Goal: Task Accomplishment & Management: Use online tool/utility

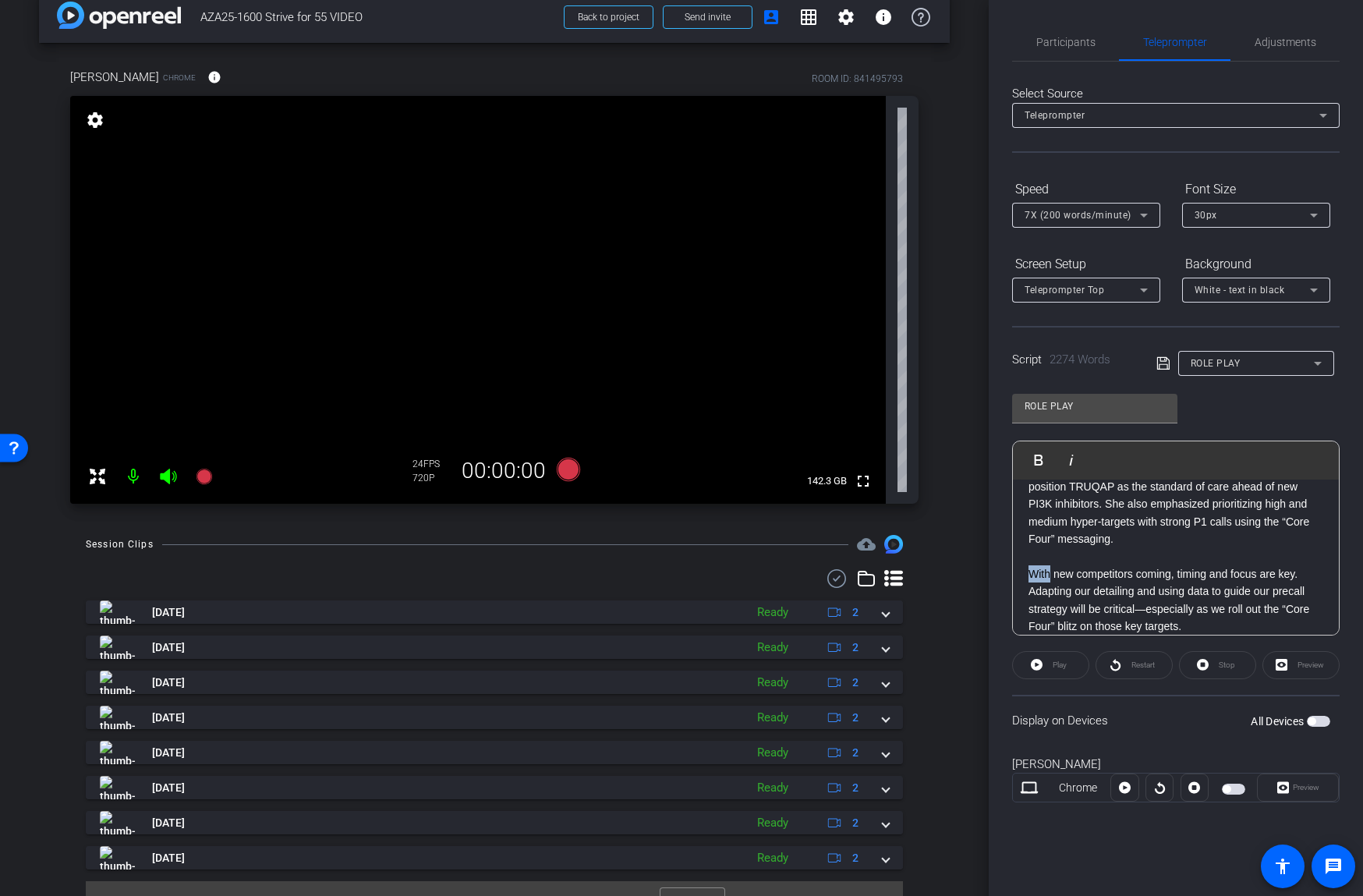
scroll to position [24, 0]
click at [1102, 50] on div "Participants" at bounding box center [1065, 42] width 107 height 37
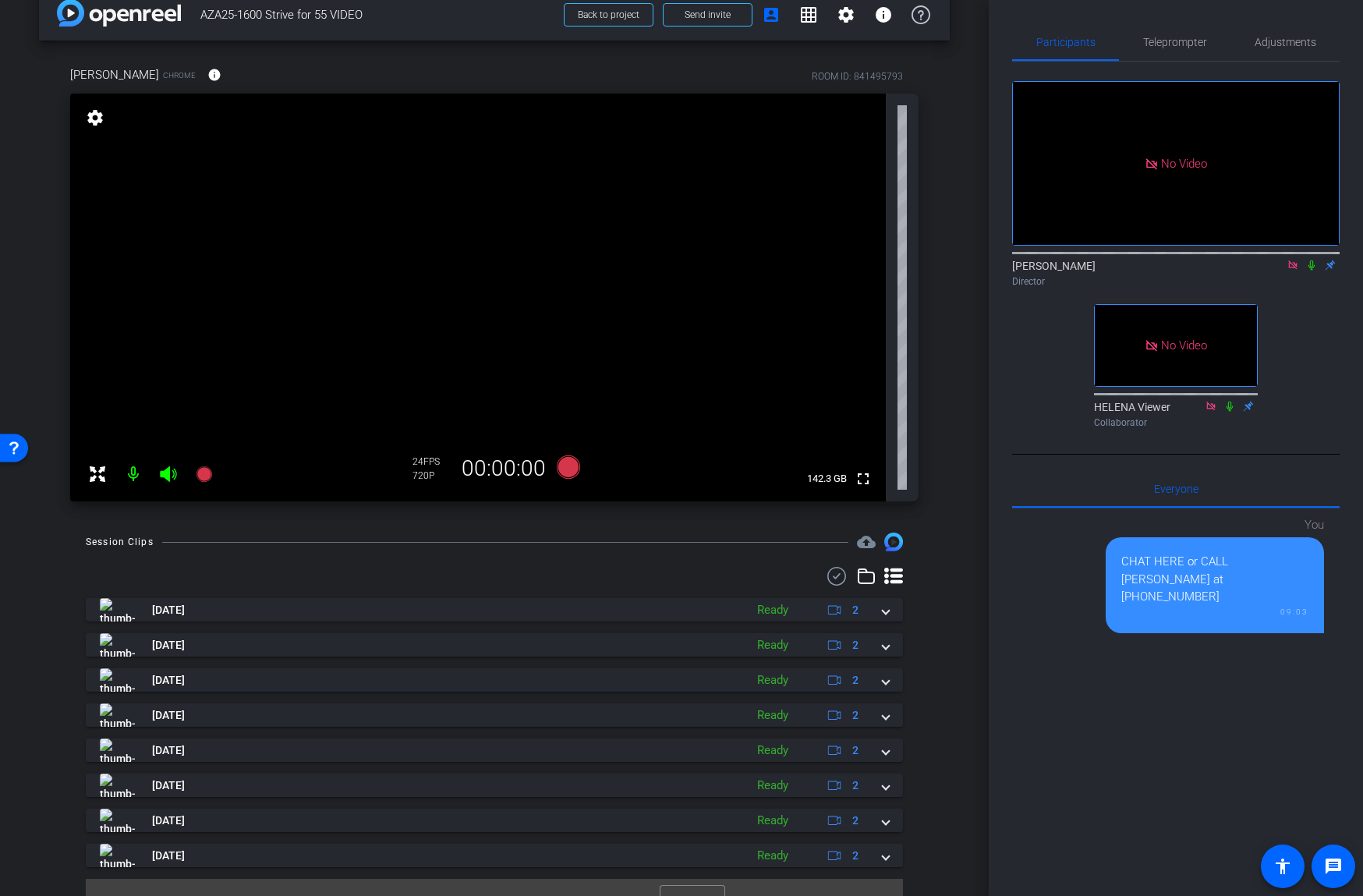
scroll to position [0, 0]
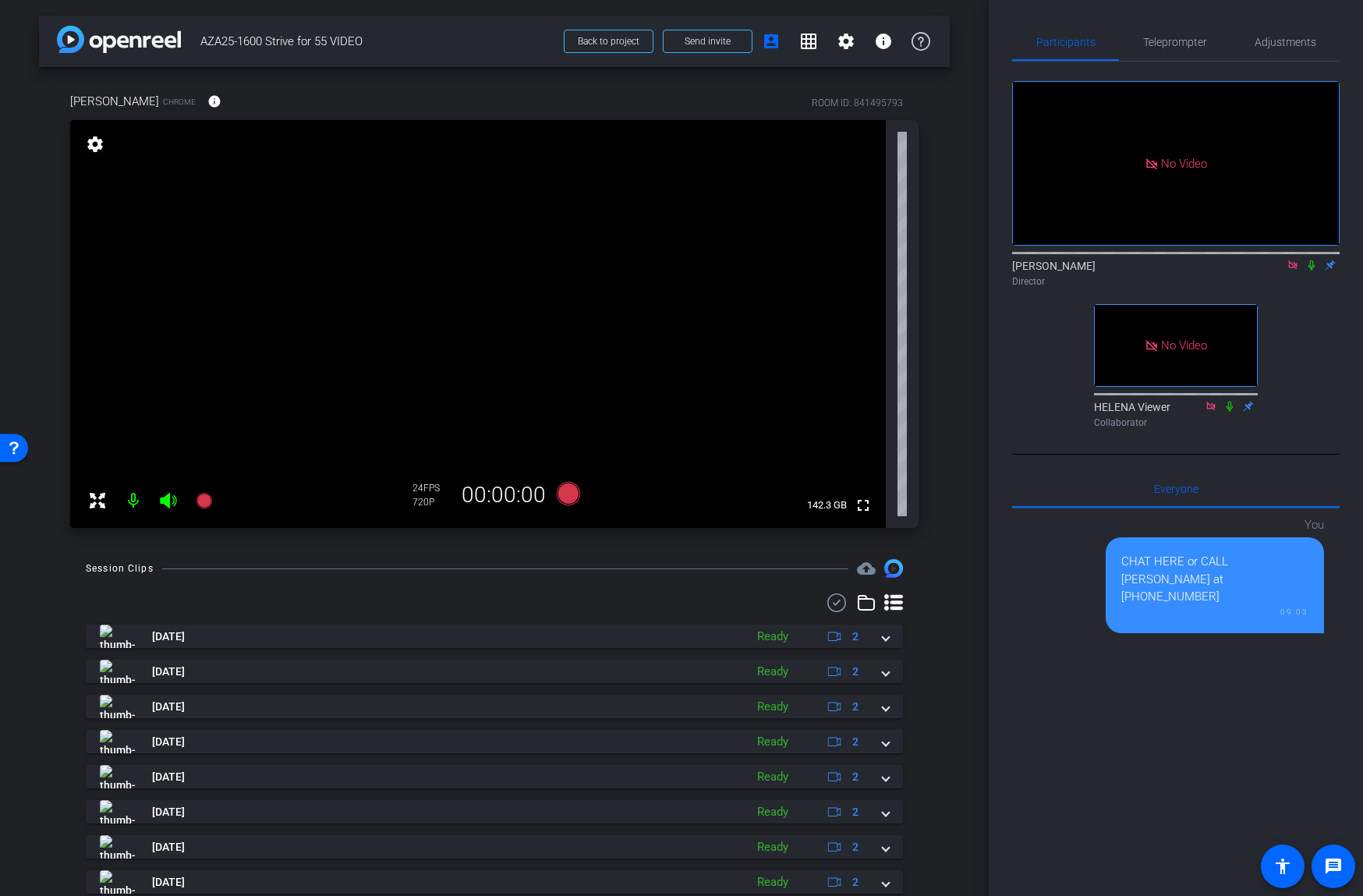
click at [139, 496] on mat-icon at bounding box center [133, 500] width 31 height 31
click at [136, 501] on mat-icon at bounding box center [133, 500] width 31 height 31
click at [1174, 42] on span "Teleprompter" at bounding box center [1175, 41] width 64 height 11
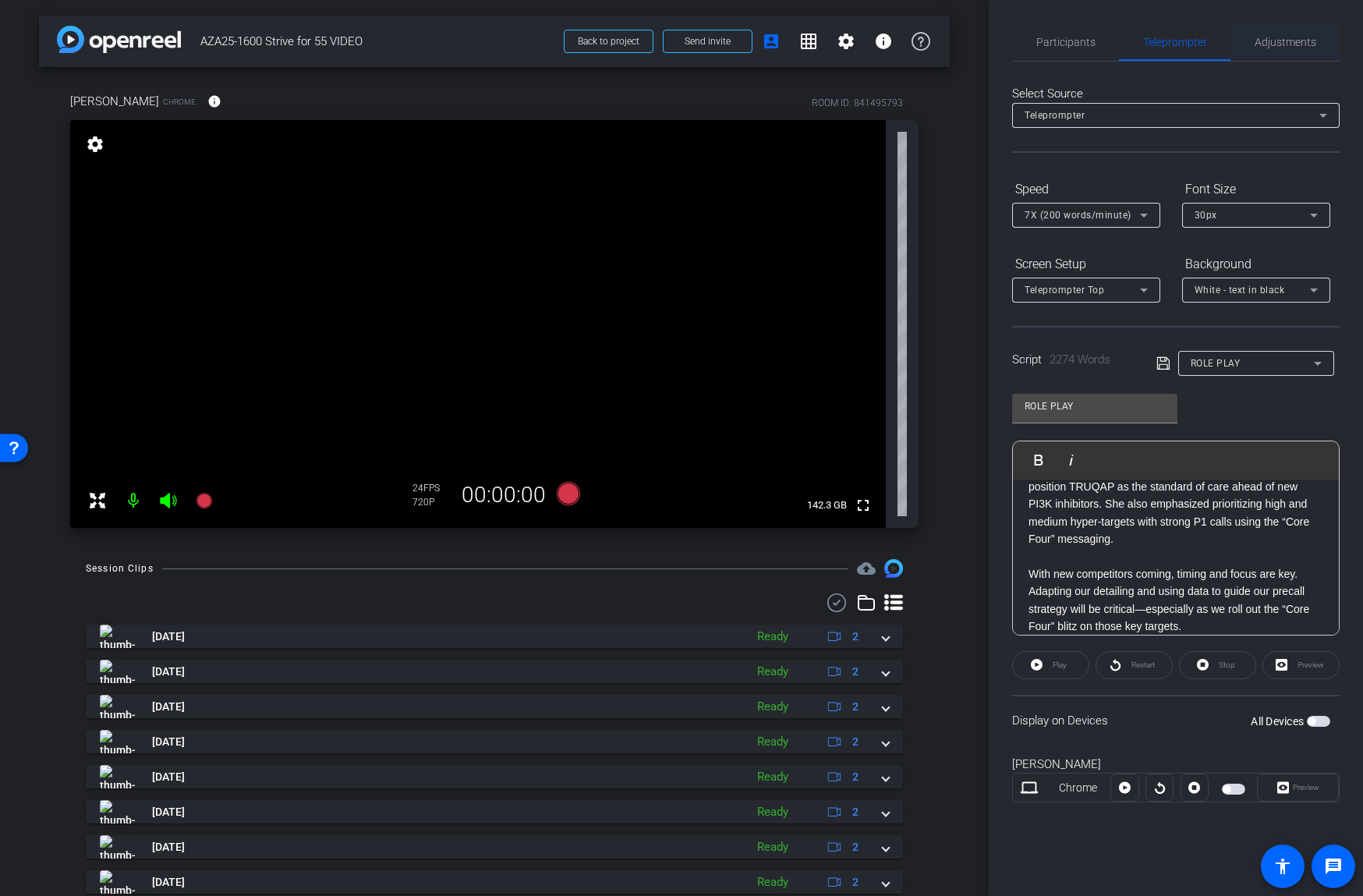
click at [1274, 45] on span "Adjustments" at bounding box center [1285, 41] width 62 height 11
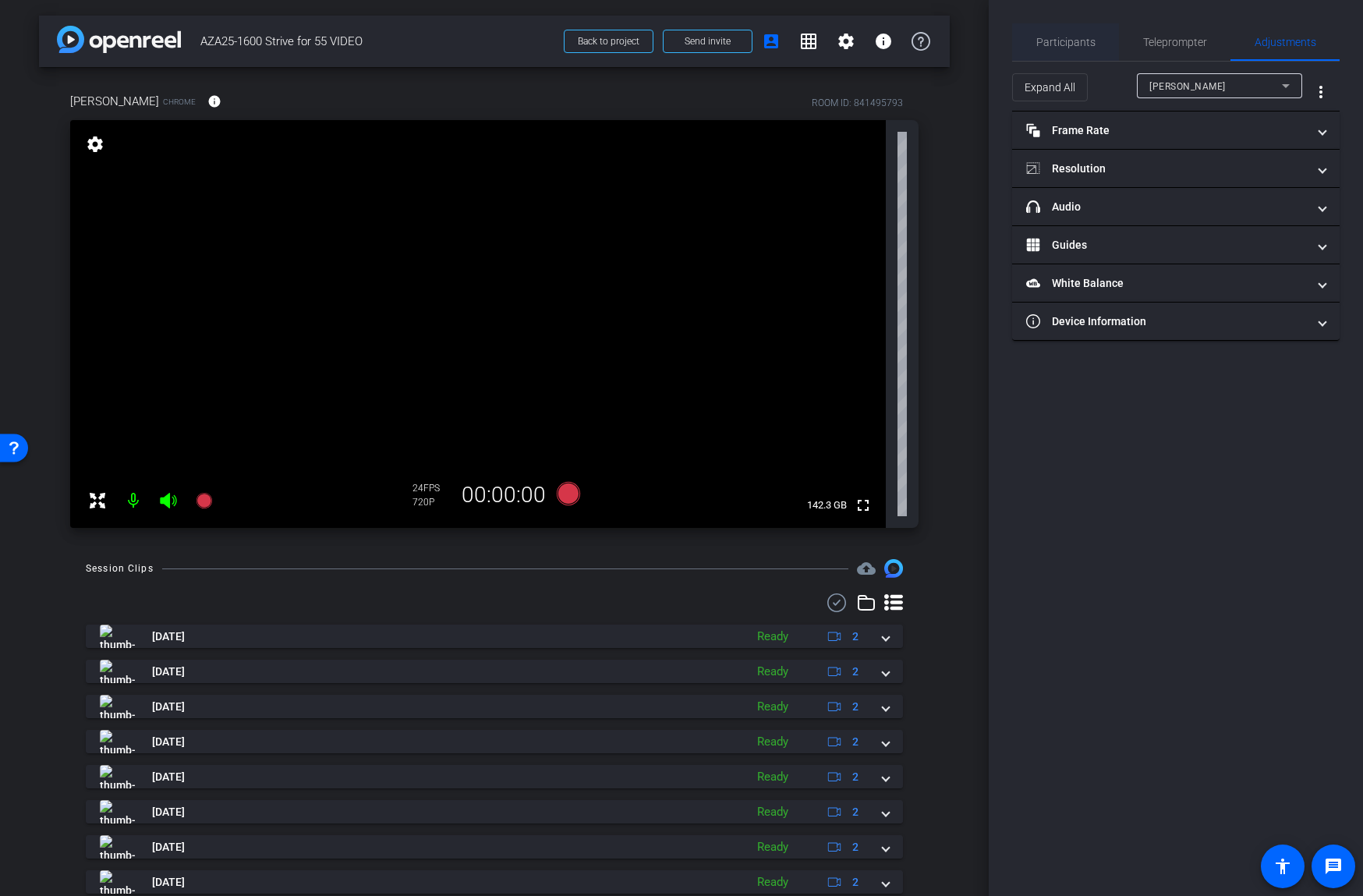
click at [1065, 46] on span "Participants" at bounding box center [1065, 41] width 59 height 11
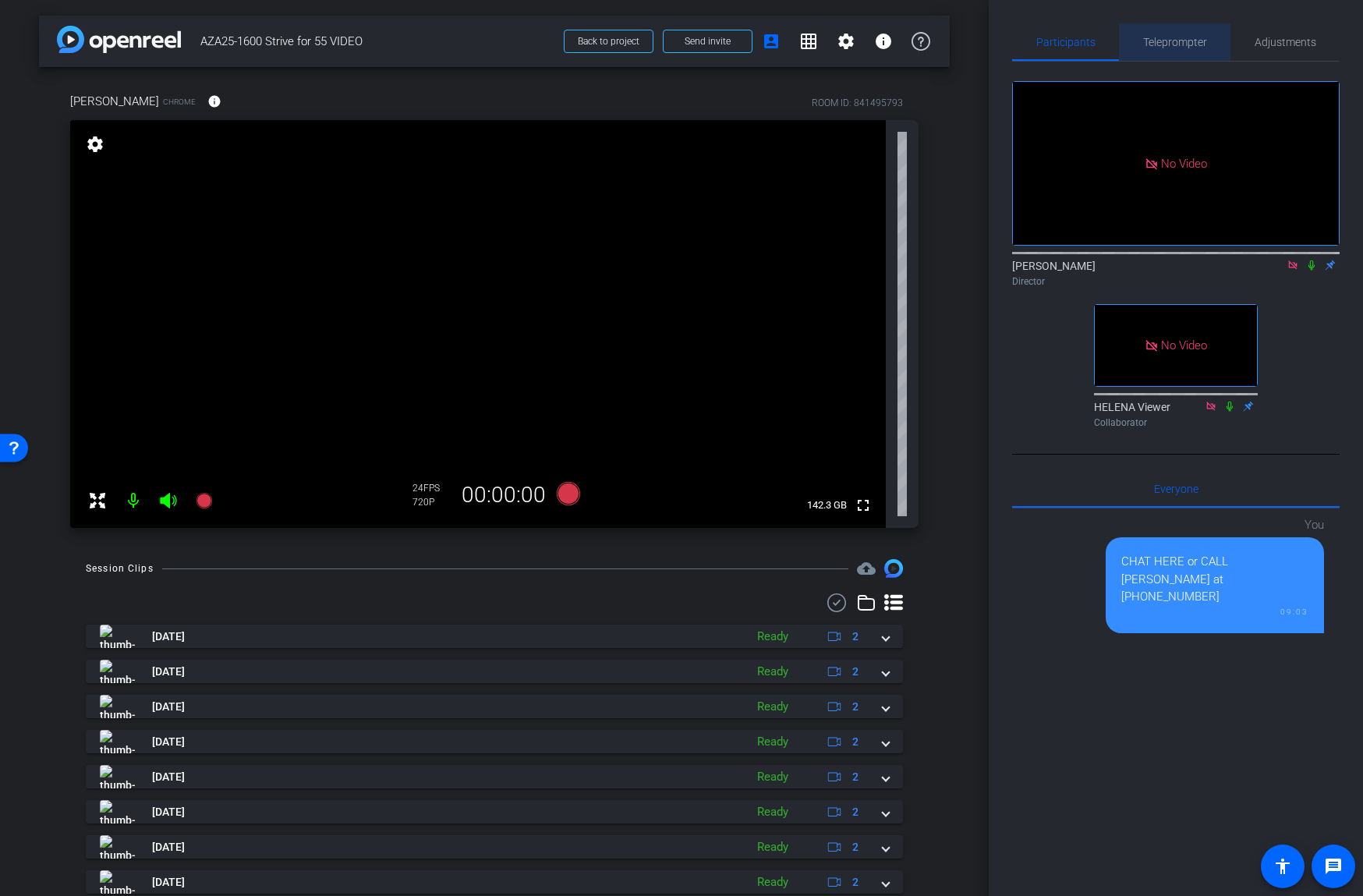
click at [1206, 44] on span "Teleprompter" at bounding box center [1175, 41] width 64 height 11
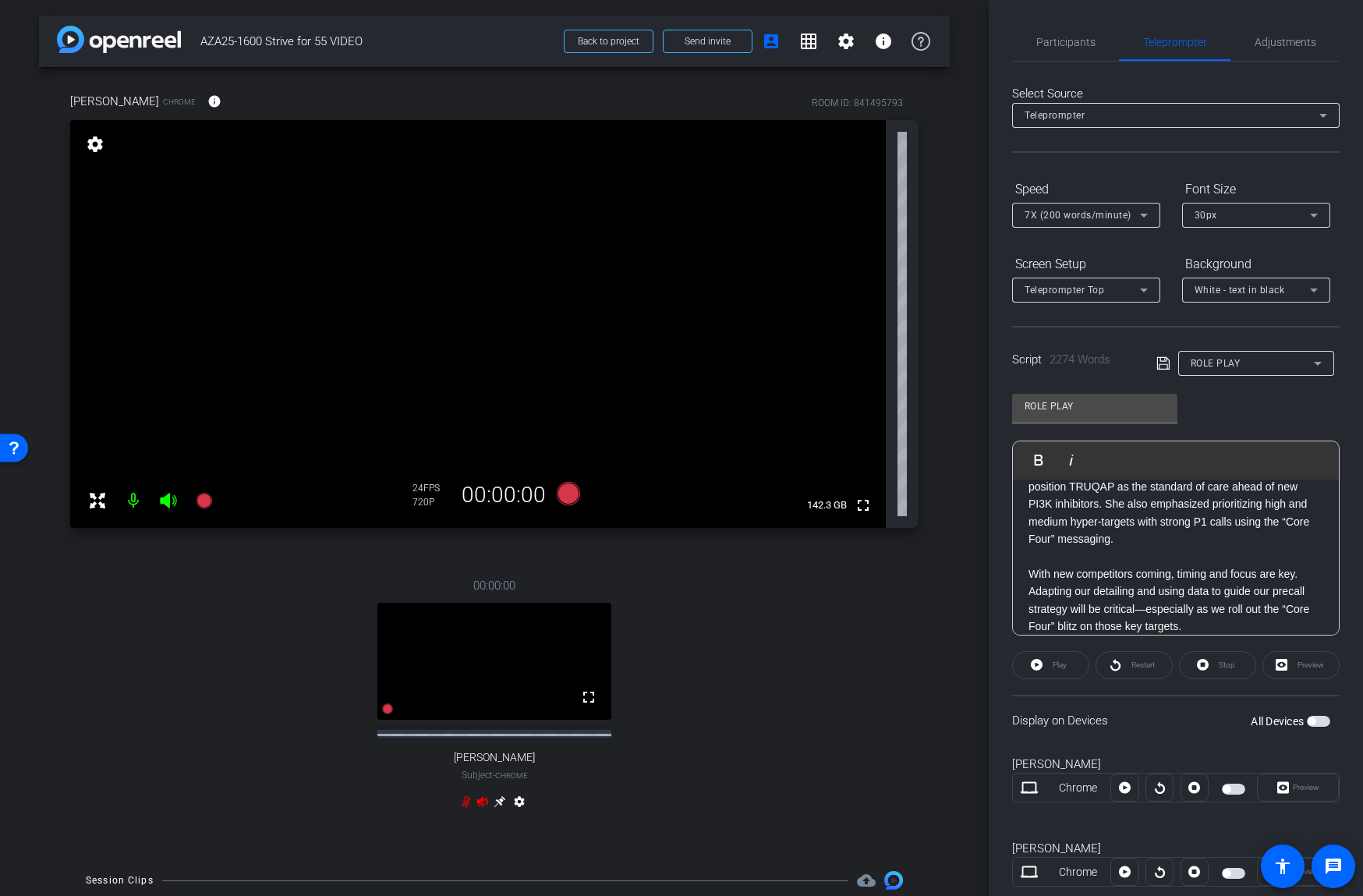
click at [835, 658] on div "00:00:00 fullscreen Teona Surguladze Subject - Chrome settings" at bounding box center [495, 696] width 848 height 289
click at [465, 802] on icon at bounding box center [466, 802] width 10 height 11
click at [467, 800] on icon at bounding box center [465, 801] width 12 height 12
click at [1057, 45] on span "Participants" at bounding box center [1065, 41] width 59 height 11
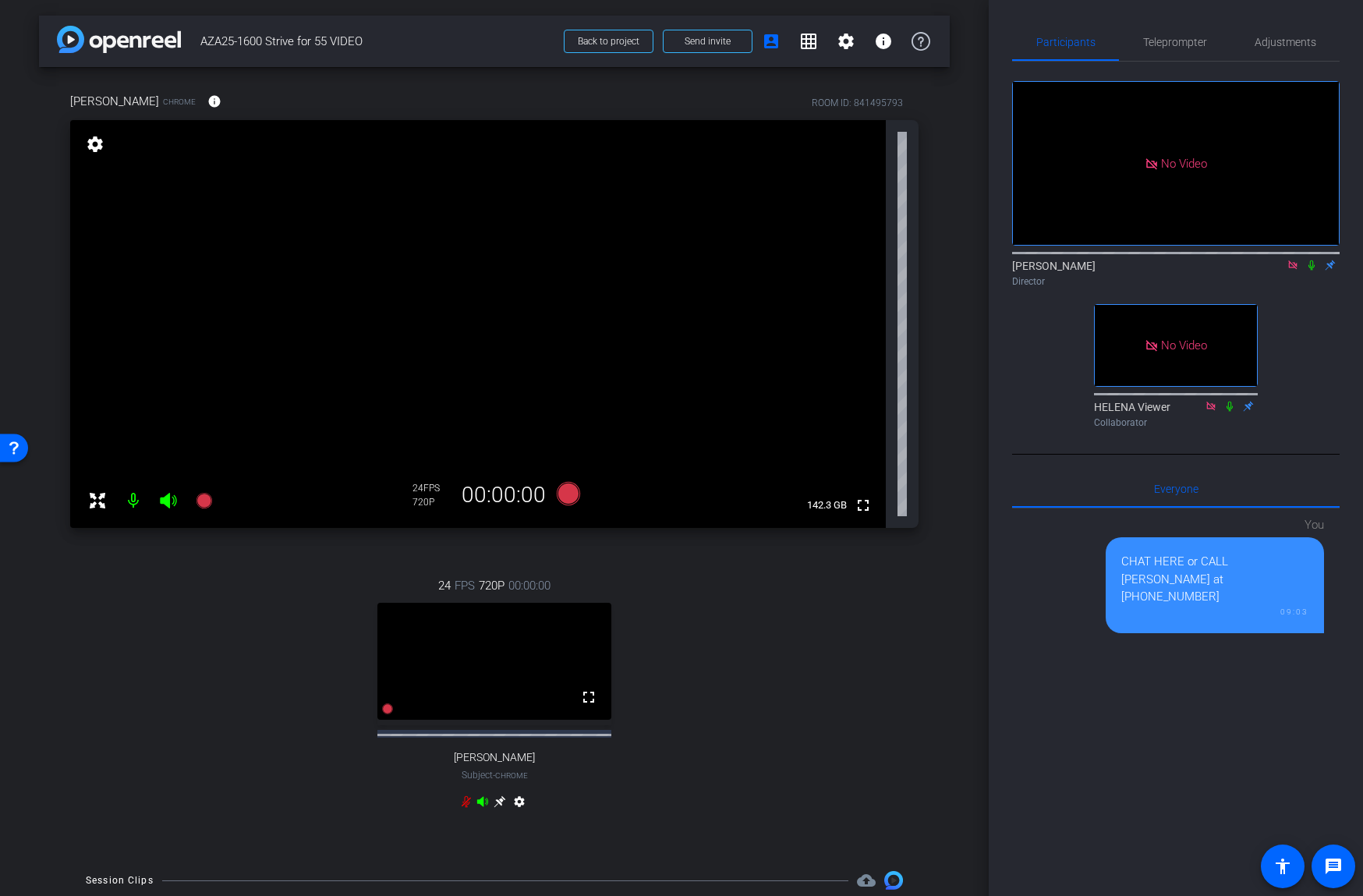
click at [1179, 606] on div "09:03" at bounding box center [1215, 611] width 187 height 11
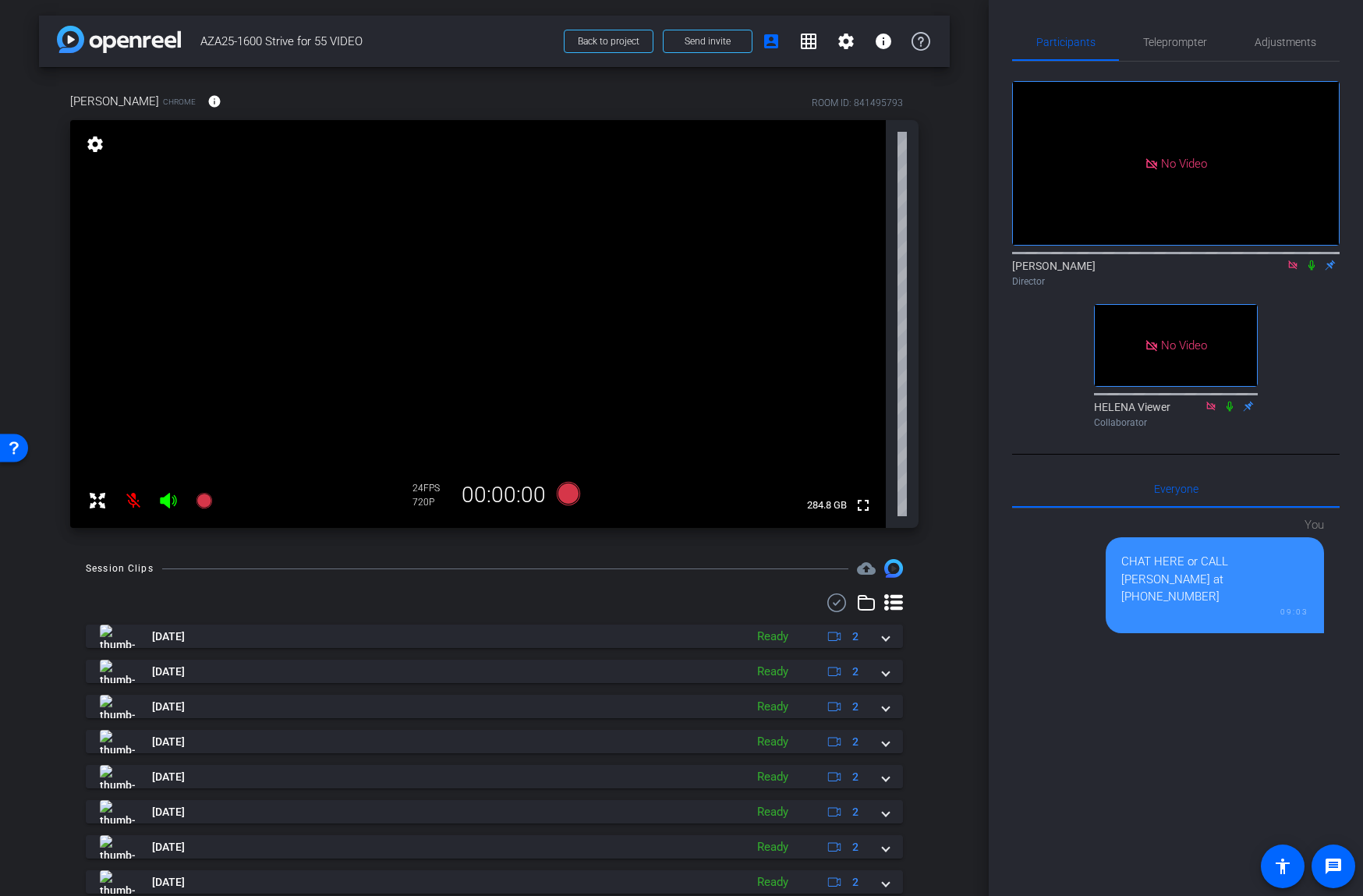
click at [1151, 563] on div "CHAT HERE or CALL [PERSON_NAME] at [PHONE_NUMBER]" at bounding box center [1215, 579] width 187 height 53
click at [1338, 859] on mat-icon "message" at bounding box center [1333, 866] width 19 height 19
click at [1176, 606] on div "09:03" at bounding box center [1215, 611] width 187 height 11
click at [1185, 492] on span "Everyone 0" at bounding box center [1176, 488] width 45 height 11
click at [1148, 492] on div "Everyone 0" at bounding box center [1176, 489] width 328 height 37
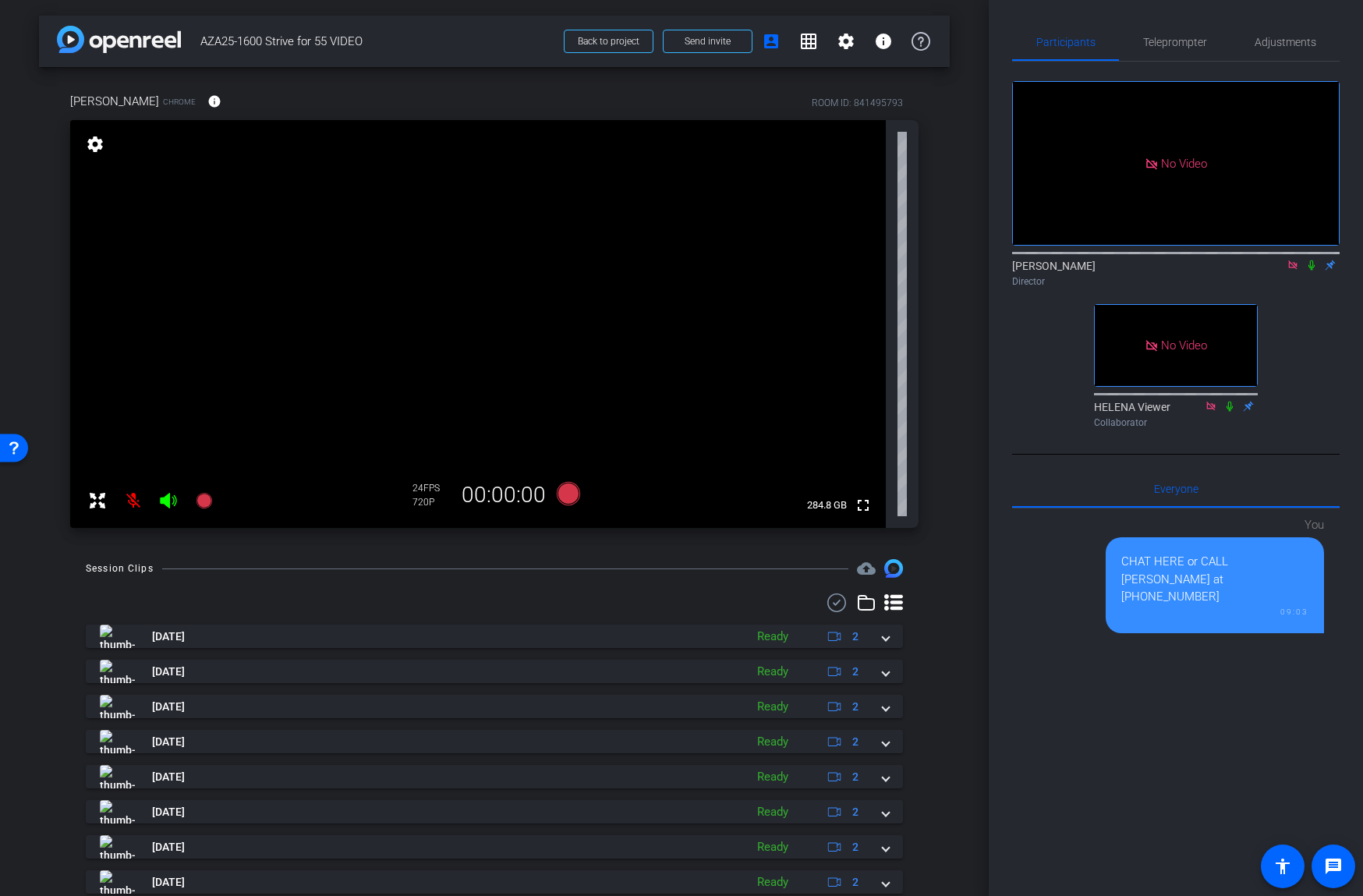
click at [1130, 649] on div "You CHAT HERE or CALL KEN at 609-575-6567 09:03" at bounding box center [1176, 701] width 328 height 386
click at [1196, 641] on div "You CHAT HERE or CALL KEN at 609-575-6567 09:03" at bounding box center [1176, 701] width 328 height 386
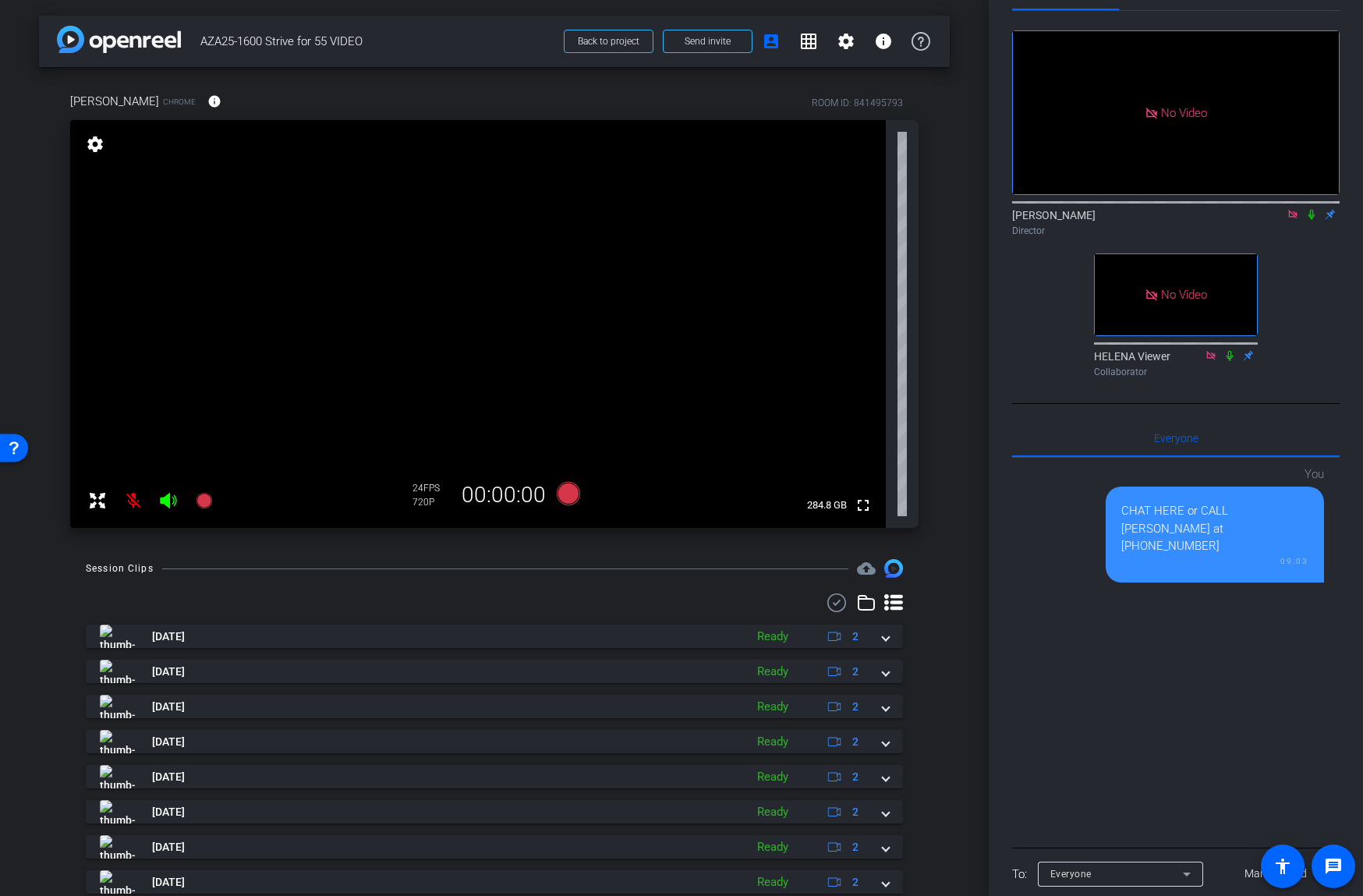
scroll to position [114, 0]
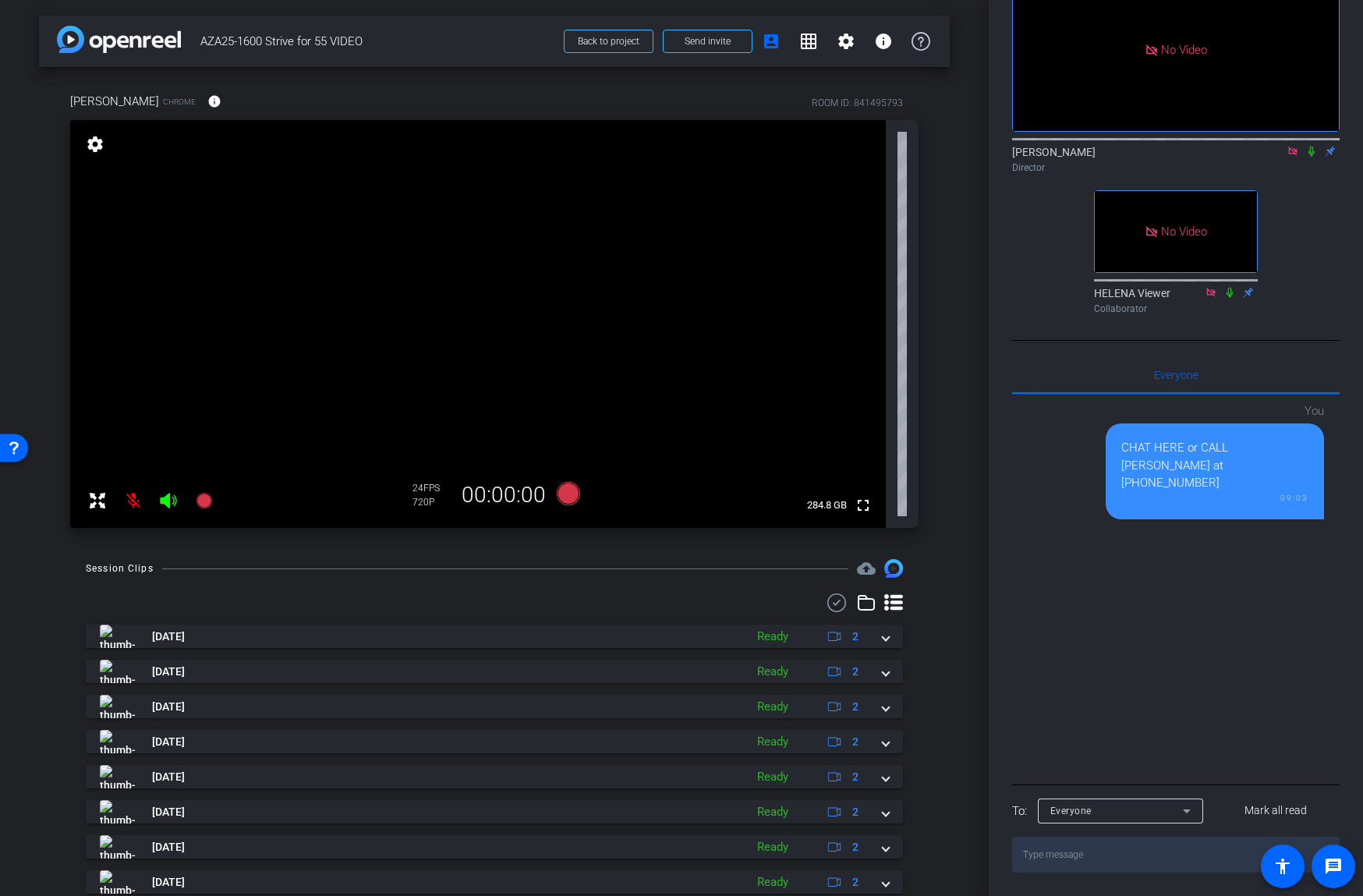
click at [1083, 861] on textarea at bounding box center [1176, 855] width 328 height 36
type textarea "Hi all - IF you're in AZ office, you will likely need to get on OpenReel with y…"
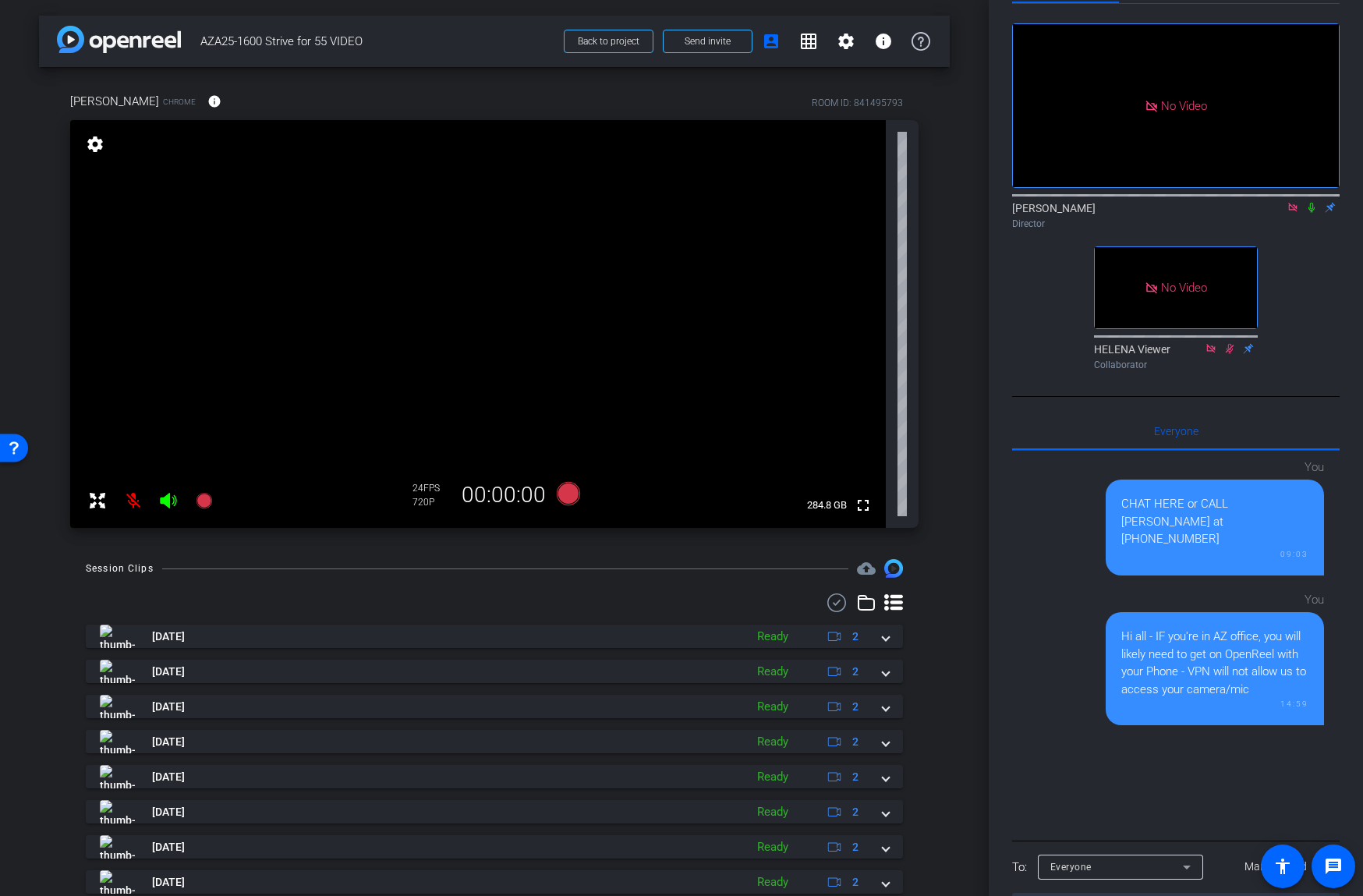
scroll to position [0, 0]
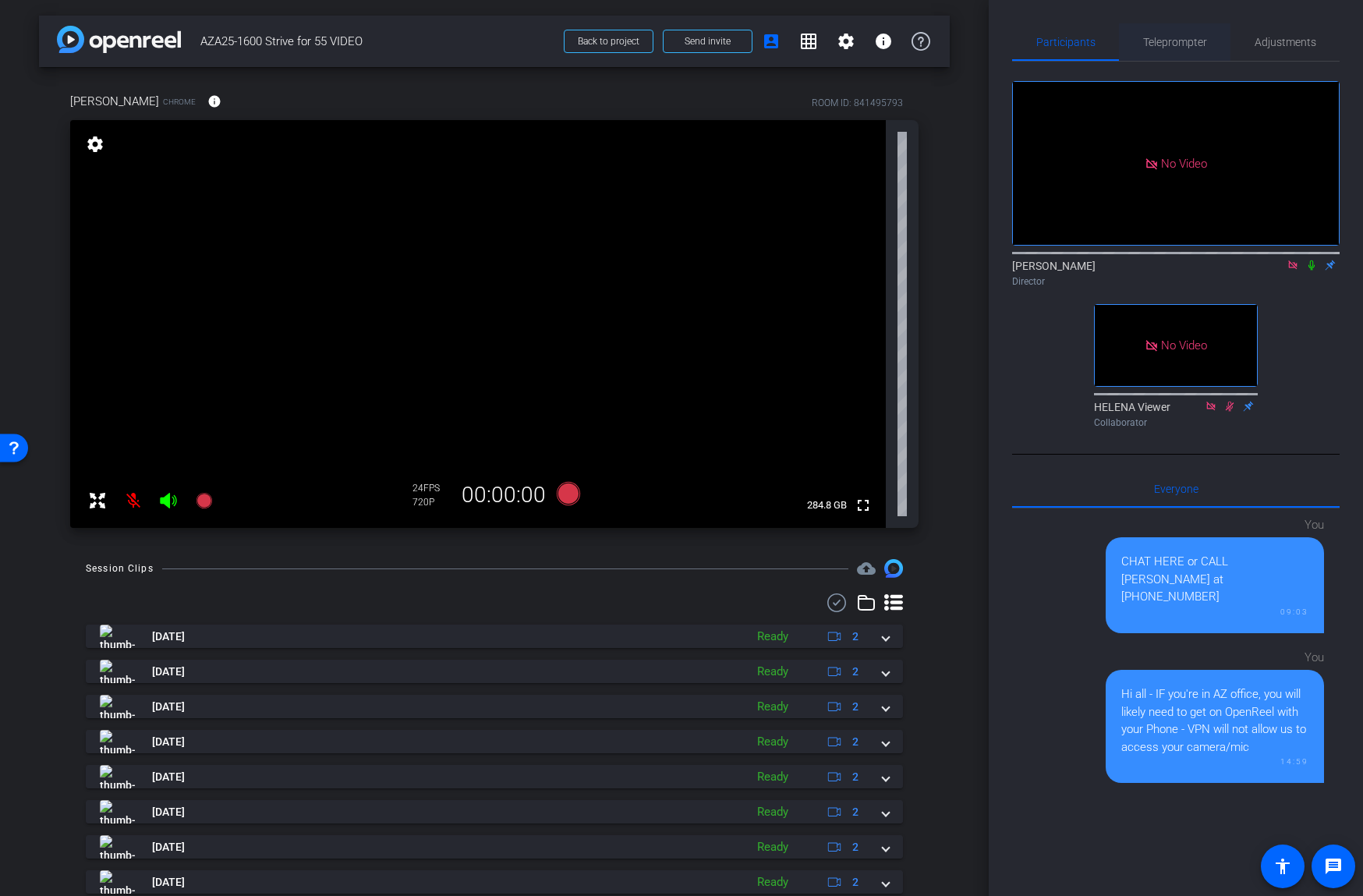
click at [1182, 45] on span "Teleprompter" at bounding box center [1175, 41] width 64 height 11
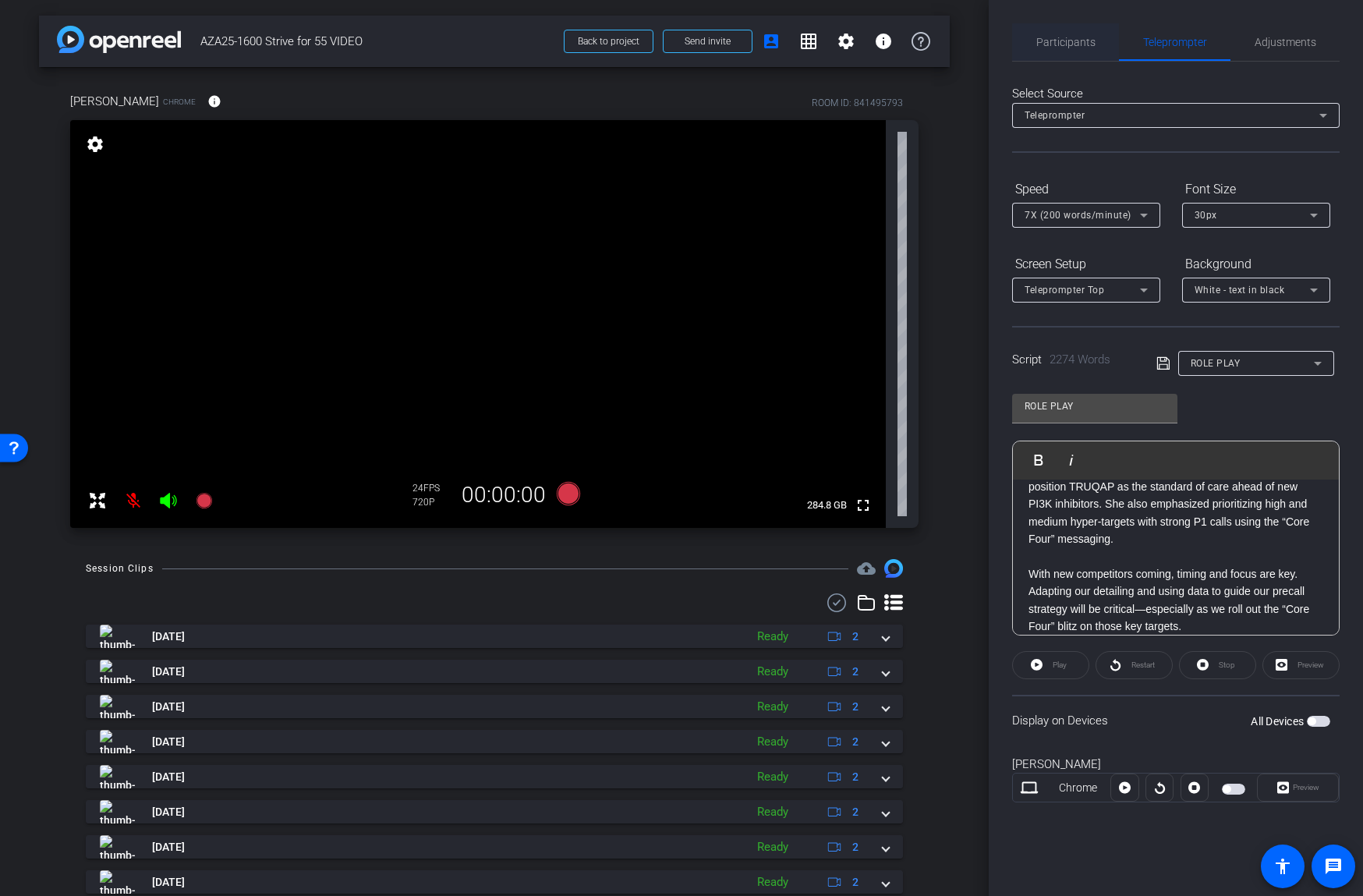
click at [1064, 44] on span "Participants" at bounding box center [1065, 41] width 59 height 11
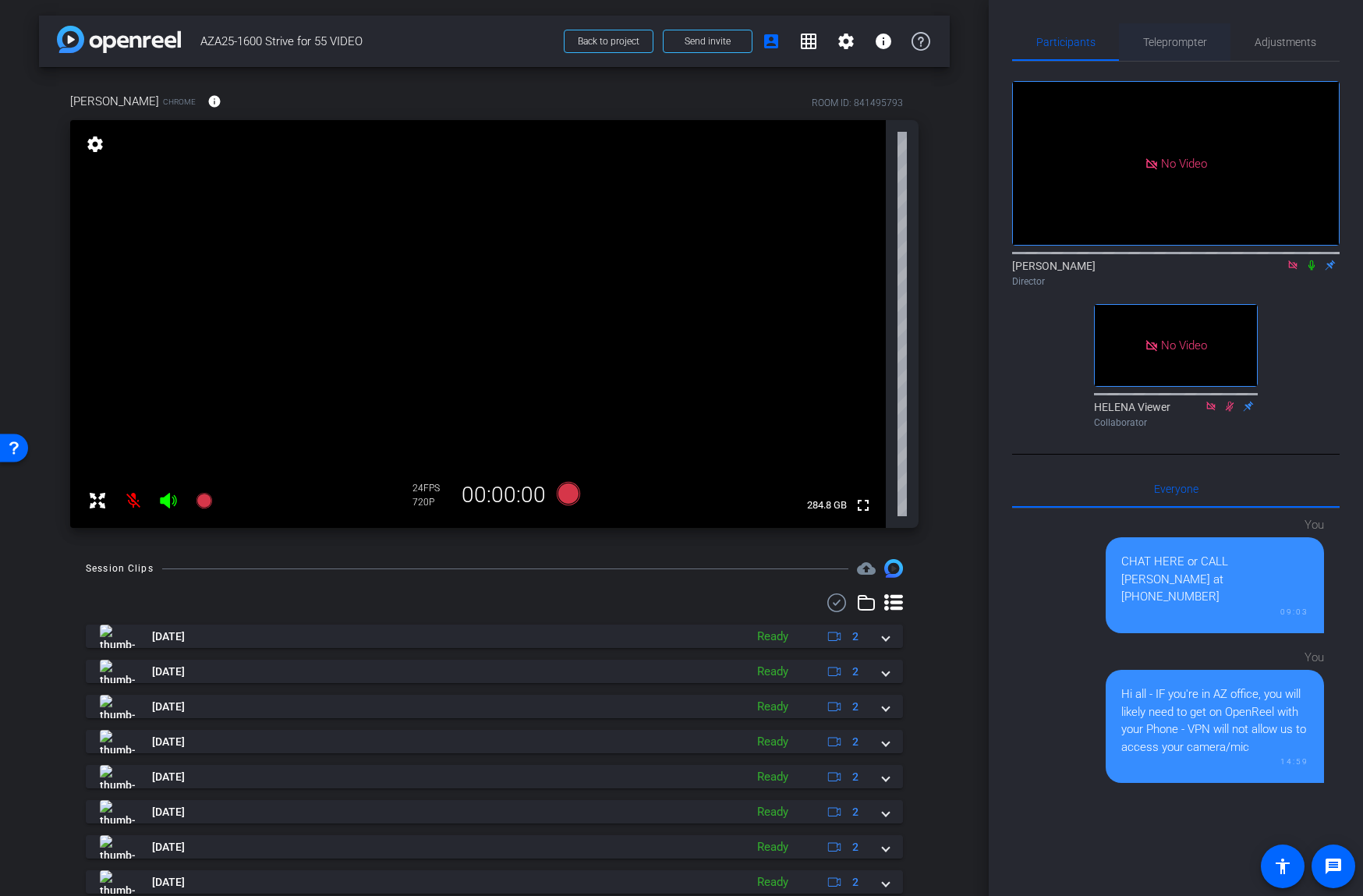
click at [1169, 38] on span "Teleprompter" at bounding box center [1175, 41] width 64 height 11
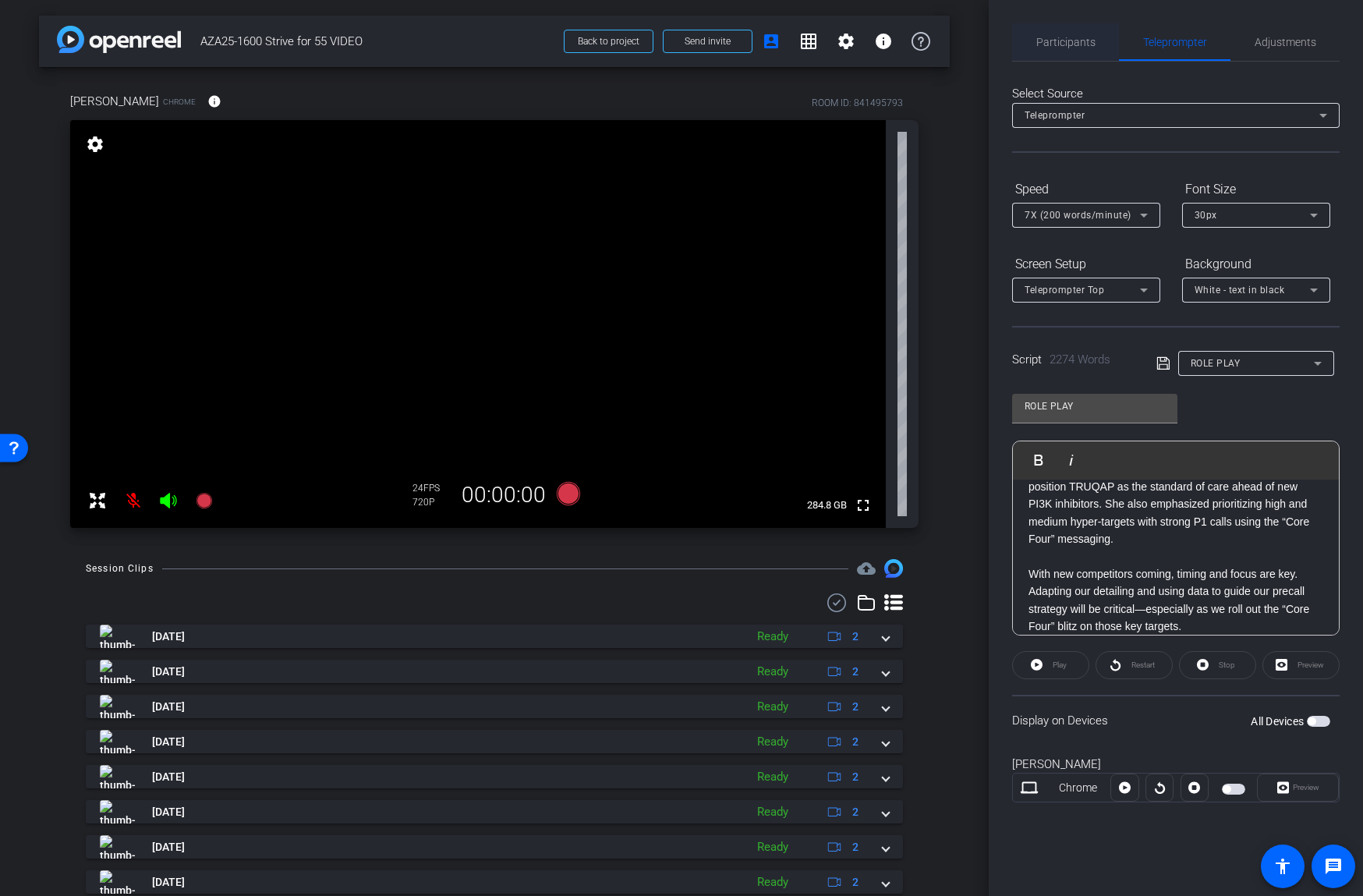
click at [1060, 37] on span "Participants" at bounding box center [1065, 41] width 59 height 11
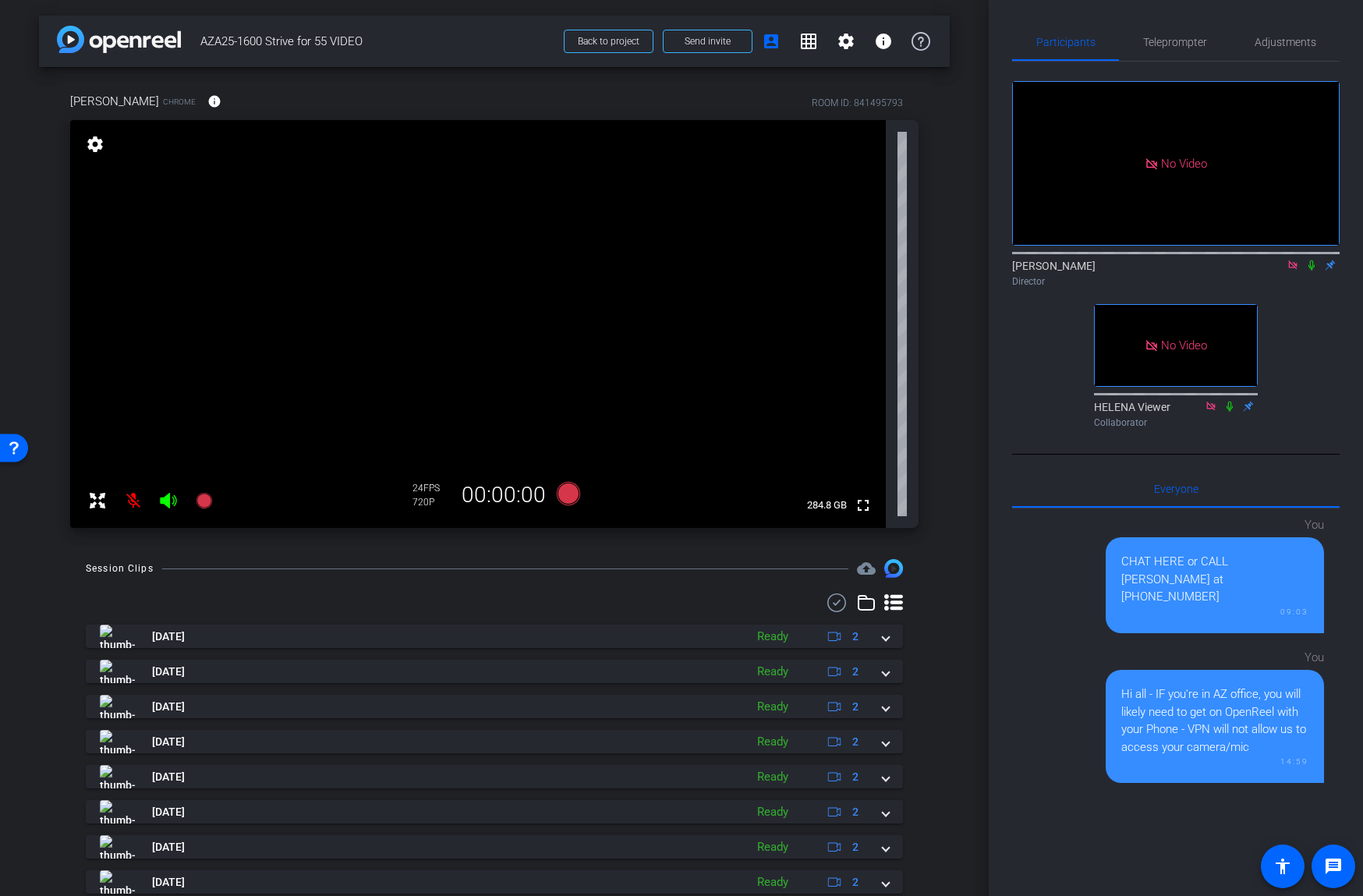
click at [1292, 264] on icon at bounding box center [1292, 264] width 12 height 11
click at [1271, 271] on icon at bounding box center [1273, 264] width 12 height 11
click at [1271, 284] on div "Ken Blando Director" at bounding box center [1176, 272] width 328 height 30
click at [1291, 271] on icon at bounding box center [1292, 264] width 12 height 11
click at [1272, 271] on icon at bounding box center [1273, 264] width 12 height 11
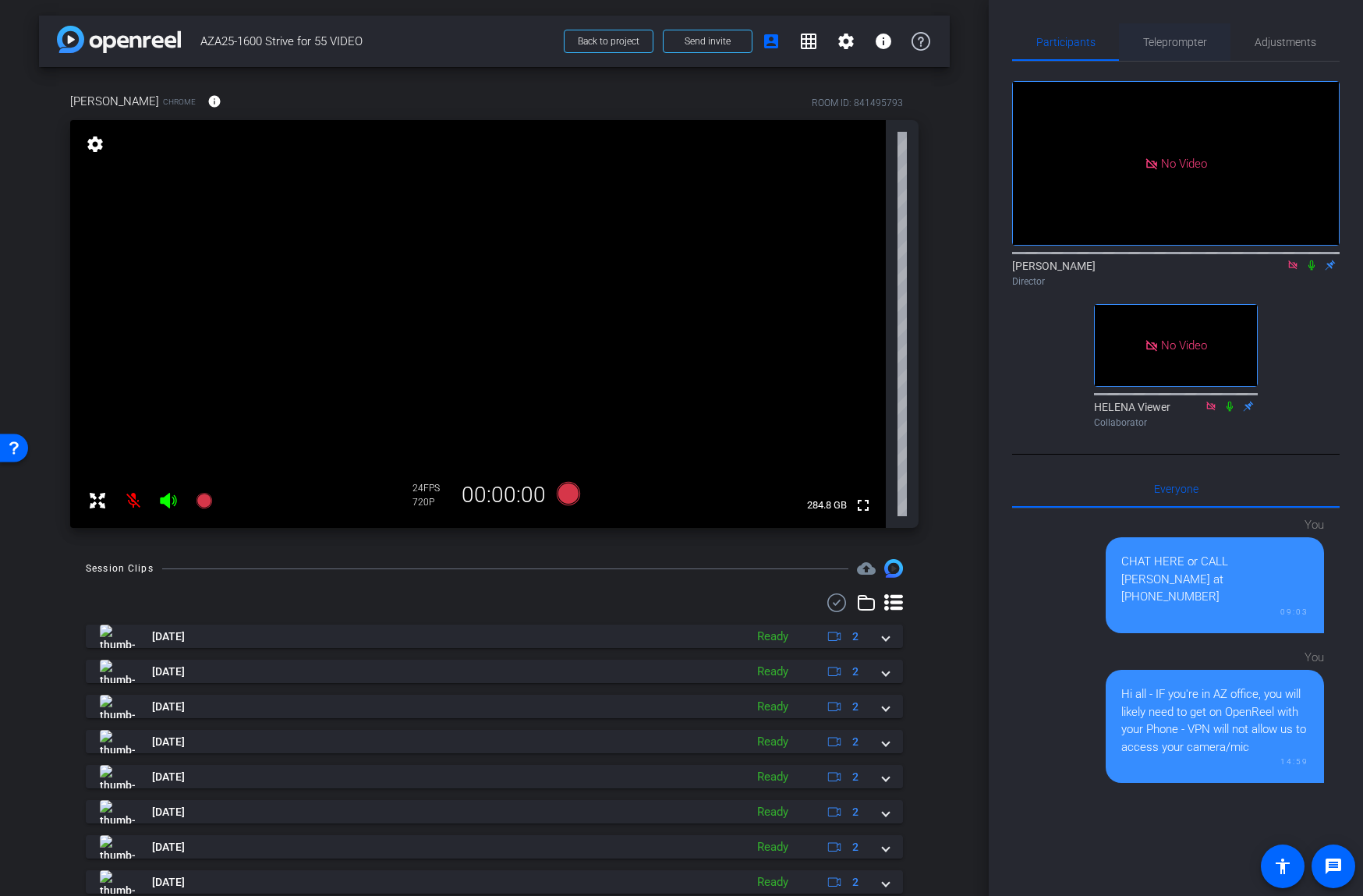
click at [1185, 54] on span "Teleprompter" at bounding box center [1175, 42] width 64 height 37
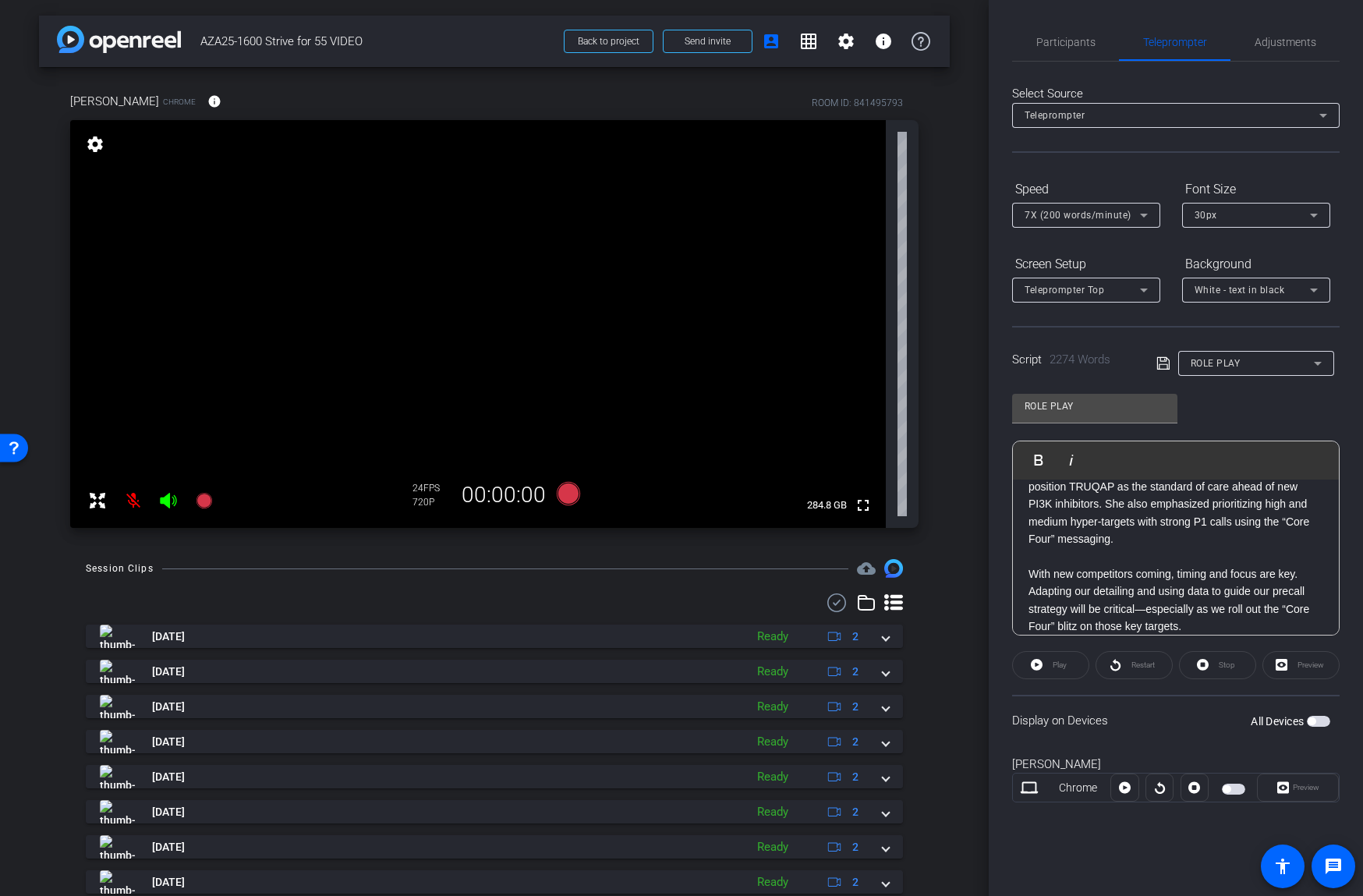
click at [1061, 670] on div "Play" at bounding box center [1050, 665] width 77 height 28
click at [1299, 665] on div "Preview" at bounding box center [1301, 665] width 77 height 28
click at [1321, 719] on span "button" at bounding box center [1318, 721] width 24 height 11
click at [1307, 664] on div "Preview" at bounding box center [1301, 665] width 77 height 28
click at [1059, 664] on span "Play" at bounding box center [1059, 664] width 14 height 9
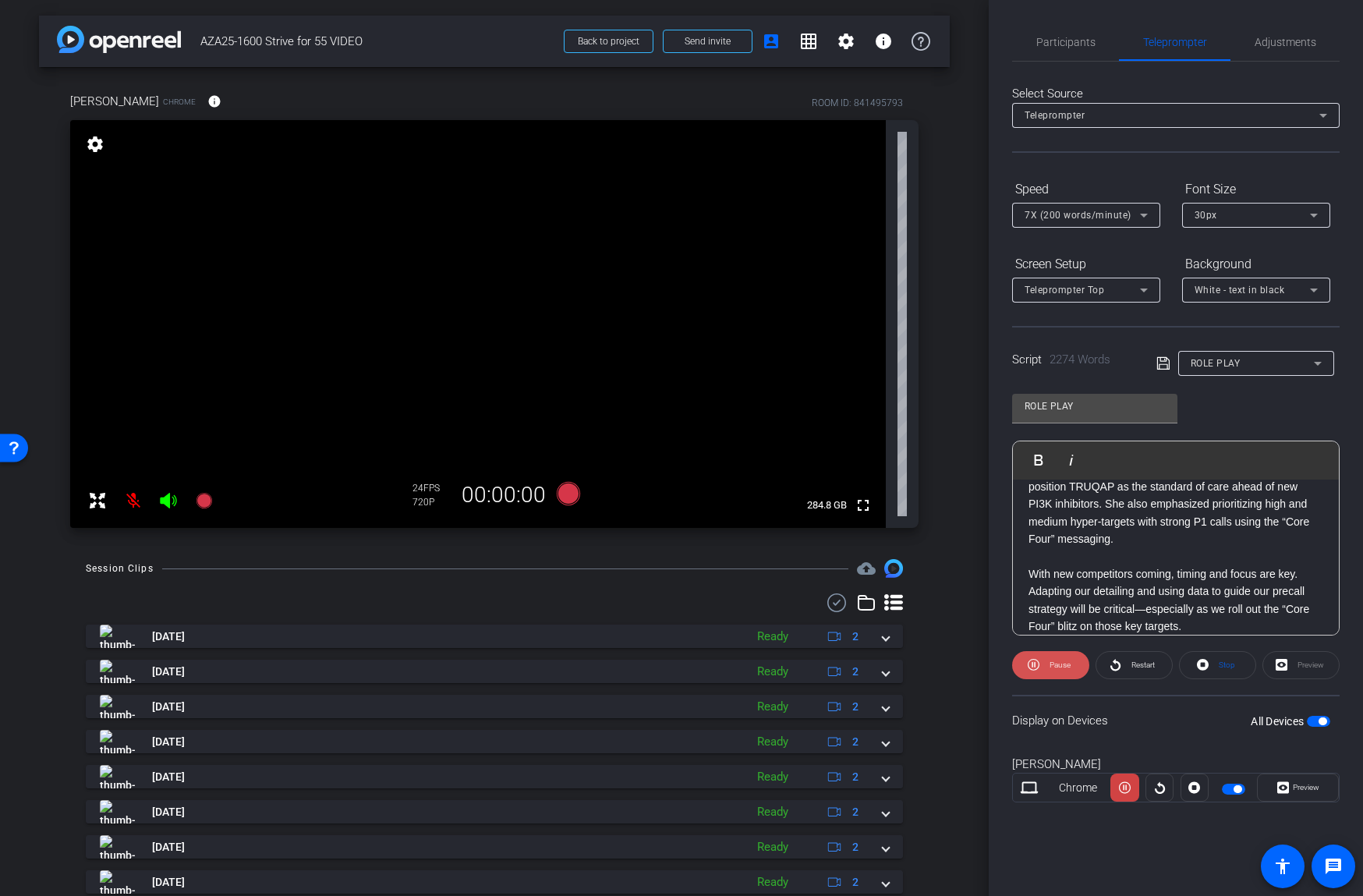
click at [1048, 666] on span "Pause" at bounding box center [1057, 665] width 25 height 22
click at [1301, 787] on span "Preview" at bounding box center [1305, 787] width 27 height 9
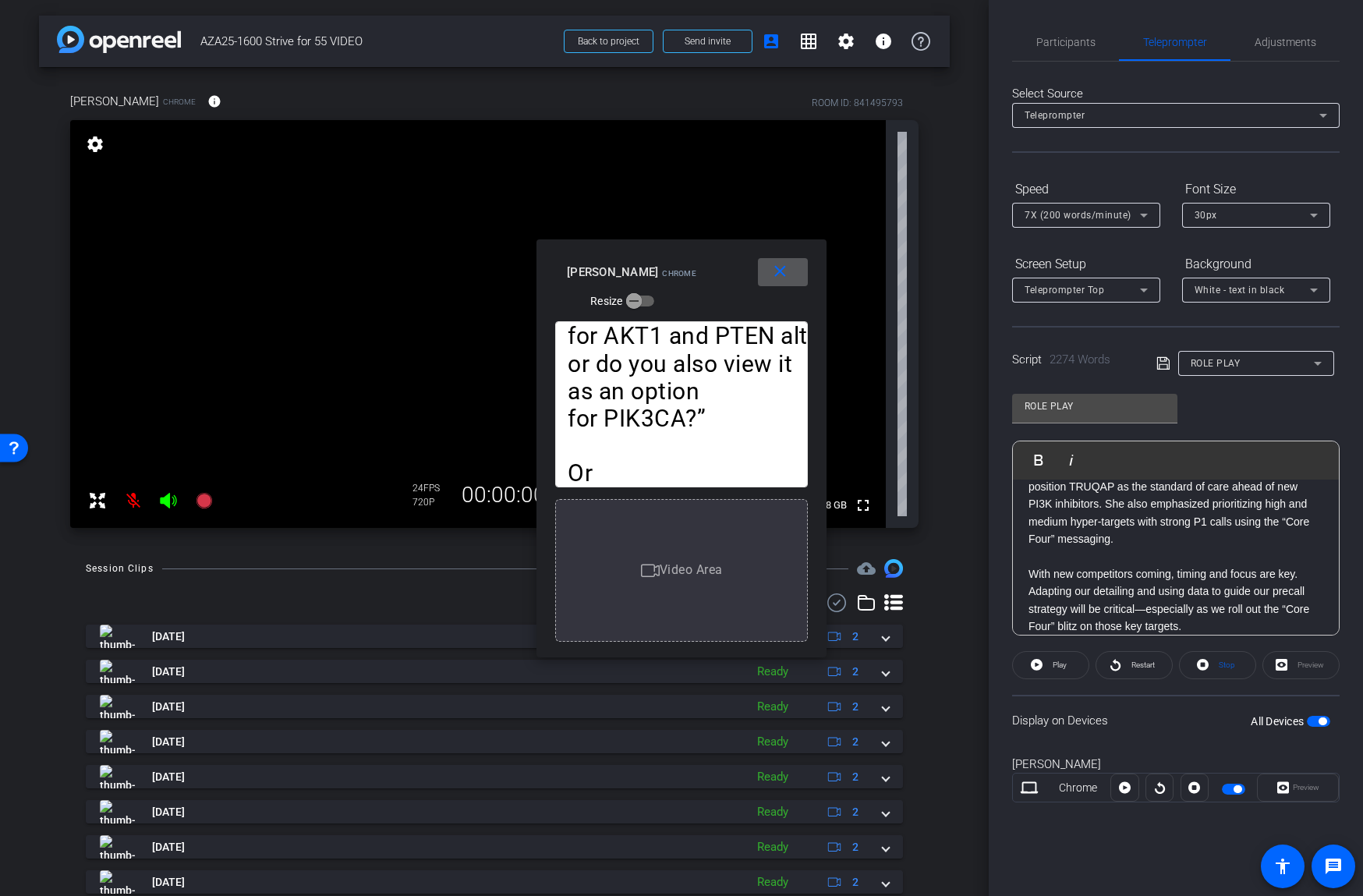
click at [780, 264] on mat-icon "close" at bounding box center [780, 272] width 19 height 19
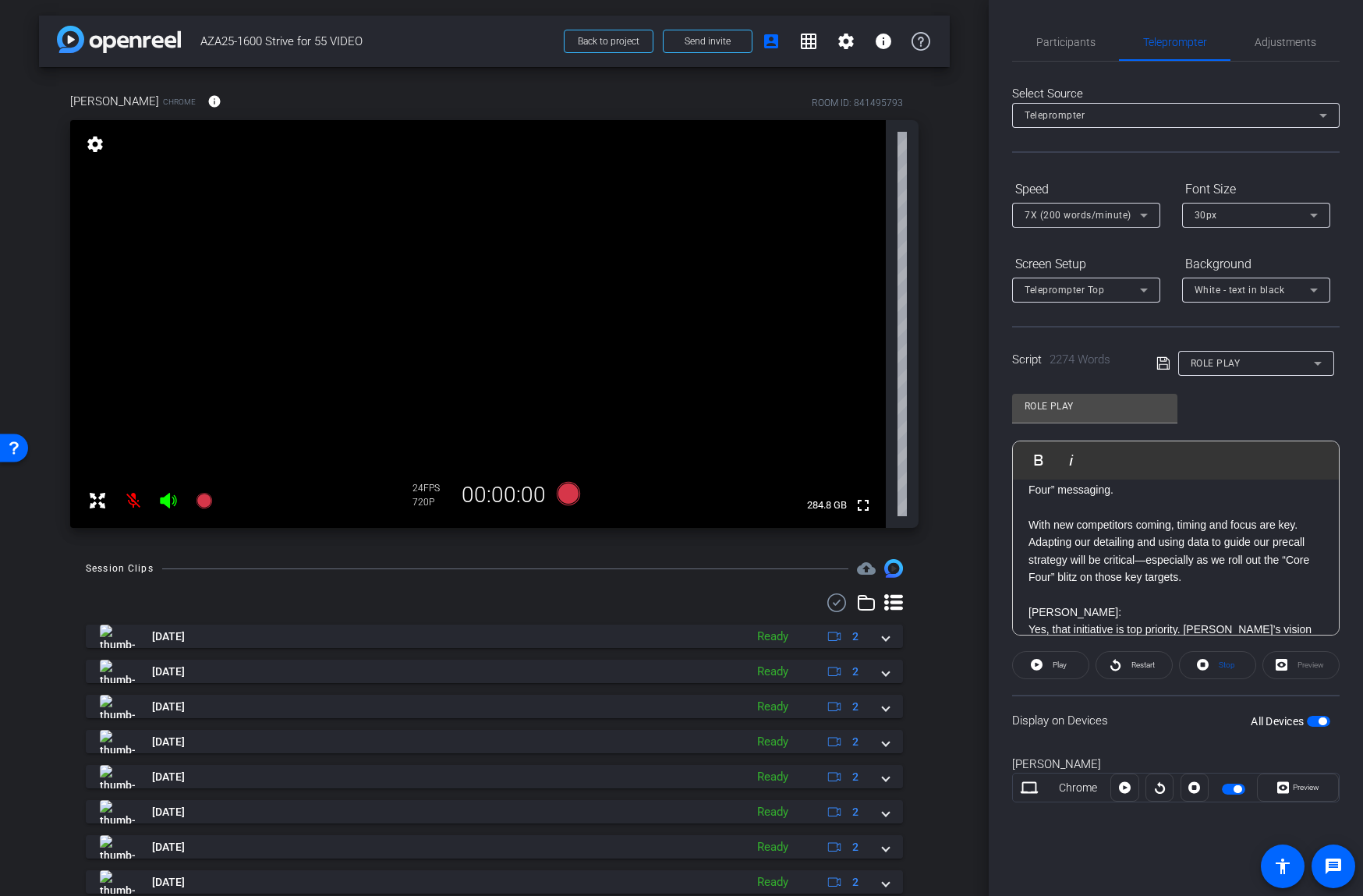
scroll to position [617, 0]
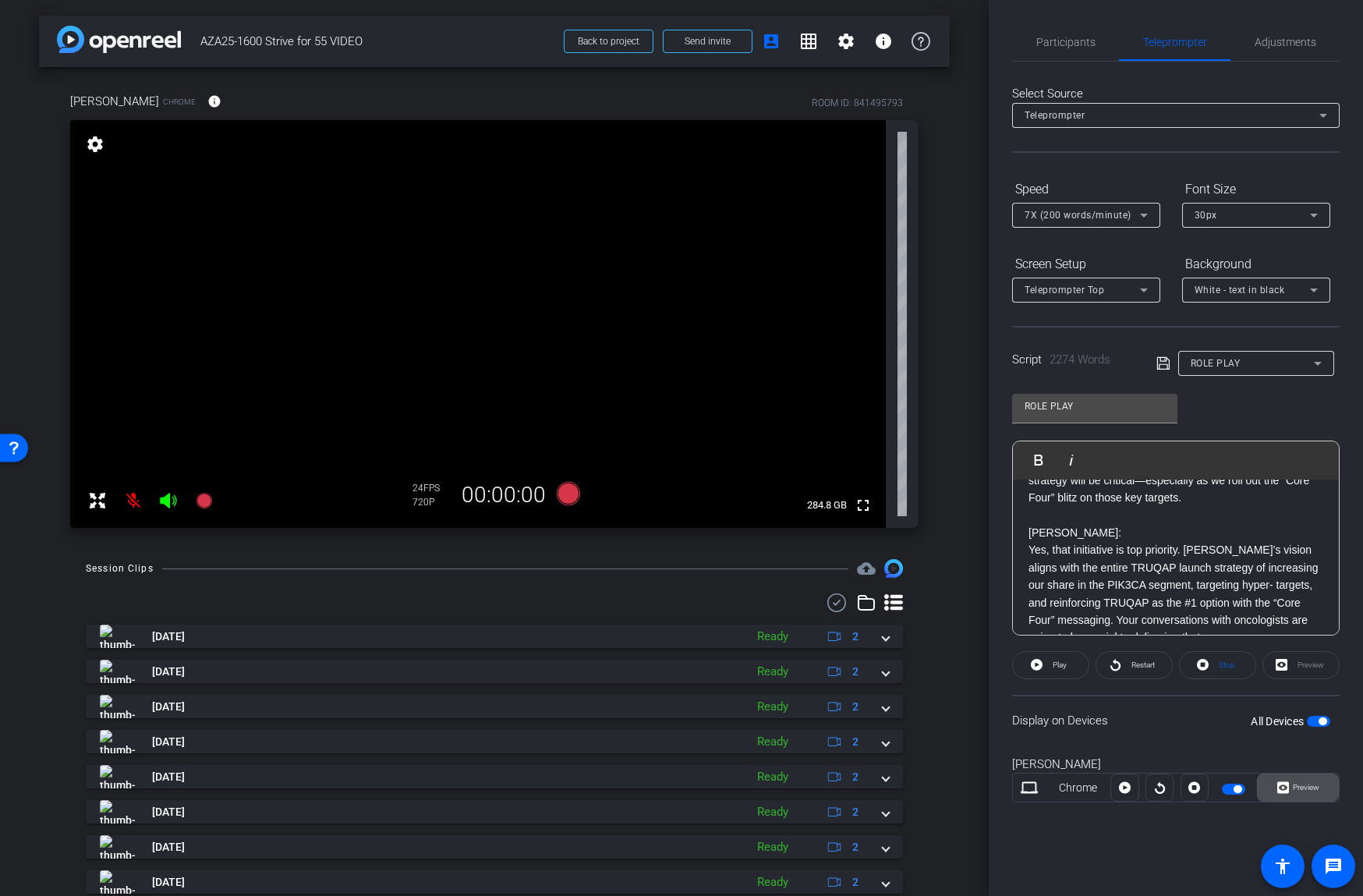
click at [1305, 790] on span "Preview" at bounding box center [1305, 787] width 27 height 9
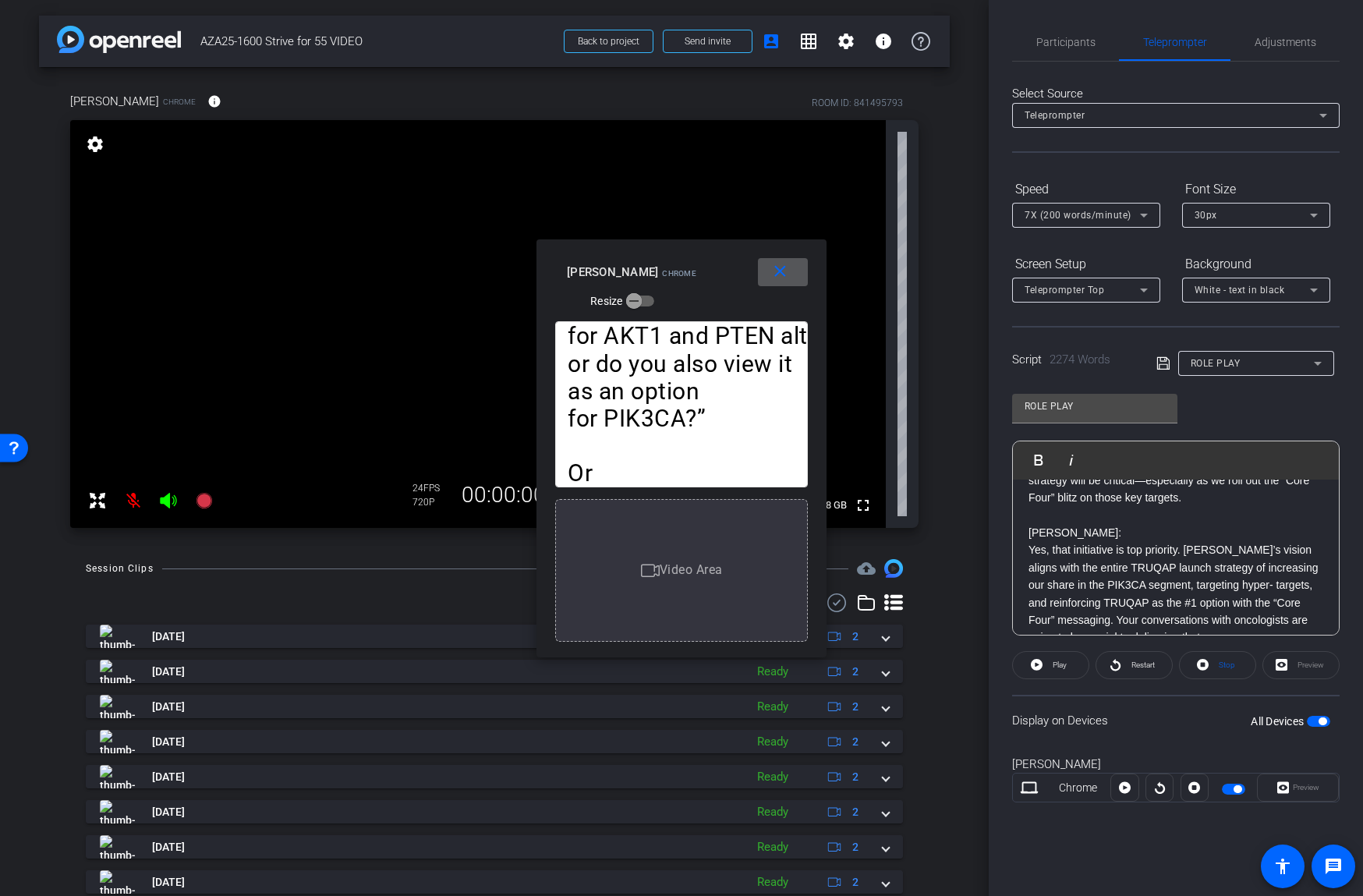
click at [785, 273] on mat-icon "close" at bounding box center [780, 272] width 19 height 19
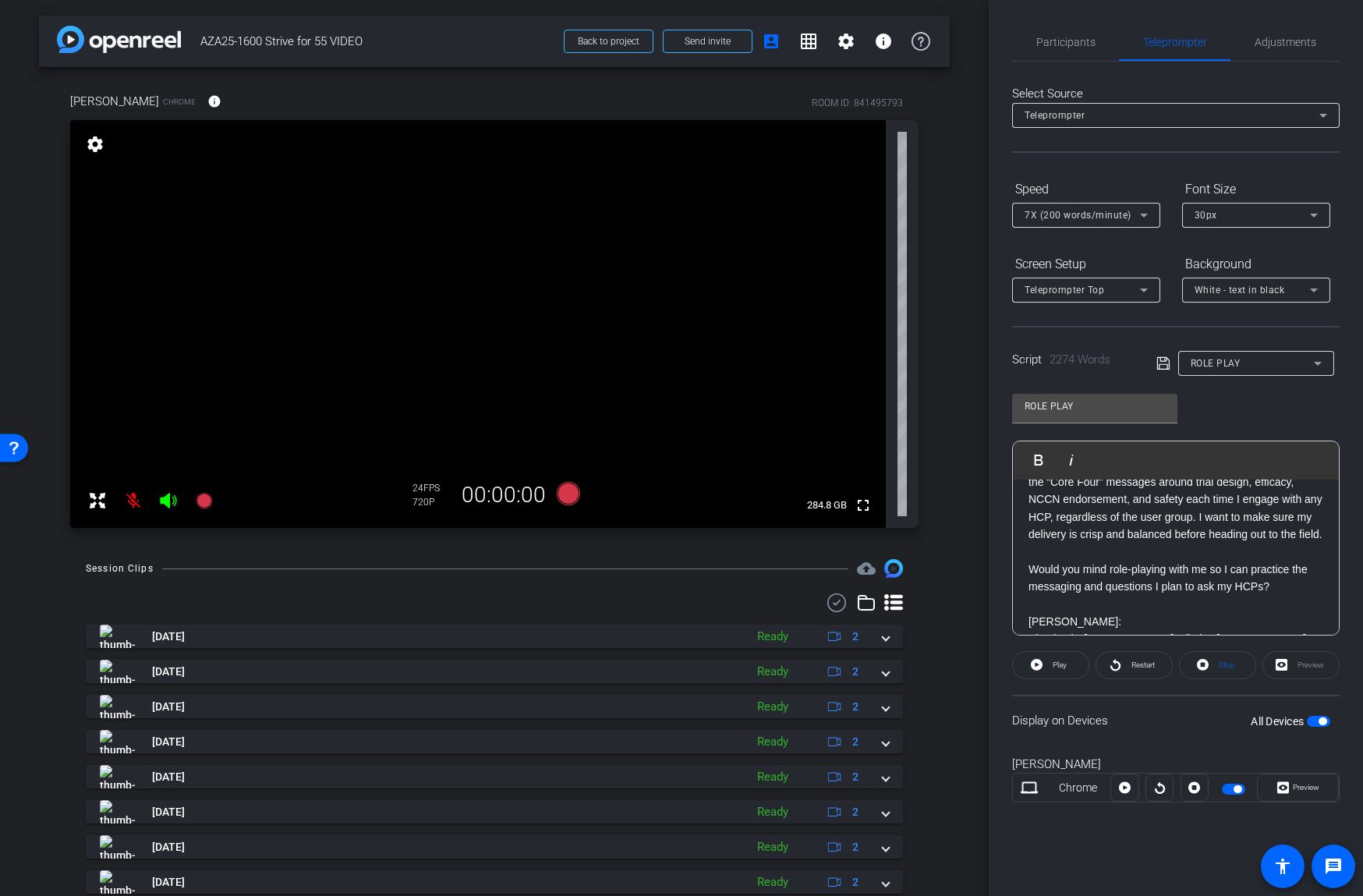
scroll to position [779, 0]
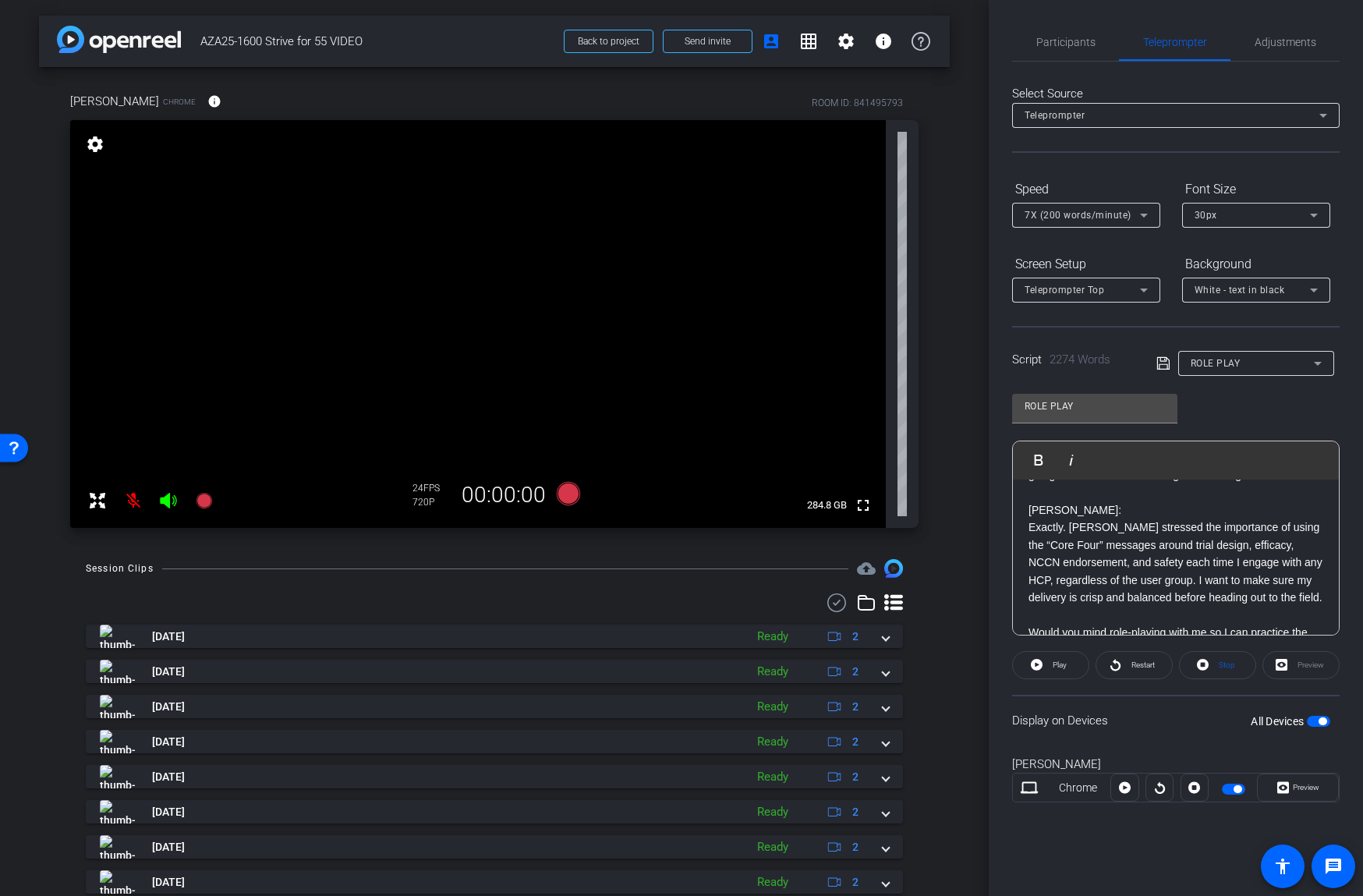
click at [1314, 721] on span "button" at bounding box center [1318, 721] width 24 height 11
click at [1310, 662] on div "Preview" at bounding box center [1301, 665] width 77 height 28
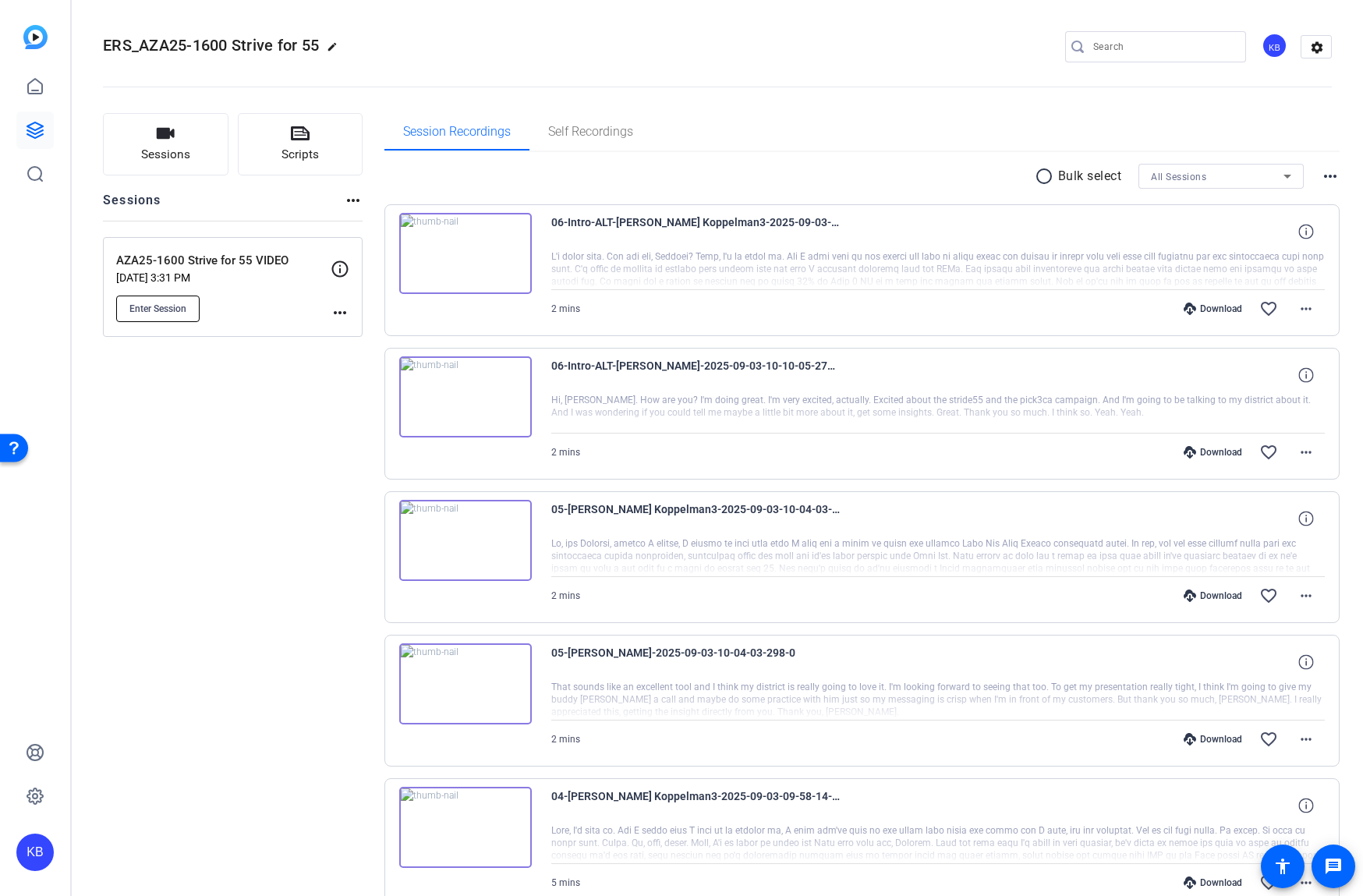
click at [178, 308] on span "Enter Session" at bounding box center [158, 308] width 57 height 12
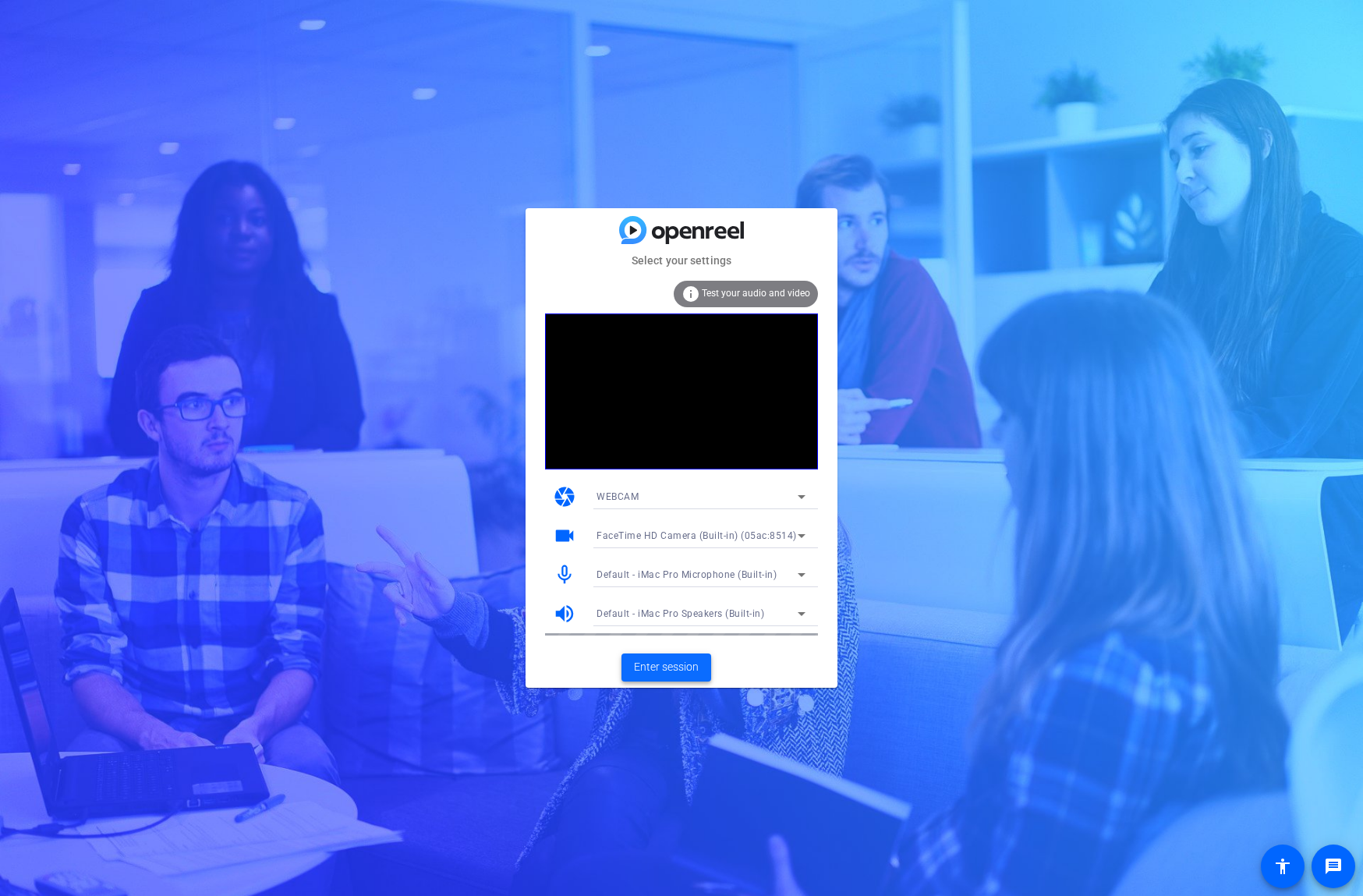
click at [675, 663] on span "Enter session" at bounding box center [666, 667] width 65 height 16
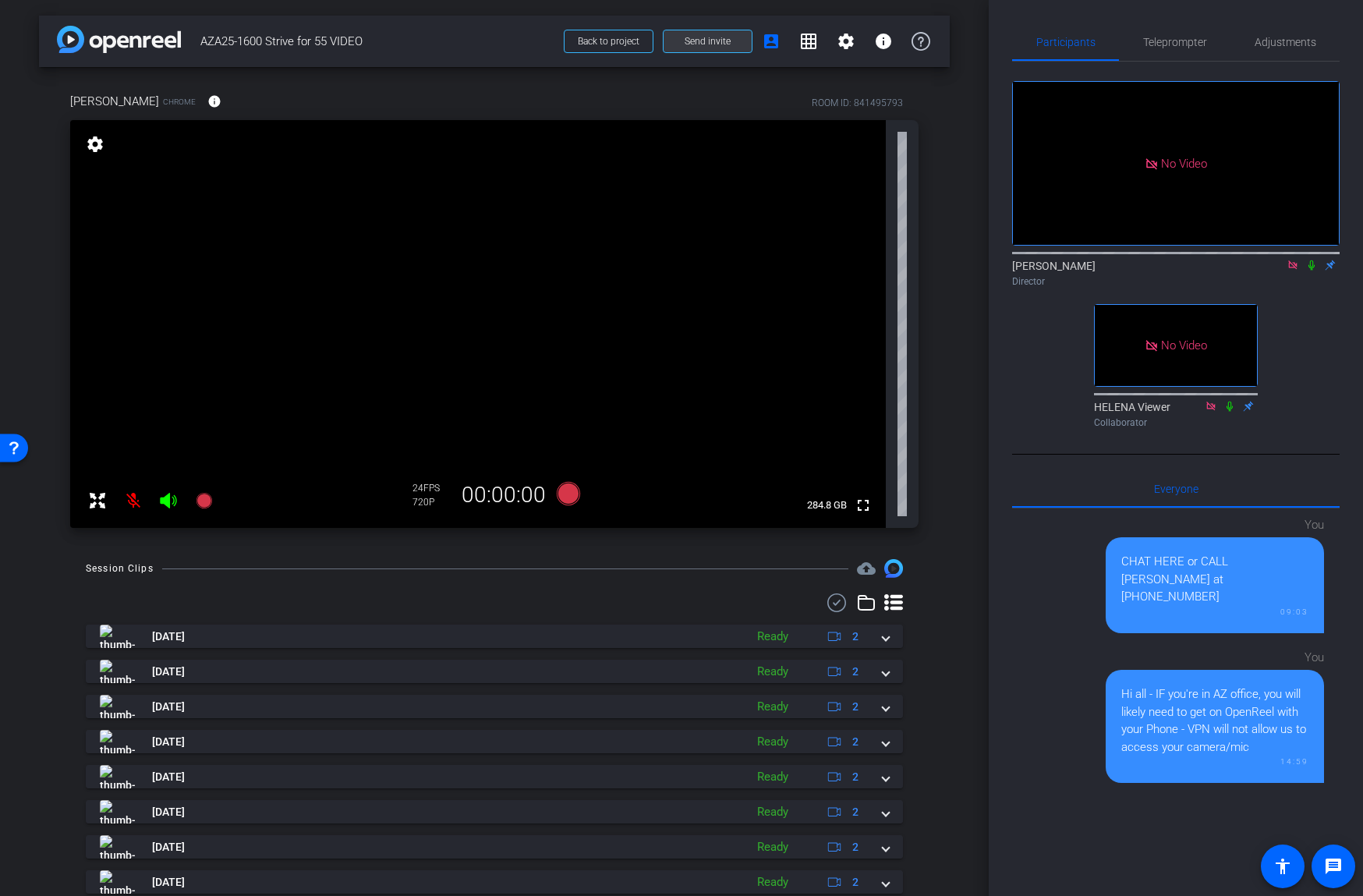
click at [703, 43] on span "Send invite" at bounding box center [707, 41] width 46 height 12
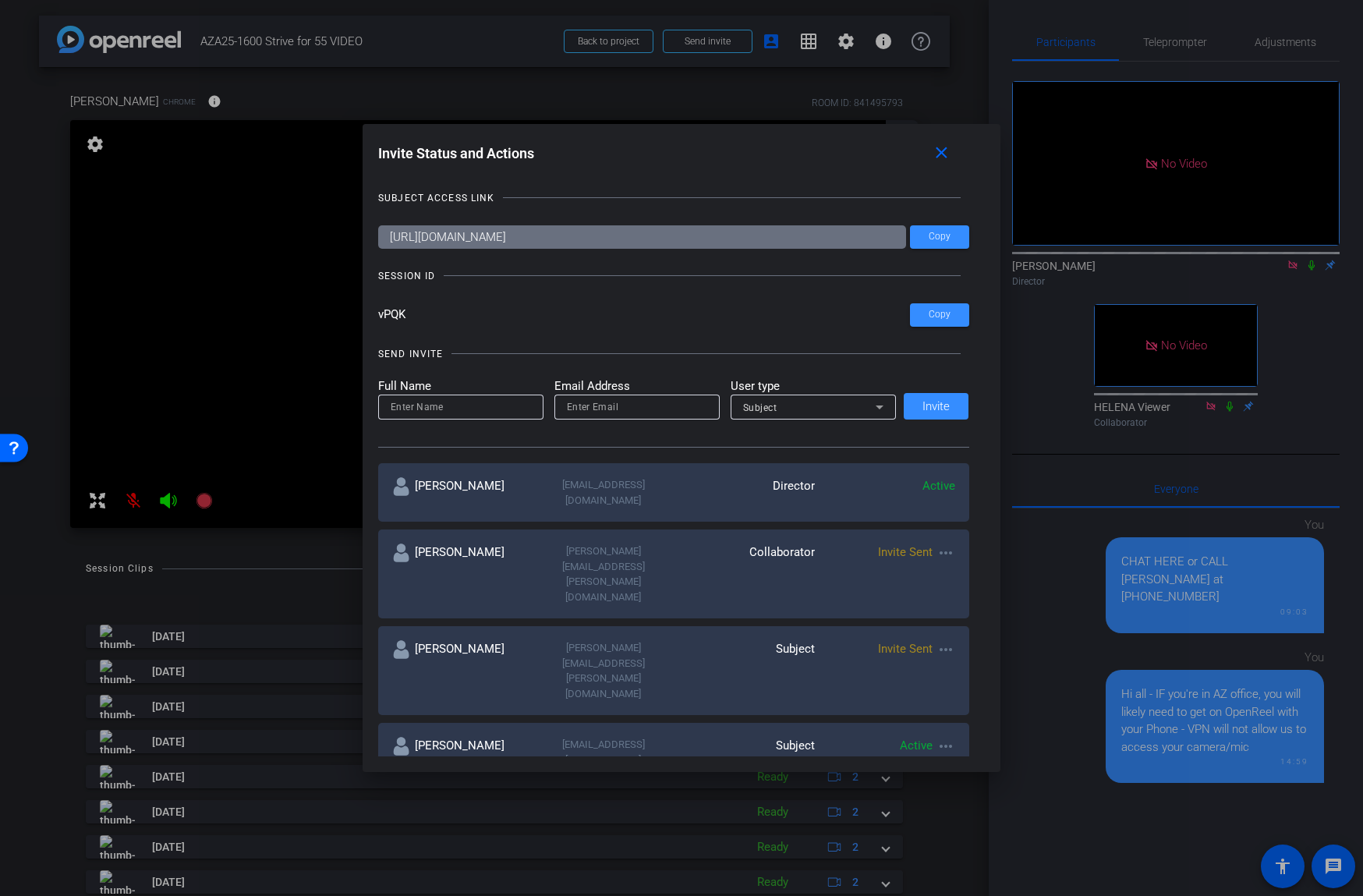
drag, startPoint x: 410, startPoint y: 319, endPoint x: 376, endPoint y: 319, distance: 34.0
click at [376, 319] on div "Invite Status and Actions close SUBJECT ACCESS LINK https://capture.openreel.co…" at bounding box center [681, 448] width 638 height 649
click at [940, 153] on mat-icon "close" at bounding box center [941, 153] width 19 height 19
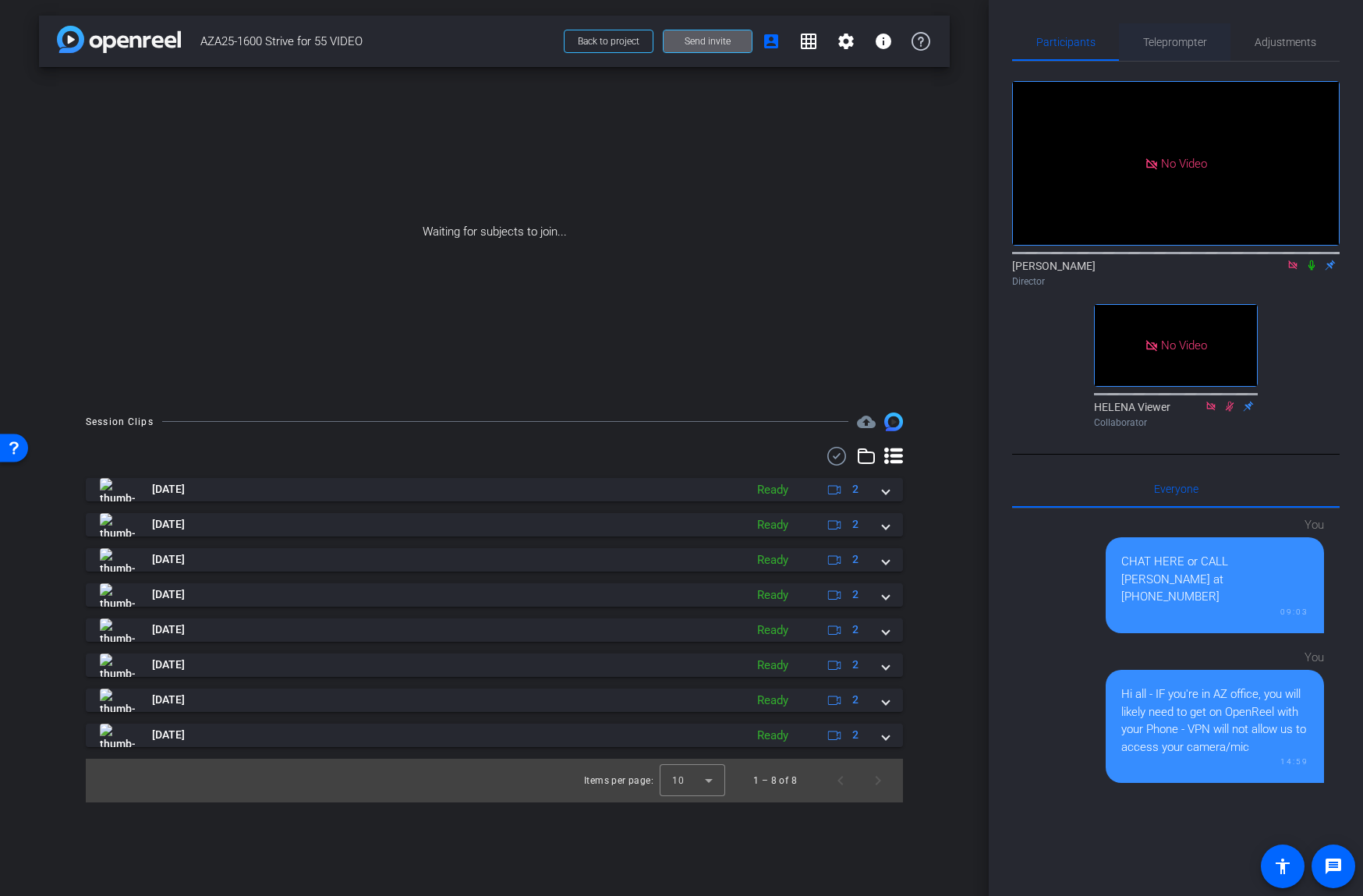
click at [1181, 44] on span "Teleprompter" at bounding box center [1175, 41] width 64 height 11
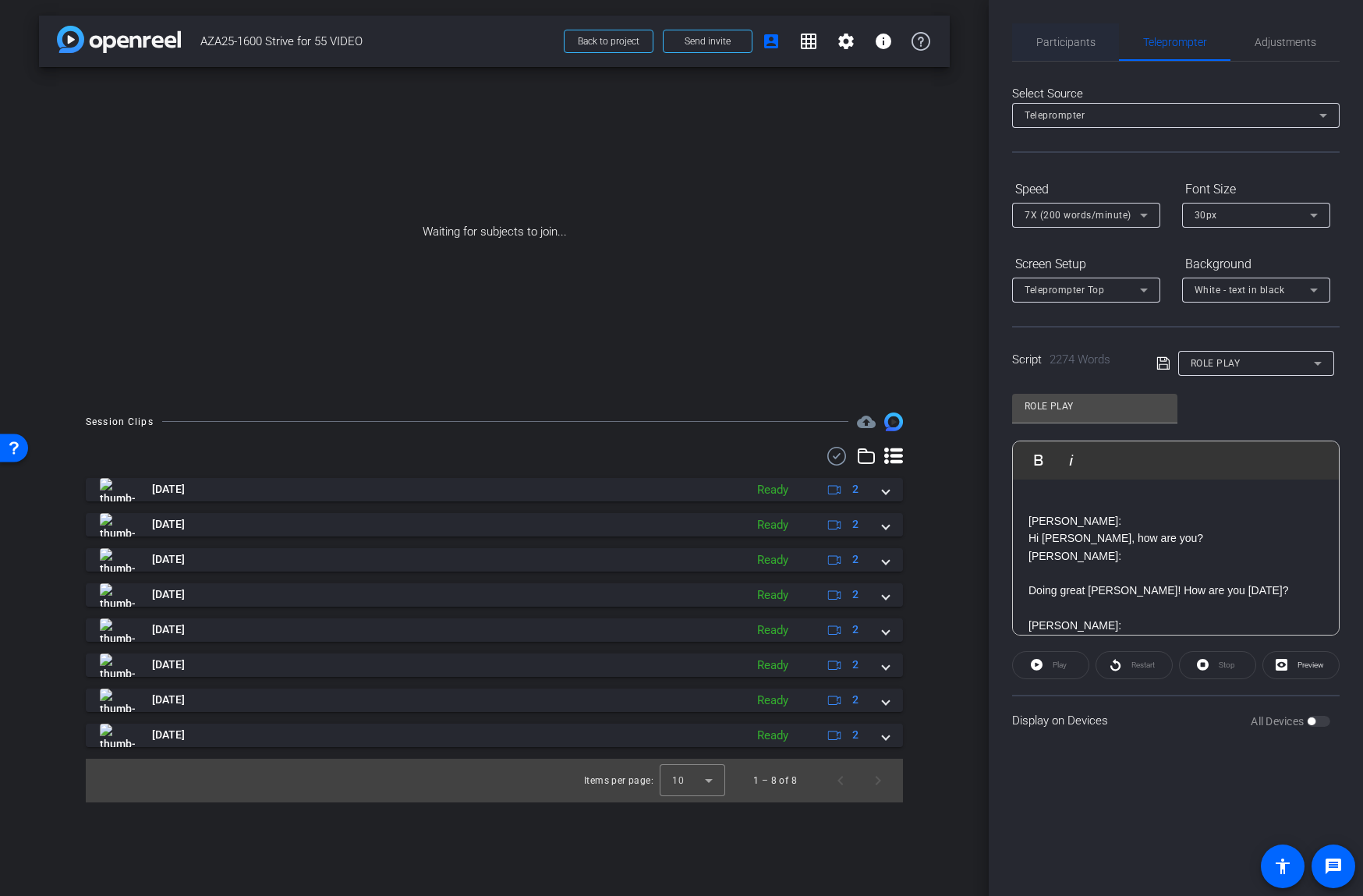
click at [1044, 42] on span "Participants" at bounding box center [1065, 41] width 59 height 11
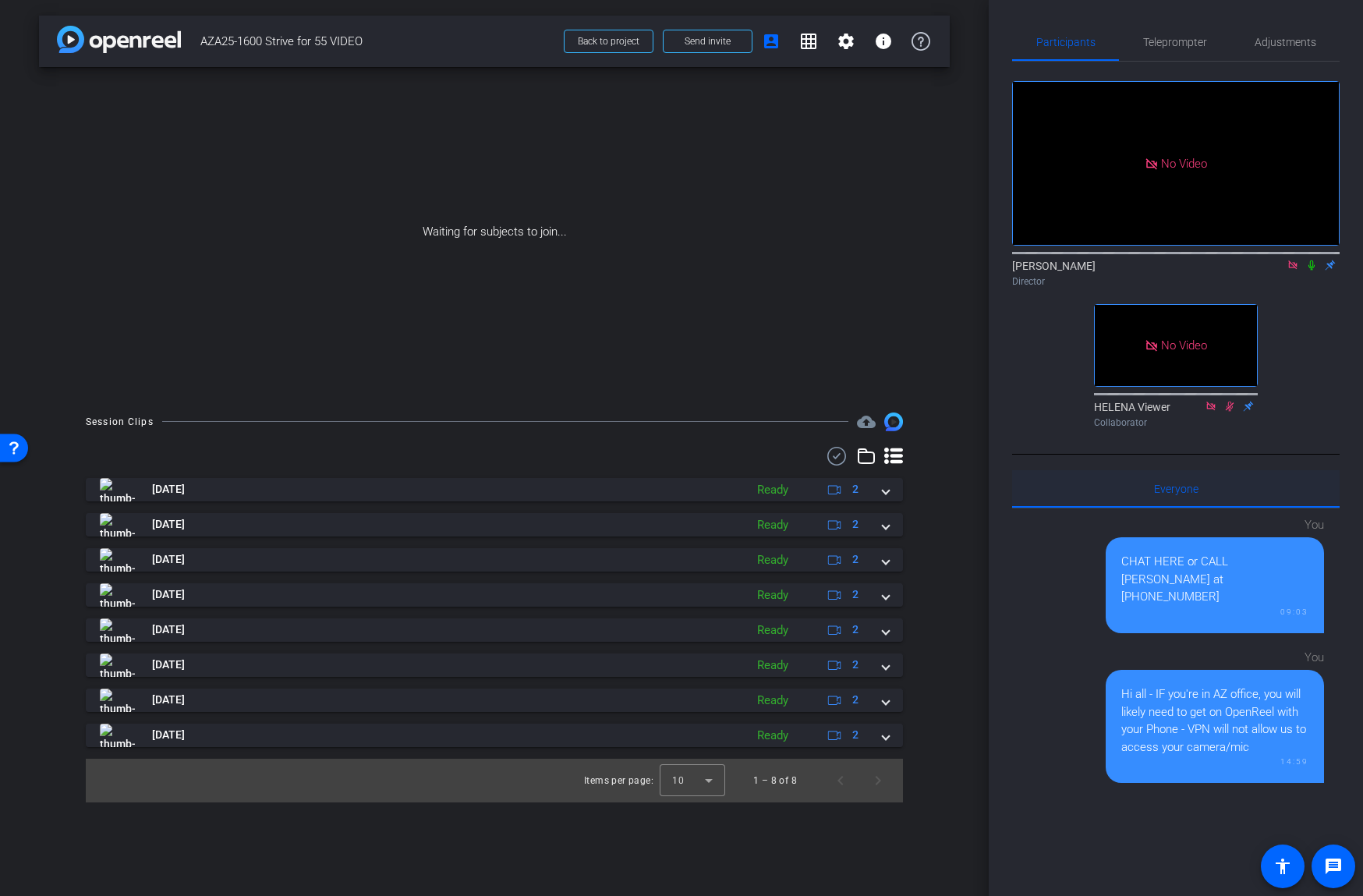
scroll to position [114, 0]
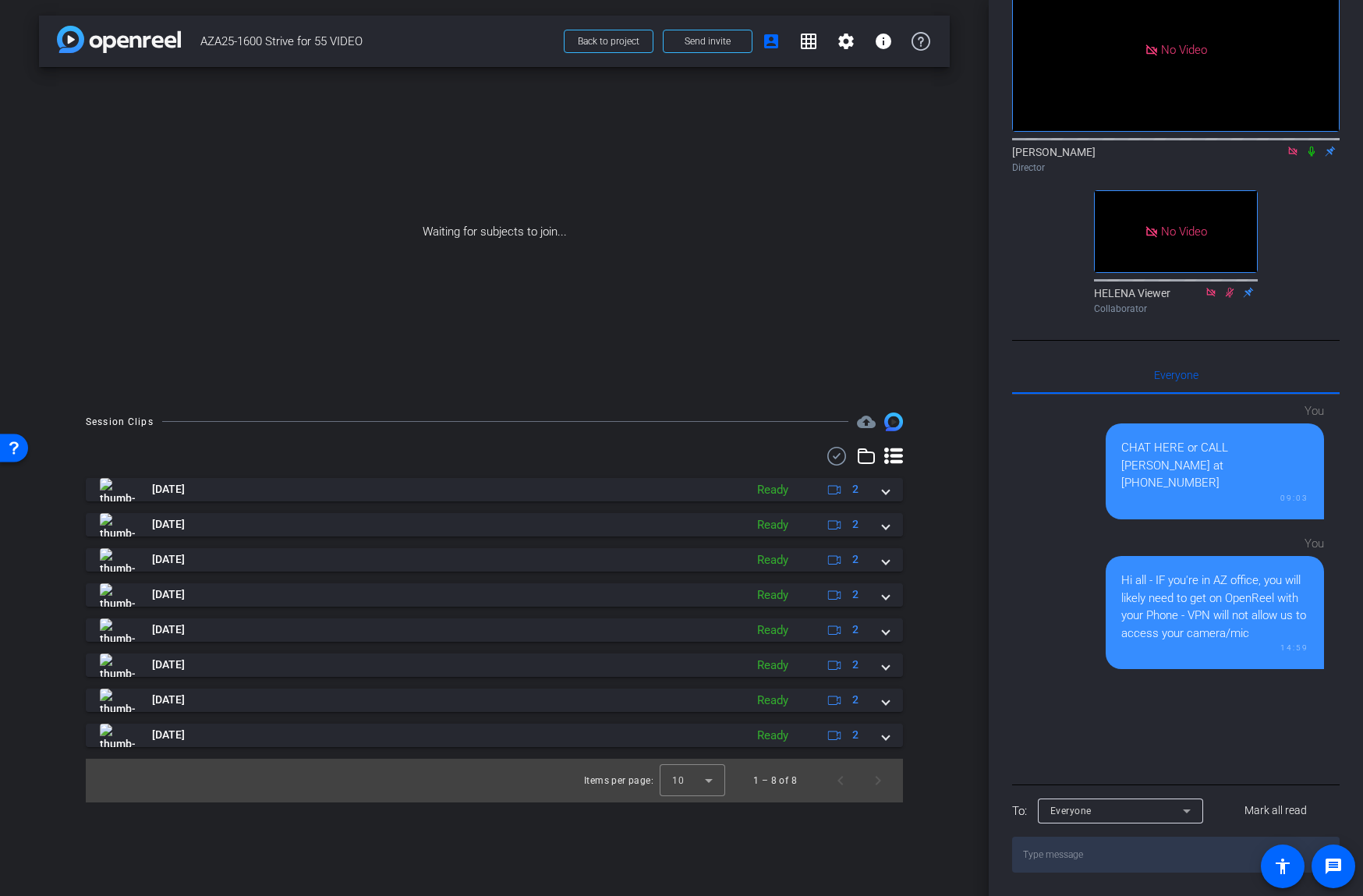
click at [1132, 859] on textarea at bounding box center [1176, 855] width 328 height 36
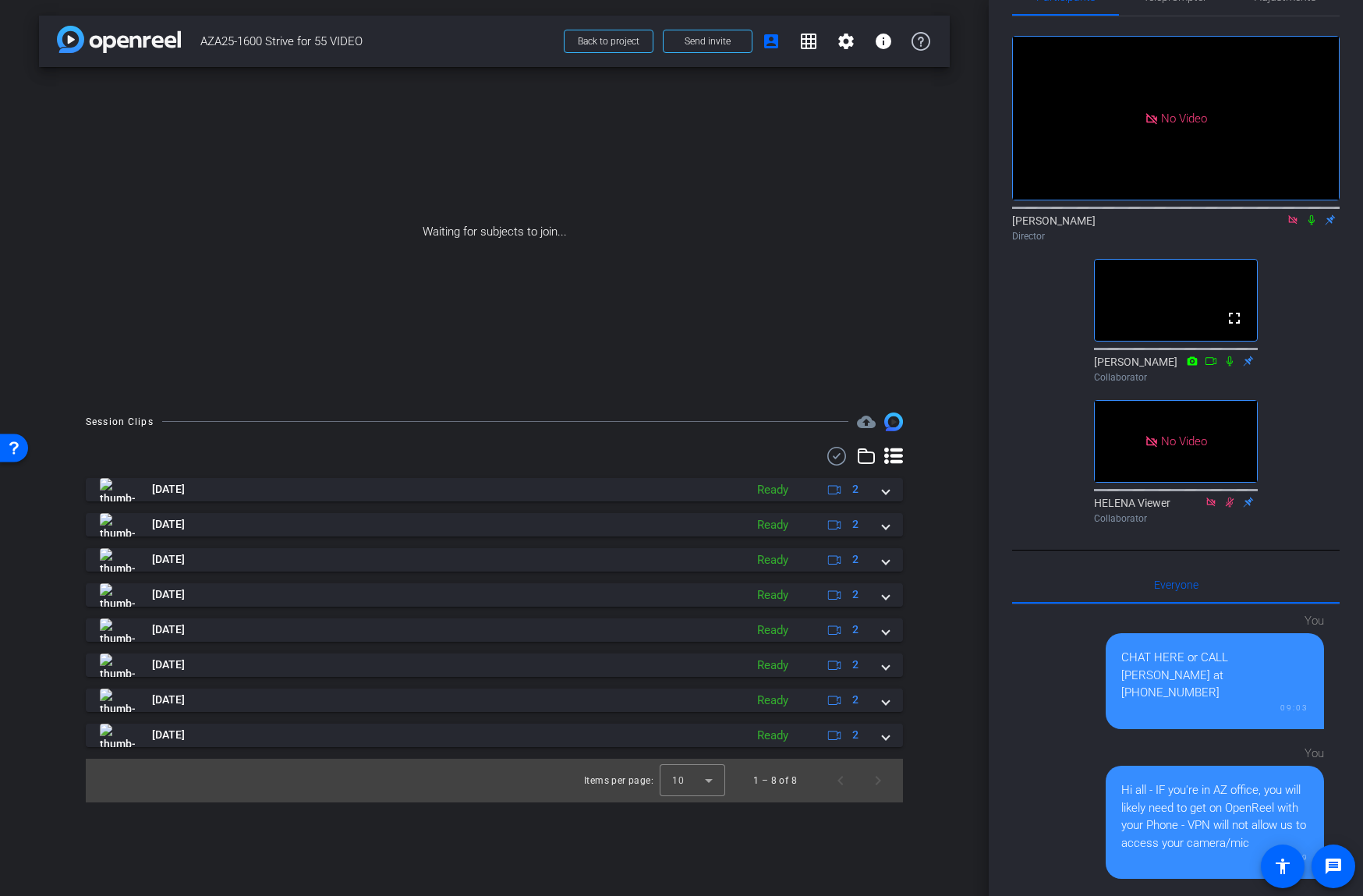
scroll to position [0, 0]
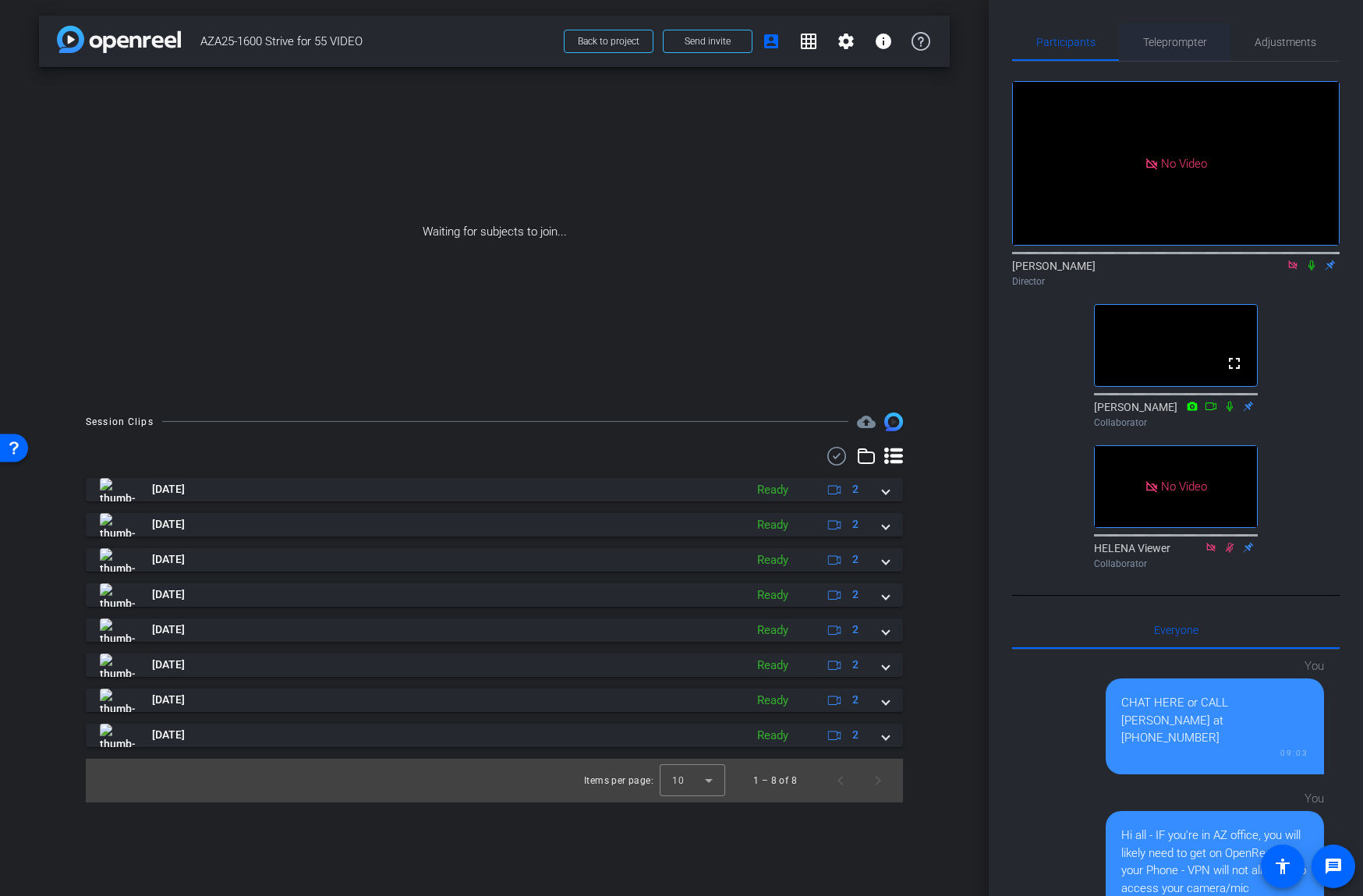
click at [1181, 46] on span "Teleprompter" at bounding box center [1175, 41] width 64 height 11
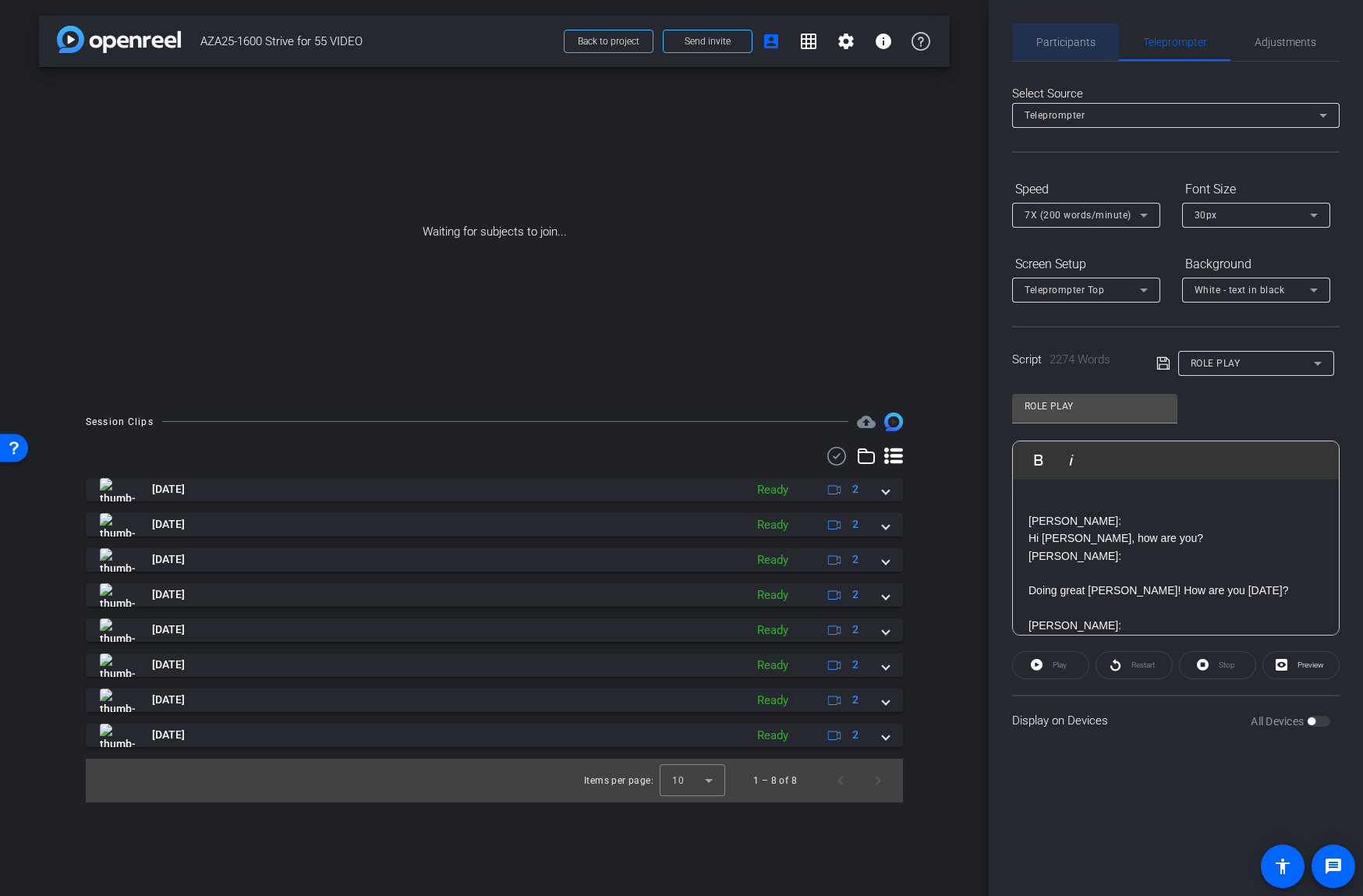
click at [1050, 48] on span "Participants" at bounding box center [1065, 41] width 59 height 11
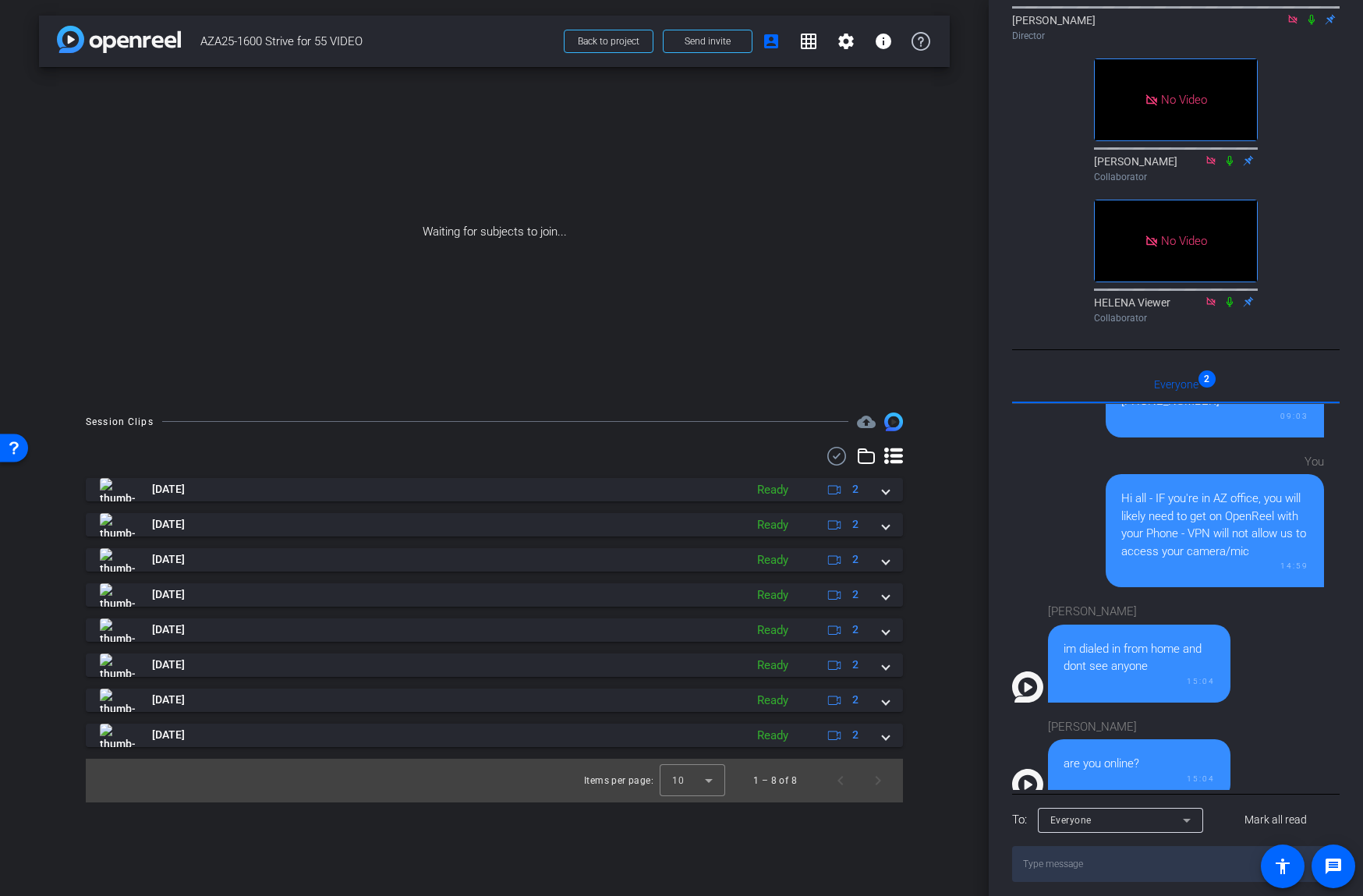
scroll to position [254, 0]
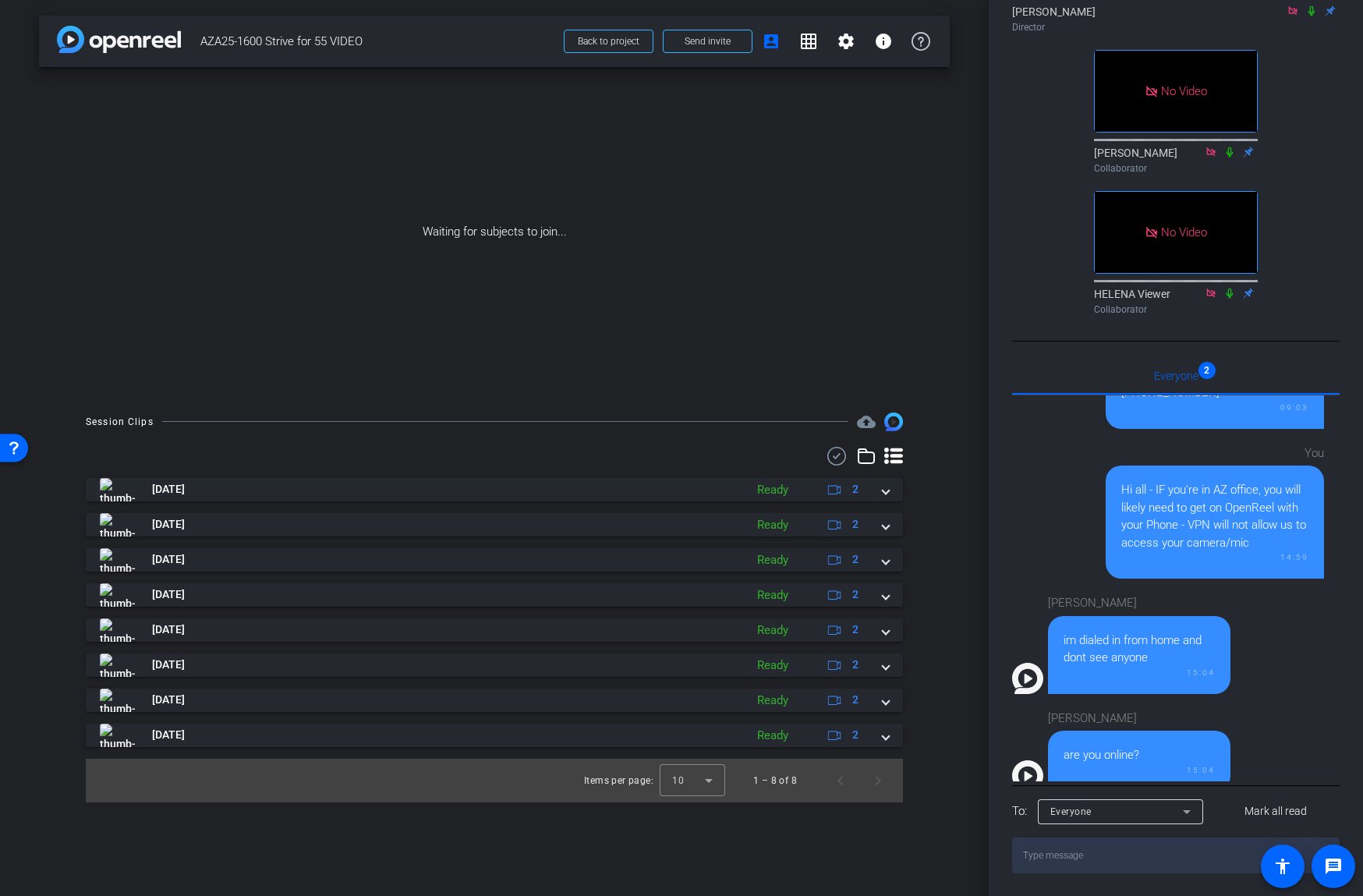
click at [1118, 851] on textarea at bounding box center [1176, 855] width 328 height 36
type textarea "We are here... Can you use your phone? VPN on laptop issue"
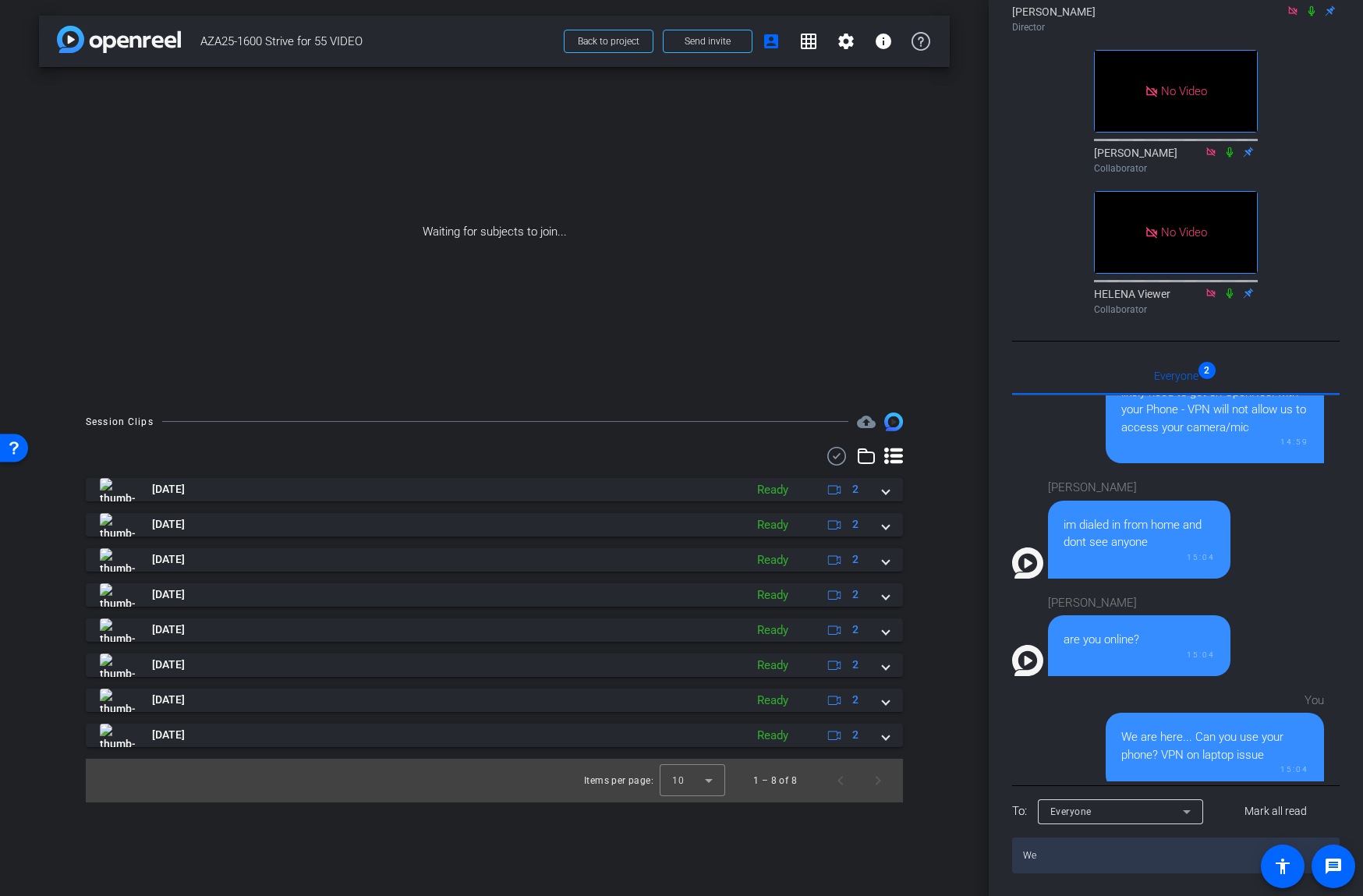
type textarea "W"
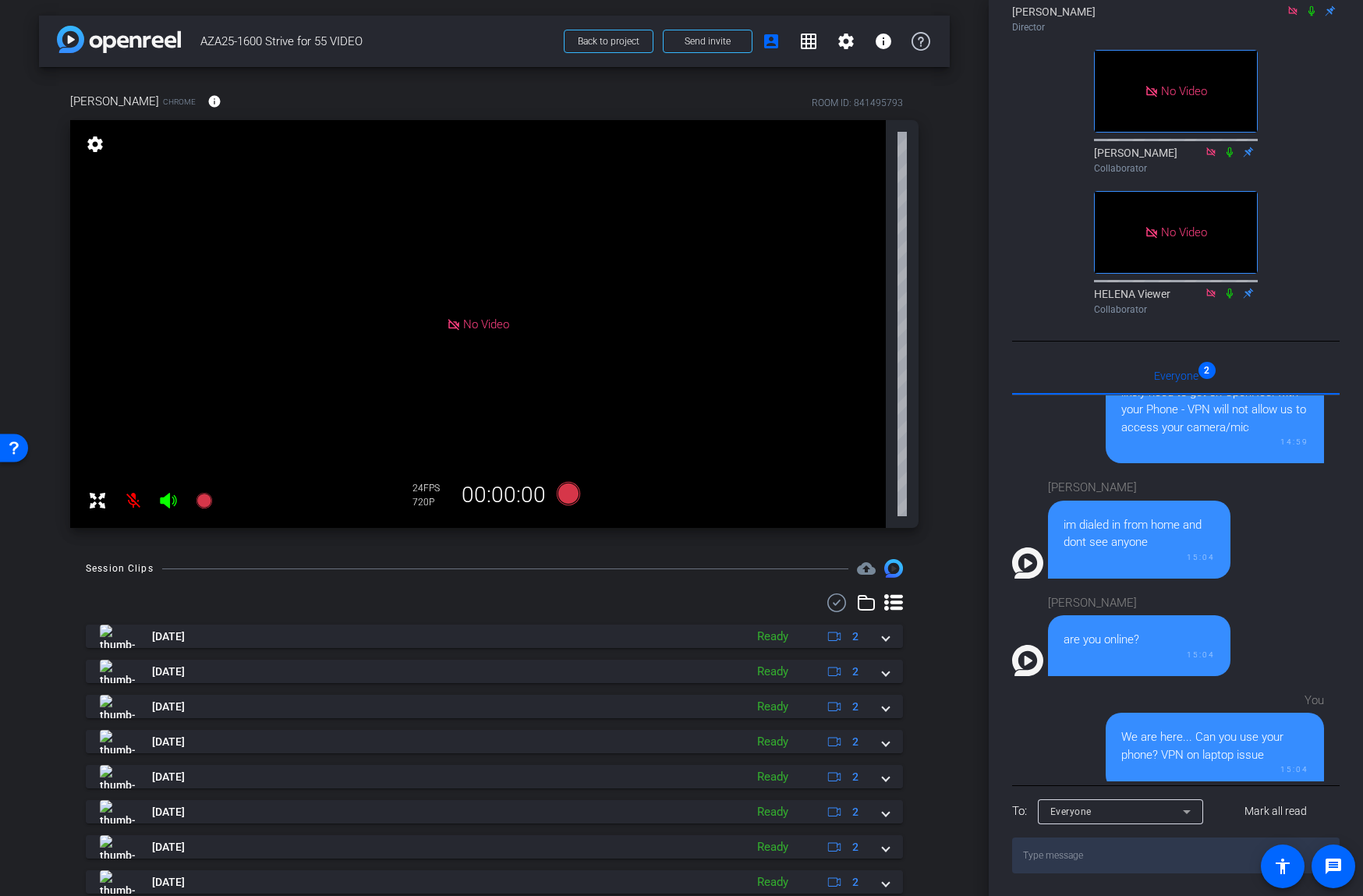
click at [133, 502] on mat-icon at bounding box center [133, 500] width 31 height 31
click at [710, 41] on span "Send invite" at bounding box center [707, 41] width 46 height 12
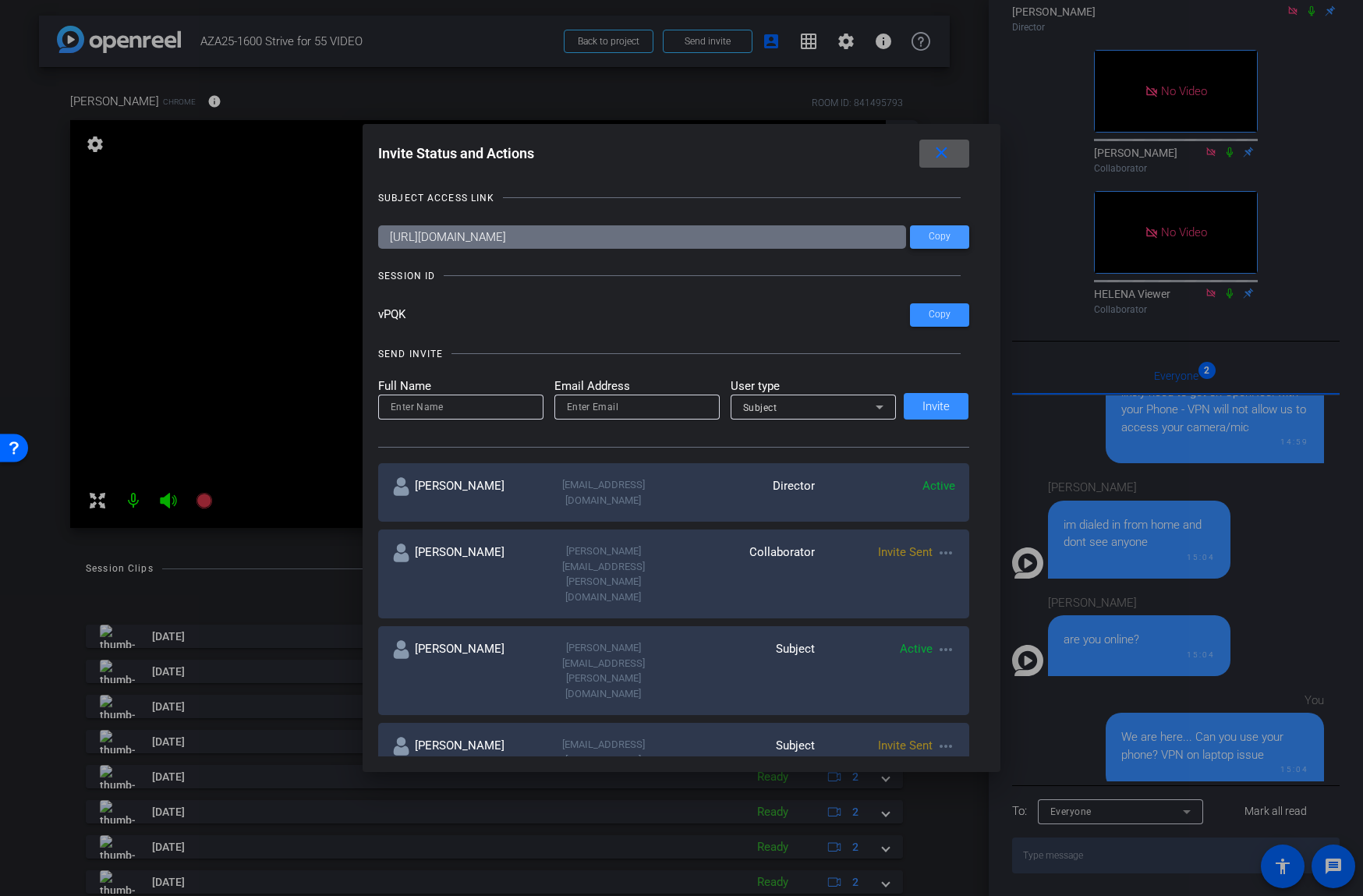
click at [940, 233] on span "Copy" at bounding box center [939, 237] width 22 height 11
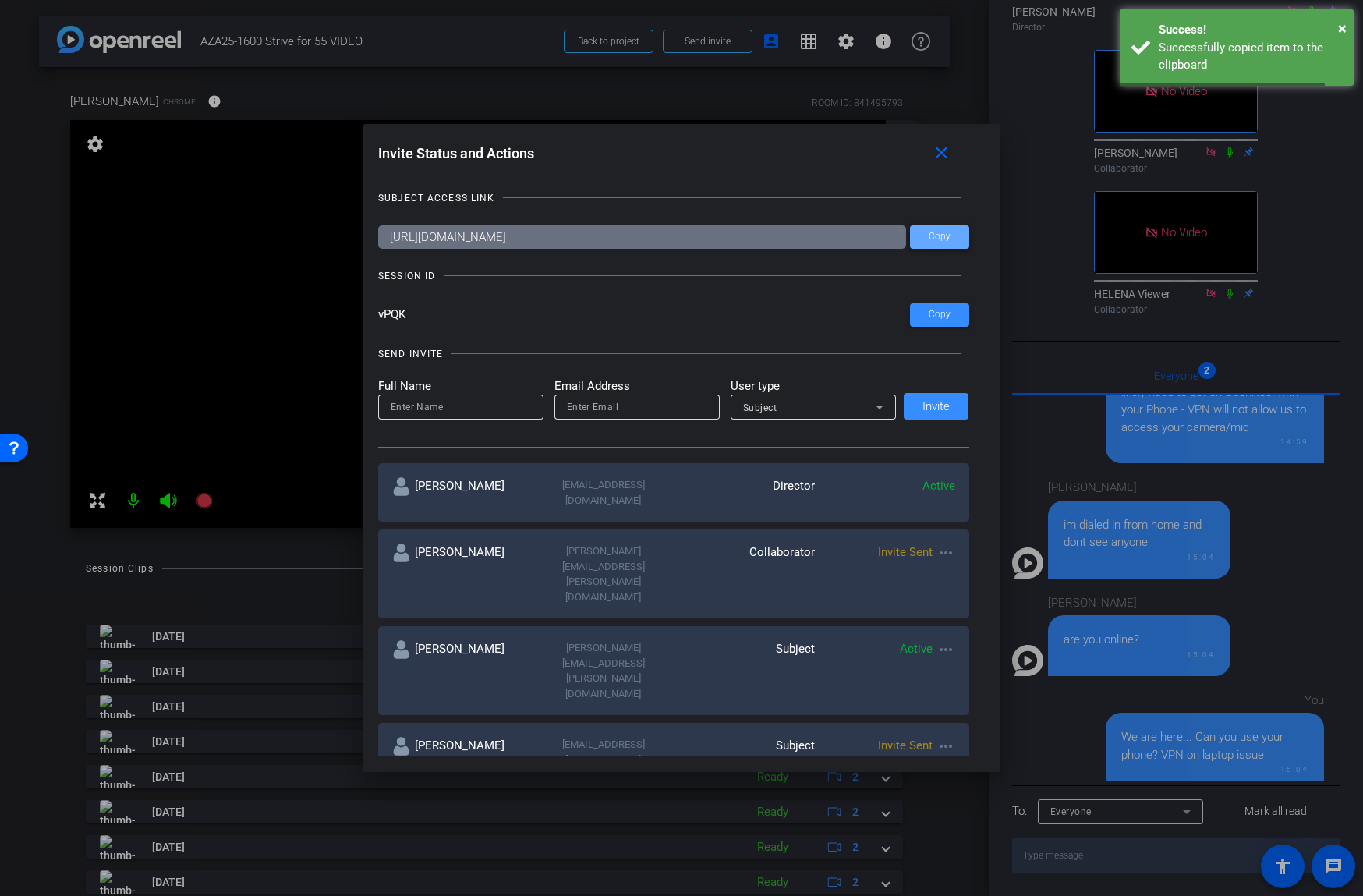
click at [940, 233] on span "Copy" at bounding box center [939, 237] width 22 height 11
click at [42, 158] on div at bounding box center [681, 448] width 1363 height 896
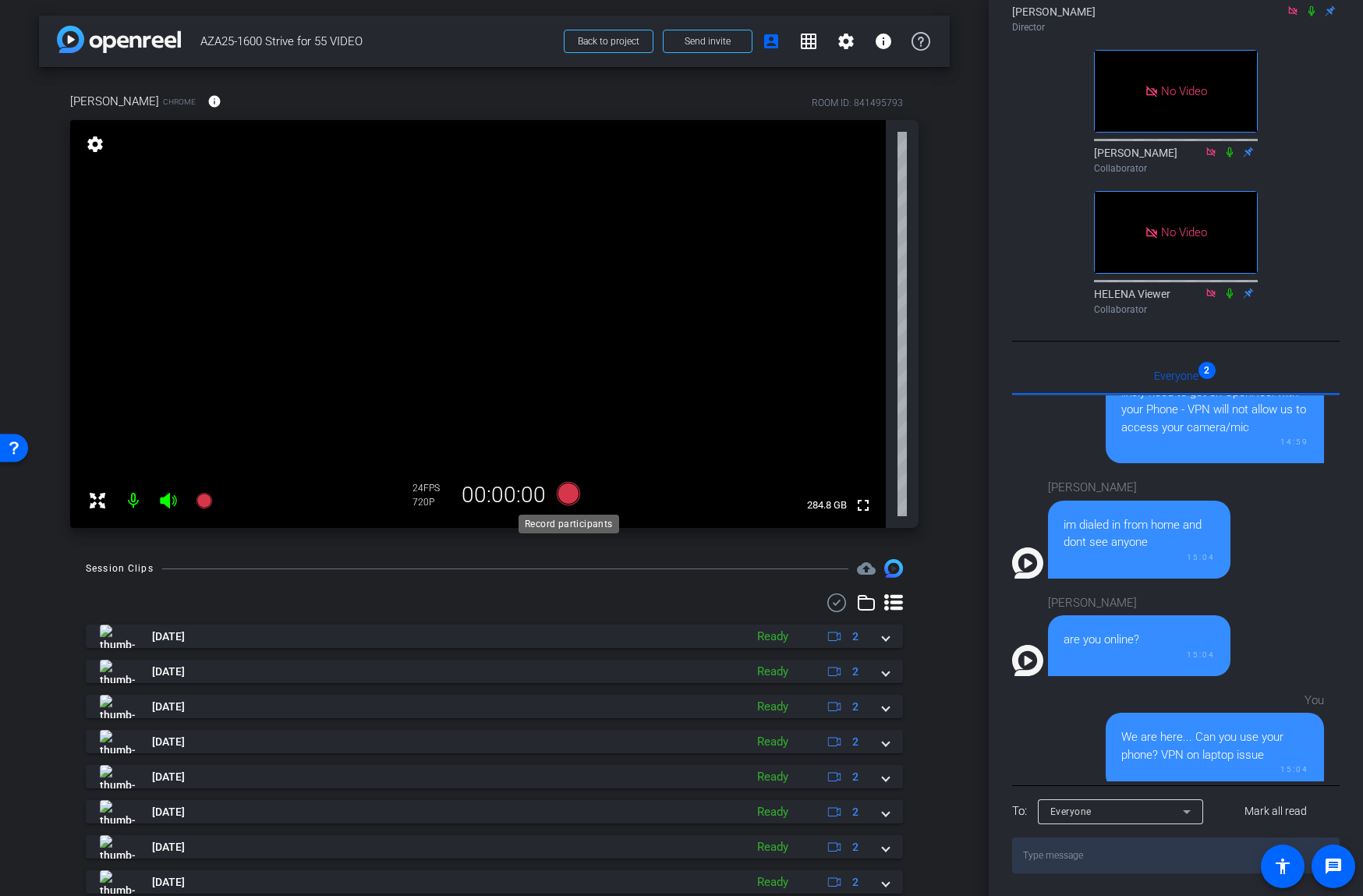
click at [566, 495] on icon at bounding box center [568, 493] width 24 height 24
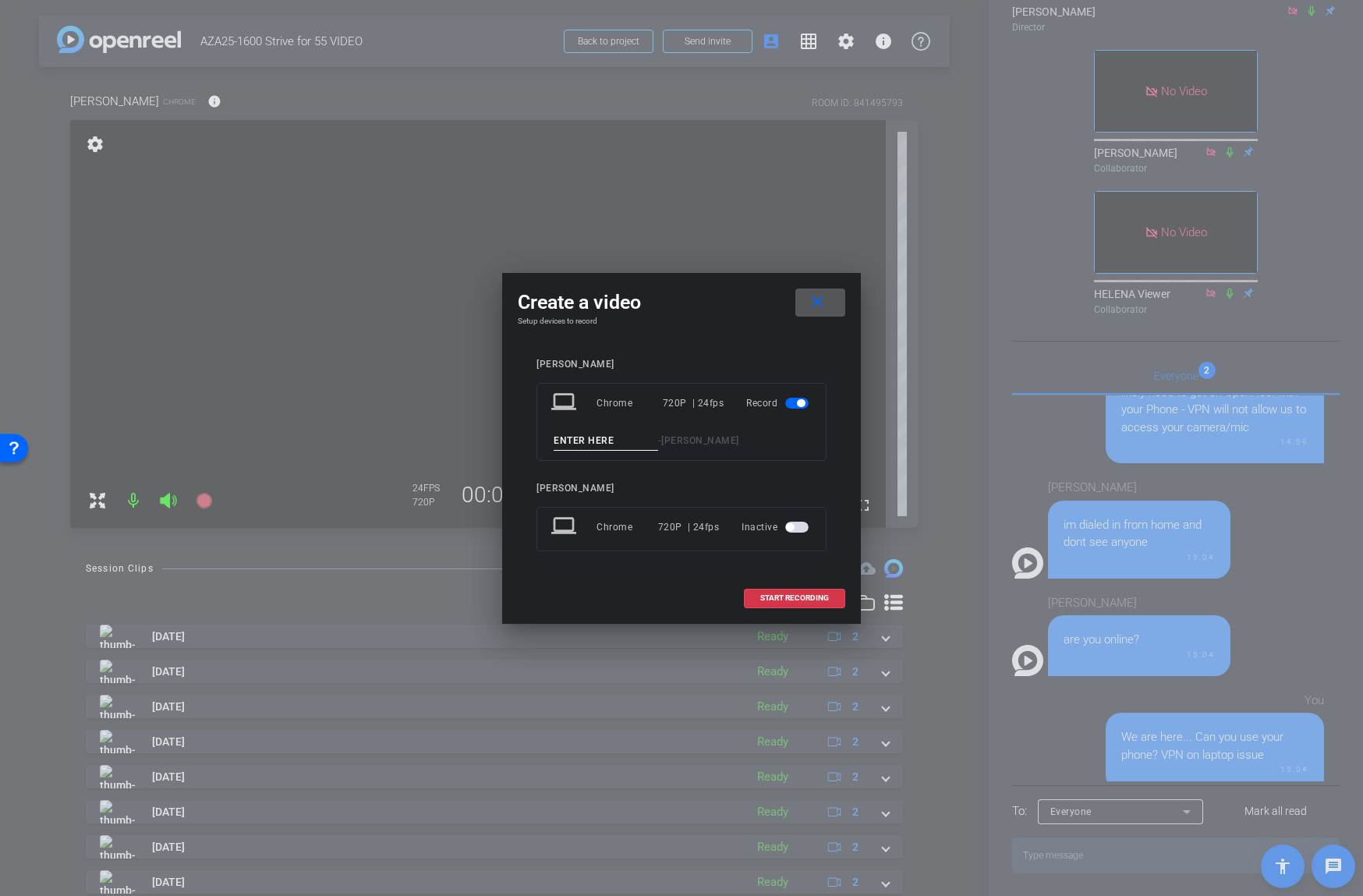
click at [591, 439] on input at bounding box center [606, 441] width 105 height 19
type input "test Joe"
click at [794, 598] on span "START RECORDING" at bounding box center [794, 598] width 69 height 8
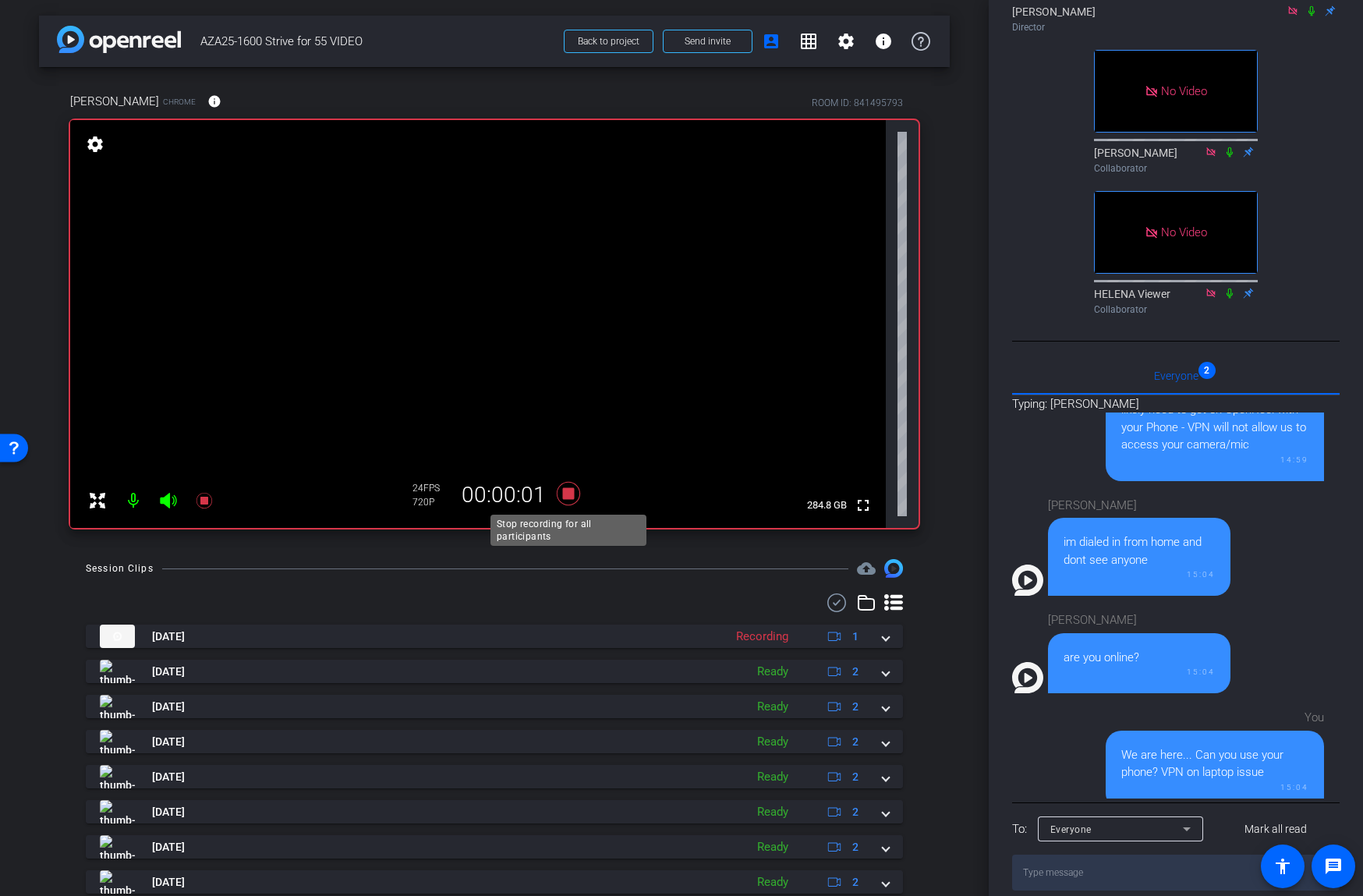
click at [567, 494] on icon at bounding box center [568, 493] width 24 height 24
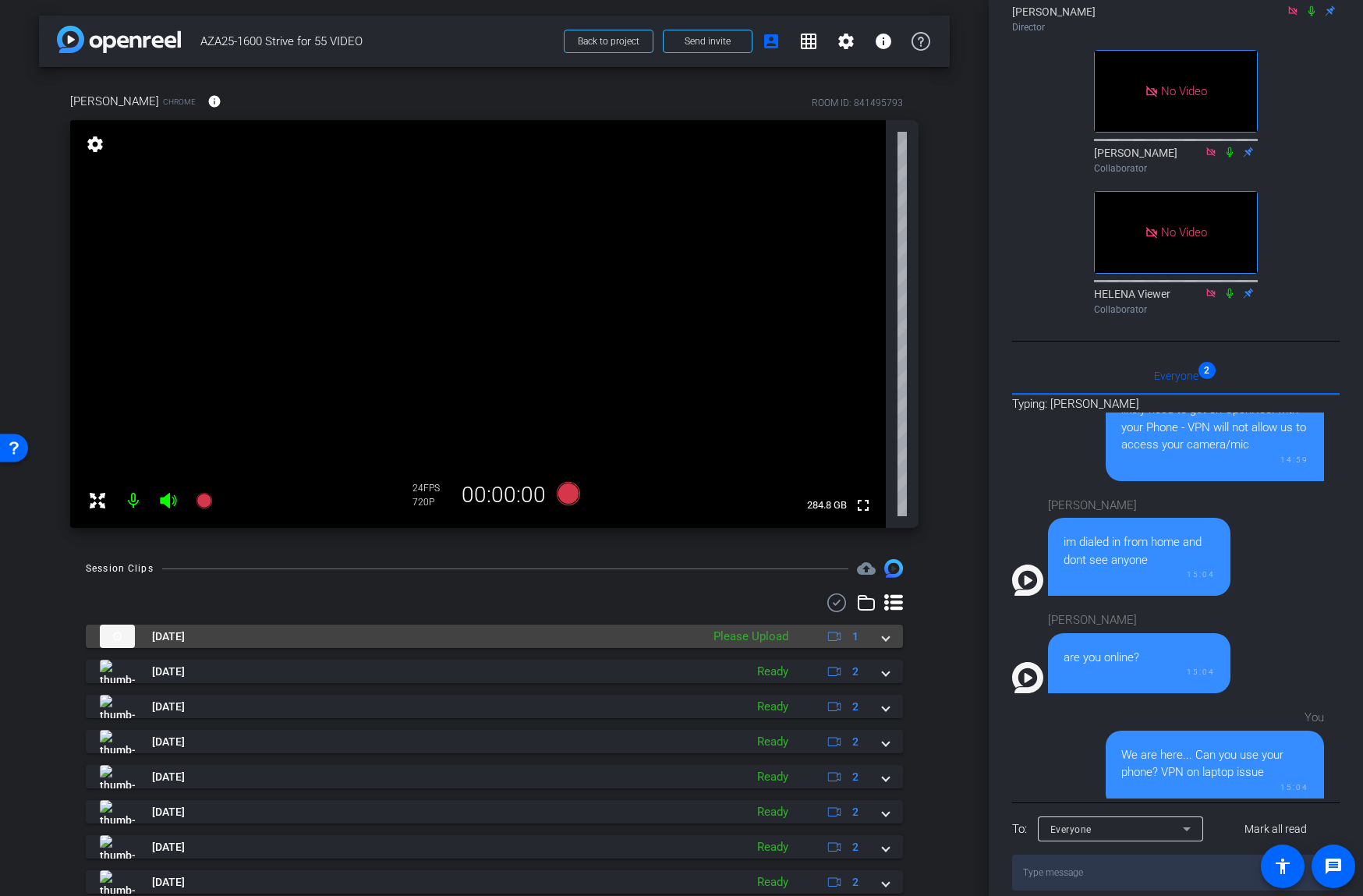
click at [888, 638] on span at bounding box center [885, 637] width 6 height 16
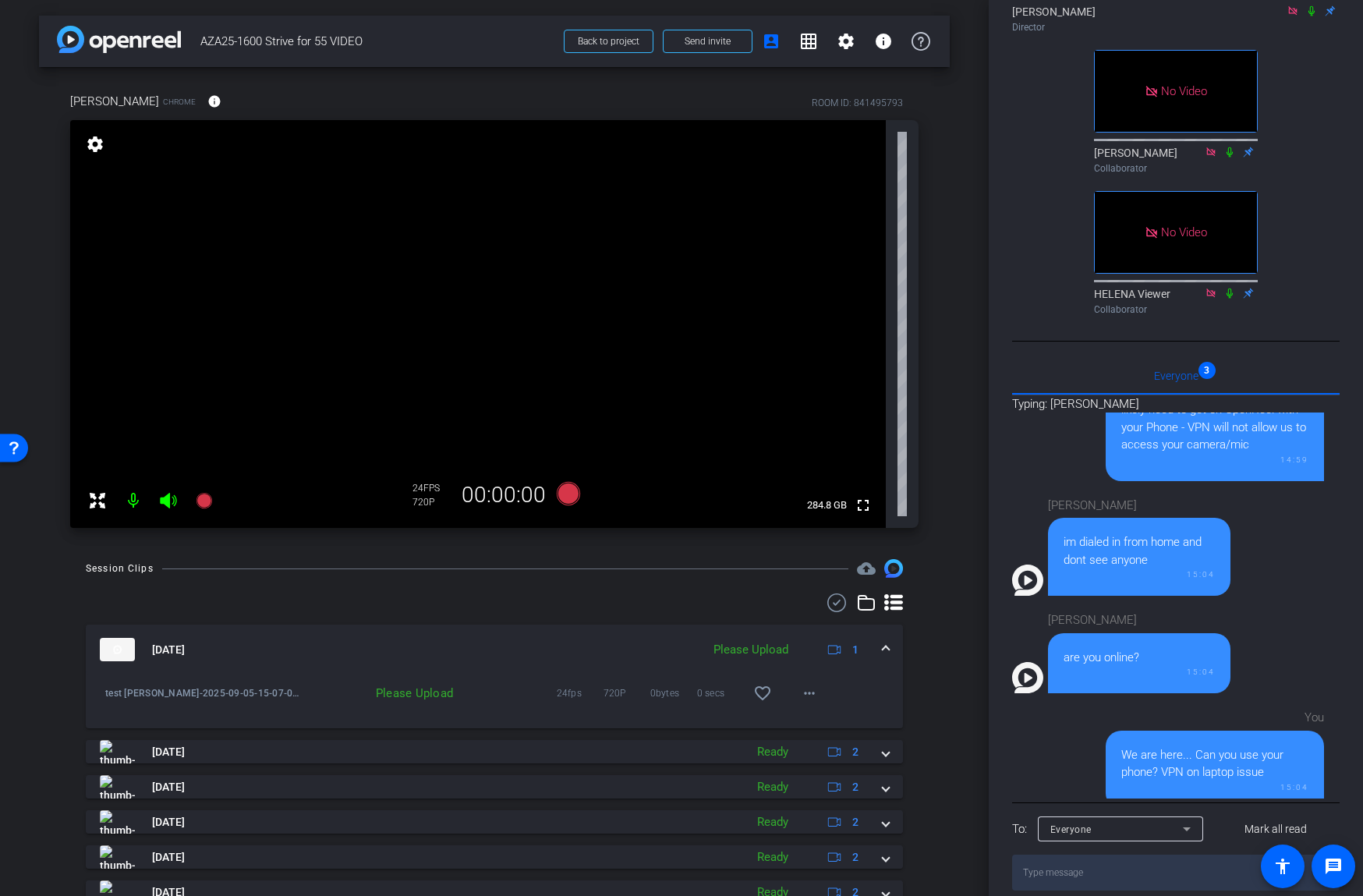
scroll to position [321, 0]
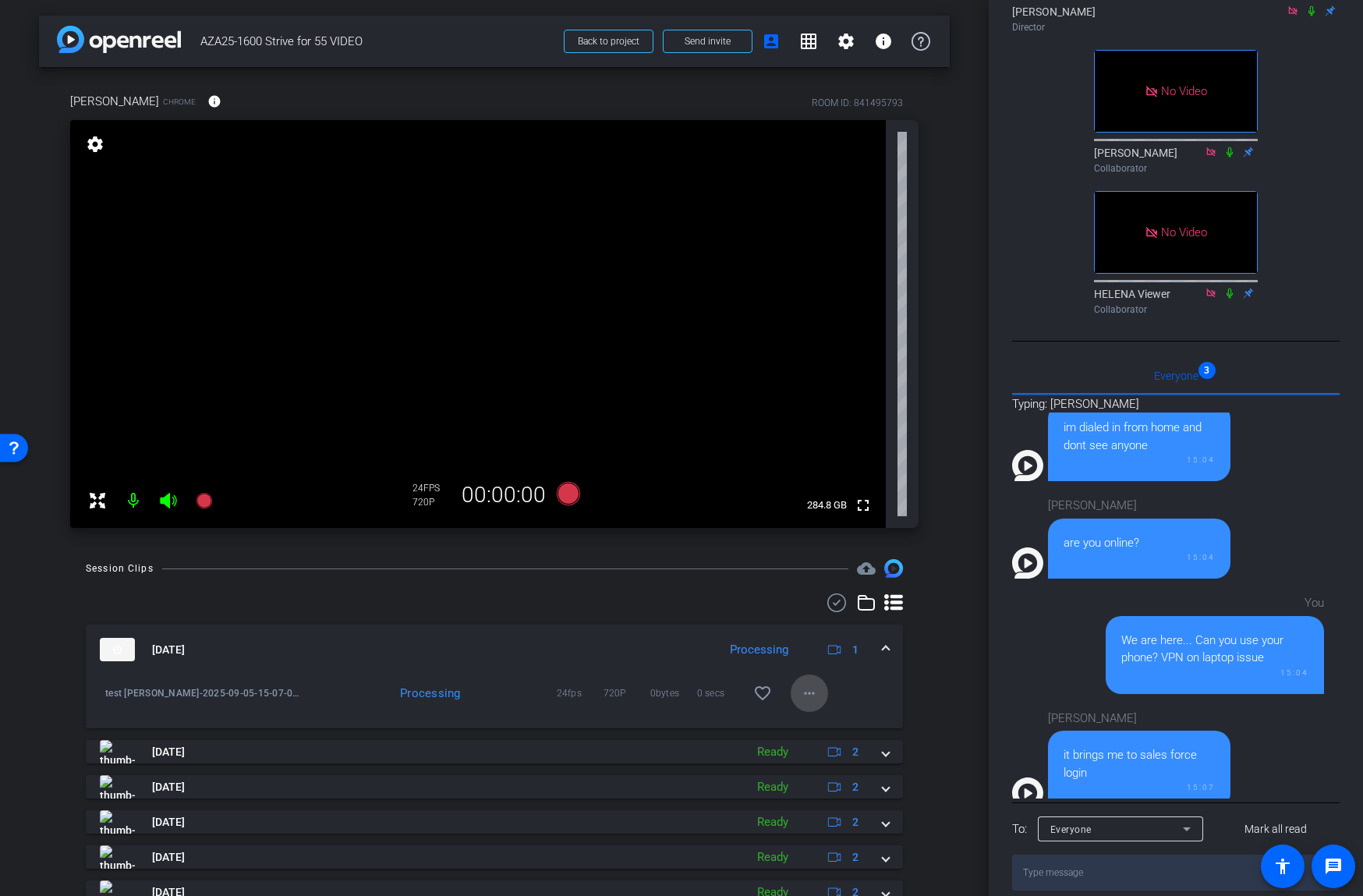
click at [808, 693] on mat-icon "more_horiz" at bounding box center [809, 692] width 19 height 19
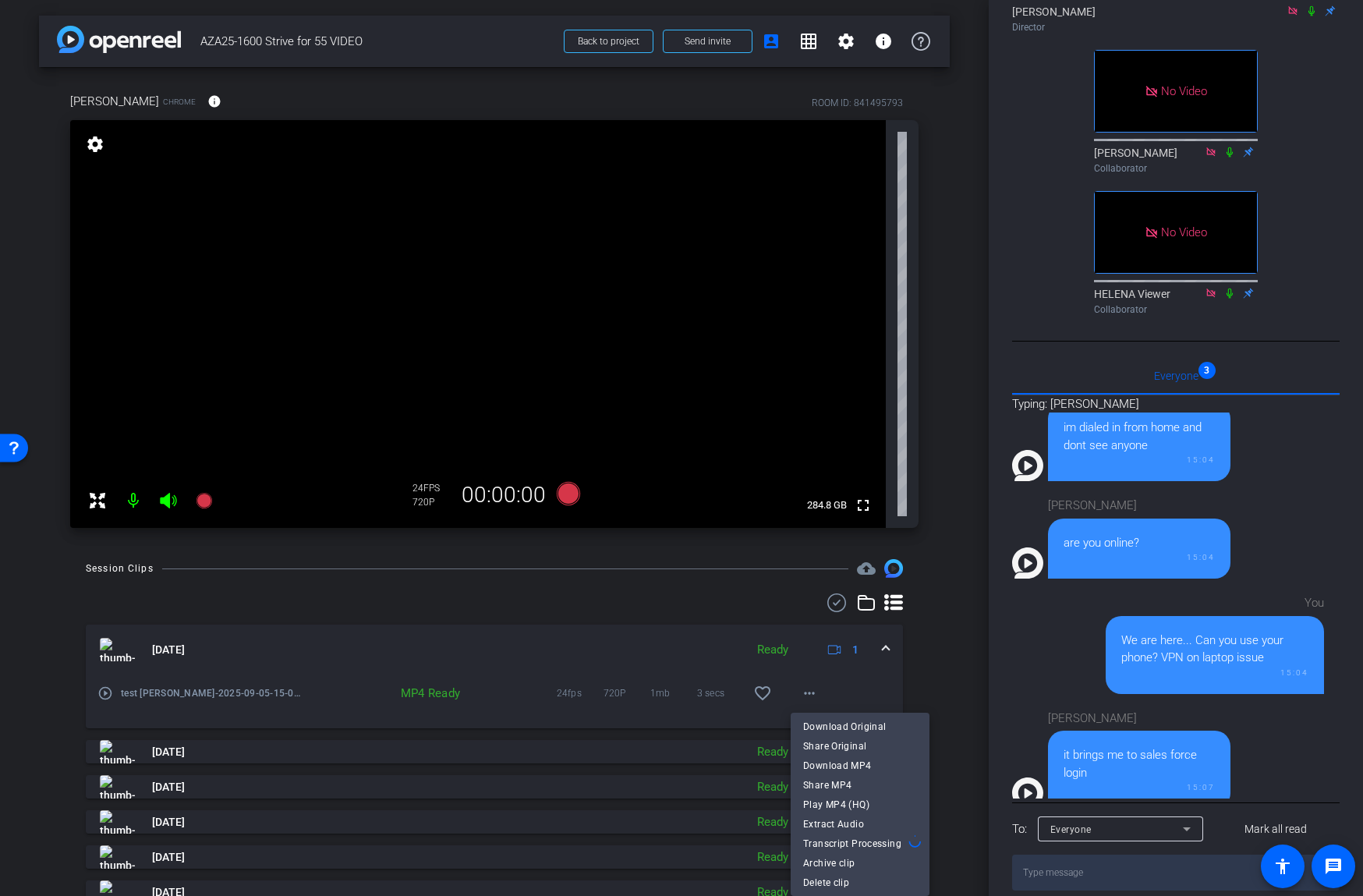
click at [688, 600] on div at bounding box center [681, 448] width 1363 height 896
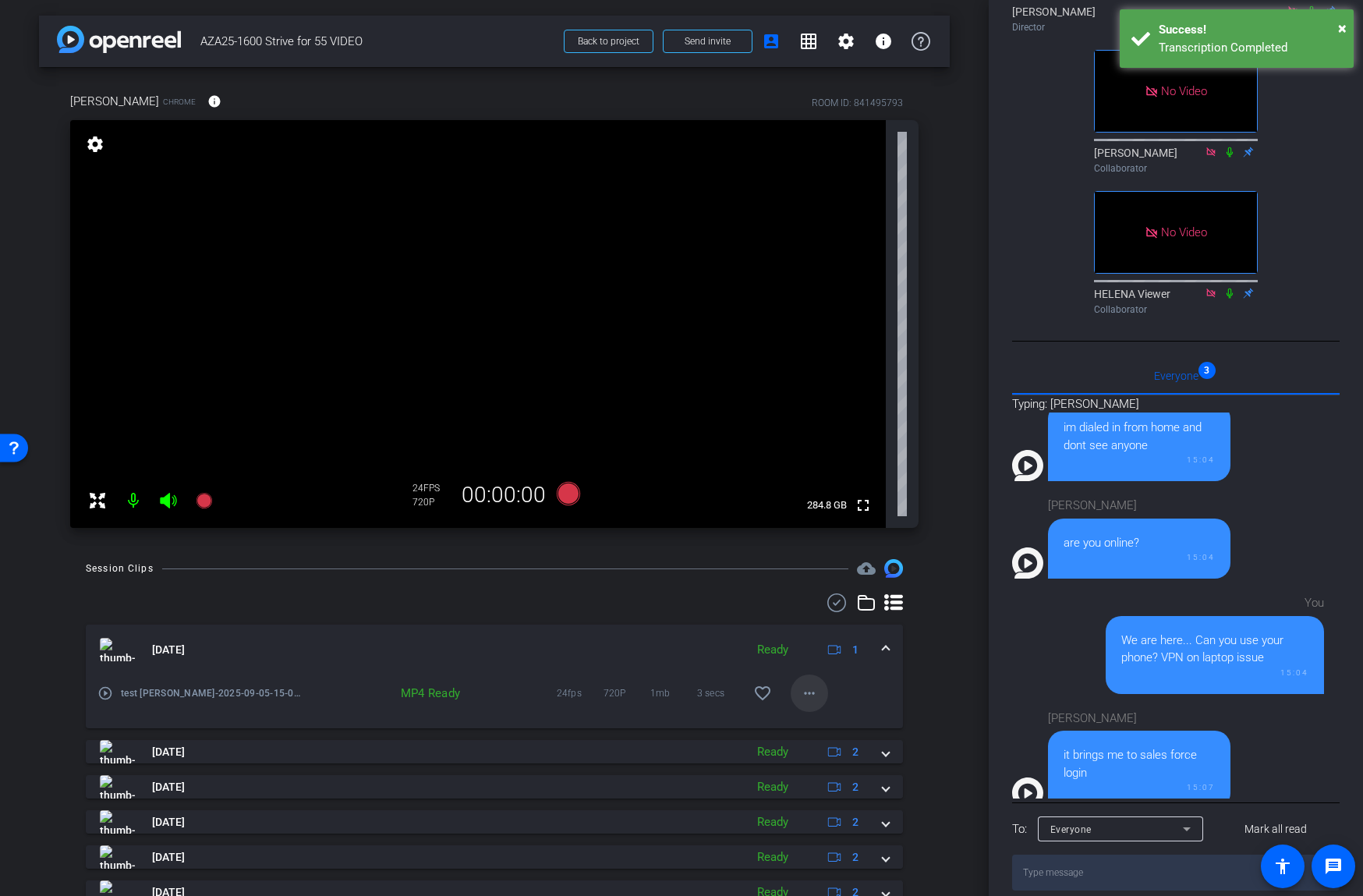
click at [805, 693] on mat-icon "more_horiz" at bounding box center [809, 692] width 19 height 19
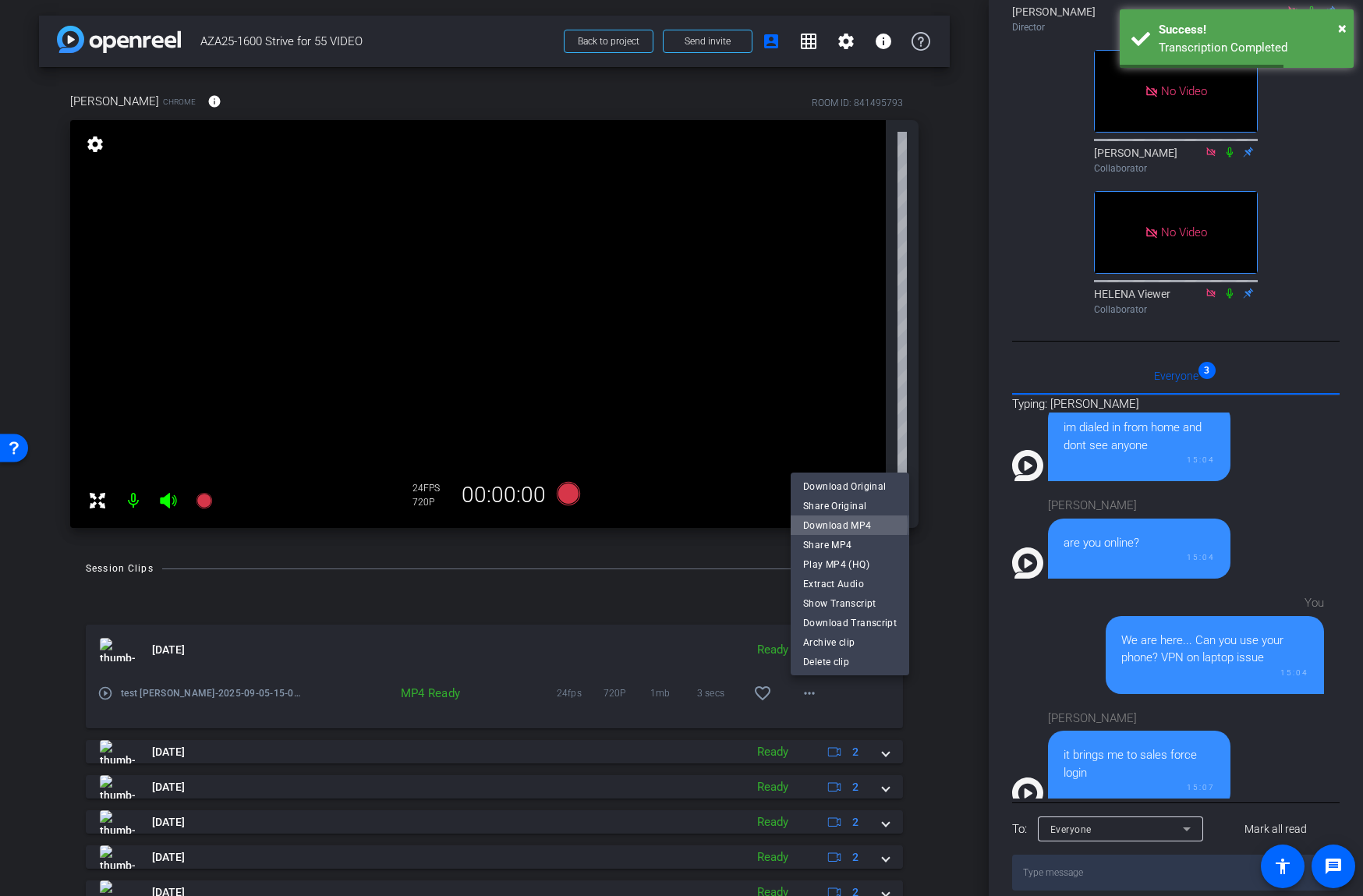
click at [841, 525] on span "Download MP4" at bounding box center [849, 525] width 93 height 19
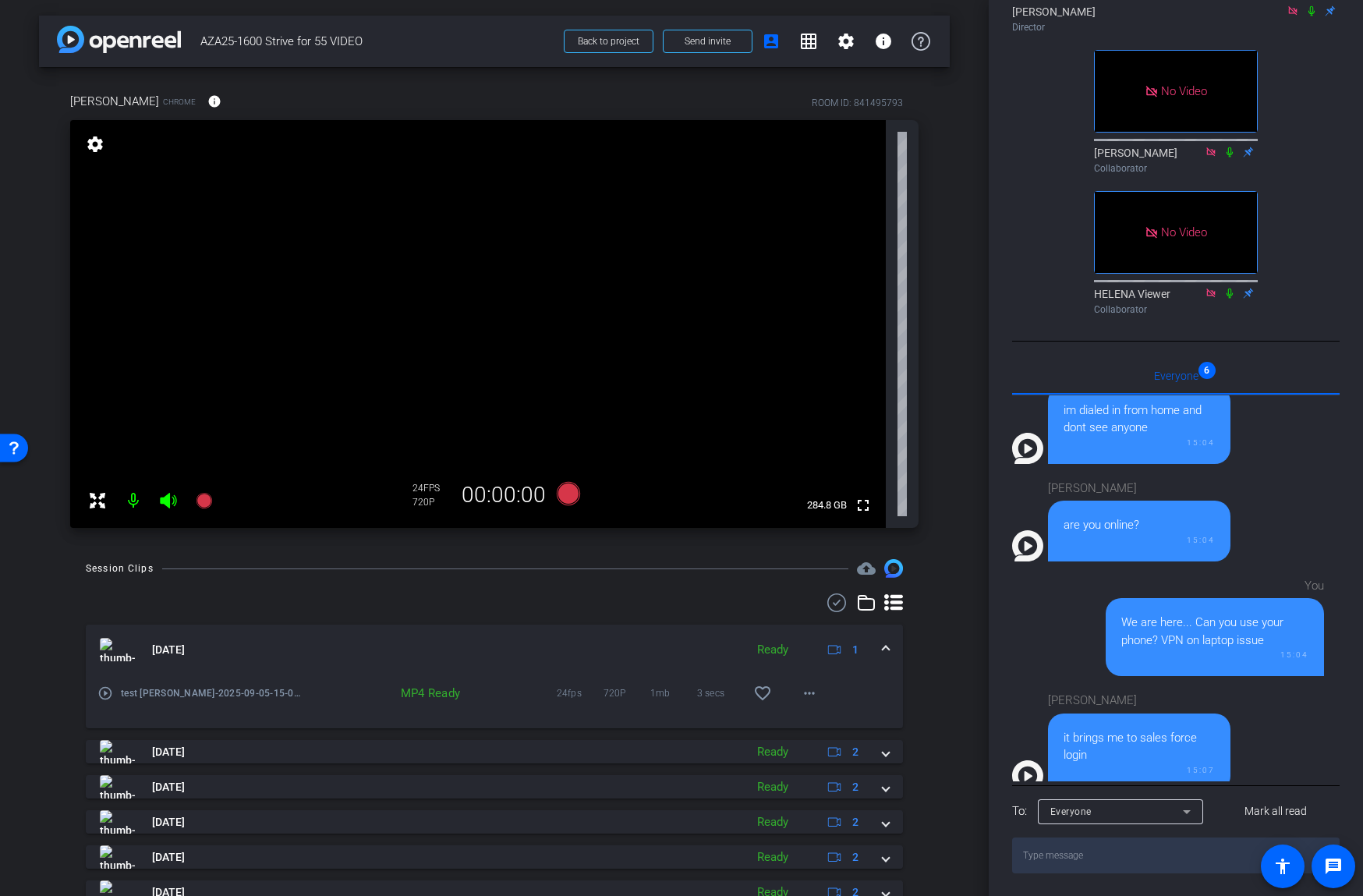
scroll to position [649, 0]
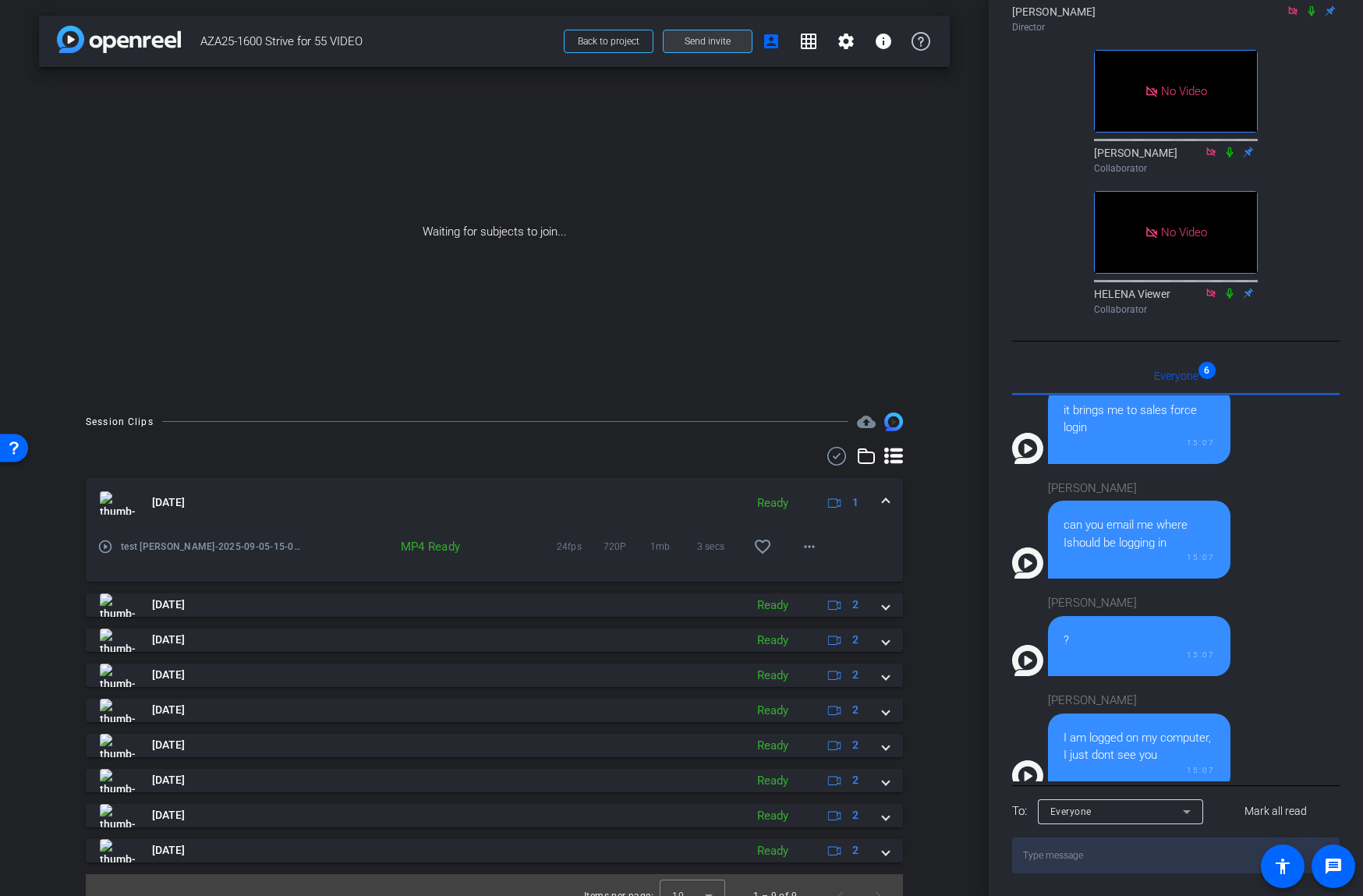
click at [715, 36] on span "Send invite" at bounding box center [707, 41] width 46 height 12
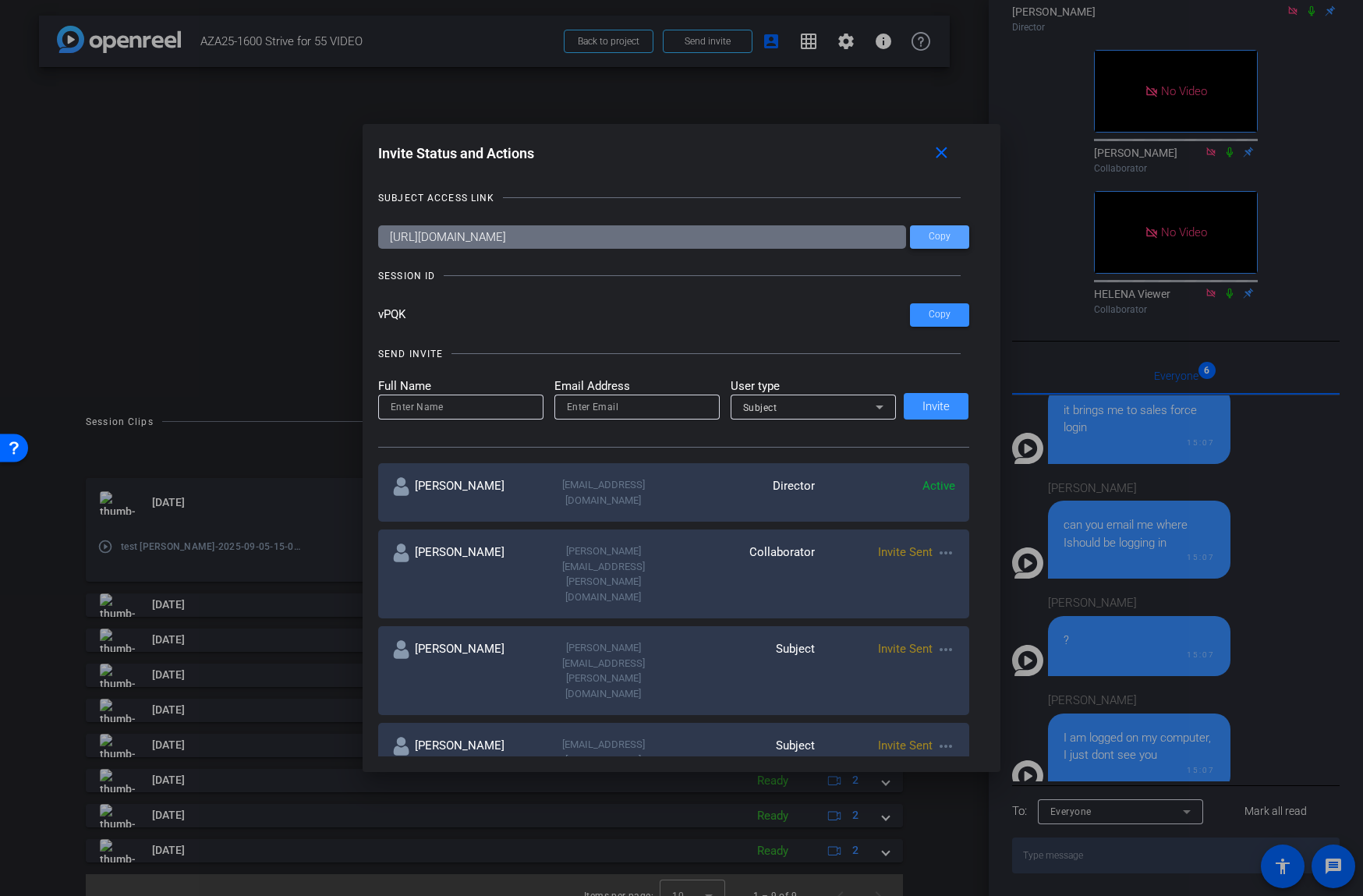
click at [938, 233] on span "Copy" at bounding box center [939, 237] width 22 height 11
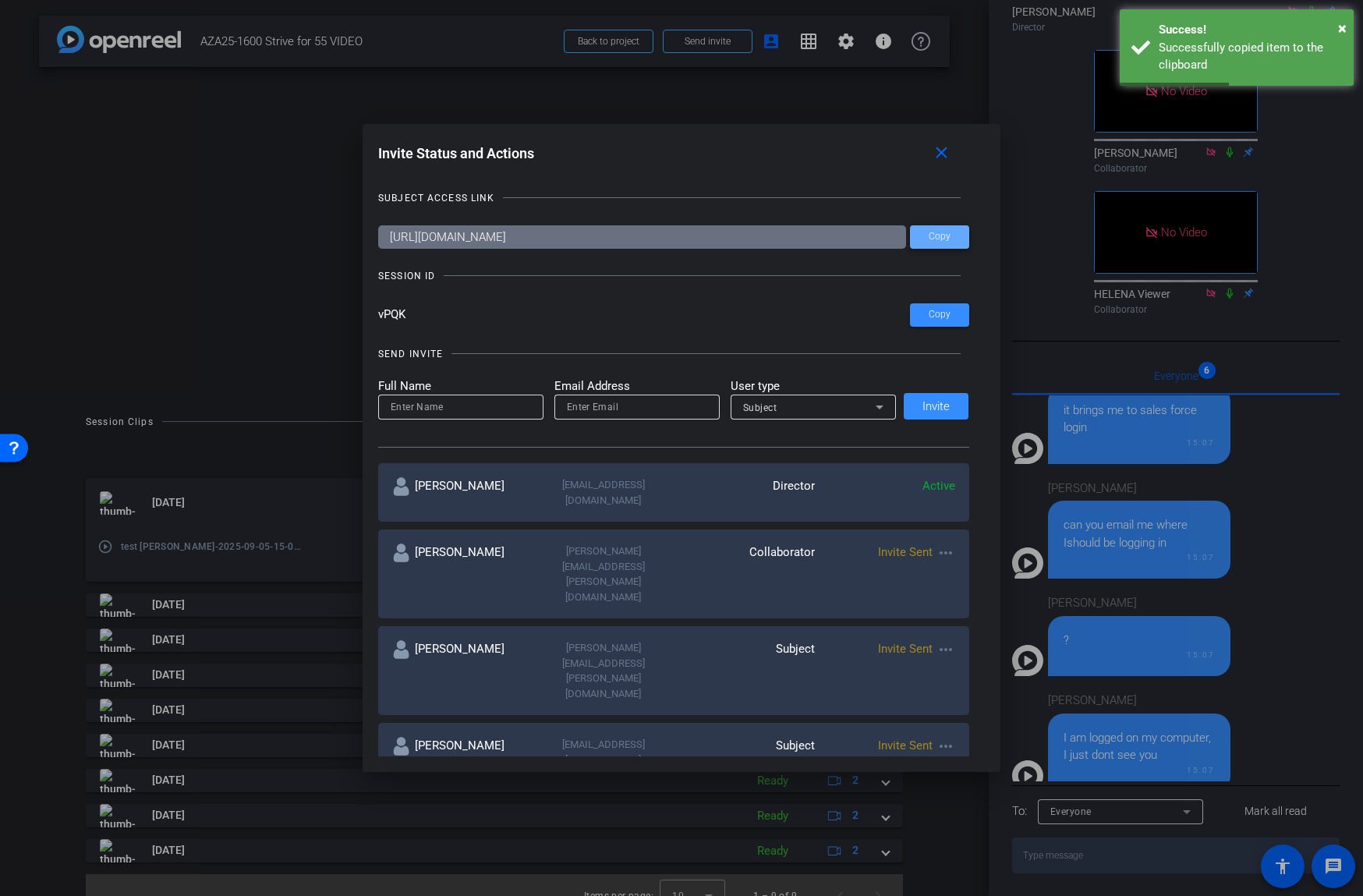
click at [939, 241] on span "Copy" at bounding box center [939, 237] width 22 height 11
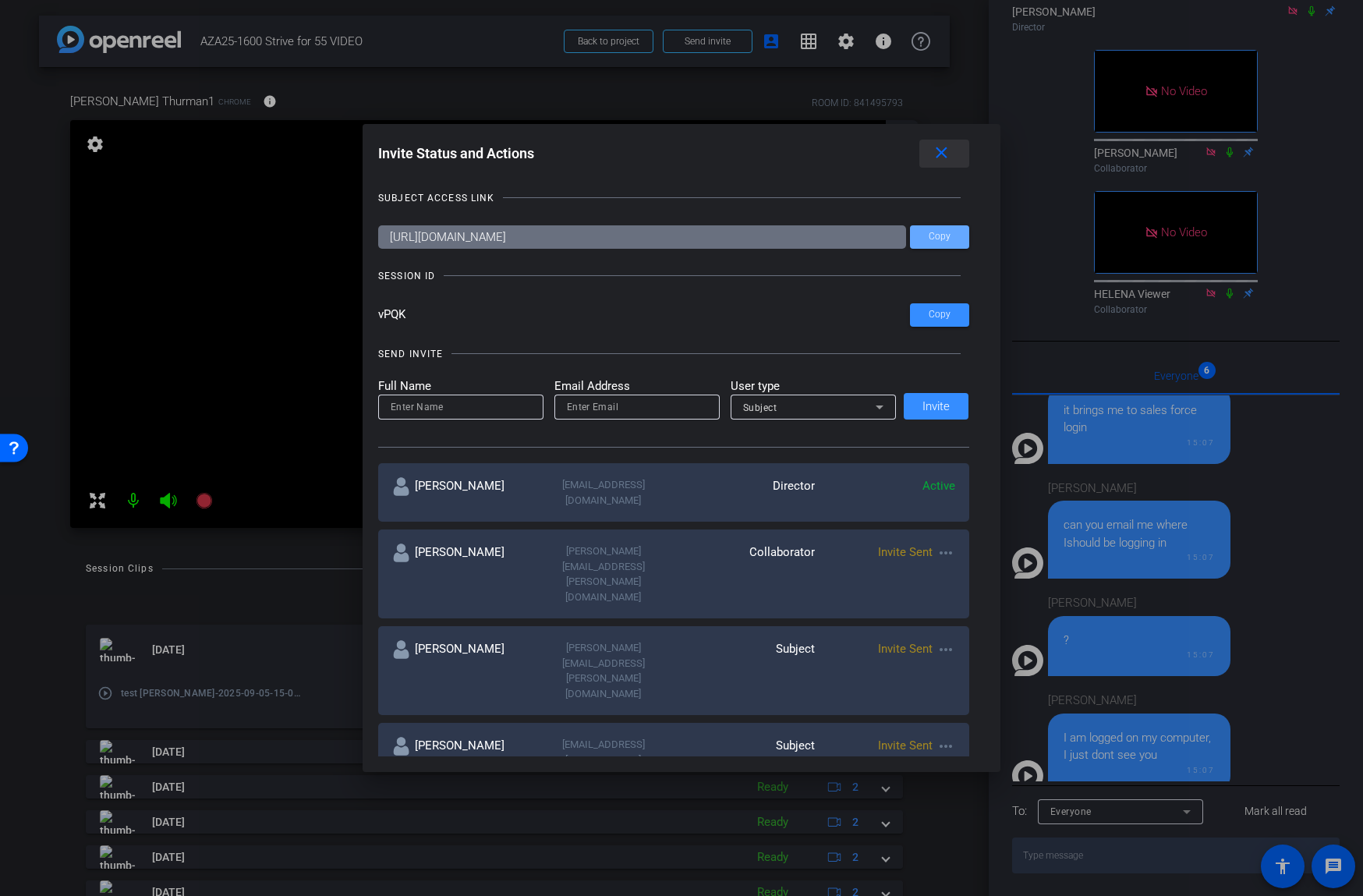
click at [945, 157] on mat-icon "close" at bounding box center [941, 153] width 19 height 19
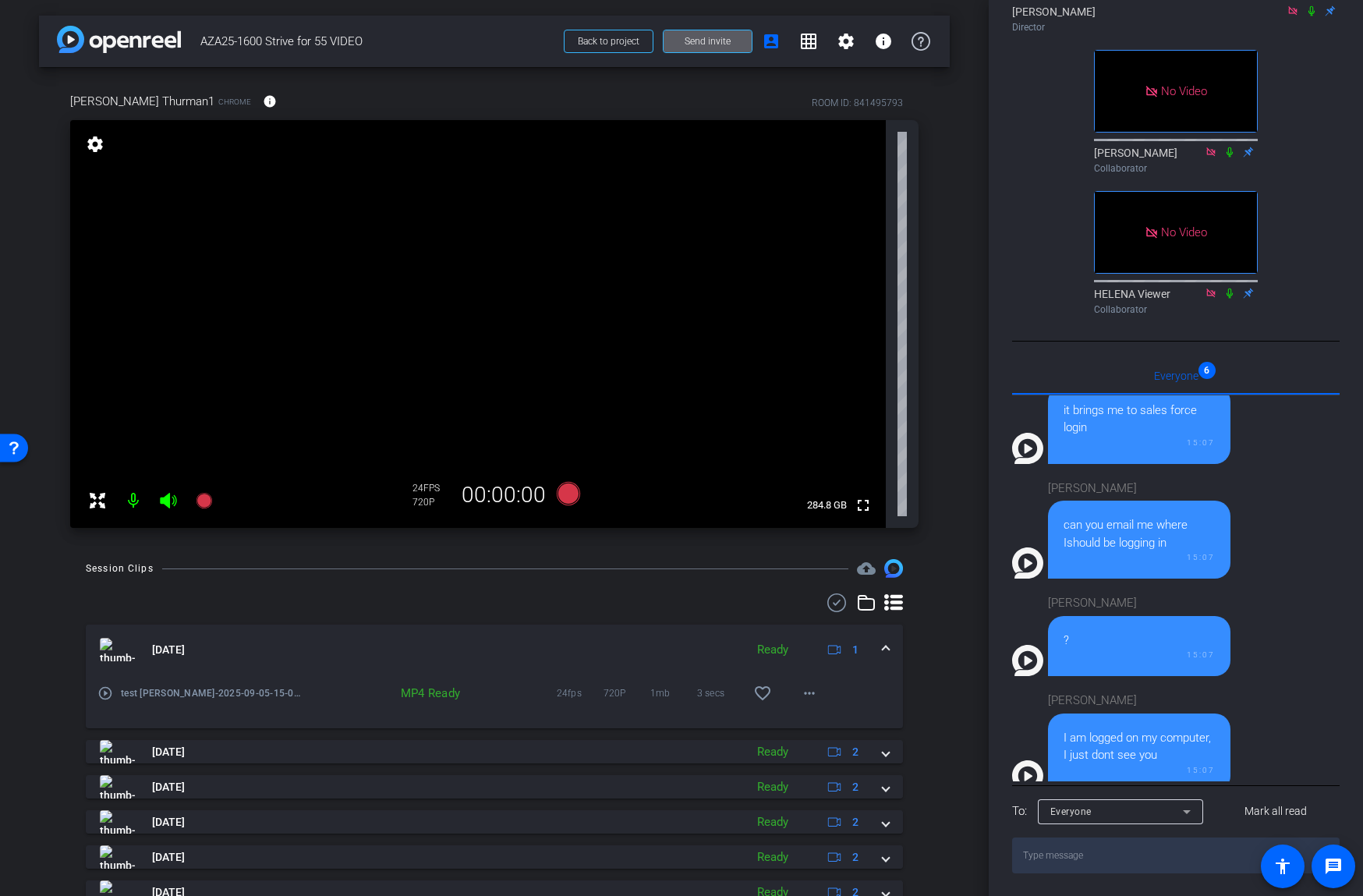
click at [711, 38] on span "Send invite" at bounding box center [707, 41] width 46 height 12
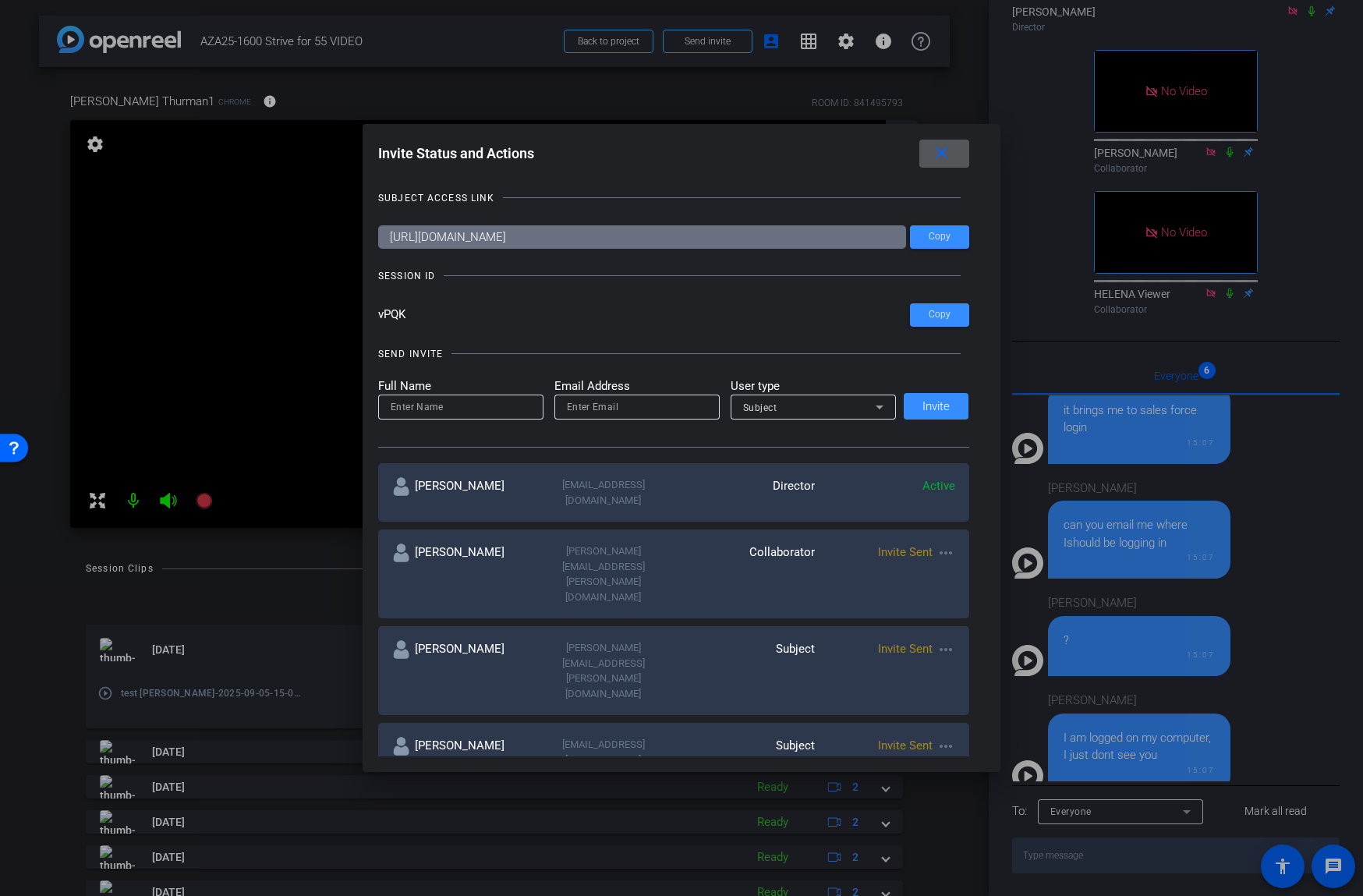
click at [942, 155] on mat-icon "close" at bounding box center [941, 153] width 19 height 19
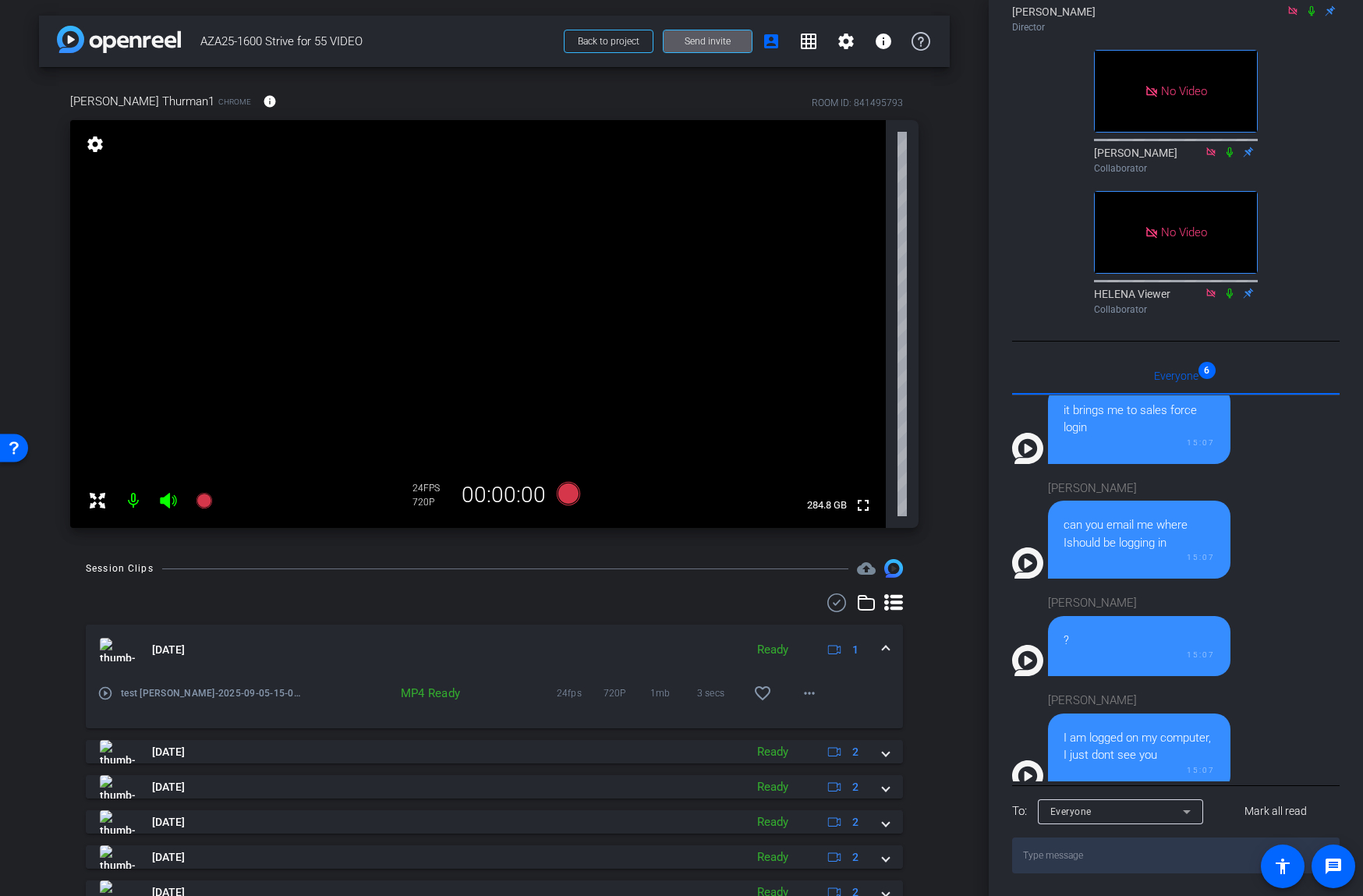
click at [1089, 853] on textarea at bounding box center [1176, 855] width 328 height 36
type textarea "Hi ALL>. Must use your Phone - laptop Not Working"
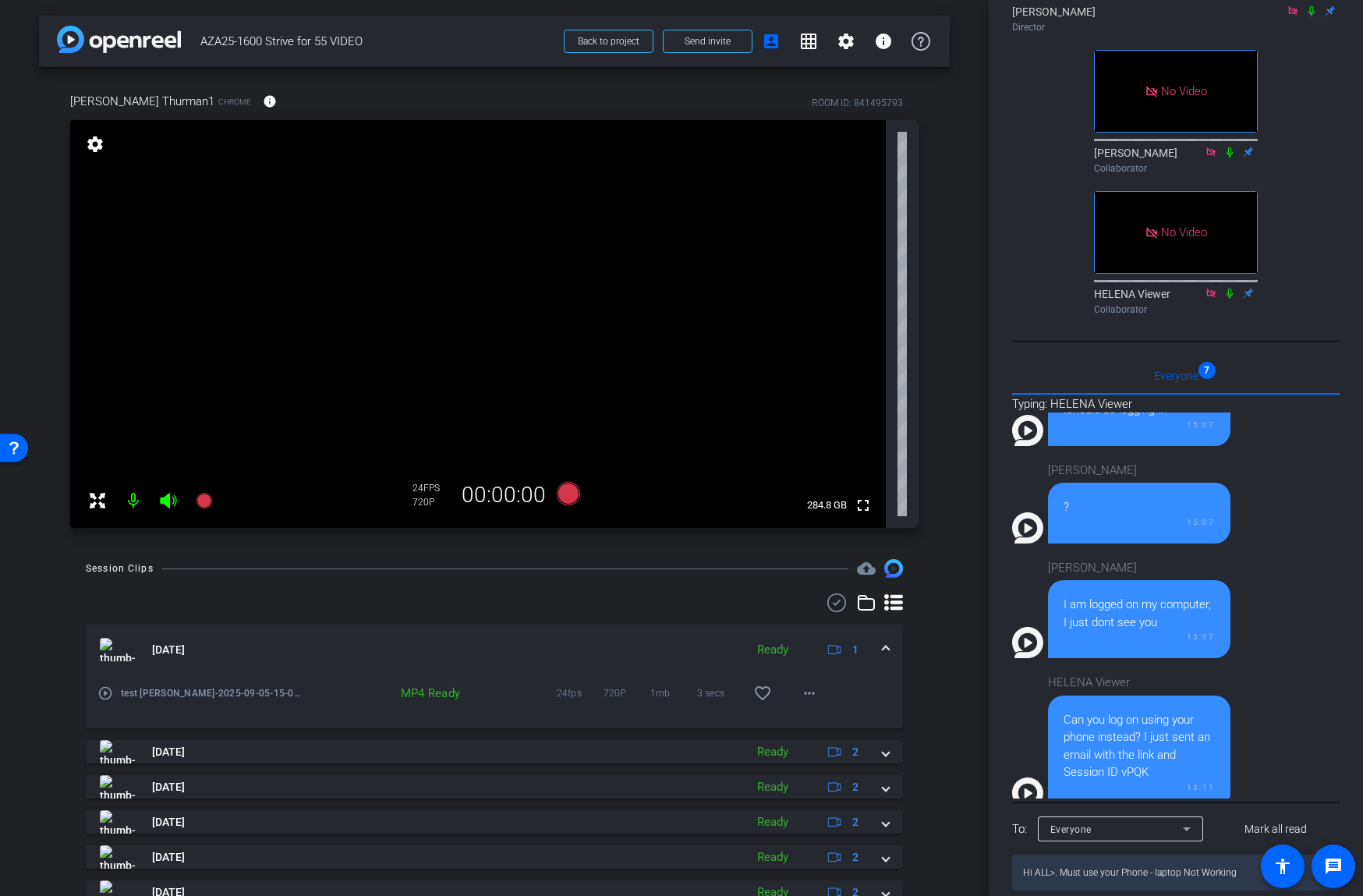
drag, startPoint x: 1120, startPoint y: 855, endPoint x: 1145, endPoint y: 855, distance: 25.0
click at [1145, 855] on div "Everyone 7 Typing: HELENA Viewer You CHAT HERE or CALL KEN at 609-575-6567 09:0…" at bounding box center [1176, 624] width 328 height 534
click at [1145, 875] on textarea "Hi ALL>. Must use your Phone - laptop Not Working" at bounding box center [1176, 872] width 328 height 36
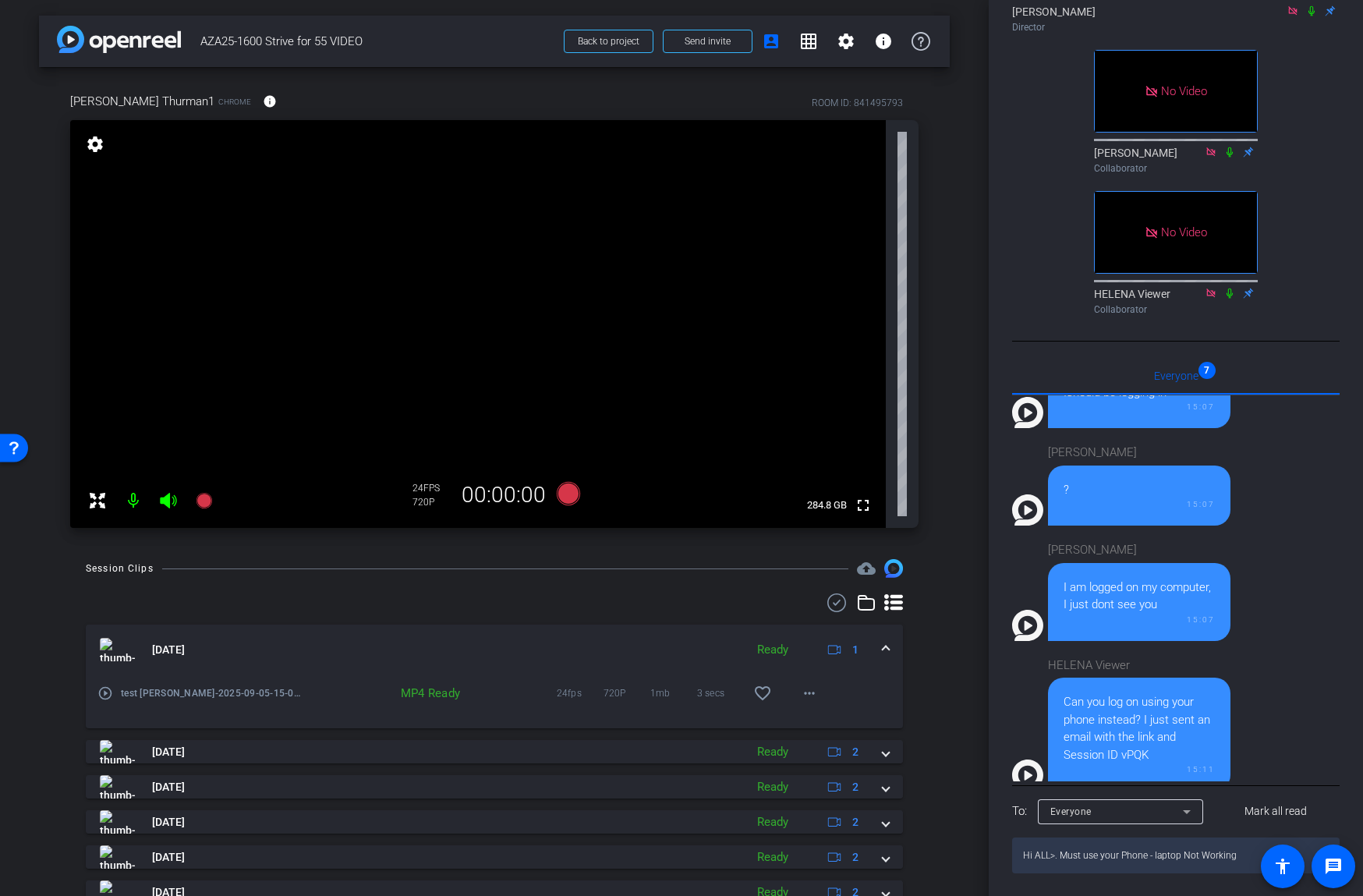
drag, startPoint x: 1245, startPoint y: 858, endPoint x: 982, endPoint y: 860, distance: 263.0
click at [982, 860] on div "arrow_back AZA25-1600 Strive for 55 VIDEO Back to project Send invite account_b…" at bounding box center [681, 448] width 1363 height 896
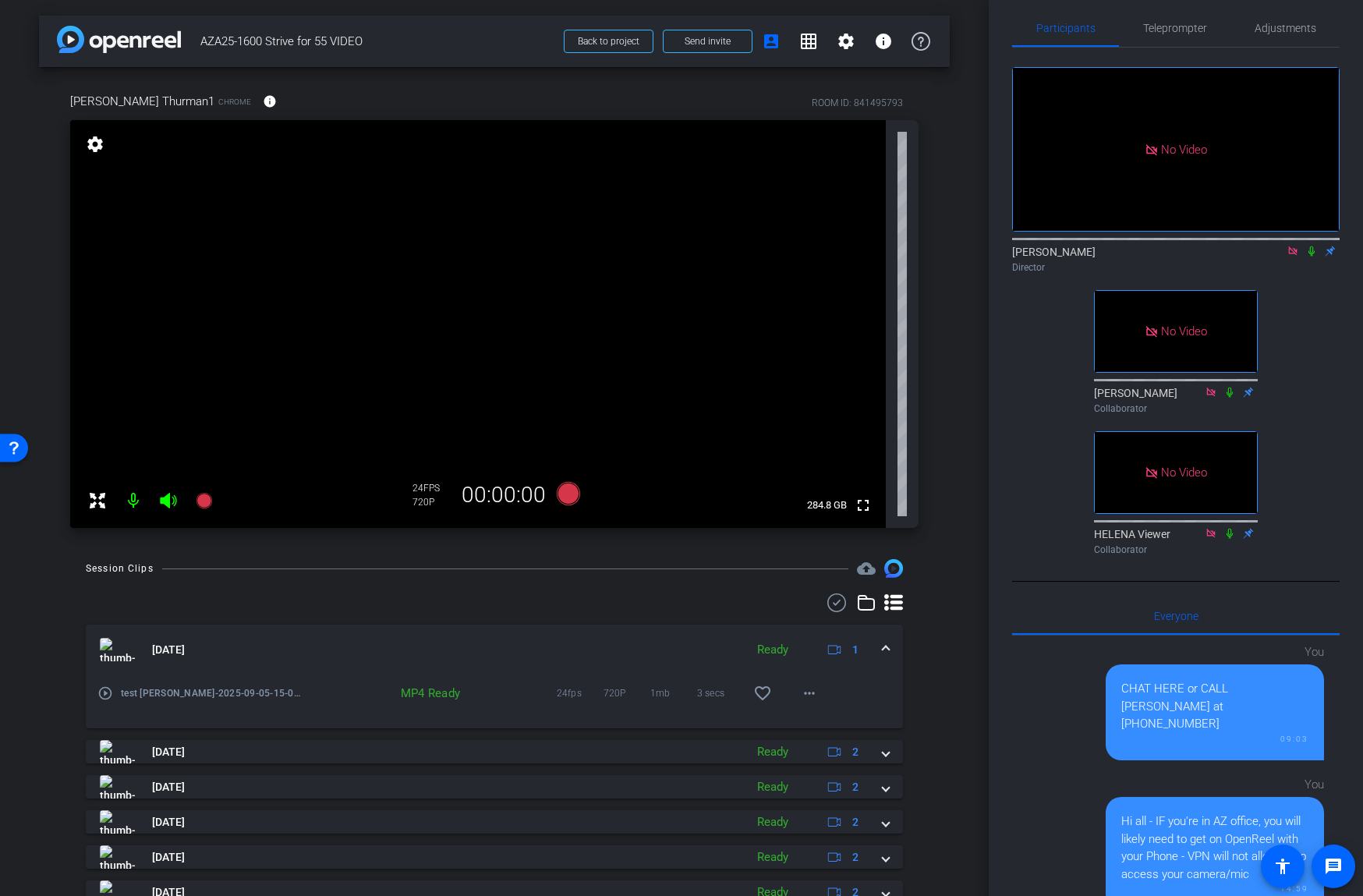
scroll to position [0, 0]
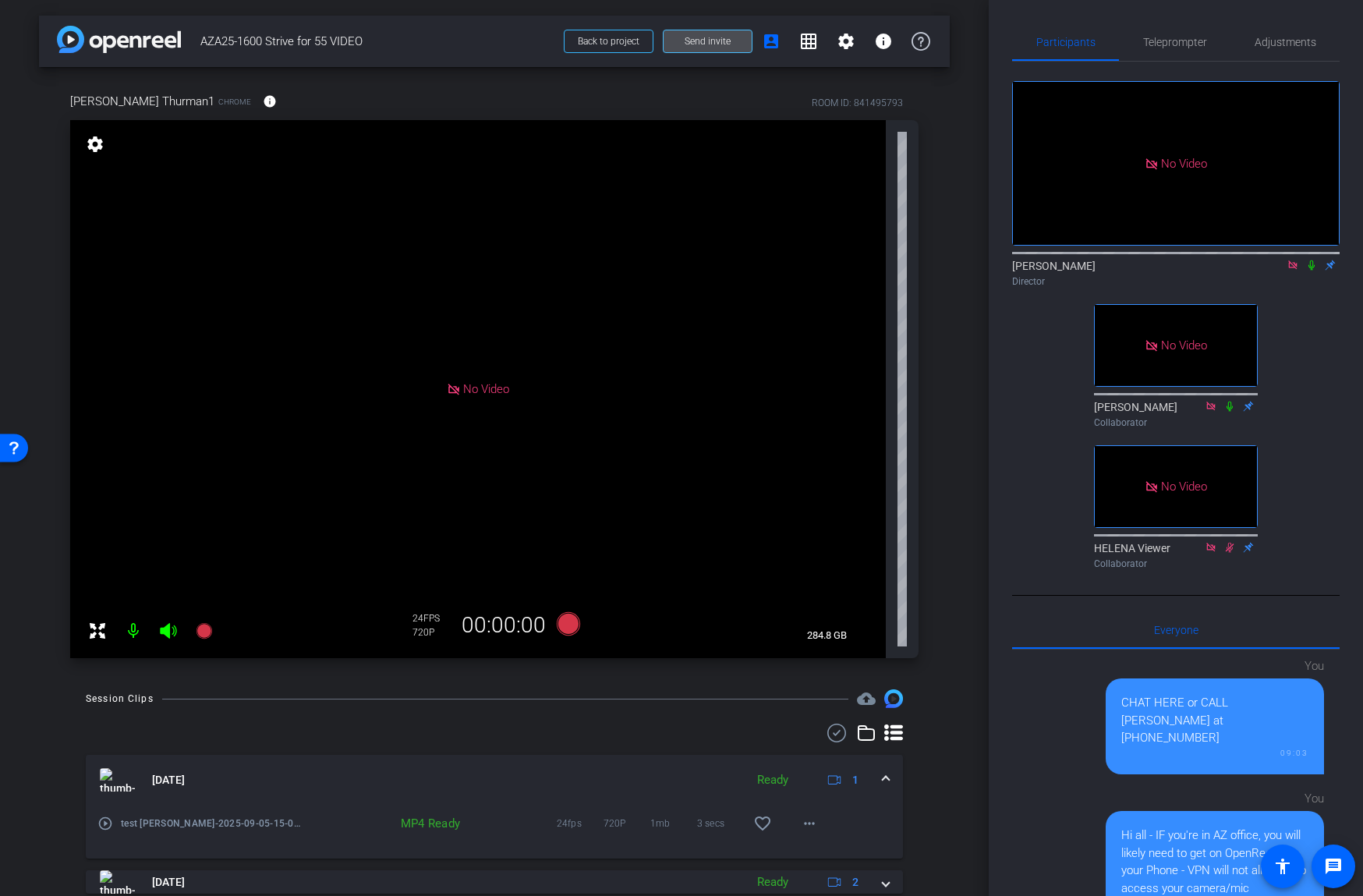
click at [731, 42] on span at bounding box center [707, 41] width 88 height 37
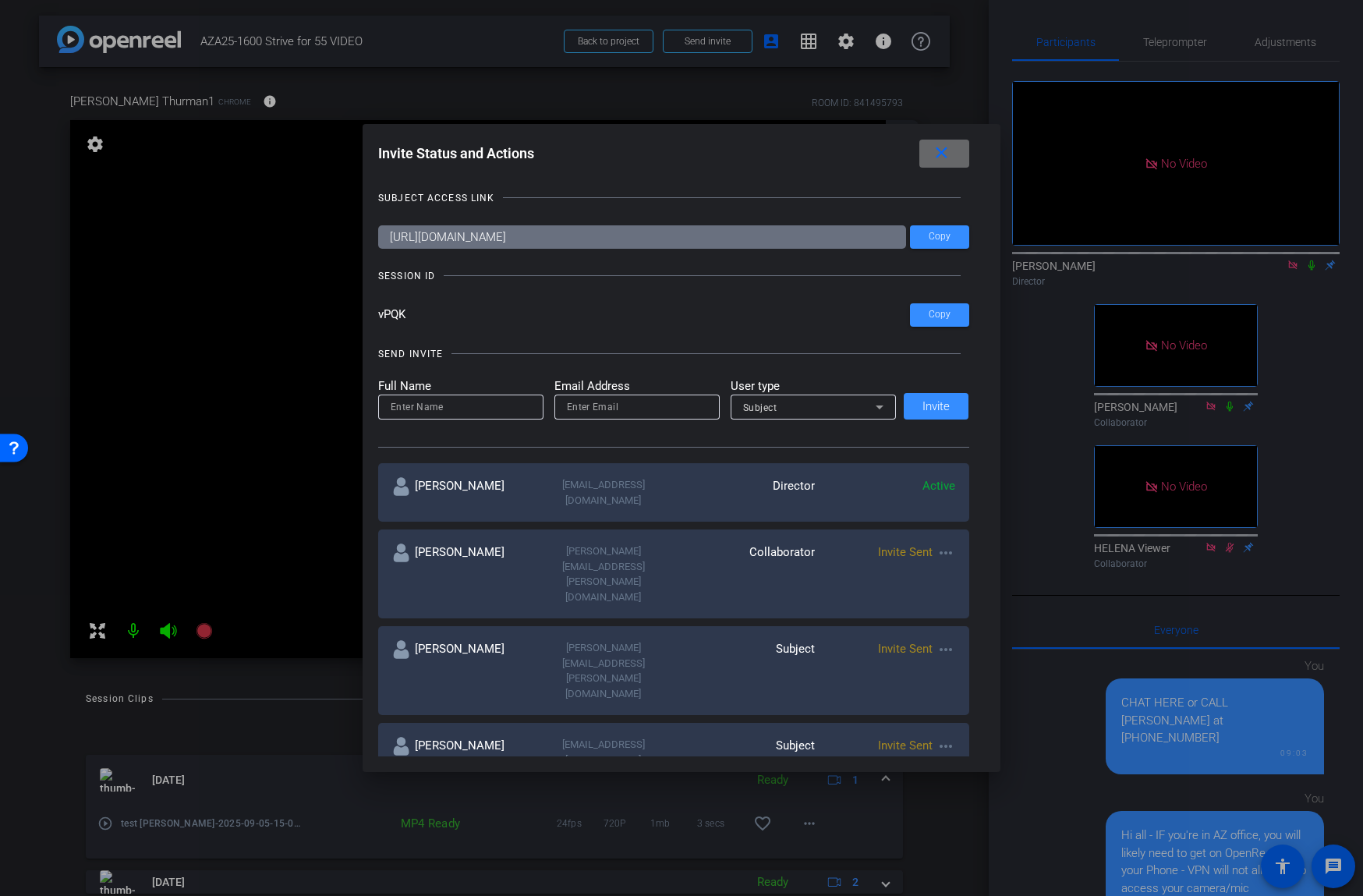
click at [943, 149] on mat-icon "close" at bounding box center [941, 153] width 19 height 19
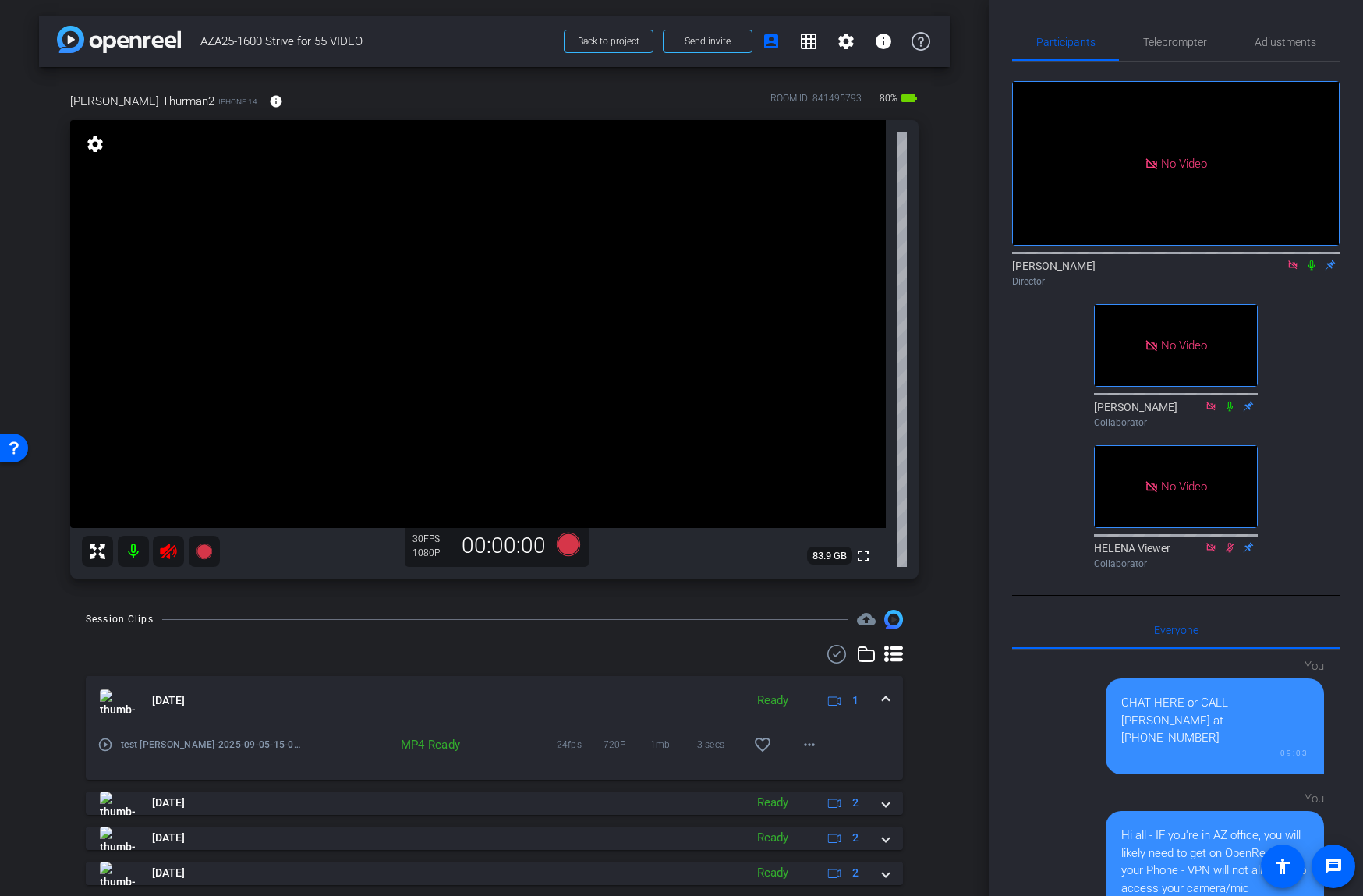
drag, startPoint x: 167, startPoint y: 554, endPoint x: 210, endPoint y: 565, distance: 44.4
click at [167, 555] on icon at bounding box center [168, 551] width 19 height 19
click at [1296, 266] on icon at bounding box center [1292, 264] width 9 height 9
click at [1277, 39] on span "Adjustments" at bounding box center [1285, 41] width 62 height 11
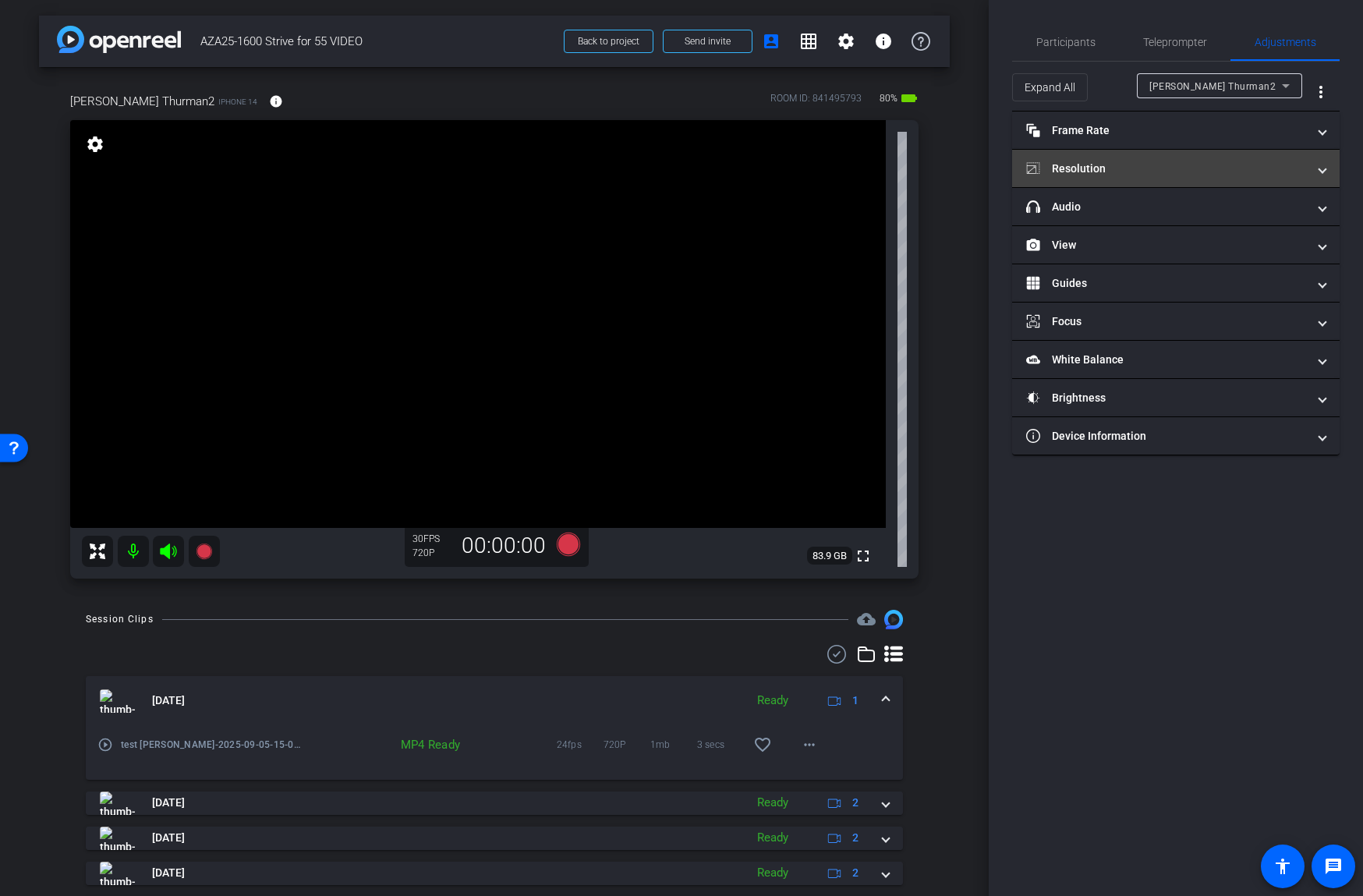
click at [1090, 163] on mat-panel-title "Resolution" at bounding box center [1166, 169] width 281 height 16
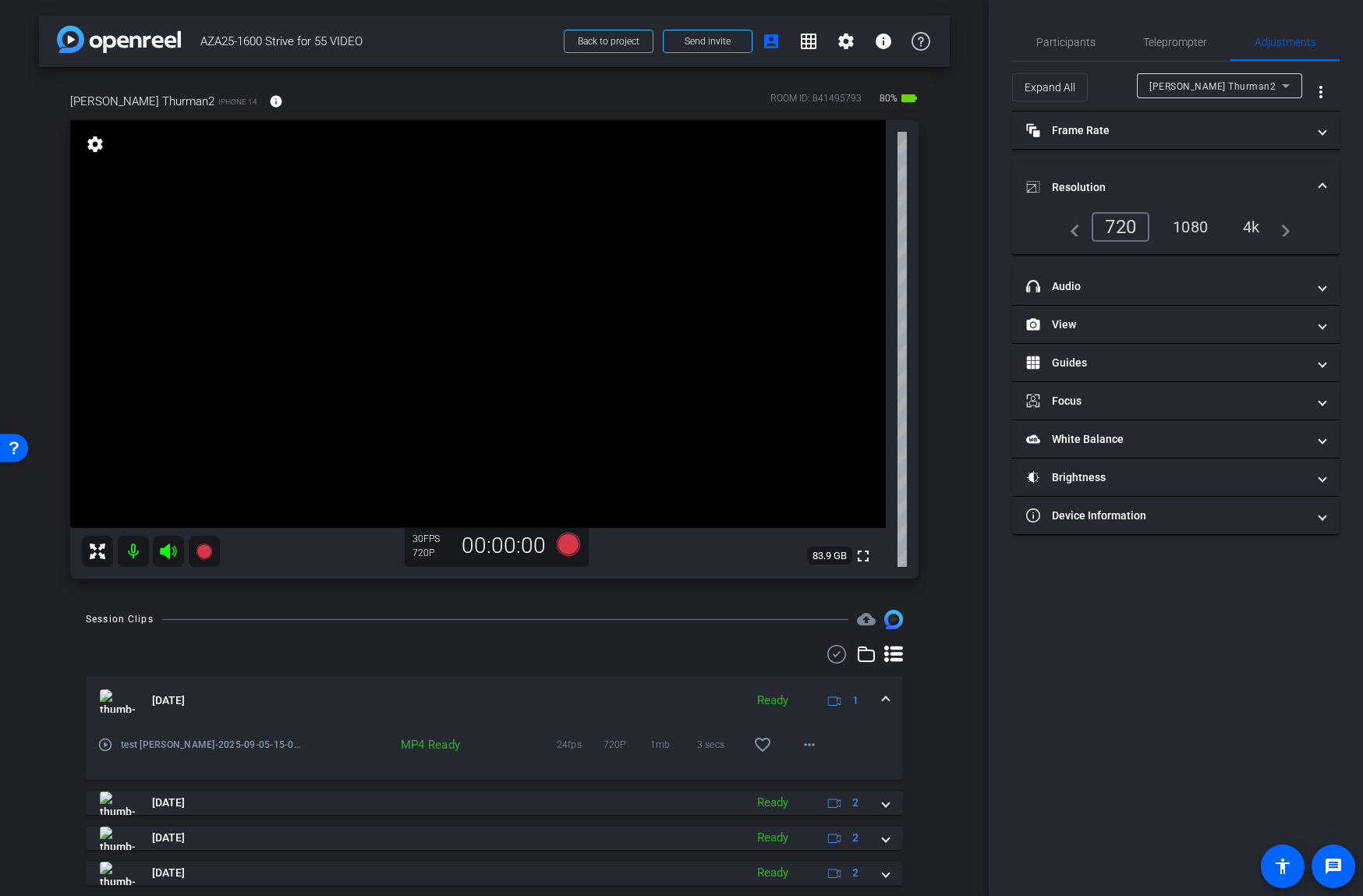
click at [1189, 220] on div "1080" at bounding box center [1190, 226] width 58 height 27
click at [1116, 135] on mat-panel-title "Frame Rate Frame Rate" at bounding box center [1166, 131] width 281 height 16
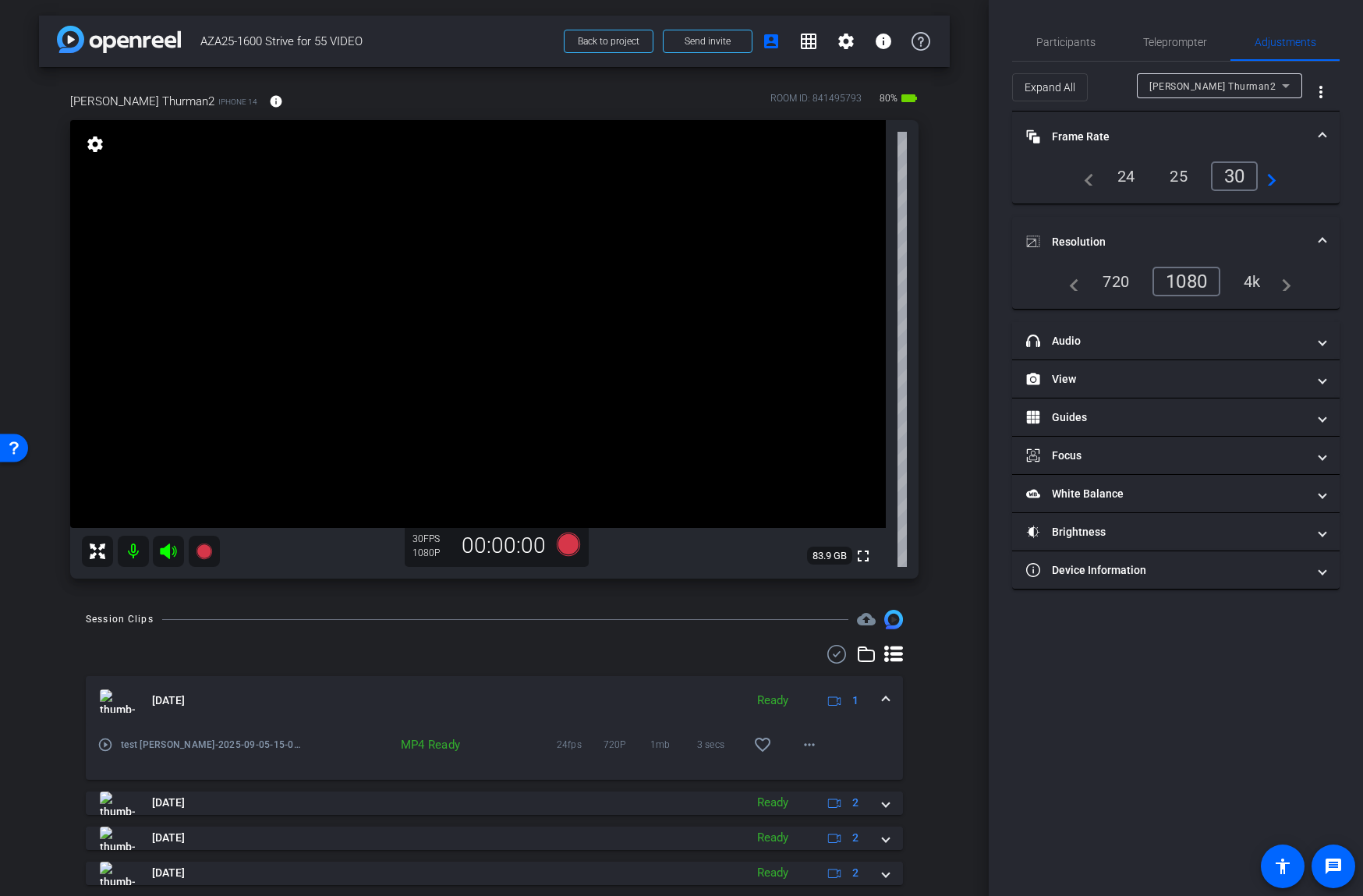
click at [1121, 174] on div "24" at bounding box center [1125, 176] width 41 height 27
click at [1098, 371] on mat-panel-title "View" at bounding box center [1166, 379] width 281 height 16
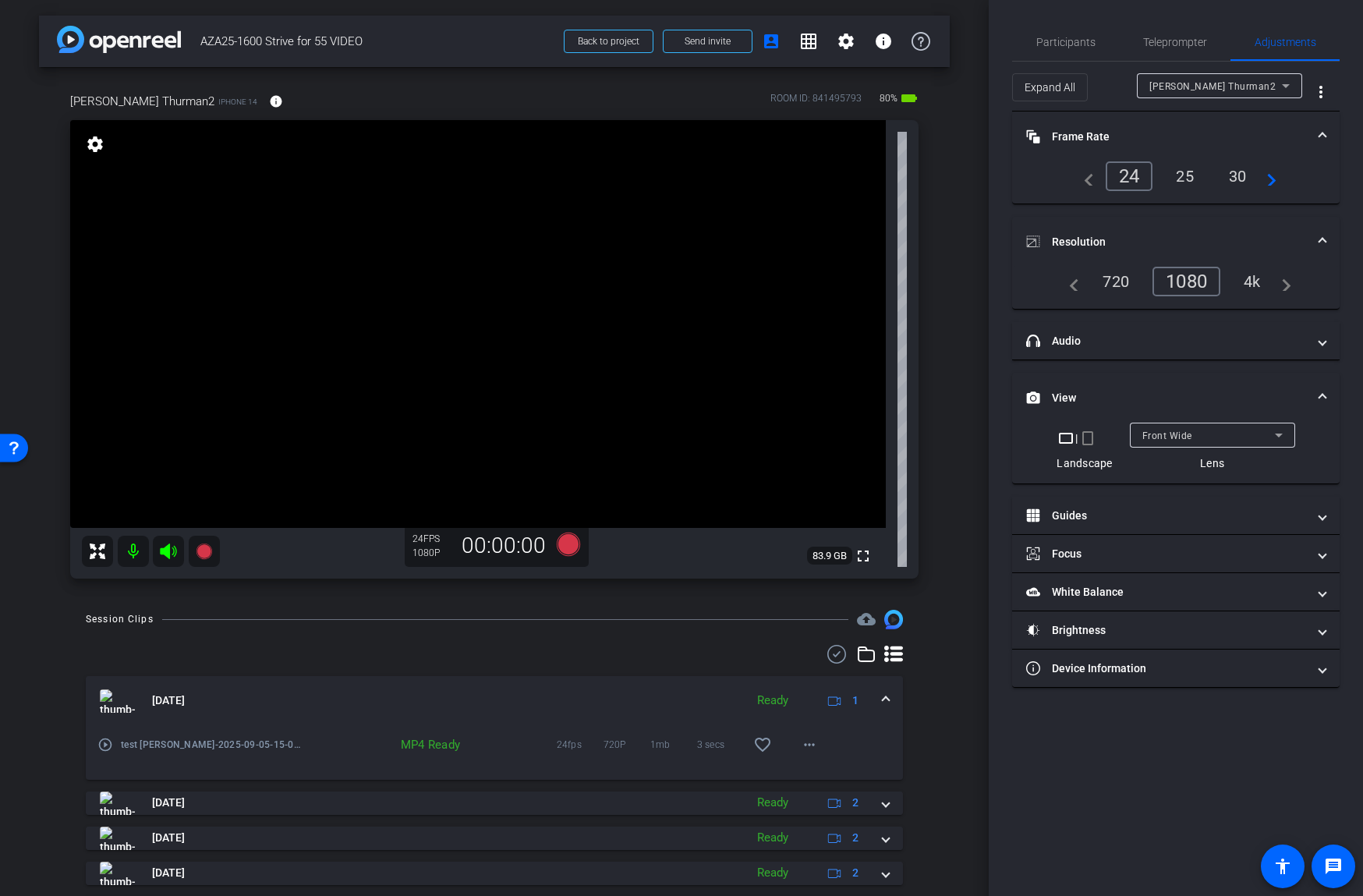
click at [951, 500] on div "arrow_back AZA25-1600 Strive for 55 VIDEO Back to project Send invite account_b…" at bounding box center [494, 448] width 988 height 896
click at [1218, 85] on div "[PERSON_NAME] Thurman2" at bounding box center [1215, 86] width 132 height 19
click at [955, 190] on div at bounding box center [681, 448] width 1363 height 896
click at [729, 45] on span "Send invite" at bounding box center [707, 41] width 46 height 12
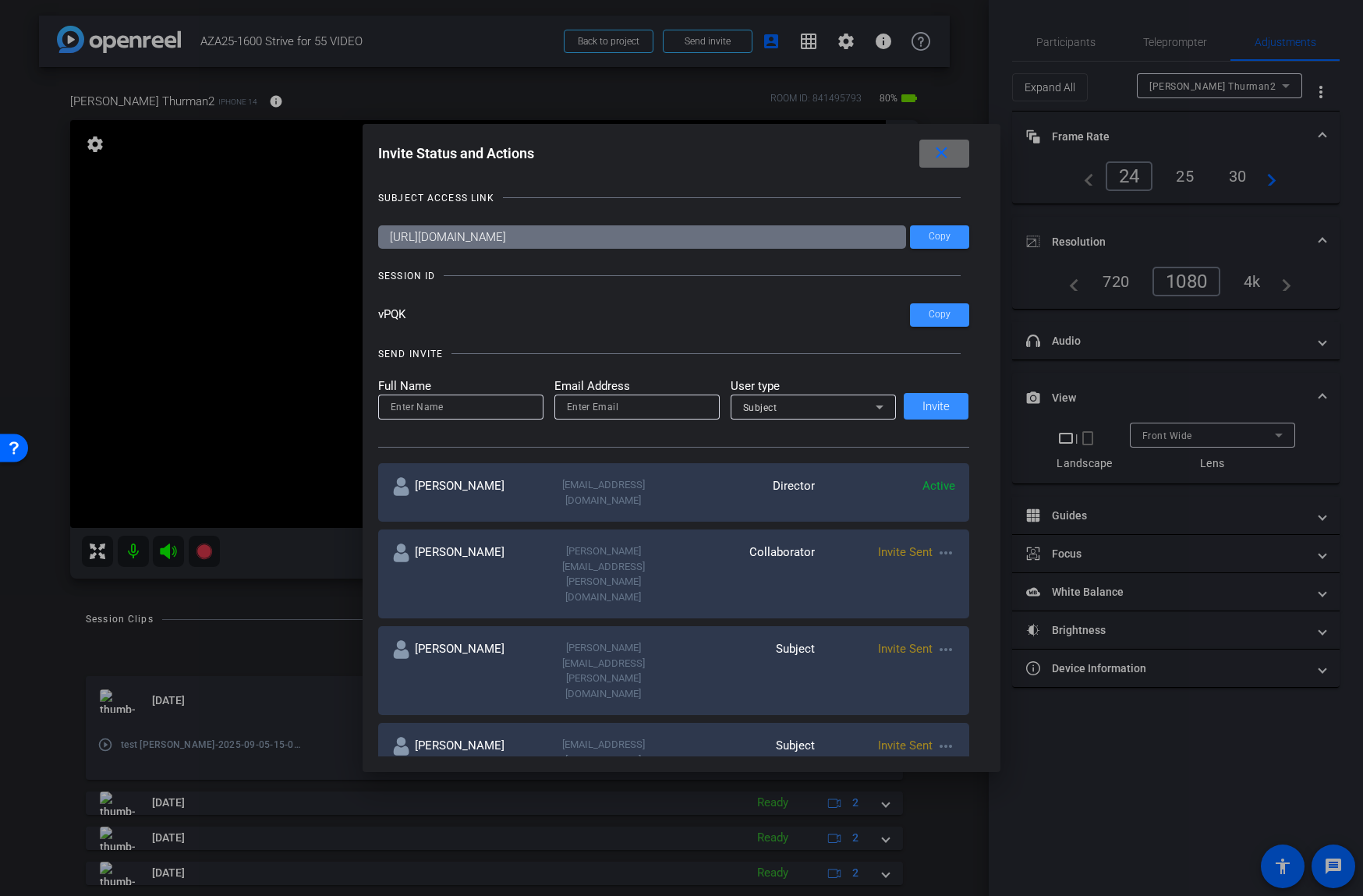
click at [948, 152] on mat-icon "close" at bounding box center [941, 153] width 19 height 19
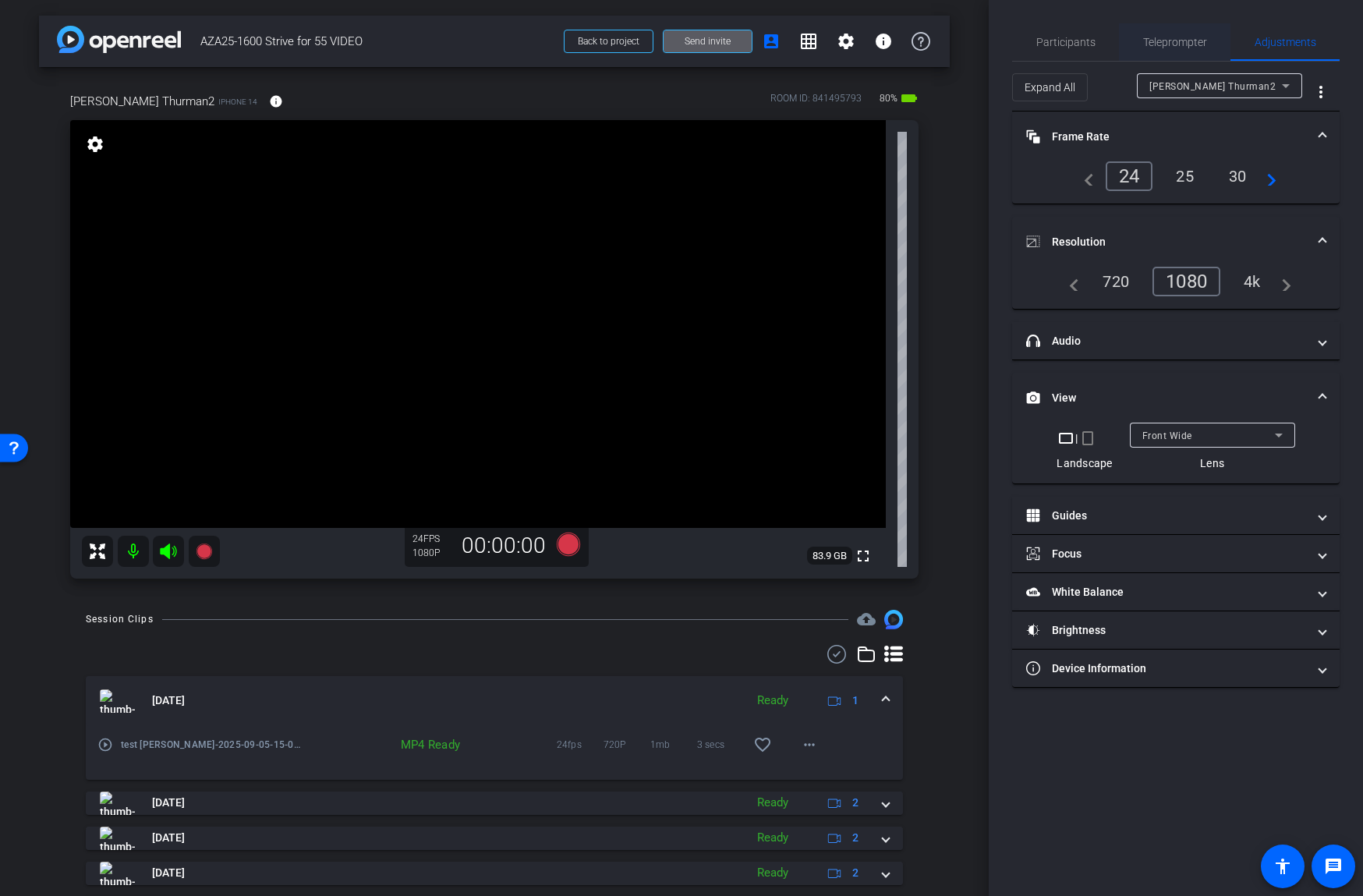
click at [1148, 43] on span "Teleprompter" at bounding box center [1175, 41] width 64 height 11
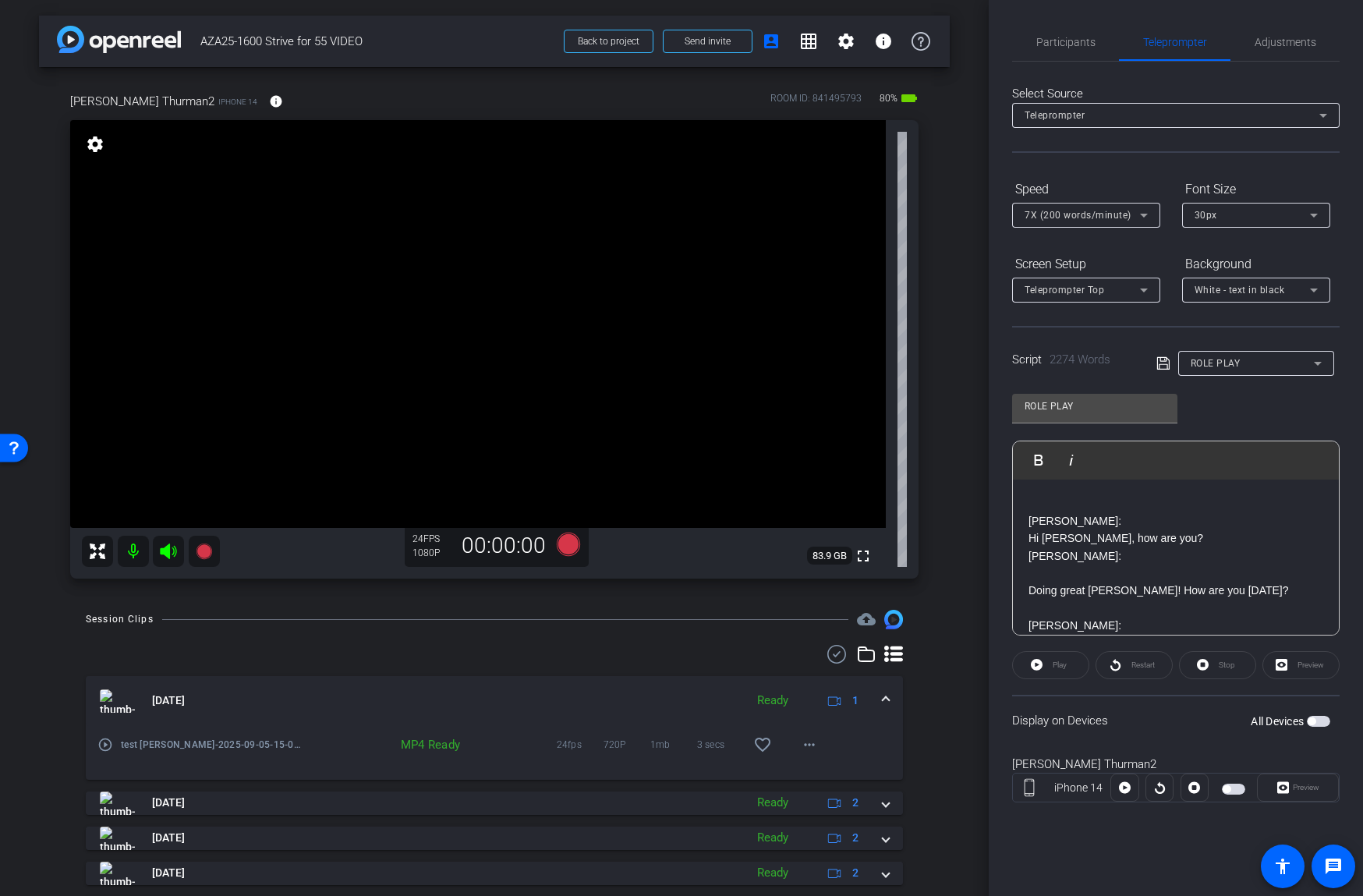
click at [1159, 552] on p "[PERSON_NAME]:" at bounding box center [1175, 555] width 294 height 17
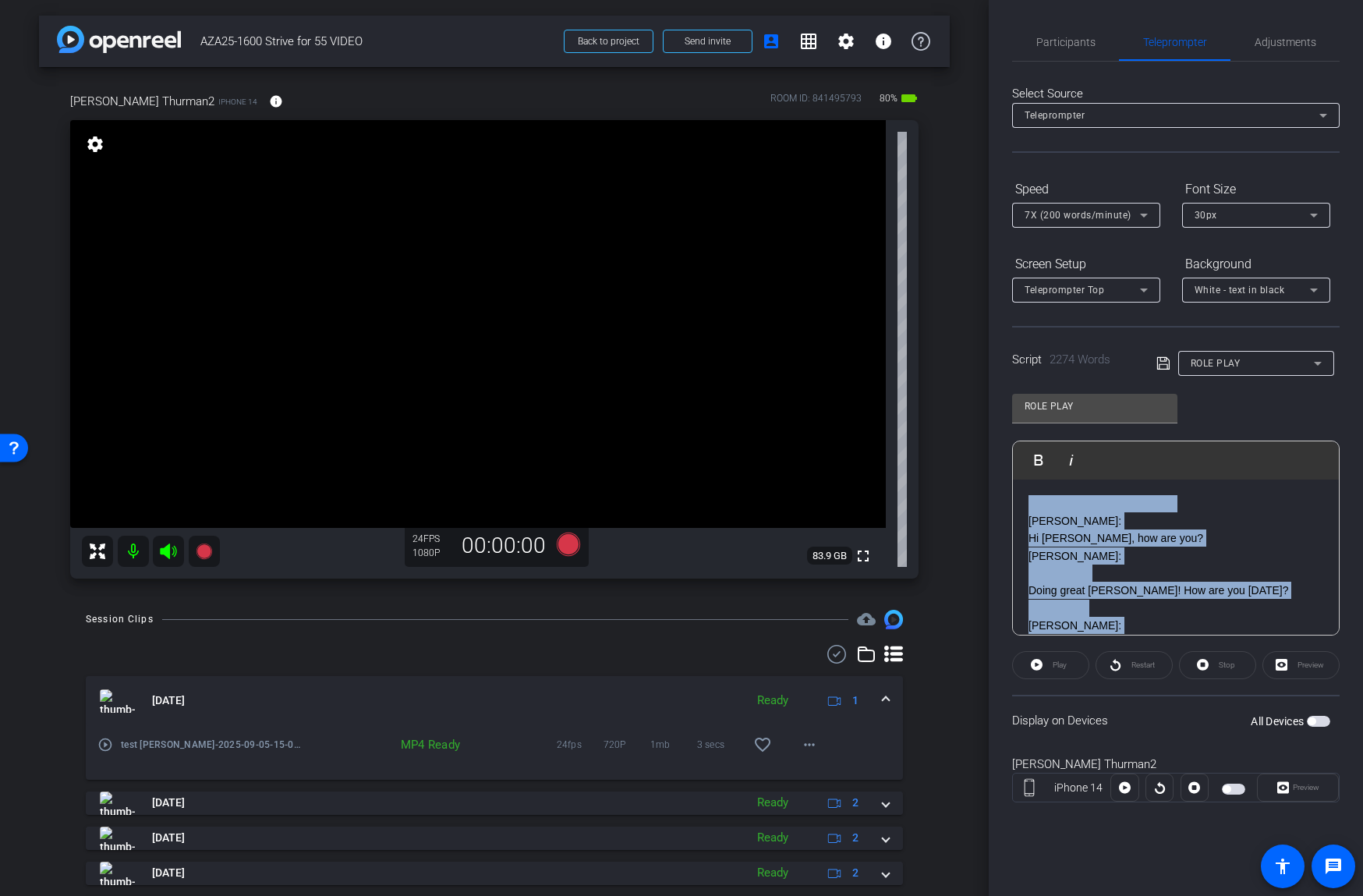
copy div "Joe: Hi Martino, how are you? Martino: Doing great Joe! How are you today? Joe:…"
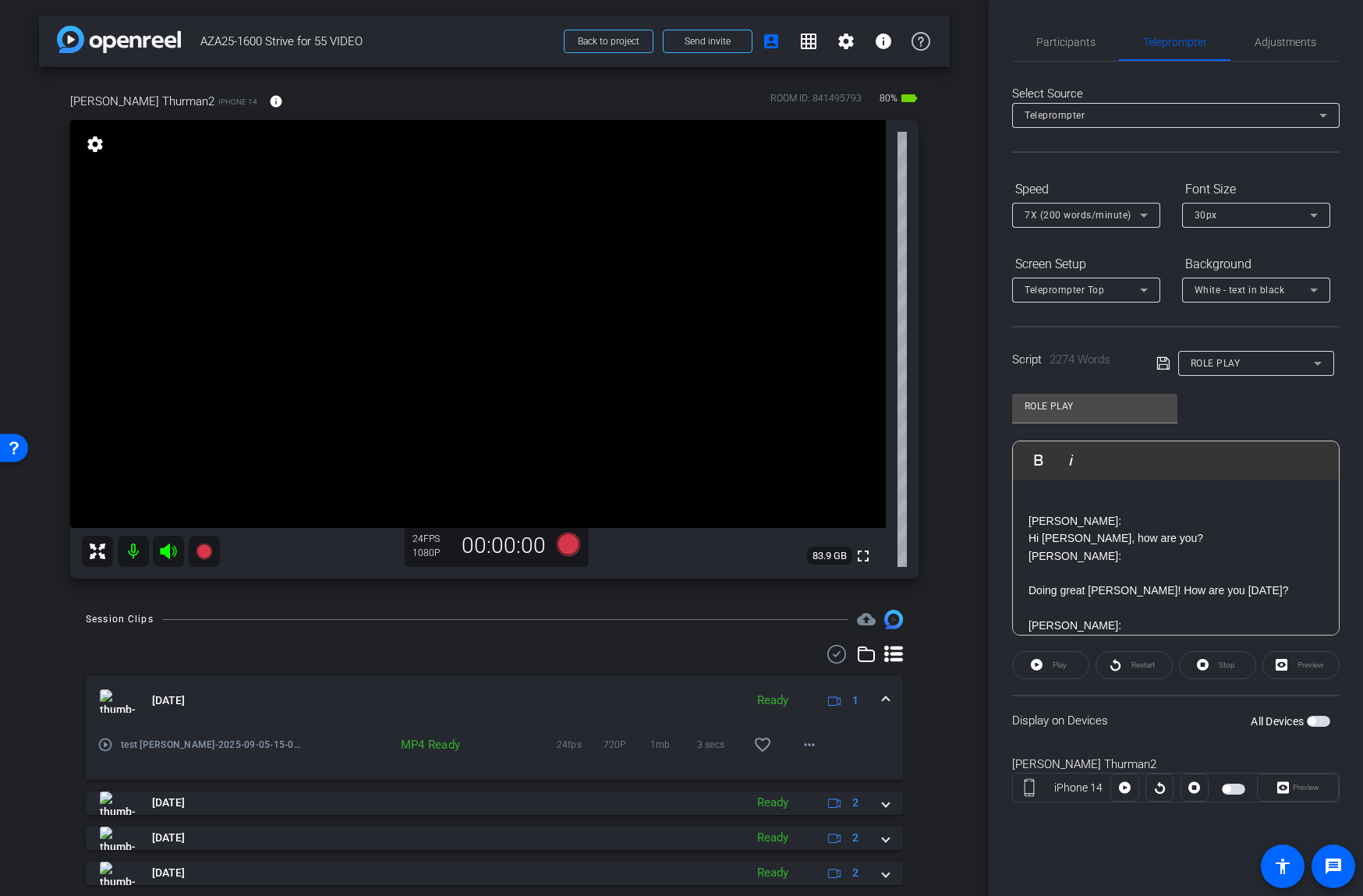
click at [1198, 719] on div "Display on Devices All Devices" at bounding box center [1176, 720] width 328 height 50
click at [1323, 720] on span "button" at bounding box center [1318, 721] width 24 height 11
click at [1307, 791] on span "Preview" at bounding box center [1305, 787] width 27 height 9
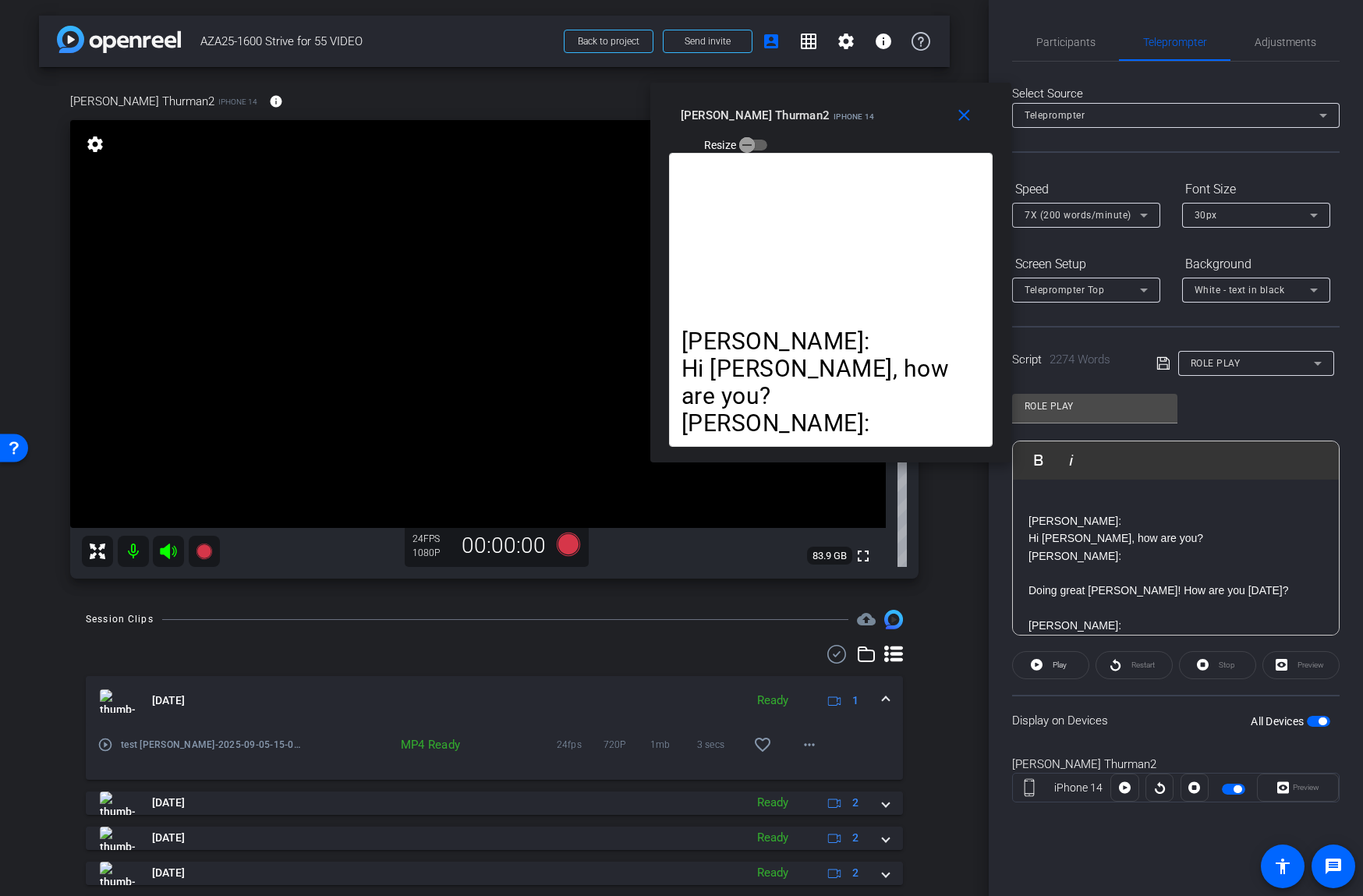
drag, startPoint x: 776, startPoint y: 272, endPoint x: 924, endPoint y: 96, distance: 230.0
click at [924, 96] on div "close joe Thurman2 iPhone 14 Resize" at bounding box center [830, 118] width 361 height 71
click at [1053, 670] on span "Play" at bounding box center [1057, 665] width 18 height 22
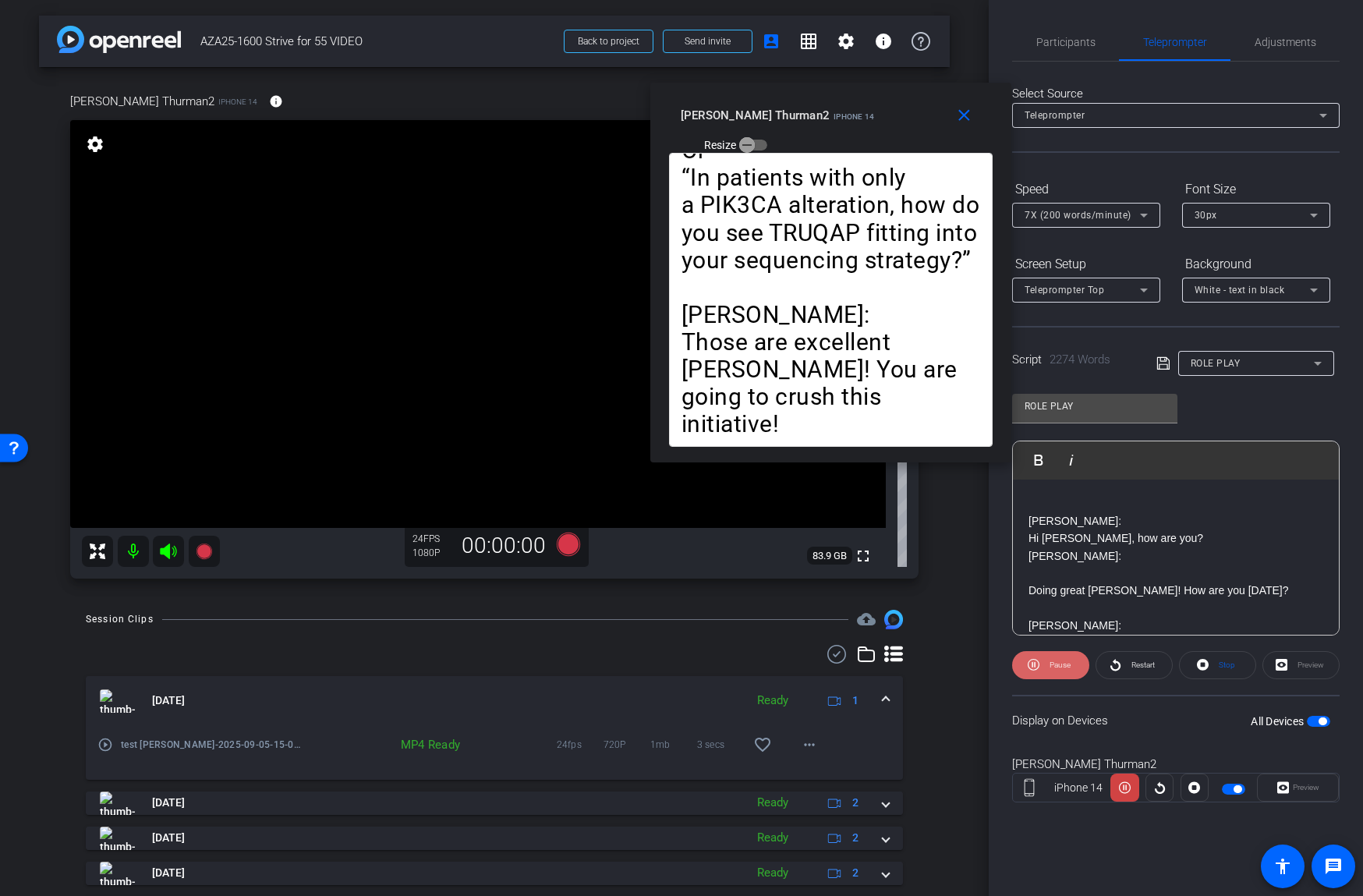
click at [1063, 662] on span "Pause" at bounding box center [1060, 664] width 21 height 9
click at [962, 119] on mat-icon "close" at bounding box center [964, 116] width 19 height 19
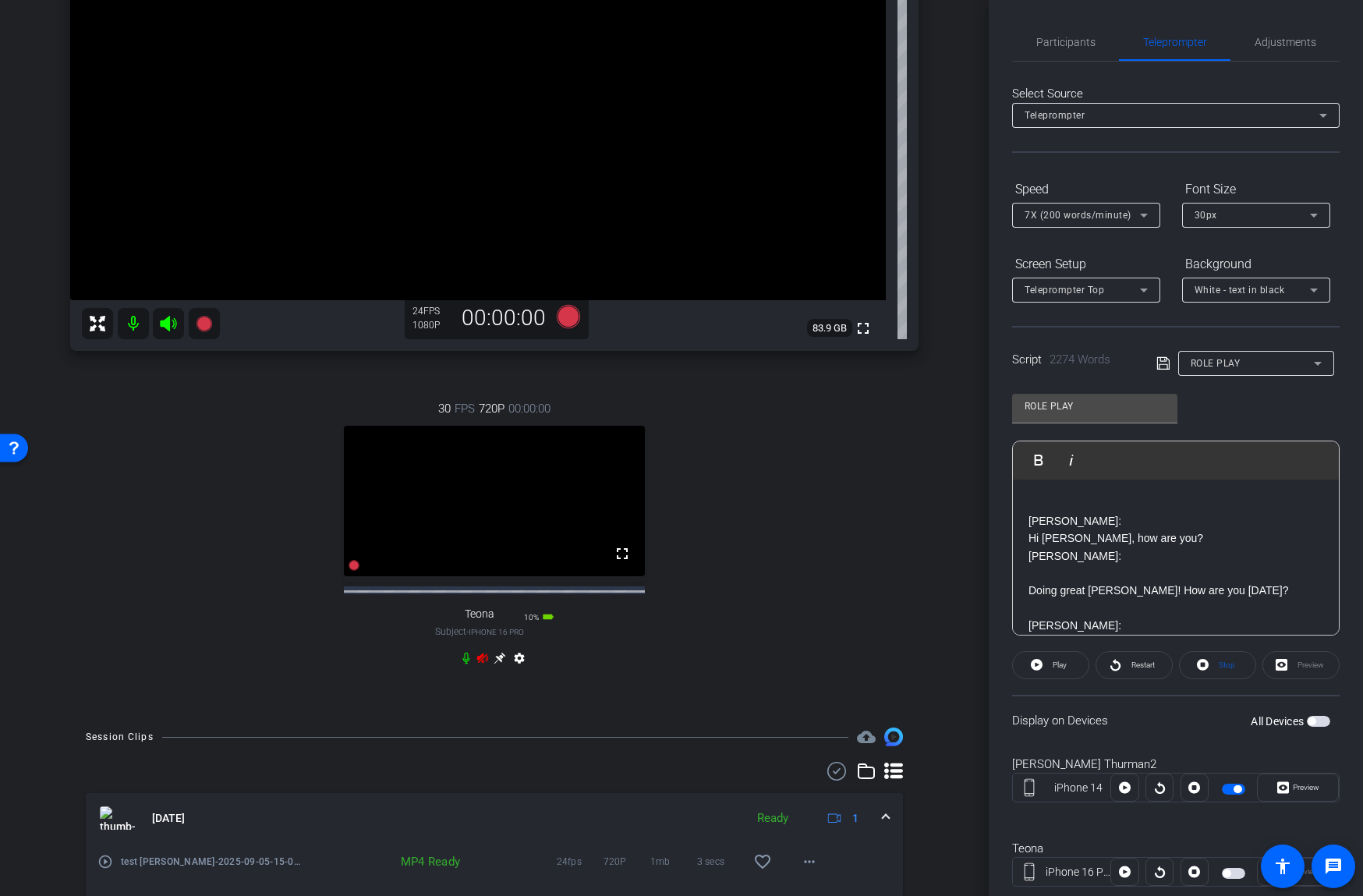
scroll to position [334, 0]
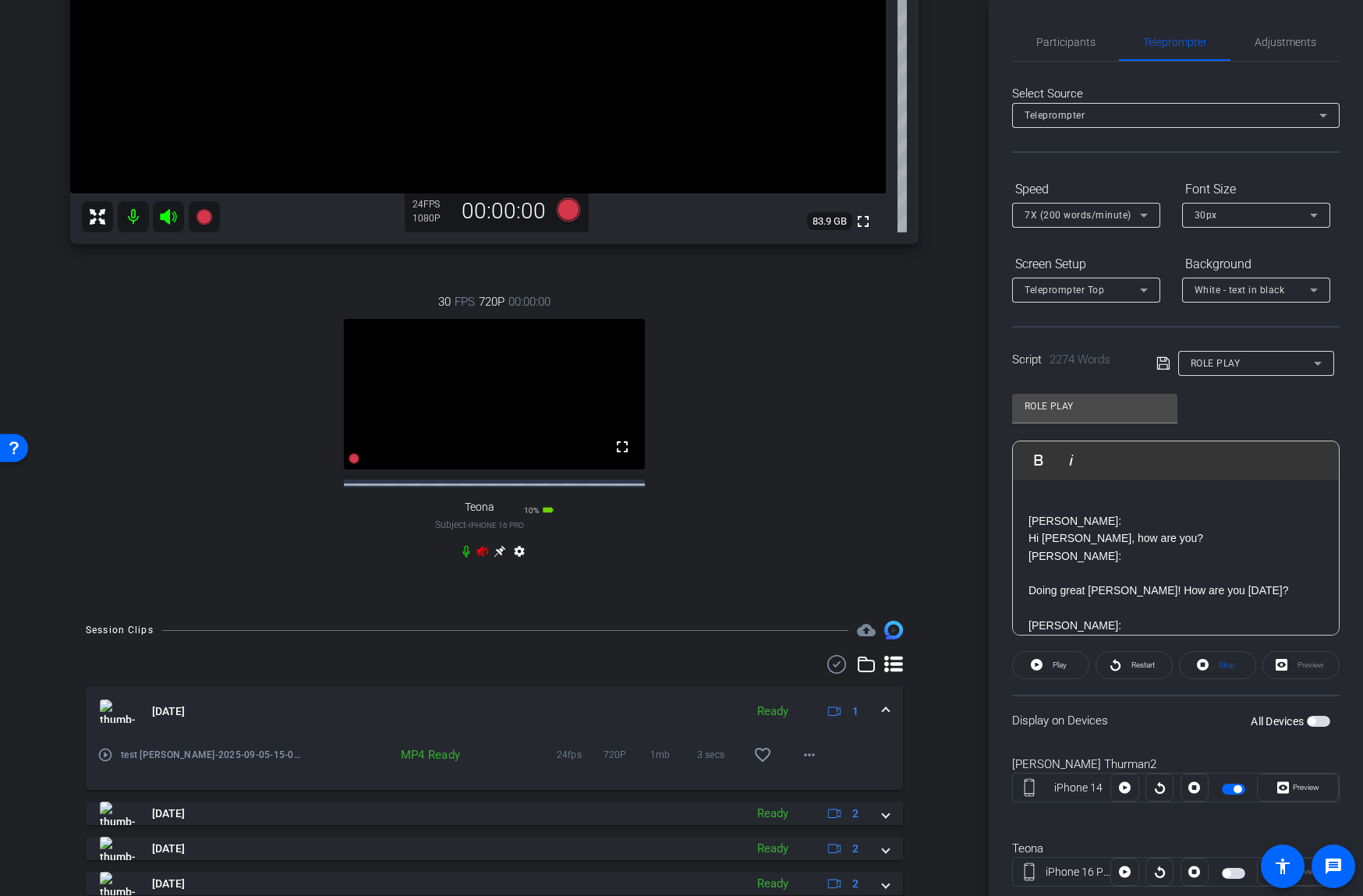
click at [478, 557] on icon at bounding box center [482, 551] width 11 height 10
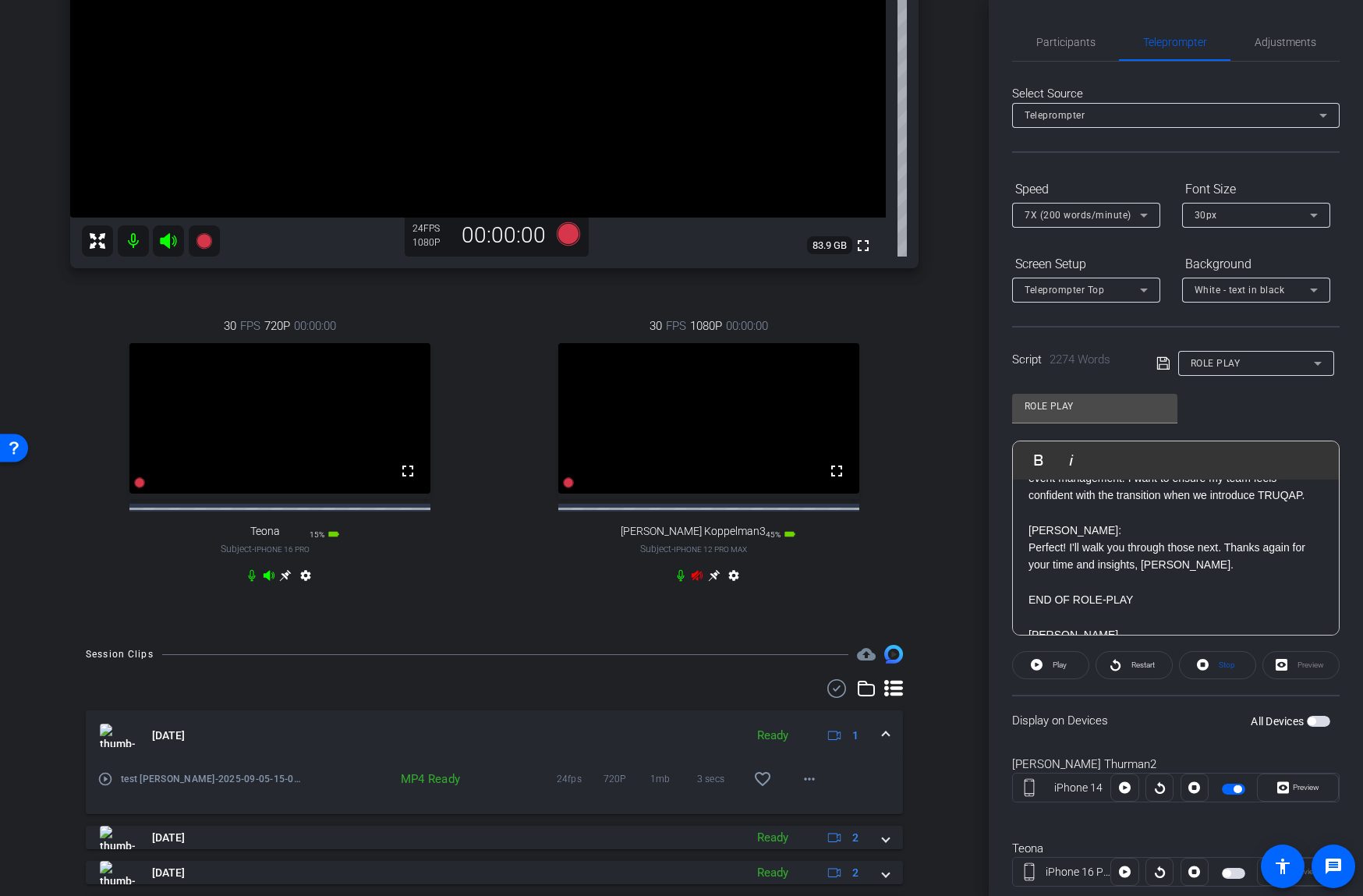
scroll to position [3694, 0]
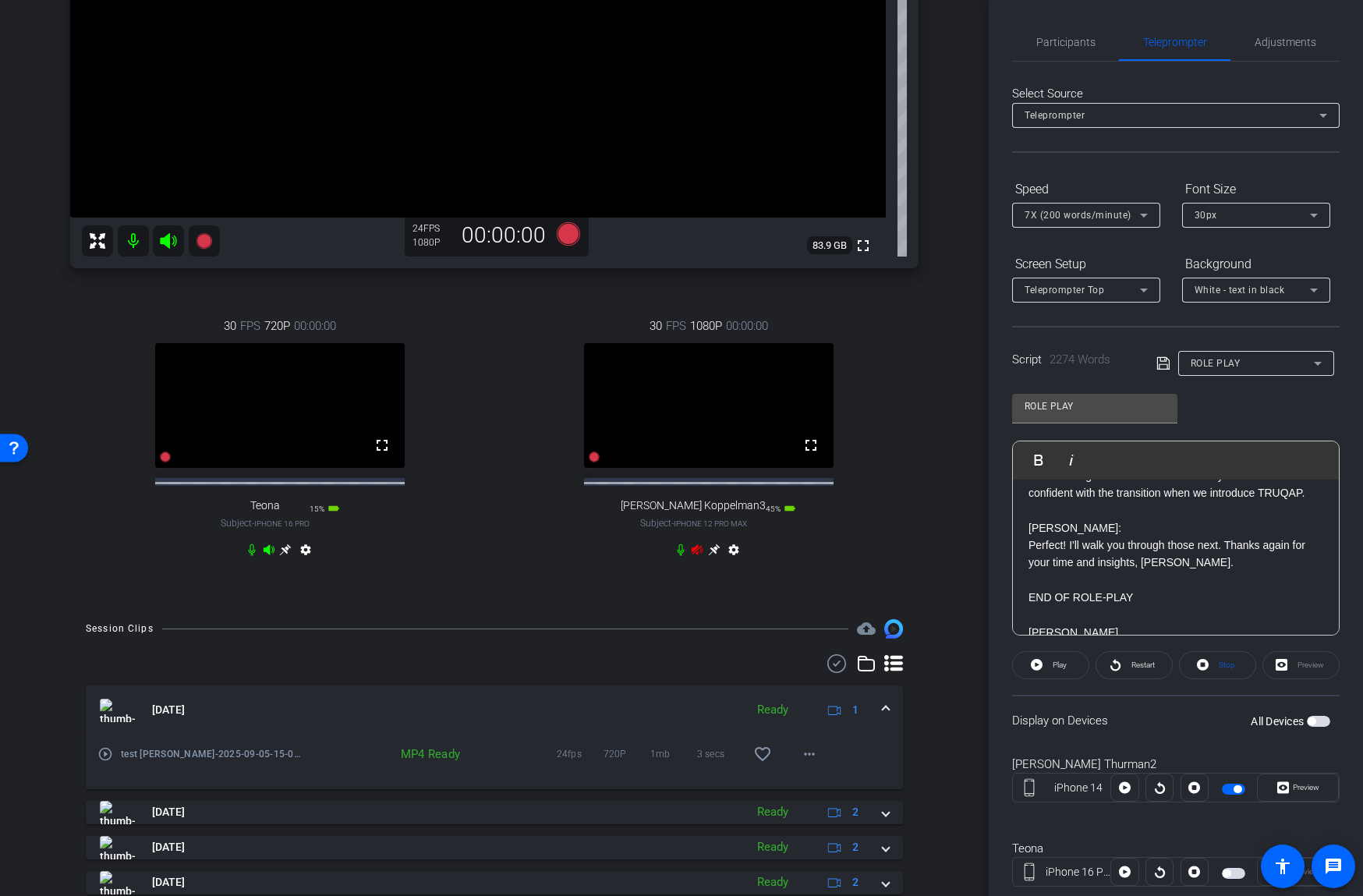
click at [701, 556] on icon at bounding box center [697, 549] width 12 height 12
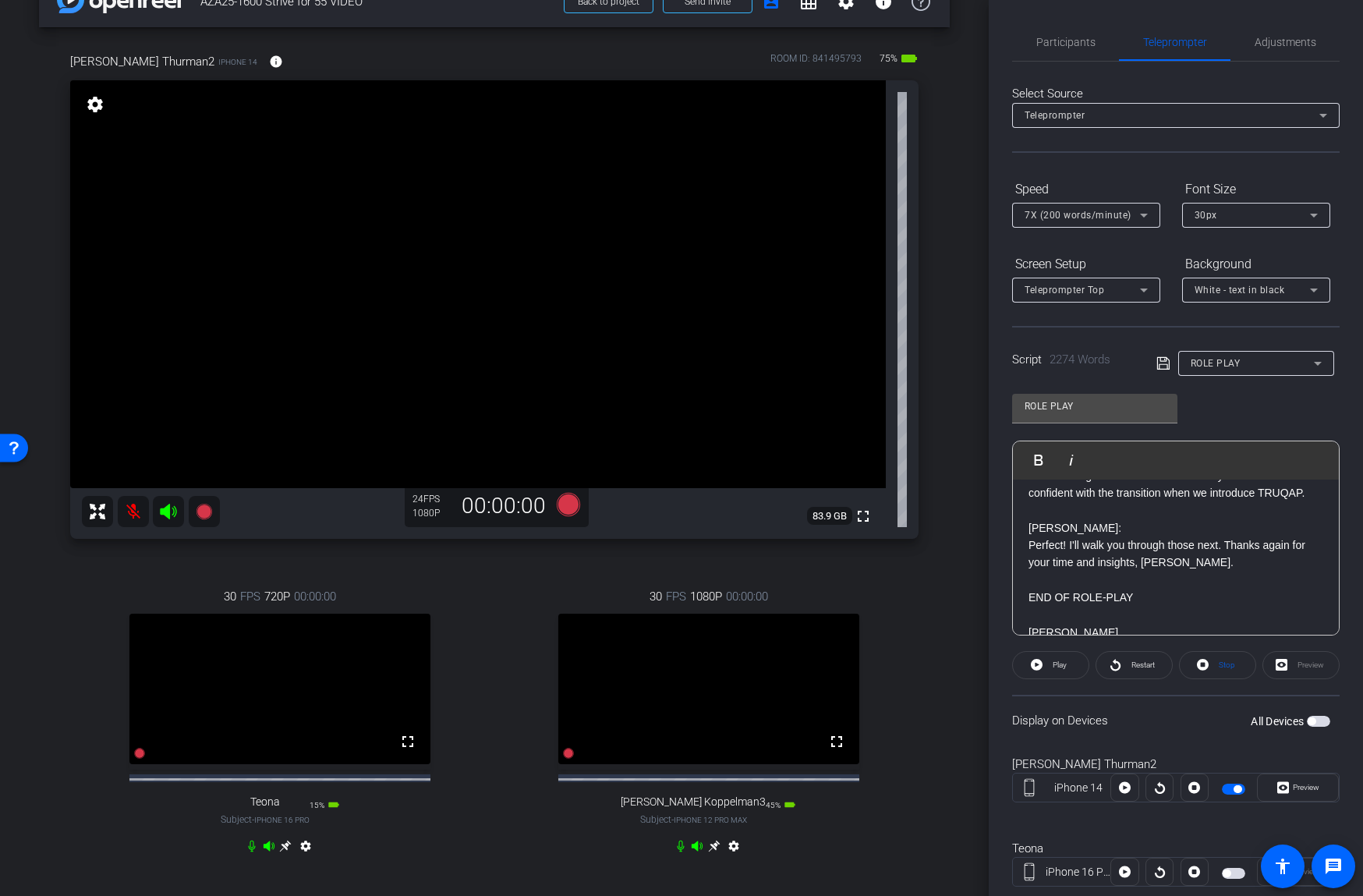
scroll to position [0, 0]
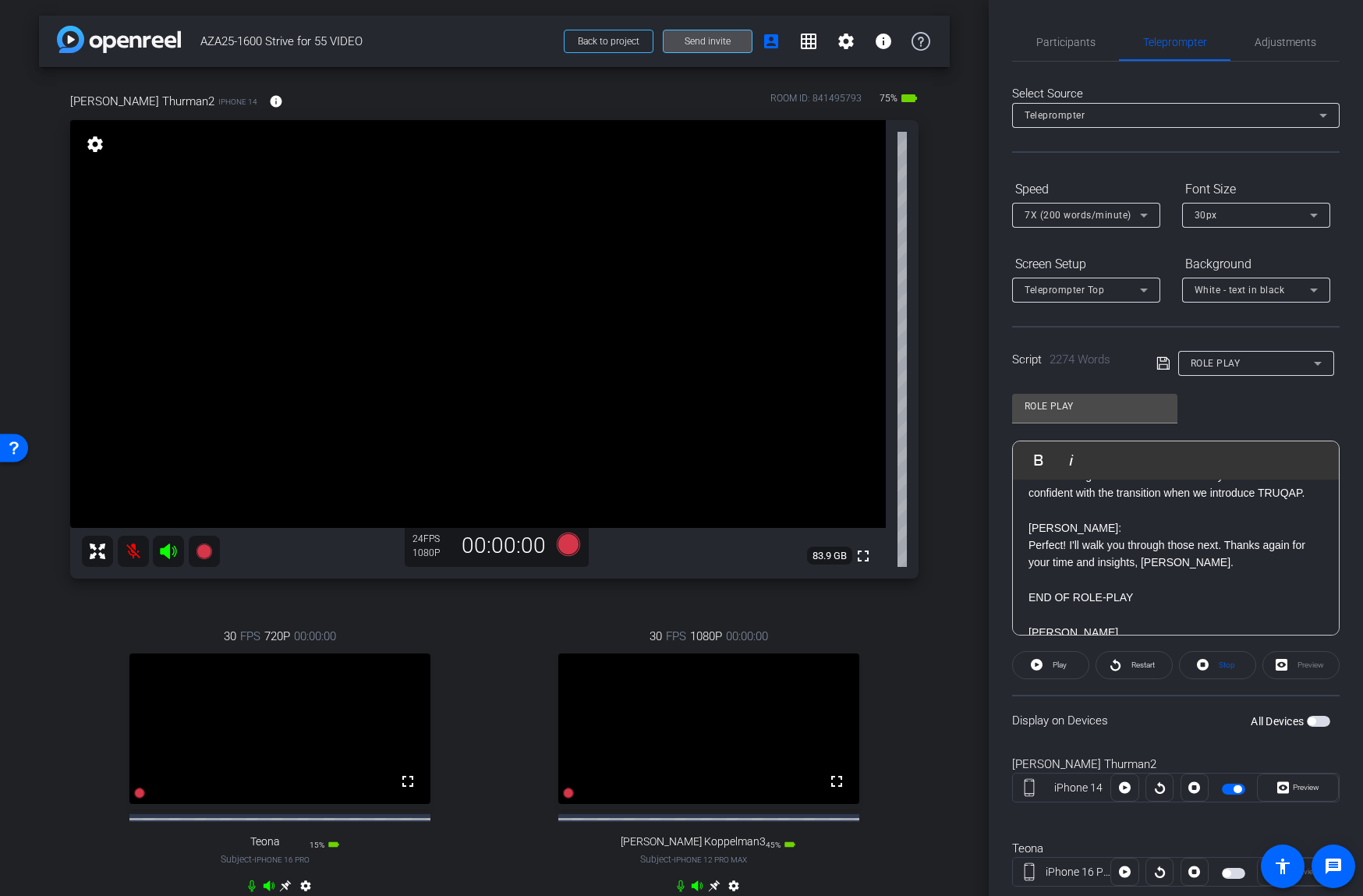
click at [706, 42] on span "Send invite" at bounding box center [707, 41] width 46 height 12
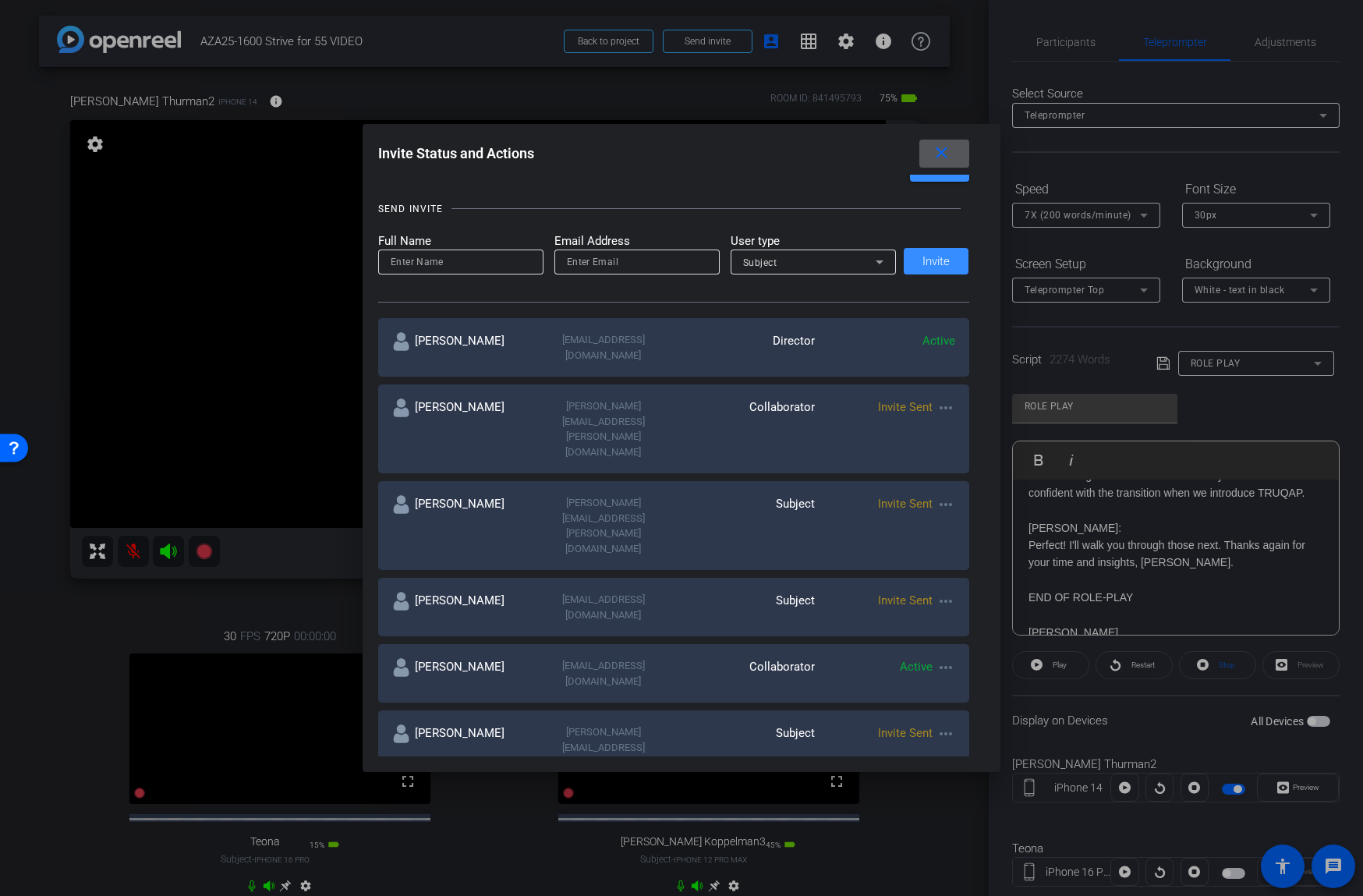
scroll to position [135, 0]
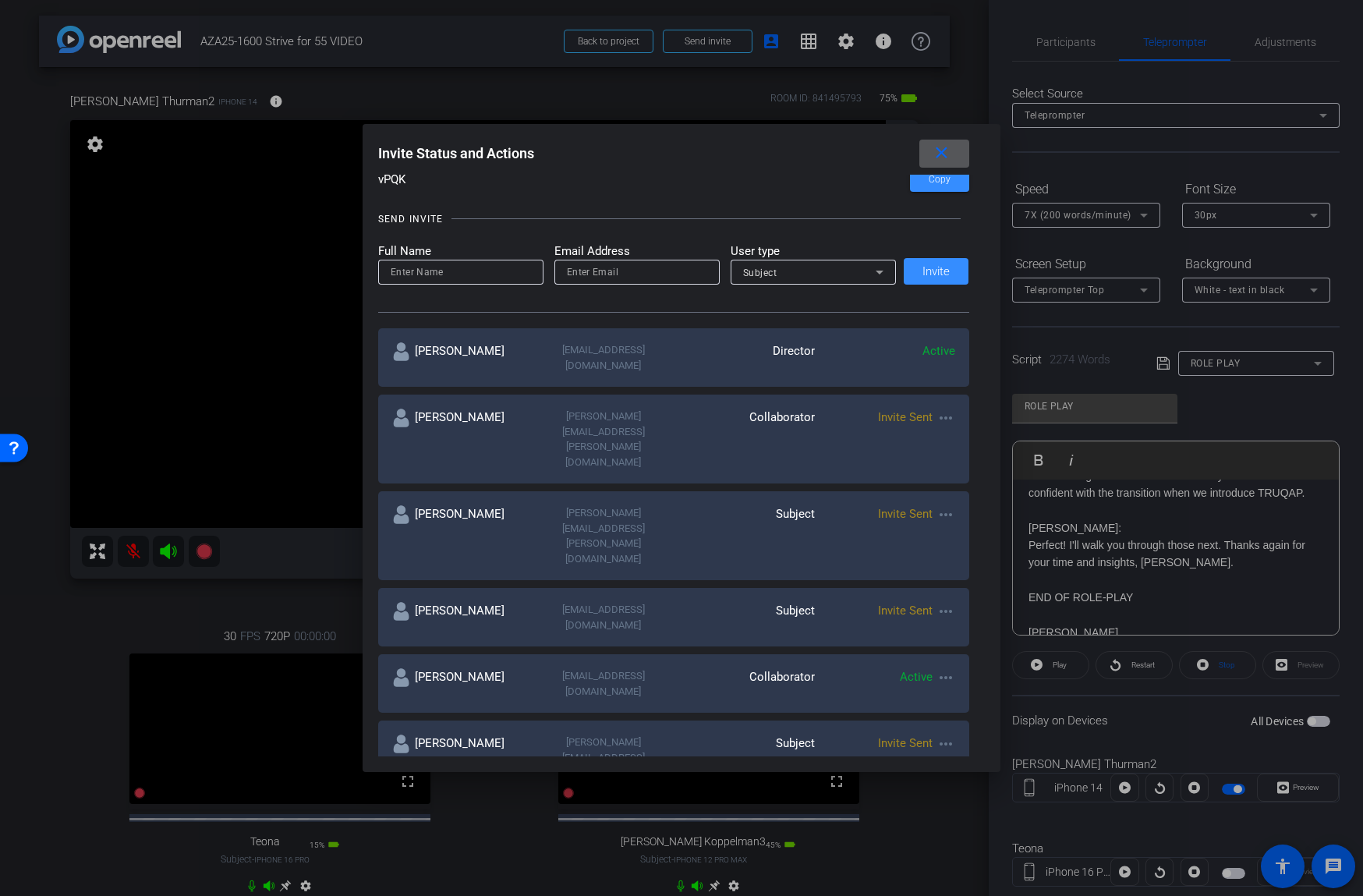
click at [945, 409] on mat-icon "more_horiz" at bounding box center [945, 418] width 19 height 19
click at [962, 447] on span "Re-Send Invite" at bounding box center [1006, 448] width 117 height 19
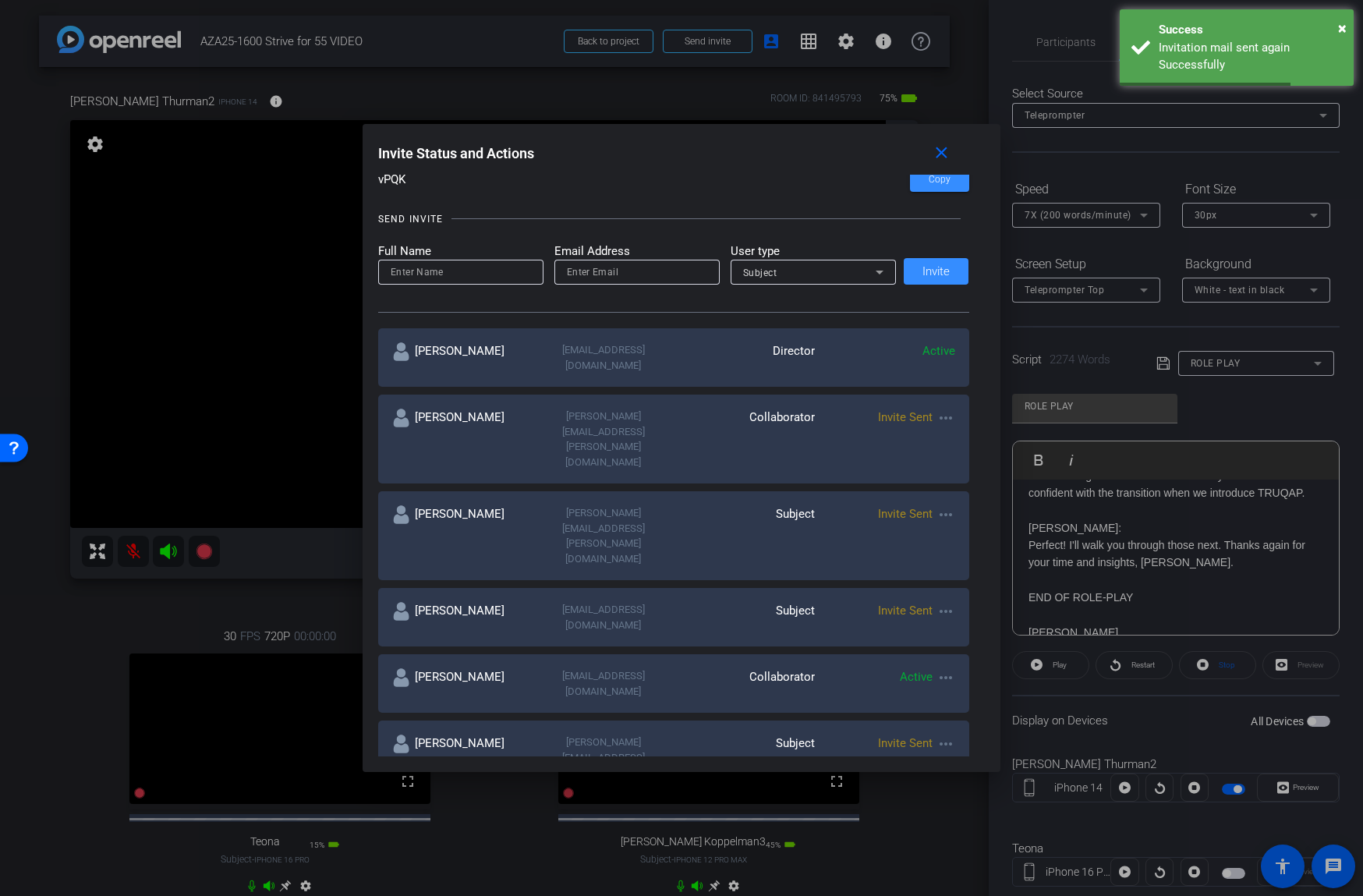
click at [72, 615] on div at bounding box center [681, 448] width 1363 height 896
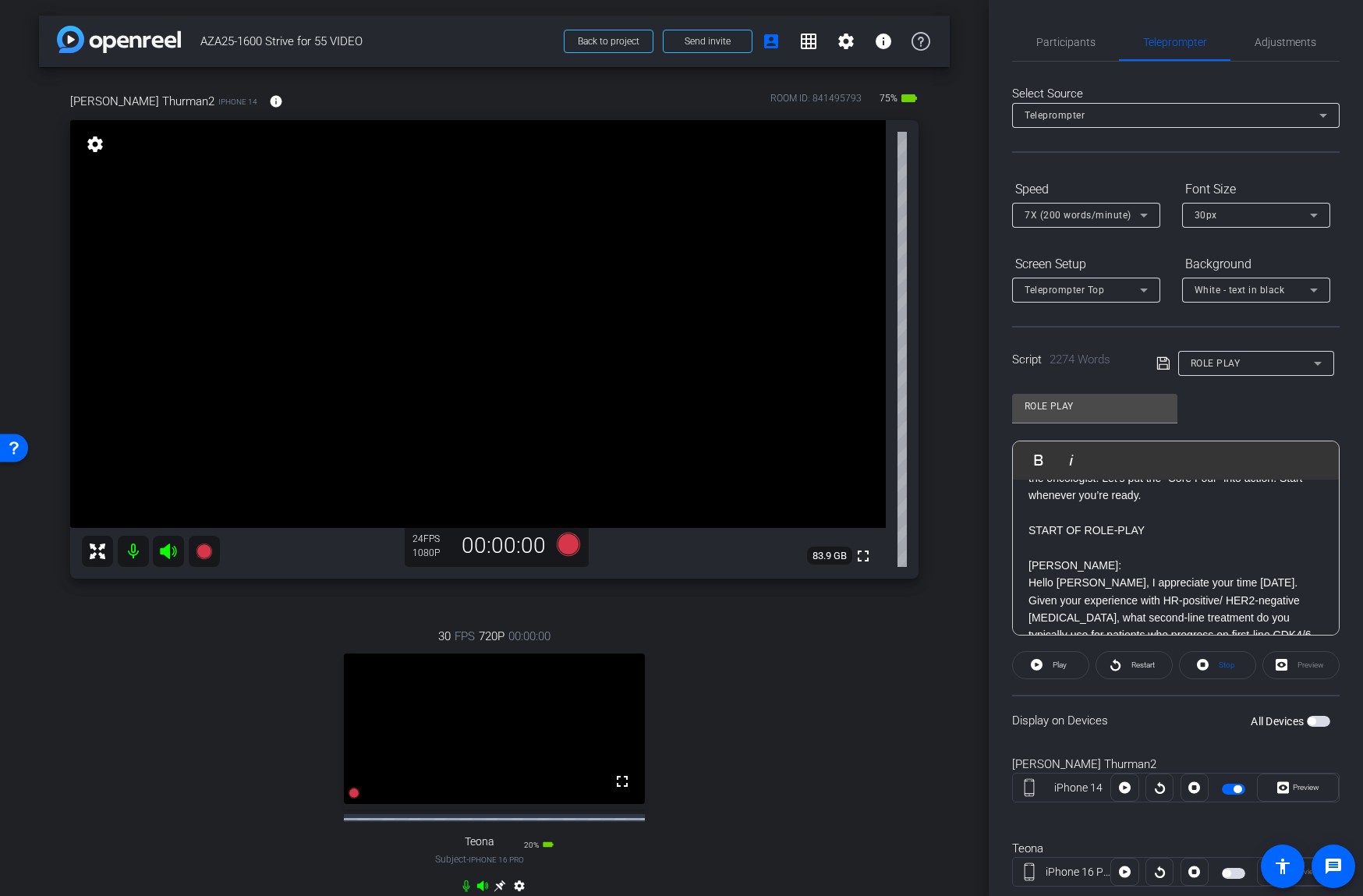
scroll to position [1001, 0]
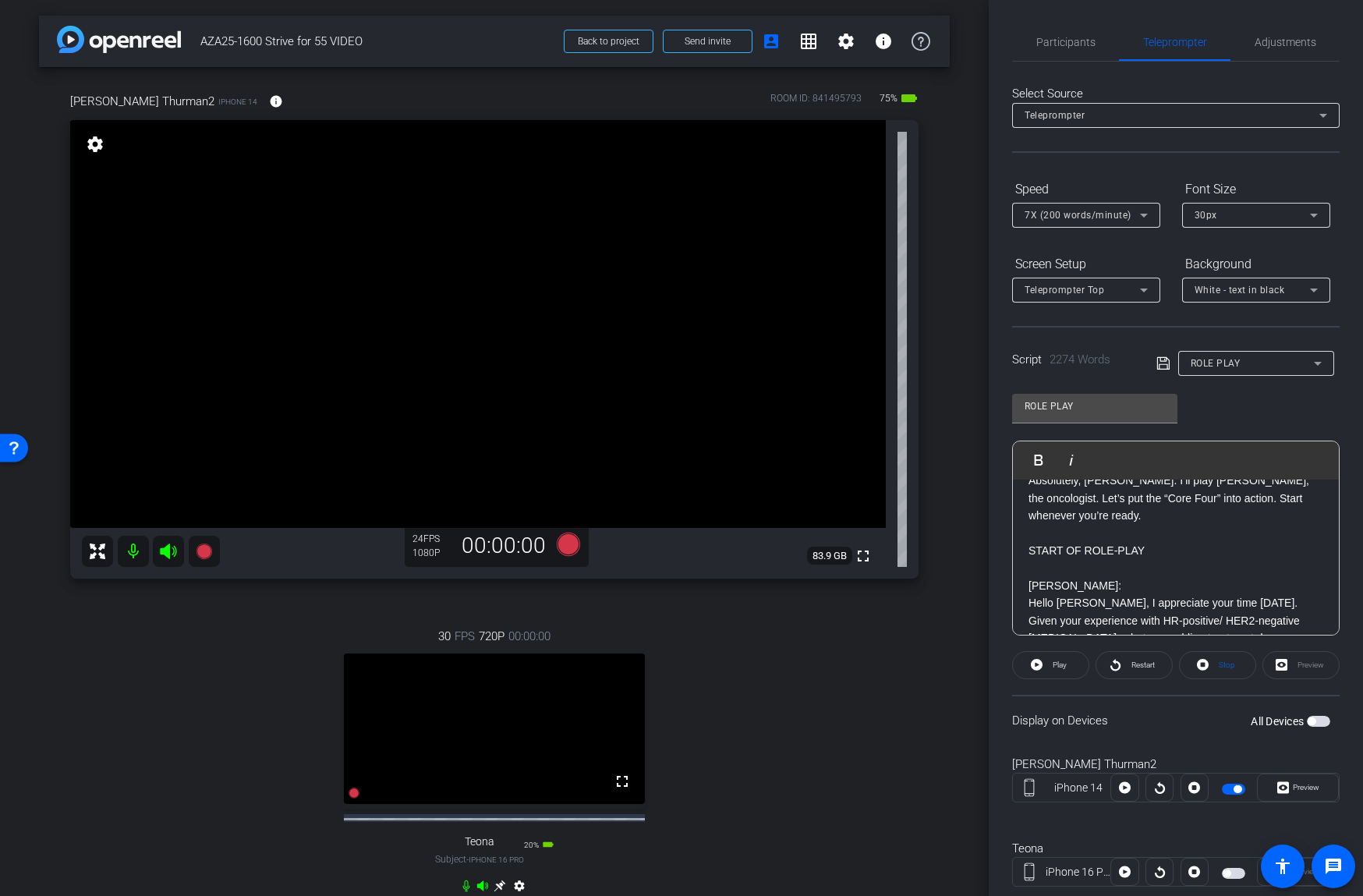
click at [1078, 551] on div "Joe: Hi Martino, how are you? Martino: Doing great Joe! How are you today? Joe:…" at bounding box center [1175, 455] width 294 height 1920
click at [1069, 524] on p "Absolutely, [PERSON_NAME]. I’ll play [PERSON_NAME], the oncologist. Let’s put t…" at bounding box center [1175, 498] width 294 height 52
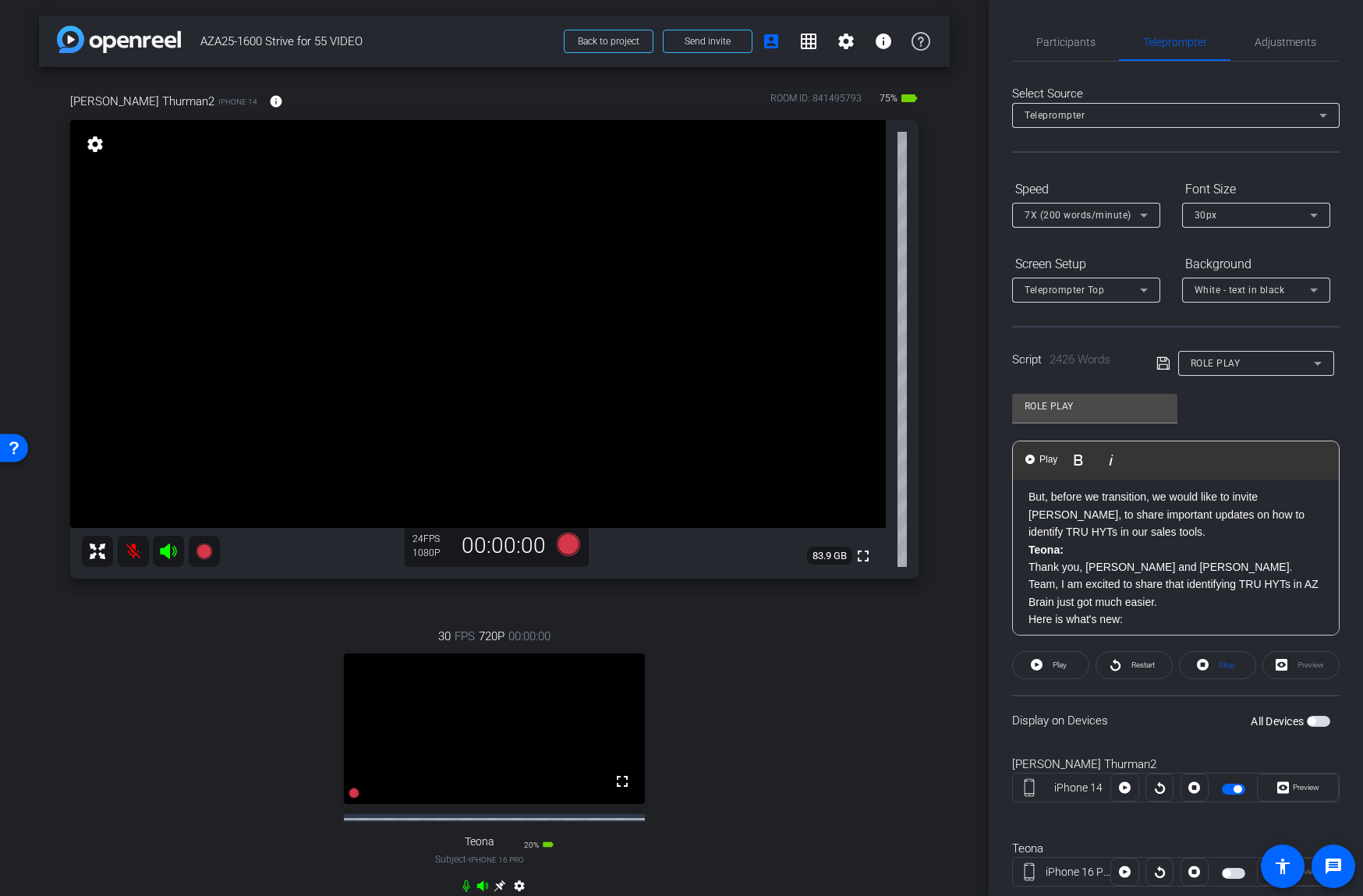
scroll to position [1052, 0]
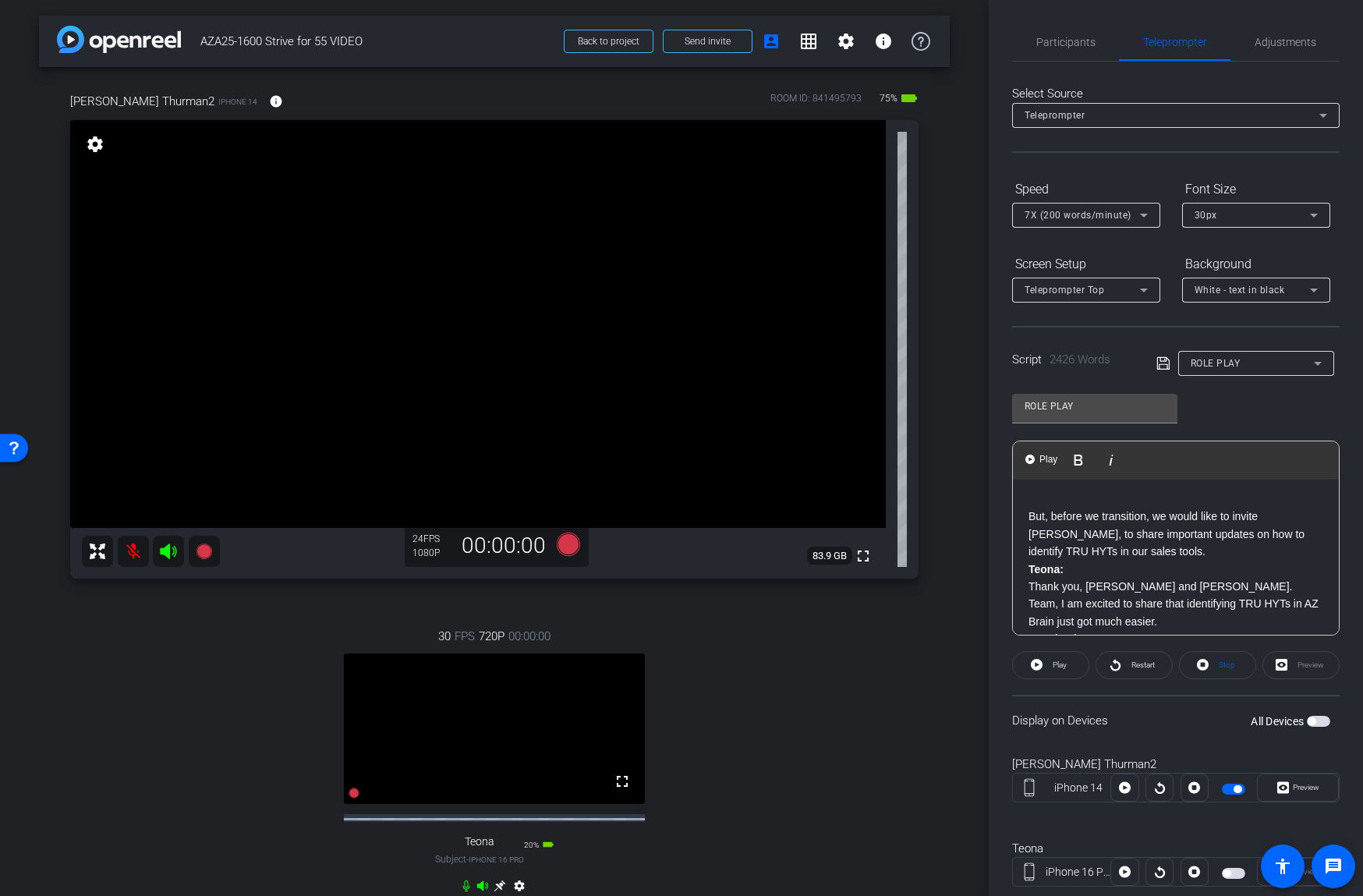
click at [1185, 559] on p "But, before we transition, we would like to invite [PERSON_NAME], to share impo…" at bounding box center [1175, 534] width 294 height 52
click at [1061, 508] on p at bounding box center [1175, 499] width 294 height 17
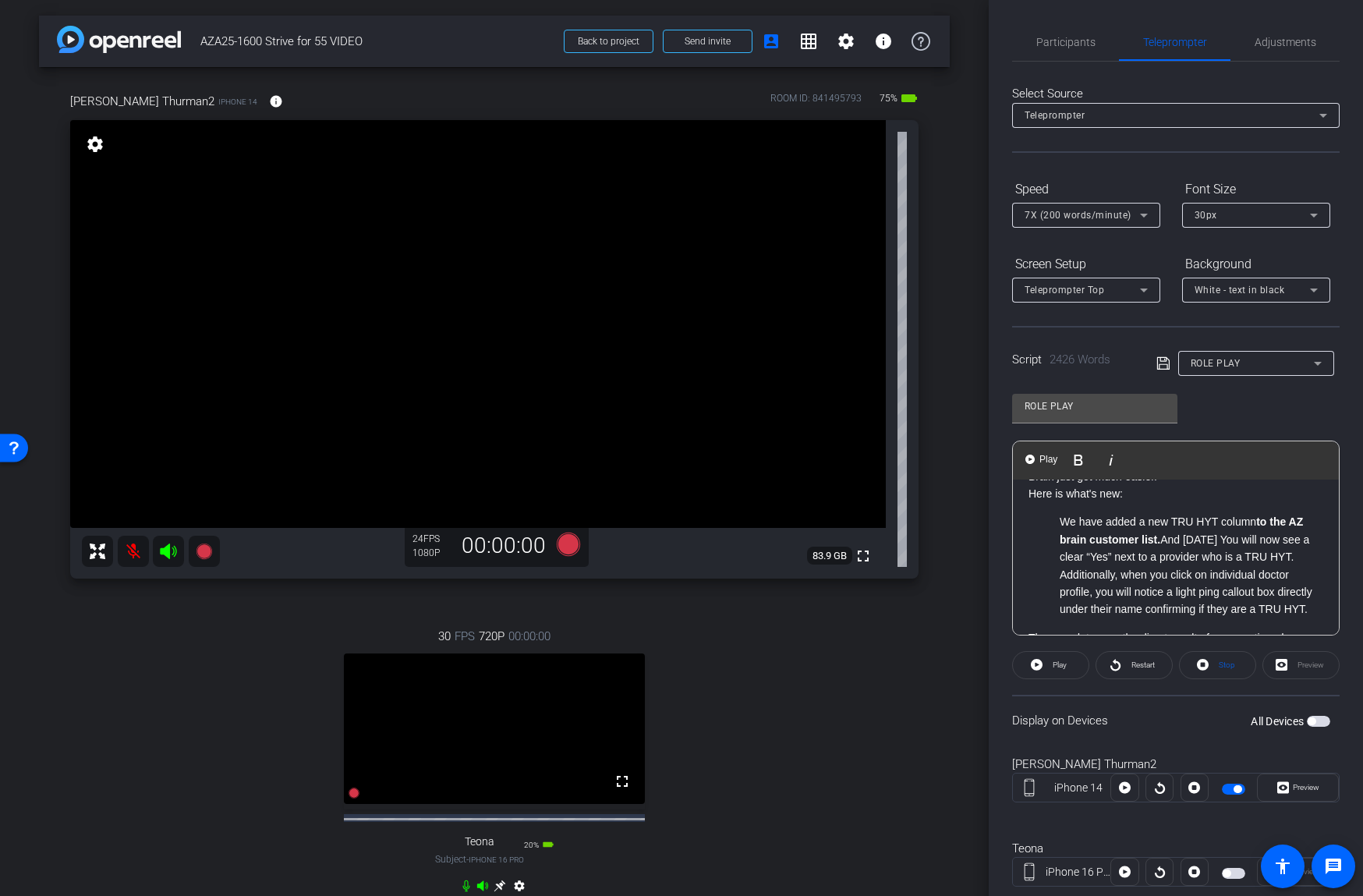
scroll to position [1200, 0]
click at [1079, 594] on li "Additionally, when you click on individual doctor profile, you will notice a li…" at bounding box center [1191, 589] width 264 height 52
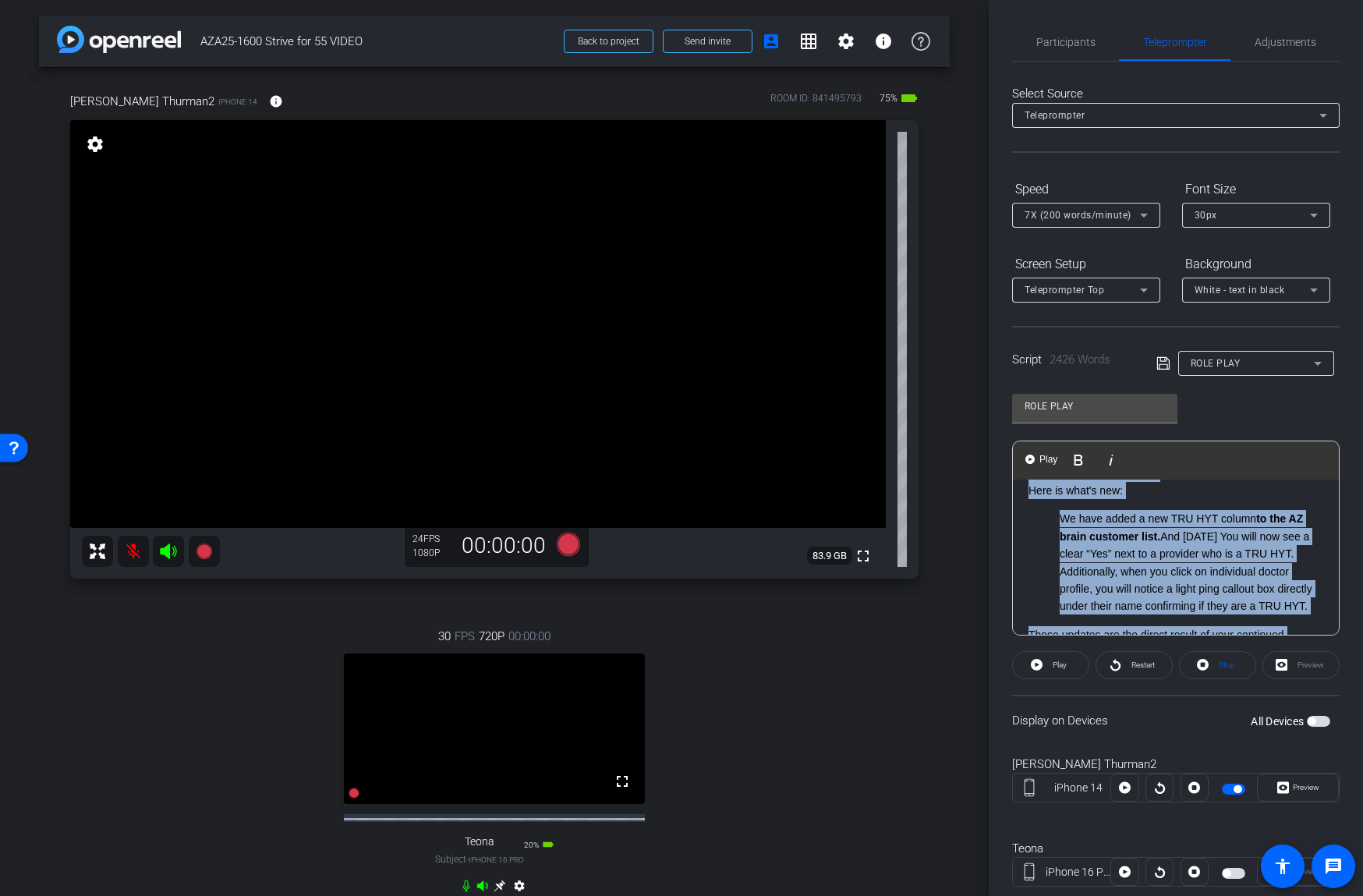
copy div "Joe: Hi Martino, how are you? Martino: Doing great Joe! How are you today? Joe:…"
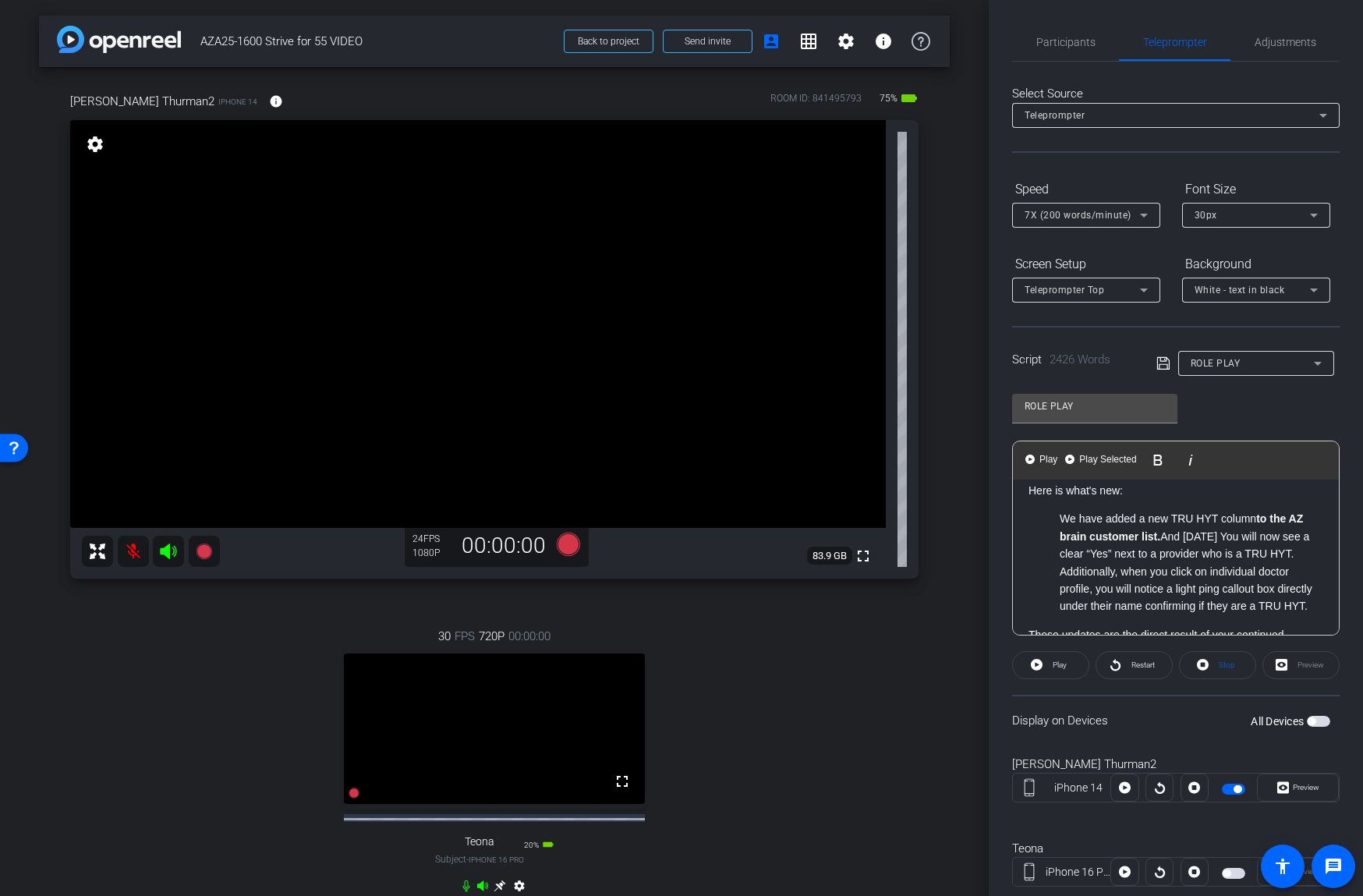
click at [1051, 525] on div "Joe: Hi Martino, how are you? Martino: Doing great Joe! How are you today? Joe:…" at bounding box center [1175, 467] width 294 height 2343
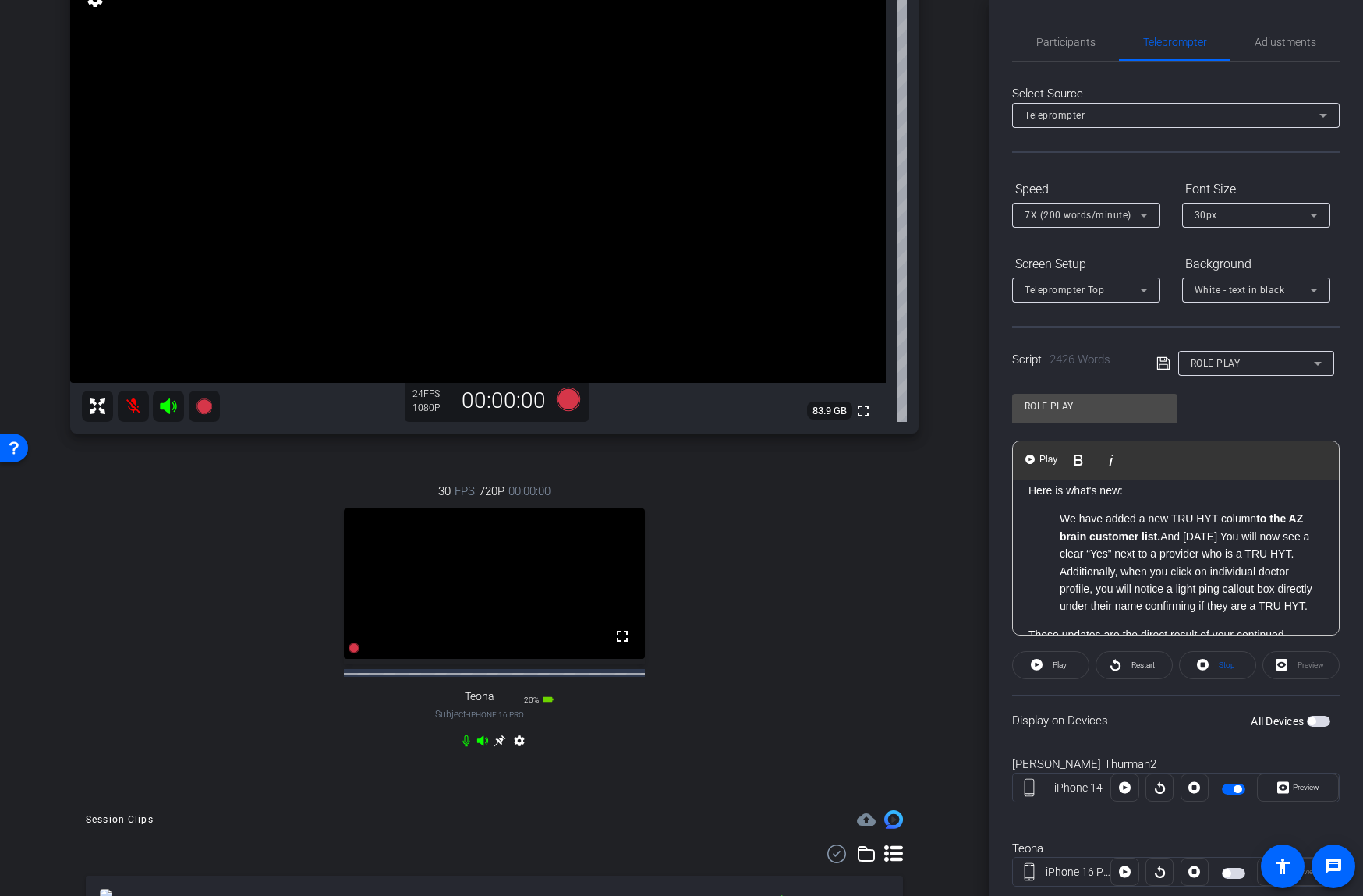
scroll to position [150, 0]
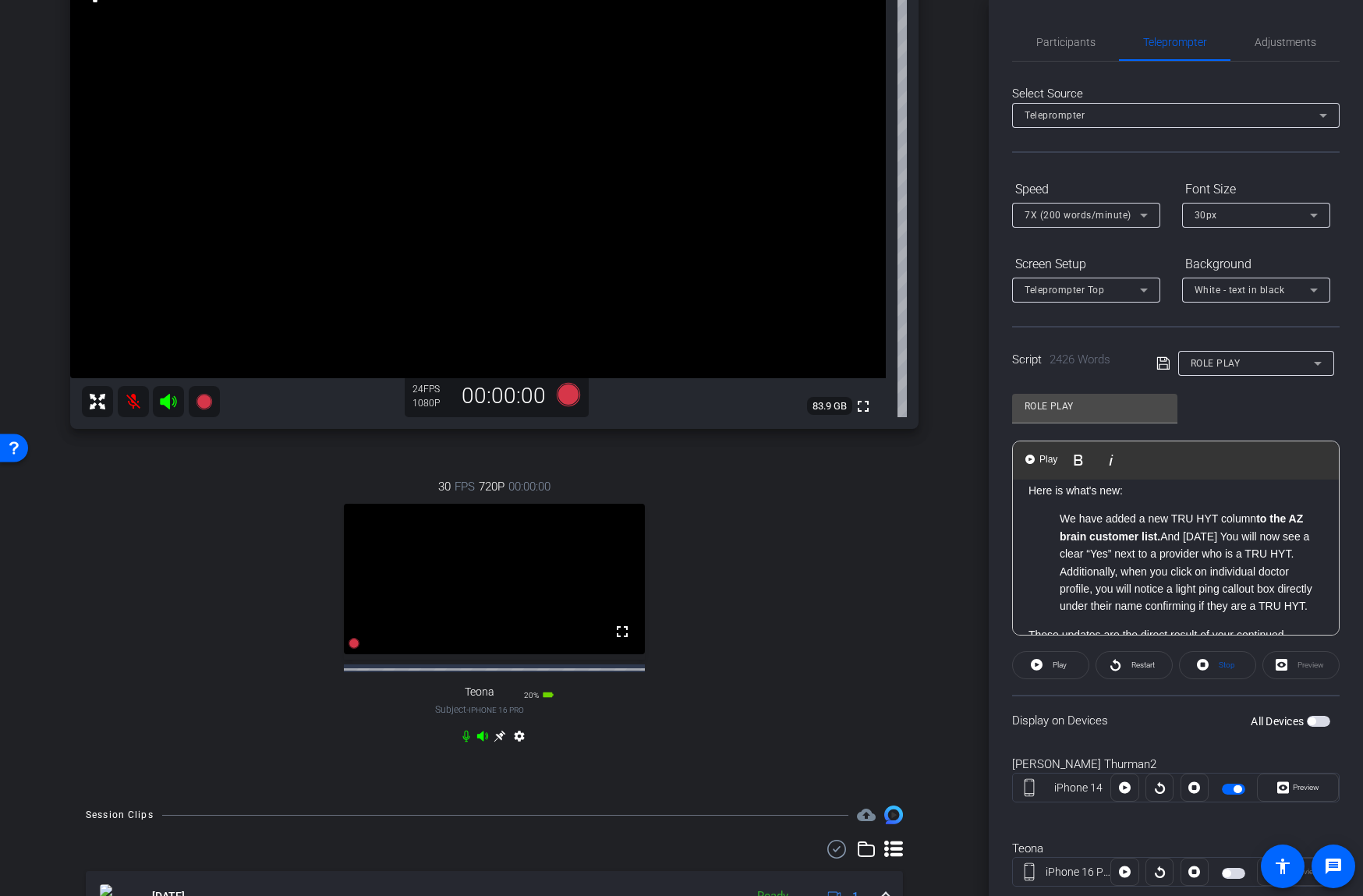
click at [498, 742] on icon at bounding box center [499, 735] width 12 height 12
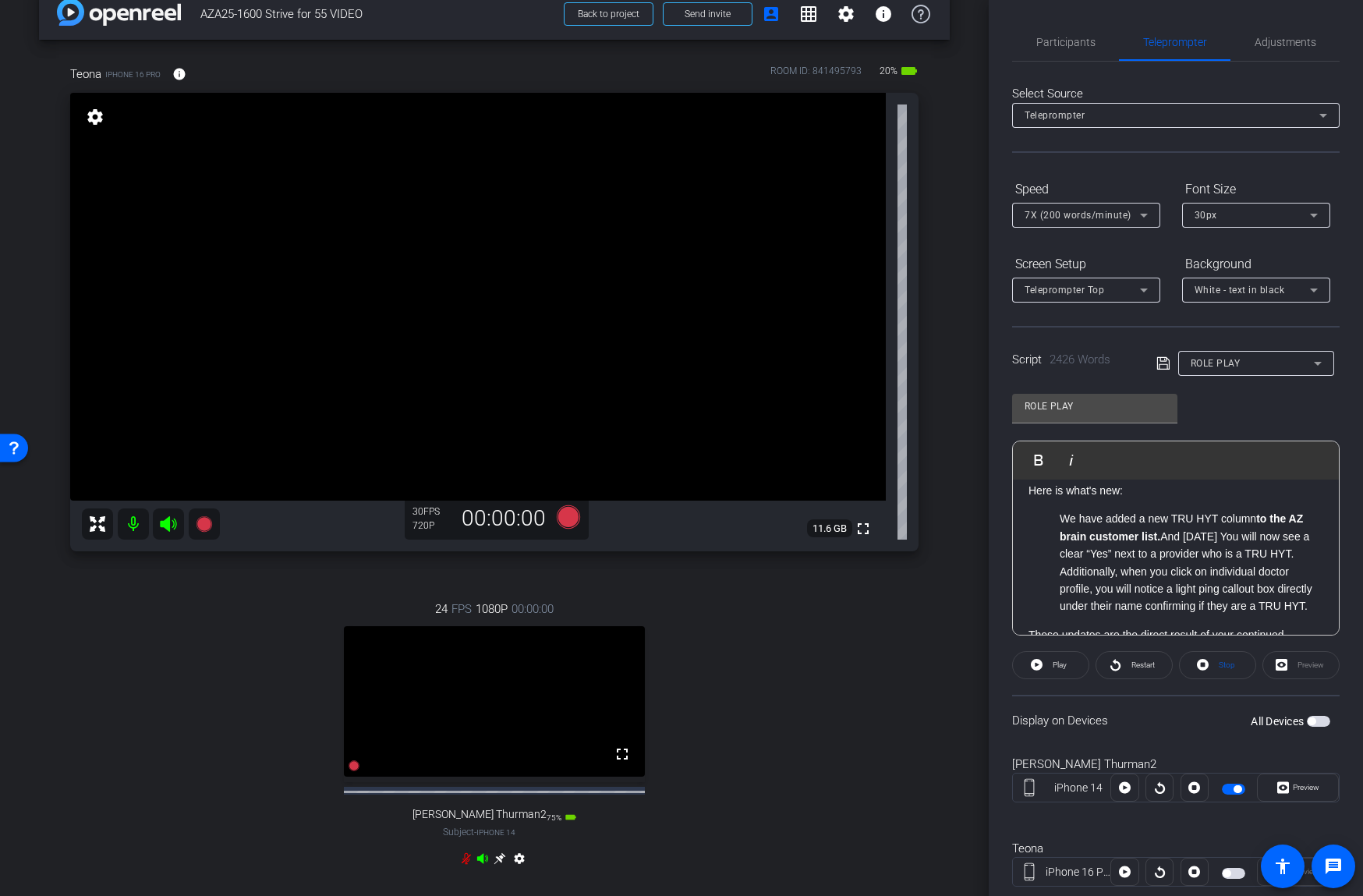
scroll to position [36, 0]
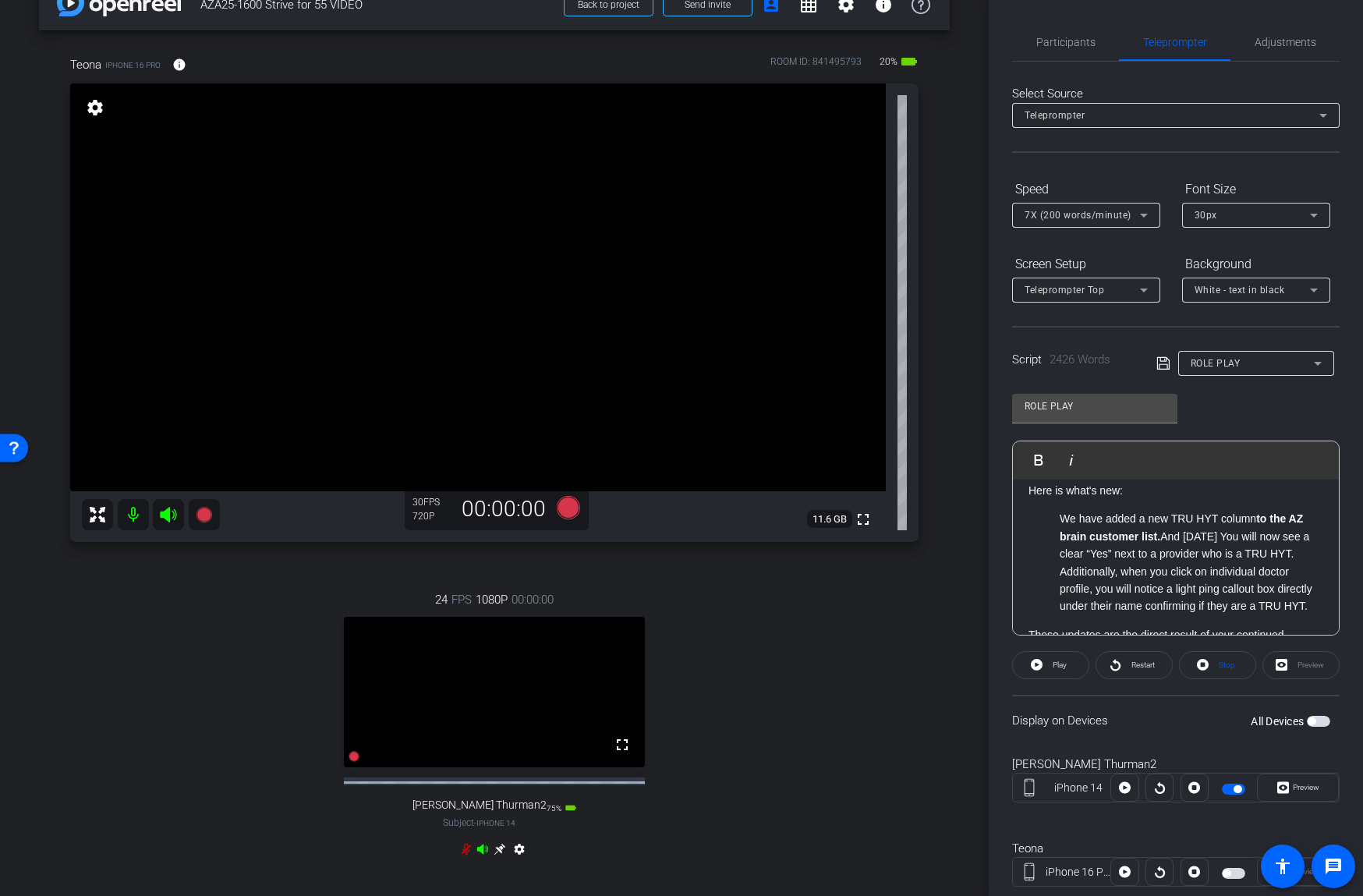
click at [464, 855] on icon at bounding box center [465, 848] width 12 height 12
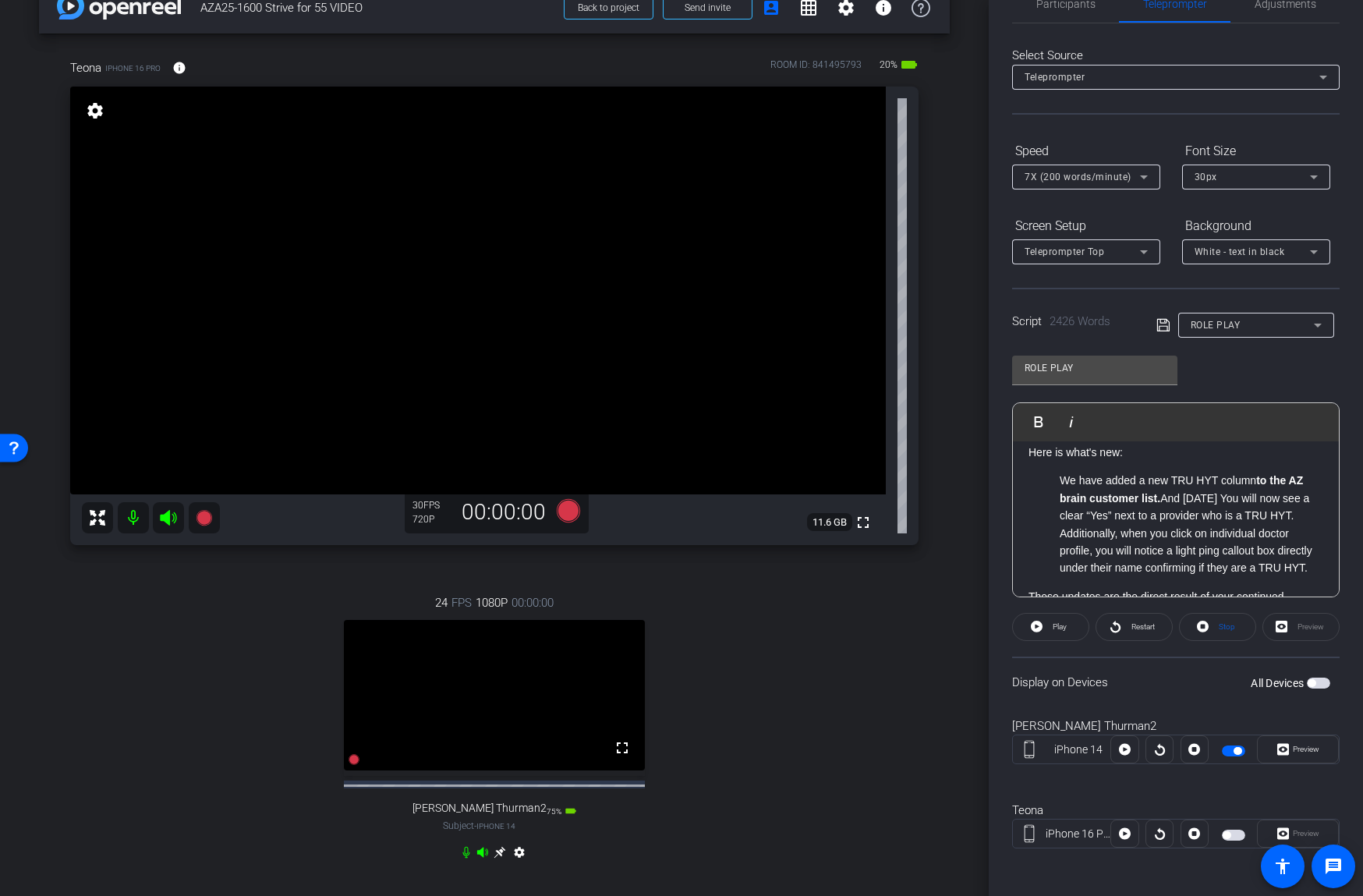
scroll to position [41, 0]
click at [1315, 675] on span "button" at bounding box center [1318, 680] width 24 height 11
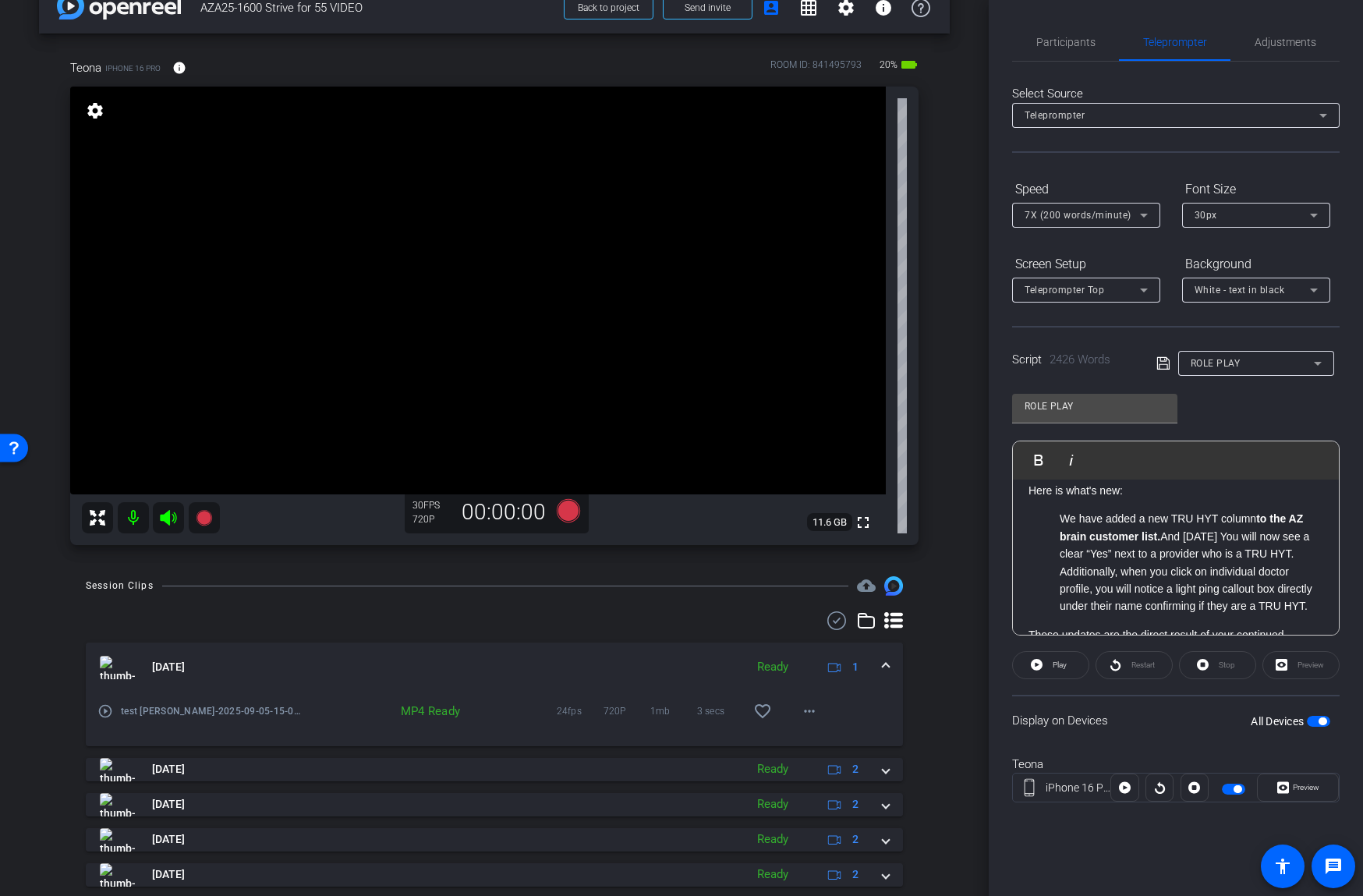
click at [1172, 499] on p "Here is what's new:" at bounding box center [1175, 490] width 294 height 17
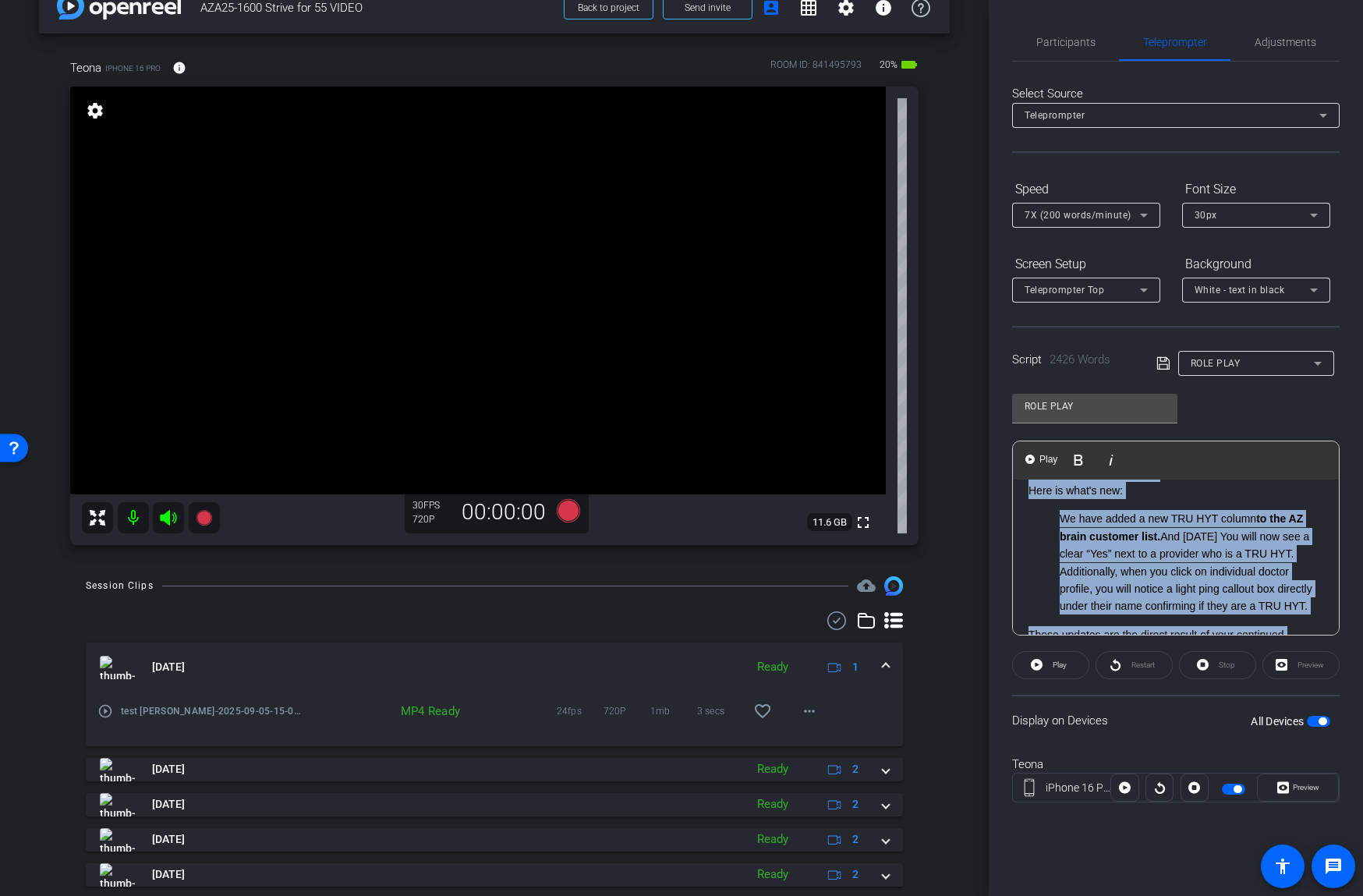
scroll to position [371, 0]
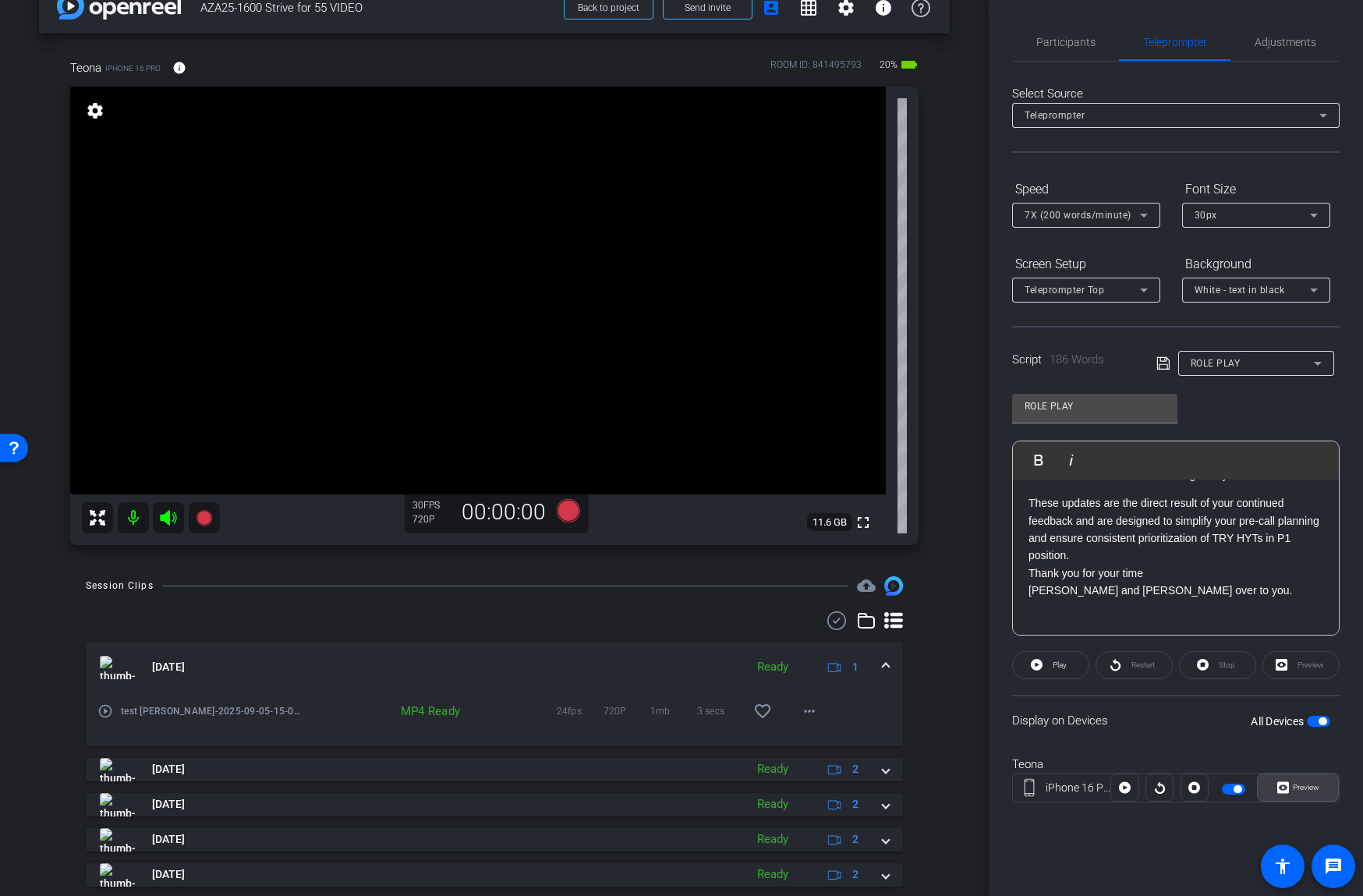
click at [1301, 793] on span "Preview" at bounding box center [1303, 787] width 30 height 22
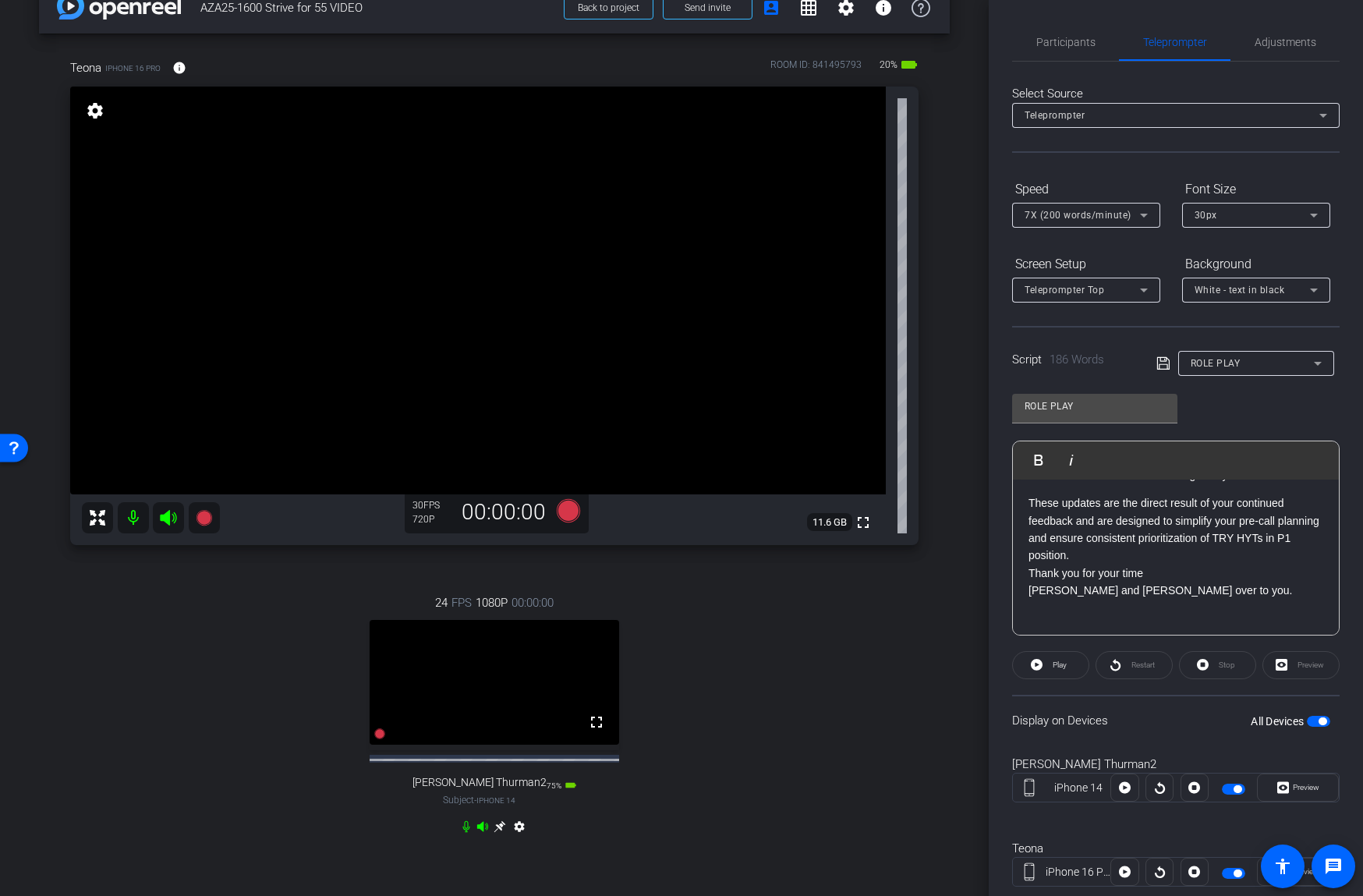
drag, startPoint x: 644, startPoint y: 275, endPoint x: 679, endPoint y: 223, distance: 62.7
click at [679, 223] on video at bounding box center [478, 290] width 816 height 408
click at [1286, 788] on icon at bounding box center [1283, 787] width 11 height 24
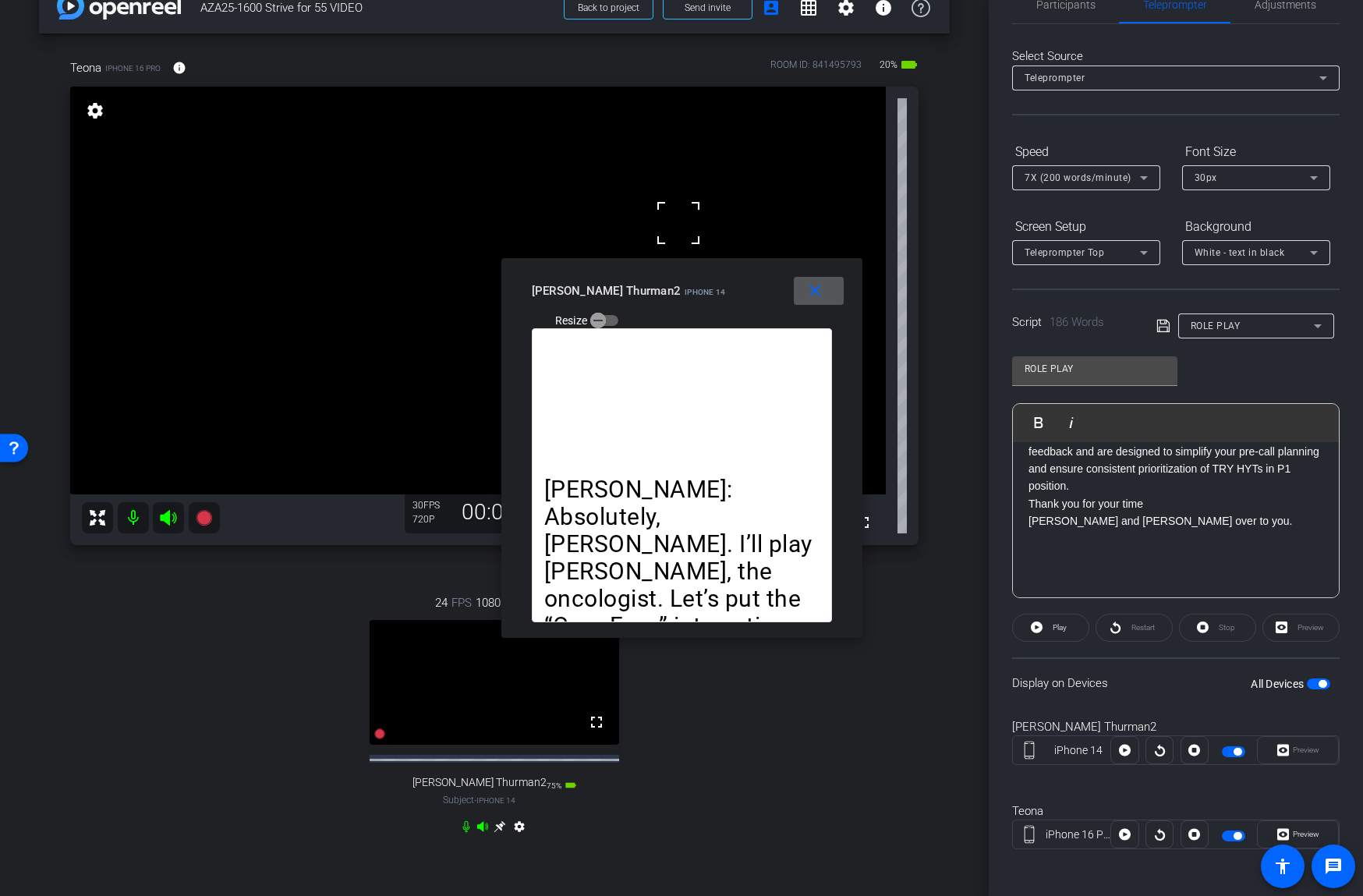
scroll to position [41, 0]
click at [814, 292] on mat-icon "close" at bounding box center [815, 291] width 19 height 19
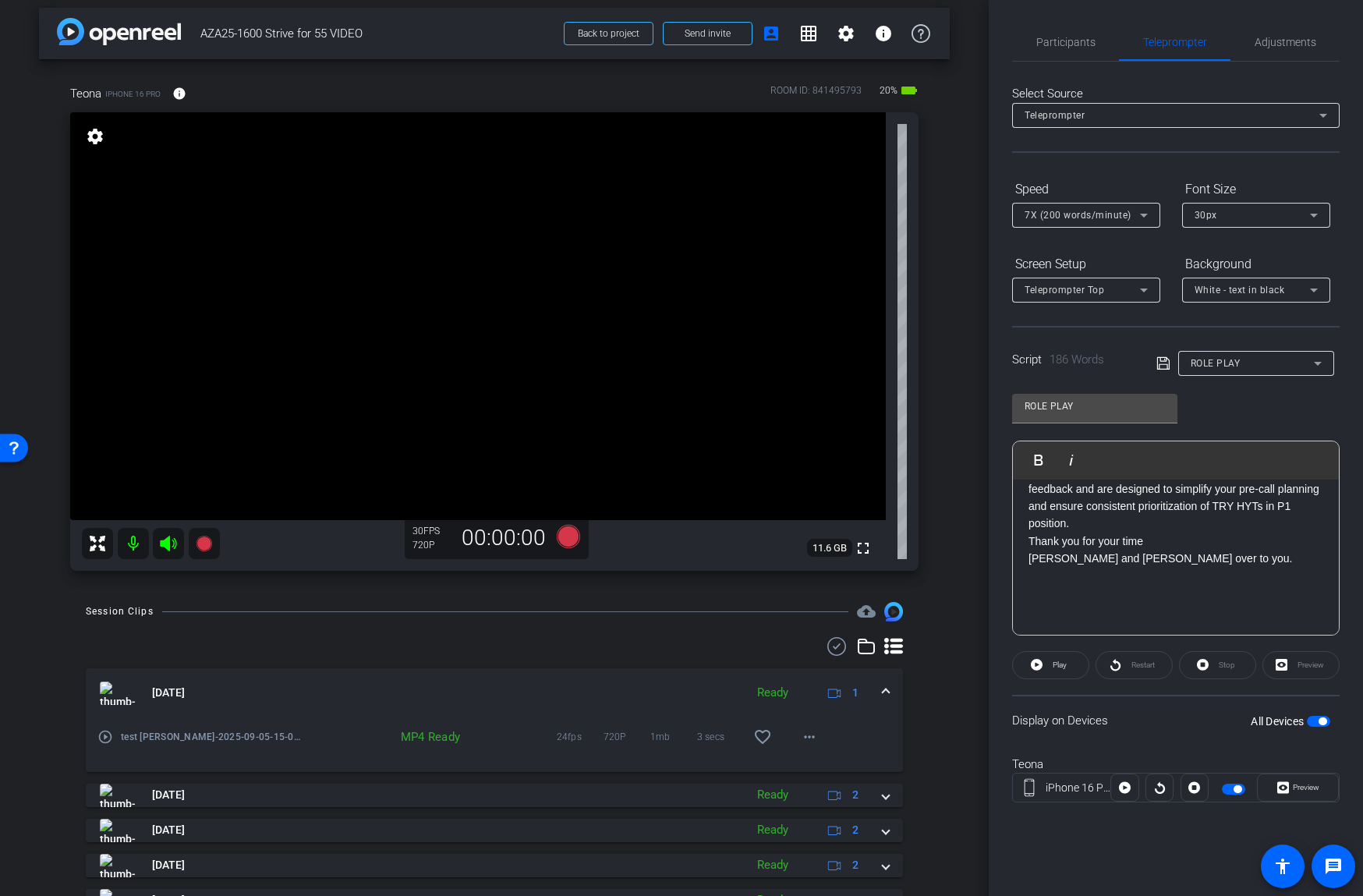
scroll to position [0, 0]
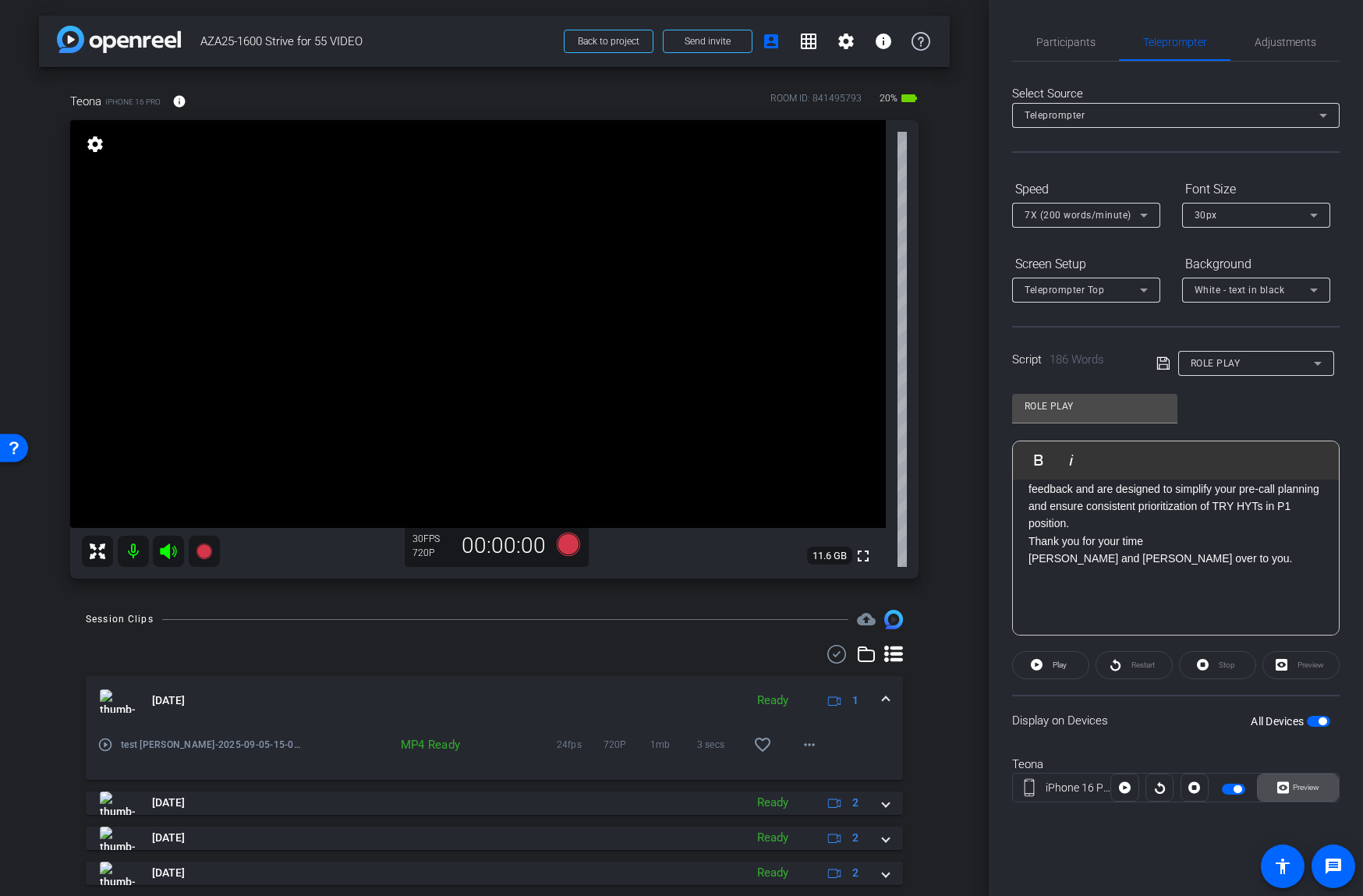
click at [1304, 787] on span "Preview" at bounding box center [1305, 787] width 27 height 9
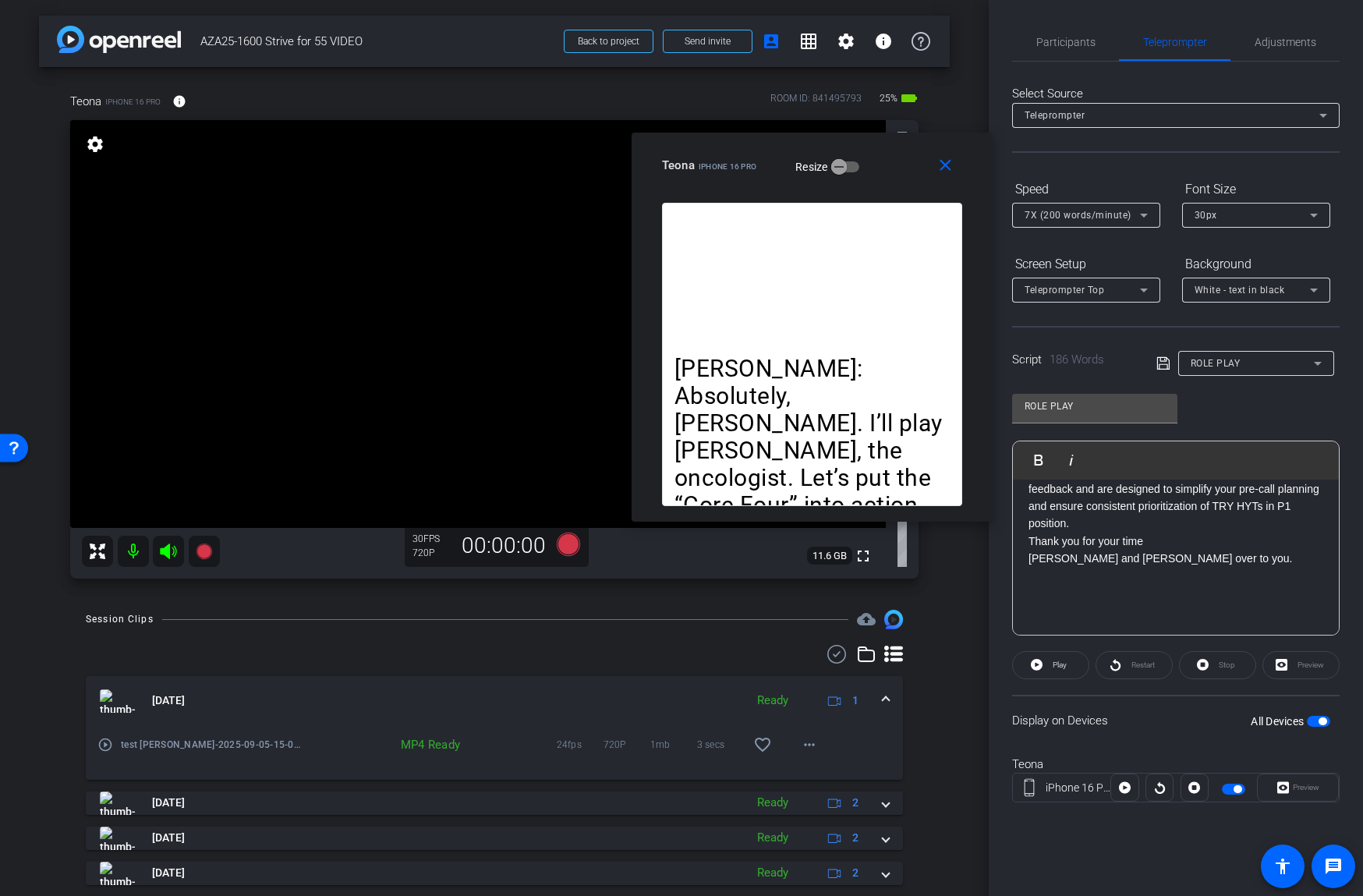
drag, startPoint x: 749, startPoint y: 270, endPoint x: 881, endPoint y: 151, distance: 177.7
click at [881, 151] on div "close Teona iPhone 16 Pro Resize" at bounding box center [812, 167] width 361 height 71
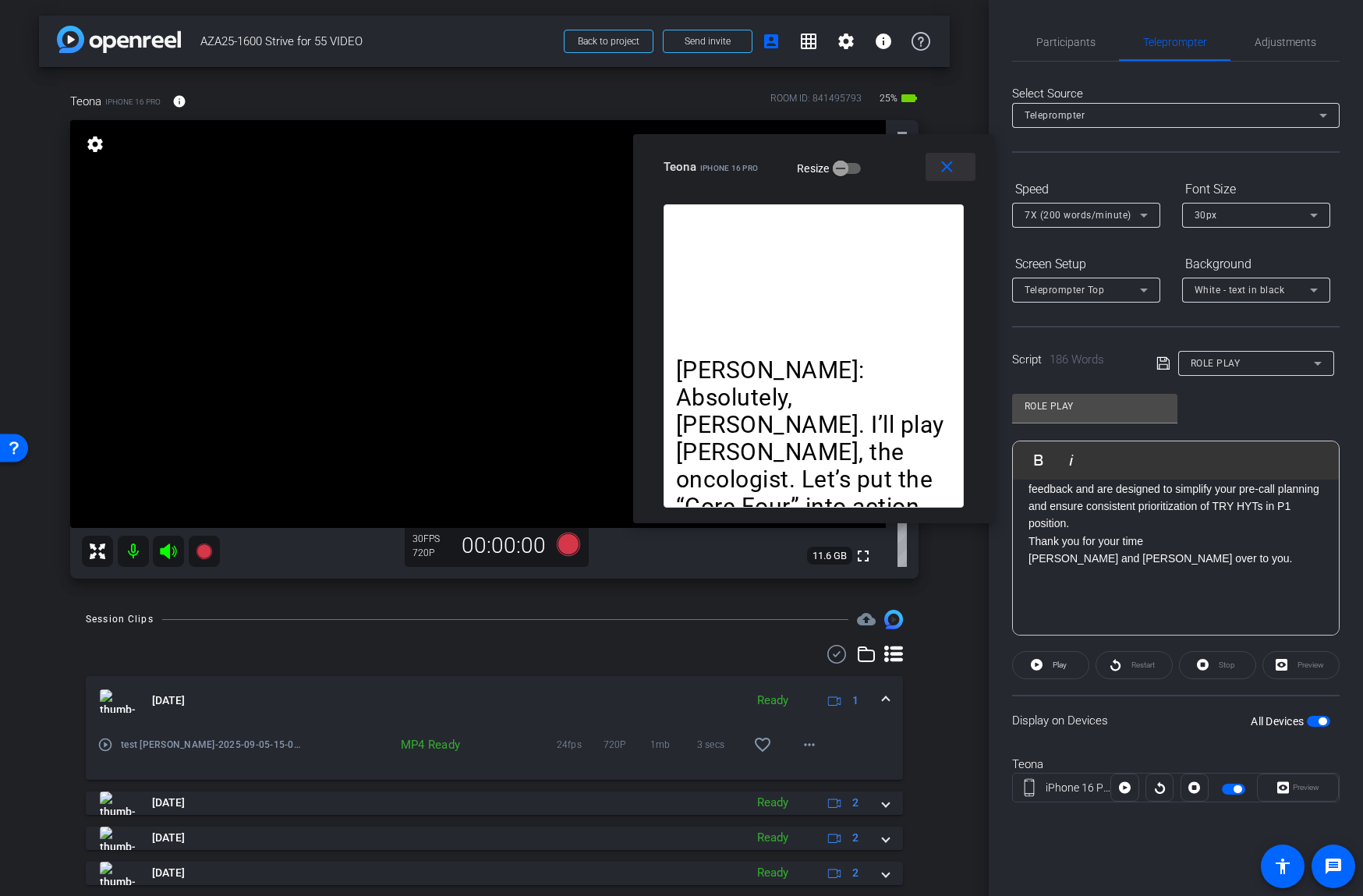
click at [946, 165] on mat-icon "close" at bounding box center [947, 167] width 19 height 19
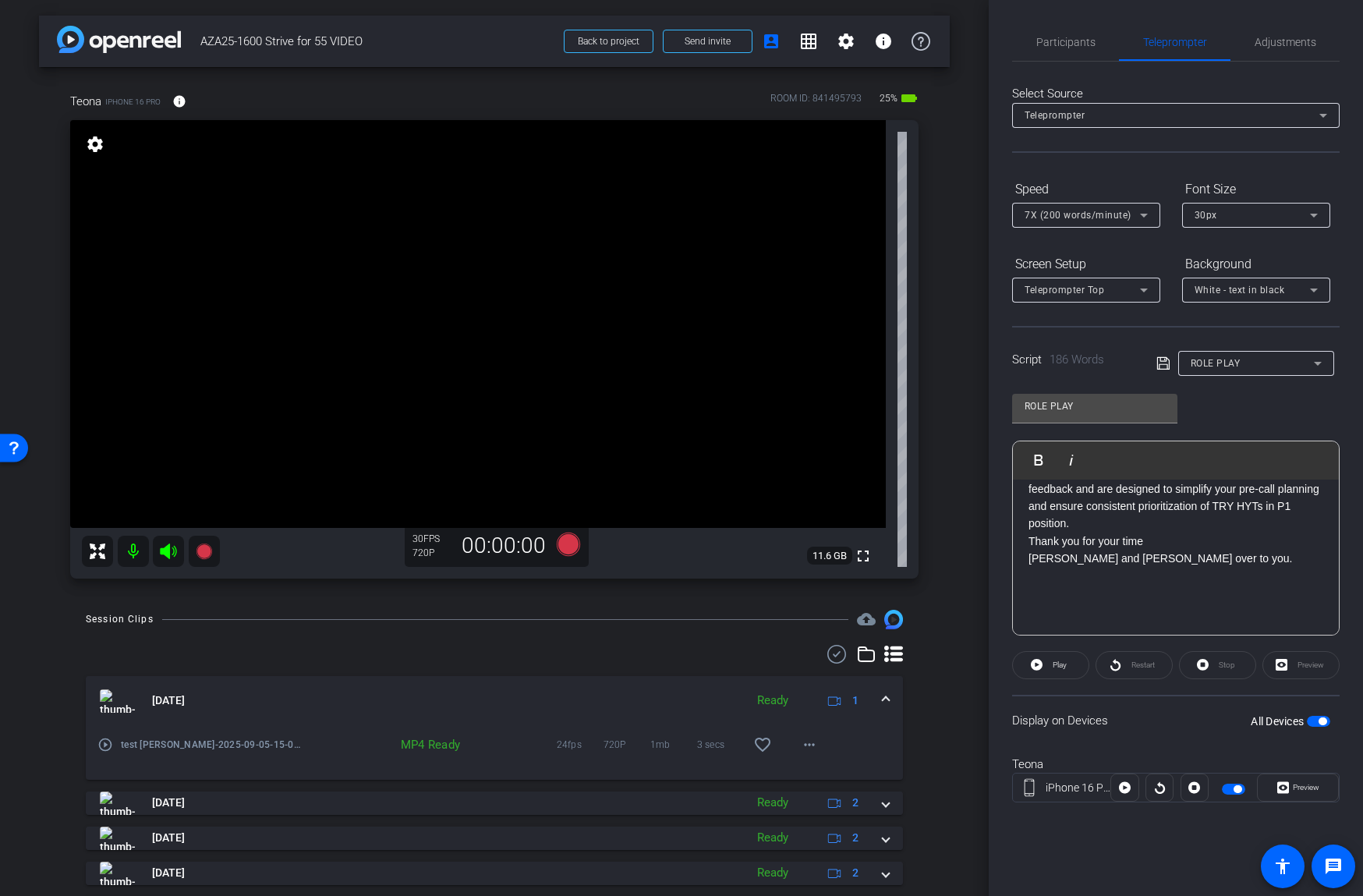
click at [1315, 719] on span "button" at bounding box center [1318, 721] width 24 height 11
click at [1321, 719] on span "button" at bounding box center [1318, 721] width 24 height 11
click at [1308, 790] on span "Preview" at bounding box center [1305, 787] width 27 height 9
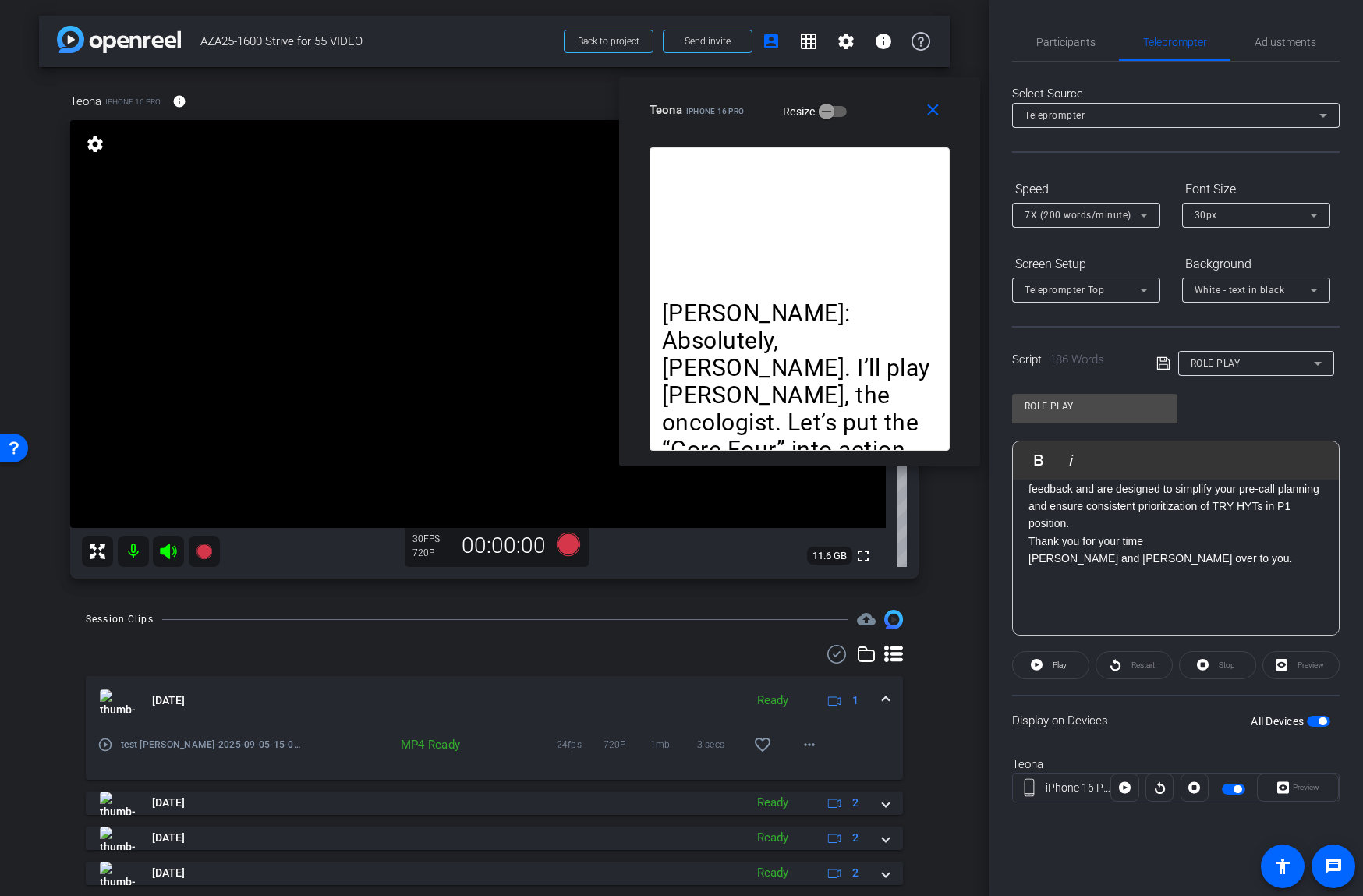
drag, startPoint x: 758, startPoint y: 276, endPoint x: 884, endPoint y: 94, distance: 221.4
click at [884, 96] on div "Teona iPhone 16 Pro Resize" at bounding box center [805, 109] width 312 height 28
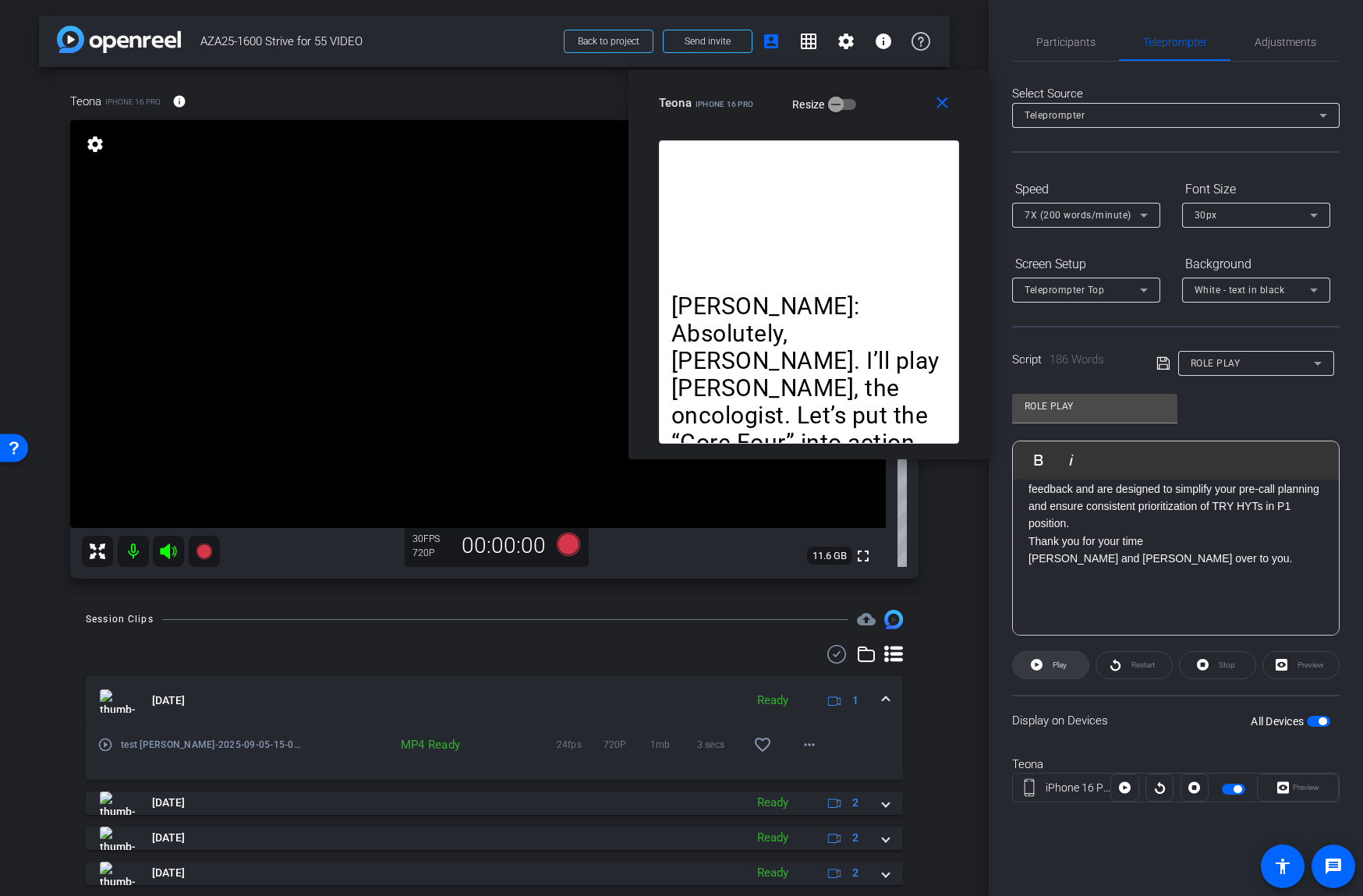
click at [1068, 658] on span at bounding box center [1050, 665] width 75 height 37
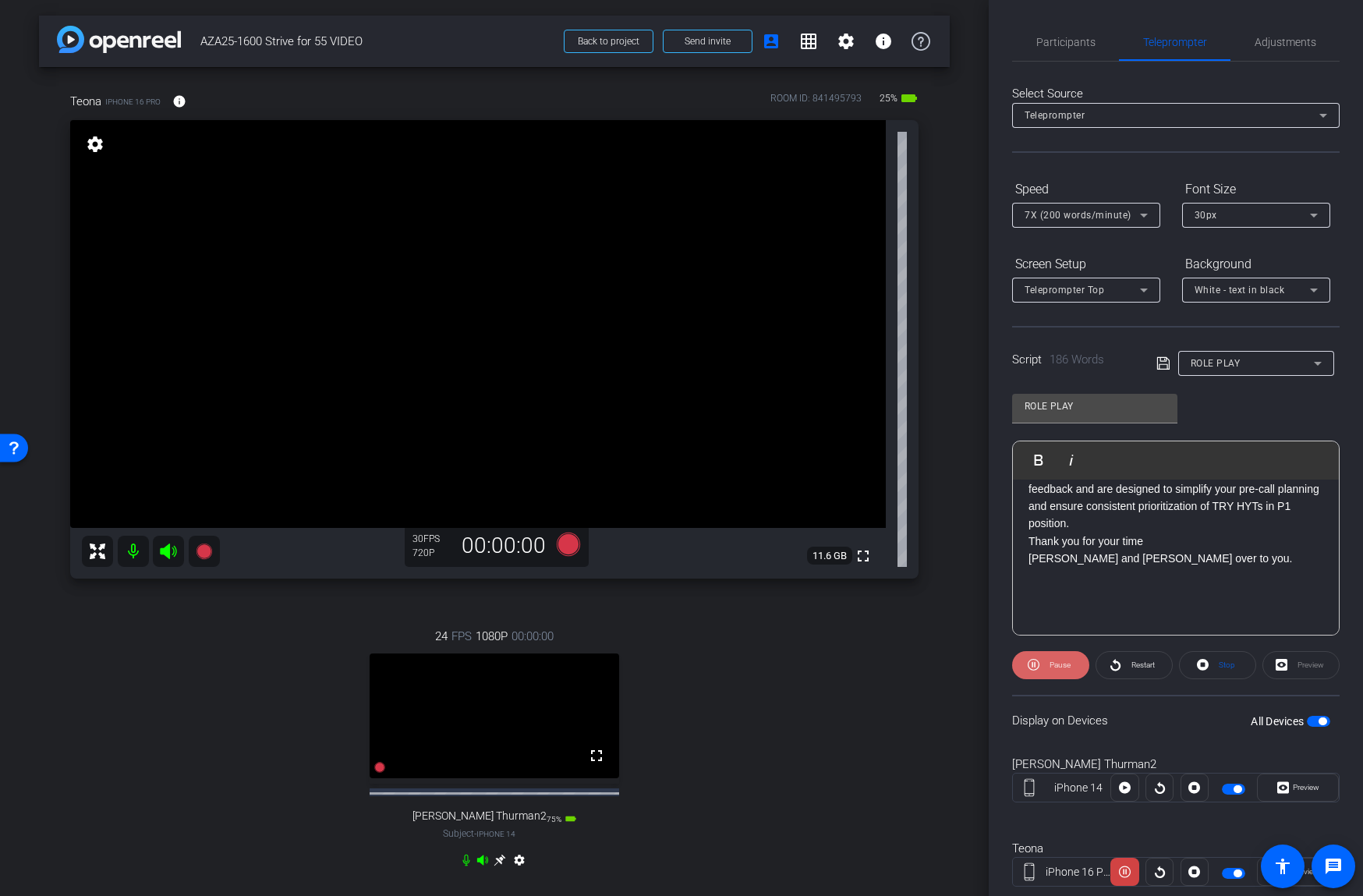
click at [1054, 663] on span "Pause" at bounding box center [1060, 664] width 21 height 9
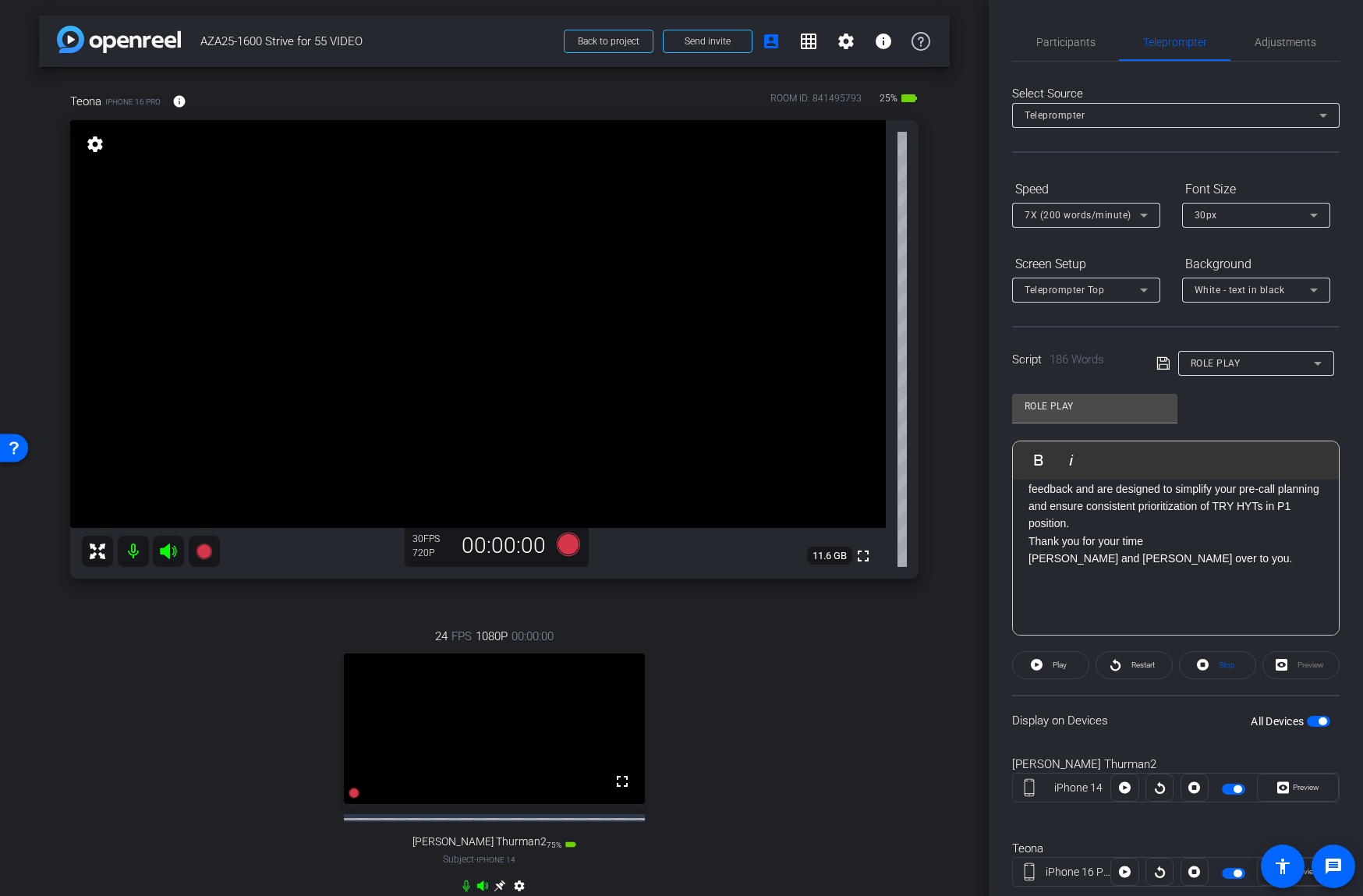
click at [1129, 292] on div "Teleprompter Top" at bounding box center [1082, 289] width 115 height 19
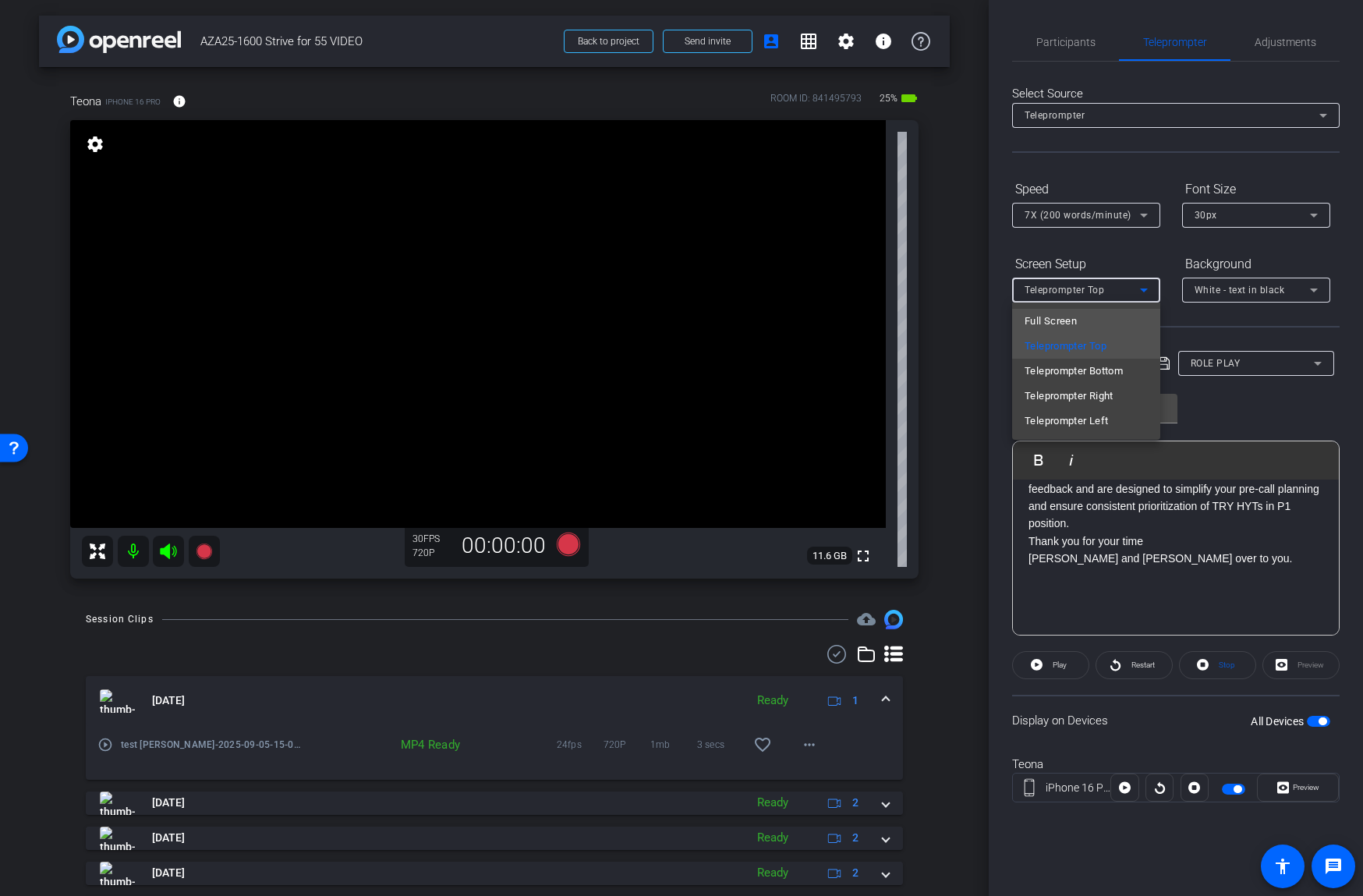
click at [1102, 321] on mat-option "Full Screen" at bounding box center [1086, 321] width 148 height 25
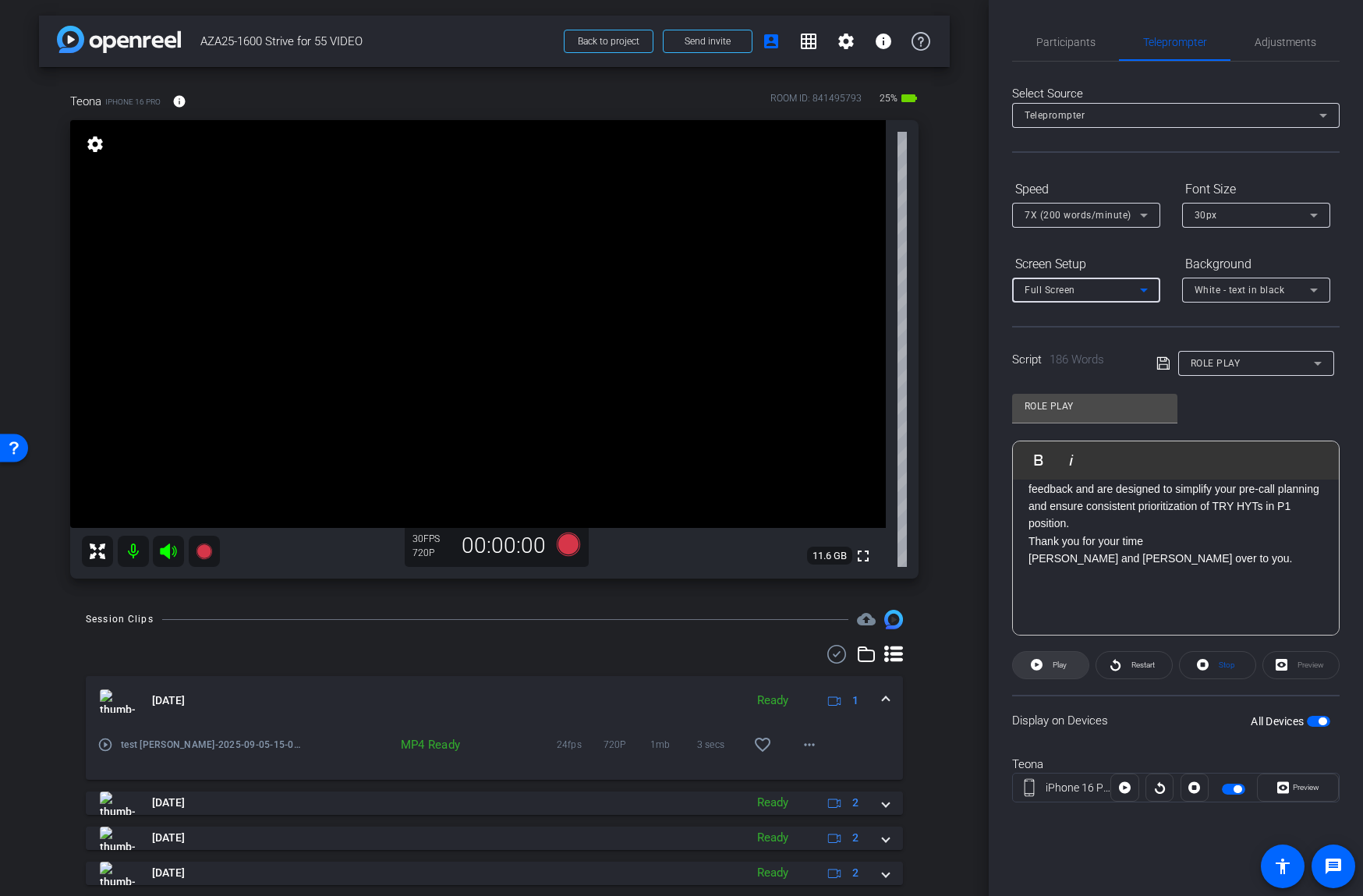
click at [1050, 663] on span "Play" at bounding box center [1057, 665] width 18 height 22
click at [1131, 662] on span "Restart" at bounding box center [1142, 664] width 24 height 9
click at [1310, 721] on span "button" at bounding box center [1318, 721] width 24 height 11
drag, startPoint x: 1320, startPoint y: 719, endPoint x: 1236, endPoint y: 697, distance: 86.8
click at [1320, 719] on span "button" at bounding box center [1318, 721] width 24 height 11
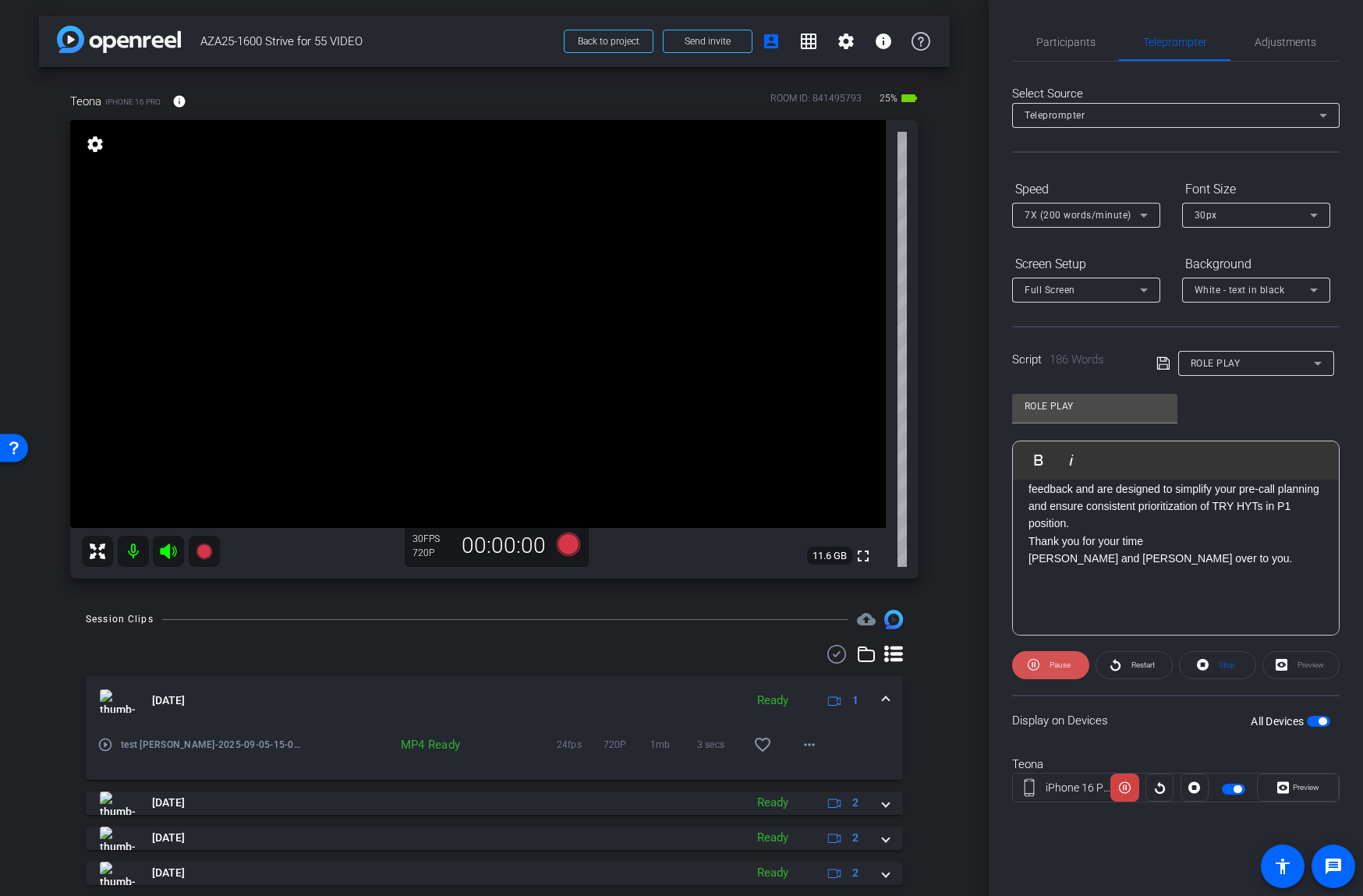
click at [1058, 663] on span "Pause" at bounding box center [1060, 664] width 21 height 9
click at [1132, 665] on span "Restart" at bounding box center [1142, 664] width 24 height 9
click at [1293, 786] on span "Preview" at bounding box center [1305, 787] width 27 height 9
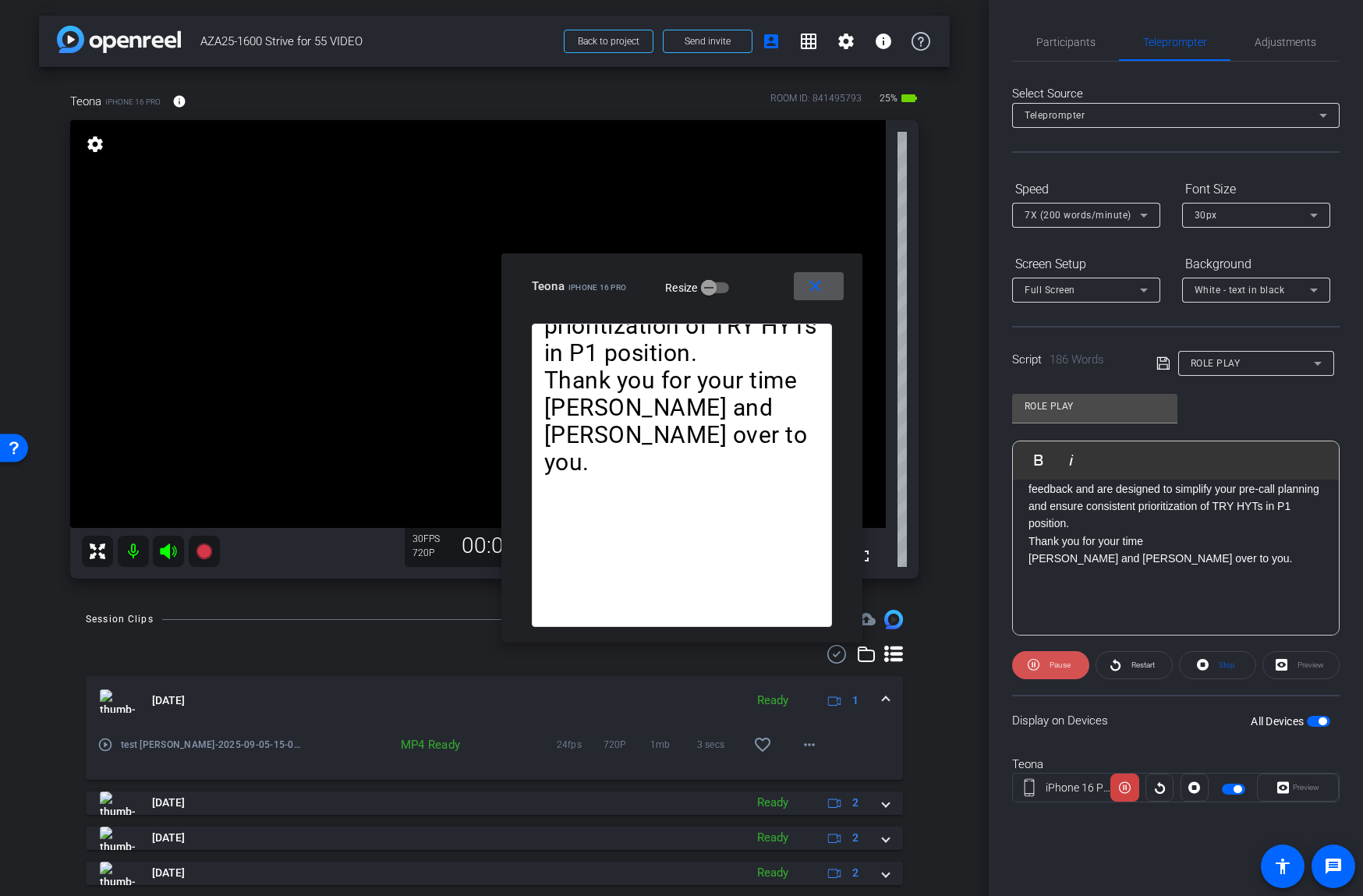
click at [1055, 658] on span "Pause" at bounding box center [1057, 665] width 25 height 22
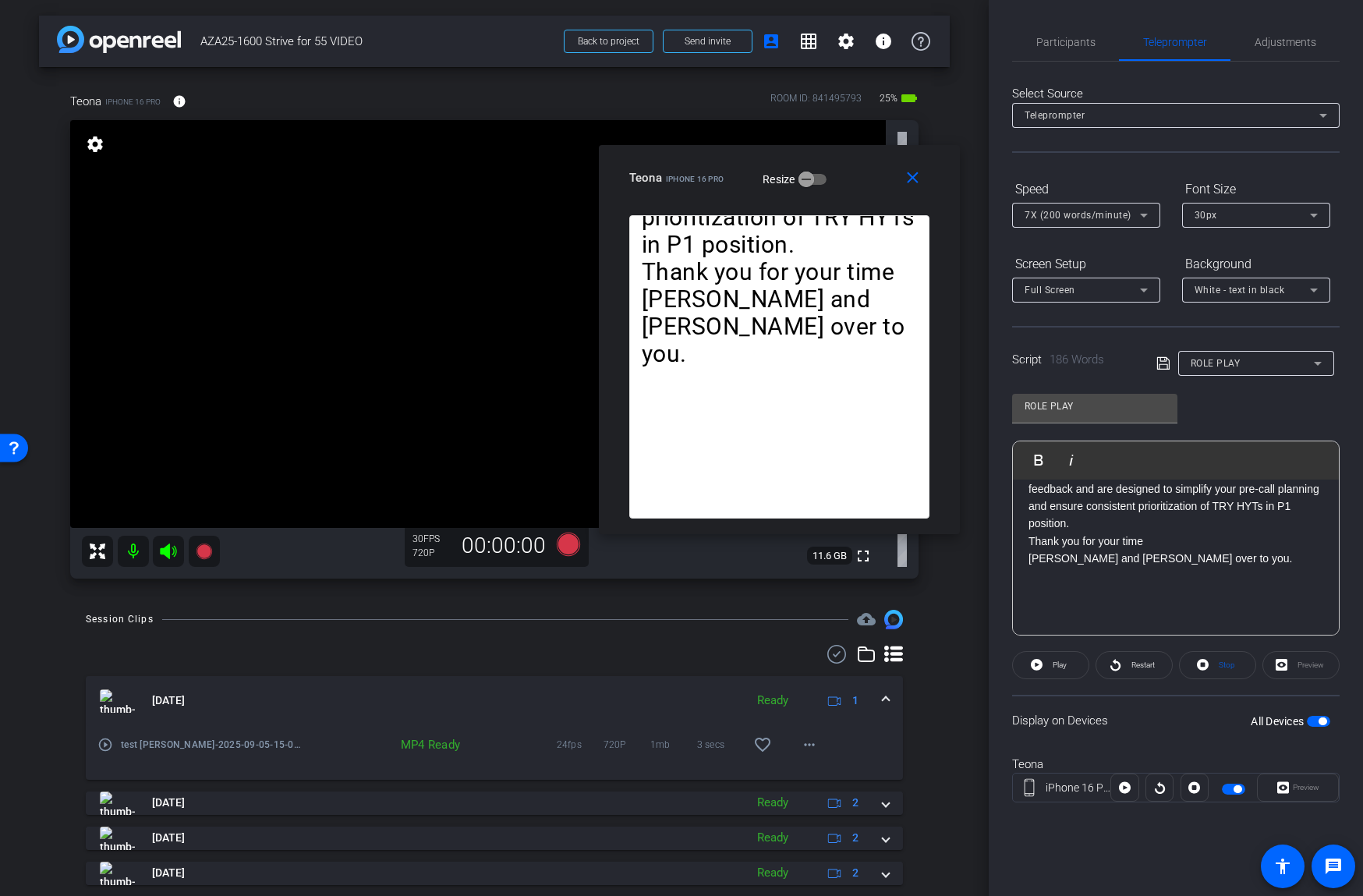
drag, startPoint x: 754, startPoint y: 271, endPoint x: 851, endPoint y: 163, distance: 145.2
click at [851, 163] on div "close Teona iPhone 16 Pro Resize" at bounding box center [778, 180] width 361 height 71
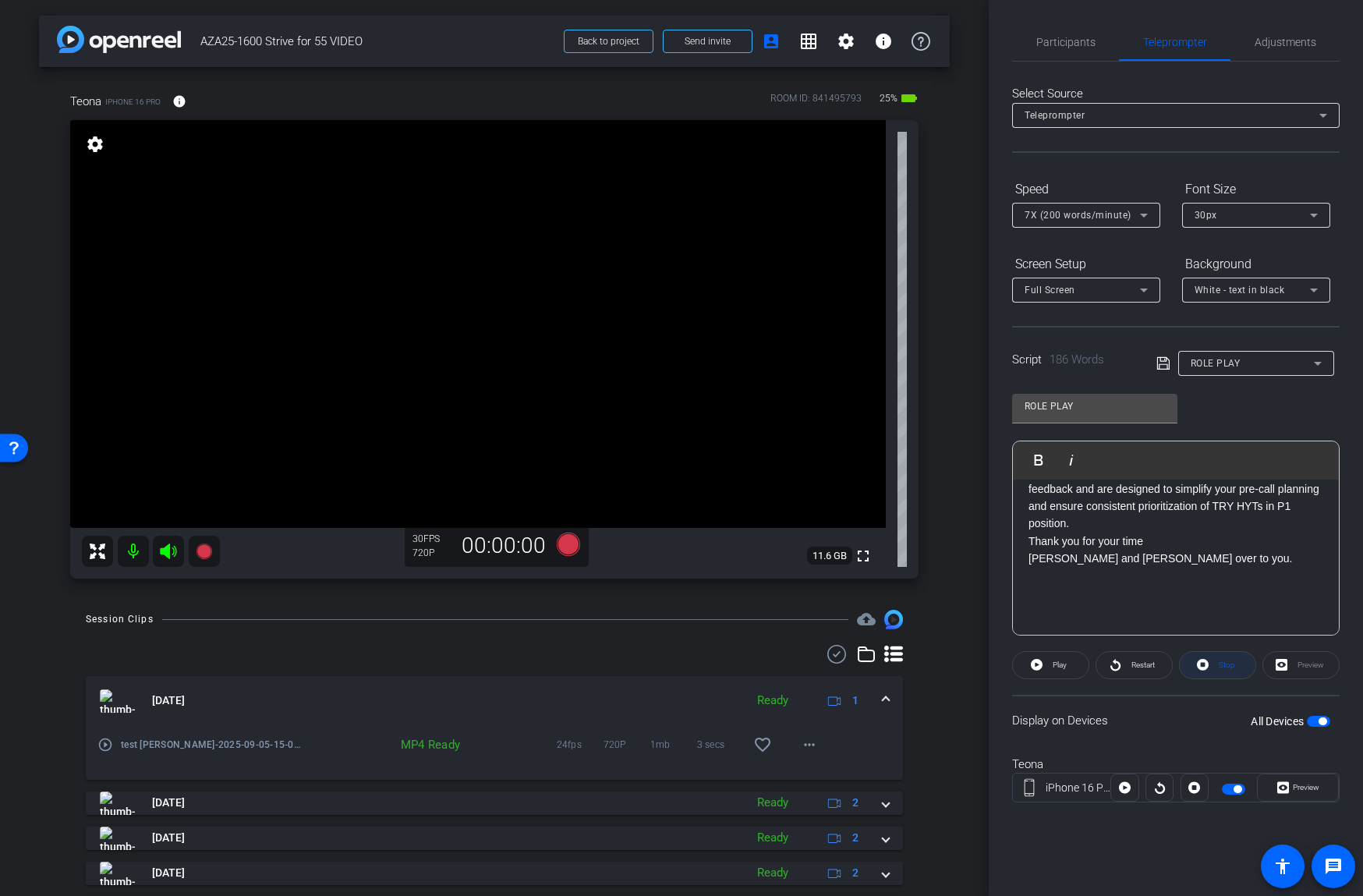
click at [1221, 666] on span "Stop" at bounding box center [1227, 664] width 16 height 9
click at [1052, 666] on span "Play" at bounding box center [1059, 664] width 14 height 9
click at [1052, 666] on span "Pause" at bounding box center [1060, 664] width 21 height 9
click at [1297, 787] on span "Preview" at bounding box center [1305, 787] width 27 height 9
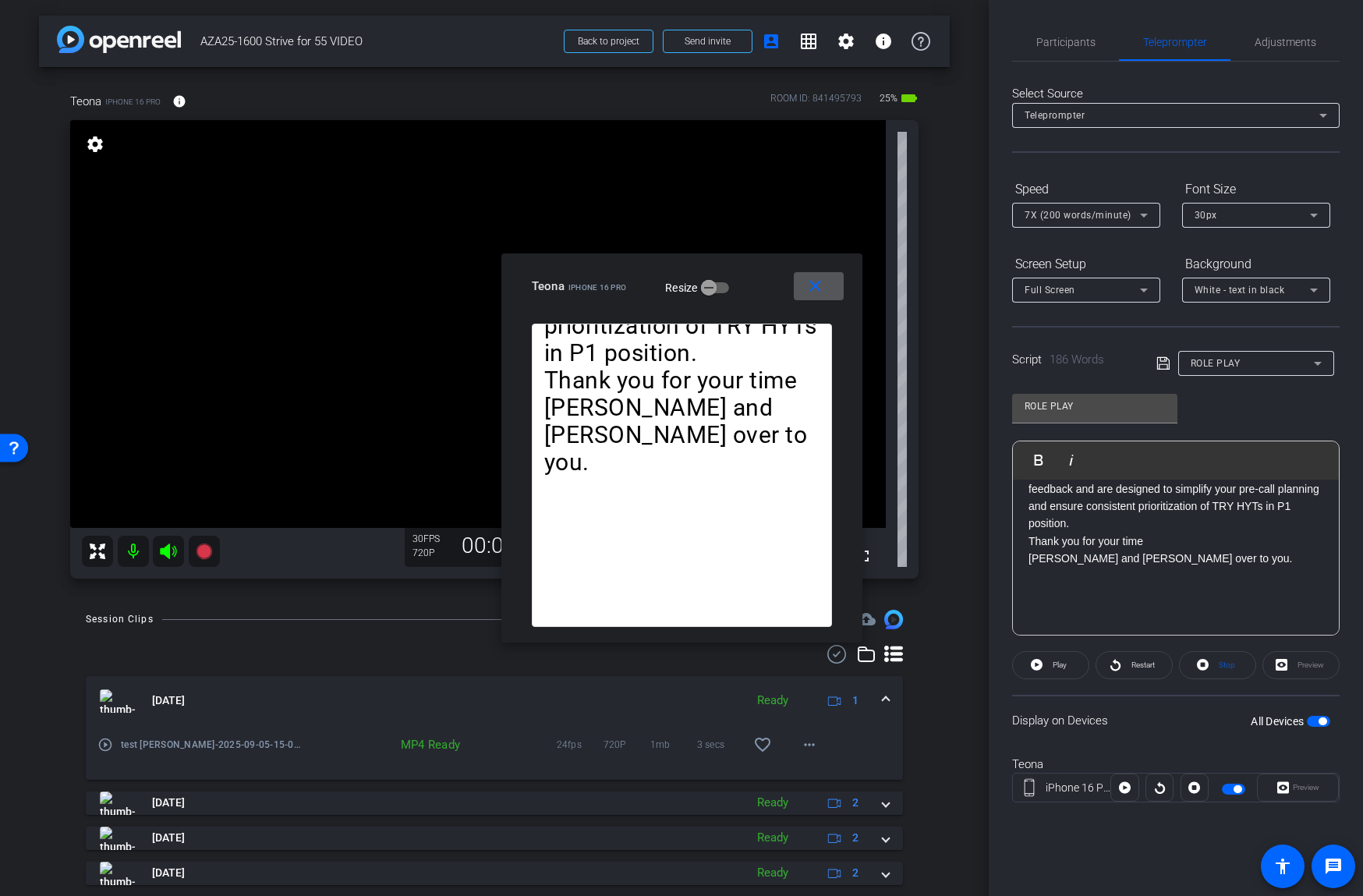
click at [1069, 550] on p "[PERSON_NAME] and [PERSON_NAME] over to you." at bounding box center [1175, 558] width 294 height 17
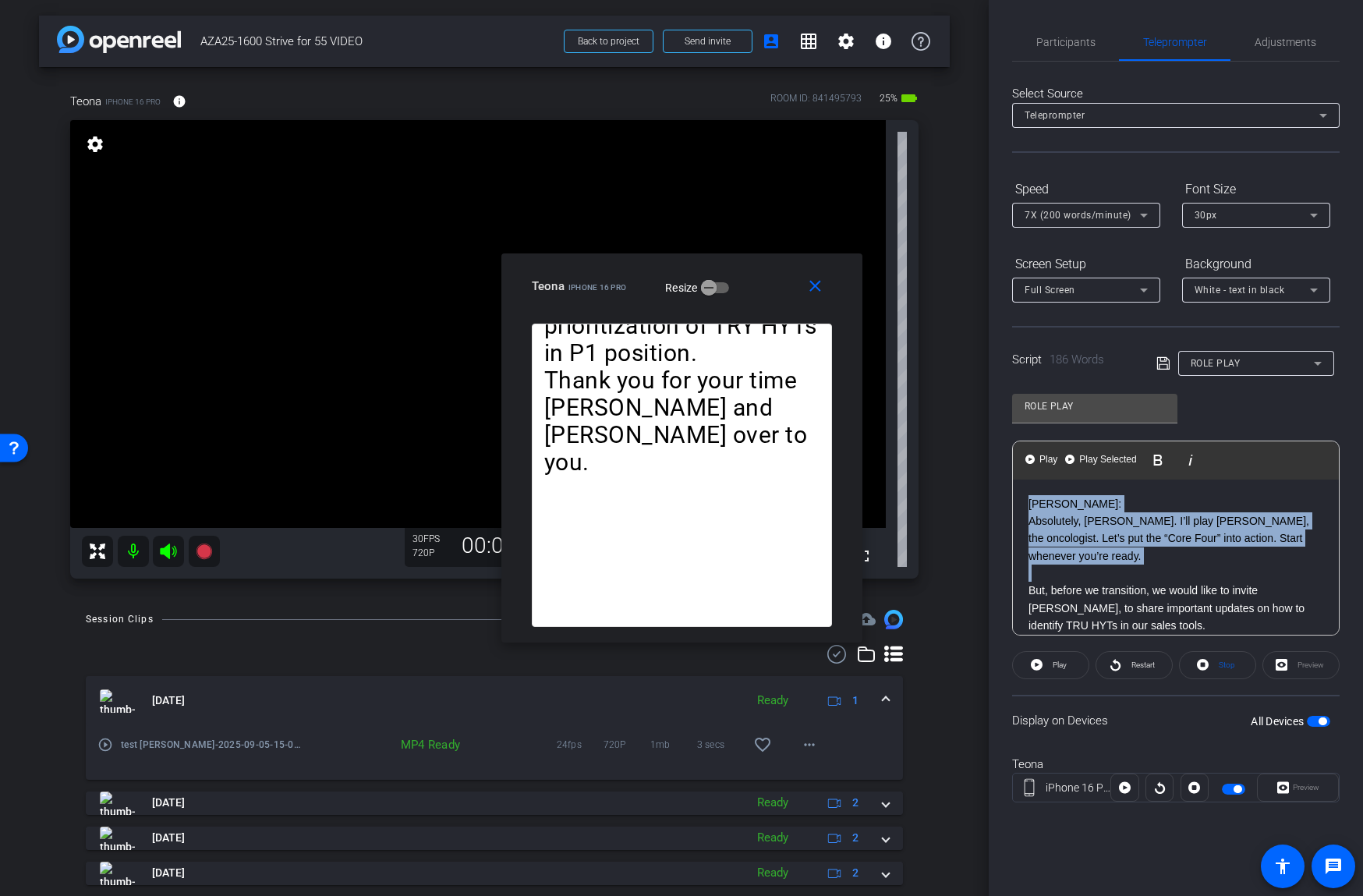
drag, startPoint x: 1027, startPoint y: 486, endPoint x: 1018, endPoint y: 456, distance: 31.3
click at [1018, 456] on div "Play Play from this location Play Selected Play and display the selected text o…" at bounding box center [1176, 538] width 328 height 195
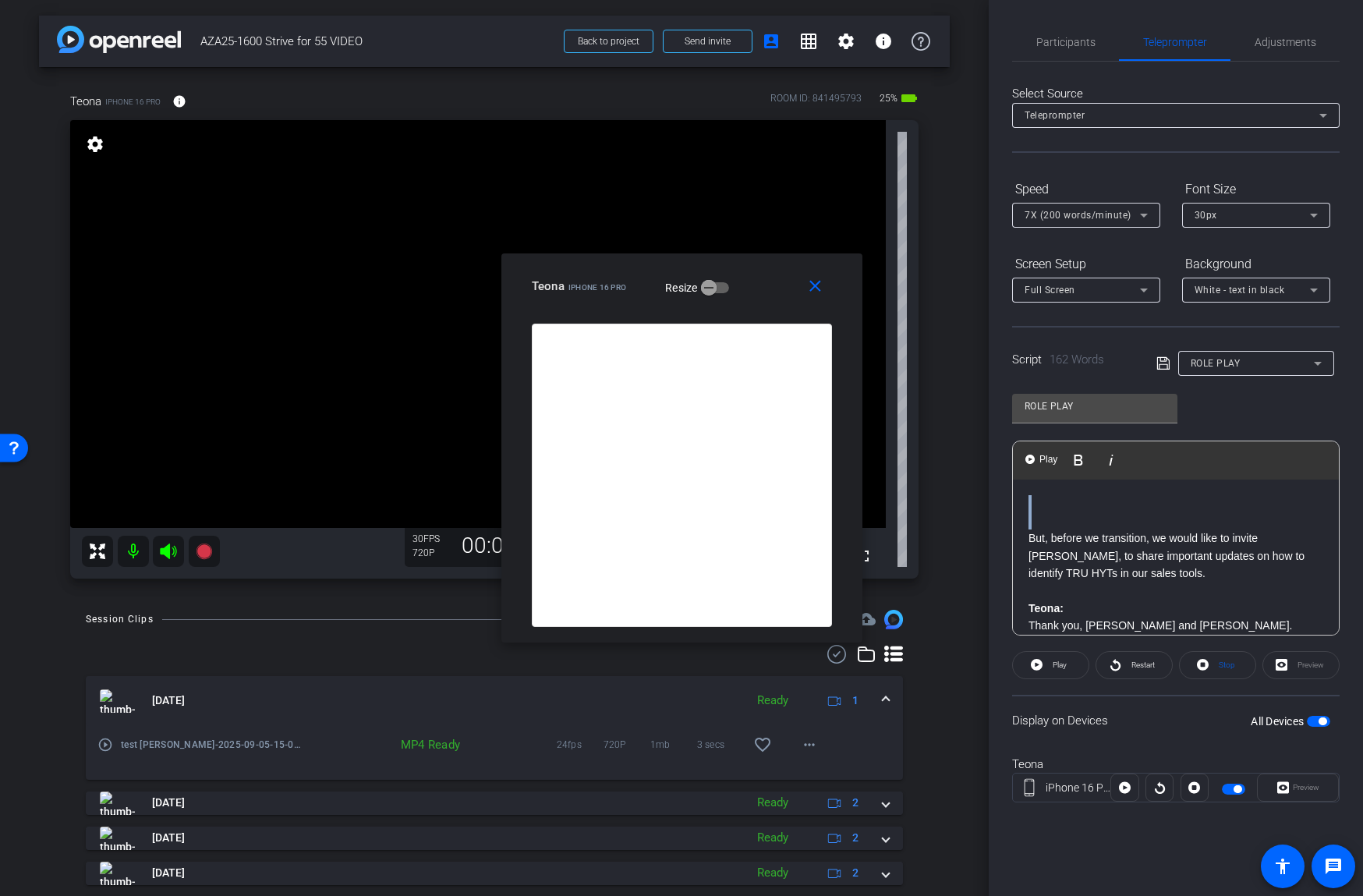
drag, startPoint x: 1026, startPoint y: 525, endPoint x: 1025, endPoint y: 478, distance: 47.0
click at [1025, 479] on div "But, before we transition, we would like to invite Teona Surguladze, to share i…" at bounding box center [1176, 732] width 326 height 507
click at [820, 285] on mat-icon "close" at bounding box center [815, 286] width 19 height 19
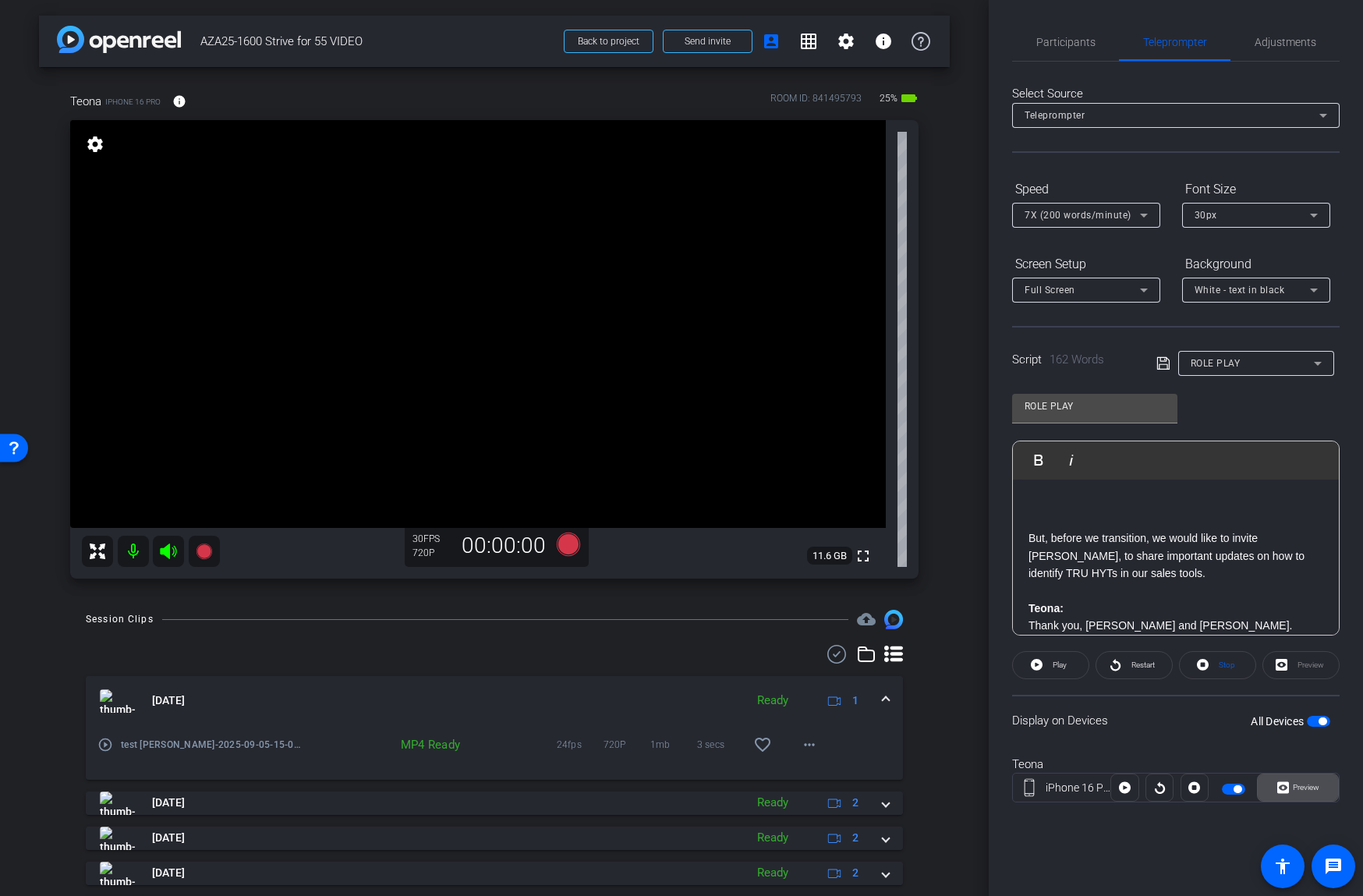
click at [1288, 779] on span "Preview" at bounding box center [1303, 787] width 30 height 22
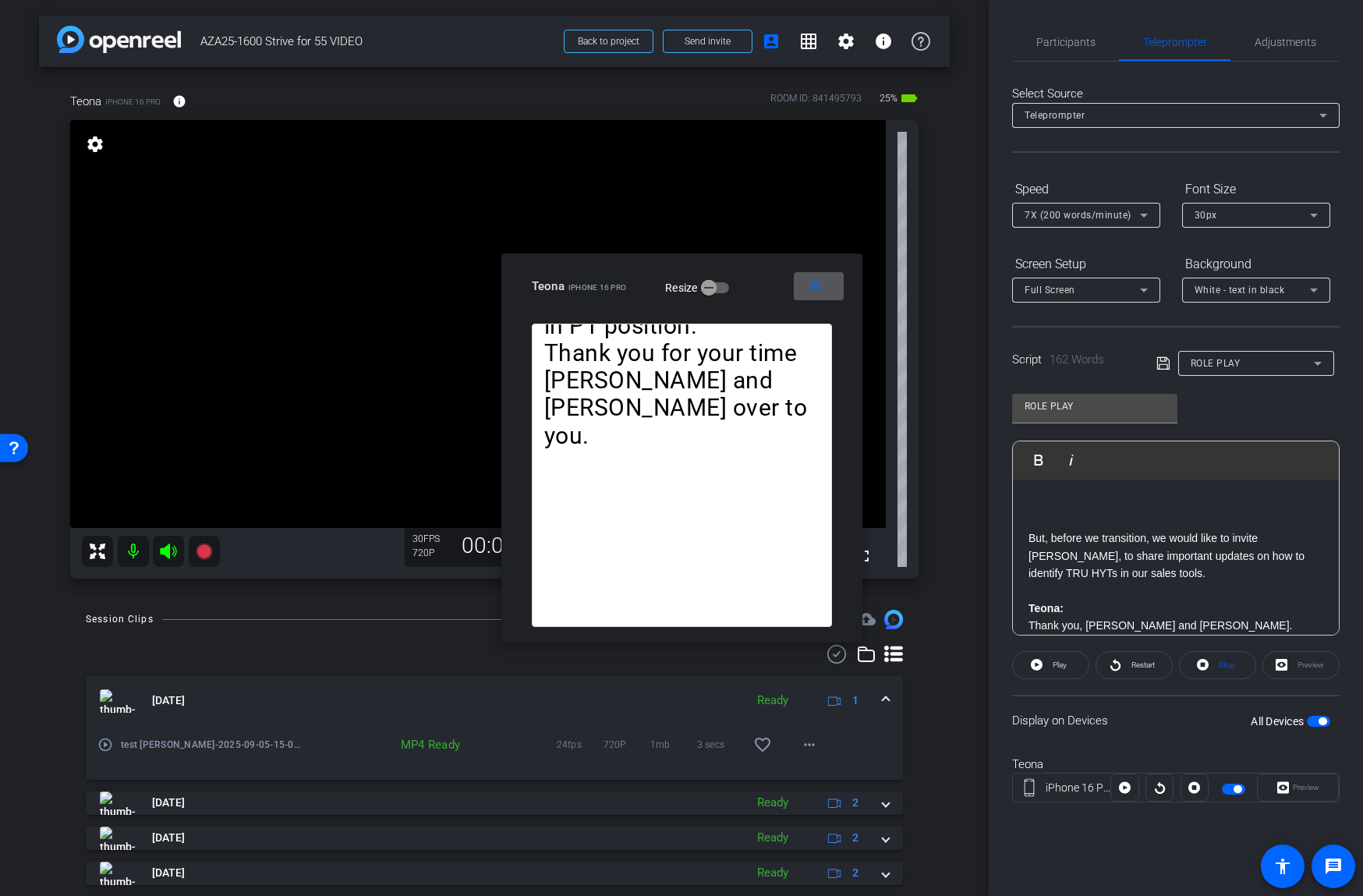
drag, startPoint x: 1052, startPoint y: 657, endPoint x: 1039, endPoint y: 642, distance: 19.8
click at [1052, 657] on span "Play" at bounding box center [1057, 665] width 18 height 22
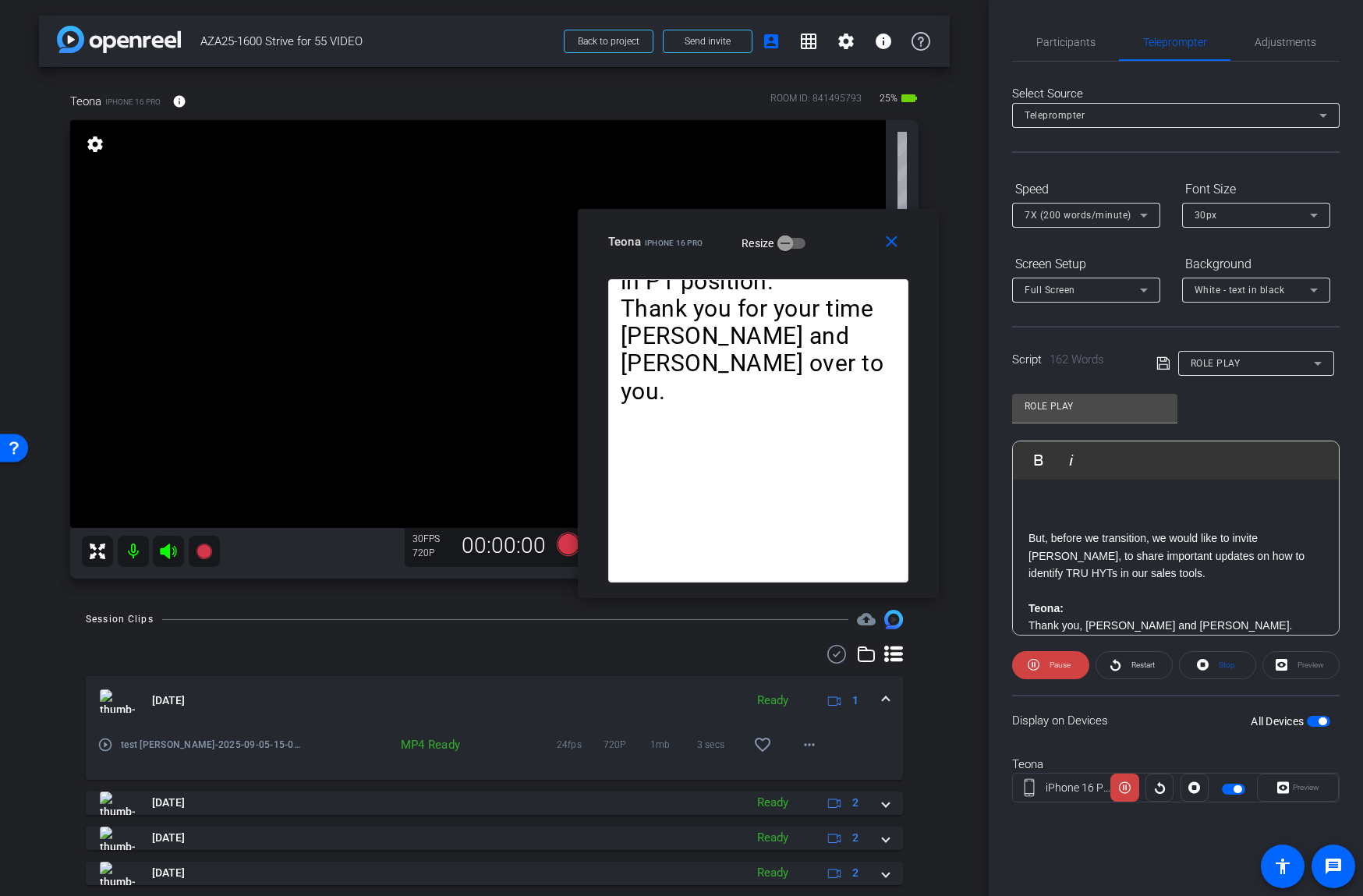
drag, startPoint x: 821, startPoint y: 251, endPoint x: 914, endPoint y: 178, distance: 118.2
click at [913, 209] on div "close Teona iPhone 16 Pro Resize" at bounding box center [757, 244] width 361 height 71
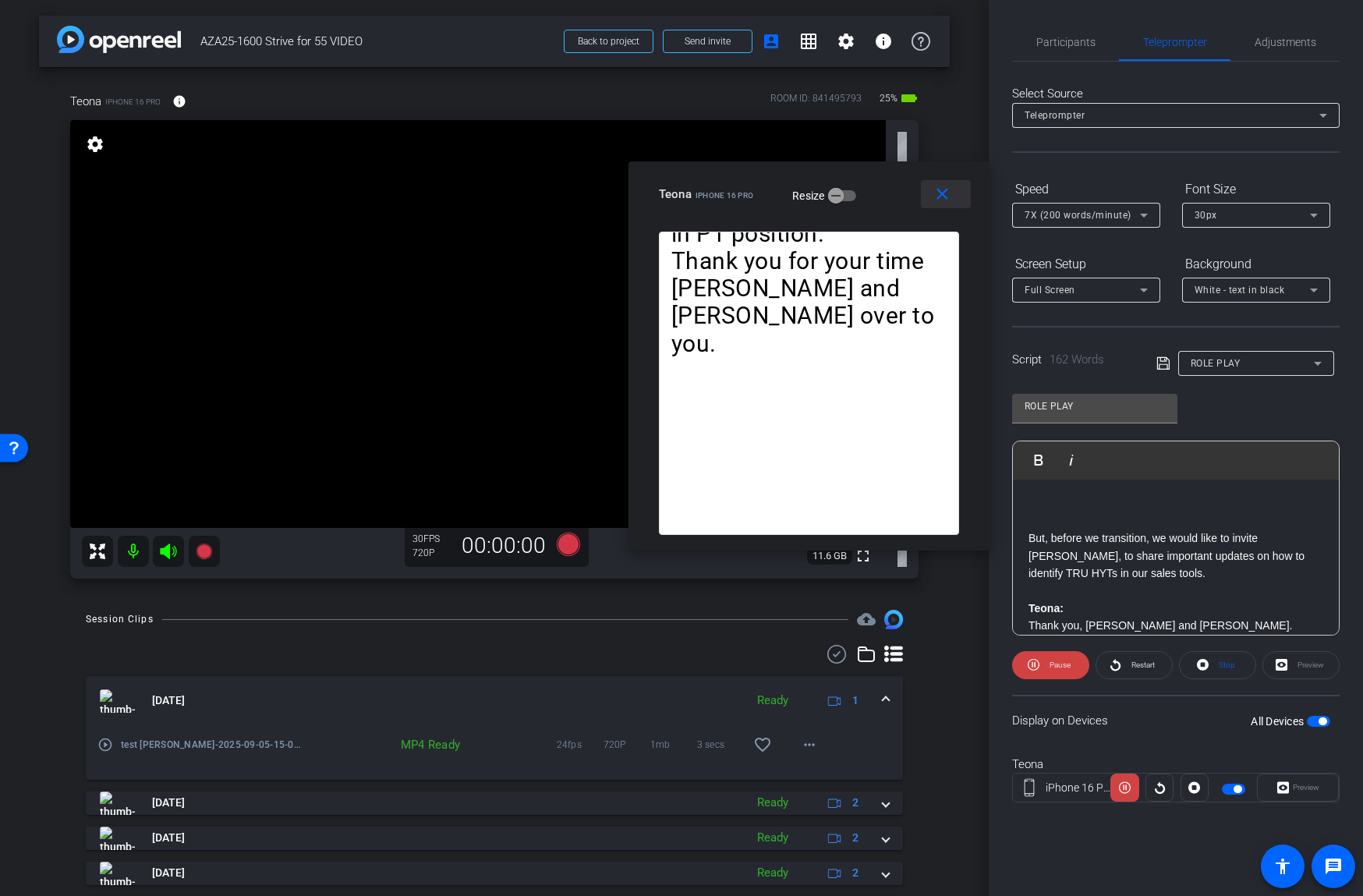
click at [938, 191] on mat-icon "close" at bounding box center [942, 195] width 19 height 19
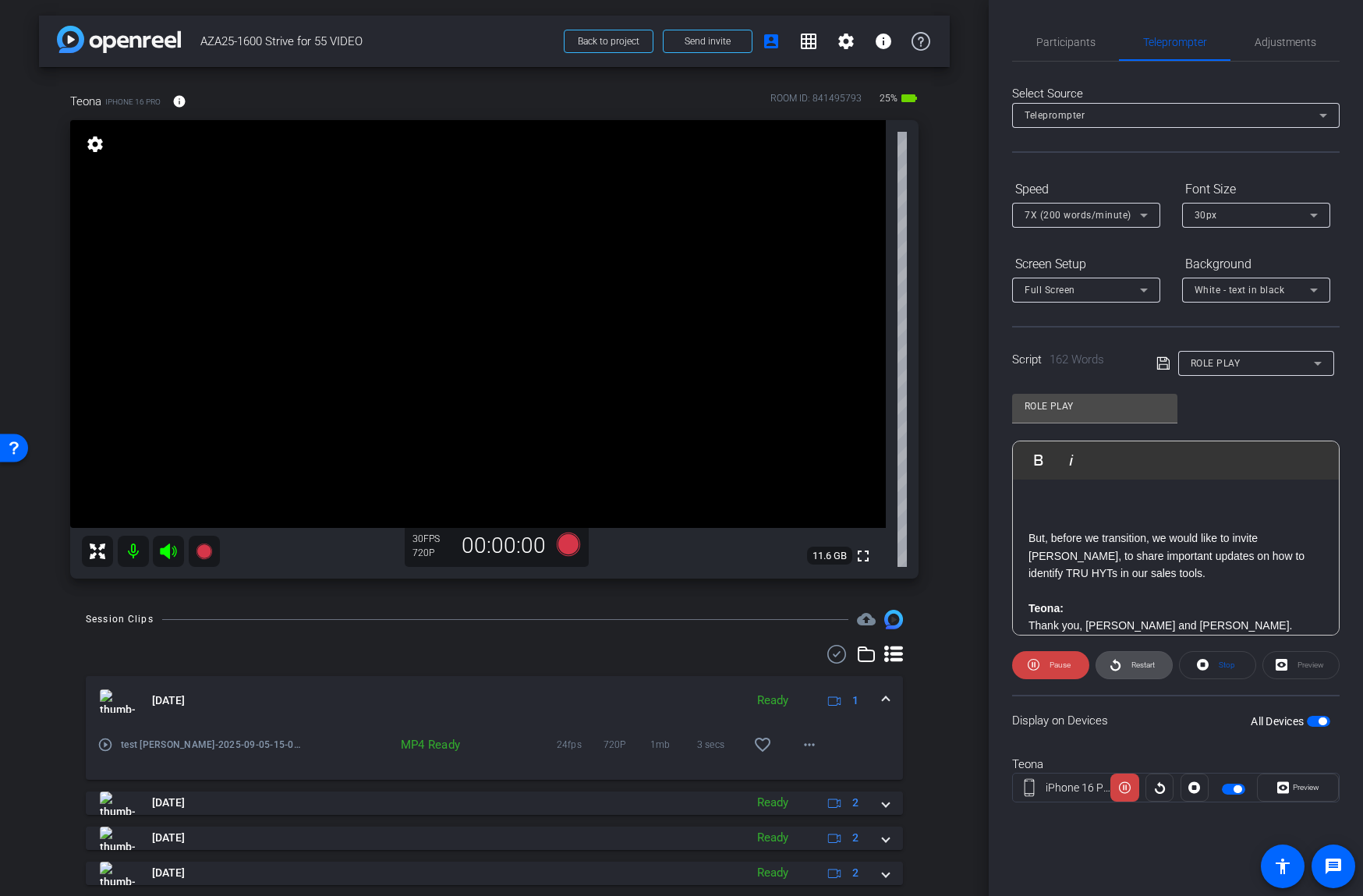
click at [1129, 662] on span "Restart" at bounding box center [1141, 665] width 28 height 22
click at [1305, 719] on label "All Devices" at bounding box center [1278, 721] width 56 height 15
click at [1307, 719] on button "All Devices" at bounding box center [1318, 721] width 24 height 11
click at [1318, 717] on span "button" at bounding box center [1318, 721] width 24 height 11
click at [1302, 782] on span "Preview" at bounding box center [1303, 787] width 30 height 22
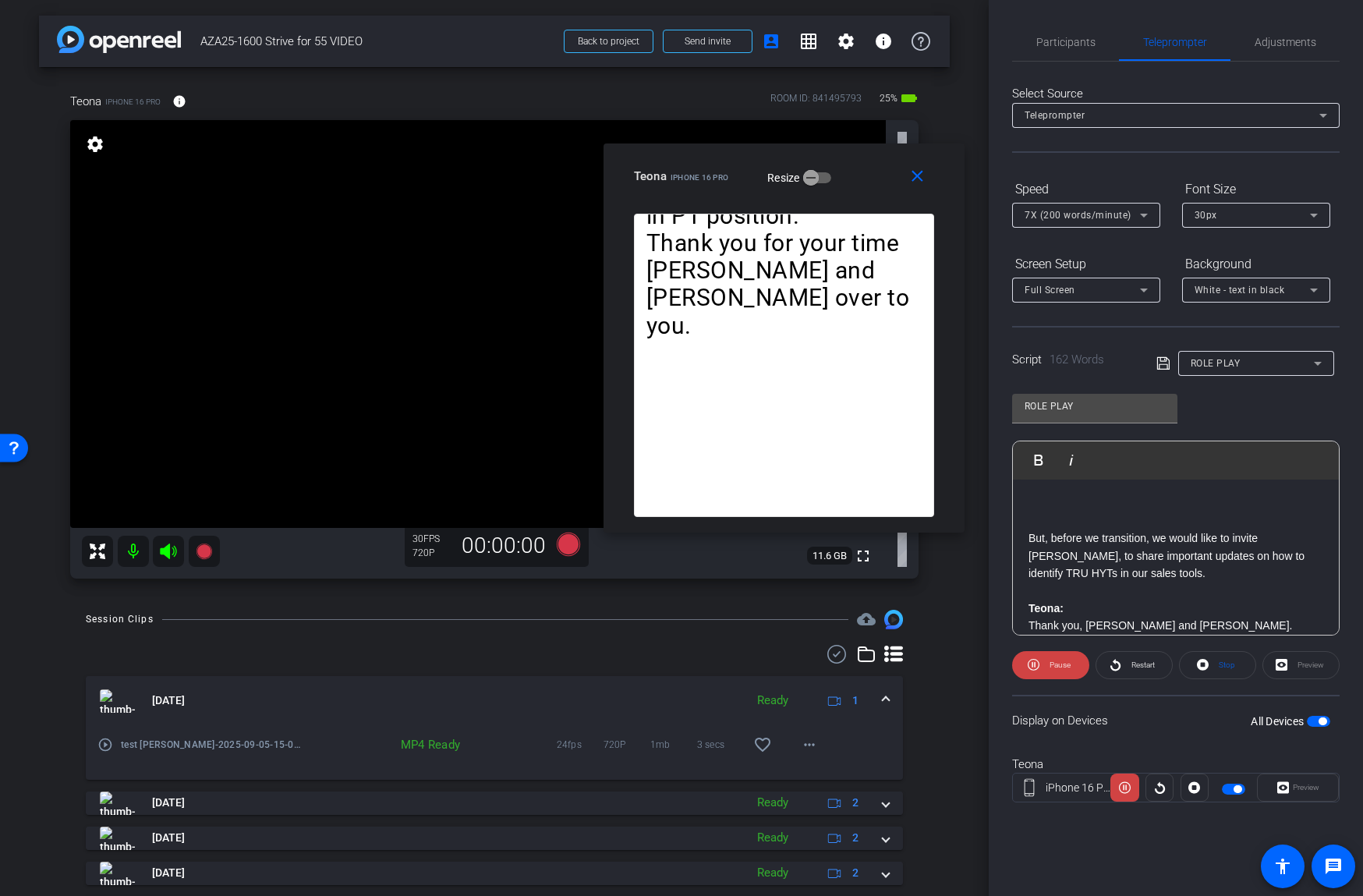
drag, startPoint x: 760, startPoint y: 267, endPoint x: 864, endPoint y: 155, distance: 152.8
click at [863, 155] on div "close Teona iPhone 16 Pro Resize" at bounding box center [783, 178] width 361 height 71
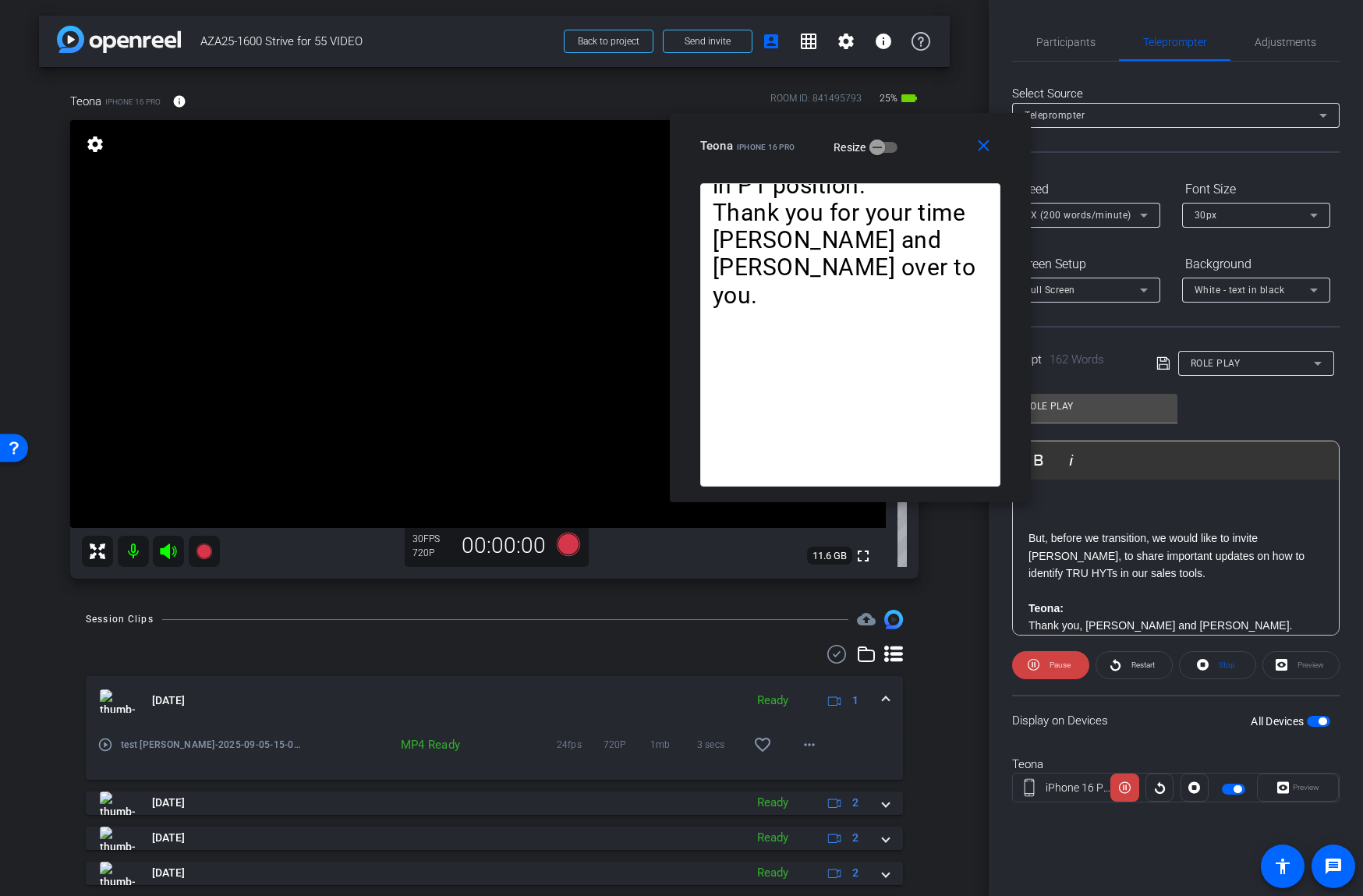
drag, startPoint x: 869, startPoint y: 162, endPoint x: 937, endPoint y: 133, distance: 73.9
click at [937, 133] on div "Teona iPhone 16 Pro Resize" at bounding box center [855, 145] width 312 height 28
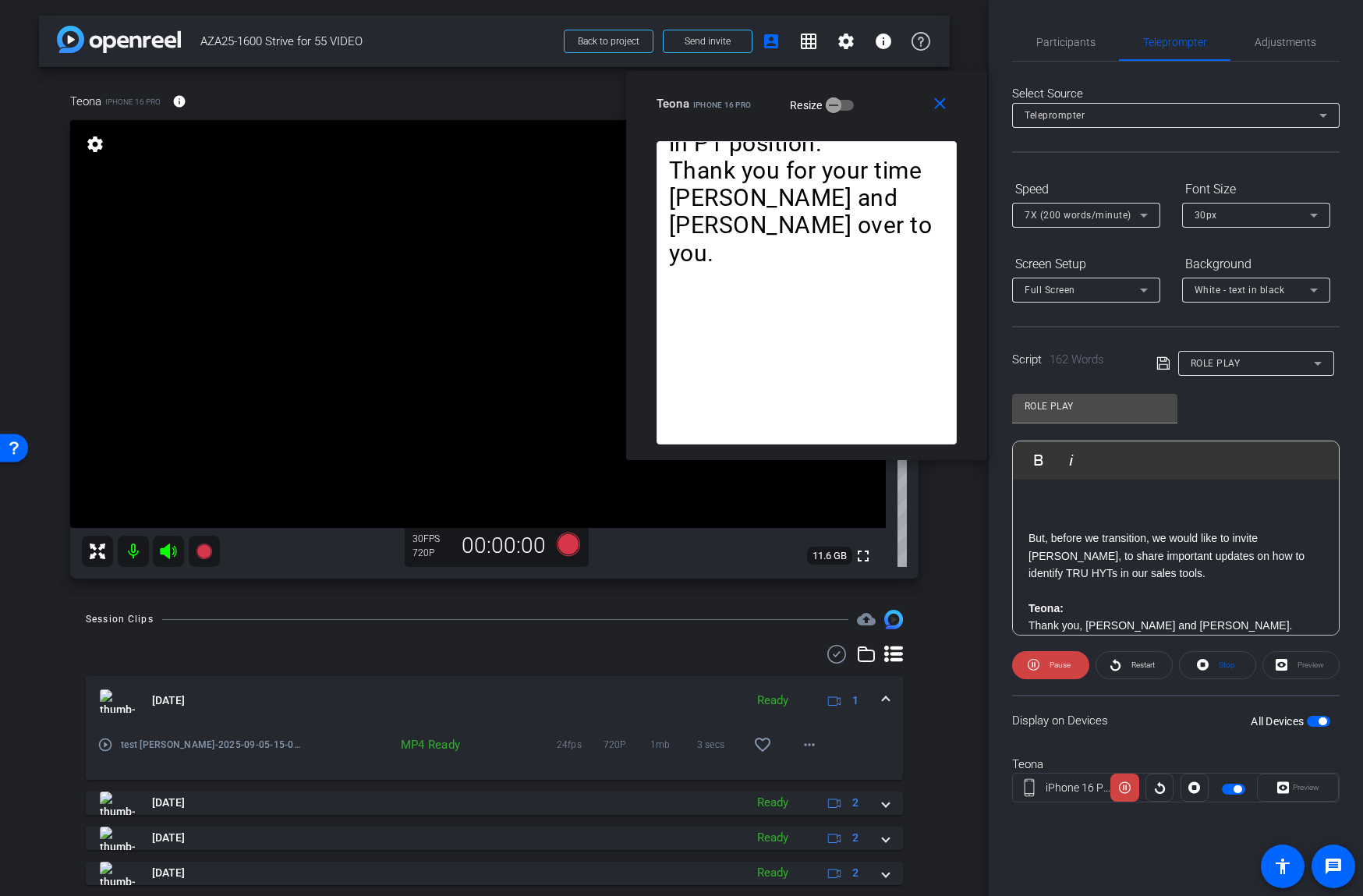
drag, startPoint x: 945, startPoint y: 135, endPoint x: 898, endPoint y: 92, distance: 63.7
click at [898, 92] on div "Teona iPhone 16 Pro Resize" at bounding box center [812, 104] width 312 height 28
click at [1055, 668] on span "Pause" at bounding box center [1060, 664] width 21 height 9
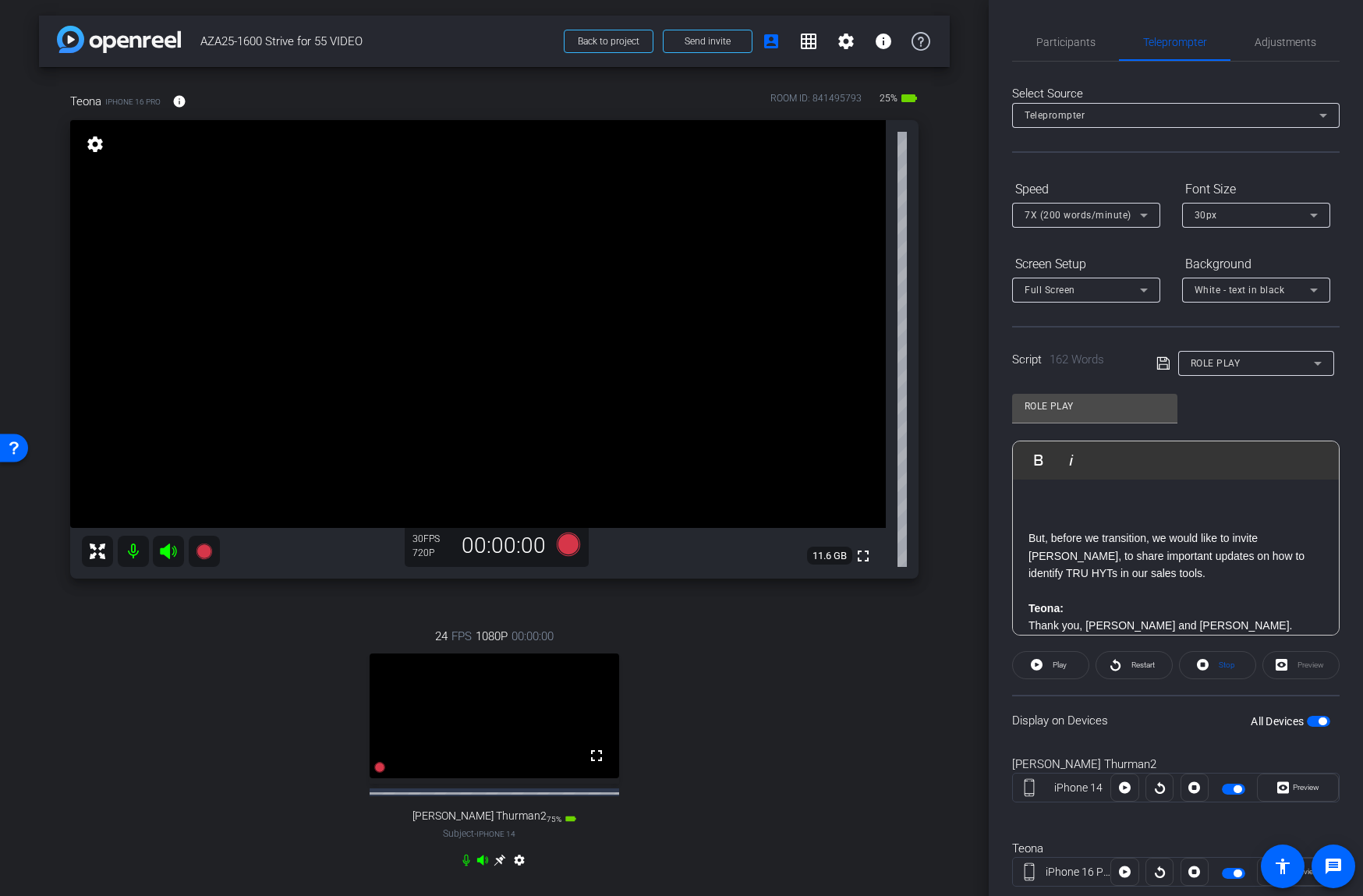
click at [1108, 212] on span "7X (200 words/minute)" at bounding box center [1078, 215] width 107 height 11
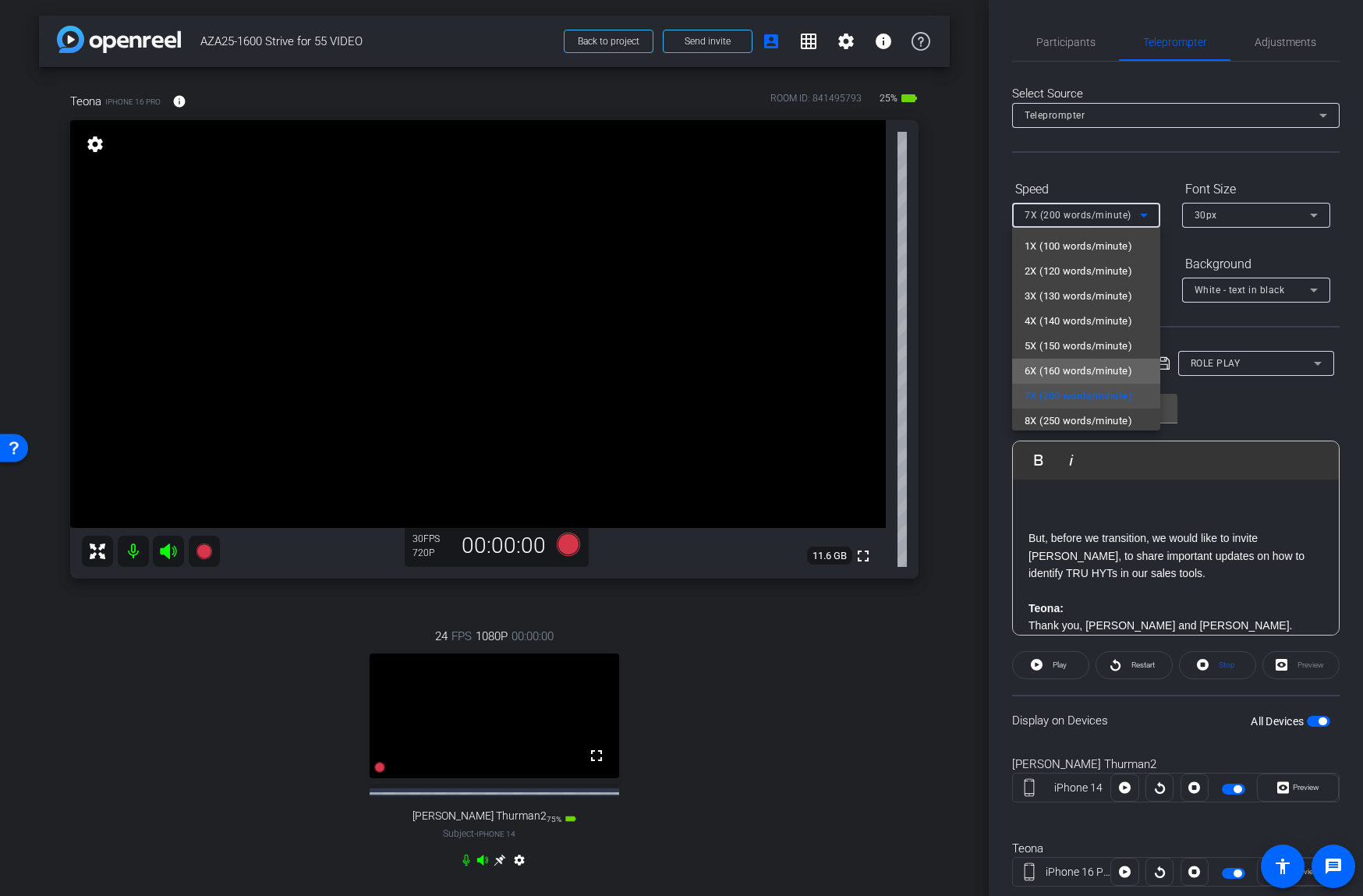
click at [1102, 369] on span "6X (160 words/minute)" at bounding box center [1078, 371] width 108 height 19
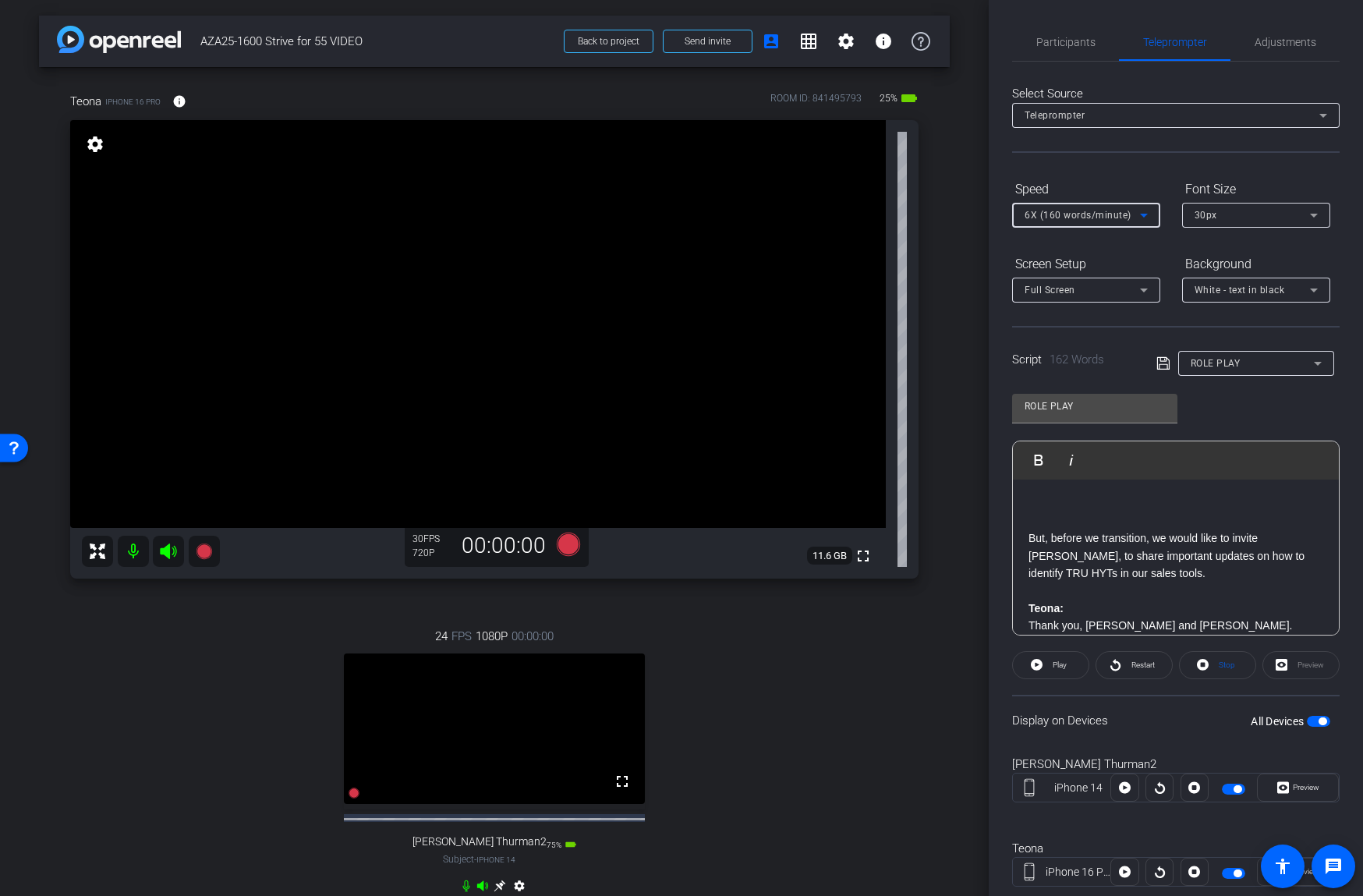
click at [1117, 212] on span "6X (160 words/minute)" at bounding box center [1078, 215] width 107 height 11
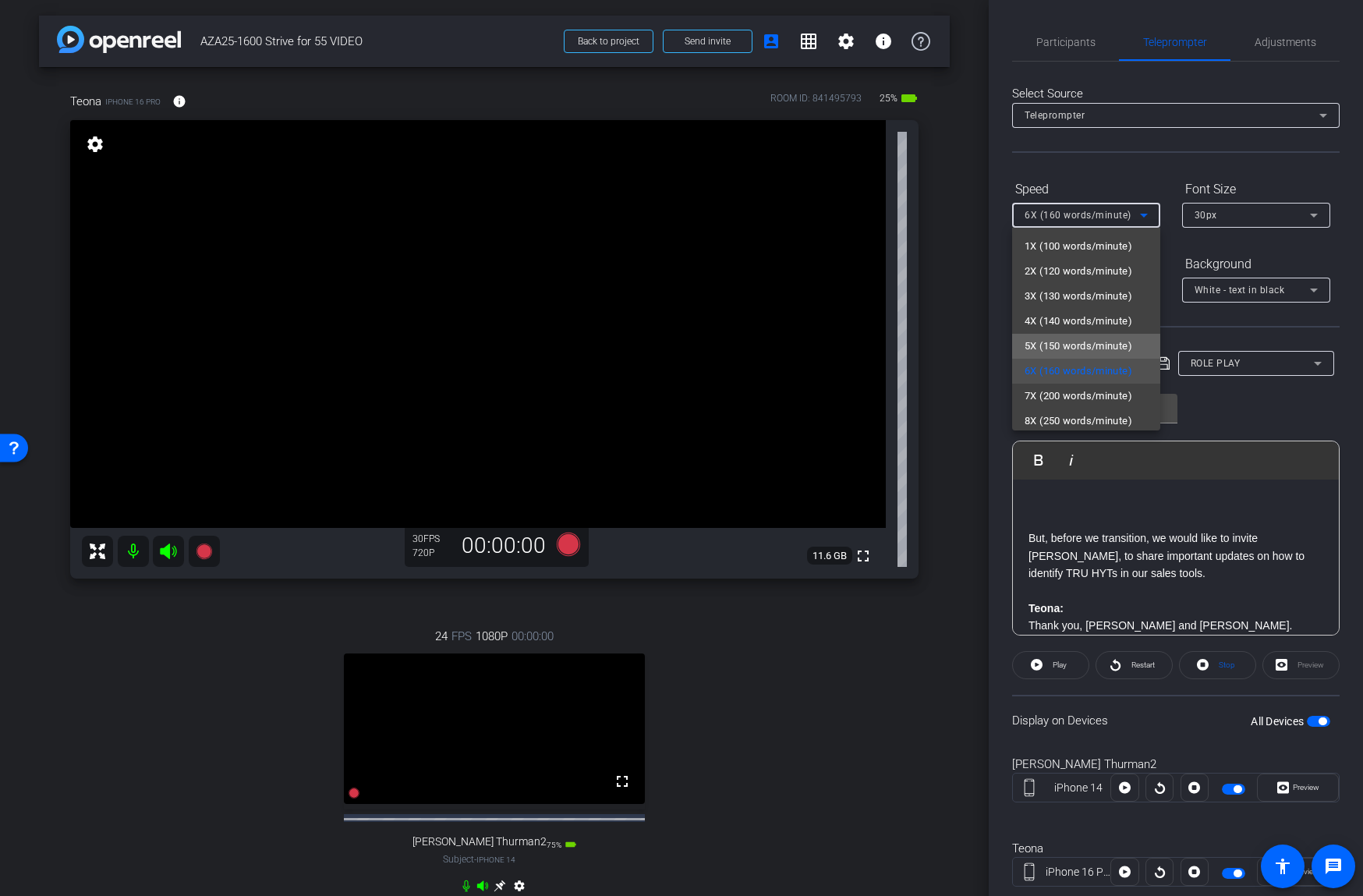
click at [1093, 337] on span "5X (150 words/minute)" at bounding box center [1078, 345] width 108 height 19
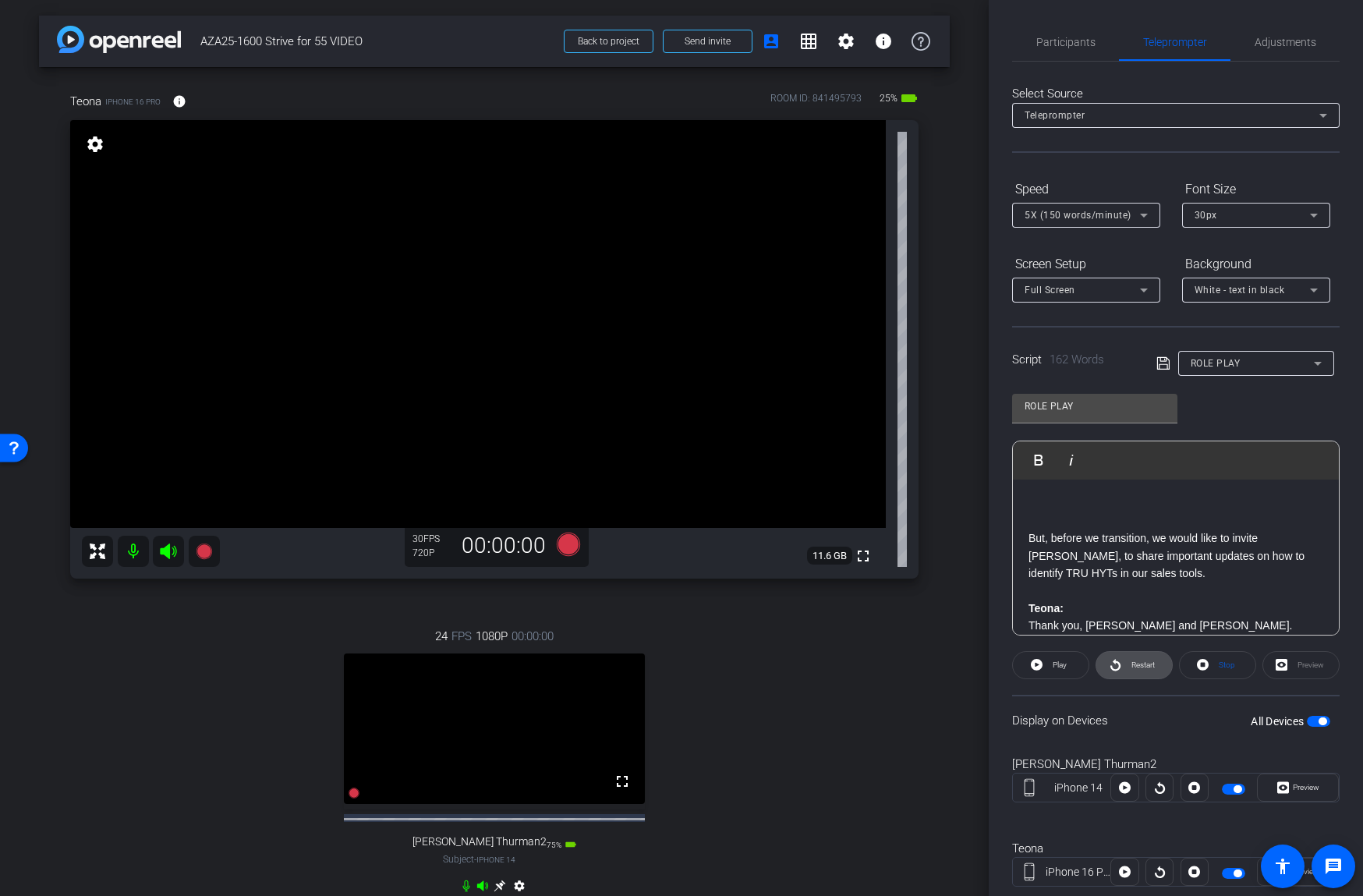
click at [1135, 662] on span "Restart" at bounding box center [1142, 664] width 24 height 9
click at [1309, 721] on span "button" at bounding box center [1318, 721] width 24 height 11
click at [1324, 721] on span "button" at bounding box center [1318, 721] width 24 height 11
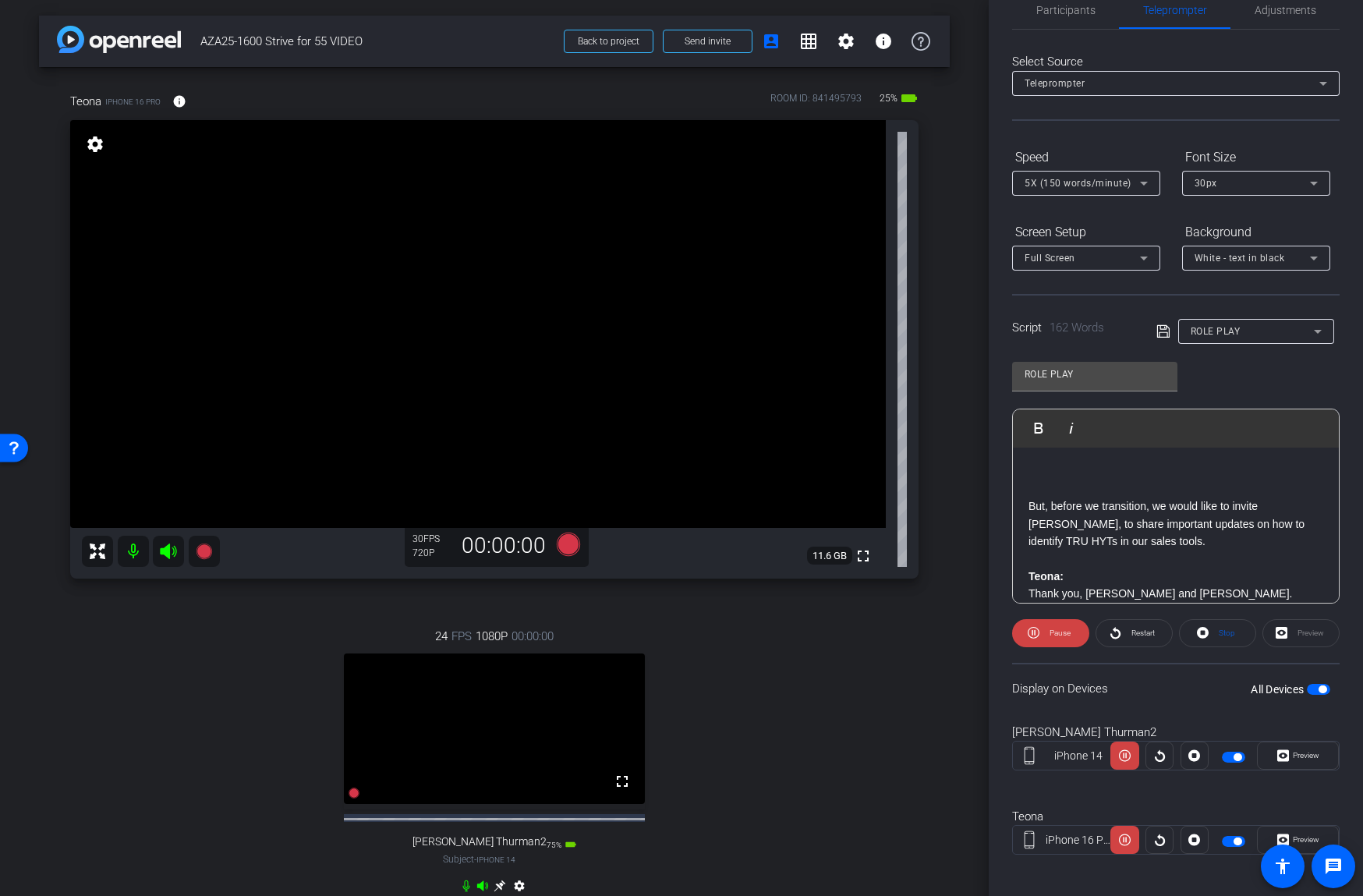
scroll to position [41, 0]
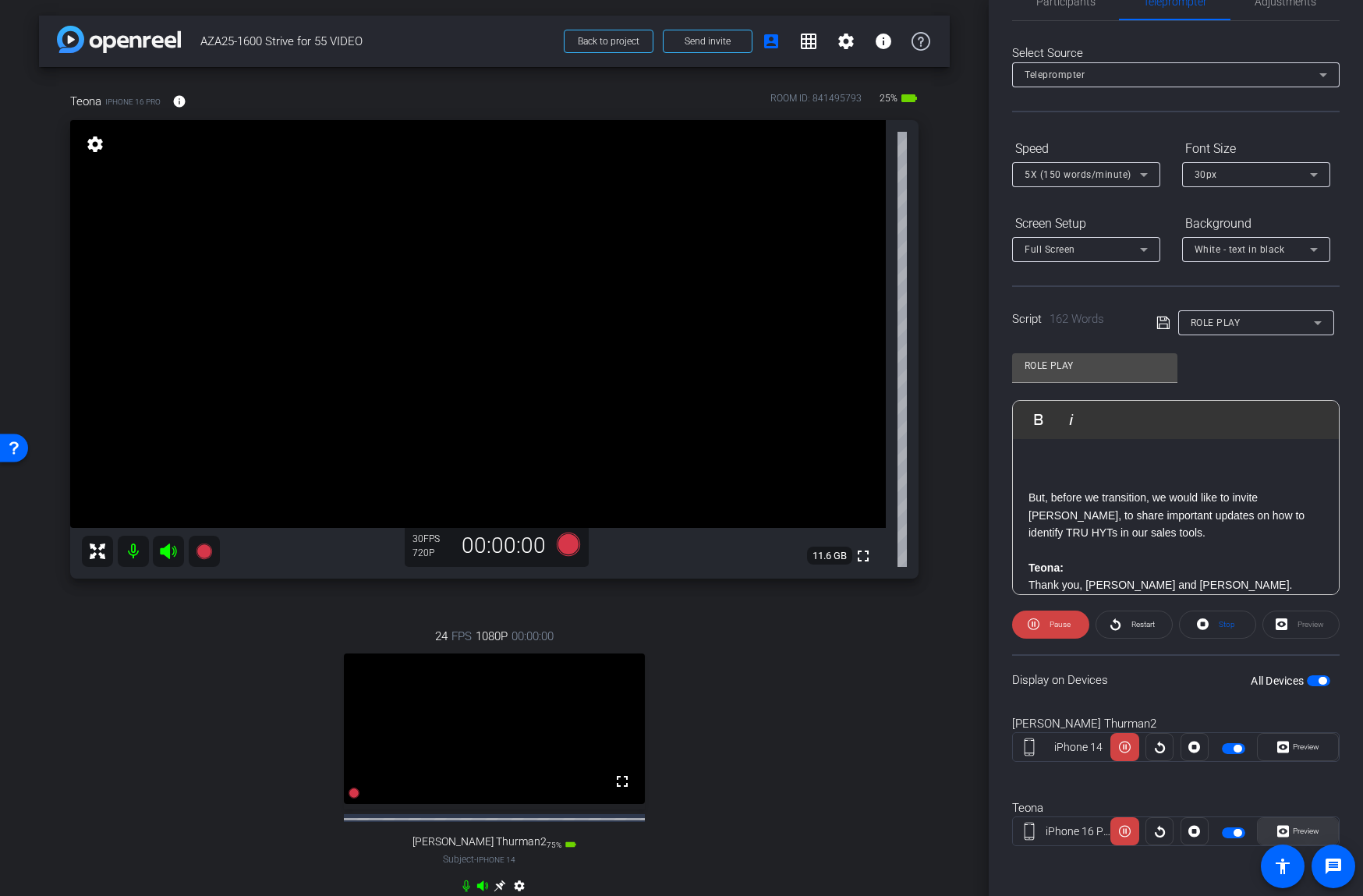
click at [1298, 826] on span "Preview" at bounding box center [1305, 830] width 27 height 9
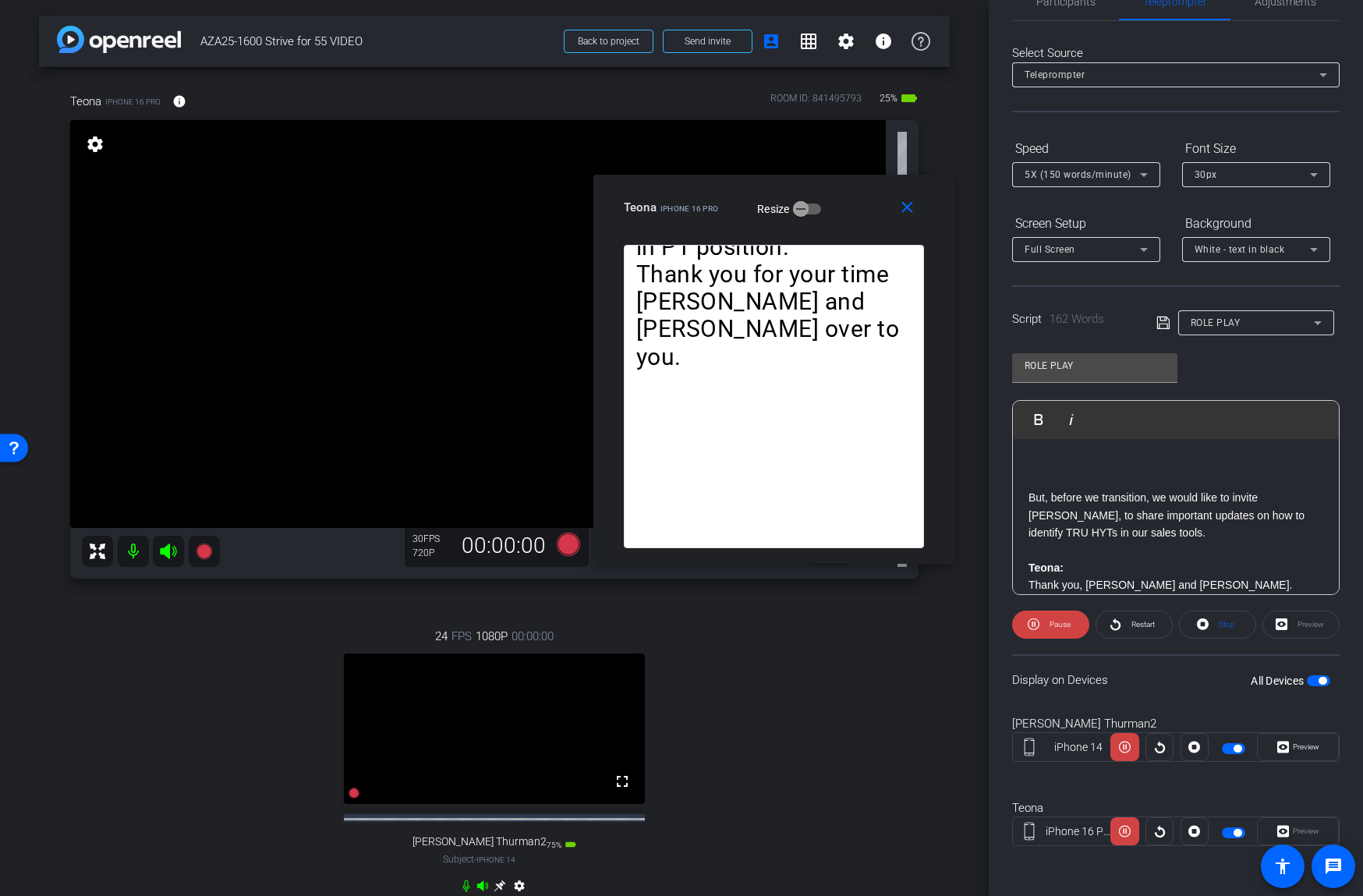
drag, startPoint x: 757, startPoint y: 273, endPoint x: 872, endPoint y: 177, distance: 149.8
click at [871, 193] on div "Teona iPhone 16 Pro Resize" at bounding box center [779, 207] width 312 height 28
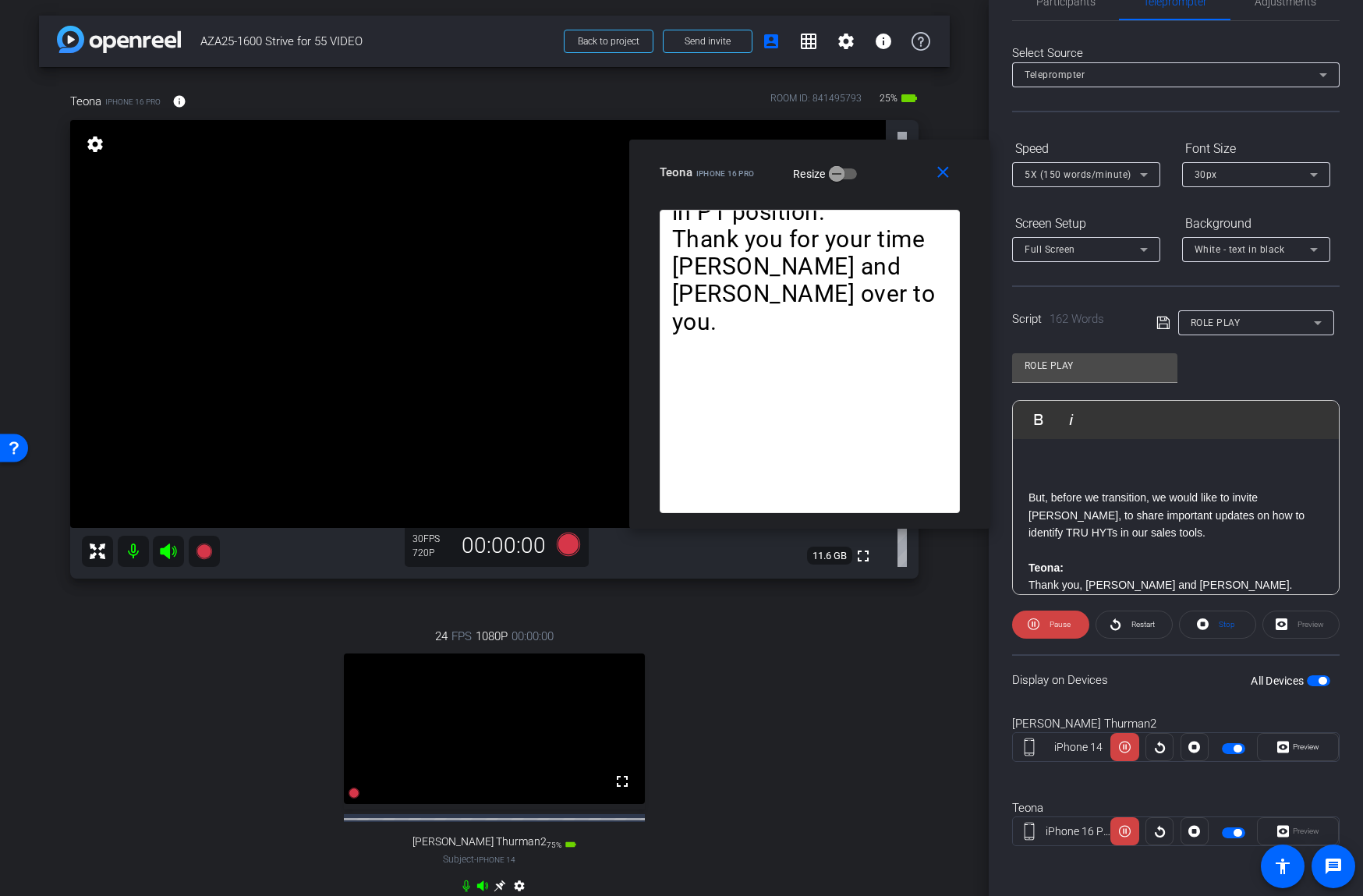
drag, startPoint x: 877, startPoint y: 178, endPoint x: 901, endPoint y: 150, distance: 36.9
click at [900, 158] on div "Teona iPhone 16 Pro Resize" at bounding box center [815, 172] width 312 height 28
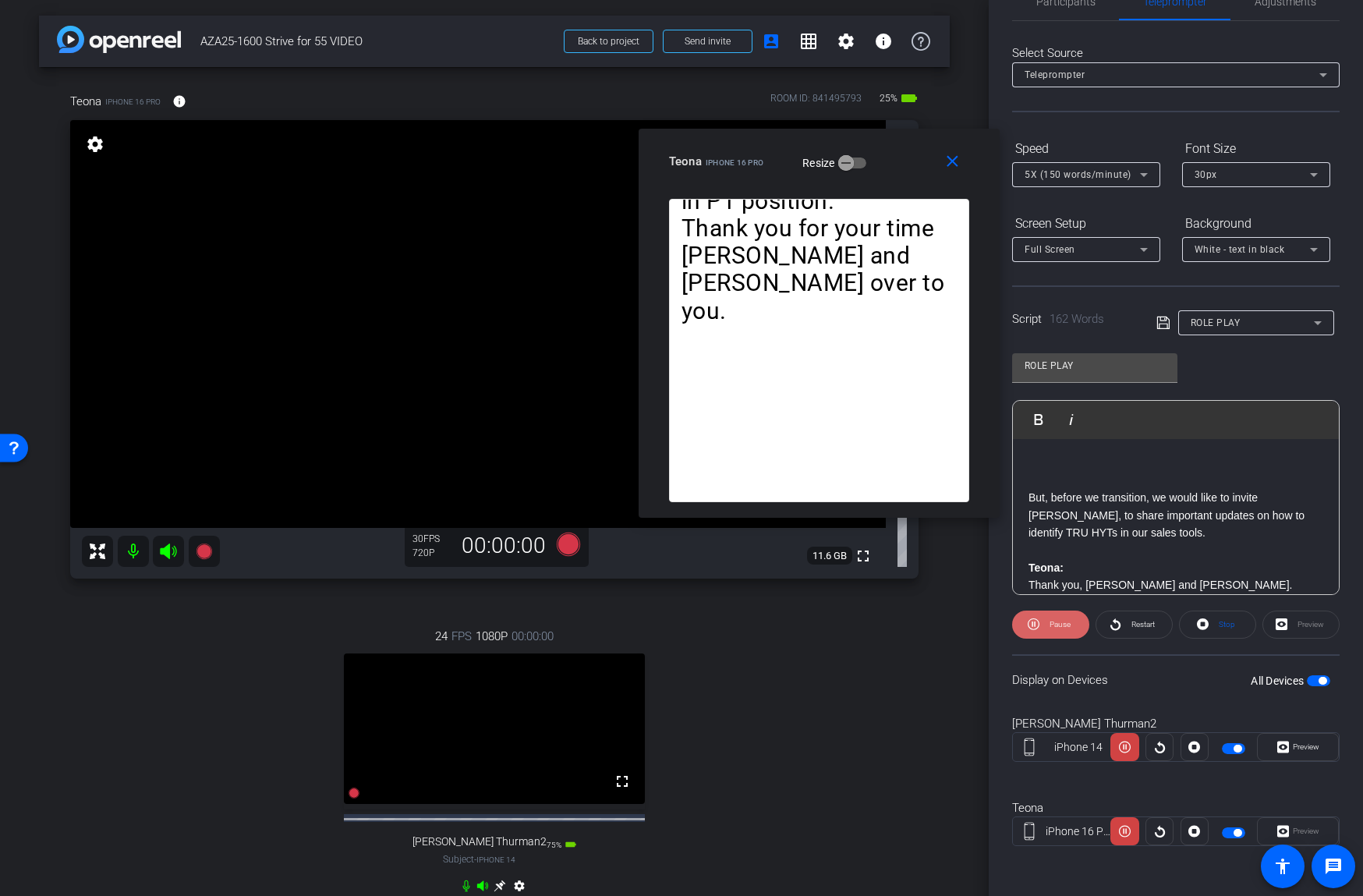
click at [1043, 620] on span at bounding box center [1050, 624] width 77 height 37
click at [1043, 620] on icon at bounding box center [1036, 624] width 11 height 19
click at [1049, 619] on span "Pause" at bounding box center [1060, 624] width 21 height 9
click at [1054, 619] on span "Play" at bounding box center [1059, 624] width 14 height 9
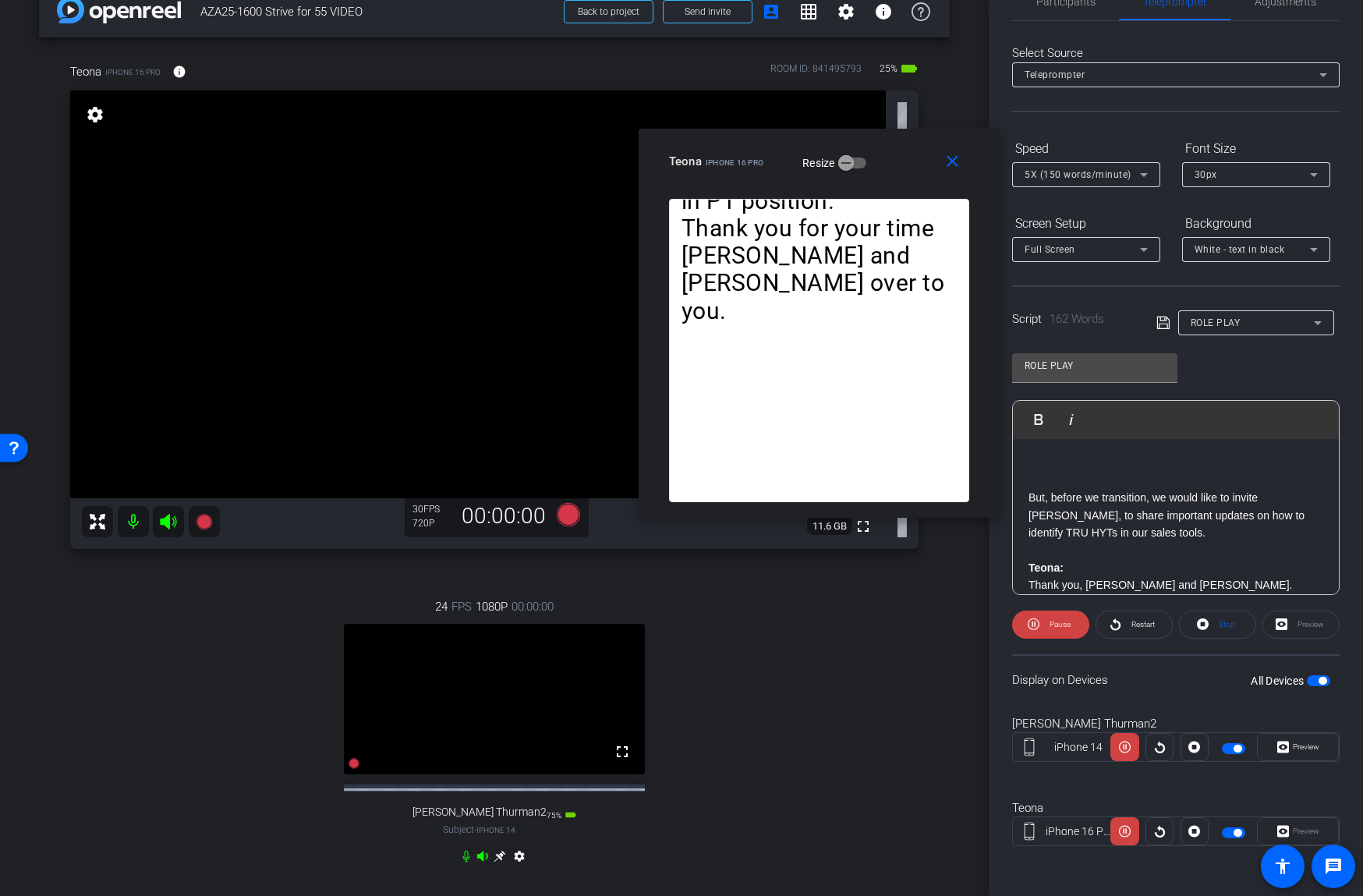
scroll to position [34, 0]
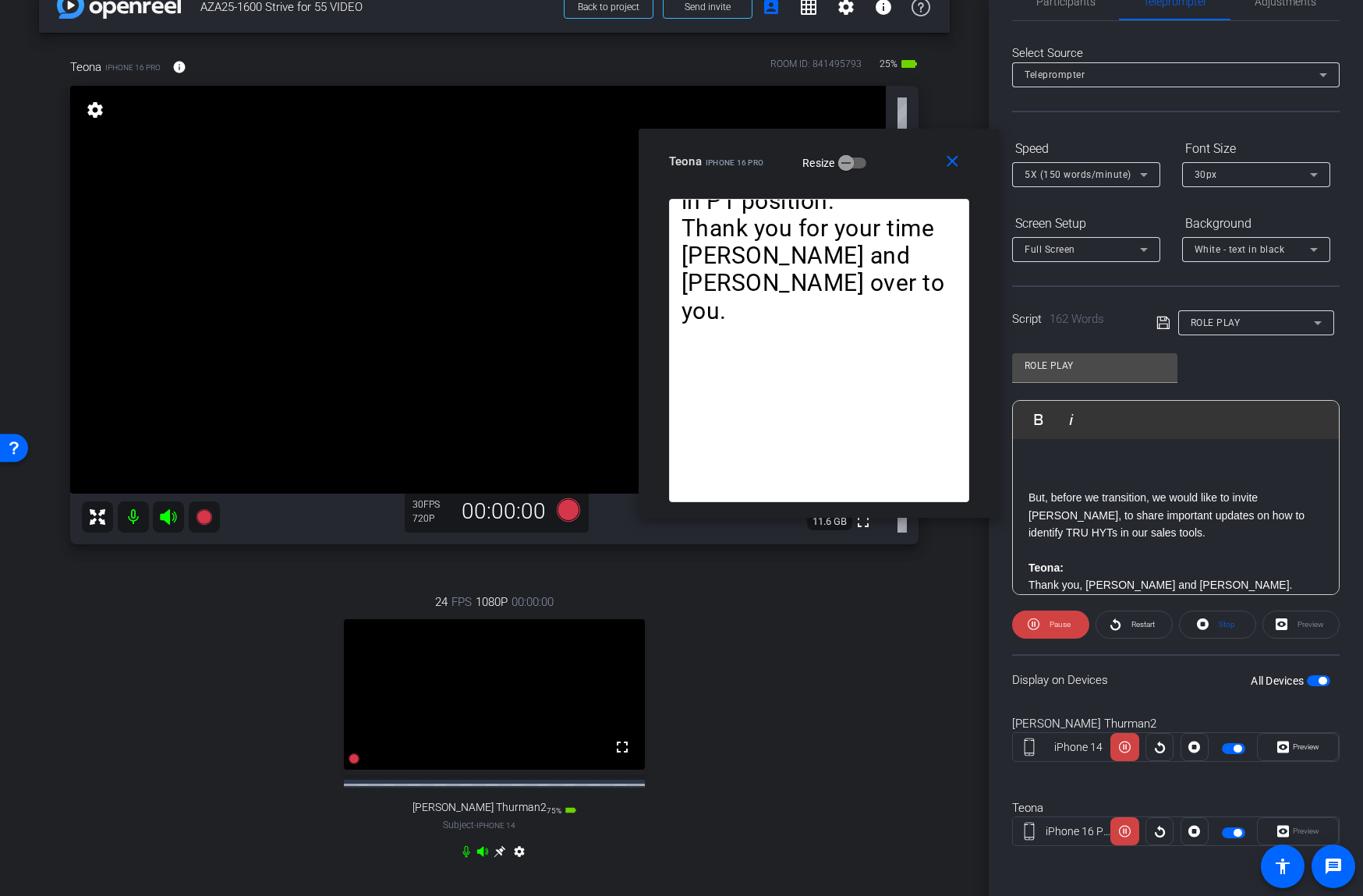
click at [463, 858] on icon at bounding box center [465, 851] width 12 height 12
click at [1038, 618] on icon at bounding box center [1033, 624] width 11 height 19
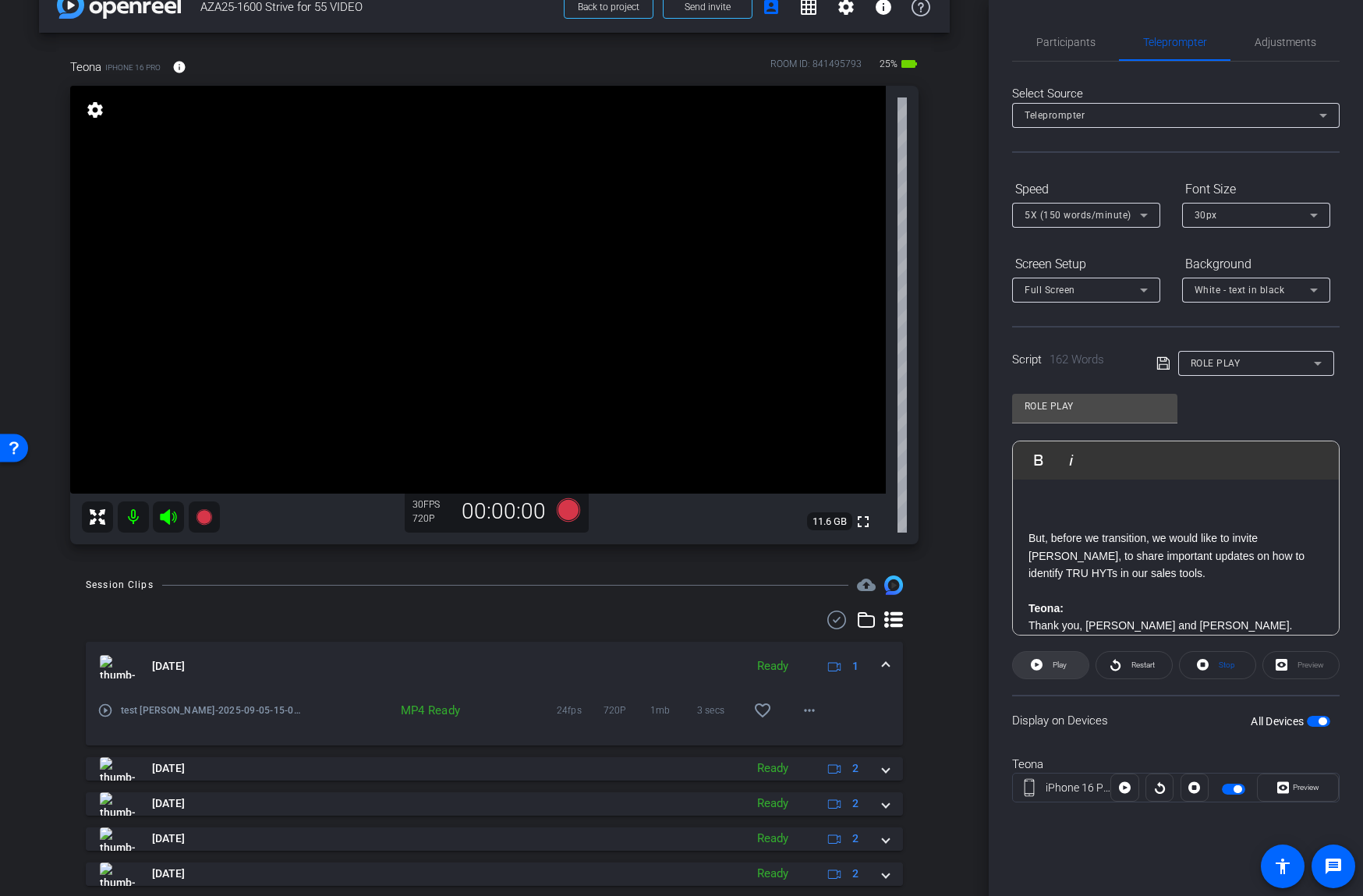
scroll to position [0, 0]
click at [1301, 787] on span "Preview" at bounding box center [1305, 787] width 27 height 9
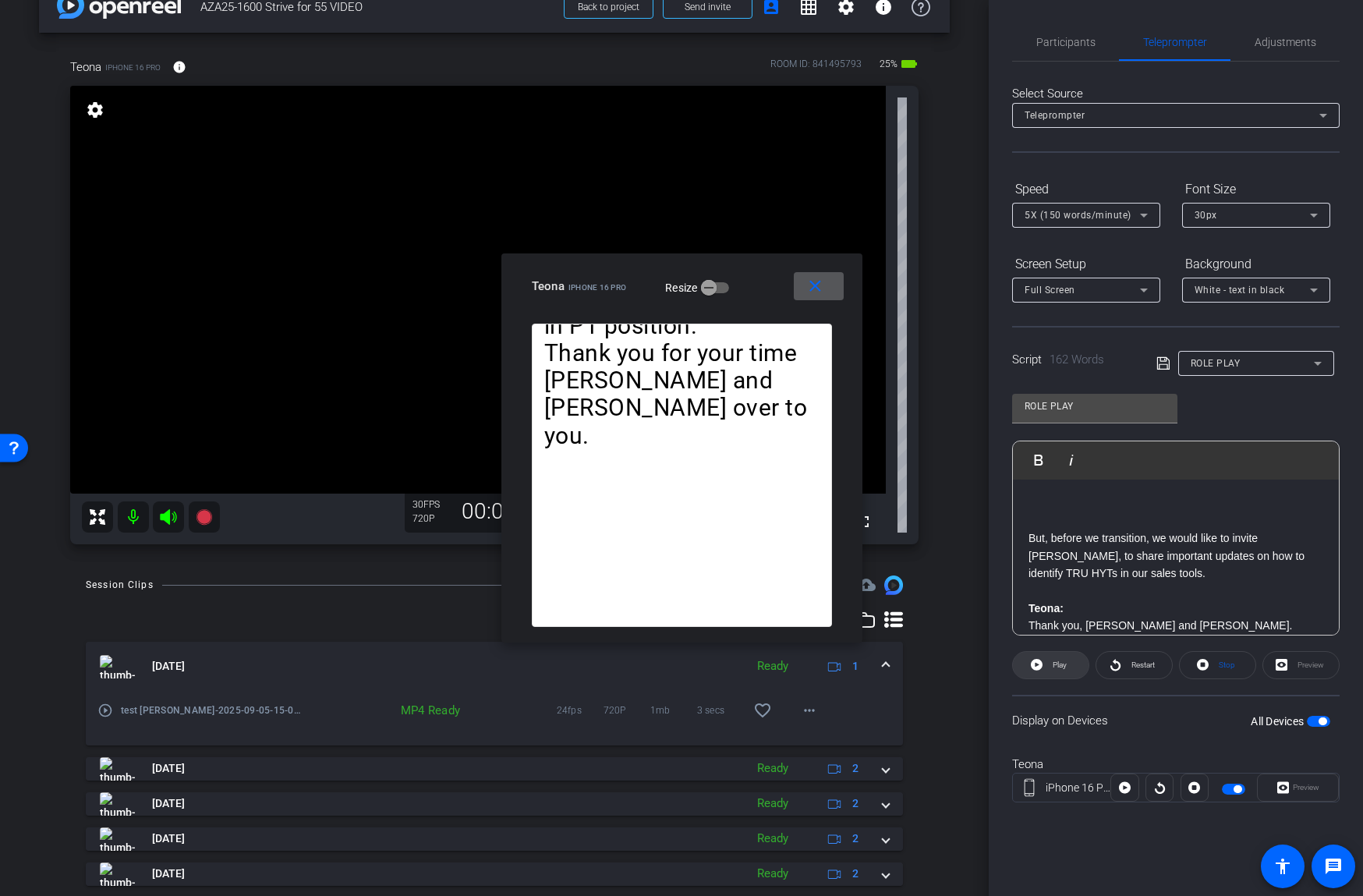
click at [1060, 665] on span "Play" at bounding box center [1059, 664] width 14 height 9
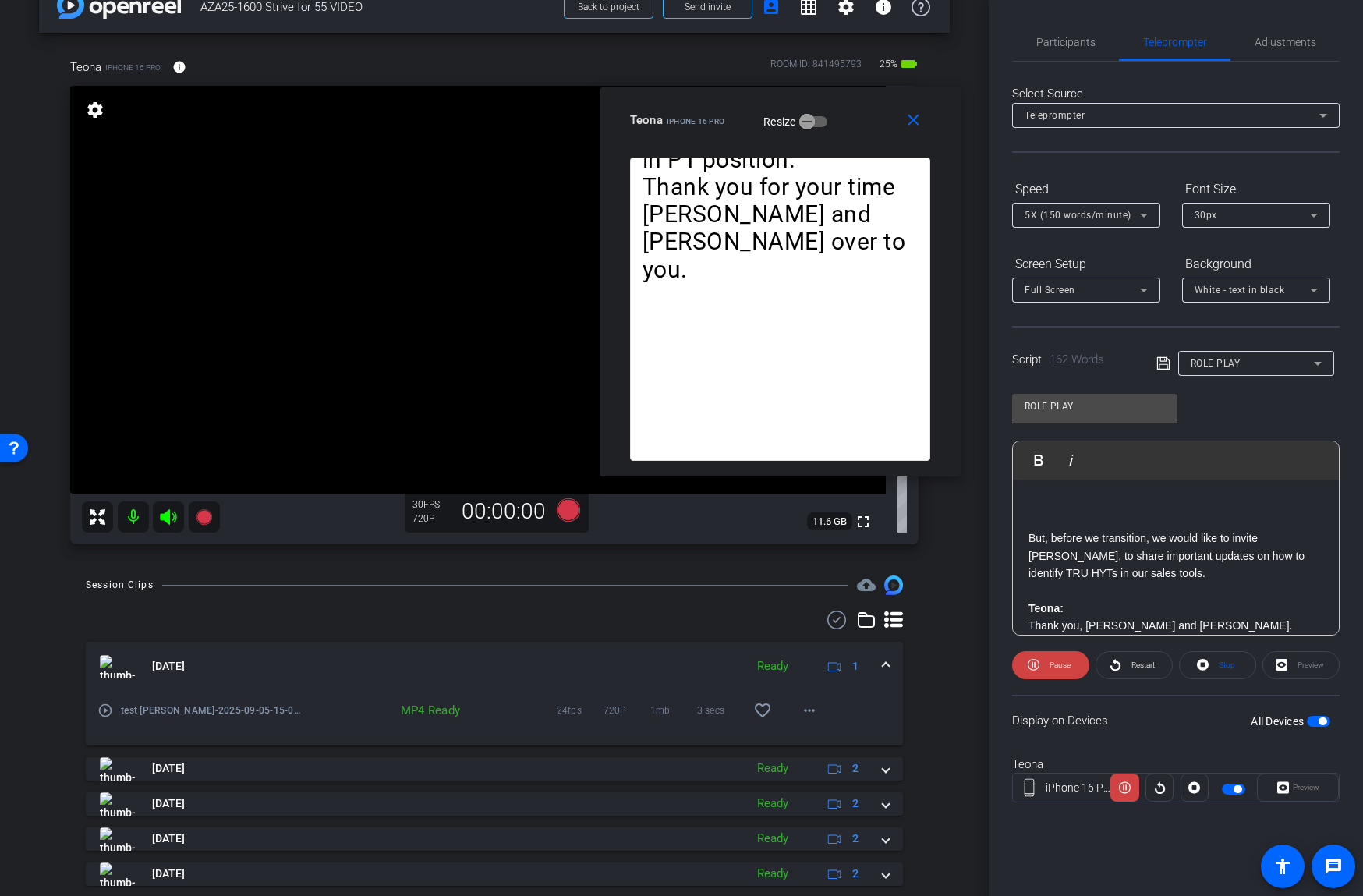
drag, startPoint x: 785, startPoint y: 267, endPoint x: 892, endPoint y: 91, distance: 206.0
click at [892, 91] on div "close Teona iPhone 16 Pro Resize" at bounding box center [779, 122] width 361 height 71
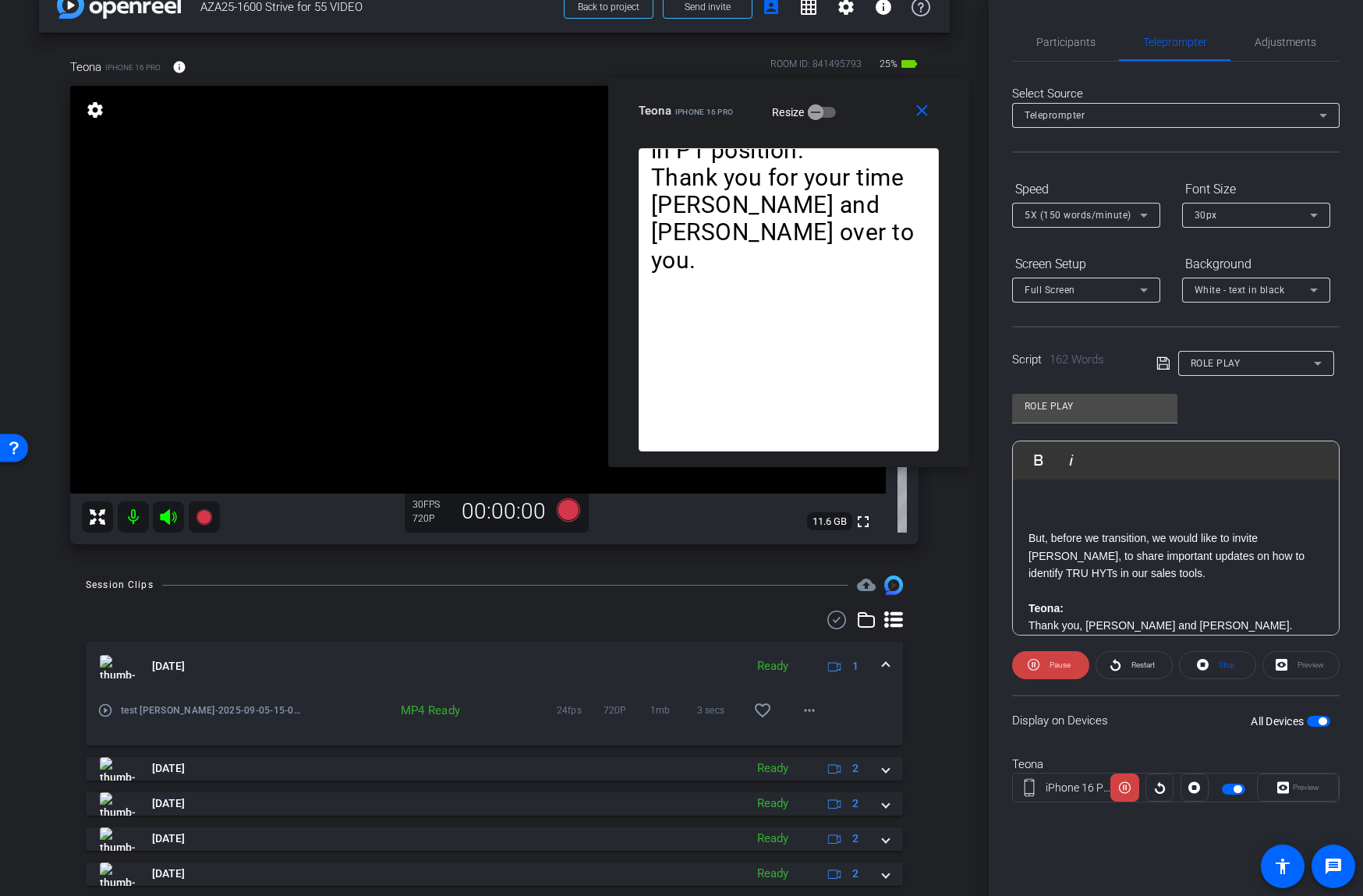
click at [1228, 787] on span "button" at bounding box center [1233, 788] width 24 height 11
click at [1236, 788] on span "button" at bounding box center [1233, 788] width 24 height 11
click at [922, 113] on mat-icon "close" at bounding box center [922, 111] width 19 height 19
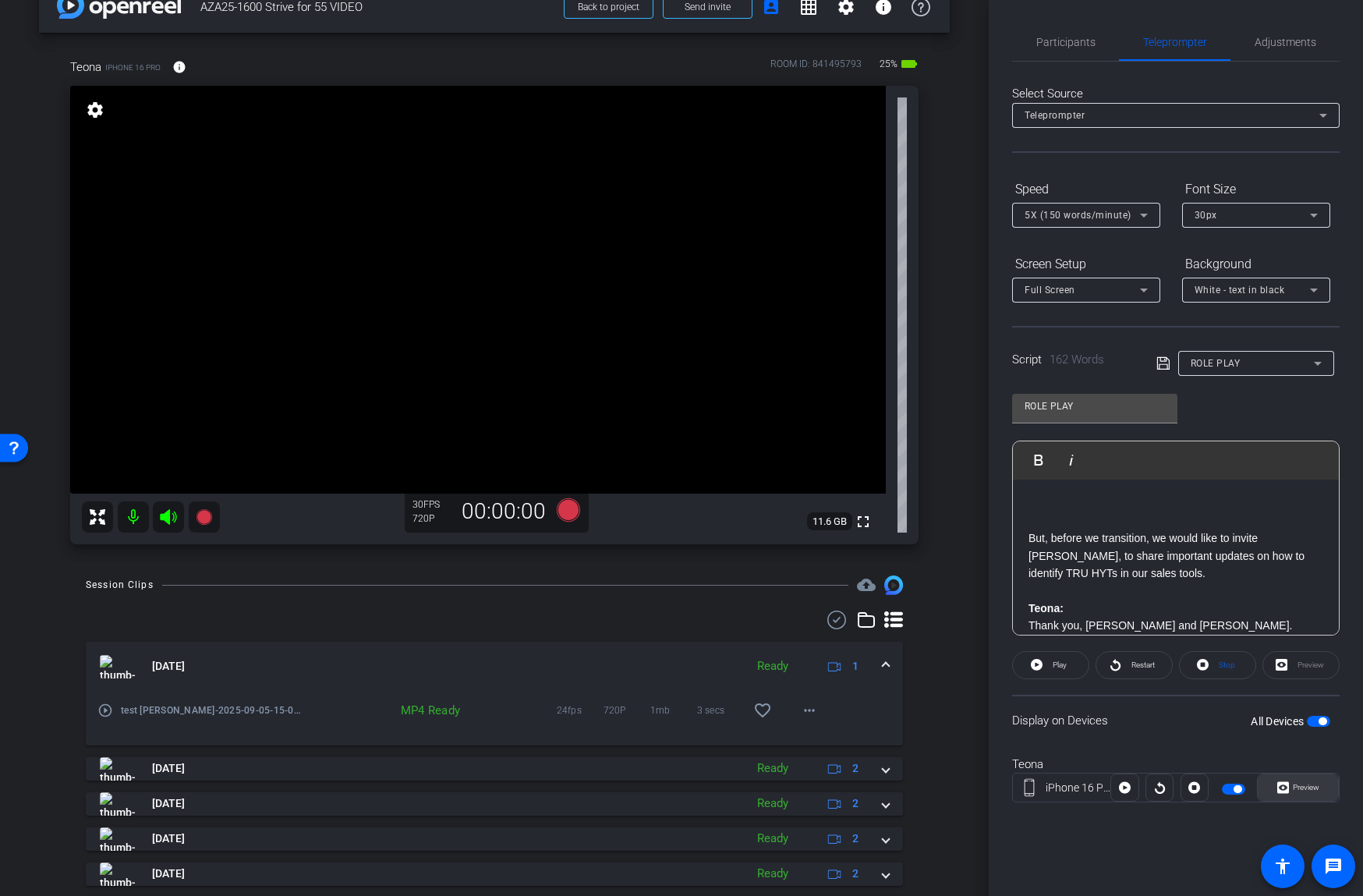
click at [1296, 787] on span "Preview" at bounding box center [1305, 787] width 27 height 9
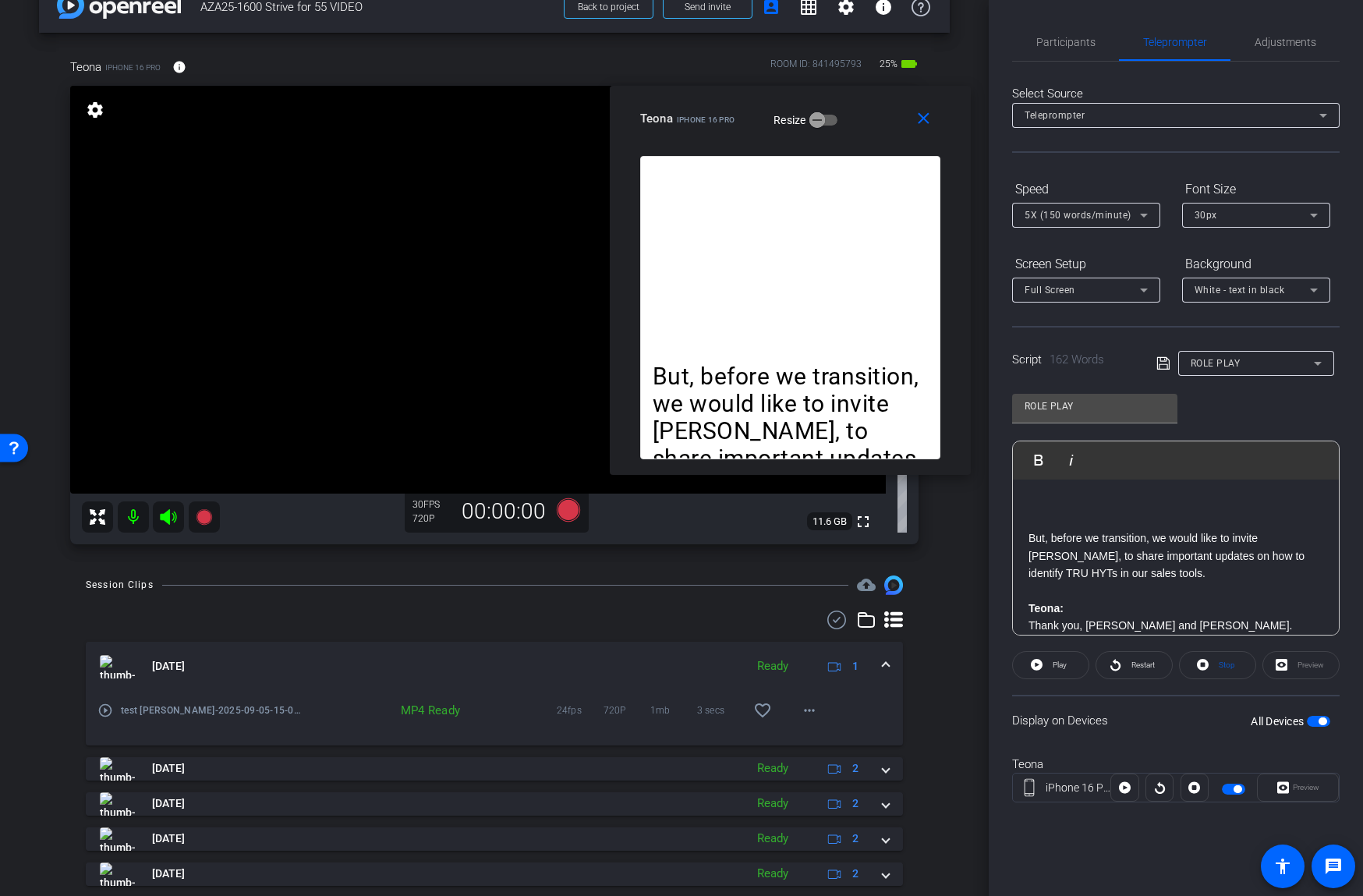
drag, startPoint x: 761, startPoint y: 274, endPoint x: 872, endPoint y: 104, distance: 203.0
click at [871, 105] on div "Teona iPhone 16 Pro Resize" at bounding box center [795, 118] width 312 height 28
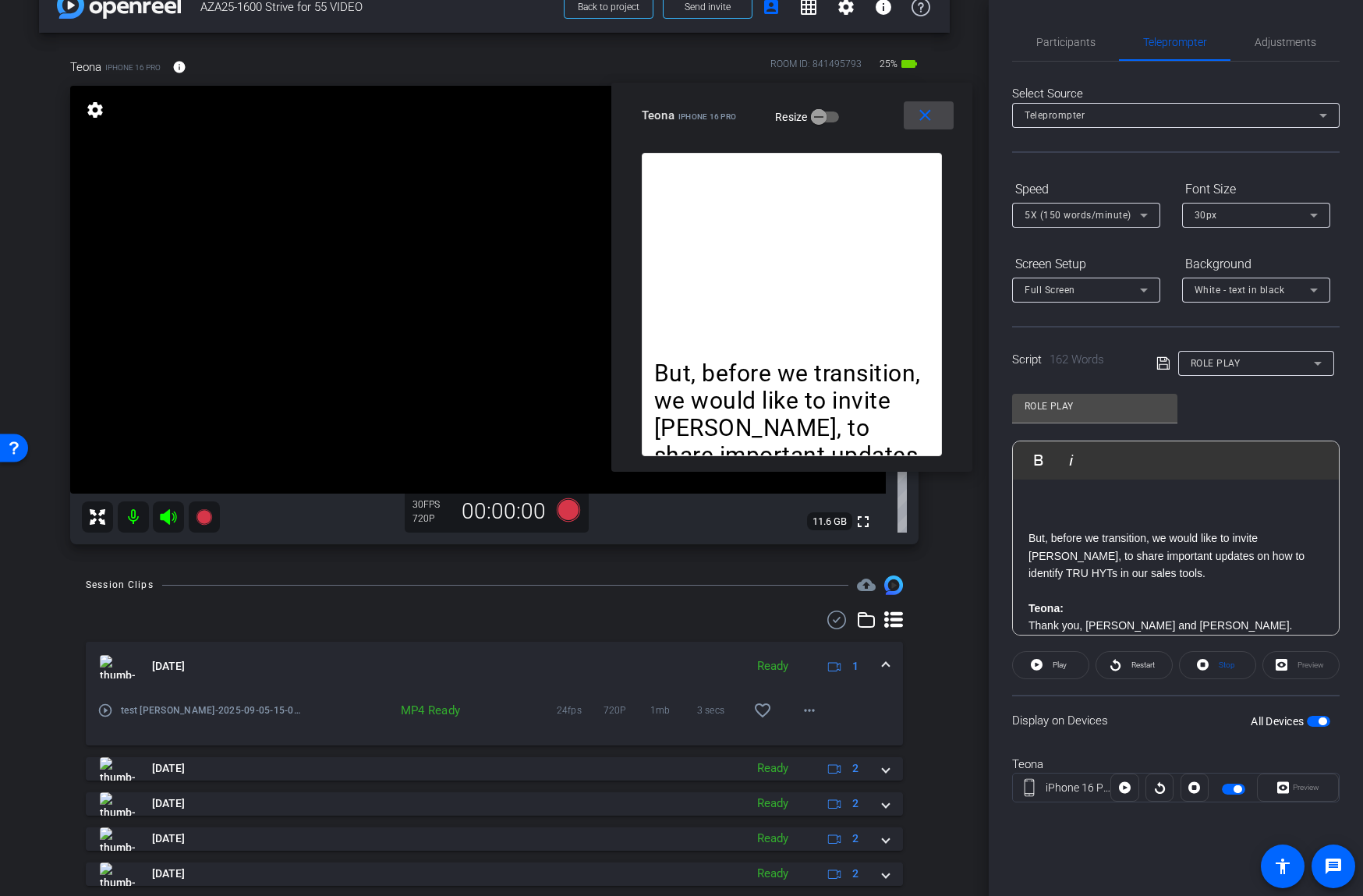
click at [923, 115] on mat-icon "close" at bounding box center [925, 116] width 19 height 19
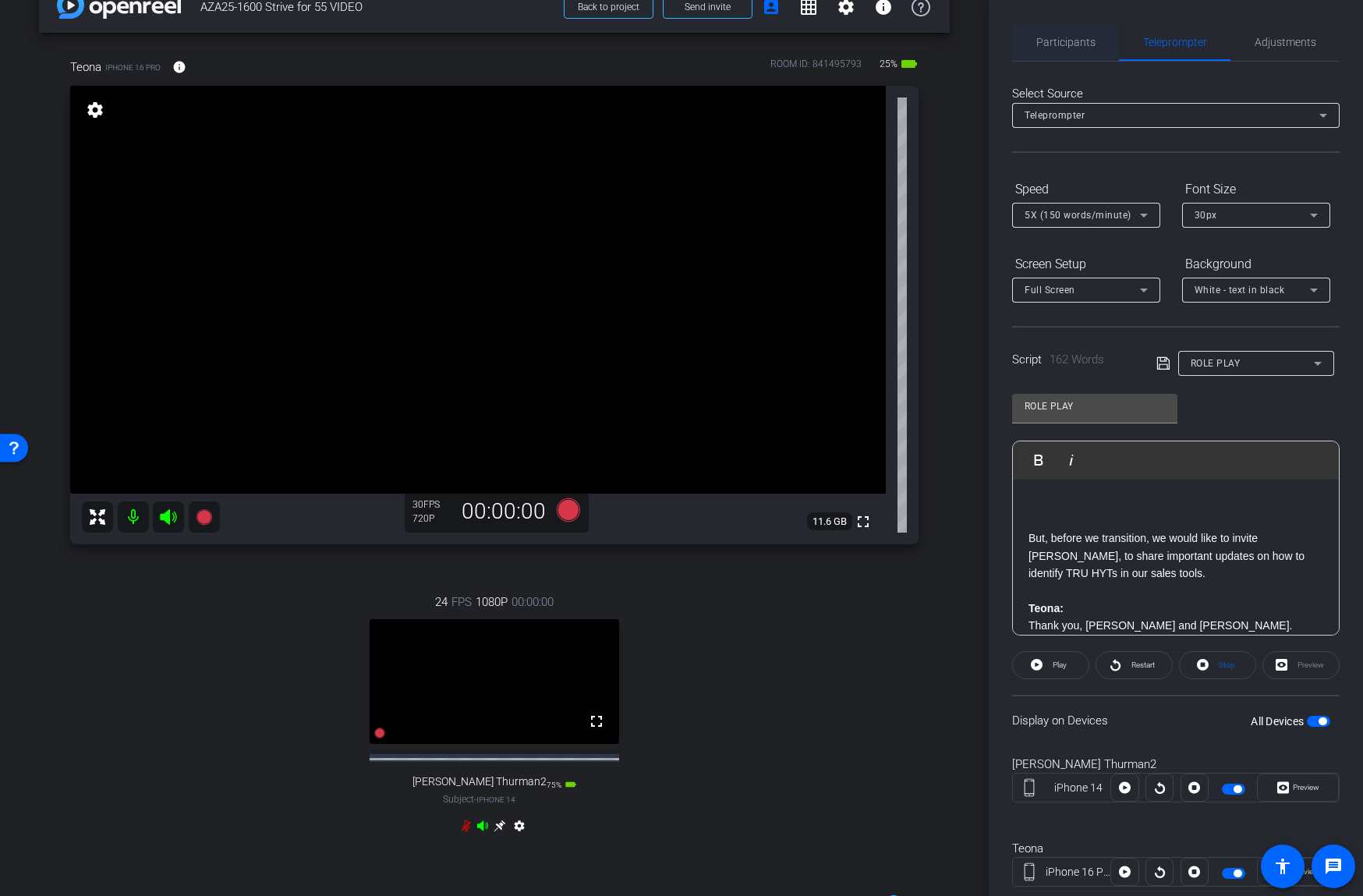
click at [1084, 36] on span "Participants" at bounding box center [1065, 41] width 59 height 11
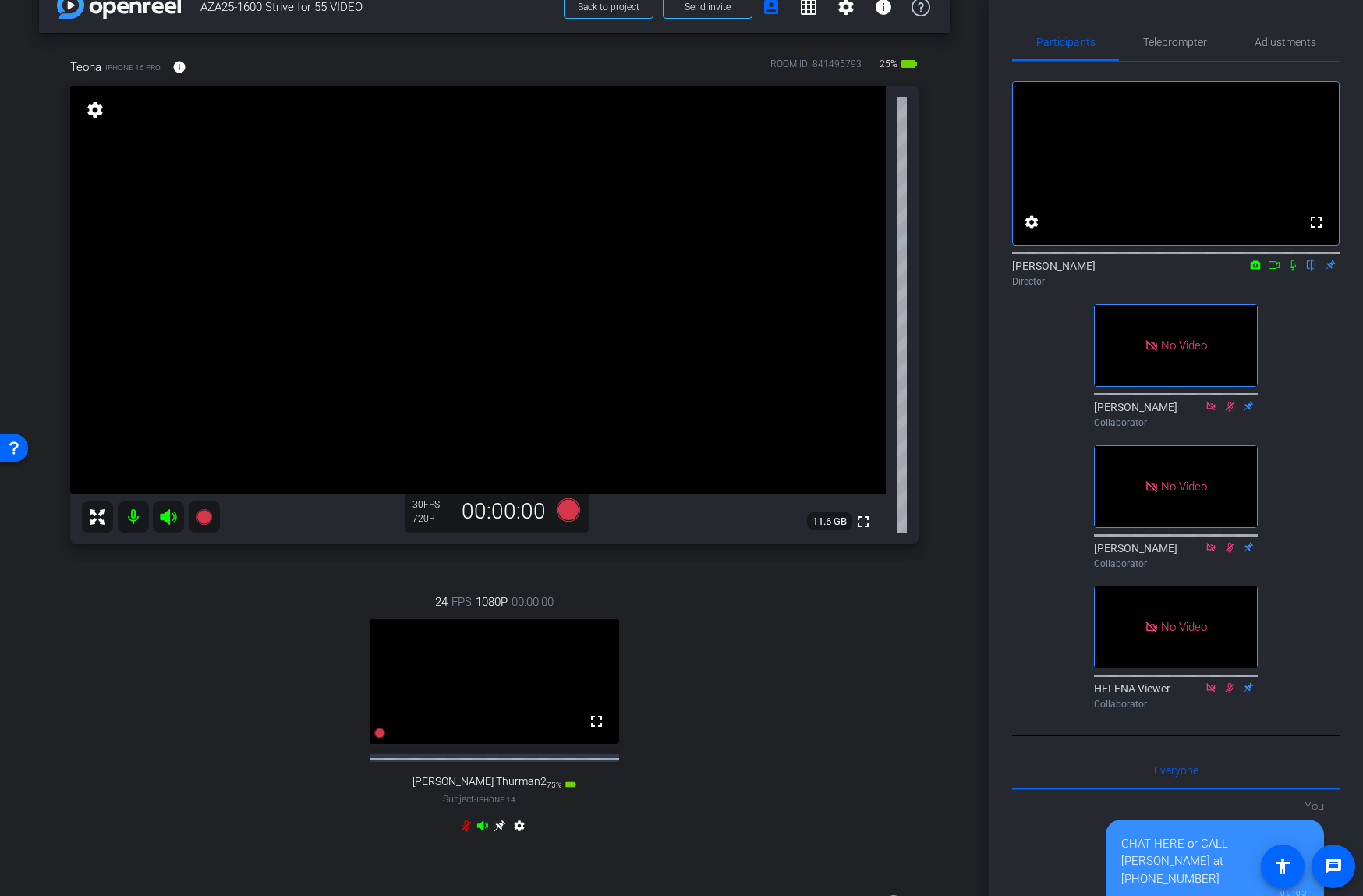
click at [1276, 271] on icon at bounding box center [1273, 264] width 12 height 11
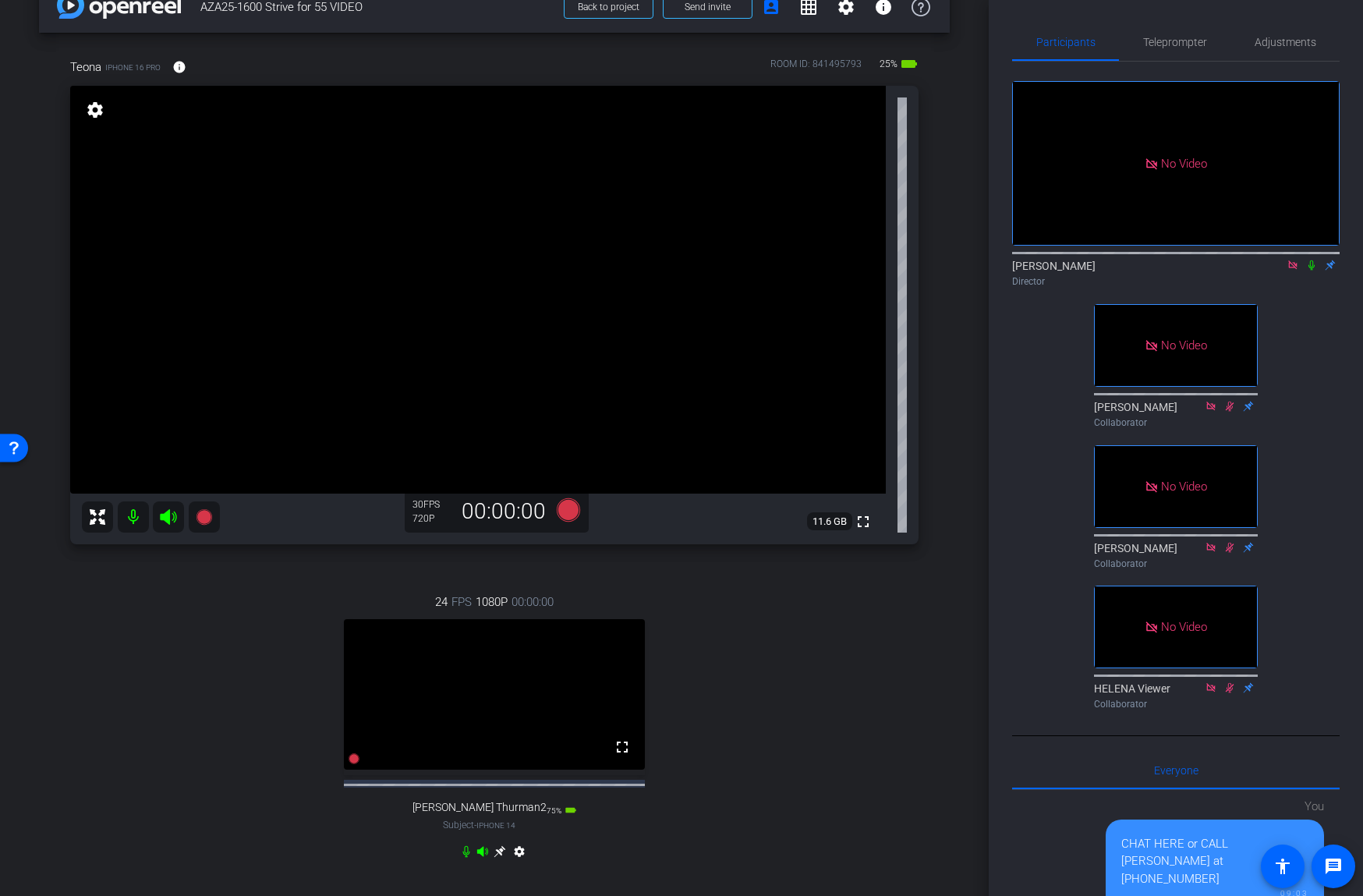
scroll to position [37, 0]
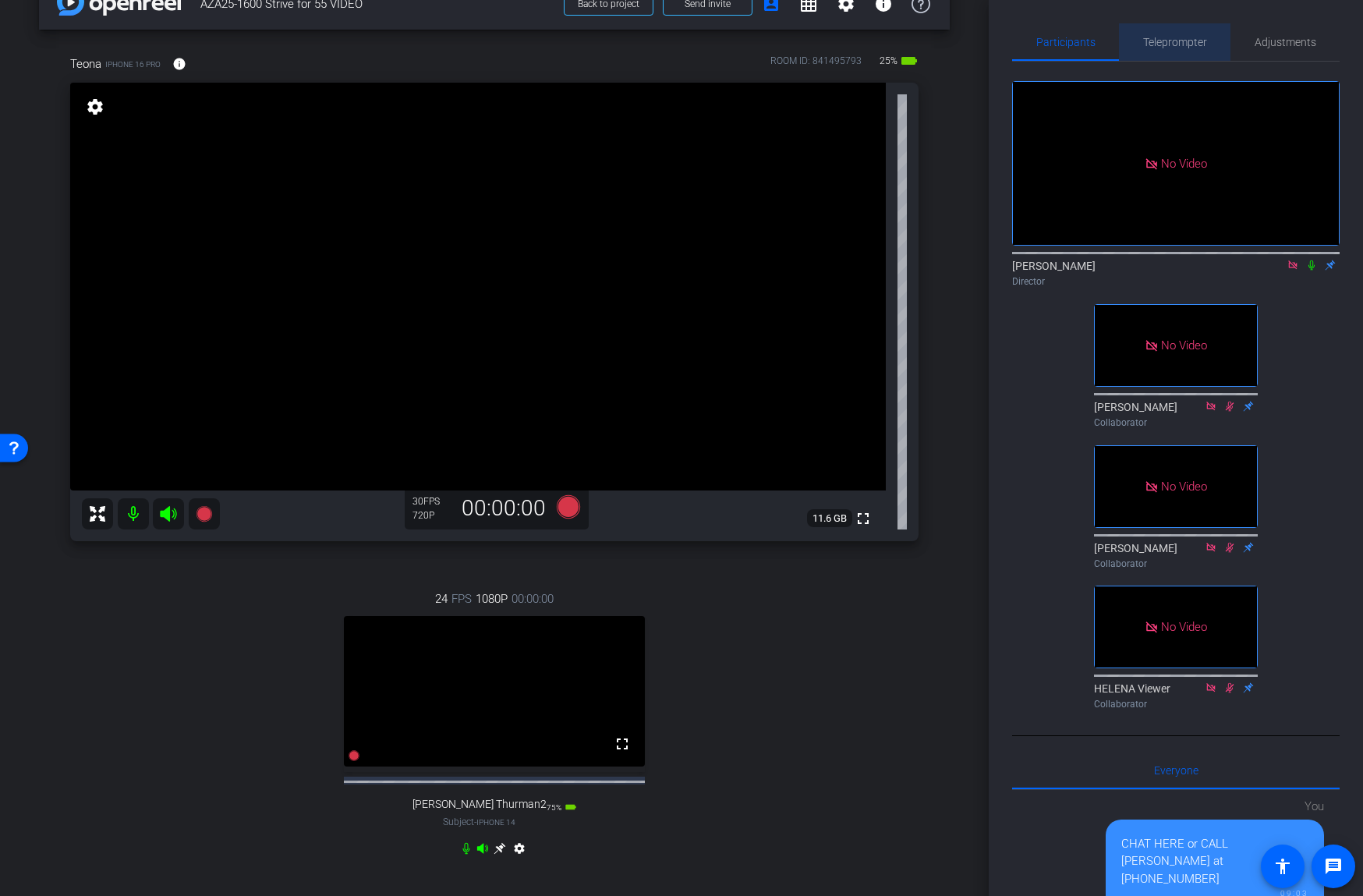
click at [1169, 47] on span "Teleprompter" at bounding box center [1175, 41] width 64 height 11
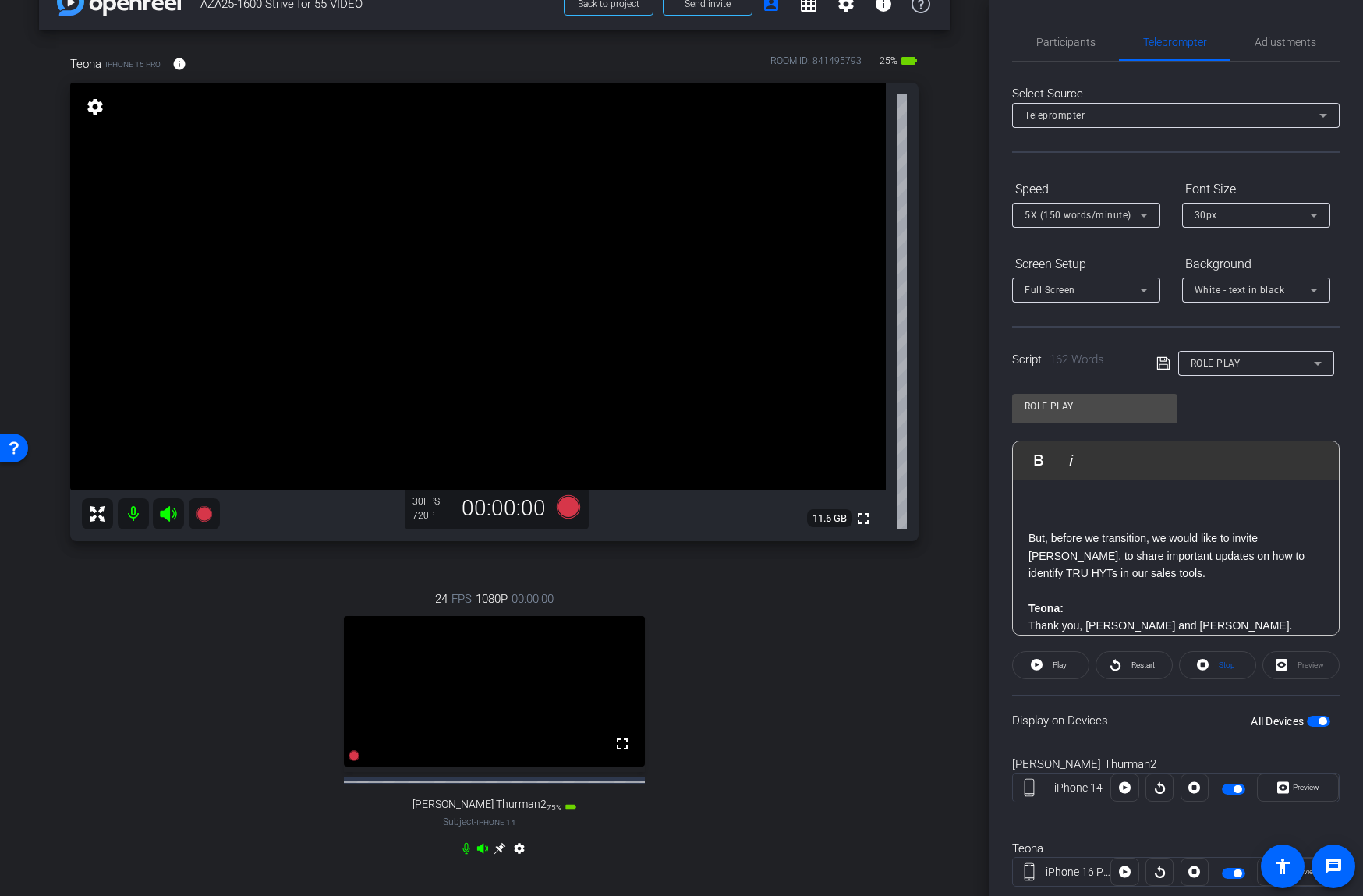
click at [1082, 217] on span "5X (150 words/minute)" at bounding box center [1078, 215] width 107 height 11
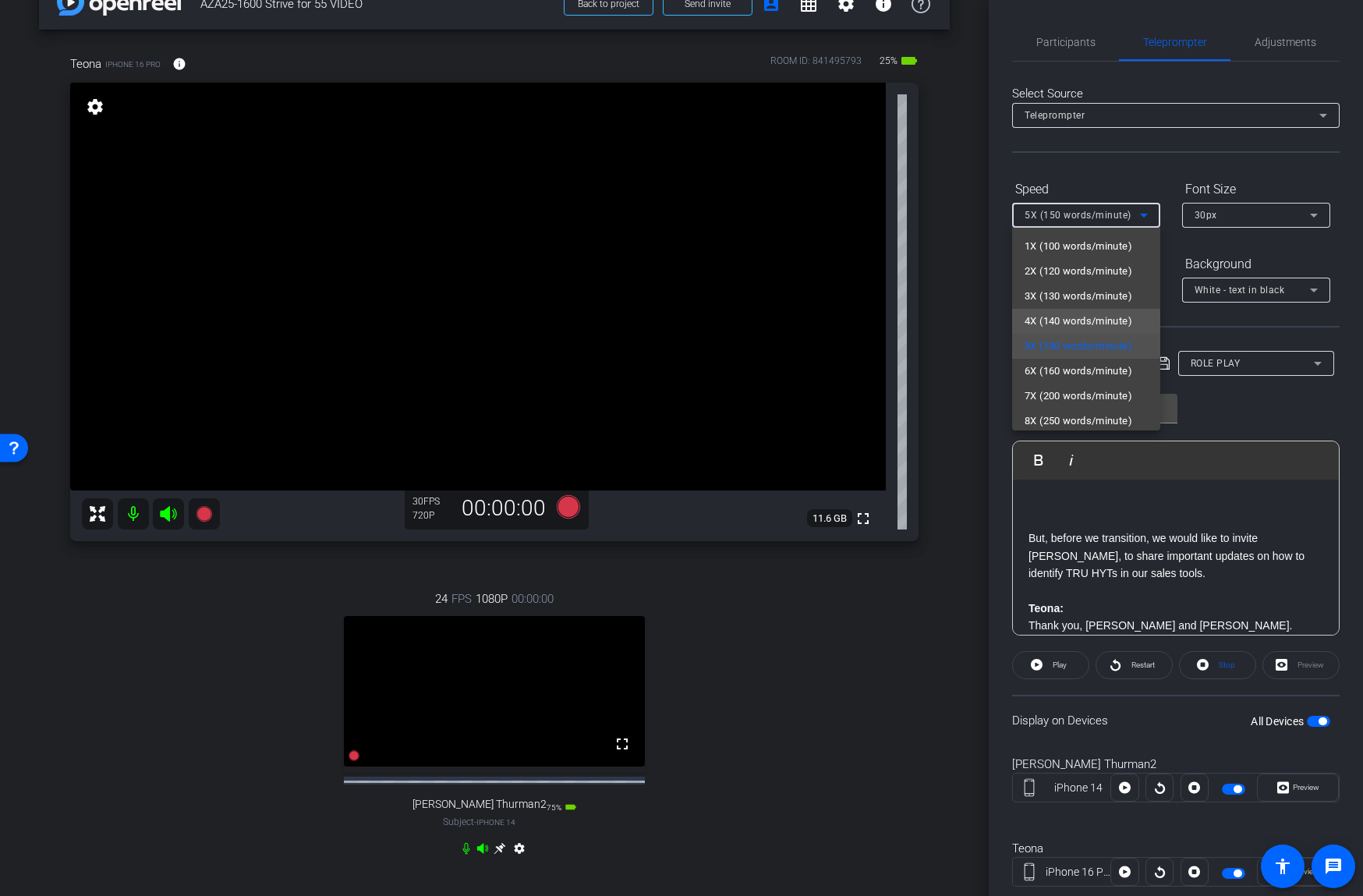
click at [1081, 320] on span "4X (140 words/minute)" at bounding box center [1078, 321] width 108 height 19
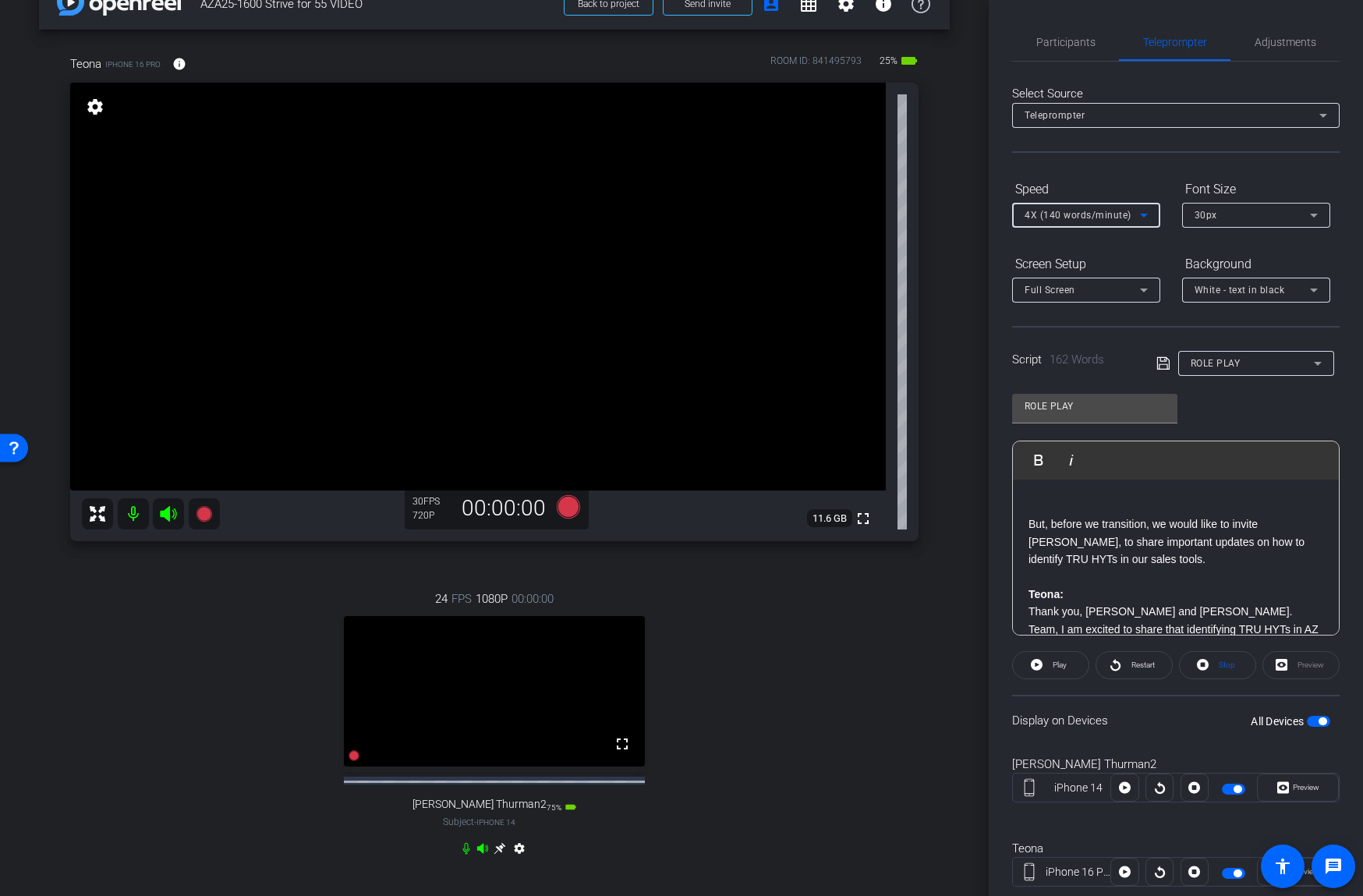
scroll to position [0, 0]
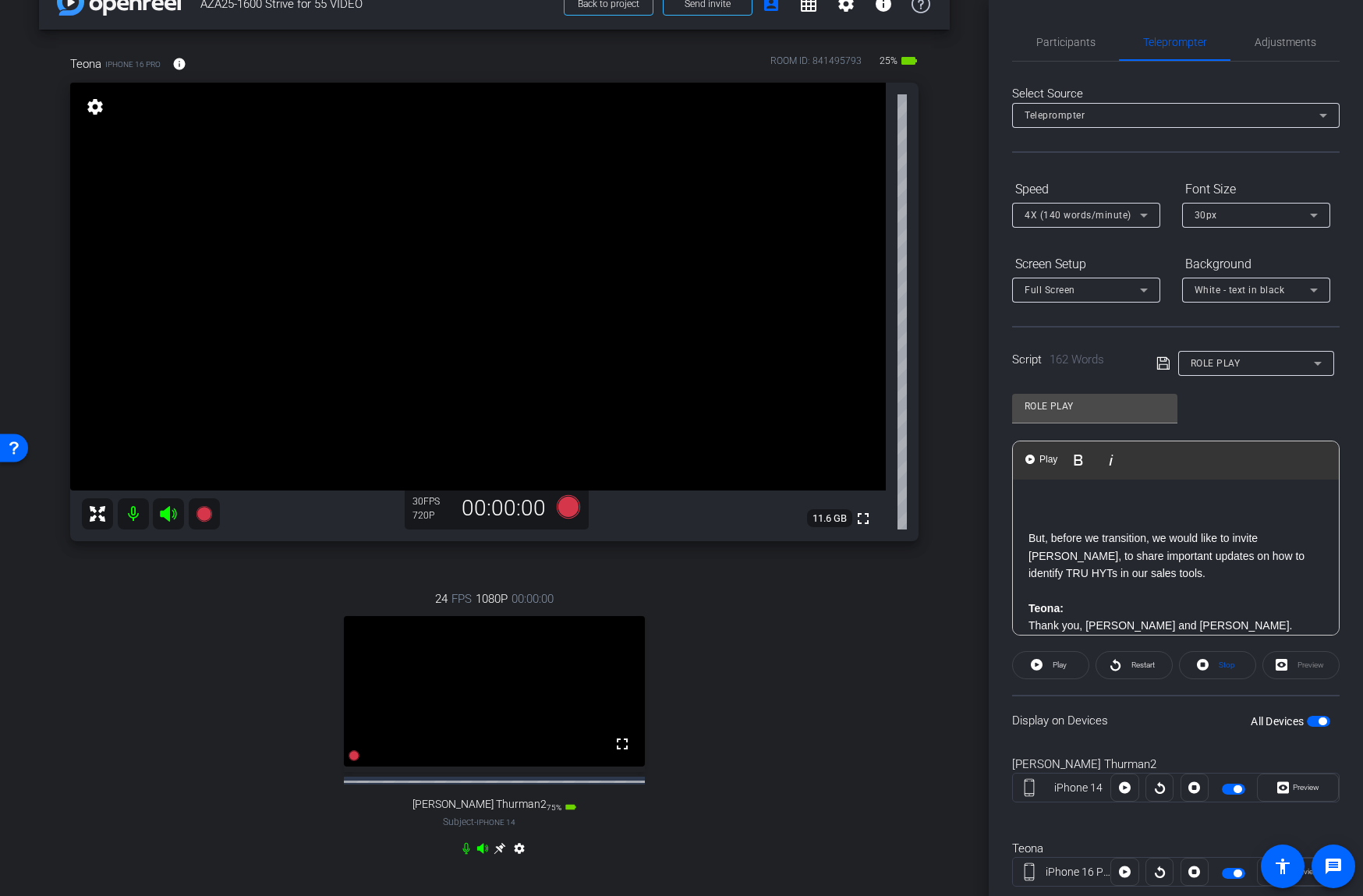
drag, startPoint x: 1047, startPoint y: 493, endPoint x: 1048, endPoint y: 508, distance: 15.0
click at [1048, 508] on div "But, before we transition, we would like to invite Teona Surguladze, to share i…" at bounding box center [1176, 732] width 326 height 507
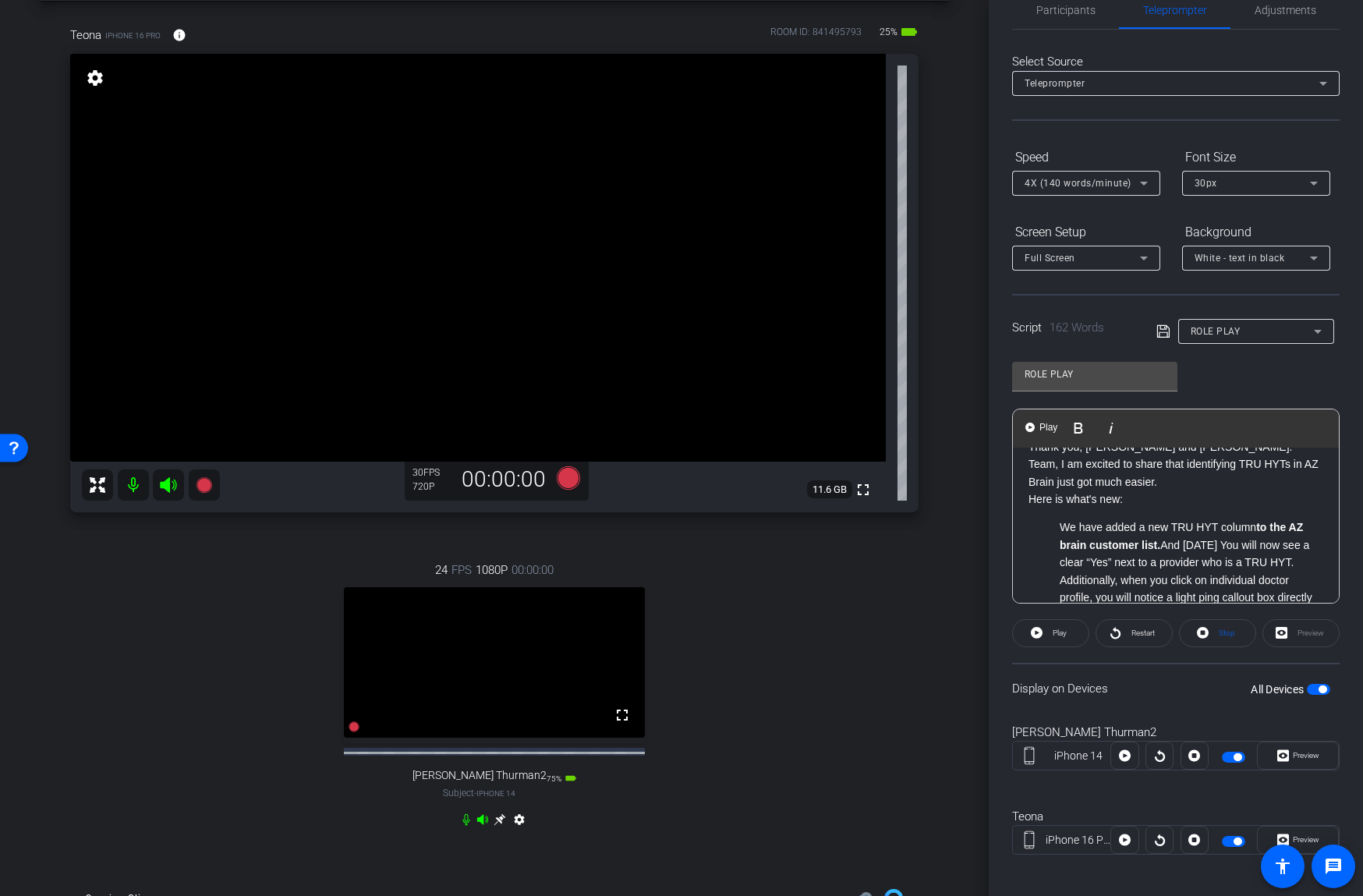
scroll to position [63, 0]
click at [1064, 8] on span "Participants" at bounding box center [1065, 10] width 59 height 11
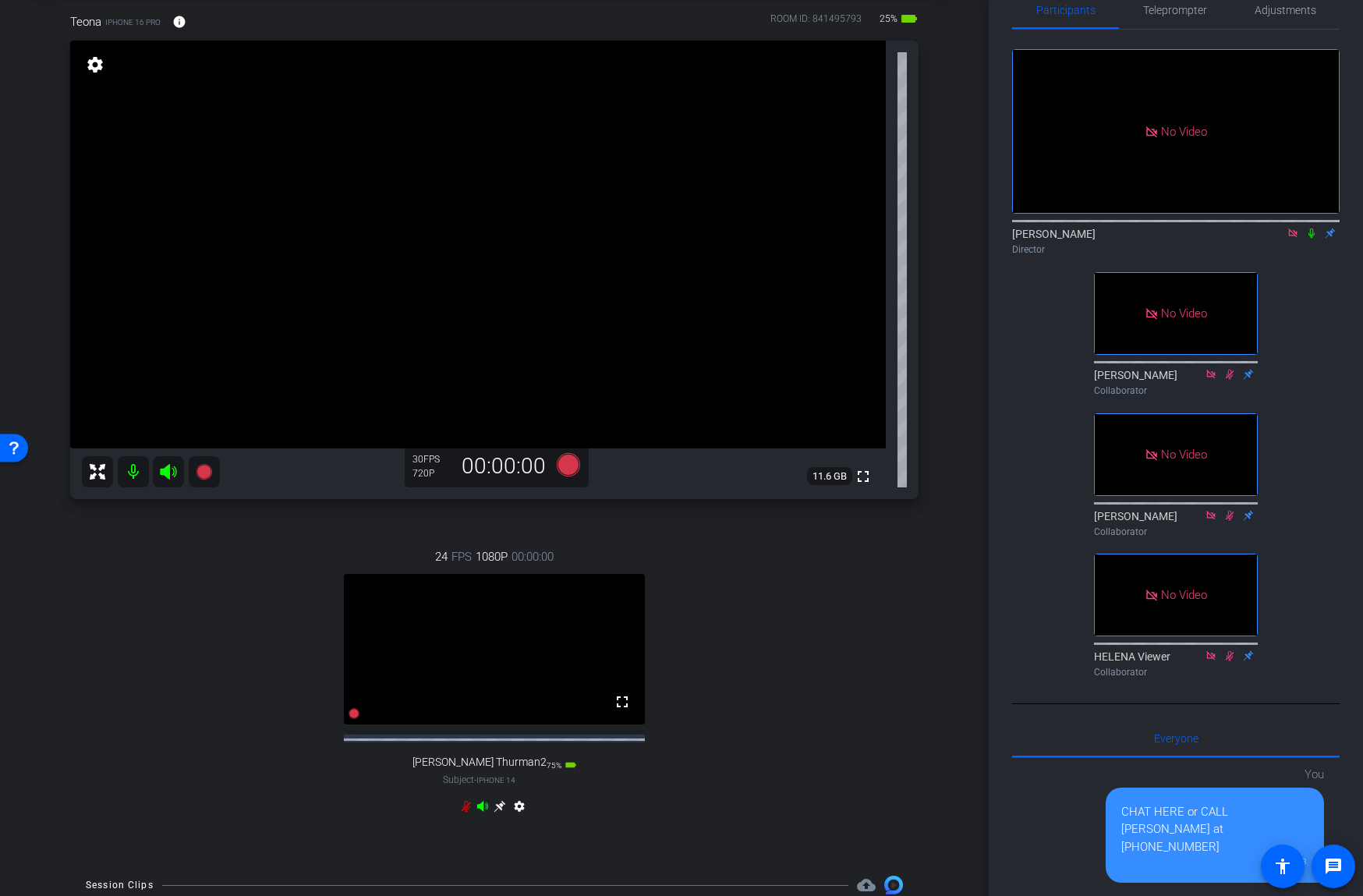
scroll to position [100, 0]
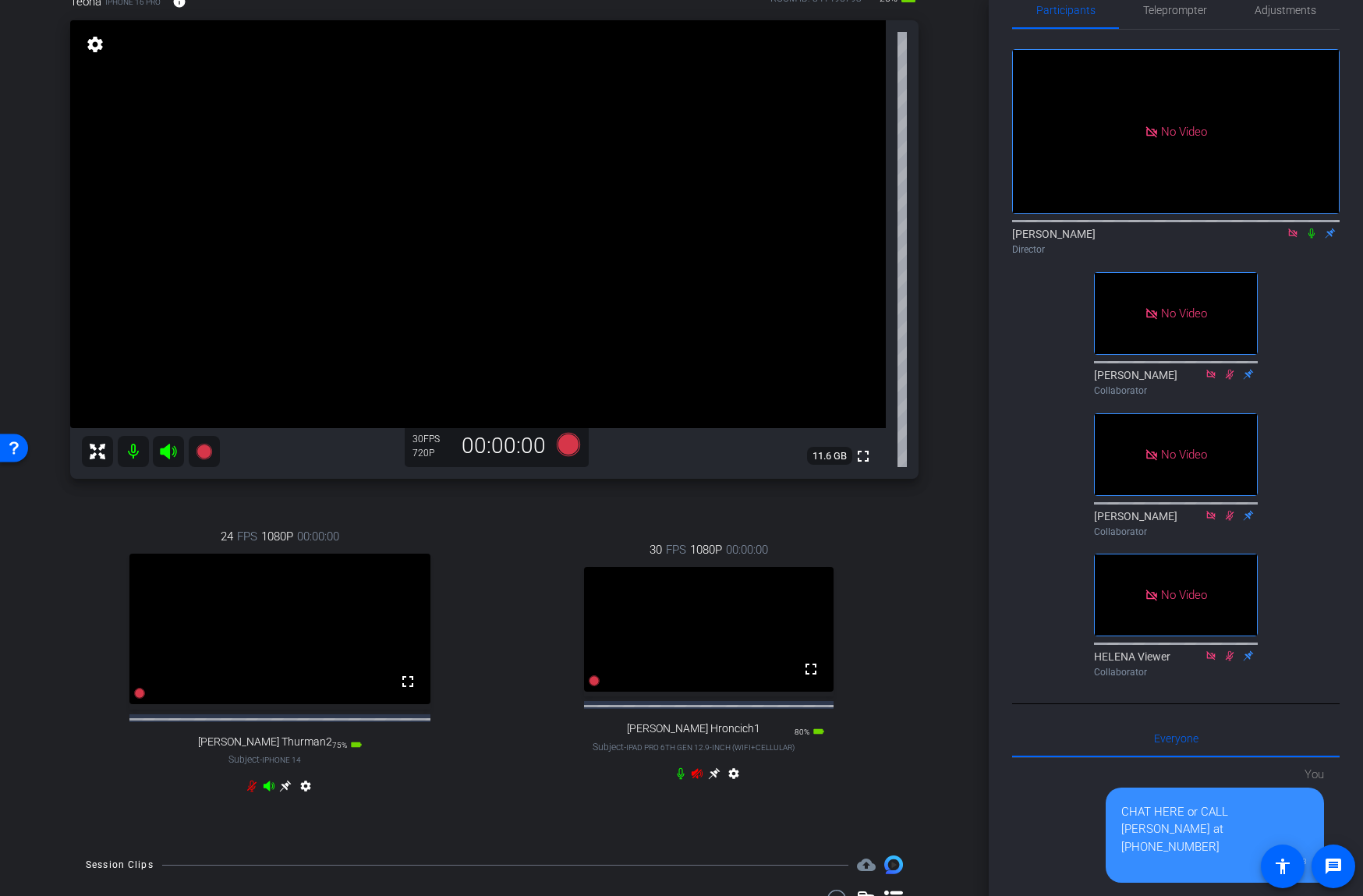
click at [697, 780] on icon at bounding box center [697, 773] width 12 height 12
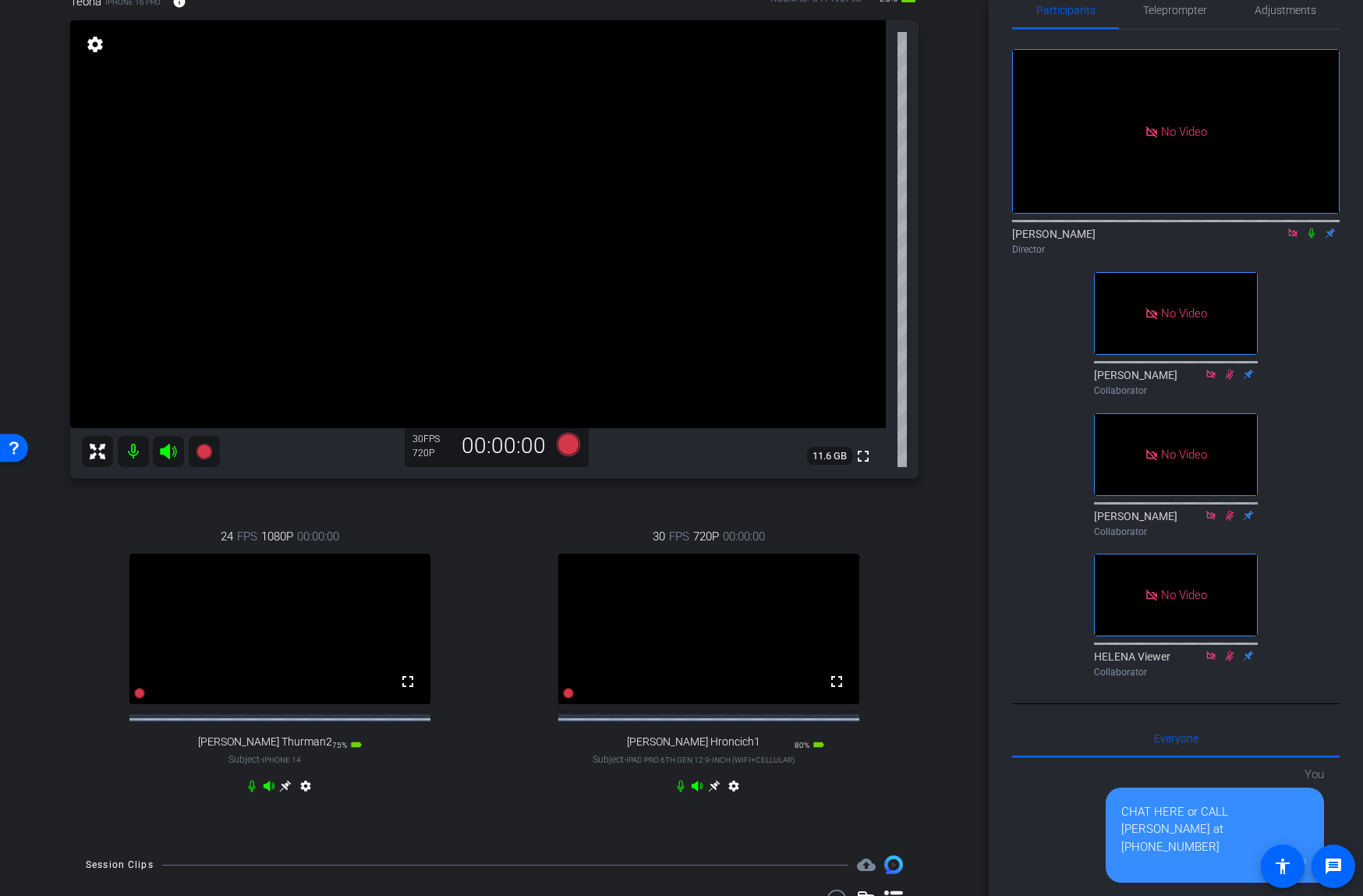
click at [1297, 228] on icon at bounding box center [1292, 233] width 12 height 11
click at [680, 792] on icon at bounding box center [680, 786] width 7 height 11
click at [251, 792] on icon at bounding box center [251, 786] width 12 height 12
click at [1280, 240] on mat-icon at bounding box center [1274, 233] width 19 height 14
click at [1164, 13] on span "Teleprompter" at bounding box center [1175, 10] width 64 height 11
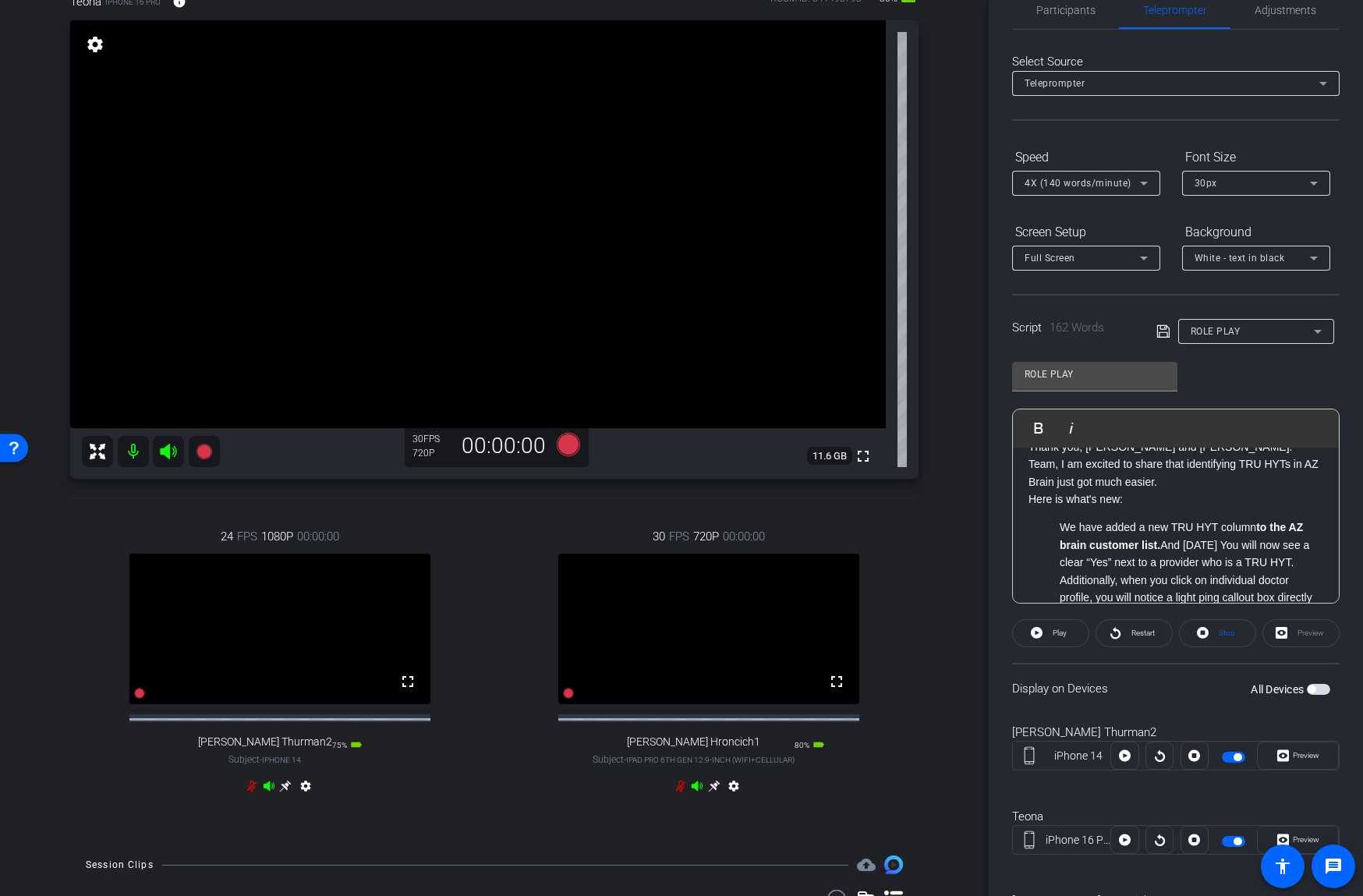
click at [1324, 692] on span "button" at bounding box center [1318, 688] width 24 height 11
click at [1066, 499] on p "Here is what's new:" at bounding box center [1175, 495] width 294 height 17
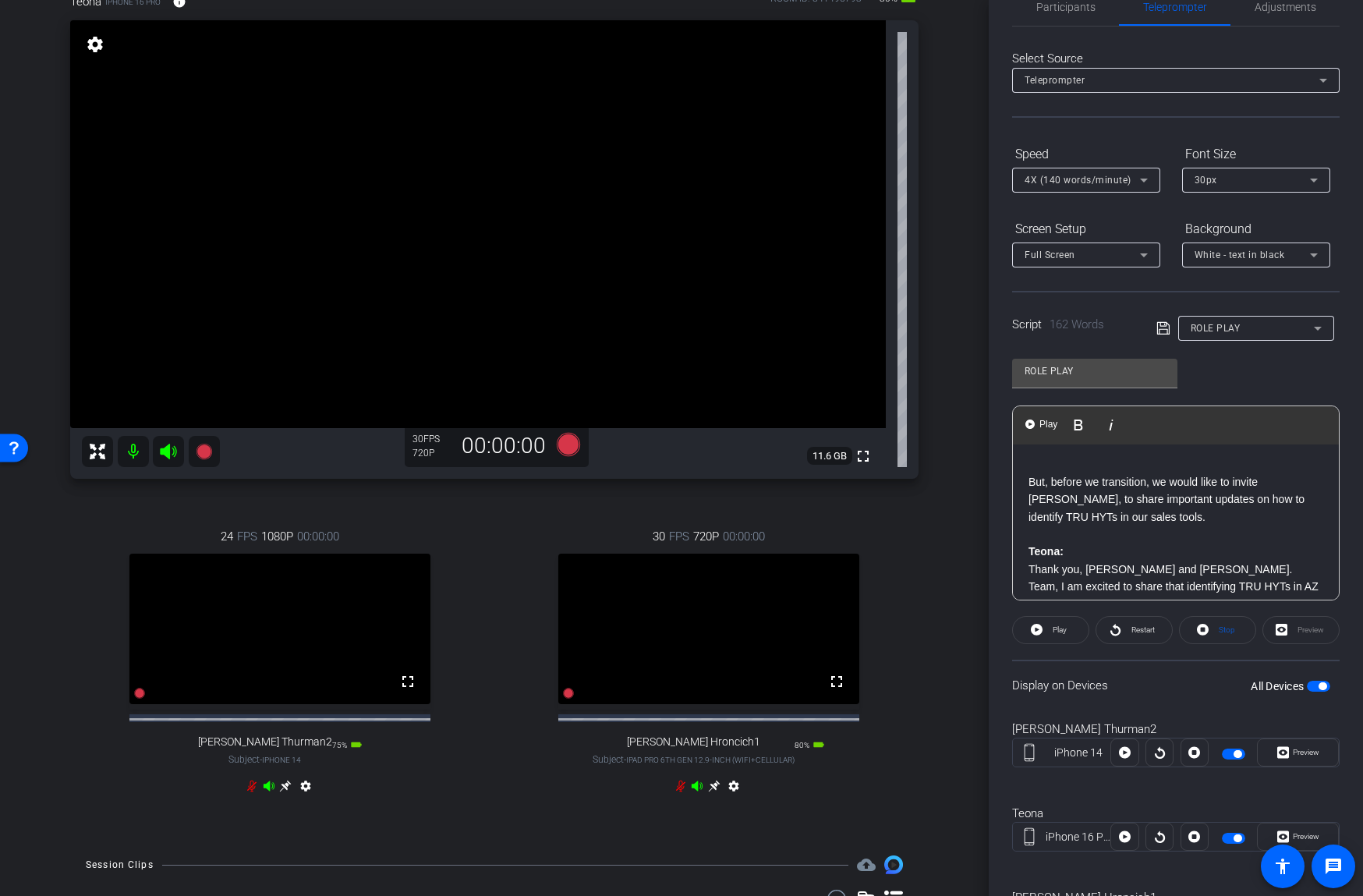
scroll to position [0, 0]
click at [1284, 622] on div "Preview" at bounding box center [1301, 630] width 77 height 28
click at [1285, 628] on div "Preview" at bounding box center [1301, 630] width 77 height 28
click at [1061, 466] on p at bounding box center [1175, 468] width 294 height 17
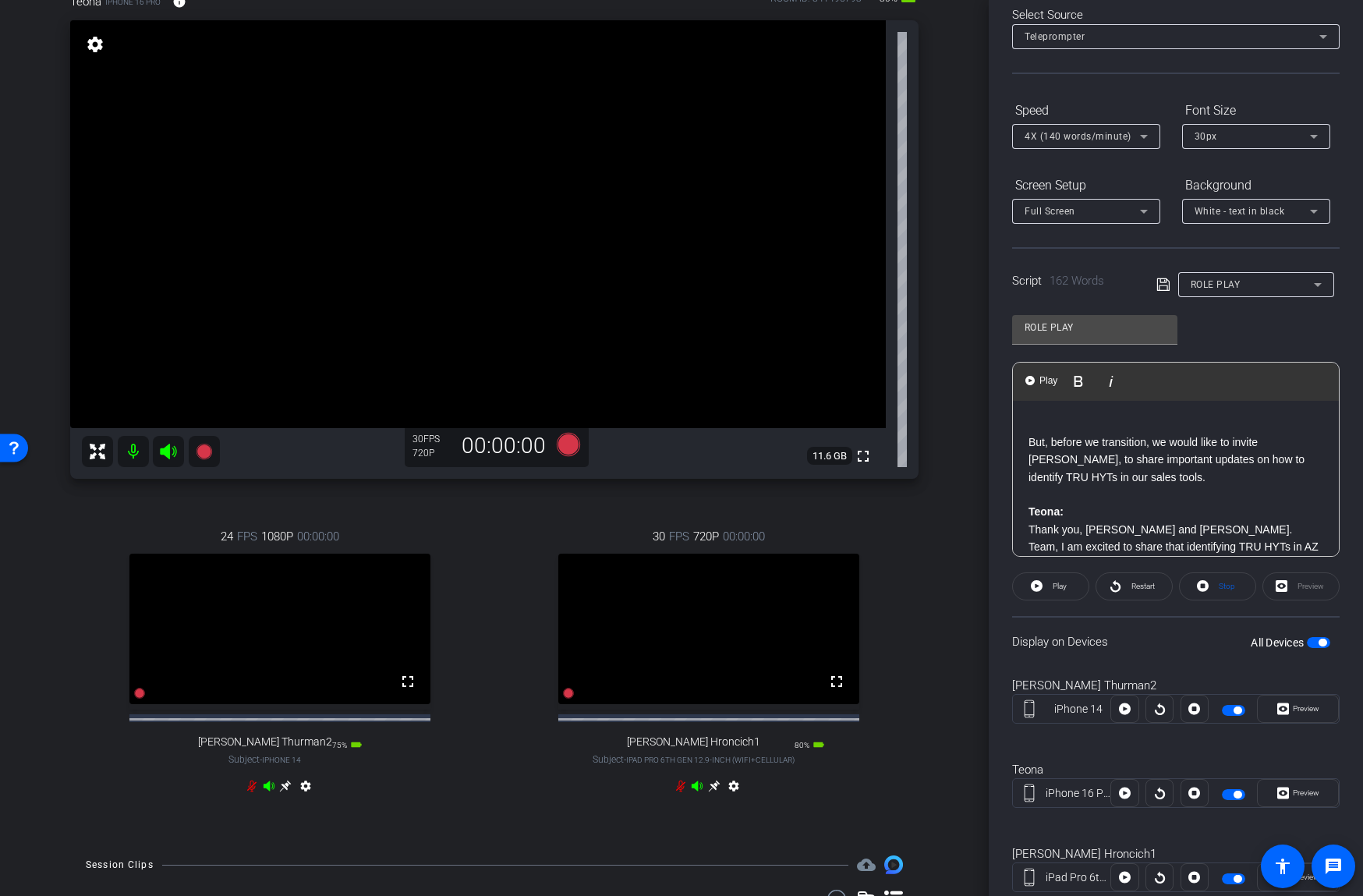
scroll to position [125, 0]
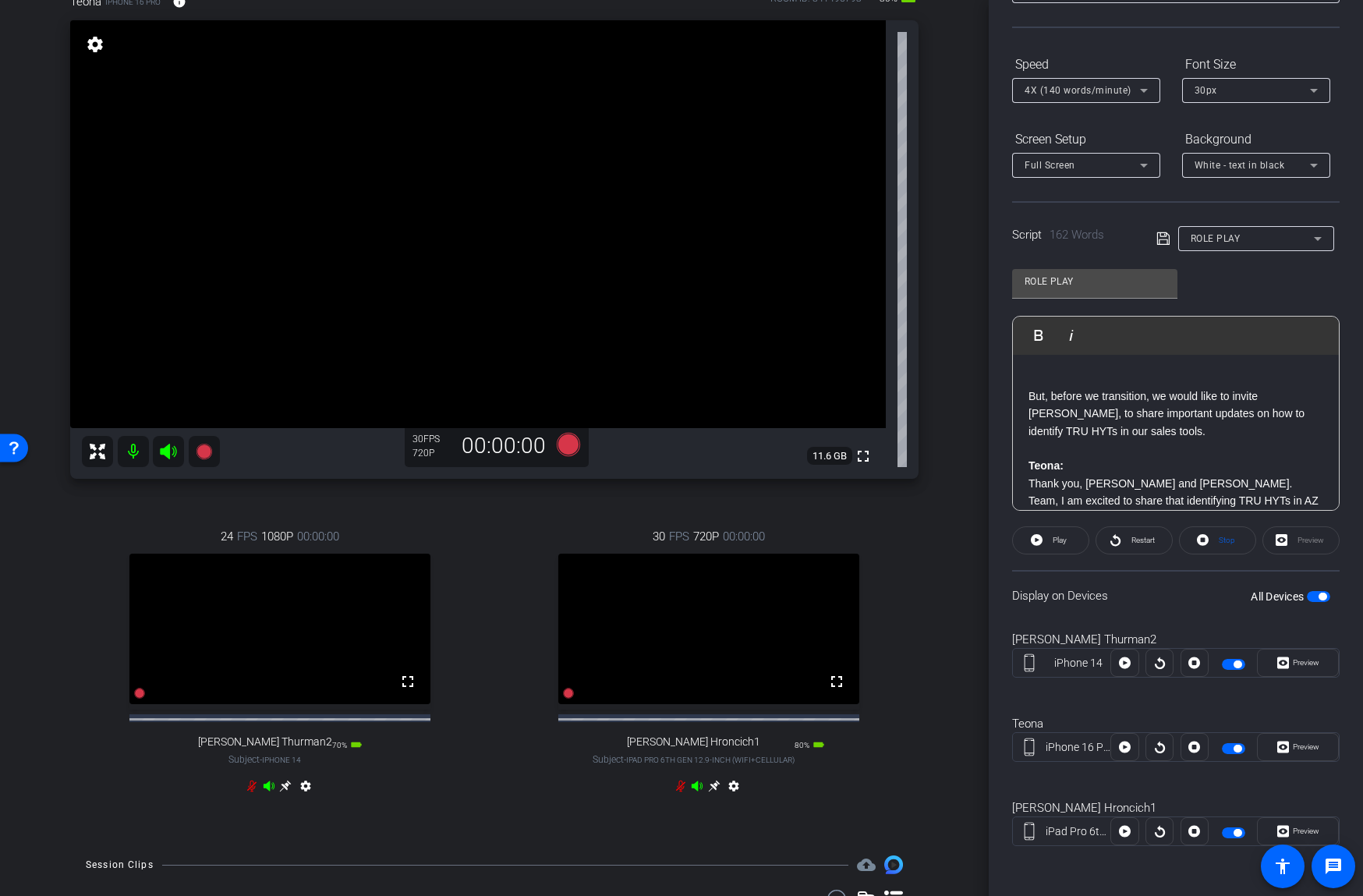
click at [1309, 592] on span "button" at bounding box center [1318, 596] width 24 height 11
click at [1318, 596] on span "button" at bounding box center [1318, 596] width 24 height 11
click at [1302, 749] on span "Preview" at bounding box center [1305, 746] width 27 height 9
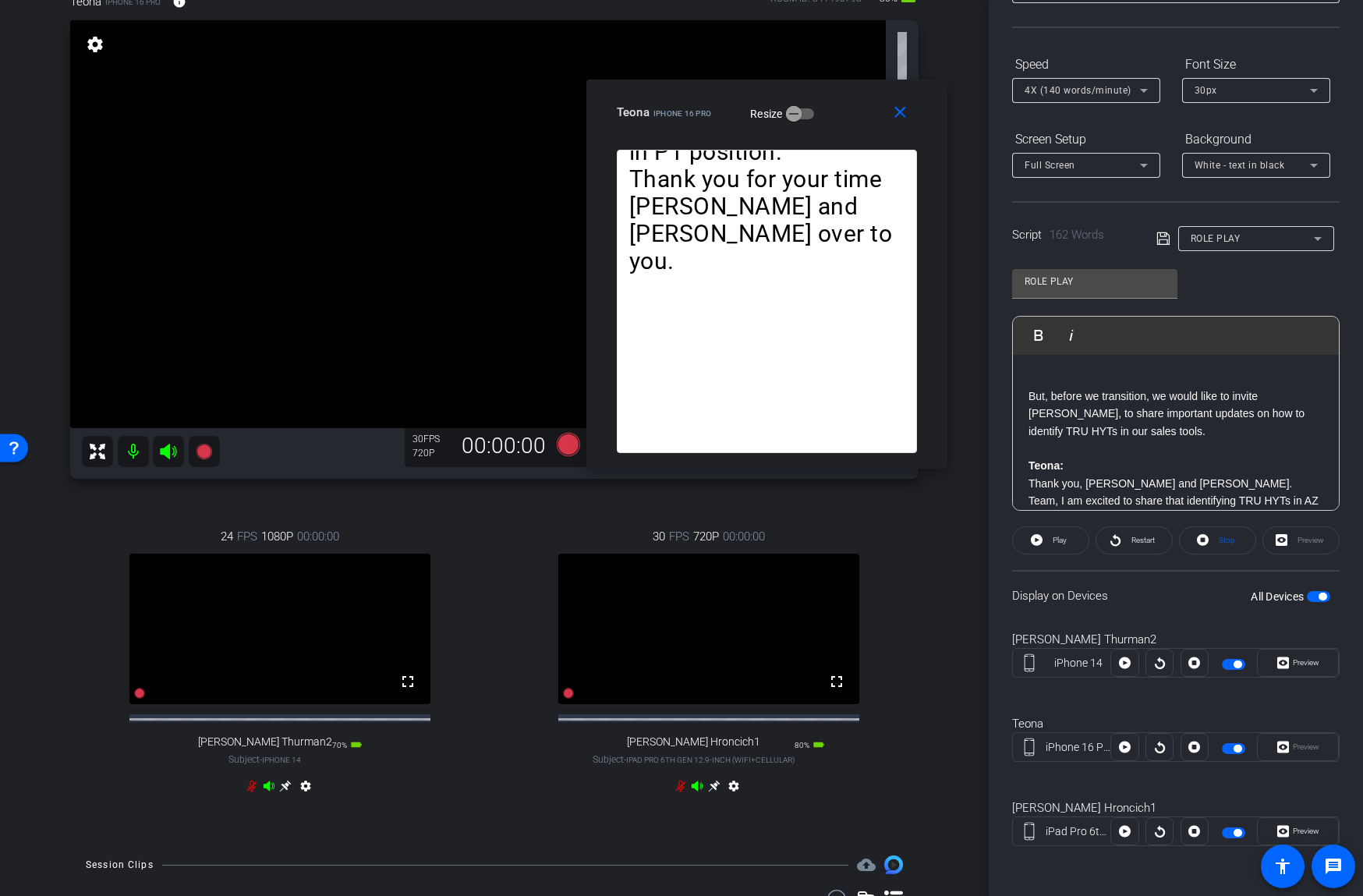
drag, startPoint x: 764, startPoint y: 270, endPoint x: 849, endPoint y: 95, distance: 194.6
click at [849, 95] on div "close Teona iPhone 16 Pro Resize" at bounding box center [766, 114] width 361 height 71
click at [1044, 382] on p at bounding box center [1175, 379] width 294 height 17
click at [1124, 544] on span at bounding box center [1134, 540] width 75 height 37
click at [1047, 536] on span "Pause" at bounding box center [1057, 540] width 25 height 22
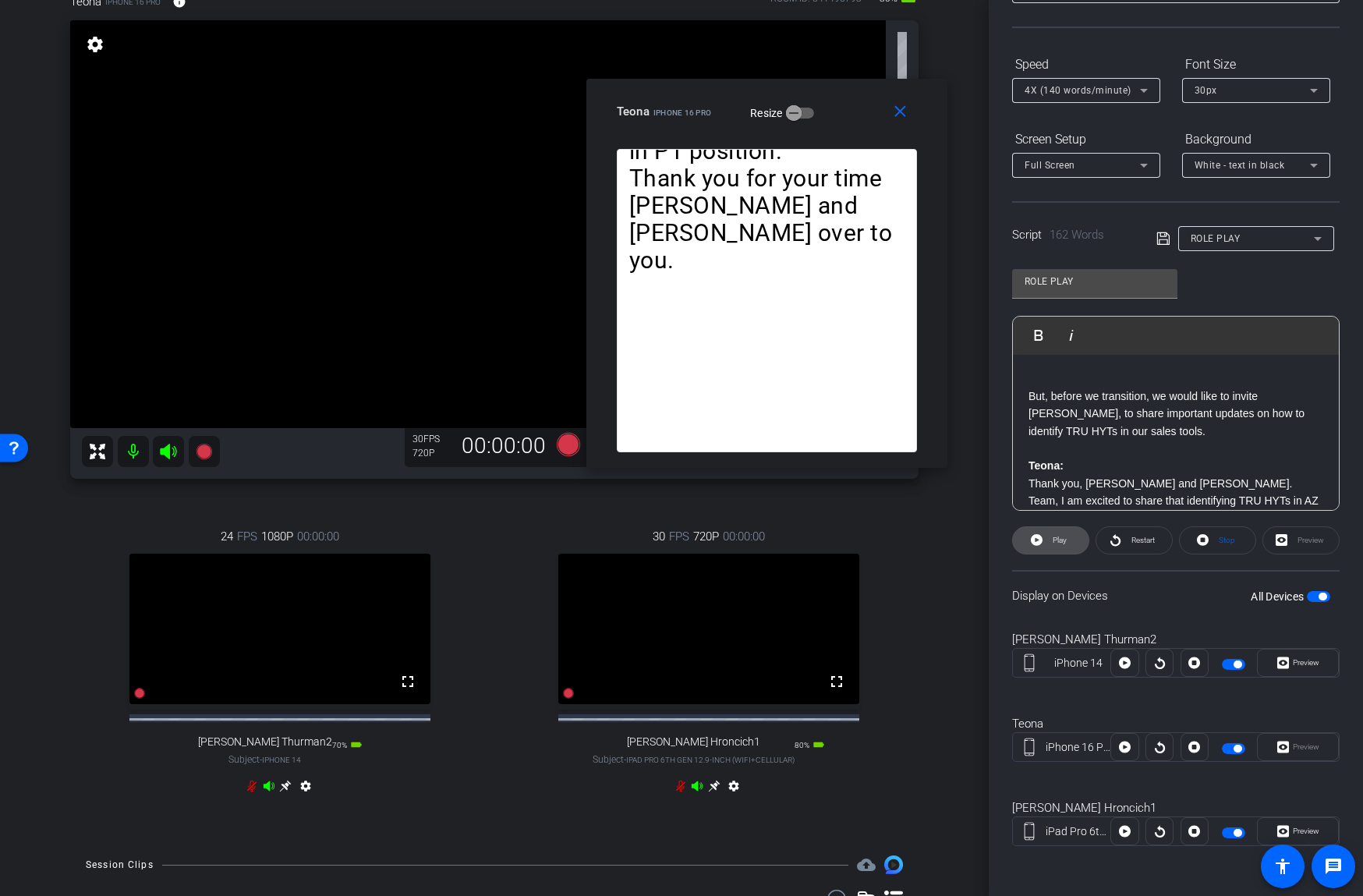
click at [1050, 538] on span "Play" at bounding box center [1057, 540] width 18 height 22
click at [1123, 538] on span at bounding box center [1134, 540] width 75 height 37
click at [899, 113] on mat-icon "close" at bounding box center [900, 112] width 19 height 19
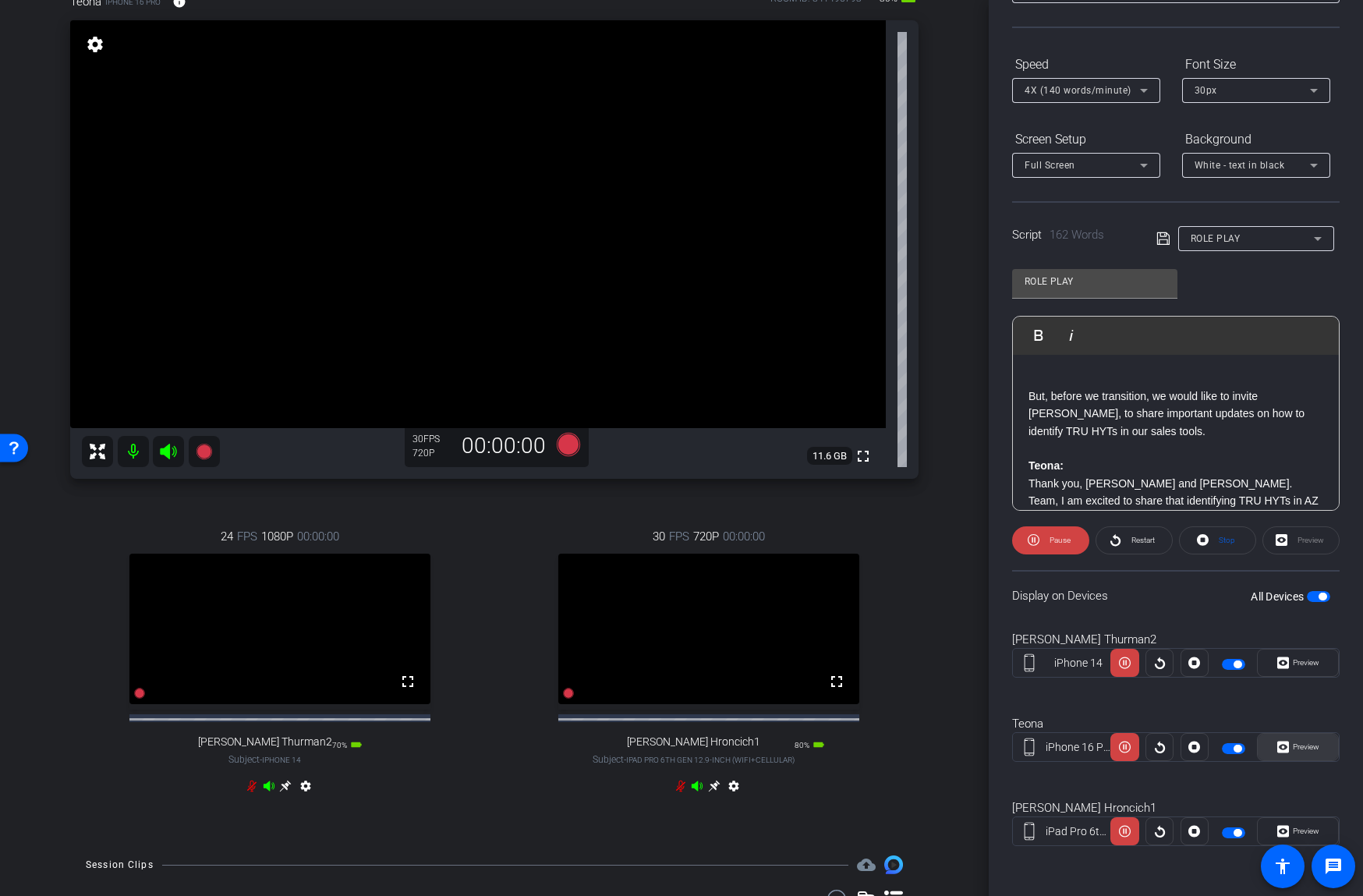
click at [1307, 745] on span "Preview" at bounding box center [1305, 746] width 27 height 9
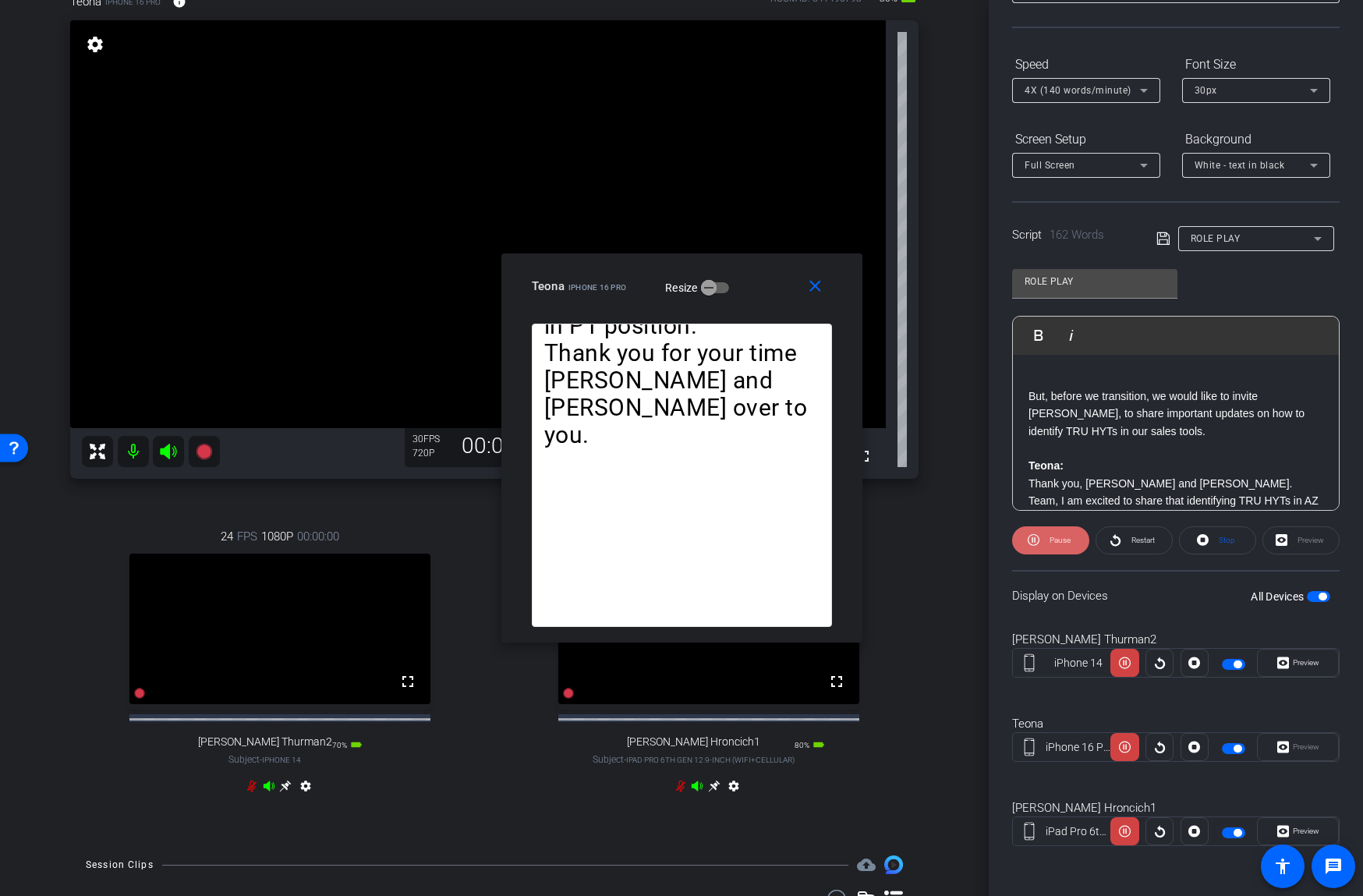
click at [1075, 544] on span at bounding box center [1050, 540] width 77 height 37
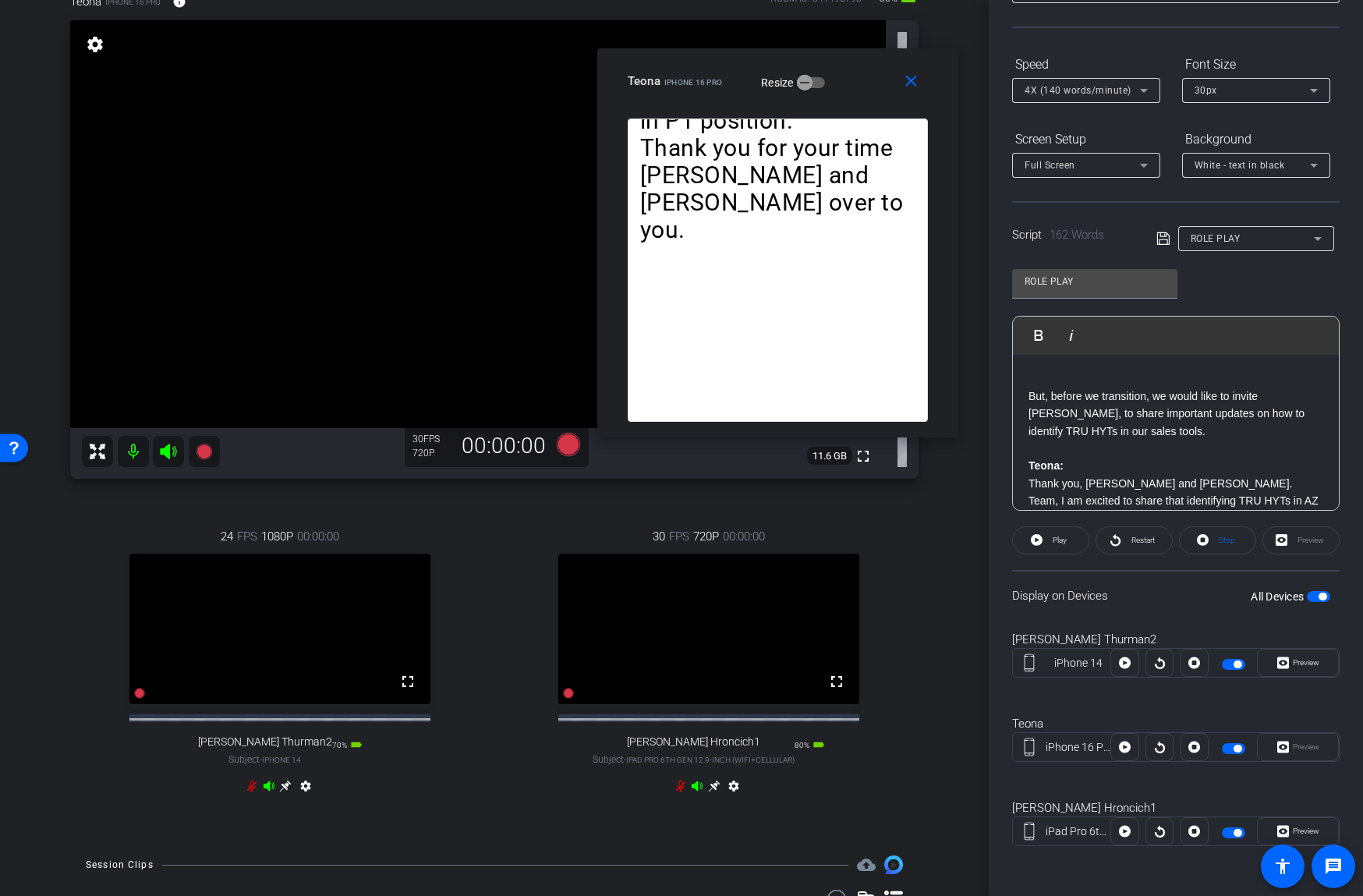
drag, startPoint x: 762, startPoint y: 279, endPoint x: 861, endPoint y: 71, distance: 230.4
click at [861, 71] on div "Teona iPhone 16 Pro Resize" at bounding box center [783, 81] width 312 height 28
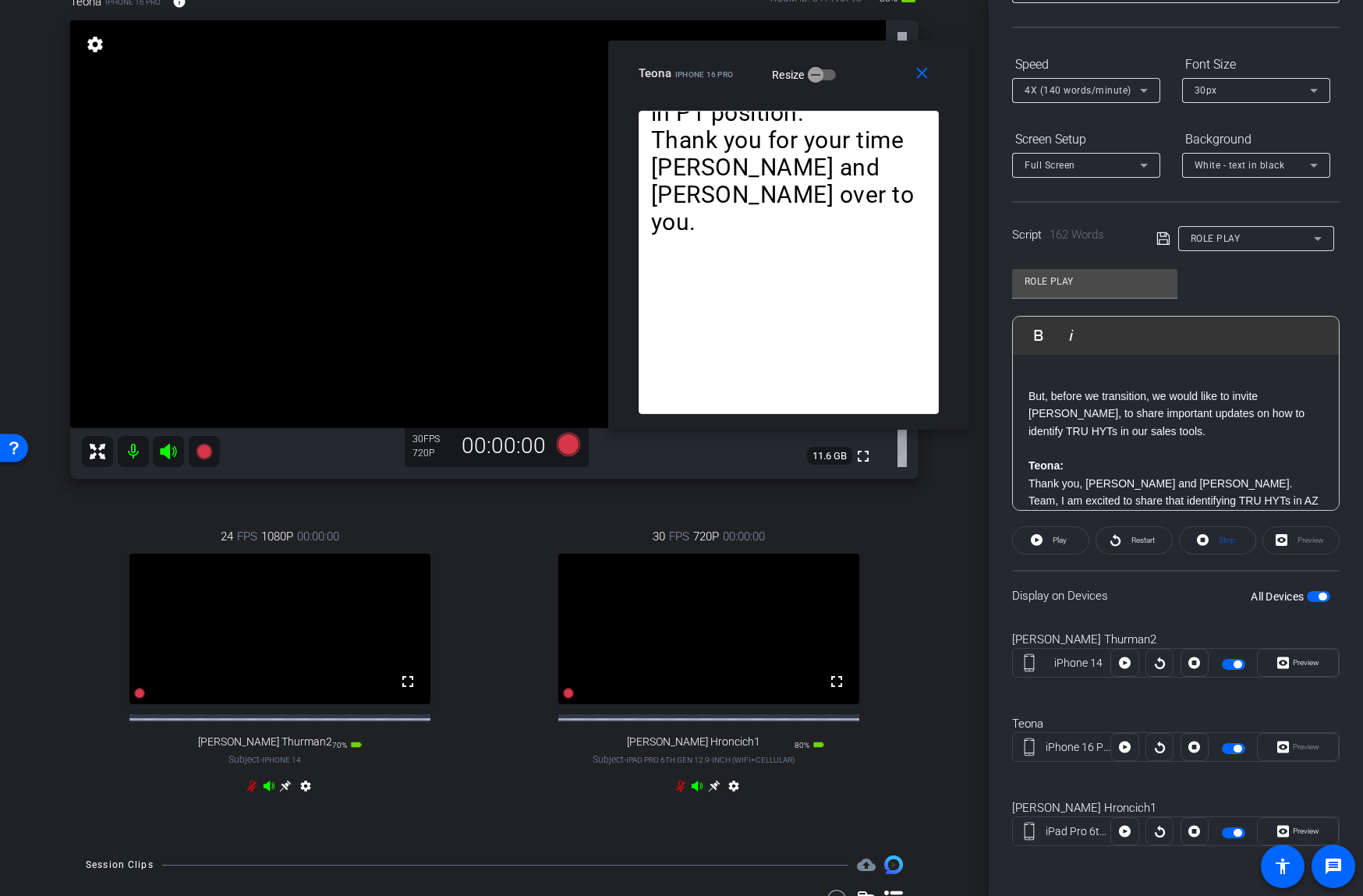
click at [887, 56] on div "close Teona iPhone 16 Pro Resize" at bounding box center [788, 75] width 361 height 71
click at [675, 792] on icon at bounding box center [680, 786] width 12 height 12
click at [247, 792] on icon at bounding box center [251, 786] width 12 height 12
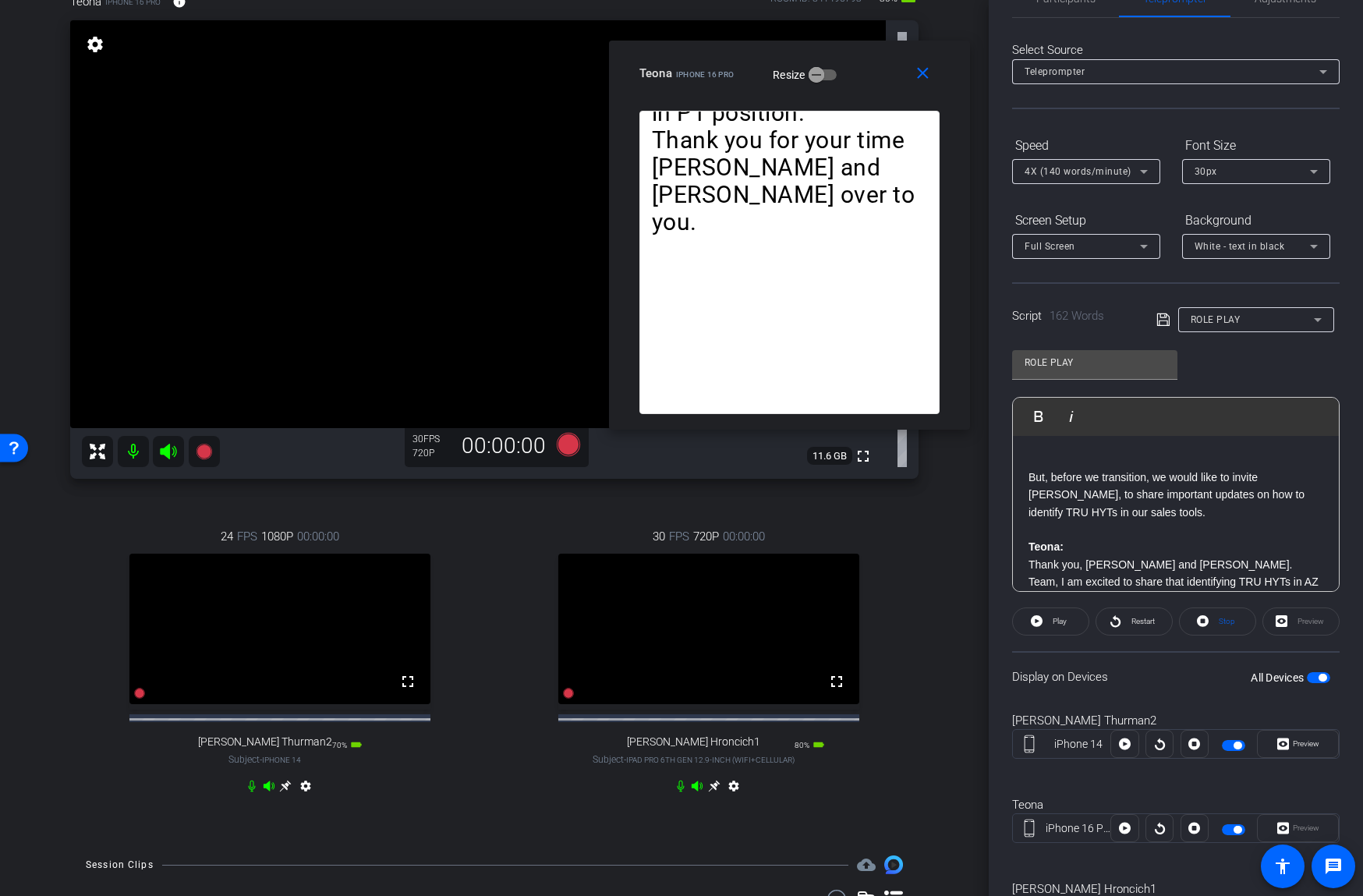
scroll to position [0, 0]
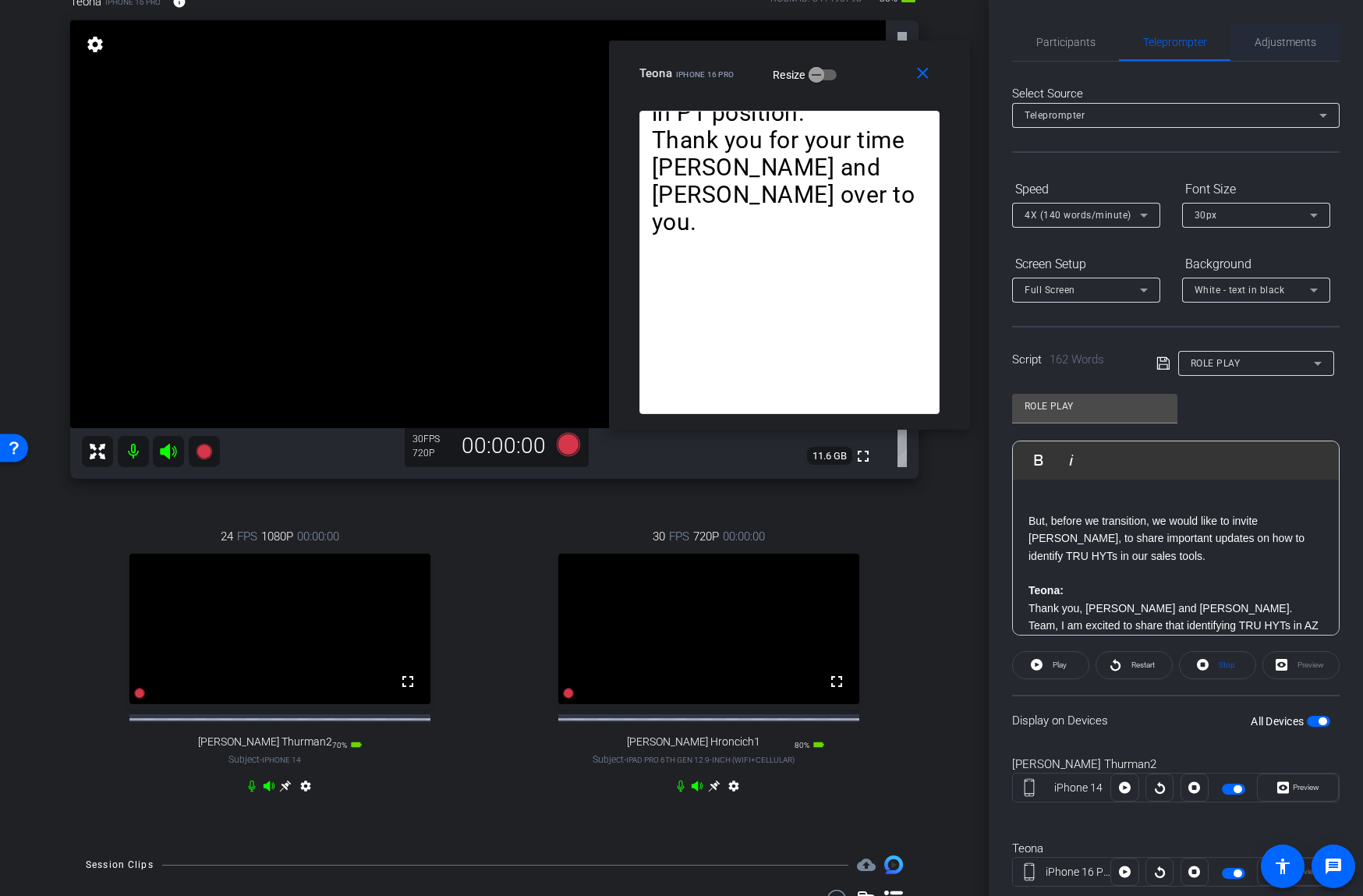
click at [1275, 36] on span "Adjustments" at bounding box center [1285, 41] width 62 height 11
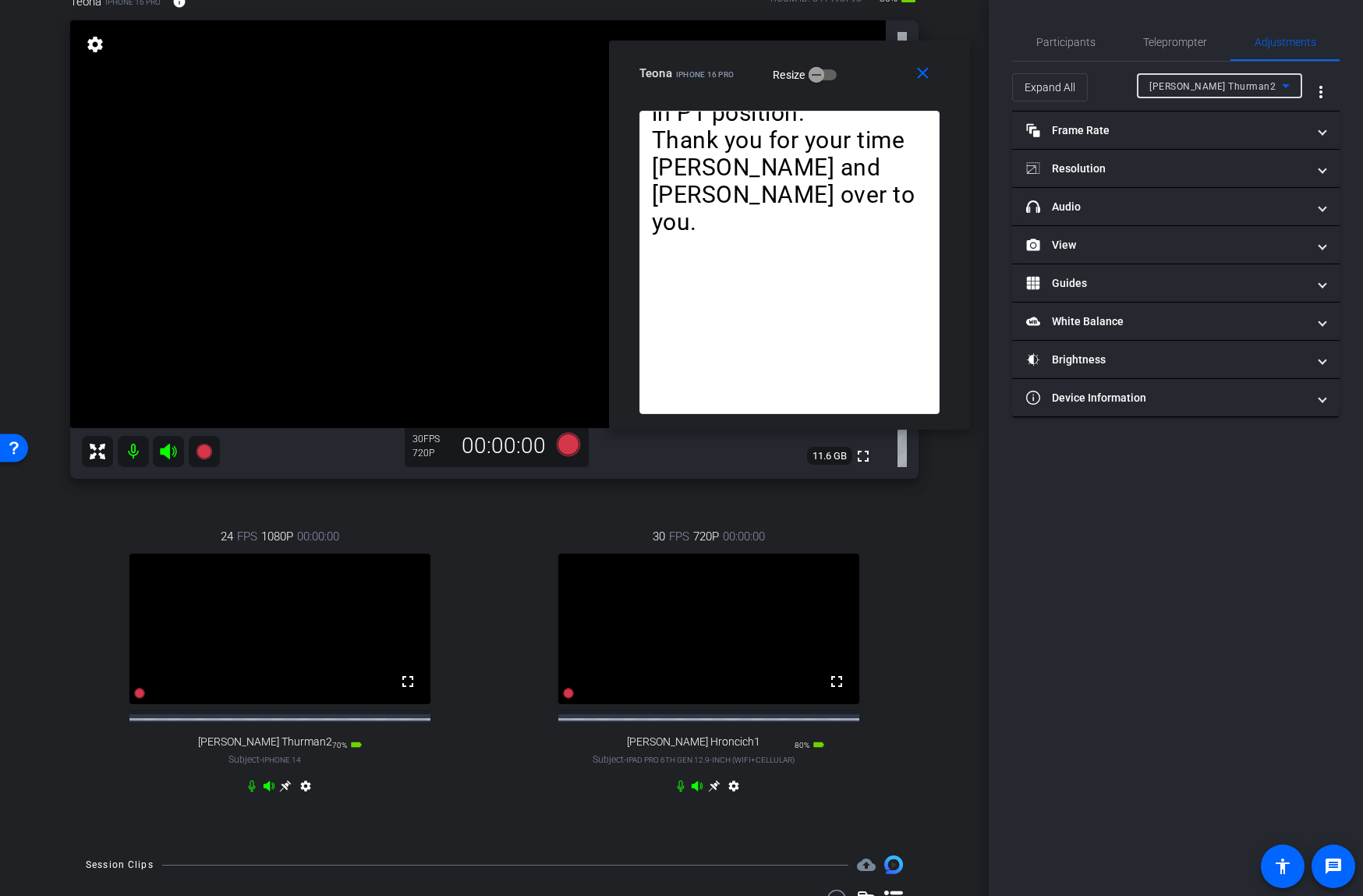
click at [1196, 91] on span "[PERSON_NAME] Thurman2" at bounding box center [1212, 86] width 126 height 11
click at [1188, 139] on mat-option "Teona" at bounding box center [1219, 142] width 165 height 25
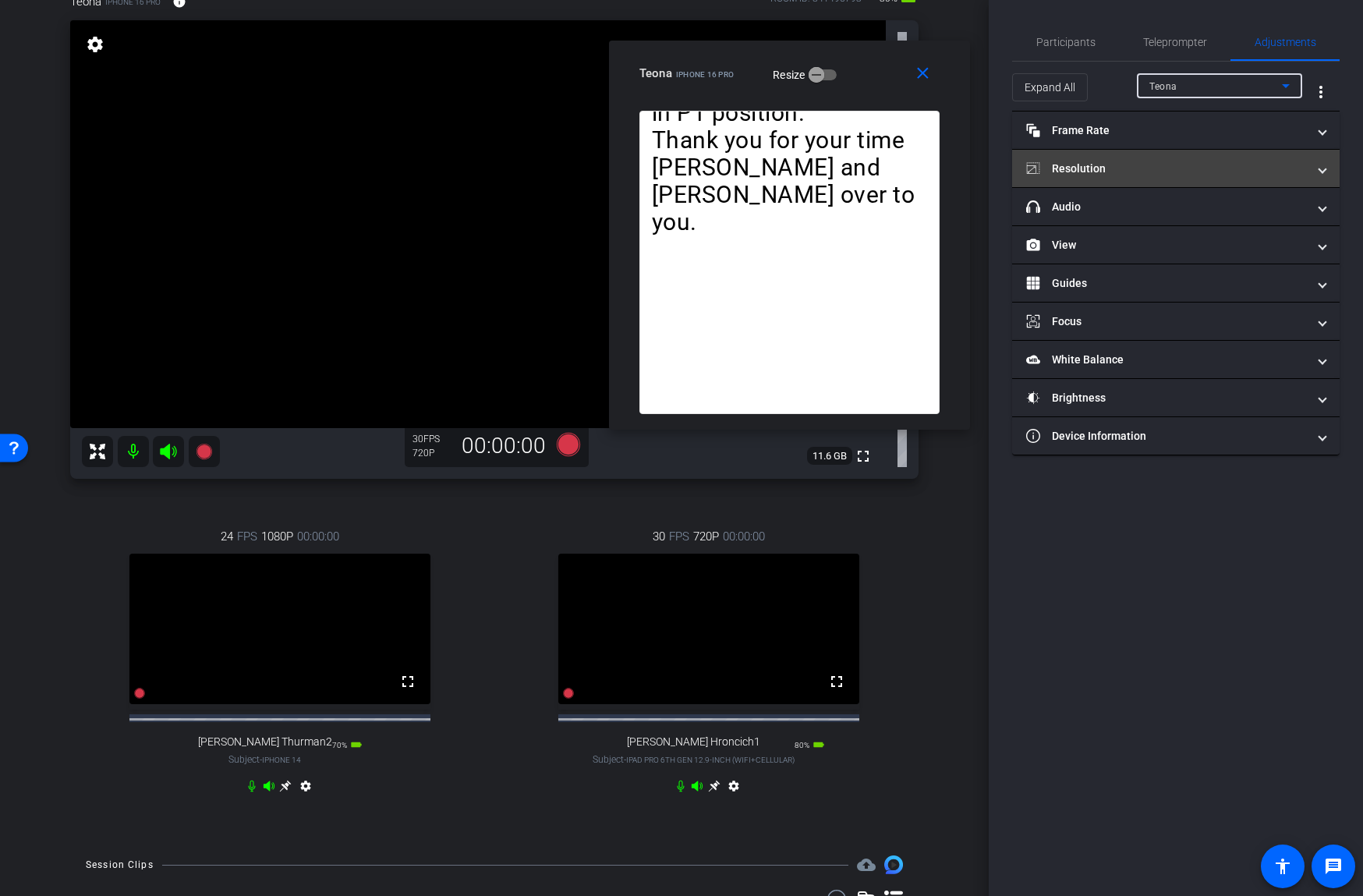
click at [1117, 164] on mat-panel-title "Resolution" at bounding box center [1166, 169] width 281 height 16
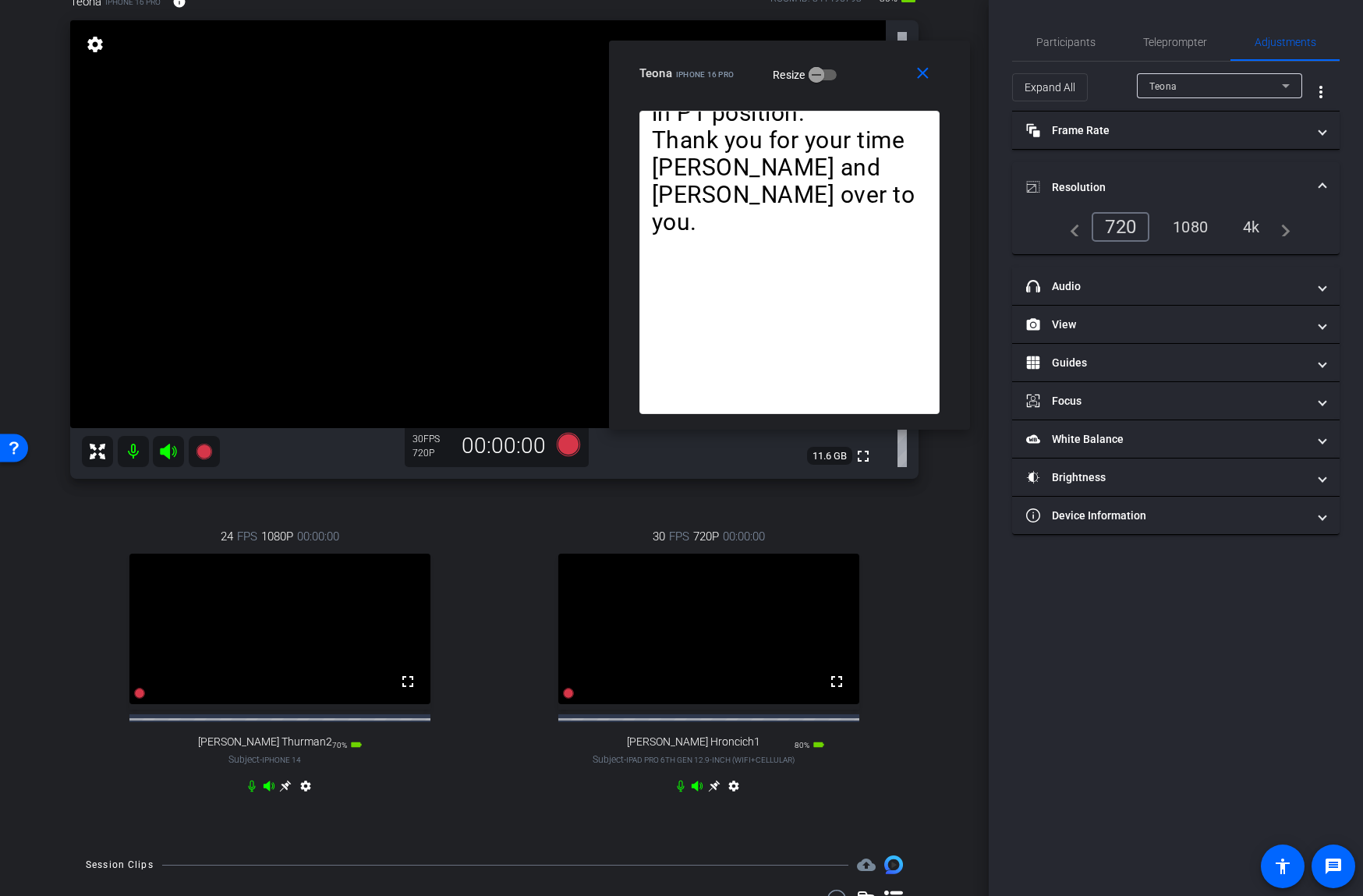
click at [1196, 228] on div "1080" at bounding box center [1190, 226] width 58 height 27
click at [1099, 322] on mat-panel-title "View" at bounding box center [1166, 324] width 281 height 16
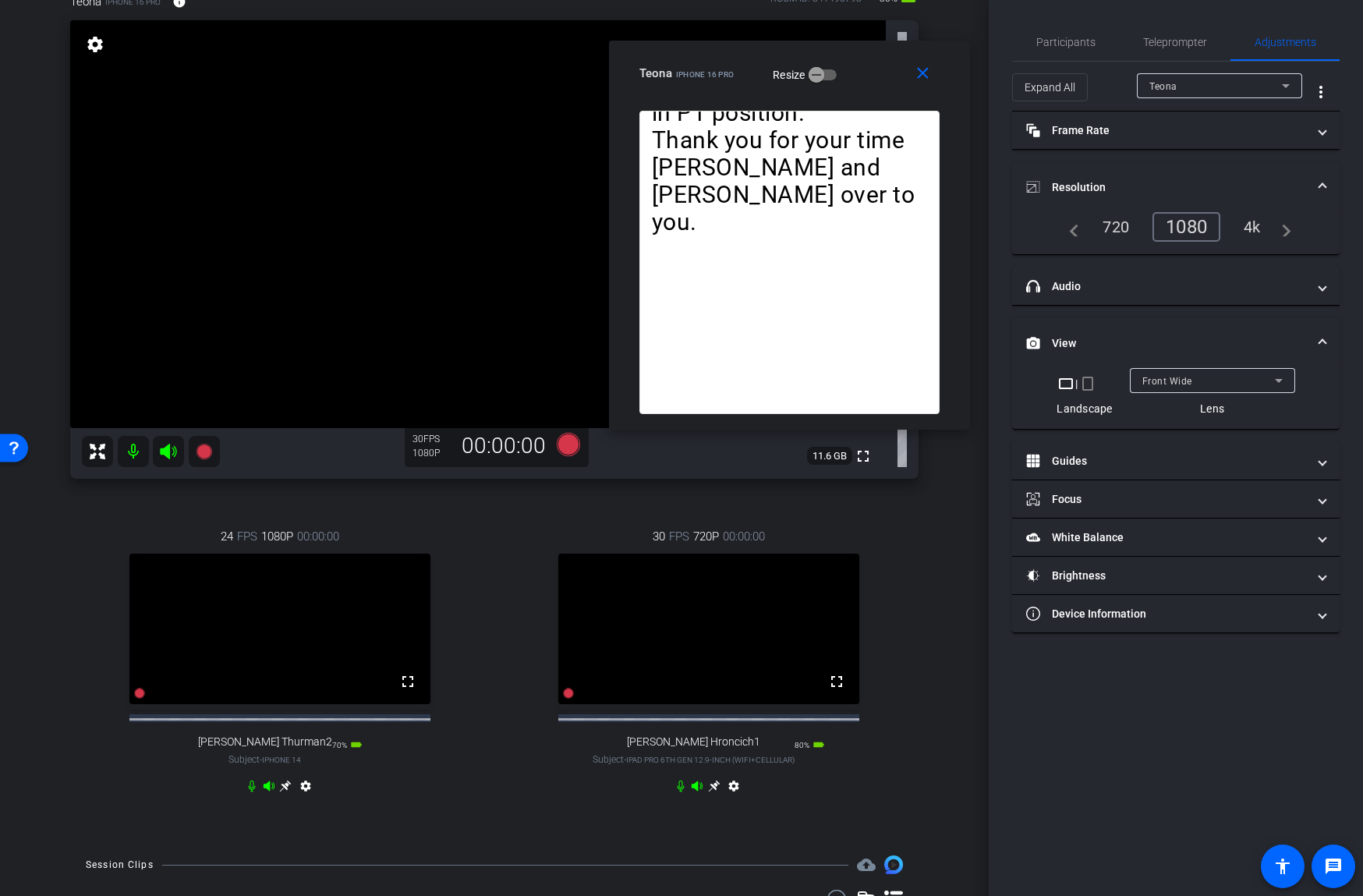
click at [1099, 322] on mat-expansion-panel-header "View" at bounding box center [1176, 343] width 328 height 50
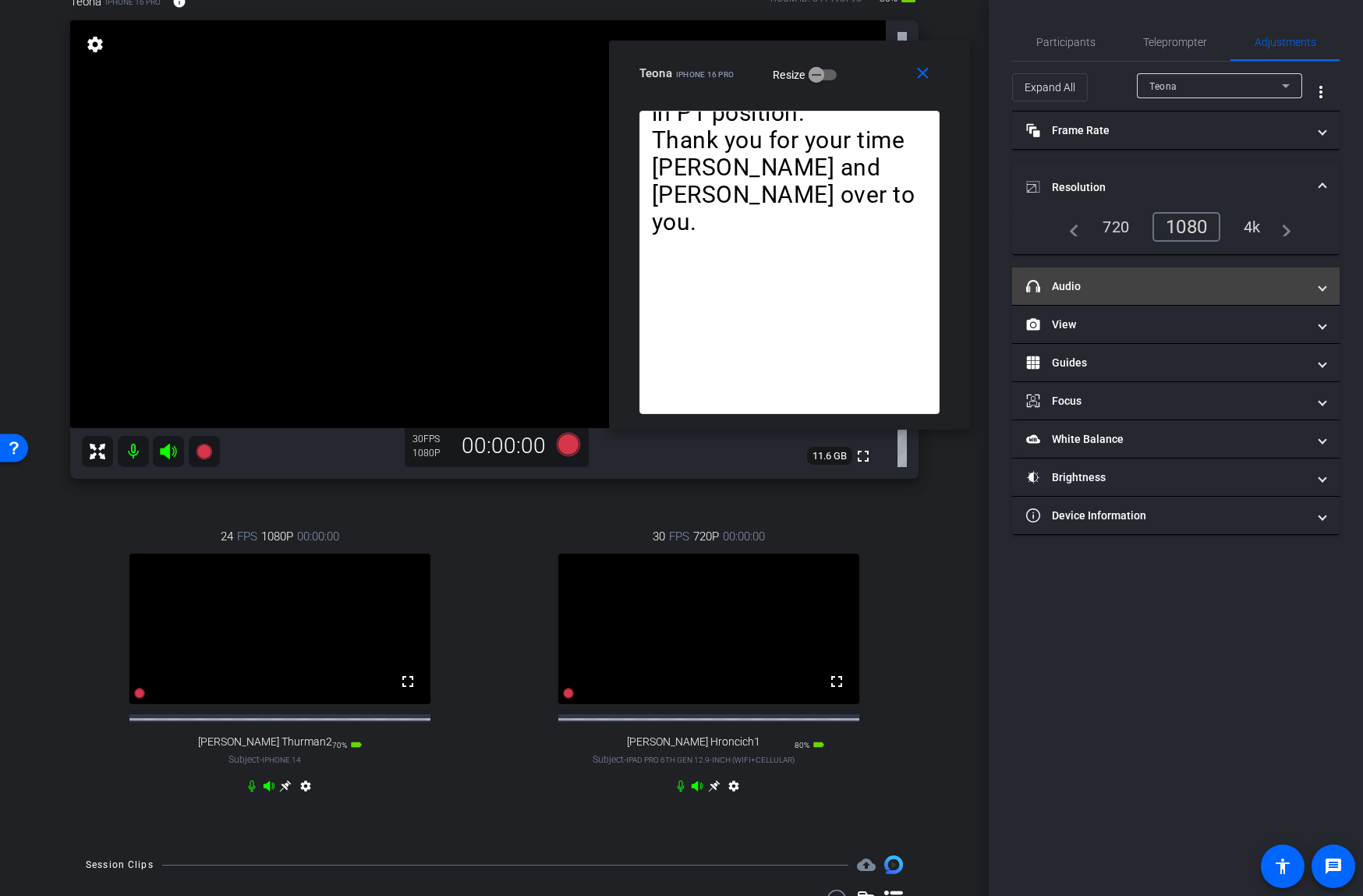
click at [1109, 292] on mat-panel-title "headphone icon Audio" at bounding box center [1166, 286] width 281 height 16
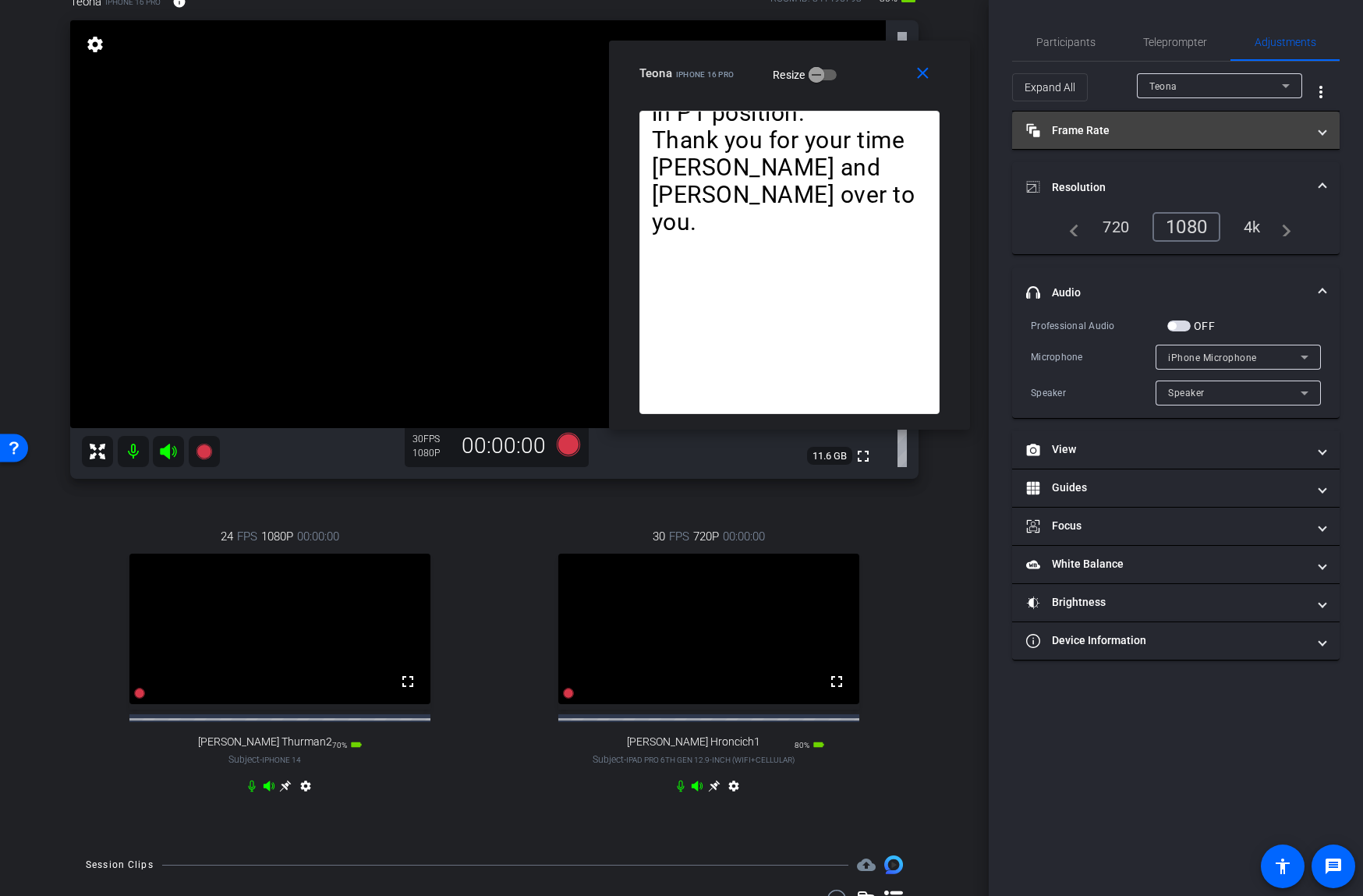
click at [1108, 128] on mat-panel-title "Frame Rate Frame Rate" at bounding box center [1166, 131] width 281 height 16
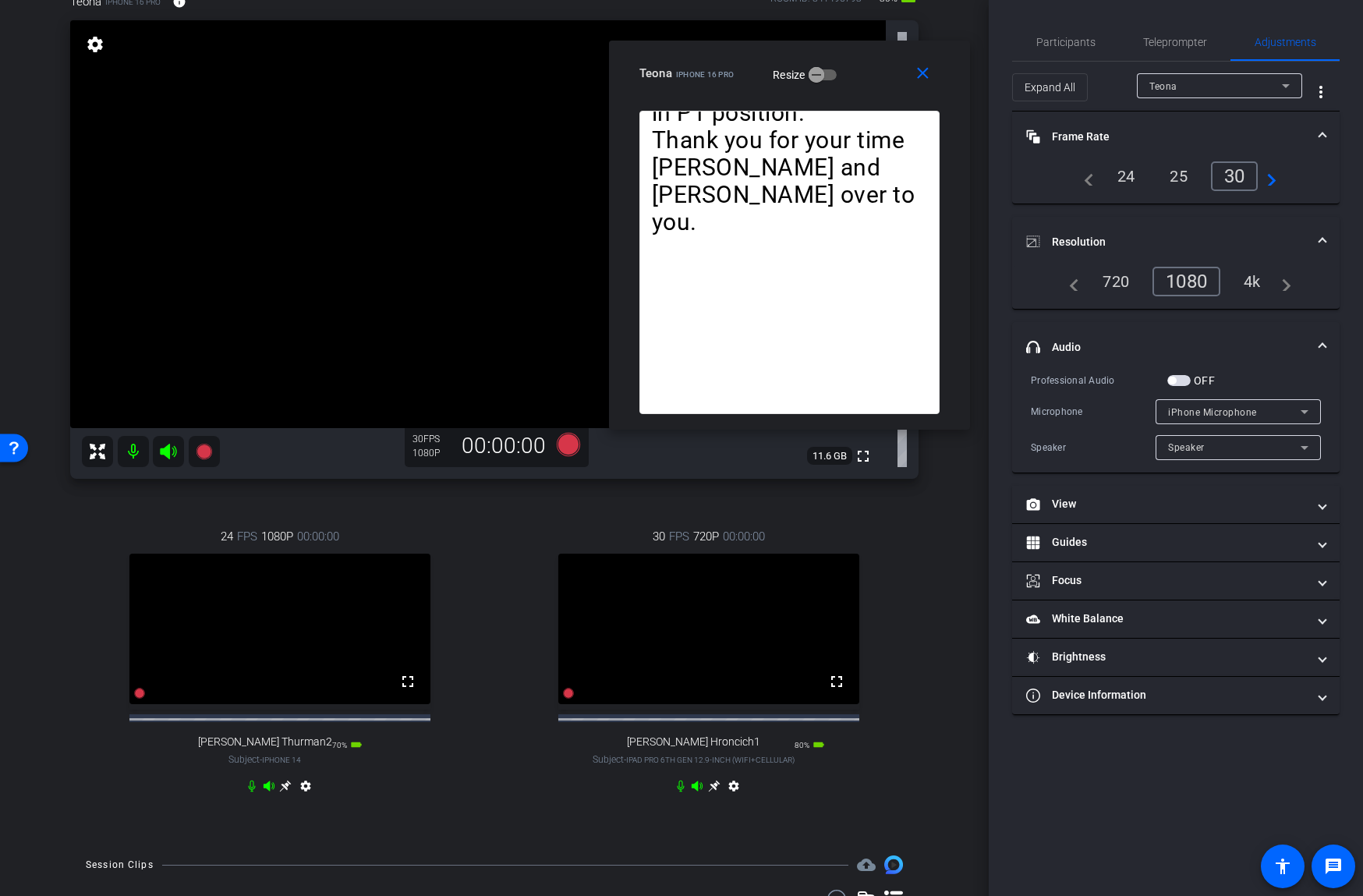
click at [1125, 172] on div "24" at bounding box center [1125, 176] width 41 height 27
click at [1080, 42] on span "Participants" at bounding box center [1065, 41] width 59 height 11
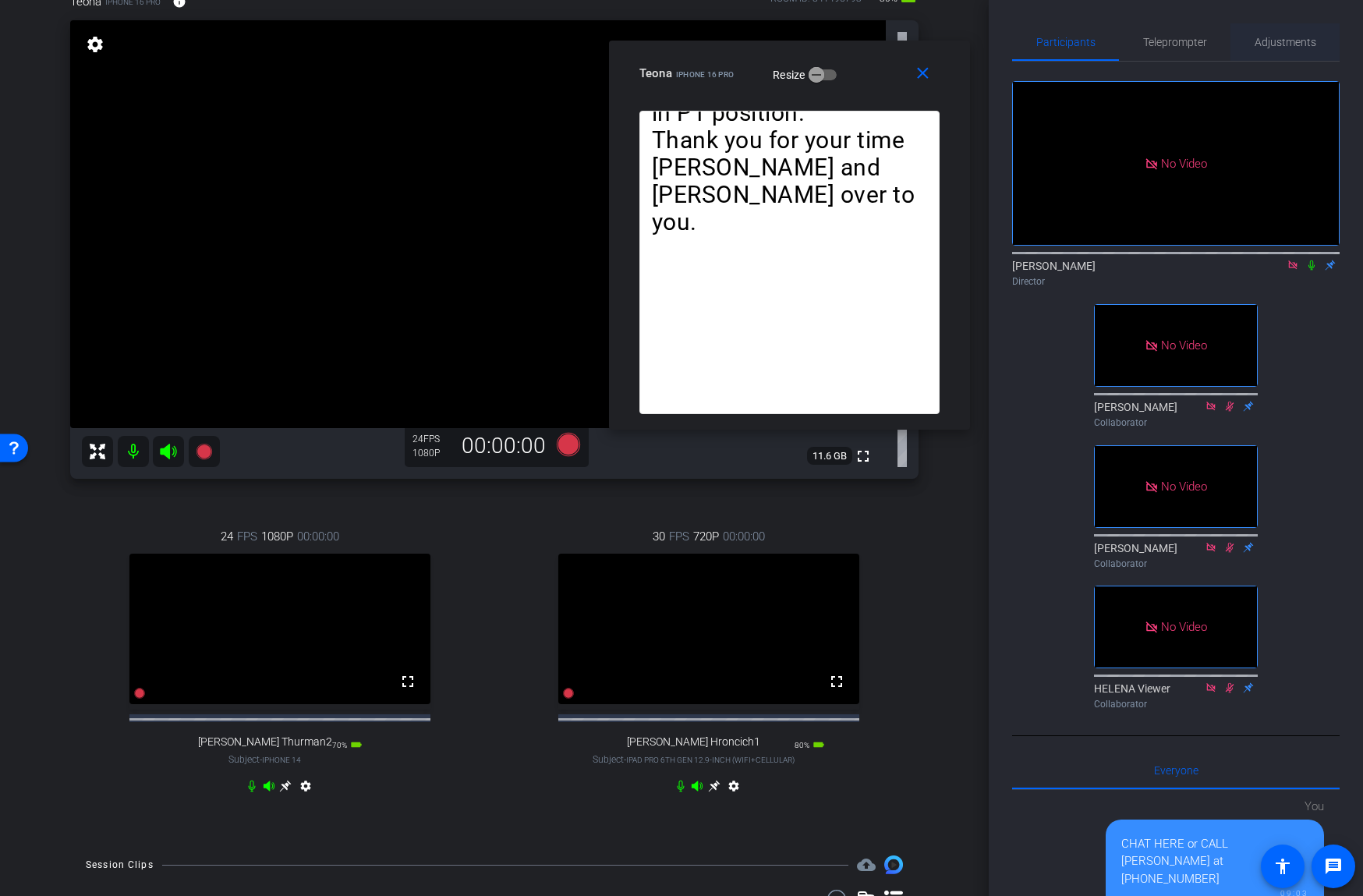
click at [1275, 41] on span "Adjustments" at bounding box center [1285, 41] width 62 height 11
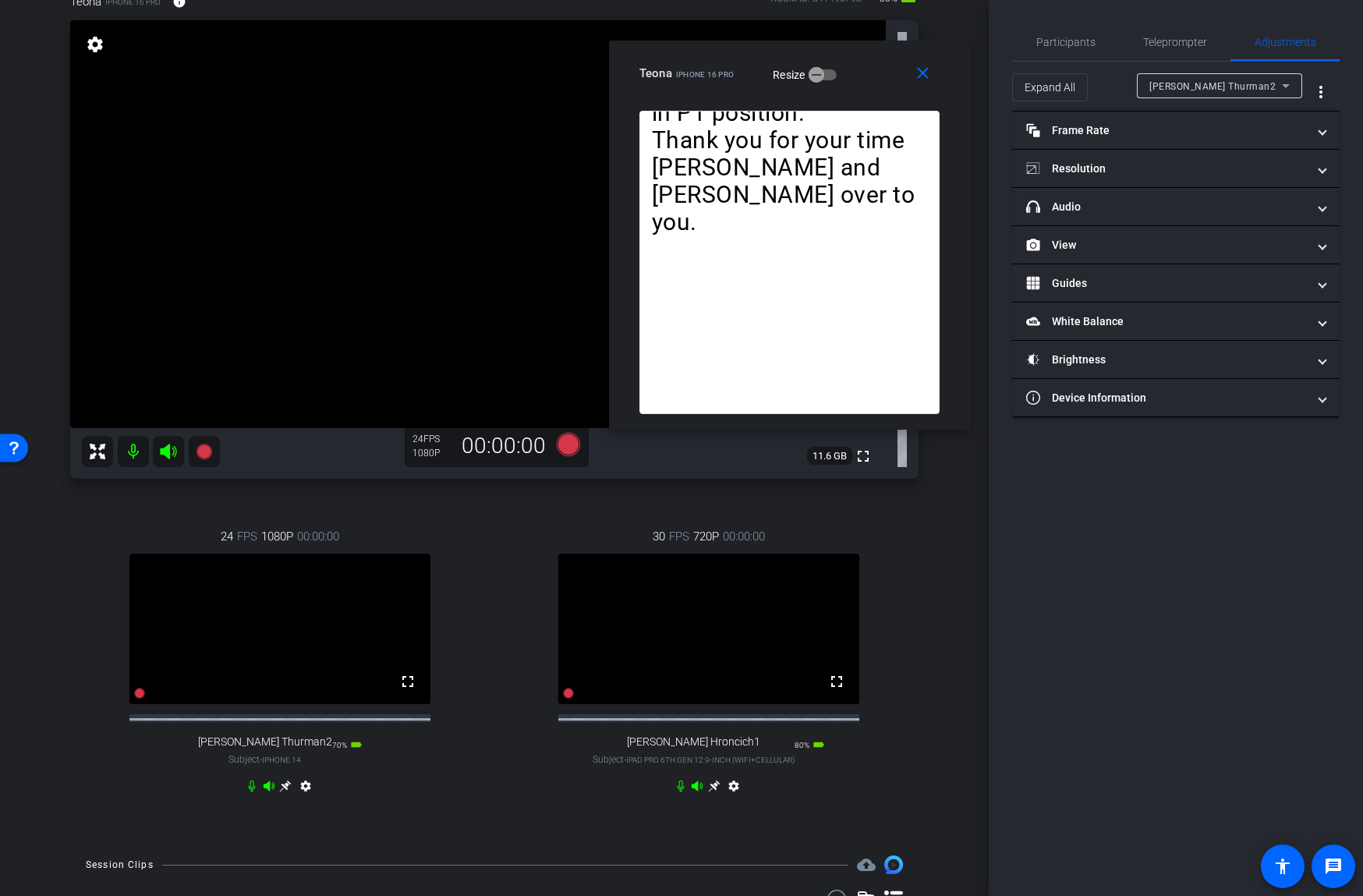
click at [1169, 86] on span "[PERSON_NAME] Thurman2" at bounding box center [1212, 86] width 126 height 11
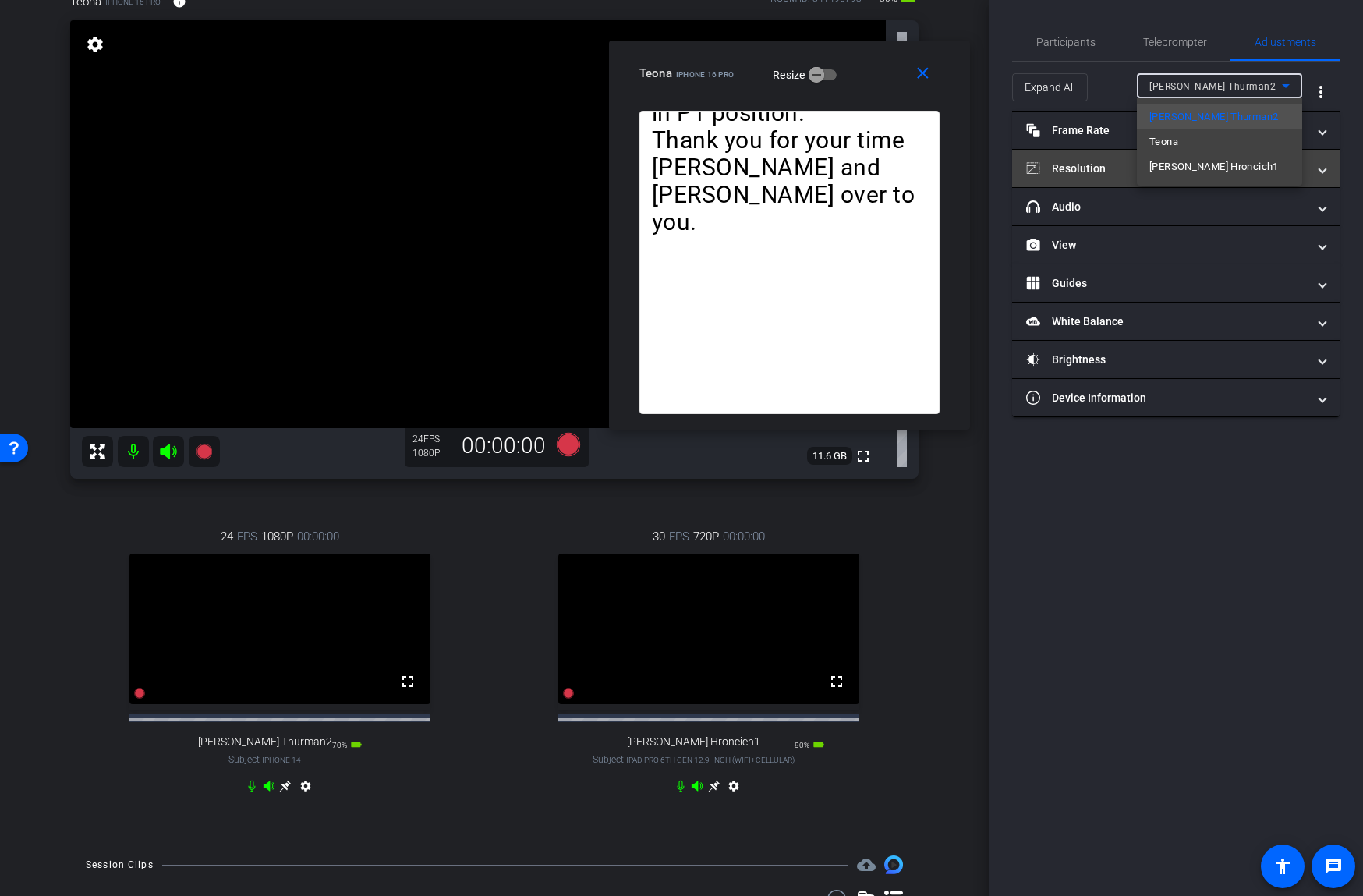
click at [1165, 163] on span "[PERSON_NAME] Hroncich1" at bounding box center [1214, 166] width 130 height 19
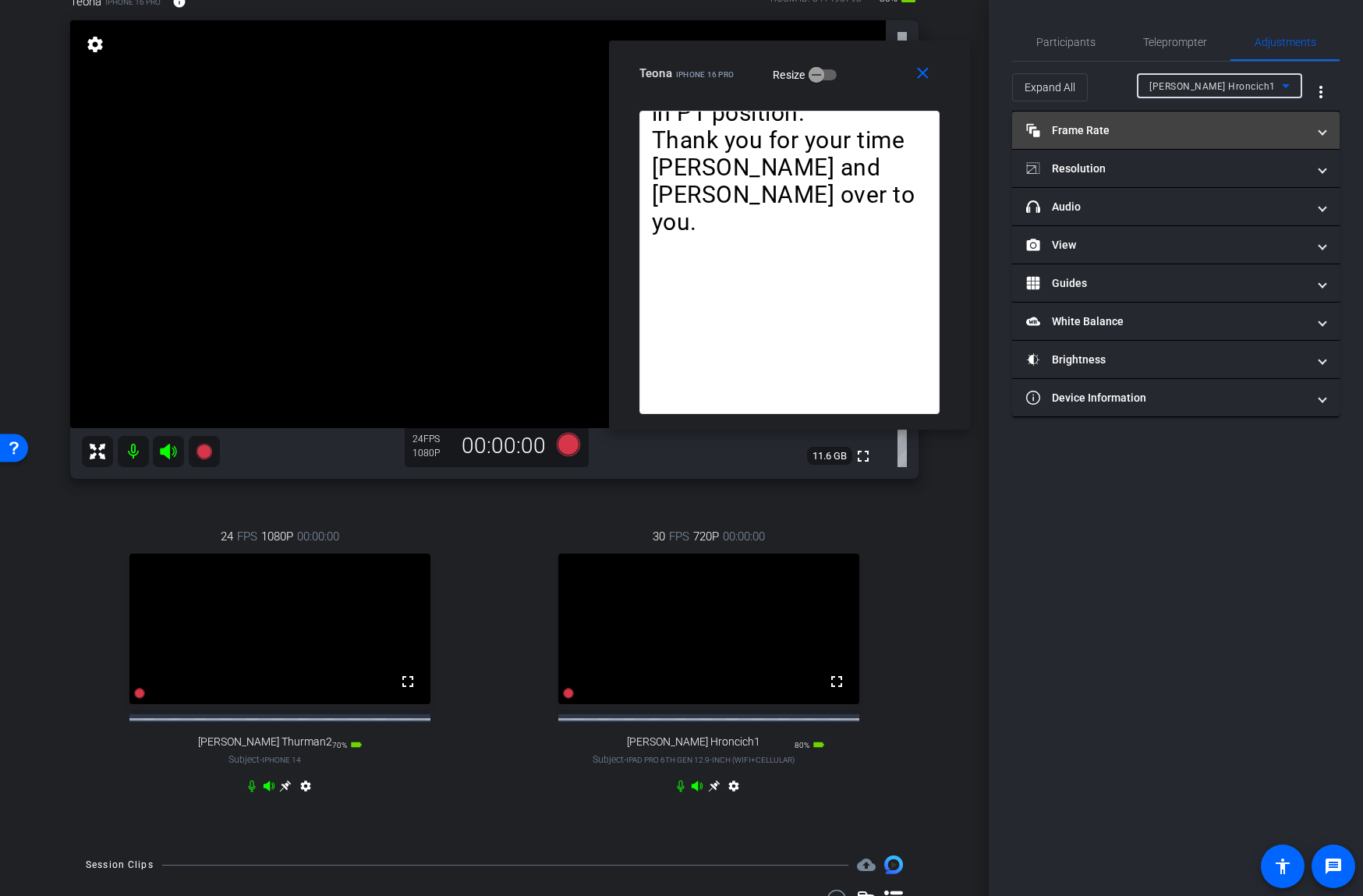
click at [1127, 138] on mat-panel-title "Frame Rate Frame Rate" at bounding box center [1166, 131] width 281 height 16
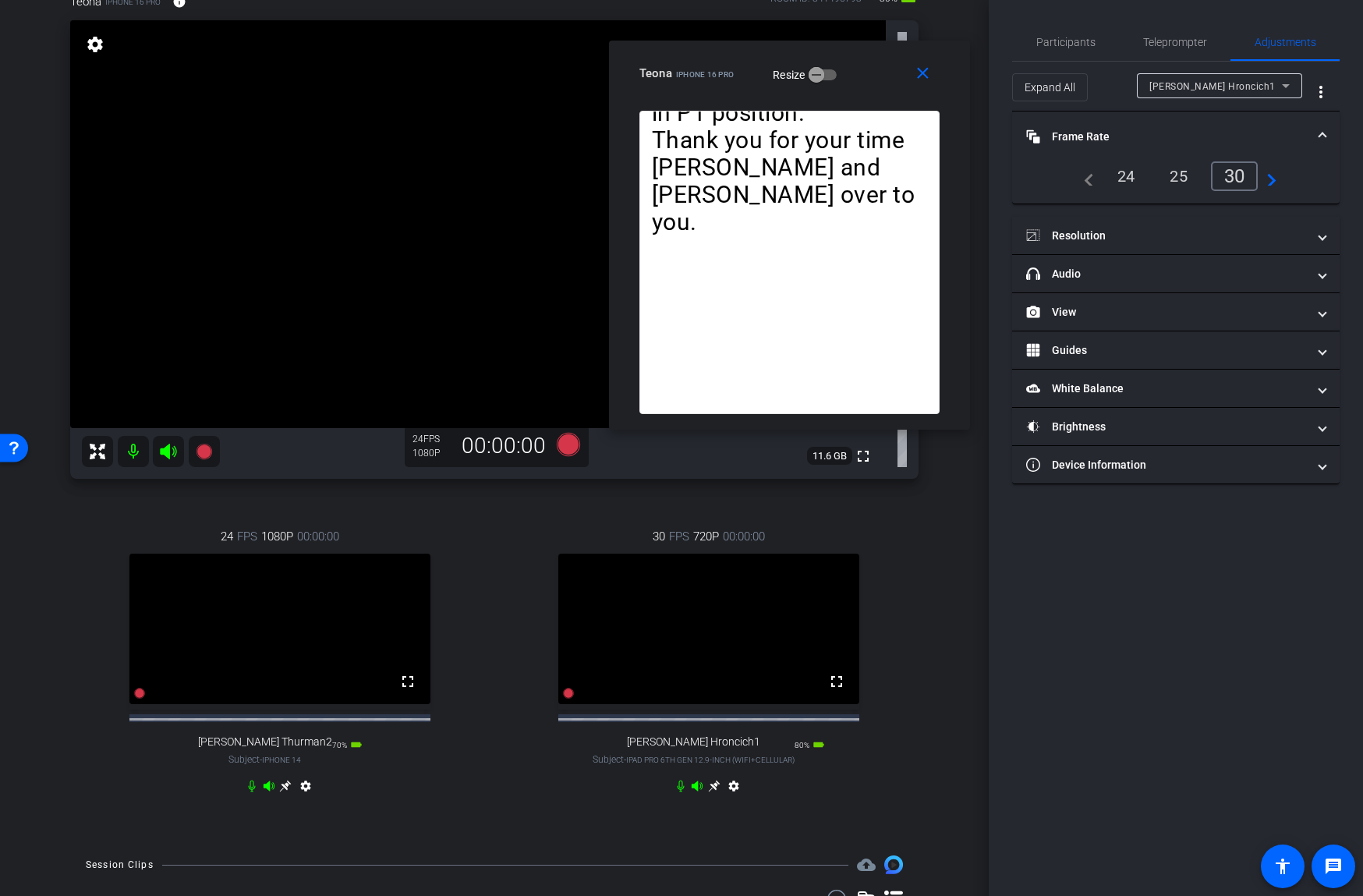
click at [1132, 176] on div "24" at bounding box center [1125, 176] width 41 height 27
click at [1107, 237] on mat-panel-title "Resolution" at bounding box center [1166, 236] width 281 height 16
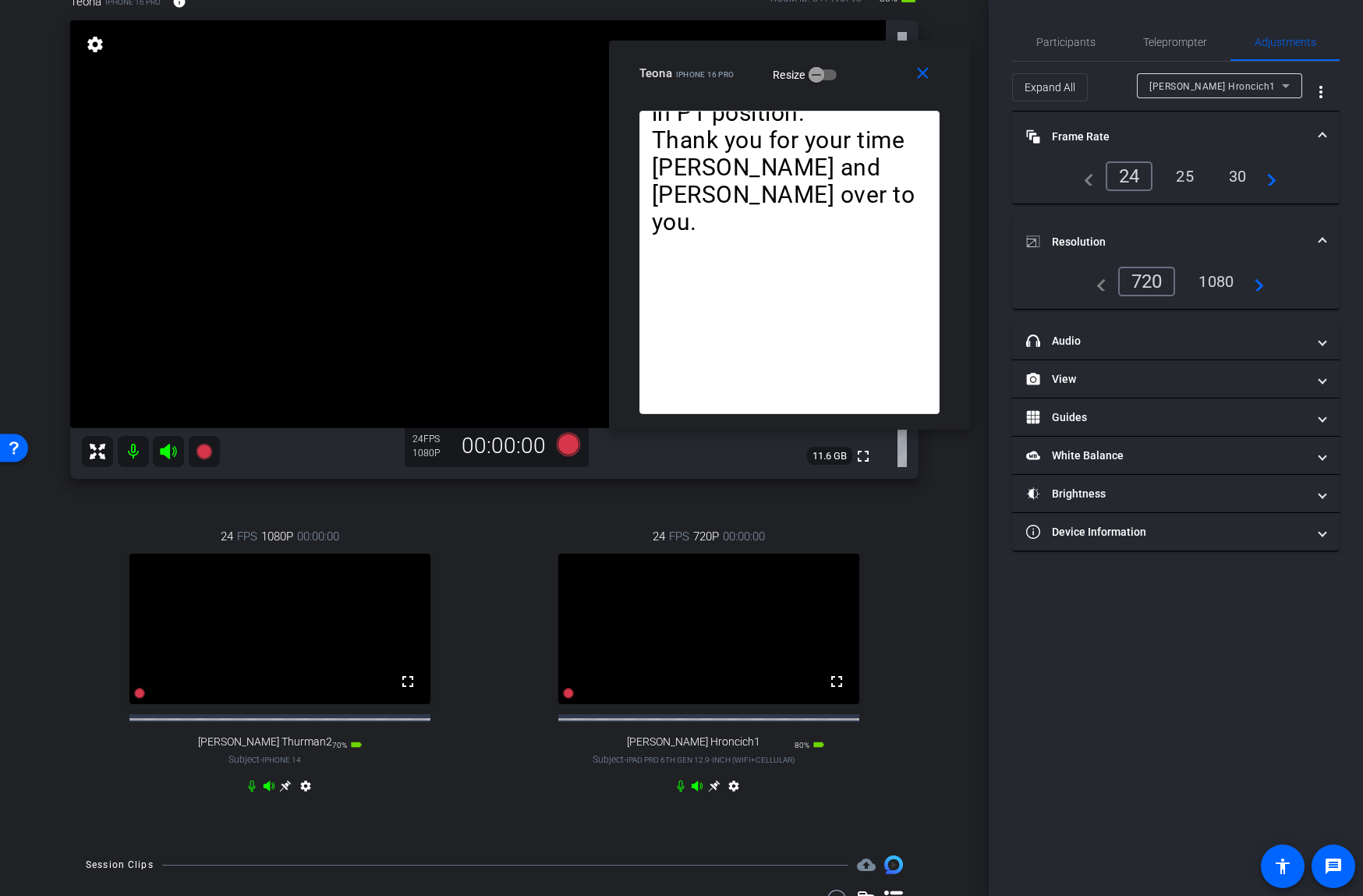
click at [1209, 282] on div "1080" at bounding box center [1215, 281] width 58 height 27
click at [1076, 42] on span "Participants" at bounding box center [1065, 41] width 59 height 11
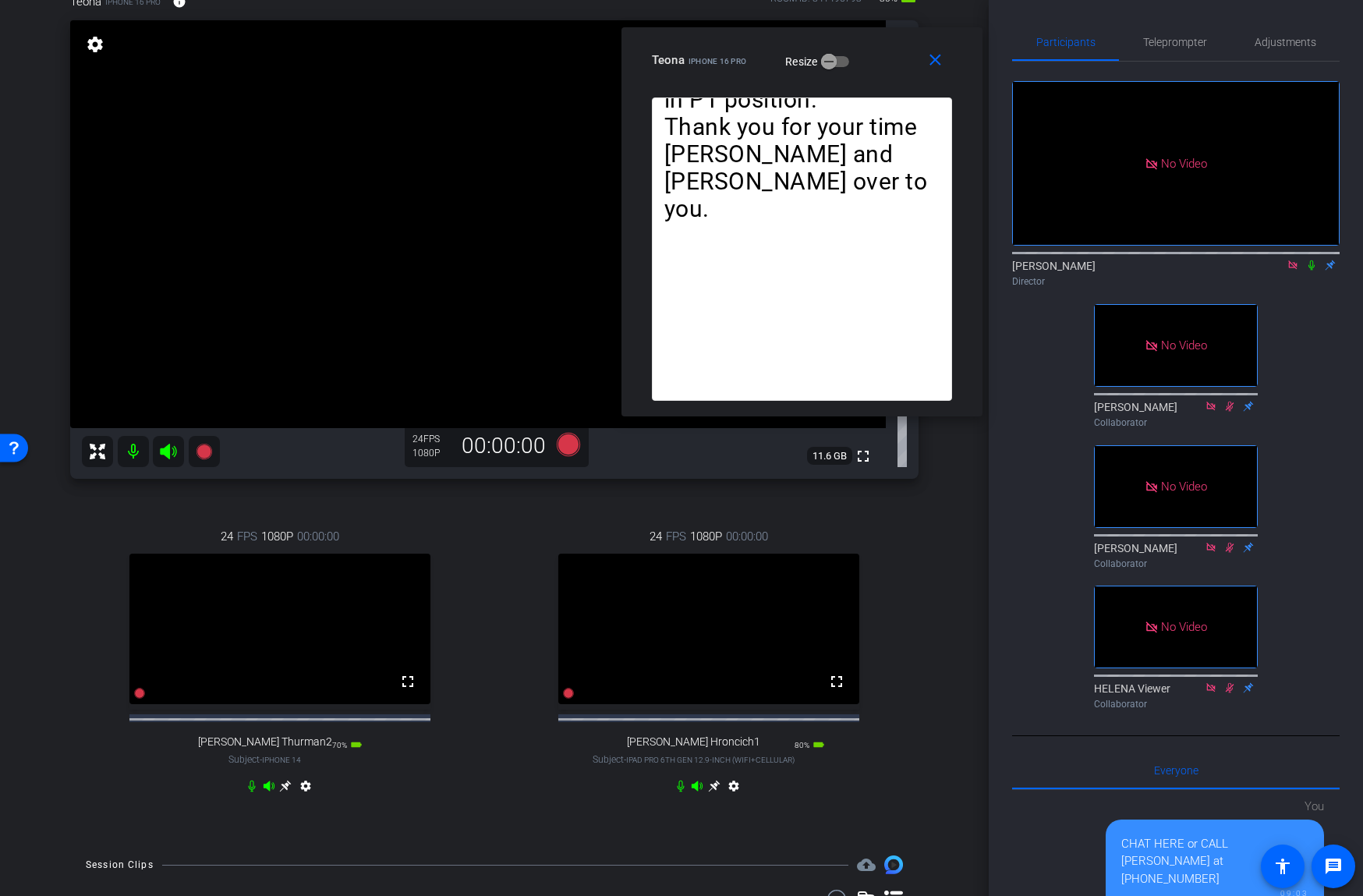
drag, startPoint x: 871, startPoint y: 57, endPoint x: 883, endPoint y: 45, distance: 17.0
click at [883, 45] on div "close Teona iPhone 16 Pro Resize" at bounding box center [801, 62] width 361 height 71
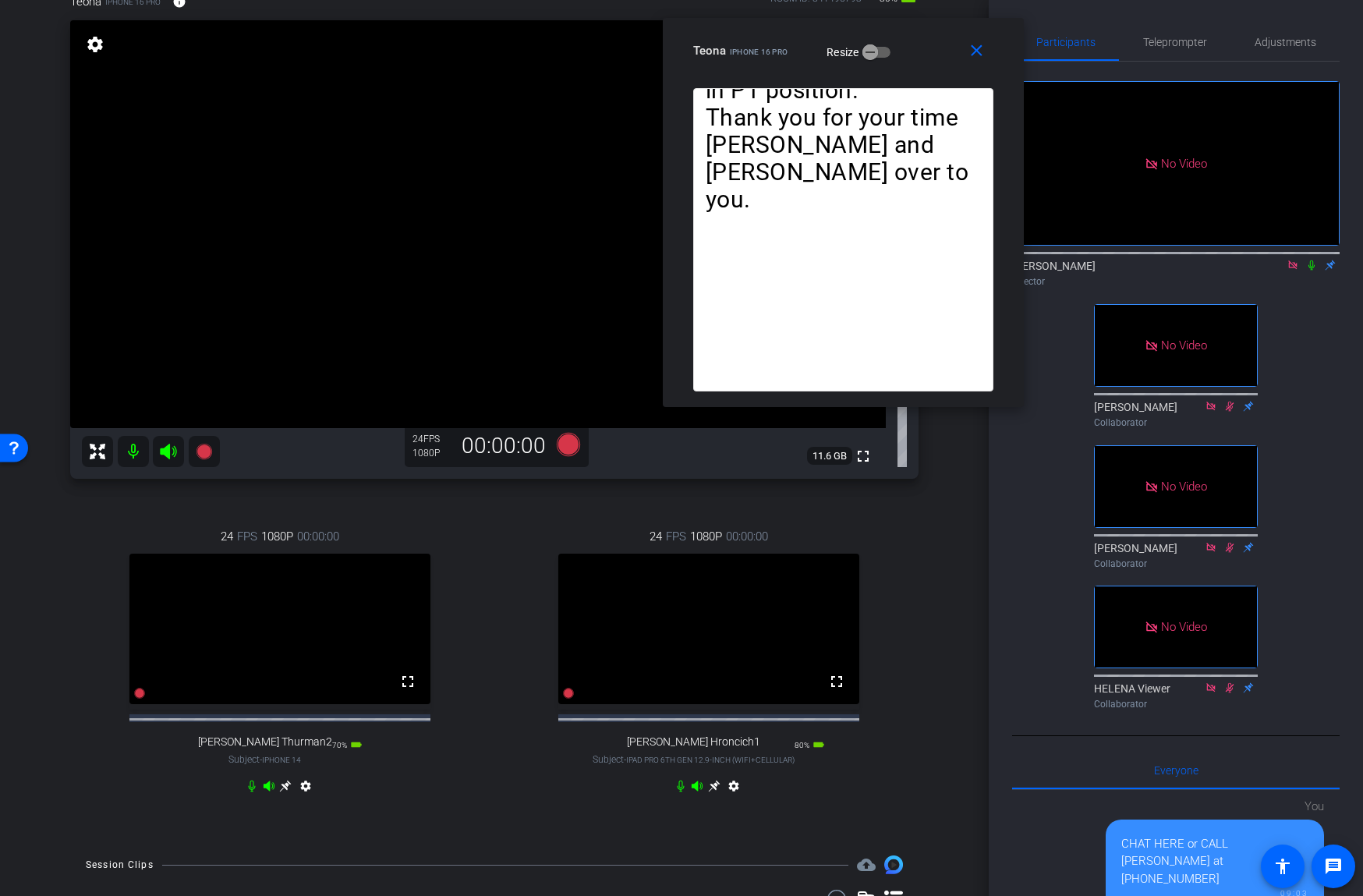
drag, startPoint x: 760, startPoint y: 40, endPoint x: 804, endPoint y: 30, distance: 45.1
click at [804, 30] on div "close Teona iPhone 16 Pro Resize" at bounding box center [842, 53] width 361 height 71
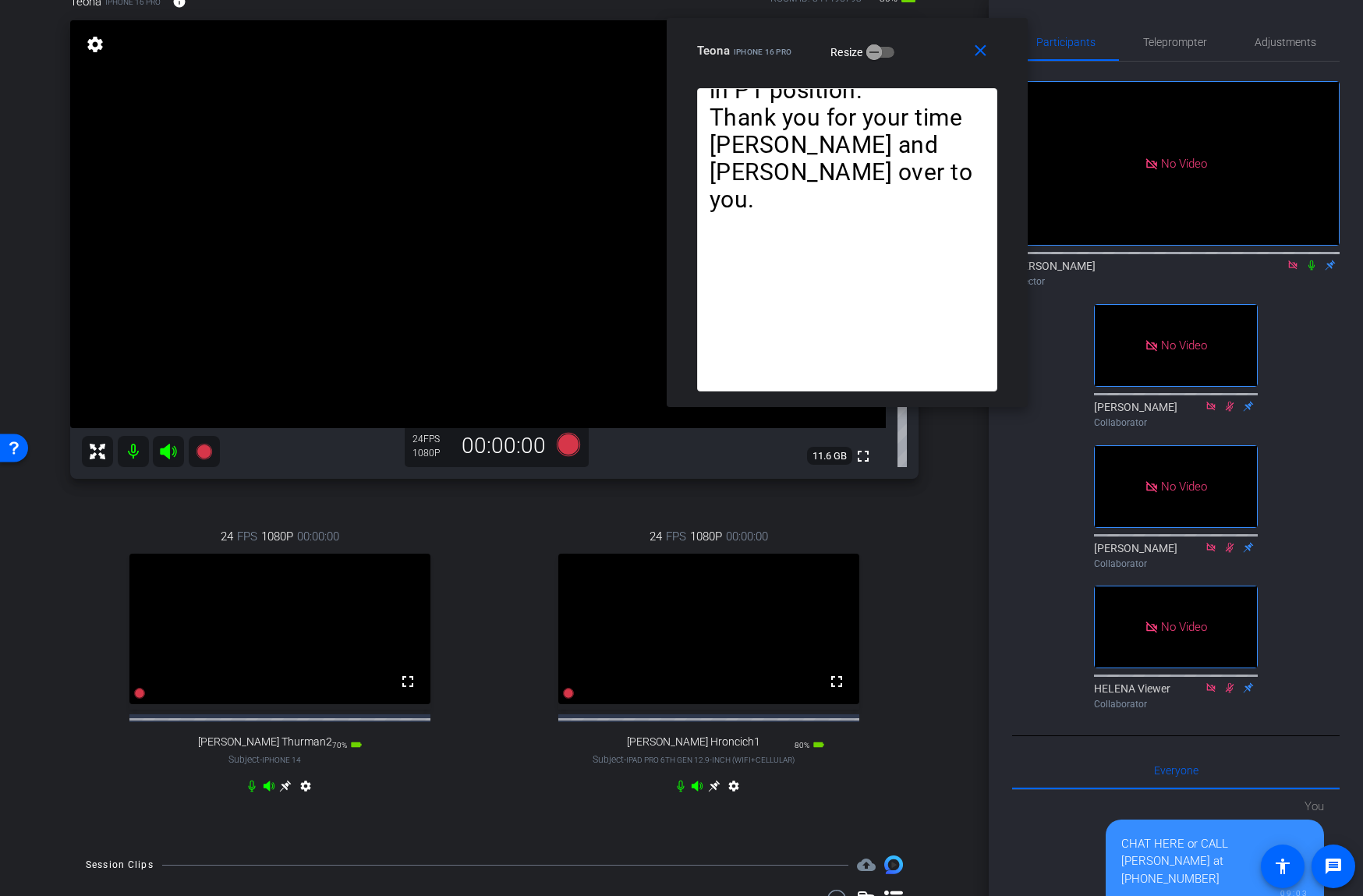
click at [981, 50] on mat-icon "close" at bounding box center [980, 51] width 19 height 19
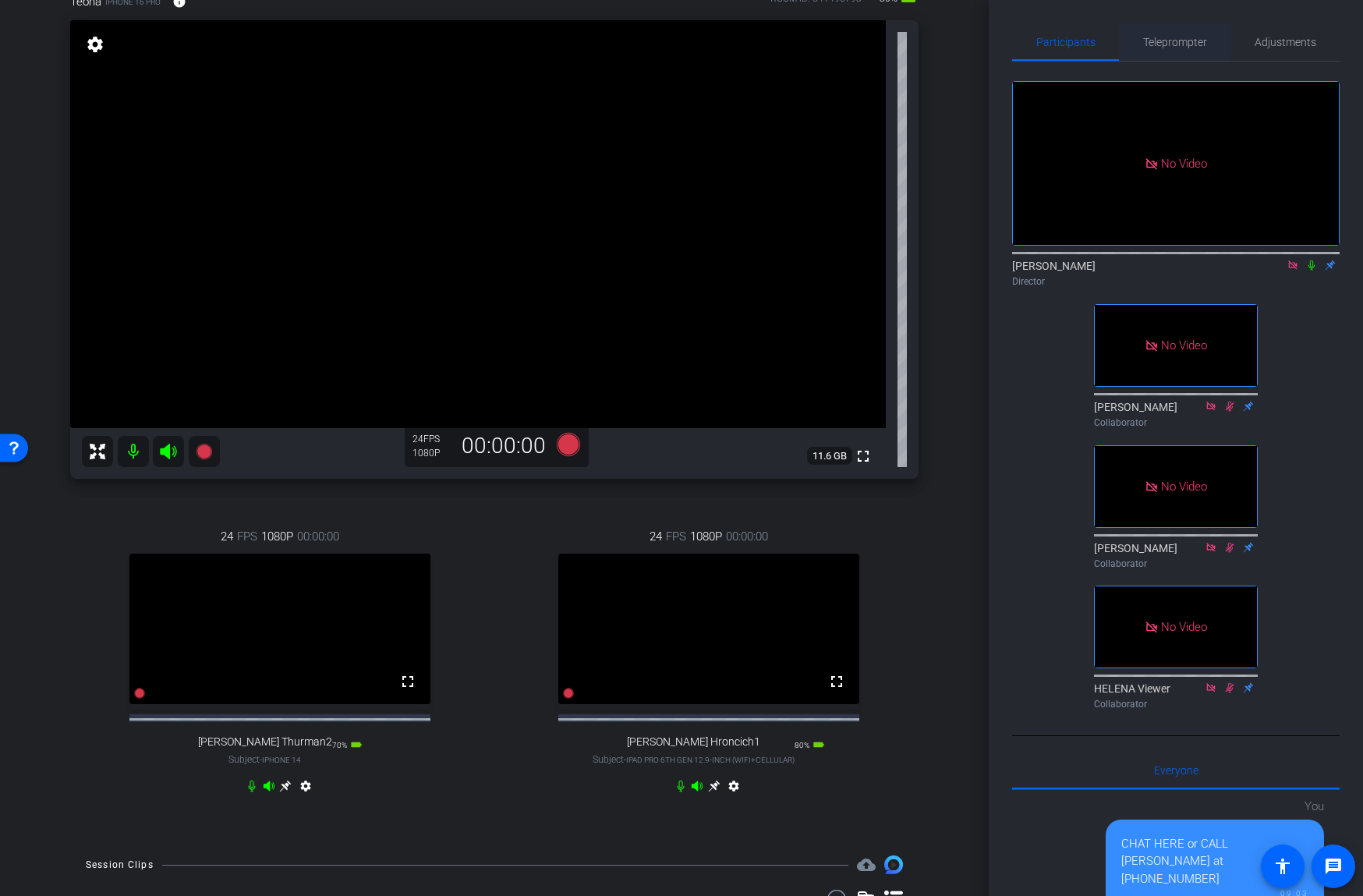
click at [1188, 45] on span "Teleprompter" at bounding box center [1175, 41] width 64 height 11
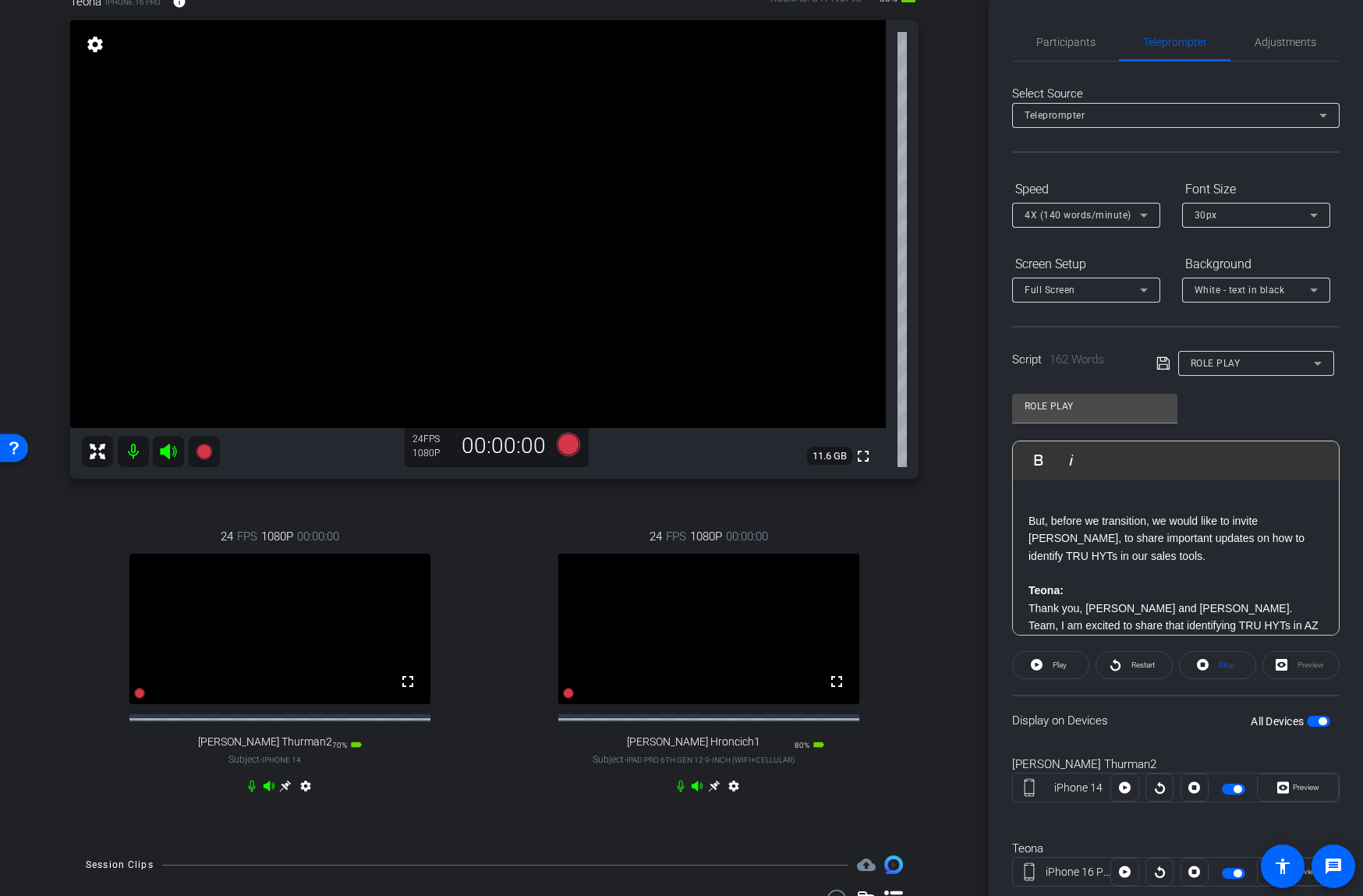
click at [1137, 503] on p at bounding box center [1175, 504] width 294 height 17
click at [1030, 505] on p "oe:" at bounding box center [1175, 504] width 294 height 17
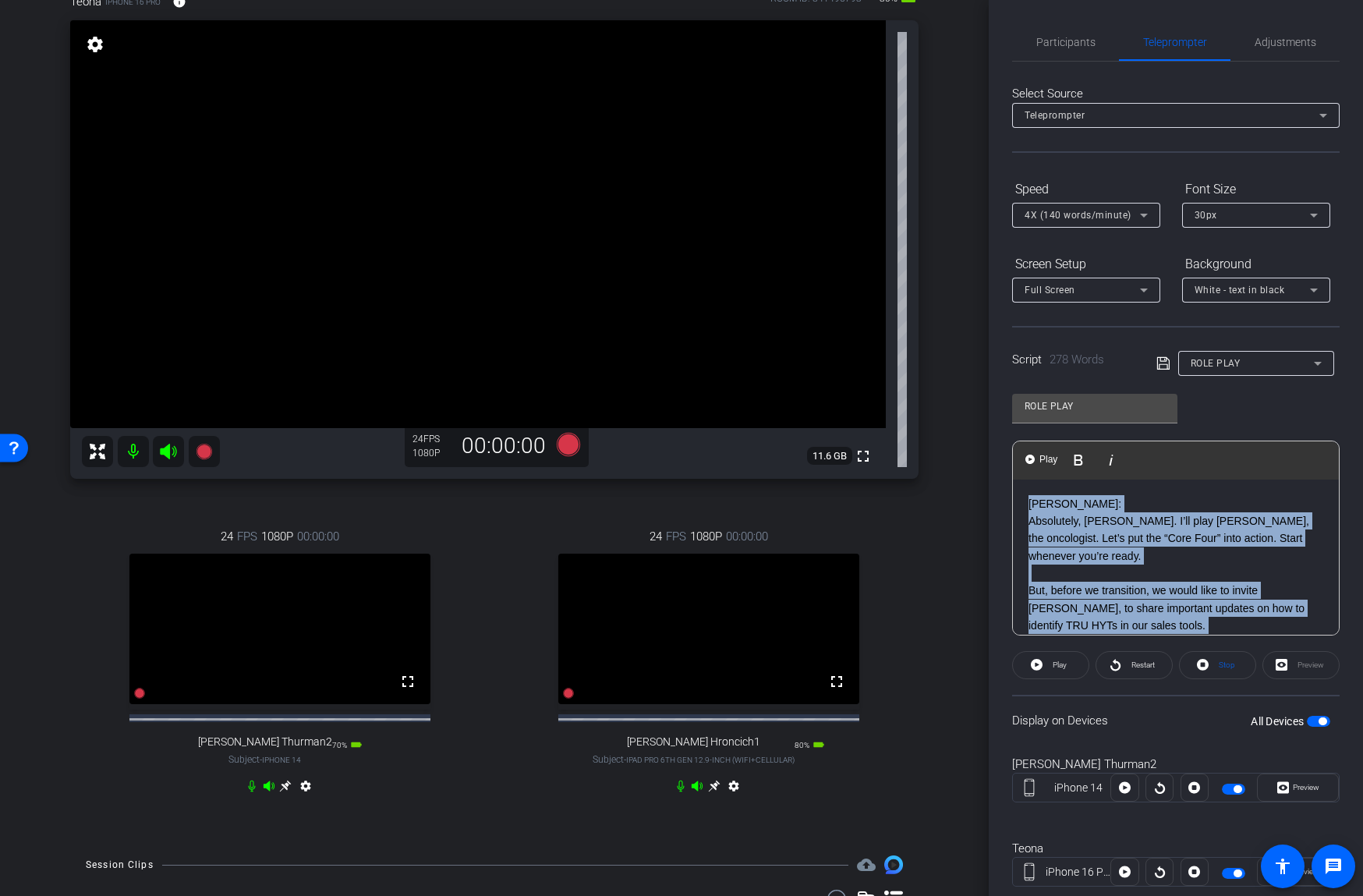
copy div "Joe: Absolutely, Martino. I’ll play Dr. Thurman, the oncologist. Let’s put the …"
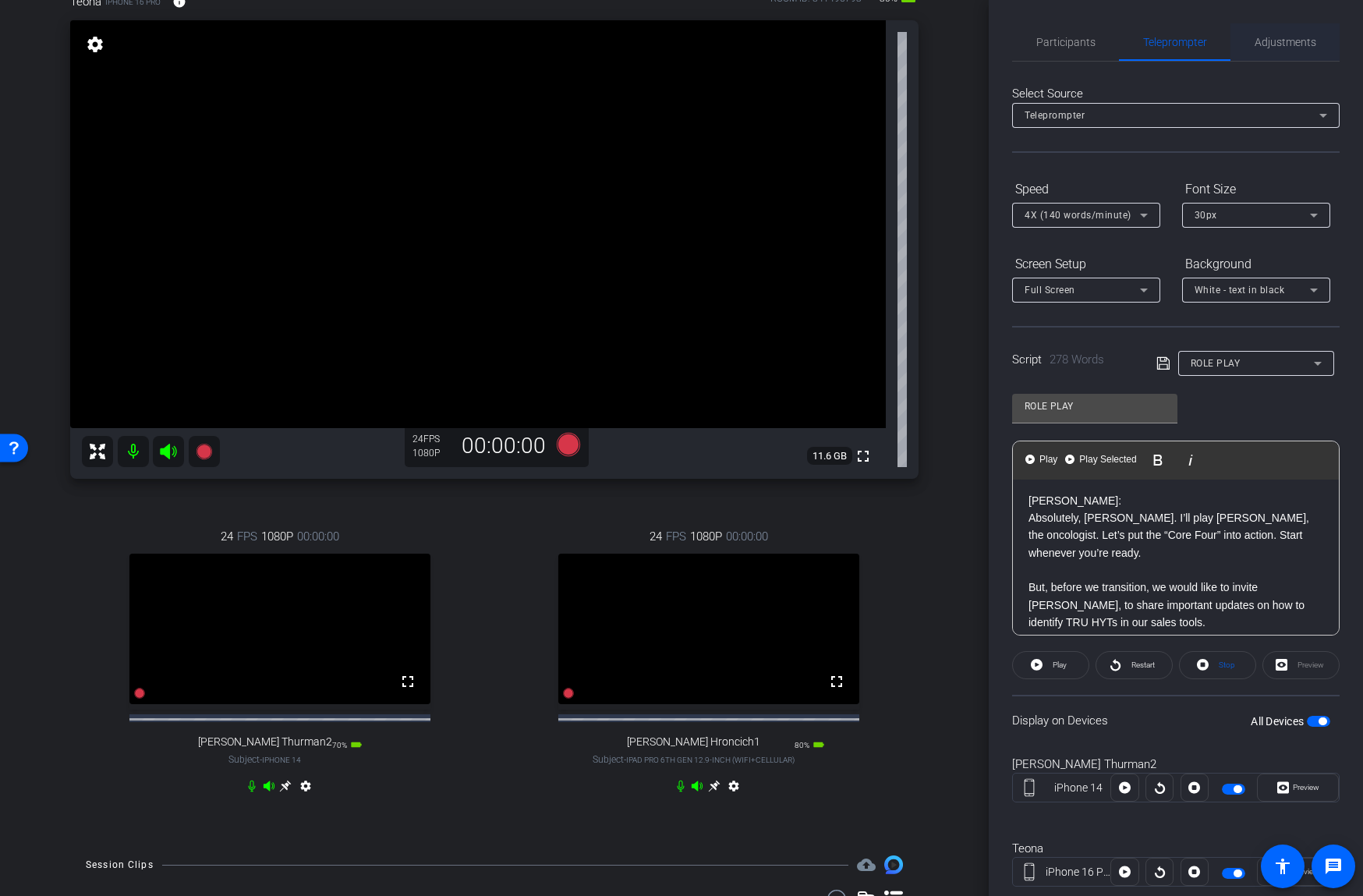
click at [1287, 40] on span "Adjustments" at bounding box center [1285, 41] width 62 height 11
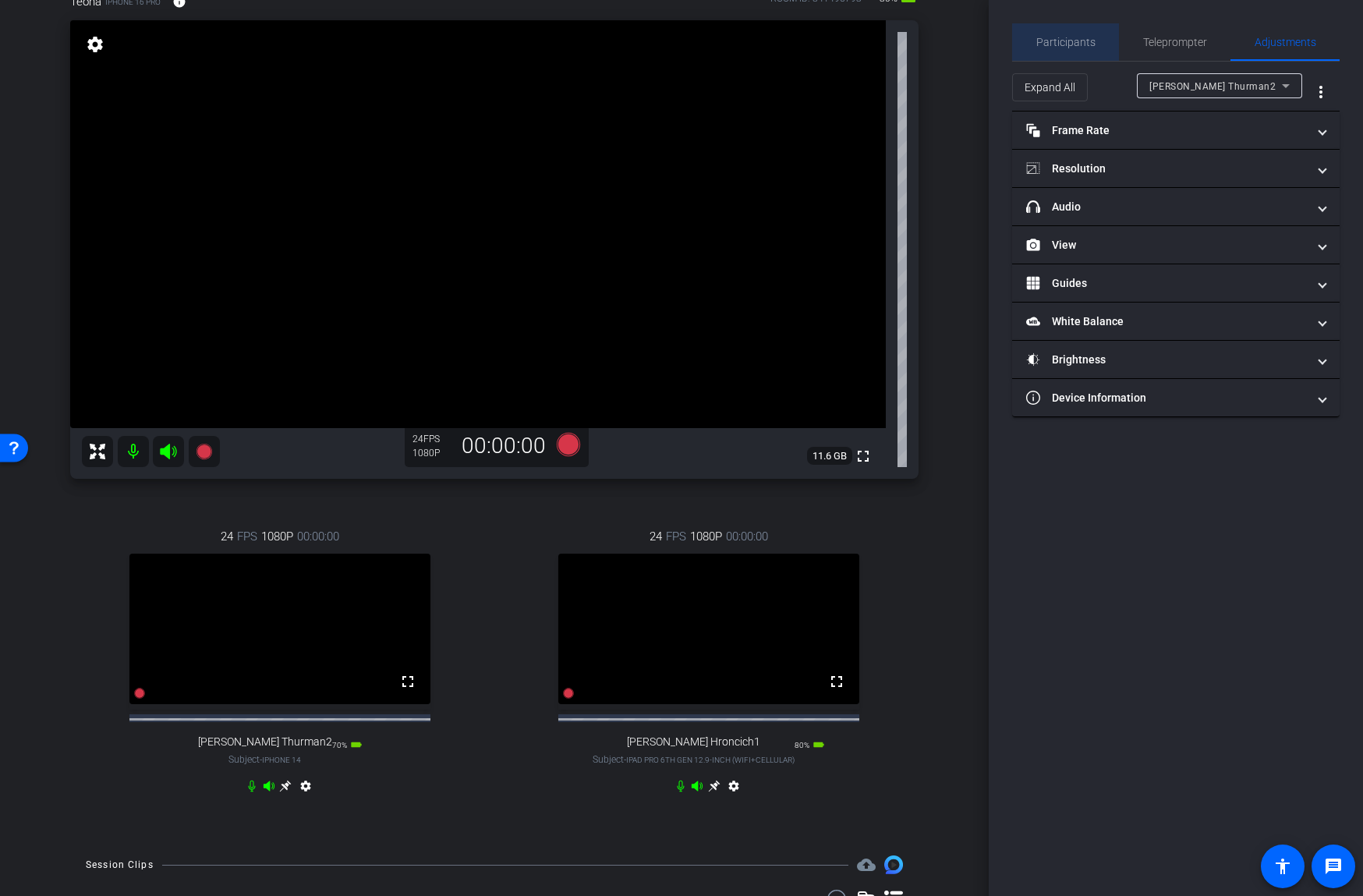
click at [1073, 36] on span "Participants" at bounding box center [1065, 41] width 59 height 11
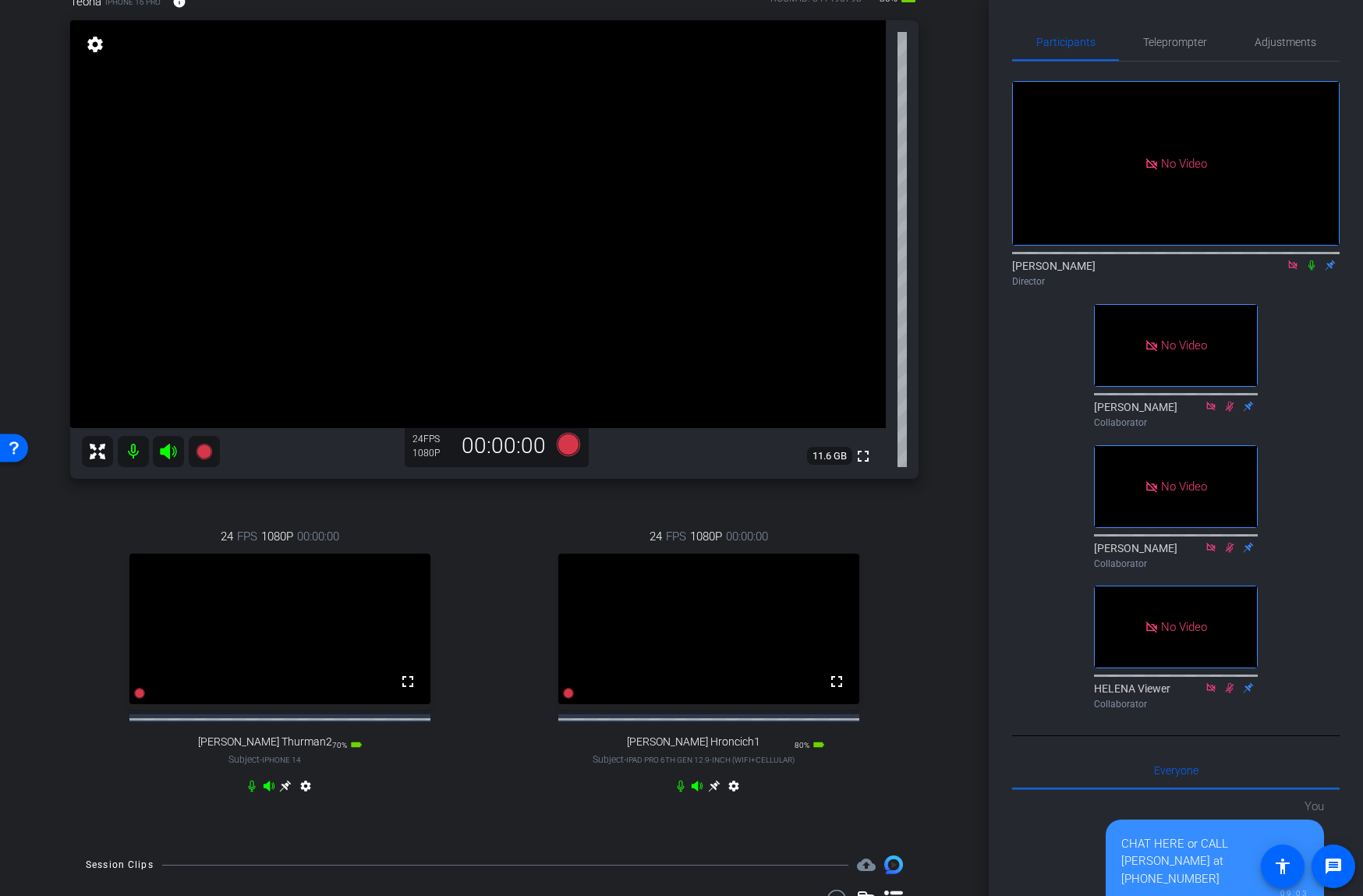
click at [1297, 260] on icon at bounding box center [1292, 264] width 12 height 11
click at [1275, 271] on icon at bounding box center [1273, 264] width 12 height 11
click at [1179, 47] on span "Teleprompter" at bounding box center [1175, 41] width 64 height 11
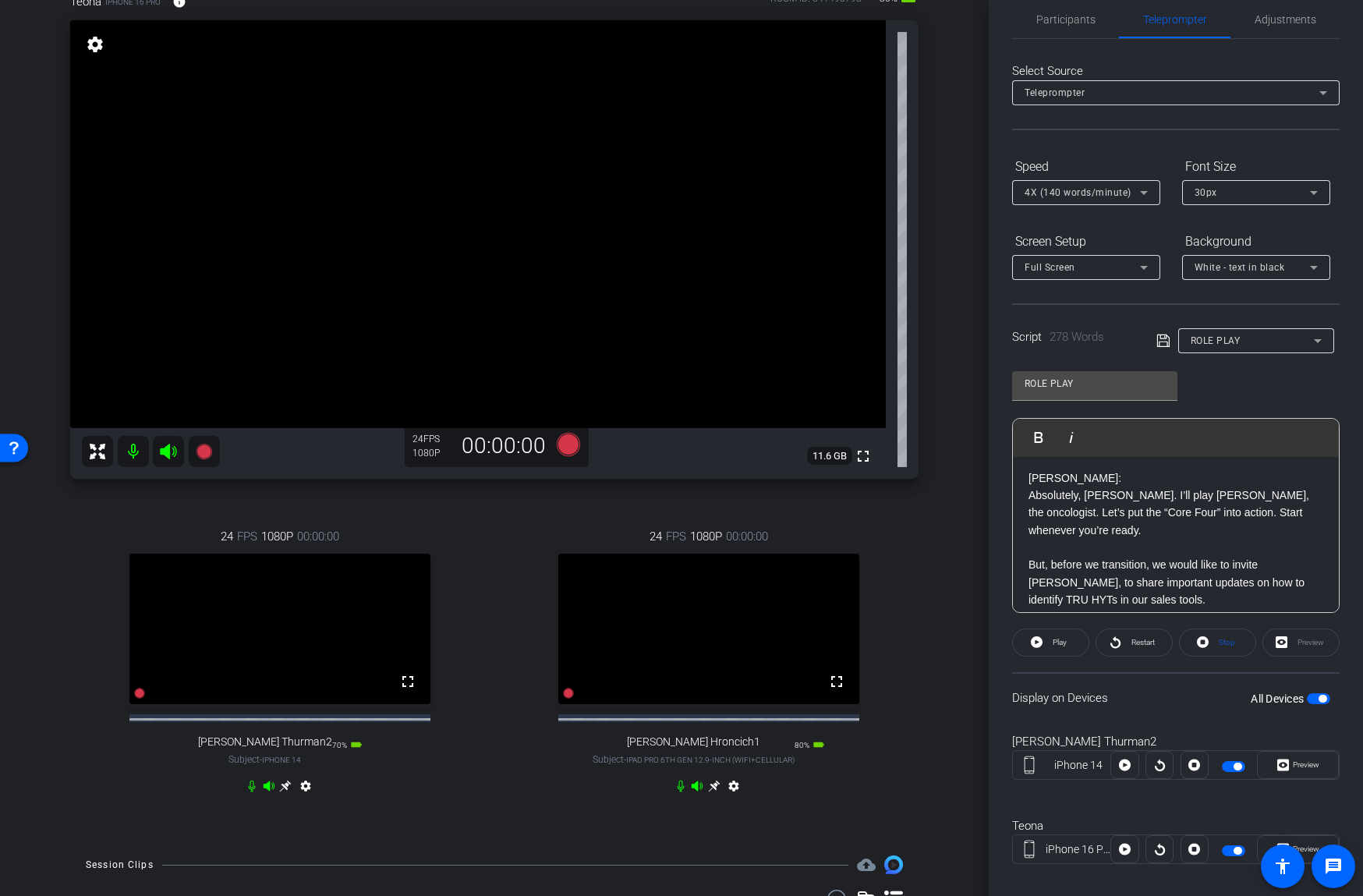
scroll to position [125, 0]
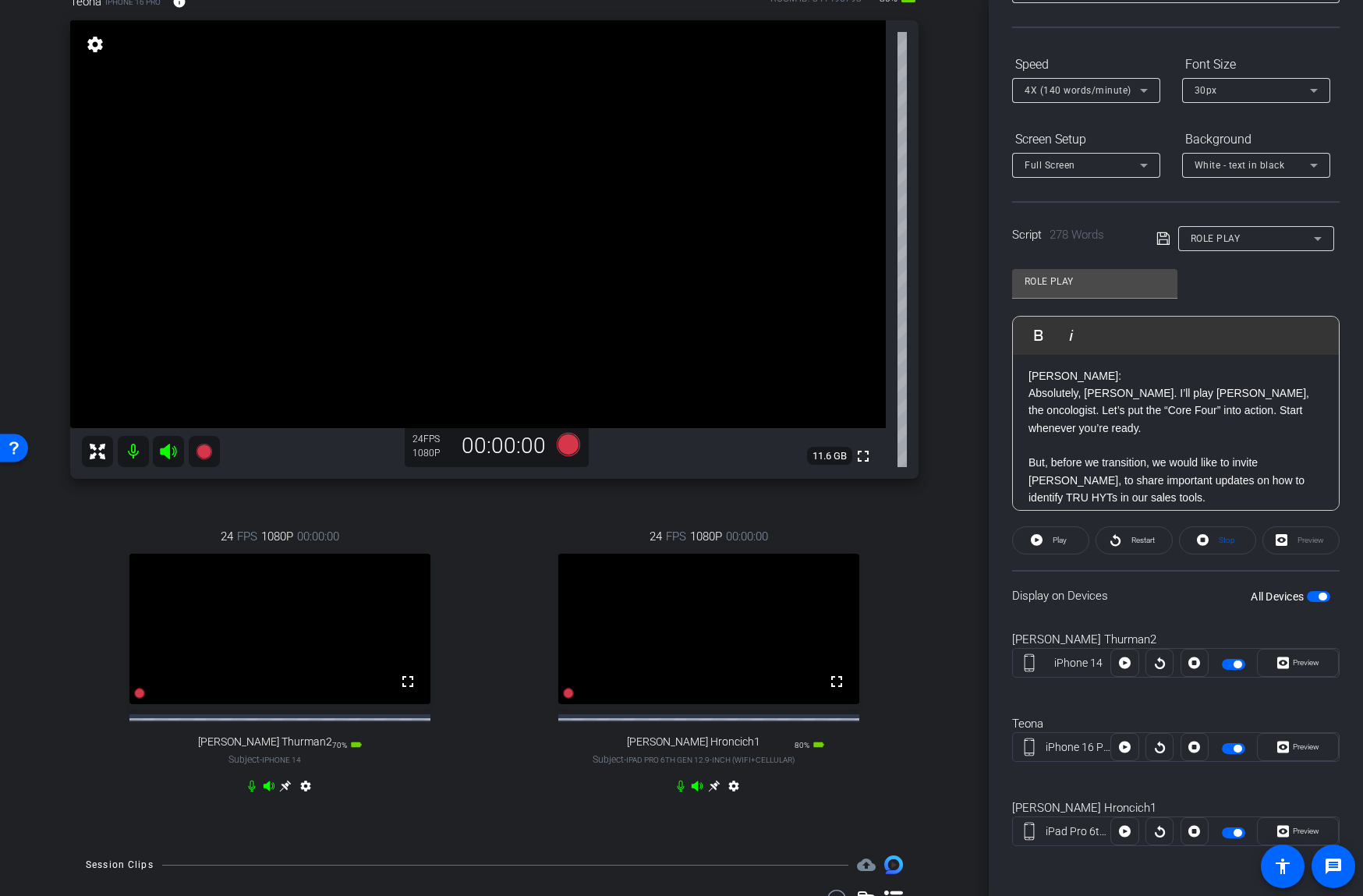
click at [1301, 543] on div "Preview" at bounding box center [1301, 540] width 77 height 28
click at [1308, 663] on span "Preview" at bounding box center [1305, 662] width 27 height 9
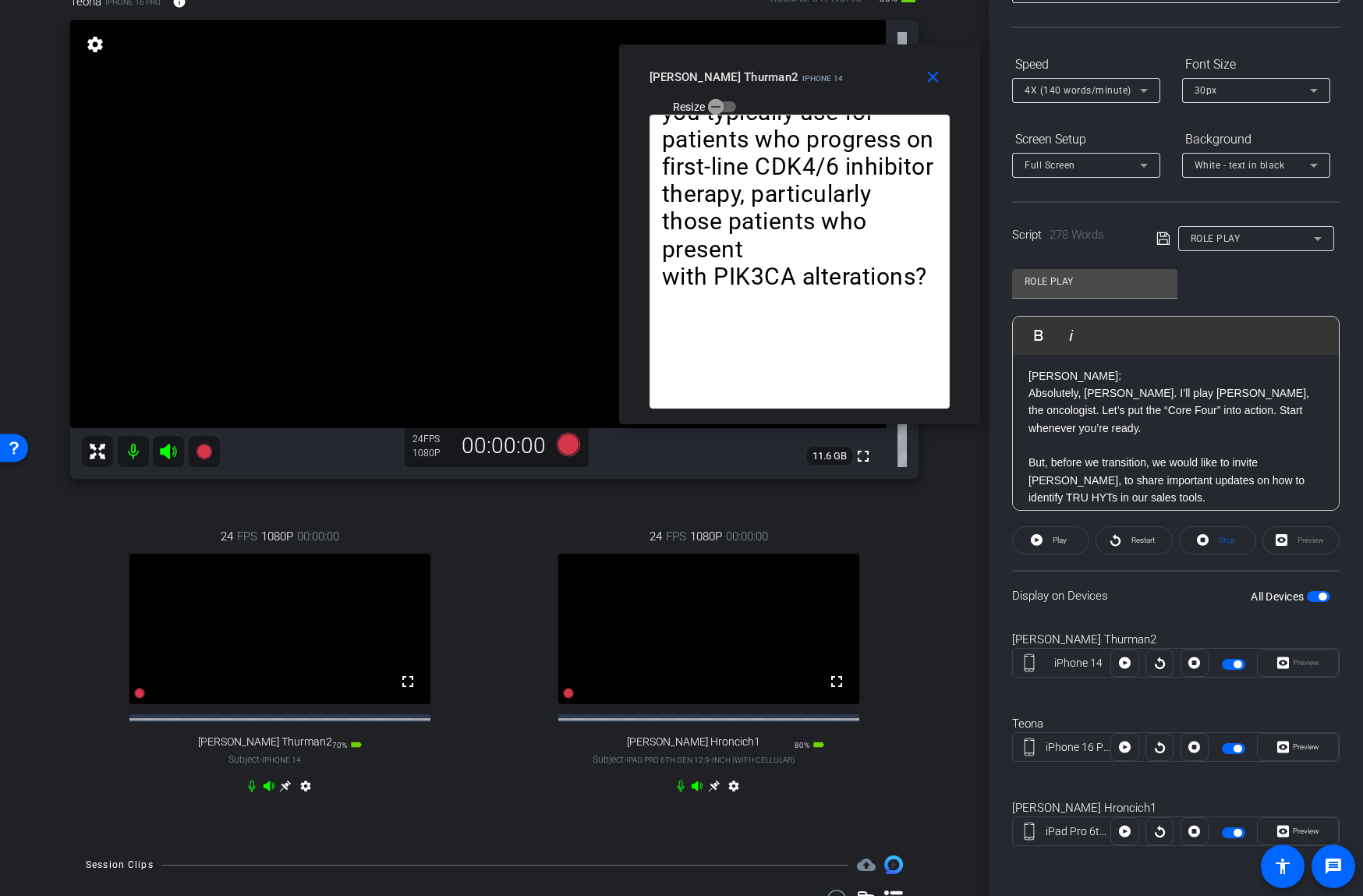
drag, startPoint x: 687, startPoint y: 268, endPoint x: 807, endPoint y: 50, distance: 248.8
click at [808, 50] on div "close joe Thurman2 iPhone 14 Resize" at bounding box center [799, 79] width 361 height 71
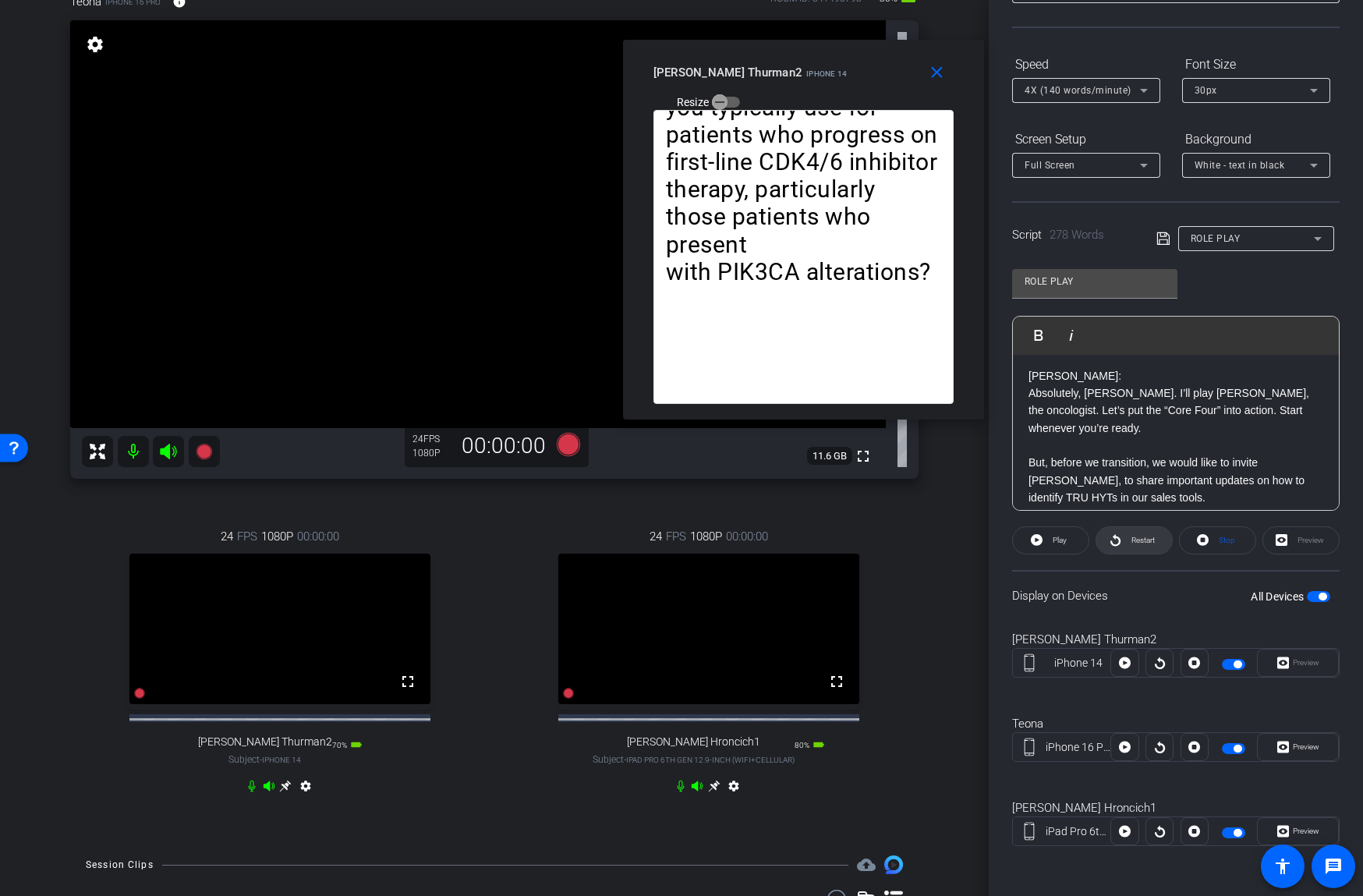
click at [1133, 534] on span "Restart" at bounding box center [1141, 540] width 28 height 22
click at [1059, 537] on span "Pause" at bounding box center [1060, 540] width 21 height 9
click at [1048, 537] on span "Play" at bounding box center [1057, 540] width 18 height 22
click at [1149, 536] on span "Restart" at bounding box center [1142, 540] width 24 height 9
drag, startPoint x: 939, startPoint y: 71, endPoint x: 939, endPoint y: 96, distance: 25.0
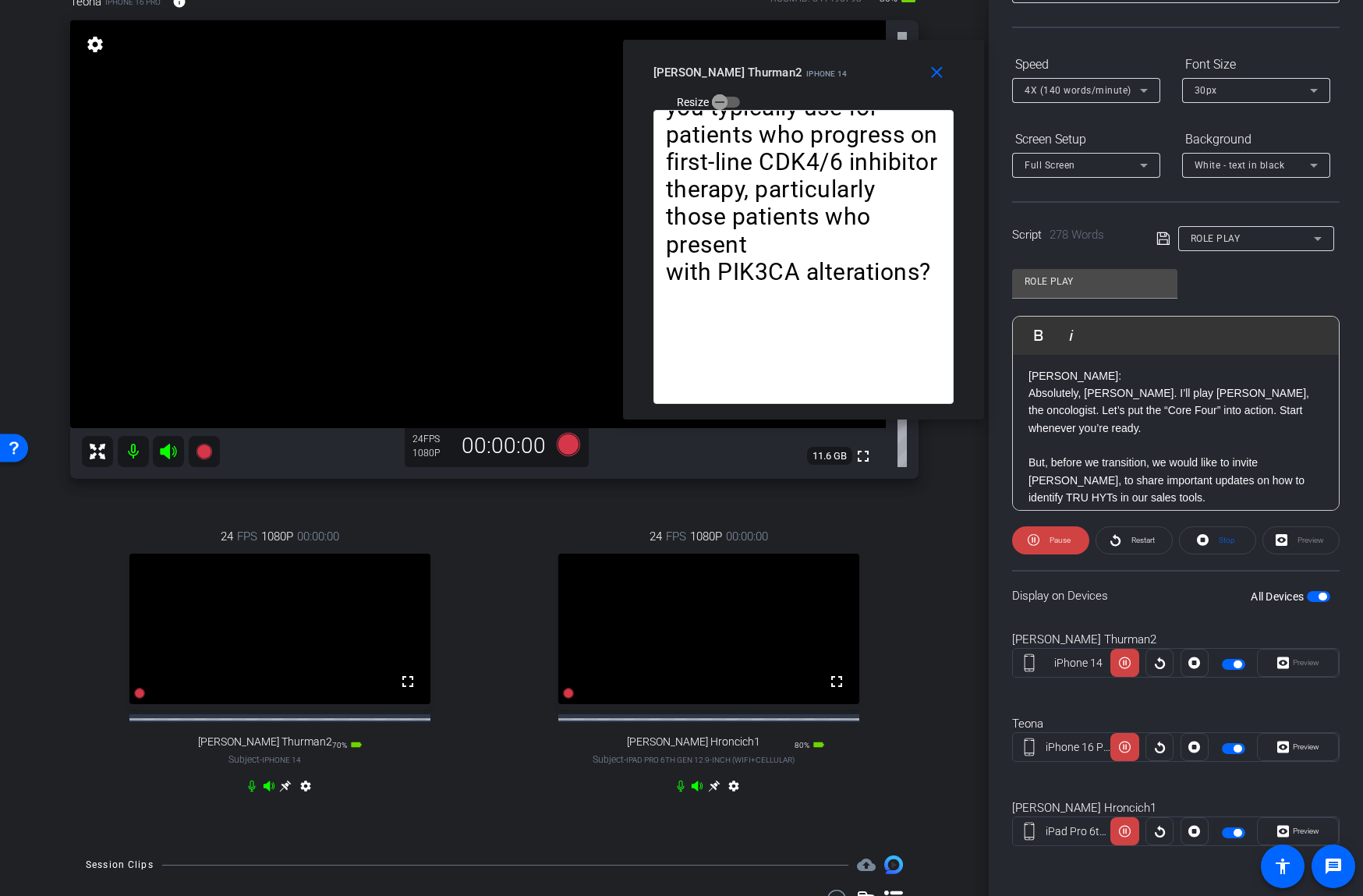
click at [939, 72] on mat-icon "close" at bounding box center [937, 73] width 19 height 19
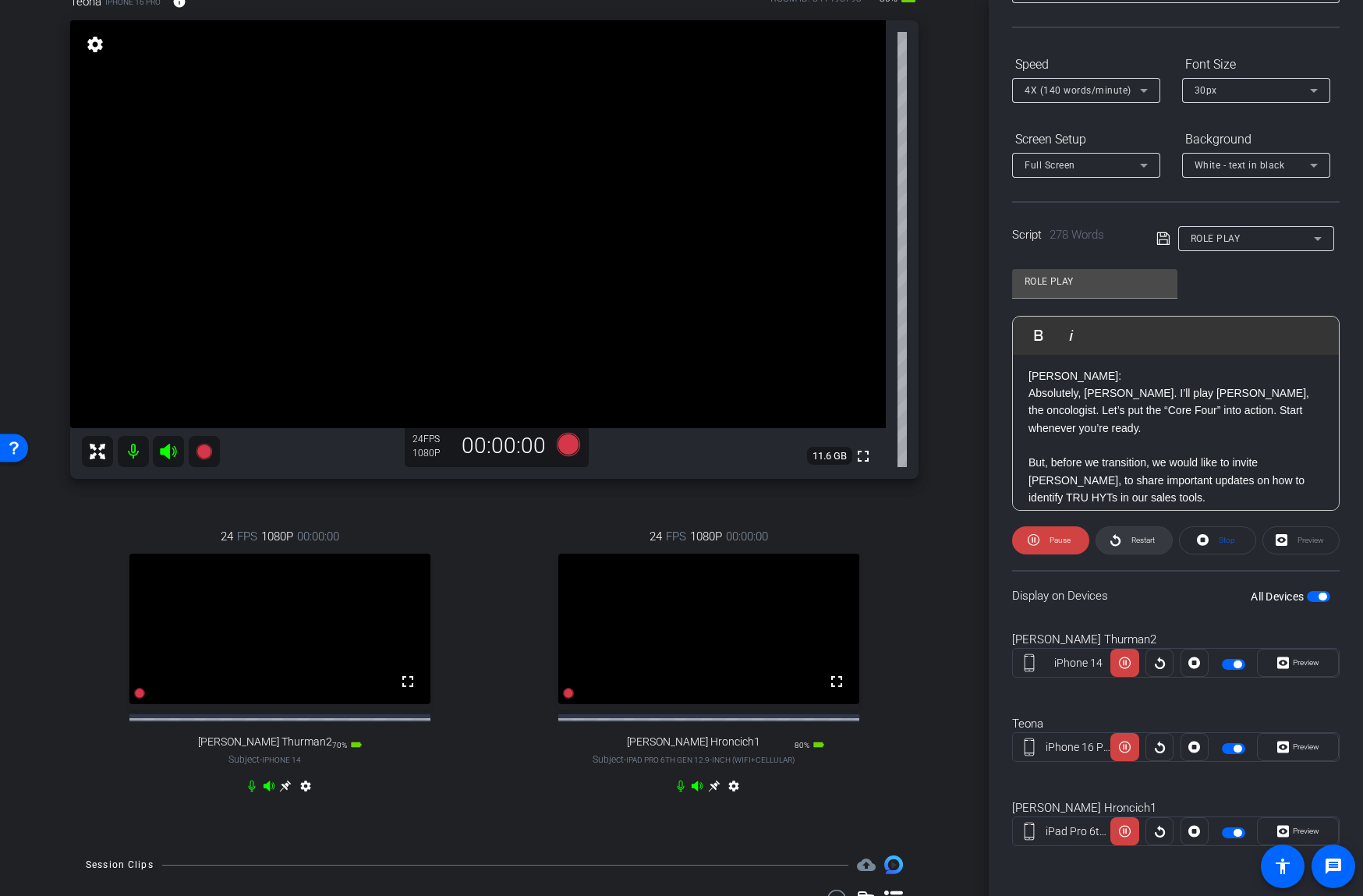
click at [1138, 544] on span "Restart" at bounding box center [1142, 540] width 24 height 9
click at [1045, 538] on span "Pause" at bounding box center [1057, 540] width 25 height 22
click at [1046, 538] on span at bounding box center [1050, 540] width 75 height 37
click at [1318, 664] on span "Preview" at bounding box center [1305, 662] width 27 height 9
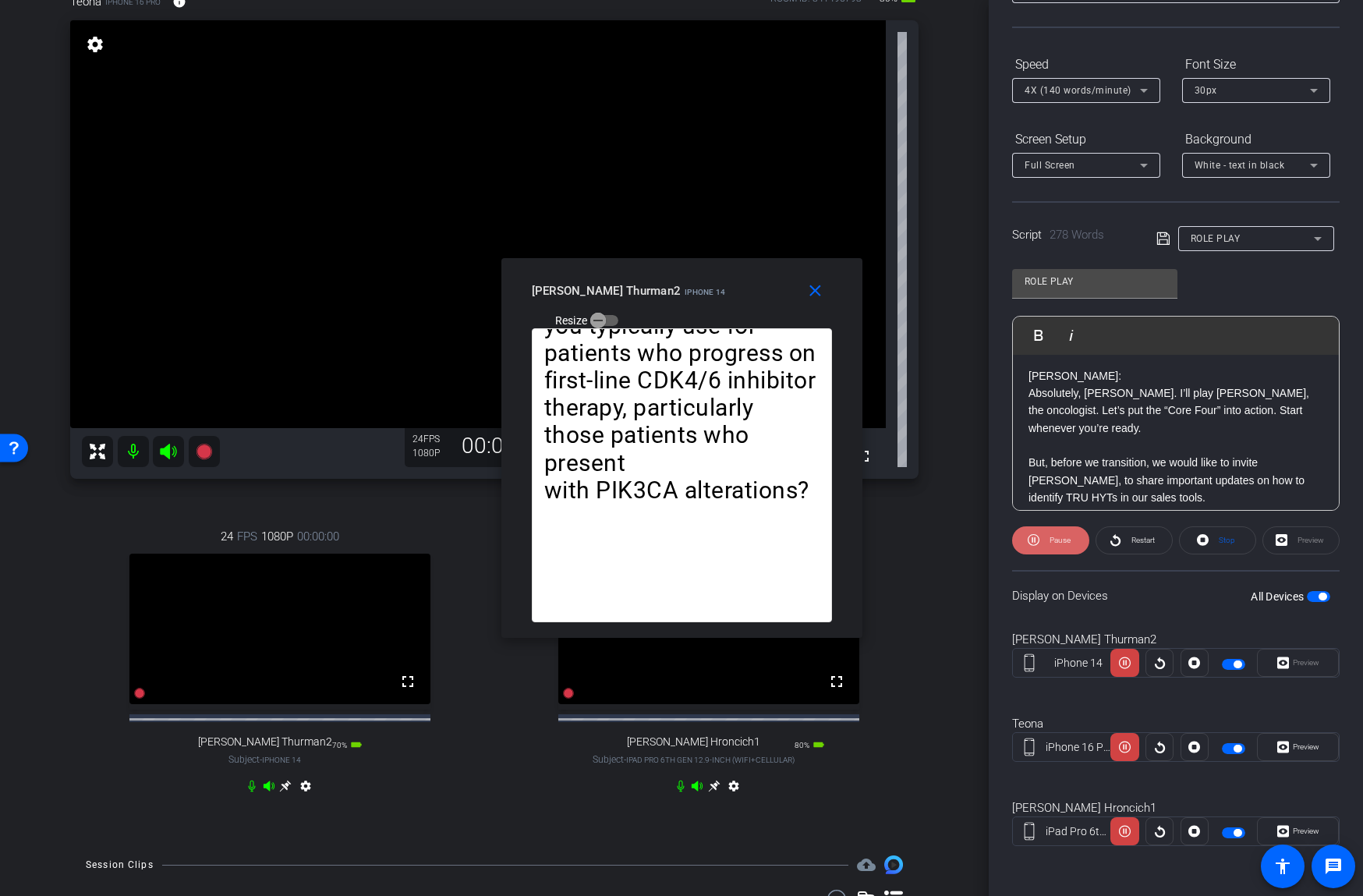
click at [1052, 540] on span "Pause" at bounding box center [1060, 540] width 21 height 9
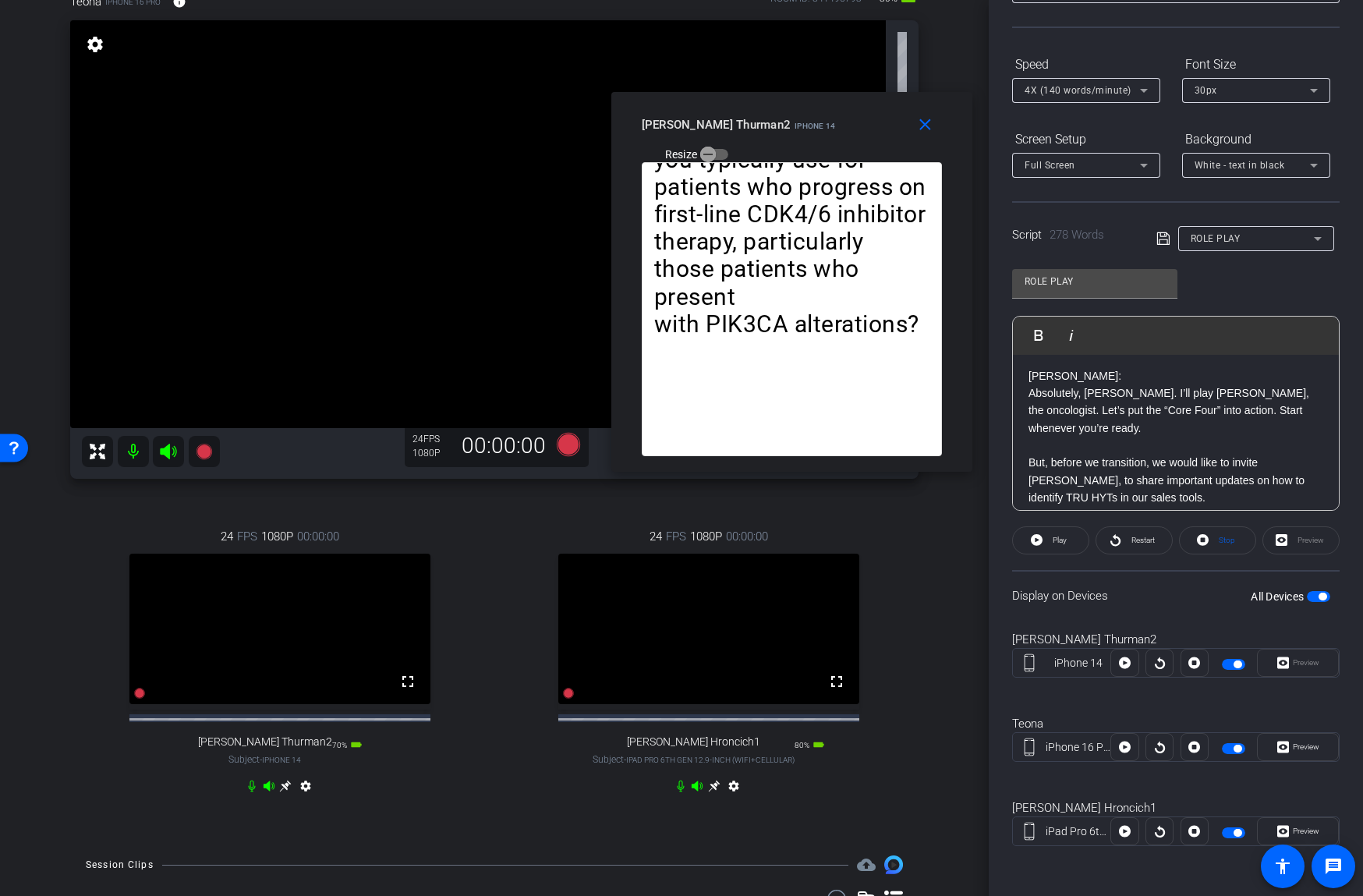
drag, startPoint x: 769, startPoint y: 270, endPoint x: 884, endPoint y: 88, distance: 215.3
click at [884, 92] on div "close joe Thurman2 iPhone 14 Resize" at bounding box center [791, 126] width 361 height 71
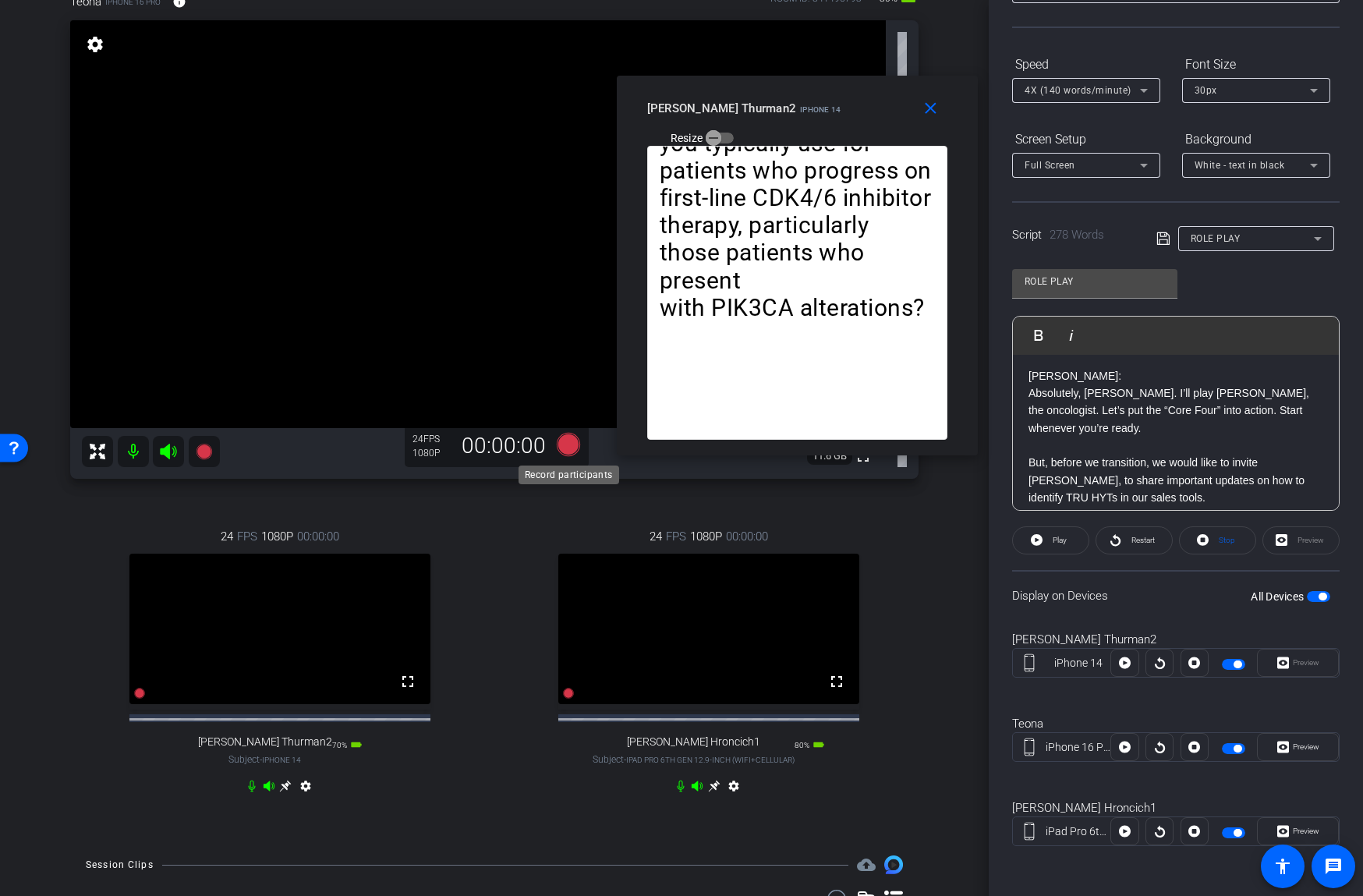
click at [569, 443] on icon at bounding box center [568, 444] width 24 height 24
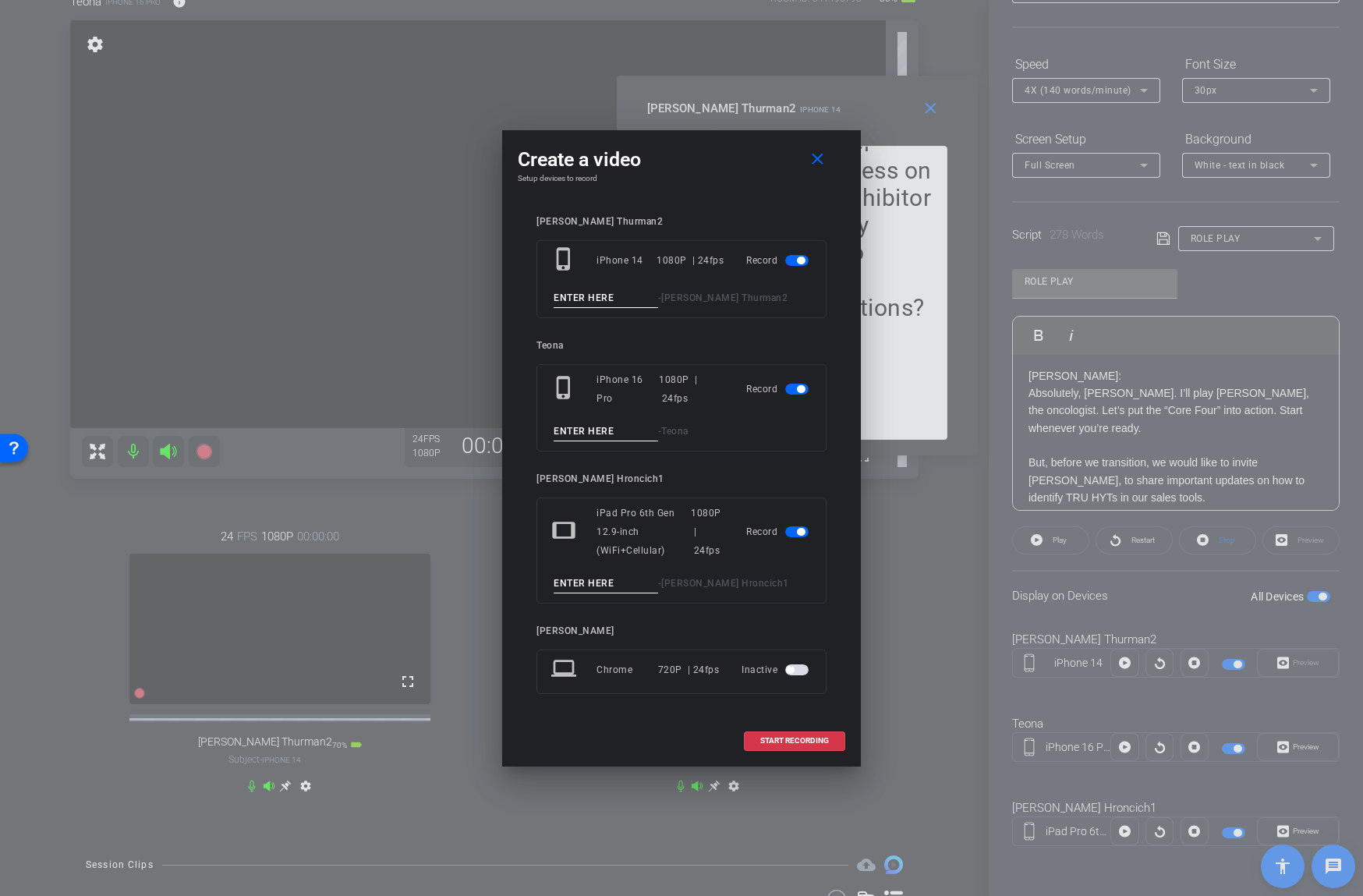
click at [621, 297] on input at bounding box center [606, 298] width 105 height 19
type input "90"
click at [602, 431] on input at bounding box center [606, 431] width 105 height 19
type input "90"
click at [589, 585] on input at bounding box center [606, 584] width 105 height 19
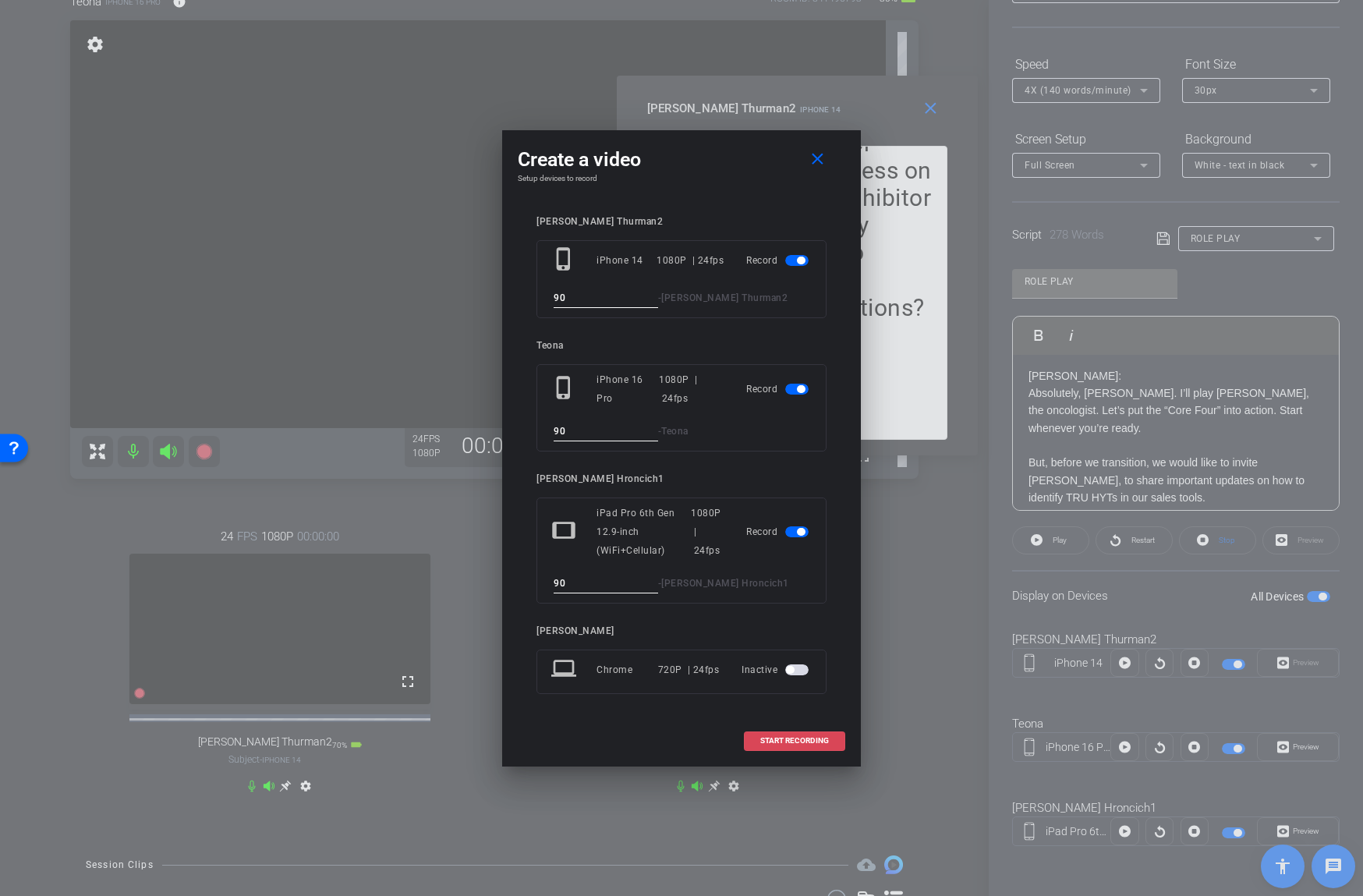
type input "90"
click at [773, 735] on button "START RECORDING" at bounding box center [794, 741] width 101 height 19
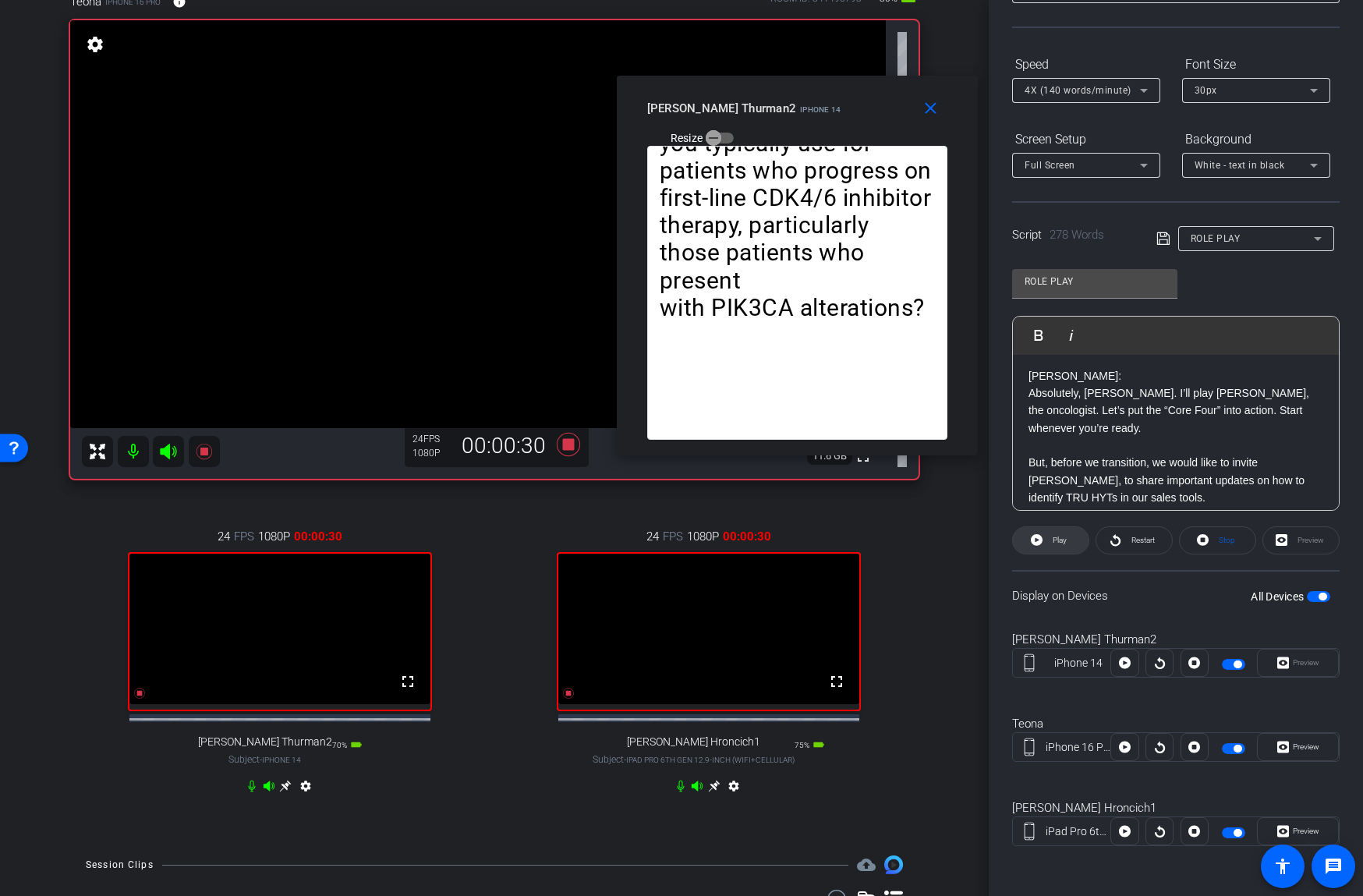
click at [1030, 537] on span at bounding box center [1050, 540] width 75 height 37
click at [1031, 537] on icon at bounding box center [1033, 540] width 11 height 19
click at [1051, 538] on span "Play" at bounding box center [1057, 540] width 18 height 22
click at [1052, 538] on span "Pause" at bounding box center [1060, 540] width 21 height 9
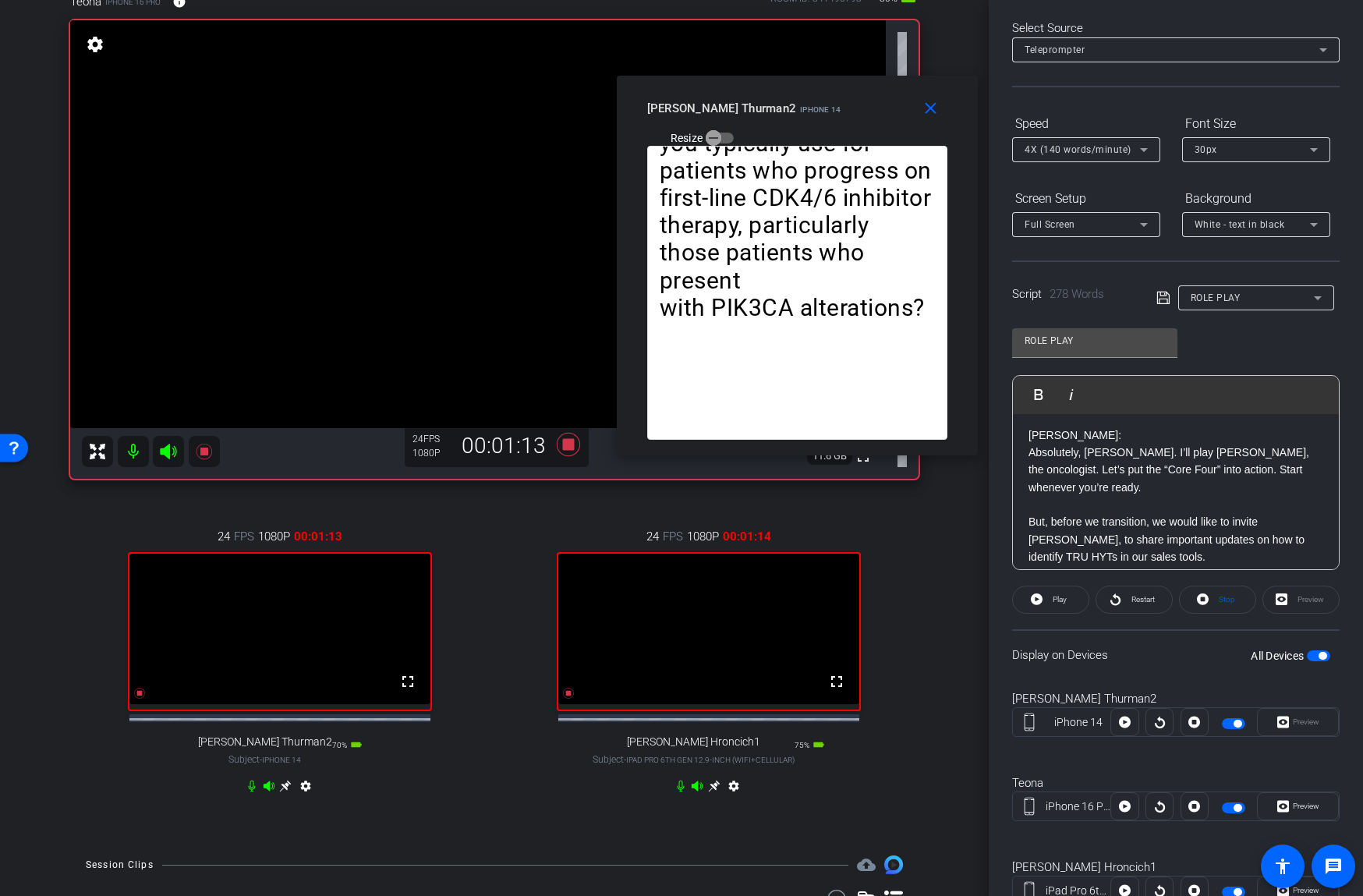
scroll to position [0, 0]
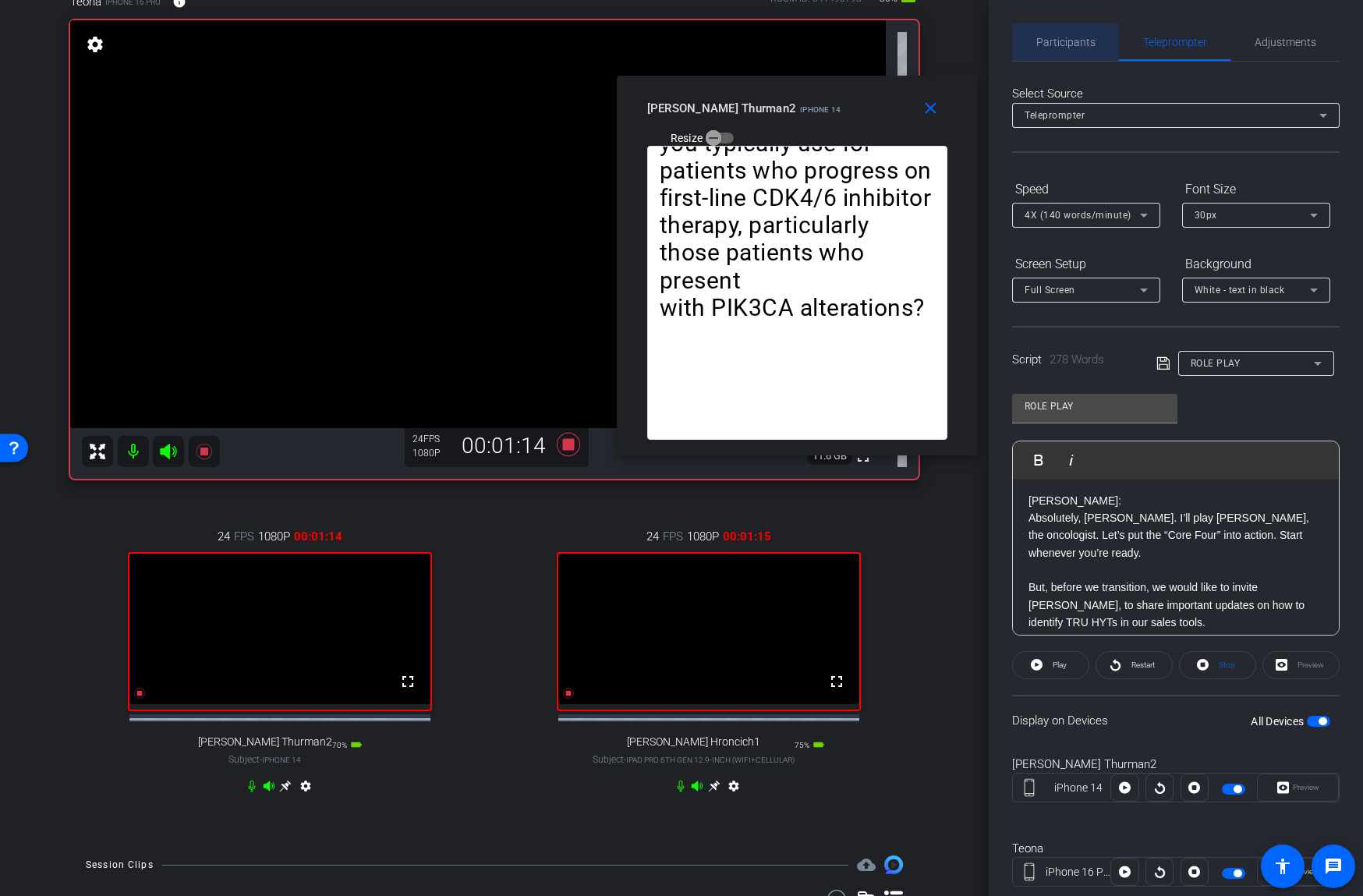
click at [1078, 42] on span "Participants" at bounding box center [1065, 41] width 59 height 11
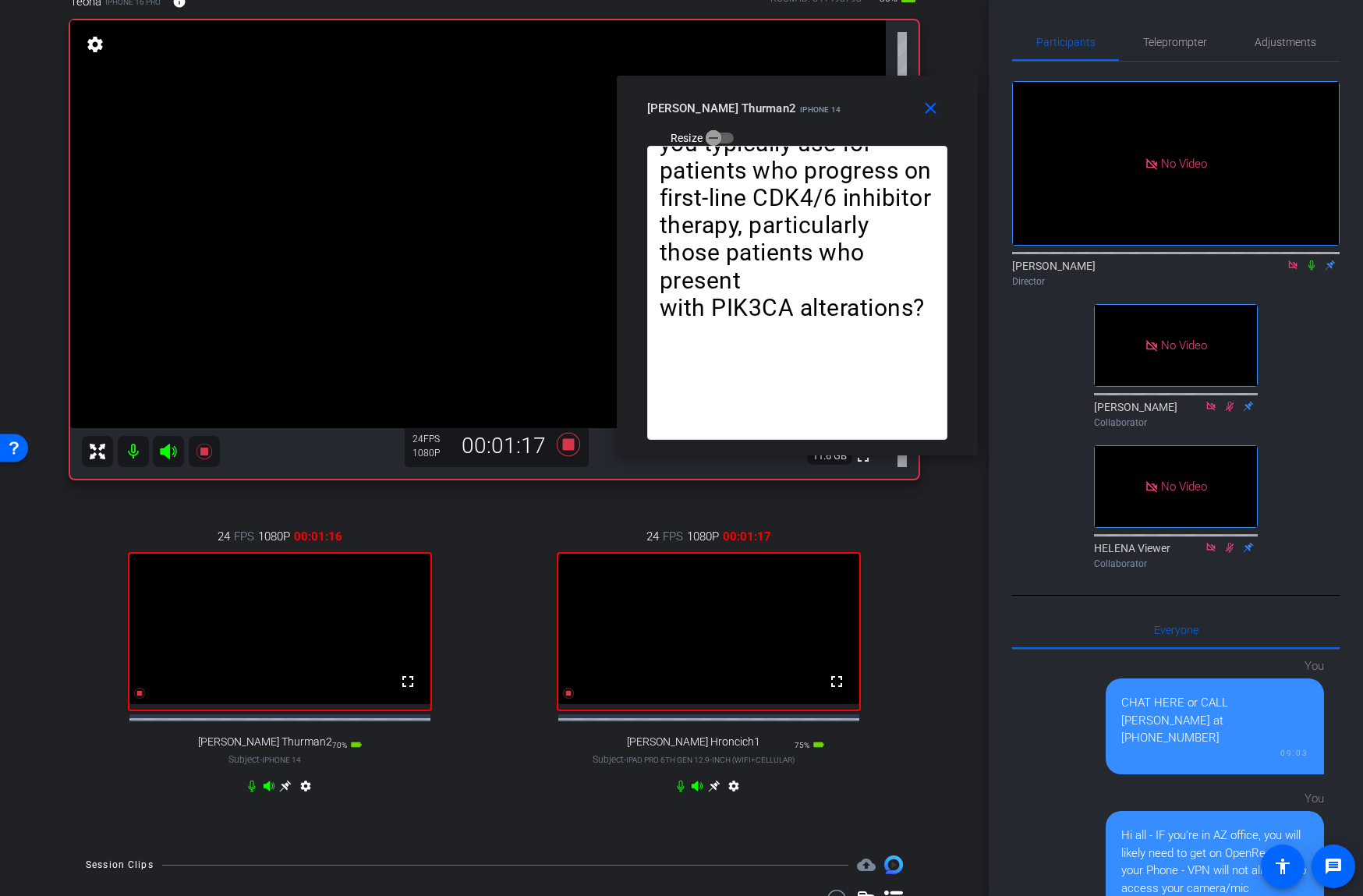
click at [1307, 268] on icon at bounding box center [1311, 264] width 12 height 11
click at [1172, 38] on span "Teleprompter" at bounding box center [1175, 41] width 64 height 11
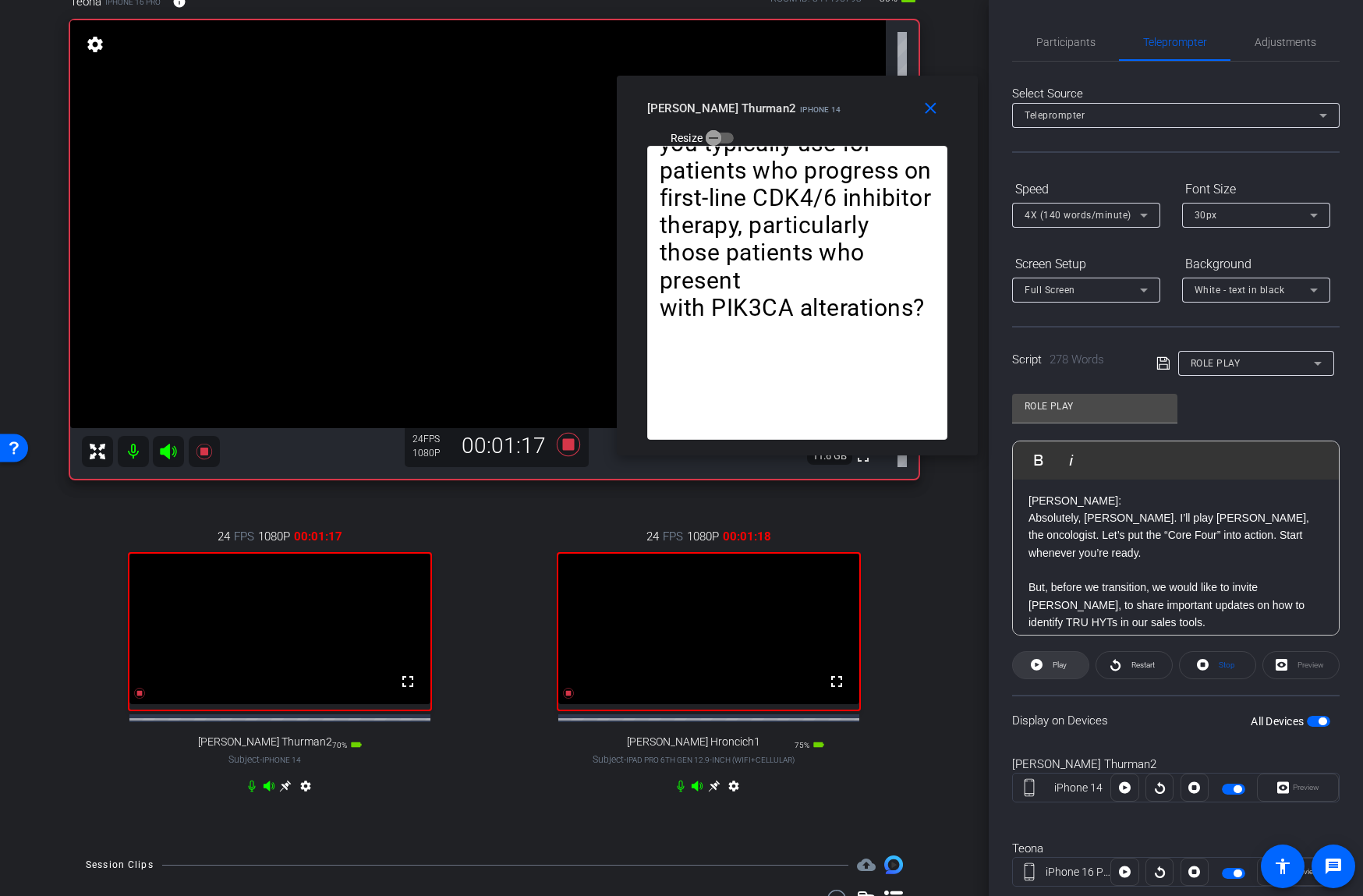
click at [1048, 657] on span at bounding box center [1050, 665] width 75 height 37
click at [1057, 663] on span "Pause" at bounding box center [1060, 664] width 21 height 9
click at [1115, 662] on icon at bounding box center [1115, 665] width 11 height 19
click at [1052, 661] on span "Pause" at bounding box center [1060, 664] width 21 height 9
click at [1055, 662] on span "Play" at bounding box center [1059, 664] width 14 height 9
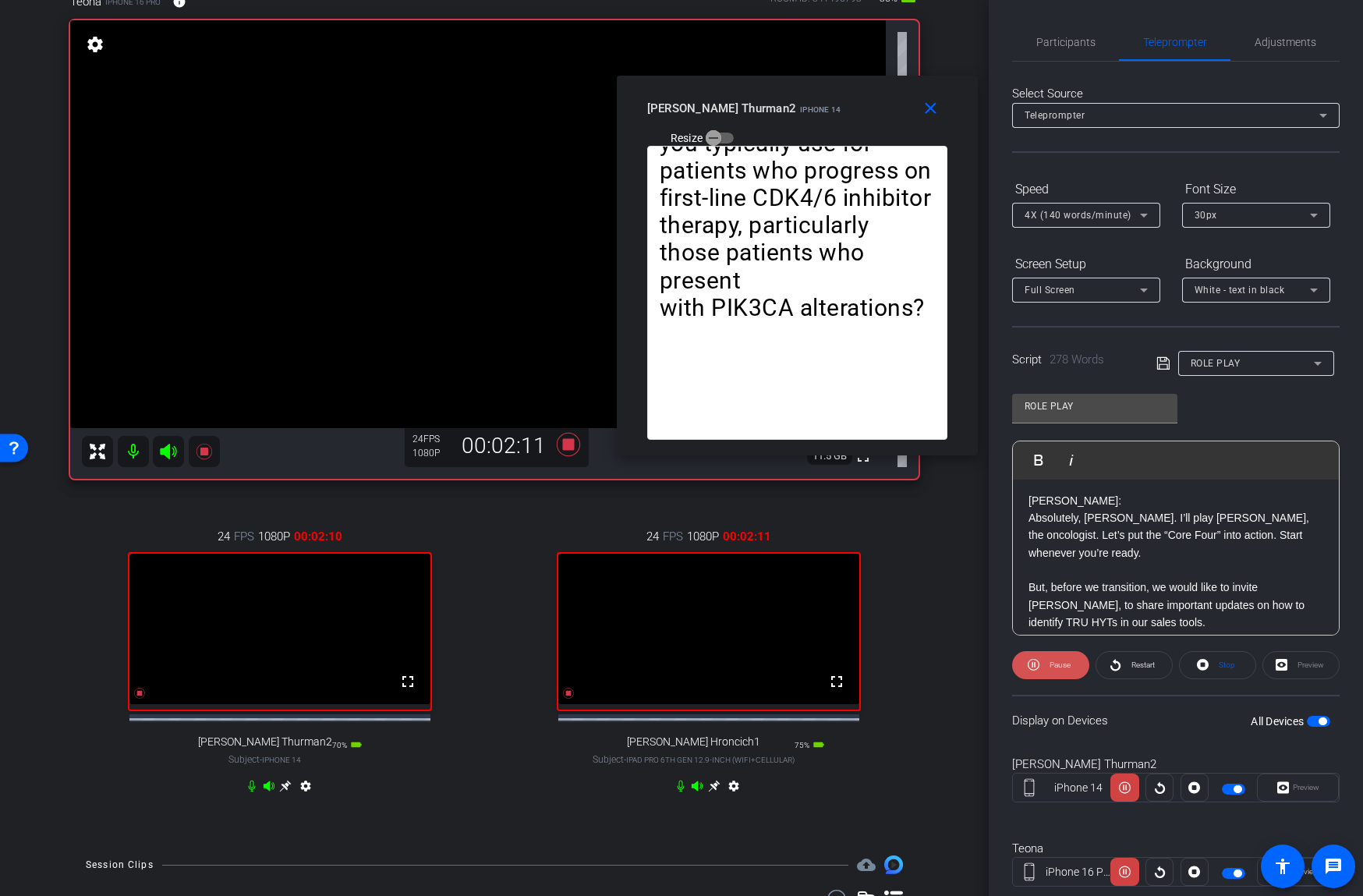
click at [1055, 662] on span "Pause" at bounding box center [1060, 664] width 21 height 9
click at [1055, 662] on span "Play" at bounding box center [1059, 664] width 14 height 9
click at [1055, 662] on span "Pause" at bounding box center [1060, 664] width 21 height 9
click at [721, 131] on span "button" at bounding box center [713, 138] width 15 height 15
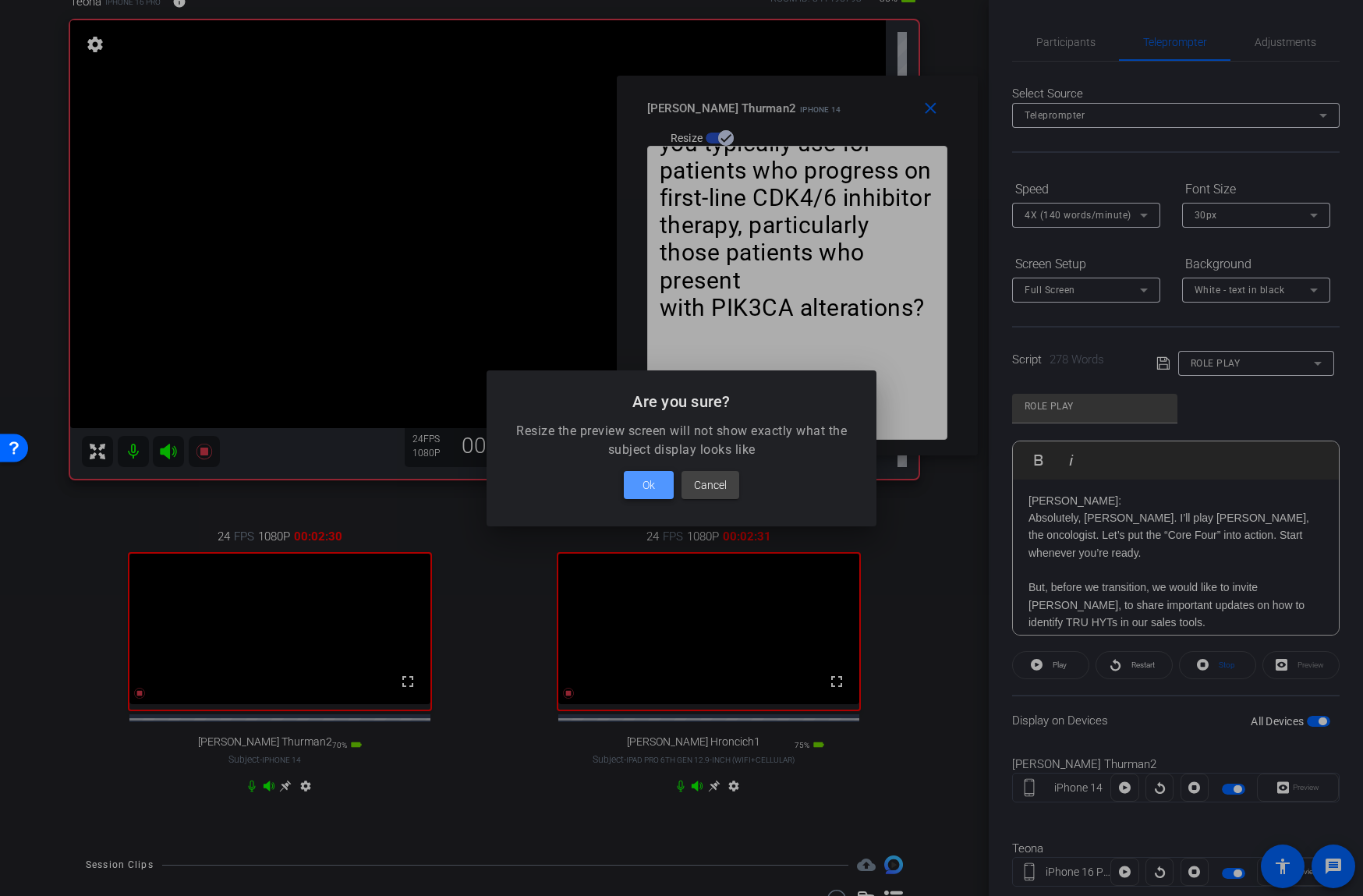
drag, startPoint x: 654, startPoint y: 482, endPoint x: 666, endPoint y: 478, distance: 12.6
click at [654, 482] on span "Ok" at bounding box center [648, 485] width 12 height 19
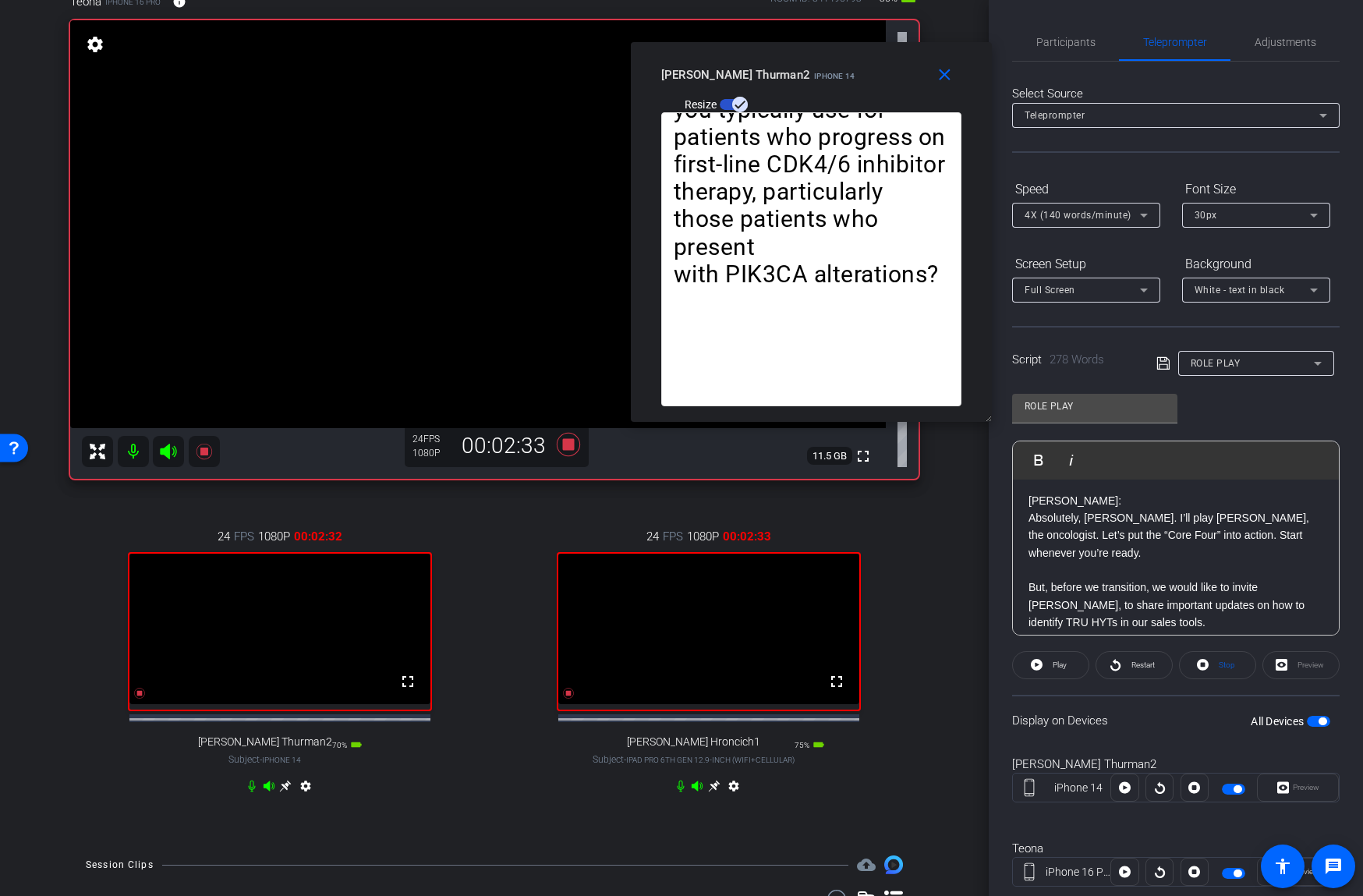
drag, startPoint x: 778, startPoint y: 96, endPoint x: 792, endPoint y: 61, distance: 37.7
click at [792, 61] on div "joe Thurman2 iPhone 14 Resize" at bounding box center [817, 88] width 312 height 55
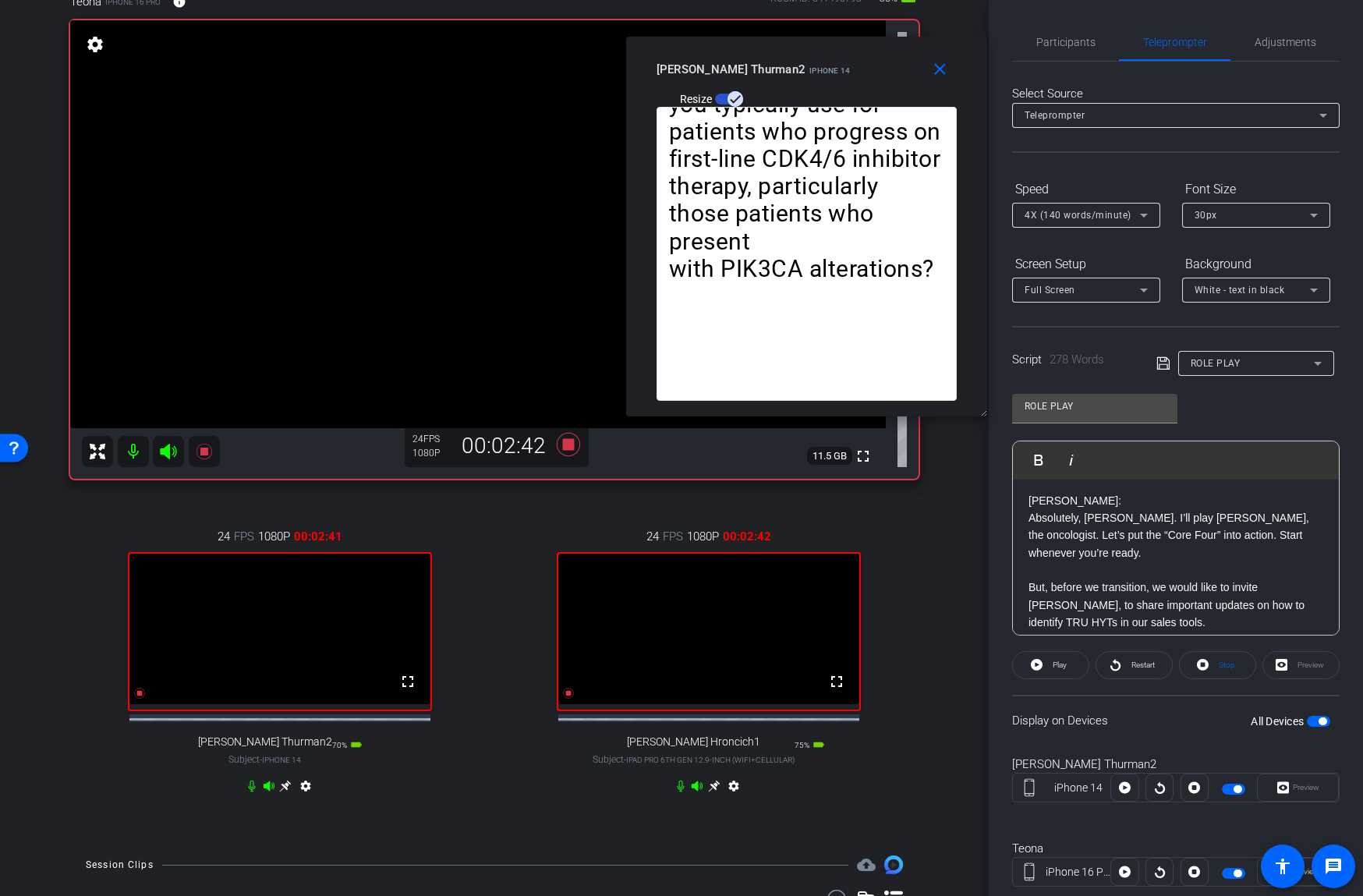
drag, startPoint x: 910, startPoint y: 66, endPoint x: 903, endPoint y: 61, distance: 8.6
click at [903, 61] on div "joe Thurman2 iPhone 14 Resize" at bounding box center [812, 83] width 312 height 55
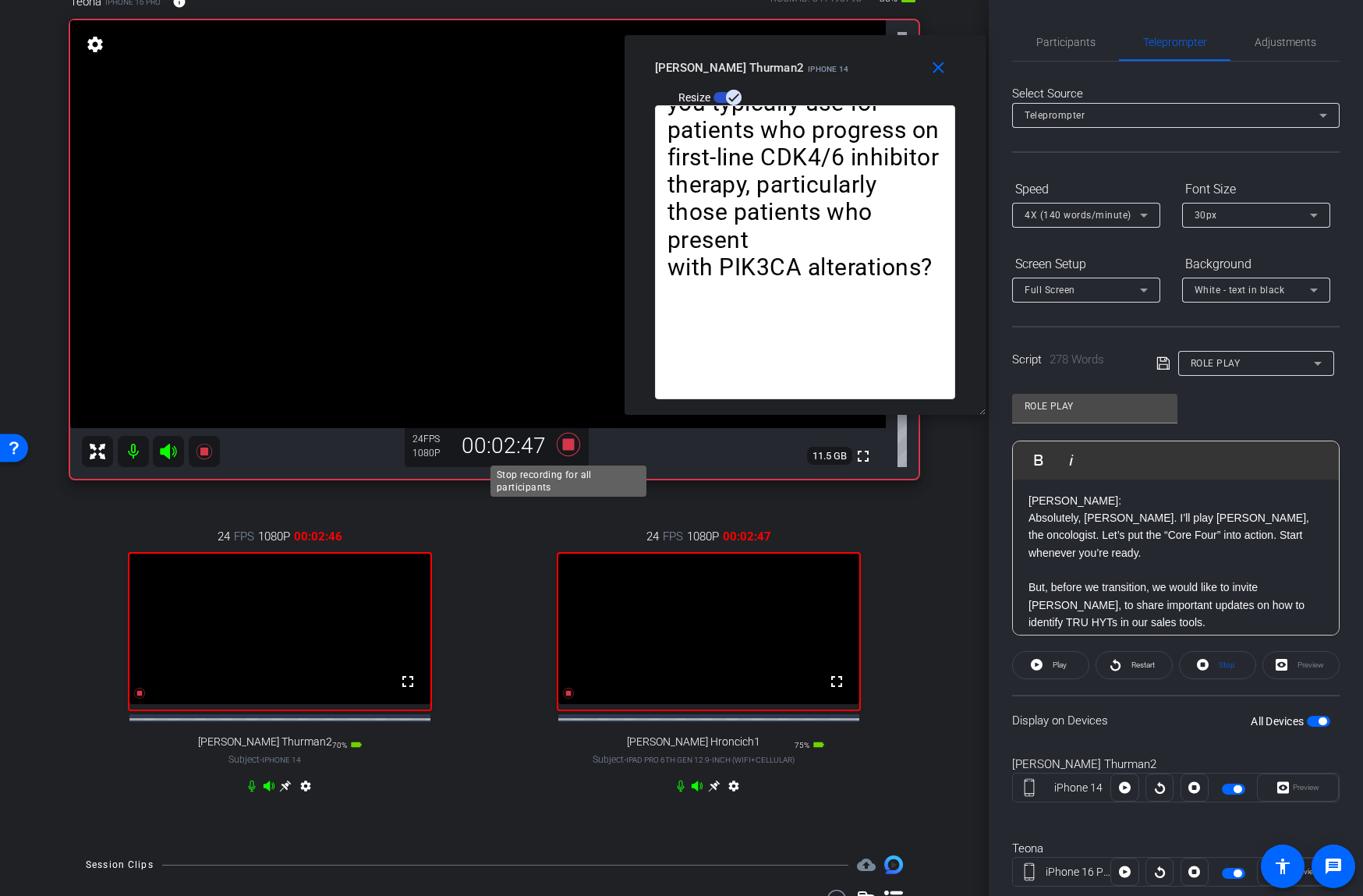
click at [571, 447] on icon at bounding box center [568, 444] width 24 height 24
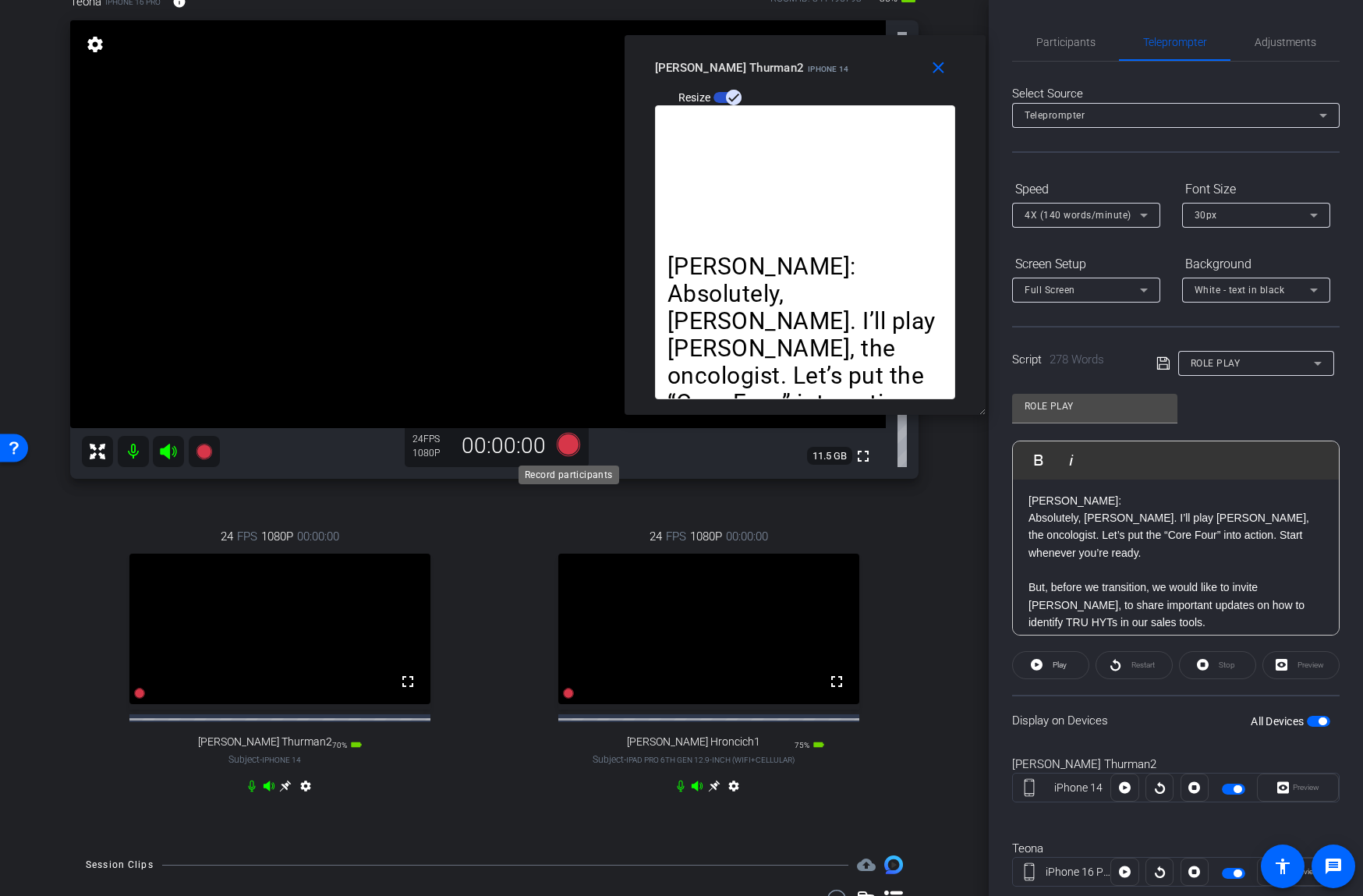
click at [568, 447] on icon at bounding box center [568, 444] width 24 height 24
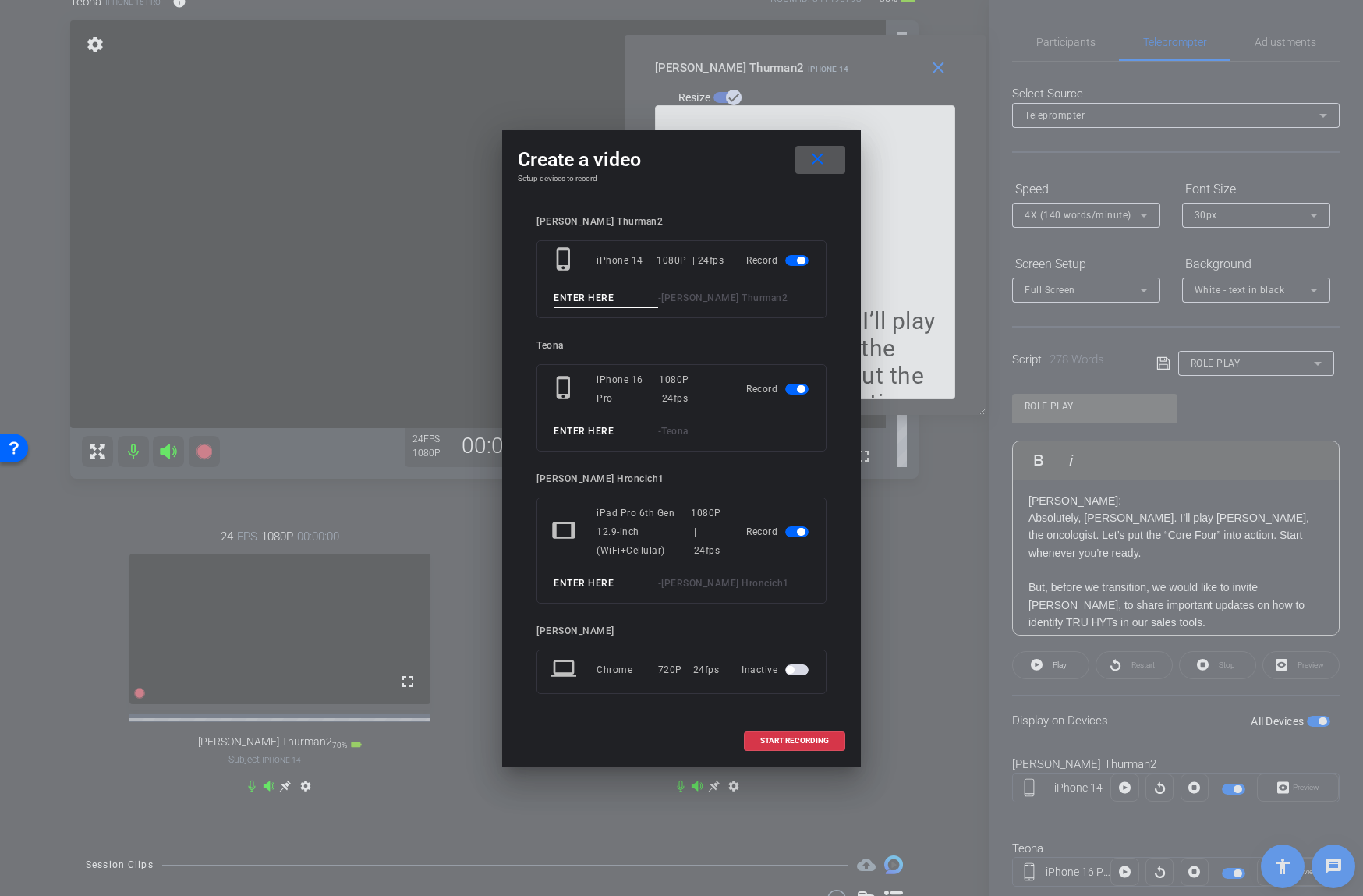
click at [600, 298] on input at bounding box center [606, 298] width 105 height 19
type input "91"
click at [604, 426] on input at bounding box center [606, 431] width 105 height 19
type input "91"
drag, startPoint x: 610, startPoint y: 581, endPoint x: 597, endPoint y: 577, distance: 13.6
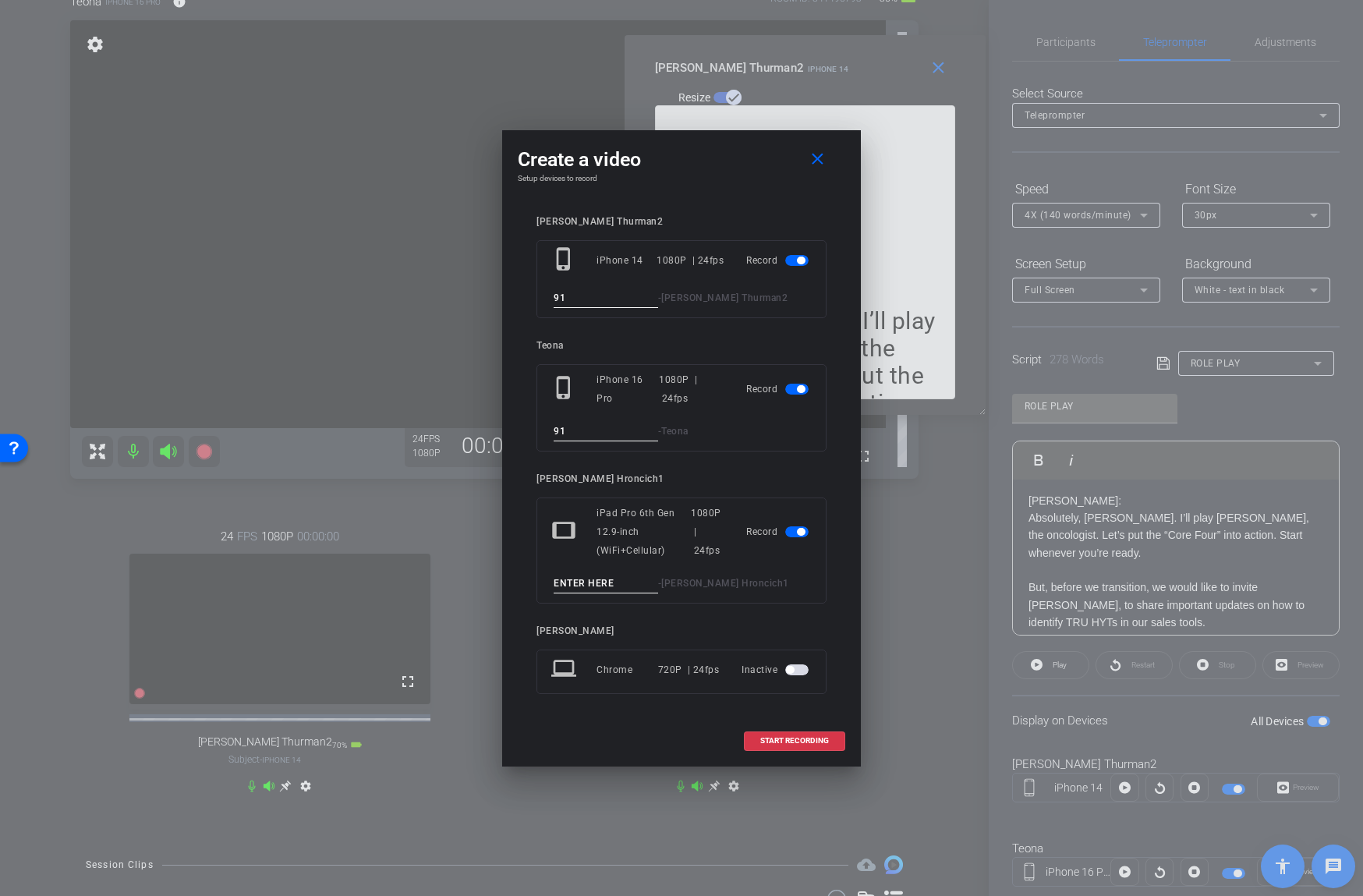
click at [610, 581] on input at bounding box center [606, 584] width 105 height 19
type input "91"
click at [771, 740] on span "START RECORDING" at bounding box center [794, 741] width 69 height 8
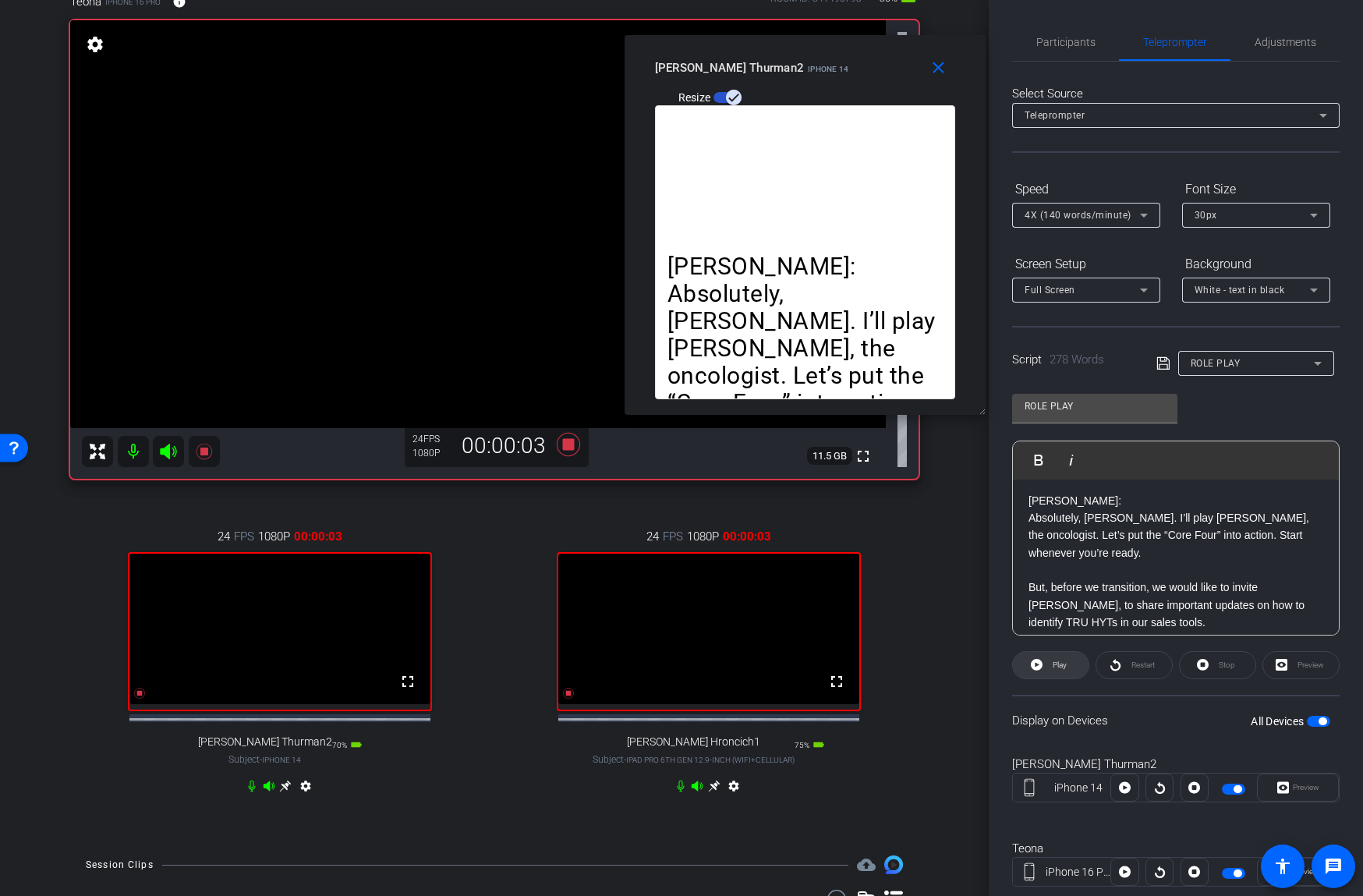
click at [1044, 662] on span at bounding box center [1050, 665] width 75 height 37
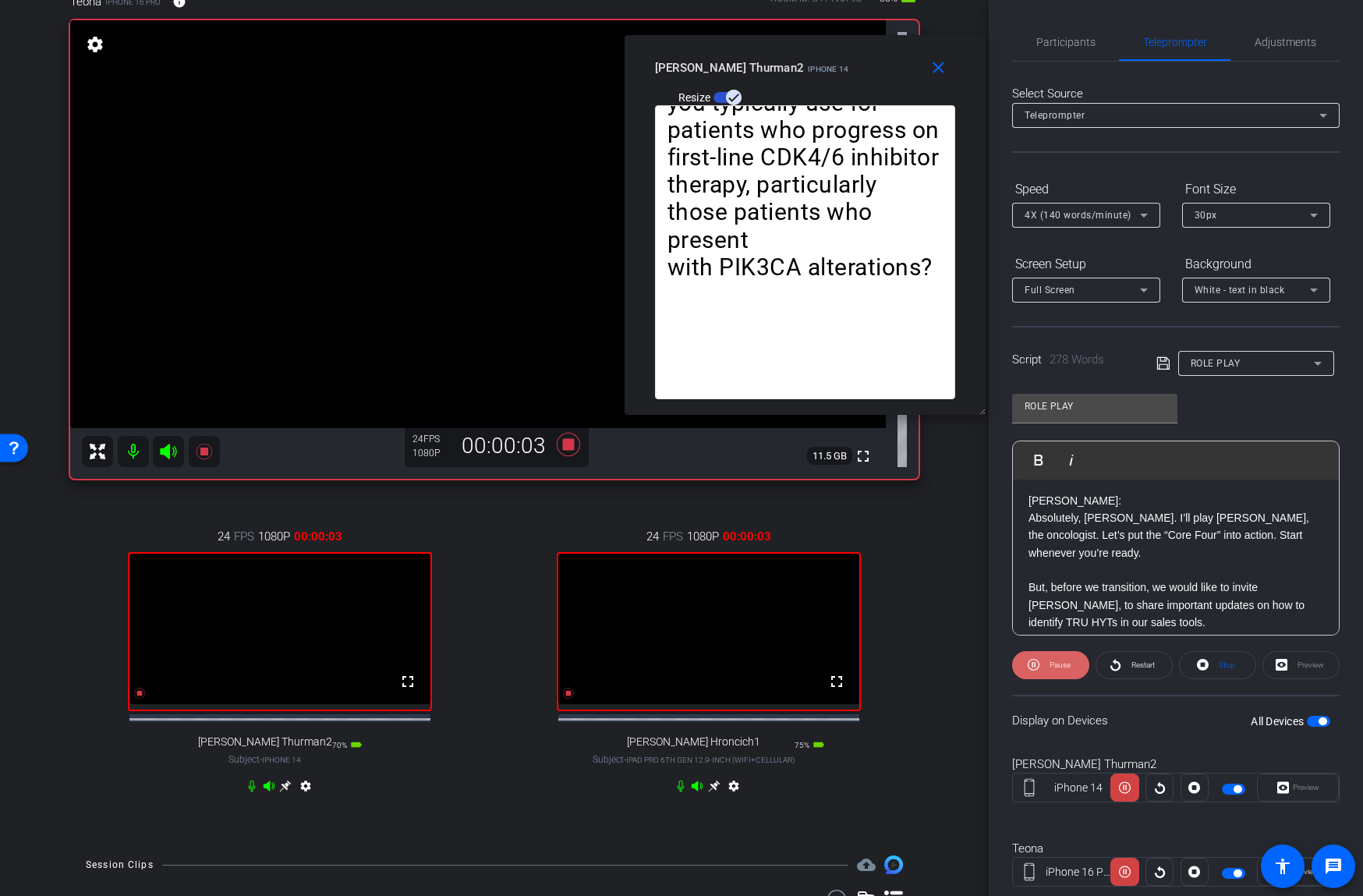
click at [1048, 663] on span "Pause" at bounding box center [1057, 665] width 25 height 22
click at [1060, 663] on span "Play" at bounding box center [1059, 664] width 14 height 9
click at [1069, 44] on span "Participants" at bounding box center [1065, 41] width 59 height 11
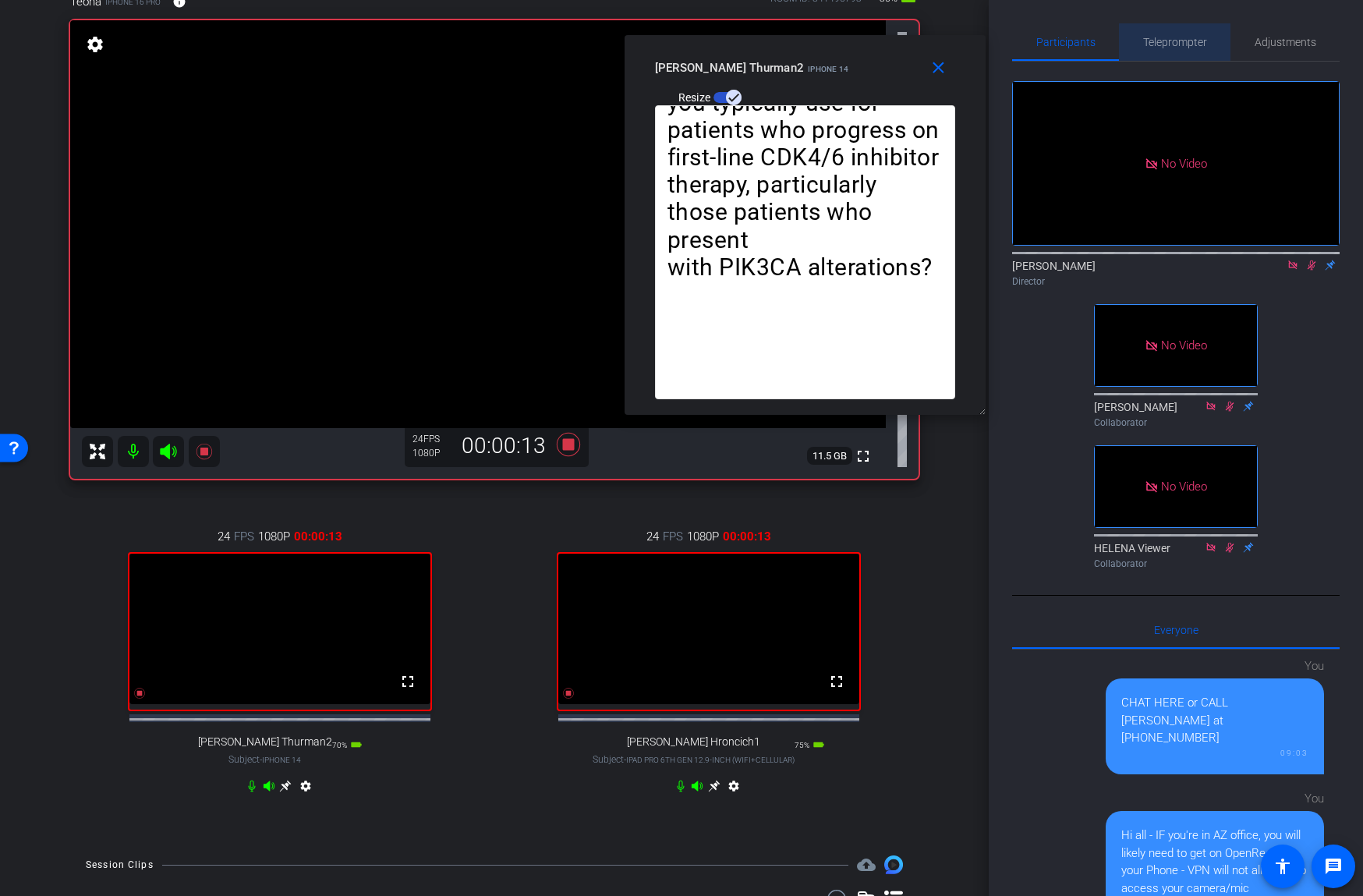
click at [1159, 43] on span "Teleprompter" at bounding box center [1175, 41] width 64 height 11
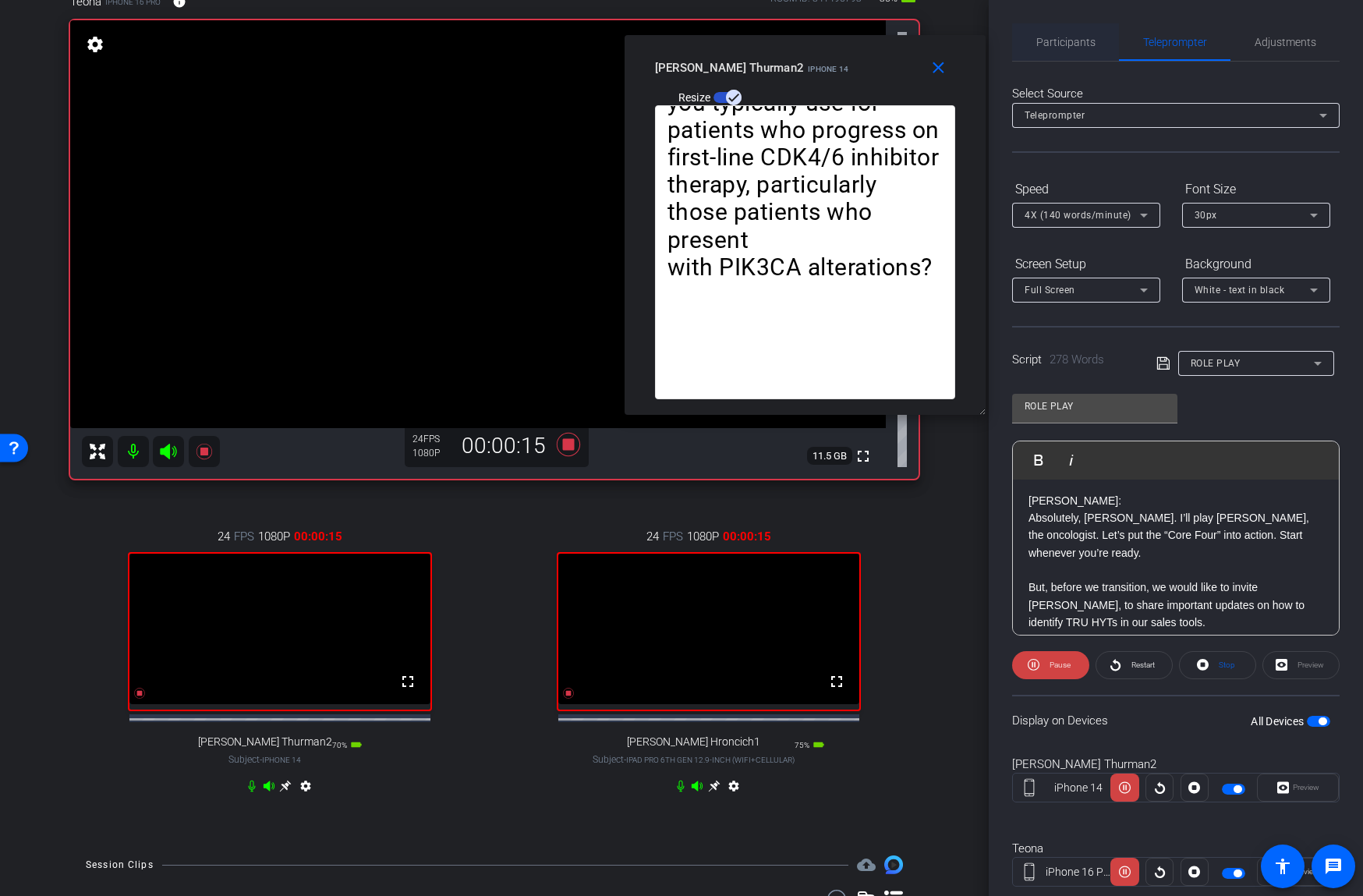
click at [1077, 44] on span "Participants" at bounding box center [1065, 41] width 59 height 11
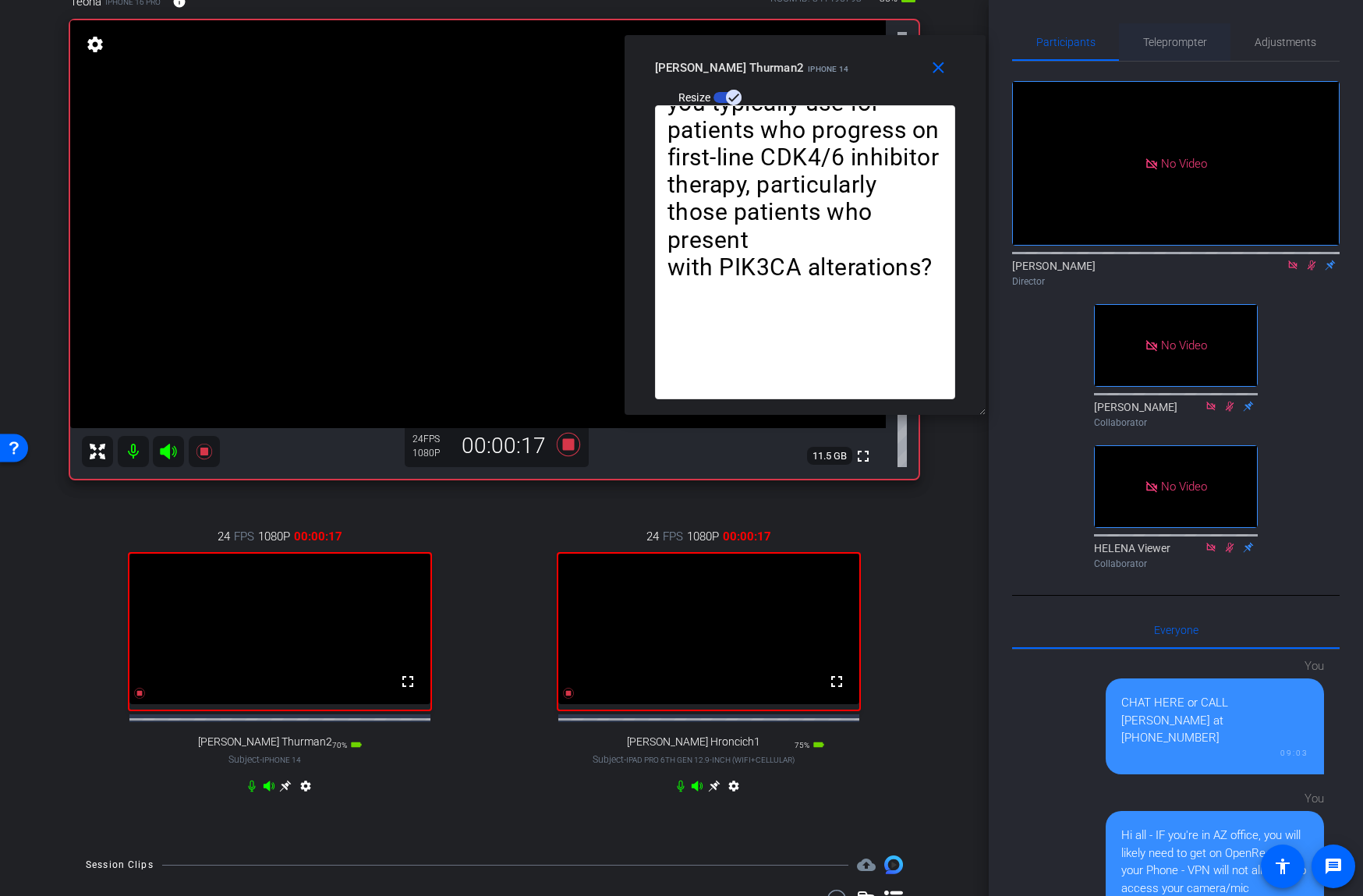
click at [1158, 42] on span "Teleprompter" at bounding box center [1175, 41] width 64 height 11
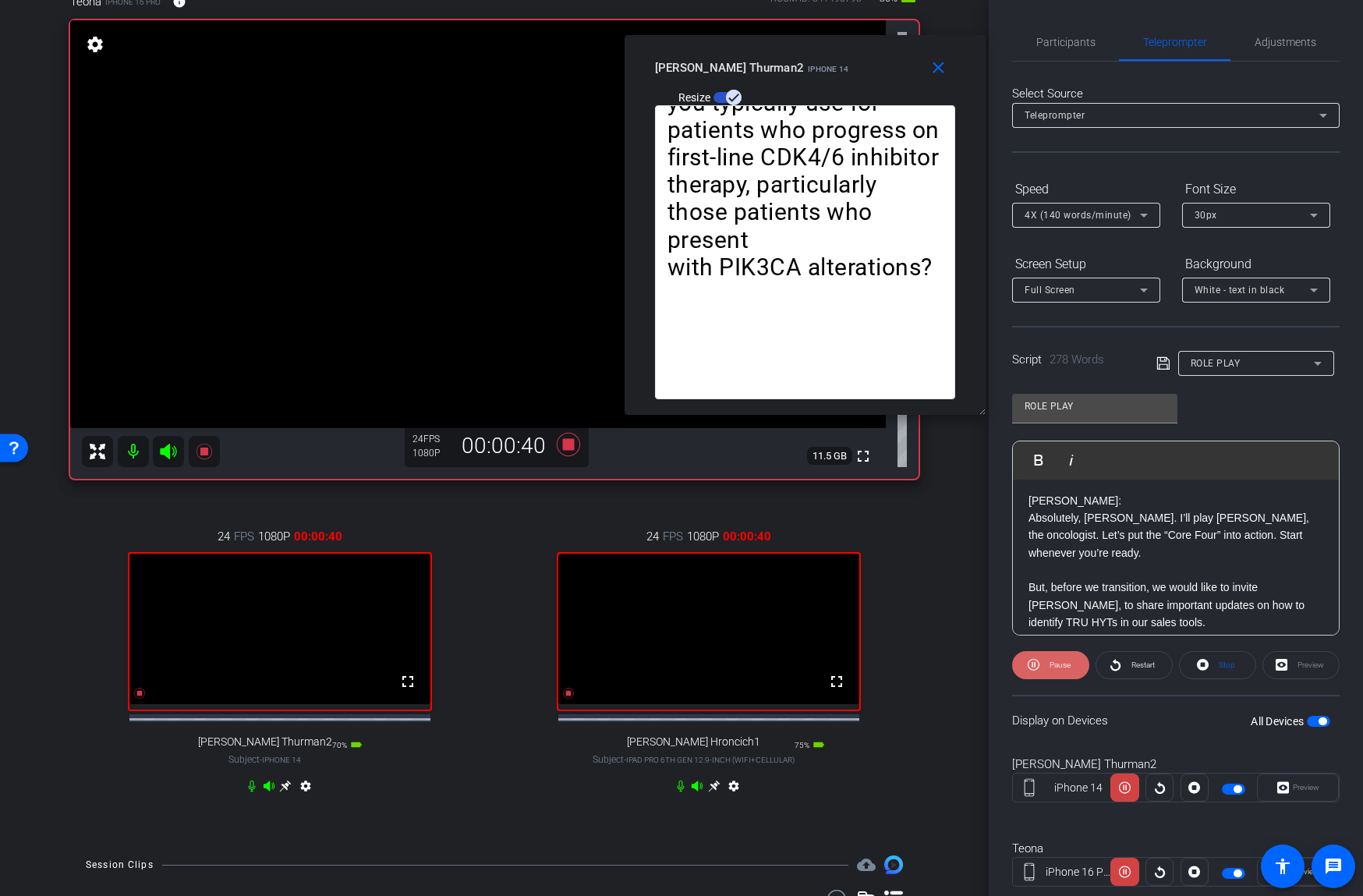
click at [1056, 663] on span "Pause" at bounding box center [1060, 664] width 21 height 9
click at [1056, 663] on span "Play" at bounding box center [1059, 664] width 14 height 9
click at [1056, 663] on span "Pause" at bounding box center [1060, 664] width 21 height 9
click at [1052, 666] on span "Play" at bounding box center [1059, 664] width 14 height 9
click at [1052, 666] on span "Pause" at bounding box center [1060, 664] width 21 height 9
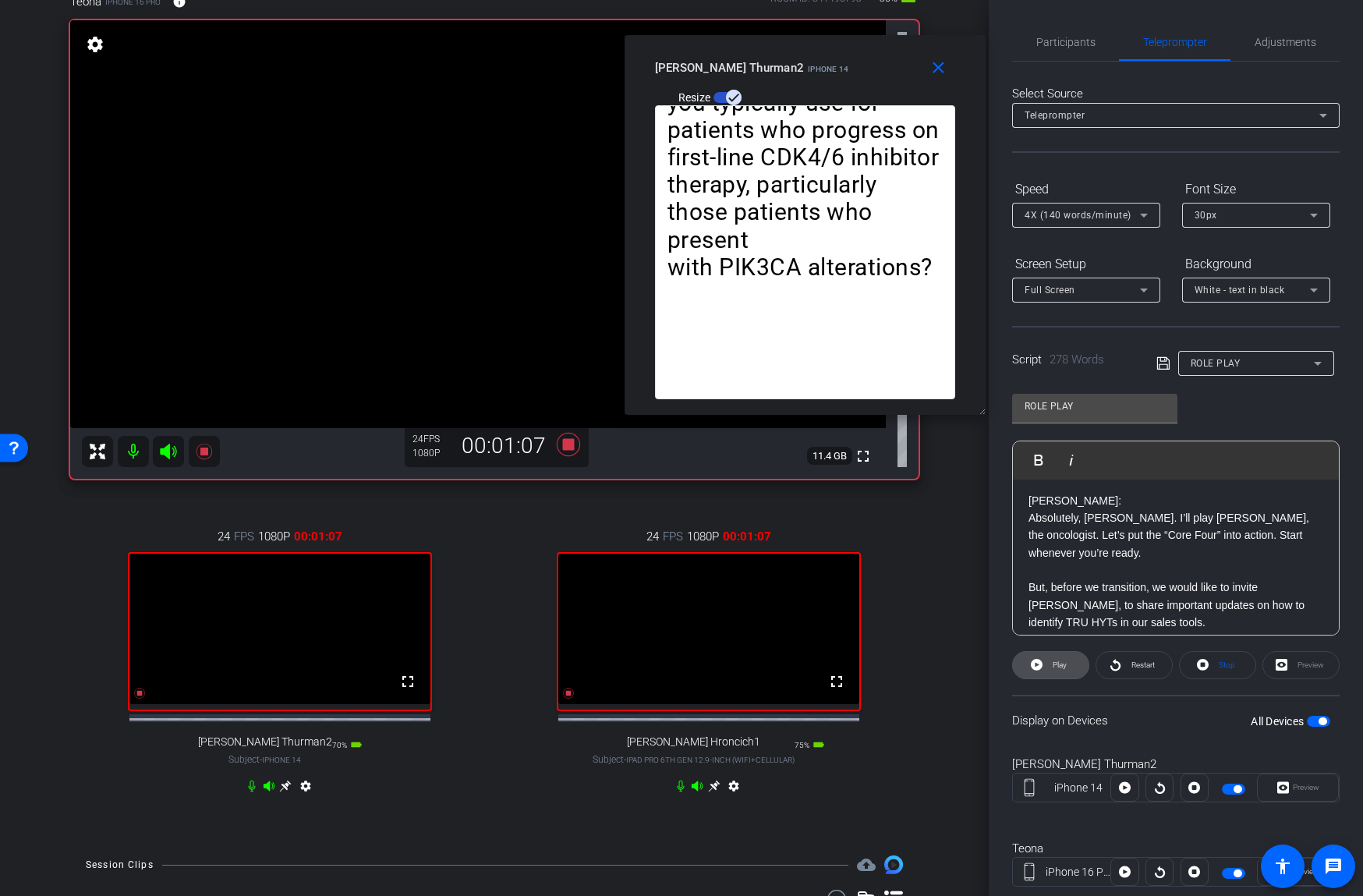
click at [1055, 660] on span "Play" at bounding box center [1059, 664] width 14 height 9
click at [1055, 660] on span "Pause" at bounding box center [1060, 664] width 21 height 9
click at [1053, 660] on span "Play" at bounding box center [1059, 664] width 14 height 9
click at [1053, 660] on span "Pause" at bounding box center [1060, 664] width 21 height 9
click at [1053, 660] on span "Play" at bounding box center [1059, 664] width 14 height 9
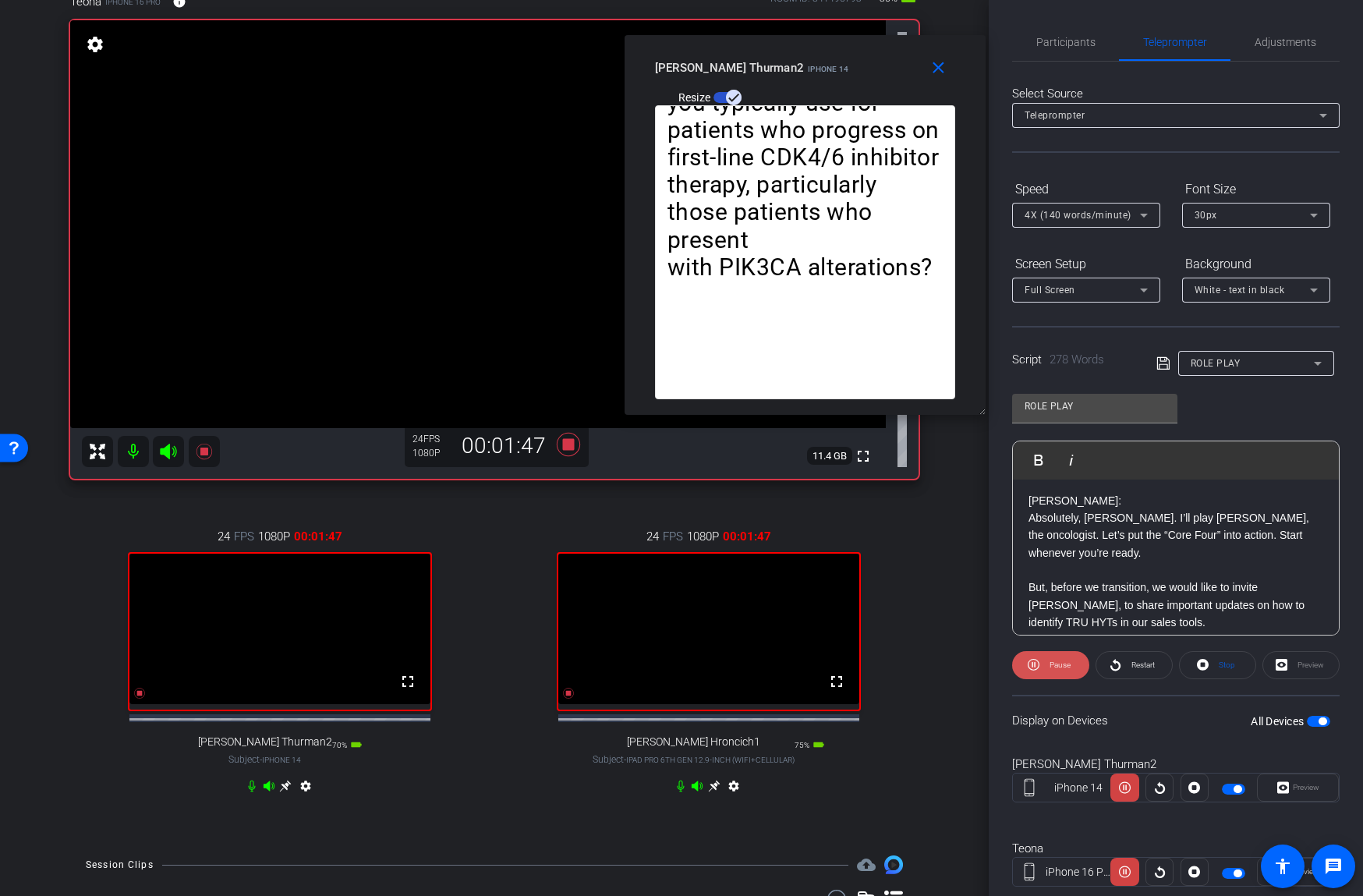
click at [1044, 662] on span at bounding box center [1050, 665] width 77 height 37
click at [570, 448] on icon at bounding box center [568, 444] width 24 height 24
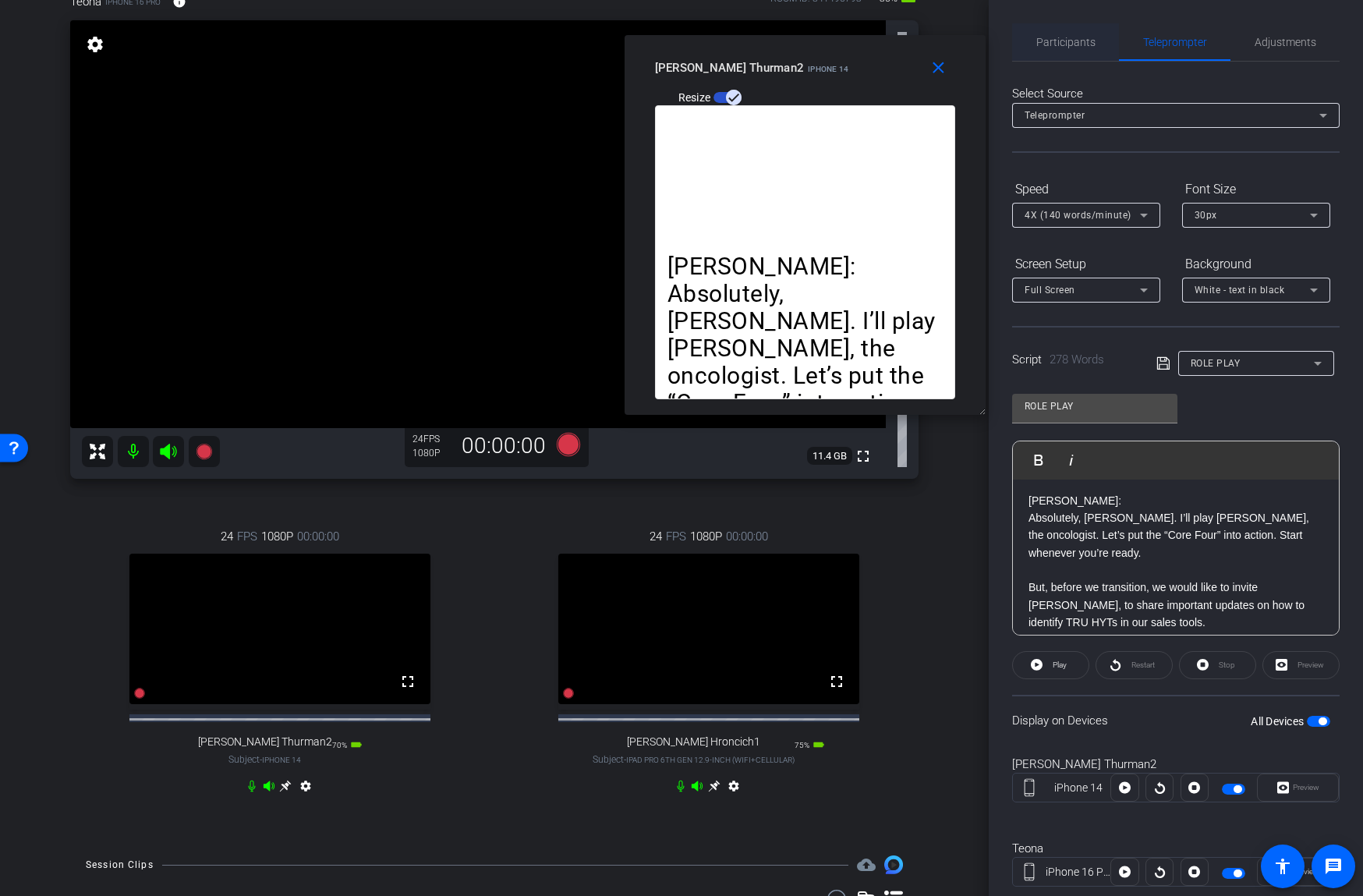
click at [1082, 45] on span "Participants" at bounding box center [1065, 41] width 59 height 11
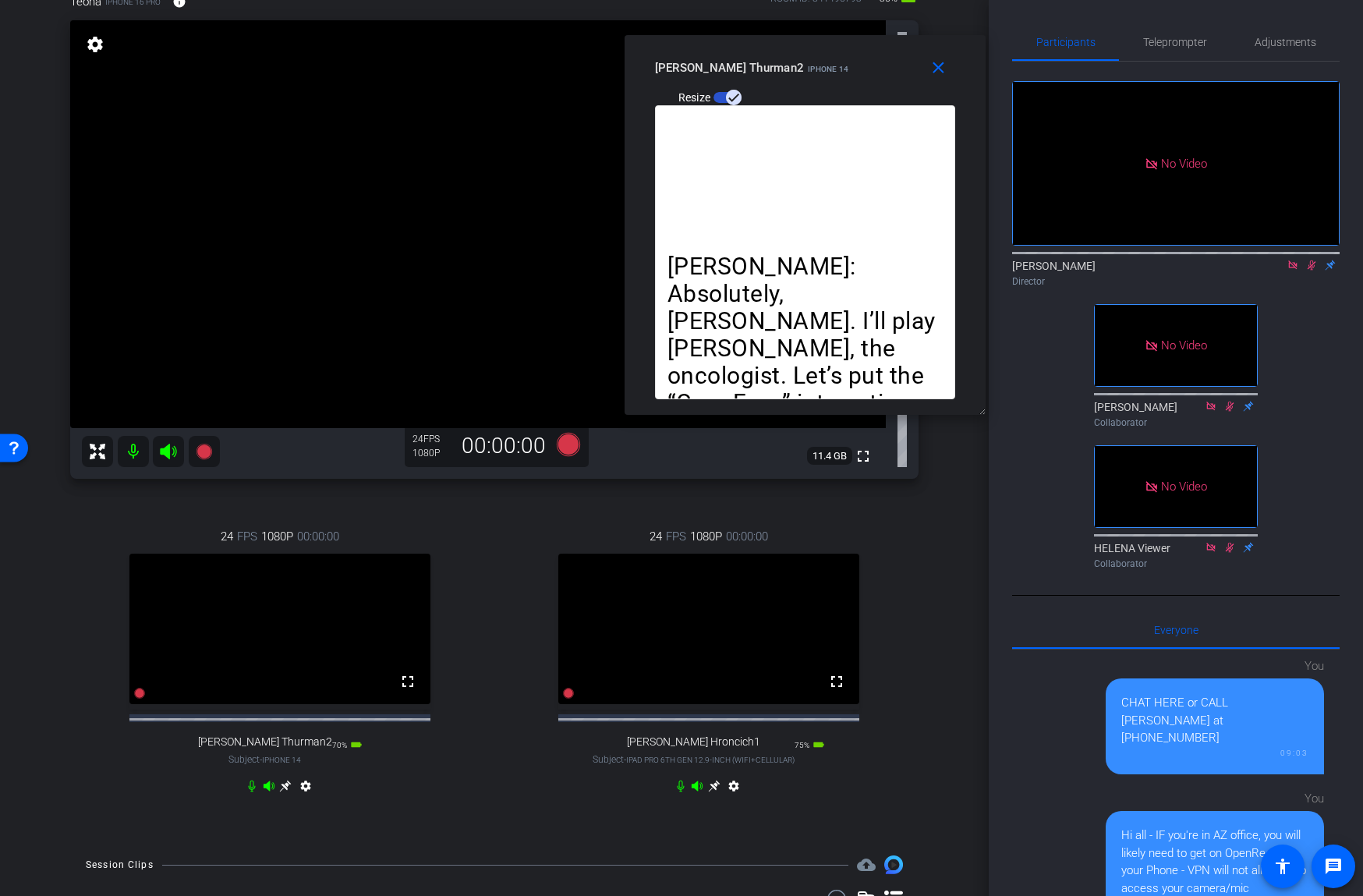
click at [1309, 264] on icon at bounding box center [1311, 265] width 9 height 10
click at [714, 90] on label "Resize" at bounding box center [697, 97] width 36 height 15
click at [741, 92] on button "Resize" at bounding box center [727, 96] width 28 height 11
click at [936, 64] on mat-icon "close" at bounding box center [938, 68] width 19 height 19
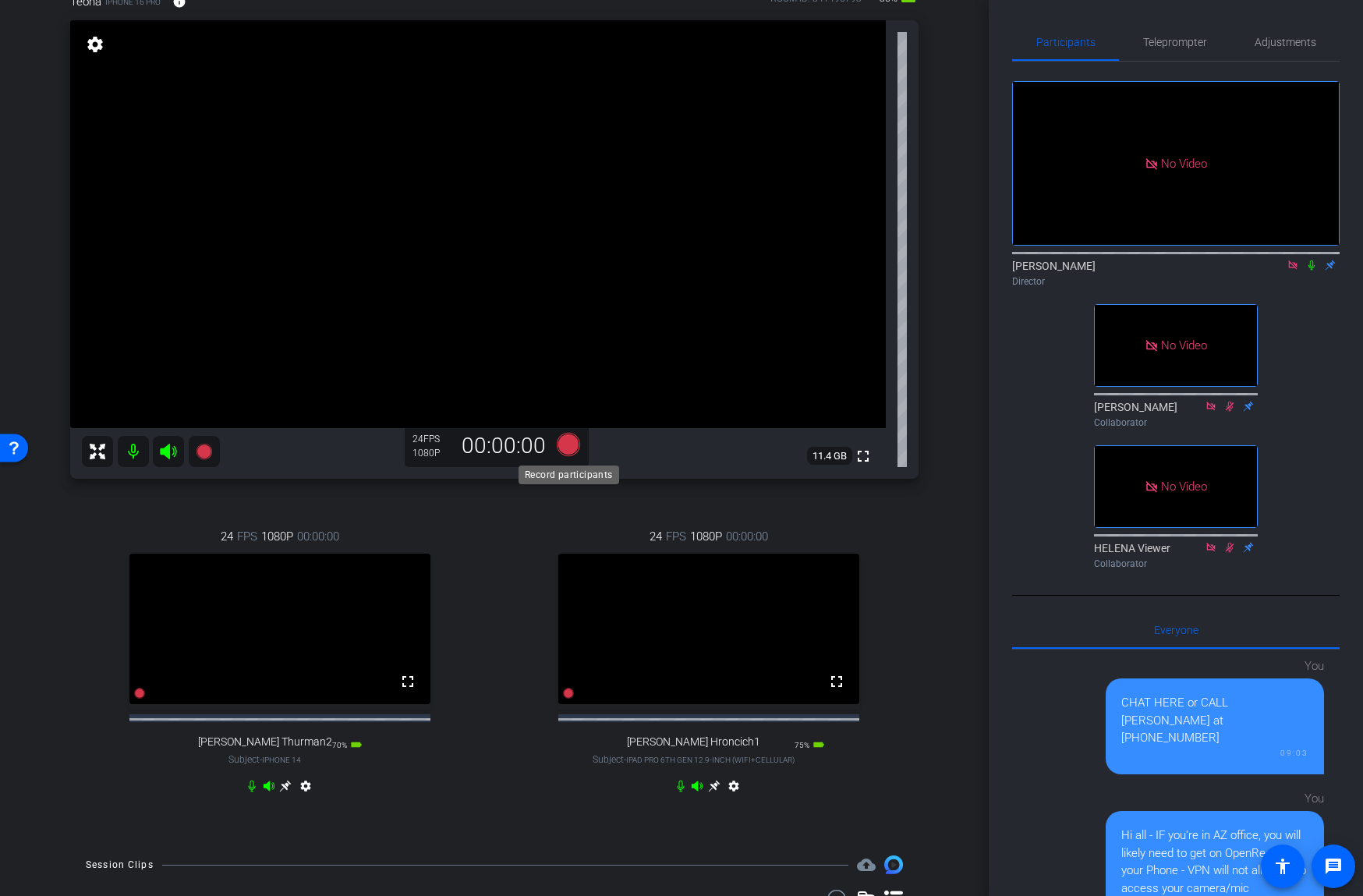
click at [570, 449] on icon at bounding box center [568, 444] width 24 height 24
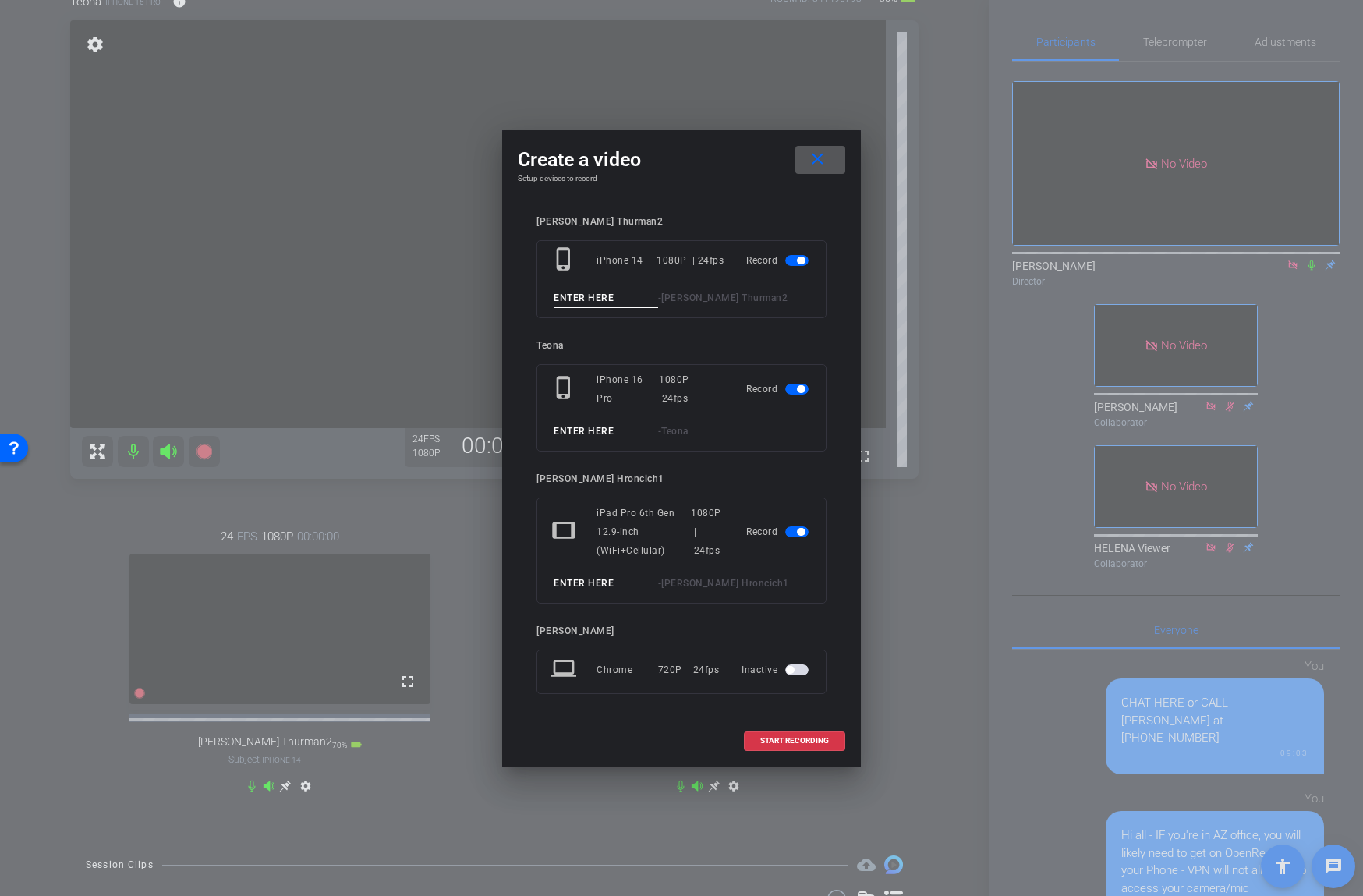
click at [601, 293] on input at bounding box center [606, 298] width 105 height 19
type input "92"
click at [598, 433] on input at bounding box center [606, 431] width 105 height 19
type input "92"
click at [596, 584] on input at bounding box center [606, 584] width 105 height 19
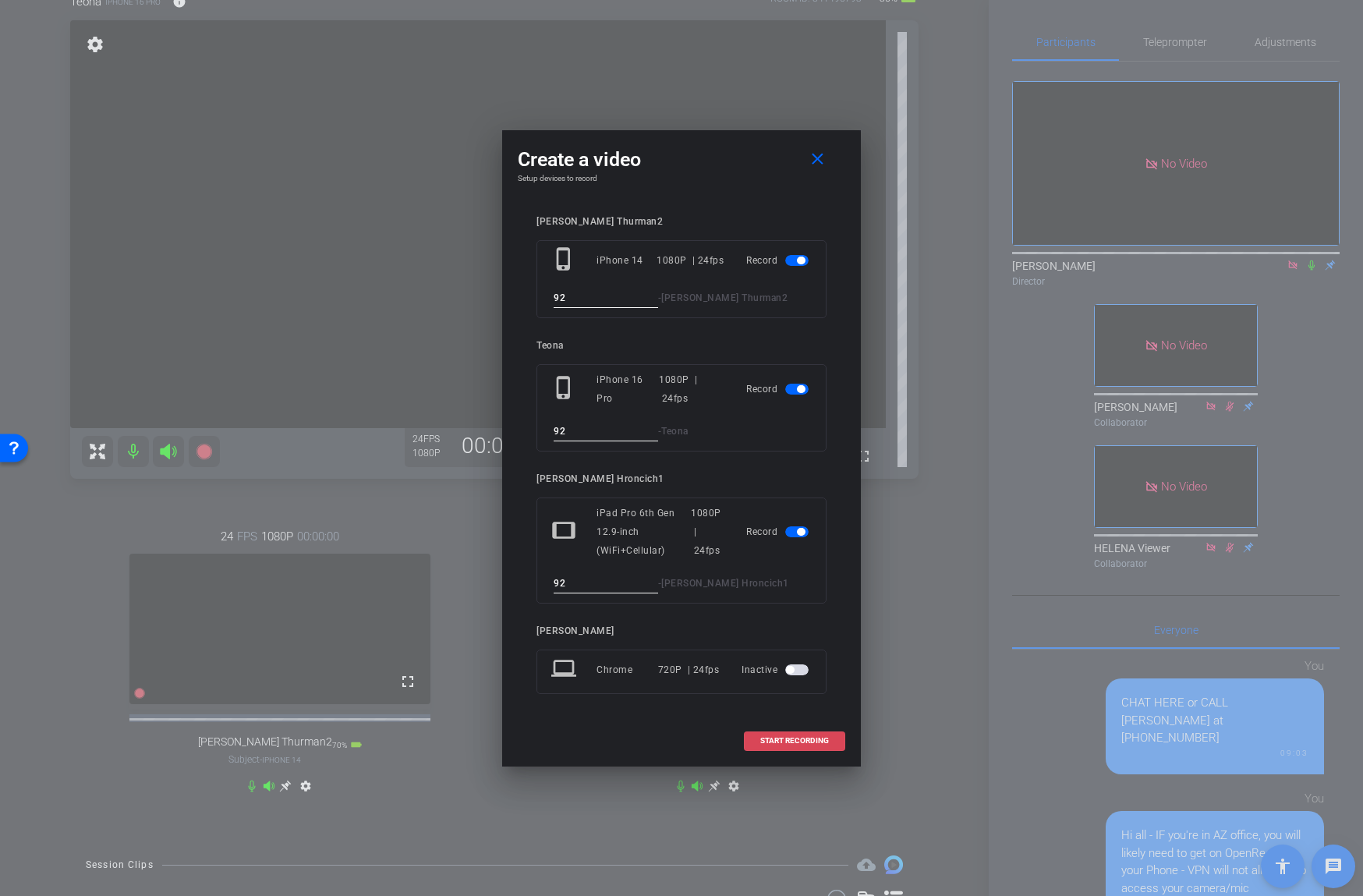
type input "92"
click at [797, 738] on span "START RECORDING" at bounding box center [794, 741] width 69 height 8
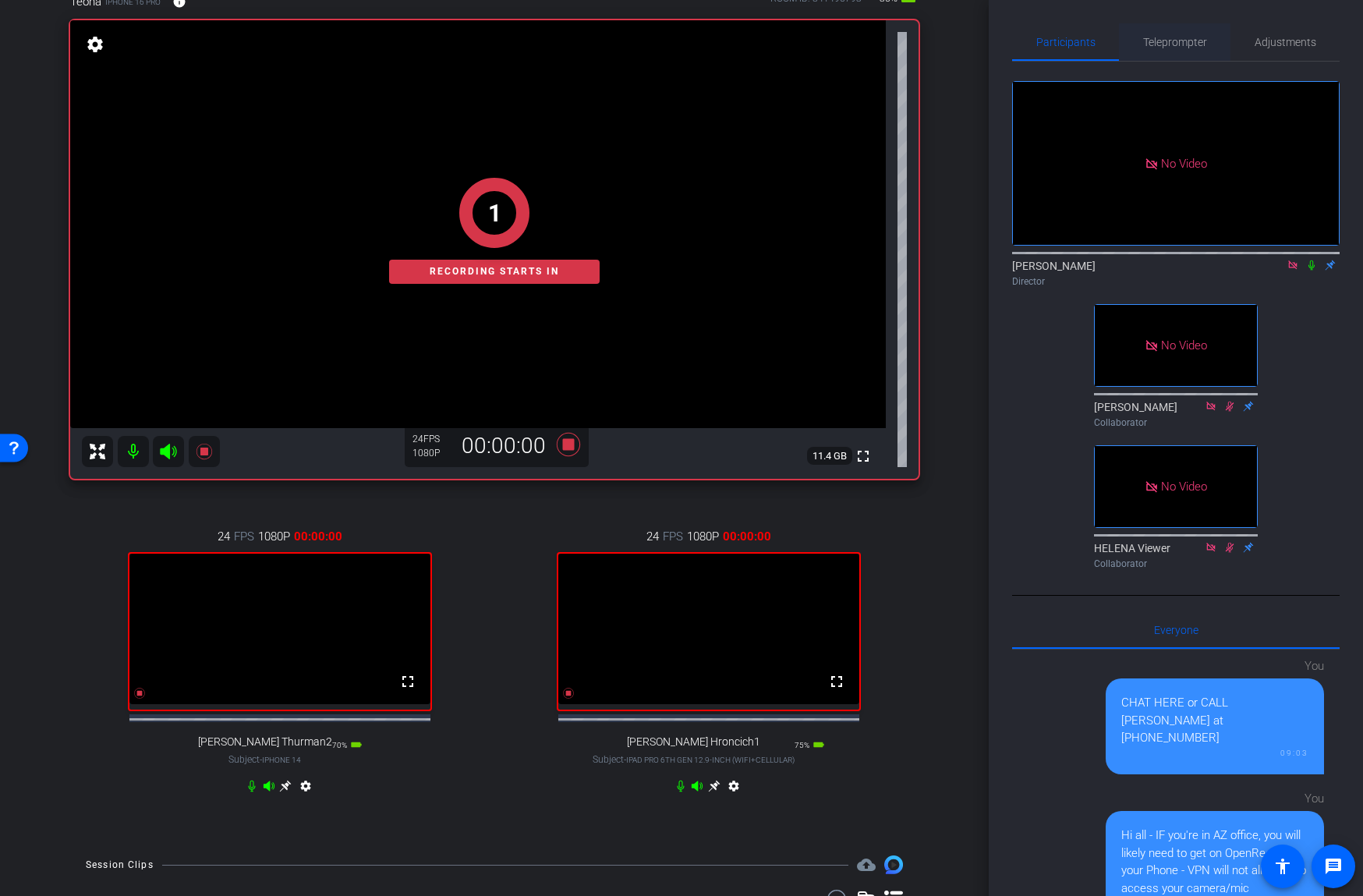
click at [1185, 44] on span "Teleprompter" at bounding box center [1175, 41] width 64 height 11
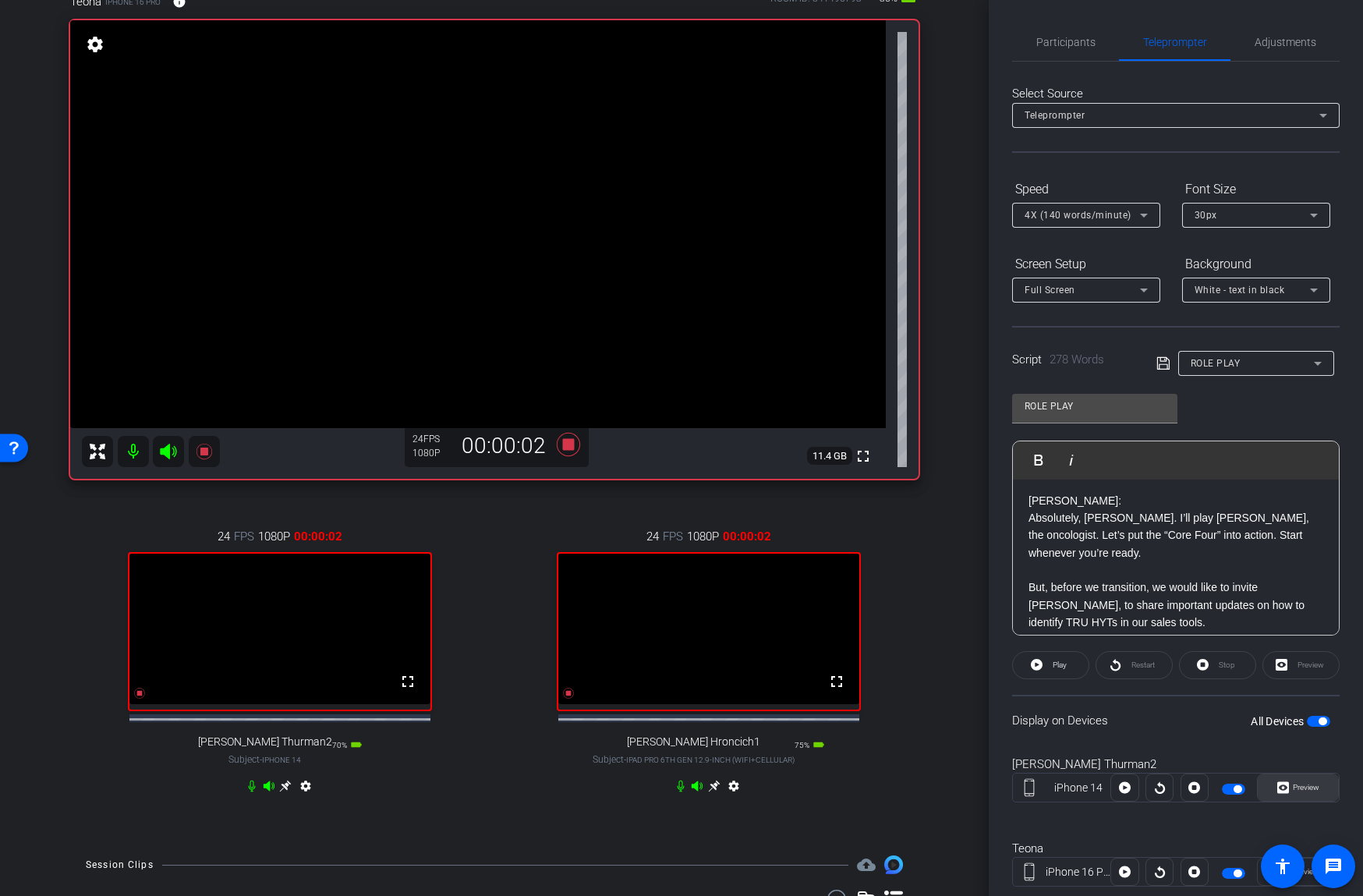
click at [1316, 787] on span "Preview" at bounding box center [1305, 787] width 27 height 9
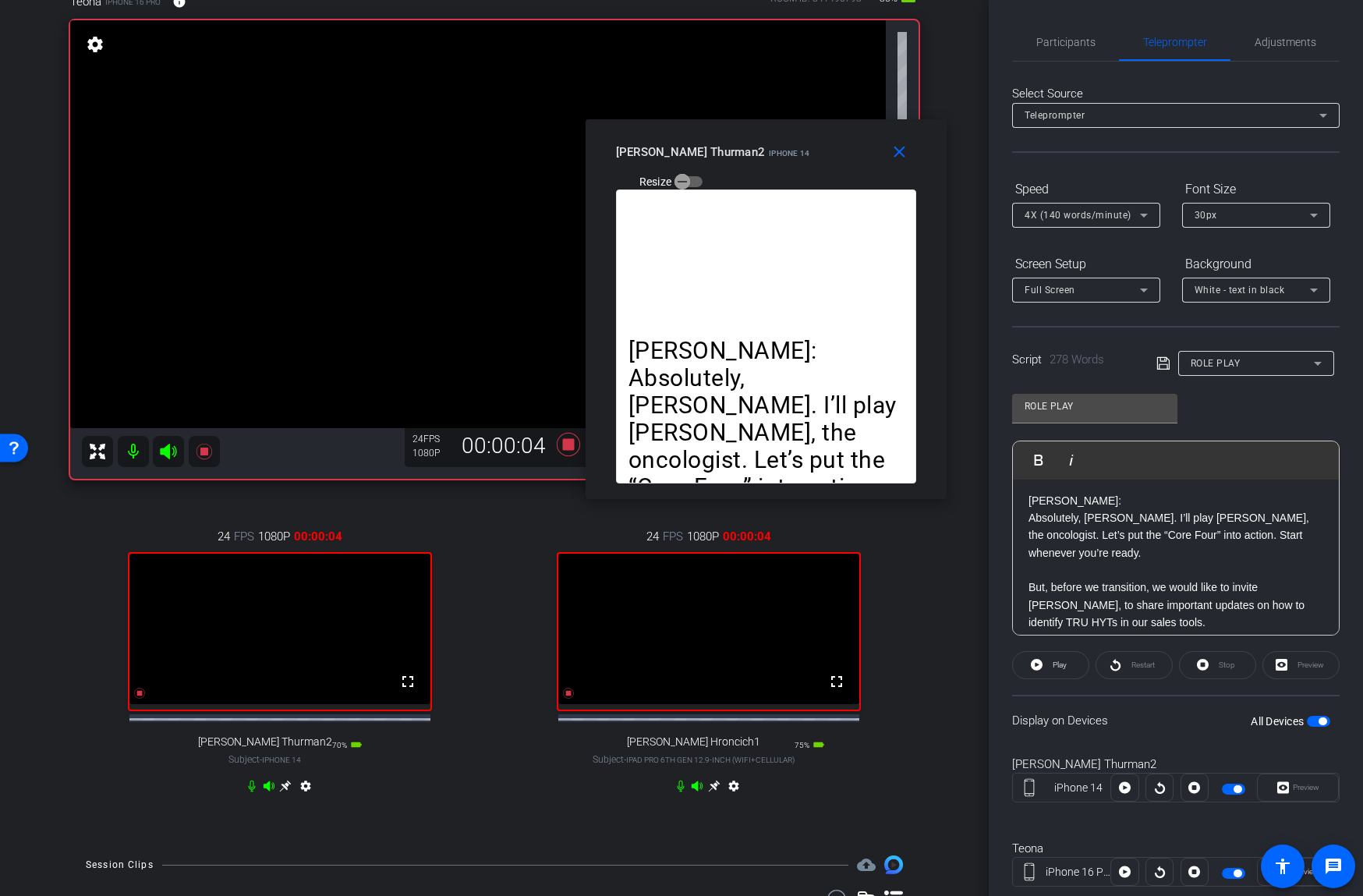
drag, startPoint x: 763, startPoint y: 257, endPoint x: 867, endPoint y: 91, distance: 195.9
click at [867, 119] on div "close joe Thurman2 iPhone 14 Resize" at bounding box center [765, 154] width 361 height 71
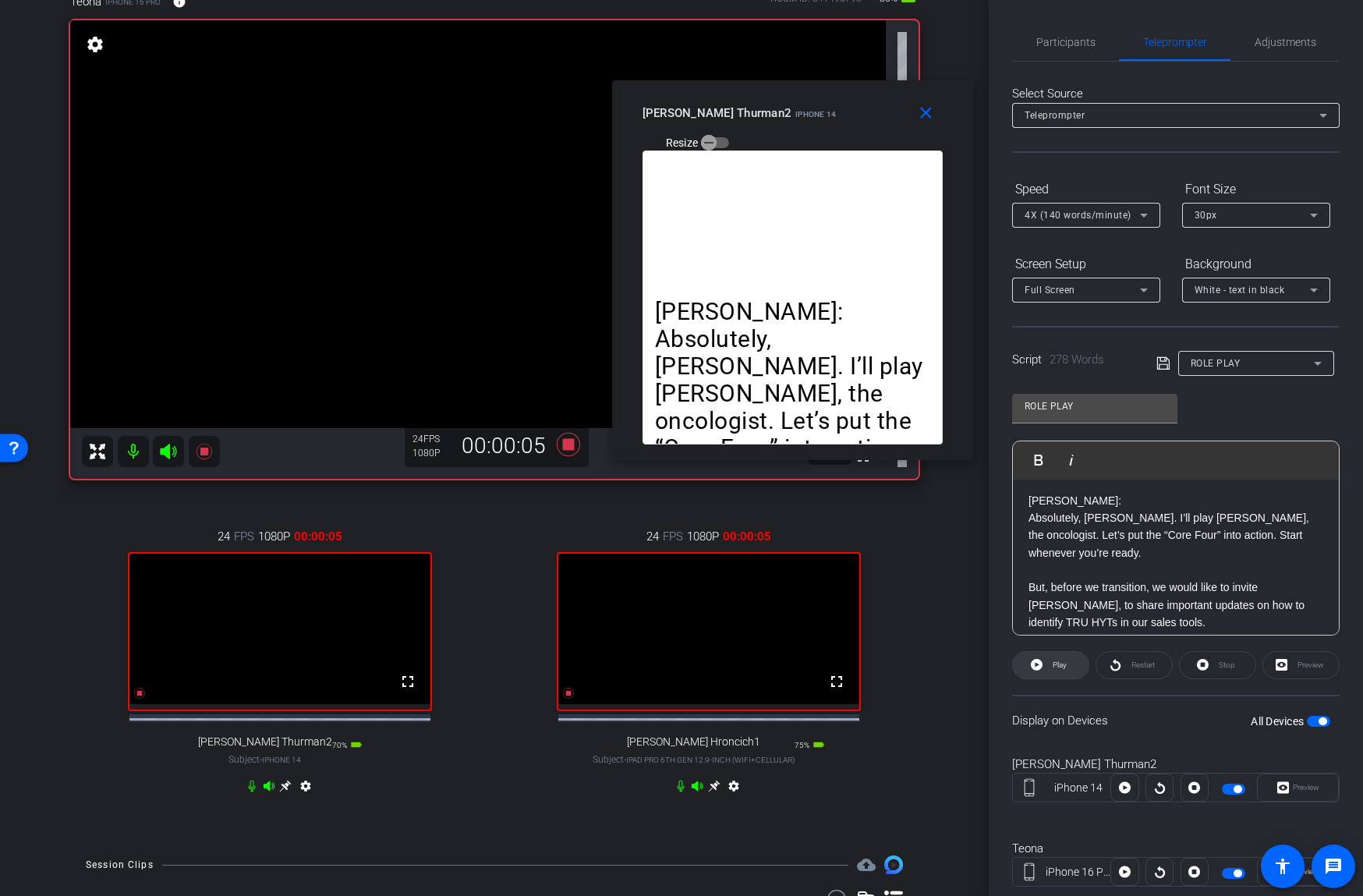
click at [1062, 673] on span "Play" at bounding box center [1057, 665] width 18 height 22
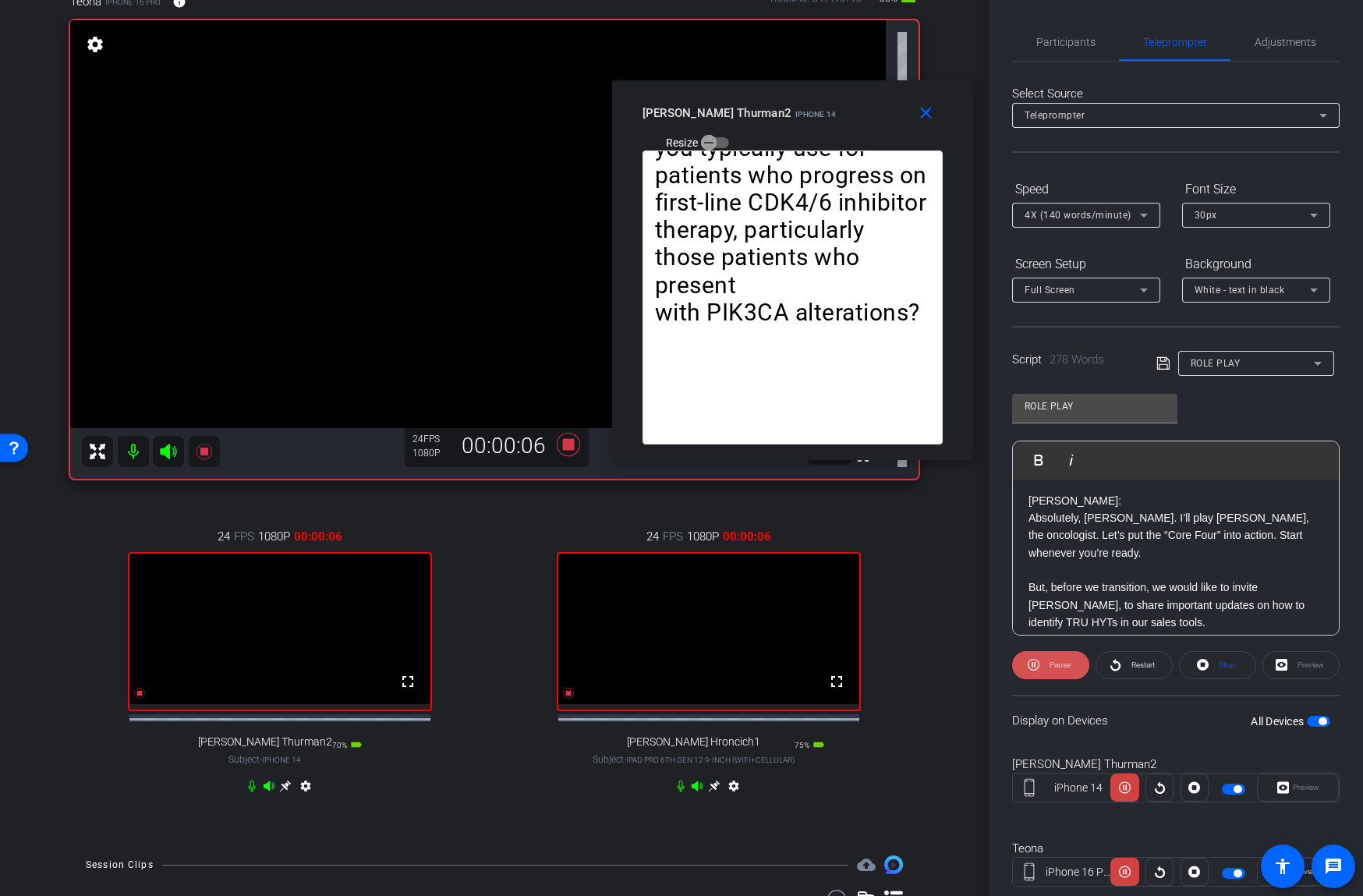
click at [1059, 667] on span "Pause" at bounding box center [1060, 664] width 21 height 9
click at [1074, 41] on span "Participants" at bounding box center [1065, 41] width 59 height 11
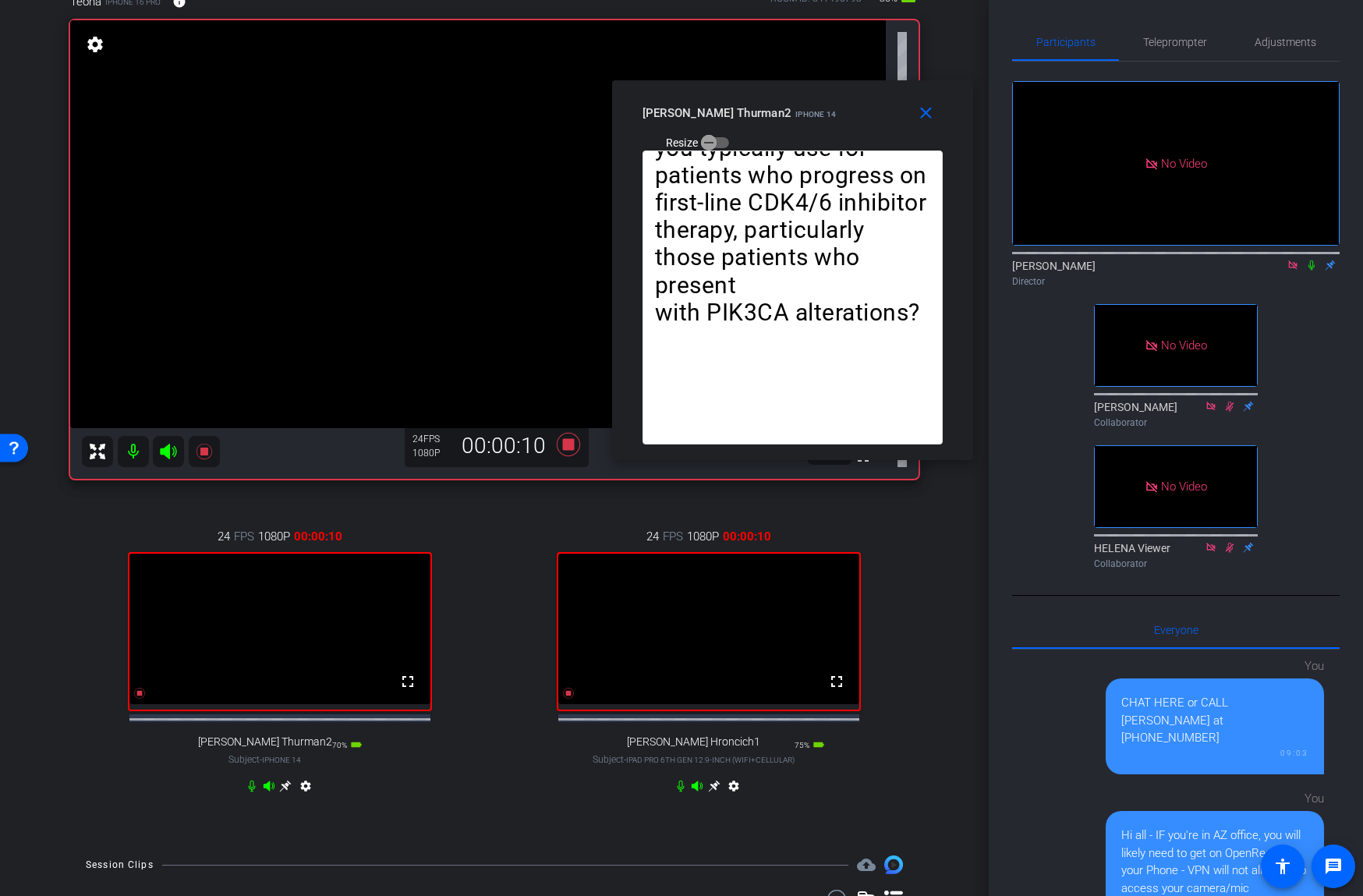
click at [1309, 268] on icon at bounding box center [1311, 264] width 12 height 11
click at [1165, 36] on span "Teleprompter" at bounding box center [1175, 41] width 64 height 11
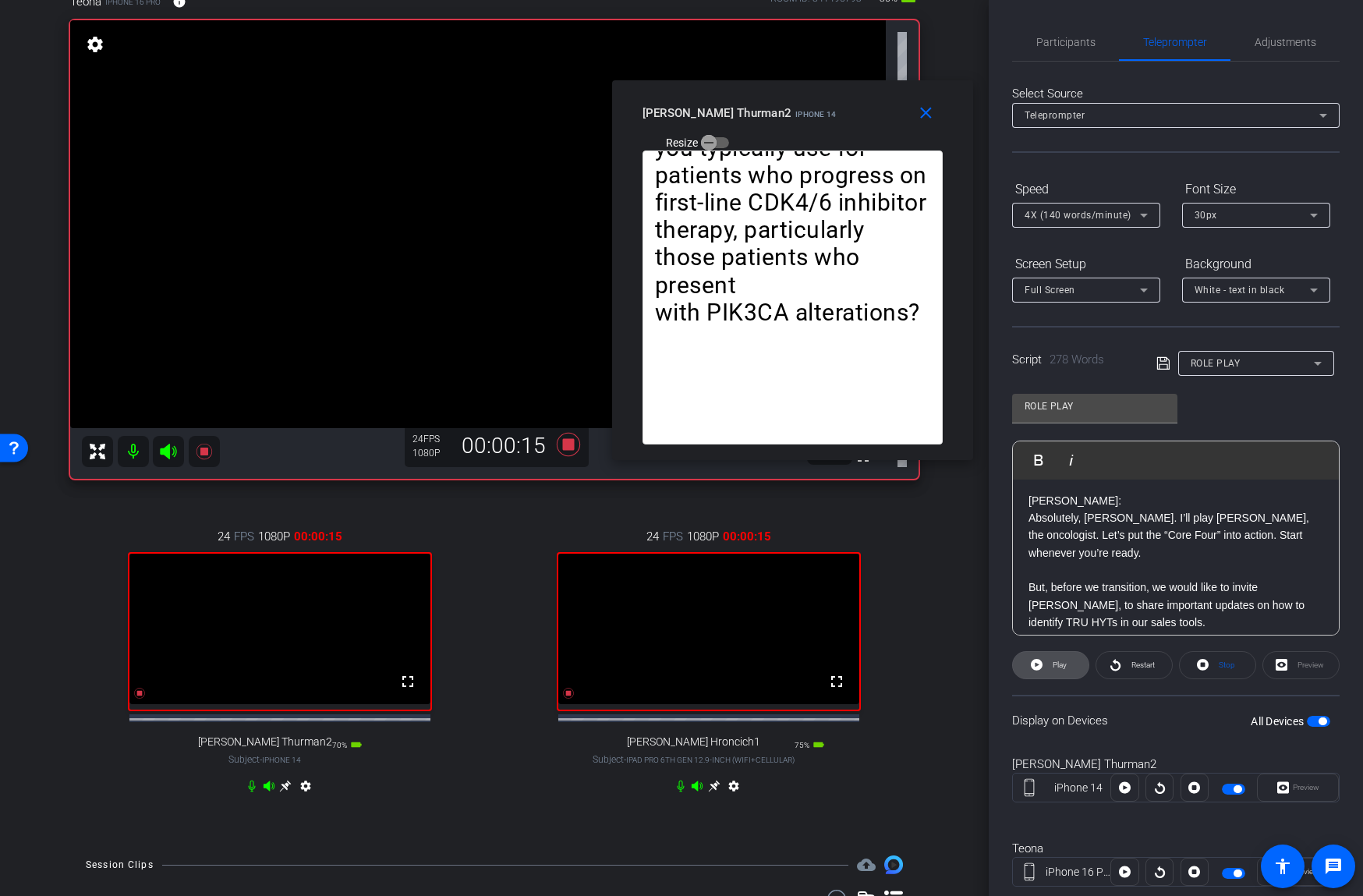
click at [1058, 656] on span "Play" at bounding box center [1057, 665] width 18 height 22
click at [1062, 44] on span "Participants" at bounding box center [1065, 41] width 59 height 11
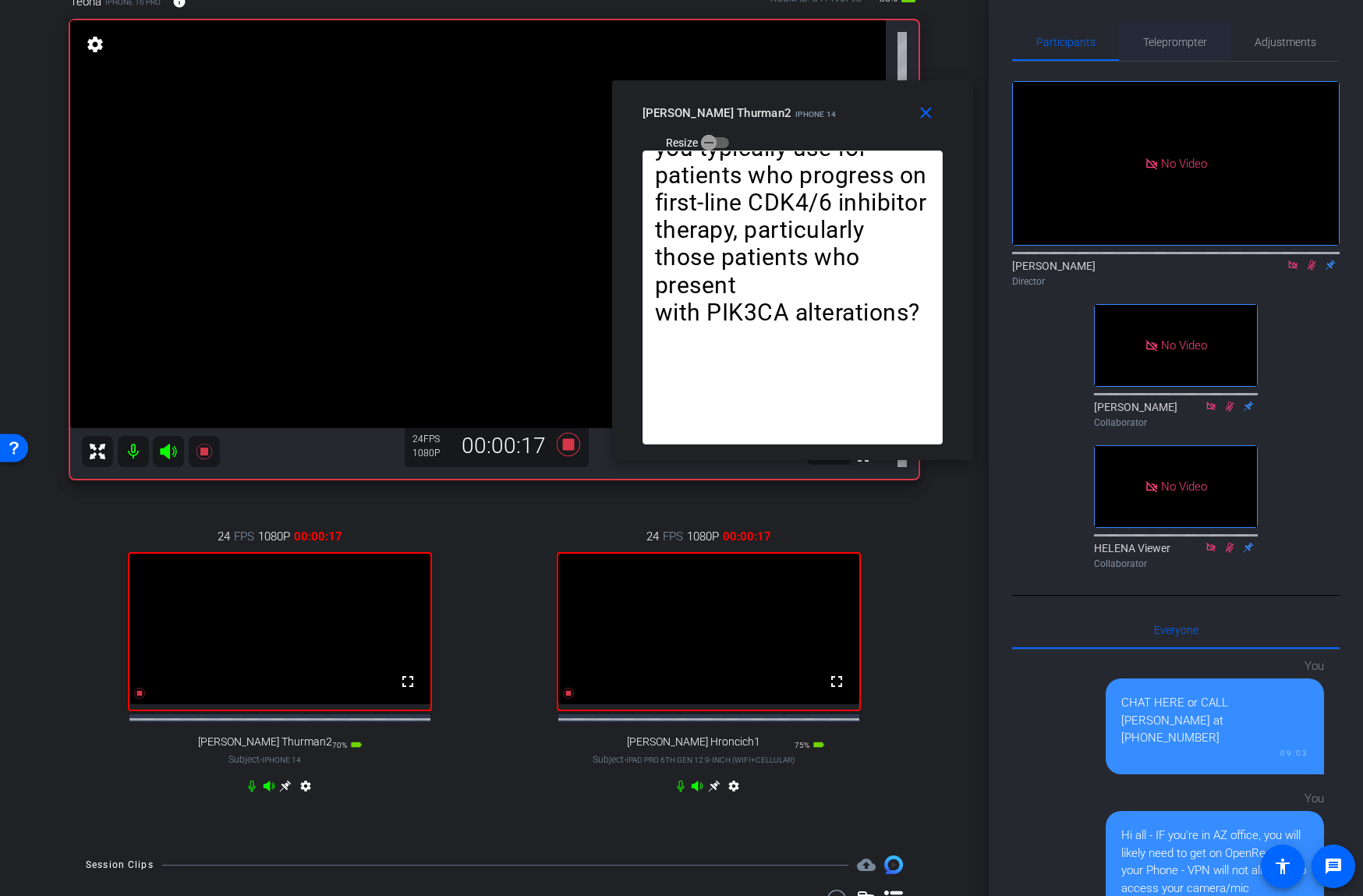
click at [1173, 33] on span "Teleprompter" at bounding box center [1175, 42] width 64 height 37
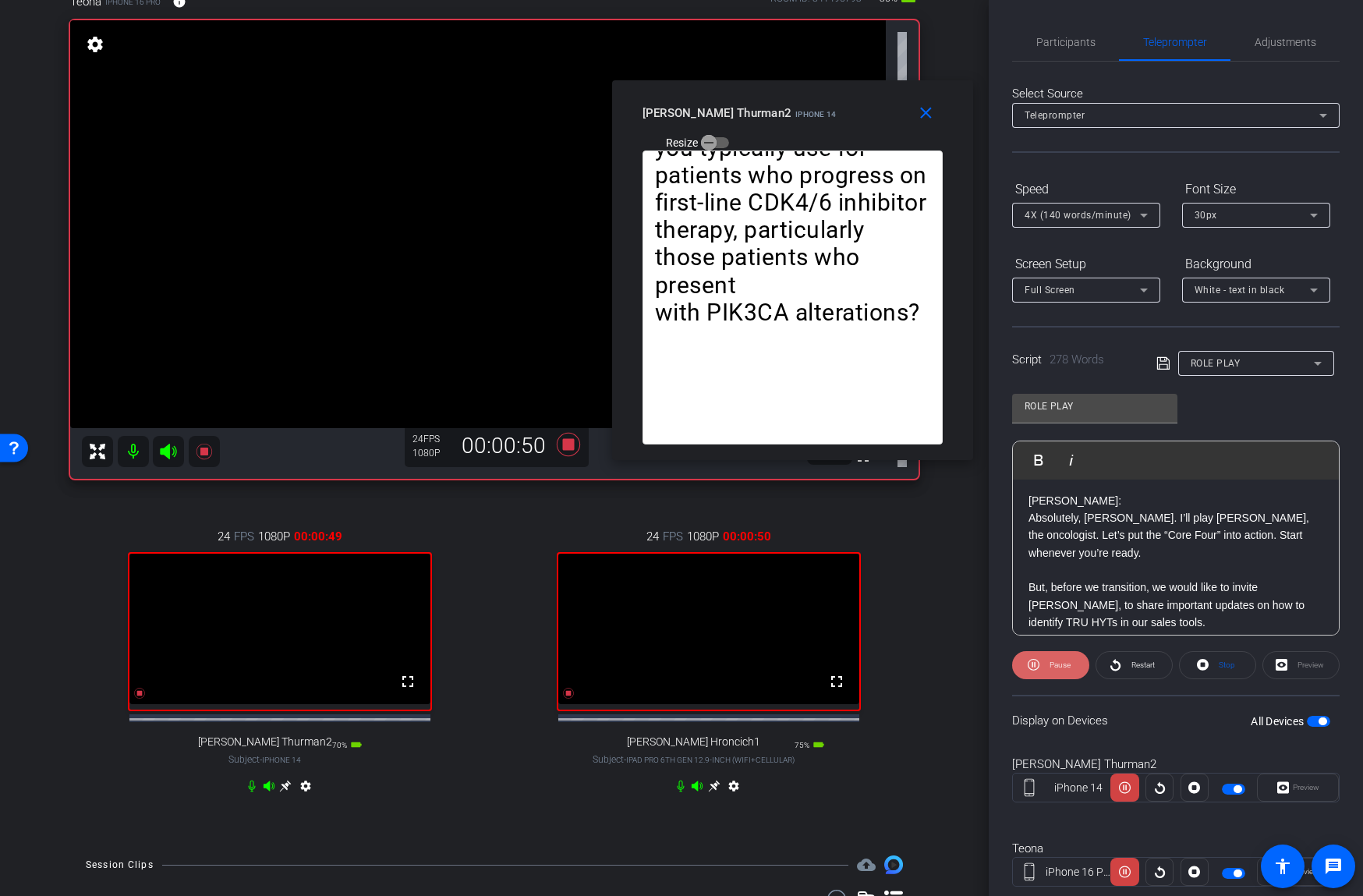
click at [1054, 662] on span "Pause" at bounding box center [1060, 664] width 21 height 9
click at [1082, 46] on span "Participants" at bounding box center [1065, 41] width 59 height 11
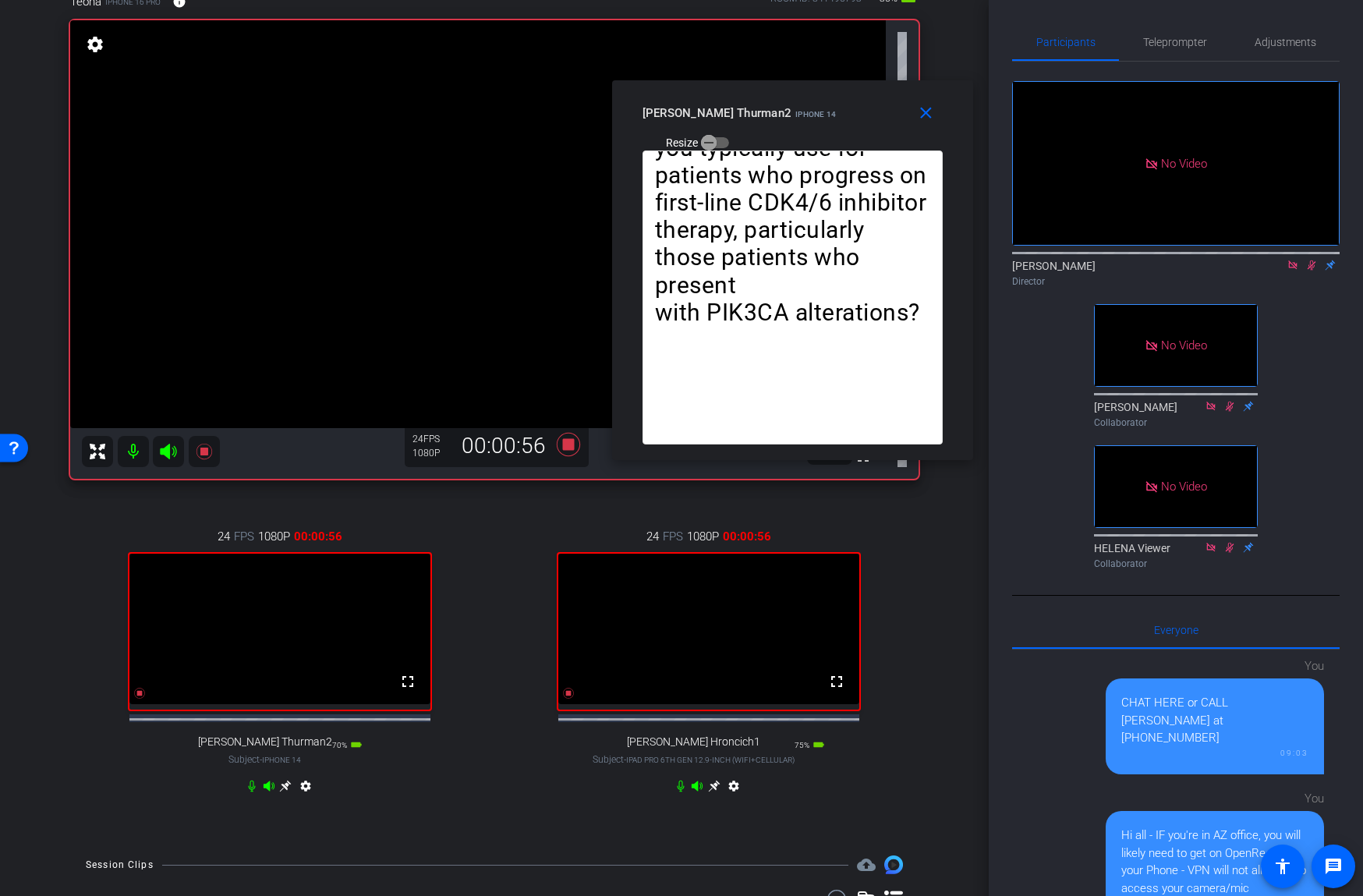
click at [1312, 267] on icon at bounding box center [1311, 264] width 12 height 11
click at [724, 127] on span "button" at bounding box center [709, 143] width 31 height 31
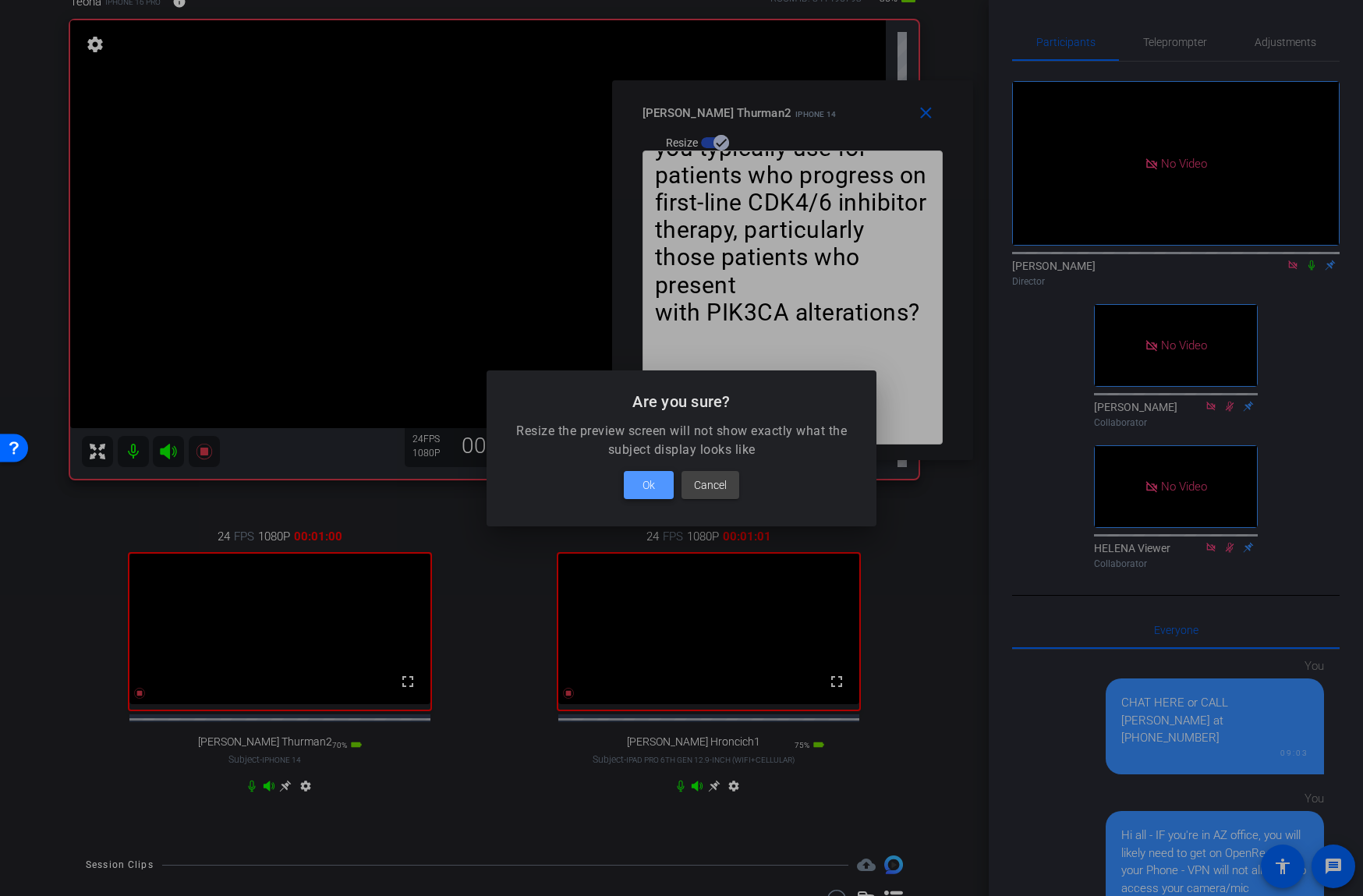
drag, startPoint x: 650, startPoint y: 484, endPoint x: 661, endPoint y: 480, distance: 11.7
click at [650, 484] on span "Ok" at bounding box center [648, 485] width 12 height 19
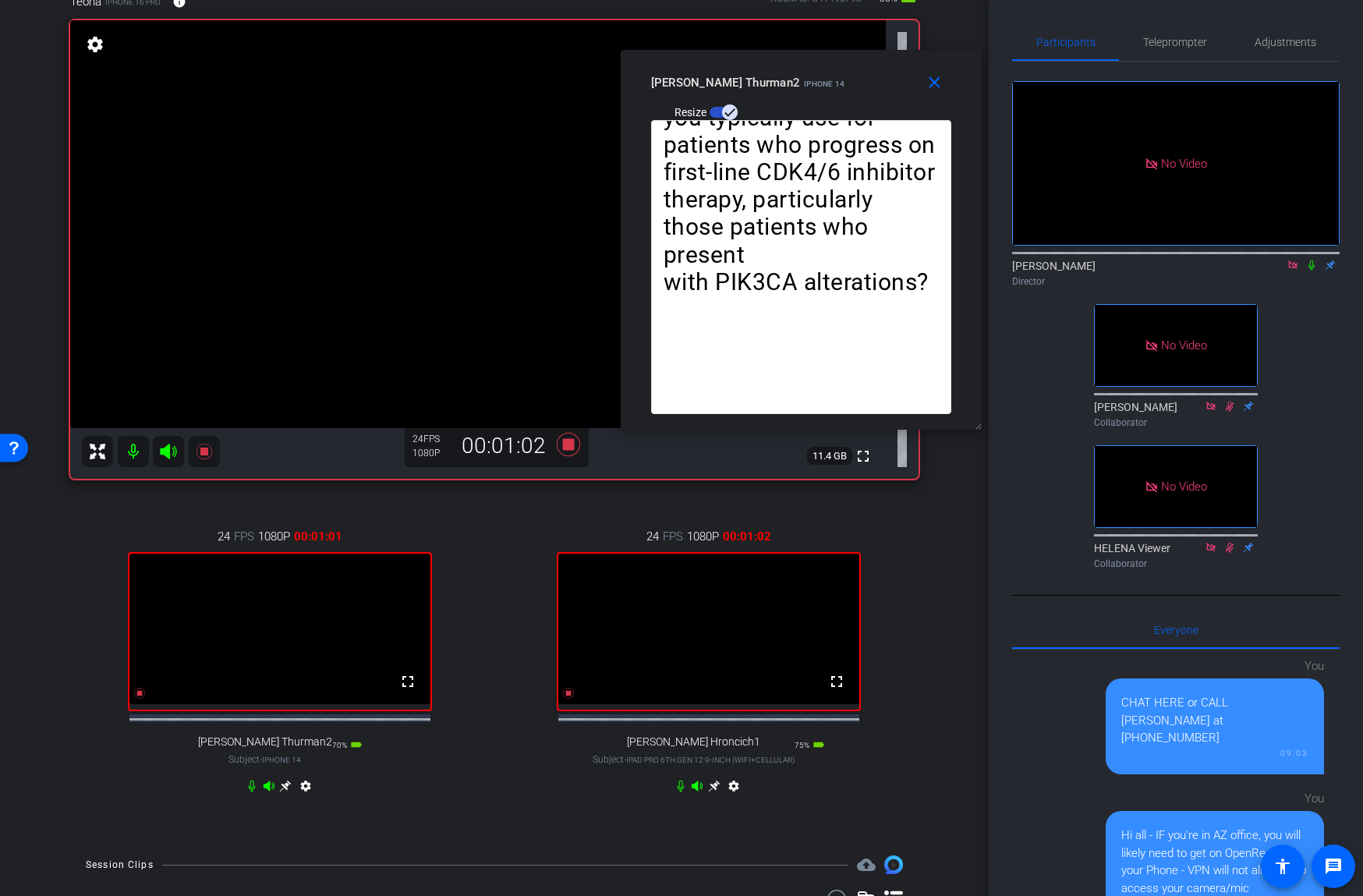
drag, startPoint x: 885, startPoint y: 90, endPoint x: 894, endPoint y: 59, distance: 32.3
click at [894, 59] on div "close joe Thurman2 iPhone 14 Resize" at bounding box center [800, 85] width 361 height 71
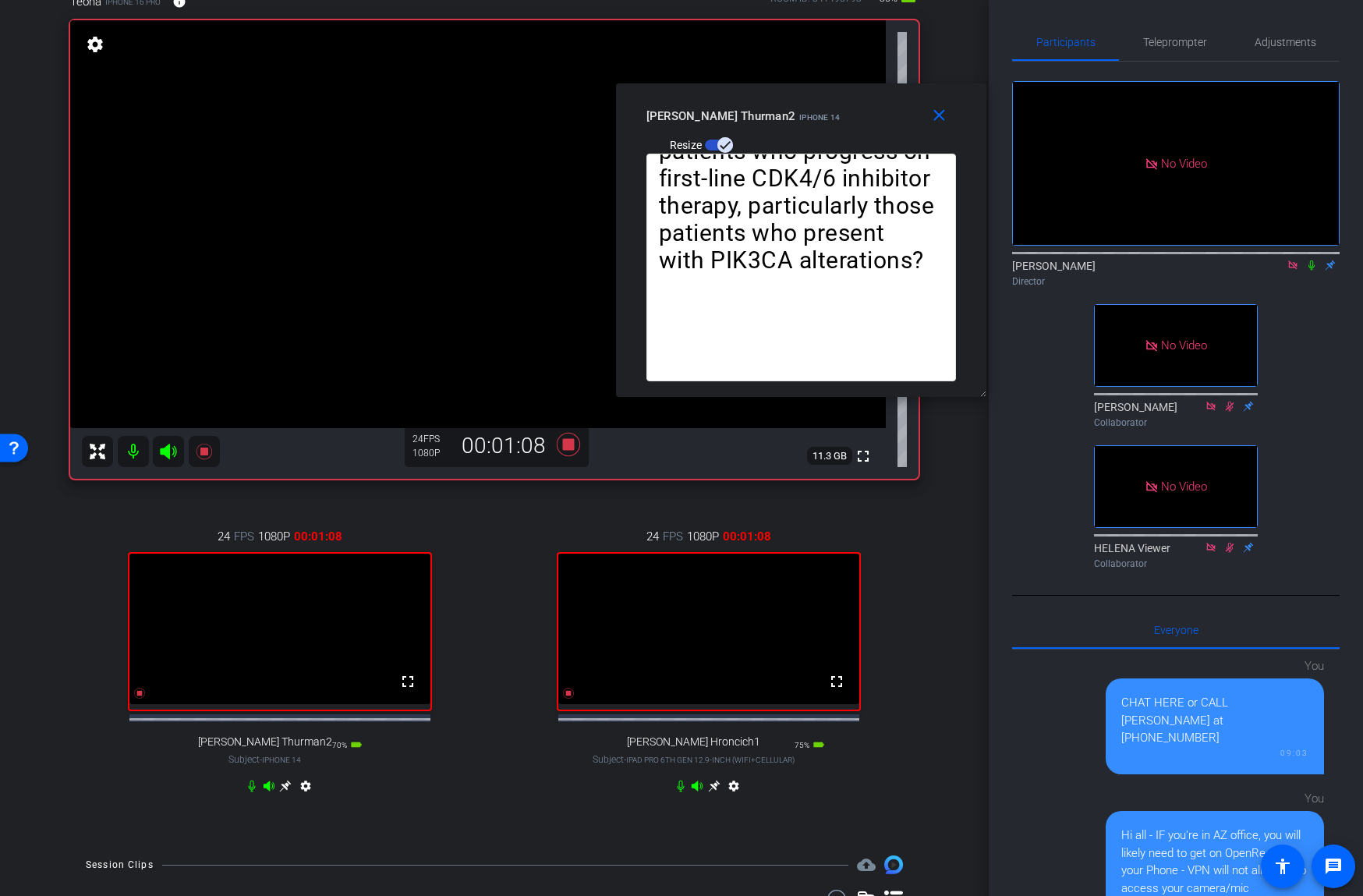
drag, startPoint x: 975, startPoint y: 426, endPoint x: 984, endPoint y: 359, distance: 67.6
click at [984, 359] on div "close joe Thurman2 iPhone 14 Resize Joe: Absolutely, Martino. I’ll play Dr. Thu…" at bounding box center [801, 240] width 371 height 314
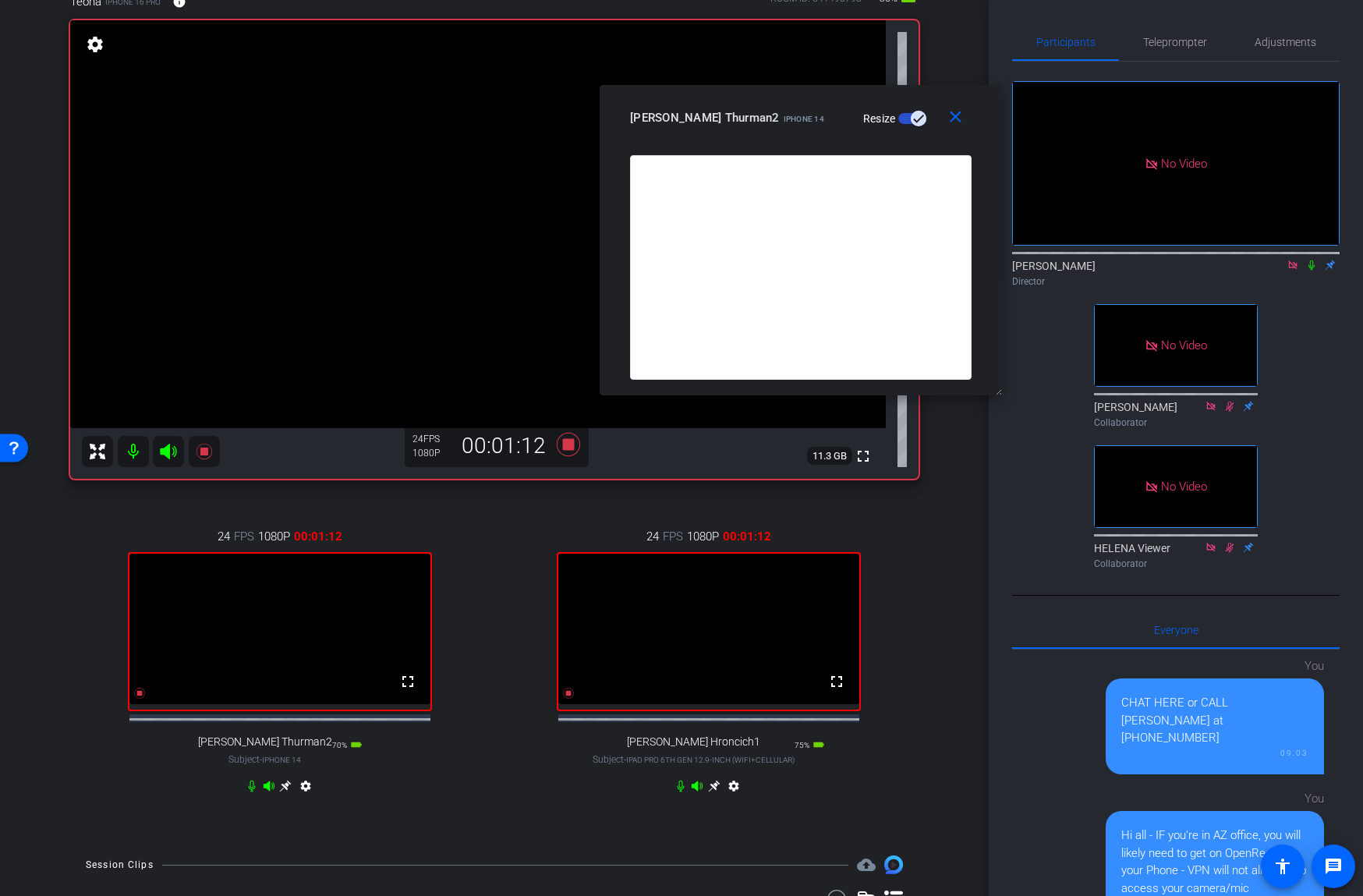
drag, startPoint x: 984, startPoint y: 392, endPoint x: 1022, endPoint y: 379, distance: 40.2
click at [1022, 382] on body "Accessibility Screen-Reader Guide, Feedback, and Issue Reporting | New window m…" at bounding box center [681, 448] width 1363 height 896
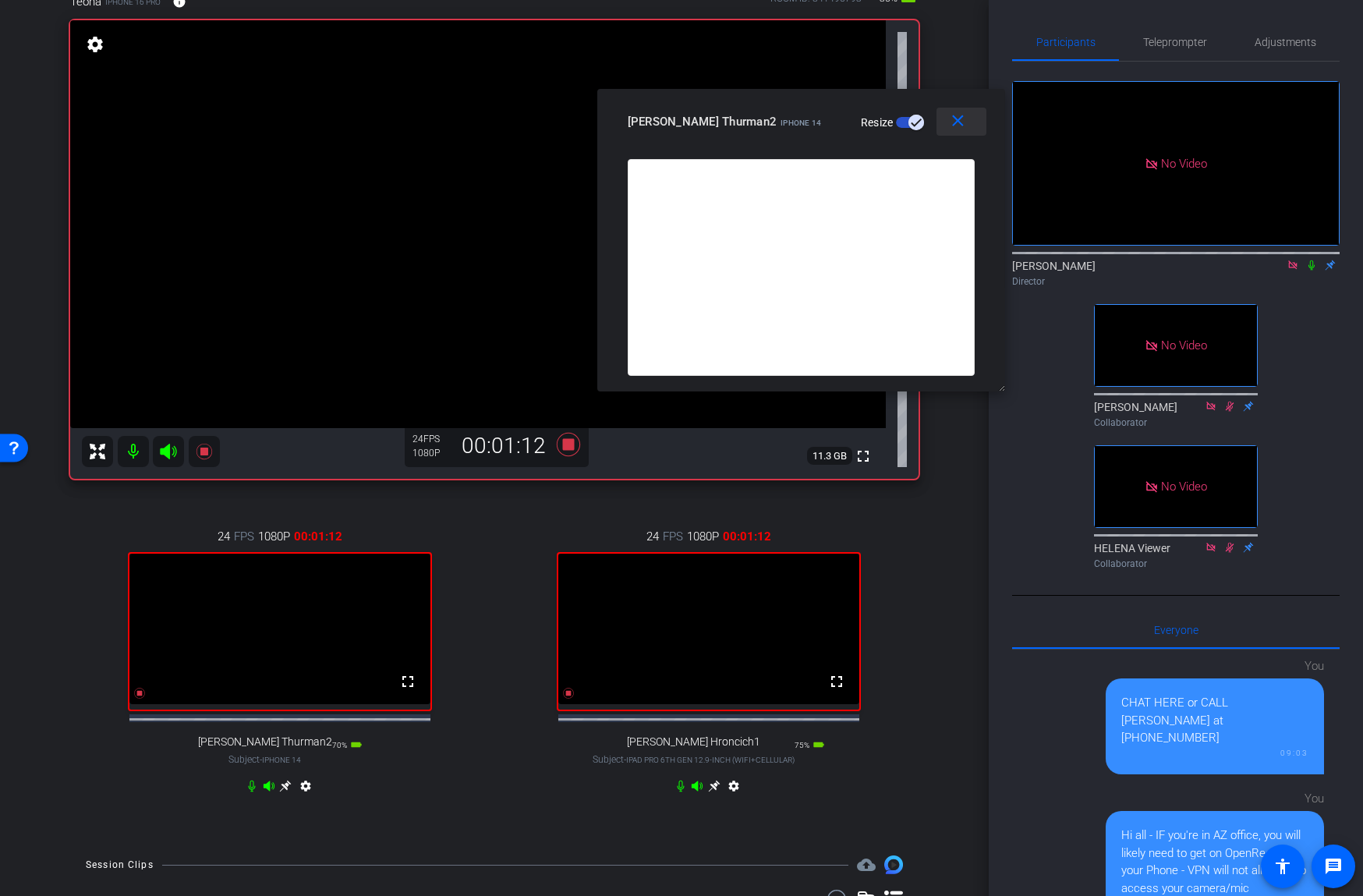
click at [954, 118] on mat-icon "close" at bounding box center [958, 121] width 19 height 19
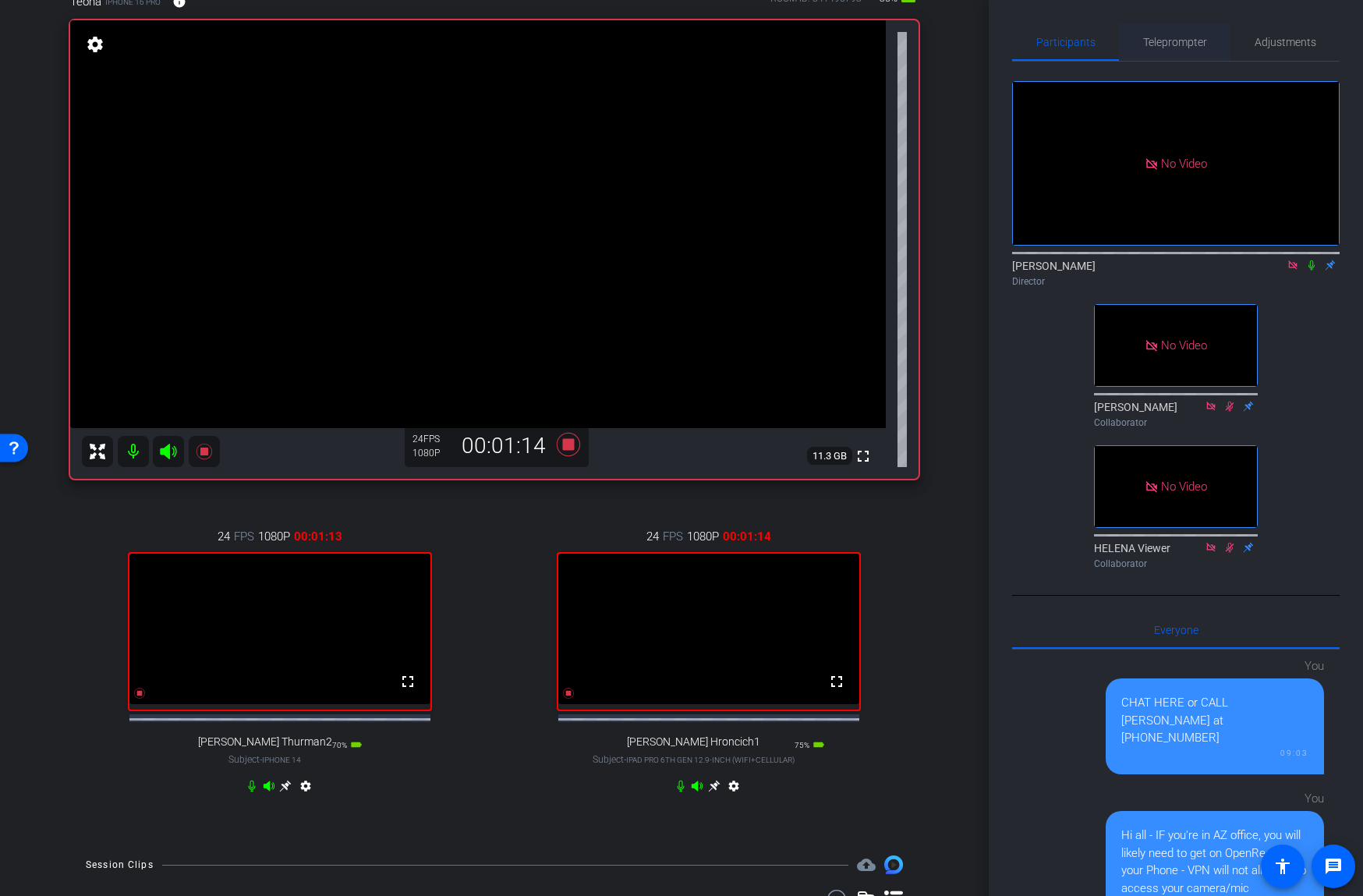
click at [1186, 41] on span "Teleprompter" at bounding box center [1175, 41] width 64 height 11
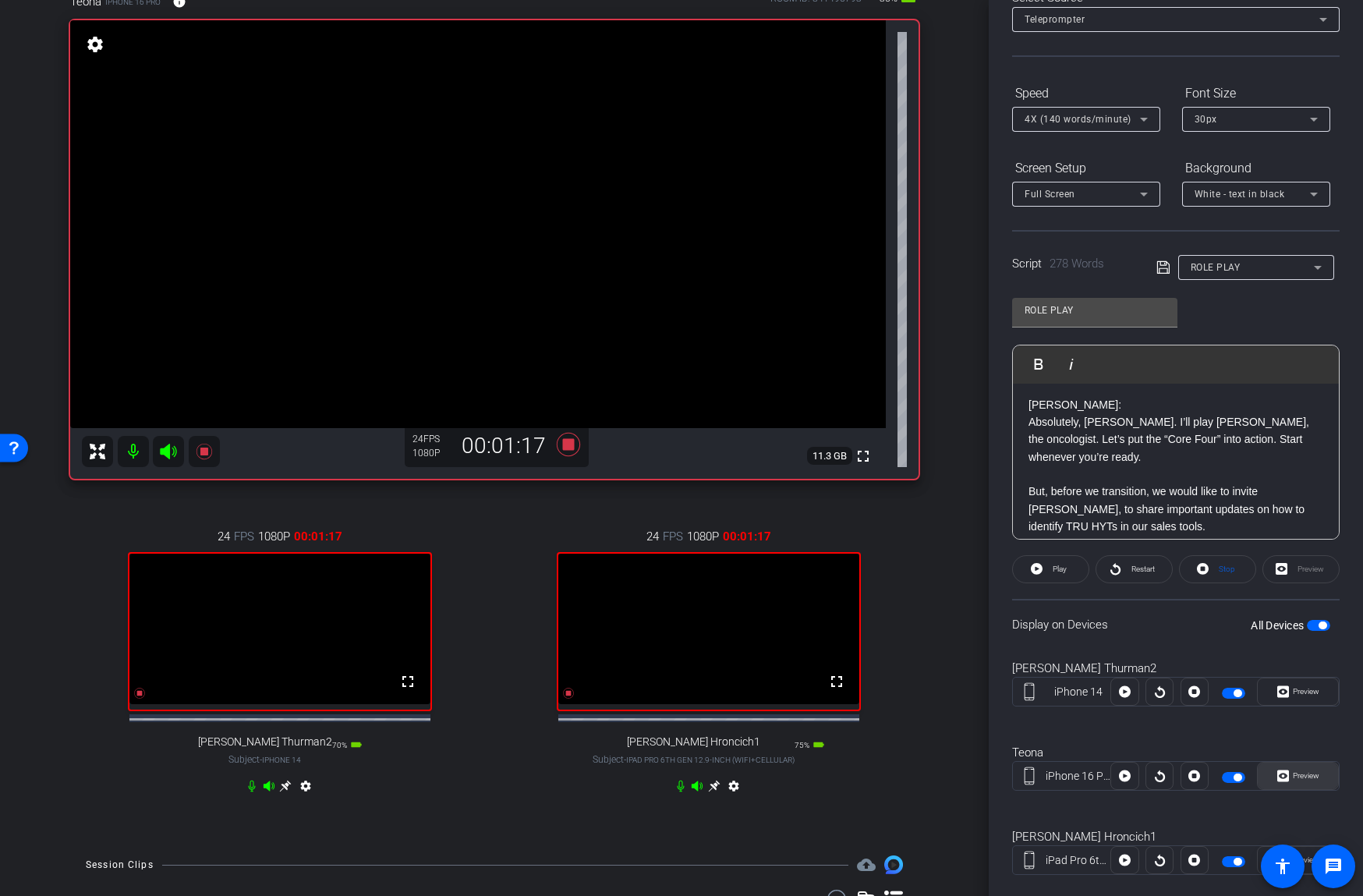
scroll to position [96, 0]
click at [1309, 770] on span "Preview" at bounding box center [1303, 774] width 30 height 22
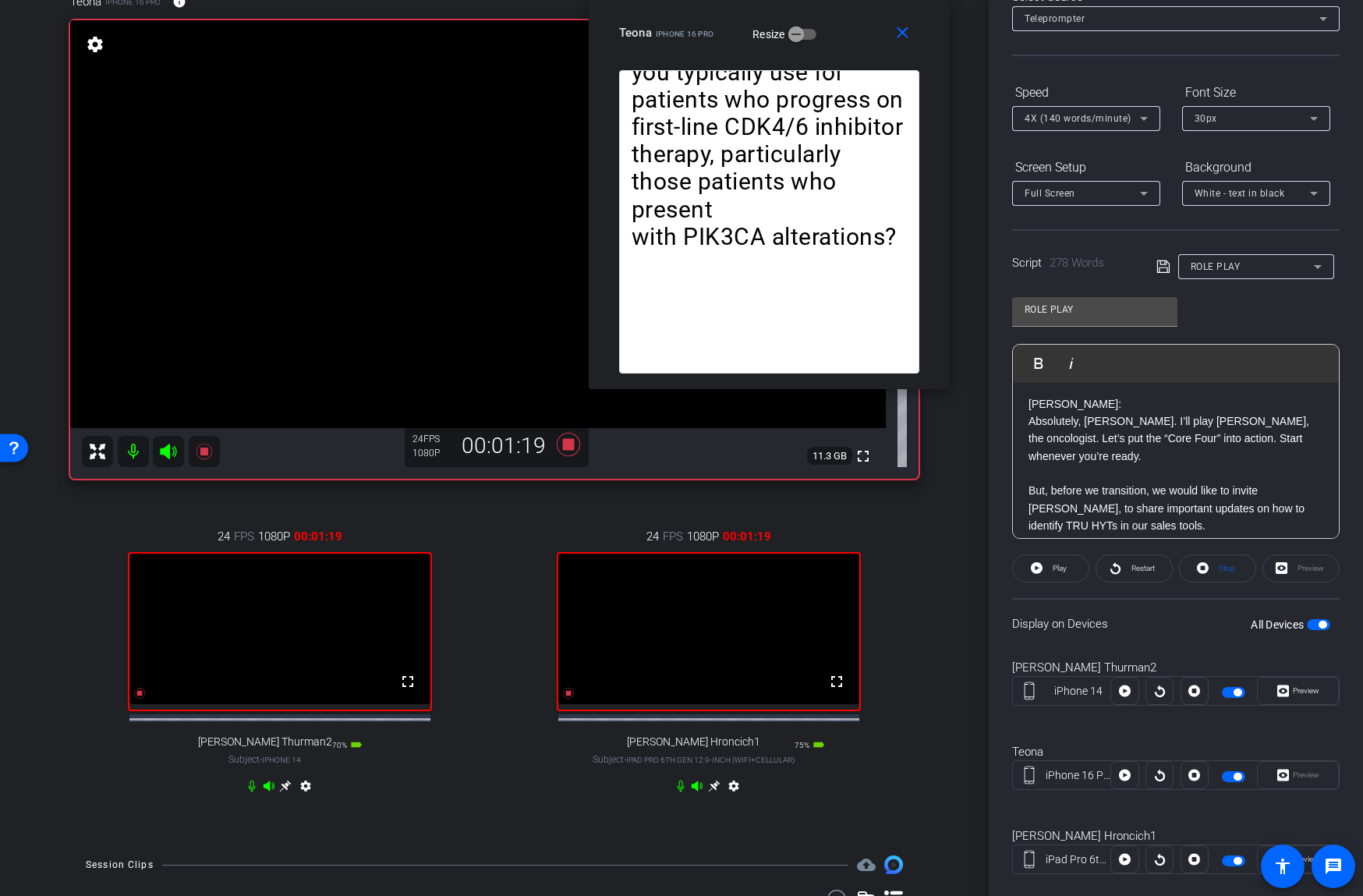
drag, startPoint x: 758, startPoint y: 278, endPoint x: 846, endPoint y: 19, distance: 273.5
click at [846, 19] on div "Teona iPhone 16 Pro Resize" at bounding box center [774, 32] width 312 height 28
click at [806, 37] on span "button" at bounding box center [796, 34] width 31 height 31
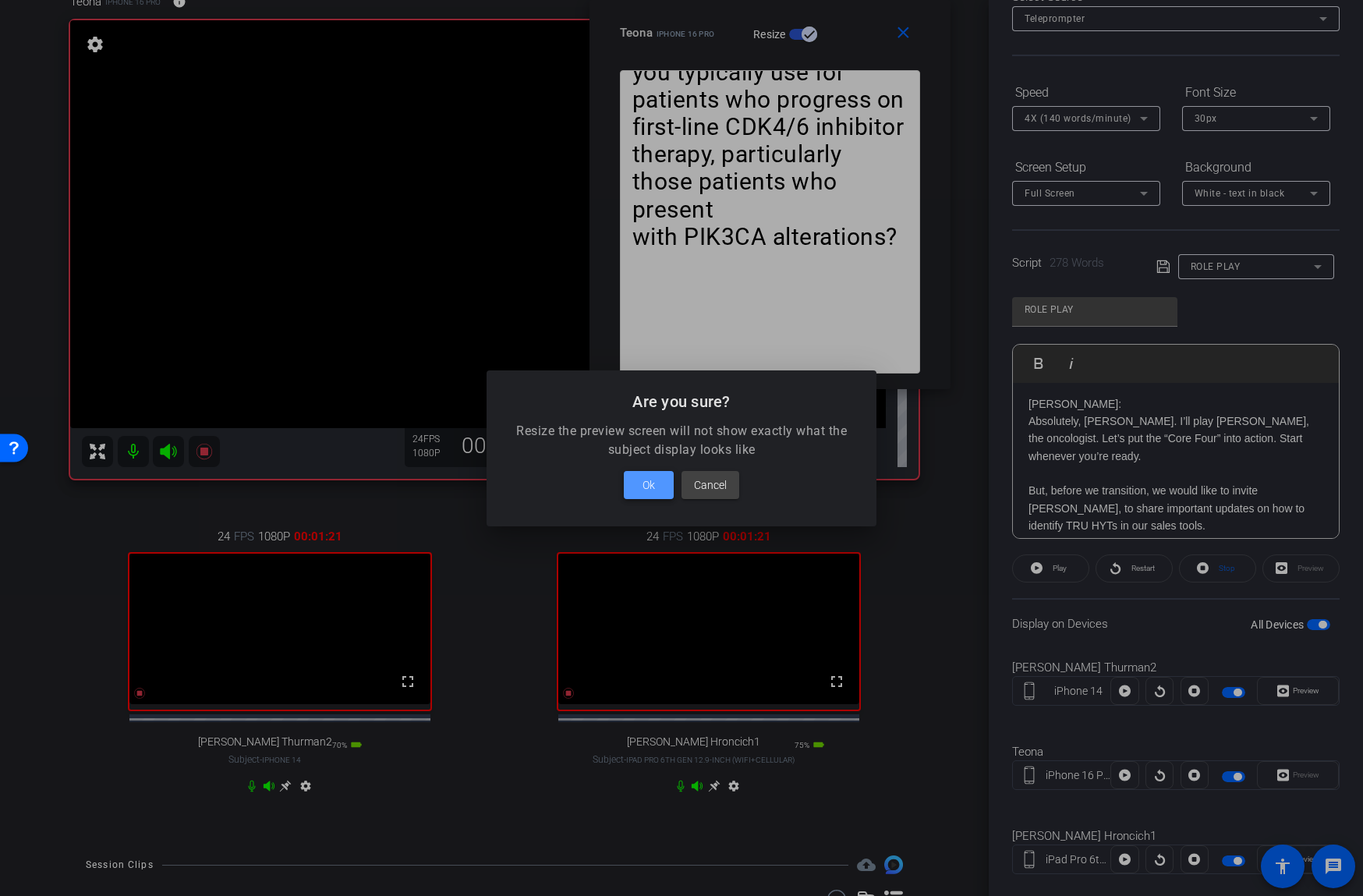
click at [652, 492] on span "Ok" at bounding box center [648, 485] width 12 height 19
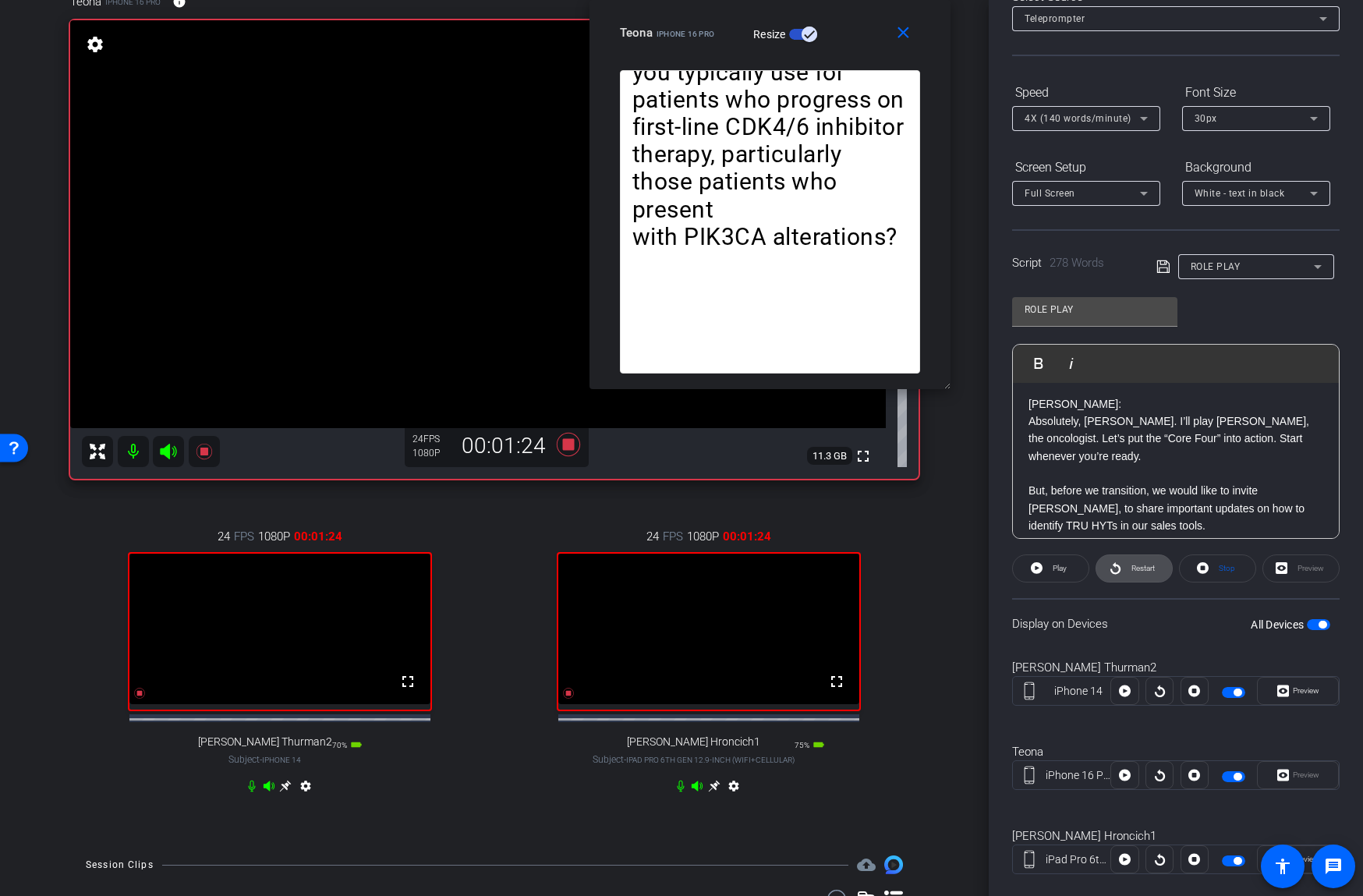
drag, startPoint x: 1159, startPoint y: 561, endPoint x: 1127, endPoint y: 576, distance: 35.3
click at [1159, 561] on span at bounding box center [1134, 568] width 75 height 37
click at [1057, 567] on span "Pause" at bounding box center [1060, 568] width 21 height 9
click at [1051, 565] on span "Play" at bounding box center [1057, 568] width 18 height 22
click at [908, 33] on mat-icon "close" at bounding box center [903, 33] width 19 height 19
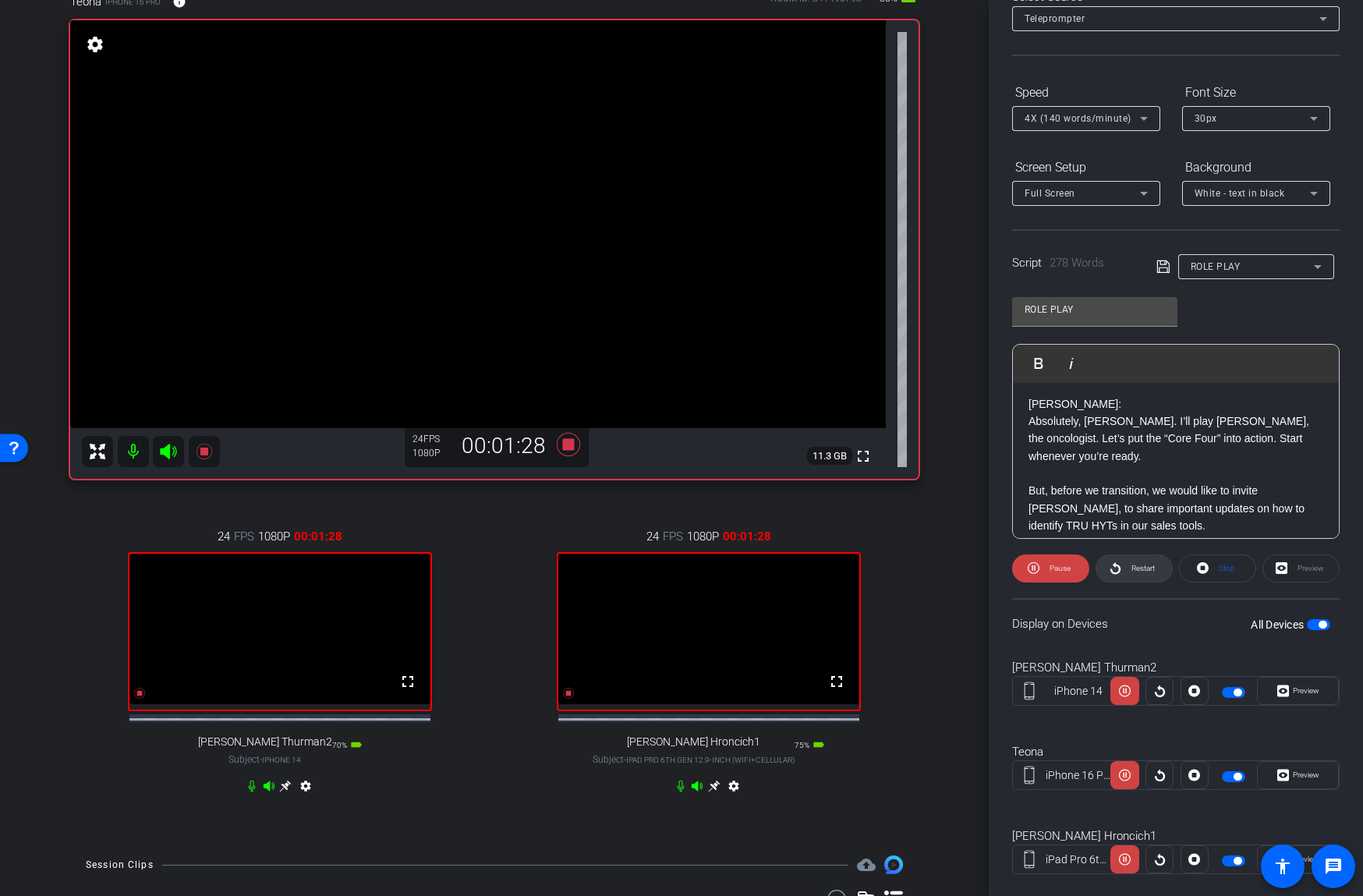
click at [1134, 559] on span "Restart" at bounding box center [1141, 568] width 28 height 22
click at [1071, 560] on span at bounding box center [1050, 568] width 77 height 37
click at [1297, 692] on span "Preview" at bounding box center [1305, 690] width 27 height 9
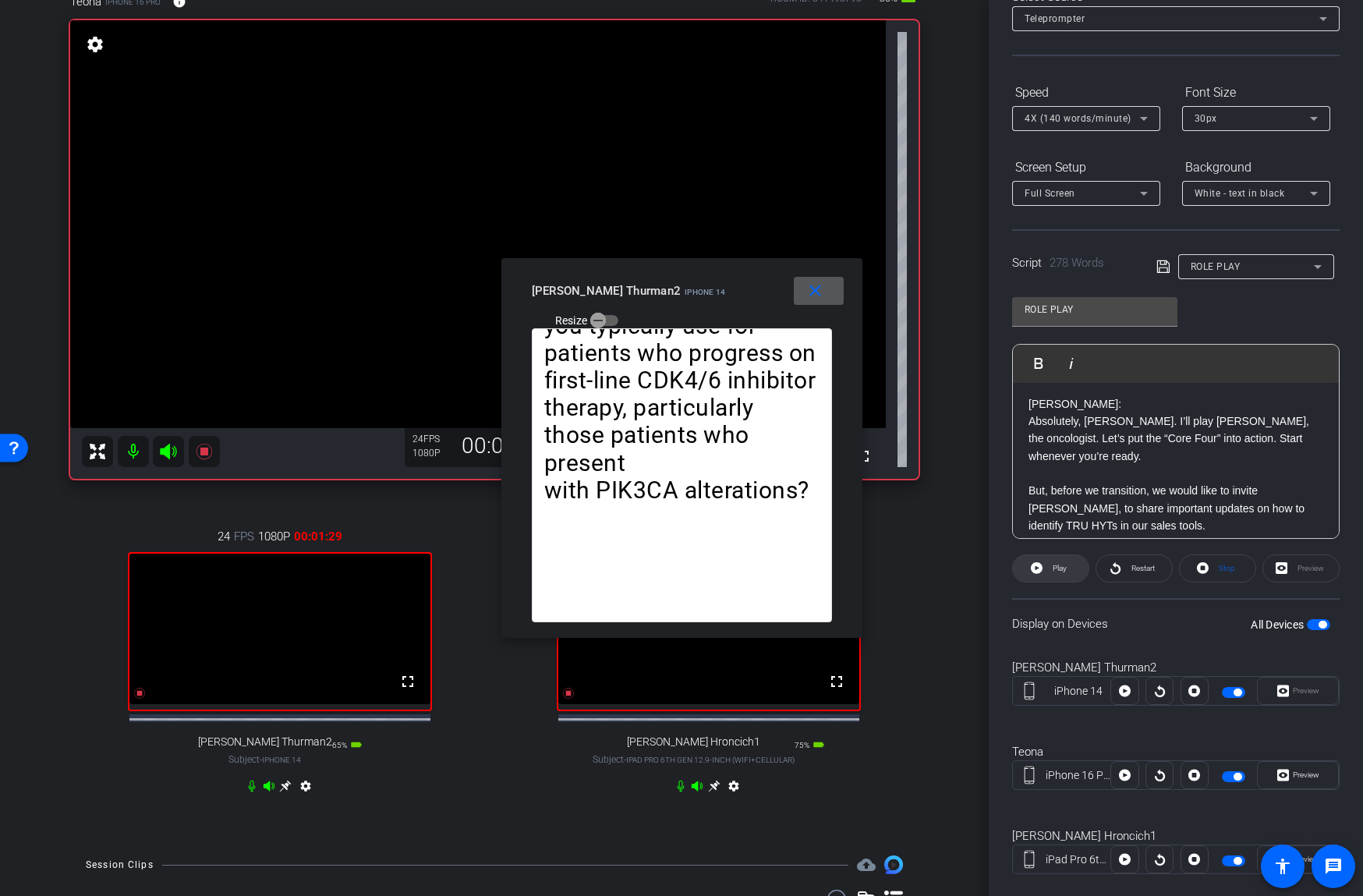
click at [1063, 564] on span "Play" at bounding box center [1059, 568] width 14 height 9
click at [1060, 578] on span at bounding box center [1050, 568] width 77 height 37
click at [1305, 763] on span at bounding box center [1297, 775] width 80 height 37
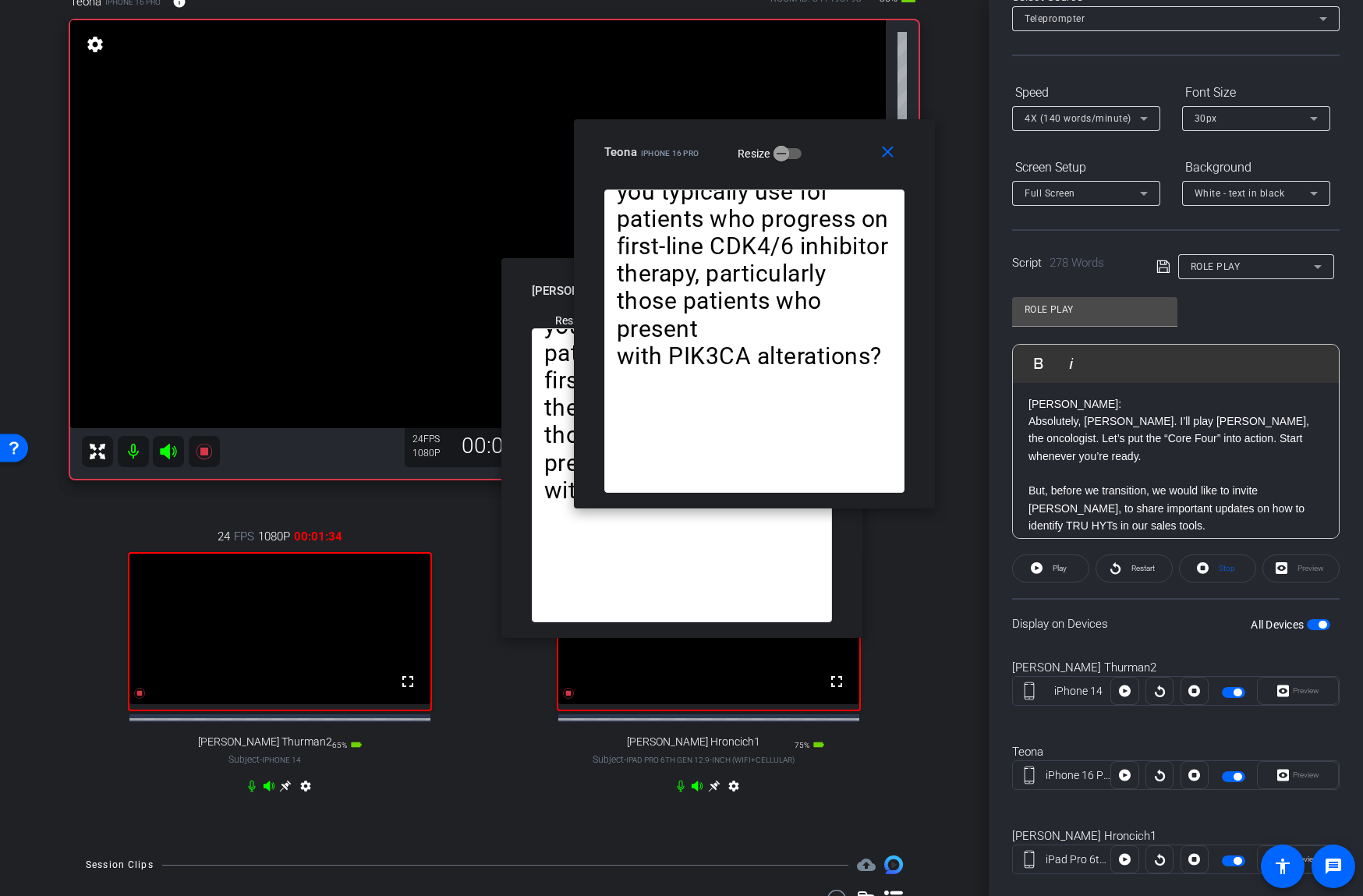
drag, startPoint x: 783, startPoint y: 266, endPoint x: 859, endPoint y: 84, distance: 197.2
click at [859, 138] on div "Teona iPhone 16 Pro Resize" at bounding box center [760, 152] width 312 height 28
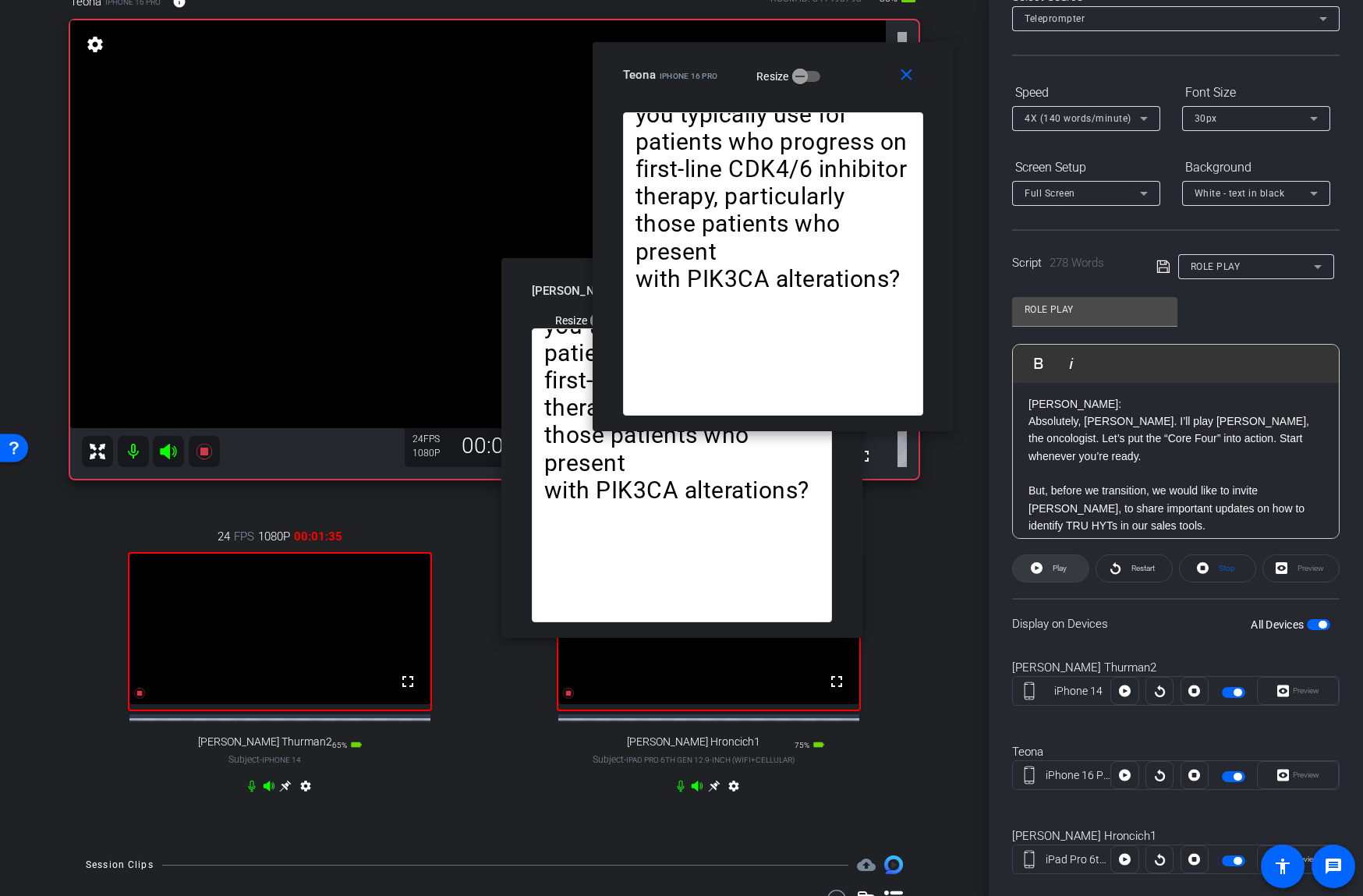
click at [1046, 565] on span at bounding box center [1050, 568] width 75 height 37
click at [906, 75] on mat-icon "close" at bounding box center [907, 75] width 19 height 19
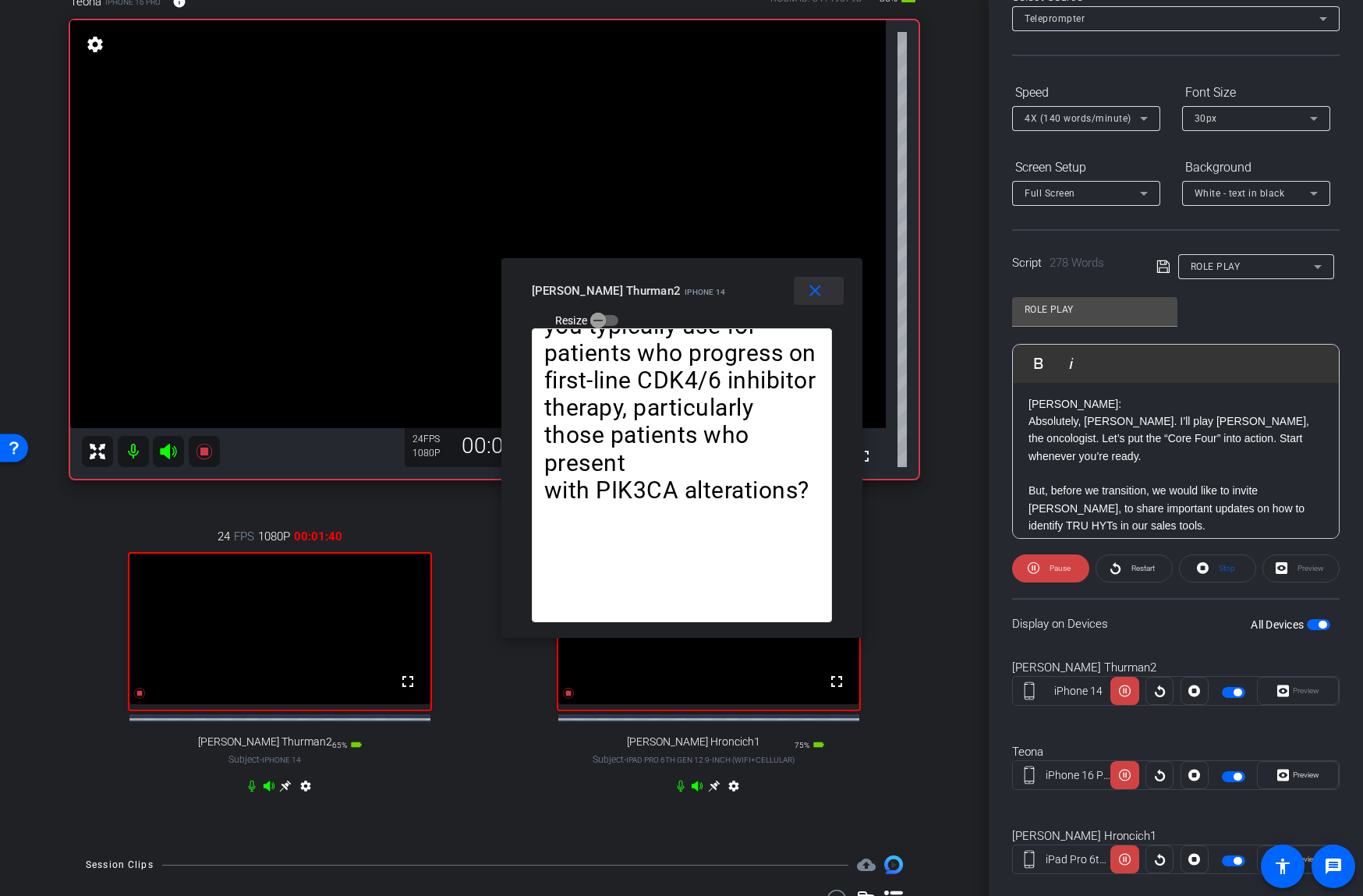
click at [816, 291] on mat-icon "close" at bounding box center [815, 291] width 19 height 19
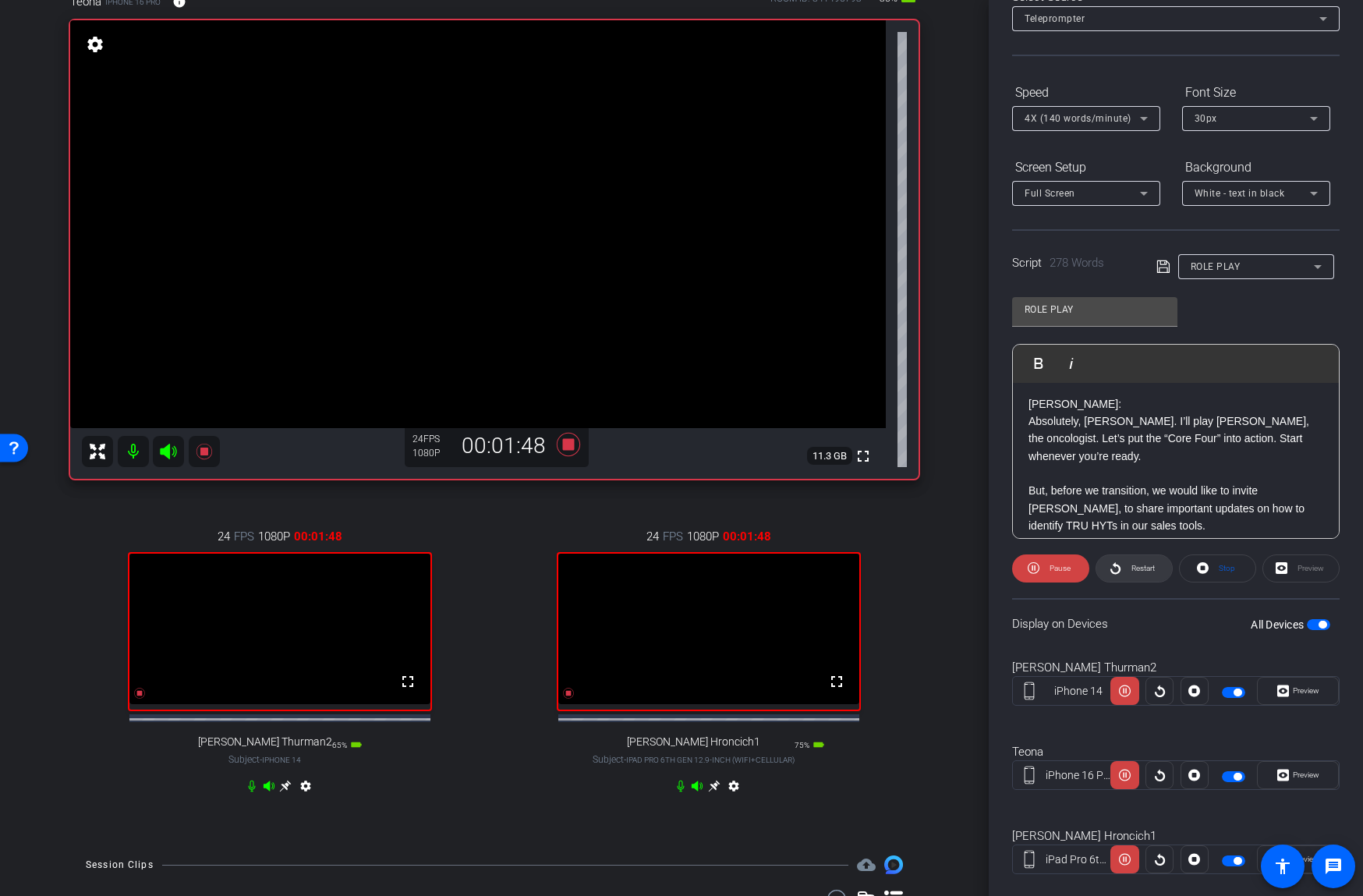
click at [1135, 572] on span "Restart" at bounding box center [1142, 568] width 24 height 9
drag, startPoint x: 1065, startPoint y: 571, endPoint x: 1090, endPoint y: 585, distance: 28.7
click at [1065, 571] on span "Pause" at bounding box center [1060, 568] width 21 height 9
click at [1308, 623] on span "button" at bounding box center [1318, 624] width 24 height 11
click at [1318, 620] on span "button" at bounding box center [1318, 624] width 24 height 11
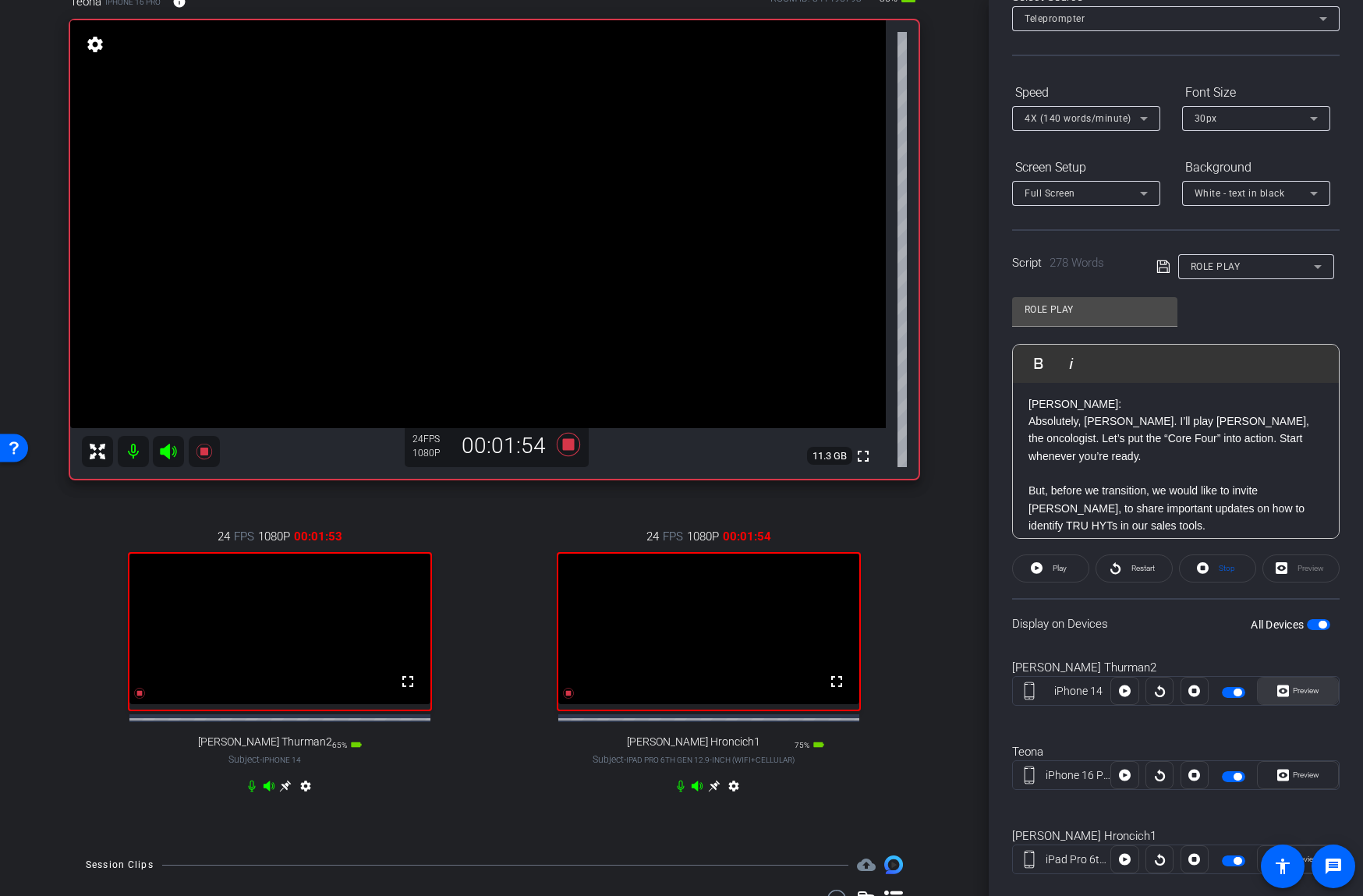
click at [1307, 689] on span "Preview" at bounding box center [1305, 690] width 27 height 9
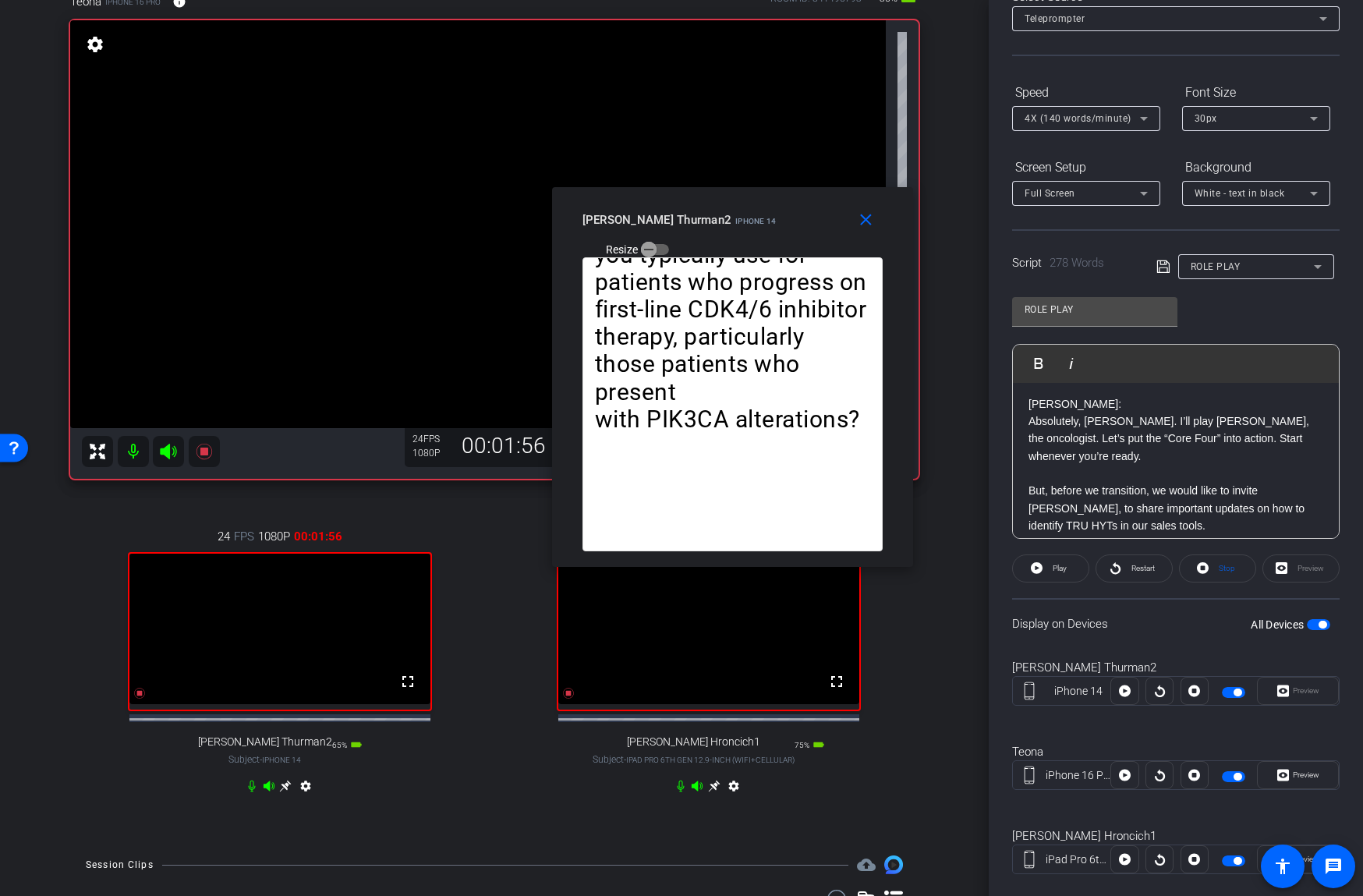
drag, startPoint x: 791, startPoint y: 259, endPoint x: 882, endPoint y: 131, distance: 157.1
click at [882, 187] on div "close joe Thurman2 iPhone 14 Resize" at bounding box center [732, 222] width 361 height 71
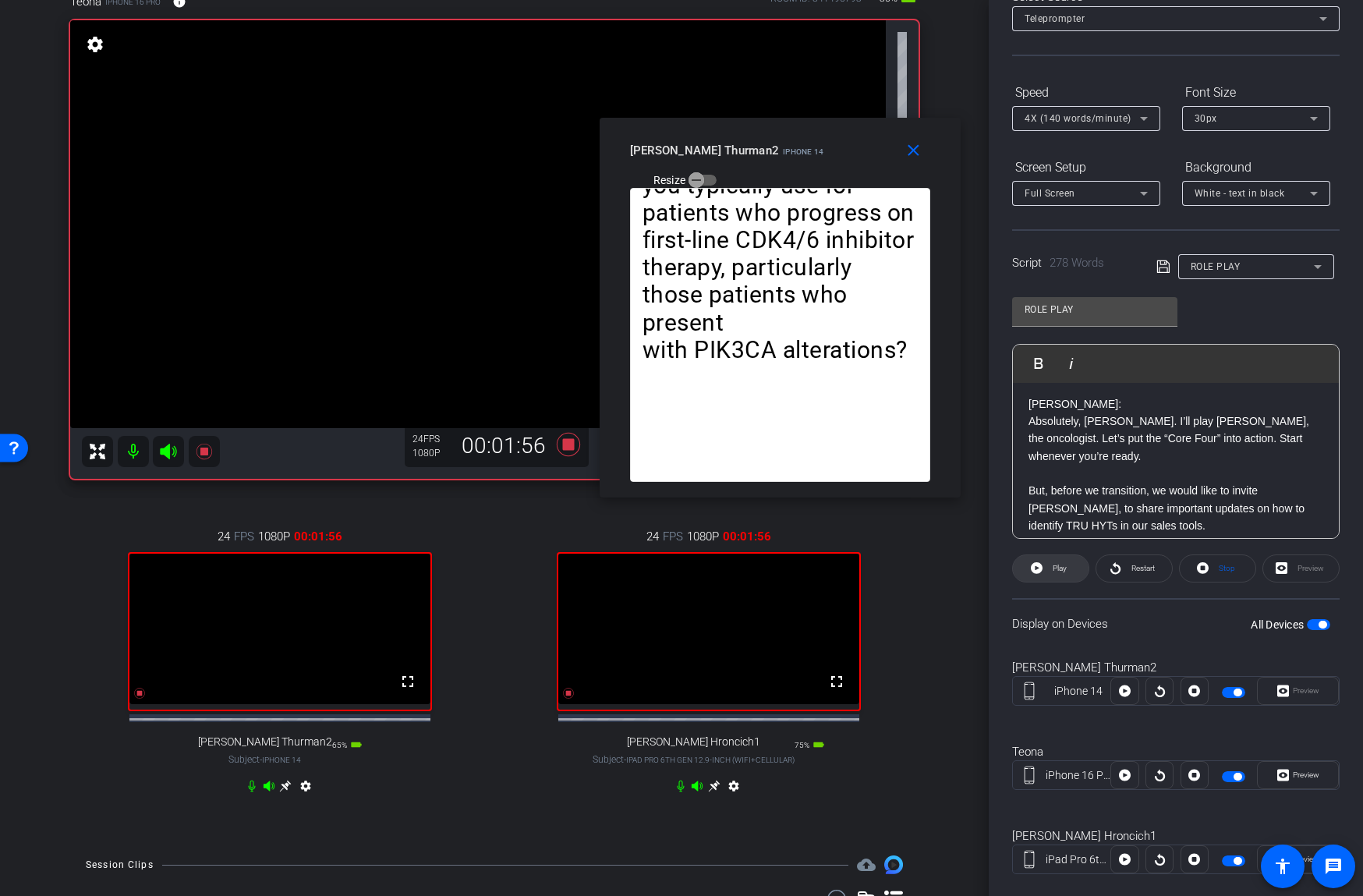
click at [1057, 566] on span "Play" at bounding box center [1059, 568] width 14 height 9
click at [1060, 568] on span "Pause" at bounding box center [1060, 568] width 21 height 9
click at [1117, 566] on icon at bounding box center [1115, 568] width 10 height 11
click at [1052, 567] on span "Pause" at bounding box center [1060, 568] width 21 height 9
click at [1052, 567] on span "Play" at bounding box center [1059, 568] width 14 height 9
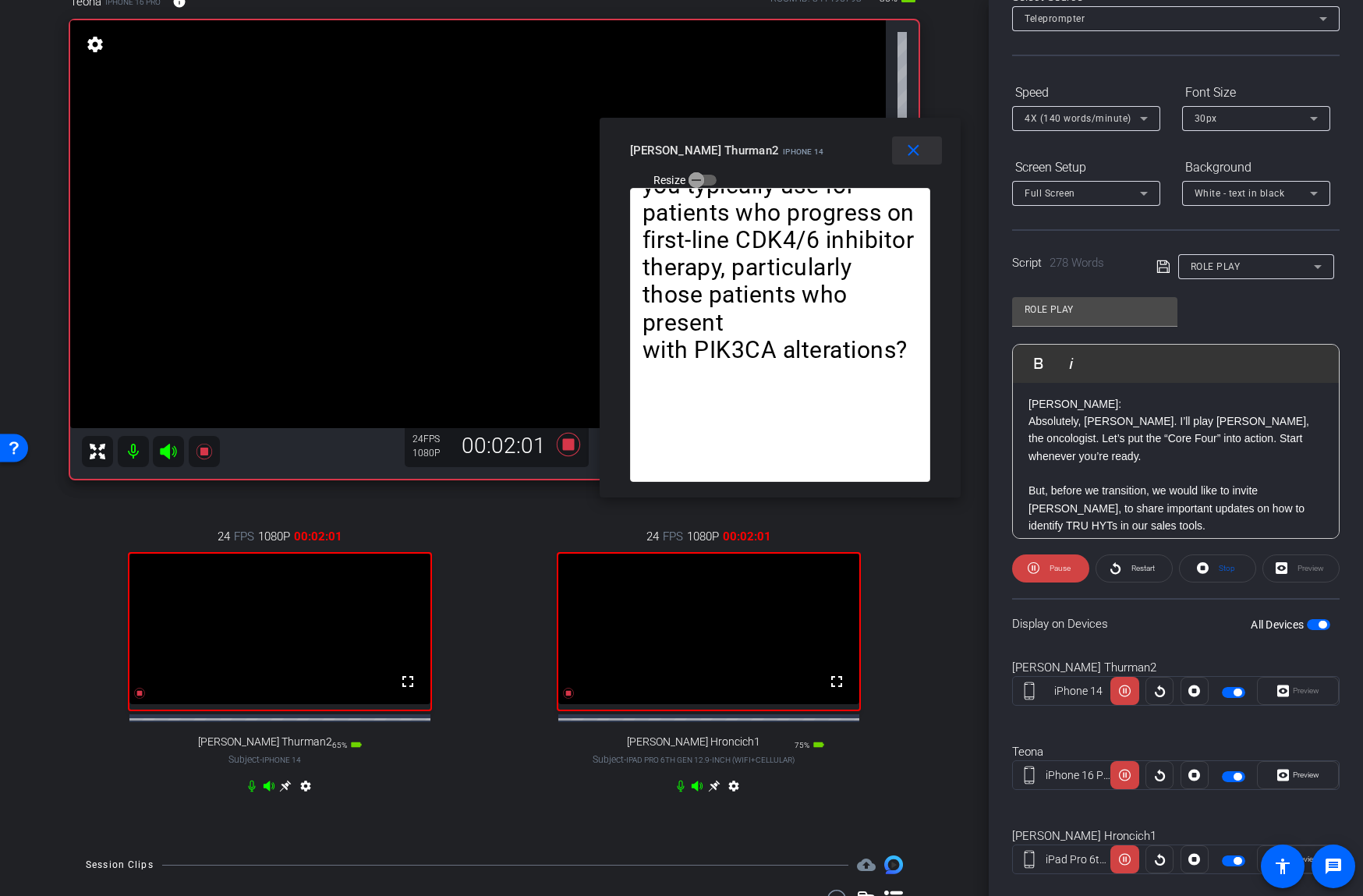
click at [912, 146] on mat-icon "close" at bounding box center [913, 151] width 19 height 19
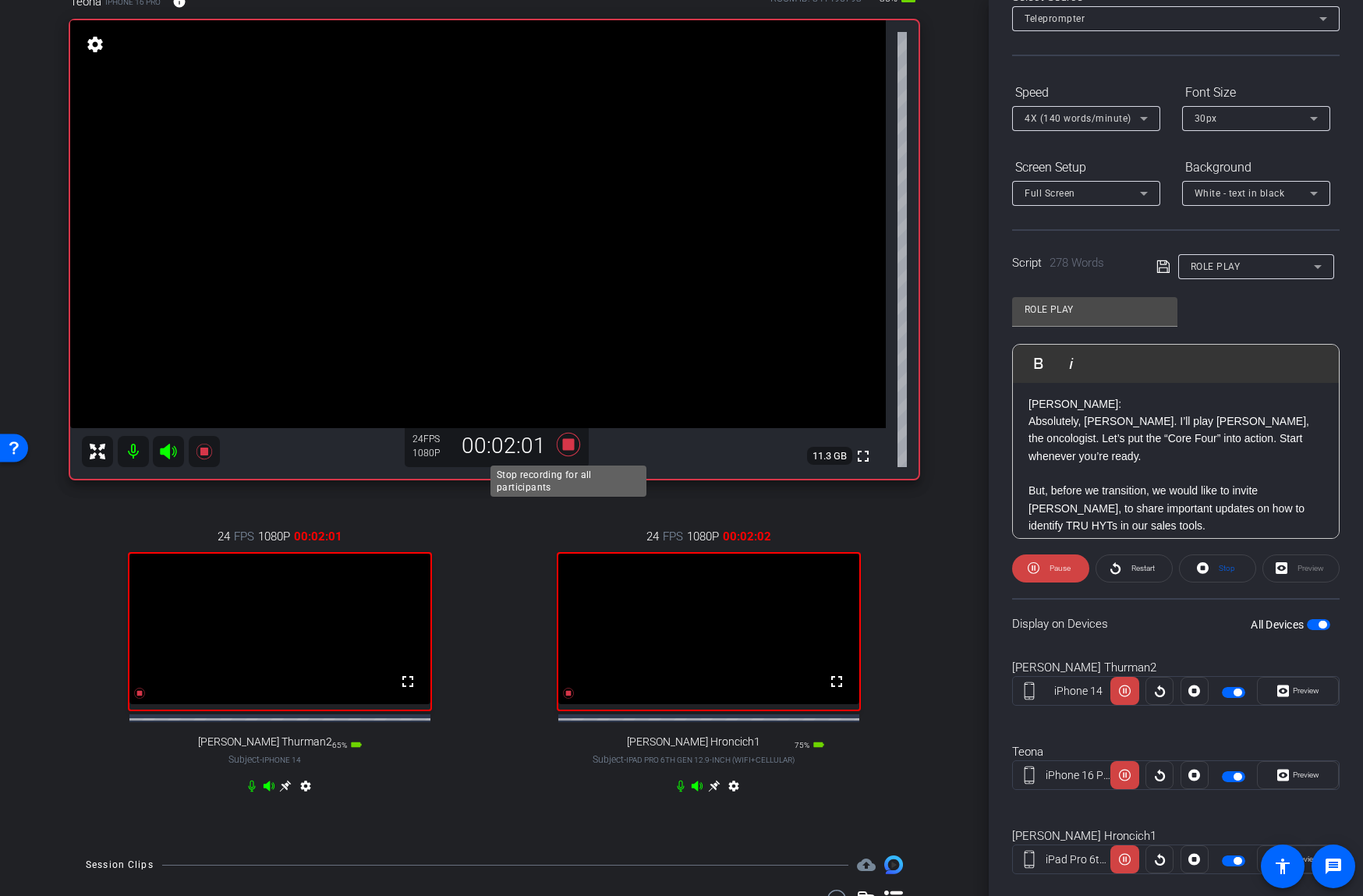
click at [566, 445] on icon at bounding box center [568, 444] width 24 height 24
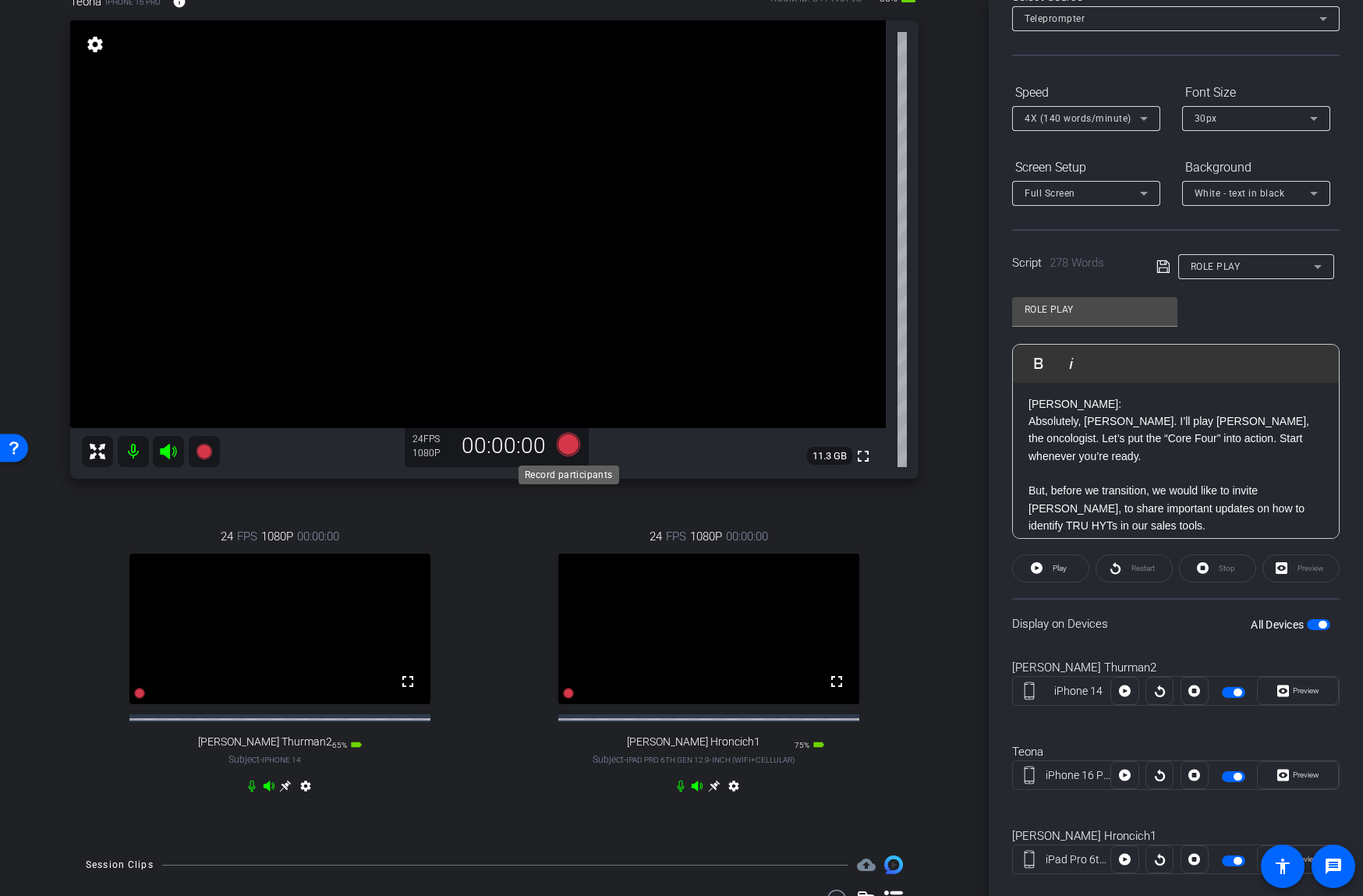
click at [567, 445] on icon at bounding box center [568, 444] width 24 height 24
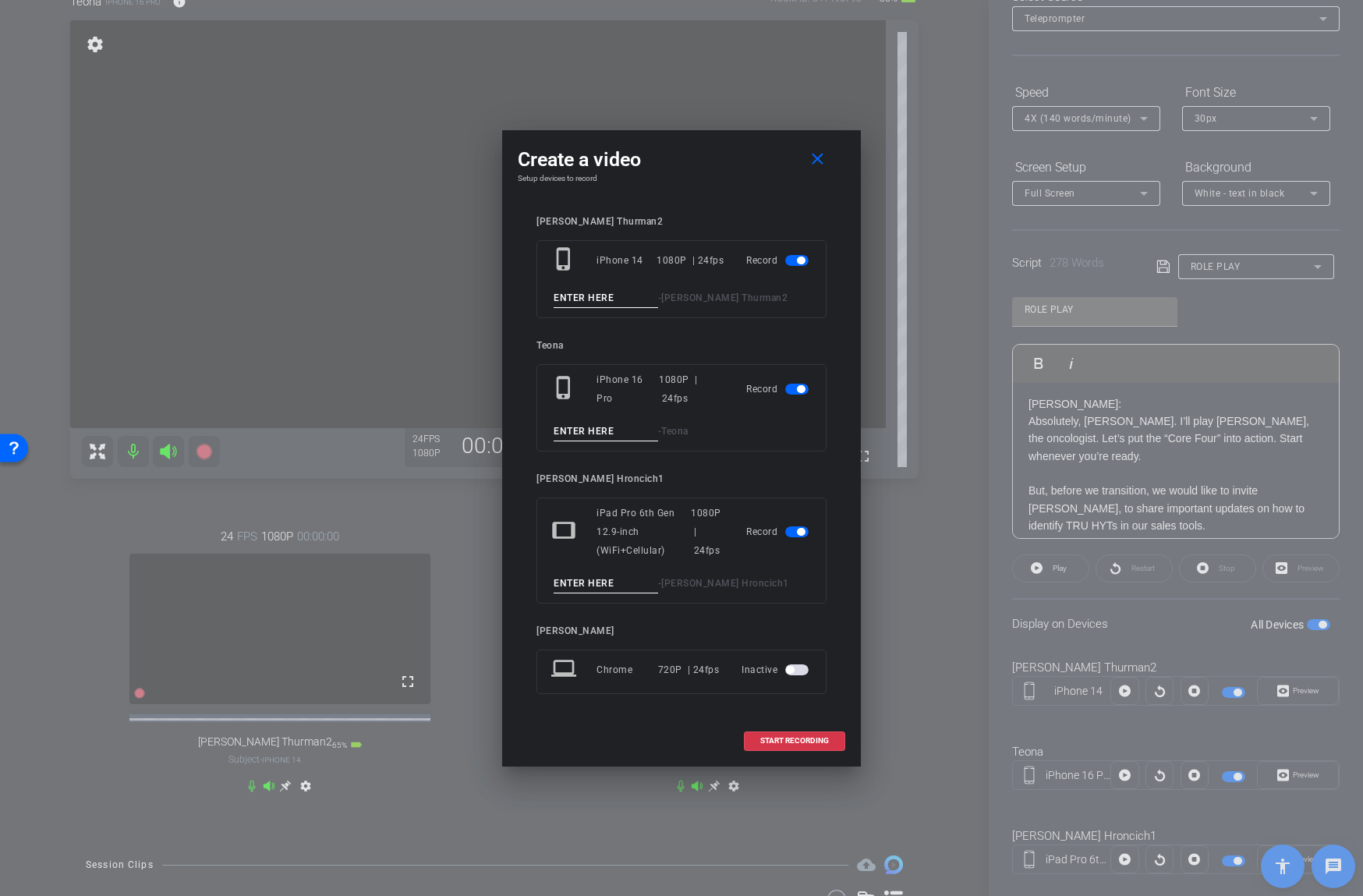
click at [622, 302] on input at bounding box center [606, 298] width 105 height 19
type input "93"
drag, startPoint x: 619, startPoint y: 427, endPoint x: 611, endPoint y: 424, distance: 8.5
click at [619, 428] on input at bounding box center [606, 431] width 105 height 19
type input "93"
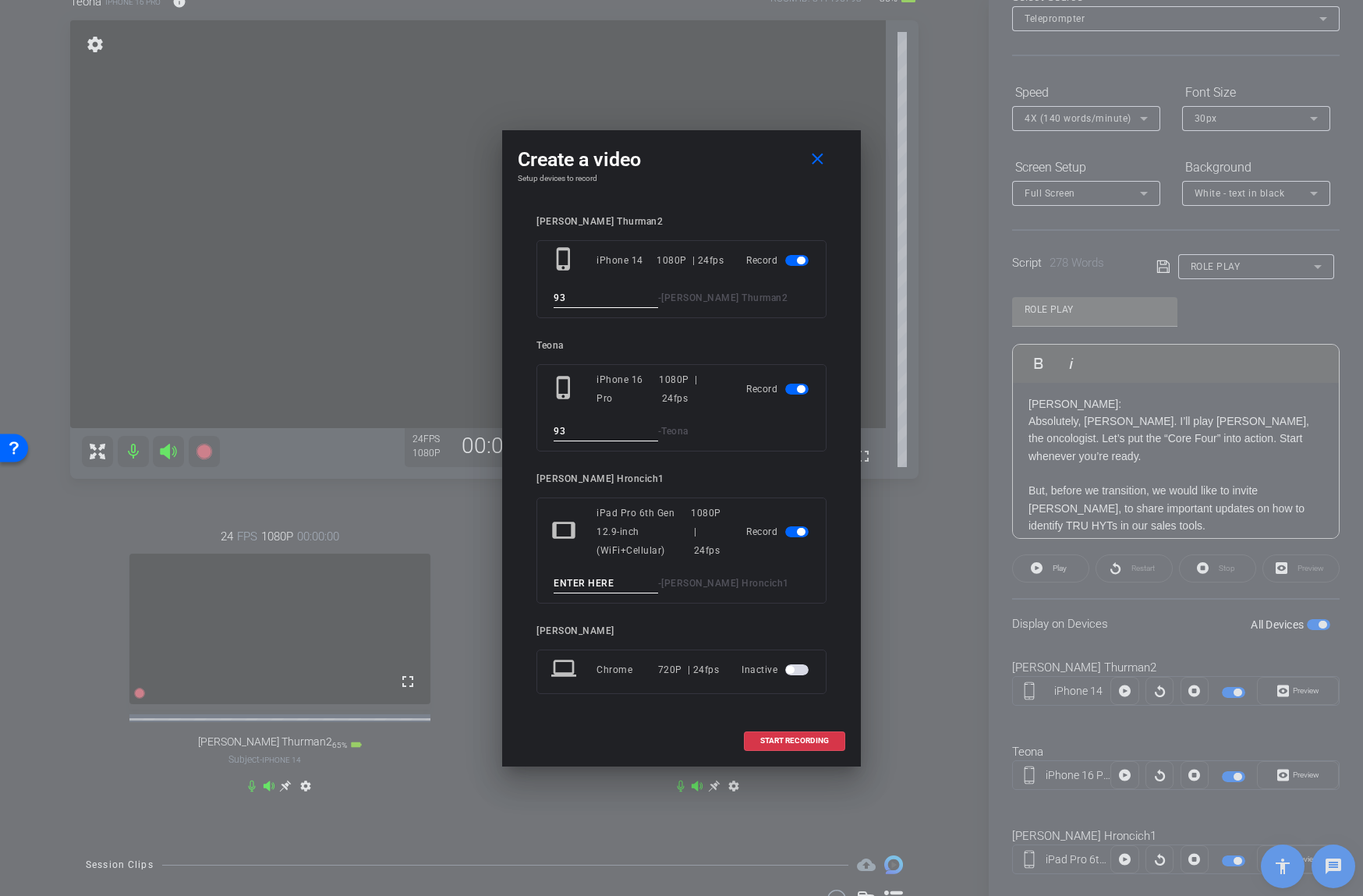
click at [598, 585] on input at bounding box center [606, 584] width 105 height 19
type input "93"
click at [780, 734] on span at bounding box center [794, 740] width 100 height 37
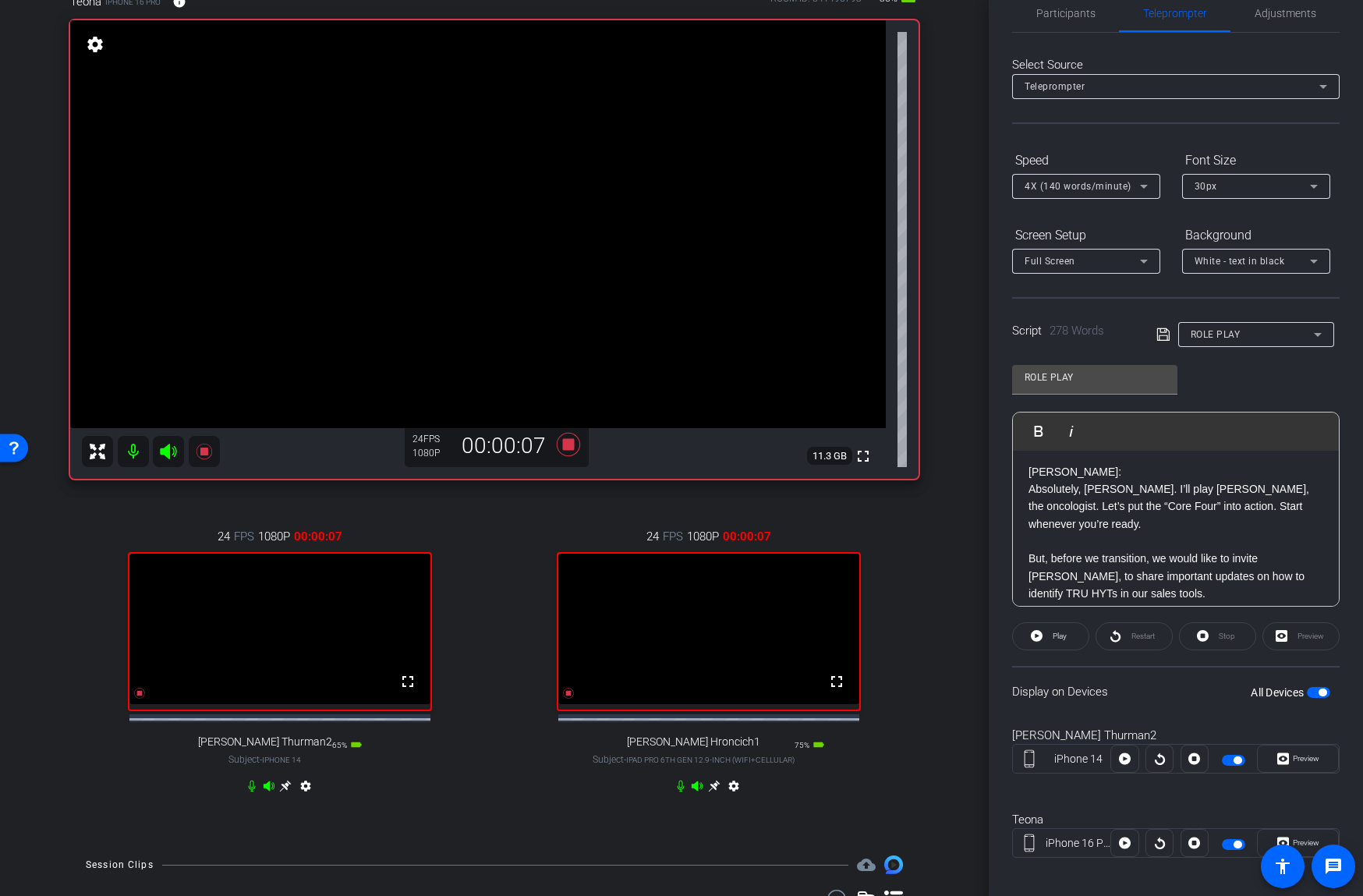
scroll to position [125, 0]
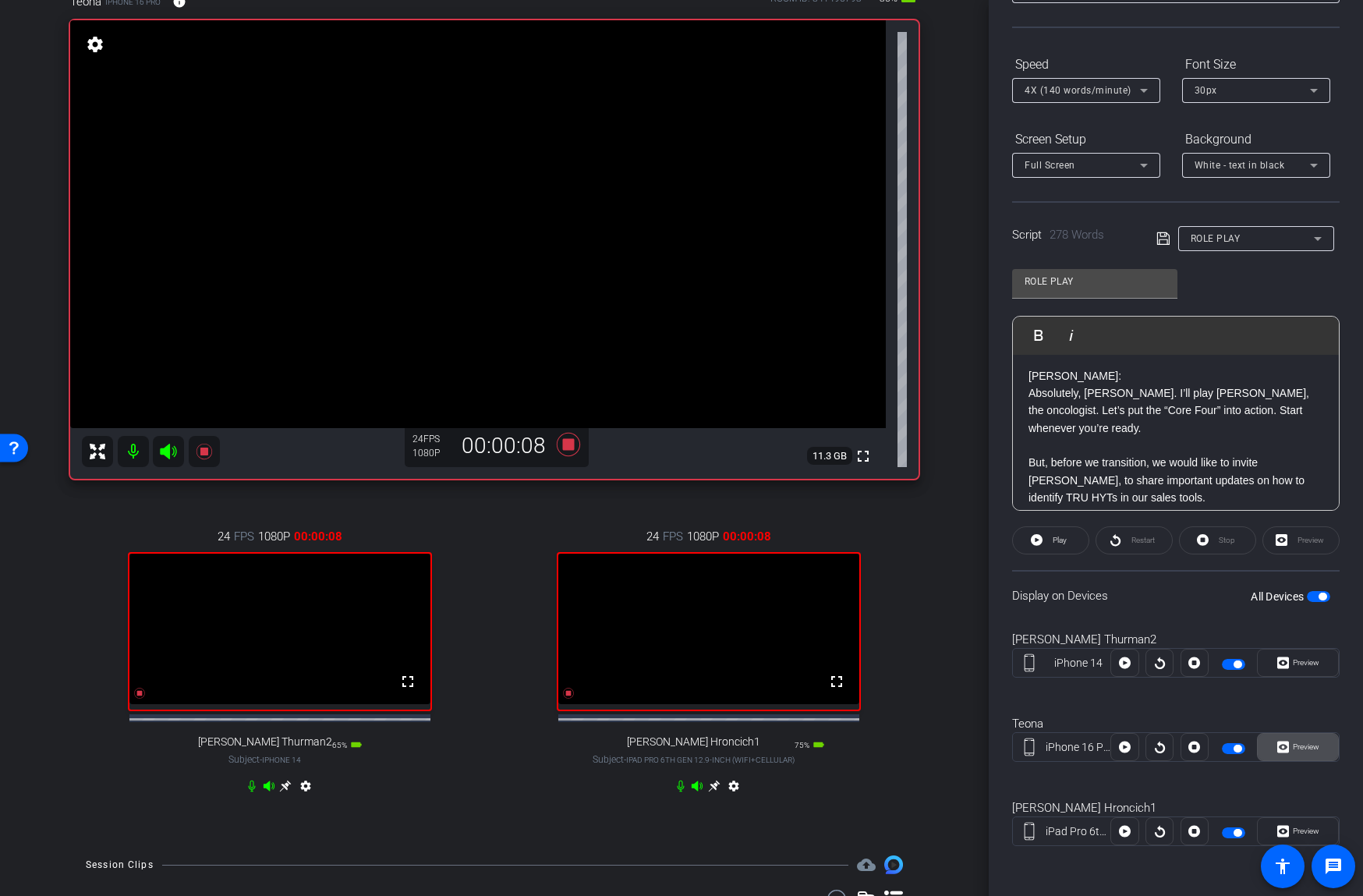
click at [1303, 748] on span "Preview" at bounding box center [1305, 746] width 27 height 9
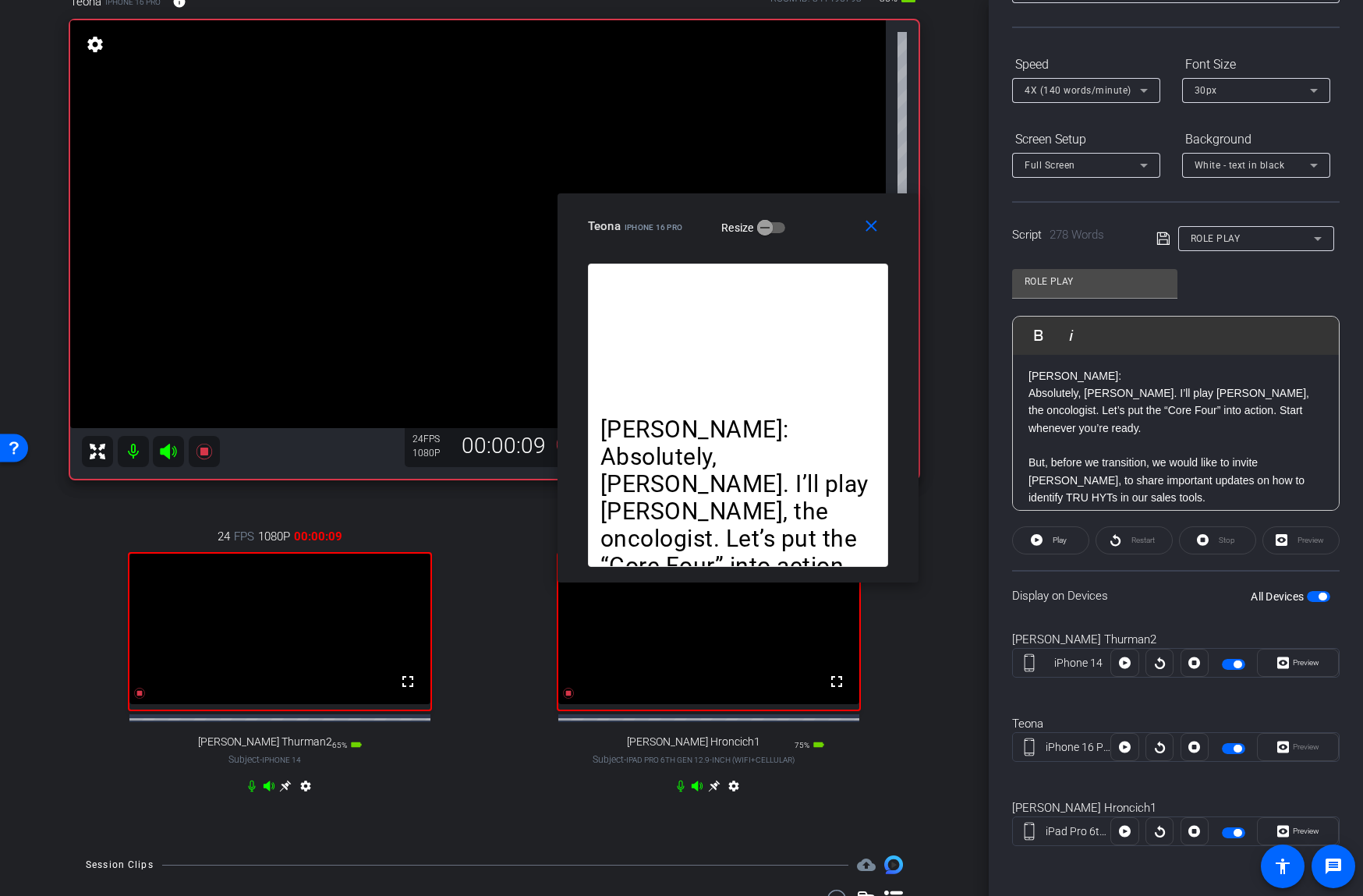
drag, startPoint x: 759, startPoint y: 278, endPoint x: 835, endPoint y: 186, distance: 119.3
click at [834, 212] on div "Teona iPhone 16 Pro Resize" at bounding box center [744, 226] width 312 height 28
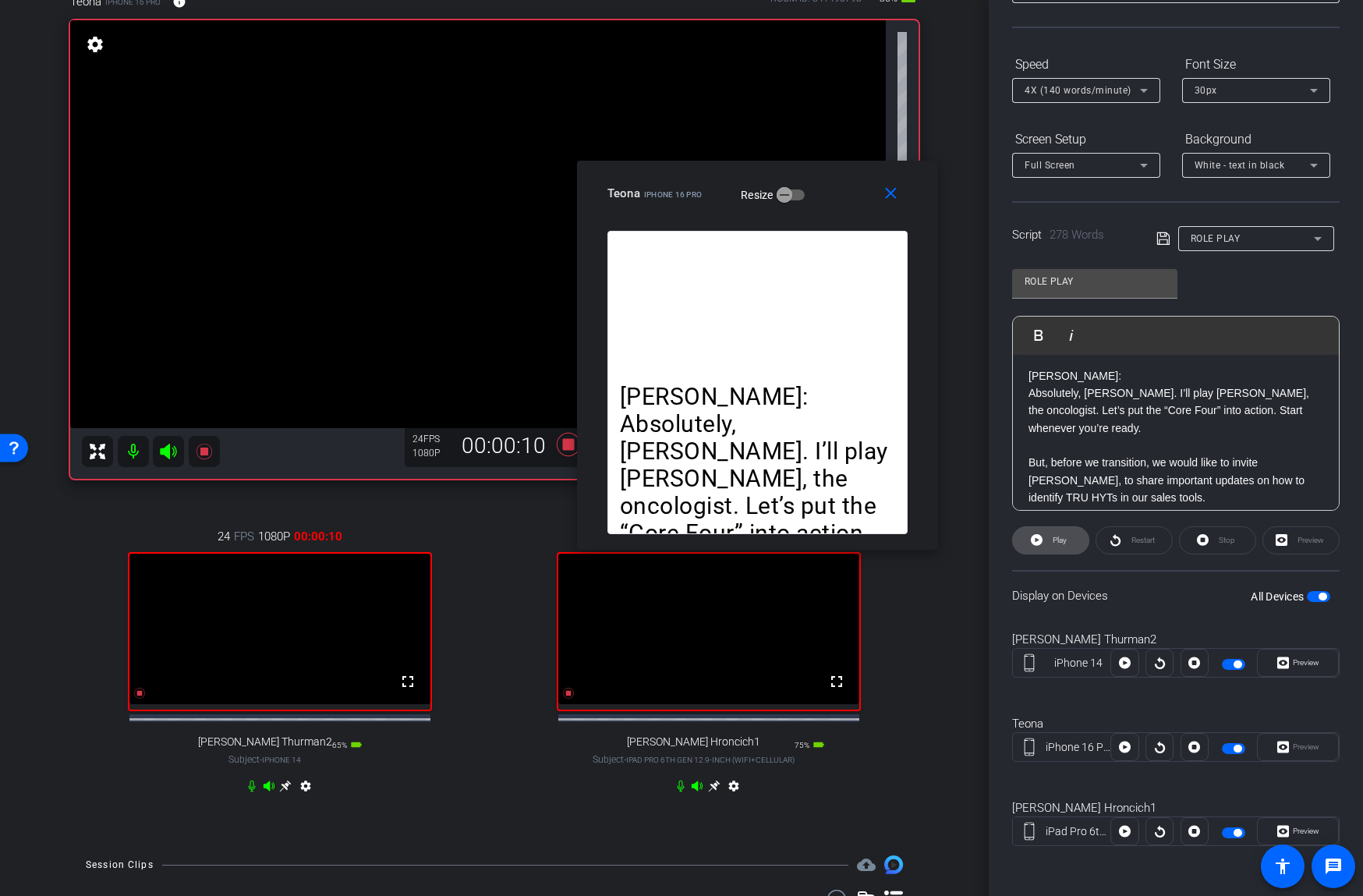
click at [1048, 527] on span at bounding box center [1050, 540] width 75 height 37
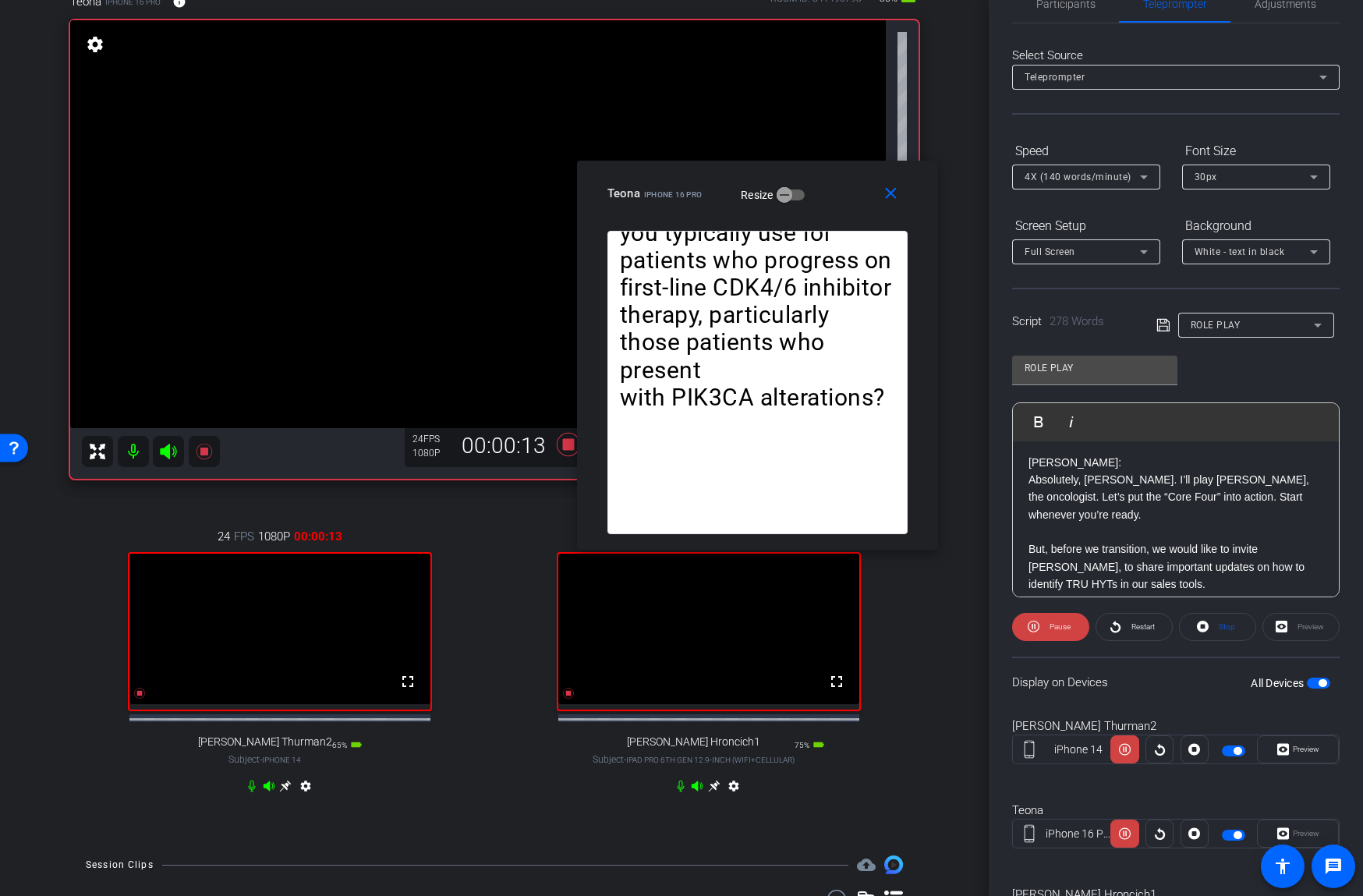
scroll to position [0, 0]
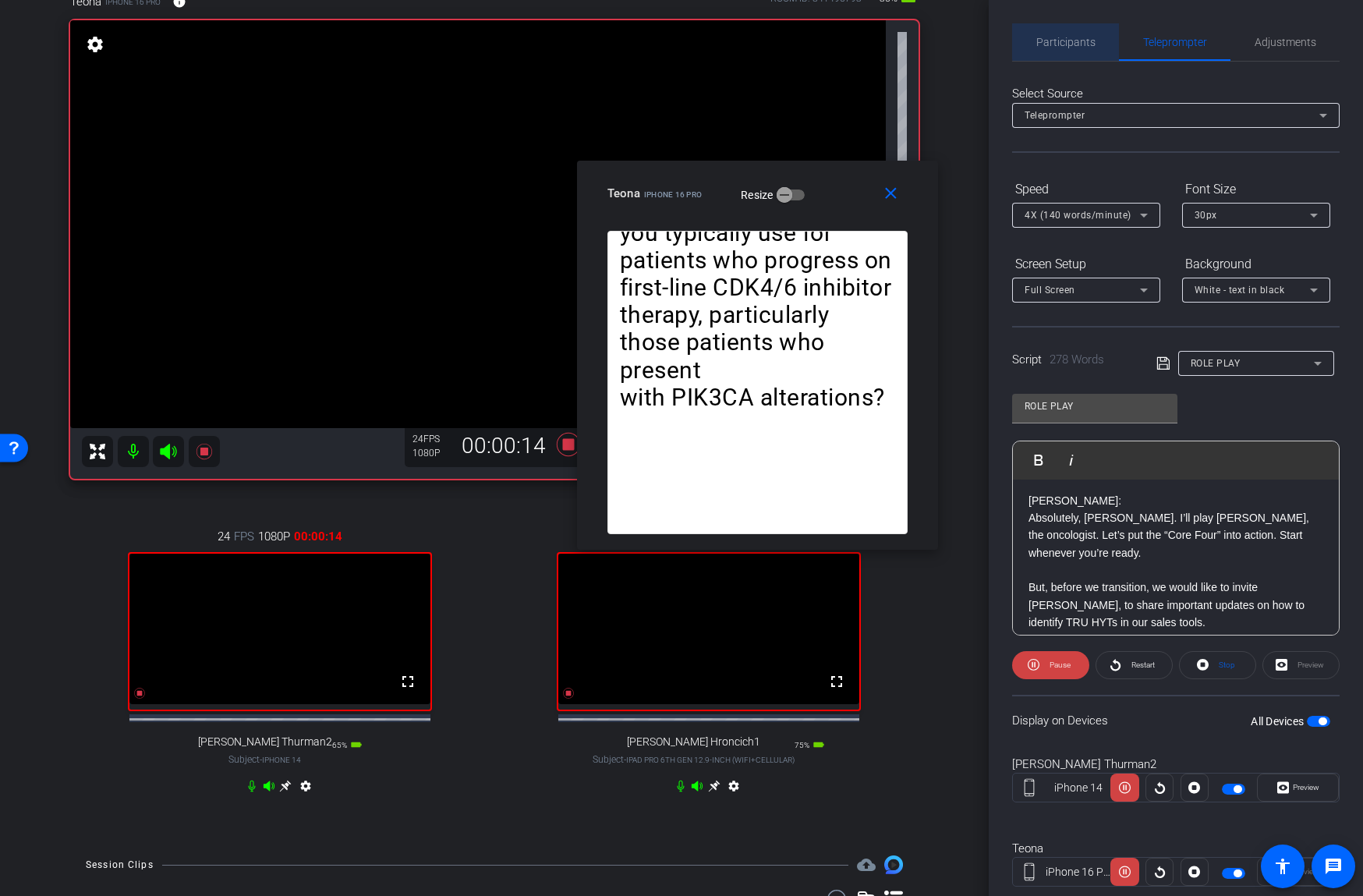
click at [1087, 41] on span "Participants" at bounding box center [1065, 41] width 59 height 11
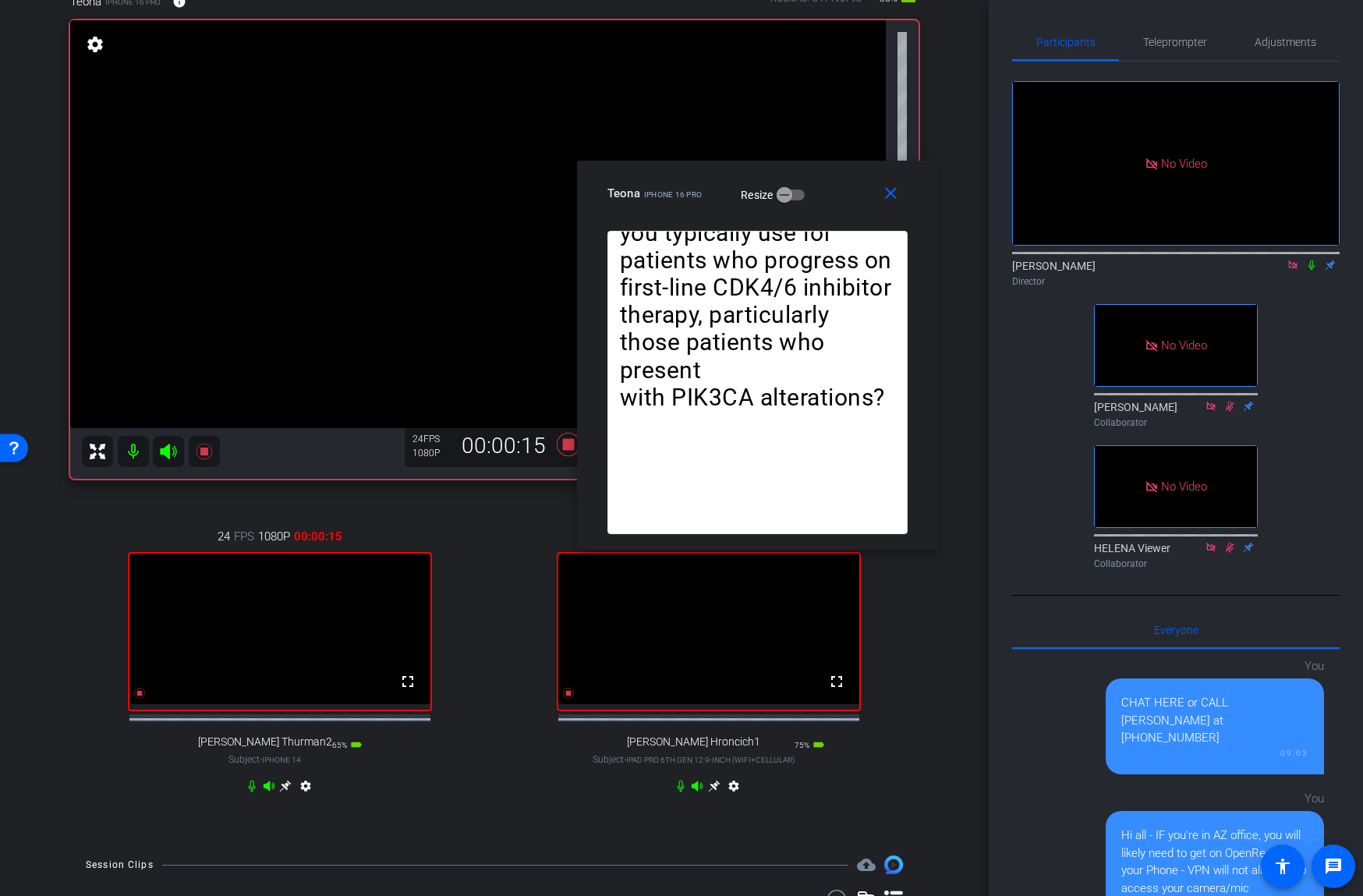
click at [1309, 264] on icon at bounding box center [1311, 264] width 12 height 11
drag, startPoint x: 1167, startPoint y: 41, endPoint x: 1165, endPoint y: 58, distance: 17.1
click at [1167, 41] on span "Teleprompter" at bounding box center [1175, 41] width 64 height 11
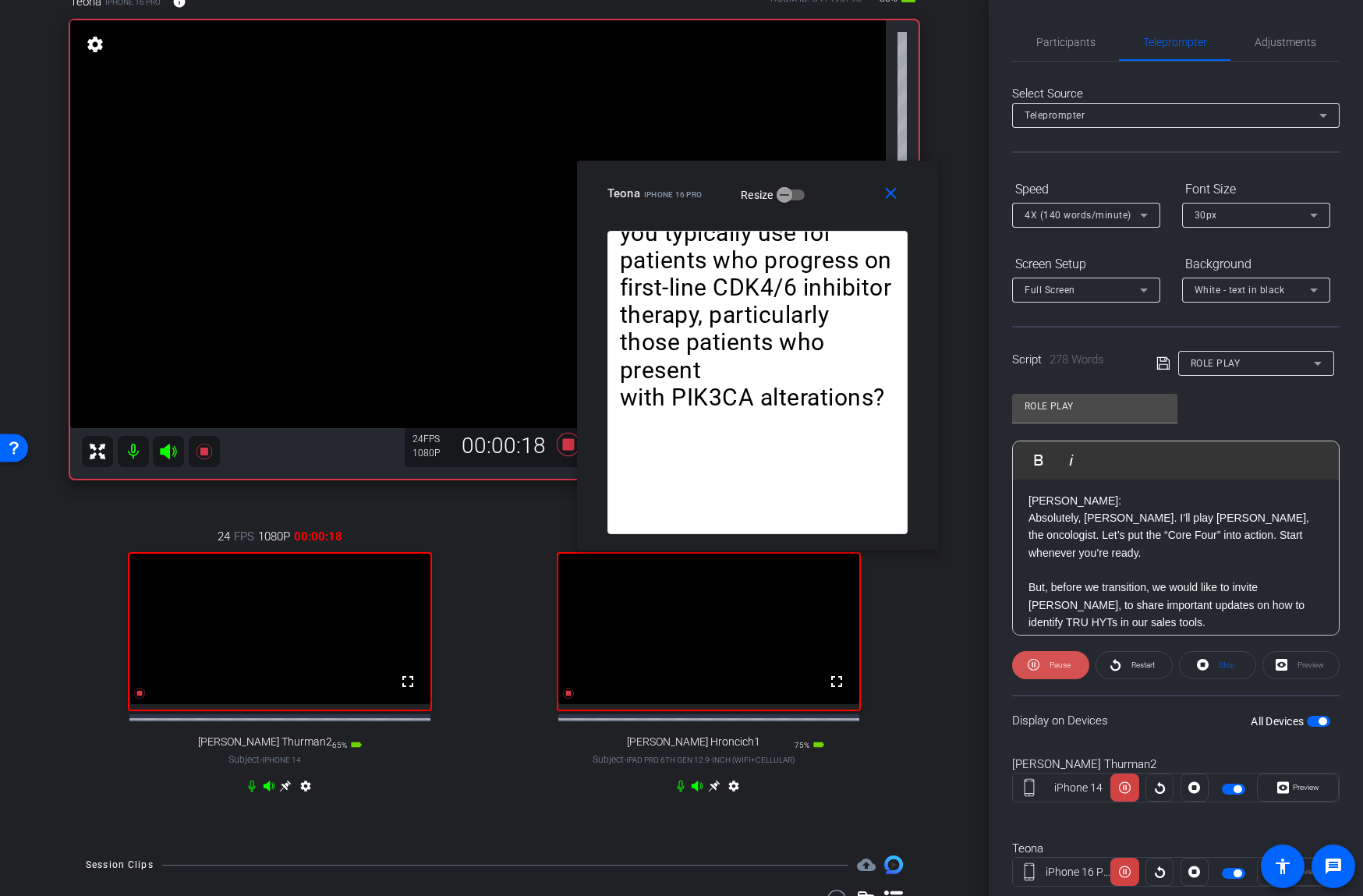
click at [1035, 655] on icon at bounding box center [1033, 665] width 11 height 19
click at [1048, 658] on span "Play" at bounding box center [1057, 665] width 18 height 22
click at [1052, 662] on span "Pause" at bounding box center [1060, 664] width 21 height 9
click at [1052, 662] on span "Play" at bounding box center [1059, 664] width 14 height 9
click at [1052, 662] on span "Pause" at bounding box center [1060, 664] width 21 height 9
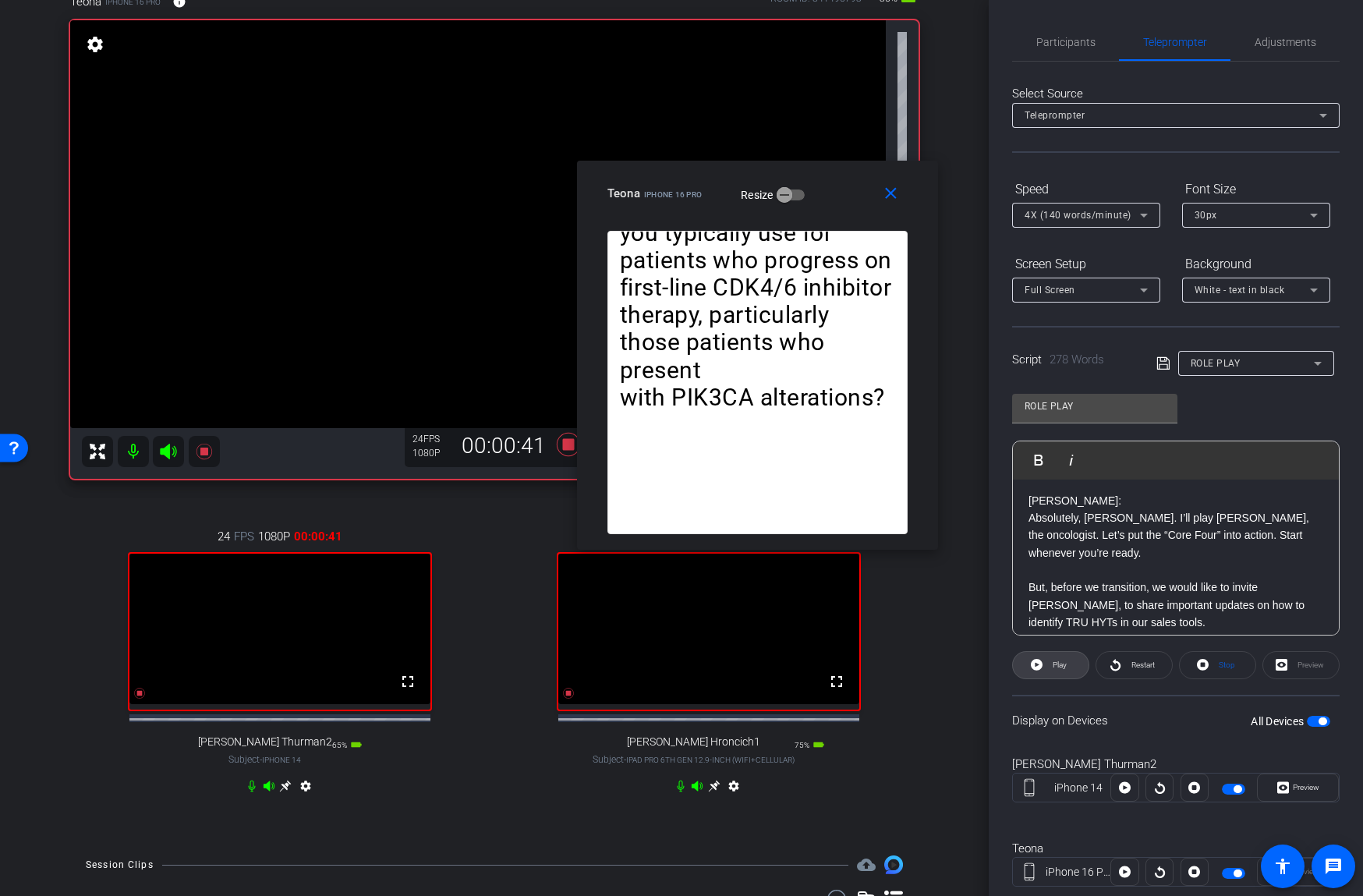
click at [1052, 662] on span "Play" at bounding box center [1059, 664] width 14 height 9
click at [1052, 662] on span "Pause" at bounding box center [1060, 664] width 21 height 9
click at [1052, 662] on span "Play" at bounding box center [1059, 664] width 14 height 9
click at [1052, 662] on span "Pause" at bounding box center [1060, 664] width 21 height 9
click at [1052, 662] on span "Play" at bounding box center [1059, 664] width 14 height 9
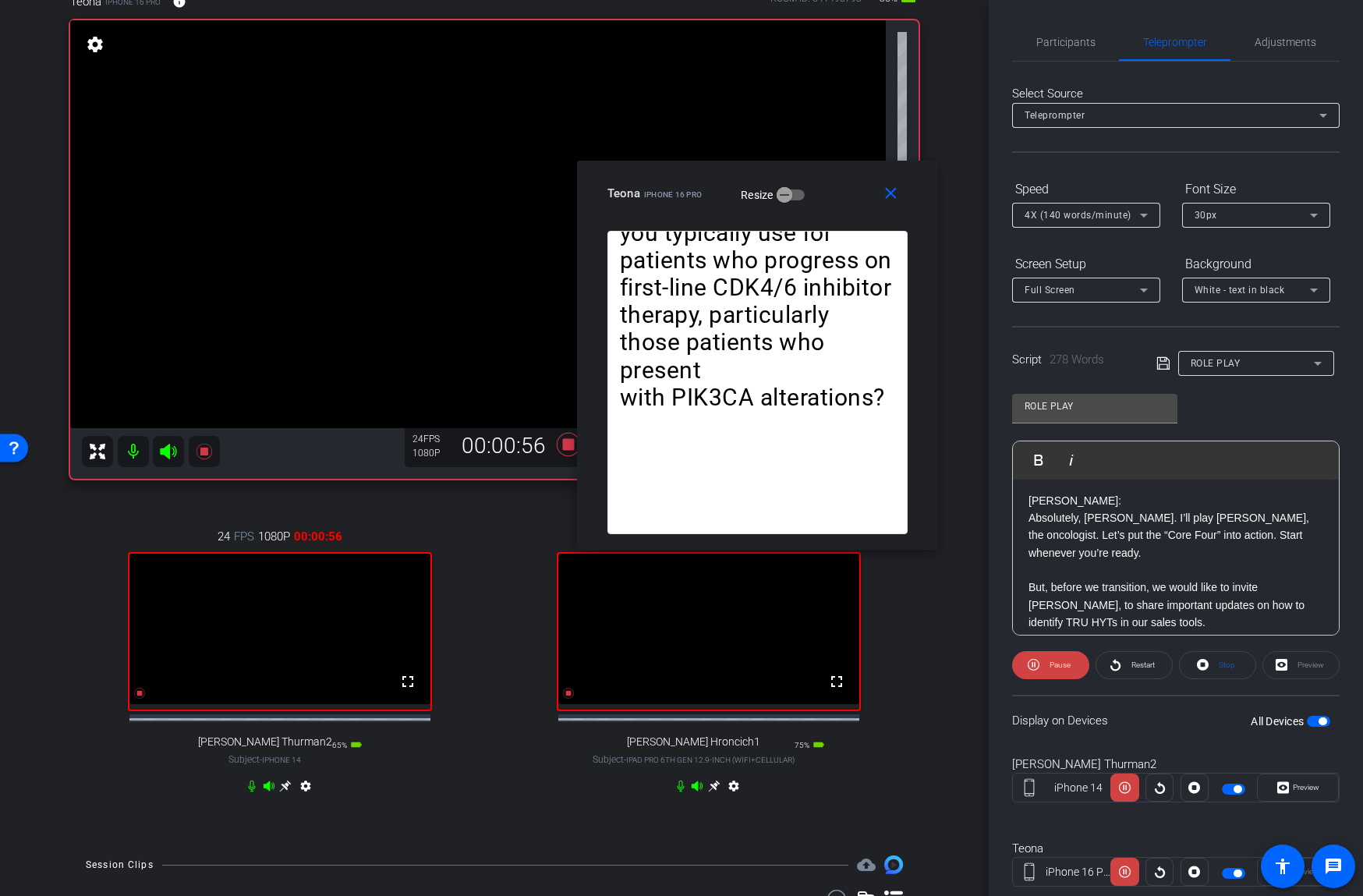
click at [1052, 662] on span "Pause" at bounding box center [1060, 664] width 21 height 9
click at [1051, 663] on span "Play" at bounding box center [1057, 665] width 18 height 22
click at [1052, 663] on span "Pause" at bounding box center [1060, 664] width 21 height 9
click at [1052, 663] on span "Play" at bounding box center [1059, 664] width 14 height 9
click at [1052, 663] on span "Pause" at bounding box center [1060, 664] width 21 height 9
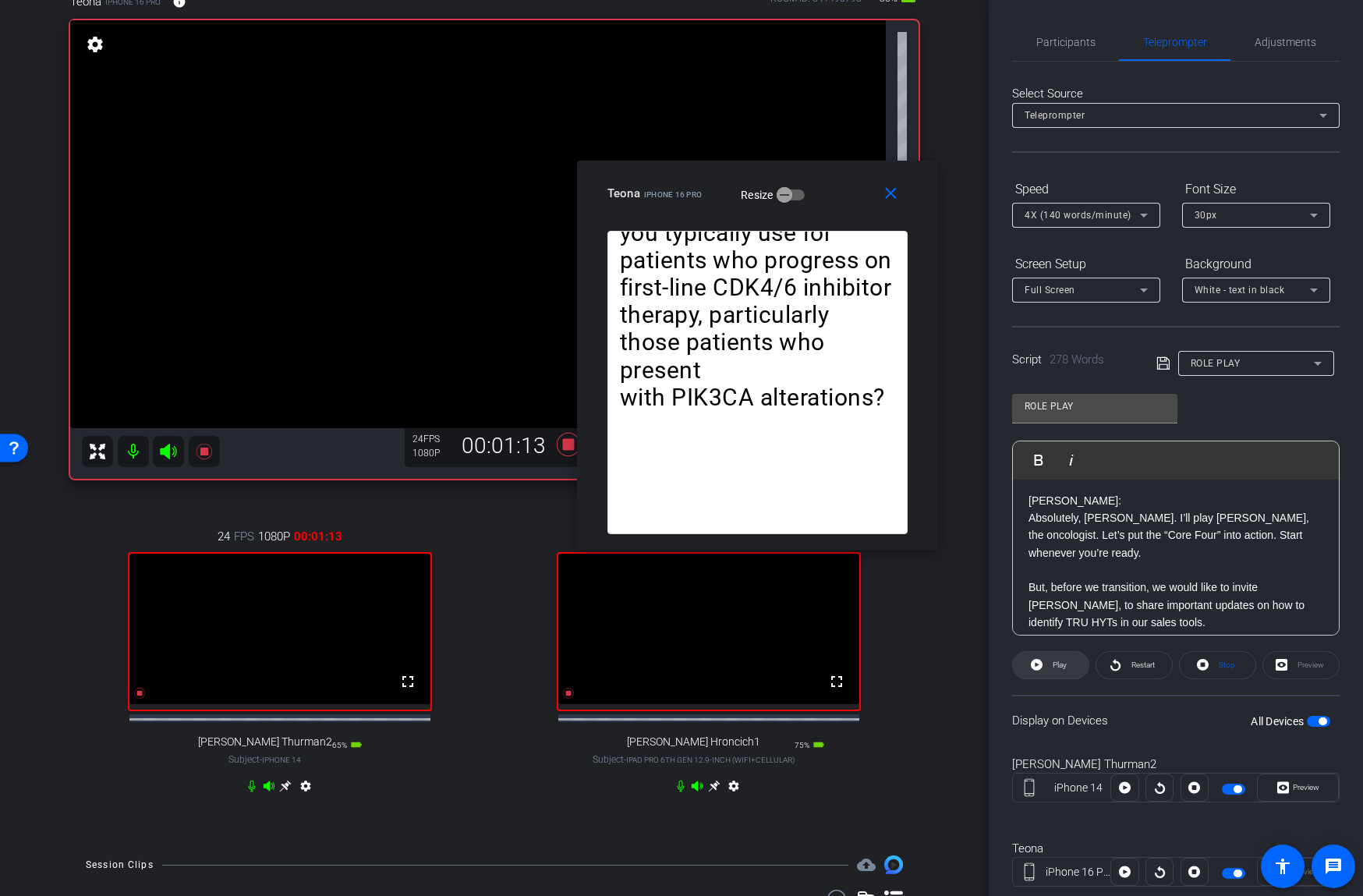
click at [1061, 662] on span "Play" at bounding box center [1059, 664] width 14 height 9
click at [1060, 663] on span "Pause" at bounding box center [1060, 664] width 21 height 9
click at [1058, 663] on span "Play" at bounding box center [1059, 664] width 14 height 9
click at [1054, 663] on span "Pause" at bounding box center [1060, 664] width 21 height 9
click at [1054, 663] on span "Play" at bounding box center [1059, 664] width 14 height 9
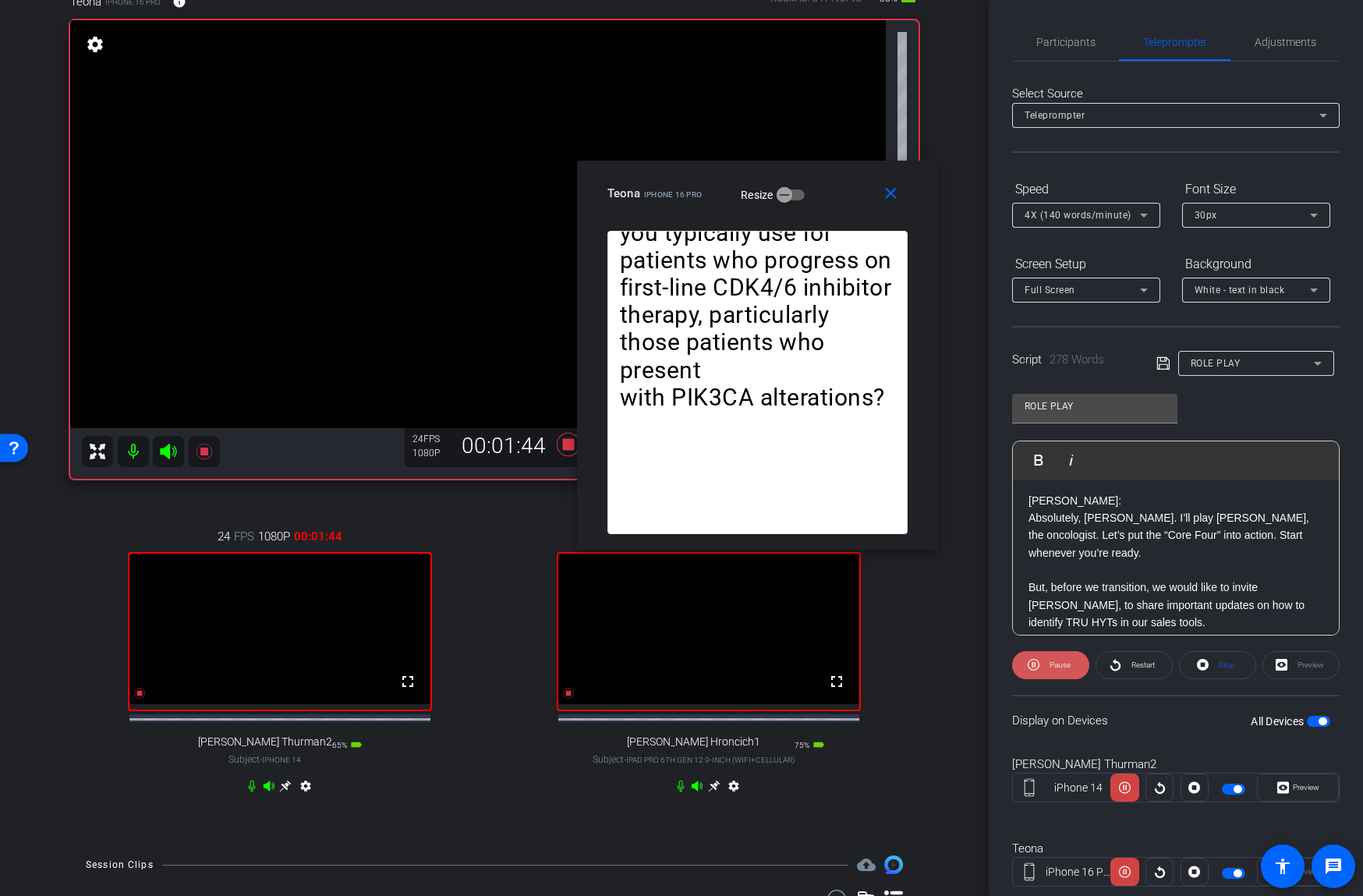
click at [1054, 663] on span "Pause" at bounding box center [1060, 664] width 21 height 9
click at [1054, 663] on span "Play" at bounding box center [1059, 664] width 14 height 9
click at [1038, 667] on icon at bounding box center [1033, 664] width 11 height 11
click at [889, 192] on mat-icon "close" at bounding box center [891, 194] width 19 height 19
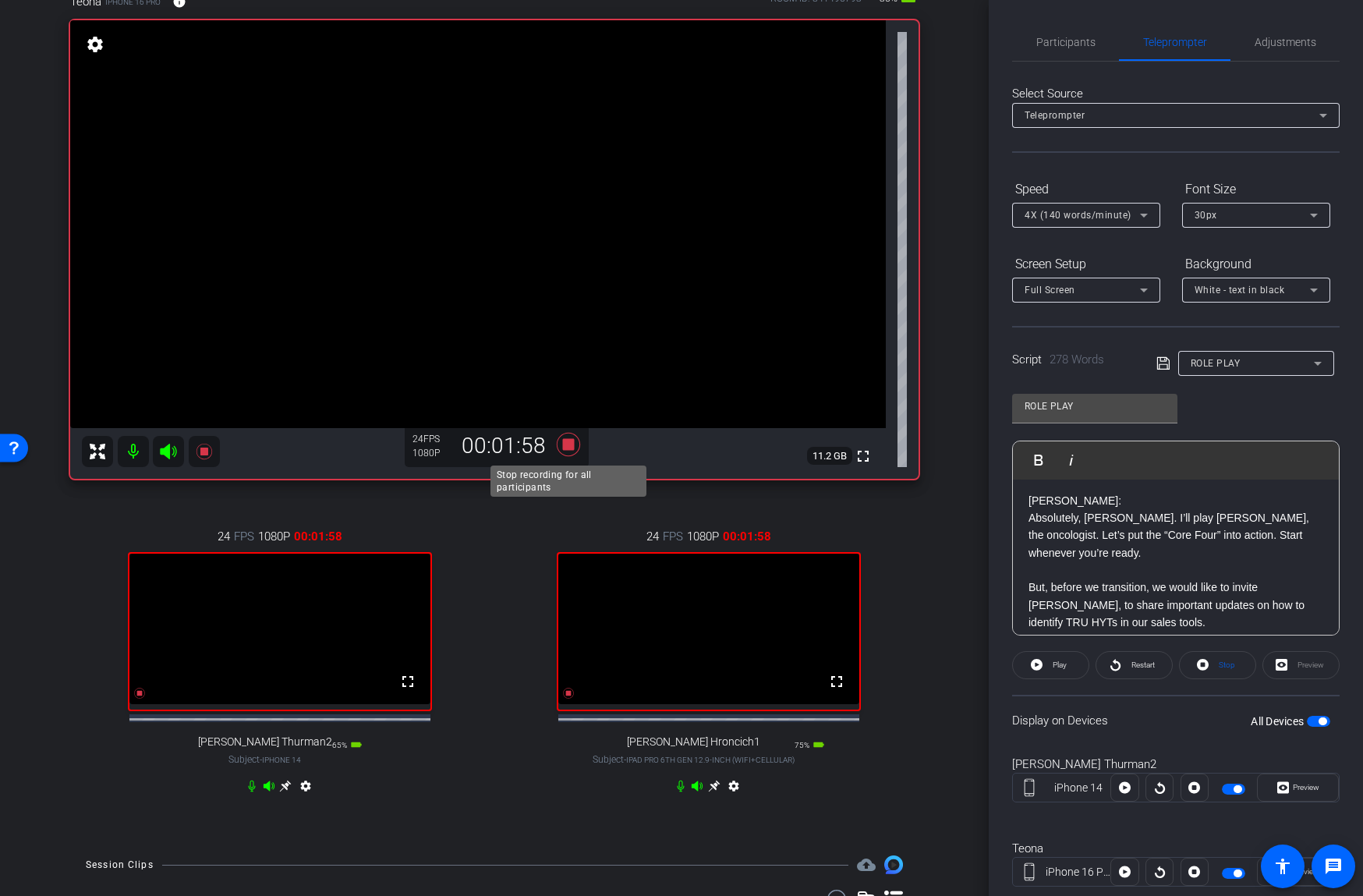
click at [571, 445] on icon at bounding box center [568, 444] width 24 height 24
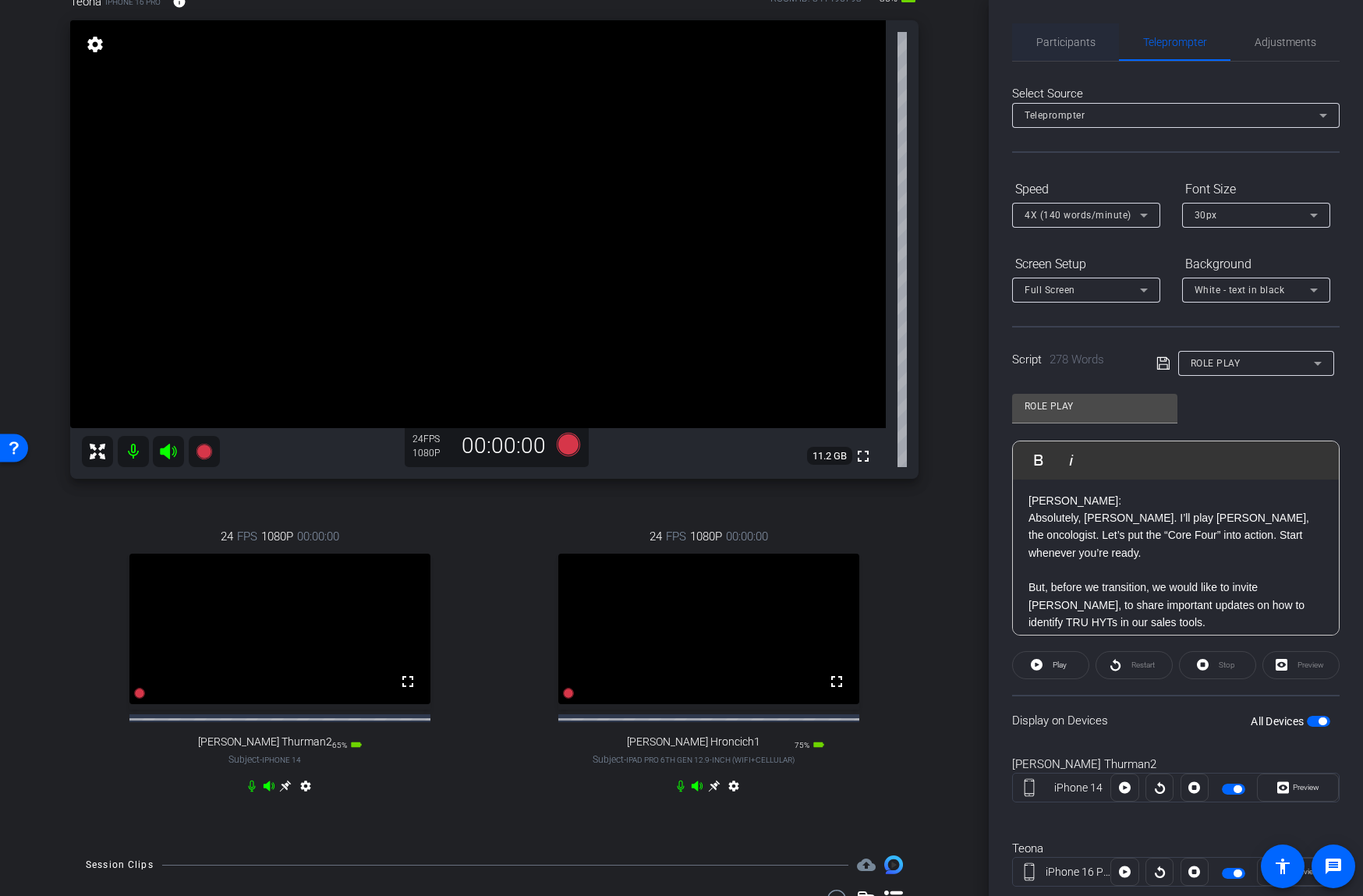
click at [1067, 44] on span "Participants" at bounding box center [1065, 41] width 59 height 11
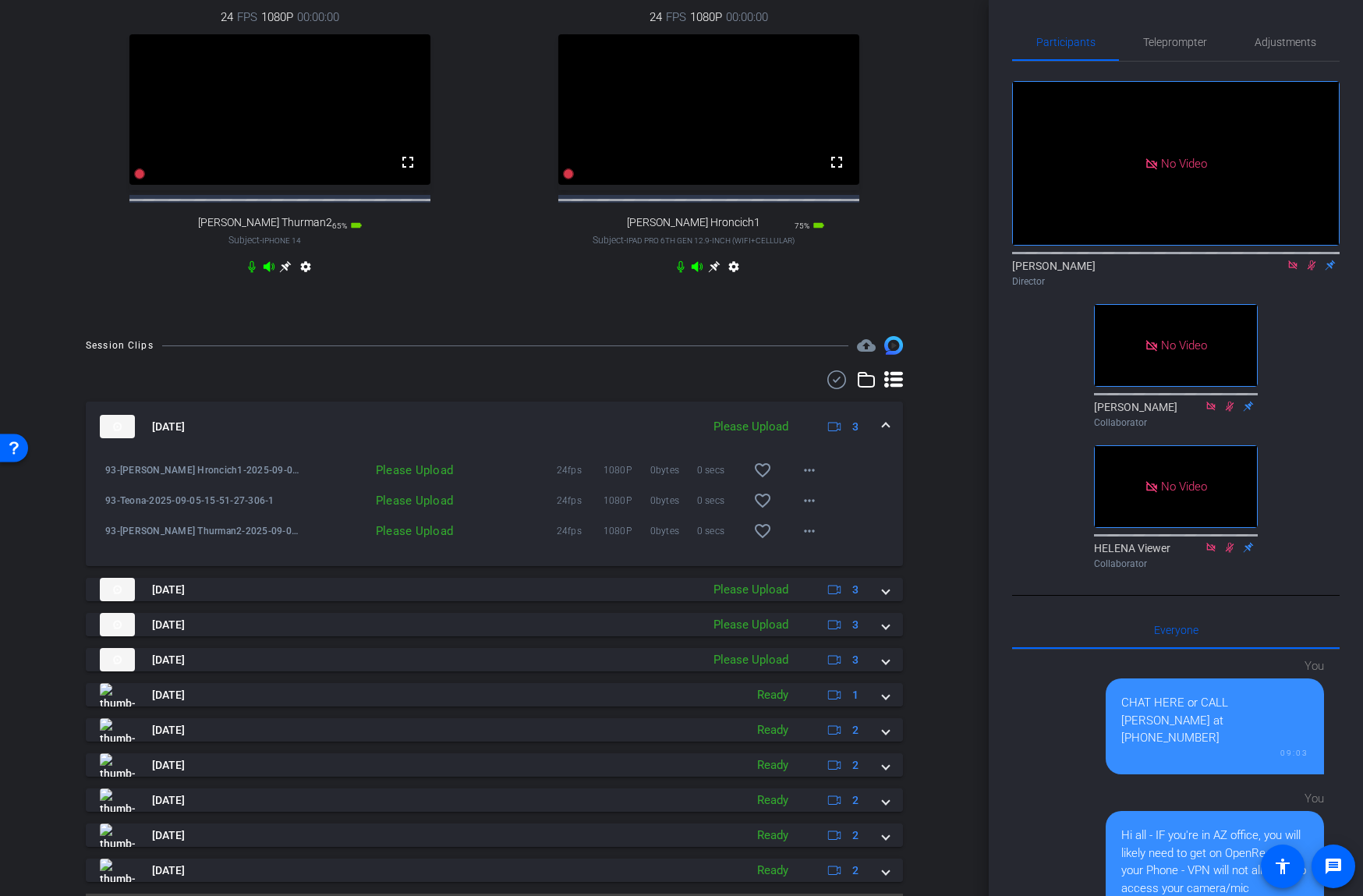
scroll to position [619, 0]
click at [1308, 264] on icon at bounding box center [1311, 264] width 12 height 11
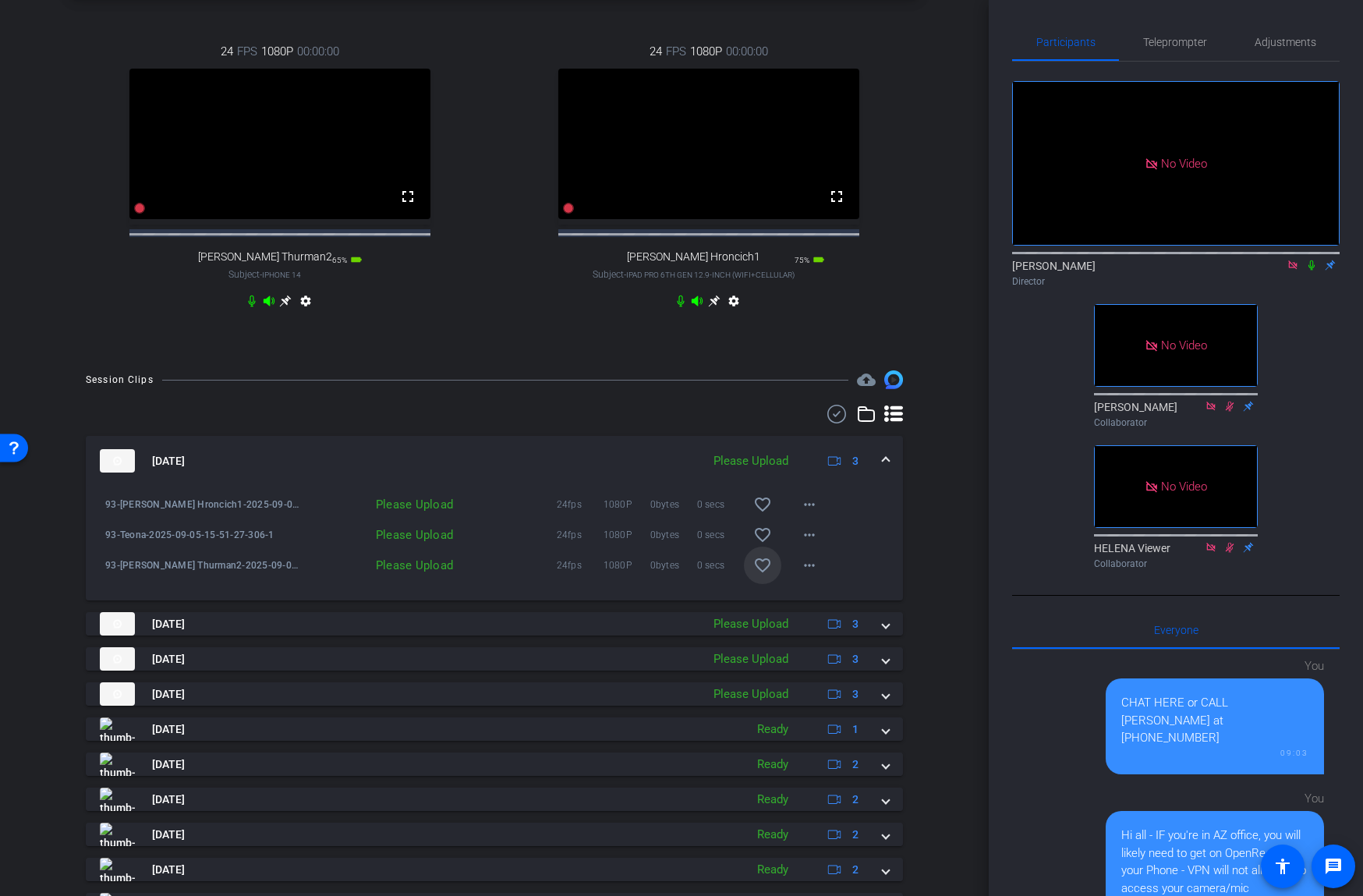
scroll to position [588, 0]
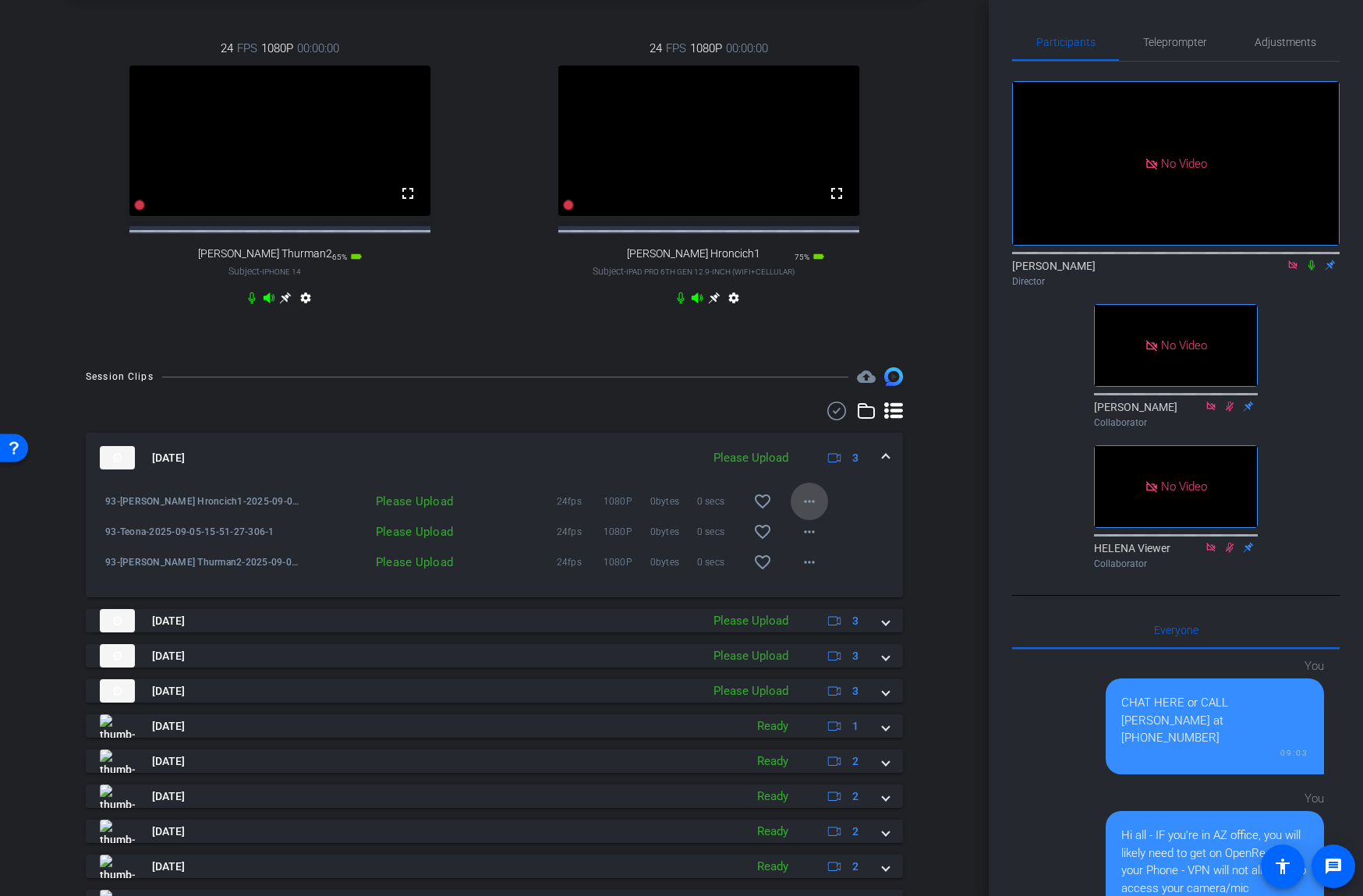
click at [815, 511] on mat-icon "more_horiz" at bounding box center [809, 501] width 19 height 19
click at [819, 543] on span "Upload" at bounding box center [834, 547] width 62 height 19
click at [807, 541] on mat-icon "more_horiz" at bounding box center [809, 531] width 19 height 19
click at [816, 575] on span "Upload" at bounding box center [834, 578] width 62 height 19
click at [807, 572] on mat-icon "more_horiz" at bounding box center [809, 562] width 19 height 19
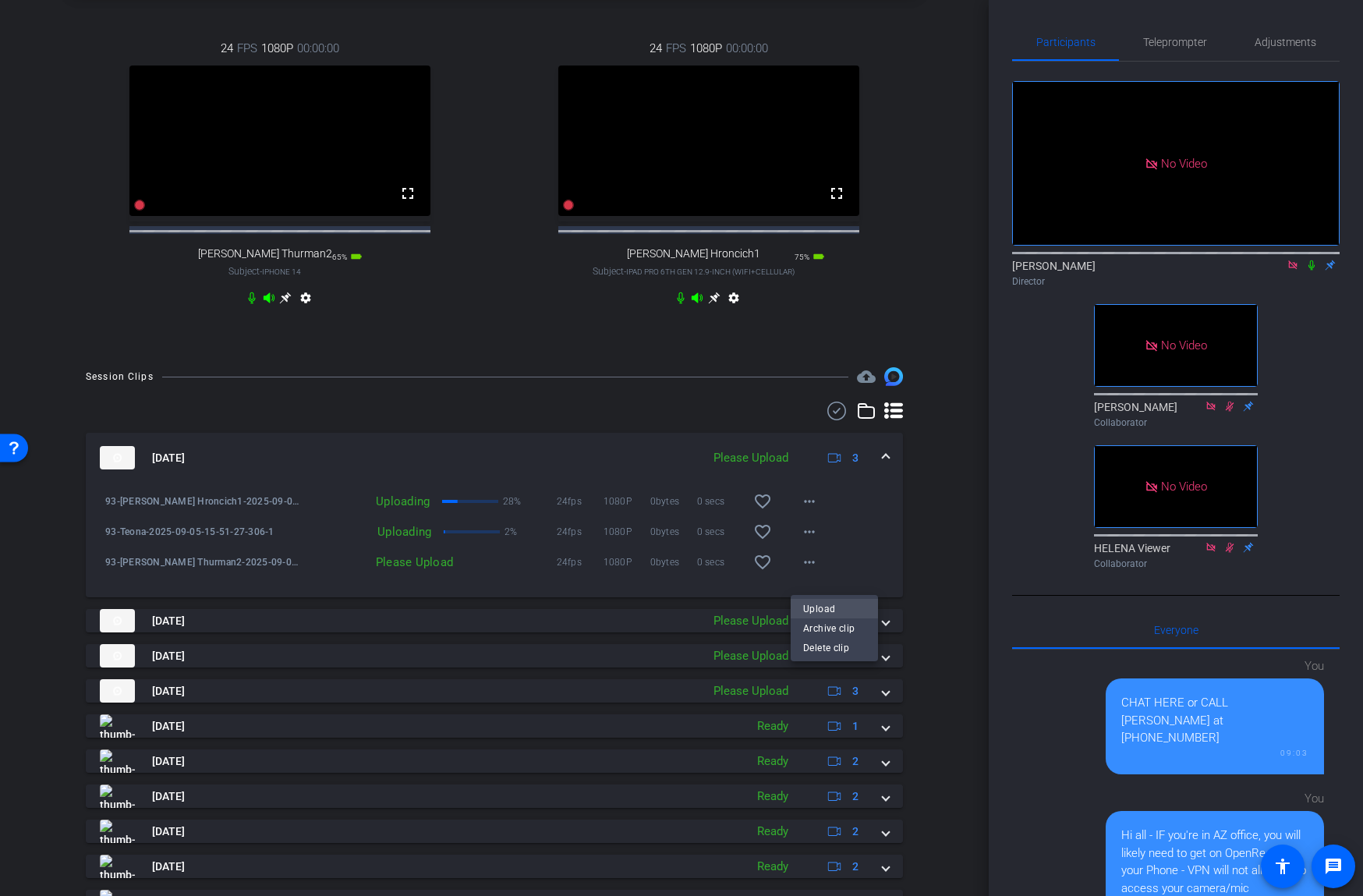
click at [811, 603] on span "Upload" at bounding box center [834, 608] width 62 height 19
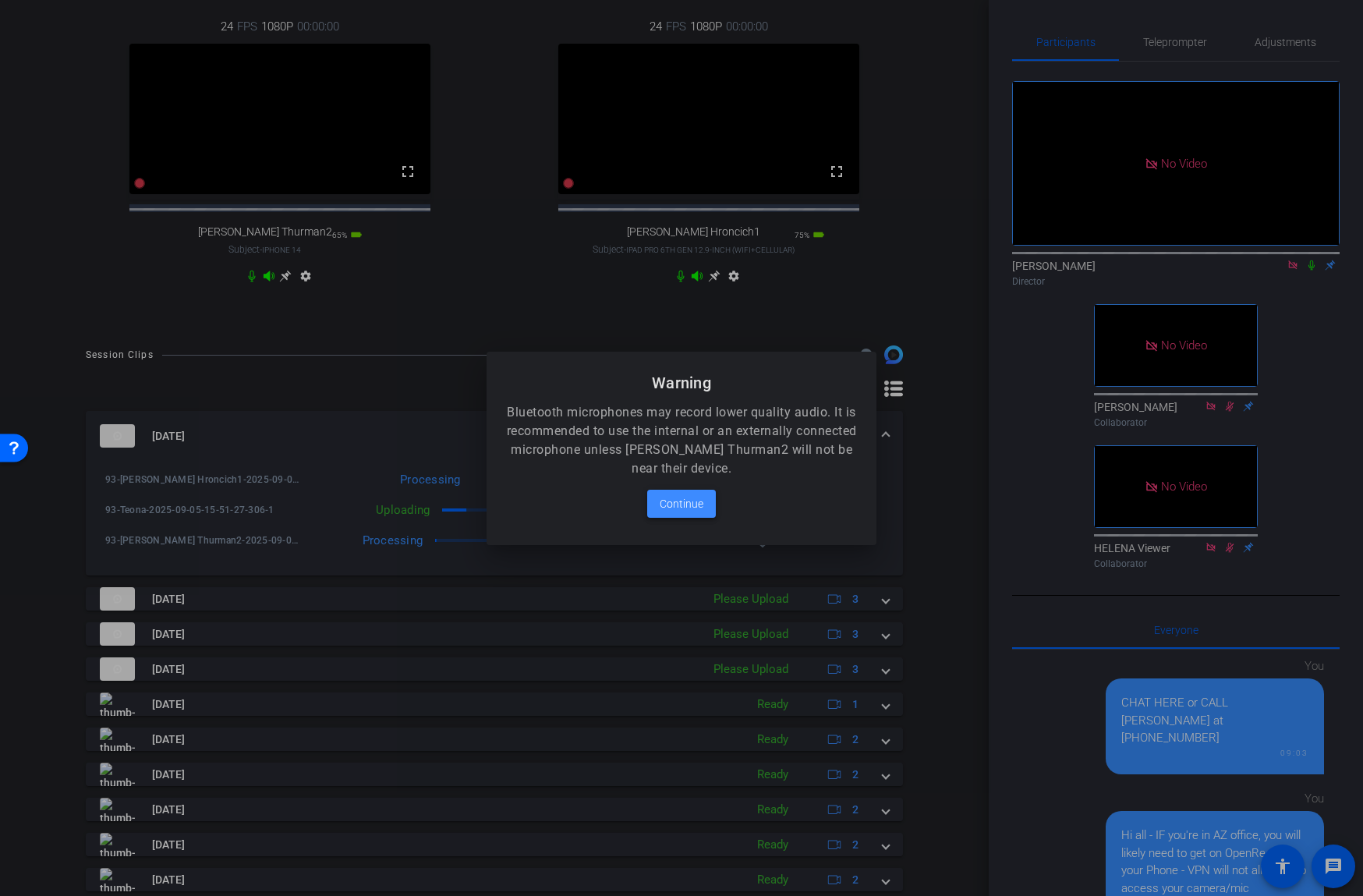
scroll to position [675, 0]
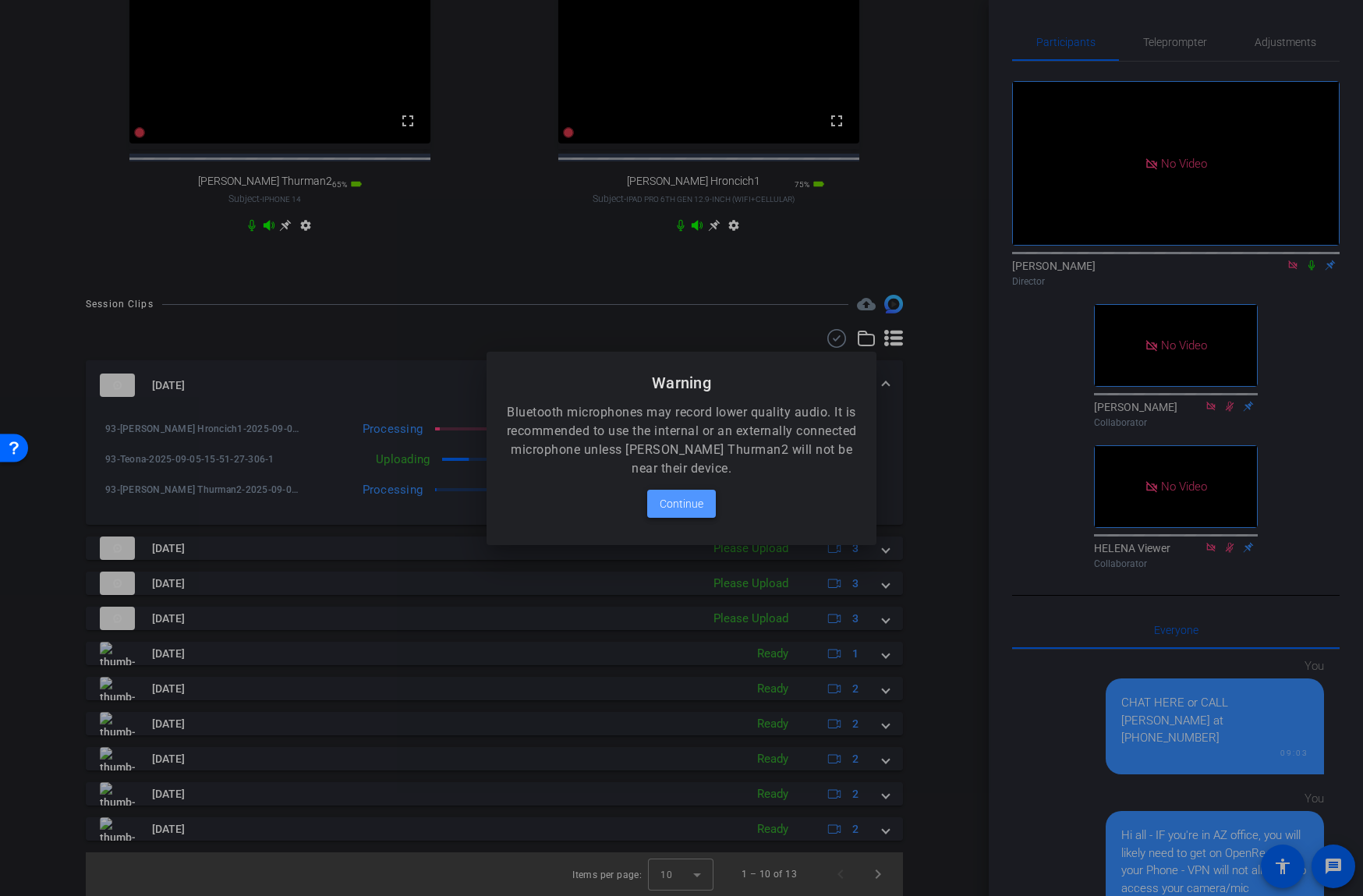
click at [685, 503] on span "Continue" at bounding box center [681, 504] width 44 height 19
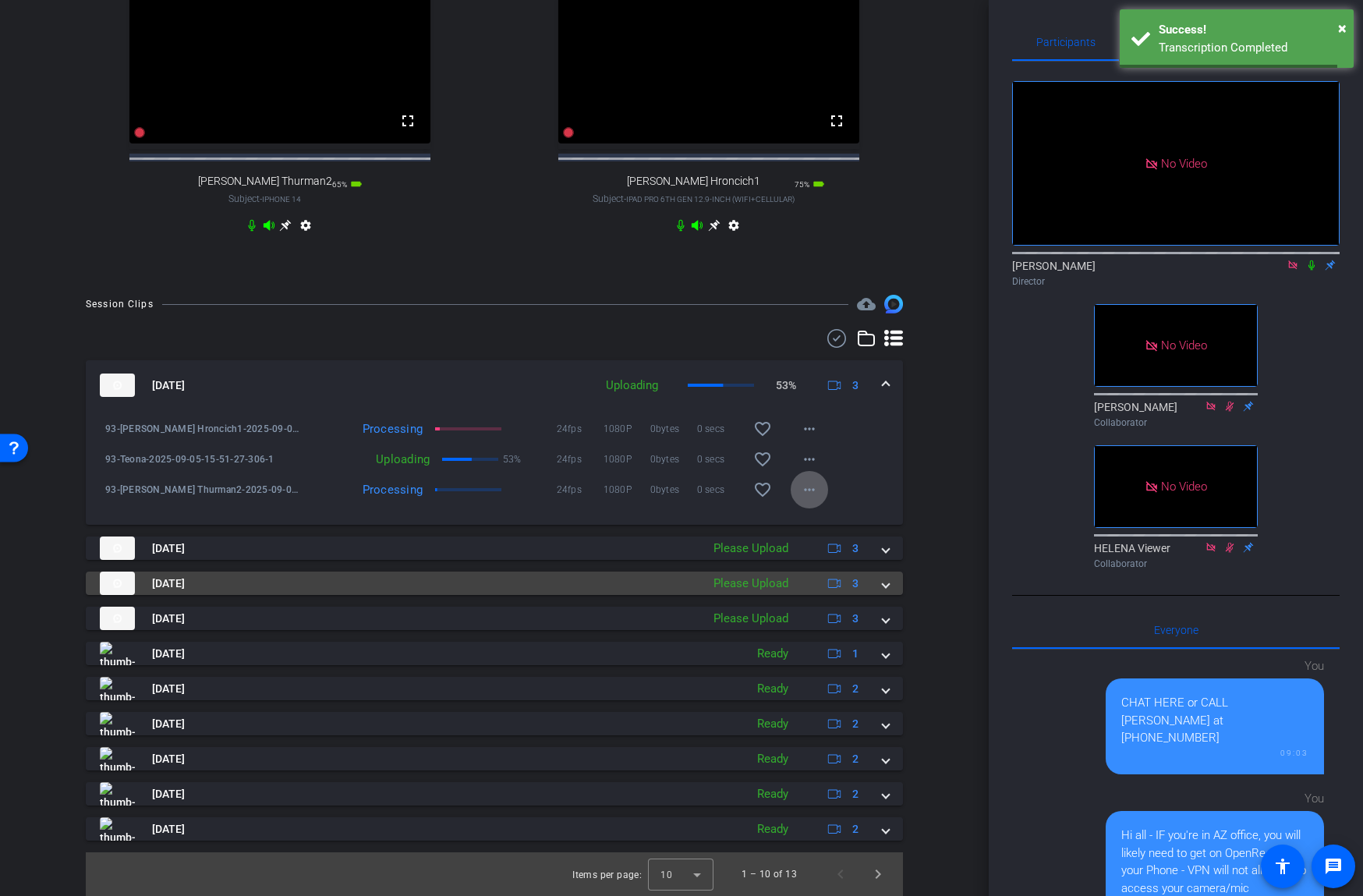
click at [881, 580] on div "Sep 5, 2025 Please Upload 3" at bounding box center [491, 583] width 782 height 24
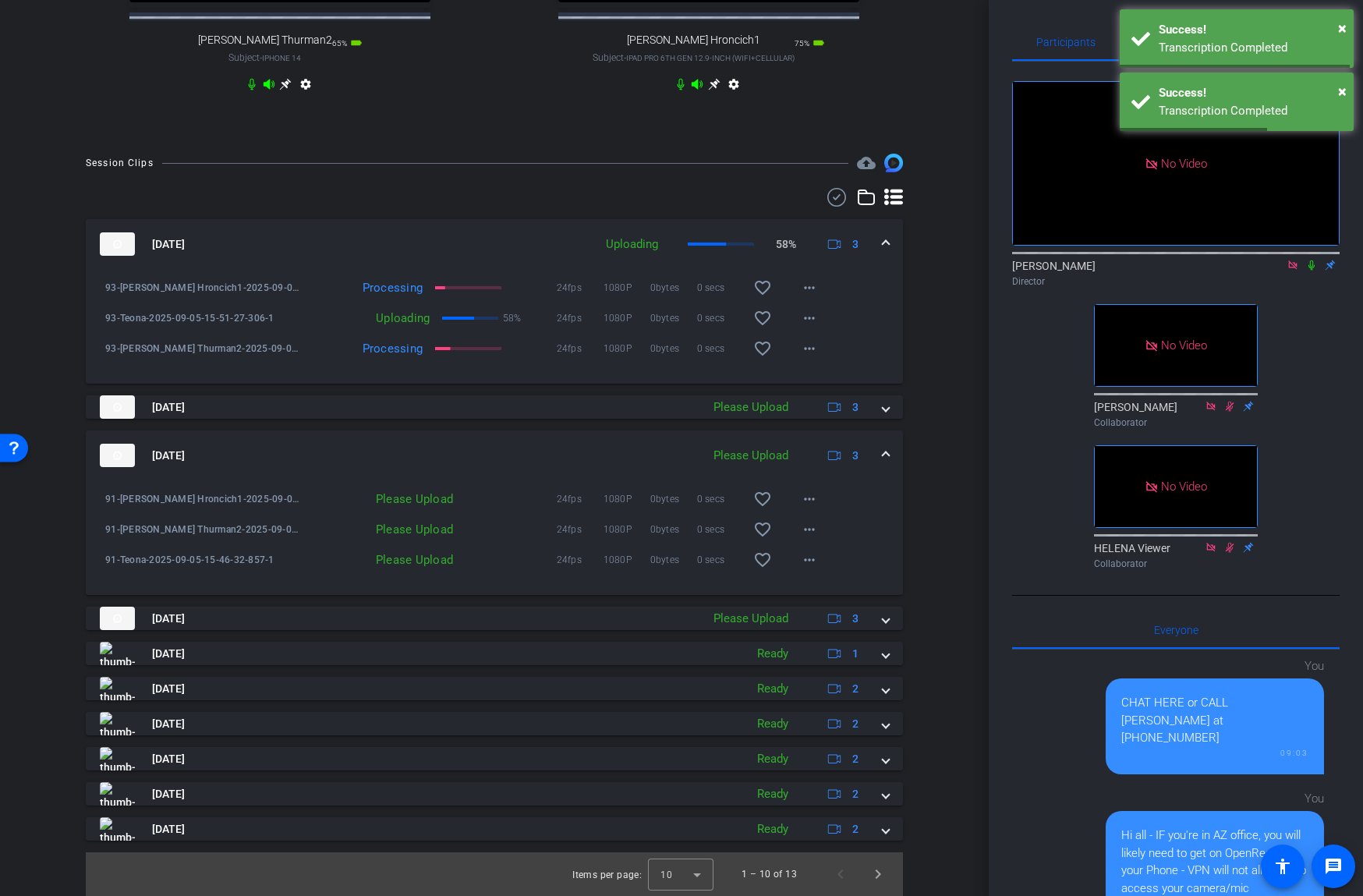
scroll to position [817, 0]
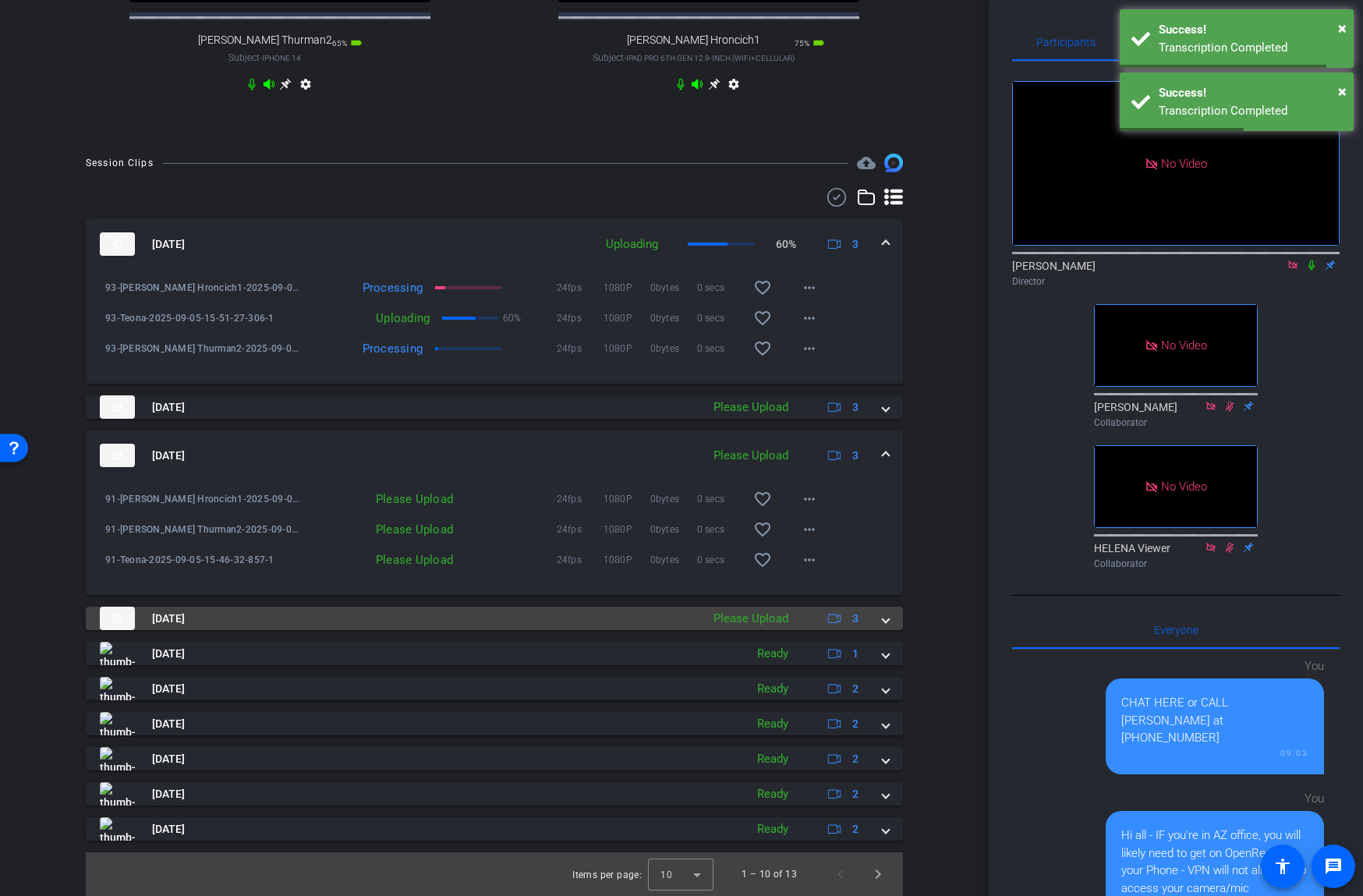
click at [885, 622] on span at bounding box center [885, 619] width 6 height 16
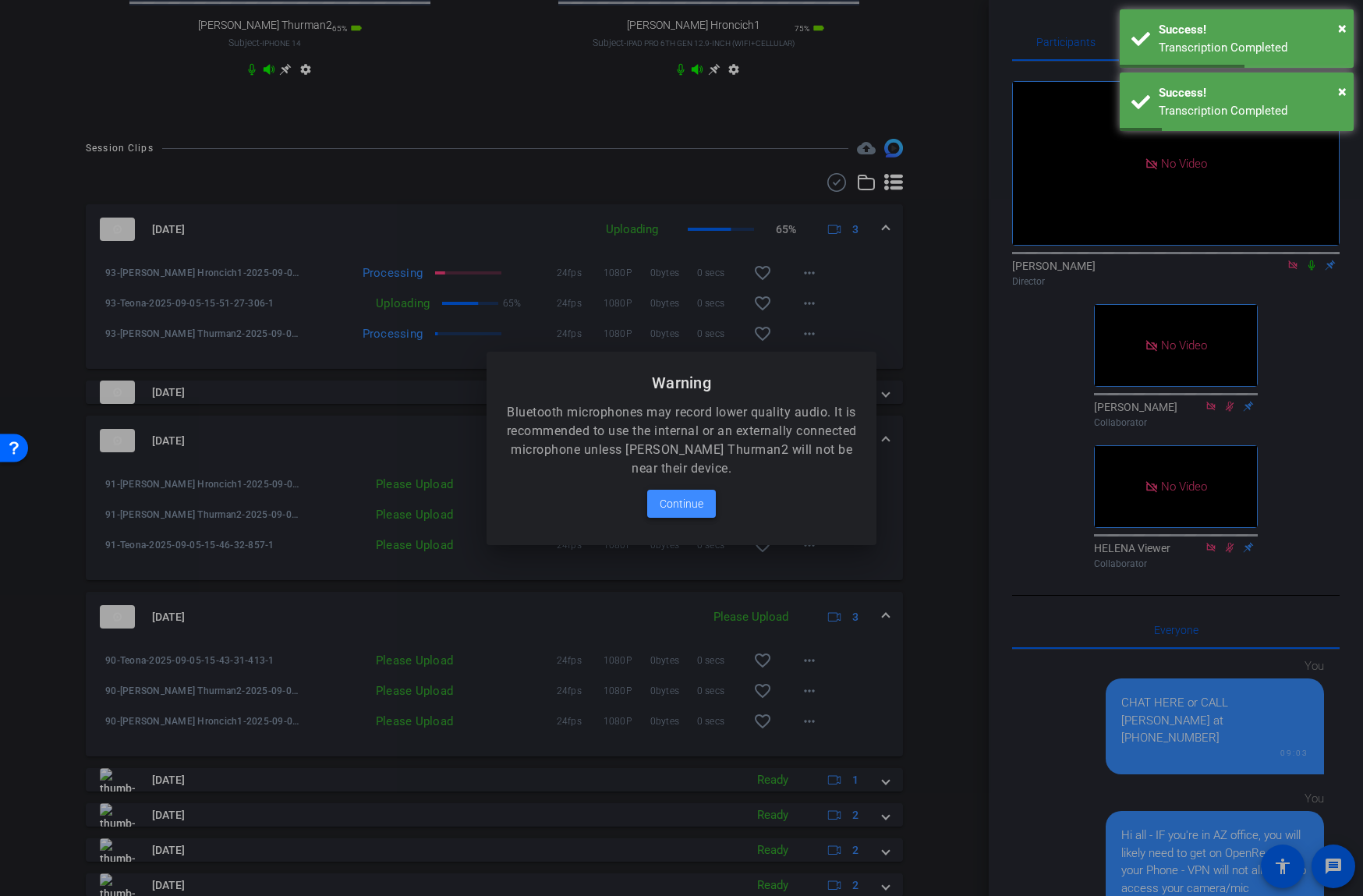
click at [671, 501] on span "Continue" at bounding box center [681, 504] width 44 height 19
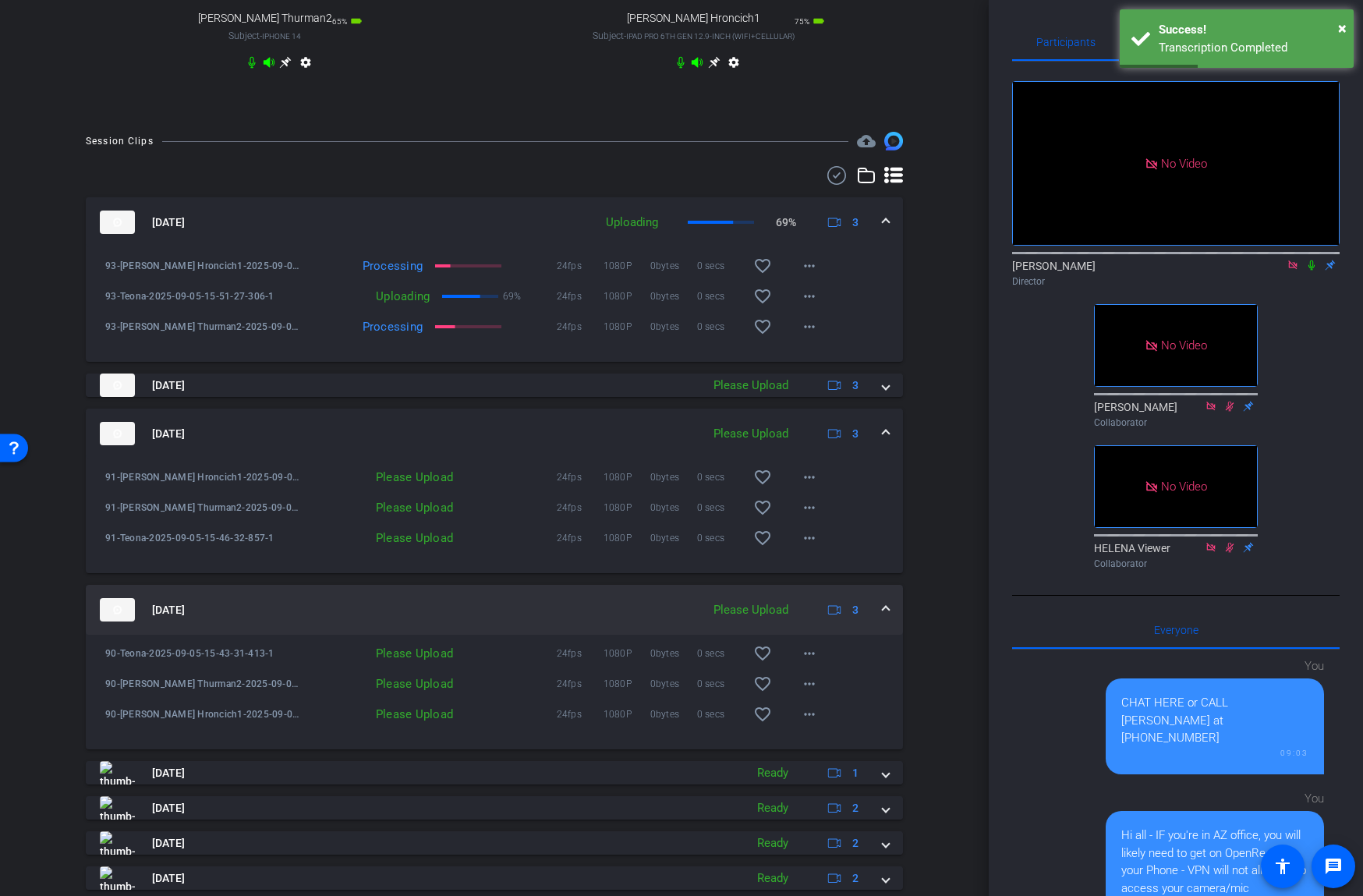
scroll to position [841, 0]
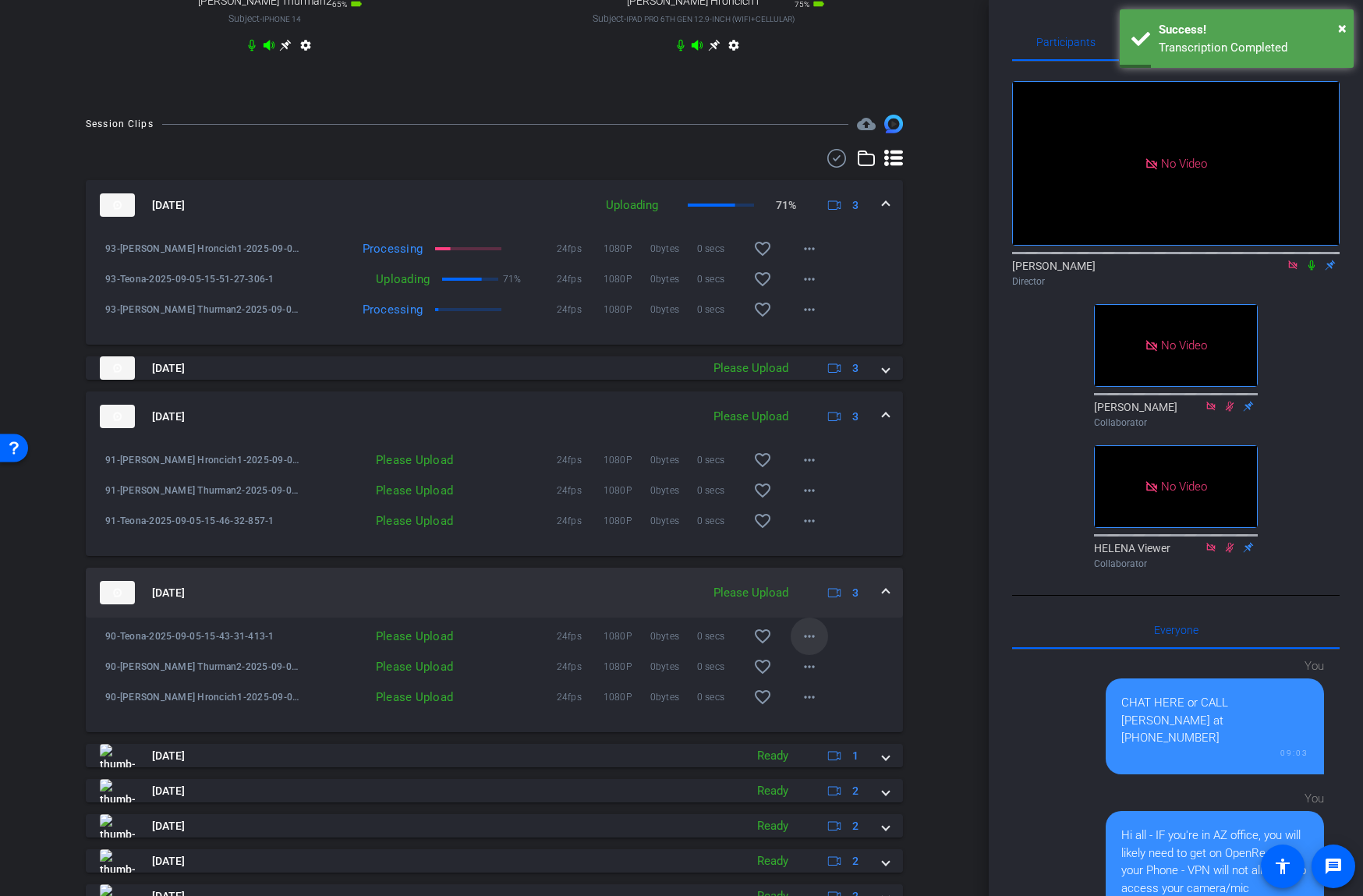
click at [803, 645] on mat-icon "more_horiz" at bounding box center [809, 636] width 19 height 19
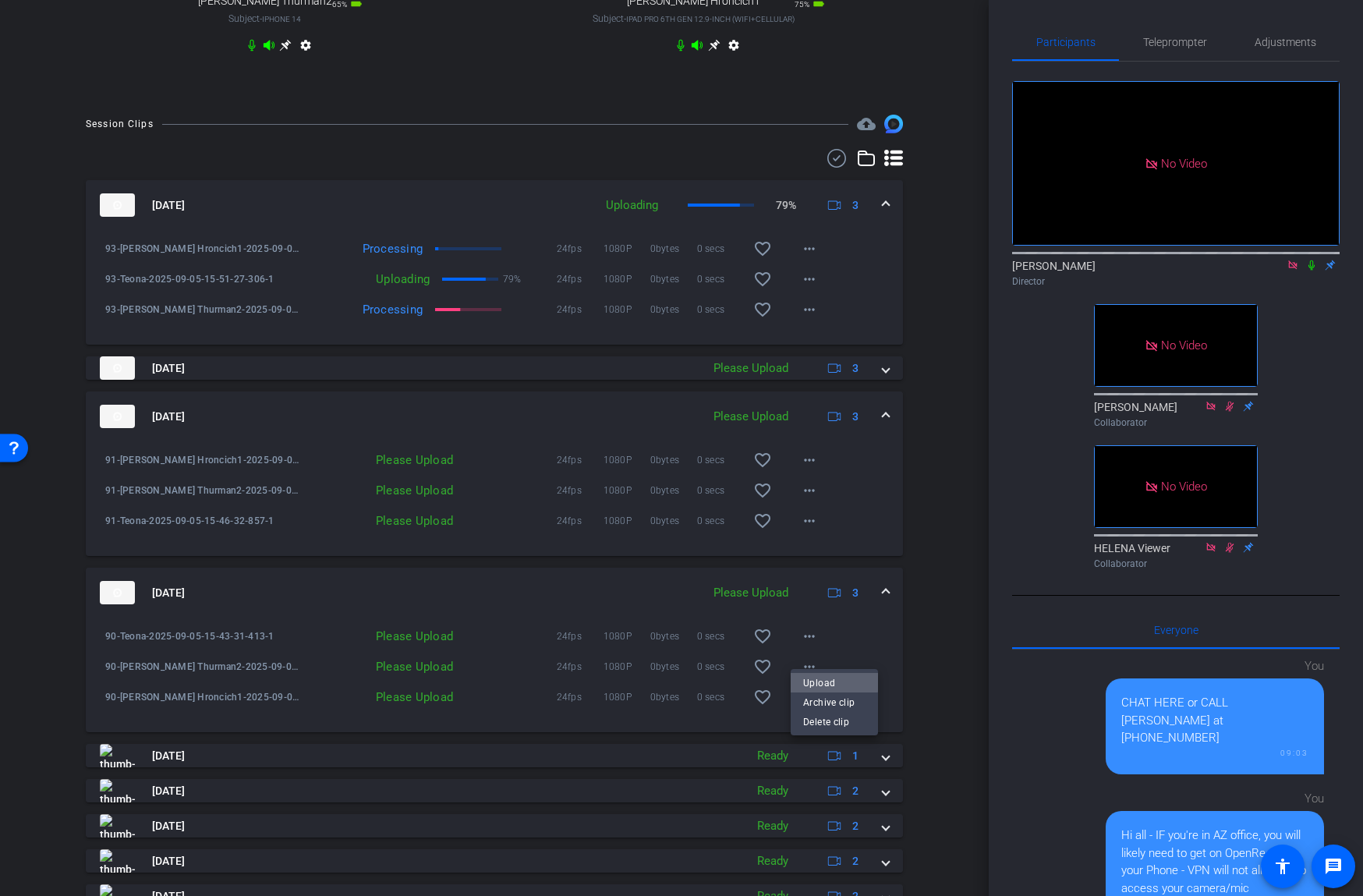
click at [813, 681] on span "Upload" at bounding box center [834, 683] width 62 height 19
click at [811, 530] on mat-icon "more_horiz" at bounding box center [809, 521] width 19 height 19
click at [818, 564] on span "Upload" at bounding box center [834, 567] width 62 height 19
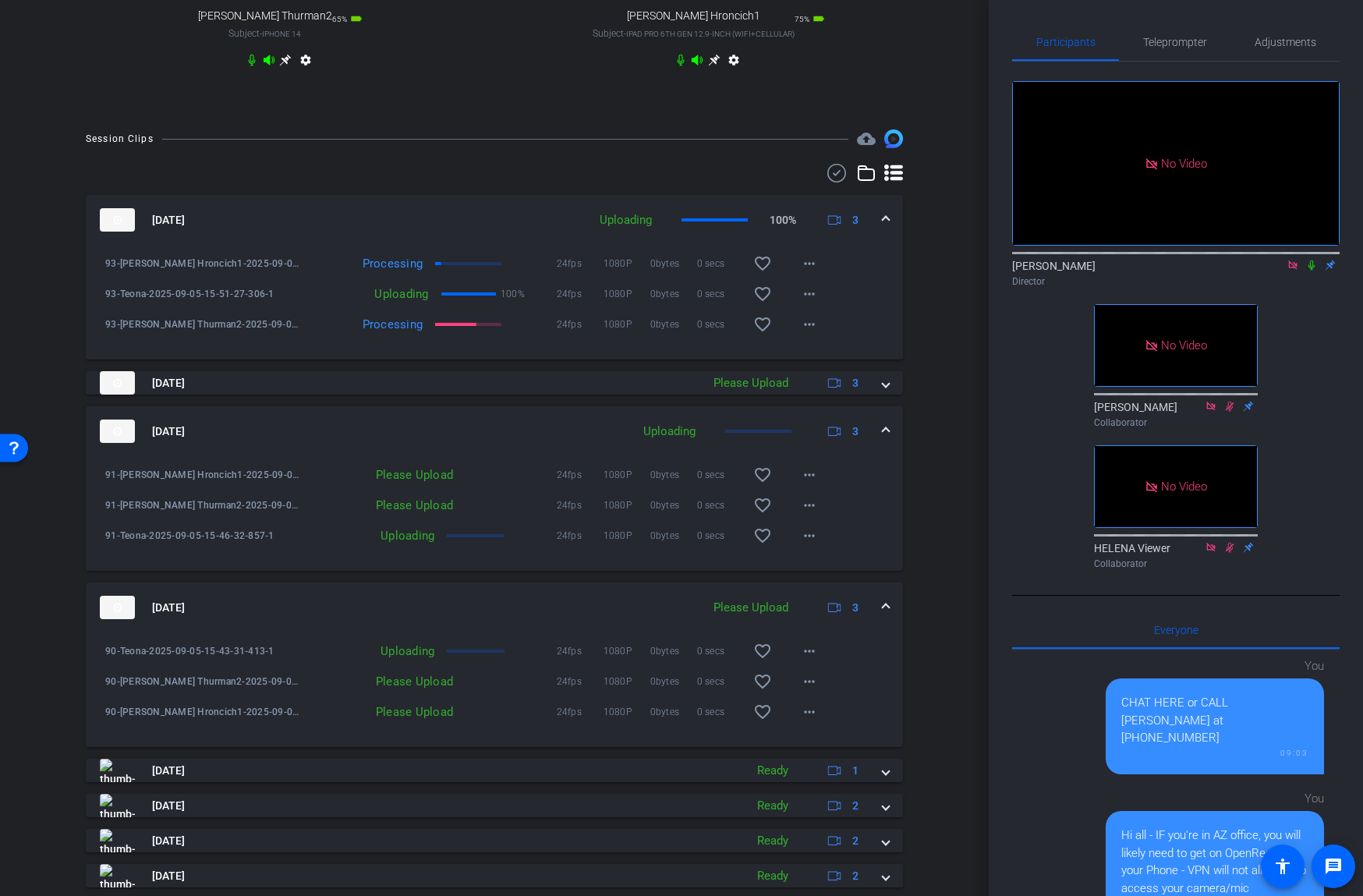
scroll to position [825, 0]
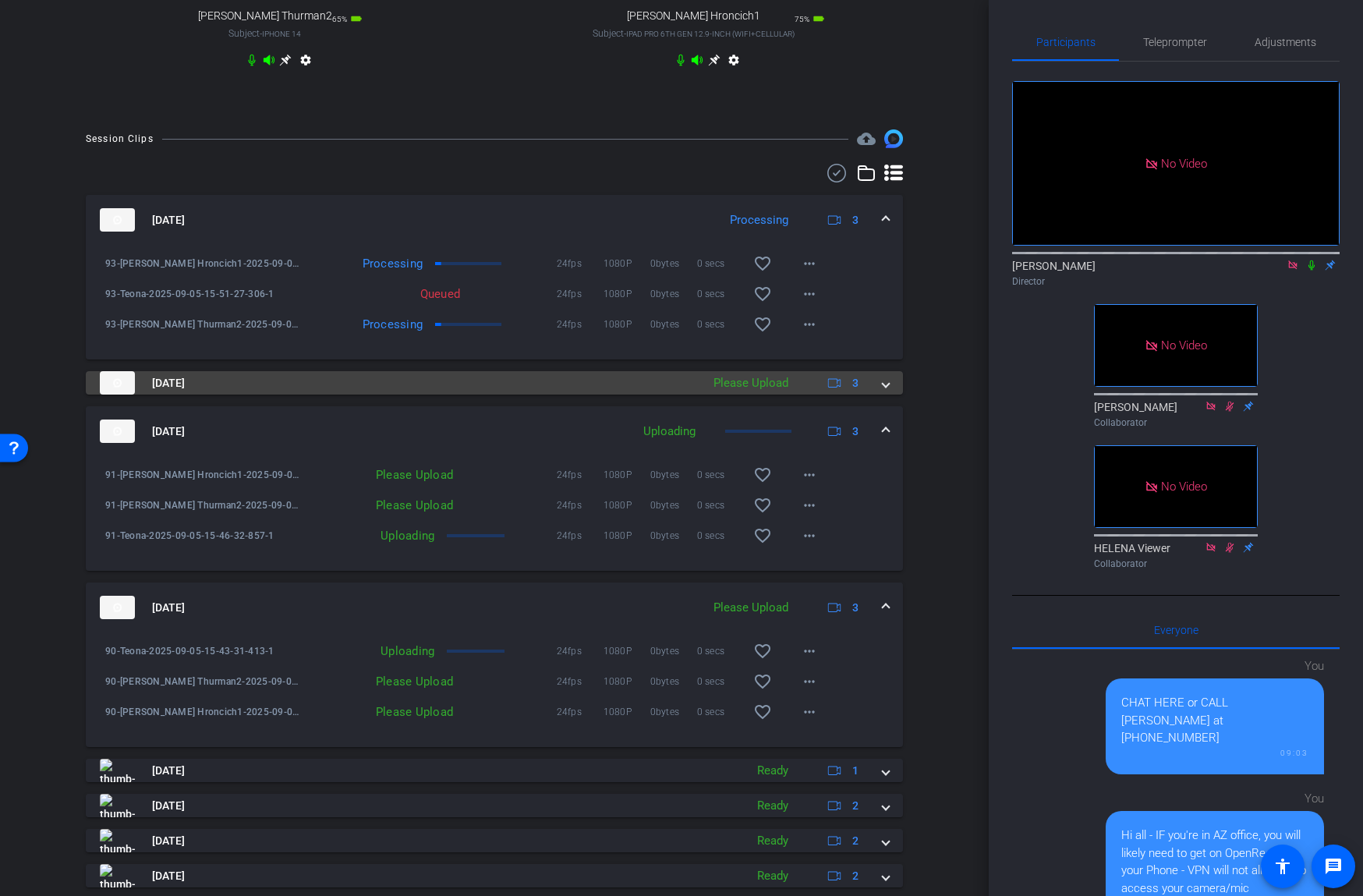
click at [883, 392] on span at bounding box center [885, 383] width 6 height 16
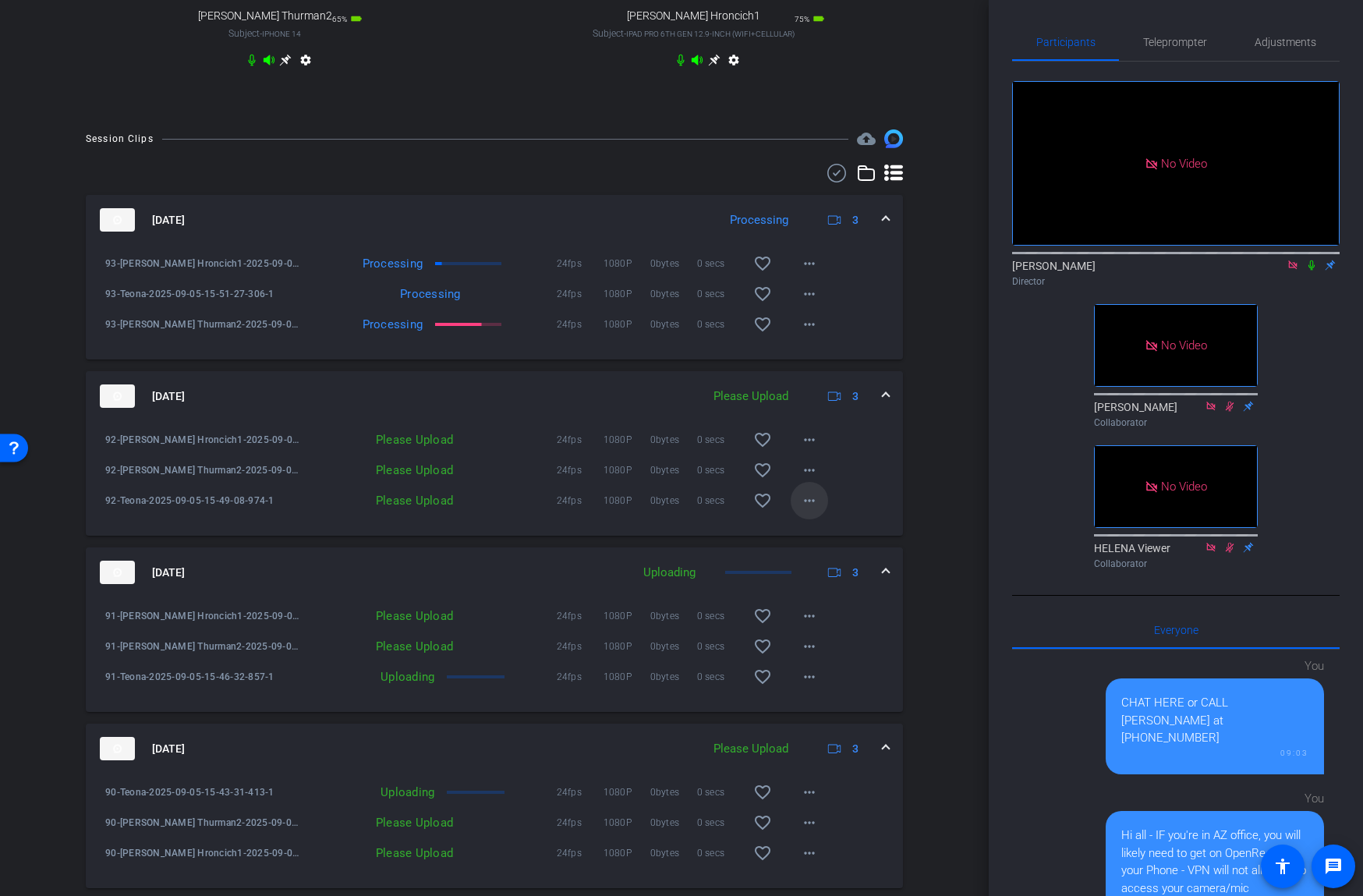
click at [812, 510] on mat-icon "more_horiz" at bounding box center [809, 500] width 19 height 19
click at [814, 543] on span "Upload" at bounding box center [834, 547] width 62 height 19
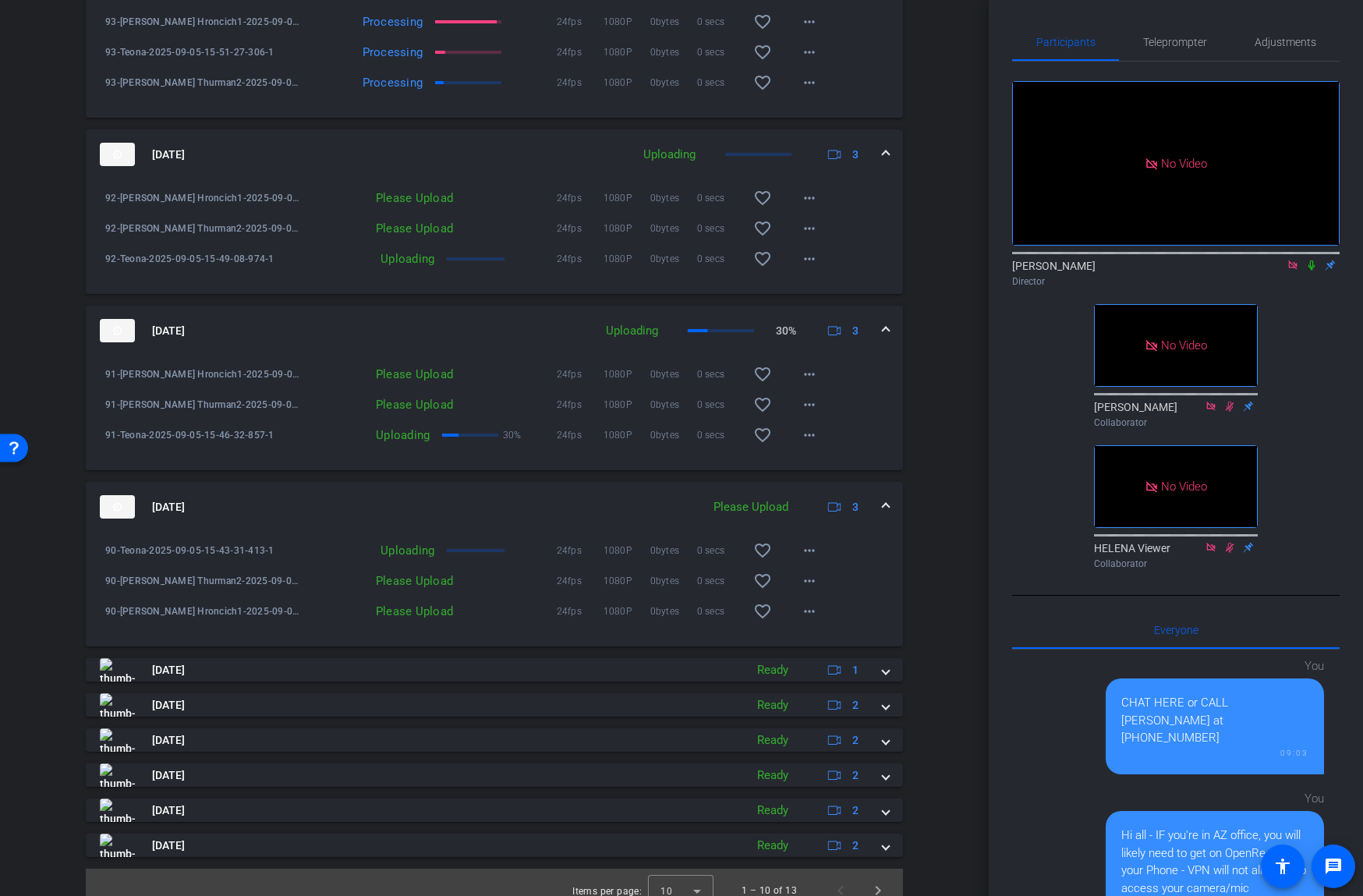
scroll to position [1068, 0]
click at [809, 619] on mat-icon "more_horiz" at bounding box center [809, 610] width 19 height 19
click at [817, 654] on span "Upload" at bounding box center [834, 657] width 62 height 19
click at [815, 589] on mat-icon "more_horiz" at bounding box center [809, 580] width 19 height 19
click at [814, 625] on span "Upload" at bounding box center [834, 627] width 62 height 19
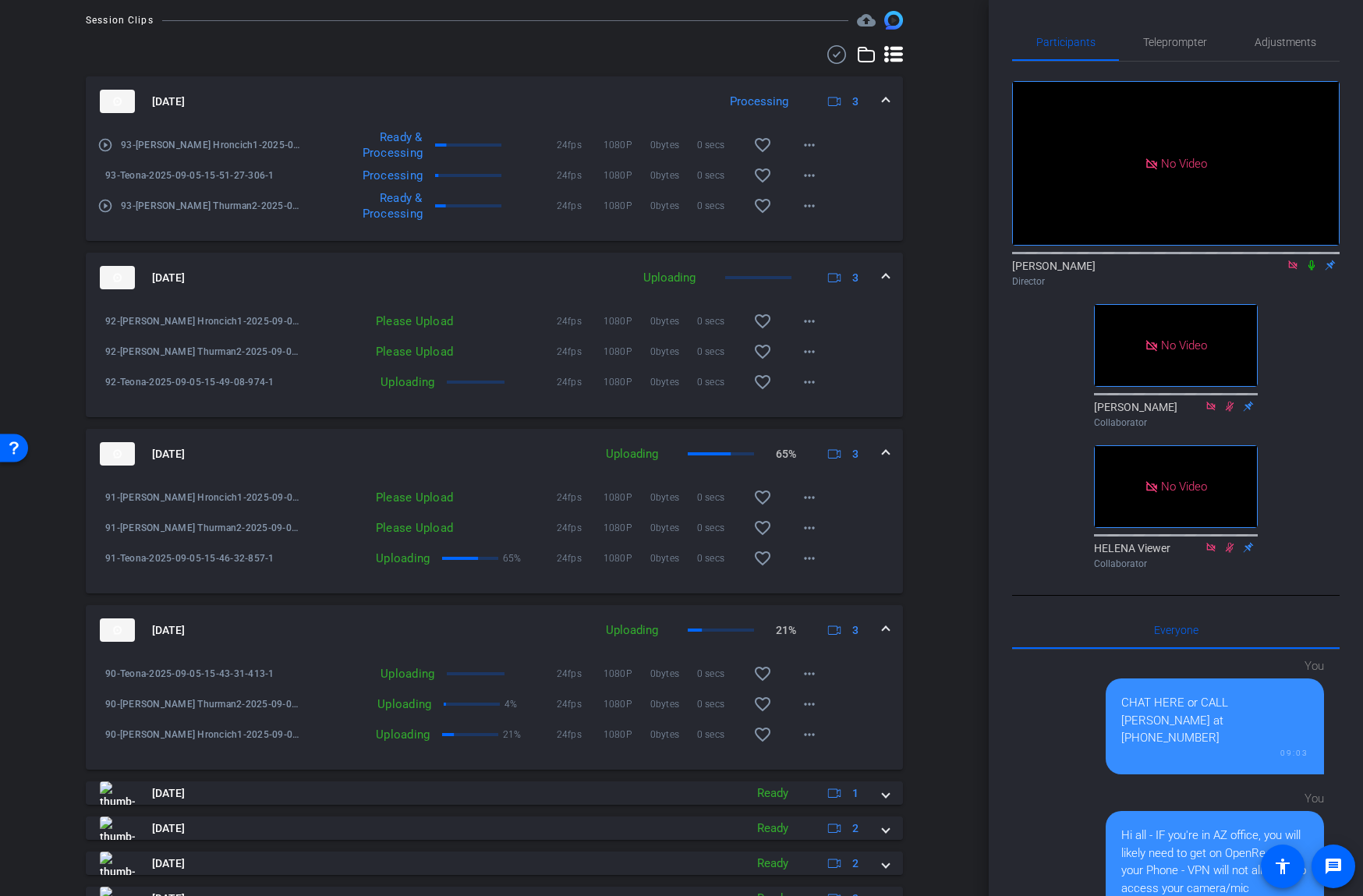
scroll to position [891, 0]
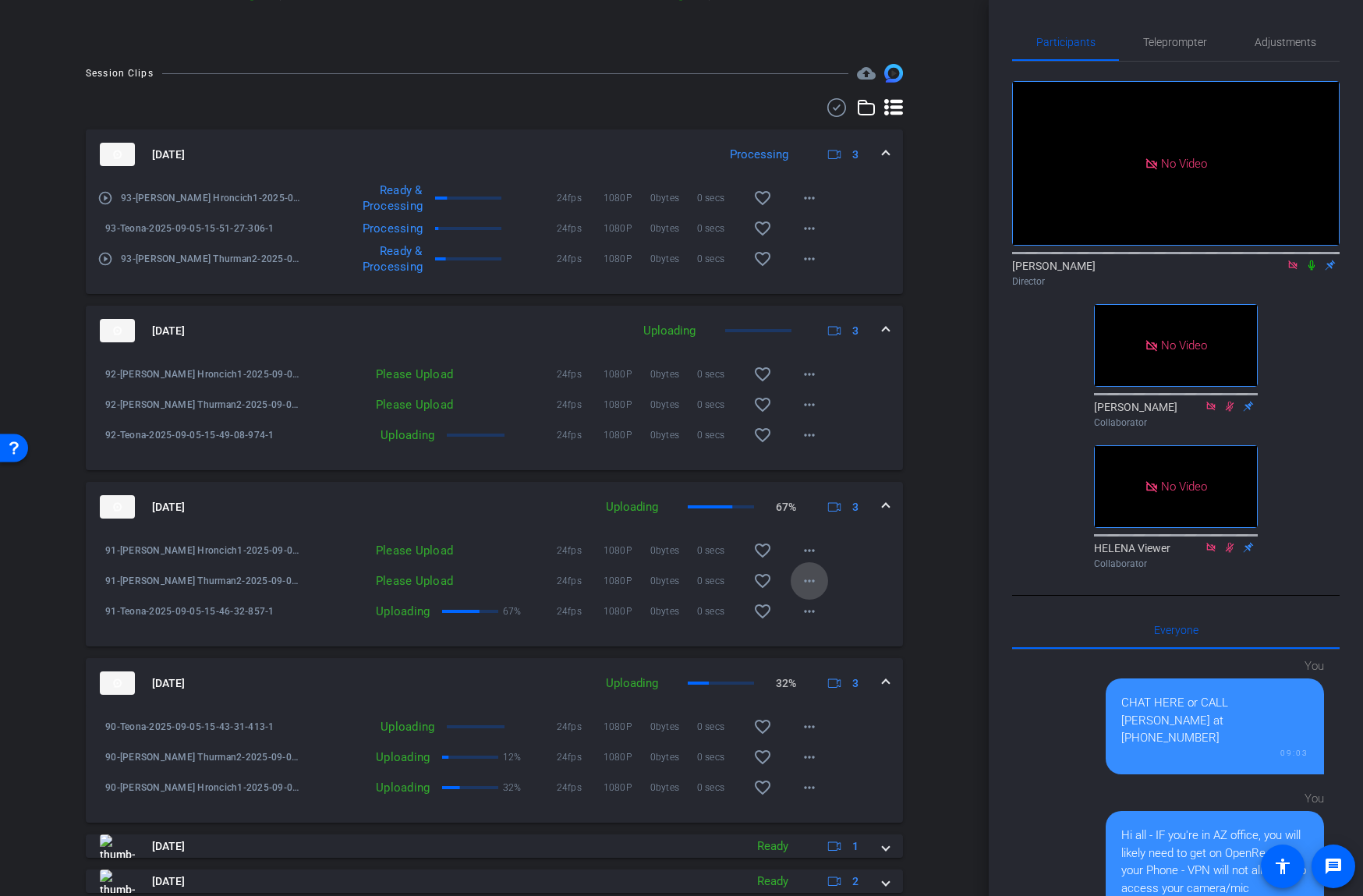
click at [816, 590] on mat-icon "more_horiz" at bounding box center [809, 581] width 19 height 19
click at [817, 629] on span "Upload" at bounding box center [834, 627] width 62 height 19
click at [810, 559] on mat-icon "more_horiz" at bounding box center [809, 550] width 19 height 19
click at [812, 594] on span "Upload" at bounding box center [834, 597] width 62 height 19
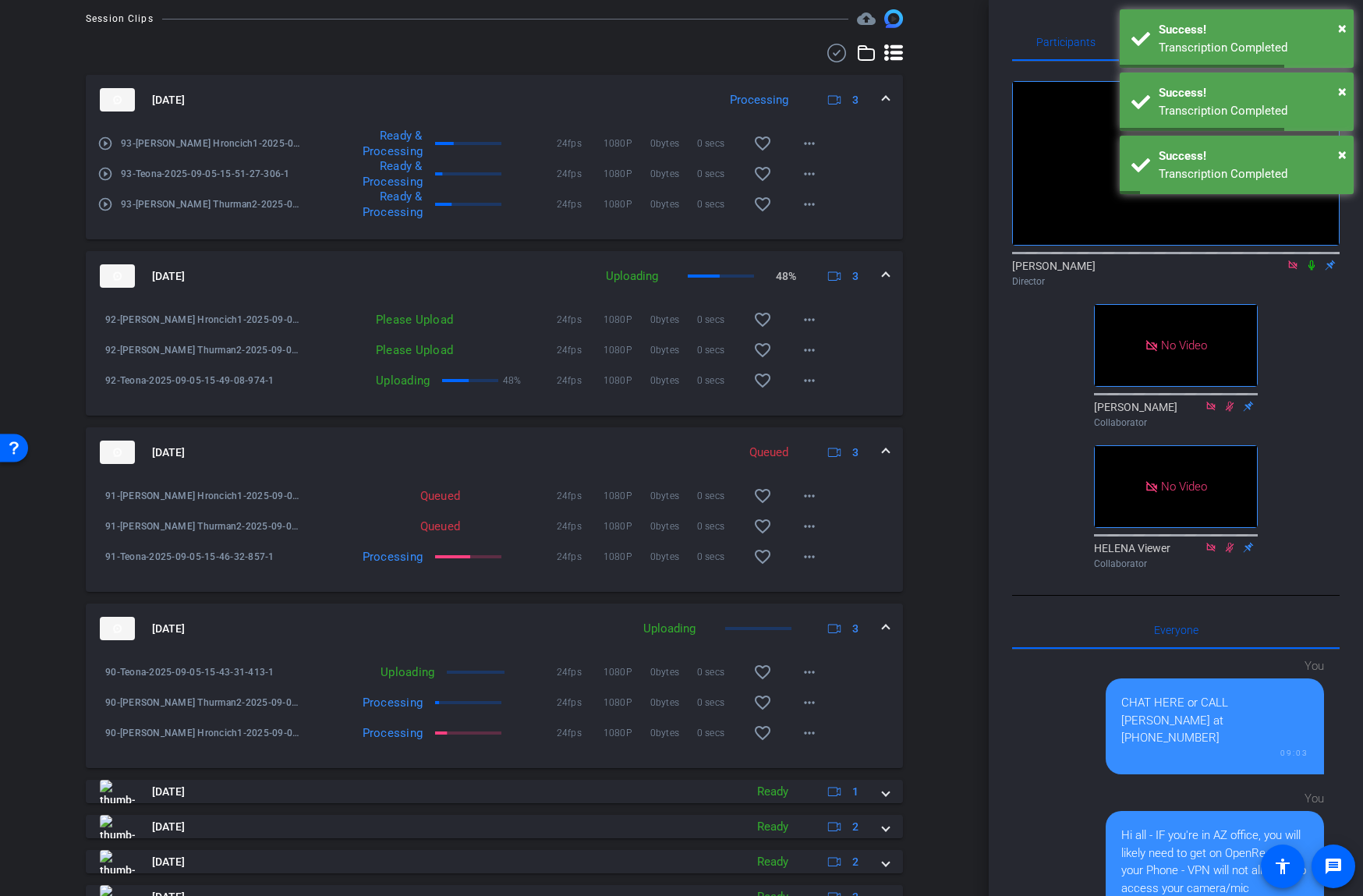
scroll to position [945, 0]
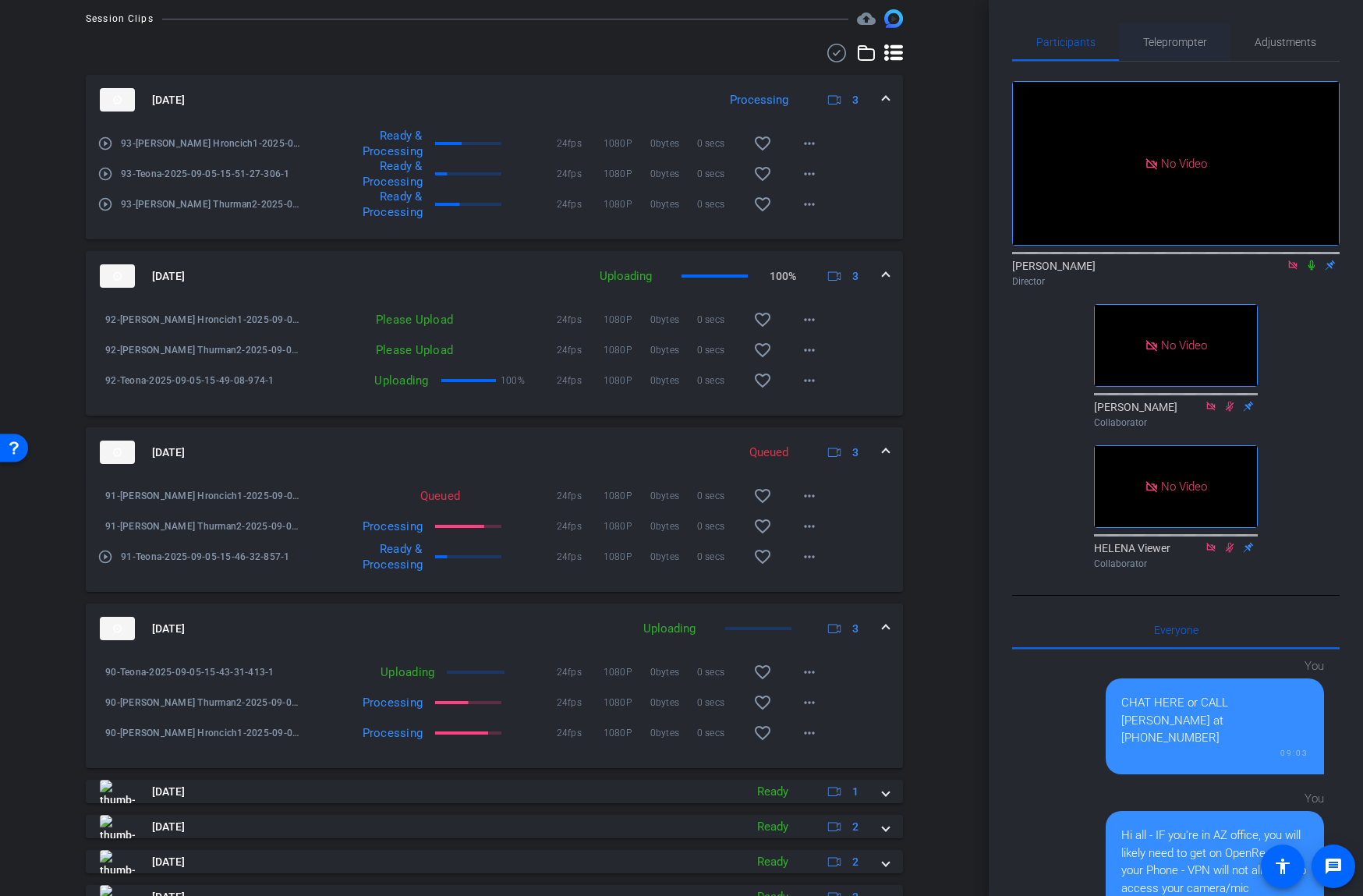
click at [1202, 36] on span "Teleprompter" at bounding box center [1175, 41] width 64 height 11
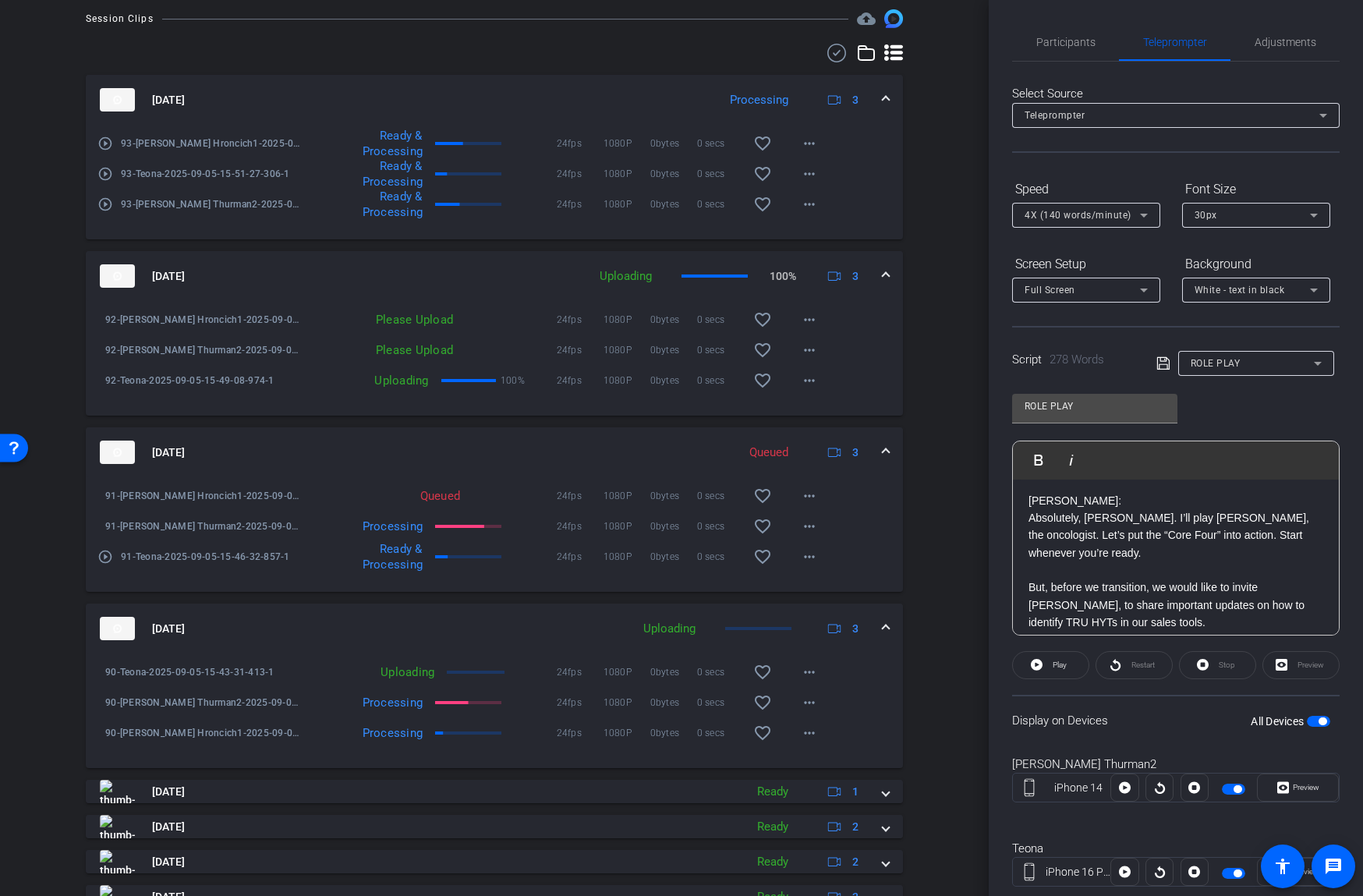
click at [1116, 510] on p "Absolutely, [PERSON_NAME]. I’ll play [PERSON_NAME], the oncologist. Let’s put t…" at bounding box center [1175, 535] width 294 height 52
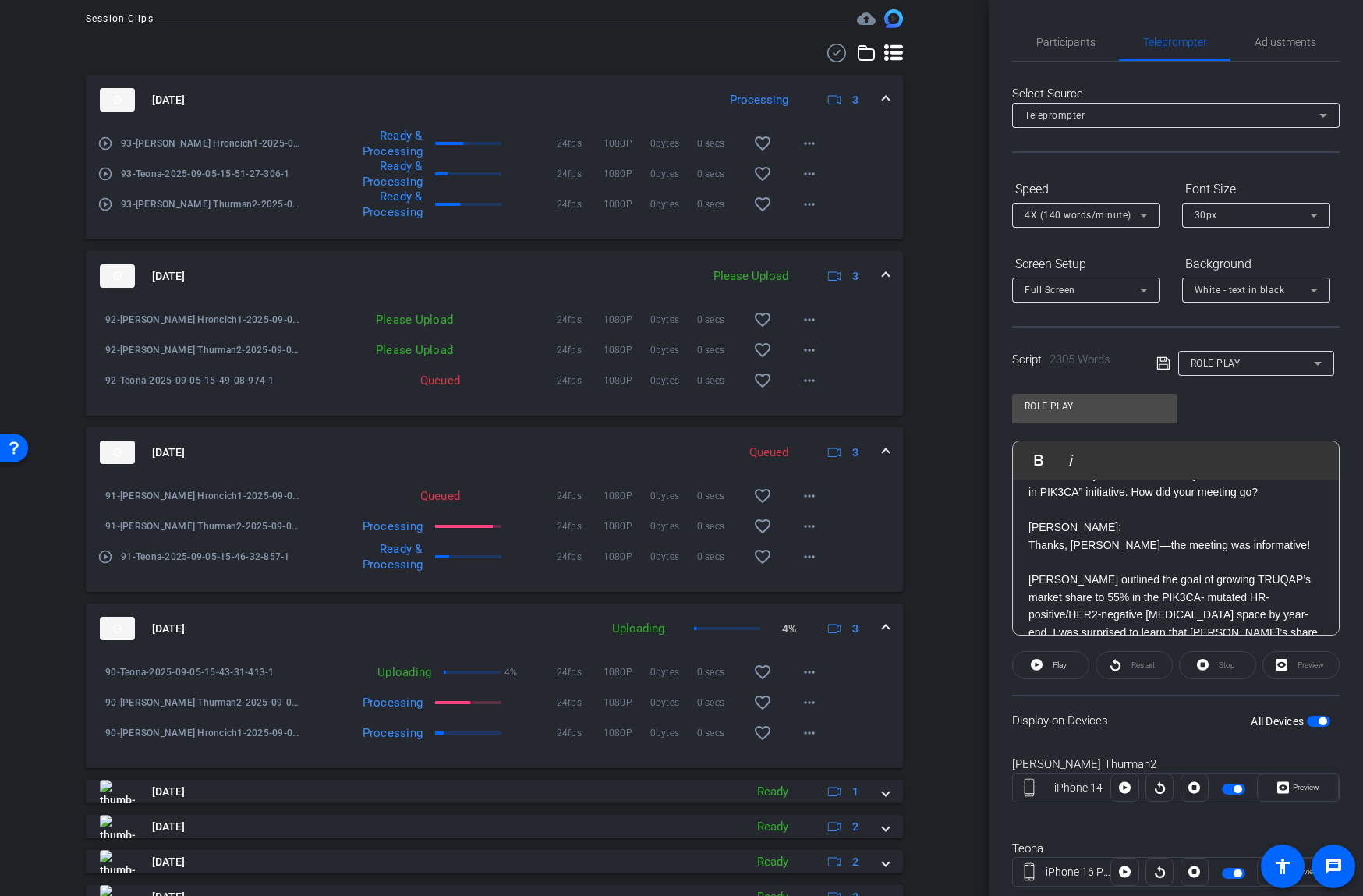
scroll to position [0, 0]
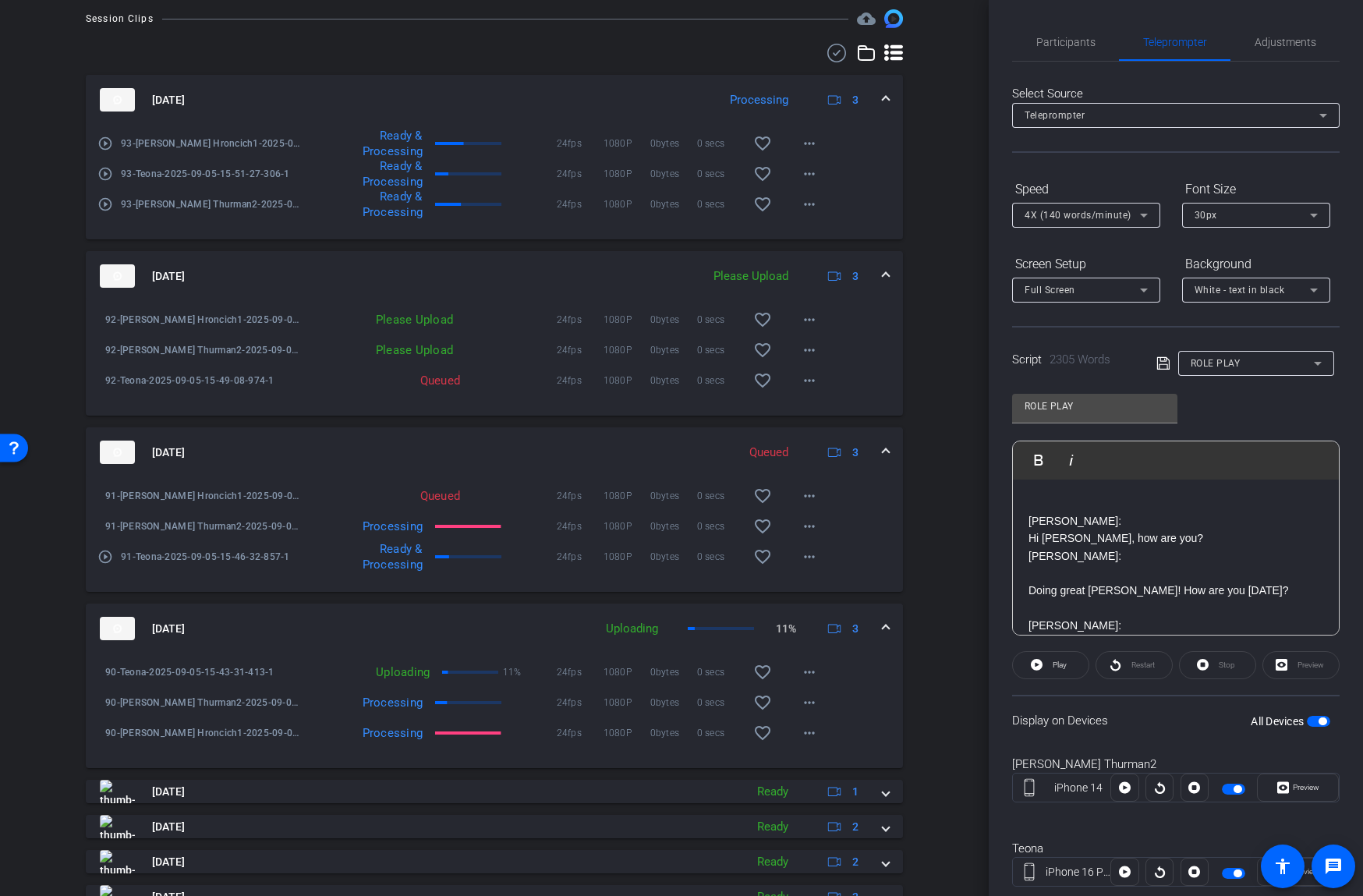
click at [1040, 501] on p at bounding box center [1175, 504] width 294 height 17
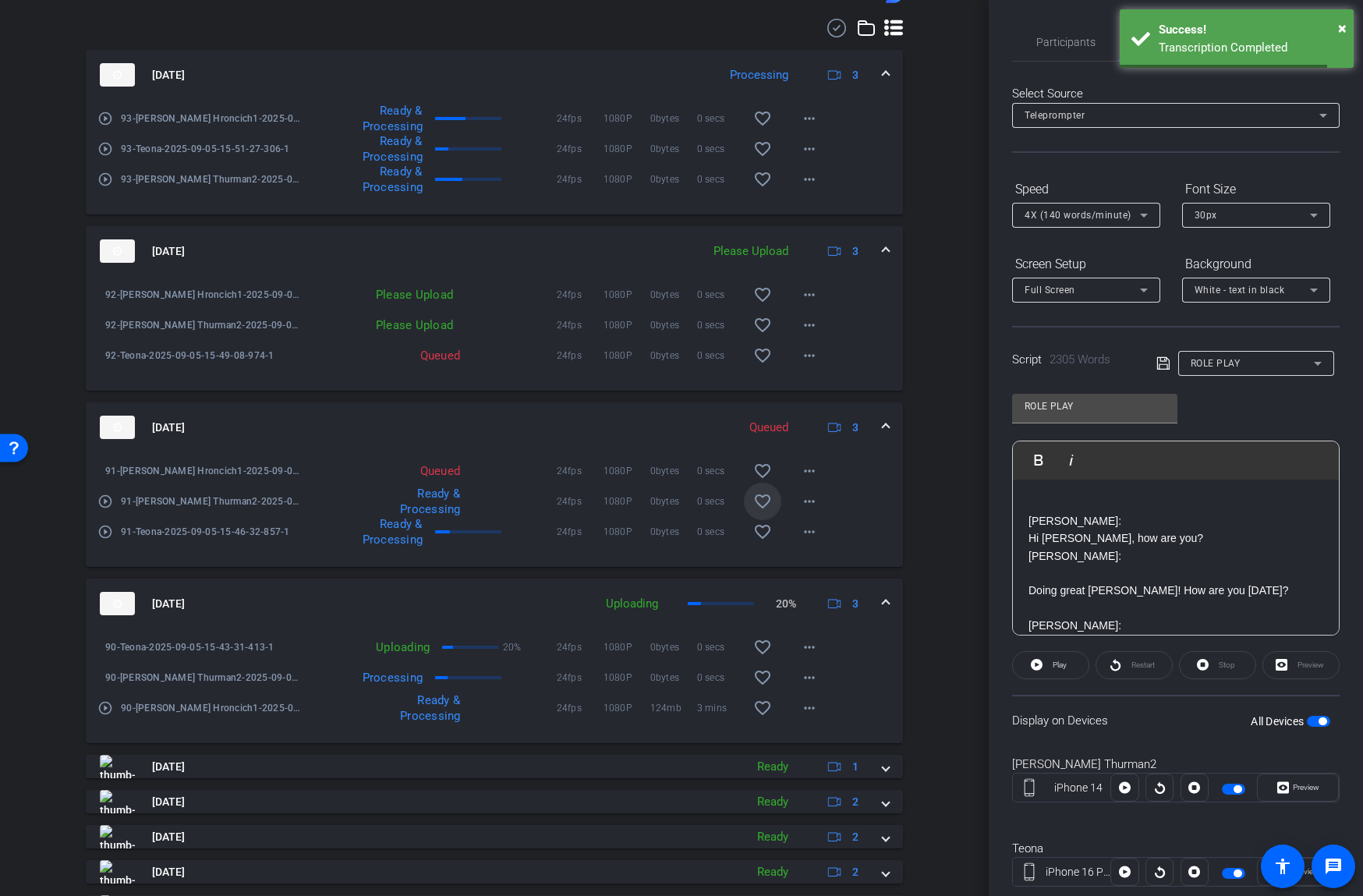
scroll to position [971, 0]
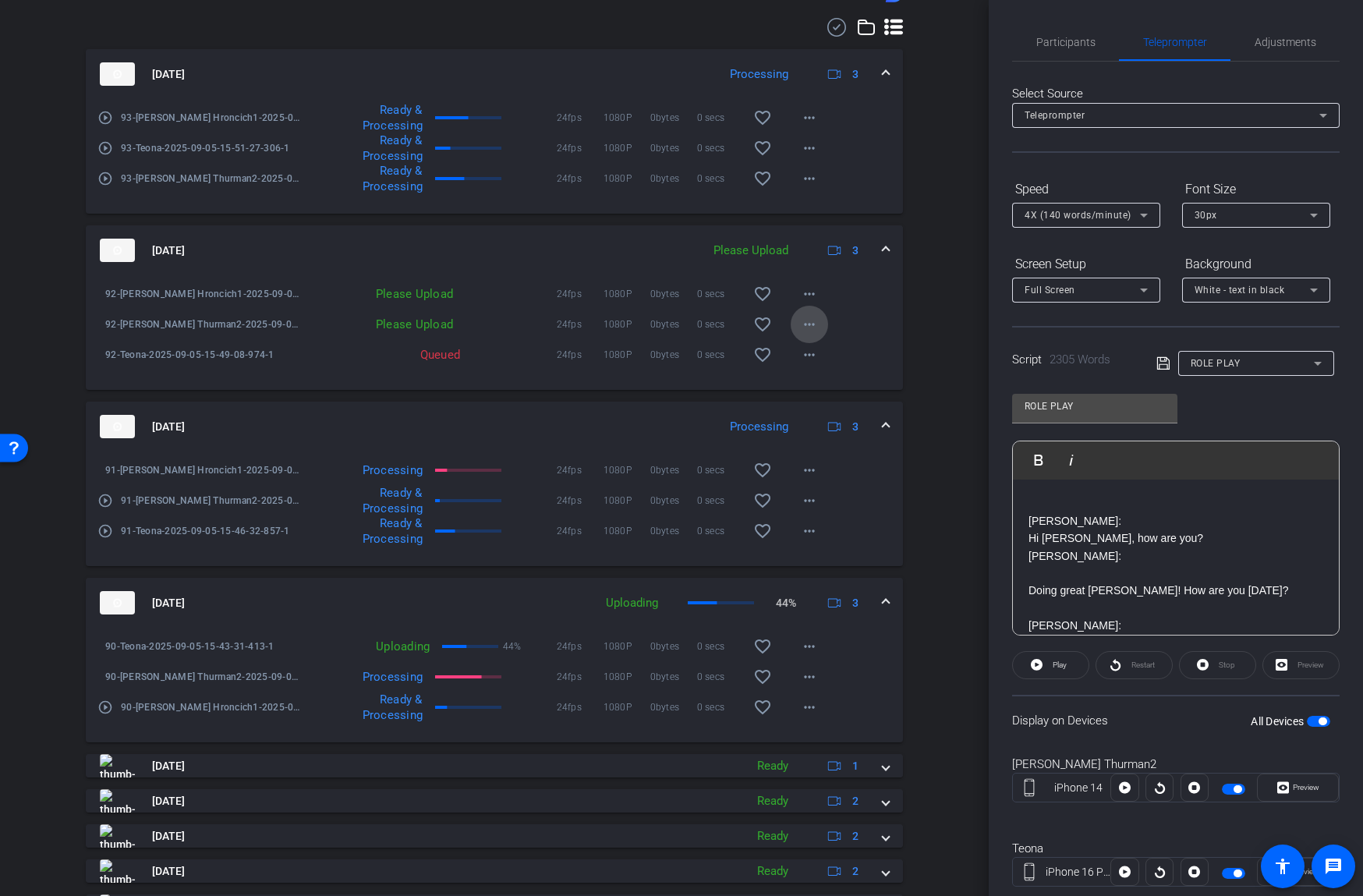
click at [813, 334] on mat-icon "more_horiz" at bounding box center [809, 324] width 19 height 19
click at [816, 371] on span "Upload" at bounding box center [834, 371] width 62 height 19
click at [809, 303] on mat-icon "more_horiz" at bounding box center [809, 294] width 19 height 19
click at [819, 340] on span "Upload" at bounding box center [834, 341] width 62 height 19
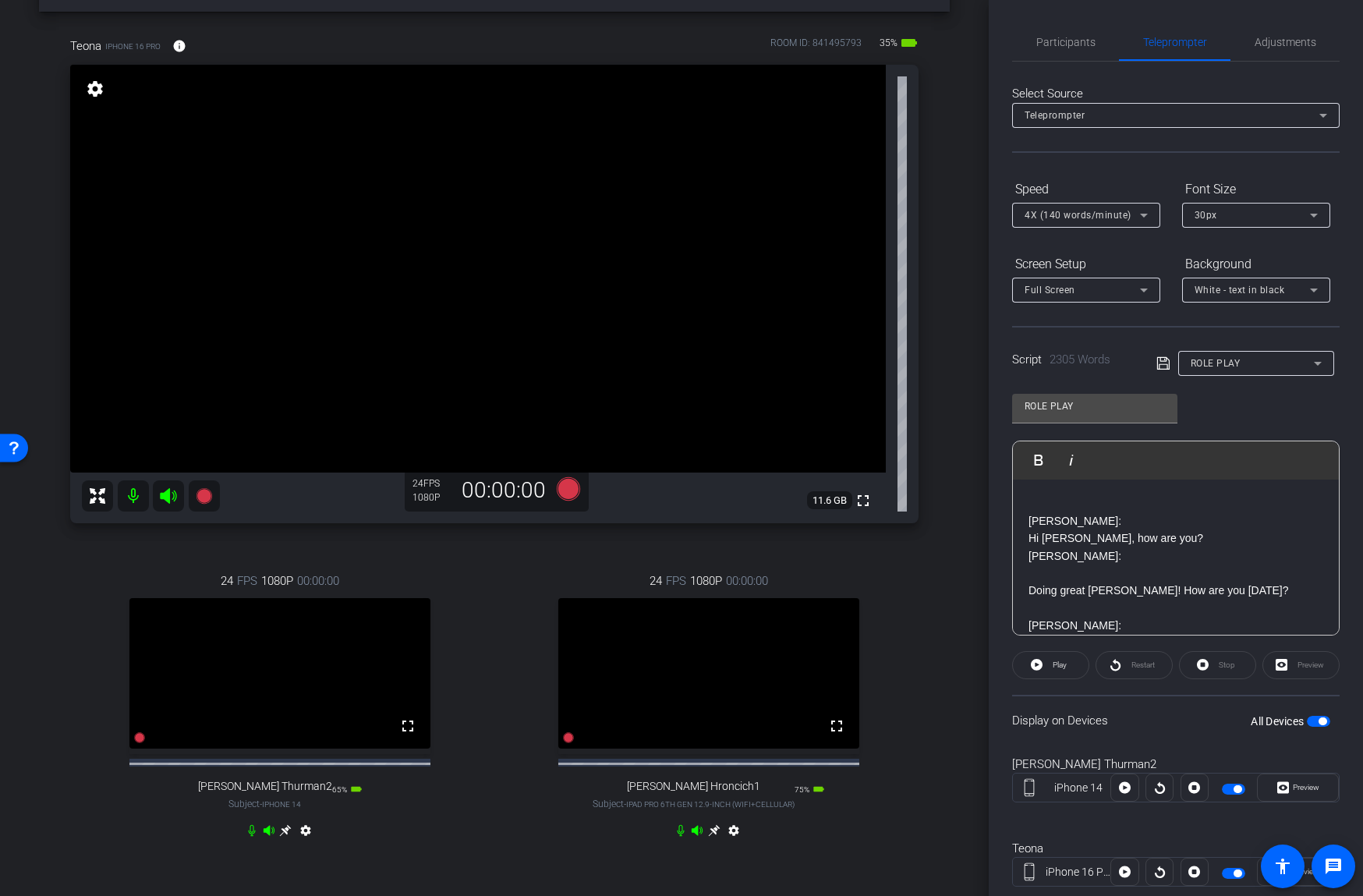
scroll to position [58, 0]
click at [132, 496] on mat-icon at bounding box center [133, 492] width 31 height 31
click at [288, 834] on icon at bounding box center [285, 827] width 11 height 11
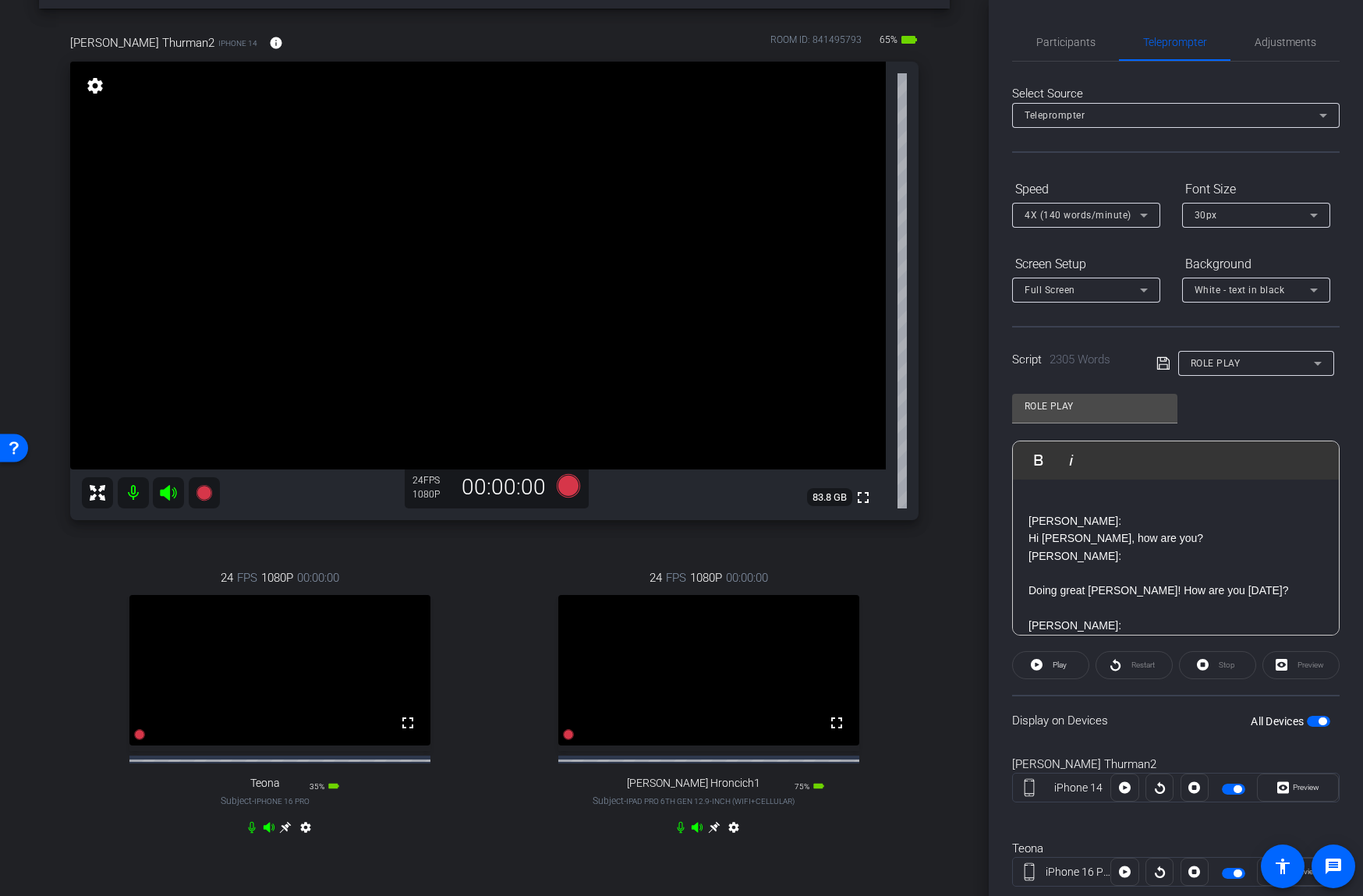
click at [254, 834] on icon at bounding box center [252, 827] width 7 height 11
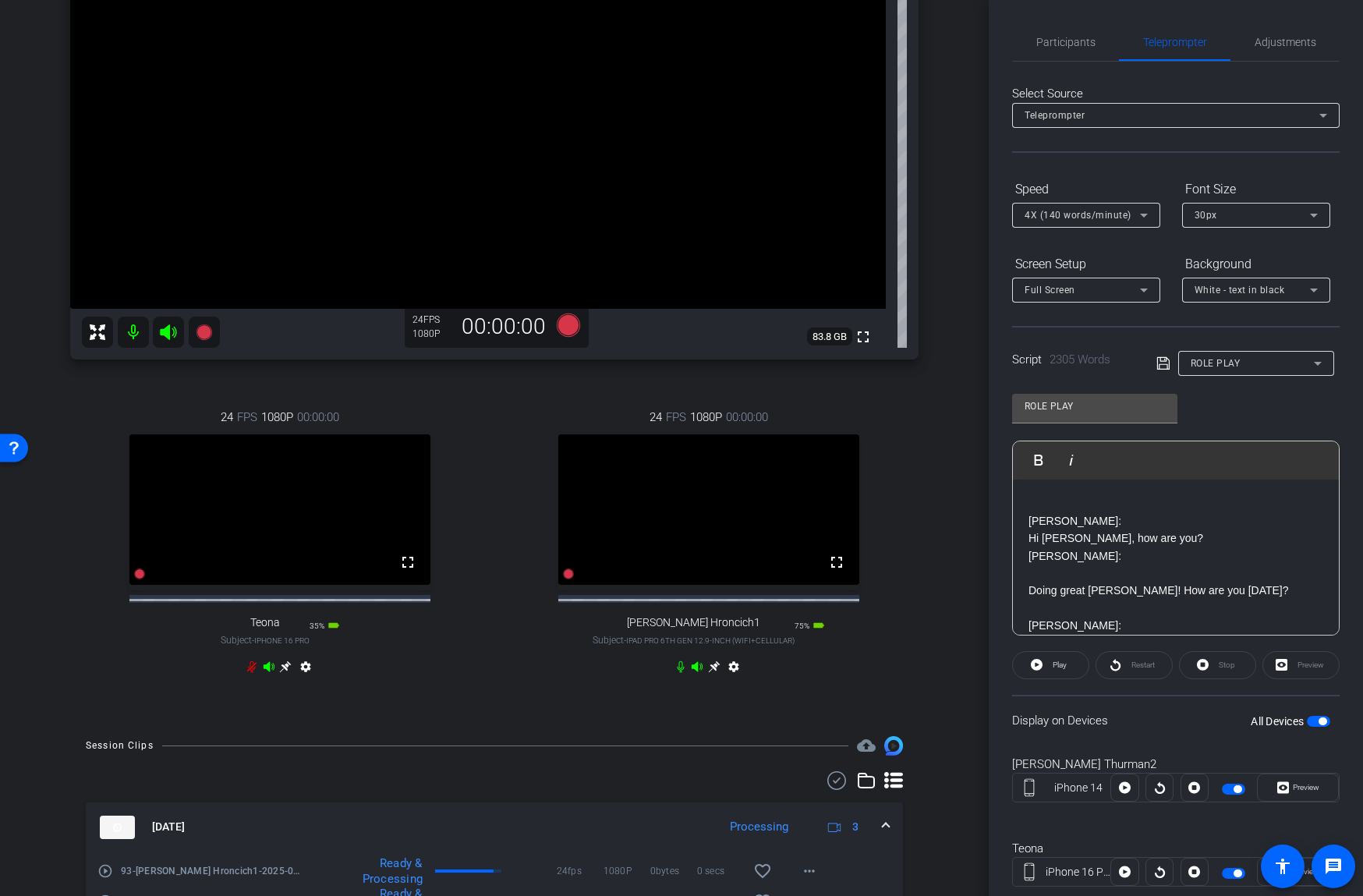
scroll to position [218, 0]
click at [712, 674] on icon at bounding box center [714, 667] width 11 height 11
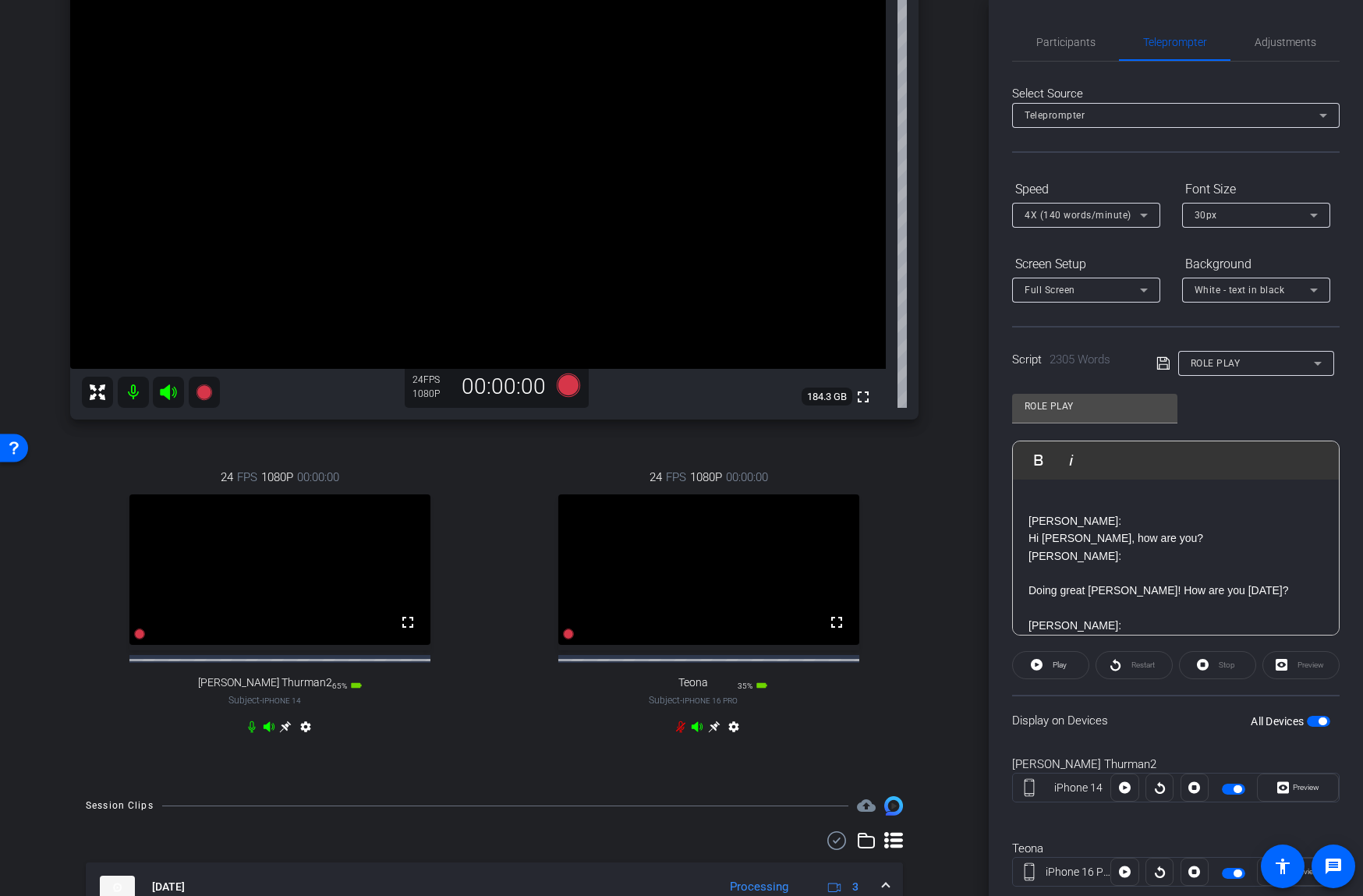
scroll to position [90, 0]
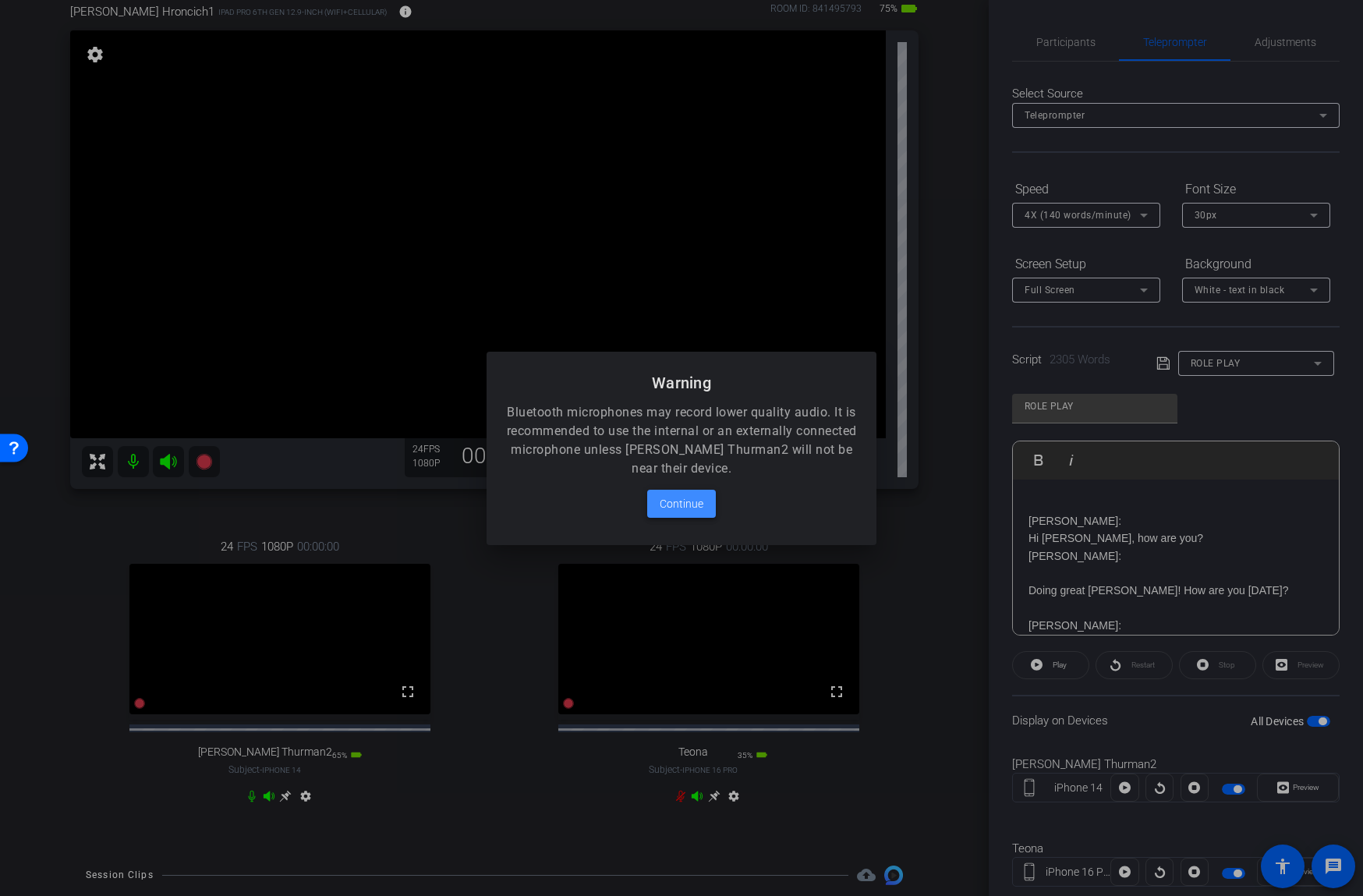
click at [679, 499] on span "Continue" at bounding box center [681, 504] width 44 height 19
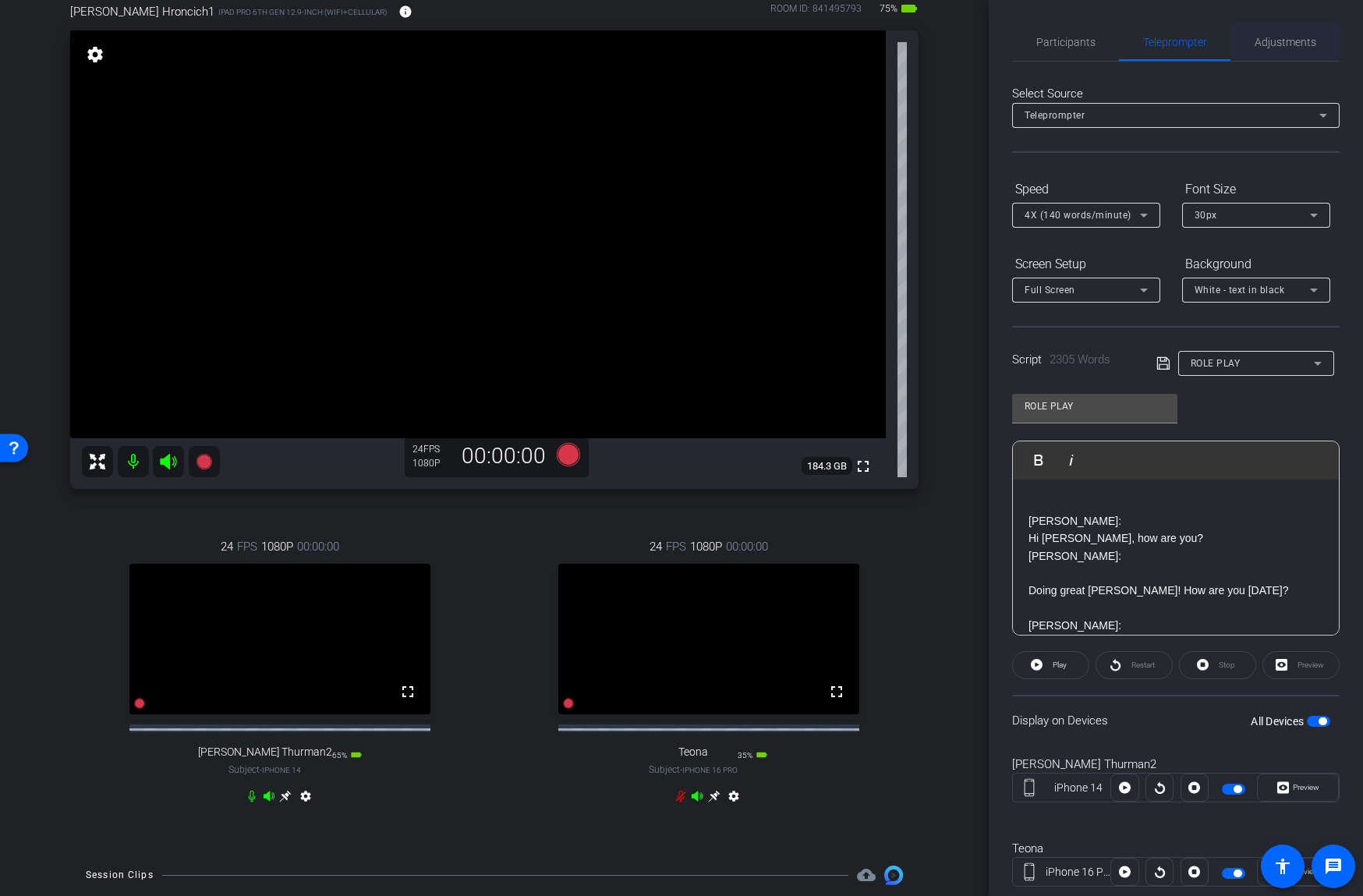
click at [1279, 40] on span "Adjustments" at bounding box center [1285, 41] width 62 height 11
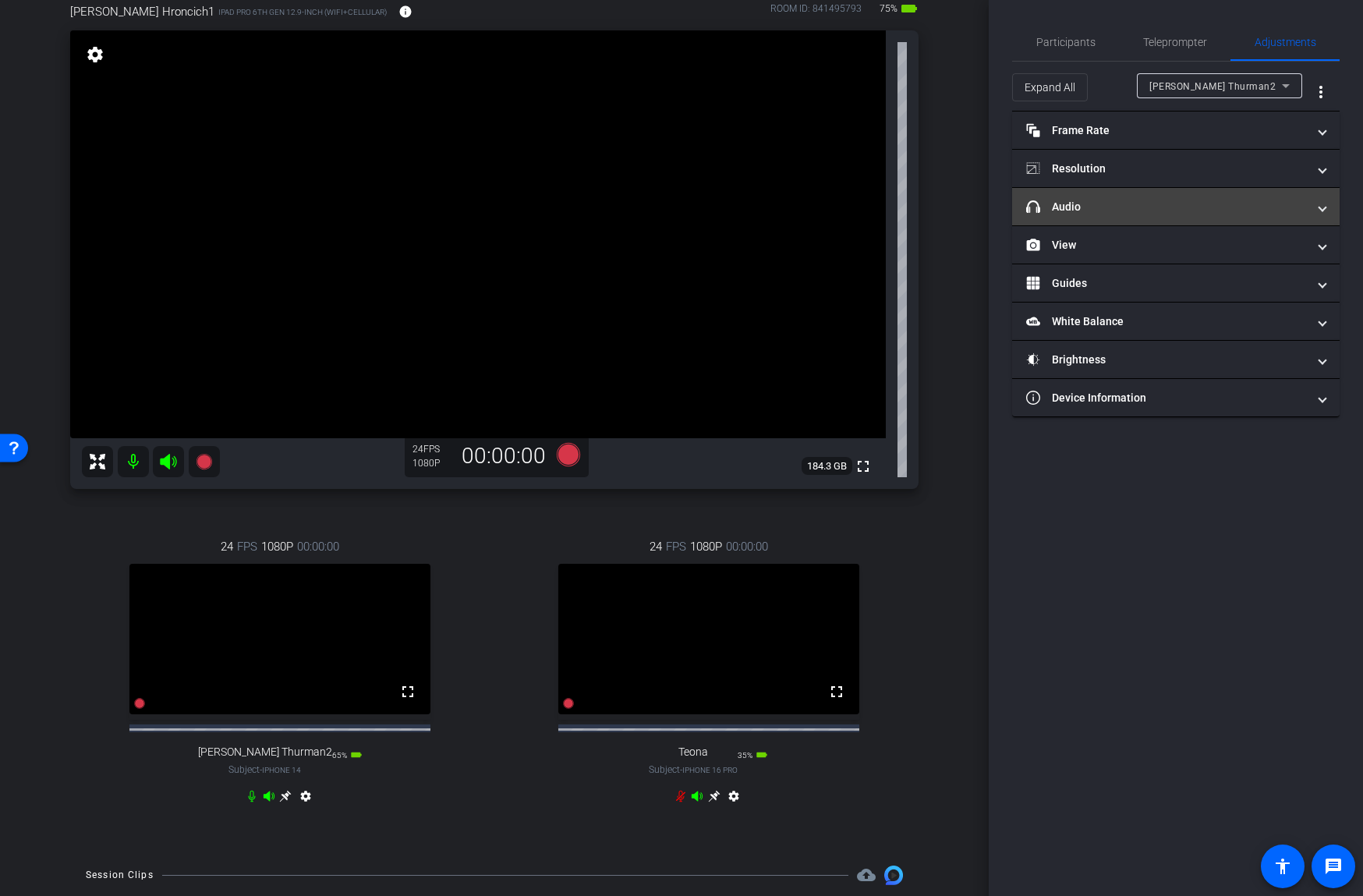
click at [1086, 206] on mat-panel-title "headphone icon Audio" at bounding box center [1166, 207] width 281 height 16
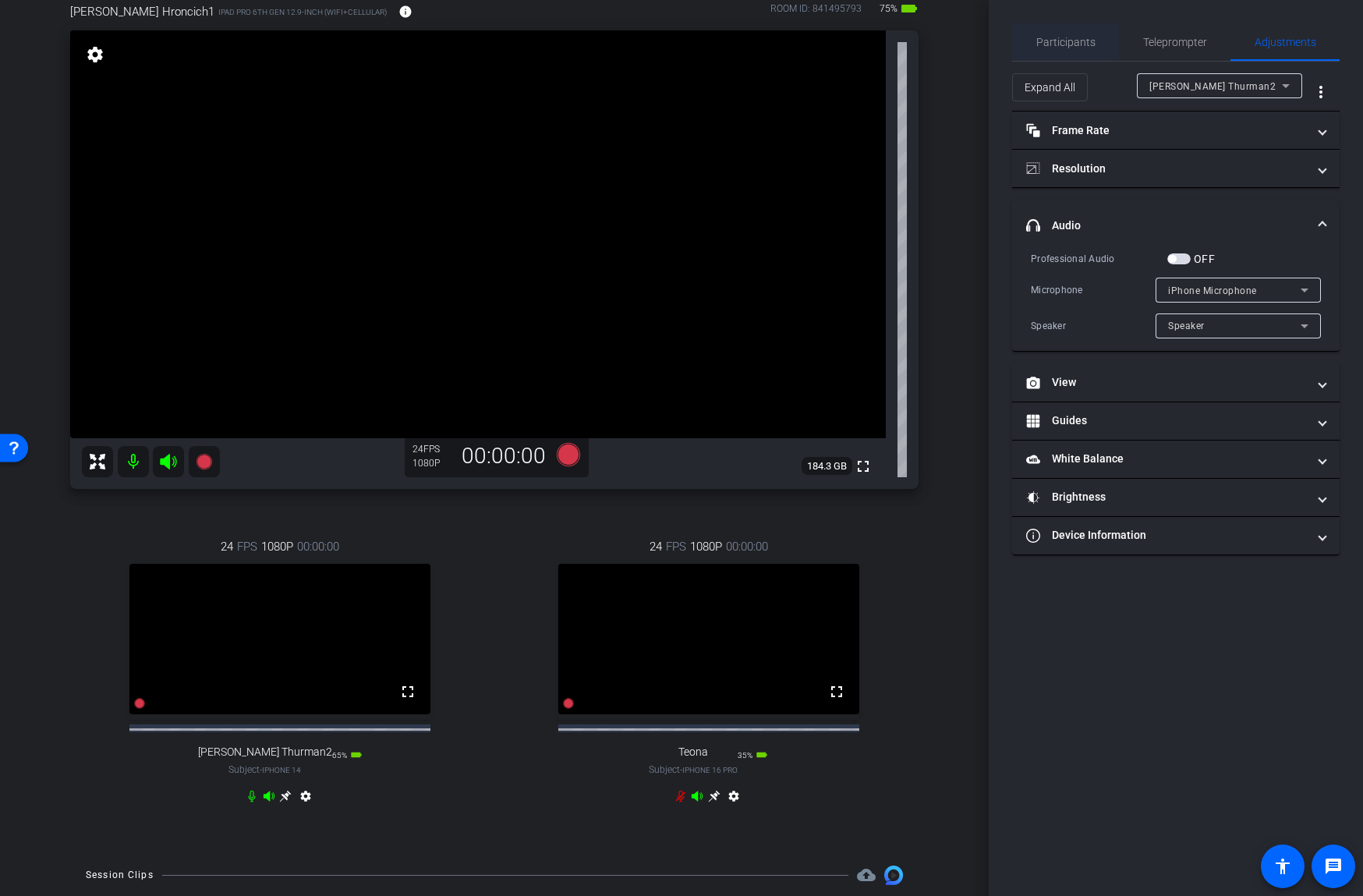
click at [1074, 43] on span "Participants" at bounding box center [1065, 41] width 59 height 11
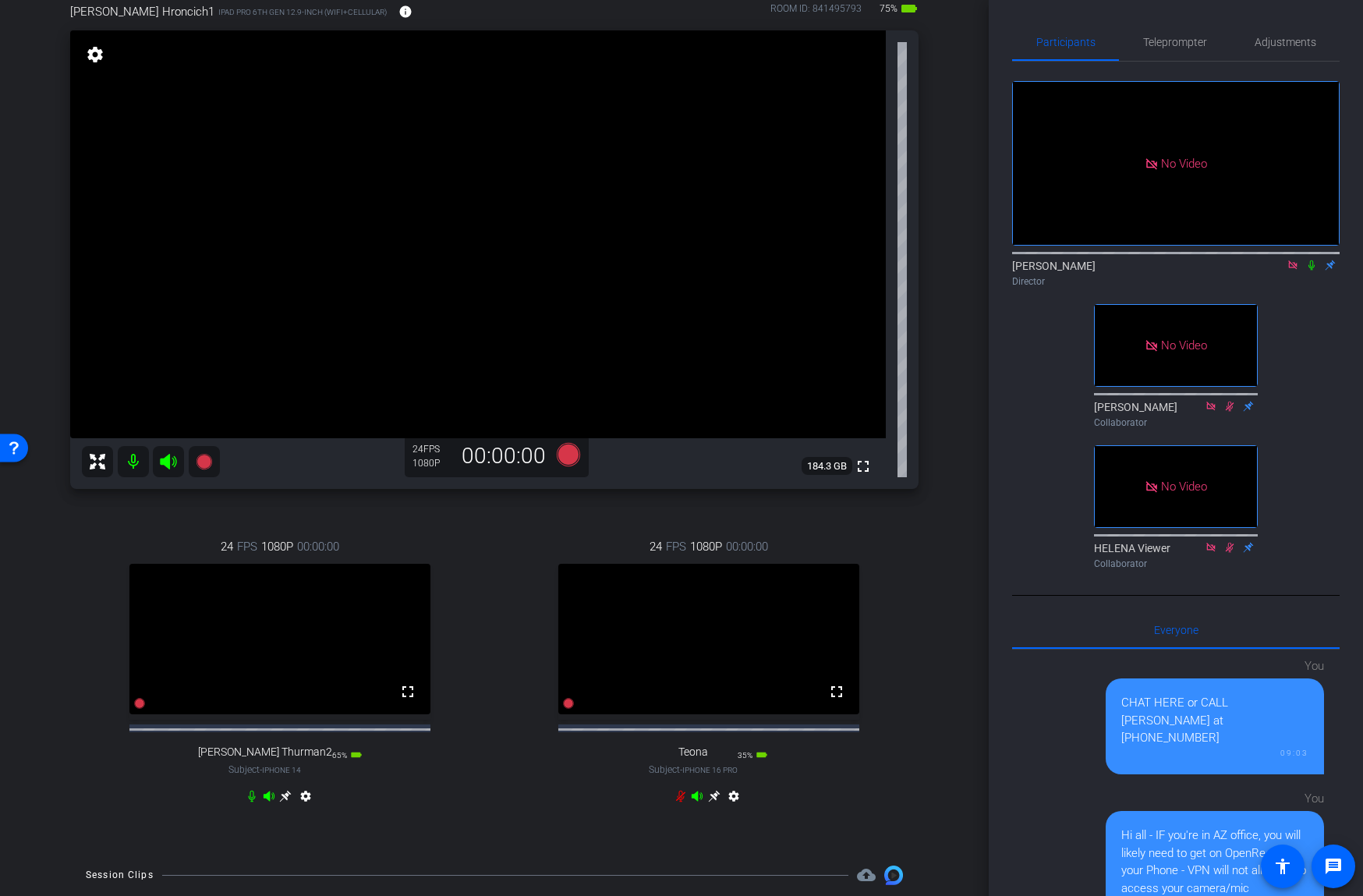
click at [289, 802] on icon at bounding box center [285, 795] width 12 height 12
click at [1157, 42] on span "Teleprompter" at bounding box center [1175, 41] width 64 height 11
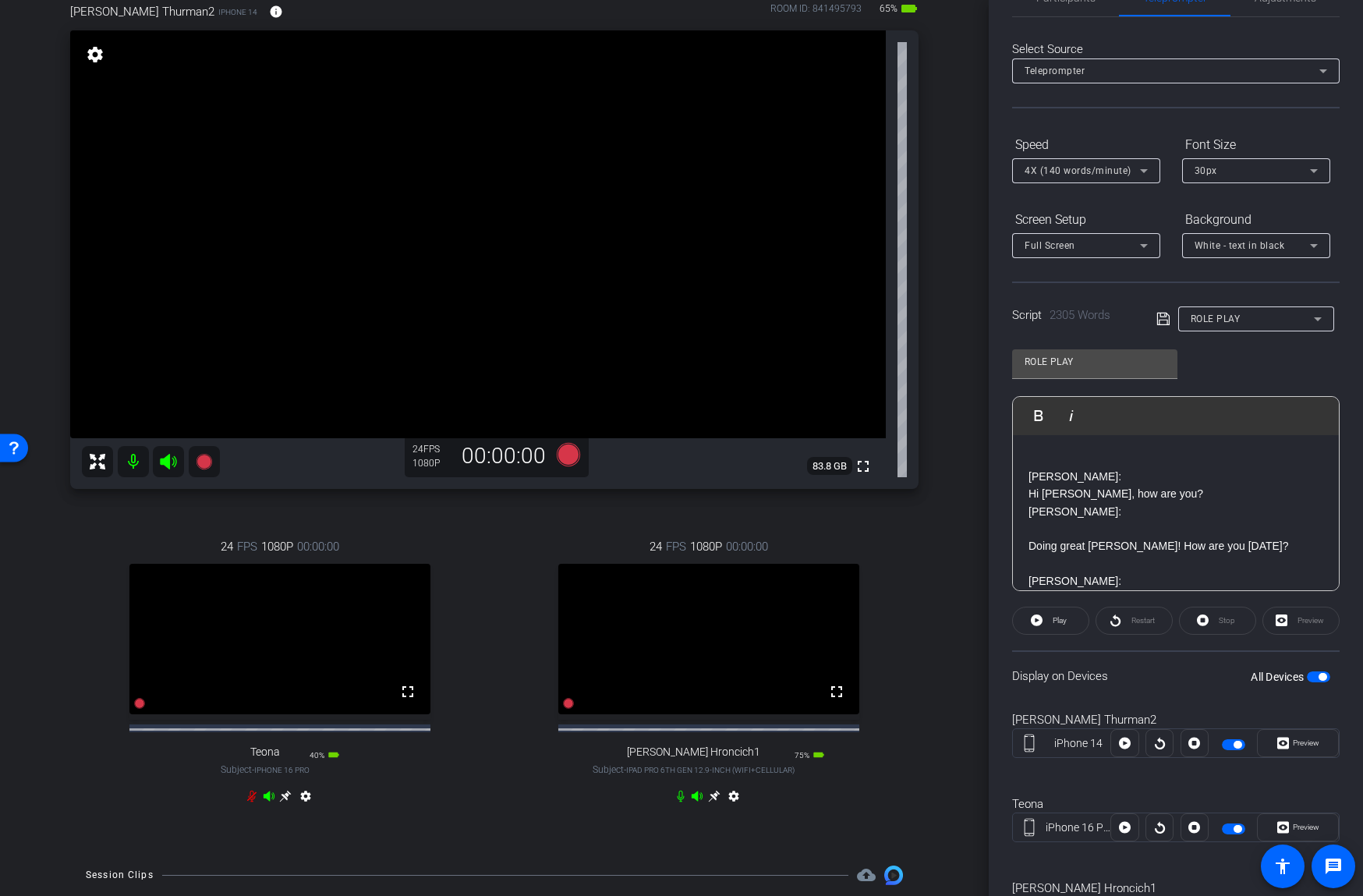
scroll to position [45, 0]
click at [1305, 740] on span "Preview" at bounding box center [1305, 742] width 27 height 9
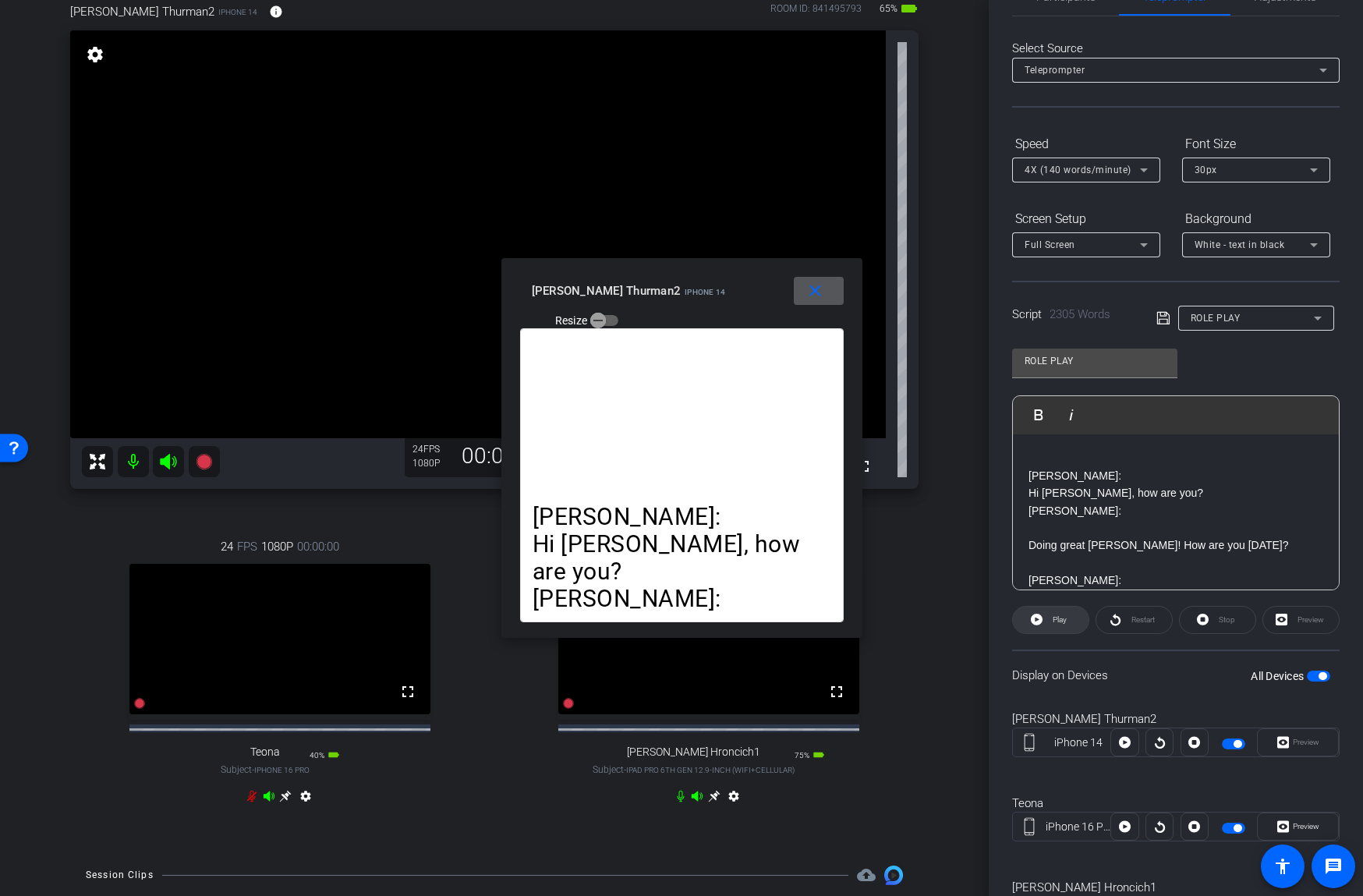
click at [1054, 626] on span "Play" at bounding box center [1057, 619] width 18 height 22
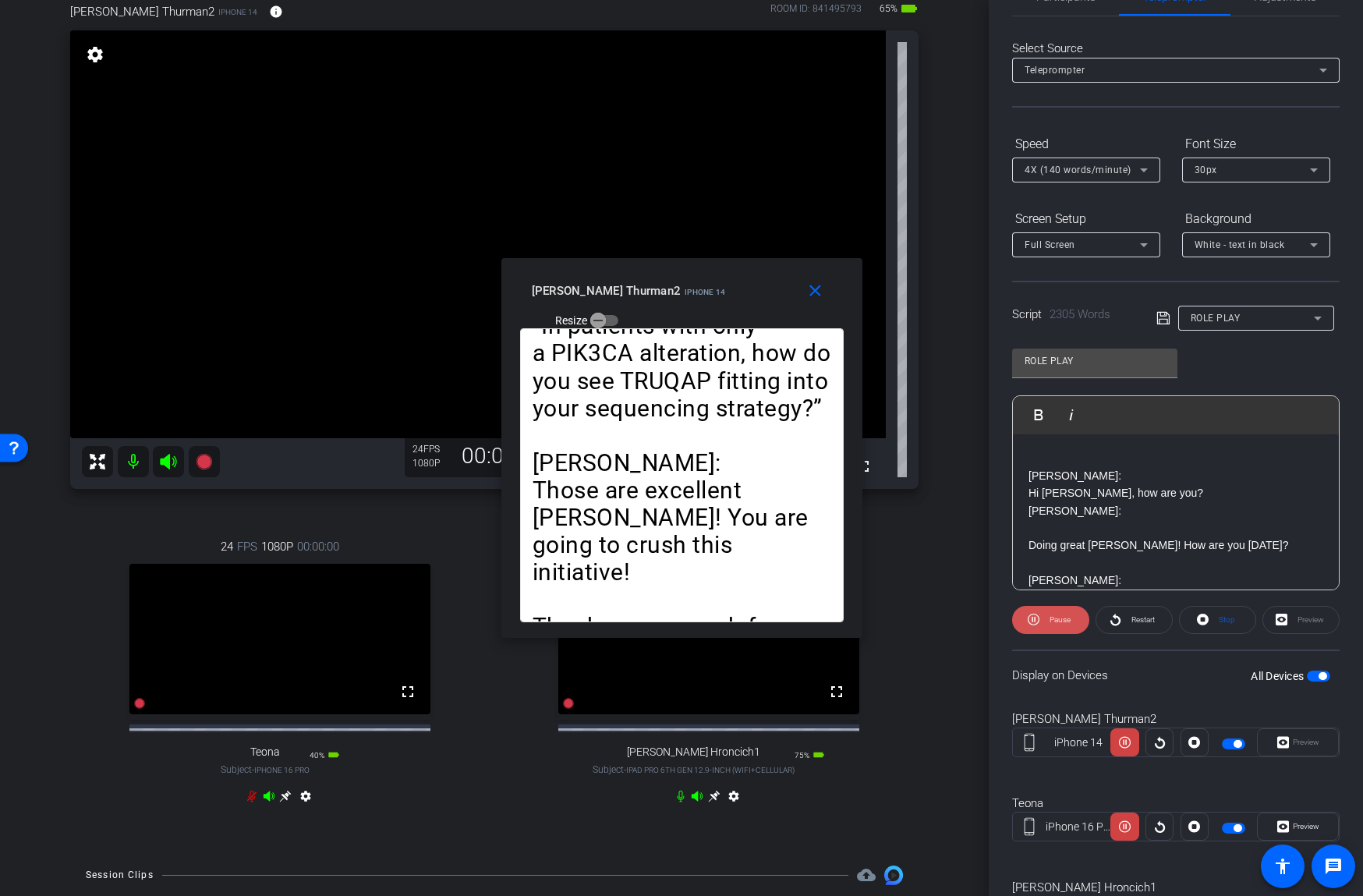
click at [1053, 615] on span "Pause" at bounding box center [1060, 619] width 21 height 9
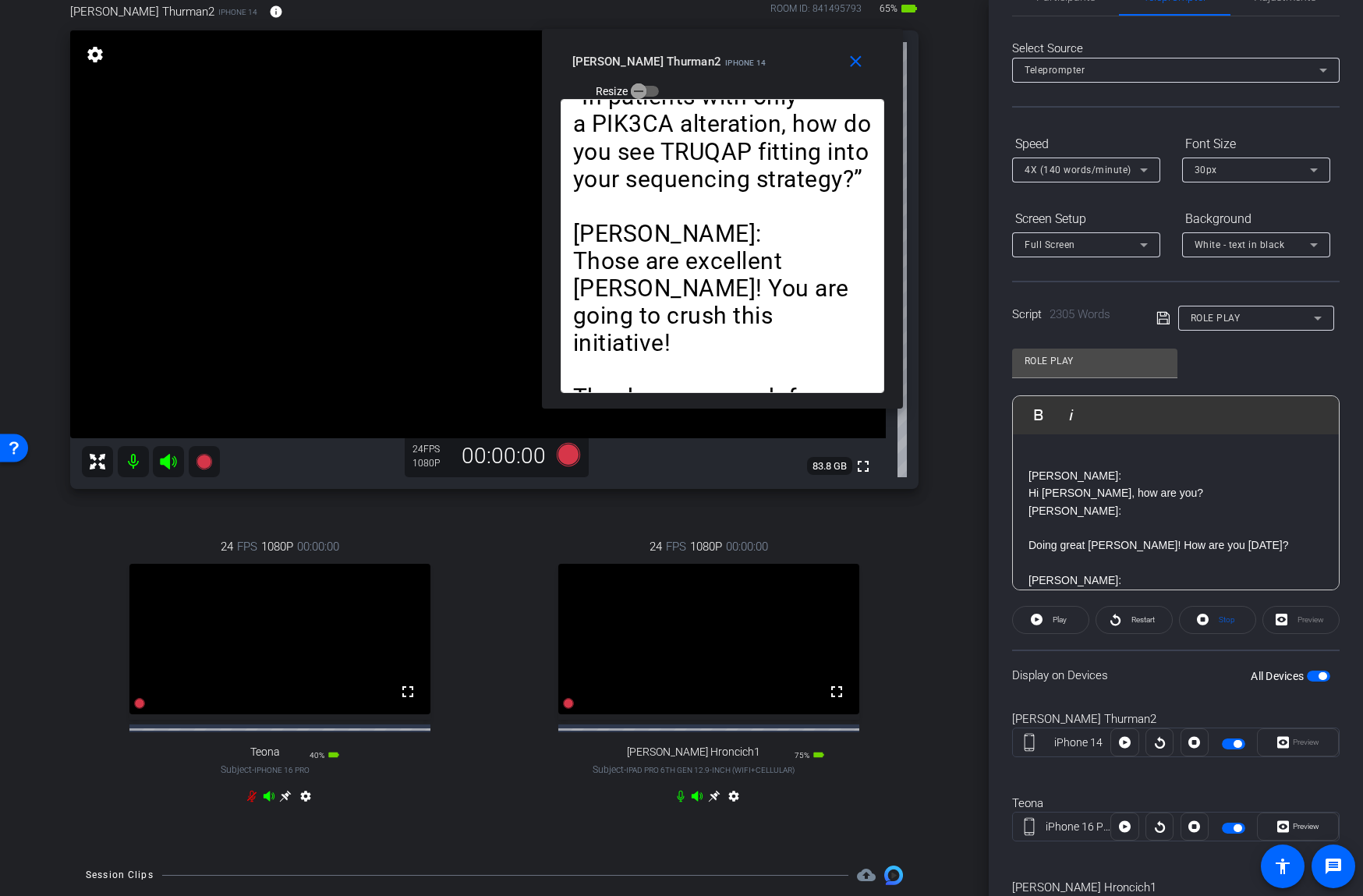
drag, startPoint x: 774, startPoint y: 281, endPoint x: 812, endPoint y: 57, distance: 227.2
click at [815, 52] on div "joe Thurman2 iPhone 14 Resize" at bounding box center [728, 75] width 312 height 55
click at [1062, 618] on span "Play" at bounding box center [1059, 619] width 14 height 9
click at [1140, 619] on span "Restart" at bounding box center [1142, 619] width 24 height 9
click at [1050, 620] on span "Pause" at bounding box center [1060, 619] width 21 height 9
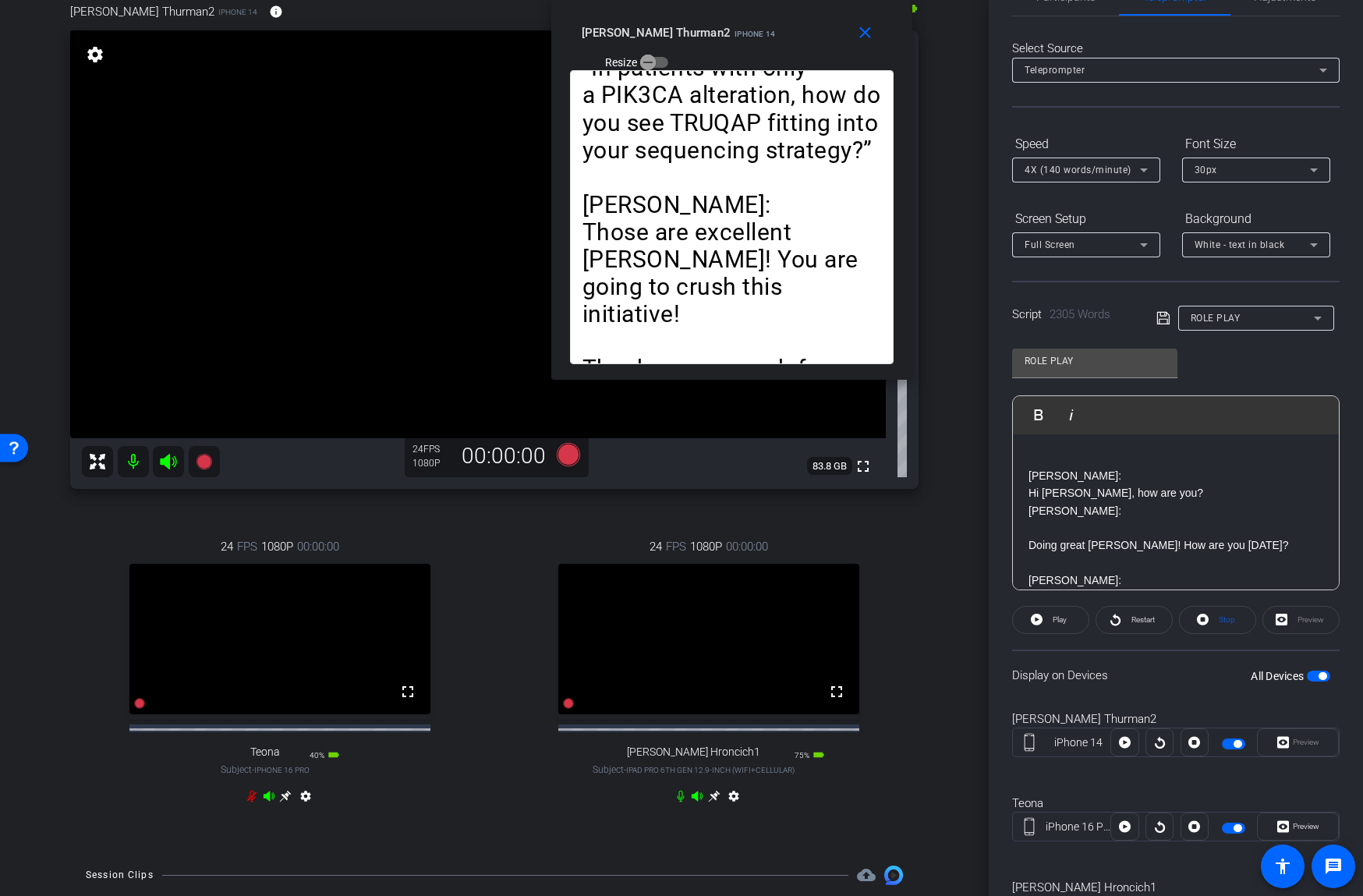
drag, startPoint x: 898, startPoint y: 405, endPoint x: 907, endPoint y: 362, distance: 43.9
click at [907, 353] on div "Joe: Hi Martino, how are you? Martino: Doing great Joe! How are you today? Joe:…" at bounding box center [731, 225] width 361 height 310
click at [902, 369] on div "Joe: Hi Martino, how are you? Martino: Doing great Joe! How are you today? Joe:…" at bounding box center [732, 225] width 361 height 310
click at [664, 47] on span "button" at bounding box center [649, 62] width 31 height 31
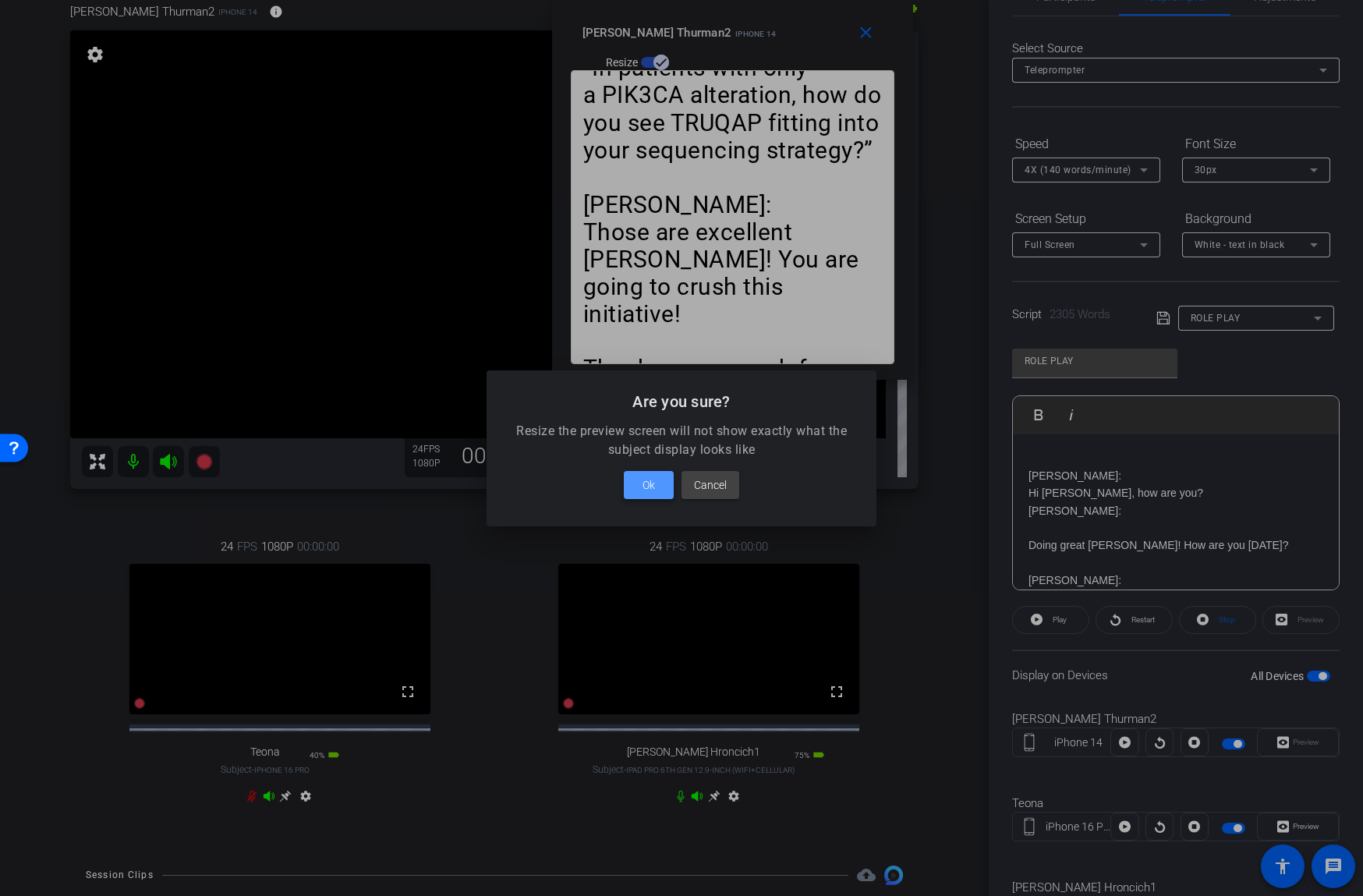
click at [653, 487] on span "Ok" at bounding box center [648, 485] width 12 height 19
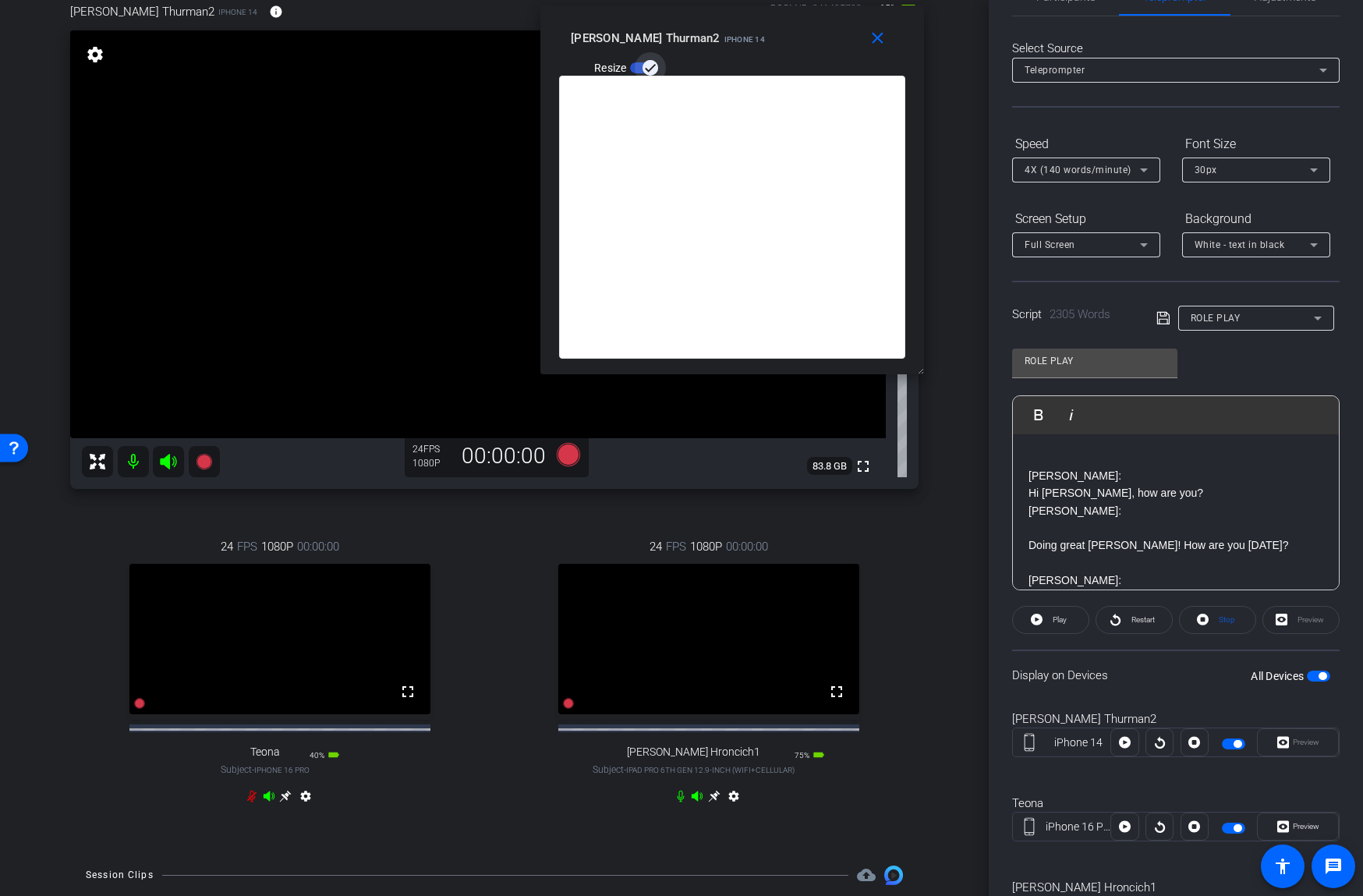
drag, startPoint x: 905, startPoint y: 375, endPoint x: 928, endPoint y: 369, distance: 23.8
click at [928, 369] on body "Accessibility Screen-Reader Guide, Feedback, and Issue Reporting | New window m…" at bounding box center [681, 448] width 1363 height 896
click at [713, 802] on icon at bounding box center [714, 796] width 11 height 11
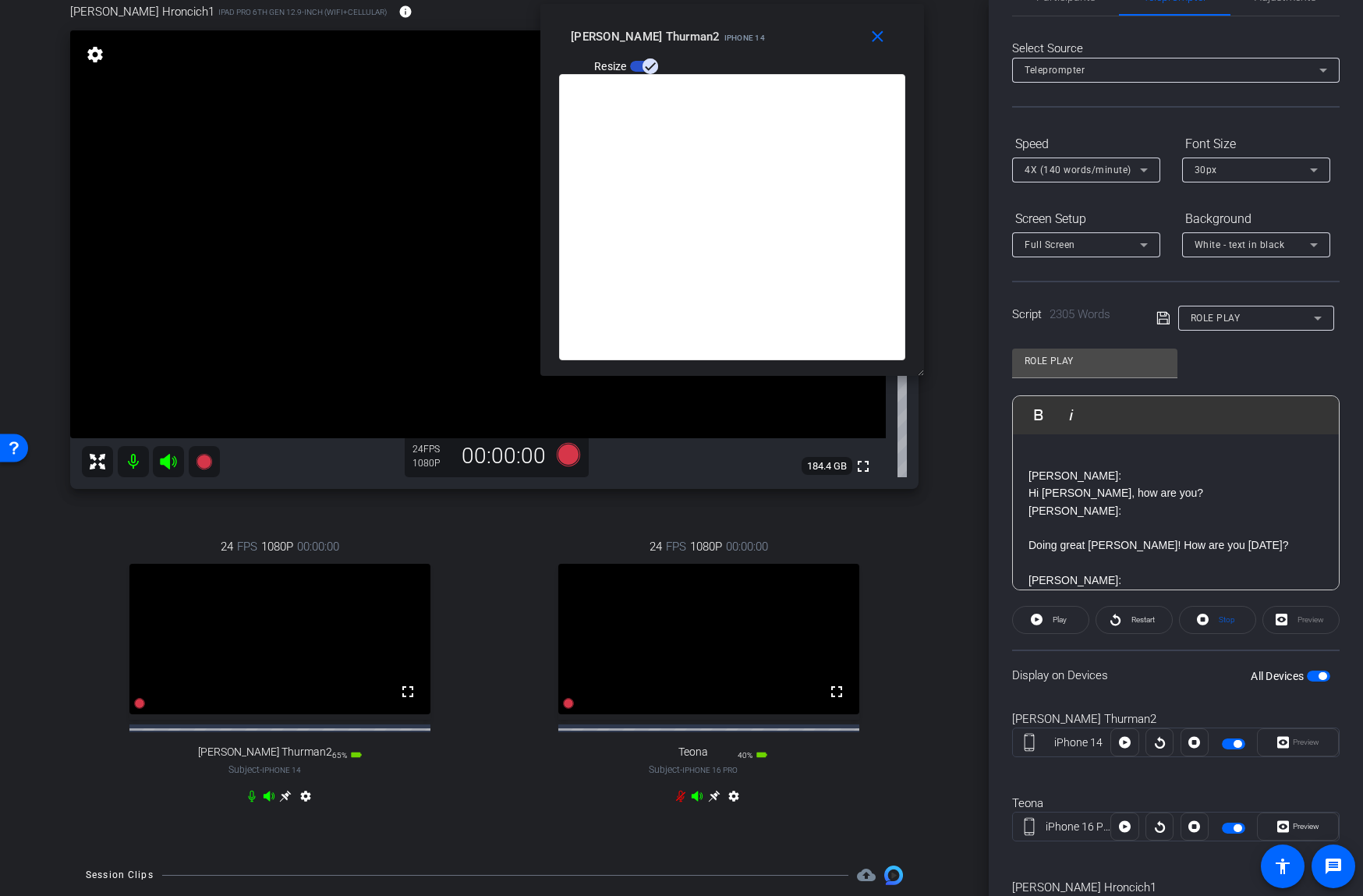
click at [288, 802] on icon at bounding box center [285, 796] width 11 height 11
click at [713, 802] on icon at bounding box center [714, 795] width 12 height 12
click at [285, 802] on icon at bounding box center [285, 796] width 11 height 11
click at [570, 454] on icon at bounding box center [568, 454] width 24 height 24
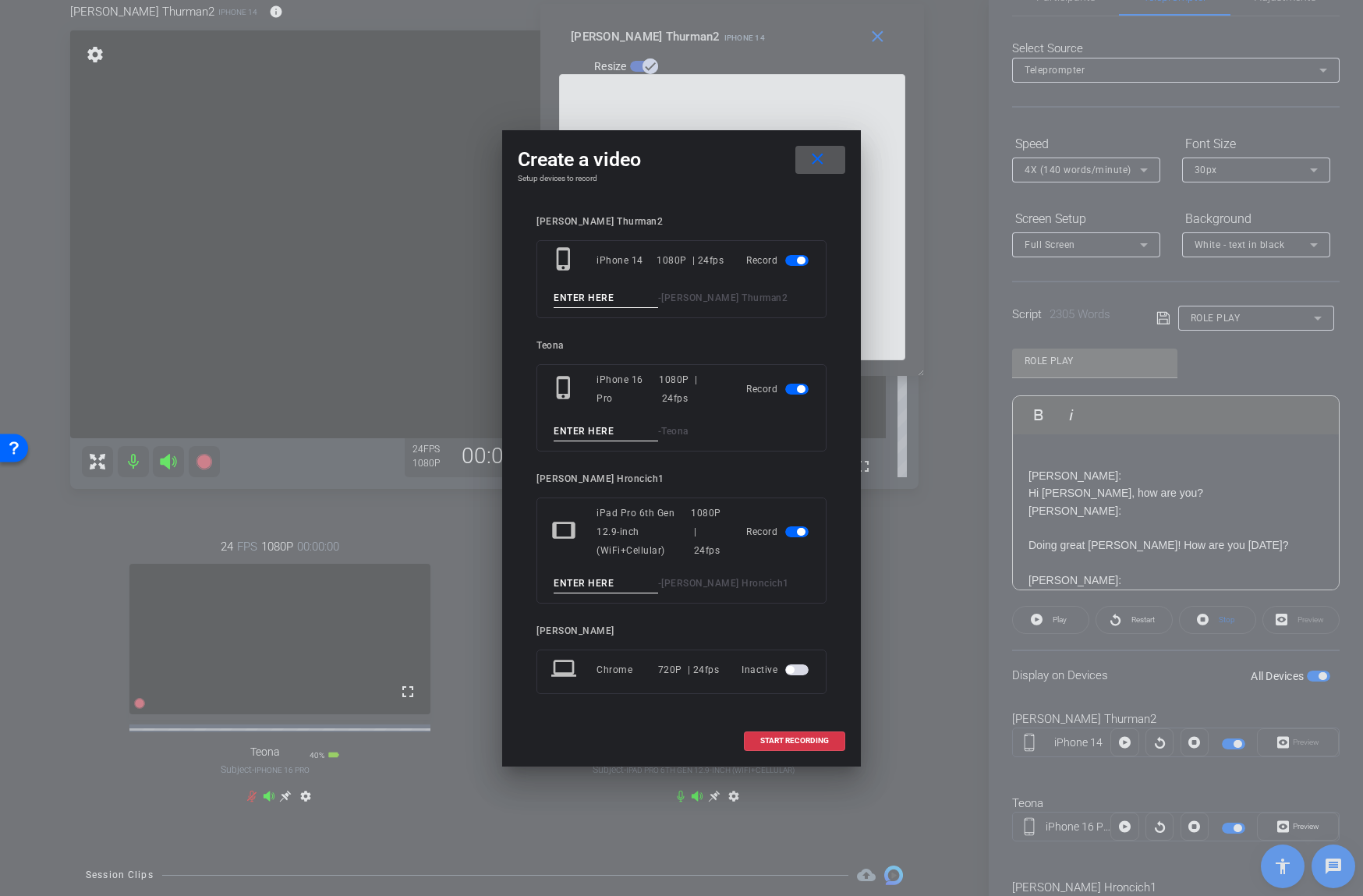
click at [609, 297] on input at bounding box center [606, 298] width 105 height 19
type input "01"
click at [611, 431] on input at bounding box center [606, 431] width 105 height 19
type input "01"
click at [600, 578] on input at bounding box center [606, 584] width 105 height 19
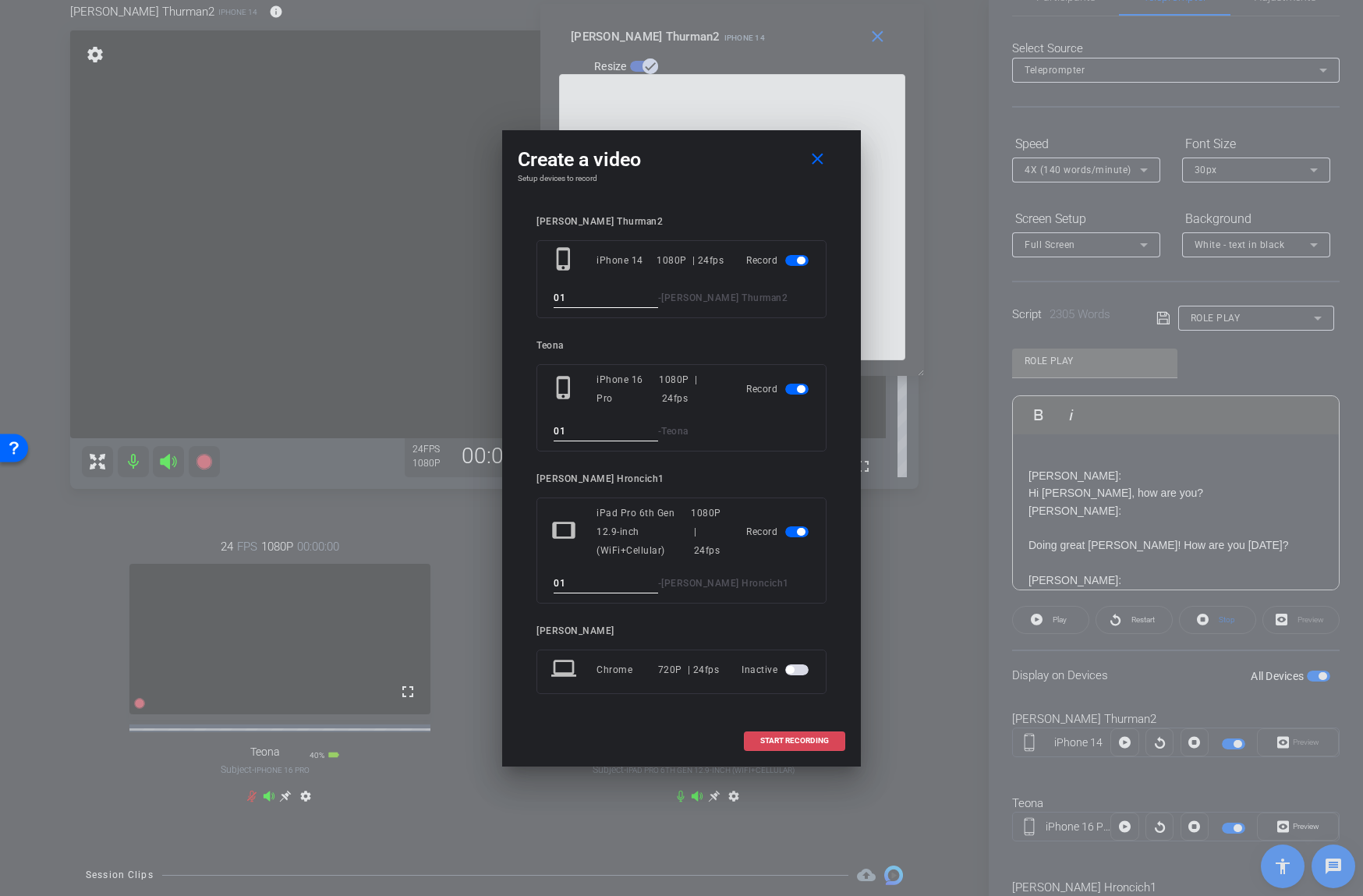
type input "01"
click at [752, 737] on span at bounding box center [794, 740] width 100 height 37
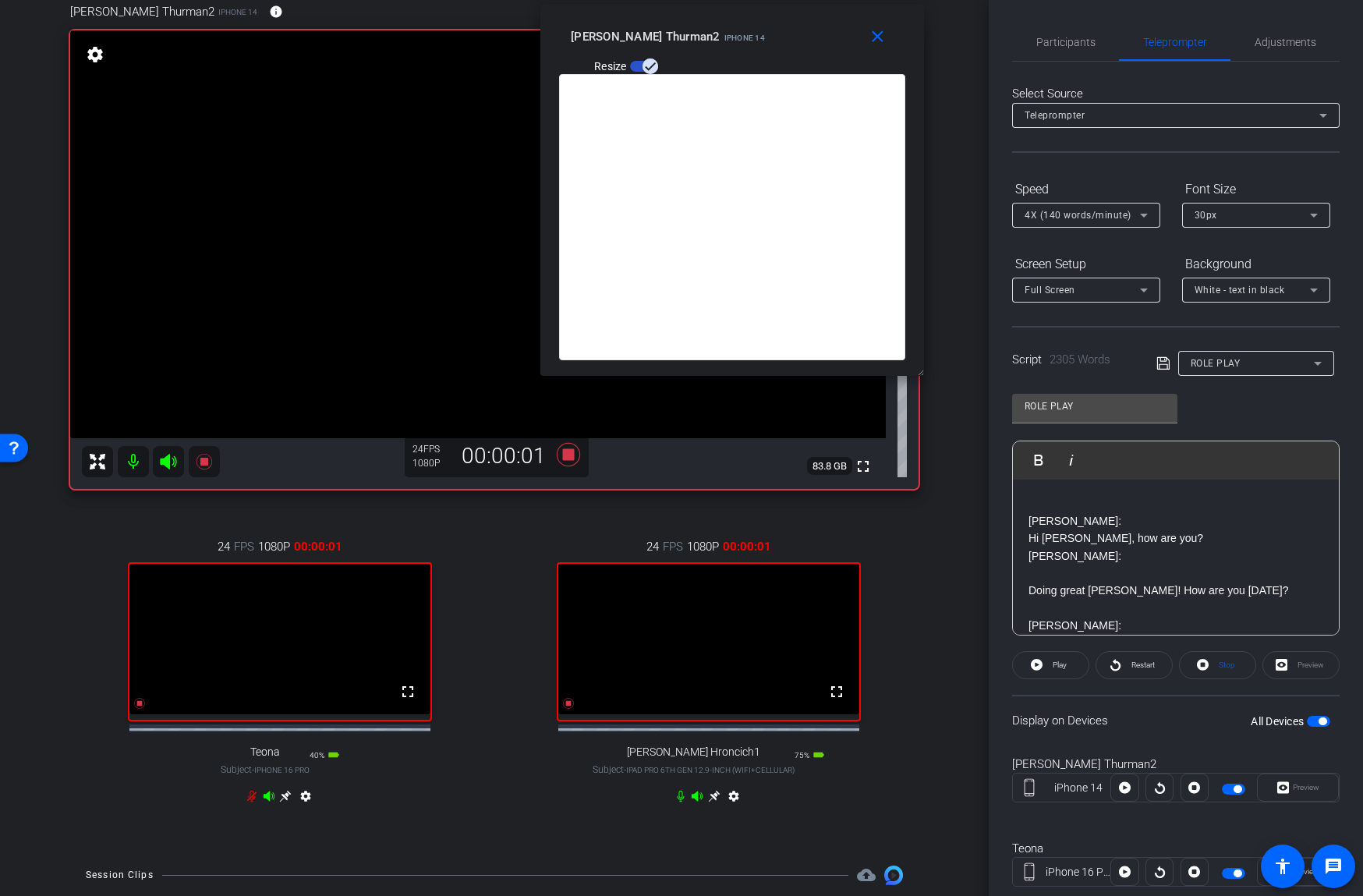
scroll to position [0, 0]
click at [1079, 44] on span "Participants" at bounding box center [1065, 41] width 59 height 11
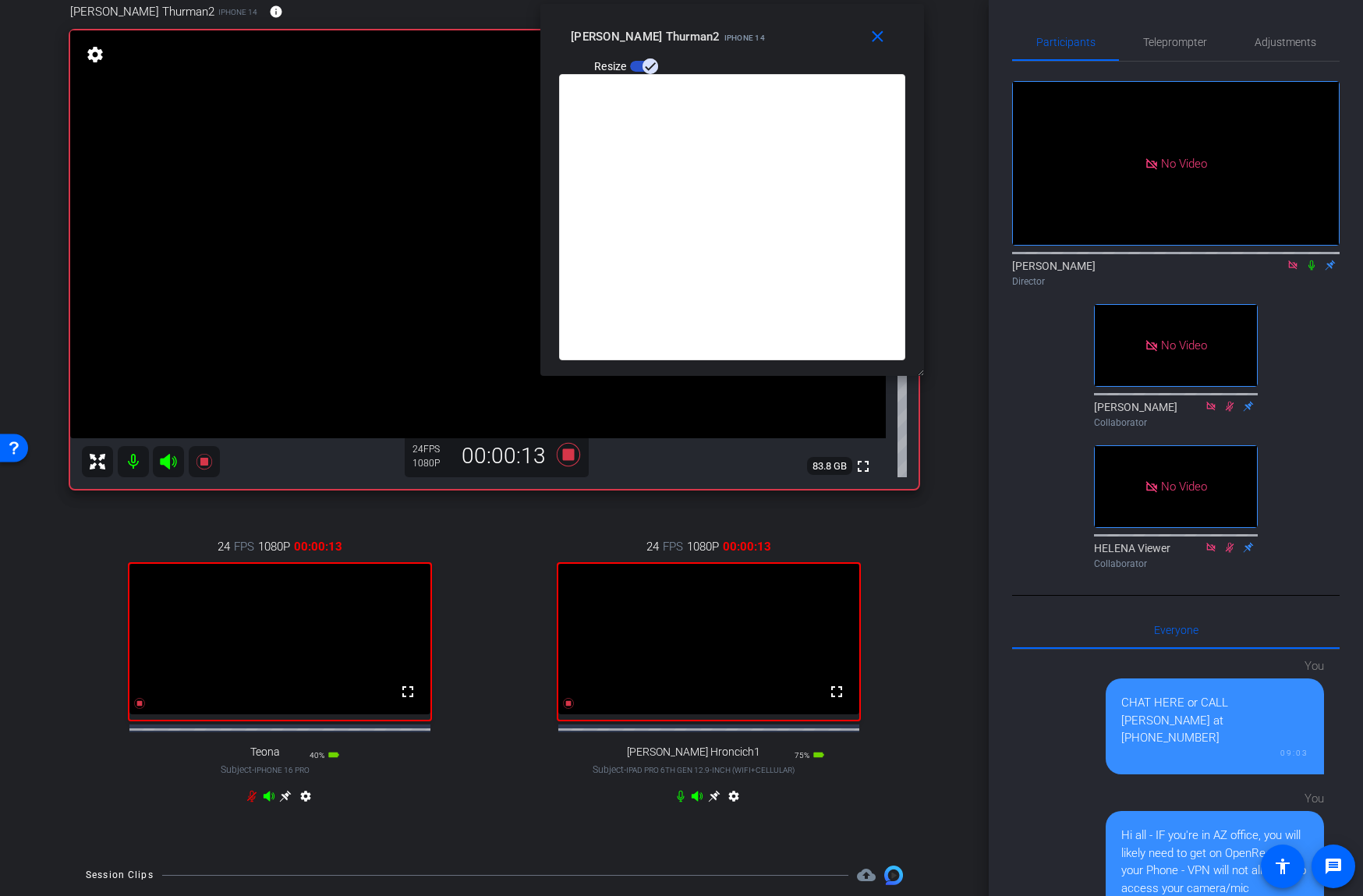
click at [1311, 265] on icon at bounding box center [1311, 264] width 12 height 11
click at [1172, 44] on span "Teleprompter" at bounding box center [1175, 41] width 64 height 11
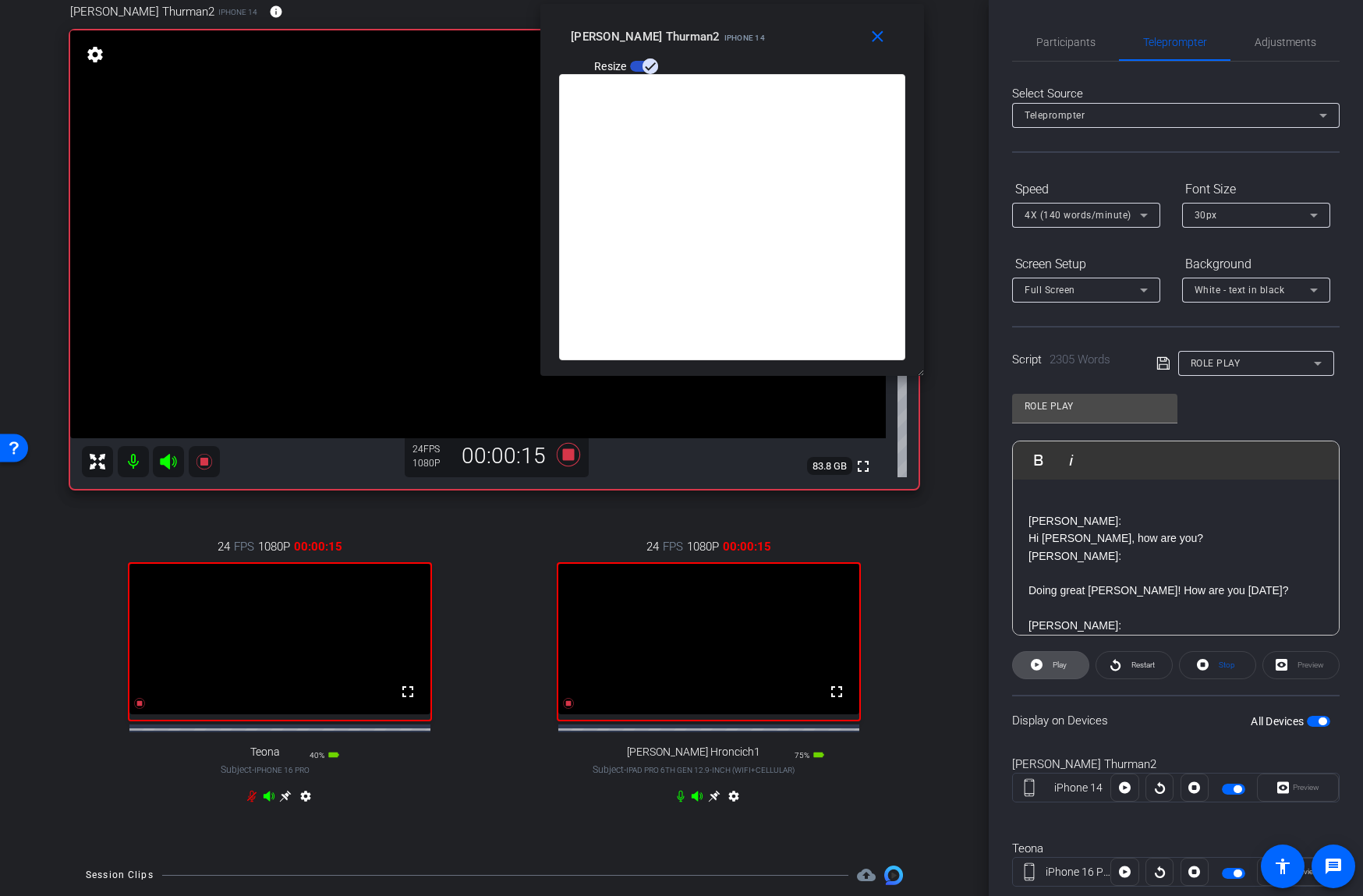
click at [1061, 662] on span "Play" at bounding box center [1059, 664] width 14 height 9
click at [1061, 662] on span "Pause" at bounding box center [1060, 664] width 21 height 9
click at [1060, 664] on span "Play" at bounding box center [1059, 664] width 14 height 9
click at [1107, 214] on span "4X (140 words/minute)" at bounding box center [1078, 215] width 107 height 11
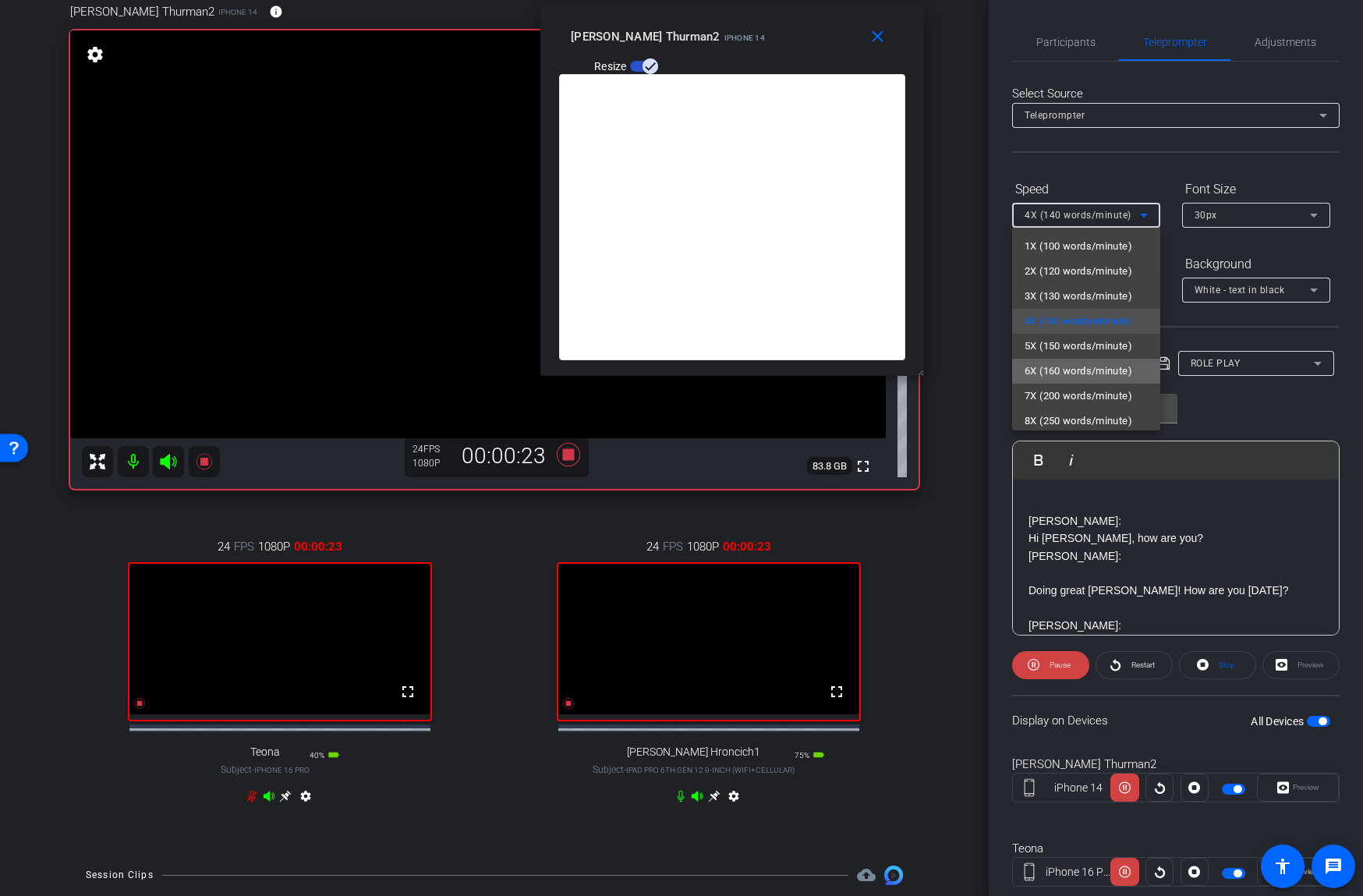
click at [1078, 364] on span "6X (160 words/minute)" at bounding box center [1078, 371] width 108 height 19
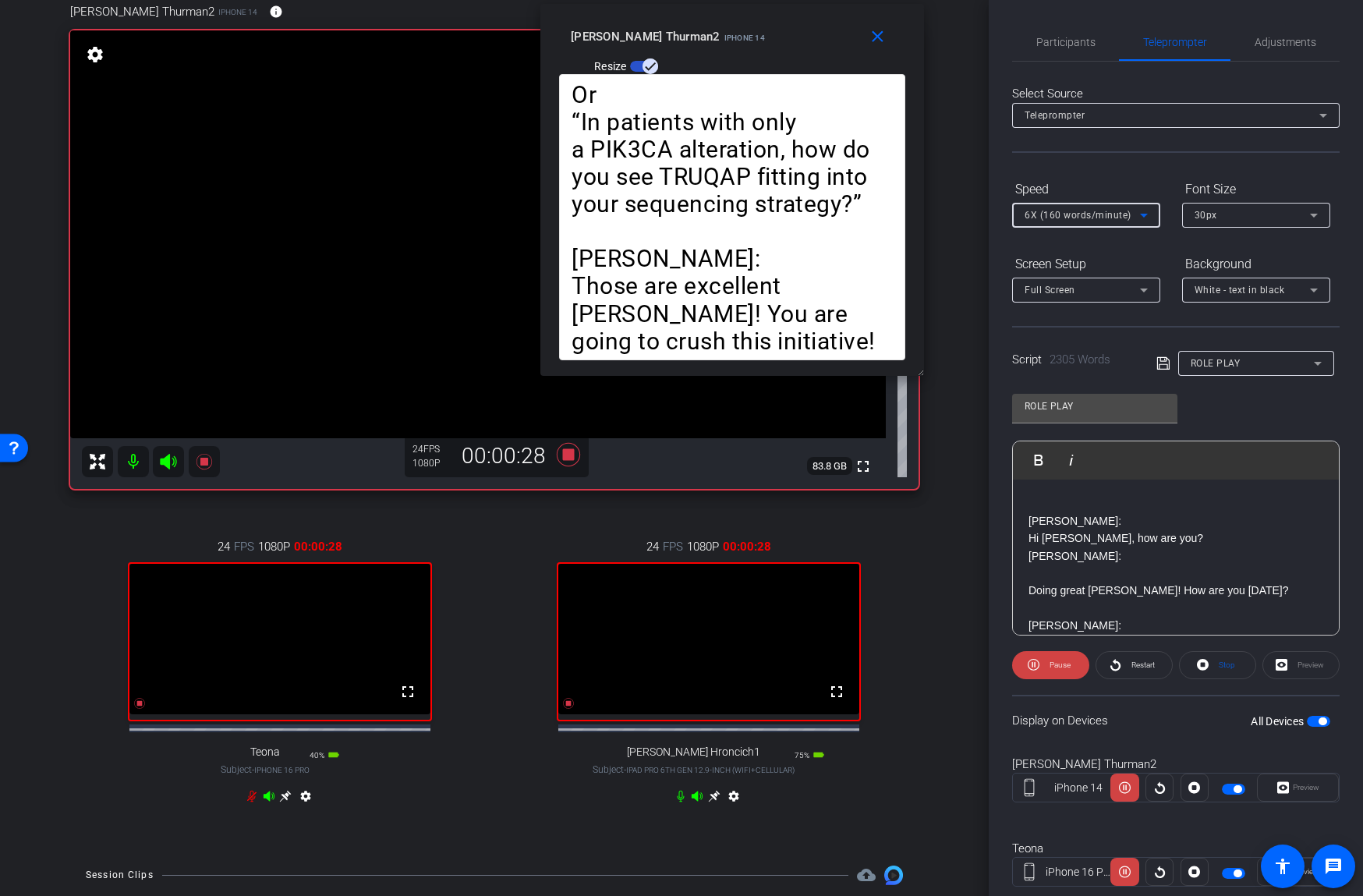
click at [1107, 214] on span "6X (160 words/minute)" at bounding box center [1078, 215] width 107 height 11
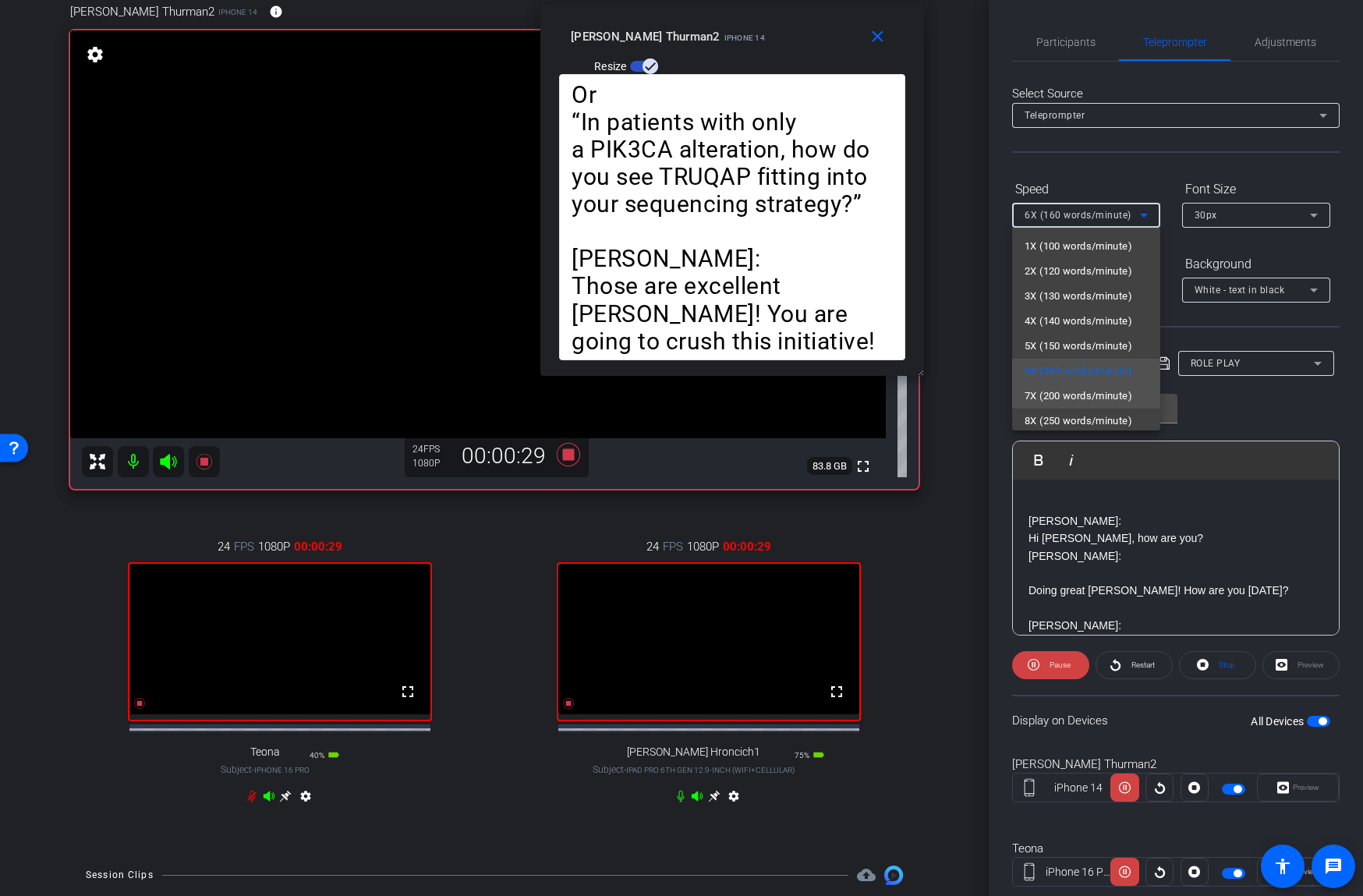
click at [1061, 387] on span "7X (200 words/minute)" at bounding box center [1078, 396] width 108 height 19
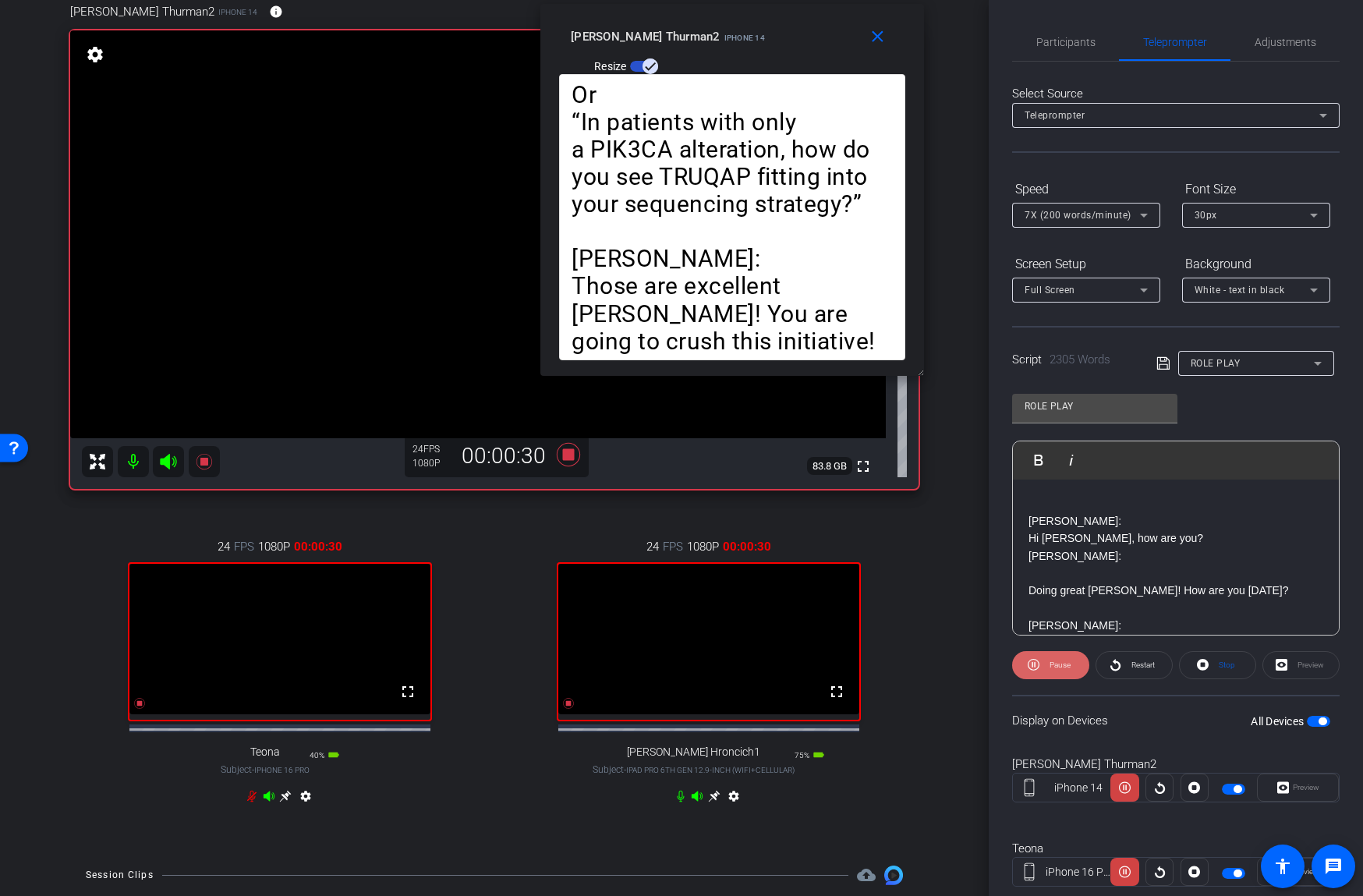
click at [1044, 666] on span at bounding box center [1050, 665] width 77 height 37
click at [1074, 44] on span "Participants" at bounding box center [1065, 41] width 59 height 11
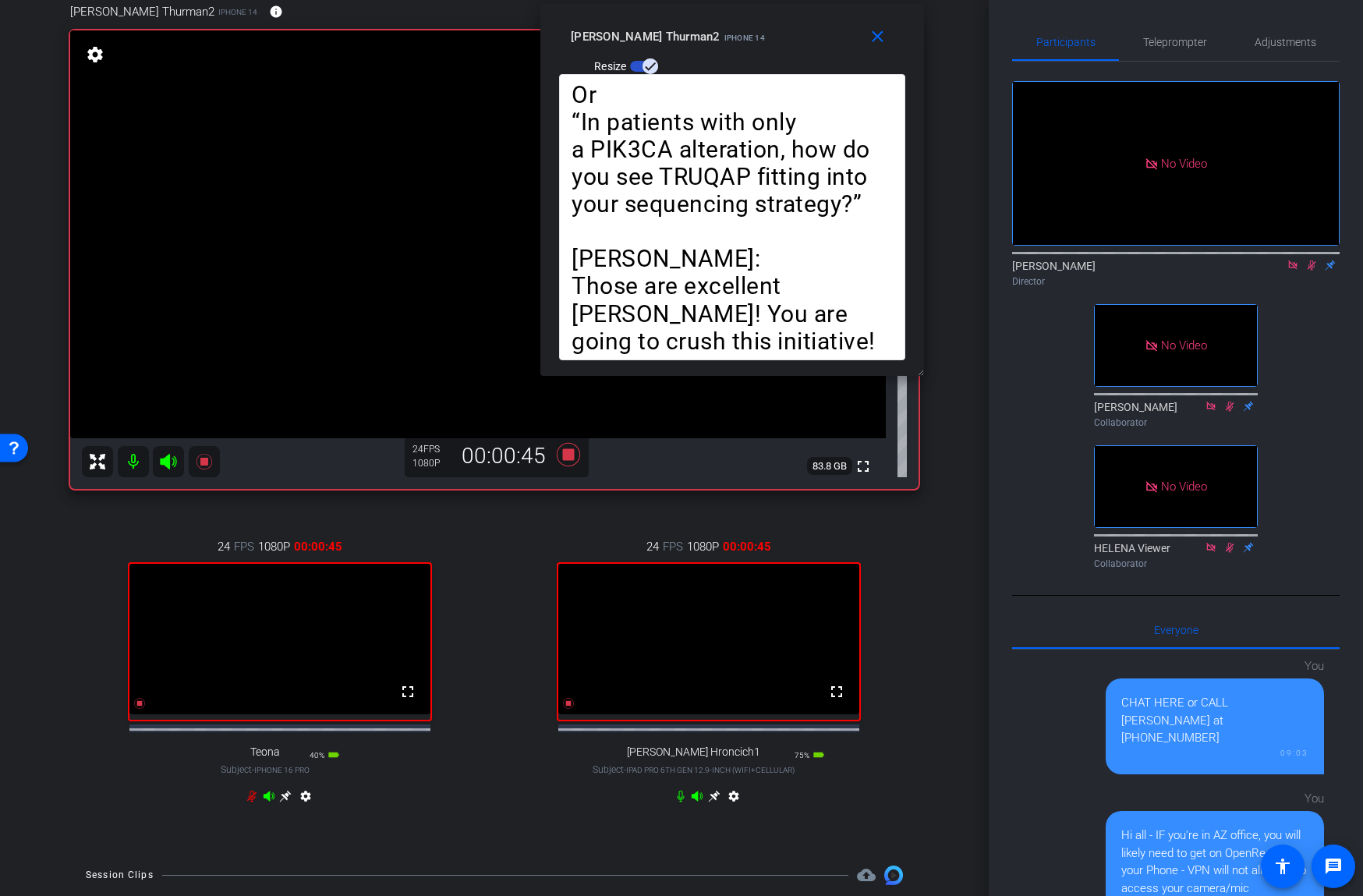
click at [1311, 265] on icon at bounding box center [1311, 265] width 9 height 10
click at [1310, 264] on icon at bounding box center [1311, 264] width 12 height 11
click at [1167, 40] on span "Teleprompter" at bounding box center [1175, 41] width 64 height 11
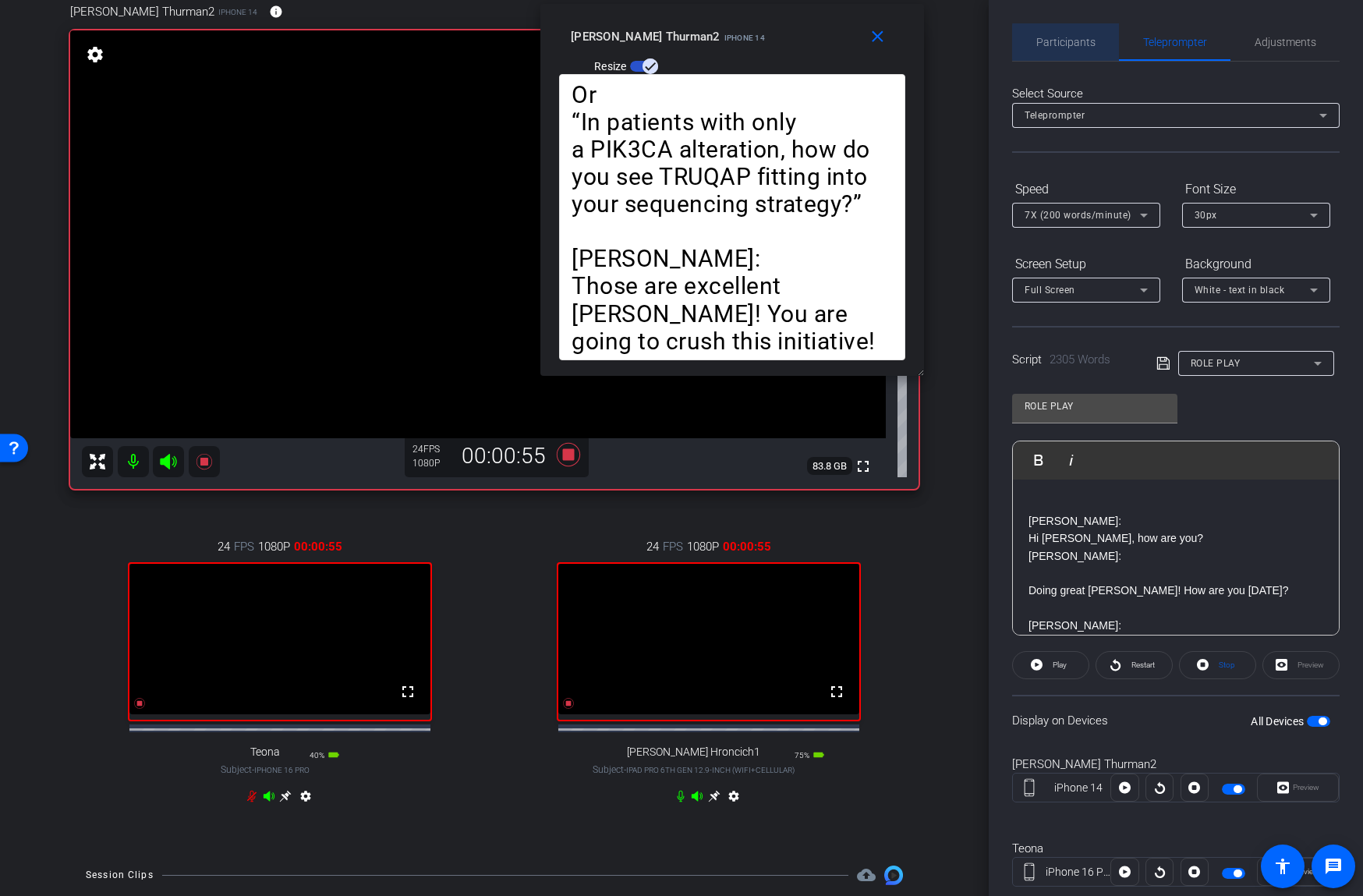
click at [1077, 42] on span "Participants" at bounding box center [1065, 41] width 59 height 11
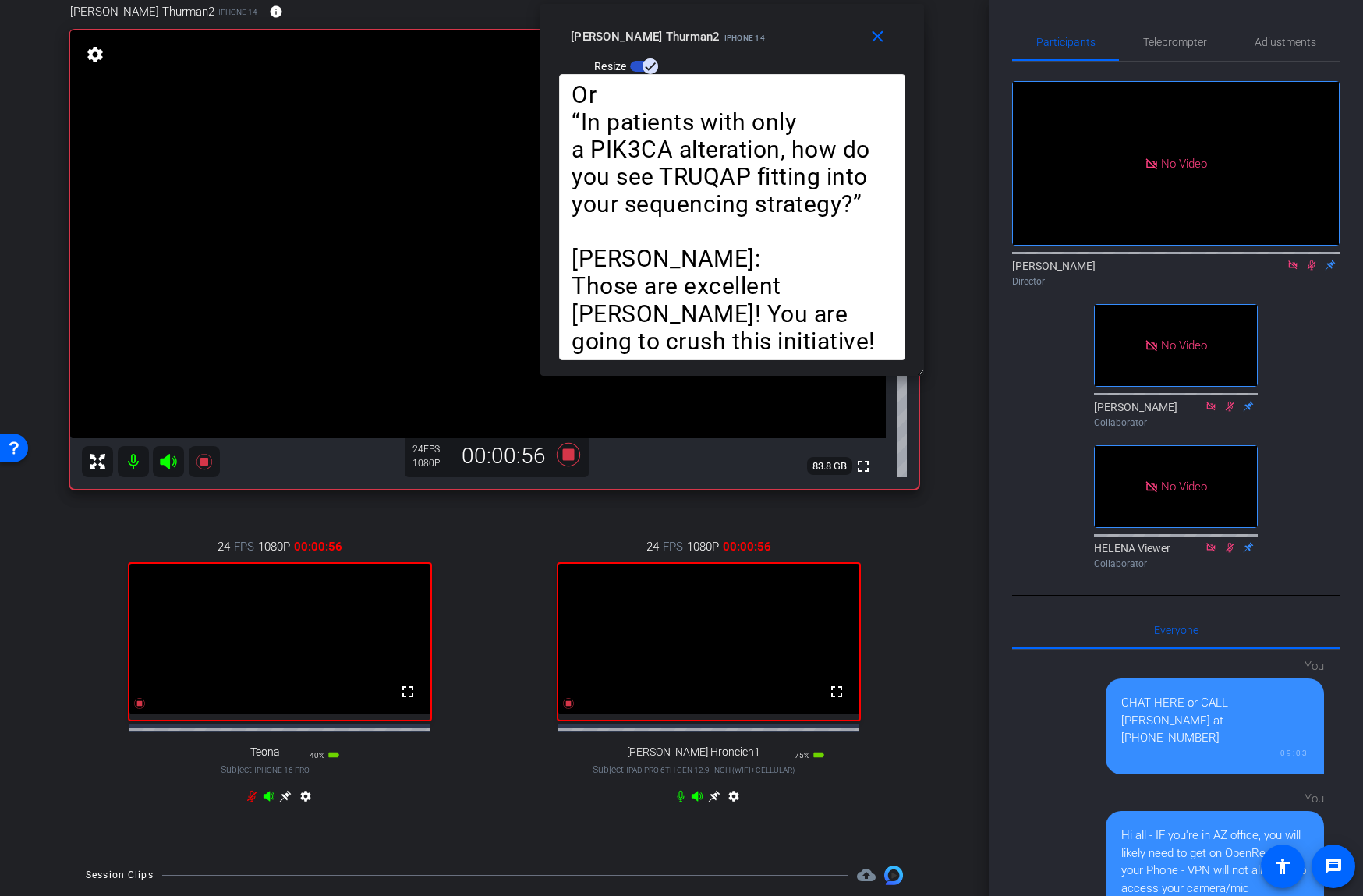
click at [1310, 267] on icon at bounding box center [1311, 264] width 12 height 11
click at [1173, 43] on span "Teleprompter" at bounding box center [1175, 41] width 64 height 11
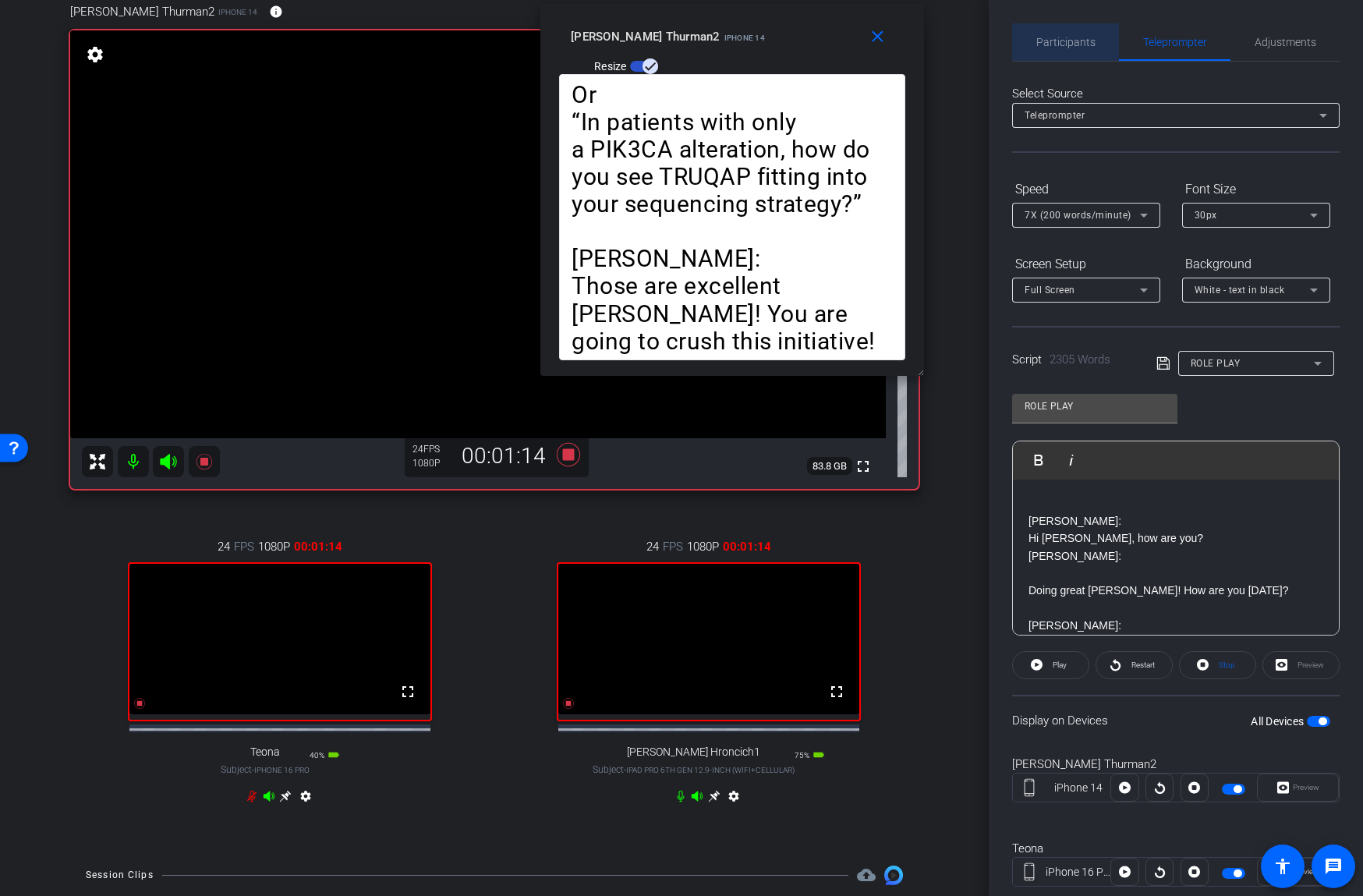
click at [1065, 41] on span "Participants" at bounding box center [1065, 41] width 59 height 11
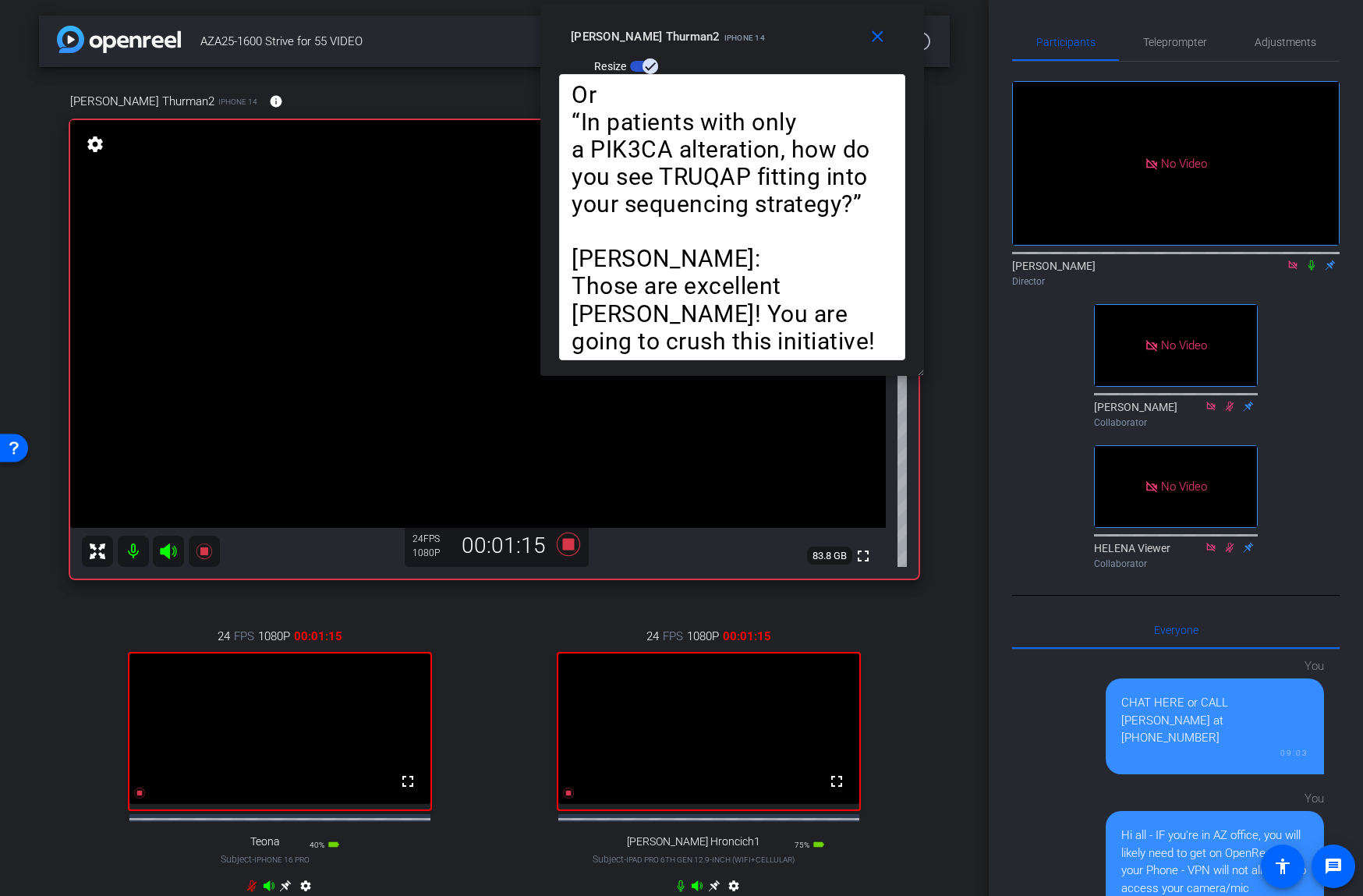
scroll to position [90, 0]
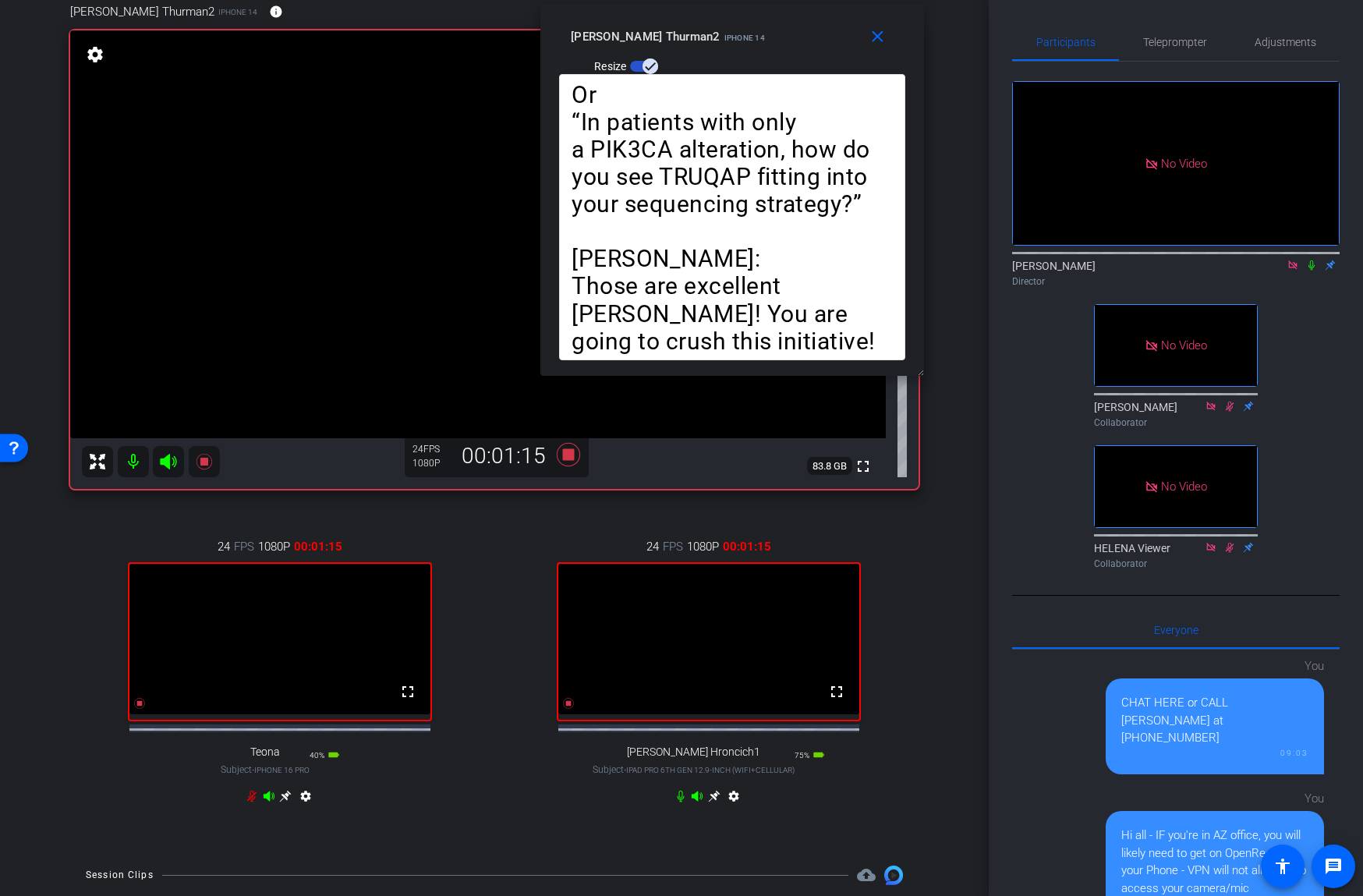
click at [1305, 261] on icon at bounding box center [1311, 264] width 12 height 11
click at [1172, 45] on span "Teleprompter" at bounding box center [1175, 41] width 64 height 11
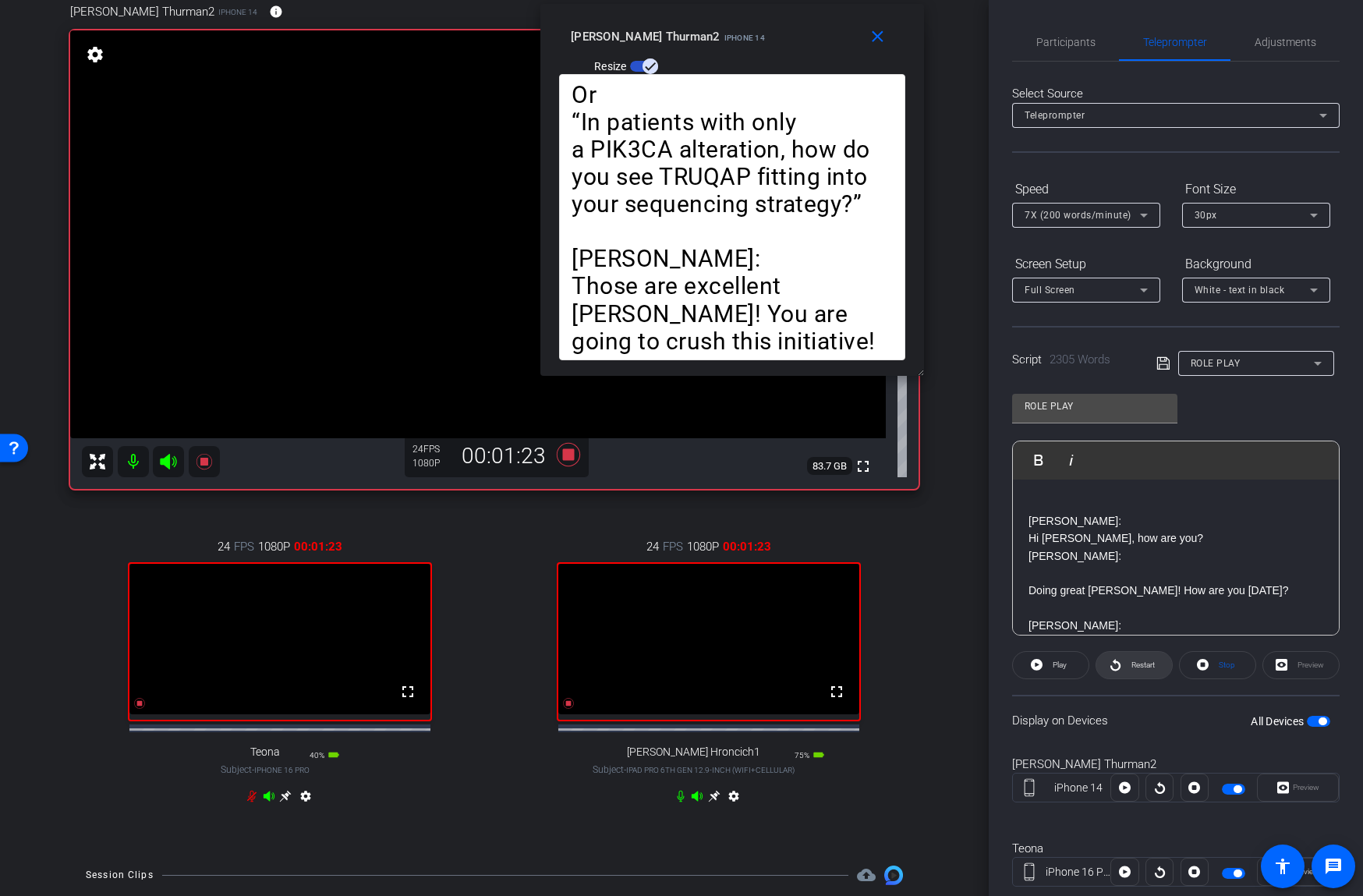
click at [1135, 665] on span "Restart" at bounding box center [1142, 664] width 24 height 9
click at [1064, 664] on span "Pause" at bounding box center [1060, 664] width 21 height 9
click at [1064, 667] on span "Play" at bounding box center [1059, 664] width 14 height 9
click at [1047, 665] on span "Pause" at bounding box center [1057, 665] width 25 height 22
click at [1047, 665] on span at bounding box center [1050, 665] width 75 height 37
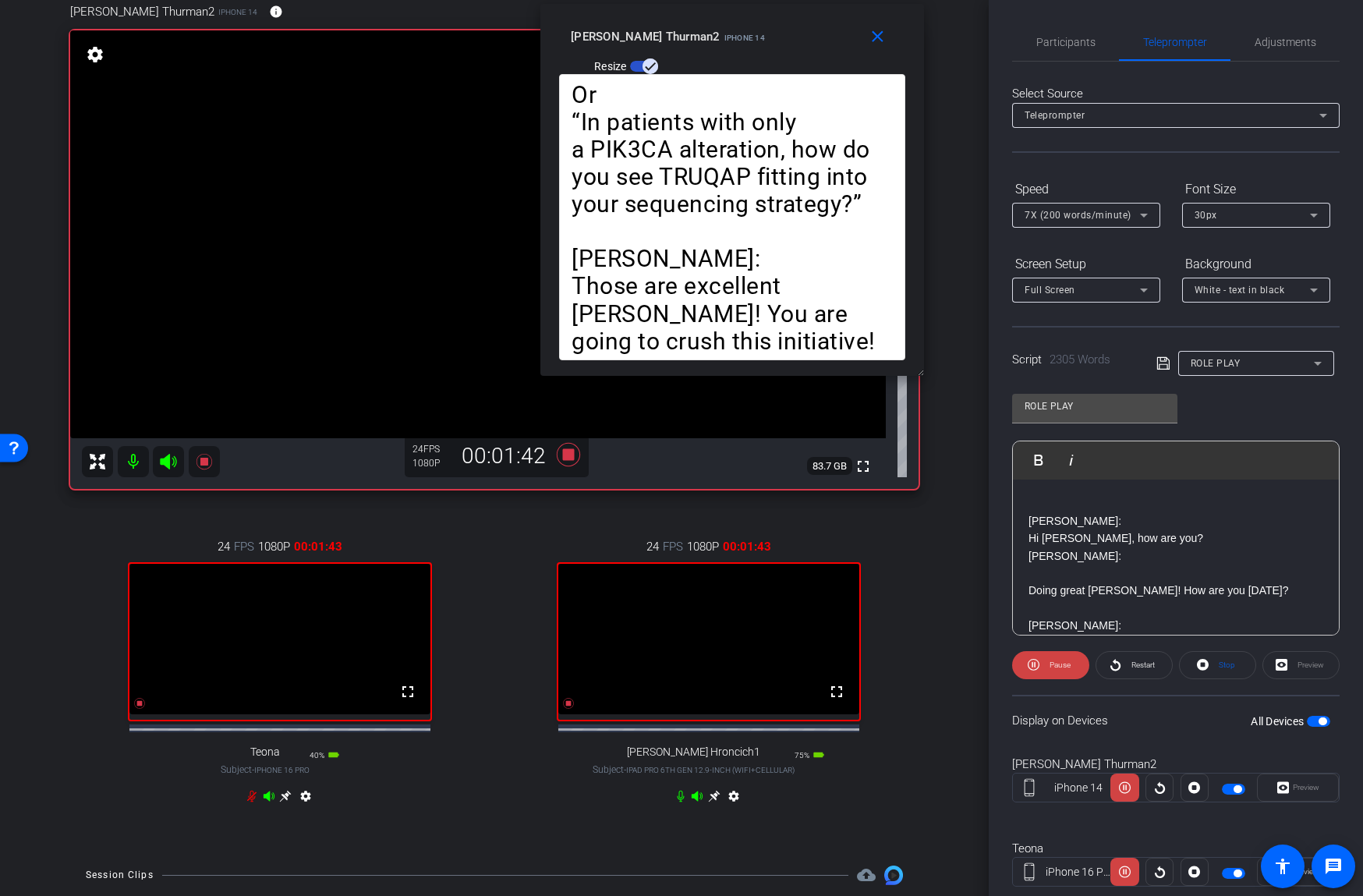
click at [1047, 665] on span "Pause" at bounding box center [1057, 665] width 25 height 22
click at [1047, 665] on span at bounding box center [1050, 665] width 75 height 37
click at [1047, 665] on span "Pause" at bounding box center [1057, 665] width 25 height 22
click at [1061, 663] on span "Play" at bounding box center [1059, 664] width 14 height 9
click at [1054, 664] on span "Pause" at bounding box center [1060, 664] width 21 height 9
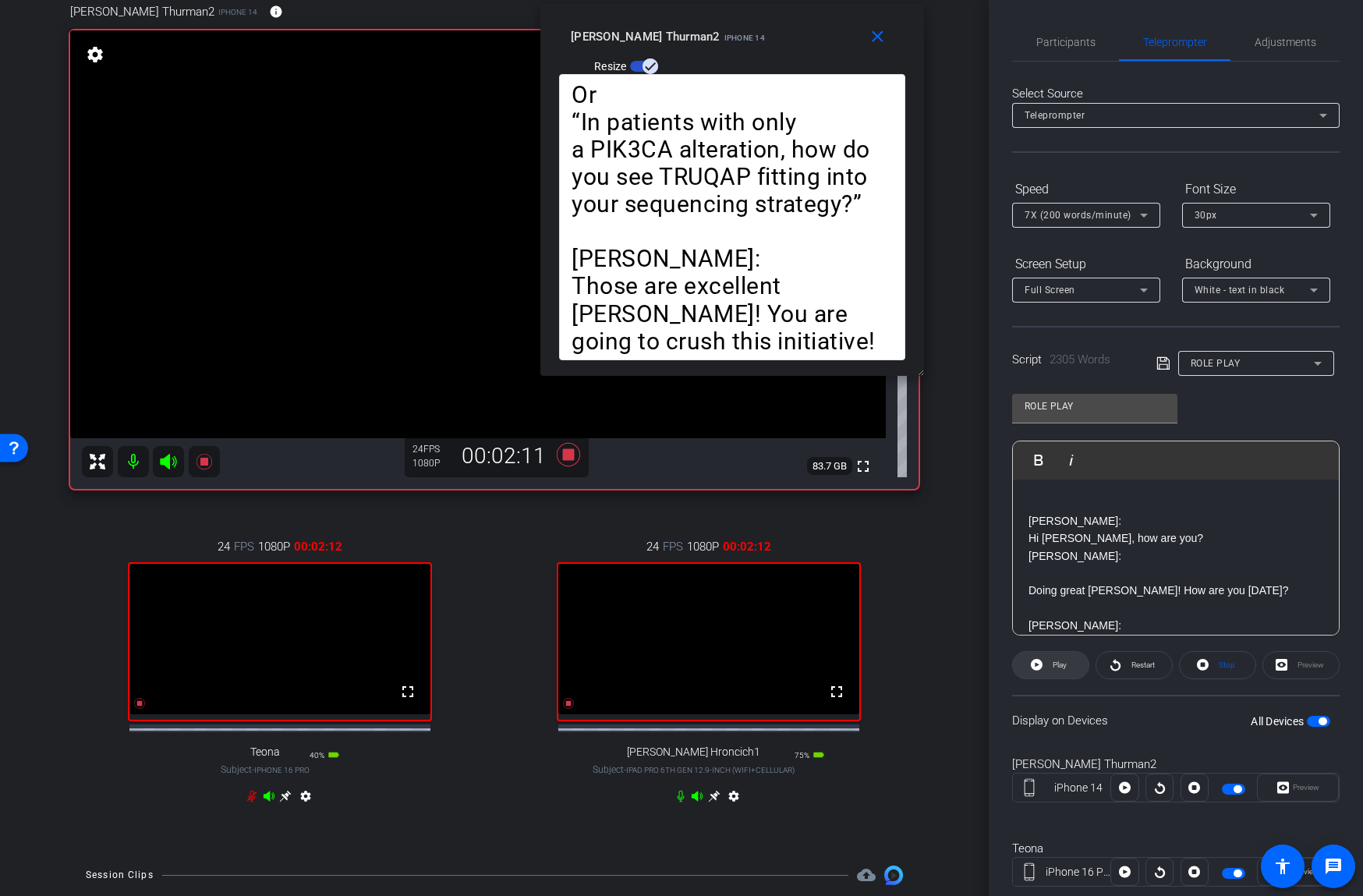
click at [1048, 665] on span "Play" at bounding box center [1057, 665] width 18 height 22
click at [1049, 665] on span "Pause" at bounding box center [1060, 664] width 21 height 9
click at [1048, 665] on span "Play" at bounding box center [1057, 665] width 18 height 22
click at [1049, 665] on span "Pause" at bounding box center [1060, 664] width 21 height 9
click at [1084, 212] on span "7X (200 words/minute)" at bounding box center [1078, 215] width 107 height 11
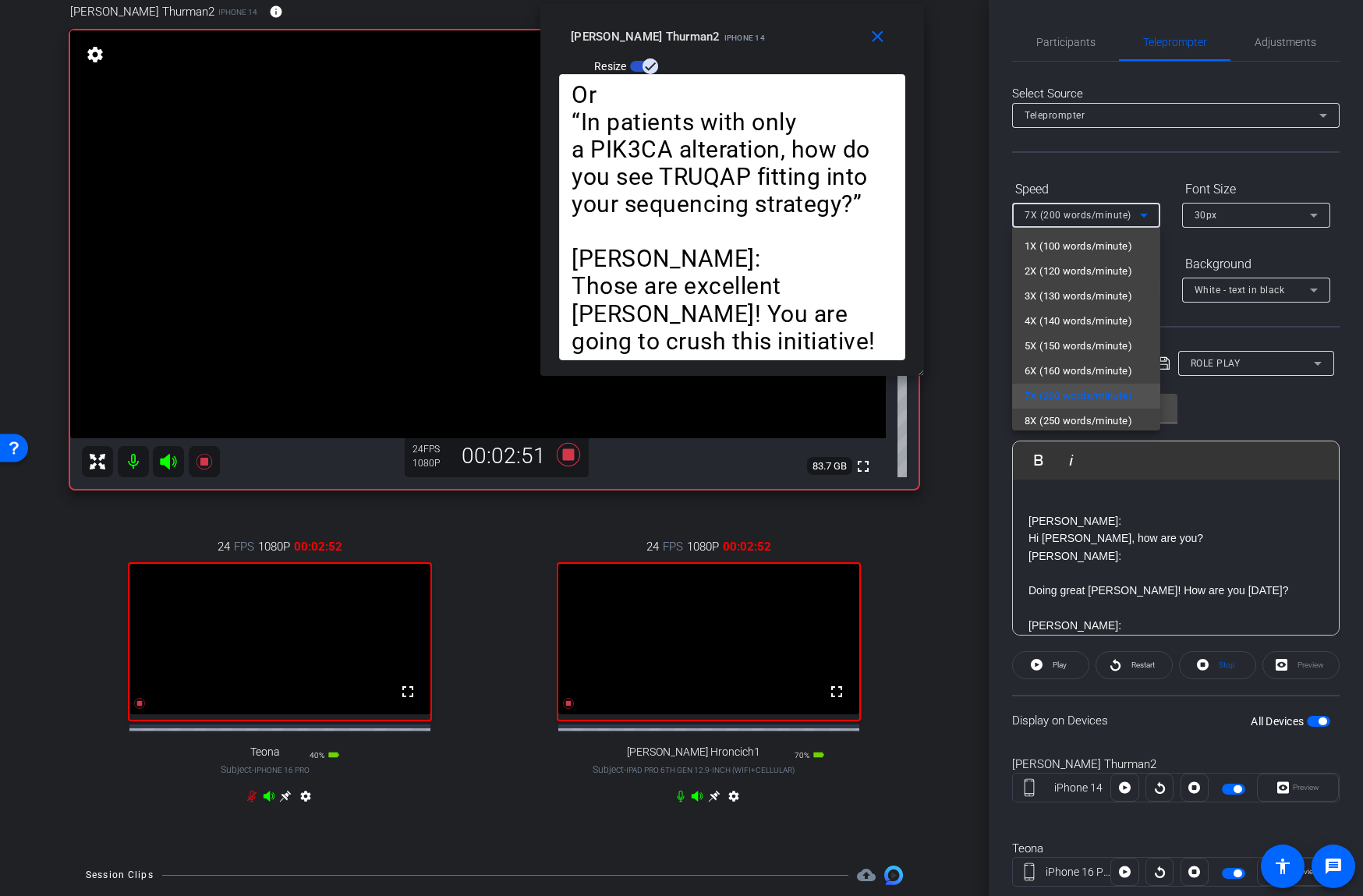
click at [1061, 346] on span "5X (150 words/minute)" at bounding box center [1078, 345] width 108 height 19
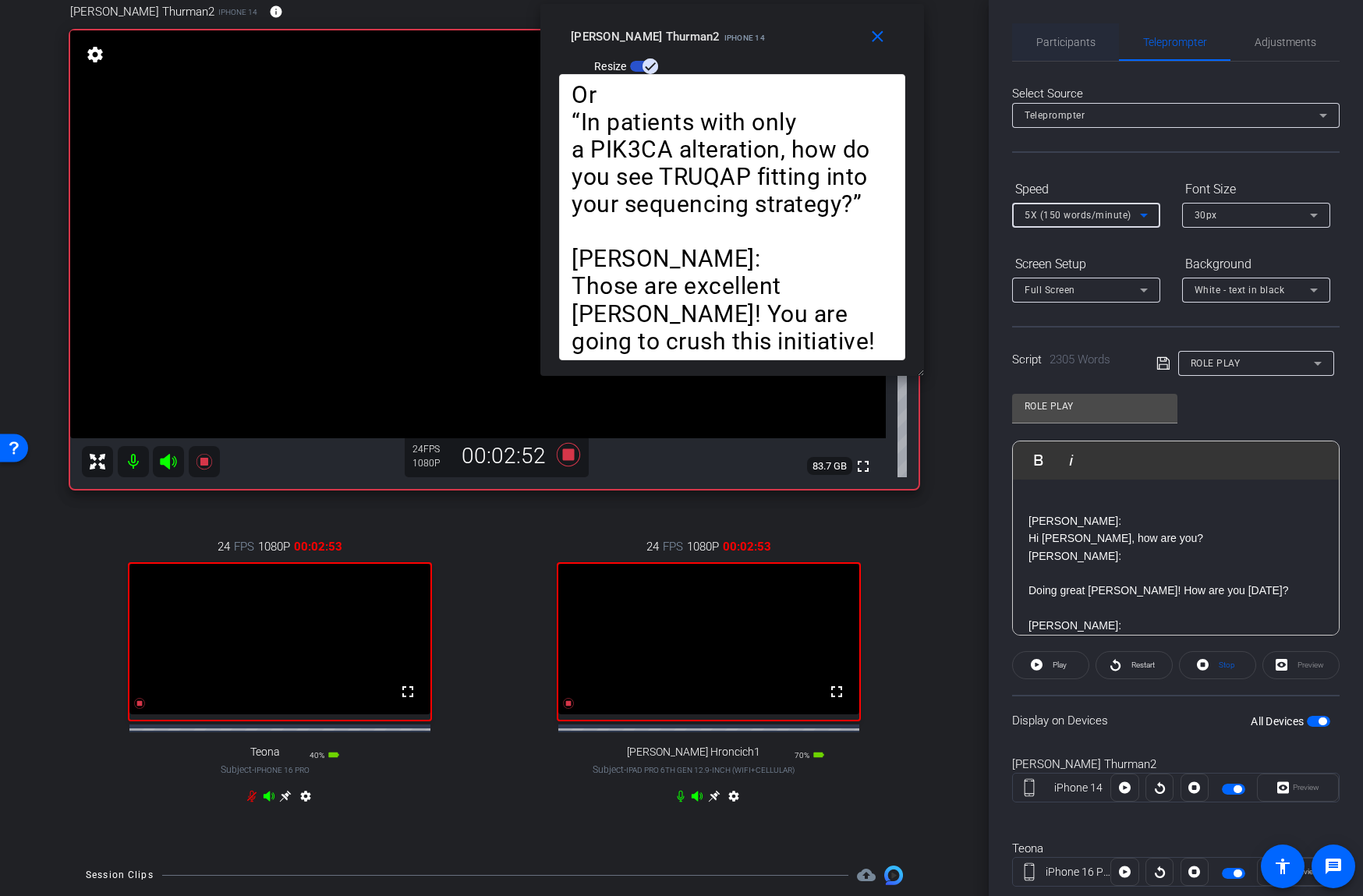
click at [1064, 40] on span "Participants" at bounding box center [1065, 41] width 59 height 11
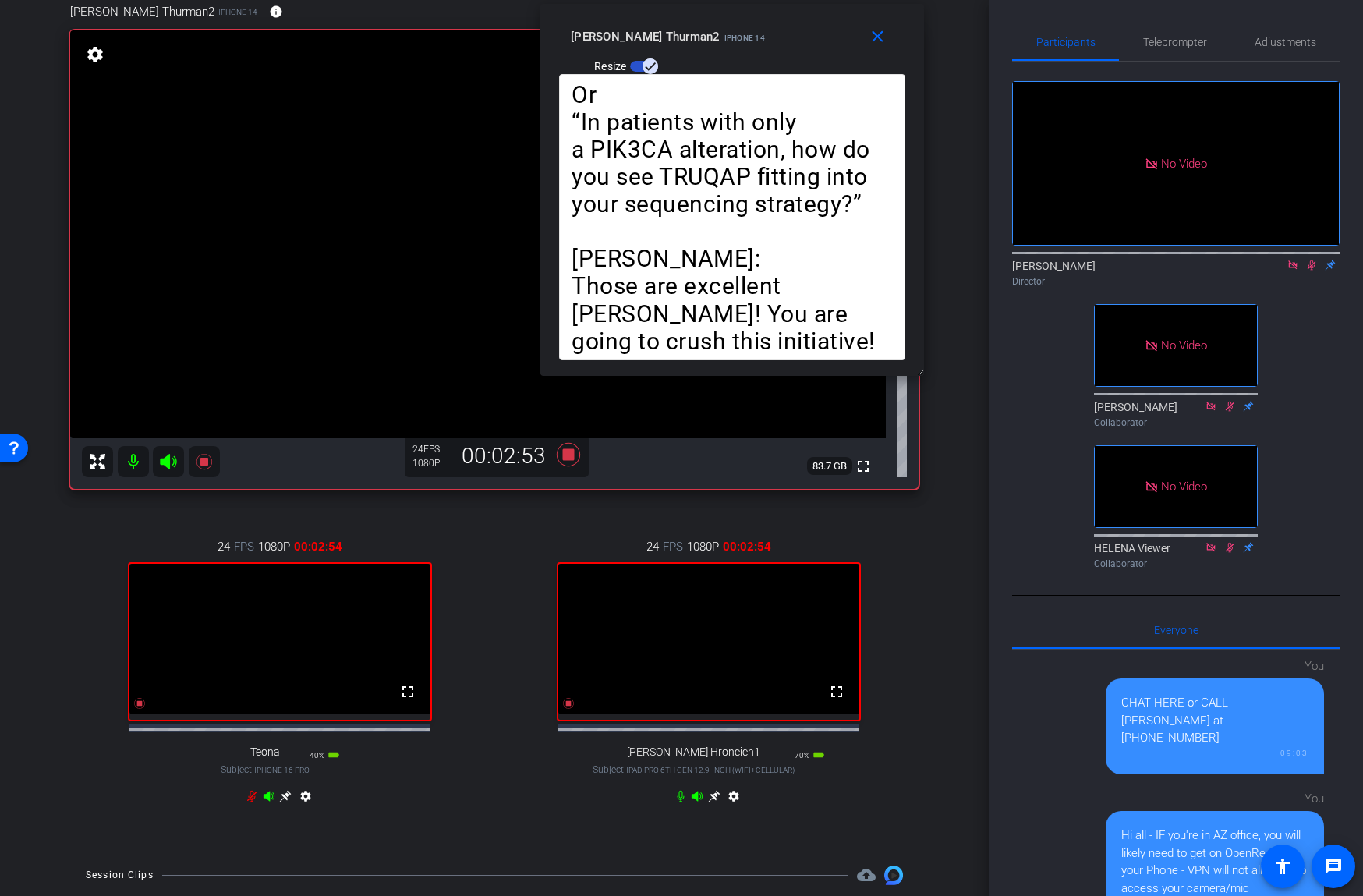
click at [1304, 263] on mat-icon at bounding box center [1311, 264] width 19 height 14
click at [1185, 42] on span "Teleprompter" at bounding box center [1175, 41] width 64 height 11
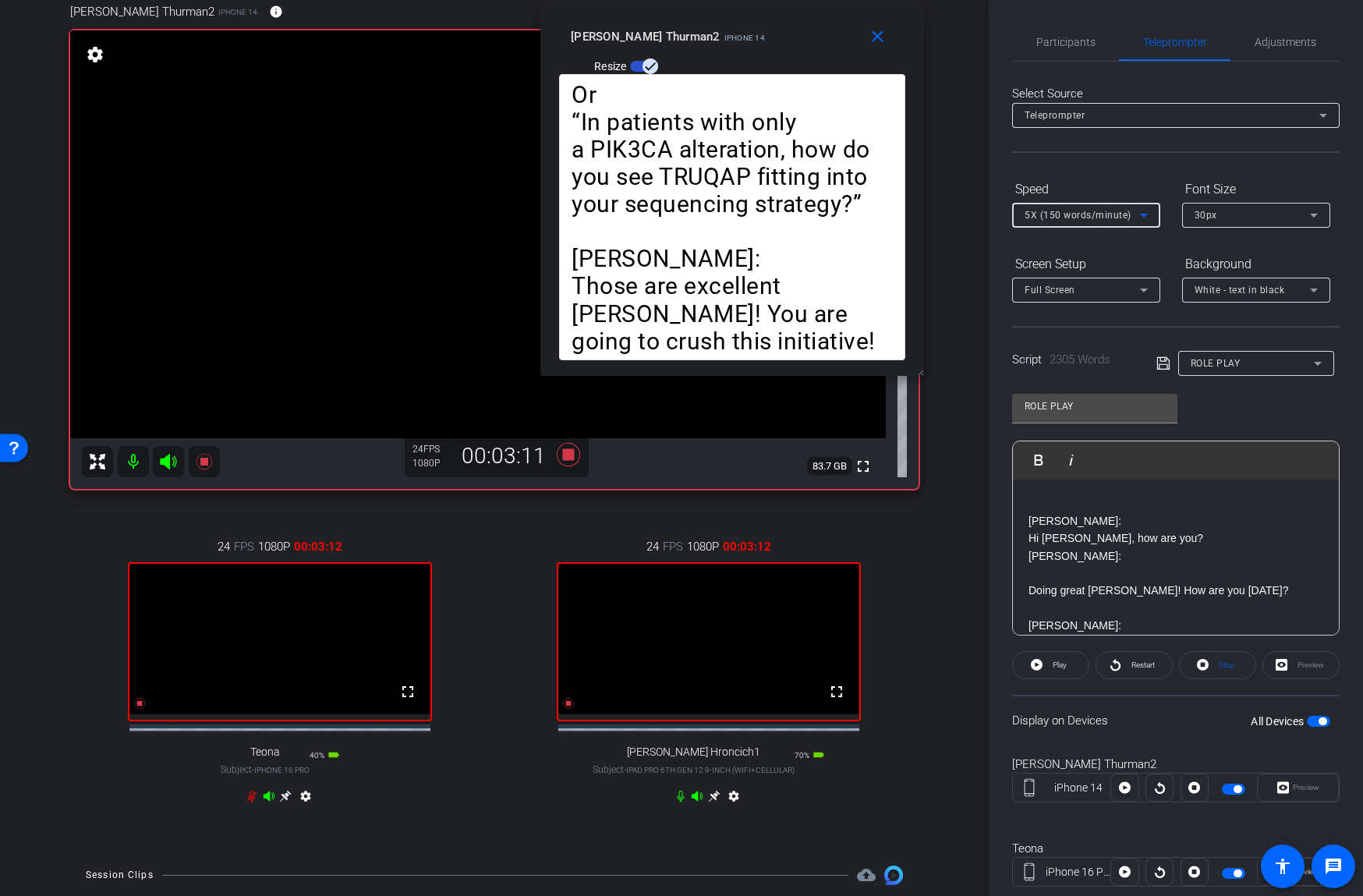
click at [1103, 216] on span "5X (150 words/minute)" at bounding box center [1078, 215] width 107 height 11
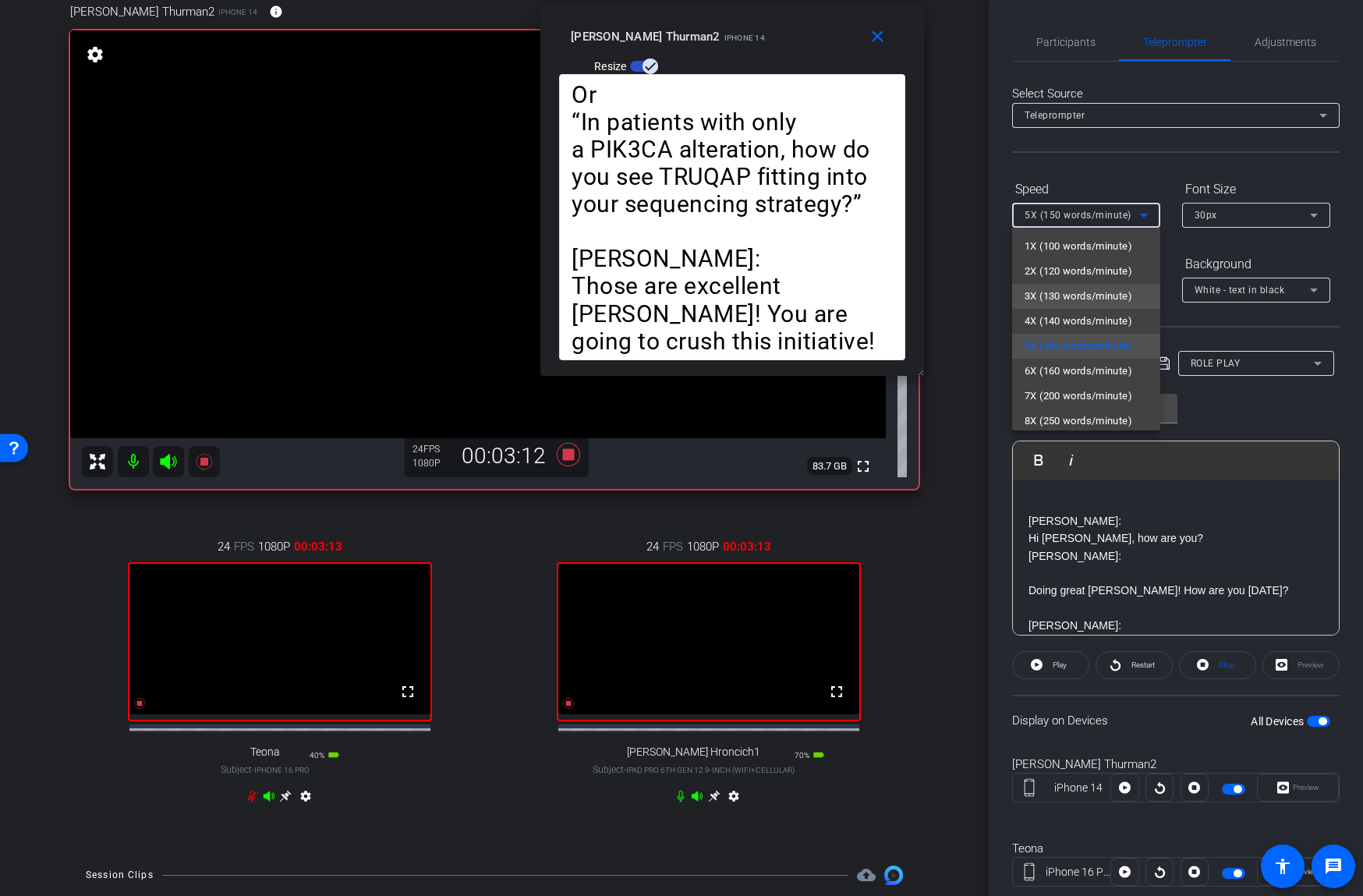
click at [1091, 300] on span "3X (130 words/minute)" at bounding box center [1078, 296] width 108 height 19
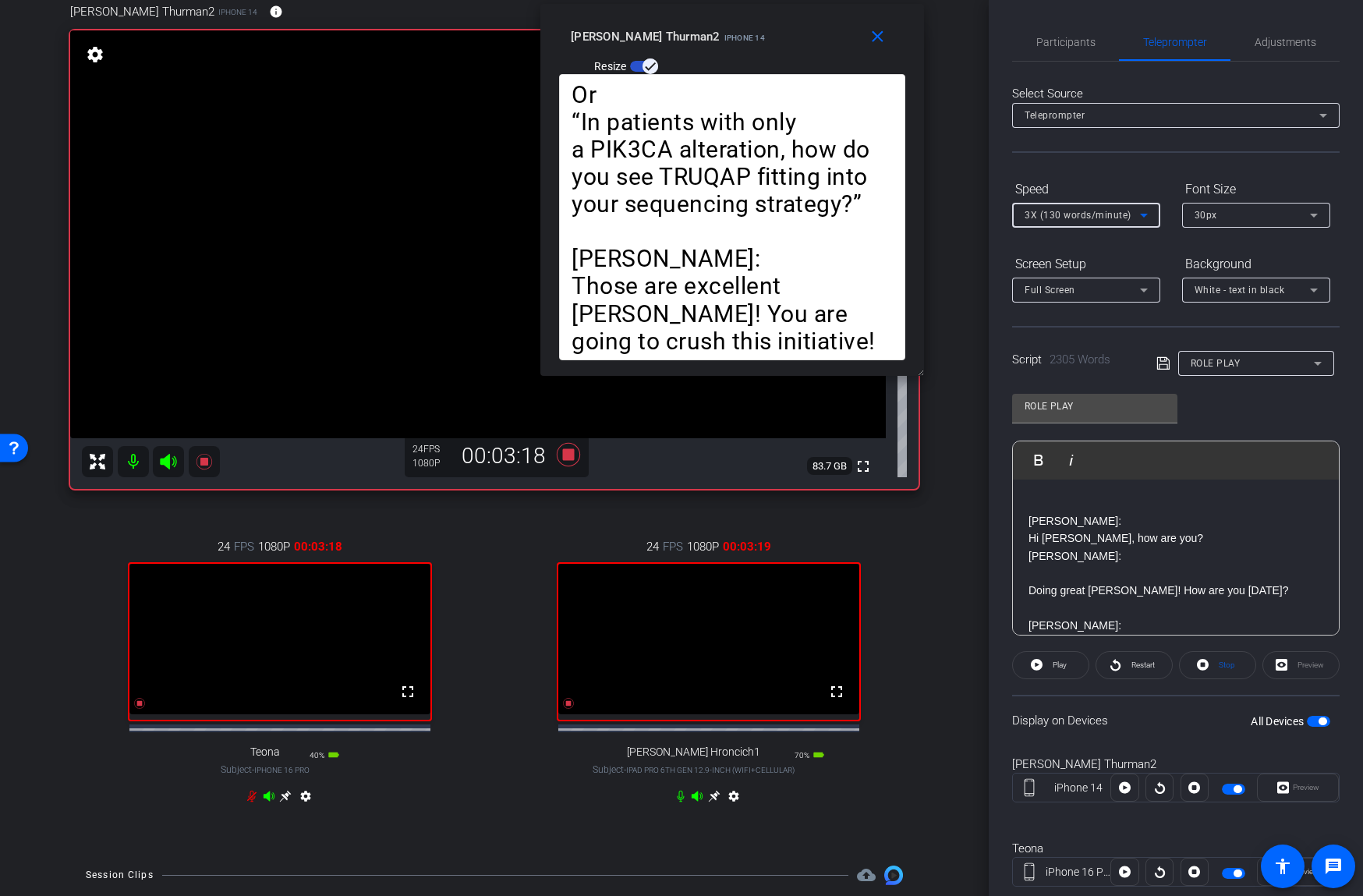
click at [658, 61] on span "button" at bounding box center [644, 66] width 28 height 11
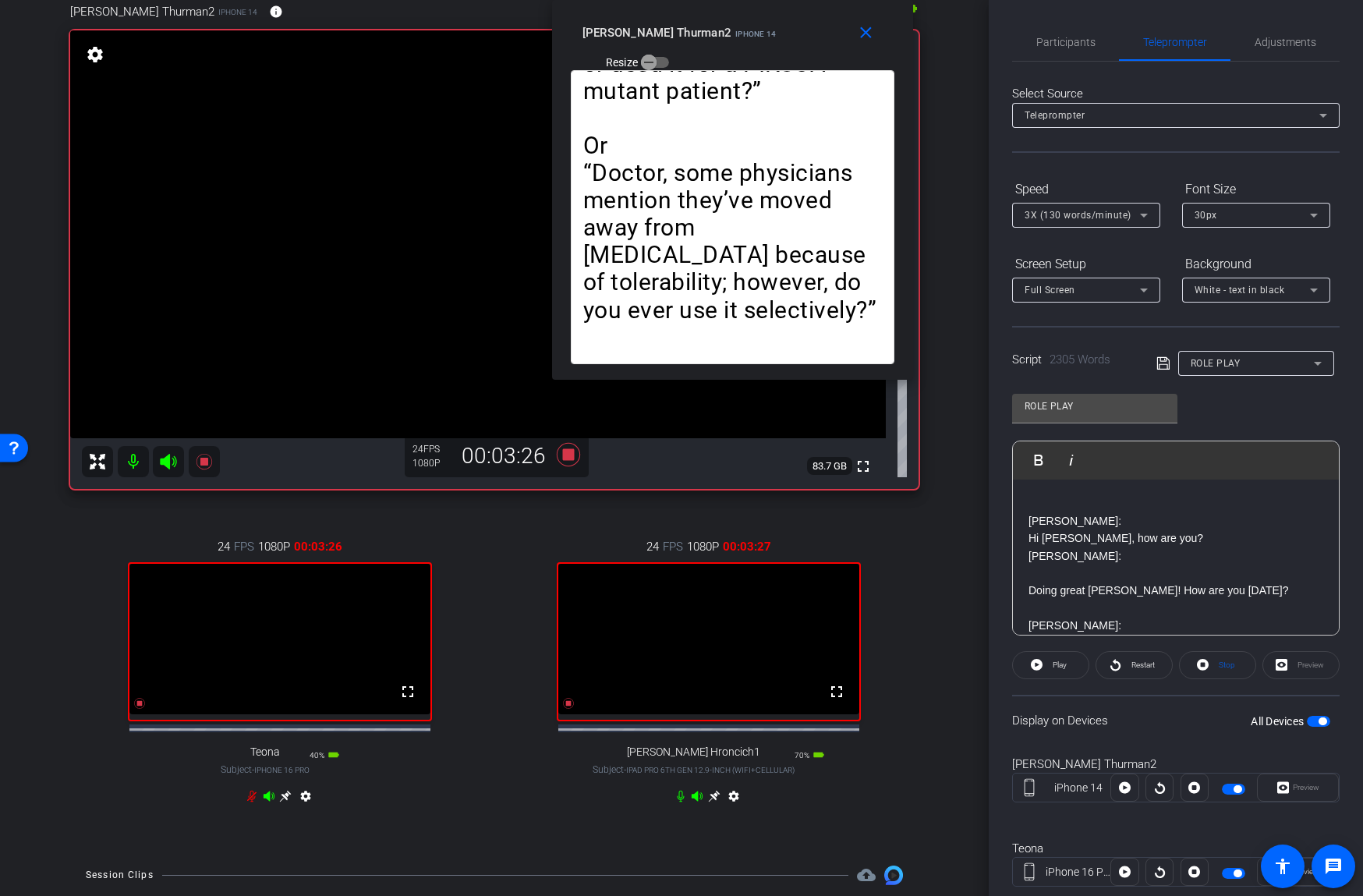
click at [1055, 216] on span "3X (130 words/minute)" at bounding box center [1078, 215] width 107 height 11
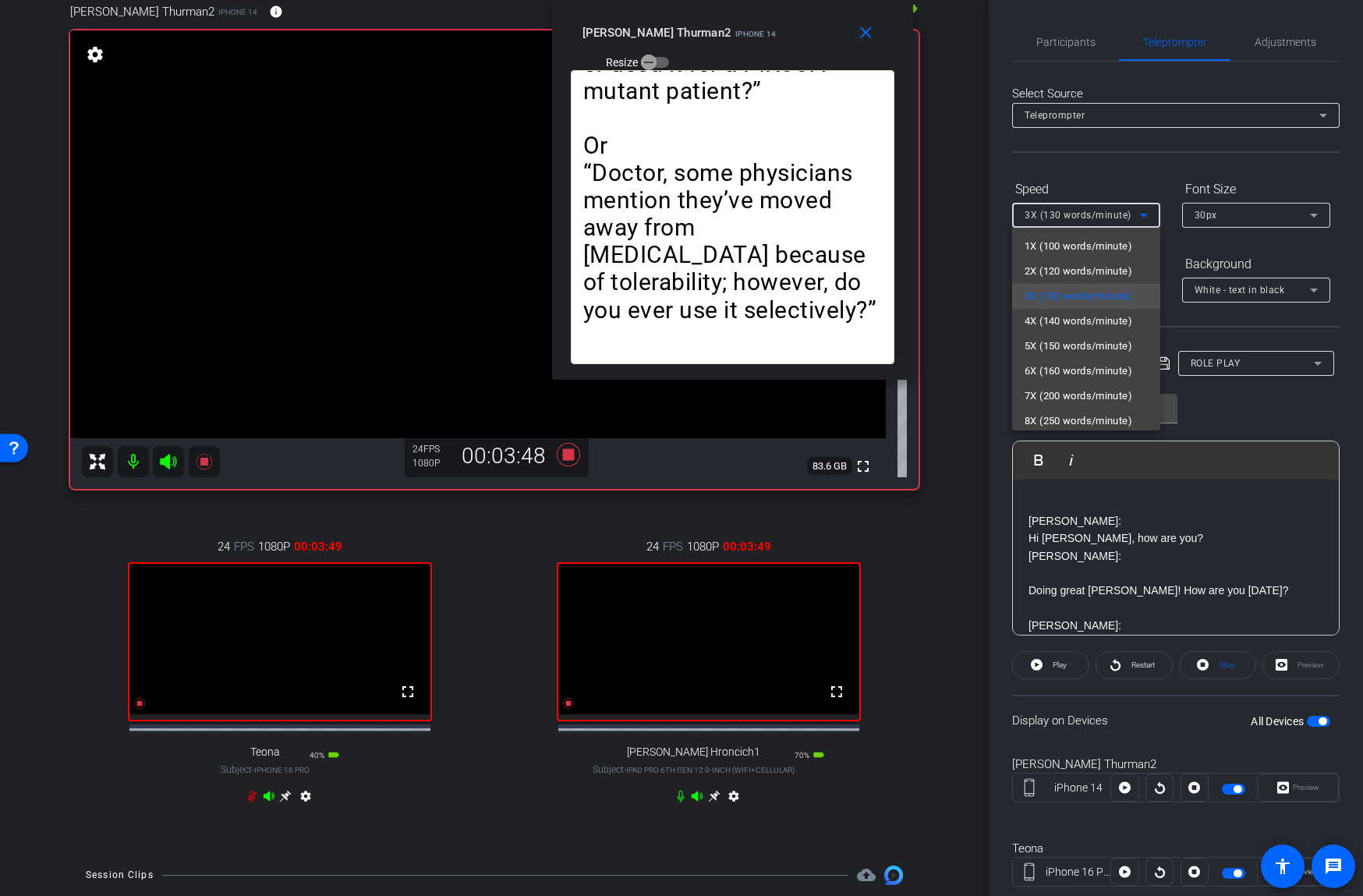
click at [1121, 661] on div at bounding box center [681, 448] width 1363 height 896
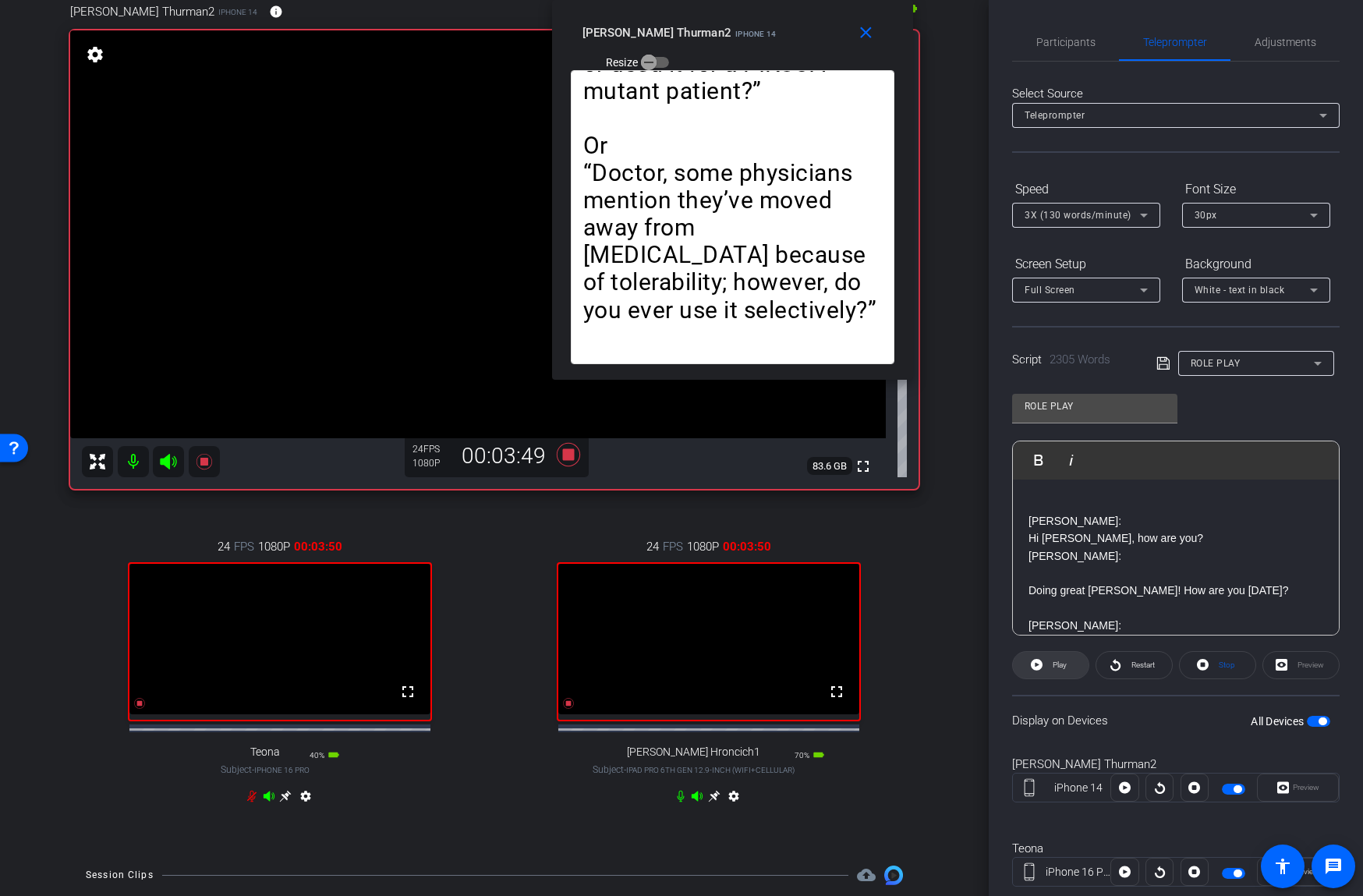
click at [1064, 662] on span "Play" at bounding box center [1059, 664] width 14 height 9
click at [1113, 663] on icon at bounding box center [1115, 665] width 11 height 19
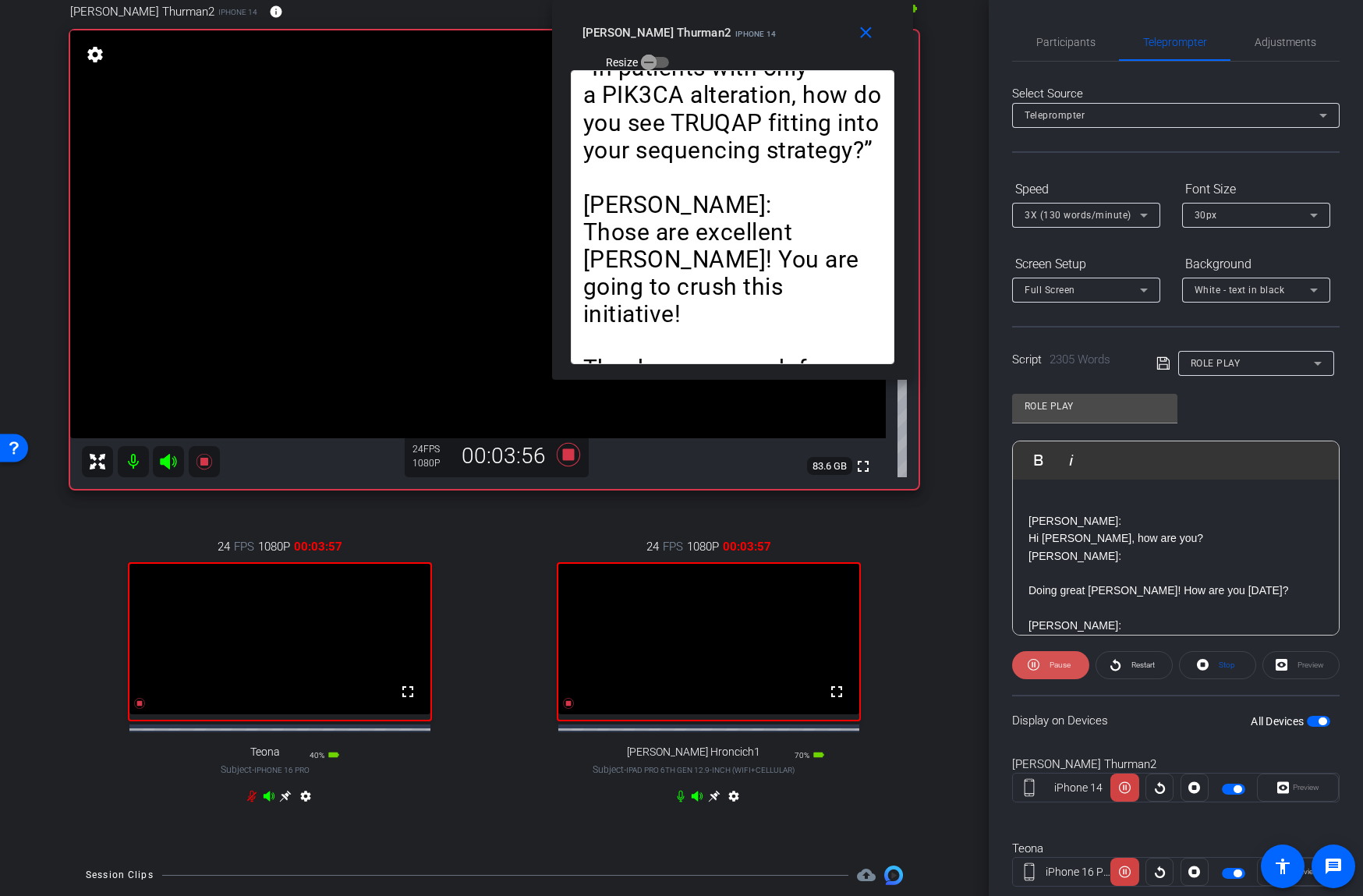
click at [1065, 662] on span "Pause" at bounding box center [1060, 664] width 21 height 9
drag, startPoint x: 1072, startPoint y: 39, endPoint x: 1124, endPoint y: 81, distance: 66.8
click at [1073, 40] on span "Participants" at bounding box center [1065, 41] width 59 height 11
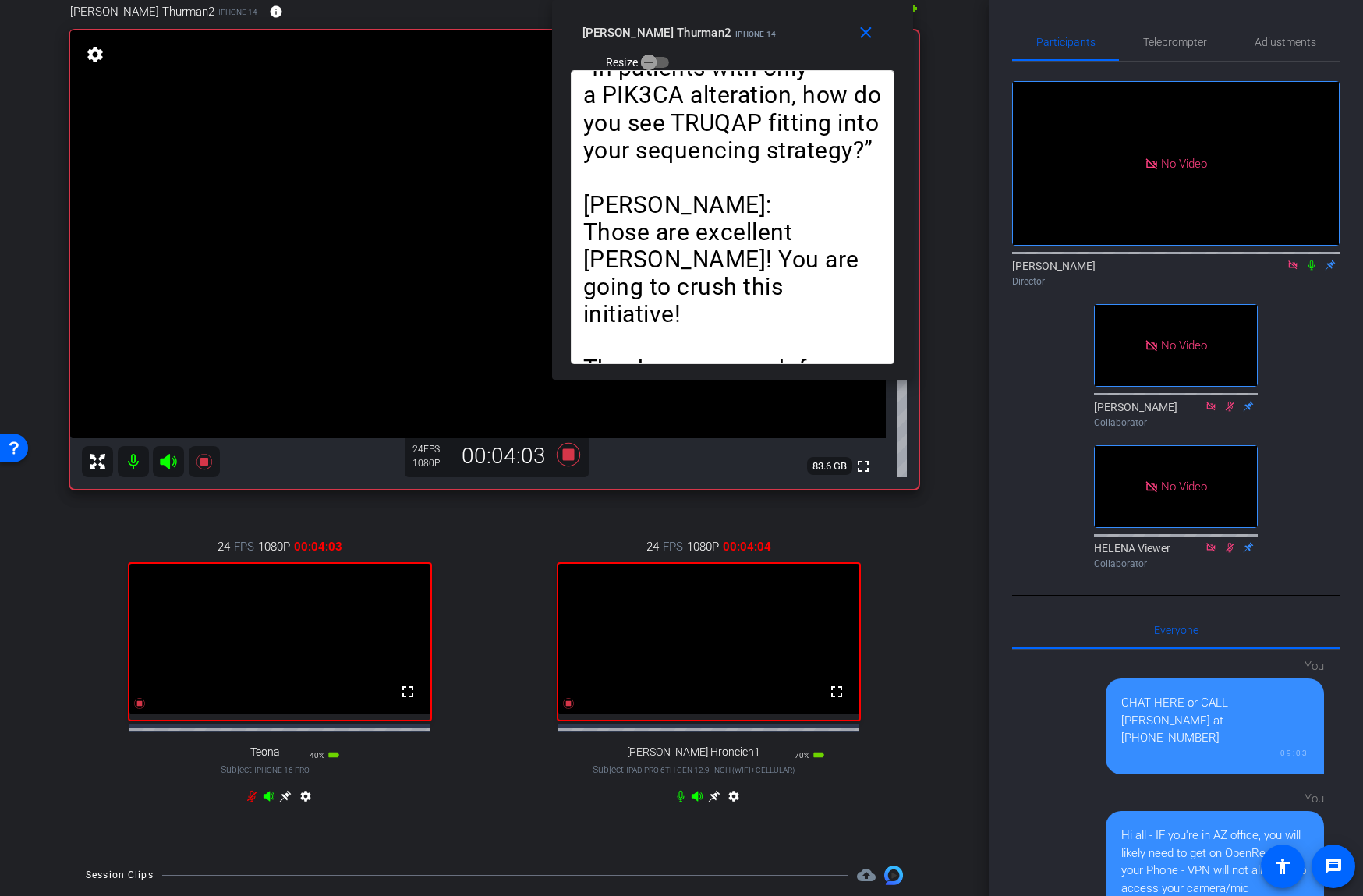
click at [1312, 262] on icon at bounding box center [1311, 265] width 6 height 10
click at [1173, 43] on span "Teleprompter" at bounding box center [1175, 41] width 64 height 11
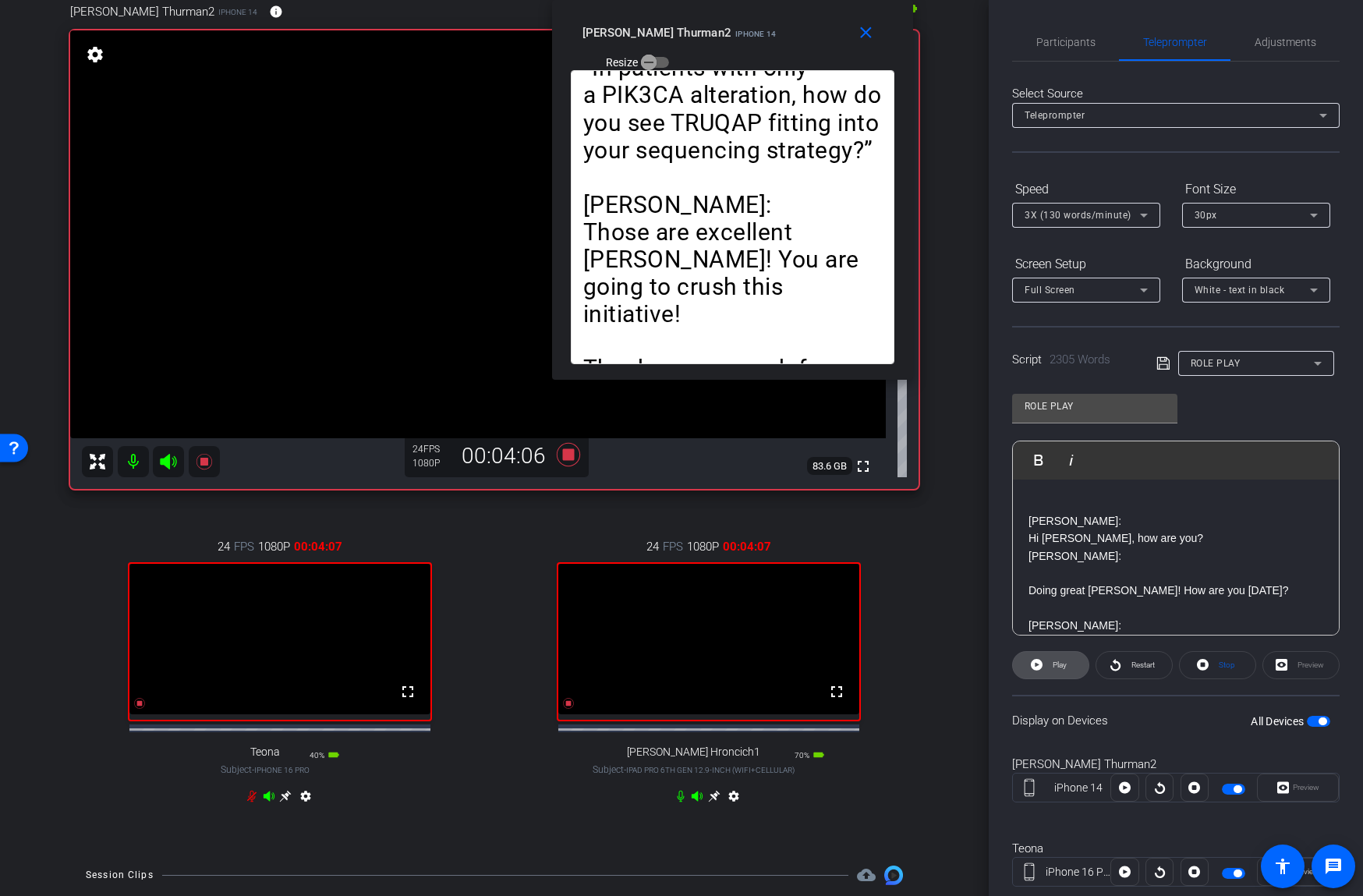
click at [1060, 668] on span "Play" at bounding box center [1059, 664] width 14 height 9
click at [1060, 668] on span "Pause" at bounding box center [1060, 664] width 21 height 9
click at [1060, 668] on span "Play" at bounding box center [1059, 664] width 14 height 9
click at [1059, 668] on span "Pause" at bounding box center [1060, 664] width 21 height 9
click at [1054, 664] on span "Play" at bounding box center [1059, 664] width 14 height 9
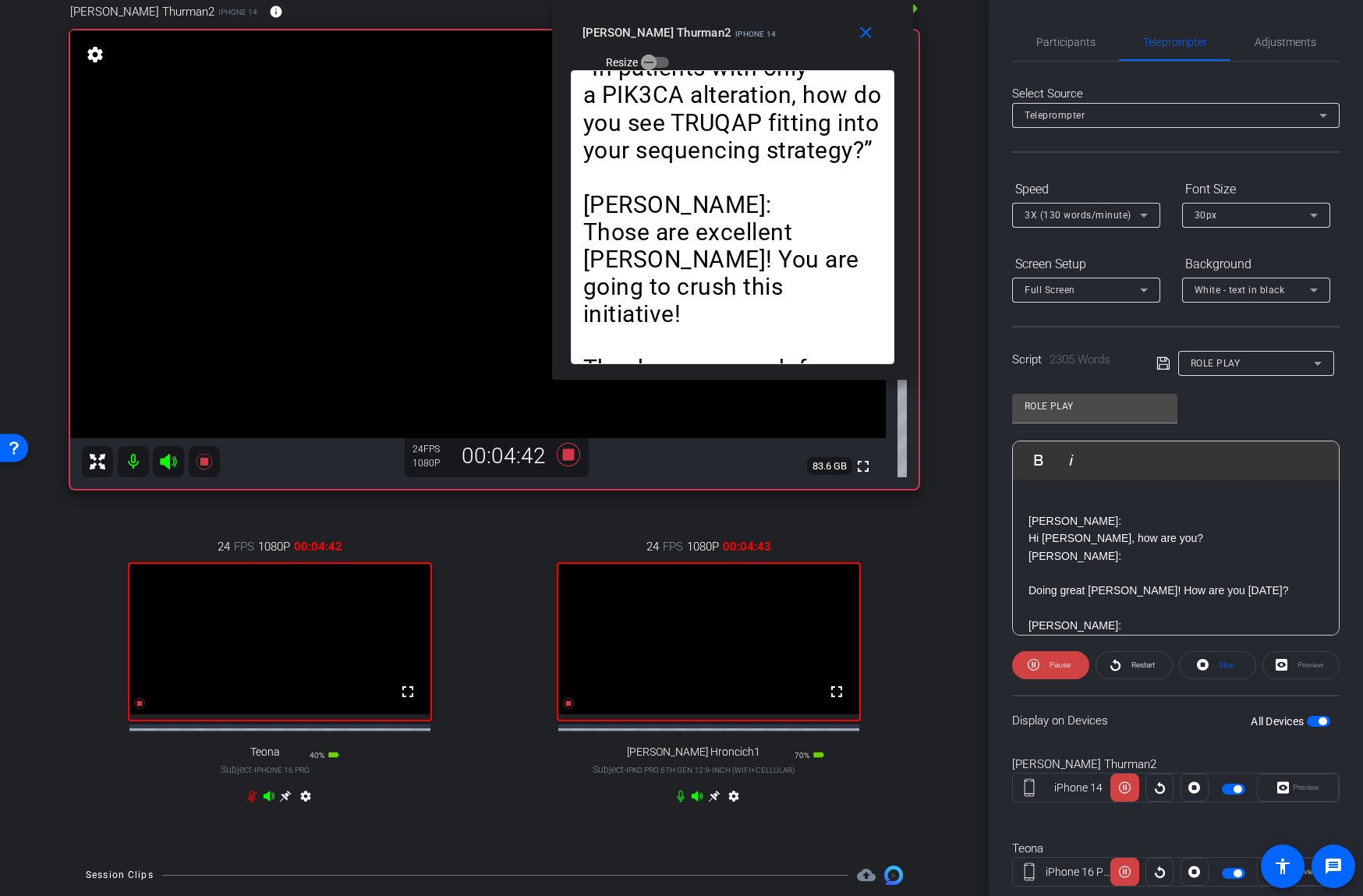
click at [131, 462] on mat-icon at bounding box center [133, 461] width 31 height 31
click at [1039, 660] on span at bounding box center [1050, 665] width 77 height 37
click at [1044, 662] on span at bounding box center [1050, 665] width 75 height 37
click at [1045, 662] on span "Pause" at bounding box center [1057, 665] width 25 height 22
click at [1055, 664] on span "Play" at bounding box center [1059, 664] width 14 height 9
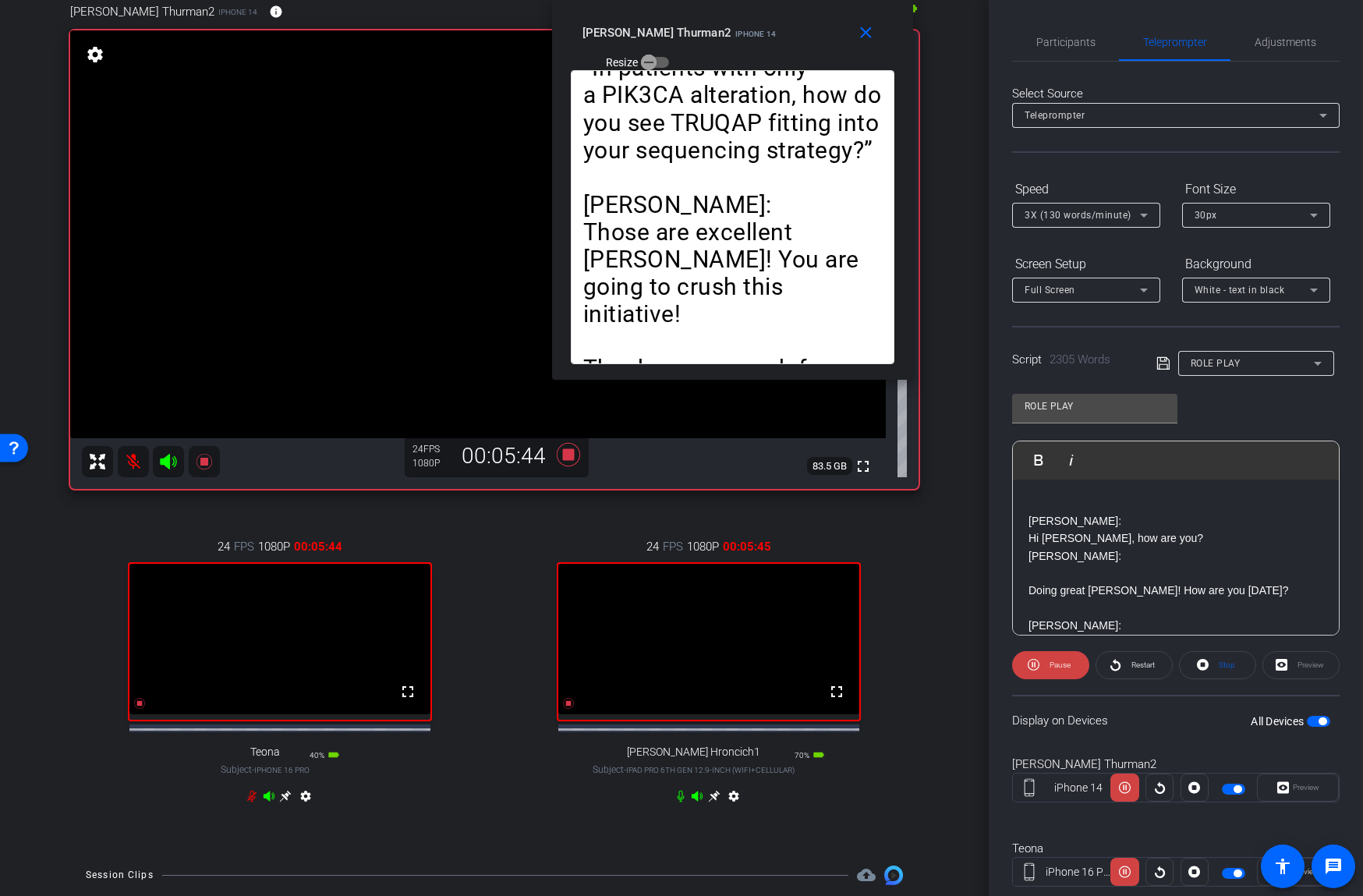
click at [137, 454] on mat-icon at bounding box center [133, 461] width 31 height 31
click at [1040, 663] on span at bounding box center [1050, 665] width 77 height 37
click at [1074, 43] on span "Participants" at bounding box center [1065, 41] width 59 height 11
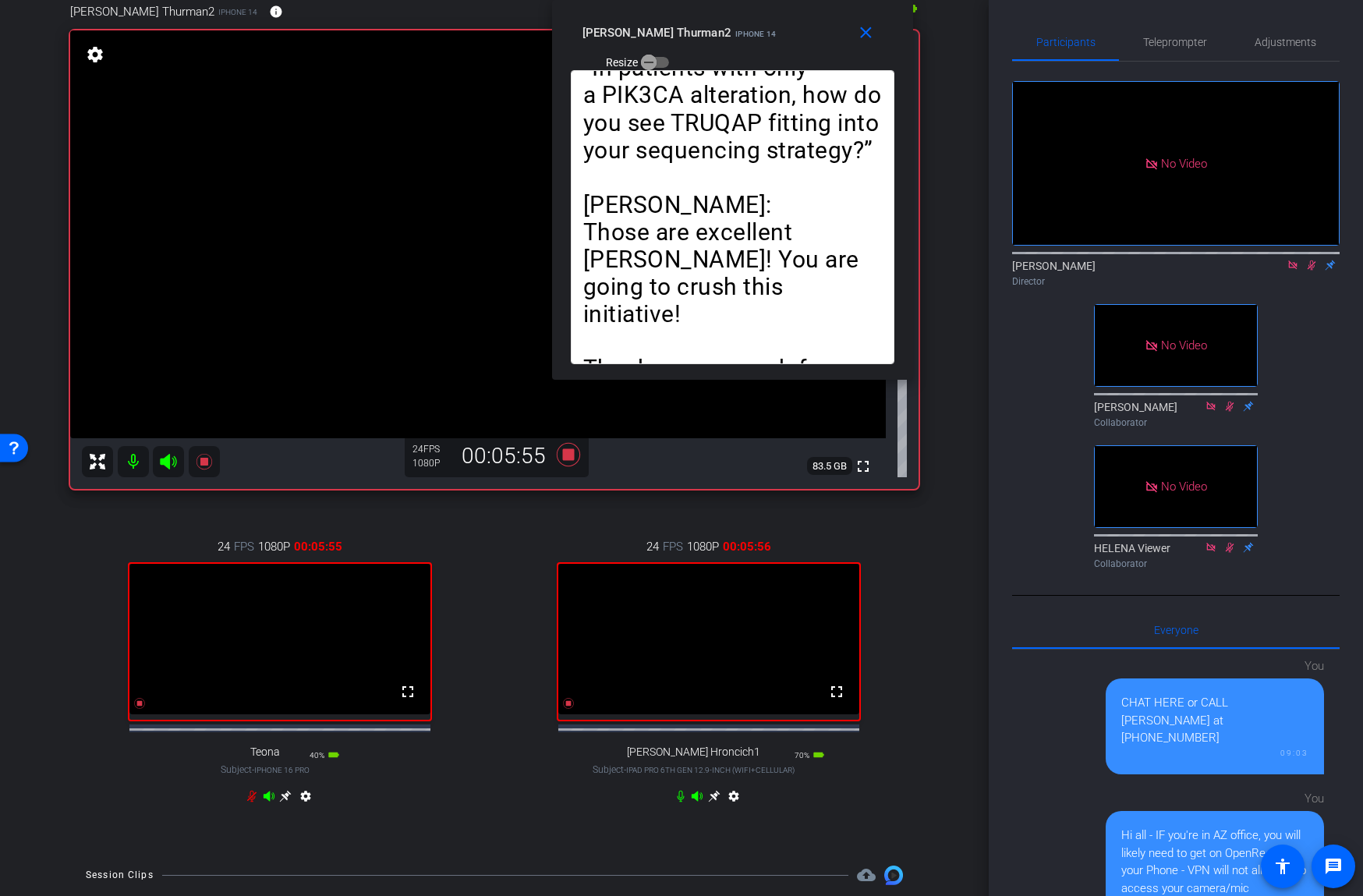
click at [1311, 268] on icon at bounding box center [1311, 265] width 9 height 10
click at [252, 802] on icon at bounding box center [251, 795] width 12 height 12
click at [252, 802] on icon at bounding box center [252, 796] width 10 height 11
click at [251, 802] on icon at bounding box center [252, 796] width 10 height 11
click at [251, 802] on icon at bounding box center [251, 795] width 12 height 12
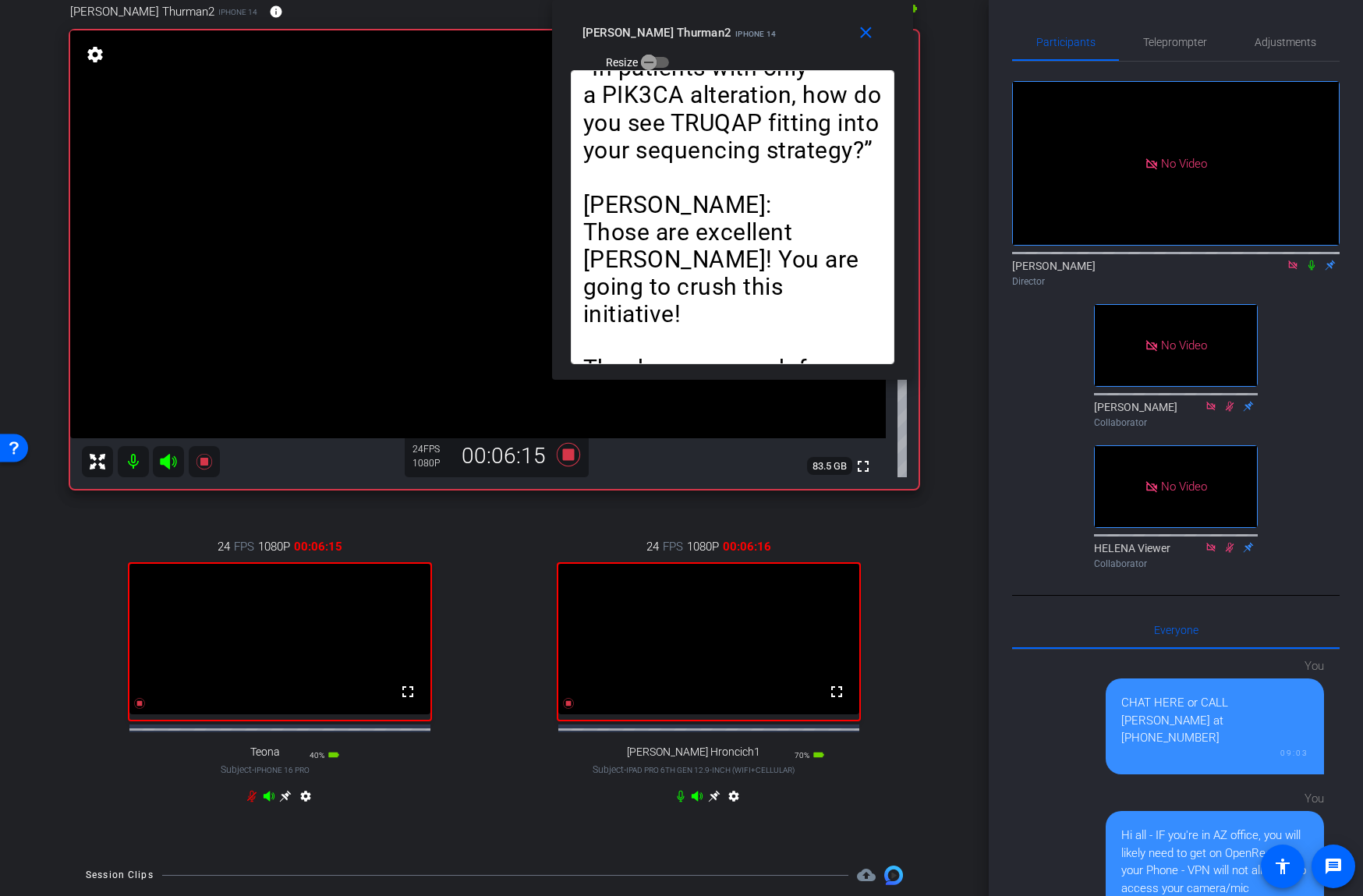
click at [251, 802] on icon at bounding box center [252, 796] width 10 height 11
click at [572, 456] on icon at bounding box center [568, 454] width 24 height 24
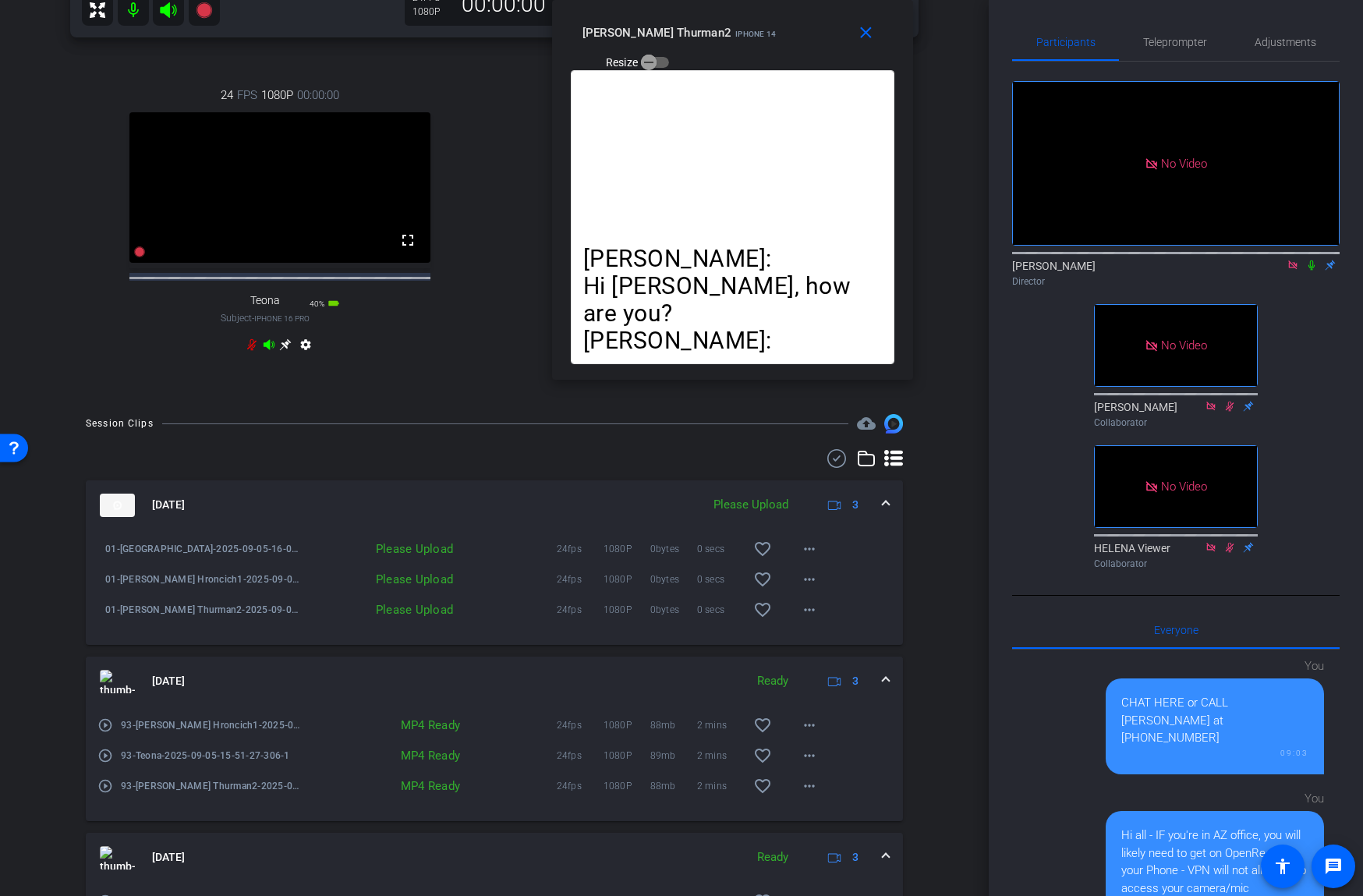
scroll to position [541, 0]
click at [804, 619] on mat-icon "more_horiz" at bounding box center [809, 609] width 19 height 19
click at [809, 653] on span "Upload" at bounding box center [834, 655] width 62 height 19
click at [809, 589] on mat-icon "more_horiz" at bounding box center [809, 579] width 19 height 19
click at [814, 623] on span "Upload" at bounding box center [834, 625] width 62 height 19
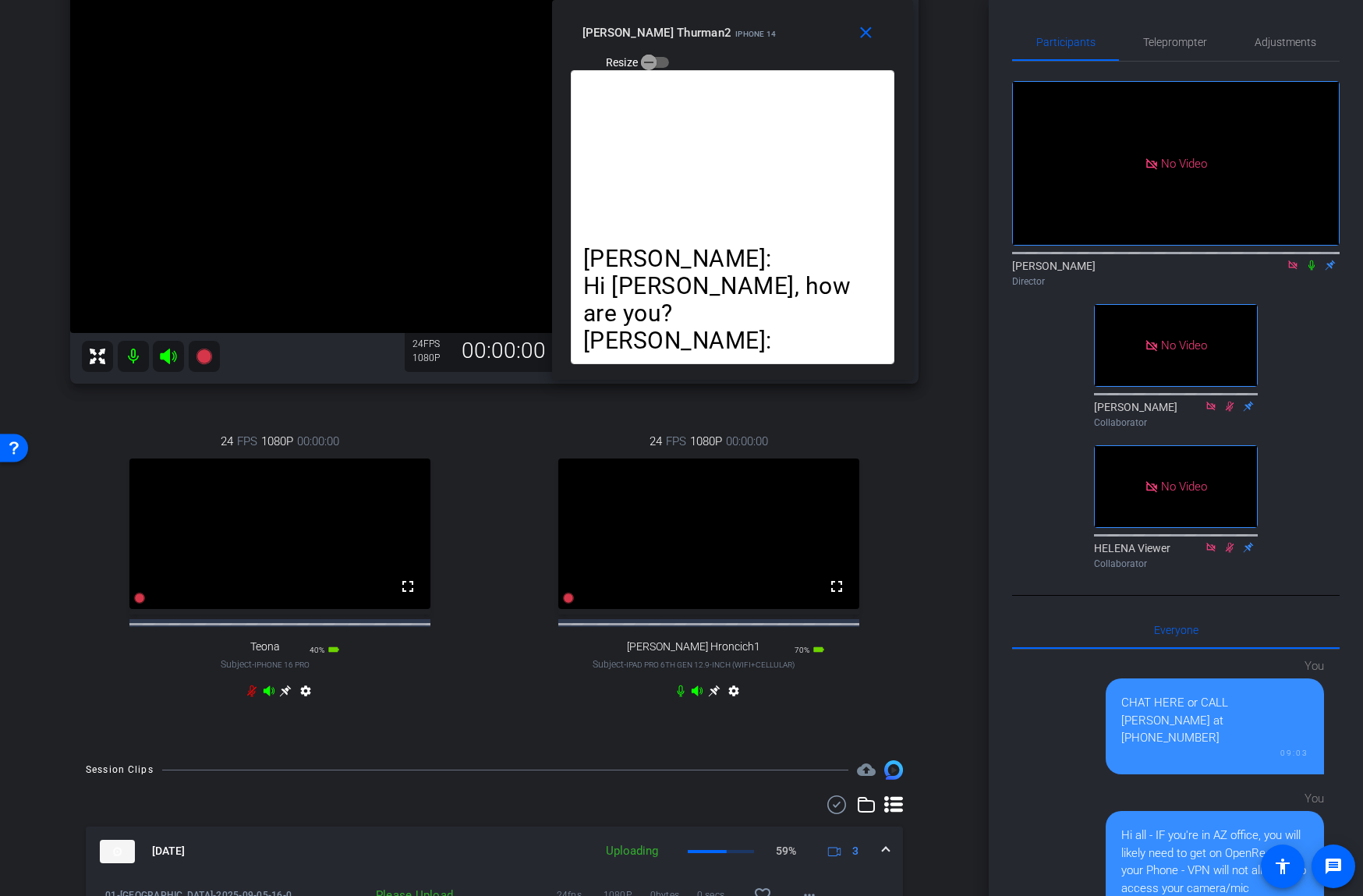
scroll to position [58, 0]
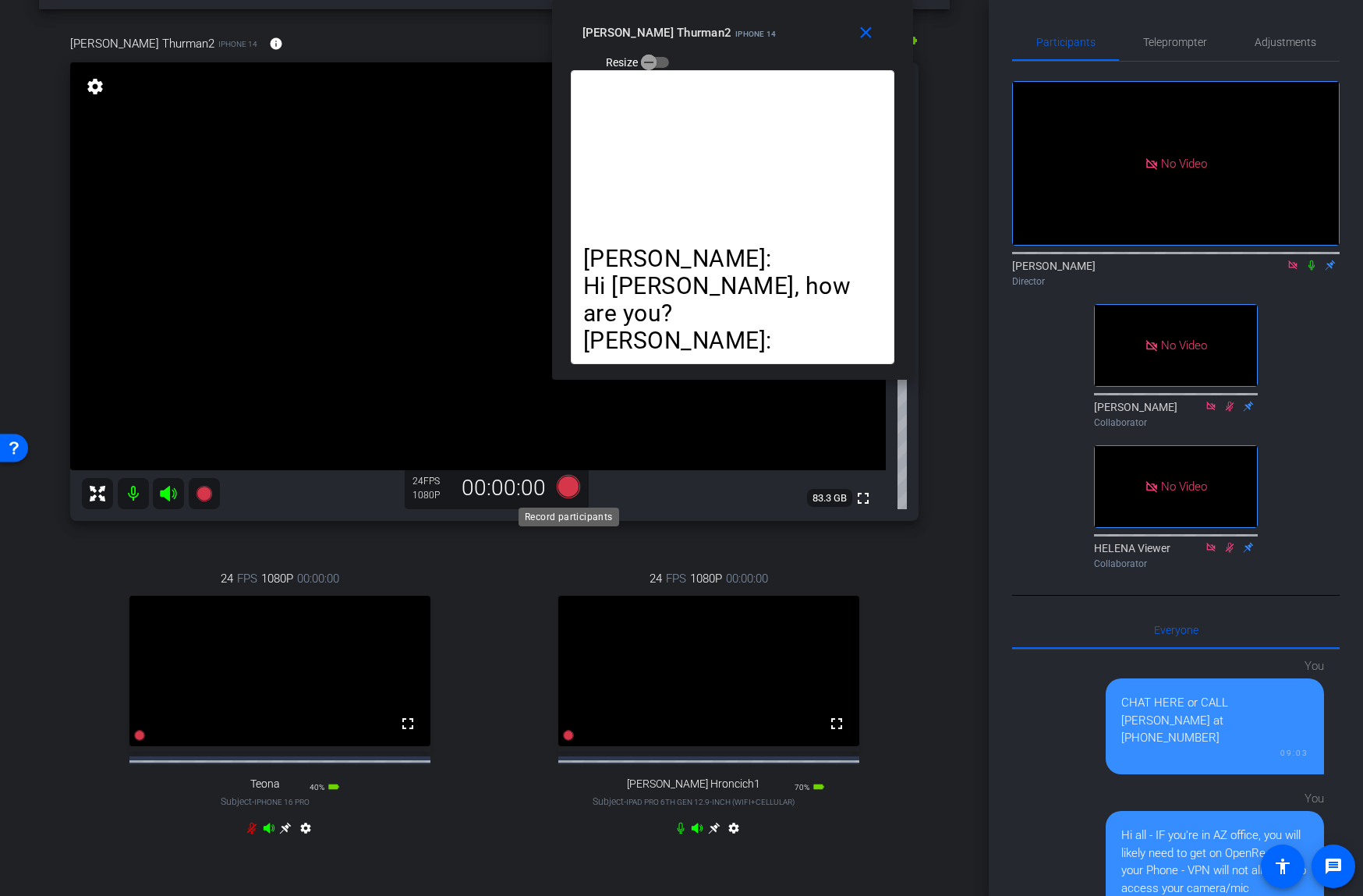
click at [571, 485] on icon at bounding box center [568, 487] width 24 height 24
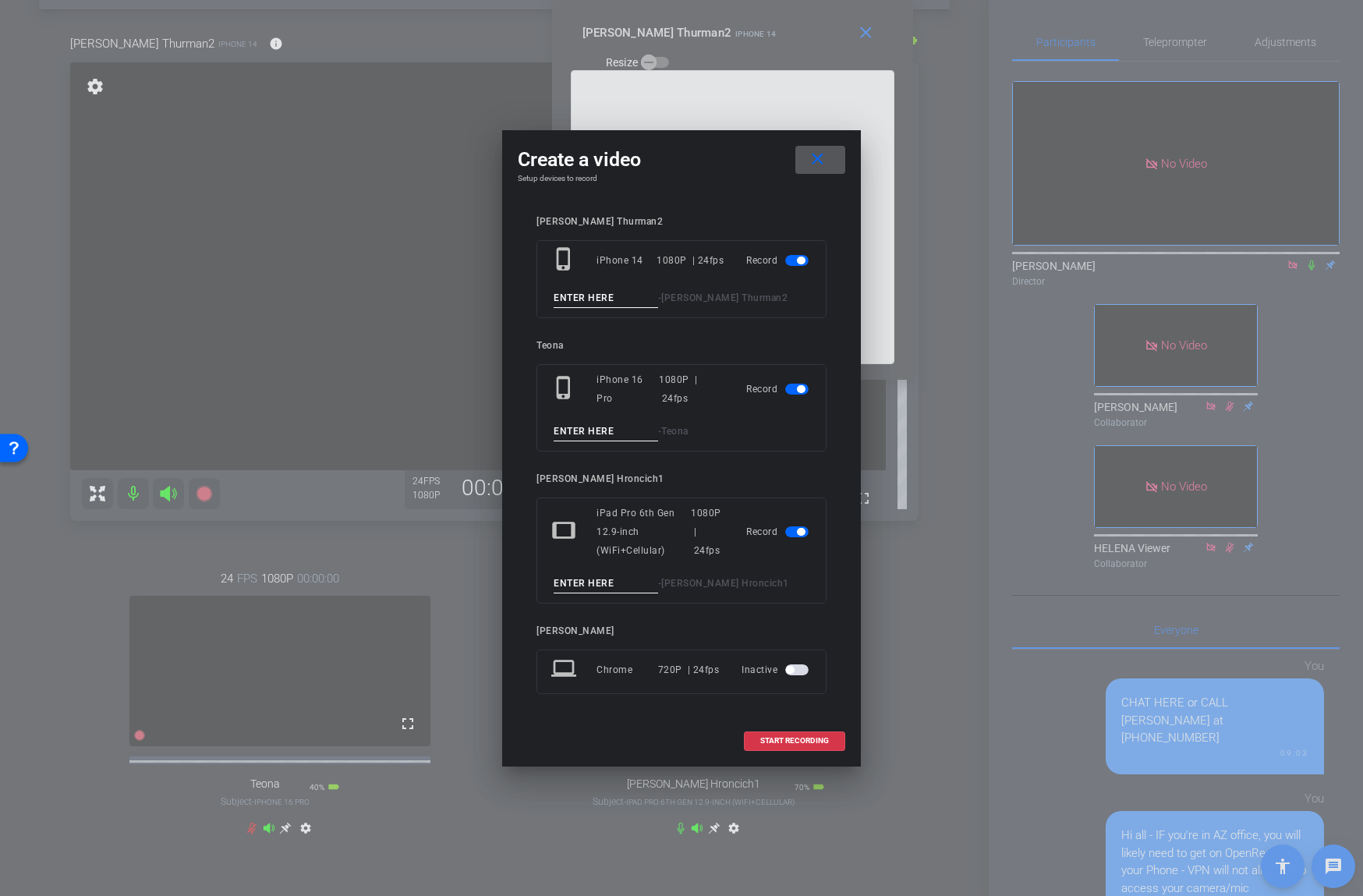
click at [592, 295] on input at bounding box center [606, 298] width 105 height 19
type input "02"
click at [608, 427] on input at bounding box center [606, 431] width 105 height 19
type input "02"
click at [787, 388] on span "button" at bounding box center [796, 388] width 24 height 11
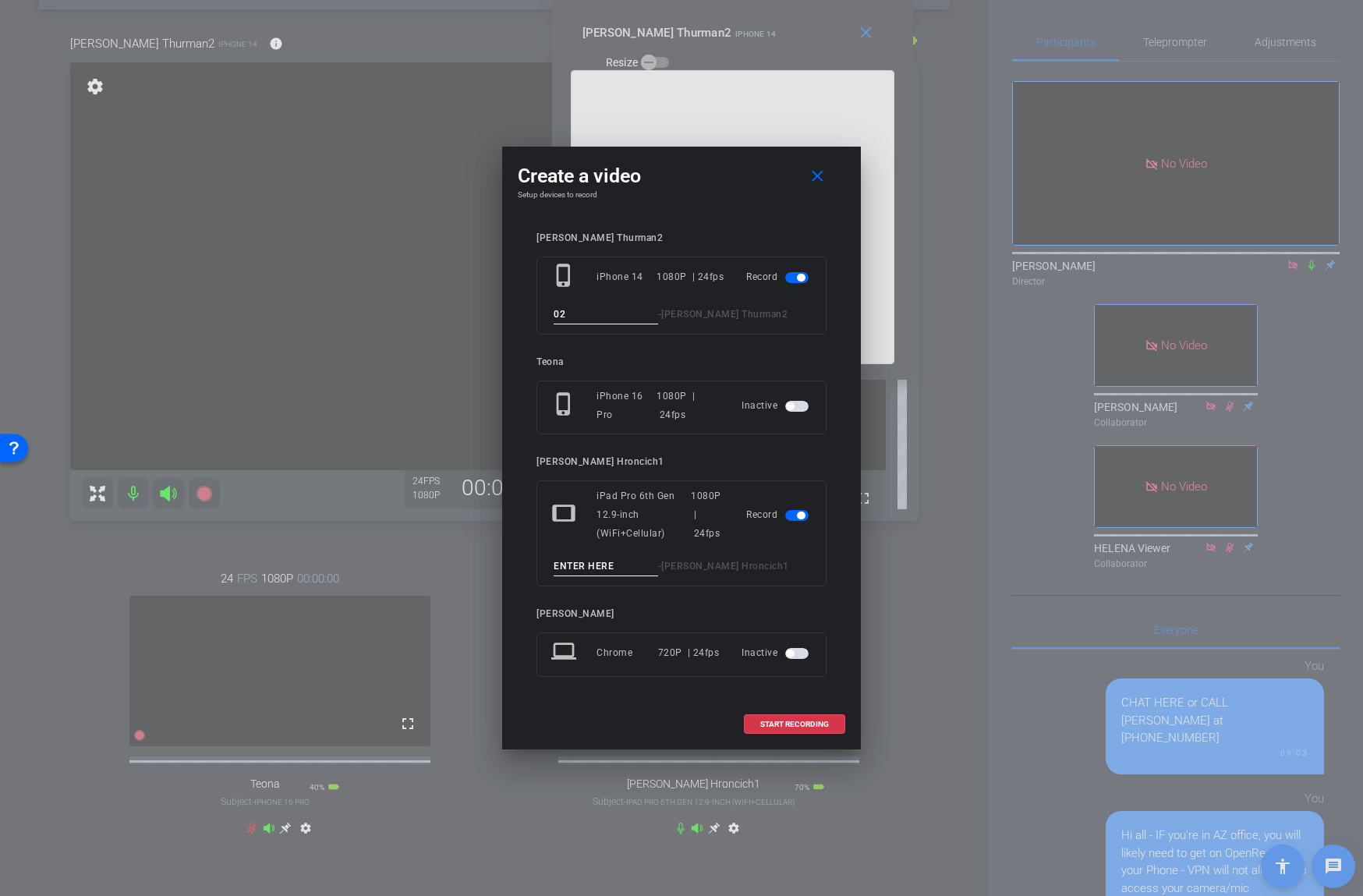
click at [616, 565] on input at bounding box center [606, 567] width 105 height 19
type input "02"
click at [770, 721] on span "START RECORDING" at bounding box center [794, 724] width 69 height 8
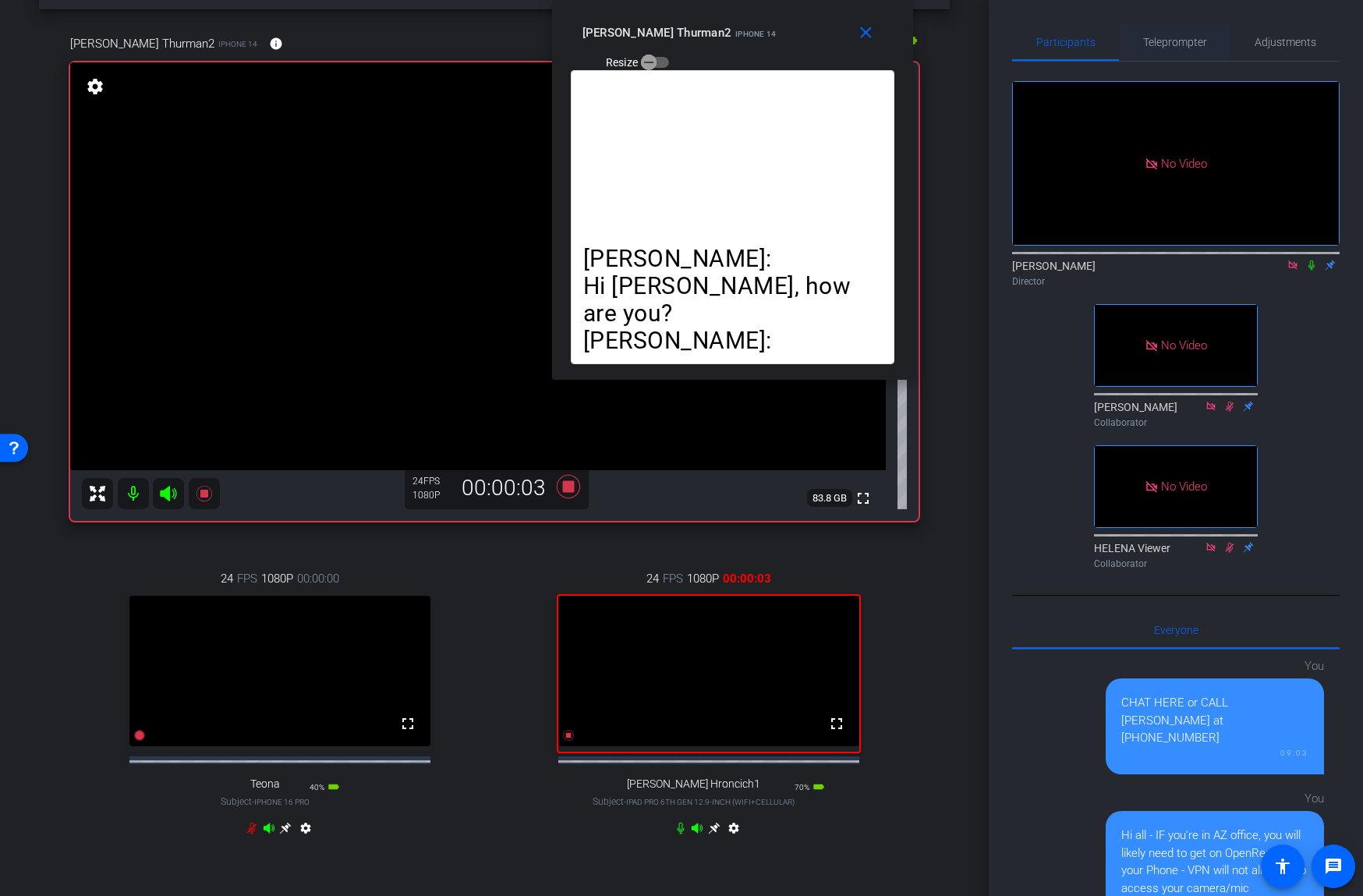
drag, startPoint x: 1187, startPoint y: 41, endPoint x: 1185, endPoint y: 49, distance: 8.2
click at [1187, 40] on span "Teleprompter" at bounding box center [1175, 41] width 64 height 11
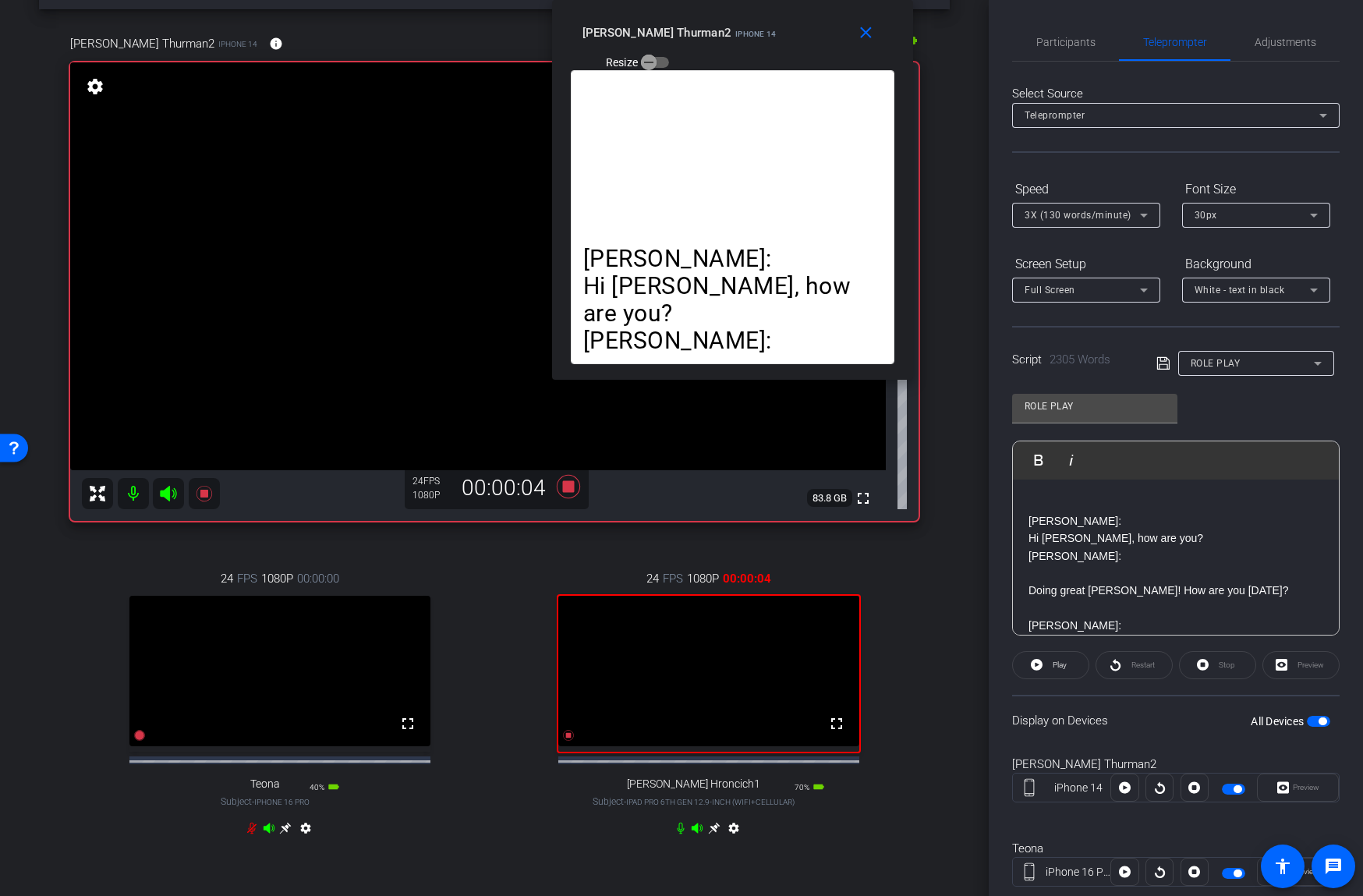
click at [1117, 595] on p "Doing great Joe! How are you today?" at bounding box center [1175, 589] width 294 height 17
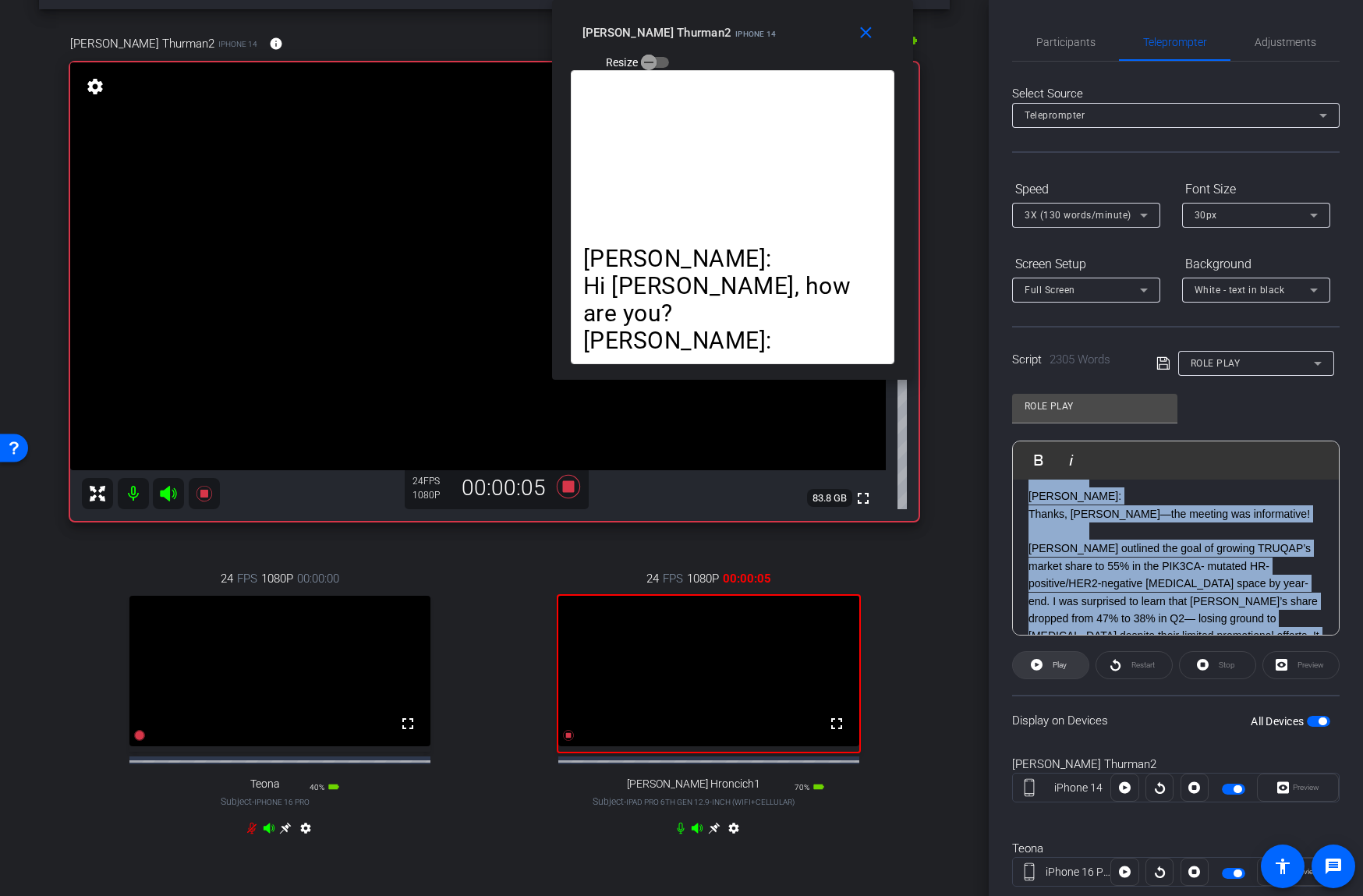
scroll to position [581, 0]
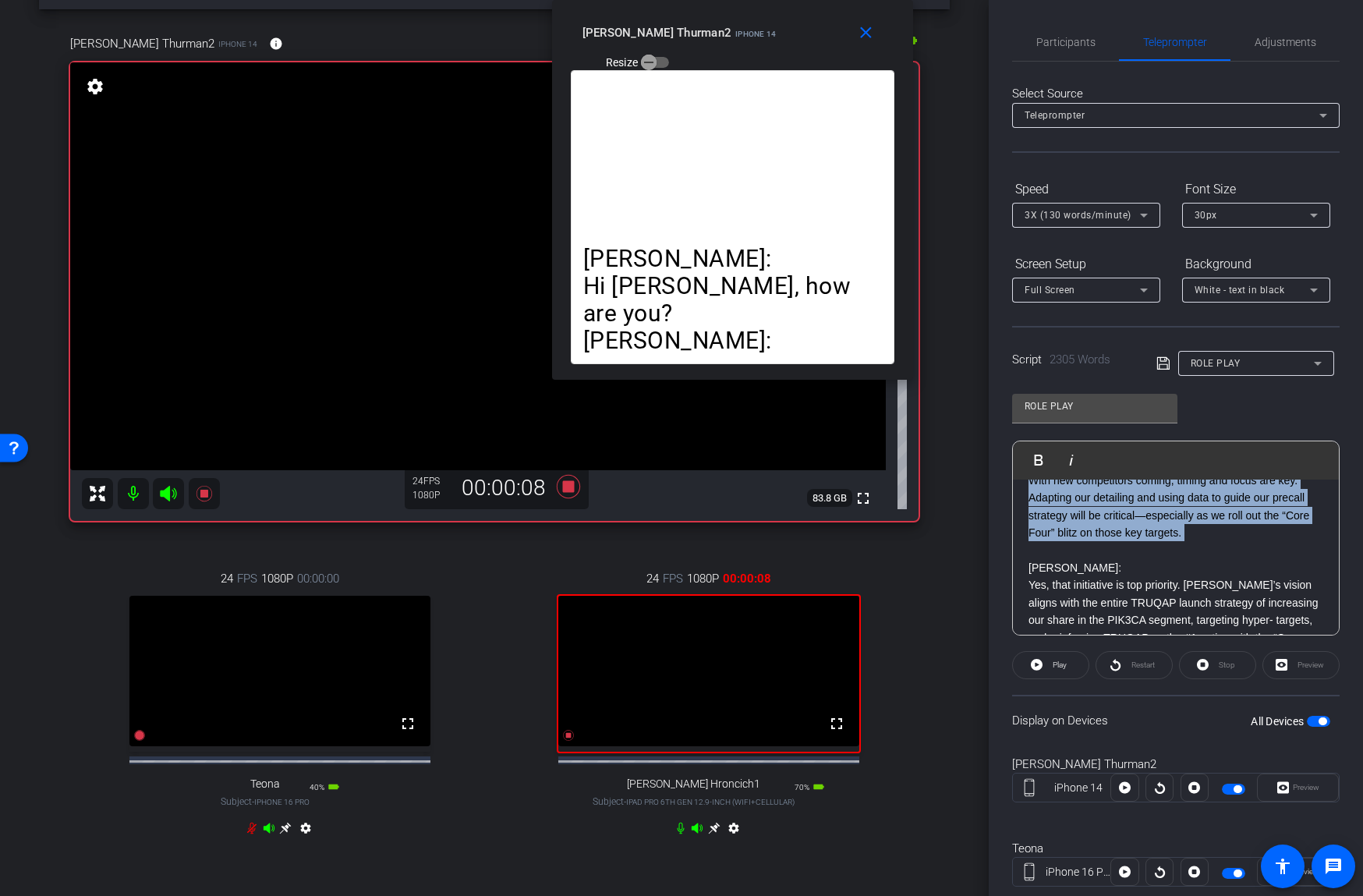
drag, startPoint x: 1047, startPoint y: 512, endPoint x: 1067, endPoint y: 541, distance: 35.2
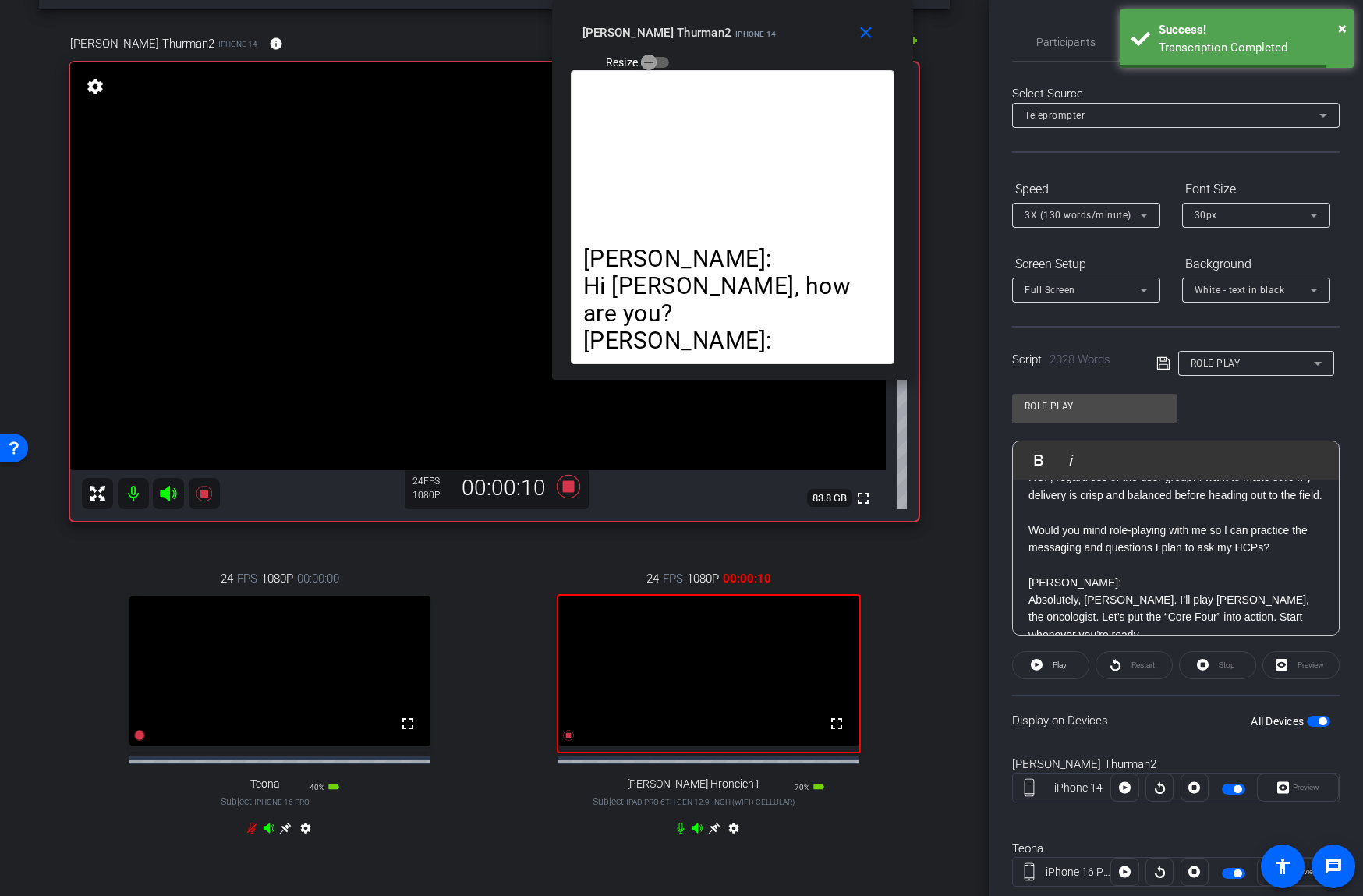
scroll to position [0, 0]
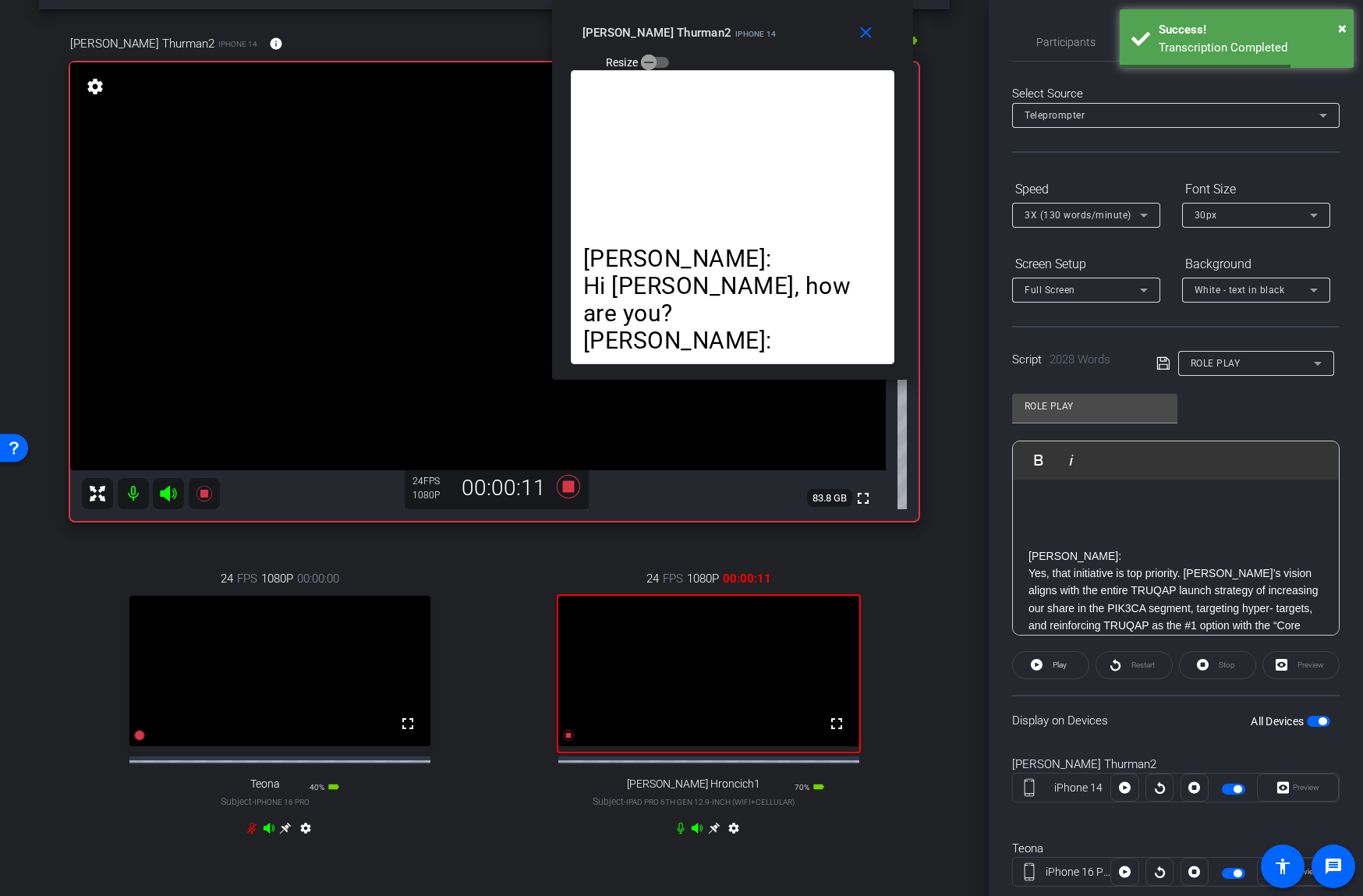
click at [1061, 517] on p at bounding box center [1175, 521] width 294 height 17
click at [860, 27] on mat-icon "close" at bounding box center [866, 33] width 19 height 19
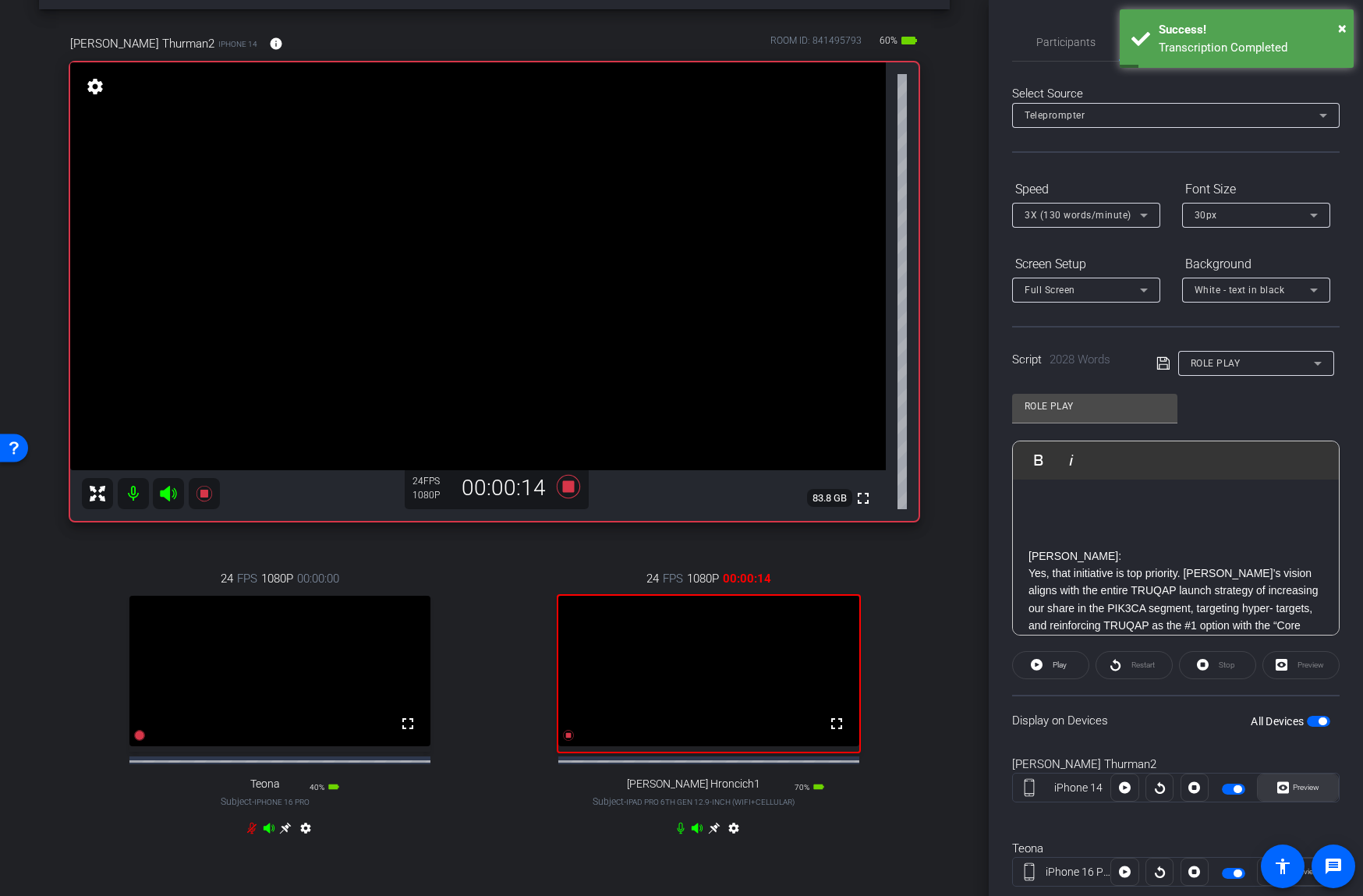
click at [1296, 780] on span "Preview" at bounding box center [1303, 787] width 30 height 22
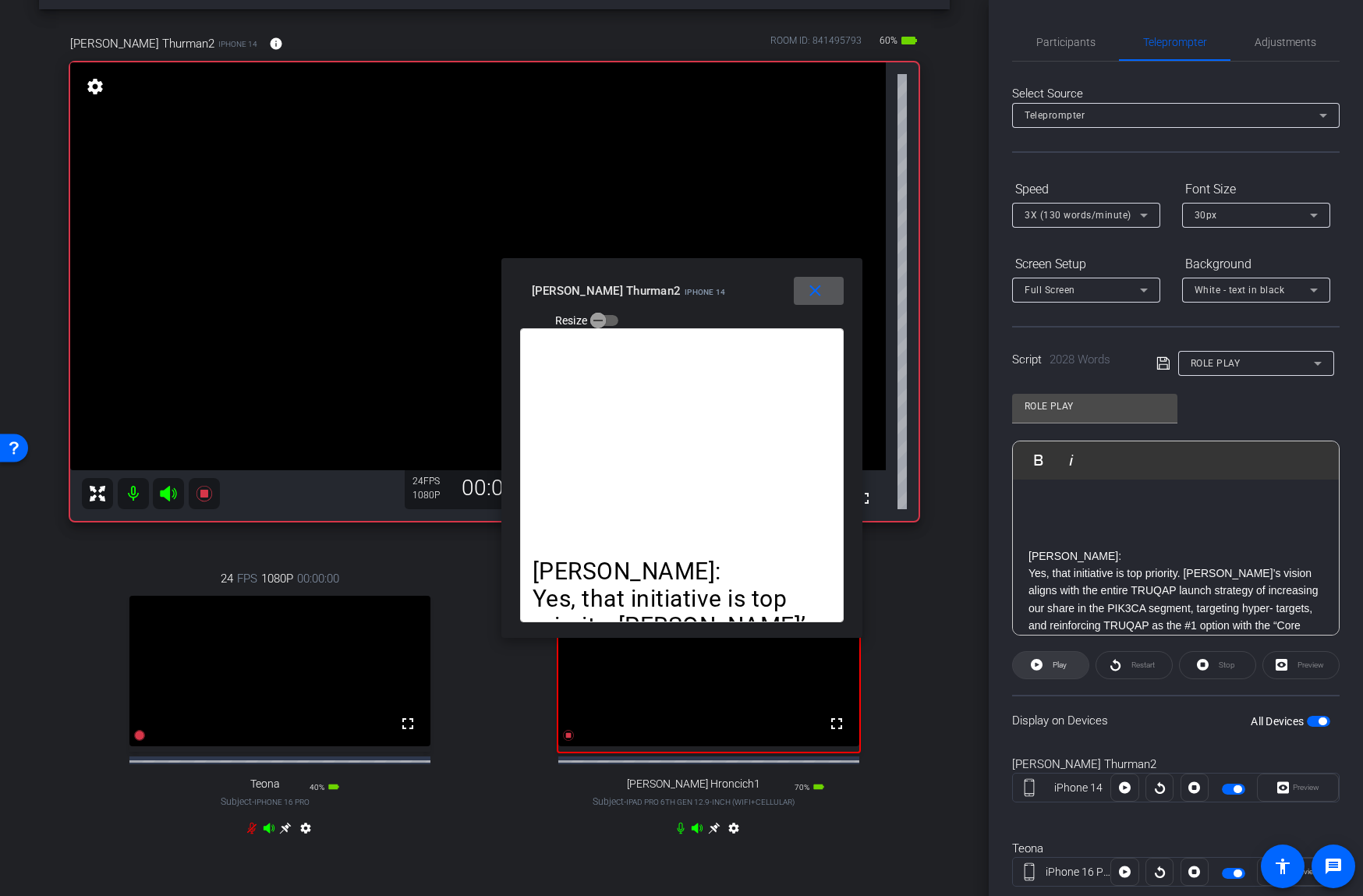
click at [1060, 660] on span "Play" at bounding box center [1059, 664] width 14 height 9
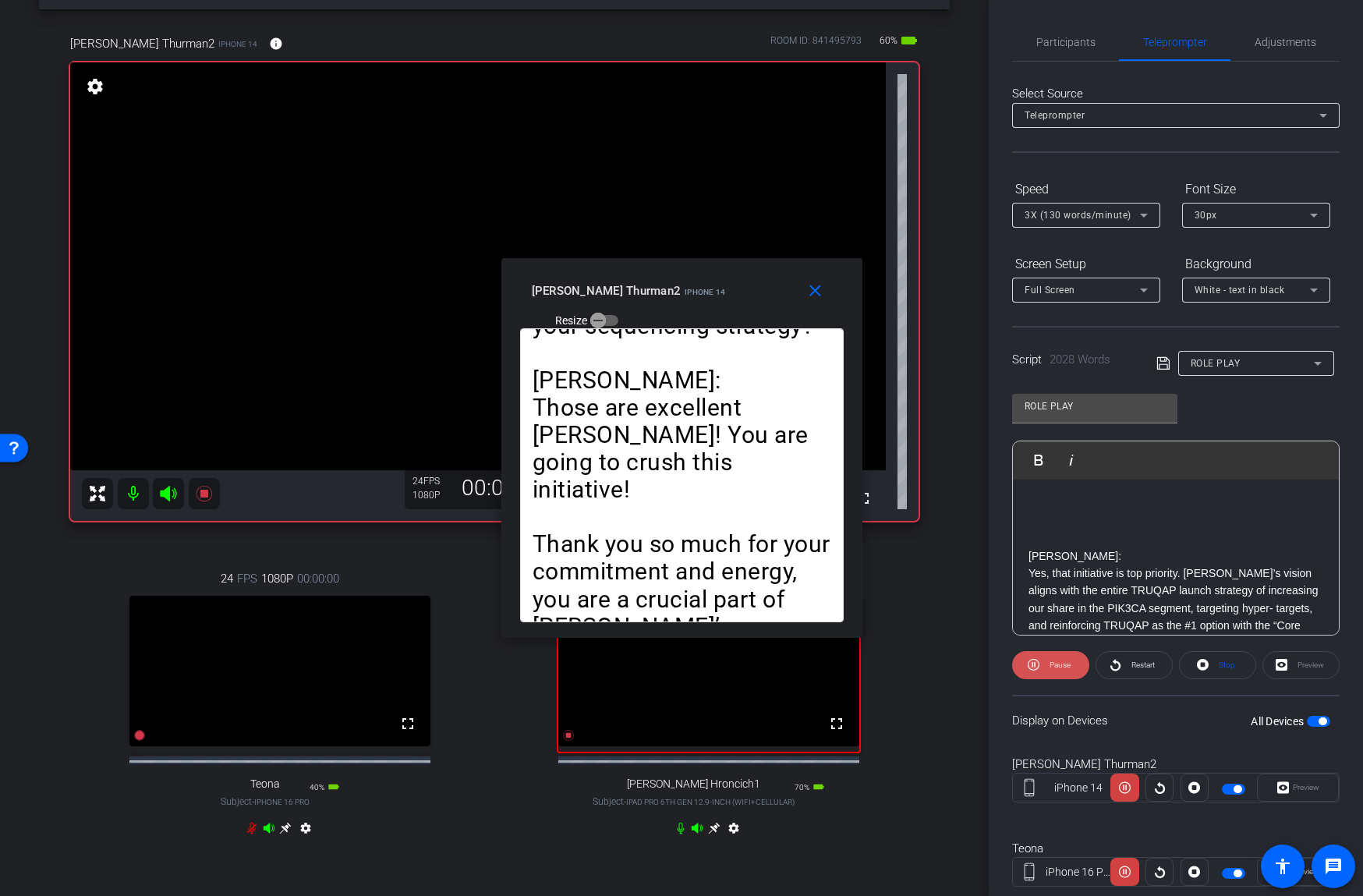
click at [1059, 665] on span "Pause" at bounding box center [1060, 664] width 21 height 9
click at [1135, 667] on span "Restart" at bounding box center [1142, 664] width 24 height 9
click at [1085, 43] on span "Participants" at bounding box center [1065, 41] width 59 height 11
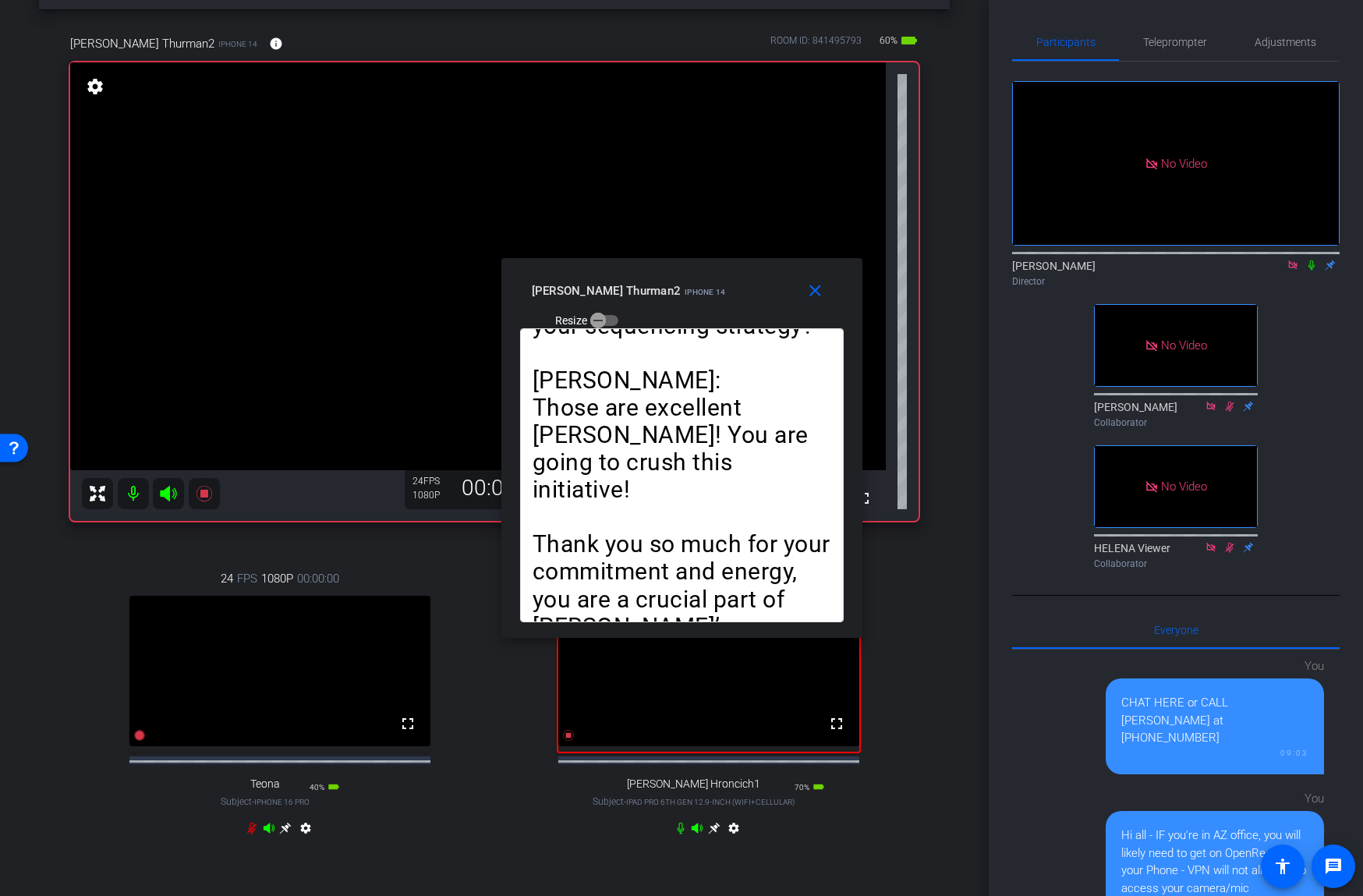
click at [1309, 264] on icon at bounding box center [1311, 265] width 6 height 10
click at [1160, 41] on span "Teleprompter" at bounding box center [1175, 41] width 64 height 11
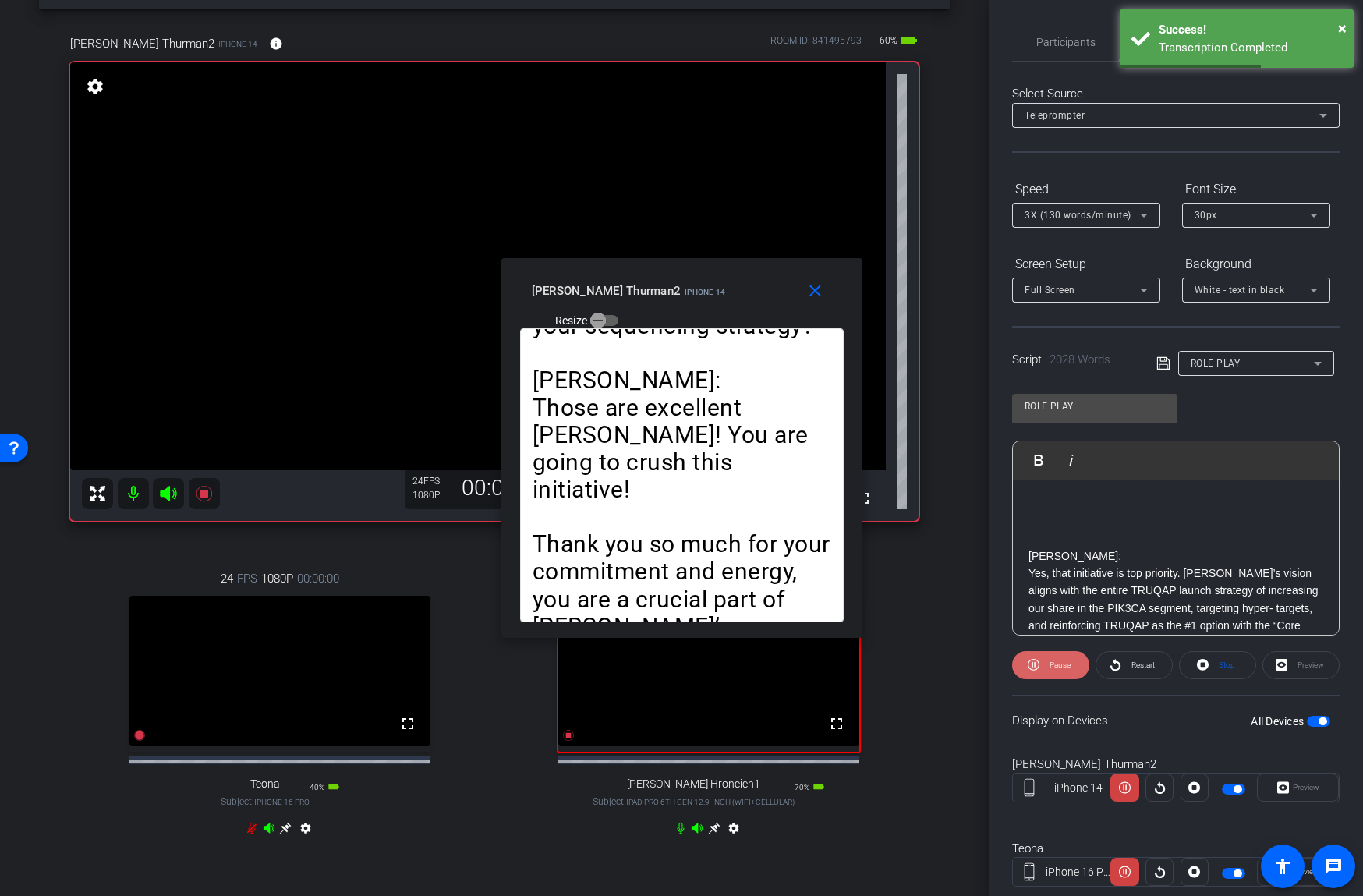
click at [1032, 663] on icon at bounding box center [1033, 664] width 11 height 11
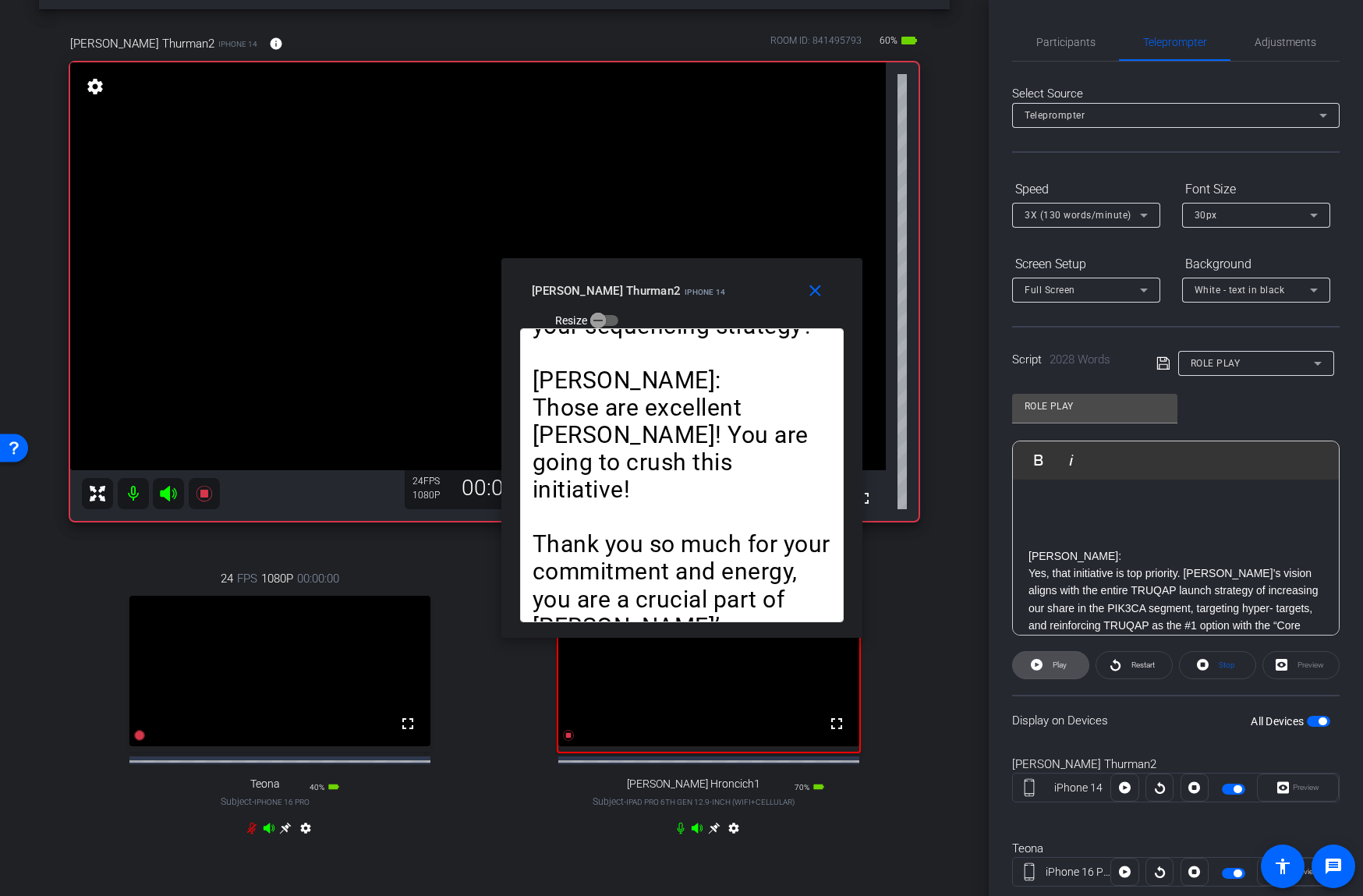
click at [1059, 667] on span "Play" at bounding box center [1059, 664] width 14 height 9
click at [1059, 667] on span "Pause" at bounding box center [1060, 664] width 21 height 9
click at [1052, 667] on span "Play" at bounding box center [1057, 665] width 18 height 22
click at [1052, 667] on span "Pause" at bounding box center [1060, 664] width 21 height 9
click at [1052, 667] on span "Play" at bounding box center [1057, 665] width 18 height 22
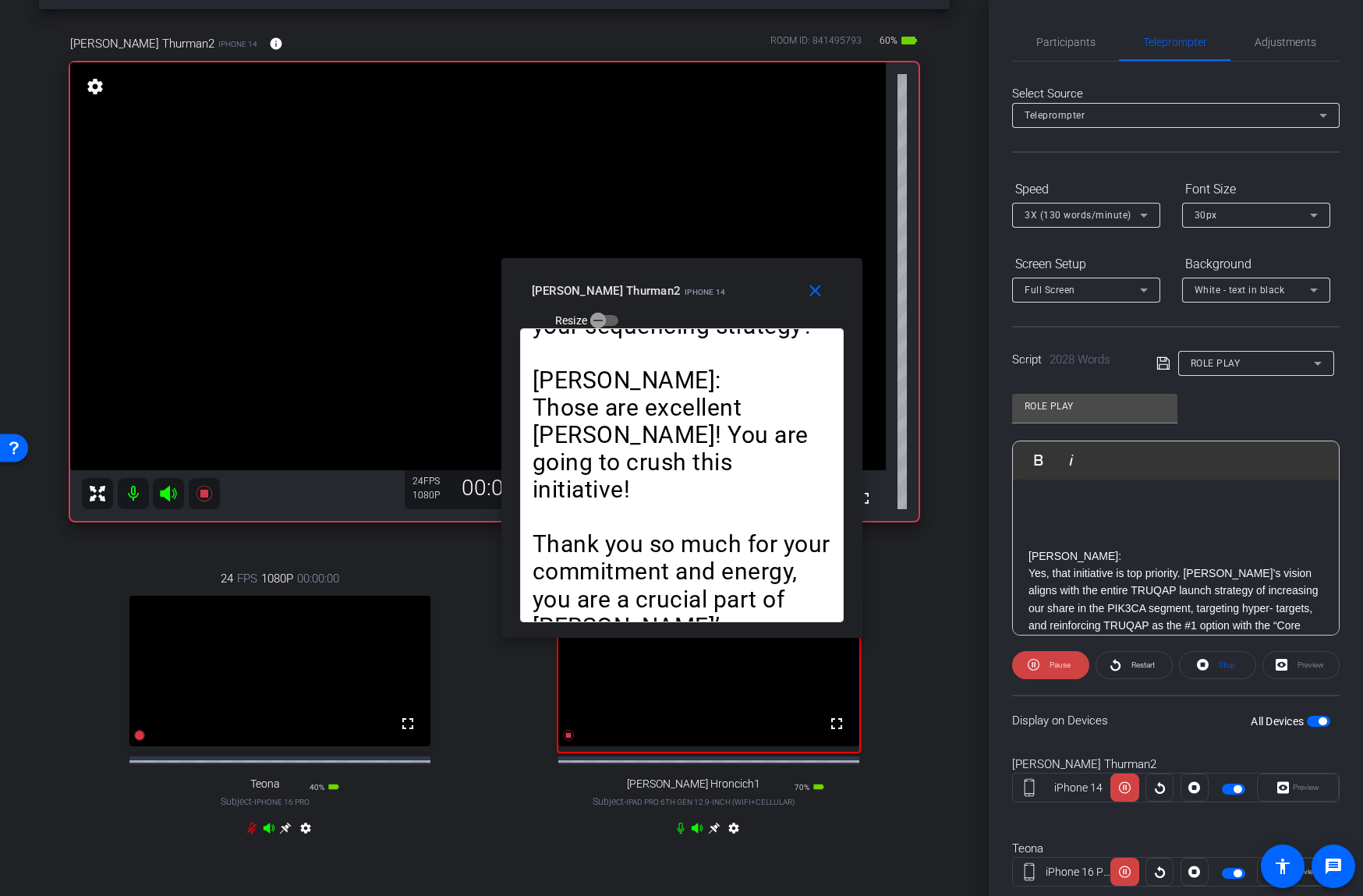
click at [1052, 667] on span "Pause" at bounding box center [1060, 664] width 21 height 9
click at [1052, 667] on span "Play" at bounding box center [1057, 665] width 18 height 22
click at [1051, 667] on span "Pause" at bounding box center [1060, 664] width 21 height 9
click at [1041, 667] on icon at bounding box center [1036, 664] width 11 height 11
click at [1046, 664] on span "Pause" at bounding box center [1057, 665] width 25 height 22
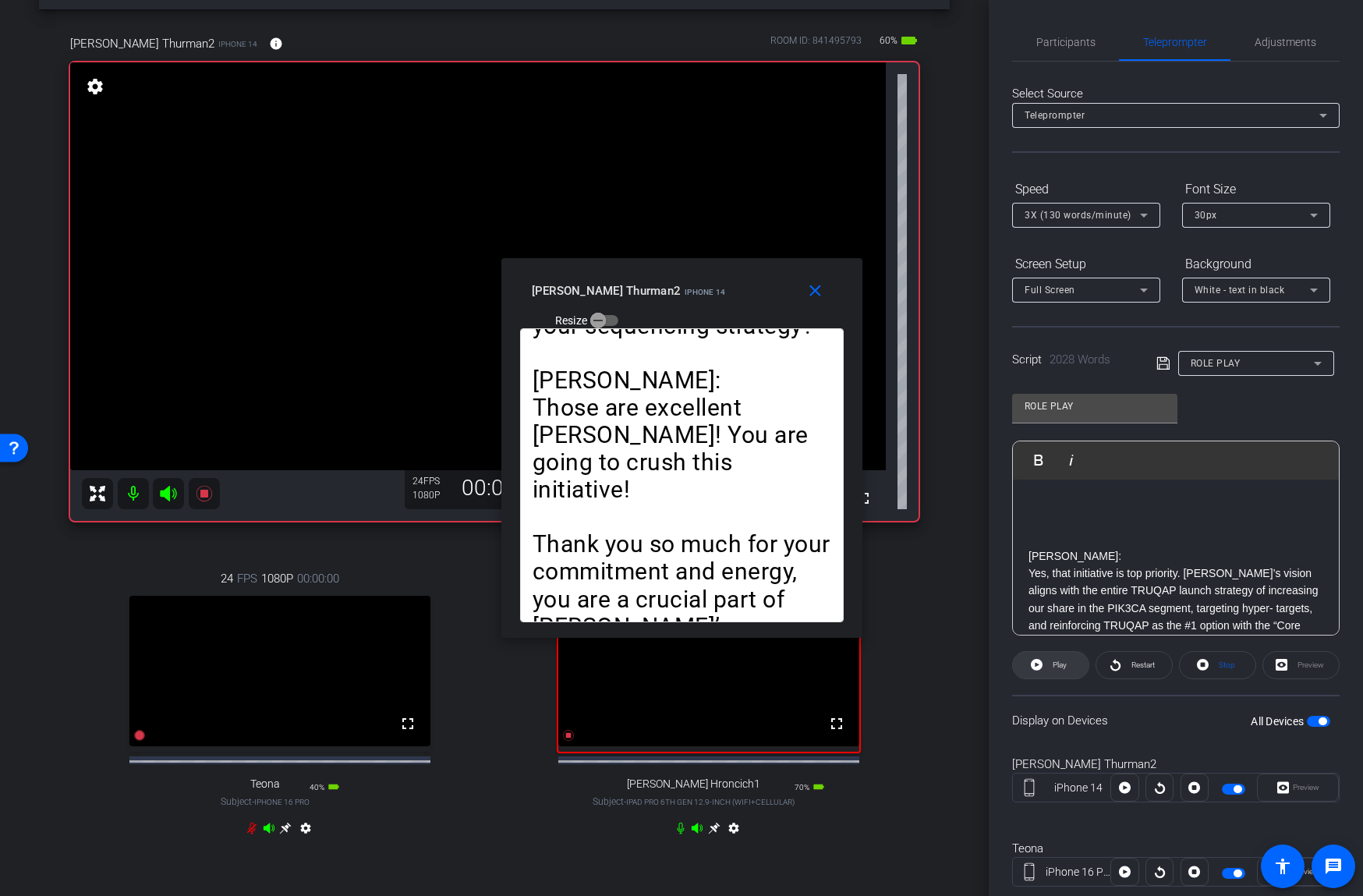
click at [1059, 664] on span "Play" at bounding box center [1059, 664] width 14 height 9
click at [1040, 662] on span at bounding box center [1050, 665] width 77 height 37
drag, startPoint x: 1071, startPoint y: 36, endPoint x: 1091, endPoint y: 60, distance: 31.2
click at [1071, 38] on span "Participants" at bounding box center [1065, 41] width 59 height 11
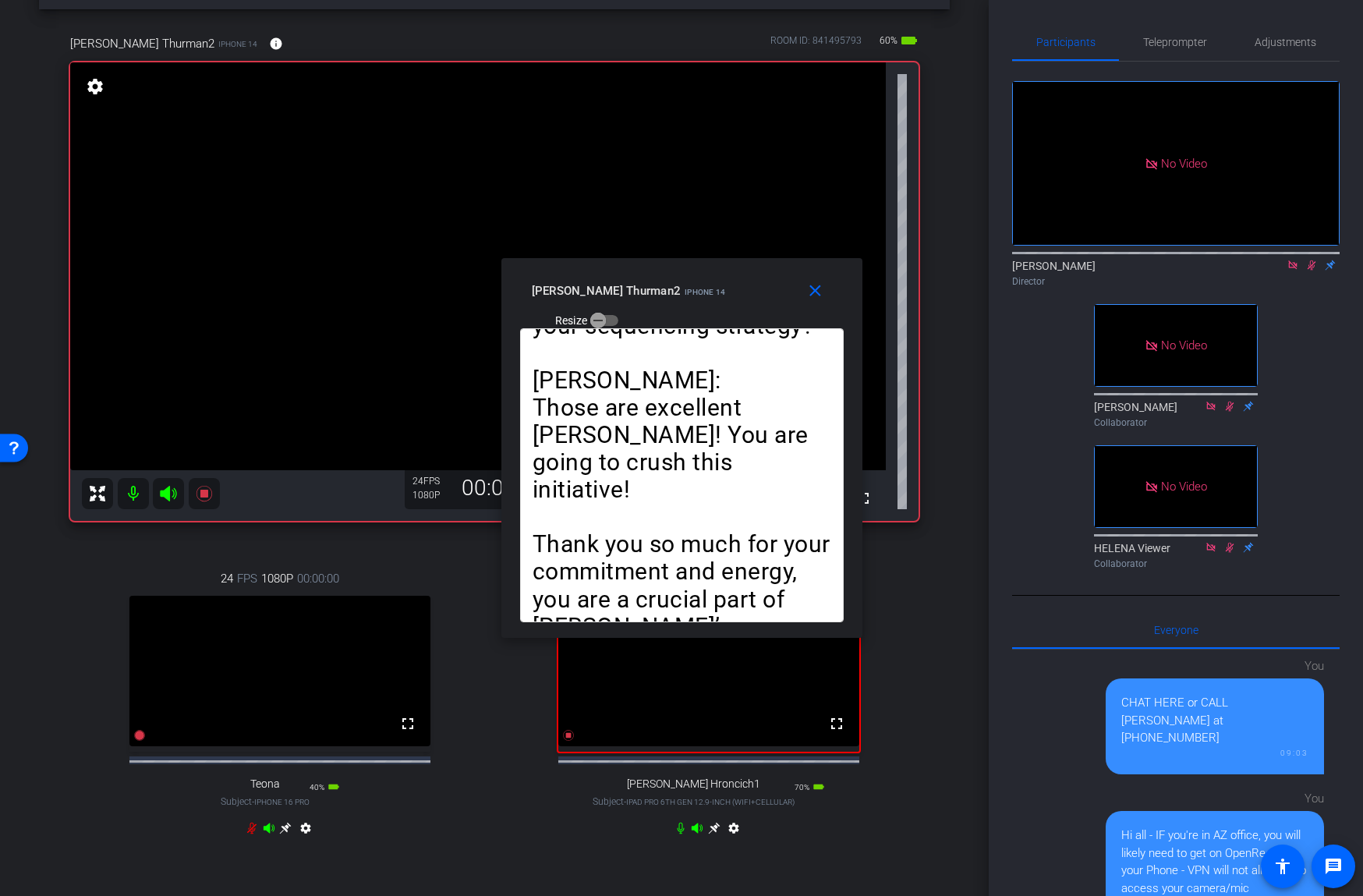
click at [1309, 268] on icon at bounding box center [1311, 264] width 12 height 11
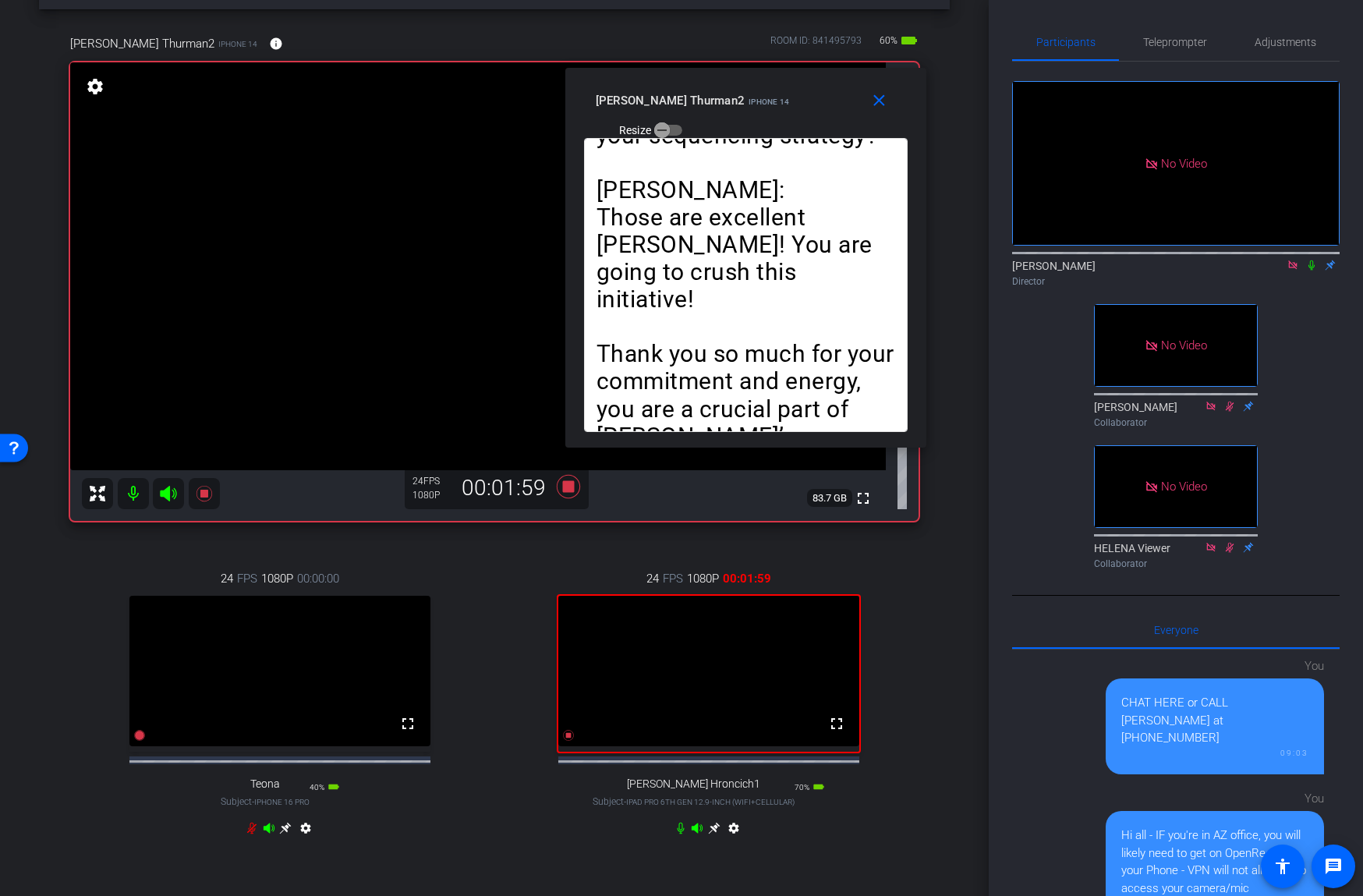
drag, startPoint x: 672, startPoint y: 277, endPoint x: 739, endPoint y: 85, distance: 203.4
click at [739, 87] on div "joe Thurman2 iPhone 14 Resize" at bounding box center [752, 114] width 312 height 55
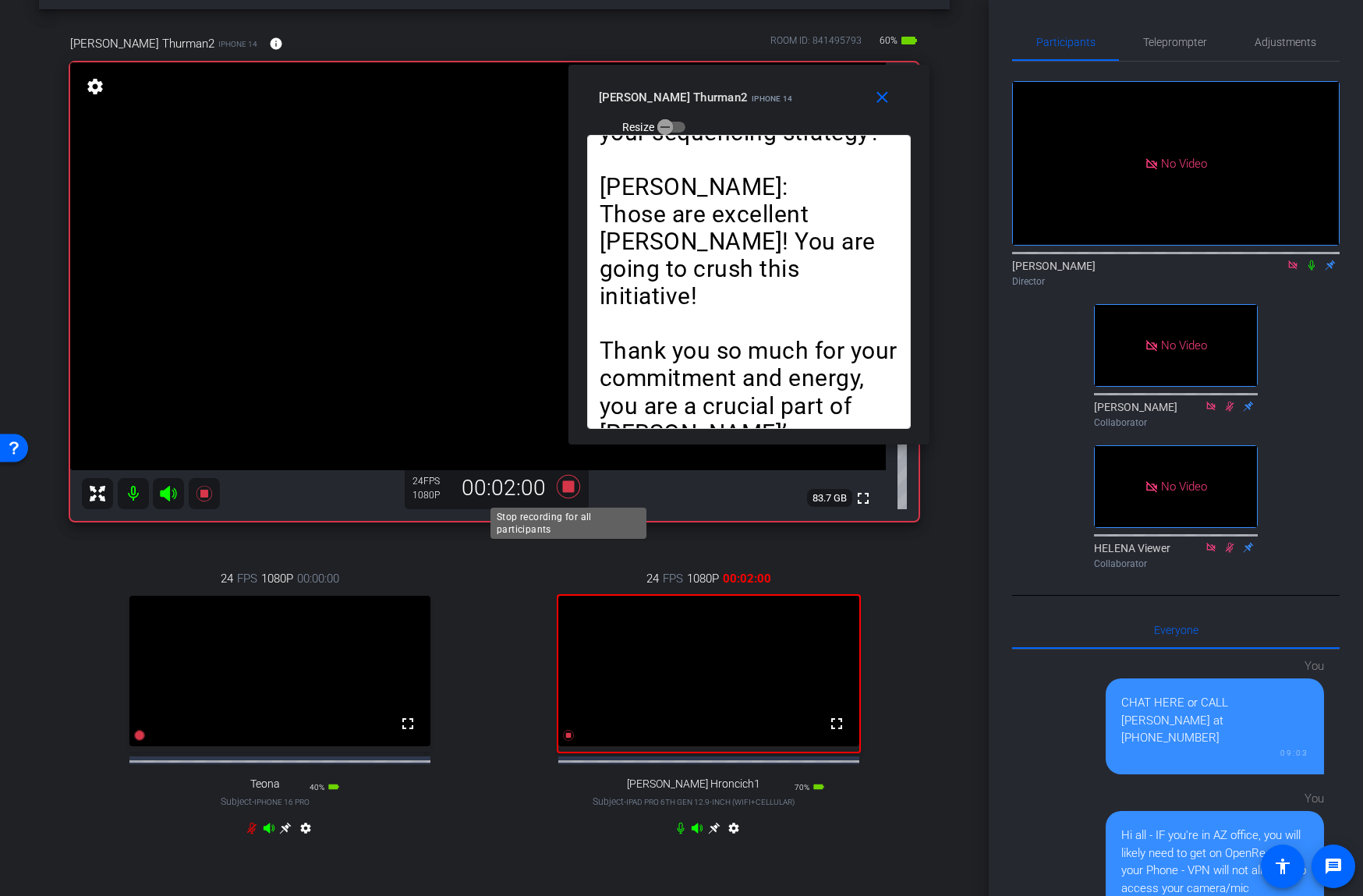
click at [571, 486] on icon at bounding box center [568, 487] width 24 height 24
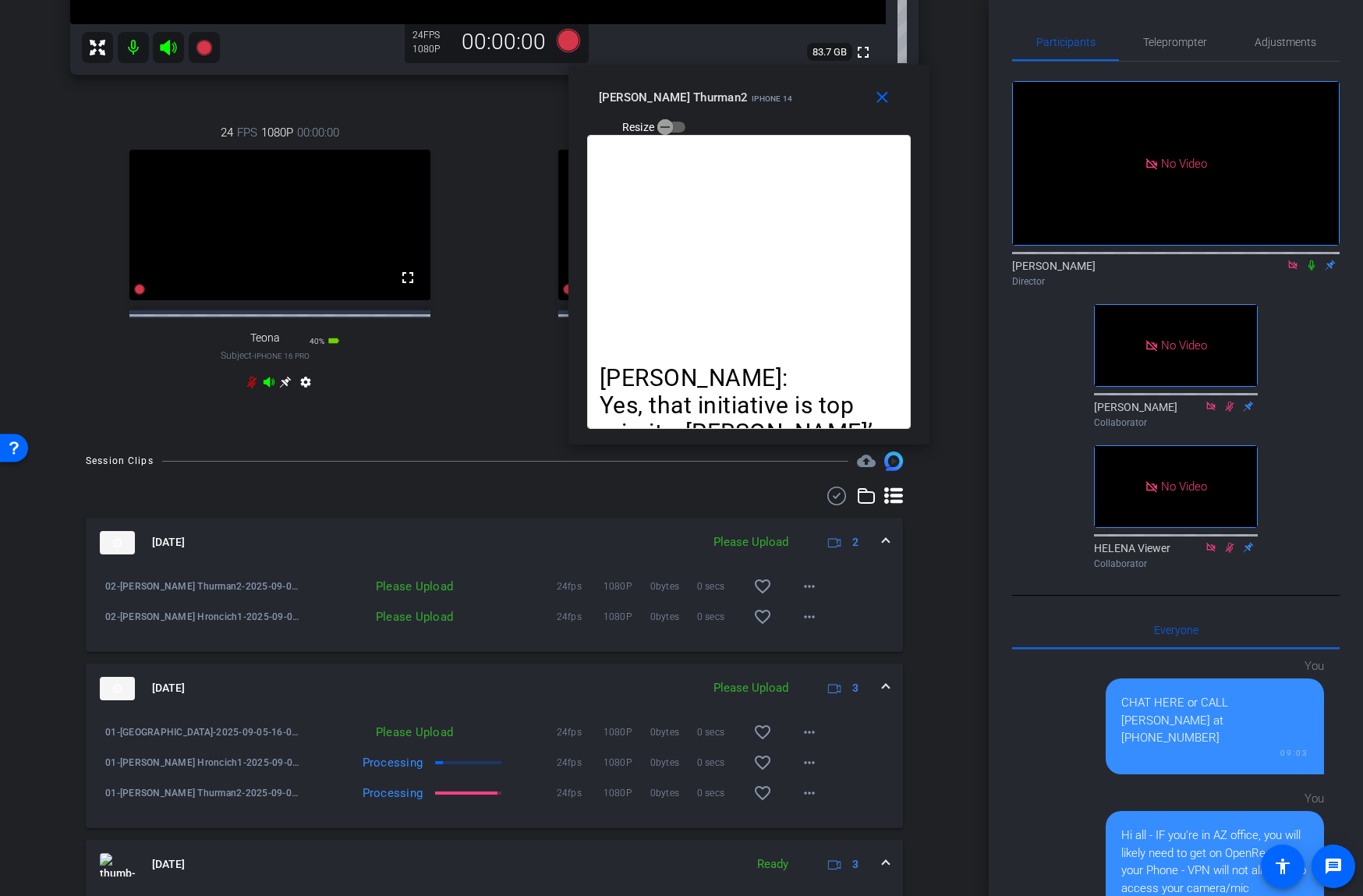
scroll to position [507, 0]
click at [807, 623] on mat-icon "more_horiz" at bounding box center [809, 613] width 19 height 19
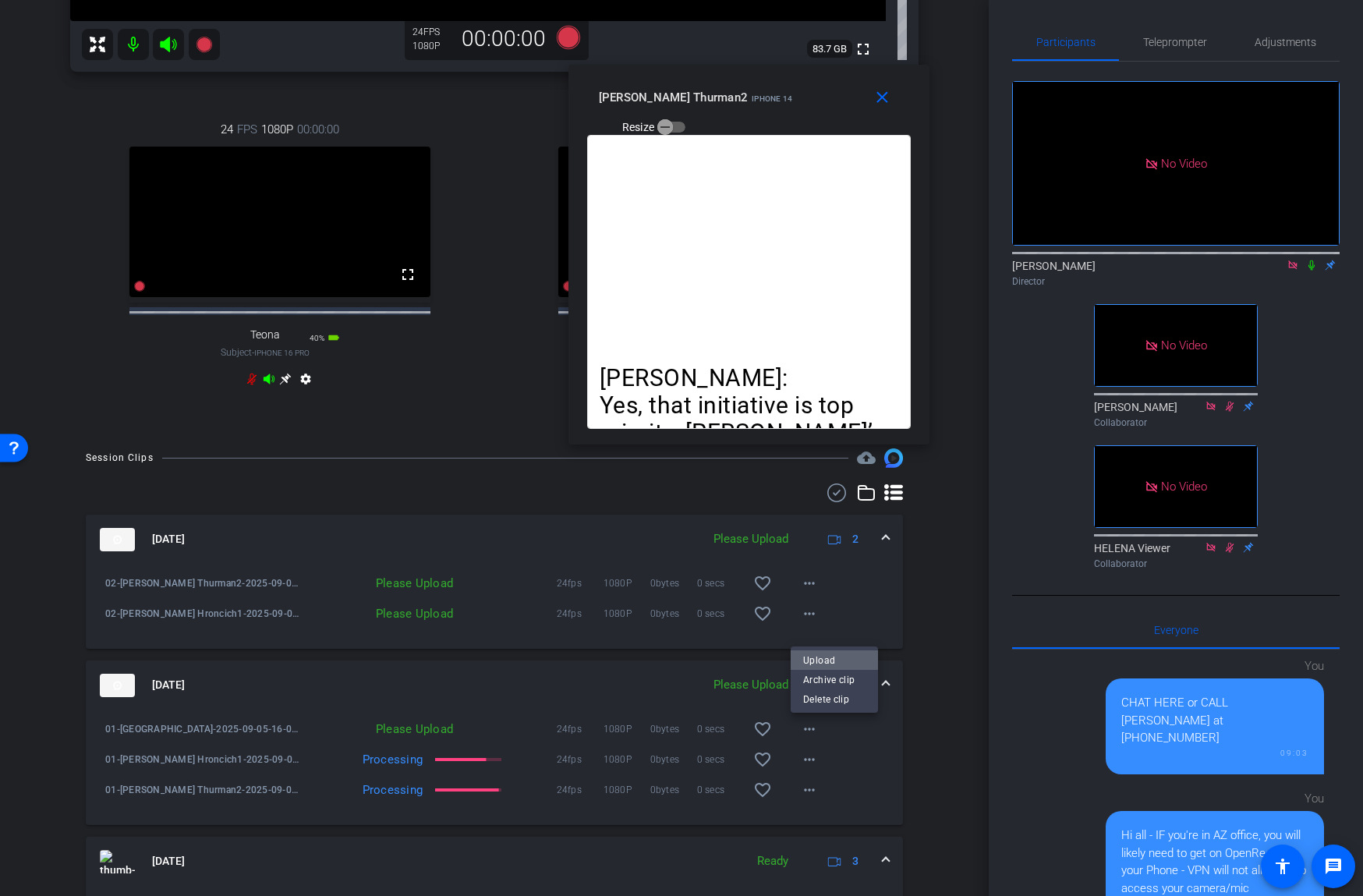
click at [812, 657] on span "Upload" at bounding box center [834, 659] width 62 height 19
click at [808, 593] on mat-icon "more_horiz" at bounding box center [809, 583] width 19 height 19
click at [818, 625] on span "Upload" at bounding box center [834, 628] width 62 height 19
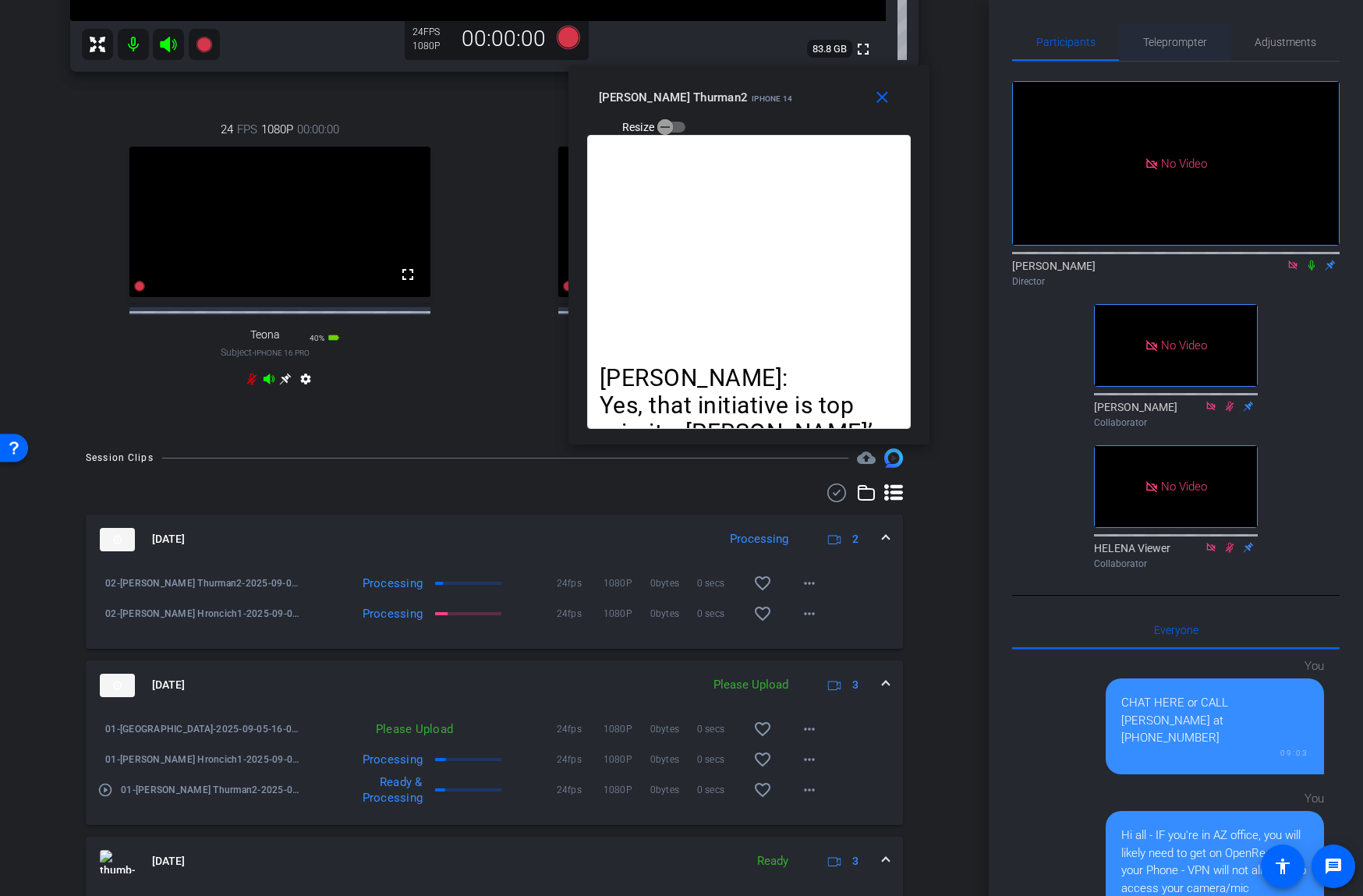
click at [1191, 43] on span "Teleprompter" at bounding box center [1175, 41] width 64 height 11
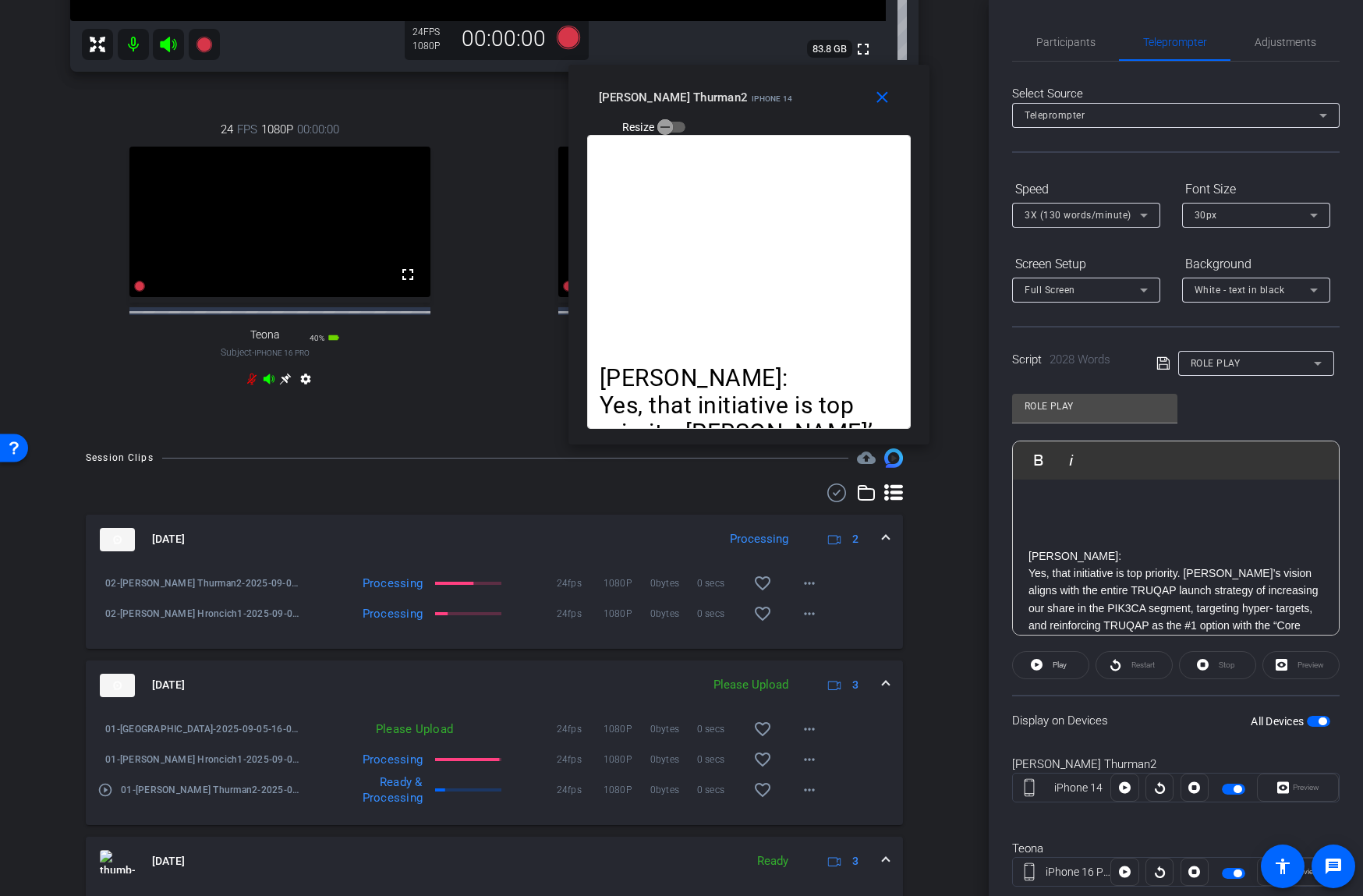
click at [1142, 517] on p at bounding box center [1175, 521] width 294 height 17
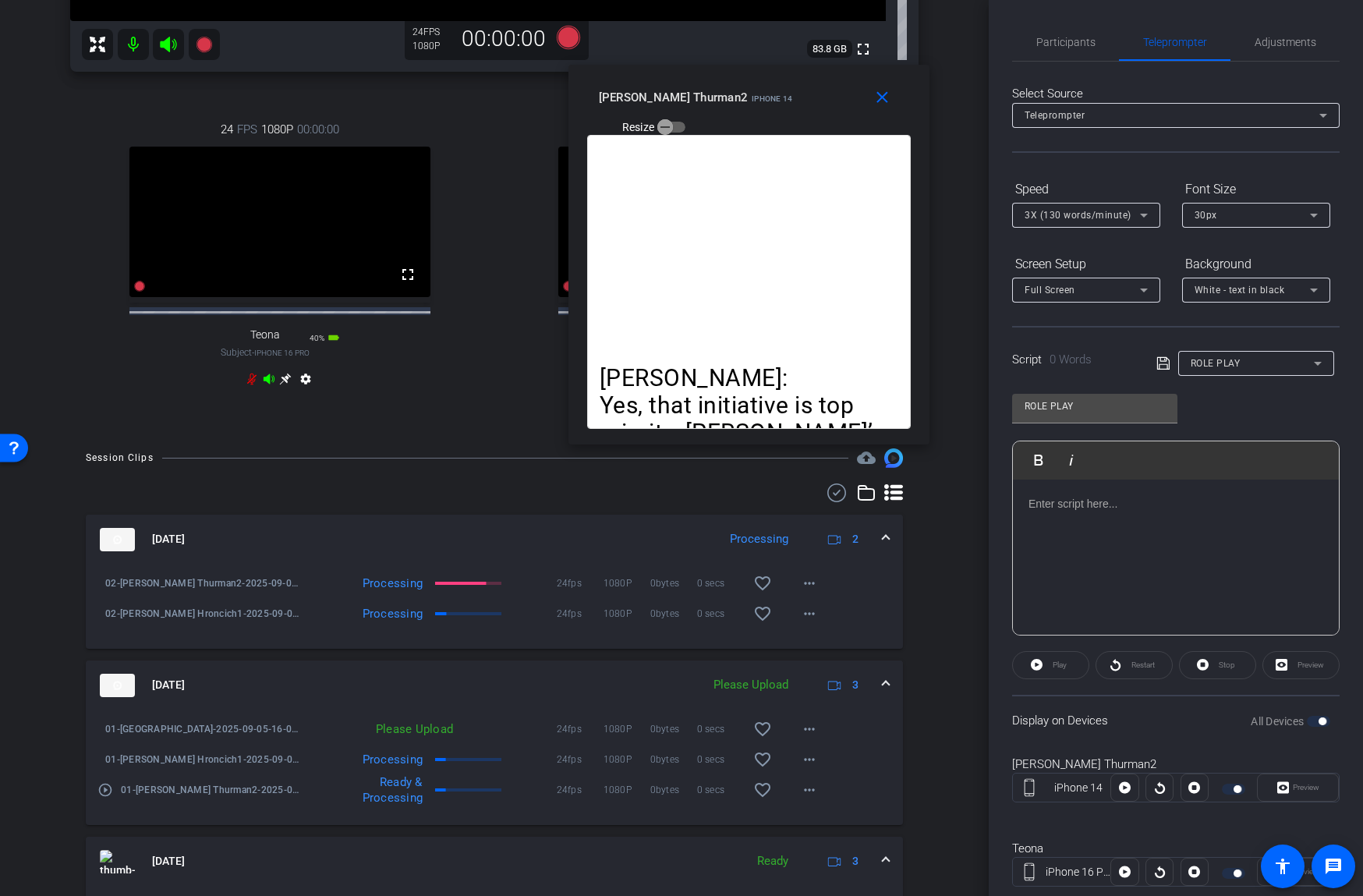
click at [1104, 516] on div at bounding box center [1176, 557] width 326 height 156
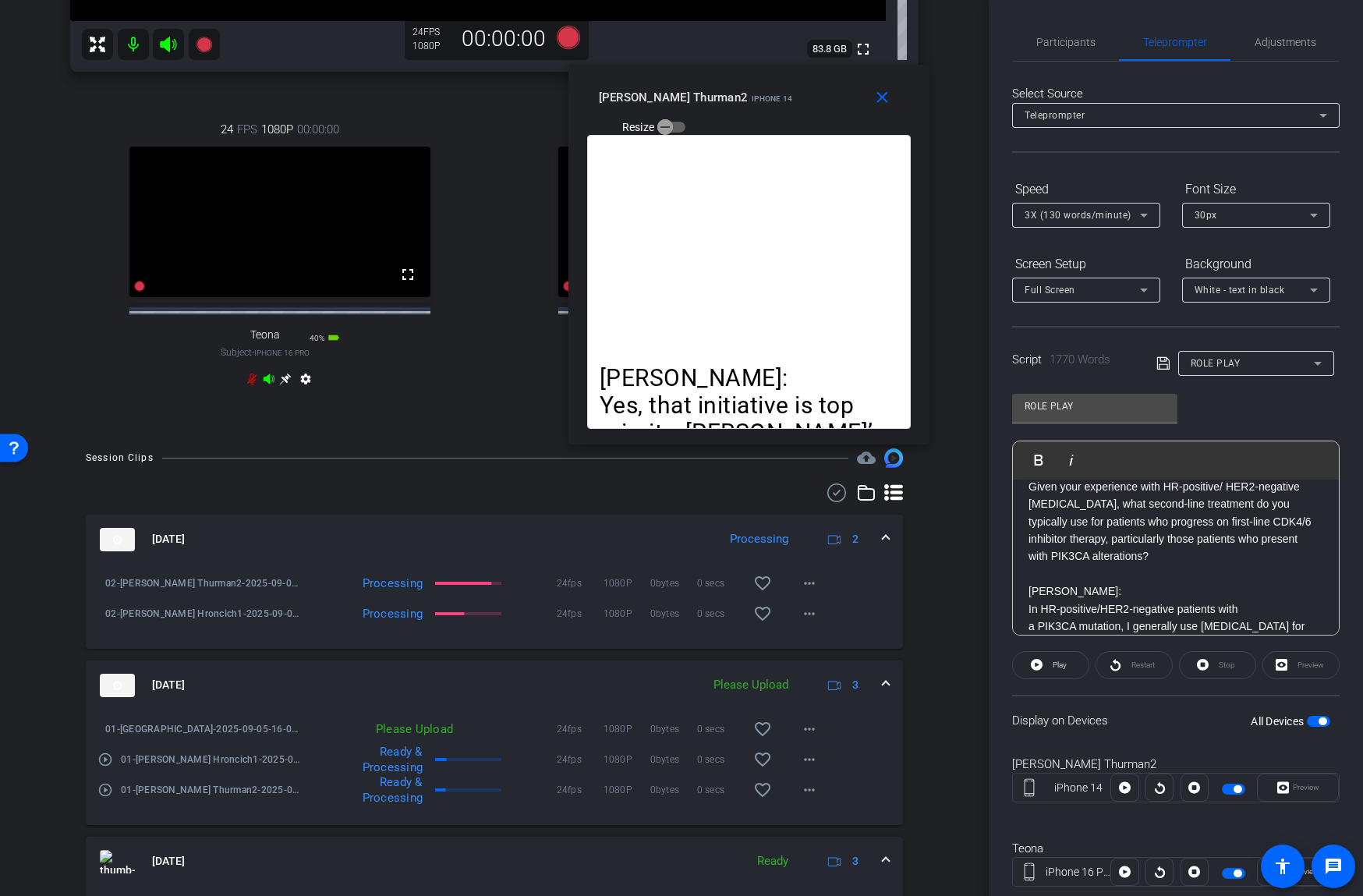
scroll to position [0, 0]
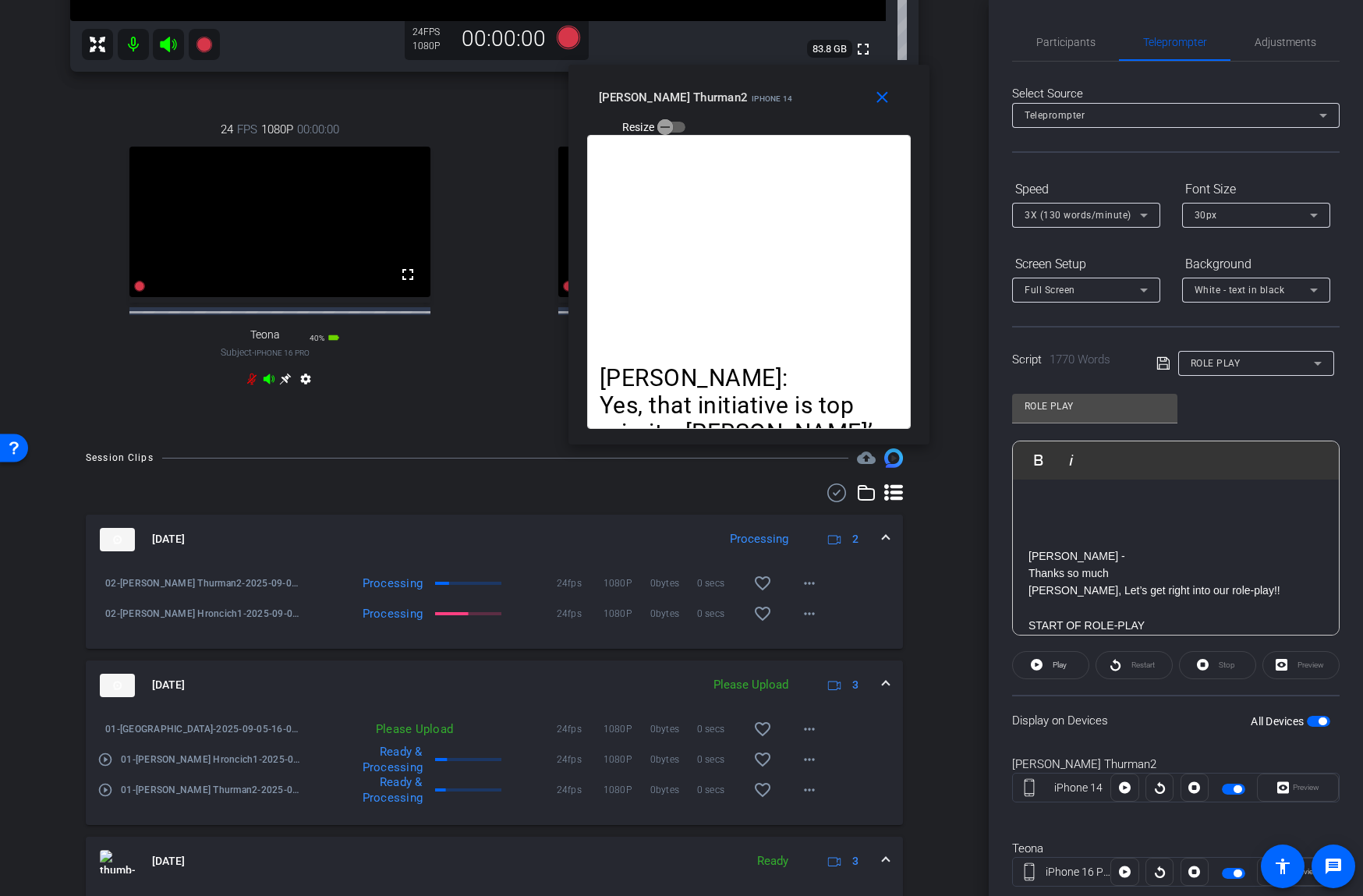
click at [1310, 787] on div "Preview" at bounding box center [1297, 787] width 82 height 28
click at [1066, 666] on span "Play" at bounding box center [1059, 664] width 14 height 9
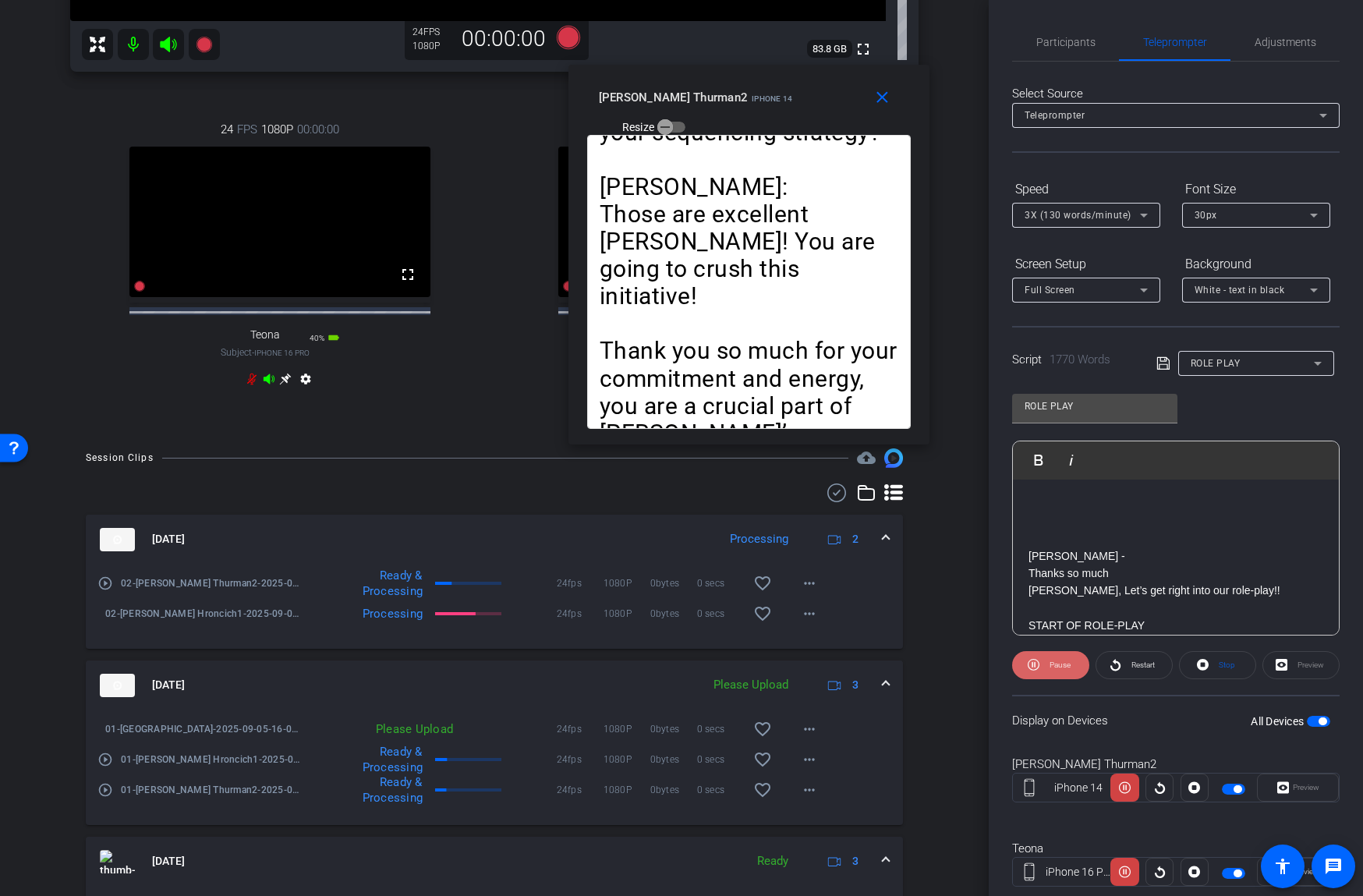
click at [1065, 657] on span "Pause" at bounding box center [1057, 665] width 25 height 22
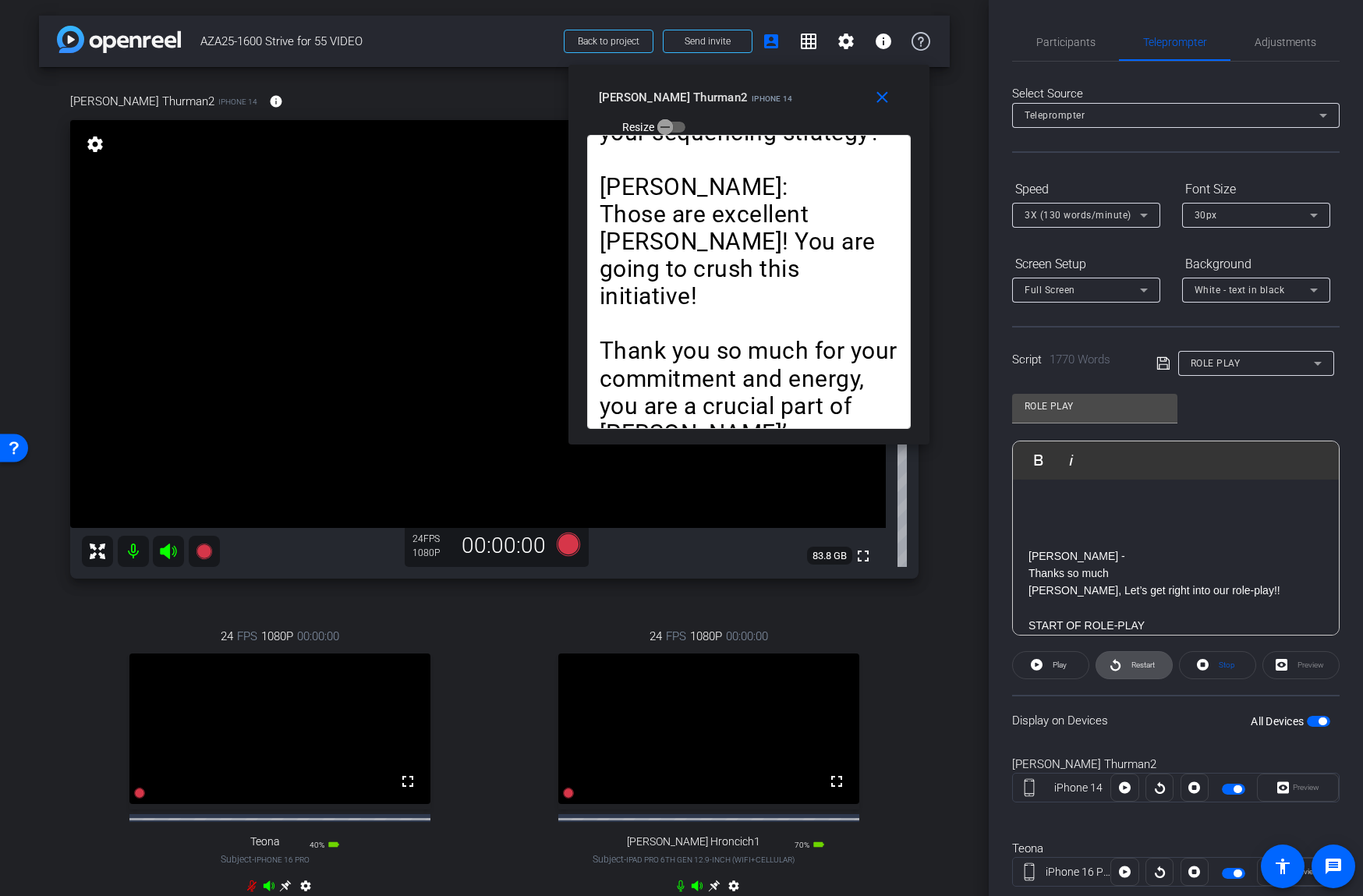
click at [1134, 665] on span "Restart" at bounding box center [1142, 664] width 24 height 9
click at [1058, 663] on span "Pause" at bounding box center [1060, 664] width 21 height 9
click at [571, 548] on icon at bounding box center [568, 544] width 24 height 24
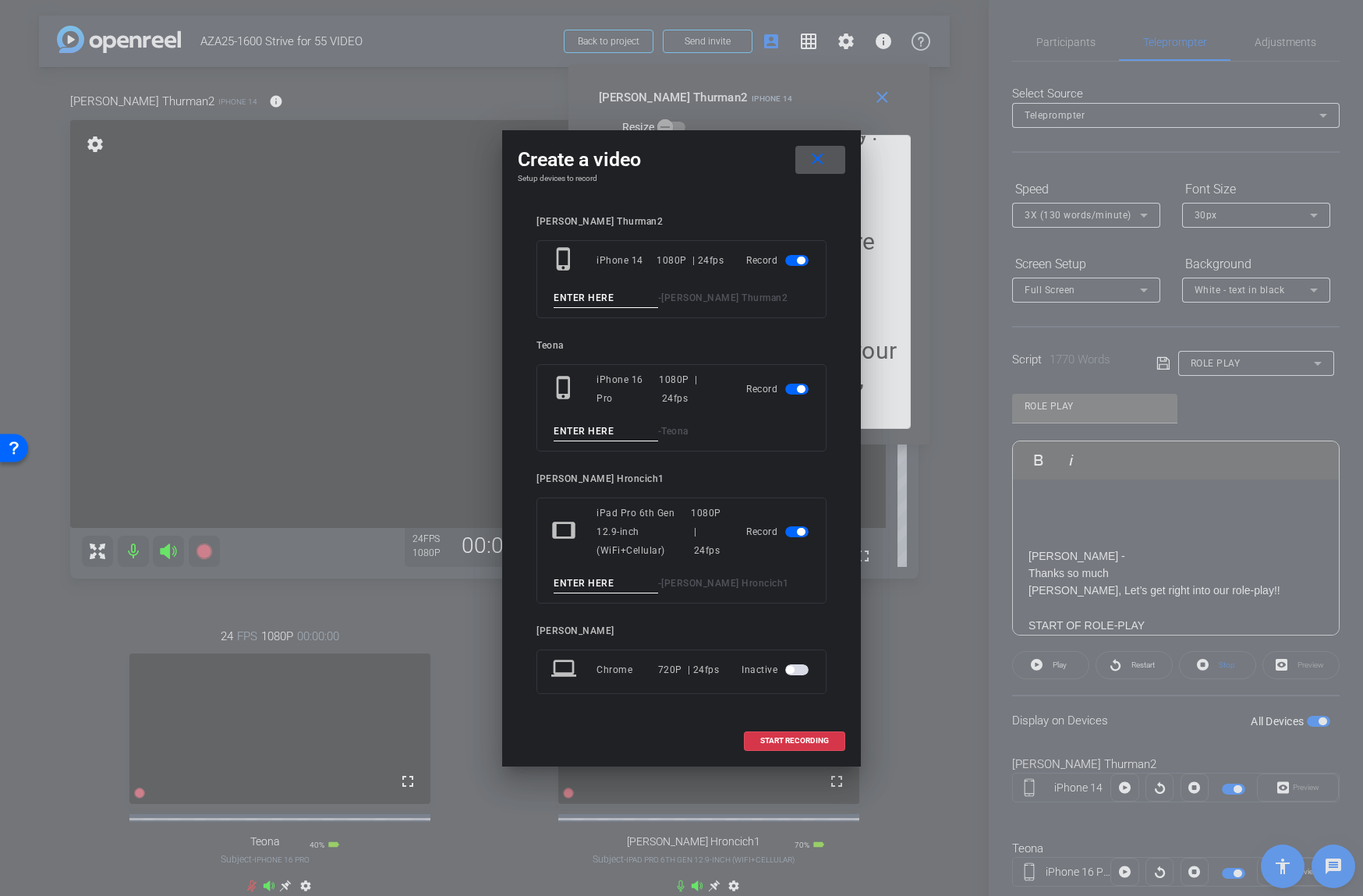
click at [601, 294] on input at bounding box center [606, 298] width 105 height 19
type input "03"
click at [590, 587] on input at bounding box center [606, 584] width 105 height 19
type input "03"
click at [792, 386] on span "button" at bounding box center [796, 388] width 24 height 11
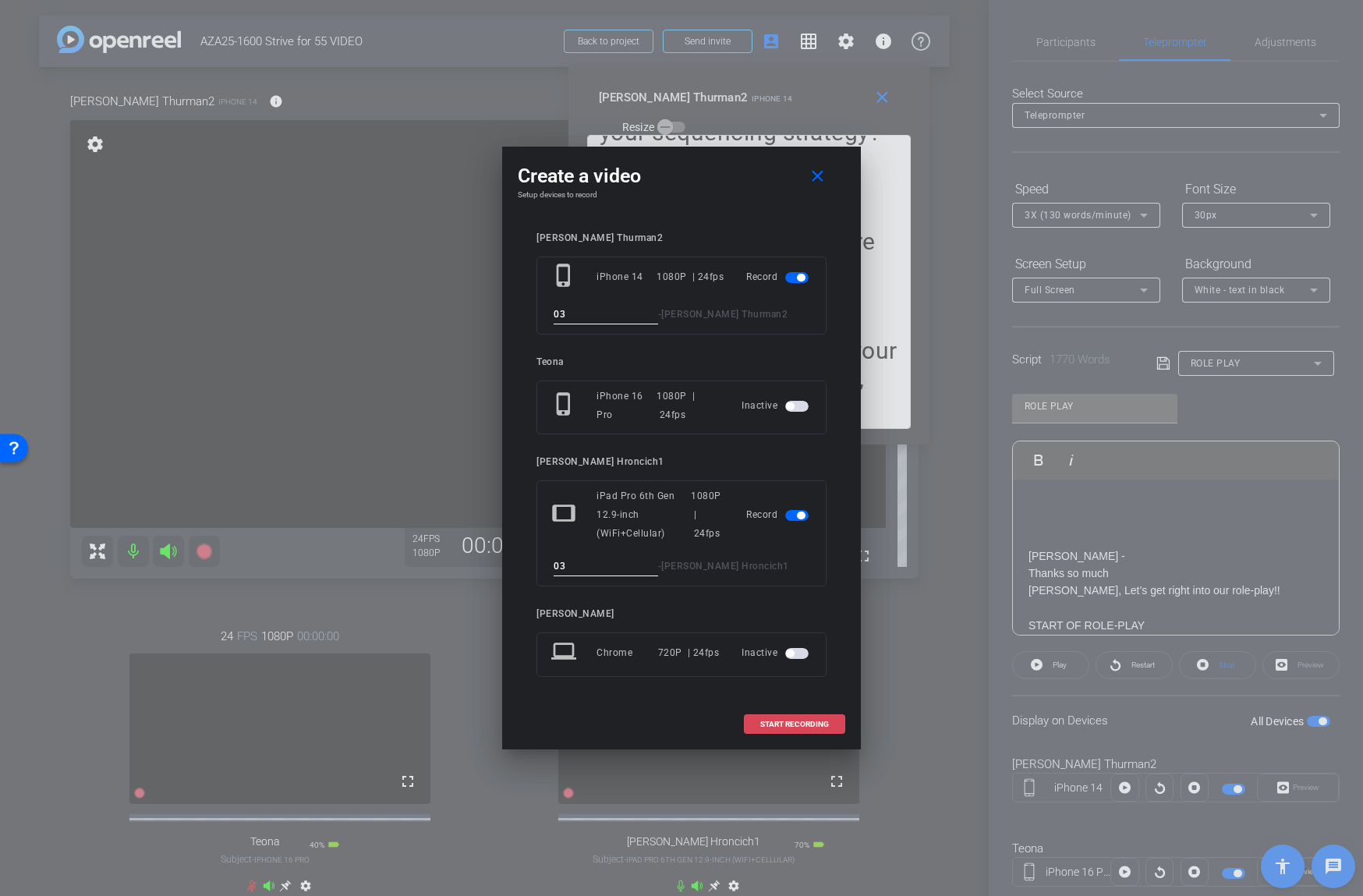
click at [798, 728] on span "START RECORDING" at bounding box center [794, 724] width 69 height 8
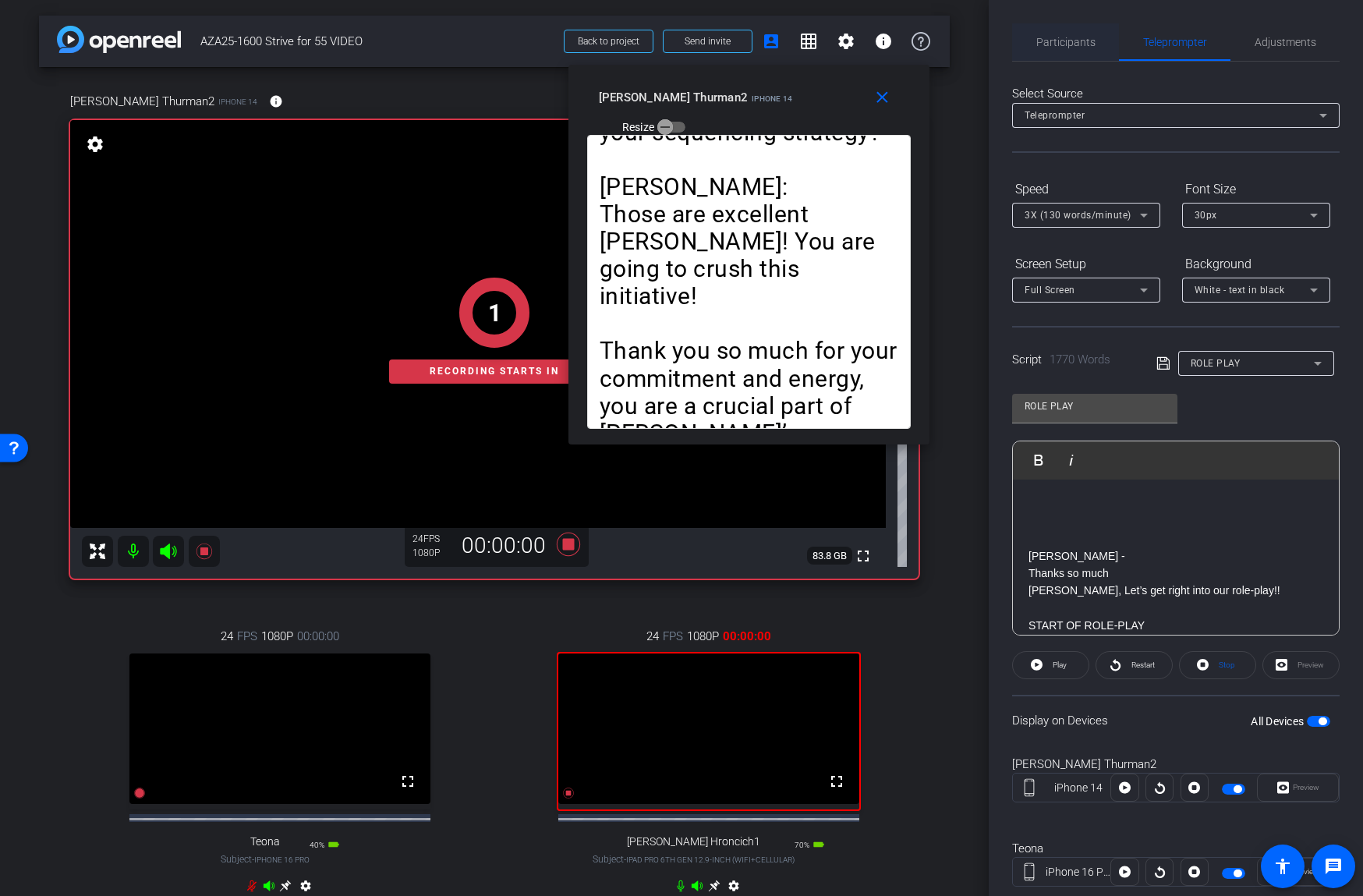
click at [1062, 32] on span "Participants" at bounding box center [1065, 42] width 59 height 37
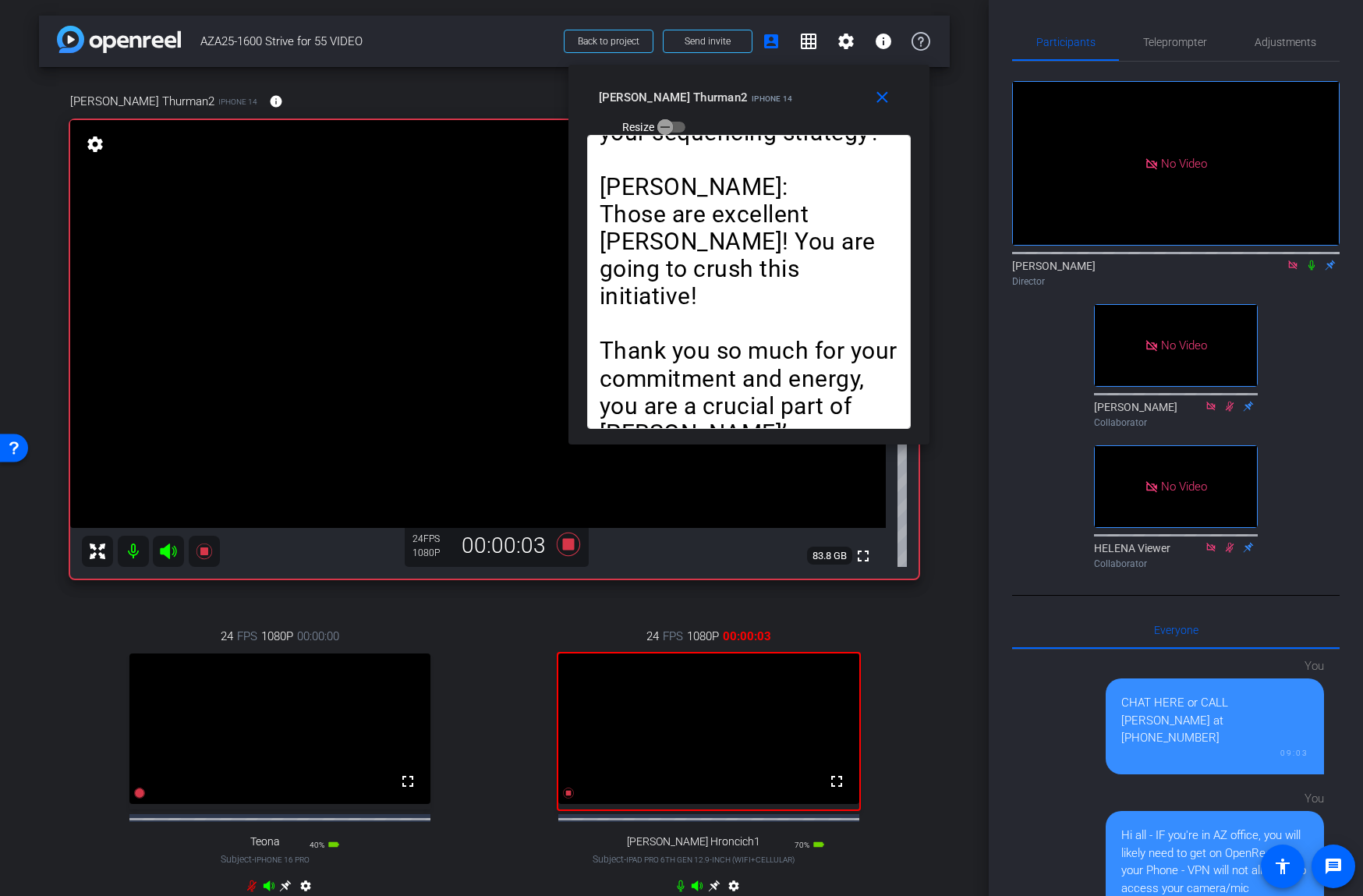
click at [1311, 264] on icon at bounding box center [1311, 264] width 12 height 11
click at [1177, 39] on span "Teleprompter" at bounding box center [1175, 41] width 64 height 11
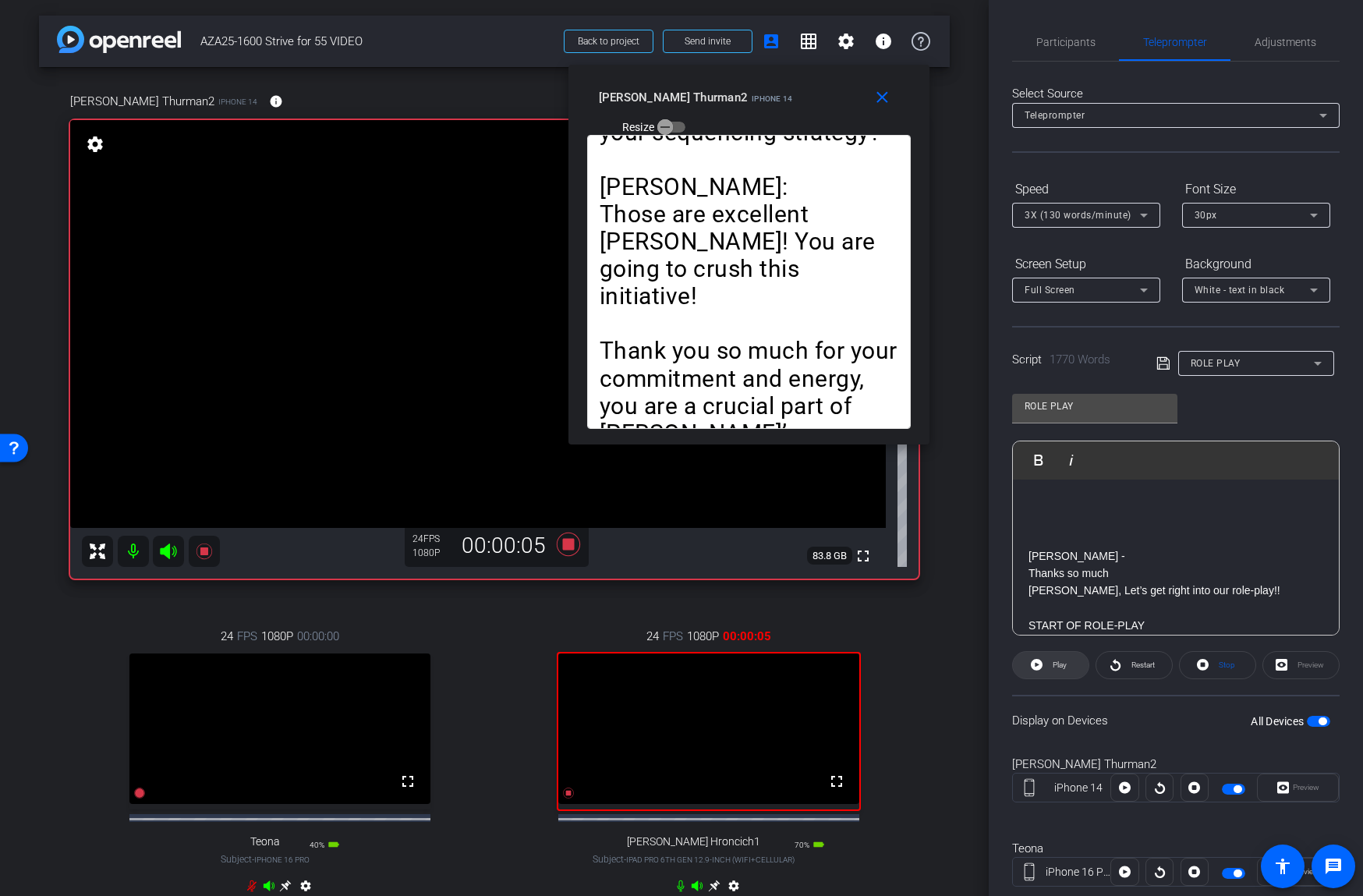
click at [1057, 665] on span "Play" at bounding box center [1059, 664] width 14 height 9
click at [1048, 666] on span "Pause" at bounding box center [1057, 665] width 25 height 22
click at [1048, 666] on span at bounding box center [1050, 665] width 75 height 37
click at [1048, 666] on span "Pause" at bounding box center [1057, 665] width 25 height 22
click at [1059, 662] on span "Play" at bounding box center [1059, 664] width 14 height 9
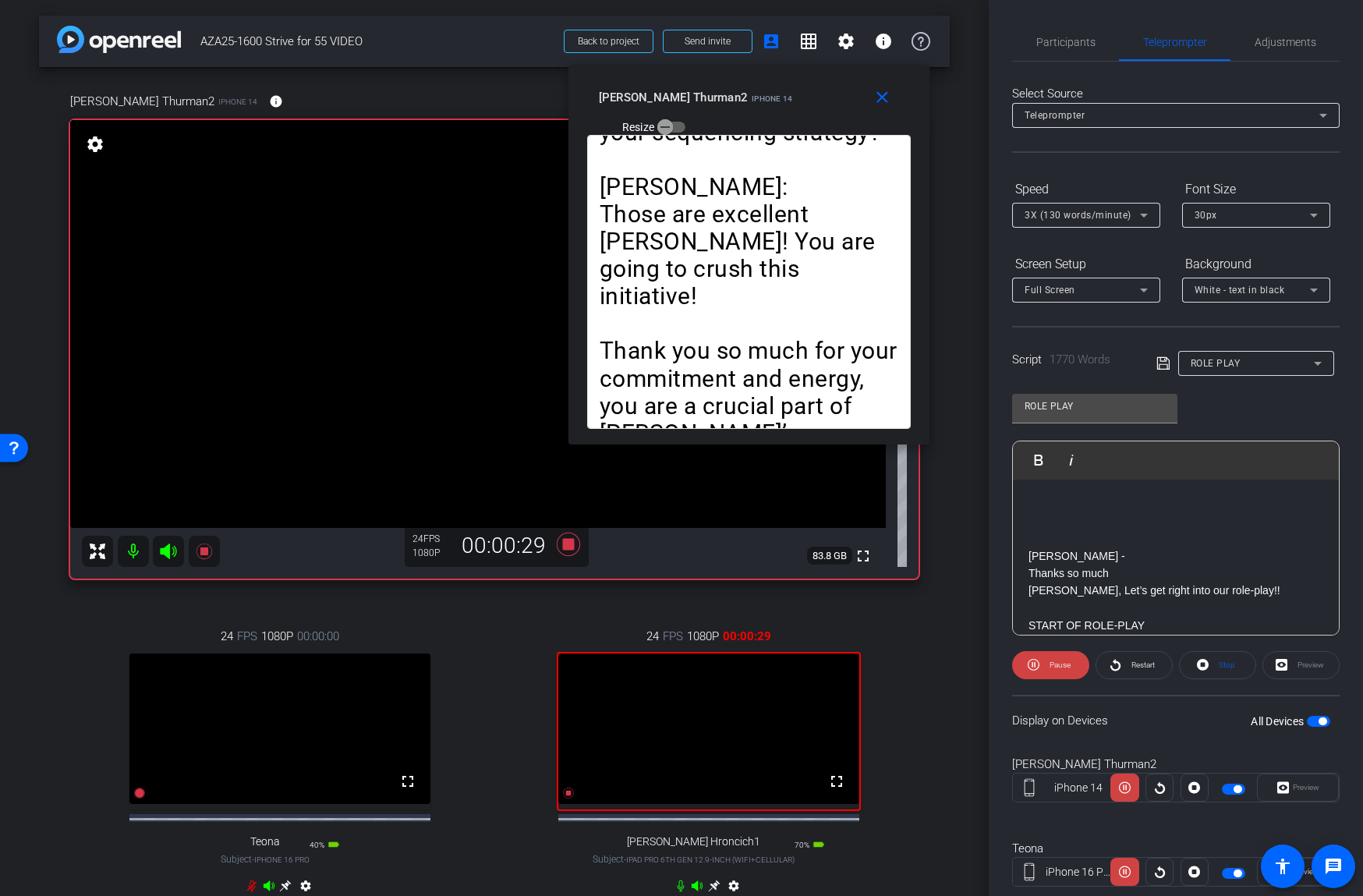
click at [1059, 662] on span "Pause" at bounding box center [1060, 664] width 21 height 9
click at [1087, 218] on span "3X (130 words/minute)" at bounding box center [1078, 215] width 107 height 11
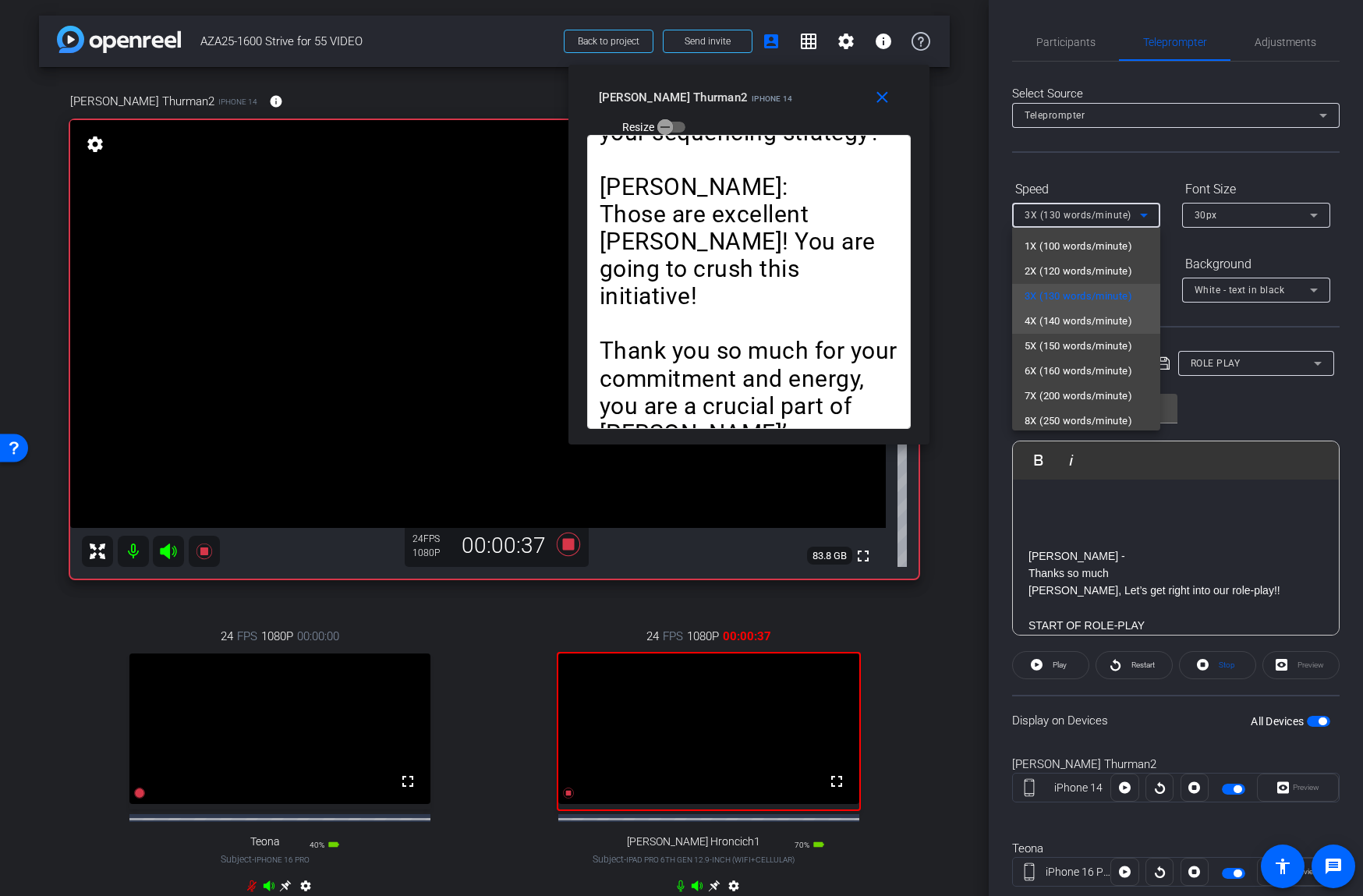
click at [1039, 315] on span "4X (140 words/minute)" at bounding box center [1078, 321] width 108 height 19
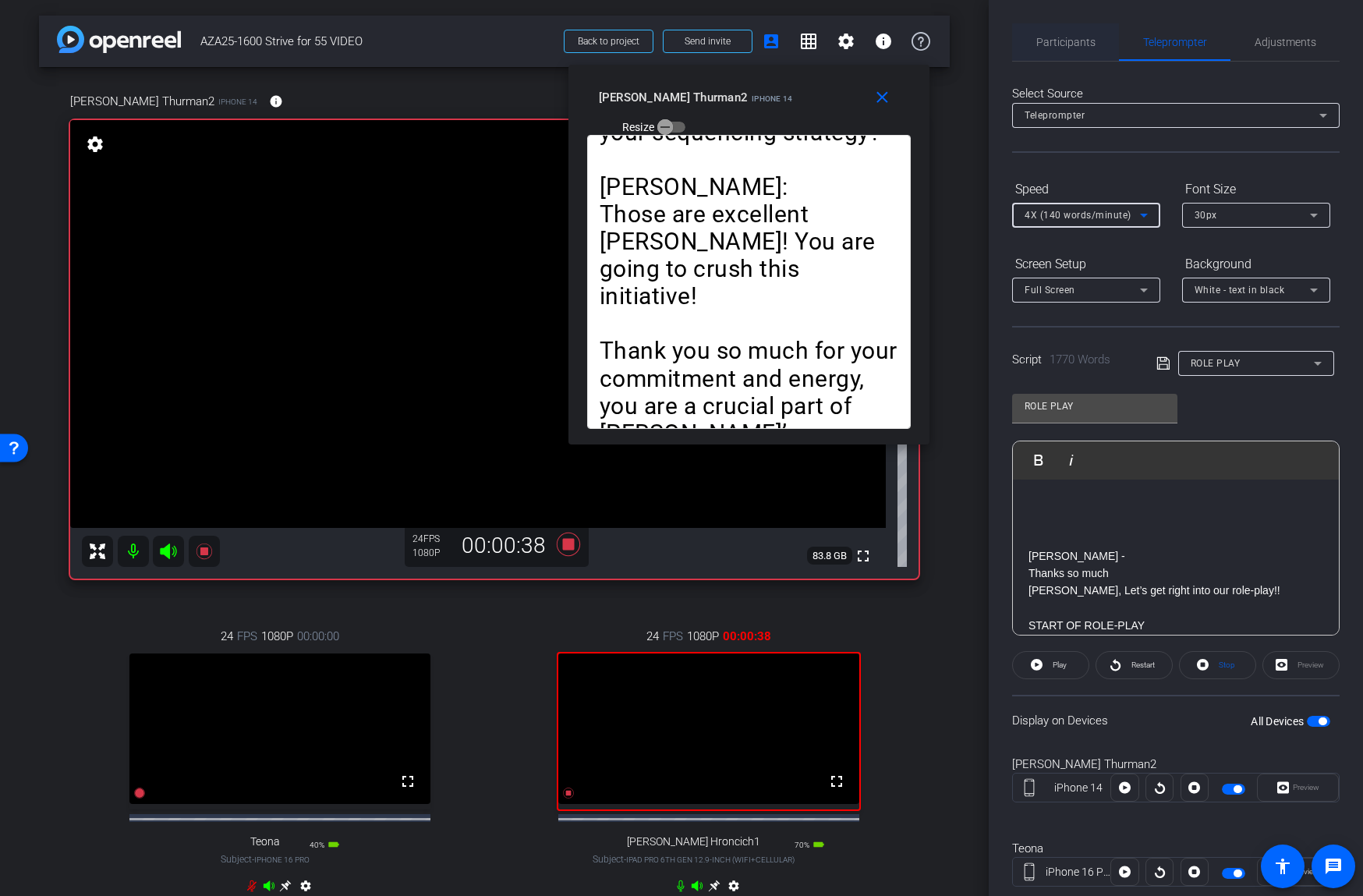
click at [1074, 36] on span "Participants" at bounding box center [1065, 41] width 59 height 11
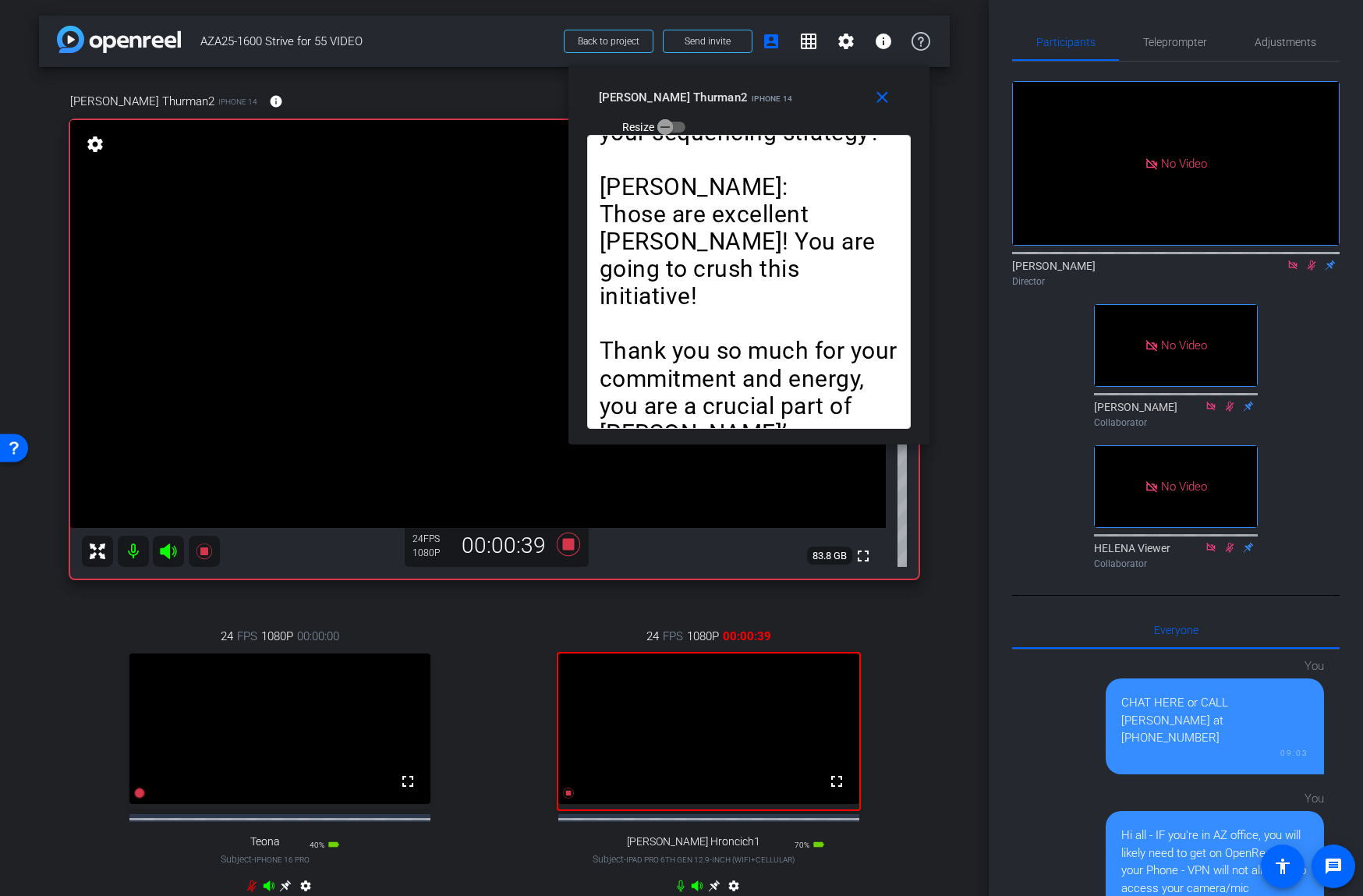
click at [1307, 262] on icon at bounding box center [1311, 264] width 12 height 11
click at [1143, 41] on span "Teleprompter" at bounding box center [1175, 41] width 64 height 11
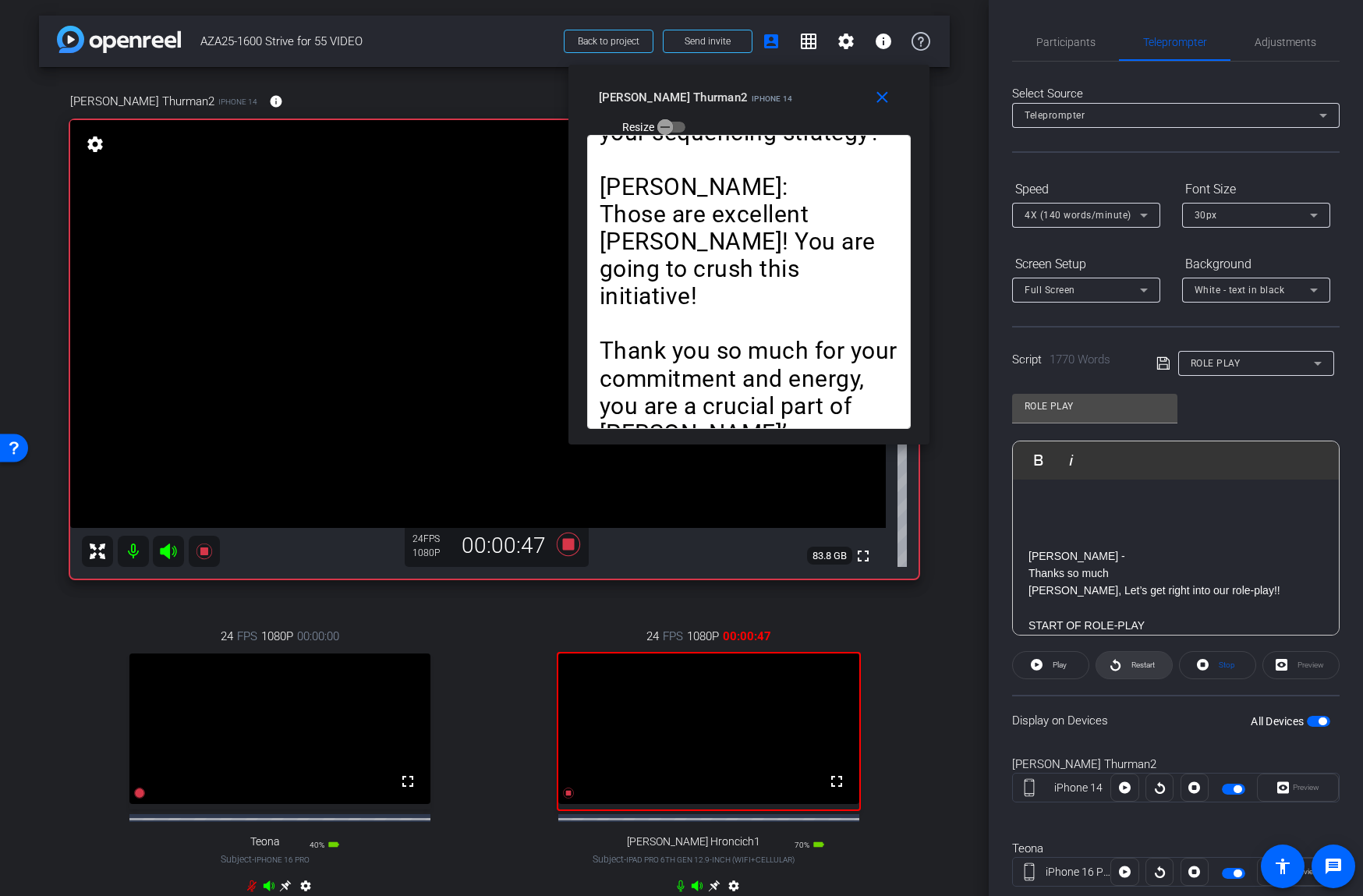
click at [1128, 673] on span "Restart" at bounding box center [1141, 665] width 28 height 22
click at [1052, 660] on span "Pause" at bounding box center [1060, 664] width 21 height 9
click at [1109, 662] on icon at bounding box center [1115, 665] width 11 height 19
click at [1052, 664] on span "Pause" at bounding box center [1060, 664] width 21 height 9
click at [1065, 38] on span "Participants" at bounding box center [1065, 41] width 59 height 11
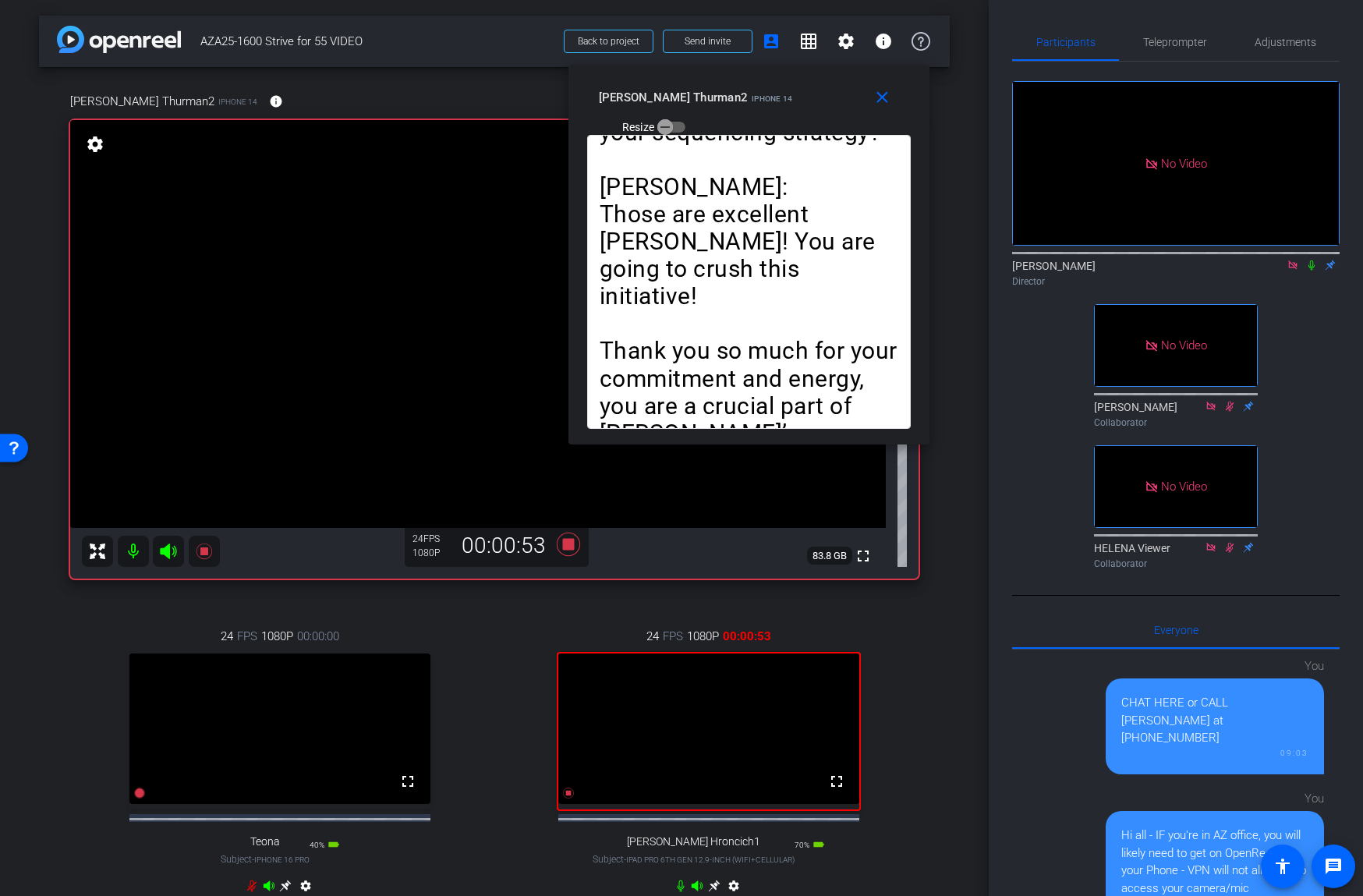
click at [1311, 262] on icon at bounding box center [1311, 264] width 12 height 11
drag, startPoint x: 1168, startPoint y: 46, endPoint x: 1165, endPoint y: 69, distance: 23.2
click at [1168, 47] on span "Teleprompter" at bounding box center [1175, 41] width 64 height 11
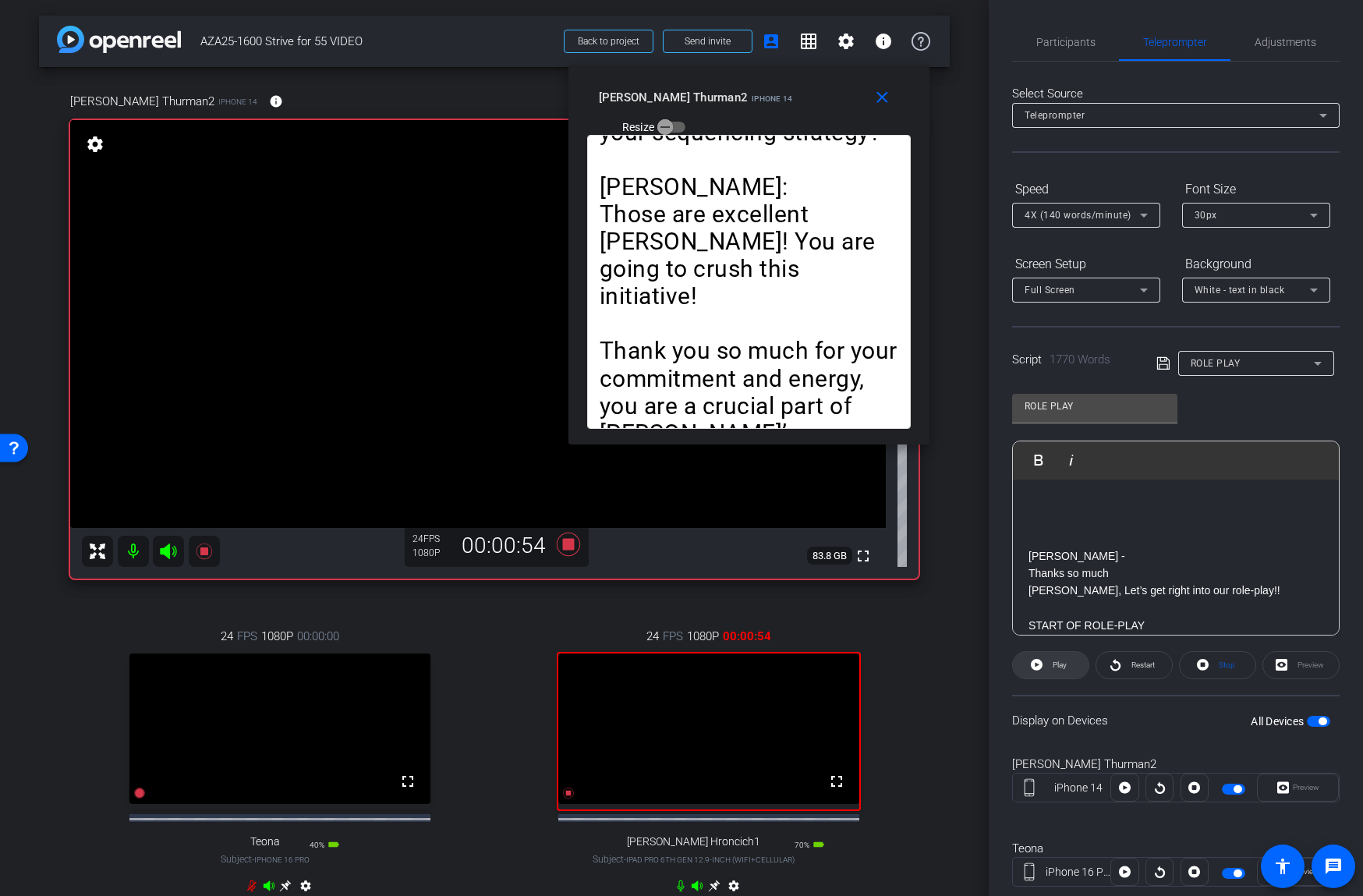
click at [1044, 670] on span at bounding box center [1050, 665] width 75 height 37
click at [1044, 668] on span at bounding box center [1050, 665] width 77 height 37
click at [1045, 663] on span at bounding box center [1050, 665] width 75 height 37
click at [1044, 665] on span at bounding box center [1050, 665] width 77 height 37
click at [1059, 664] on span "Play" at bounding box center [1059, 664] width 14 height 9
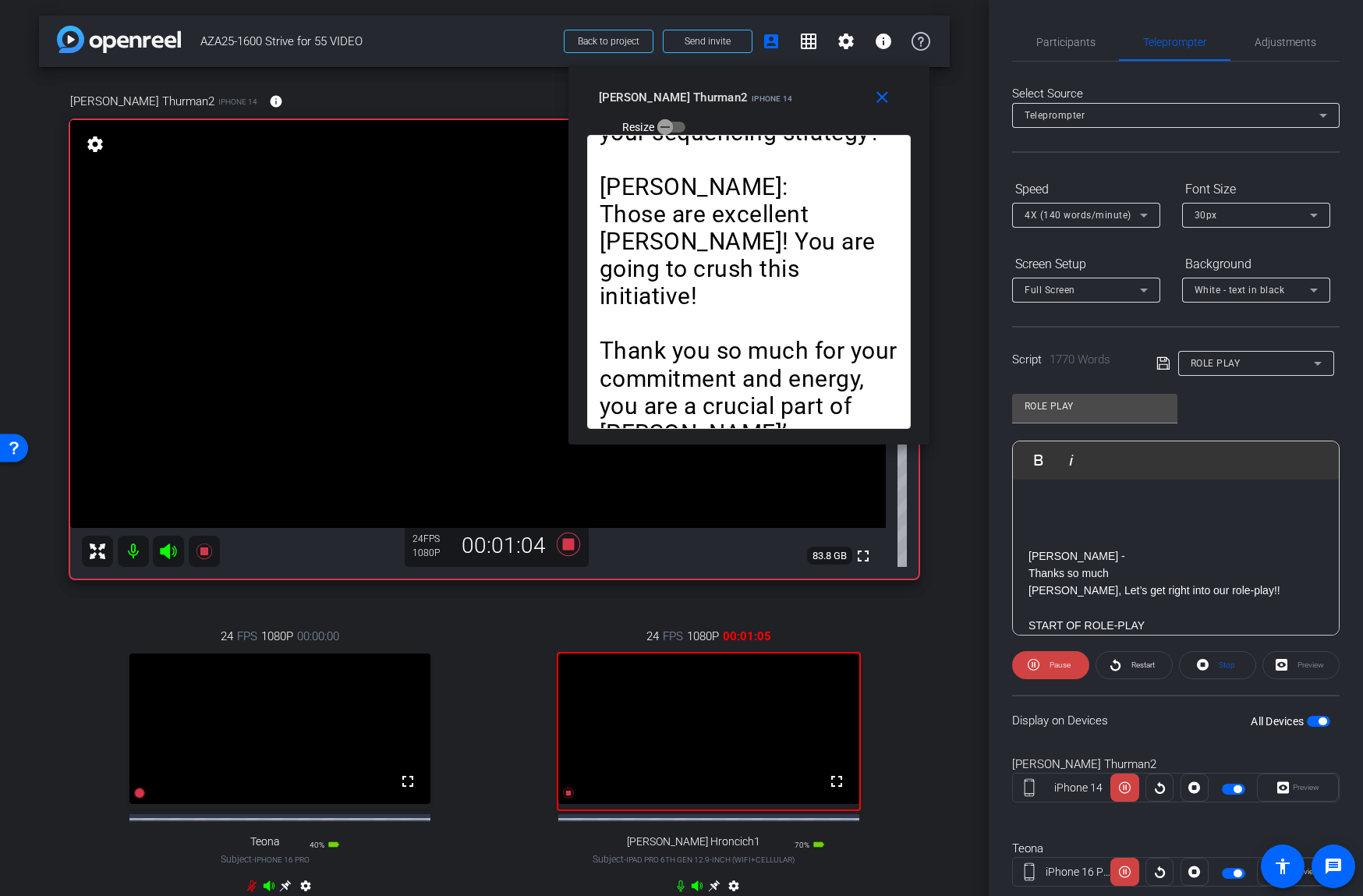
click at [1059, 664] on span "Pause" at bounding box center [1060, 664] width 21 height 9
click at [1052, 667] on span "Play" at bounding box center [1059, 664] width 14 height 9
click at [1052, 667] on span "Pause" at bounding box center [1060, 664] width 21 height 9
click at [1052, 667] on span "Play" at bounding box center [1059, 664] width 14 height 9
click at [1052, 667] on span "Pause" at bounding box center [1060, 664] width 21 height 9
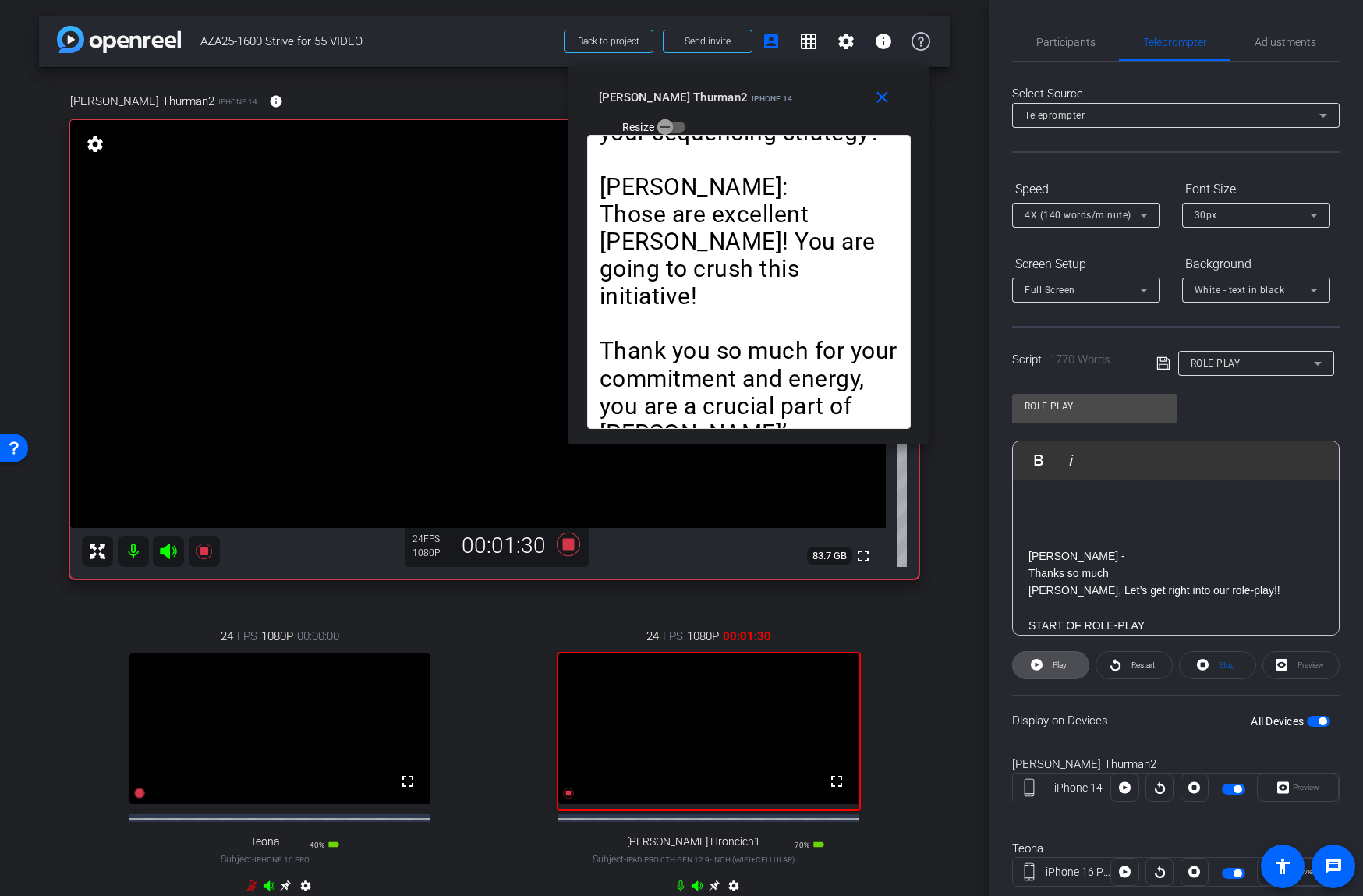
click at [1055, 663] on span "Play" at bounding box center [1059, 664] width 14 height 9
click at [1055, 663] on span "Pause" at bounding box center [1060, 664] width 21 height 9
click at [1050, 667] on span "Play" at bounding box center [1057, 665] width 18 height 22
click at [1050, 667] on span "Pause" at bounding box center [1060, 664] width 21 height 9
click at [1050, 667] on span "Play" at bounding box center [1057, 665] width 18 height 22
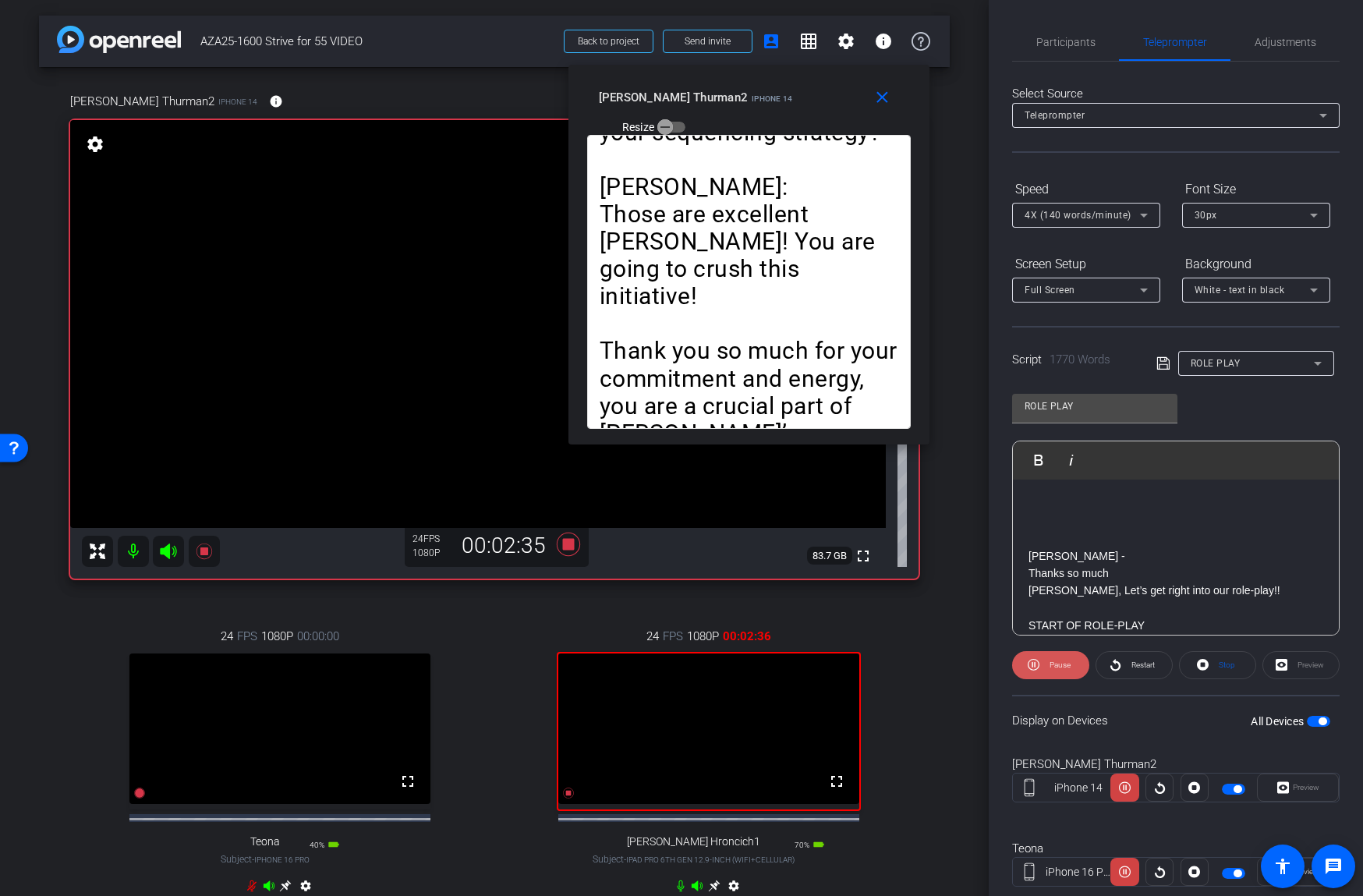
click at [1050, 667] on span "Pause" at bounding box center [1060, 664] width 21 height 9
click at [1093, 538] on p at bounding box center [1175, 538] width 294 height 17
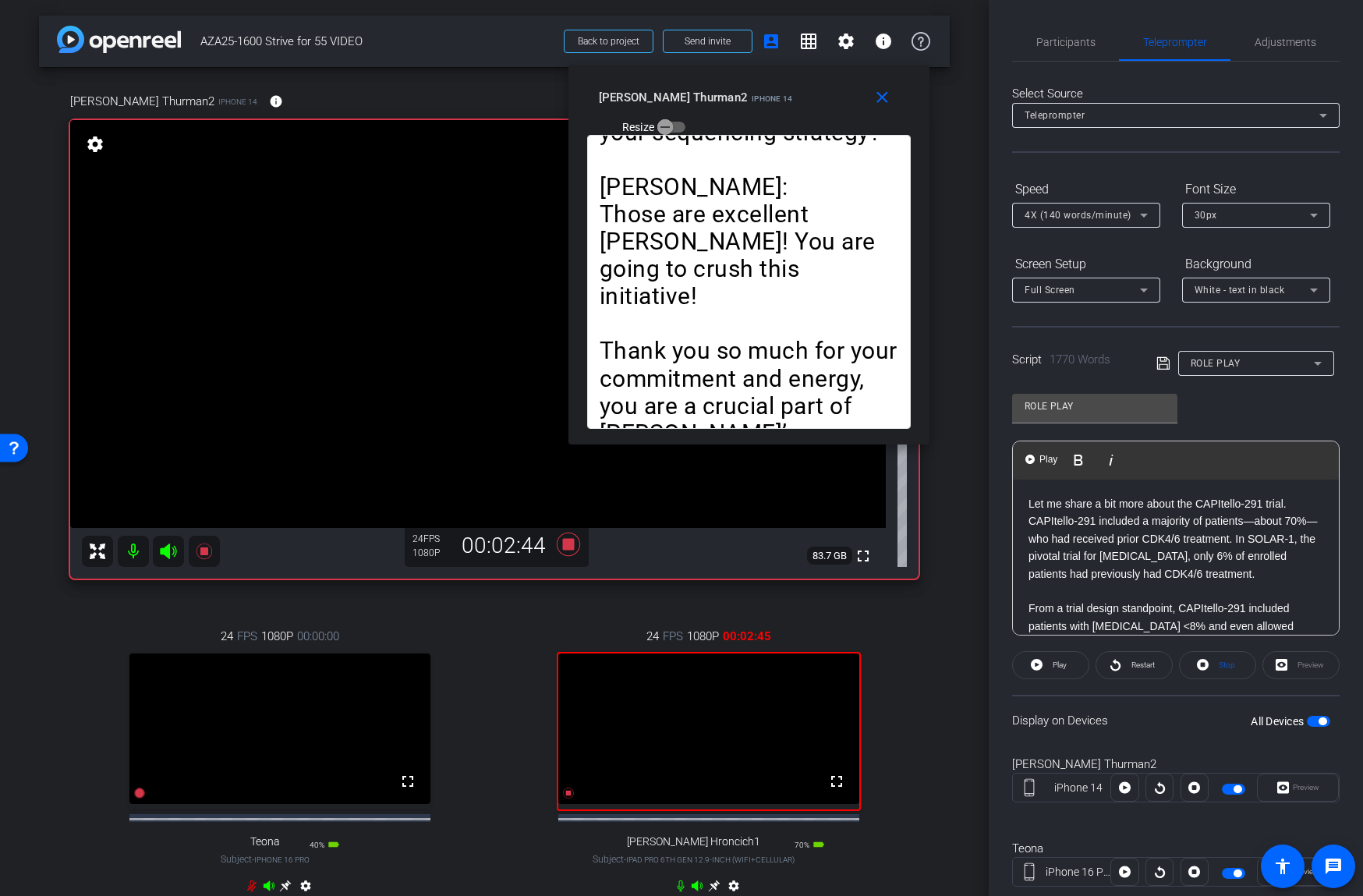
scroll to position [558, 0]
click at [1073, 41] on span "Participants" at bounding box center [1065, 41] width 59 height 11
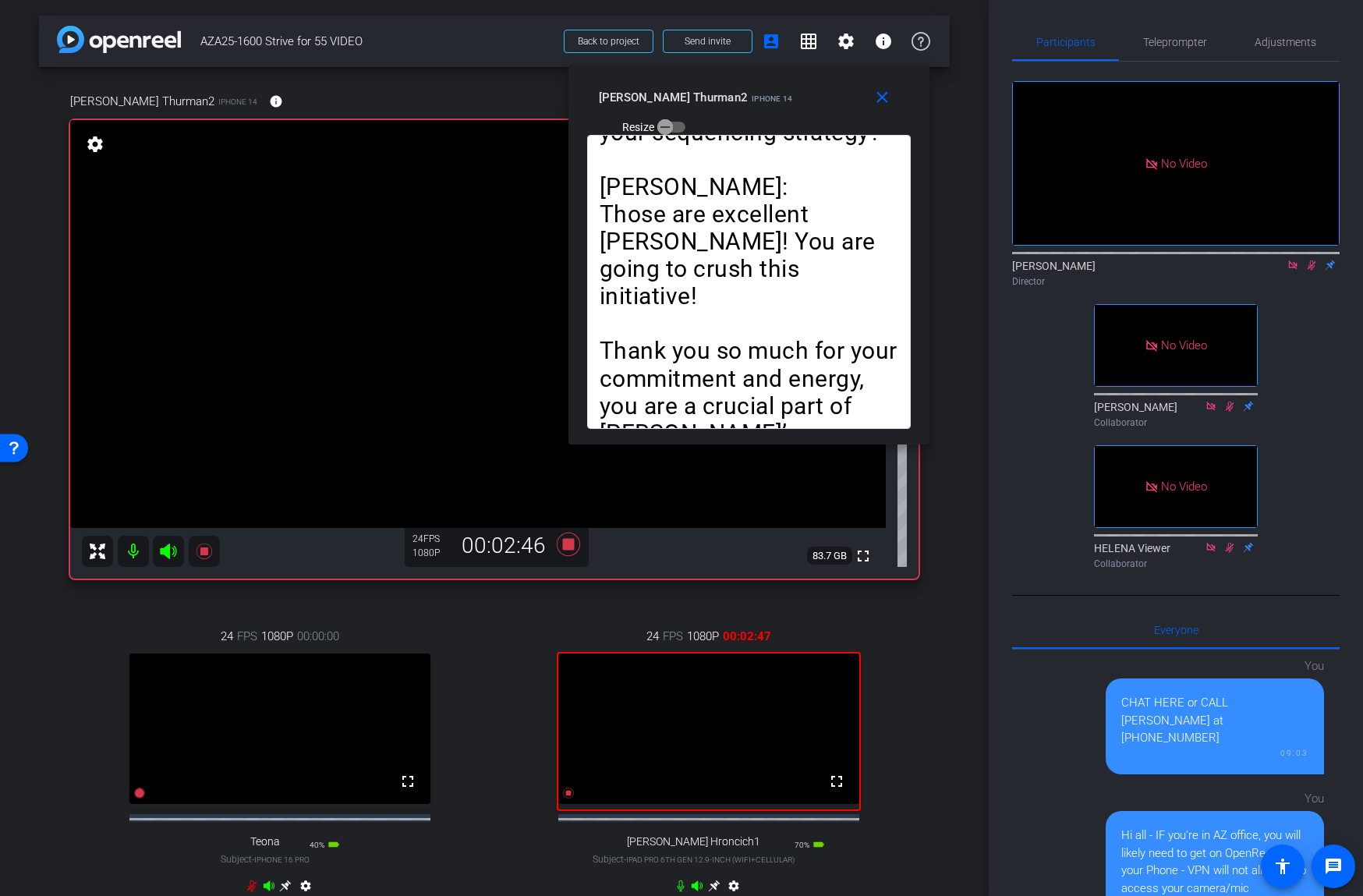
click at [1307, 266] on icon at bounding box center [1311, 264] width 12 height 11
click at [1165, 44] on span "Teleprompter" at bounding box center [1175, 41] width 64 height 11
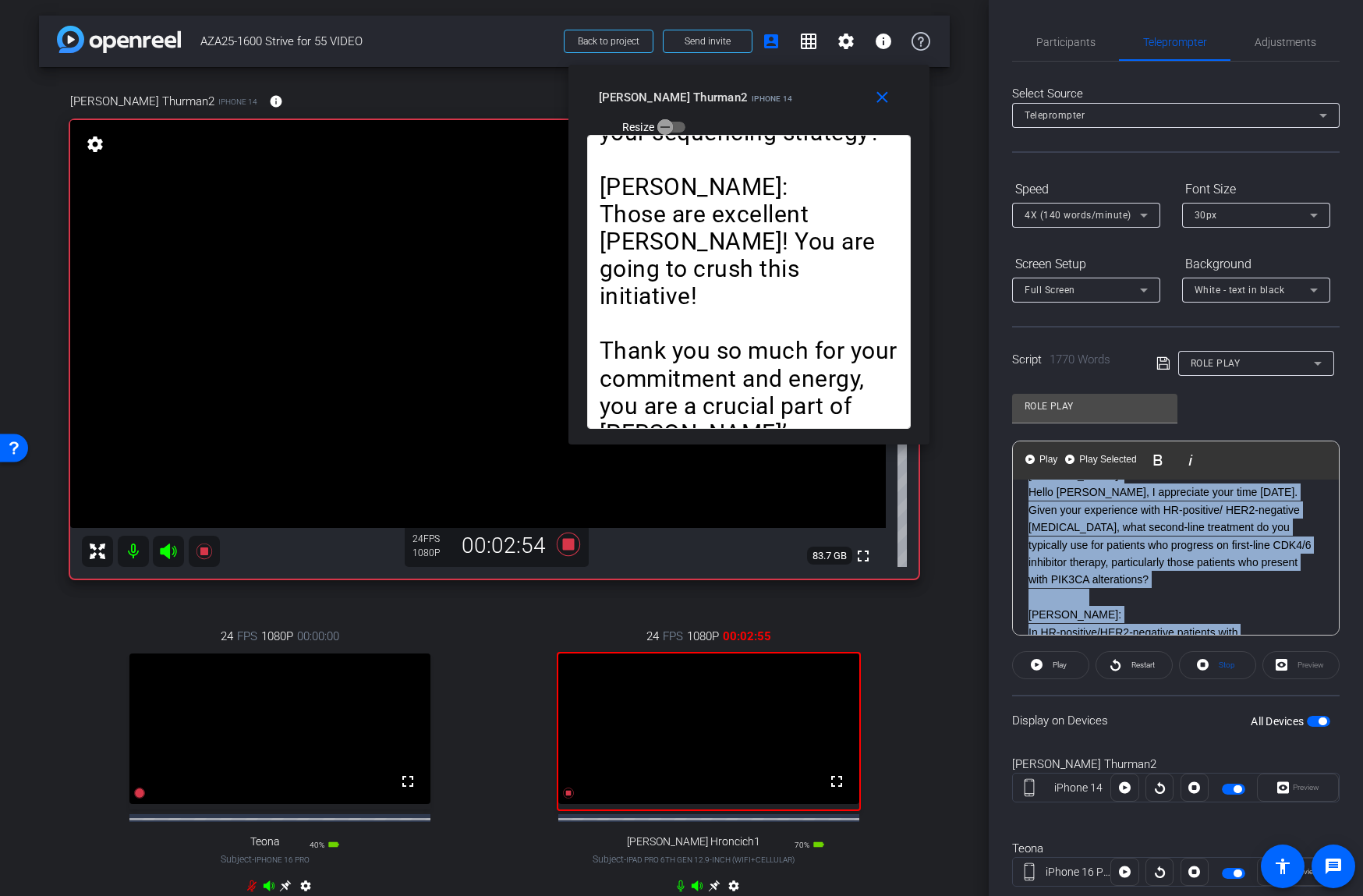
scroll to position [0, 0]
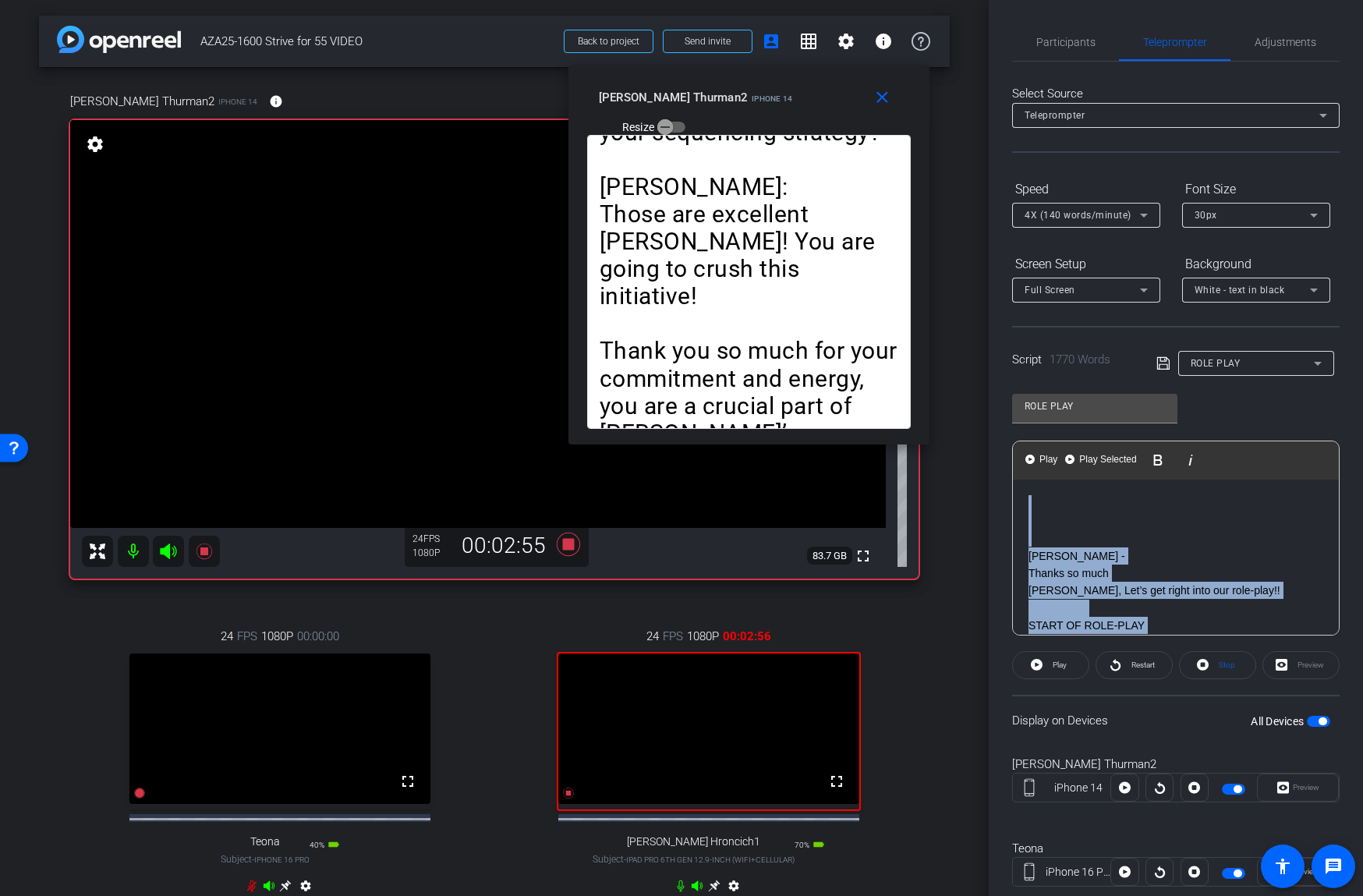
drag, startPoint x: 1073, startPoint y: 523, endPoint x: 972, endPoint y: 410, distance: 151.6
click at [972, 410] on div "arrow_back AZA25-1600 Strive for 55 VIDEO Back to project Send invite account_b…" at bounding box center [681, 448] width 1363 height 896
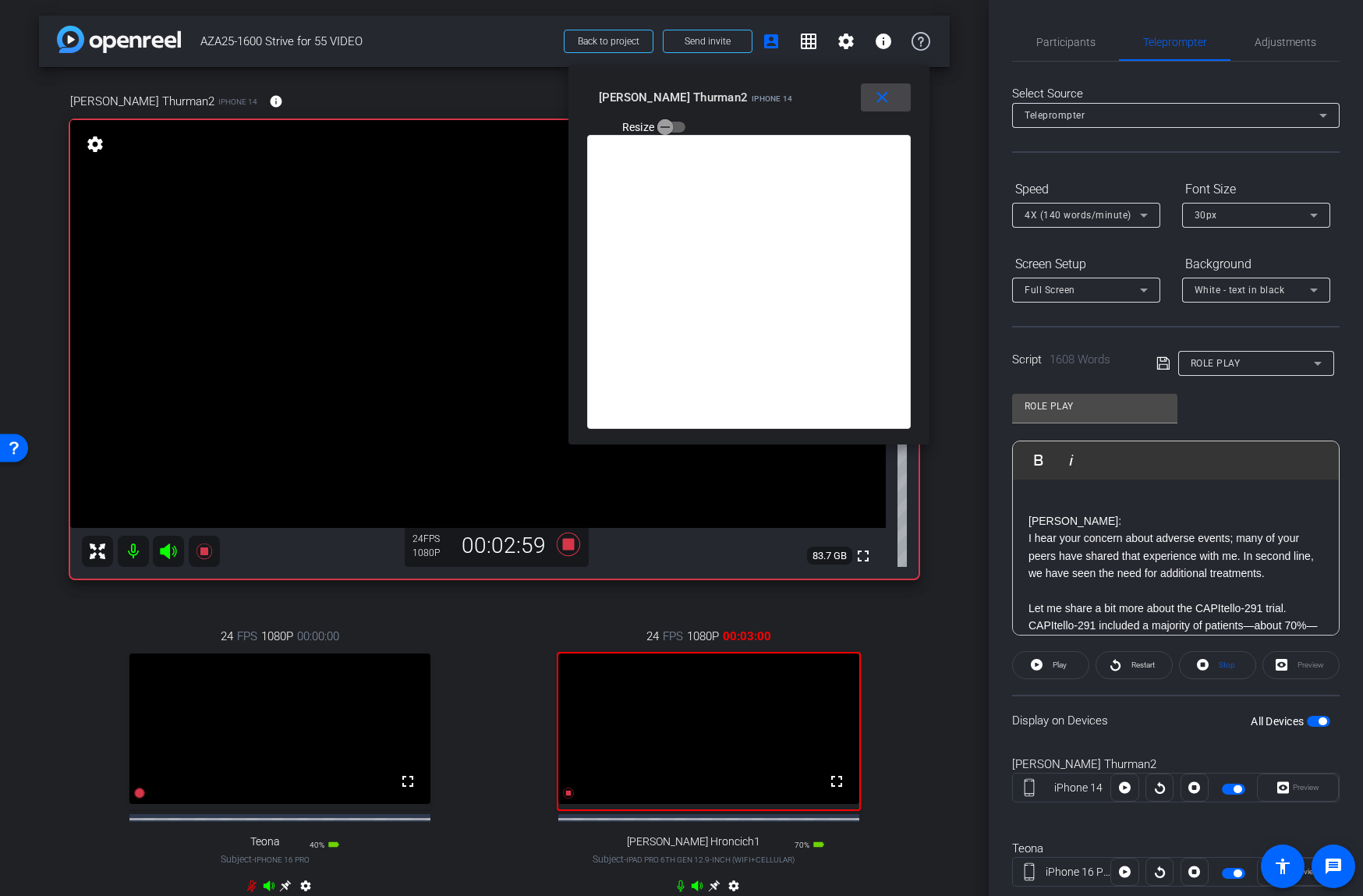
click at [880, 99] on mat-icon "close" at bounding box center [882, 98] width 19 height 19
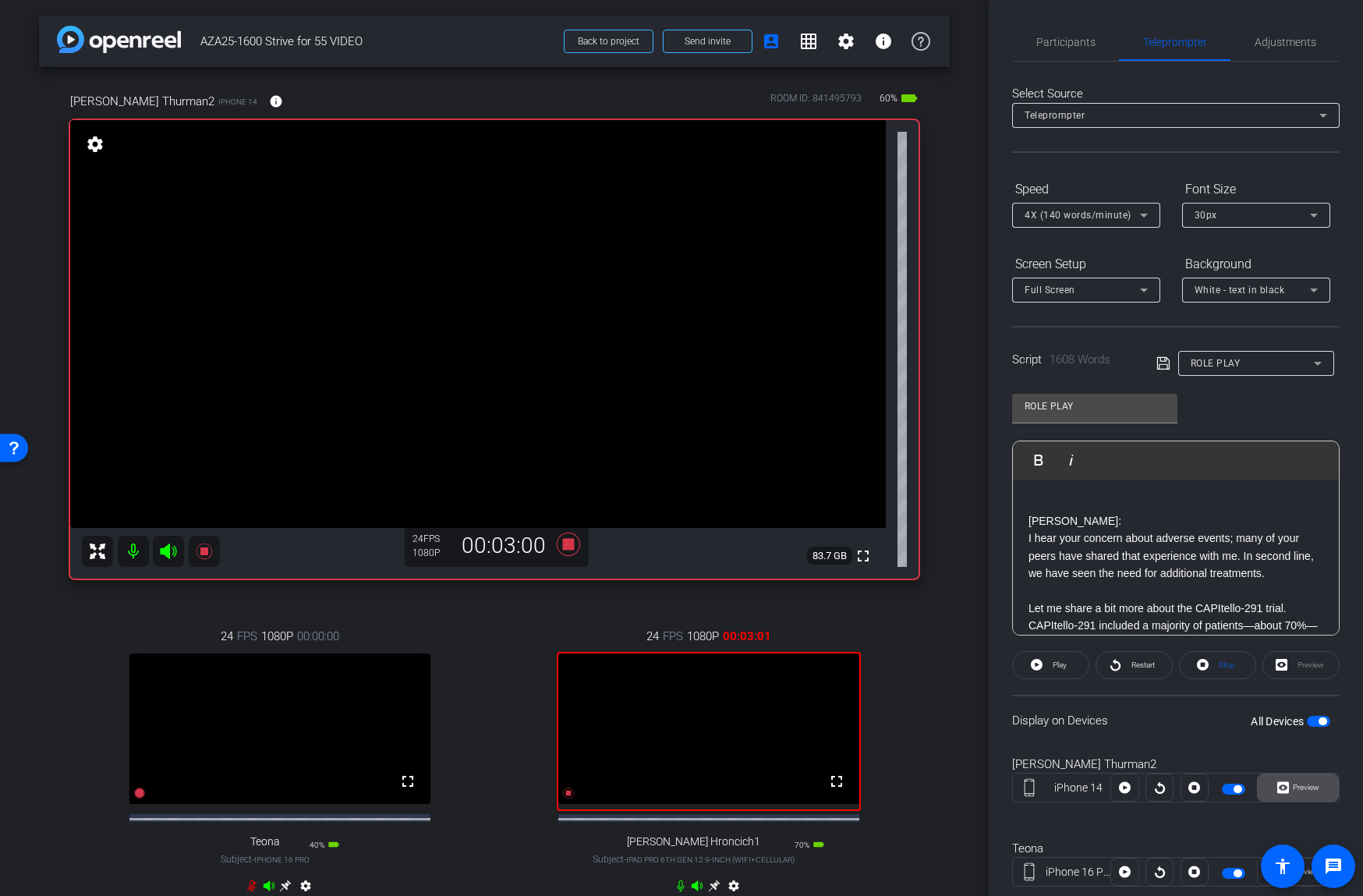
click at [1300, 786] on span "Preview" at bounding box center [1305, 787] width 27 height 9
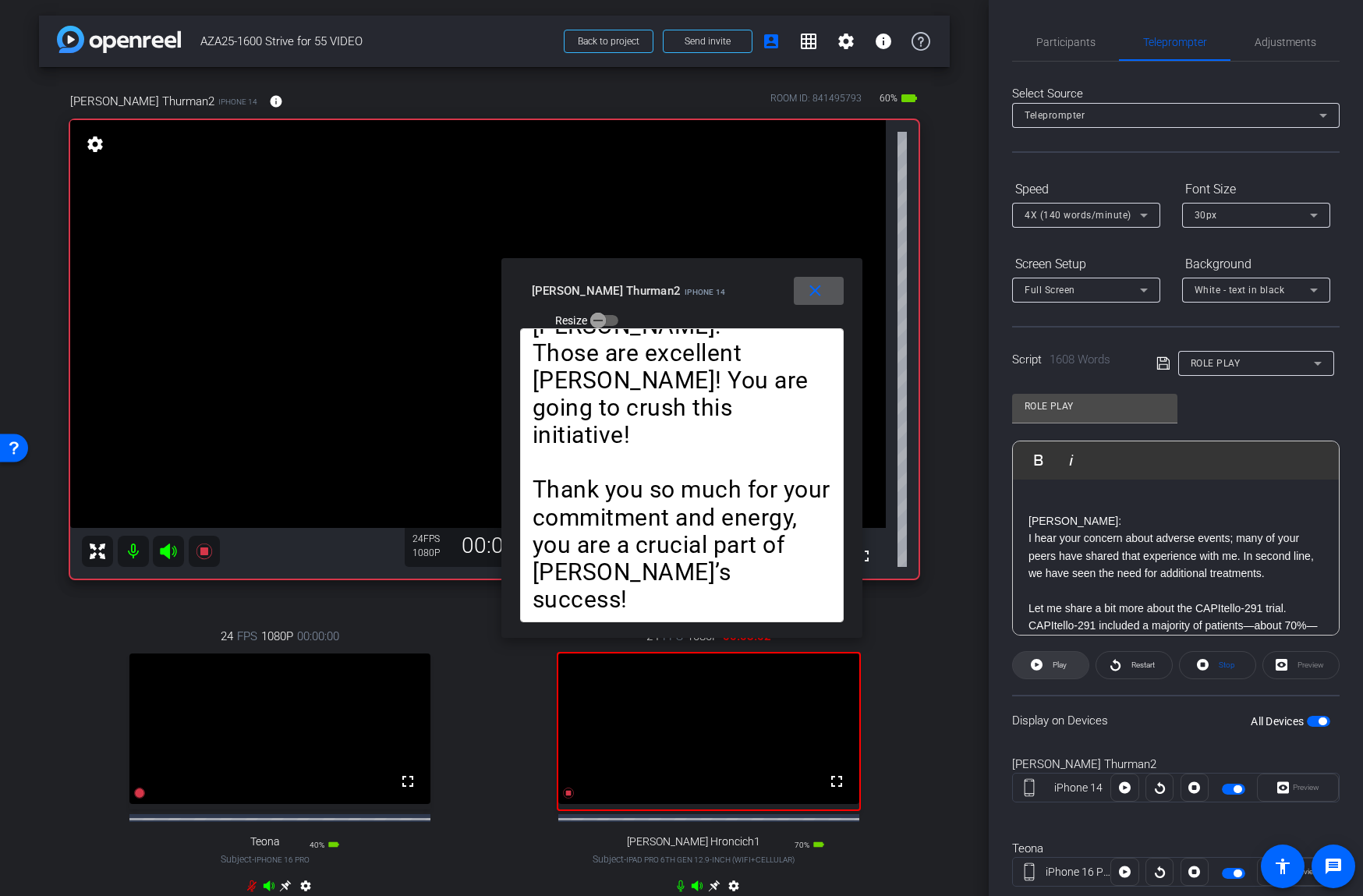
click at [1069, 669] on span at bounding box center [1050, 665] width 75 height 37
click at [1143, 670] on span "Restart" at bounding box center [1141, 665] width 28 height 22
click at [1055, 669] on span "Pause" at bounding box center [1057, 665] width 25 height 22
click at [1050, 670] on span "Play" at bounding box center [1057, 665] width 18 height 22
click at [1127, 666] on span "Restart" at bounding box center [1141, 665] width 28 height 22
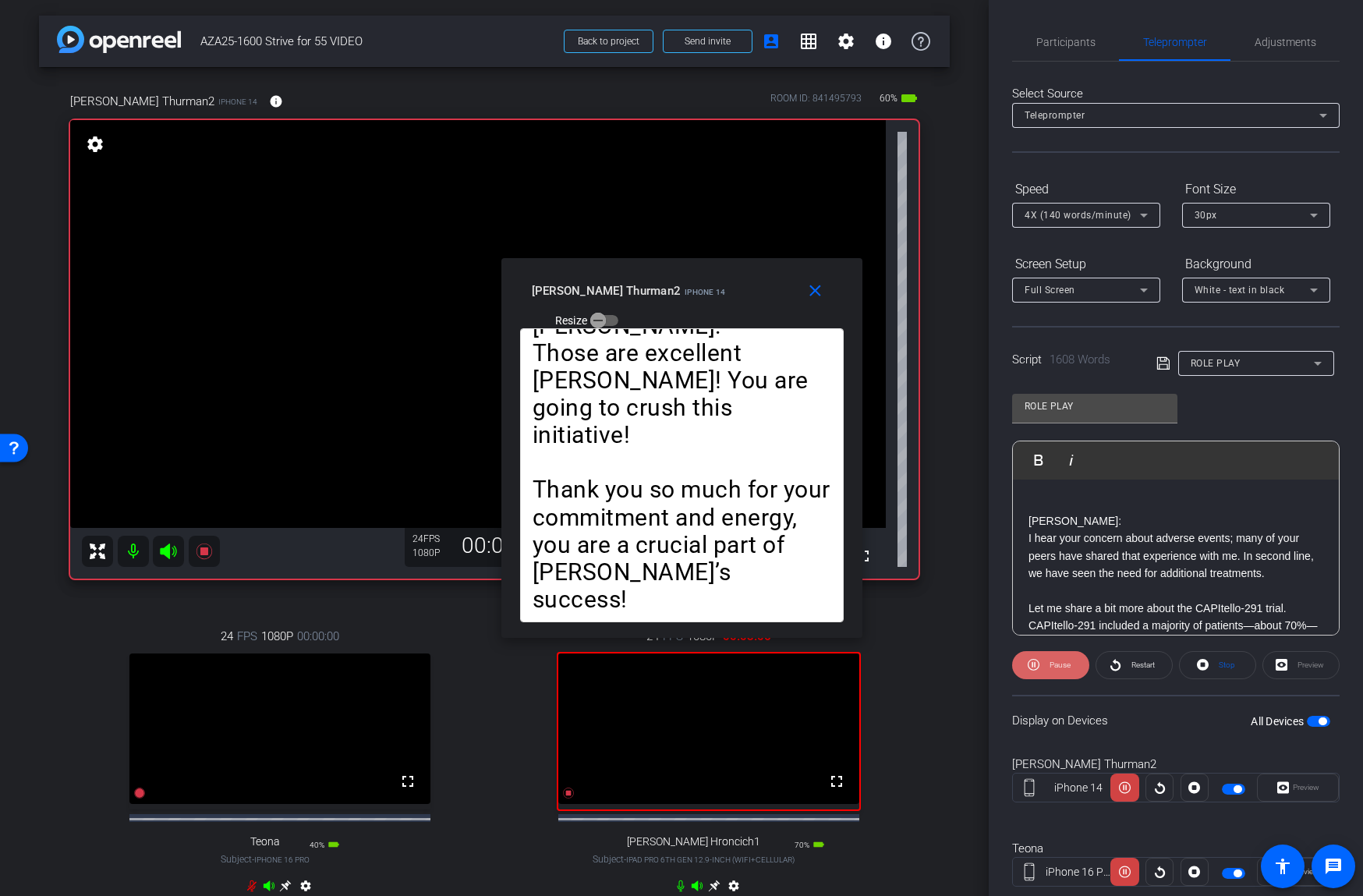
click at [1058, 667] on span "Pause" at bounding box center [1060, 664] width 21 height 9
click at [1057, 668] on span "Play" at bounding box center [1059, 664] width 14 height 9
drag, startPoint x: 1057, startPoint y: 668, endPoint x: 1035, endPoint y: 628, distance: 45.7
click at [1056, 666] on span "Pause" at bounding box center [1060, 664] width 21 height 9
drag, startPoint x: 812, startPoint y: 289, endPoint x: 825, endPoint y: 323, distance: 36.4
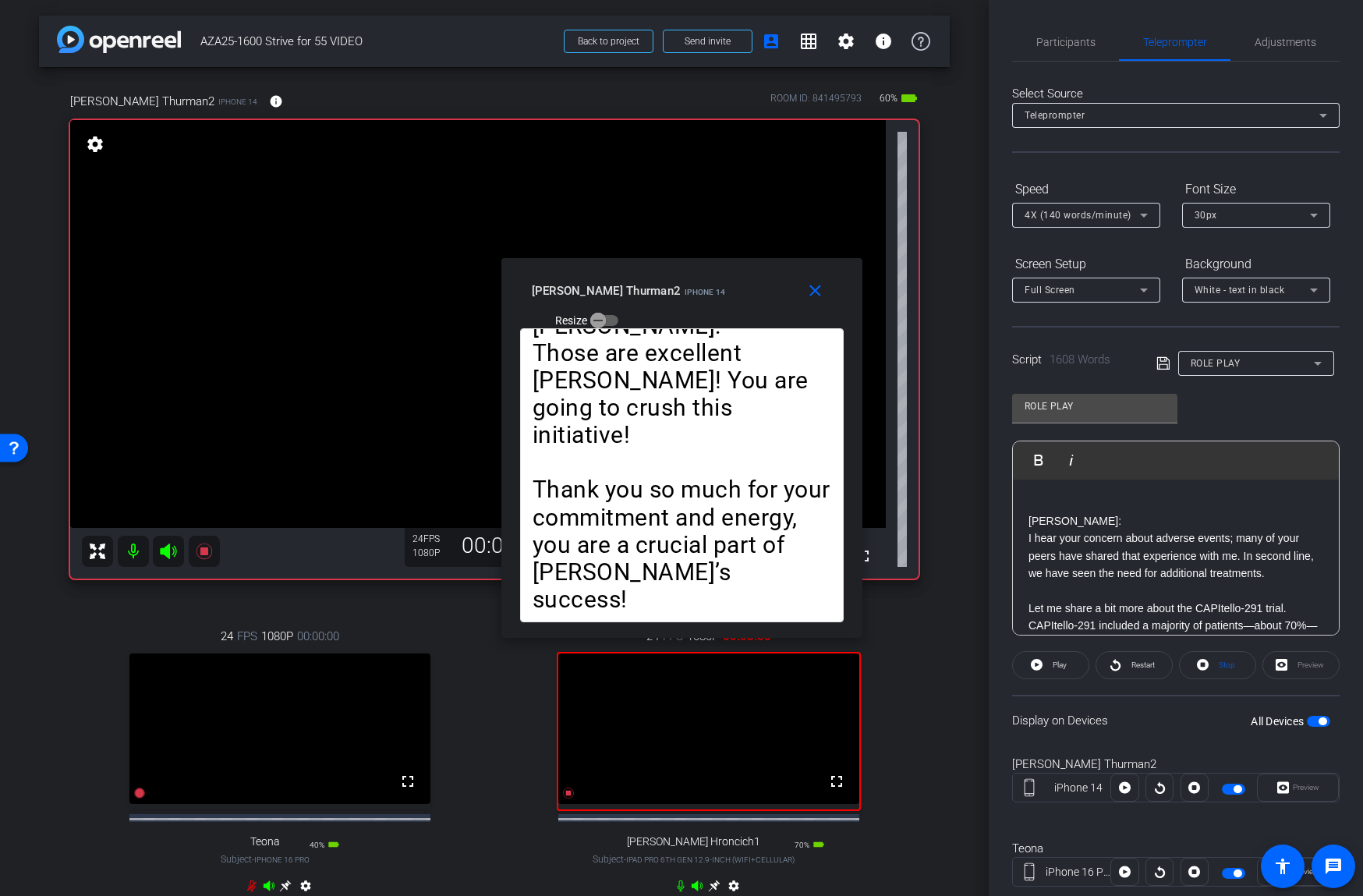
click at [812, 289] on mat-icon "close" at bounding box center [815, 291] width 19 height 19
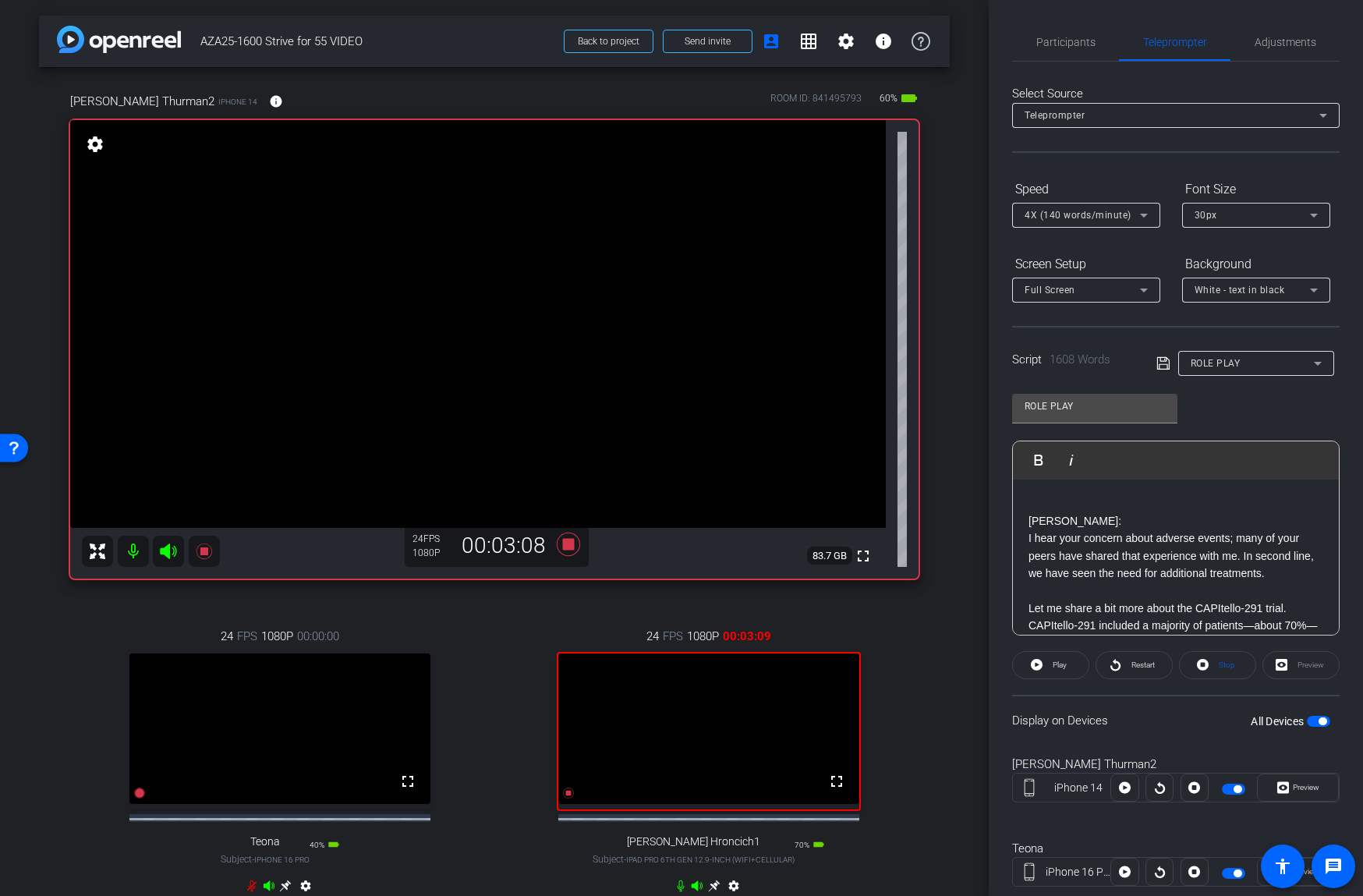
drag, startPoint x: 1293, startPoint y: 790, endPoint x: 1250, endPoint y: 757, distance: 54.2
click at [1293, 790] on span "Preview" at bounding box center [1305, 787] width 27 height 9
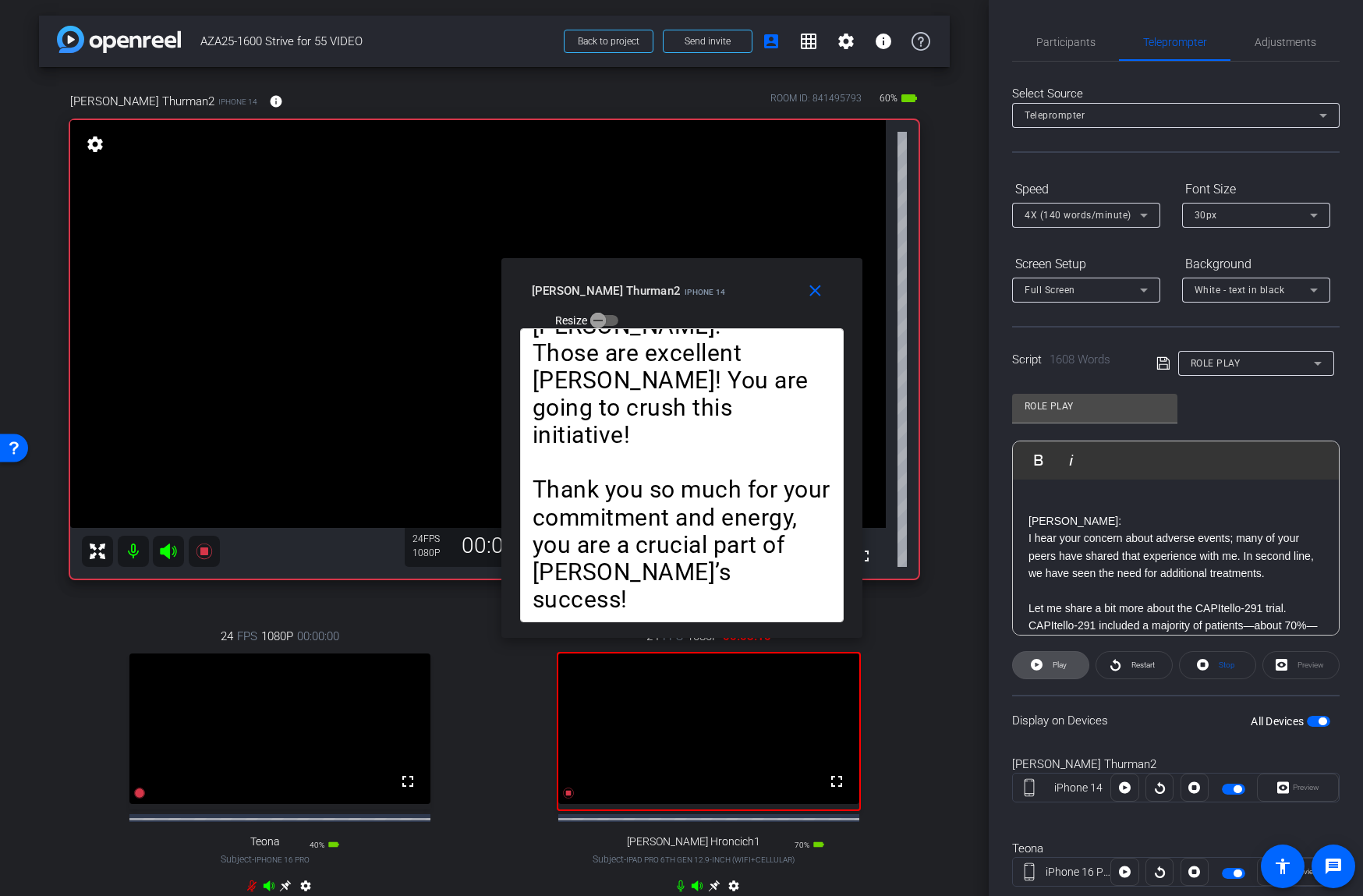
click at [1051, 663] on span "Play" at bounding box center [1057, 665] width 18 height 22
click at [1129, 662] on span "Restart" at bounding box center [1141, 665] width 28 height 22
click at [1065, 662] on span "Pause" at bounding box center [1060, 664] width 21 height 9
click at [822, 294] on mat-icon "close" at bounding box center [815, 291] width 19 height 19
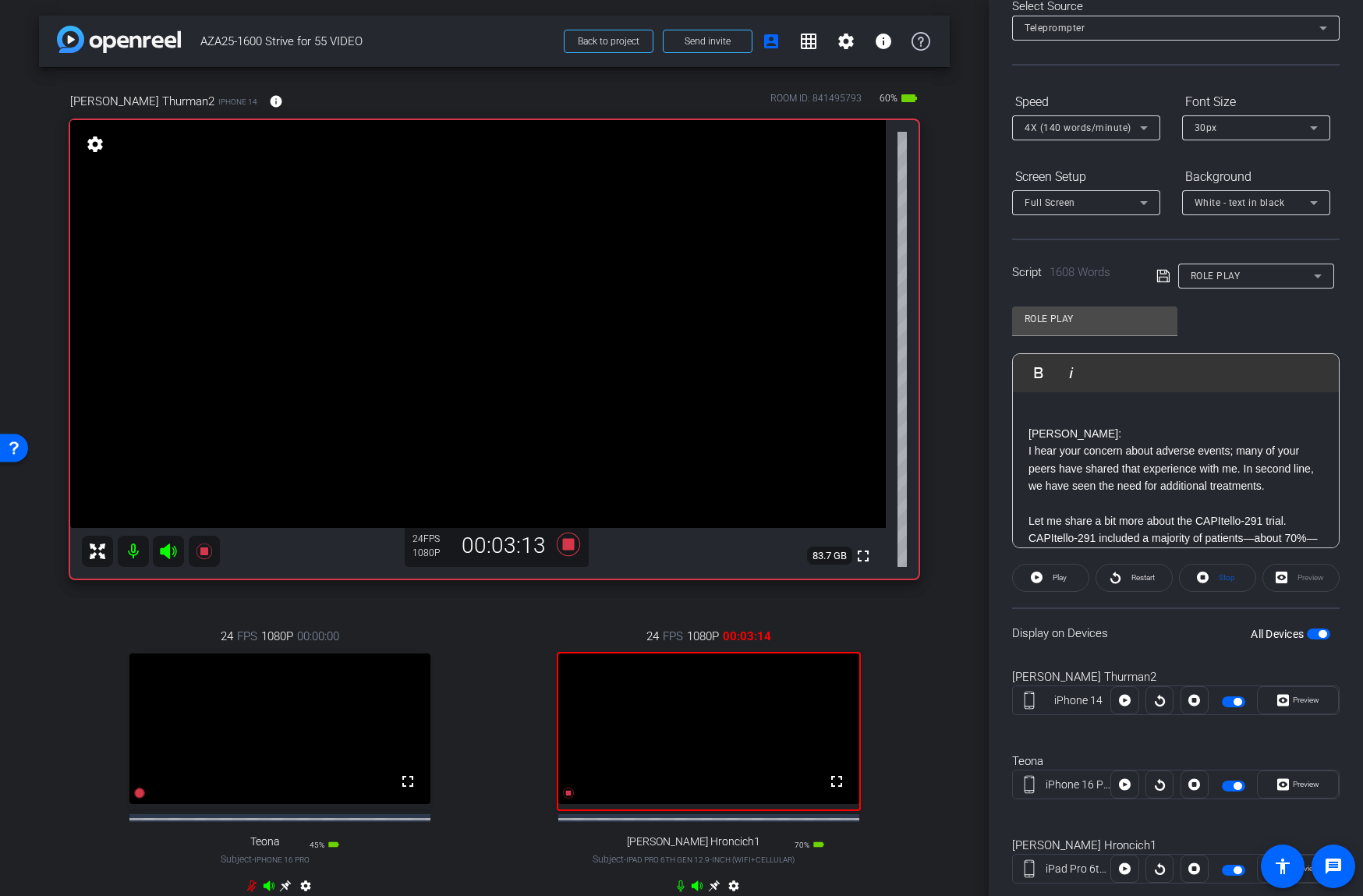
scroll to position [125, 0]
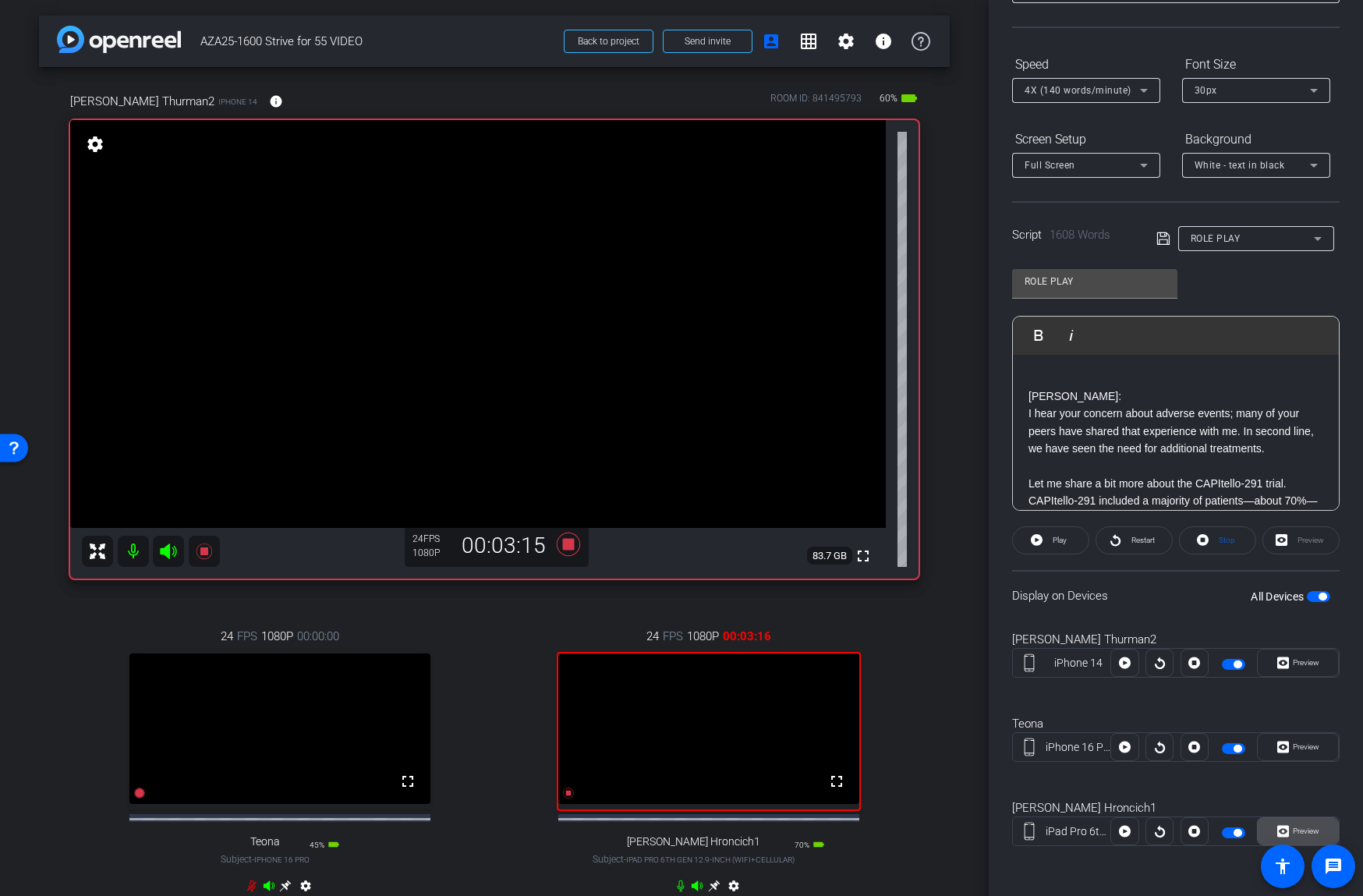
click at [1311, 828] on span "Preview" at bounding box center [1305, 830] width 27 height 9
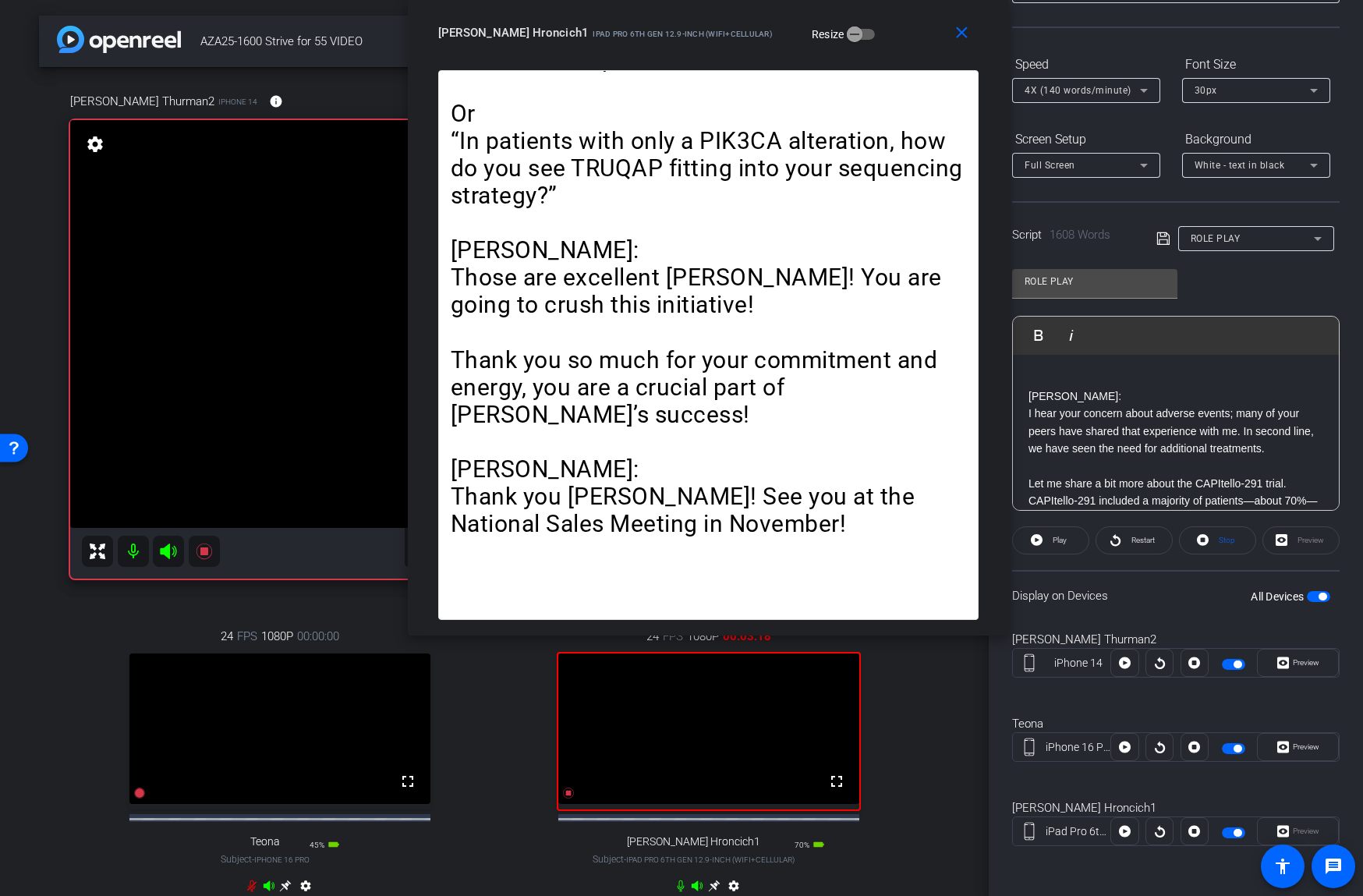
drag, startPoint x: 882, startPoint y: 114, endPoint x: 884, endPoint y: 22, distance: 92.0
click at [884, 22] on div "[PERSON_NAME] Hroncich1 iPad Pro 6th Gen 12.9-inch (WiFi+Cellular) Resize" at bounding box center [714, 32] width 552 height 28
click at [1065, 547] on span "Play" at bounding box center [1057, 540] width 18 height 22
click at [1121, 542] on span at bounding box center [1134, 540] width 75 height 37
click at [959, 30] on mat-icon "close" at bounding box center [962, 33] width 19 height 19
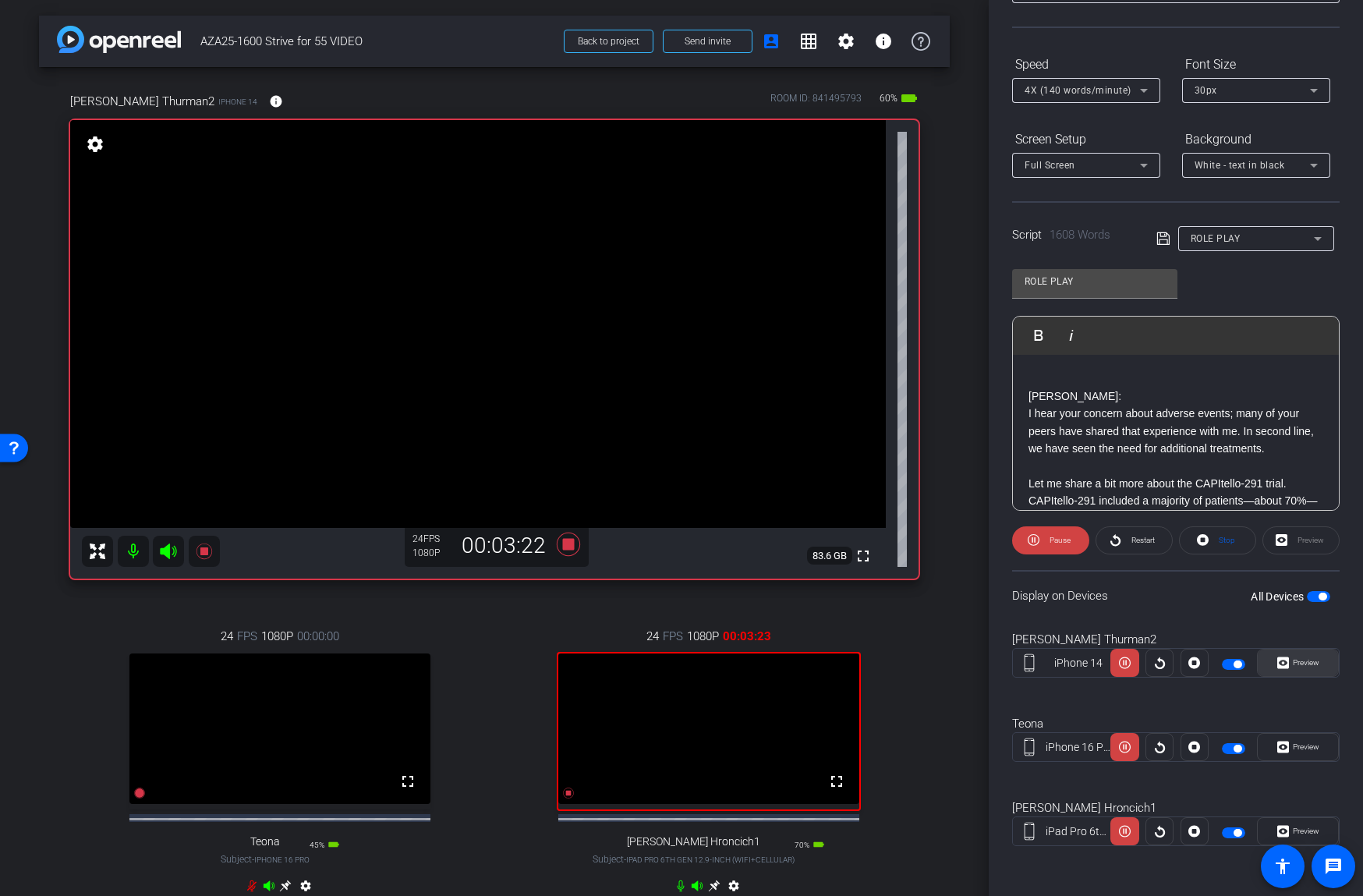
click at [1305, 663] on span "Preview" at bounding box center [1305, 662] width 27 height 9
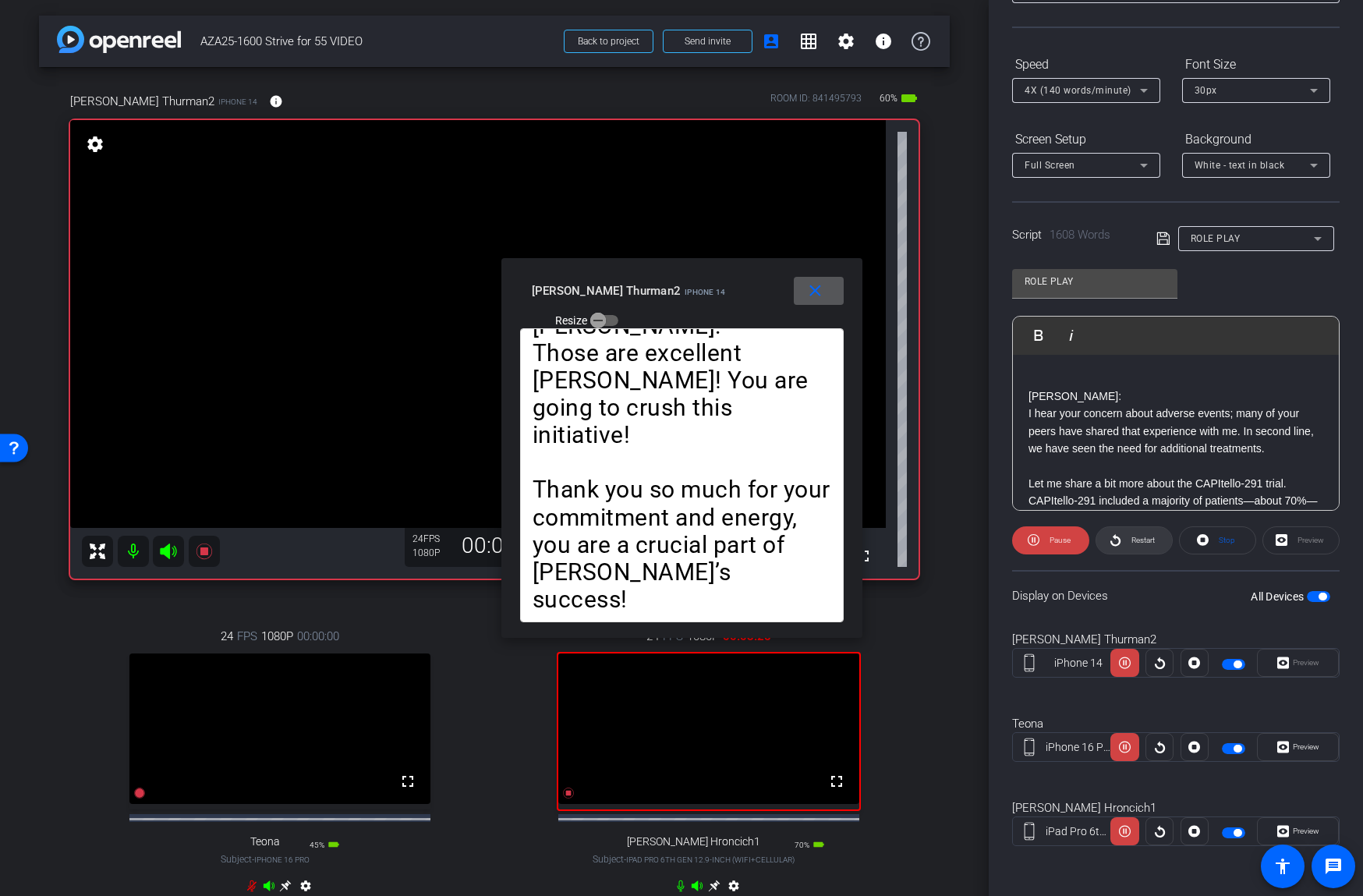
click at [1125, 537] on span at bounding box center [1134, 540] width 75 height 37
click at [1044, 541] on span at bounding box center [1050, 540] width 77 height 37
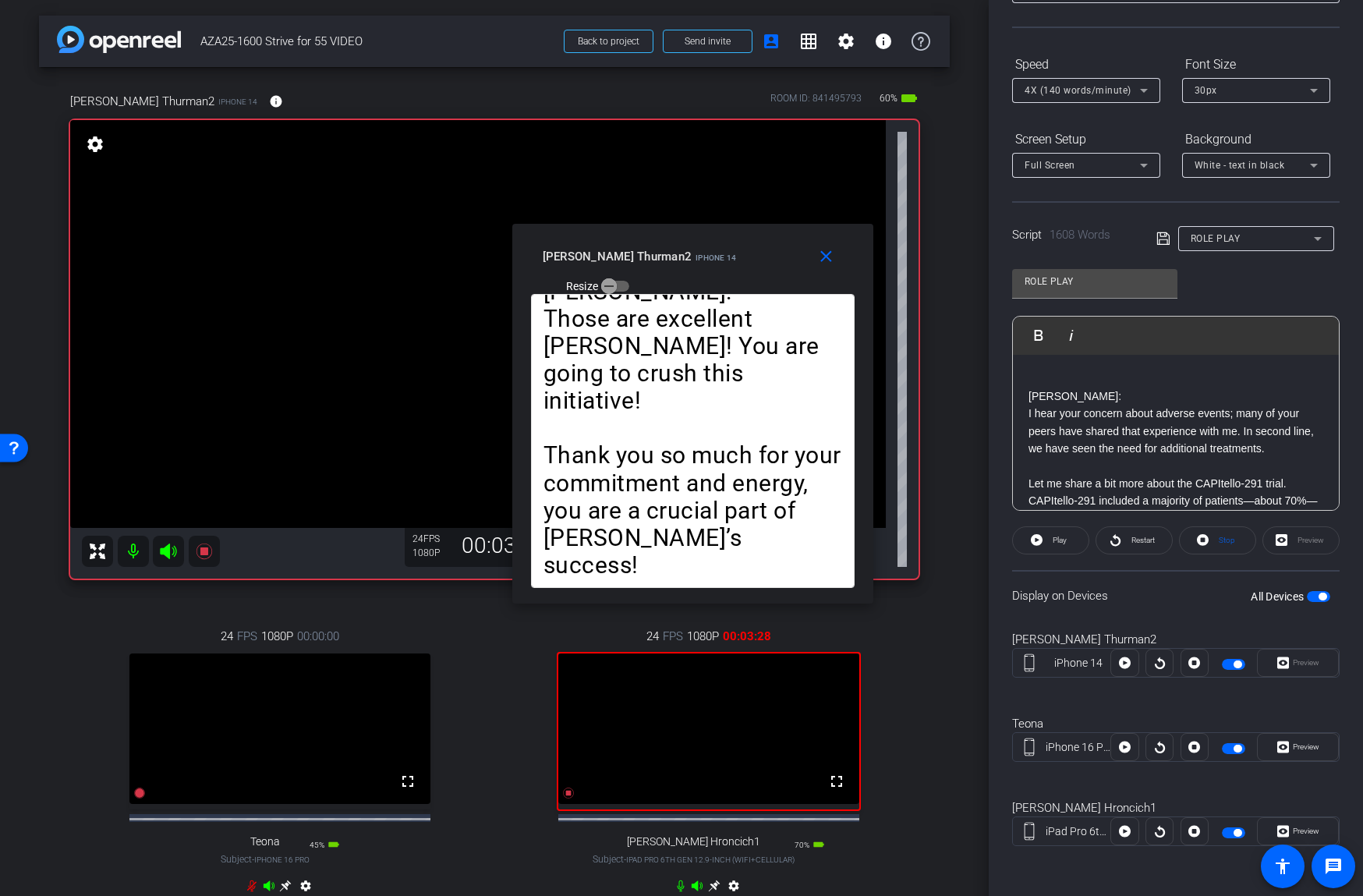
drag, startPoint x: 800, startPoint y: 249, endPoint x: 829, endPoint y: 163, distance: 90.8
click at [829, 242] on div "joe Thurman2 iPhone 14 Resize" at bounding box center [698, 270] width 312 height 55
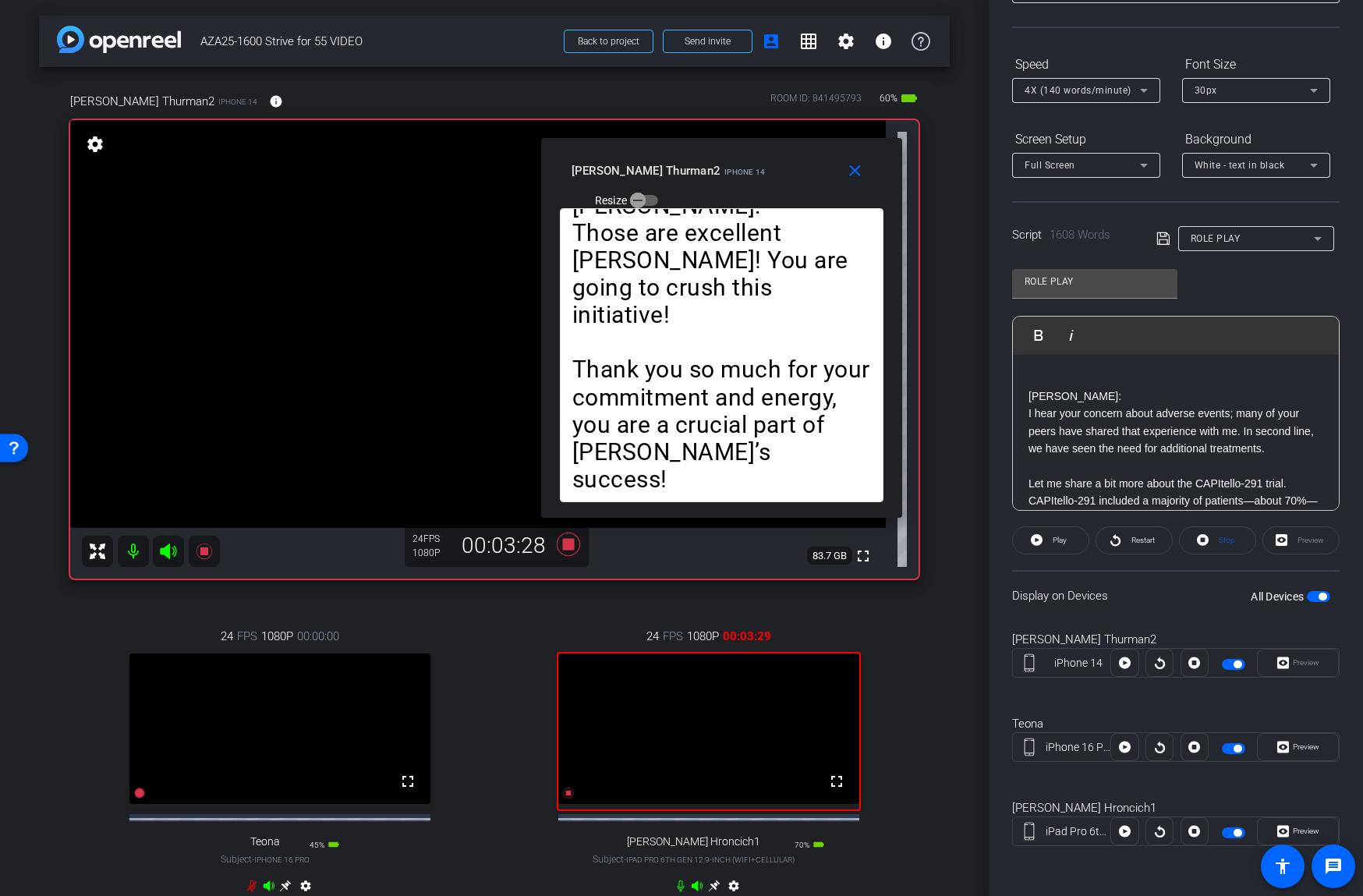
scroll to position [0, 0]
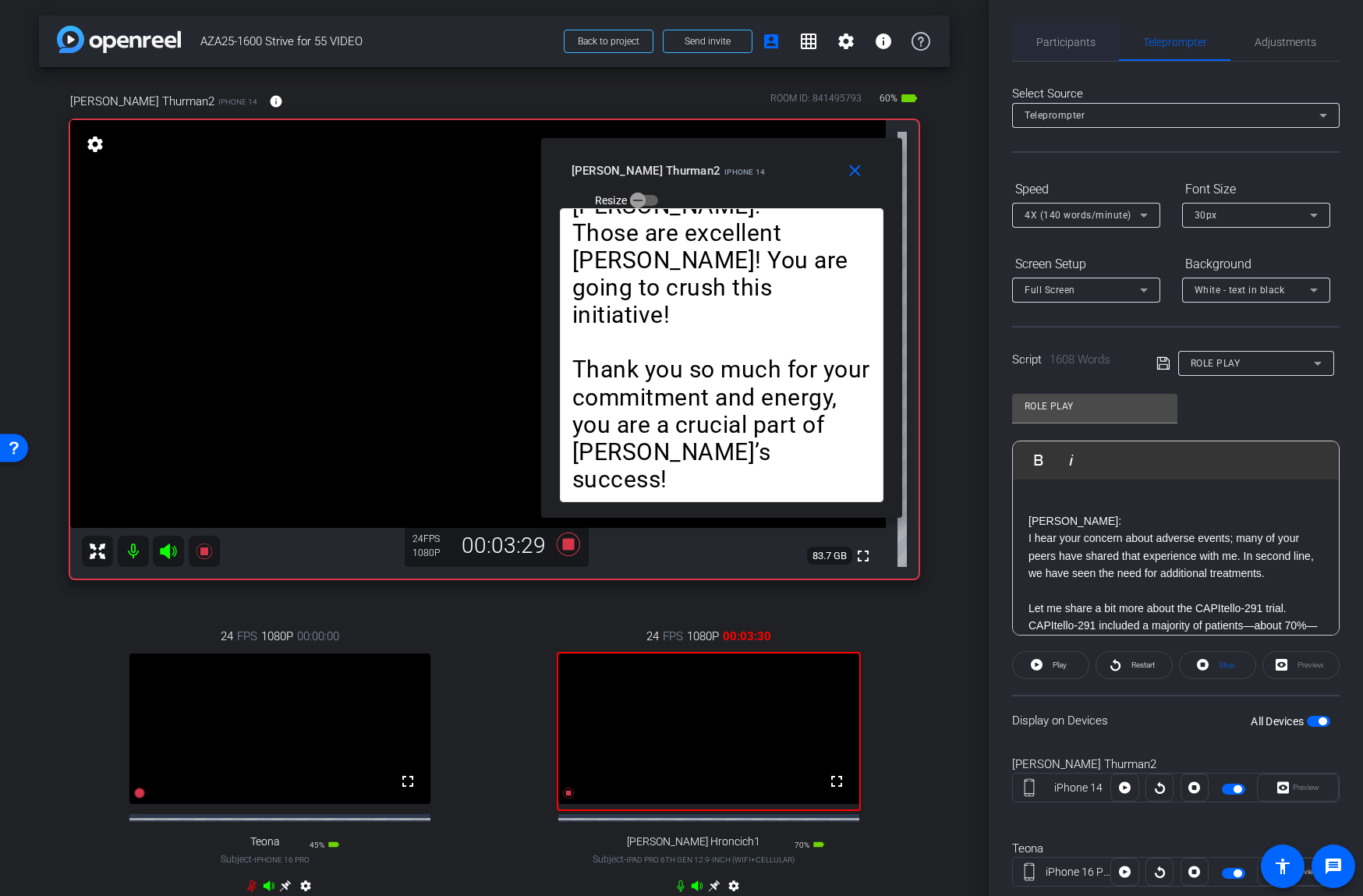
click at [1093, 41] on div "Participants" at bounding box center [1065, 42] width 107 height 37
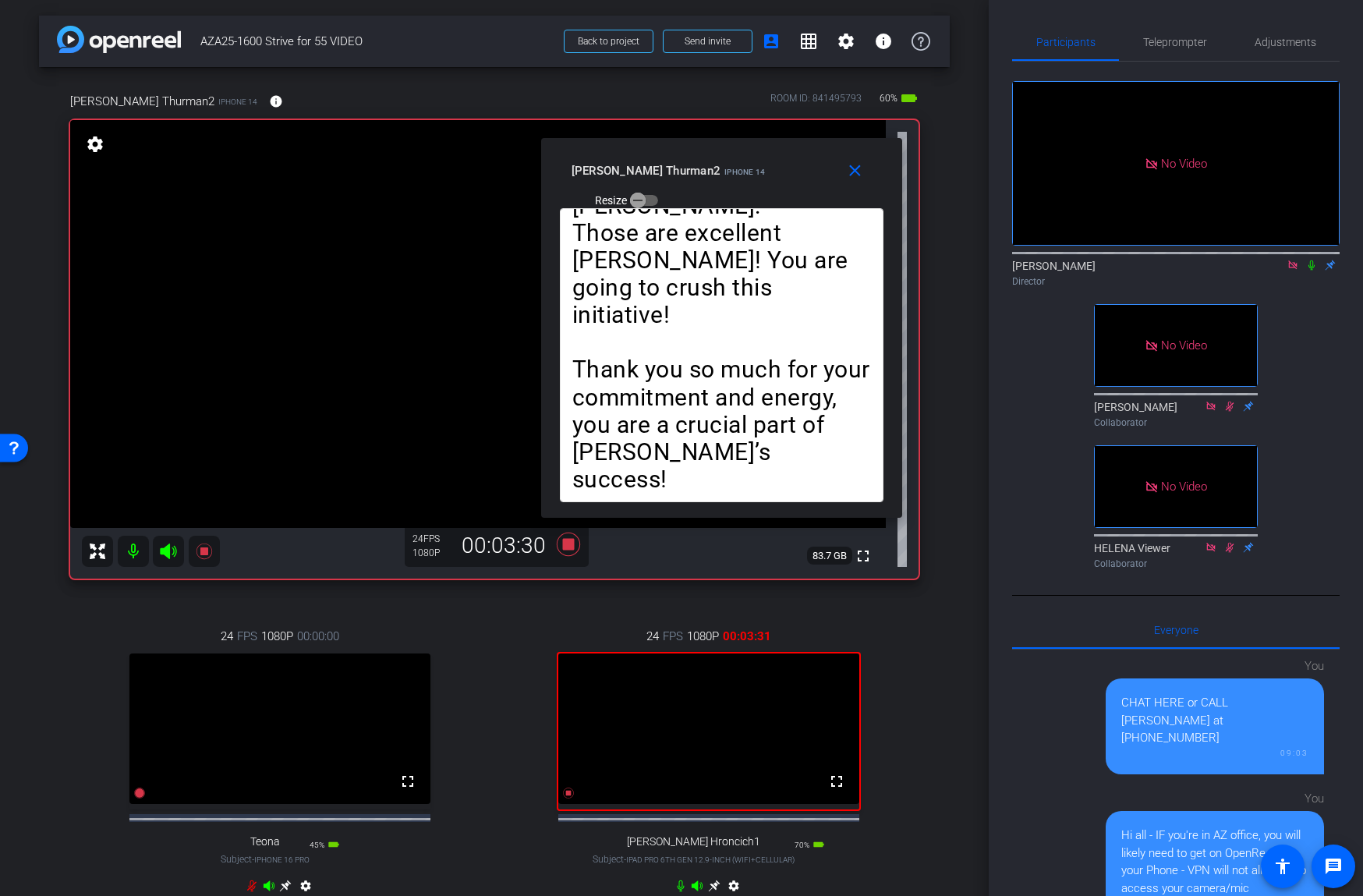
click at [1314, 264] on icon at bounding box center [1311, 264] width 12 height 11
click at [1181, 41] on span "Teleprompter" at bounding box center [1175, 41] width 64 height 11
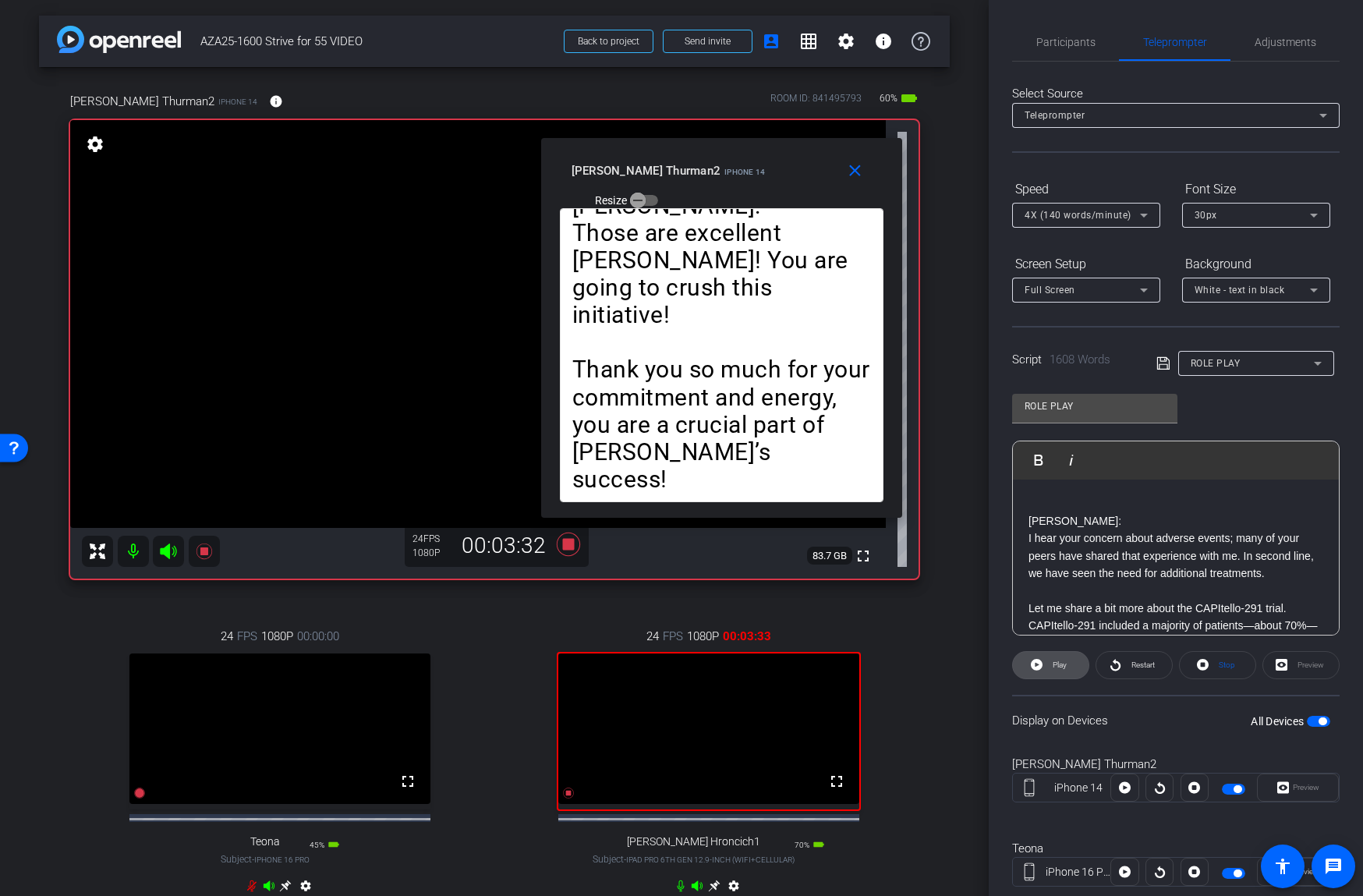
click at [1048, 661] on span "Play" at bounding box center [1057, 665] width 18 height 22
click at [1048, 661] on span "Pause" at bounding box center [1057, 665] width 25 height 22
click at [1048, 661] on span "Play" at bounding box center [1057, 665] width 18 height 22
click at [1048, 661] on span "Pause" at bounding box center [1057, 665] width 25 height 22
click at [1048, 661] on span "Play" at bounding box center [1057, 665] width 18 height 22
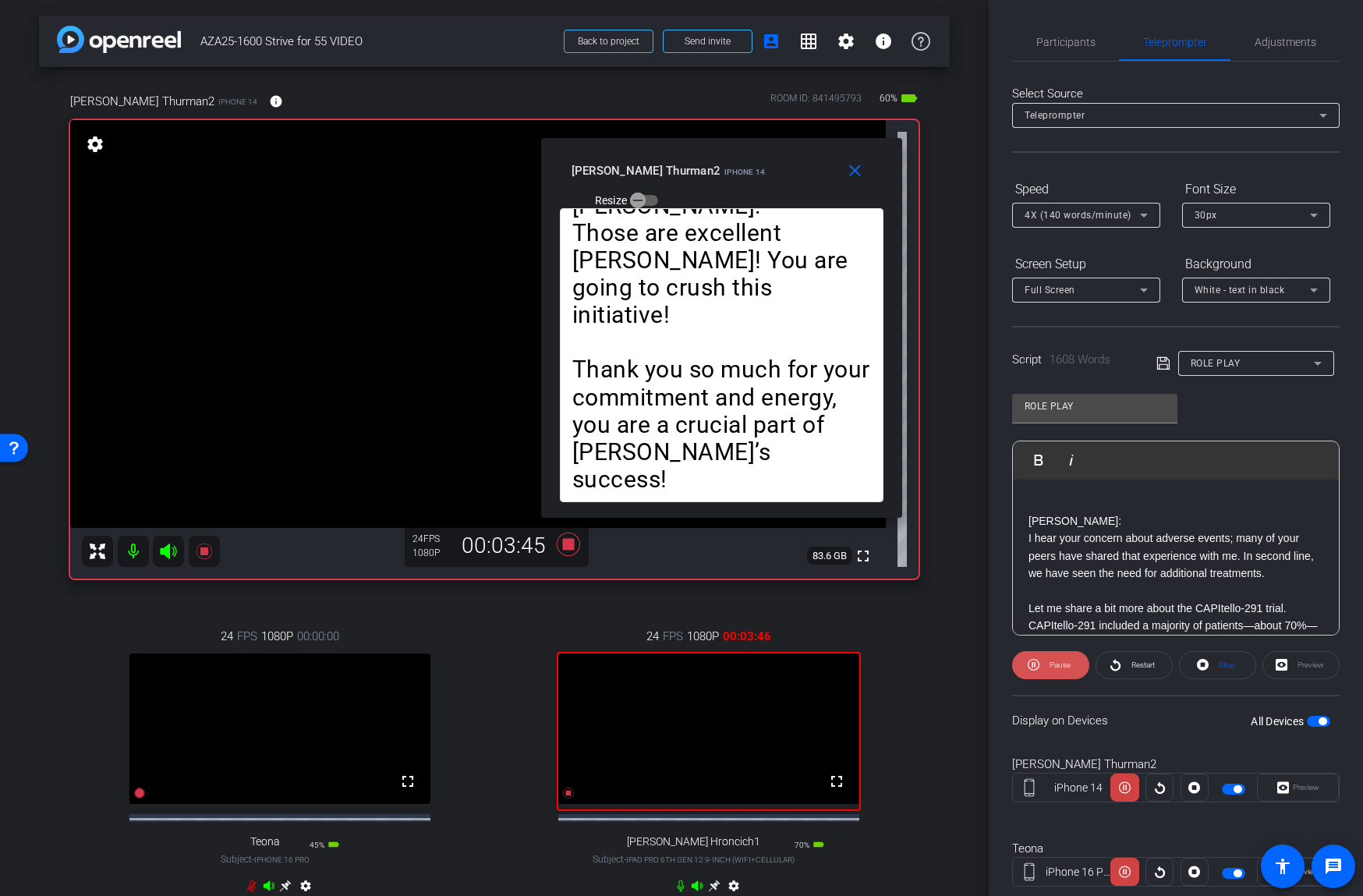
click at [1048, 662] on span "Pause" at bounding box center [1057, 665] width 25 height 22
click at [1054, 663] on span "Play" at bounding box center [1059, 664] width 14 height 9
click at [1054, 663] on span "Pause" at bounding box center [1060, 664] width 21 height 9
click at [1054, 663] on span "Play" at bounding box center [1059, 664] width 14 height 9
click at [1054, 663] on span "Pause" at bounding box center [1060, 664] width 21 height 9
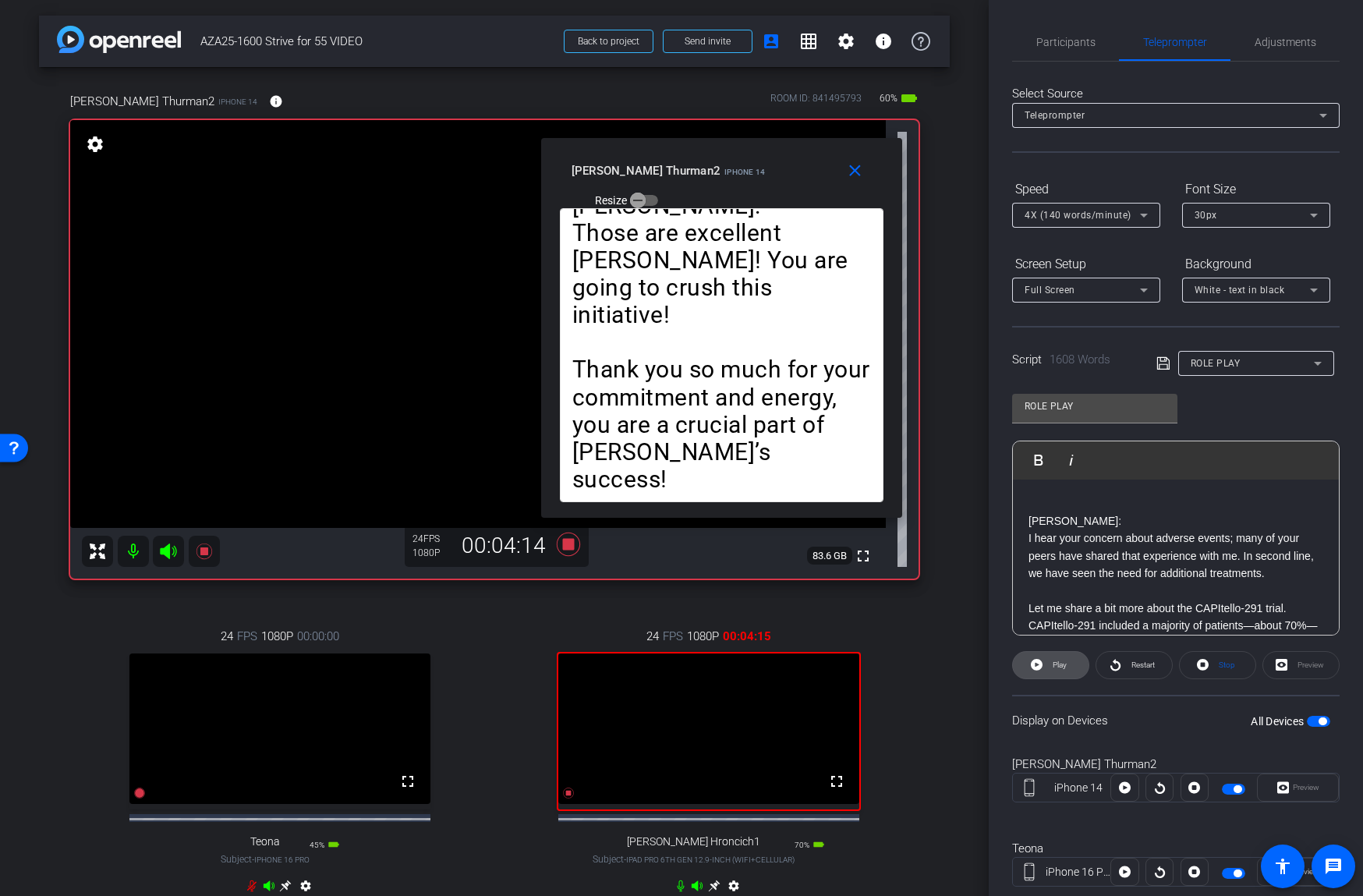
click at [1052, 663] on span "Play" at bounding box center [1057, 665] width 18 height 22
click at [1052, 664] on span "Pause" at bounding box center [1060, 664] width 21 height 9
click at [1059, 661] on span "Play" at bounding box center [1059, 664] width 14 height 9
click at [1081, 41] on span "Participants" at bounding box center [1065, 41] width 59 height 11
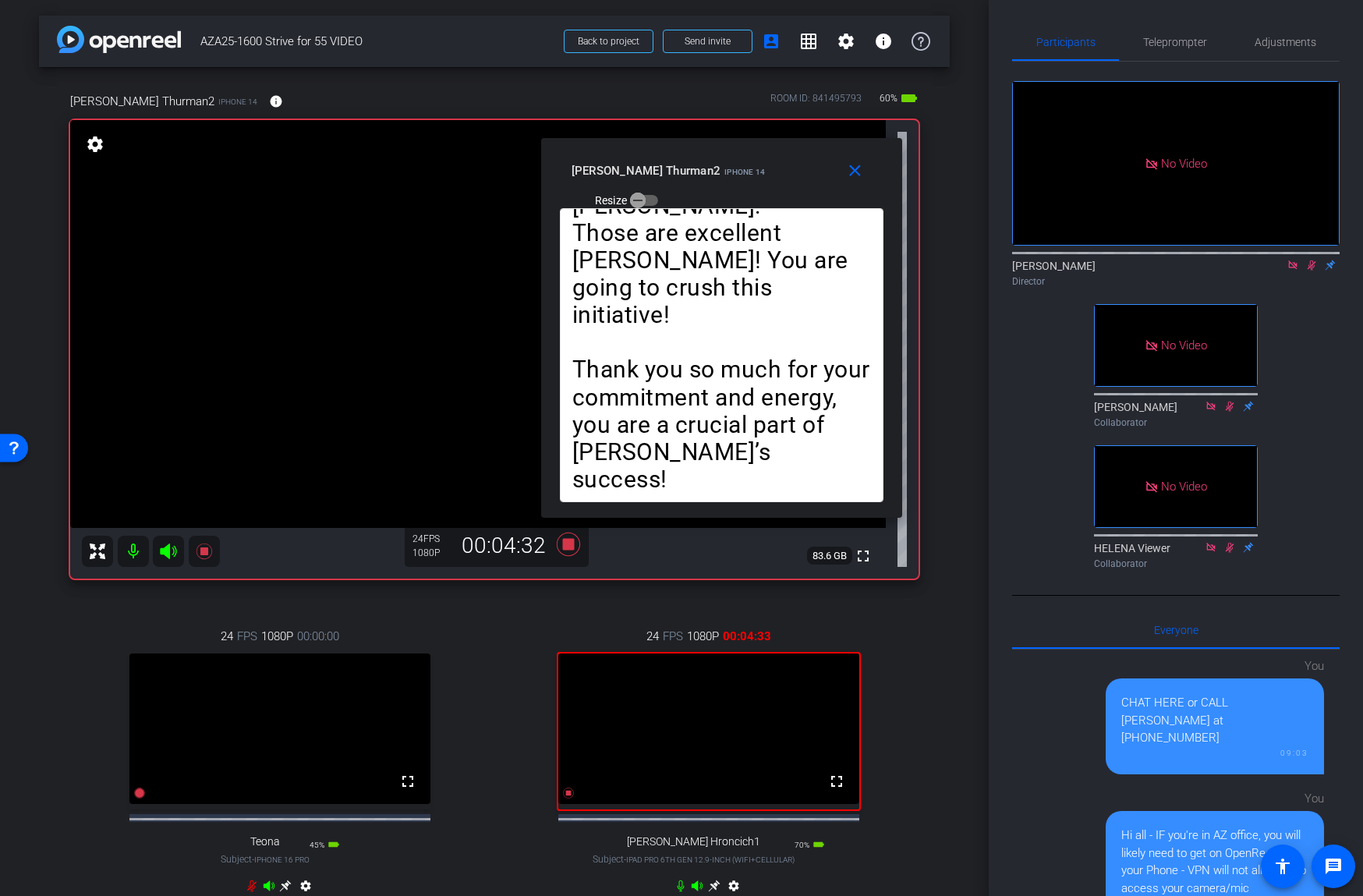
click at [1306, 268] on icon at bounding box center [1311, 264] width 12 height 11
click at [1310, 265] on icon at bounding box center [1311, 264] width 12 height 11
click at [1171, 52] on span "Teleprompter" at bounding box center [1175, 42] width 64 height 37
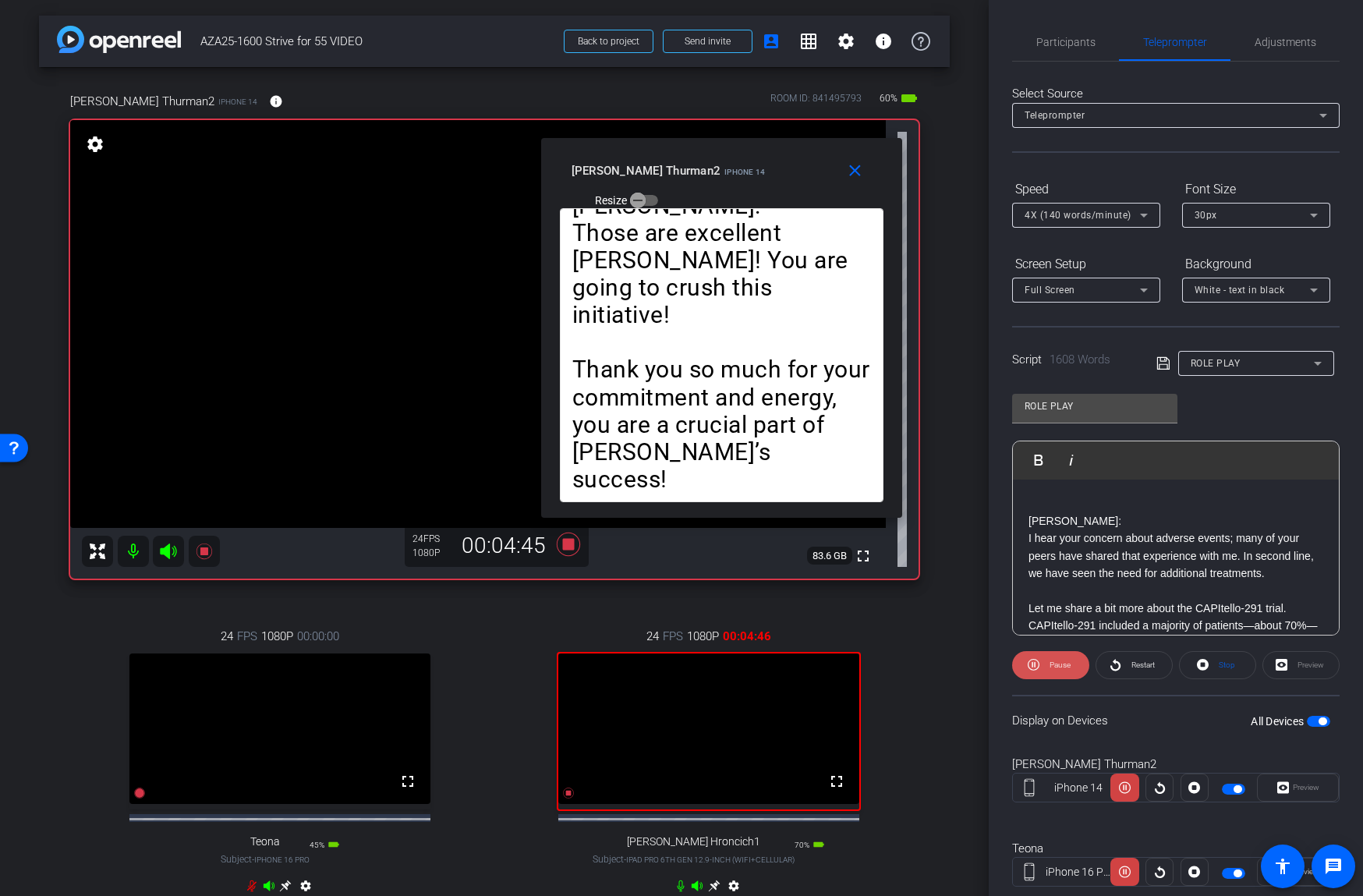
click at [1052, 665] on span "Pause" at bounding box center [1060, 664] width 21 height 9
click at [1052, 665] on span "Play" at bounding box center [1059, 664] width 14 height 9
click at [1052, 665] on span "Pause" at bounding box center [1060, 664] width 21 height 9
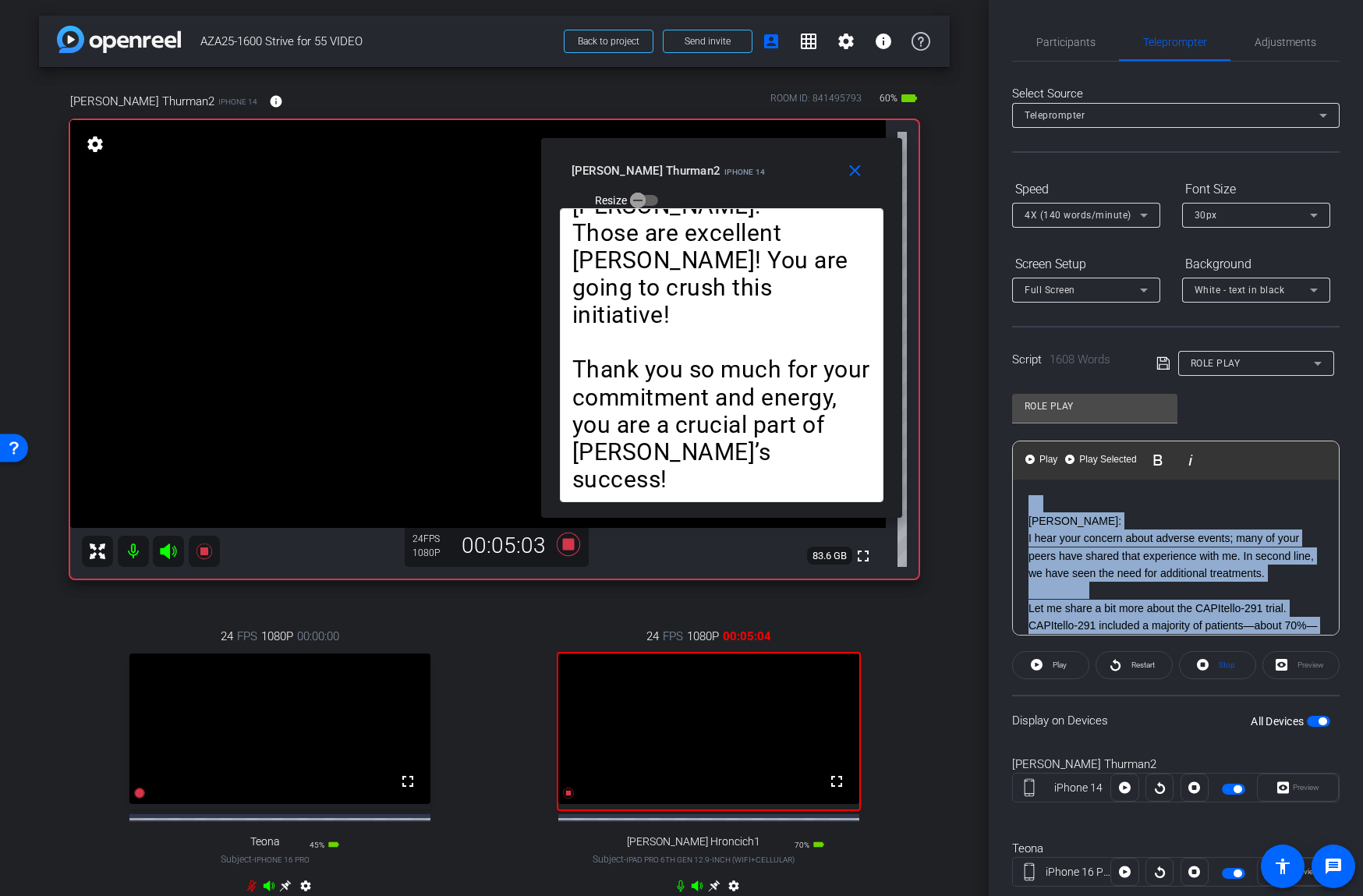
drag, startPoint x: 1035, startPoint y: 517, endPoint x: 988, endPoint y: 423, distance: 105.1
click at [988, 423] on div "Participants Teleprompter Adjustments Ken Blando Director Ryan Obringer Collabo…" at bounding box center [1176, 448] width 375 height 896
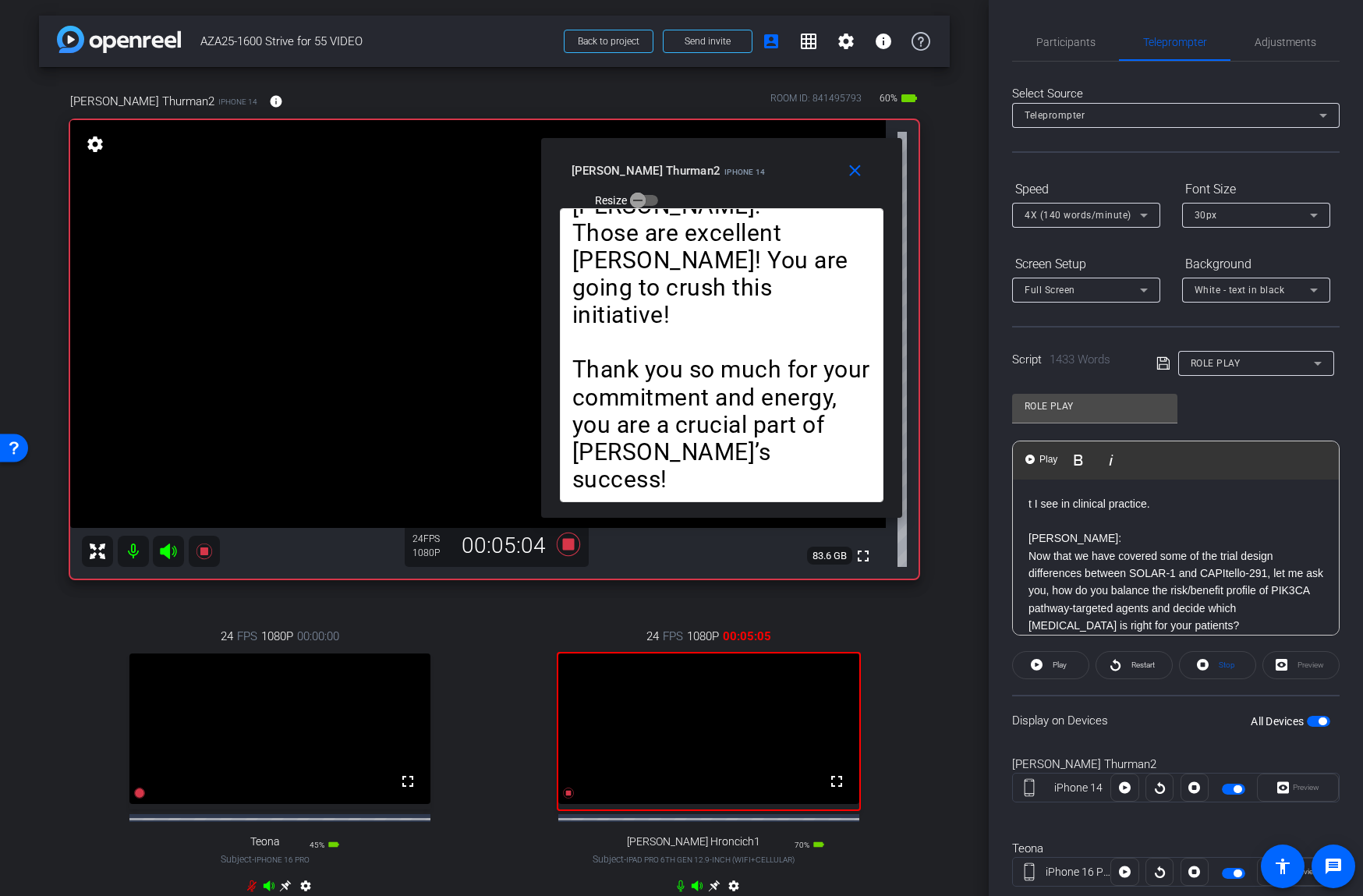
drag, startPoint x: 1048, startPoint y: 37, endPoint x: 1096, endPoint y: 71, distance: 58.8
click at [1049, 38] on span "Participants" at bounding box center [1065, 41] width 59 height 11
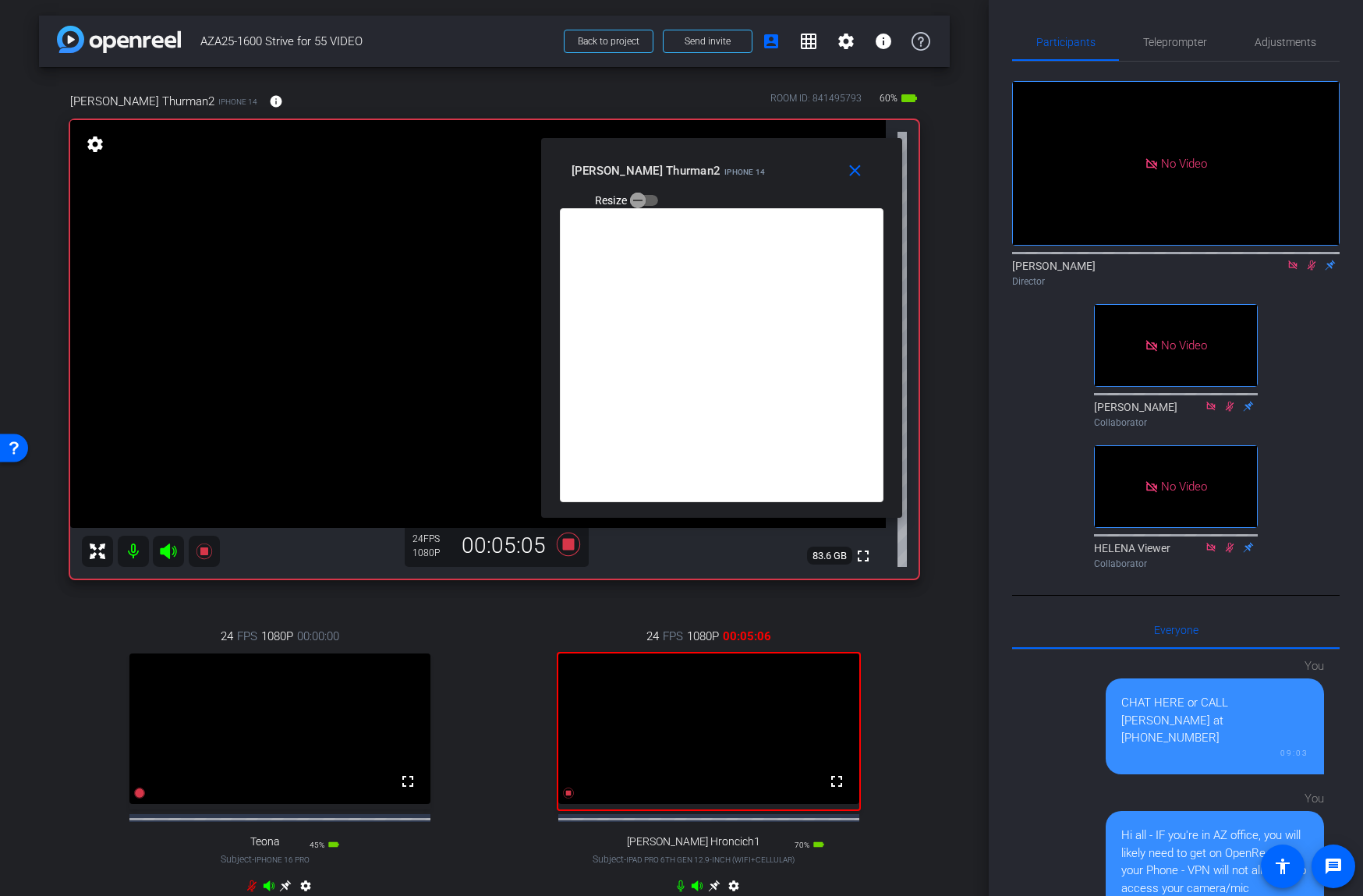
click at [1309, 264] on icon at bounding box center [1311, 265] width 9 height 10
click at [564, 550] on icon at bounding box center [568, 544] width 24 height 24
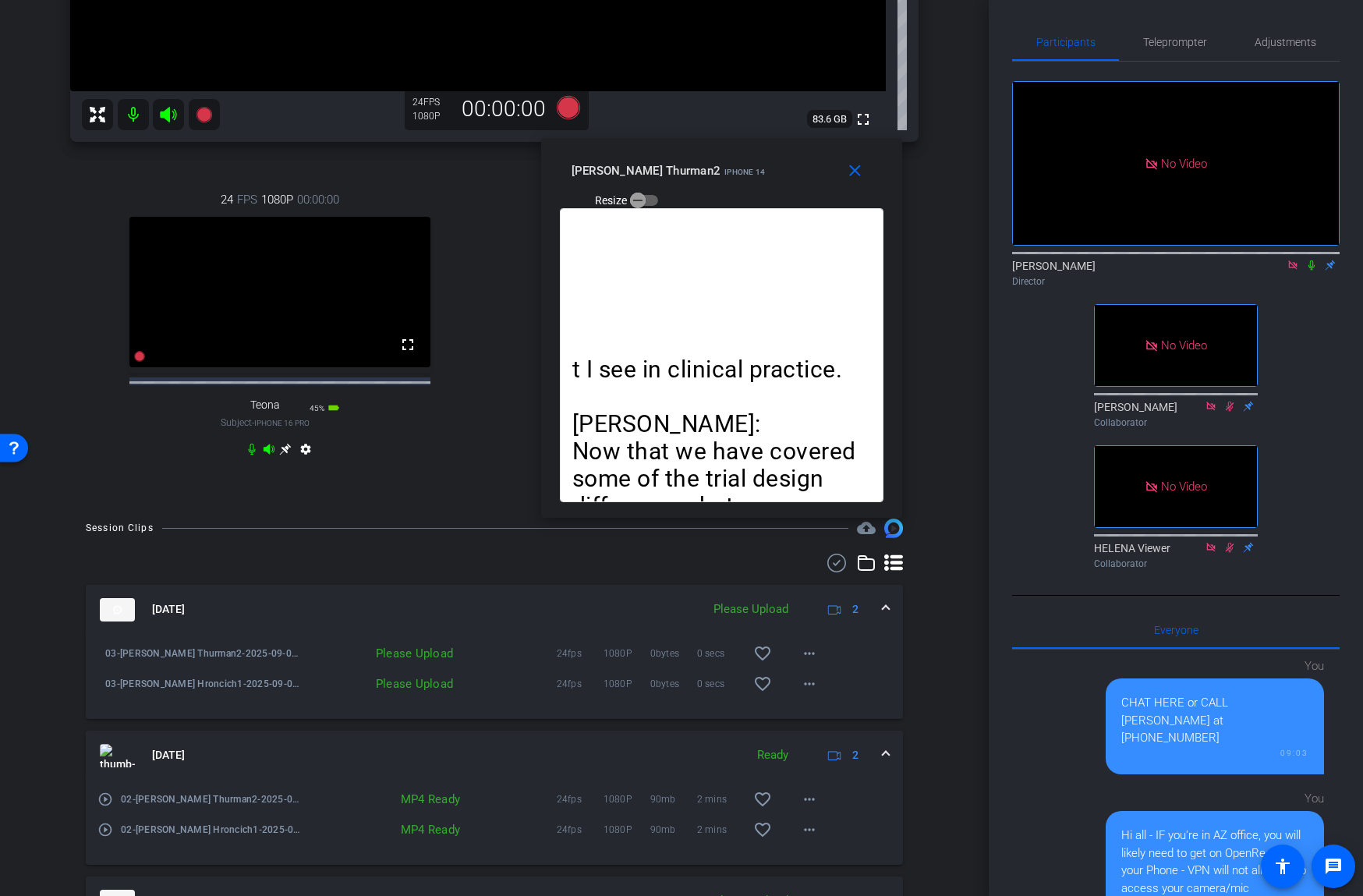
scroll to position [465, 0]
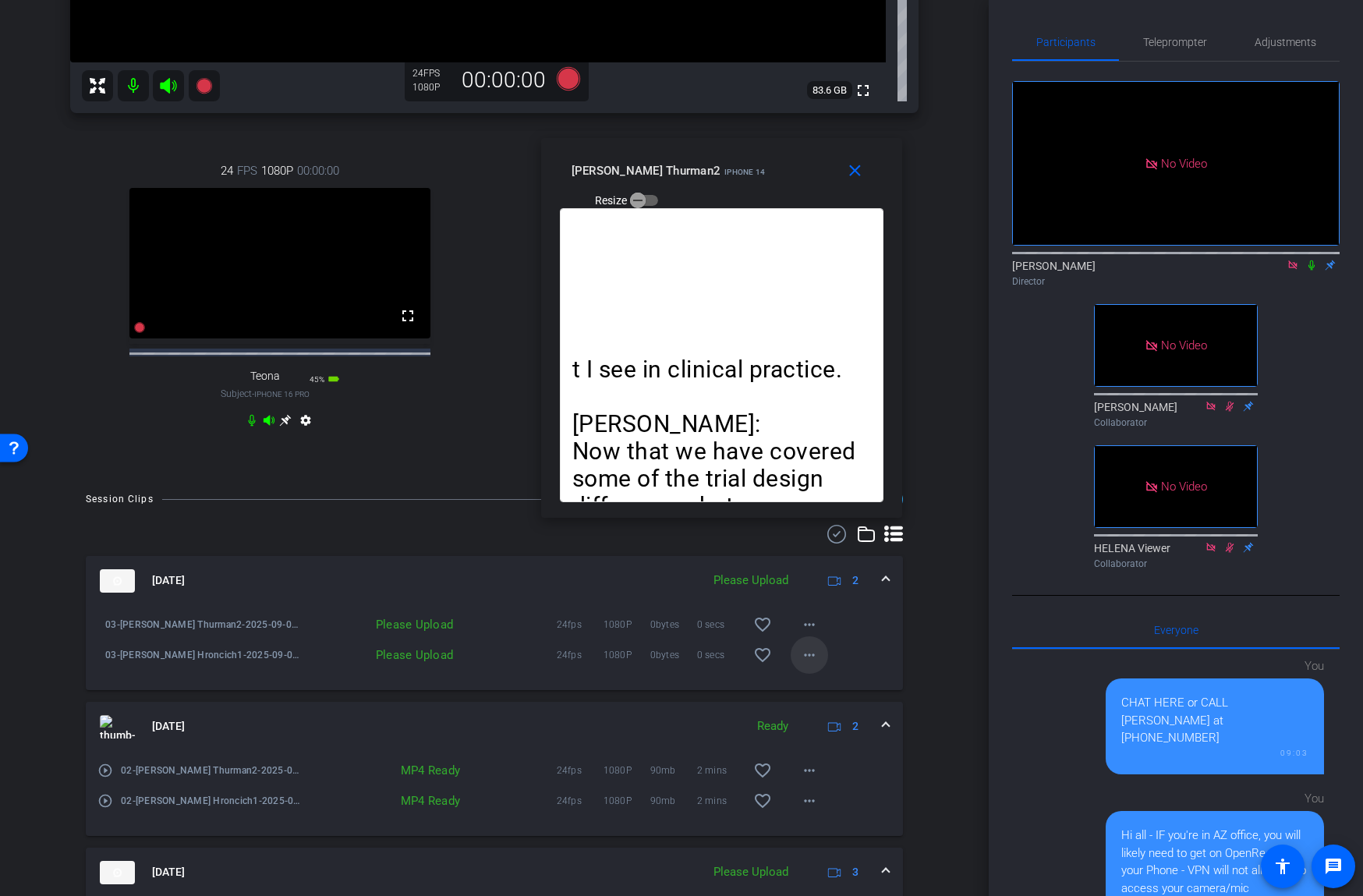
click at [805, 664] on mat-icon "more_horiz" at bounding box center [809, 654] width 19 height 19
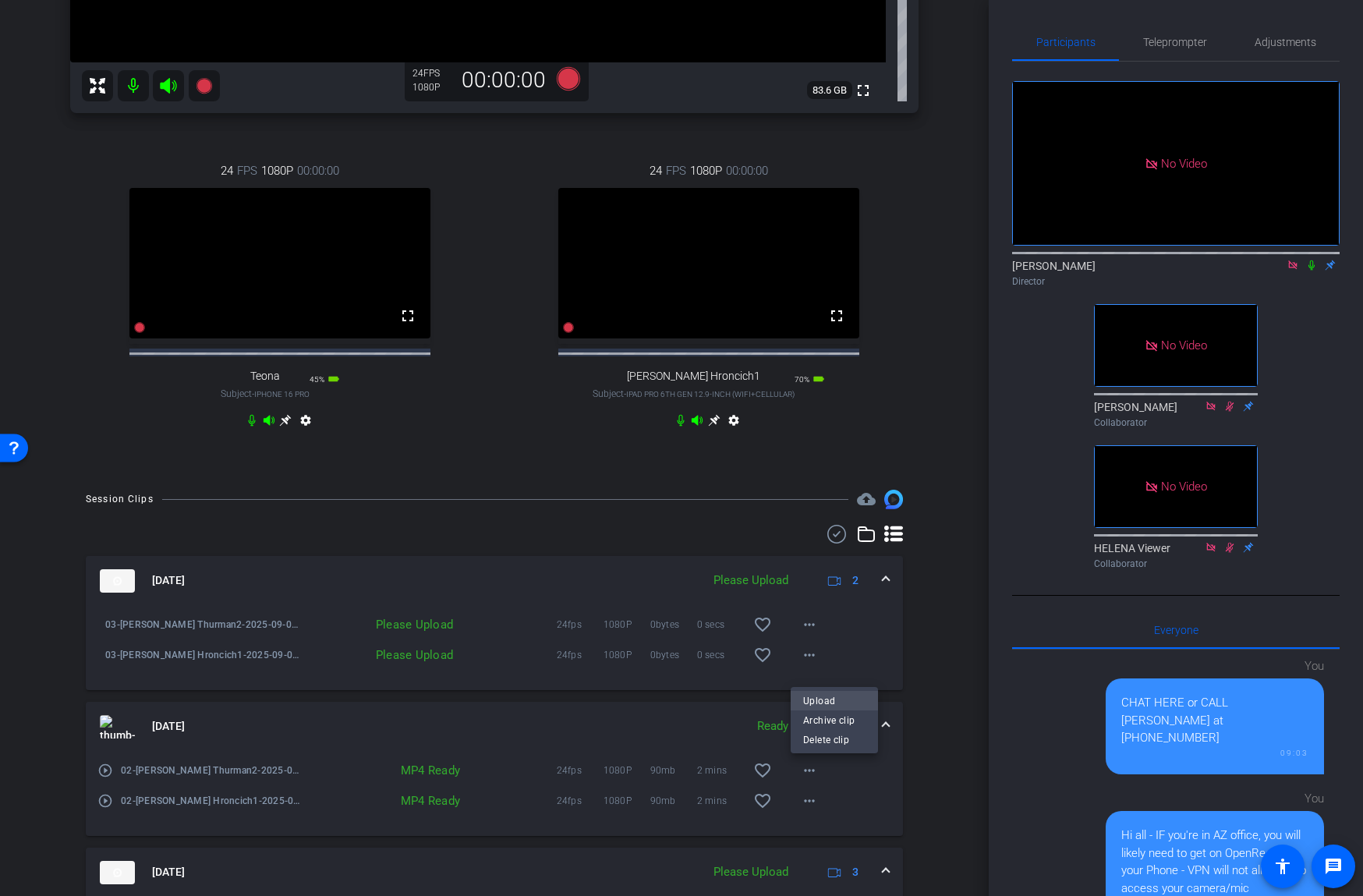
click at [812, 695] on span "Upload" at bounding box center [834, 701] width 62 height 19
click at [808, 634] on mat-icon "more_horiz" at bounding box center [809, 624] width 19 height 19
click at [821, 667] on span "Upload" at bounding box center [834, 670] width 62 height 19
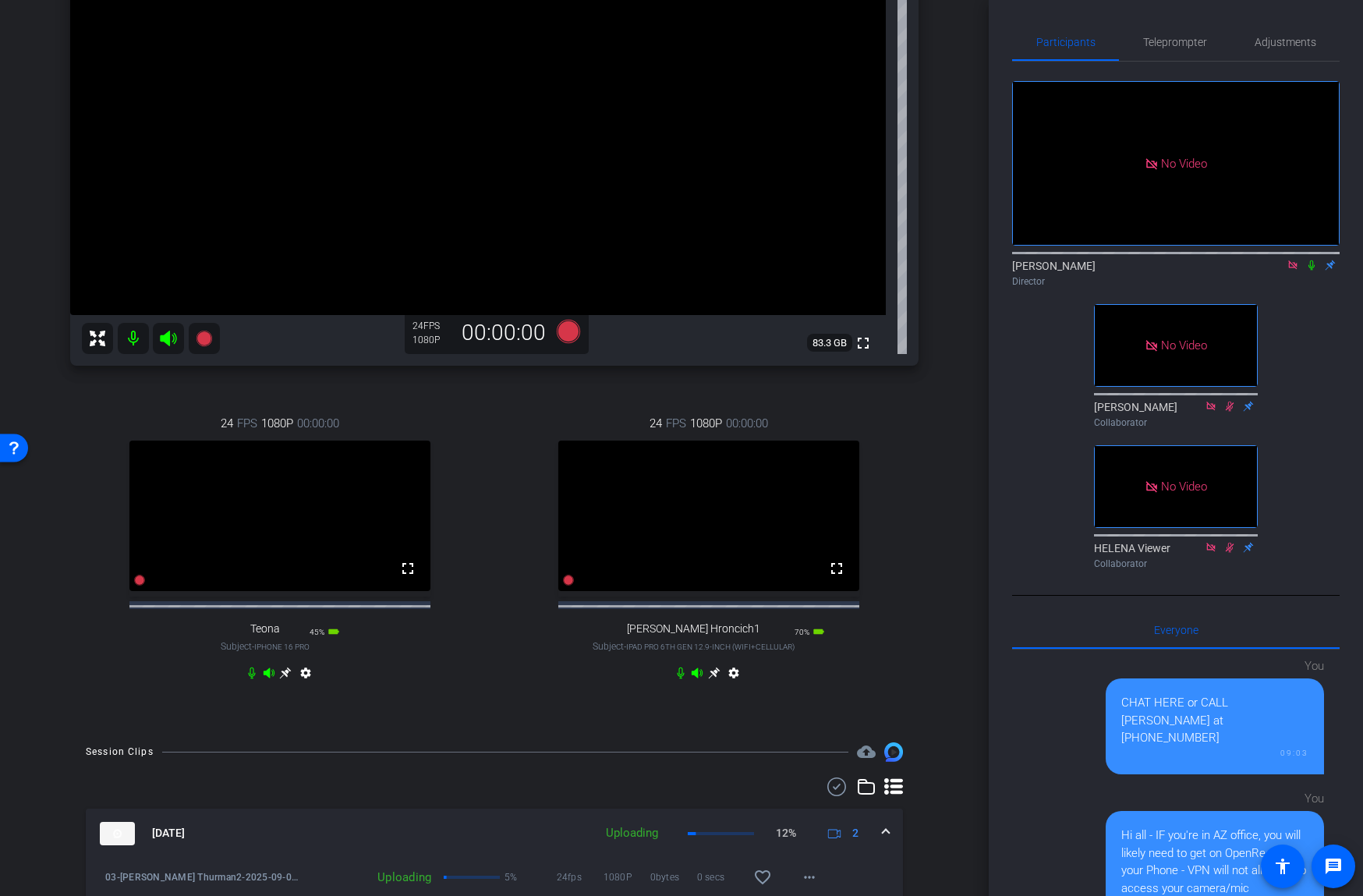
scroll to position [112, 0]
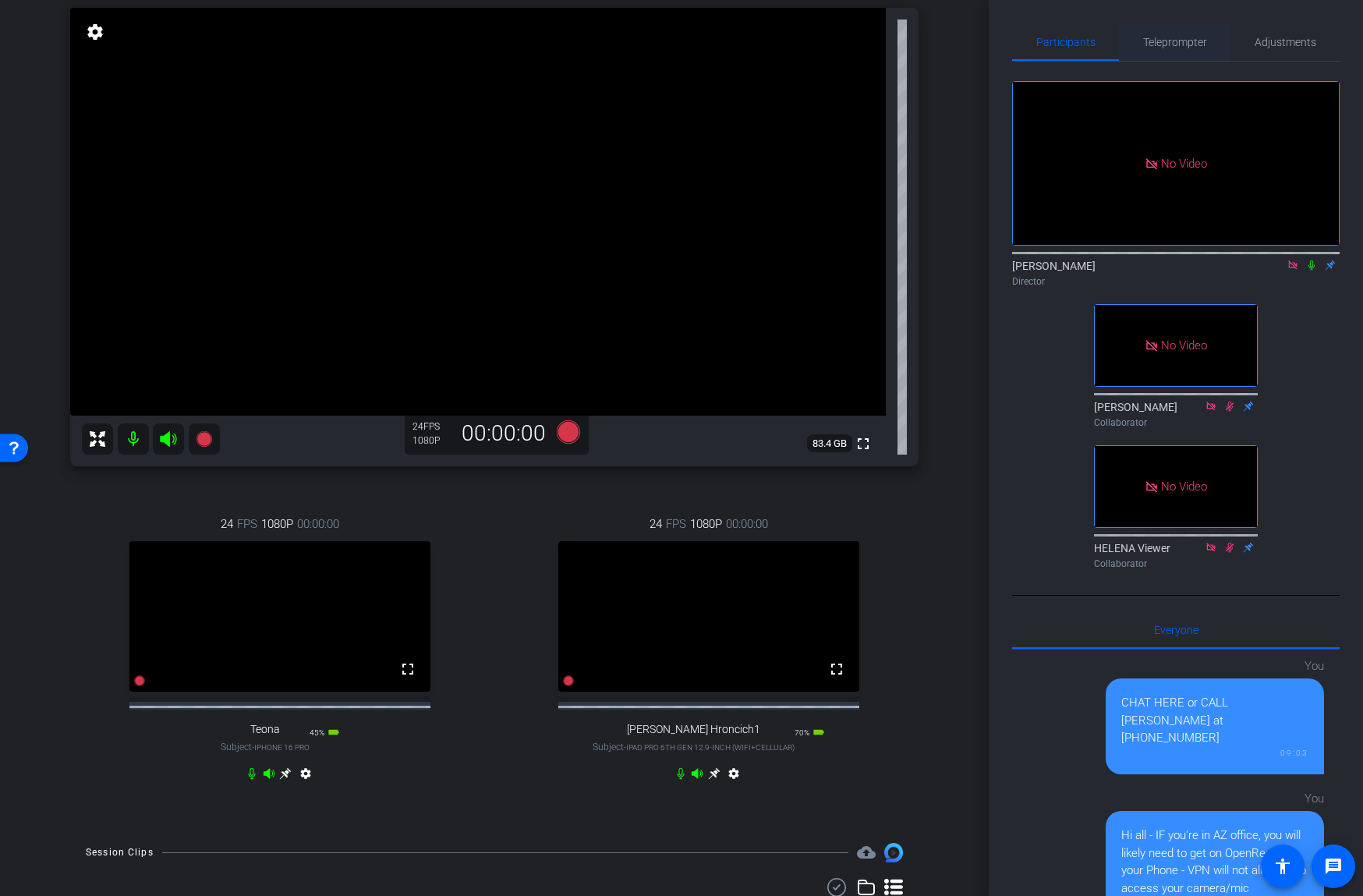
click at [1164, 47] on span "Teleprompter" at bounding box center [1175, 41] width 64 height 11
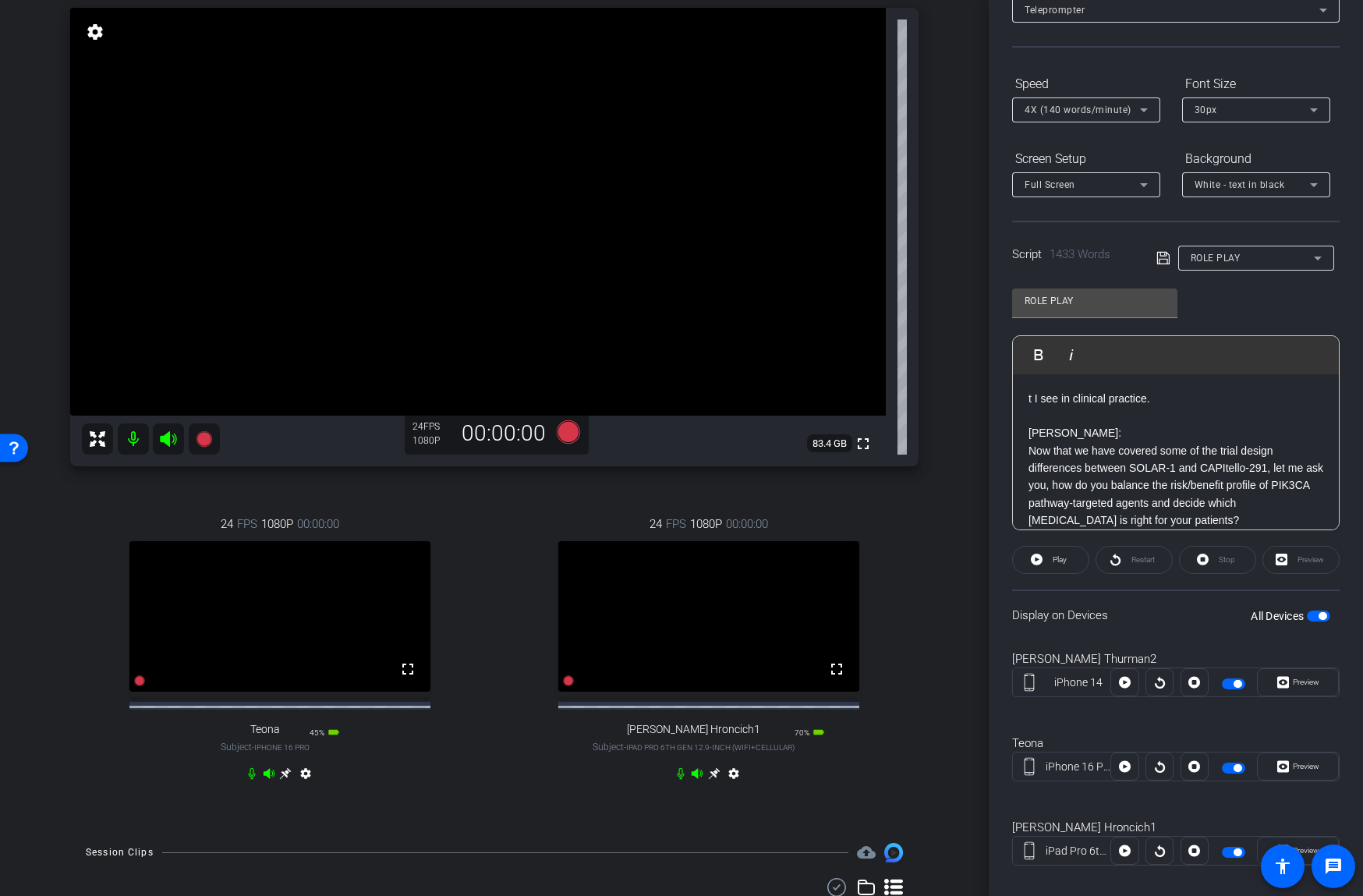
scroll to position [125, 0]
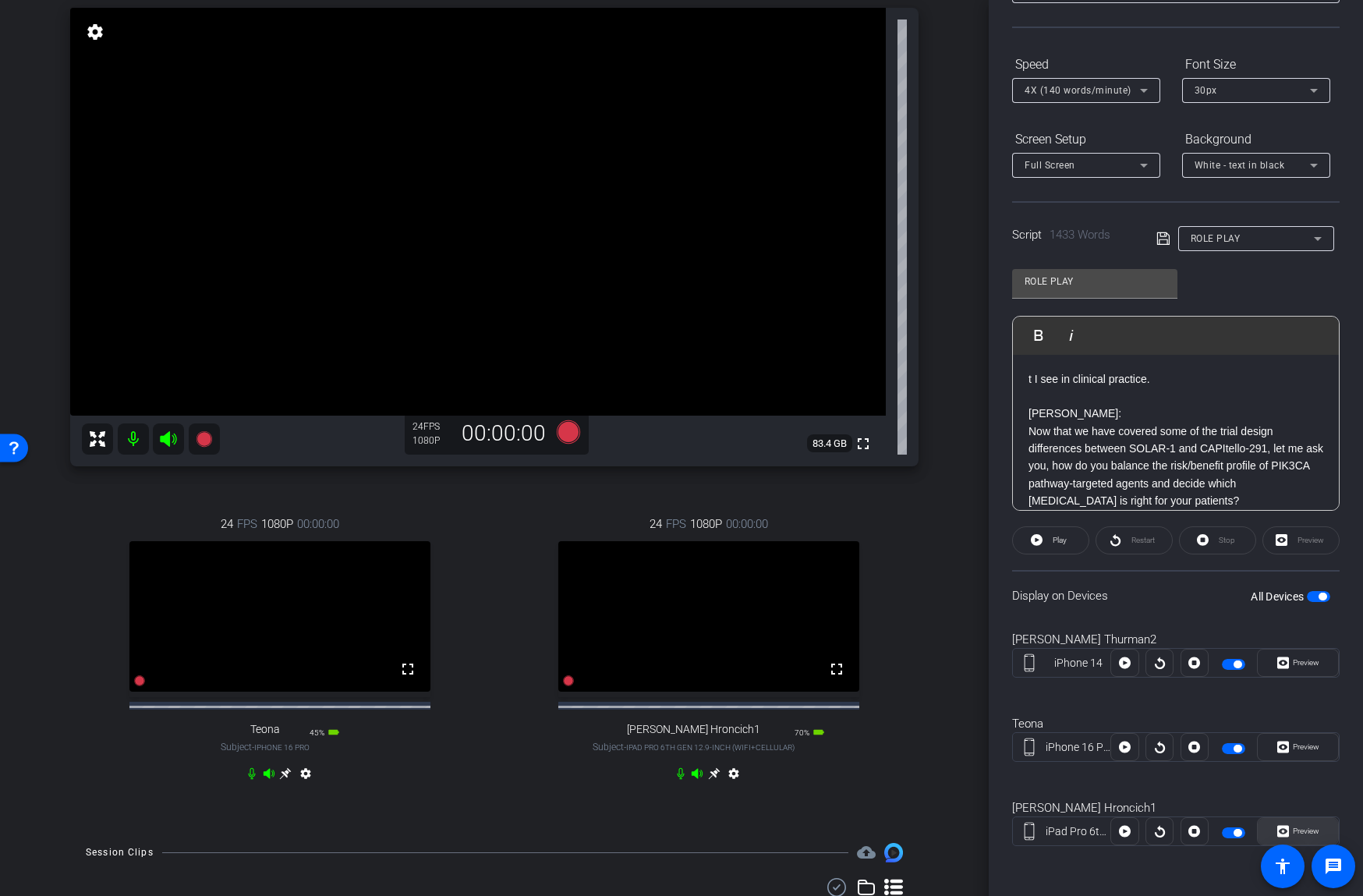
click at [1307, 830] on span "Preview" at bounding box center [1305, 830] width 27 height 9
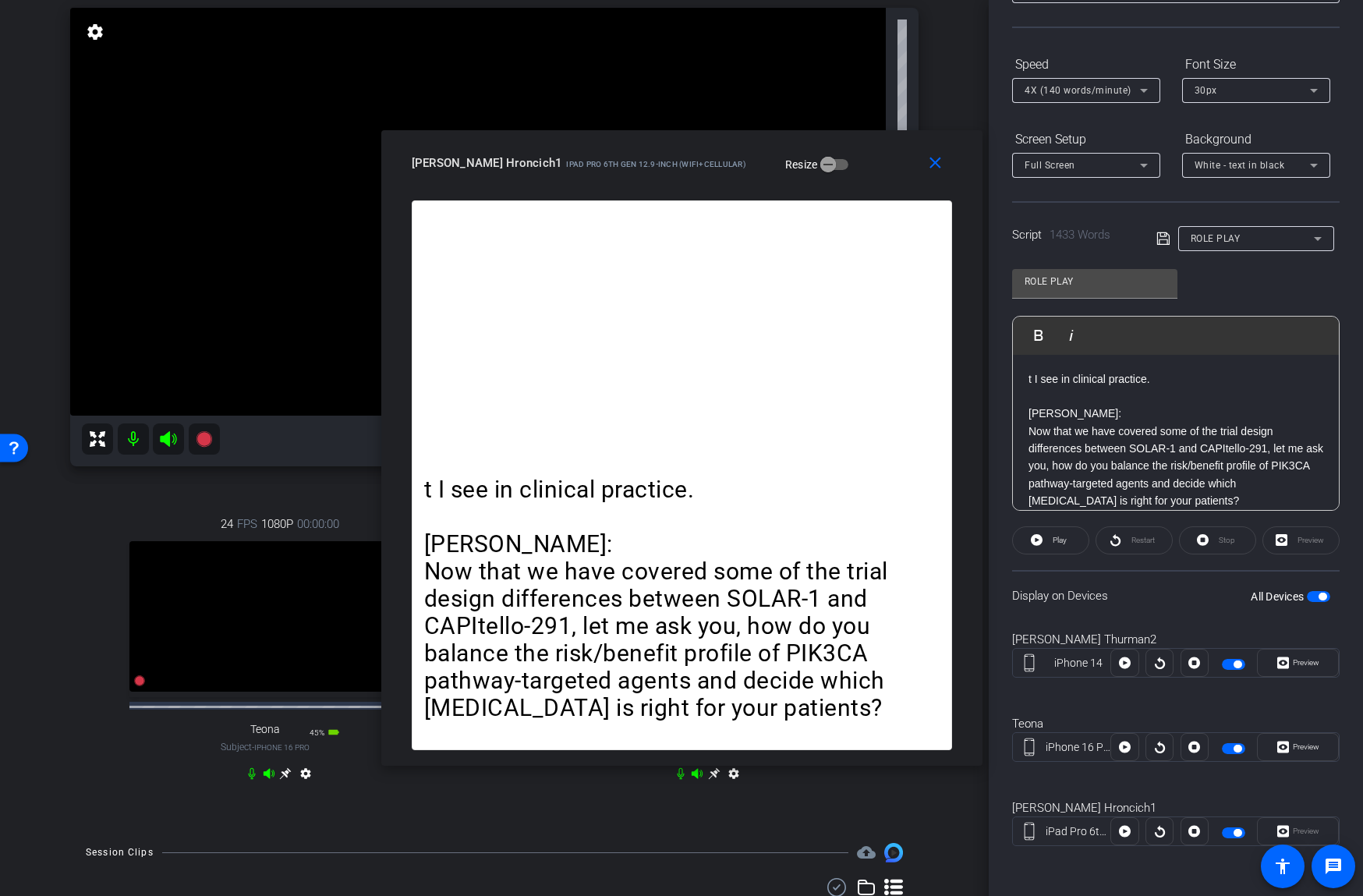
drag, startPoint x: 861, startPoint y: 174, endPoint x: 867, endPoint y: 94, distance: 80.2
click at [867, 149] on div "[PERSON_NAME] Hroncich1 iPad Pro 6th Gen 12.9-inch (WiFi+Cellular) Resize" at bounding box center [688, 163] width 552 height 28
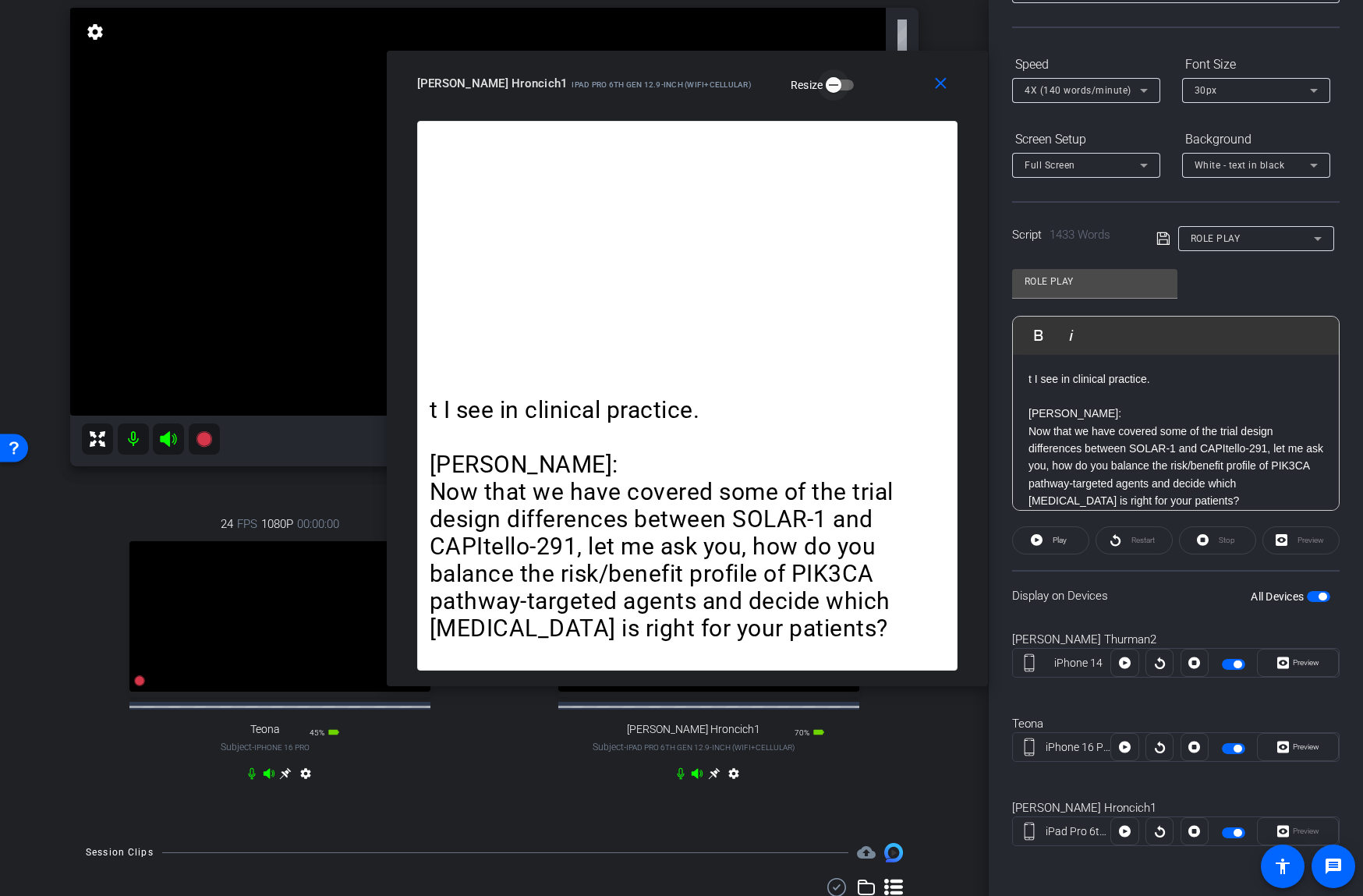
click at [818, 85] on span "button" at bounding box center [834, 85] width 31 height 31
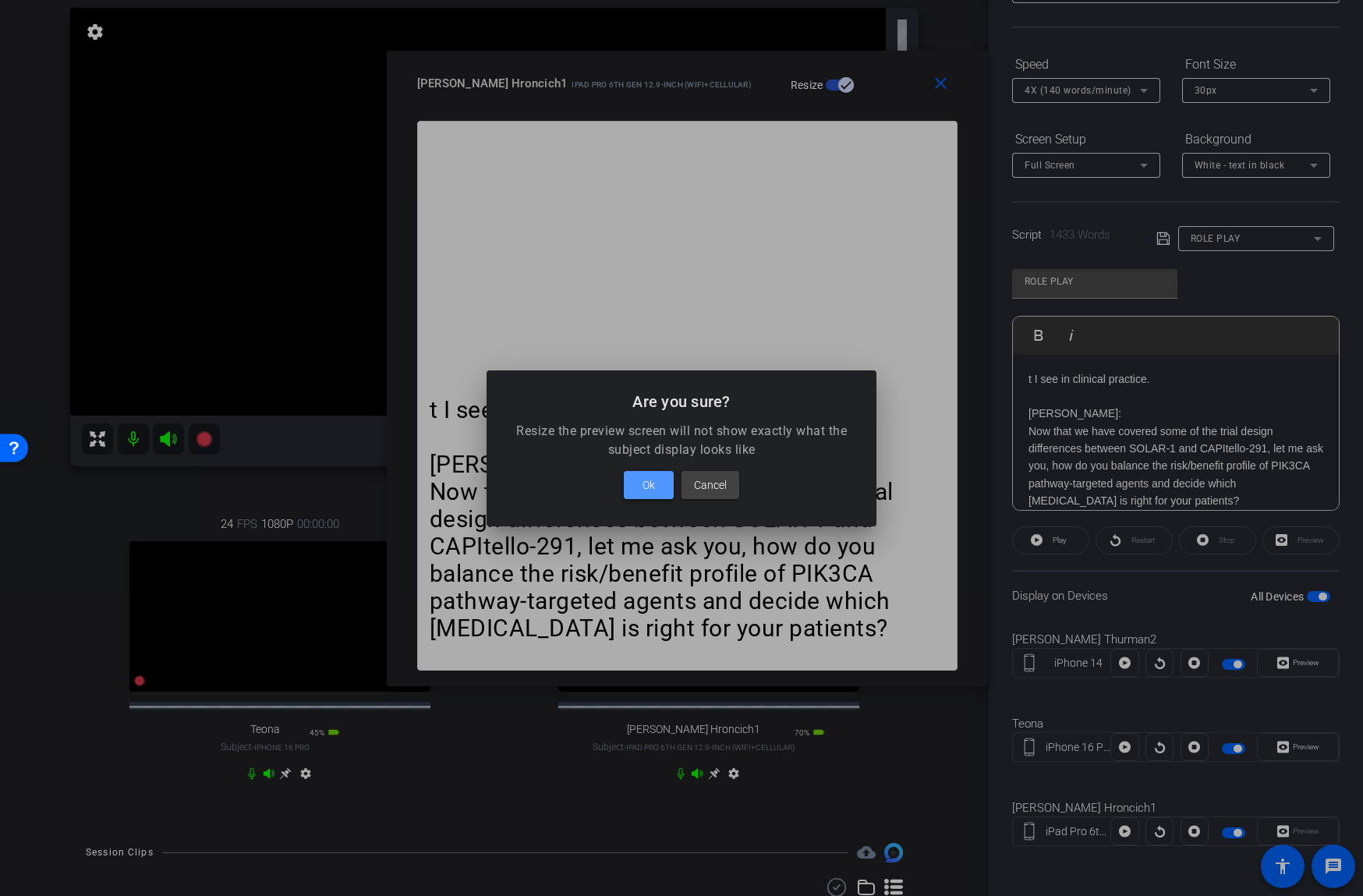
click at [643, 470] on span at bounding box center [649, 485] width 50 height 37
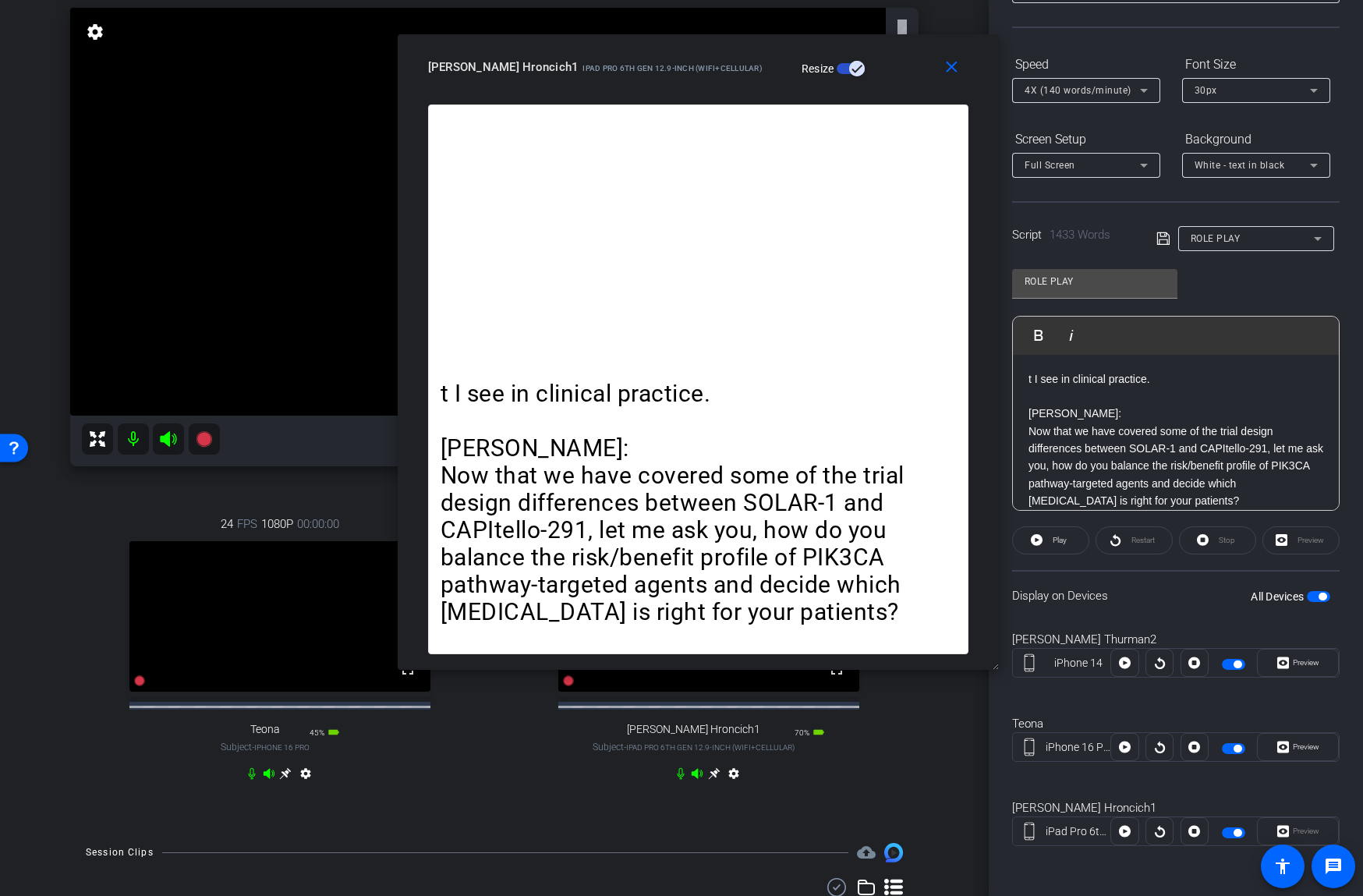
drag, startPoint x: 867, startPoint y: 87, endPoint x: 877, endPoint y: 71, distance: 18.9
click at [877, 71] on div "[PERSON_NAME] Hroncich1 iPad Pro 6th Gen 12.9-inch (WiFi+Cellular) Resize" at bounding box center [704, 66] width 552 height 28
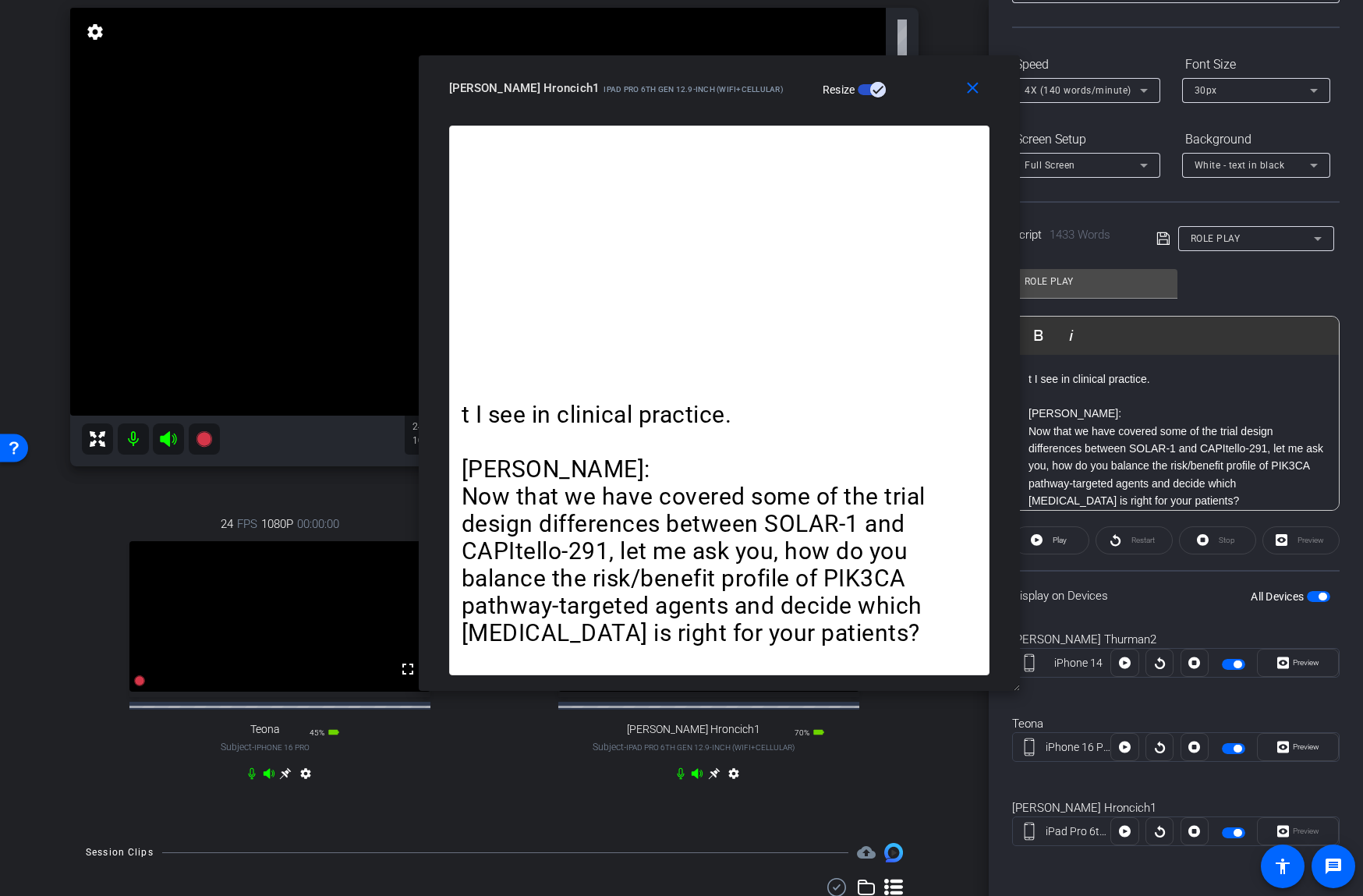
drag, startPoint x: 857, startPoint y: 55, endPoint x: 879, endPoint y: 76, distance: 30.4
click at [879, 76] on div "[PERSON_NAME] Hroncich1 iPad Pro 6th Gen 12.9-inch (WiFi+Cellular) Resize" at bounding box center [725, 88] width 552 height 28
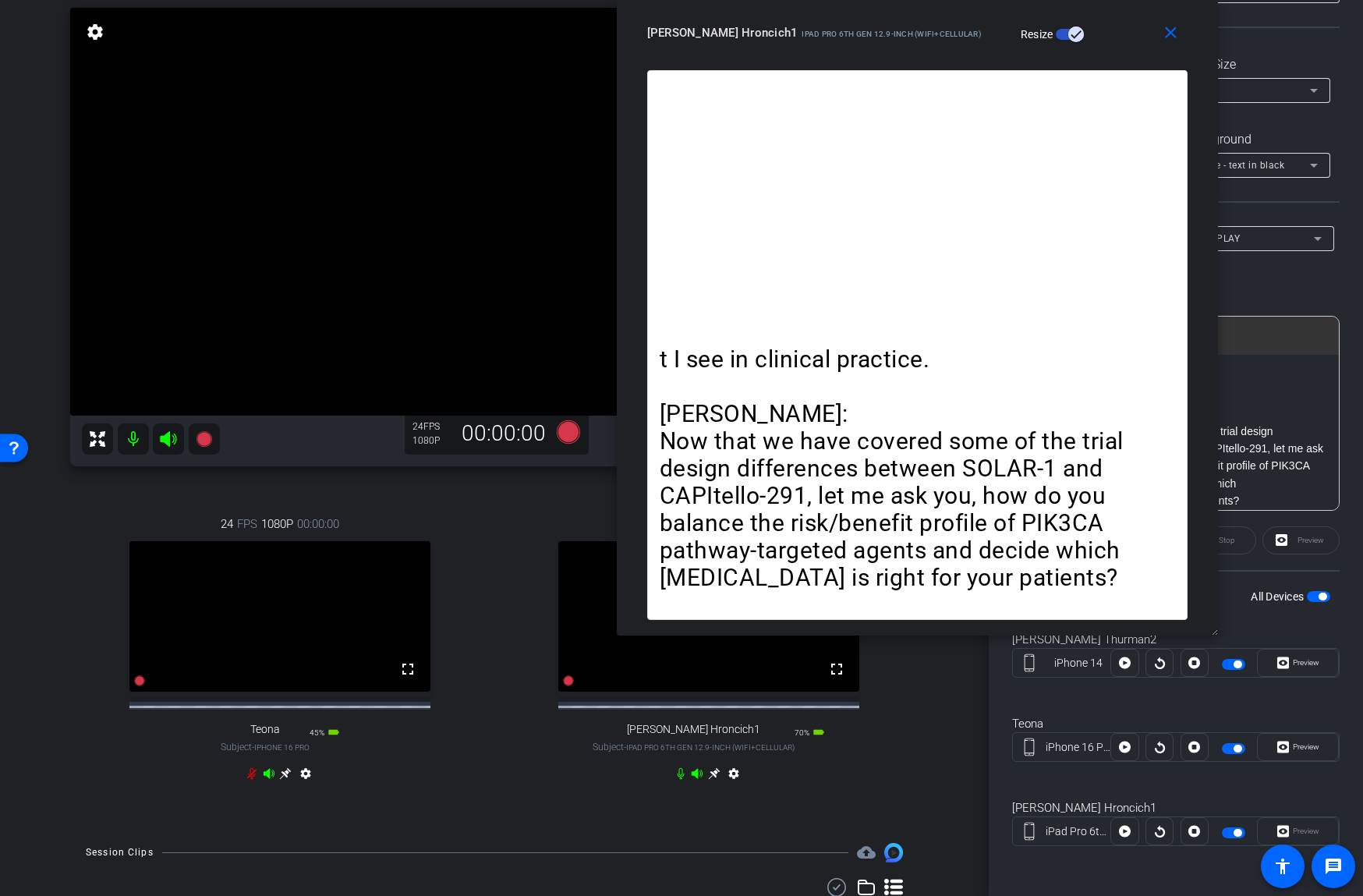
drag, startPoint x: 881, startPoint y: 124, endPoint x: 1069, endPoint y: 29, distance: 210.6
click at [1079, 19] on div "[PERSON_NAME] Hroncich1 iPad Pro 6th Gen 12.9-inch (WiFi+Cellular) Resize" at bounding box center [923, 32] width 552 height 28
click at [569, 435] on icon at bounding box center [568, 431] width 24 height 24
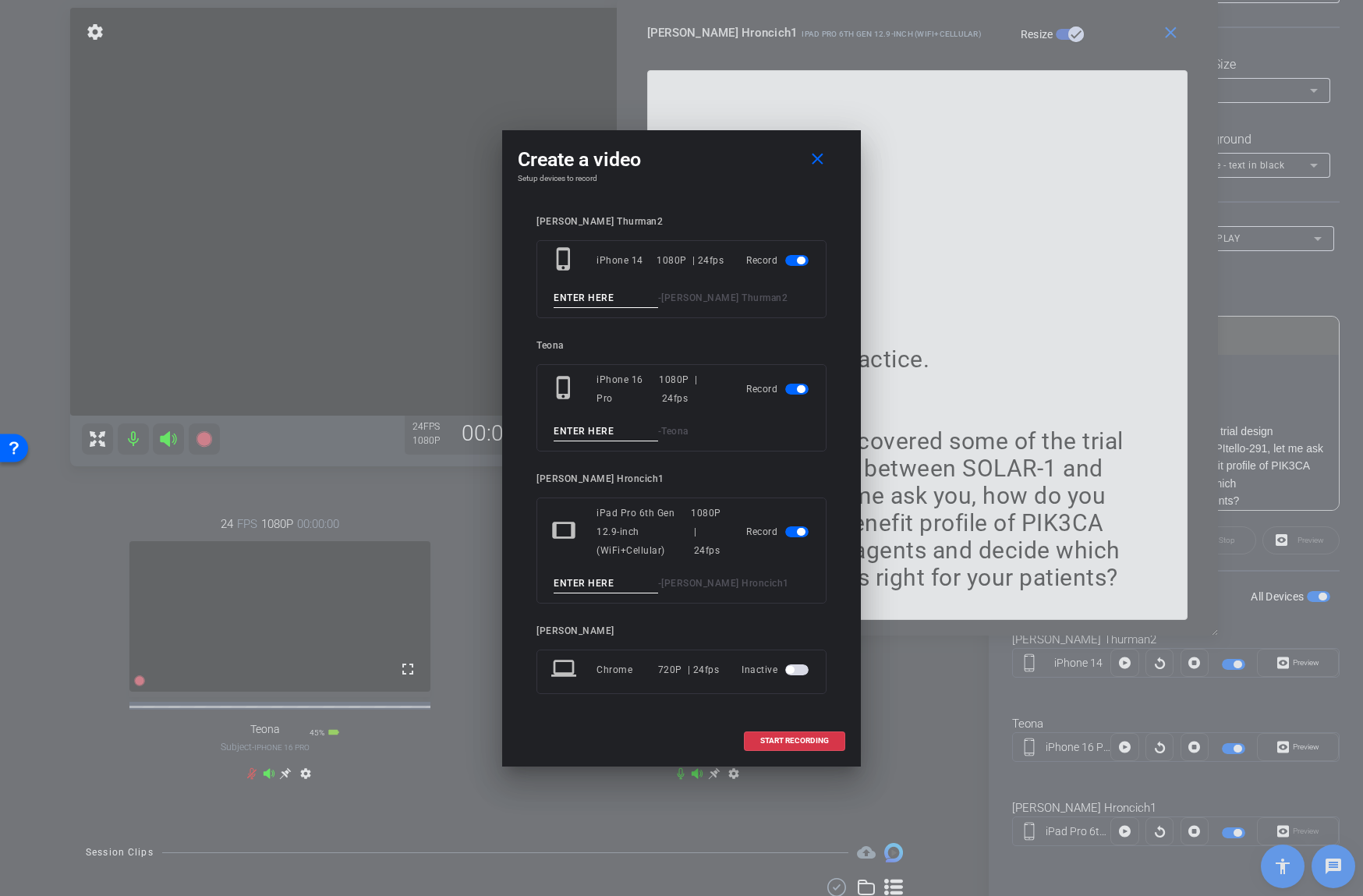
click at [622, 296] on input at bounding box center [606, 298] width 105 height 19
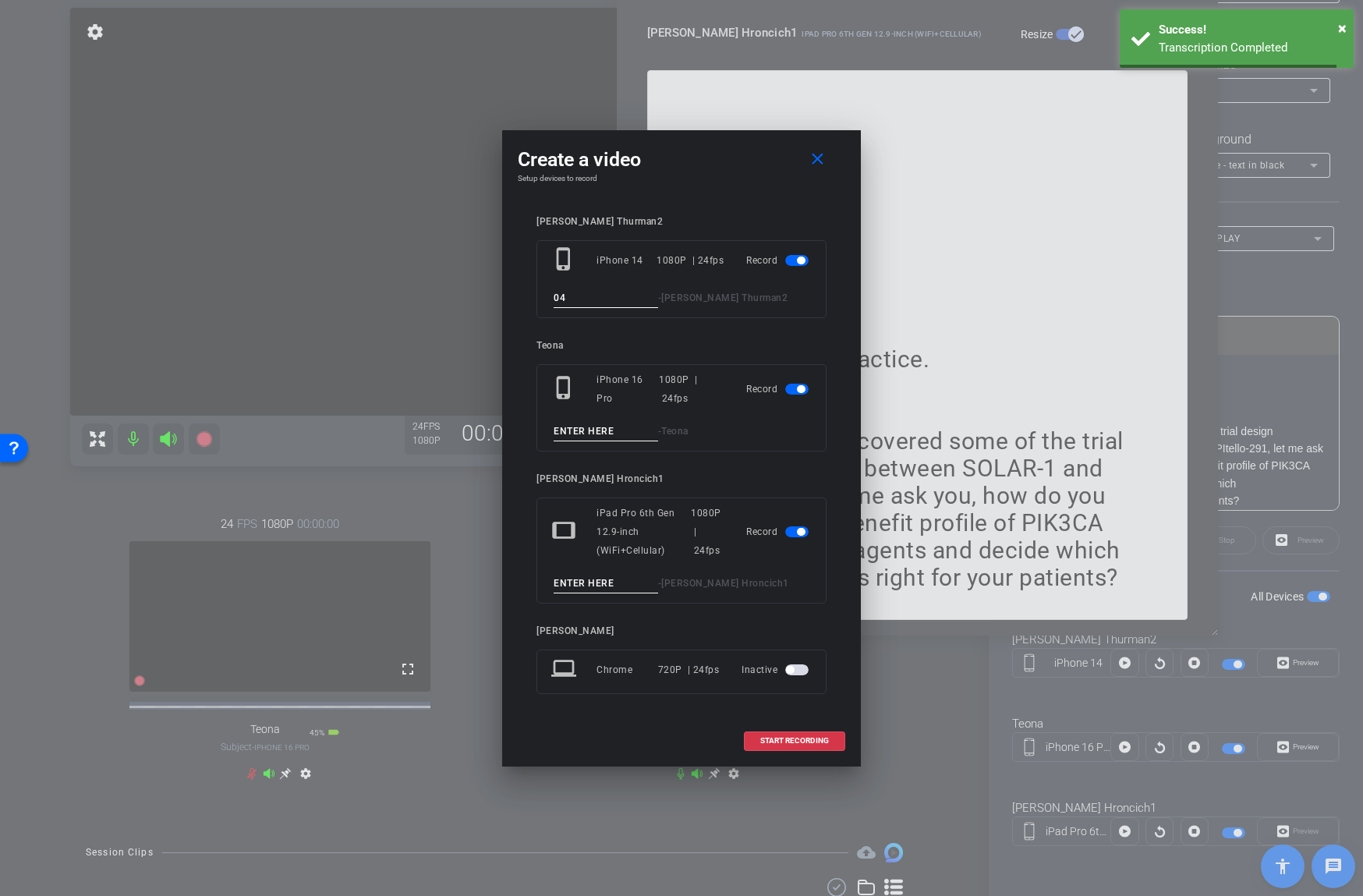
type input "04"
click at [594, 586] on input at bounding box center [606, 584] width 105 height 19
type input "04"
click at [795, 389] on span "button" at bounding box center [796, 388] width 24 height 11
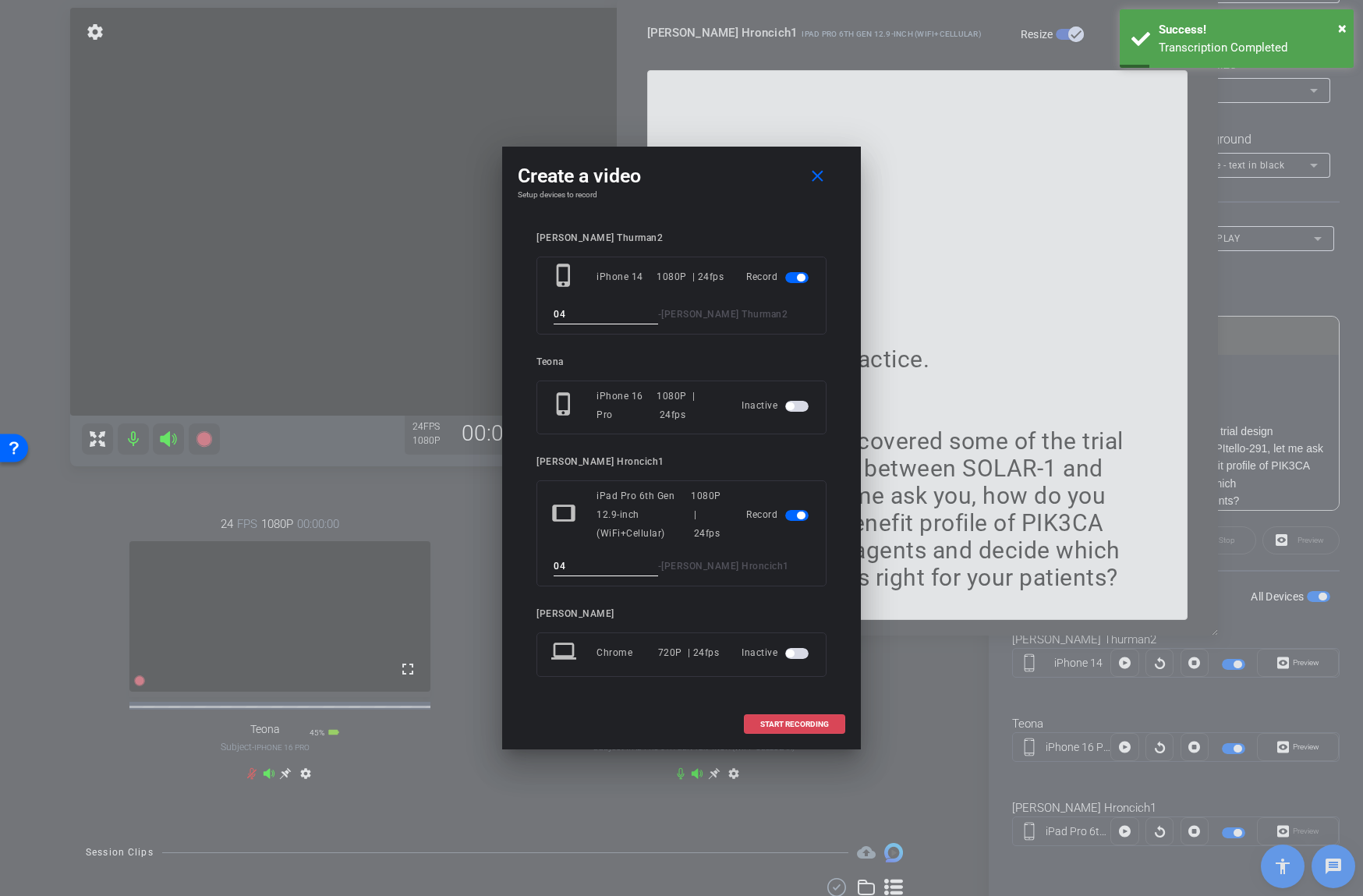
click at [775, 722] on span "START RECORDING" at bounding box center [794, 724] width 69 height 8
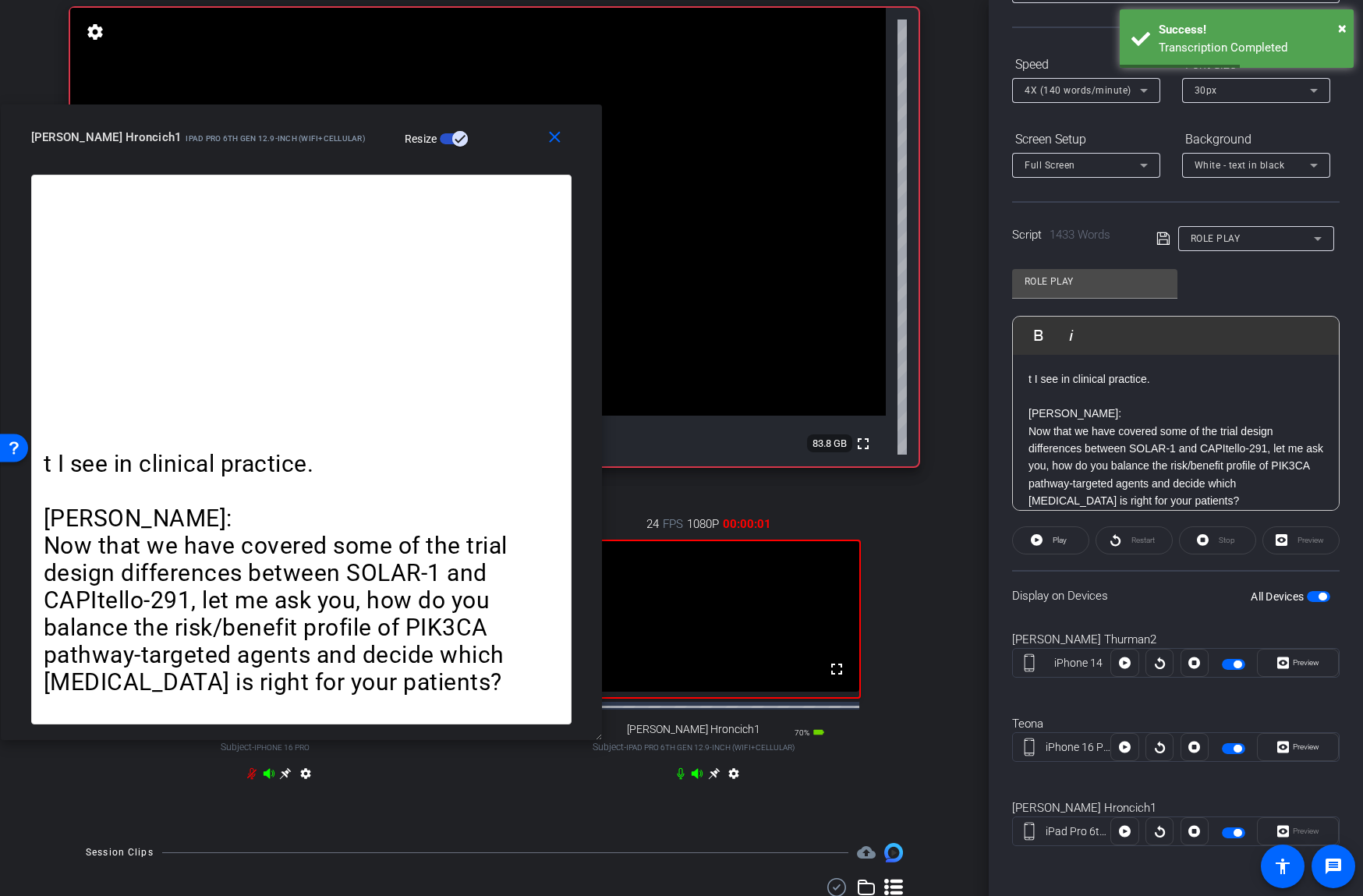
drag, startPoint x: 1077, startPoint y: 45, endPoint x: 436, endPoint y: 149, distance: 649.4
click at [436, 149] on div "[PERSON_NAME] Hroncich1 iPad Pro 6th Gen 12.9-inch (WiFi+Cellular) Resize" at bounding box center [306, 137] width 552 height 28
click at [1061, 540] on span "Play" at bounding box center [1059, 540] width 14 height 9
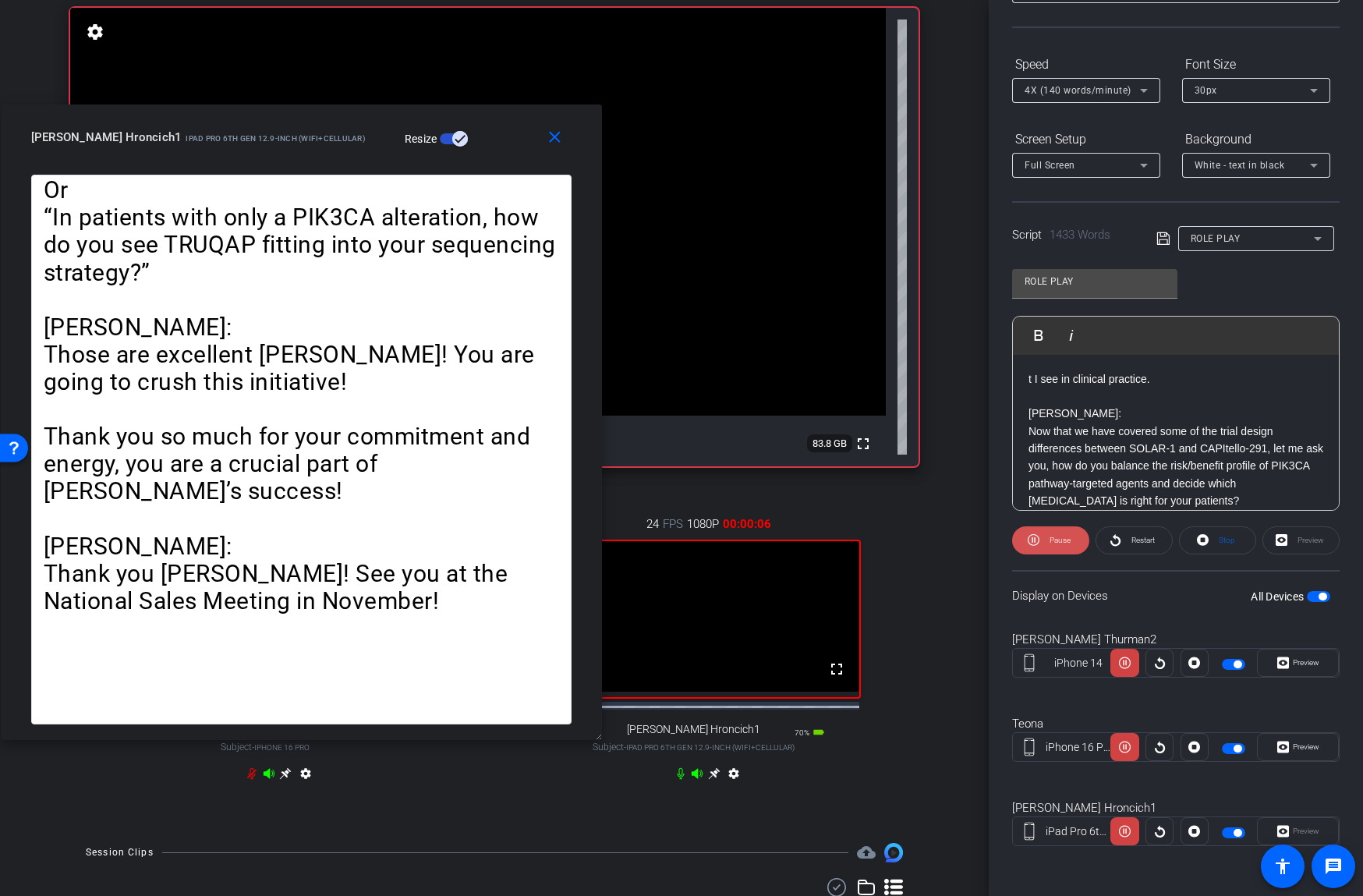
click at [1055, 540] on span "Pause" at bounding box center [1060, 540] width 21 height 9
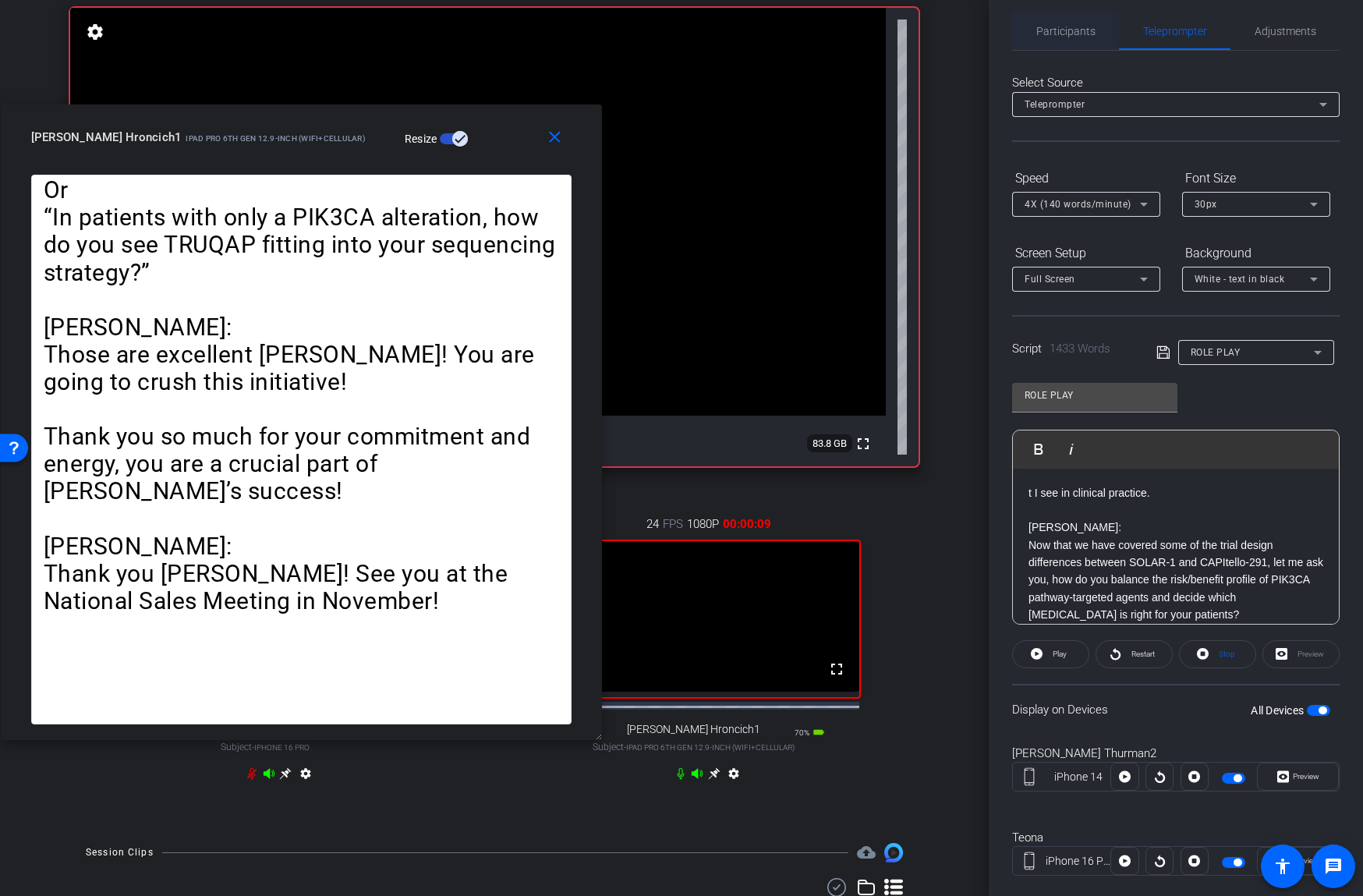
scroll to position [10, 0]
click at [1060, 36] on span "Participants" at bounding box center [1065, 32] width 59 height 37
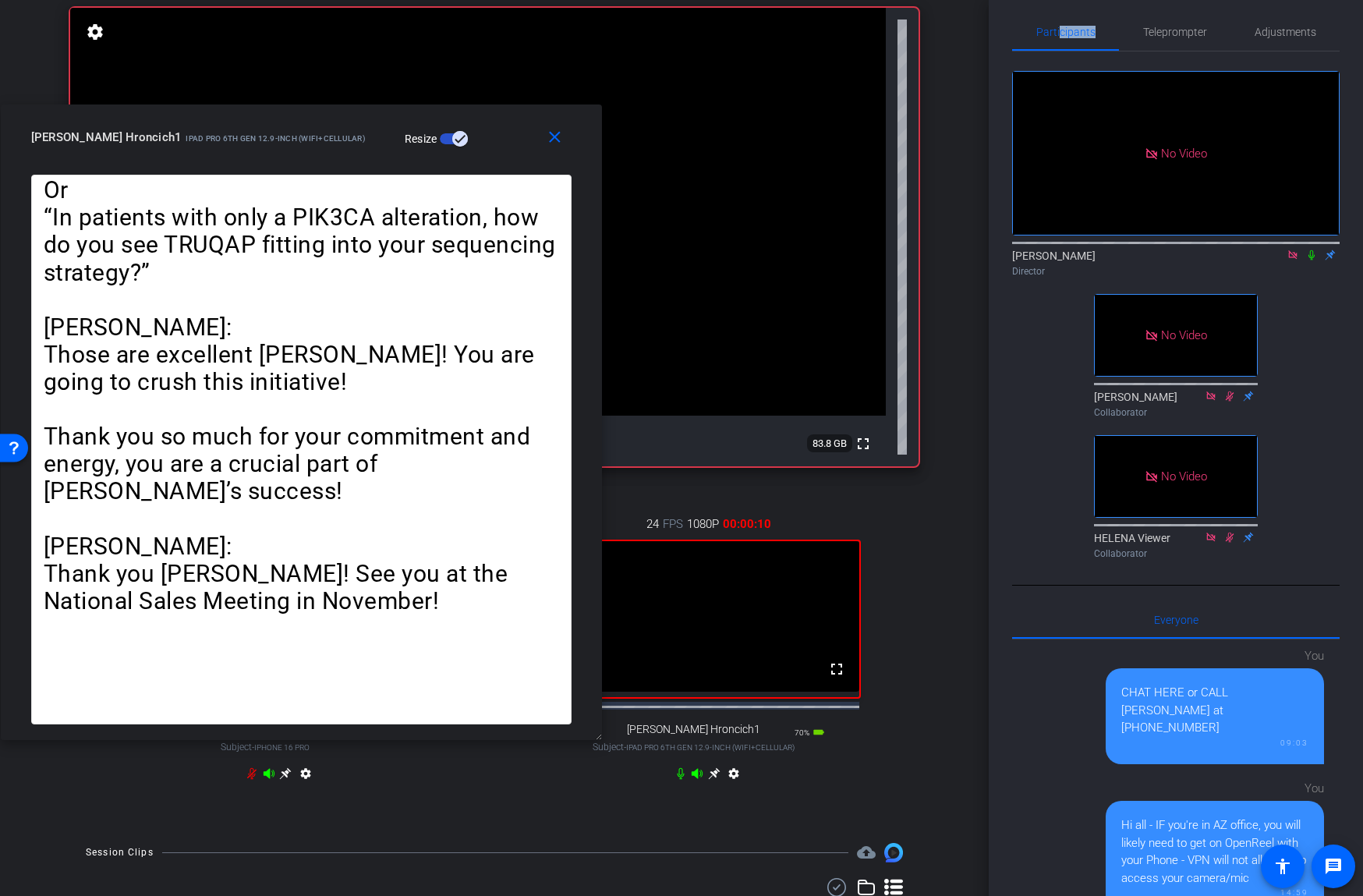
click at [1306, 254] on icon at bounding box center [1311, 255] width 12 height 11
click at [1171, 28] on span "Teleprompter" at bounding box center [1175, 32] width 64 height 11
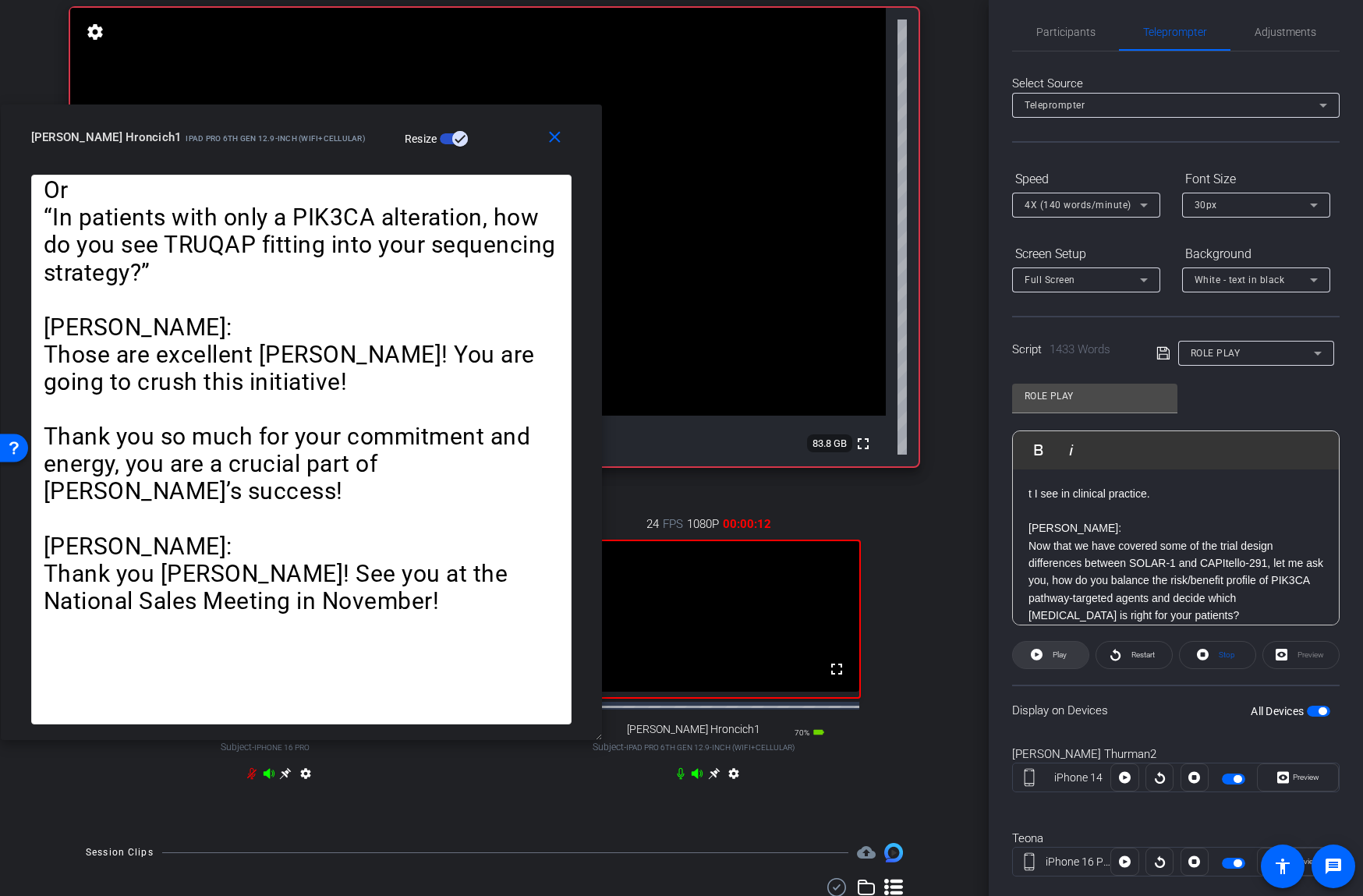
click at [1052, 657] on span "Play" at bounding box center [1059, 654] width 14 height 9
click at [1052, 657] on span "Pause" at bounding box center [1060, 654] width 21 height 9
click at [1051, 658] on span "Play" at bounding box center [1057, 654] width 18 height 22
click at [1054, 655] on span "Pause" at bounding box center [1060, 654] width 21 height 9
click at [1054, 655] on span "Play" at bounding box center [1059, 654] width 14 height 9
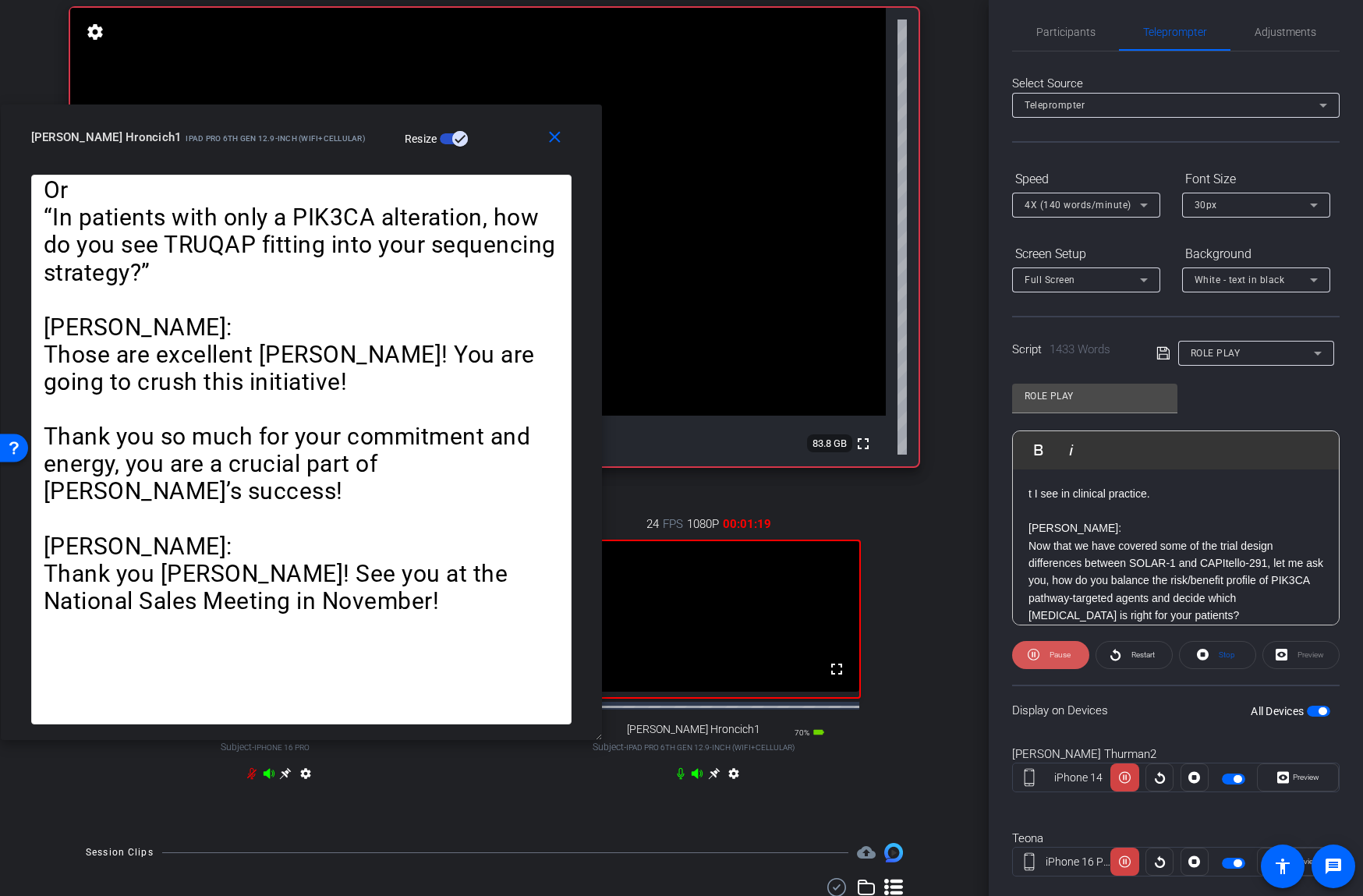
click at [1054, 655] on span "Pause" at bounding box center [1060, 654] width 21 height 9
click at [1044, 654] on span at bounding box center [1050, 655] width 75 height 37
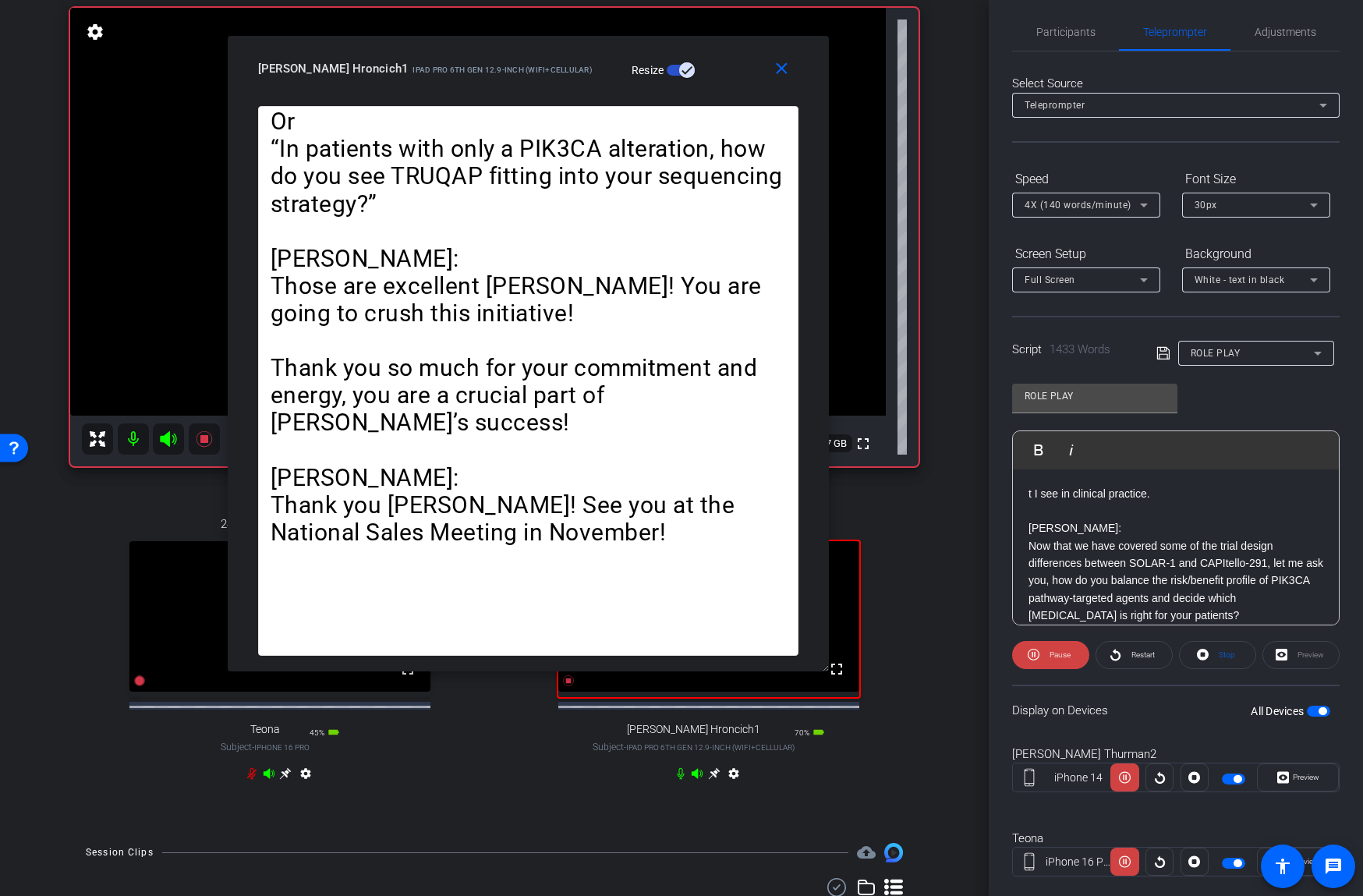
drag, startPoint x: 486, startPoint y: 129, endPoint x: 738, endPoint y: 54, distance: 262.9
click at [739, 54] on div "[PERSON_NAME] Hroncich1 iPad Pro 6th Gen 12.9-inch (WiFi+Cellular) Resize" at bounding box center [534, 68] width 552 height 28
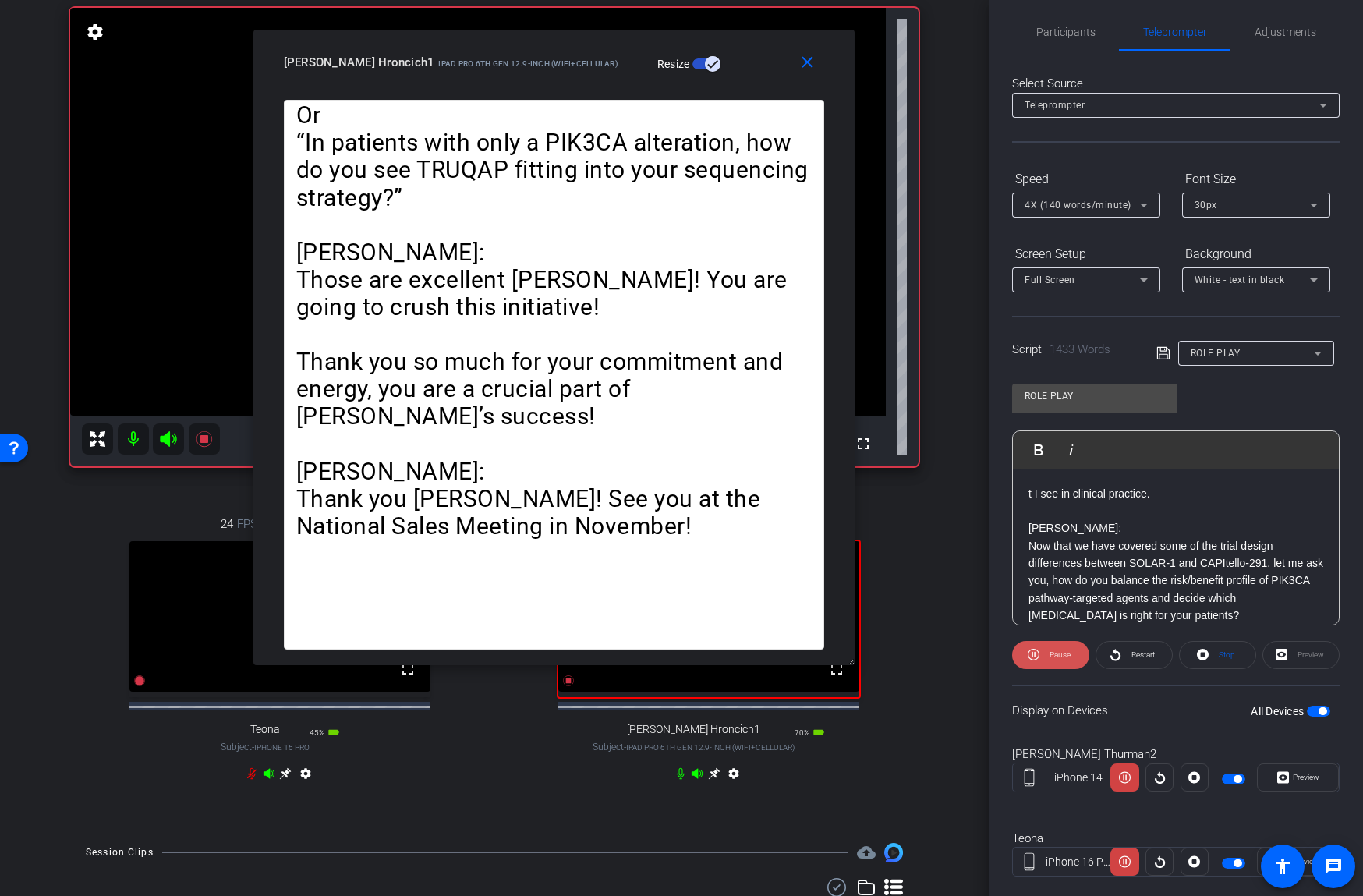
click at [1062, 655] on span "Pause" at bounding box center [1060, 654] width 21 height 9
click at [1078, 535] on p "[PERSON_NAME]:" at bounding box center [1175, 527] width 294 height 17
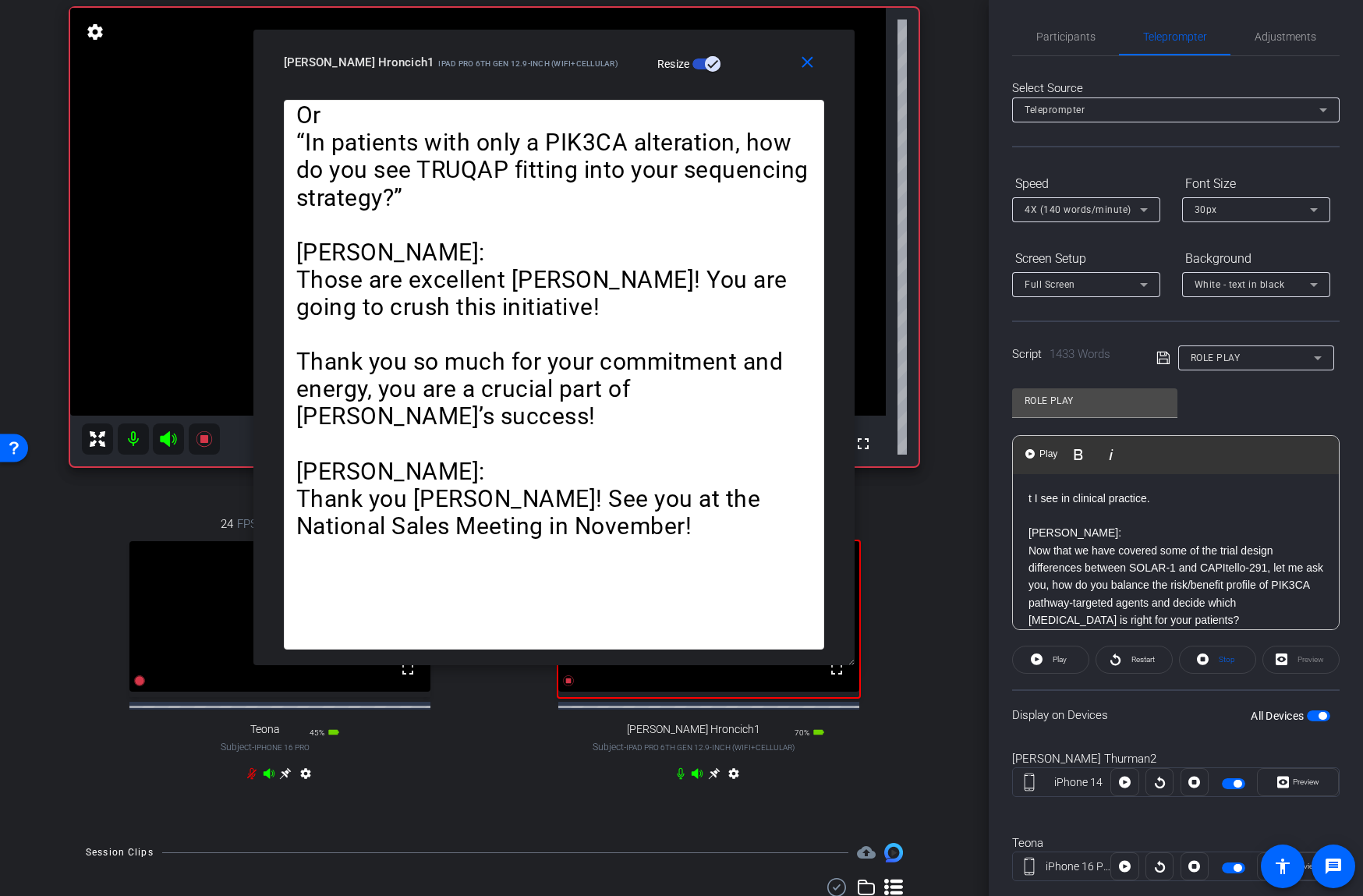
scroll to position [0, 0]
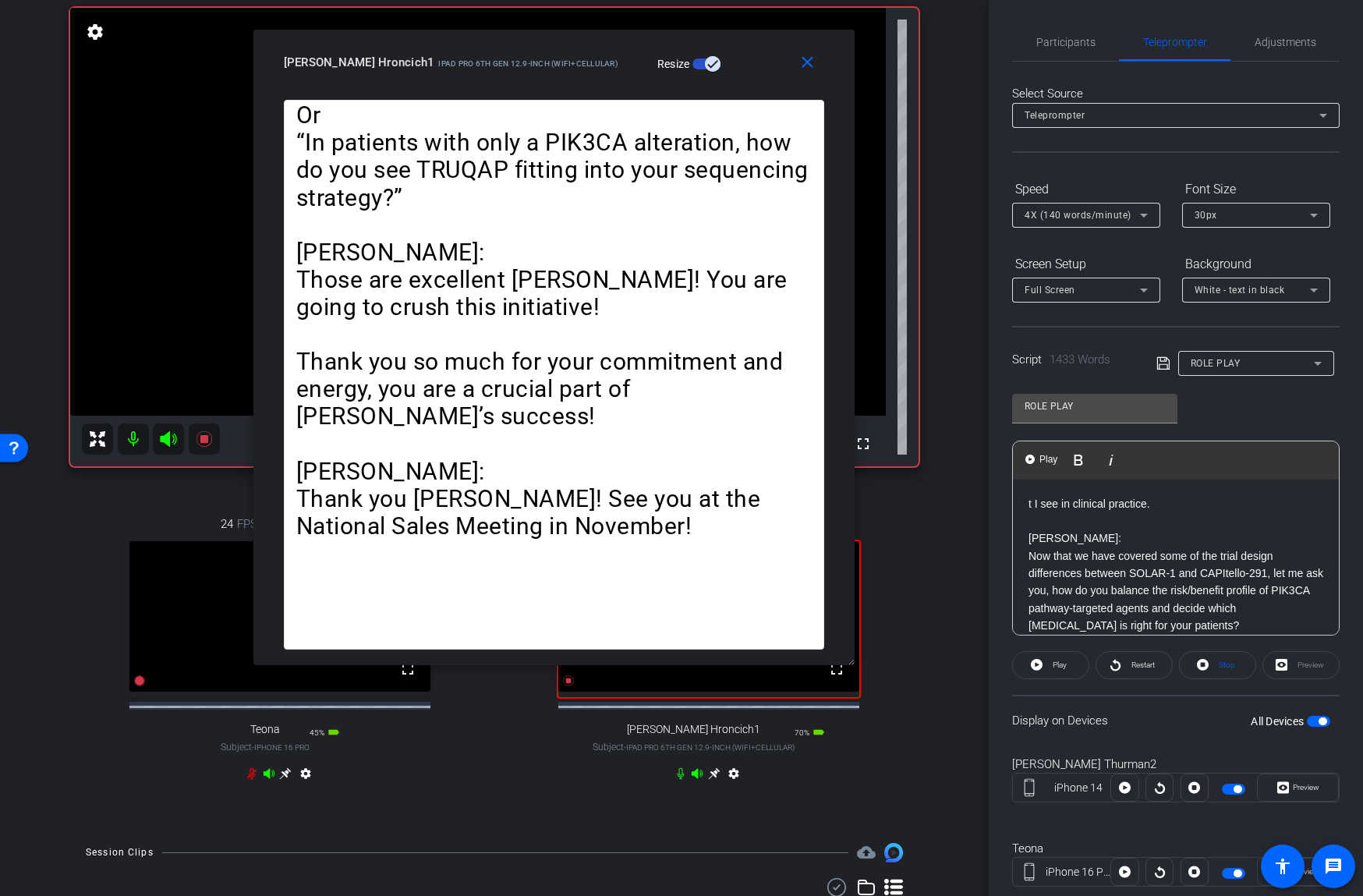
click at [1065, 577] on p "Now that we have covered some of the trial design differences between SOLAR-1 a…" at bounding box center [1175, 591] width 294 height 88
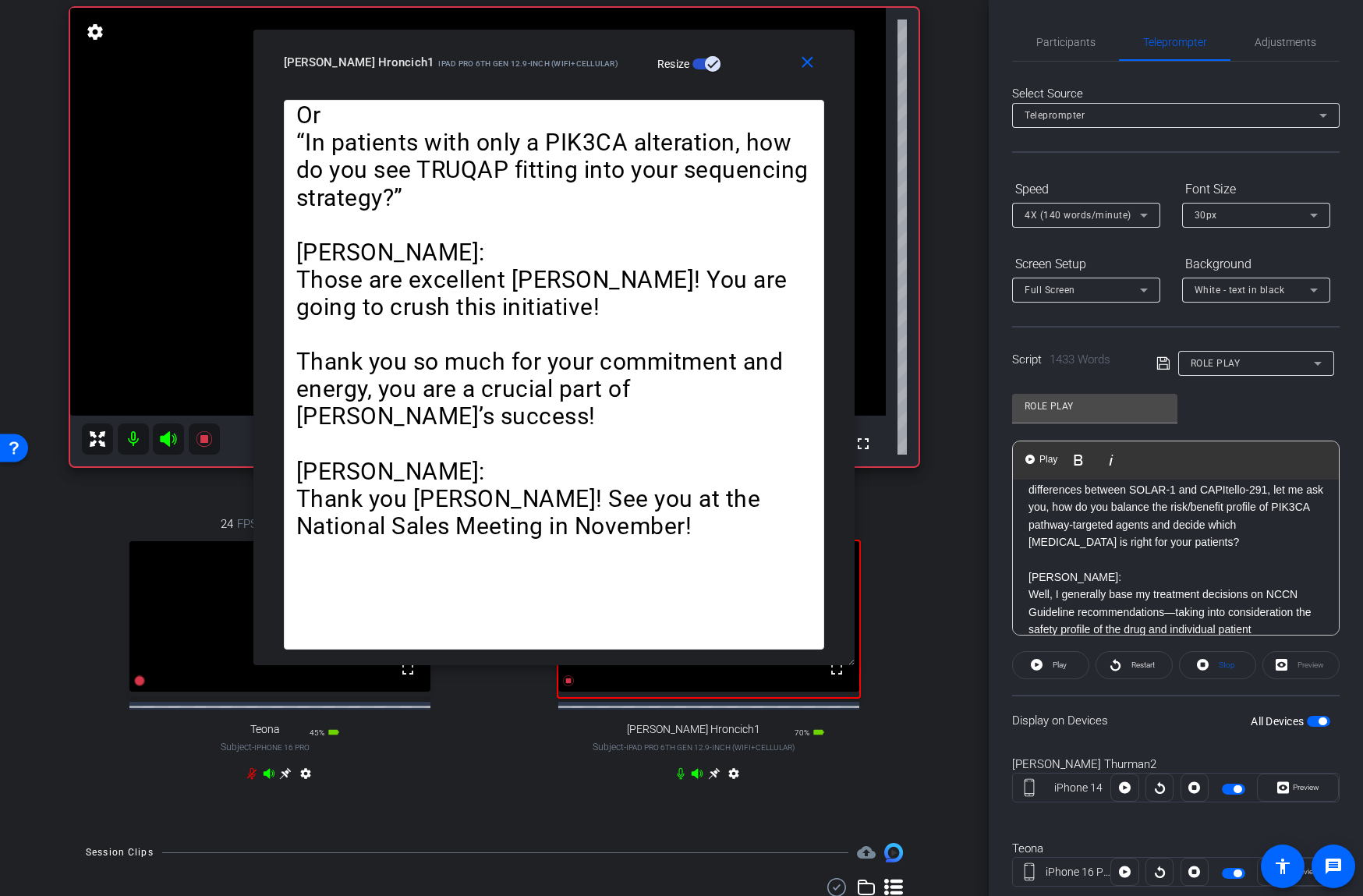
scroll to position [98, 0]
click at [1084, 36] on span "Participants" at bounding box center [1065, 41] width 59 height 11
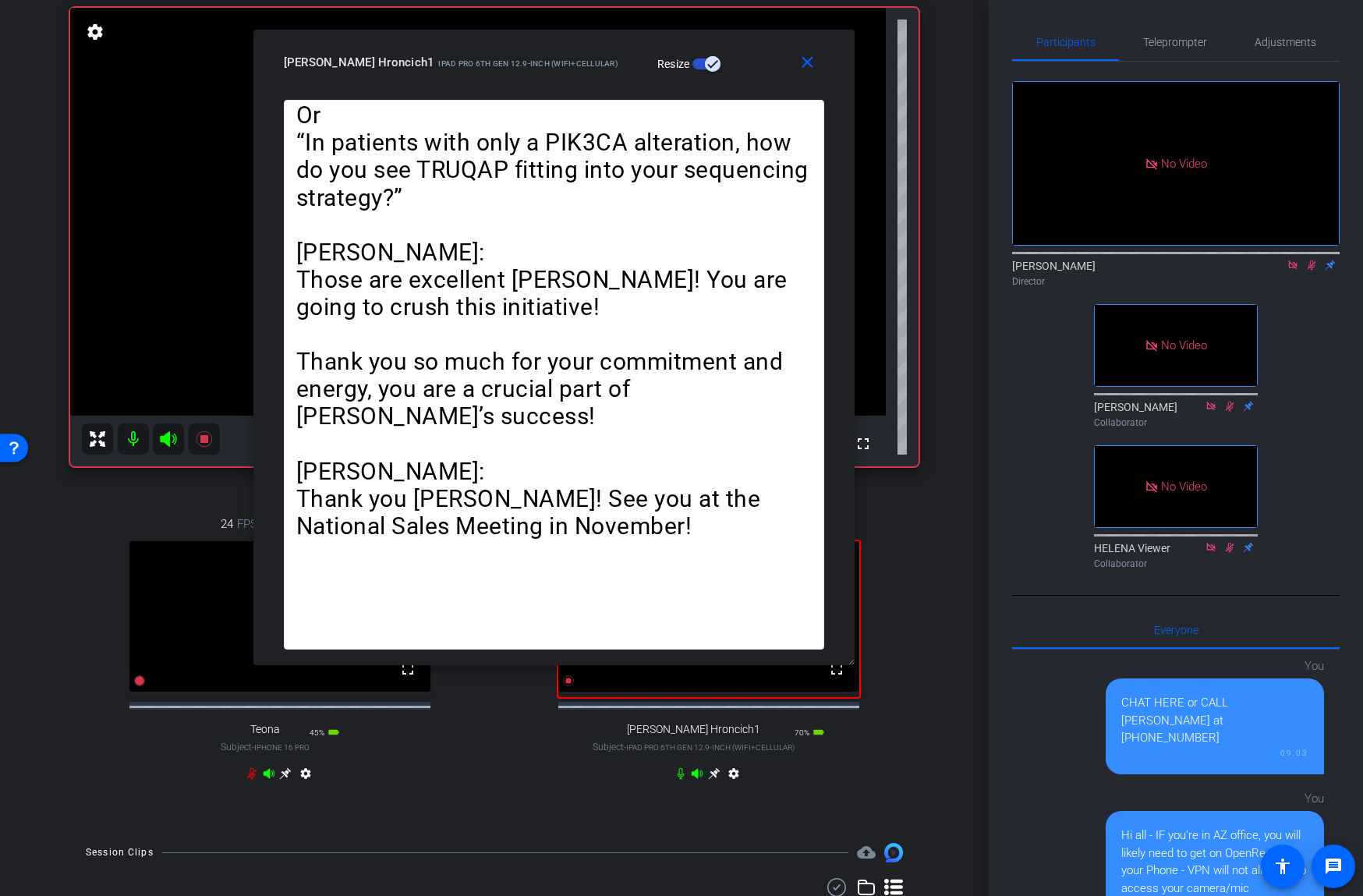
click at [1305, 270] on mat-icon at bounding box center [1311, 264] width 19 height 14
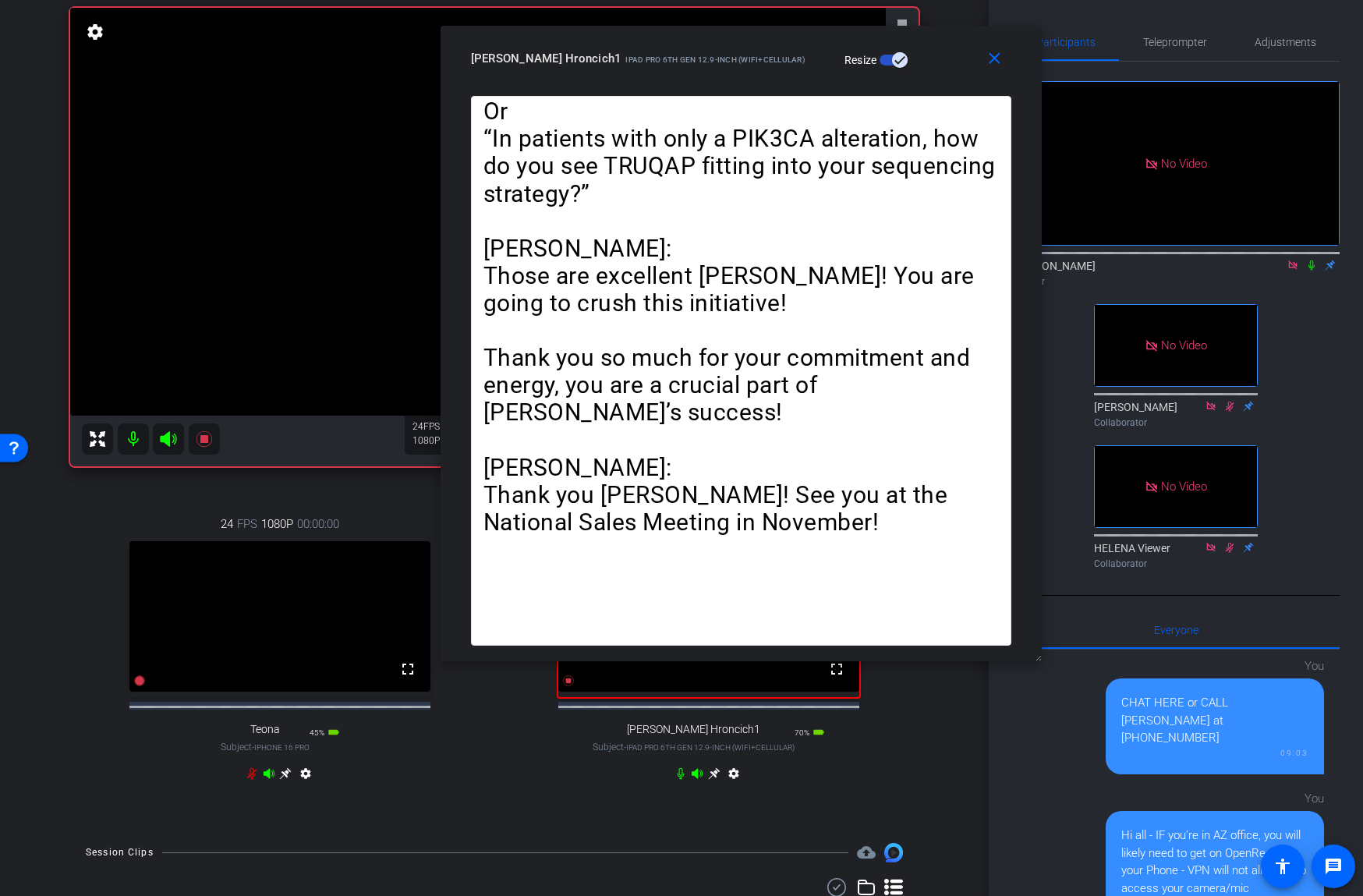
drag, startPoint x: 745, startPoint y: 51, endPoint x: 962, endPoint y: 57, distance: 217.1
click at [971, 46] on div "[PERSON_NAME] Hroncich1 iPad Pro 6th Gen 12.9-inch (WiFi+Cellular) Resize" at bounding box center [747, 58] width 552 height 28
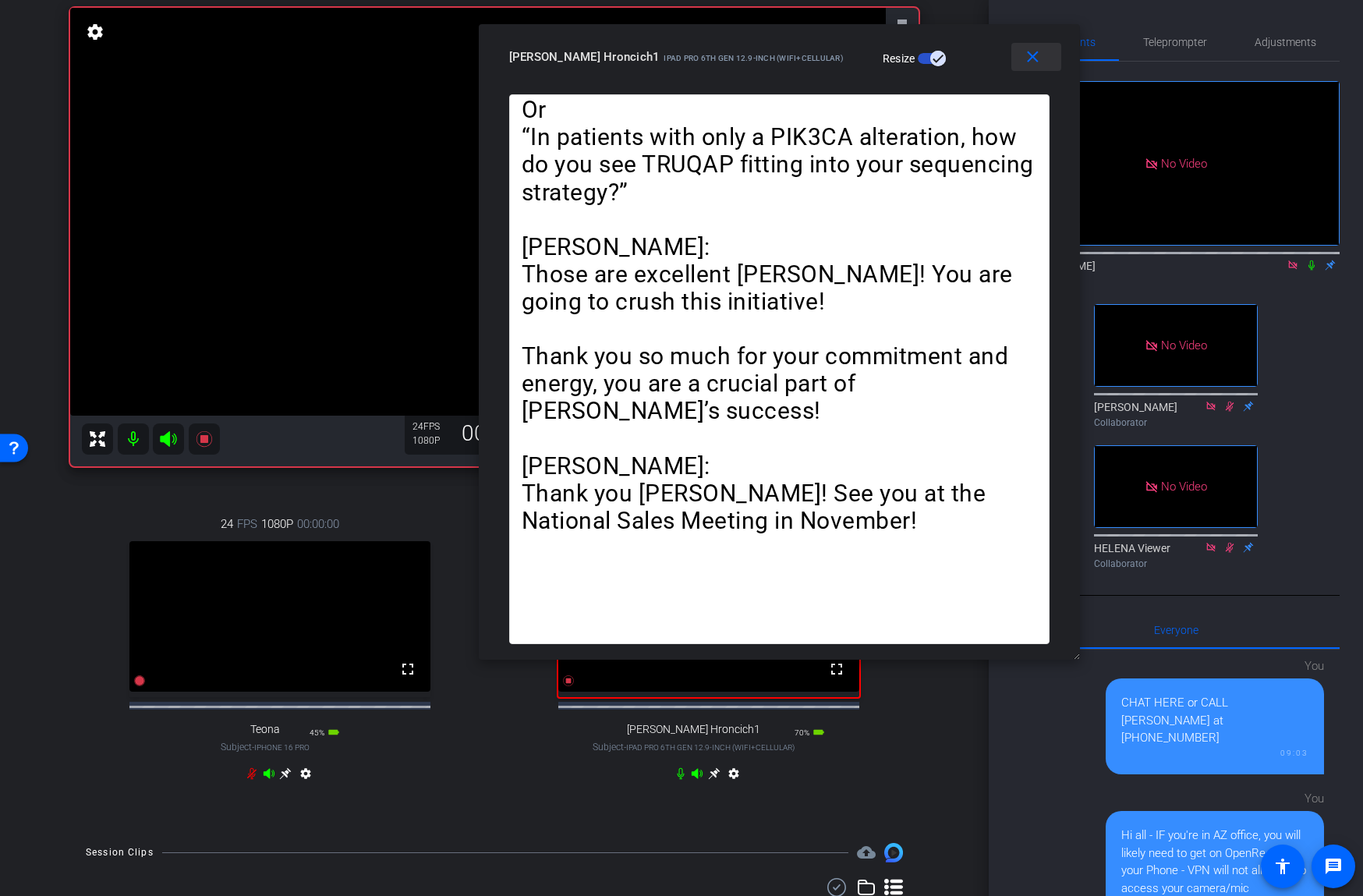
click at [1024, 54] on mat-icon "close" at bounding box center [1033, 58] width 19 height 19
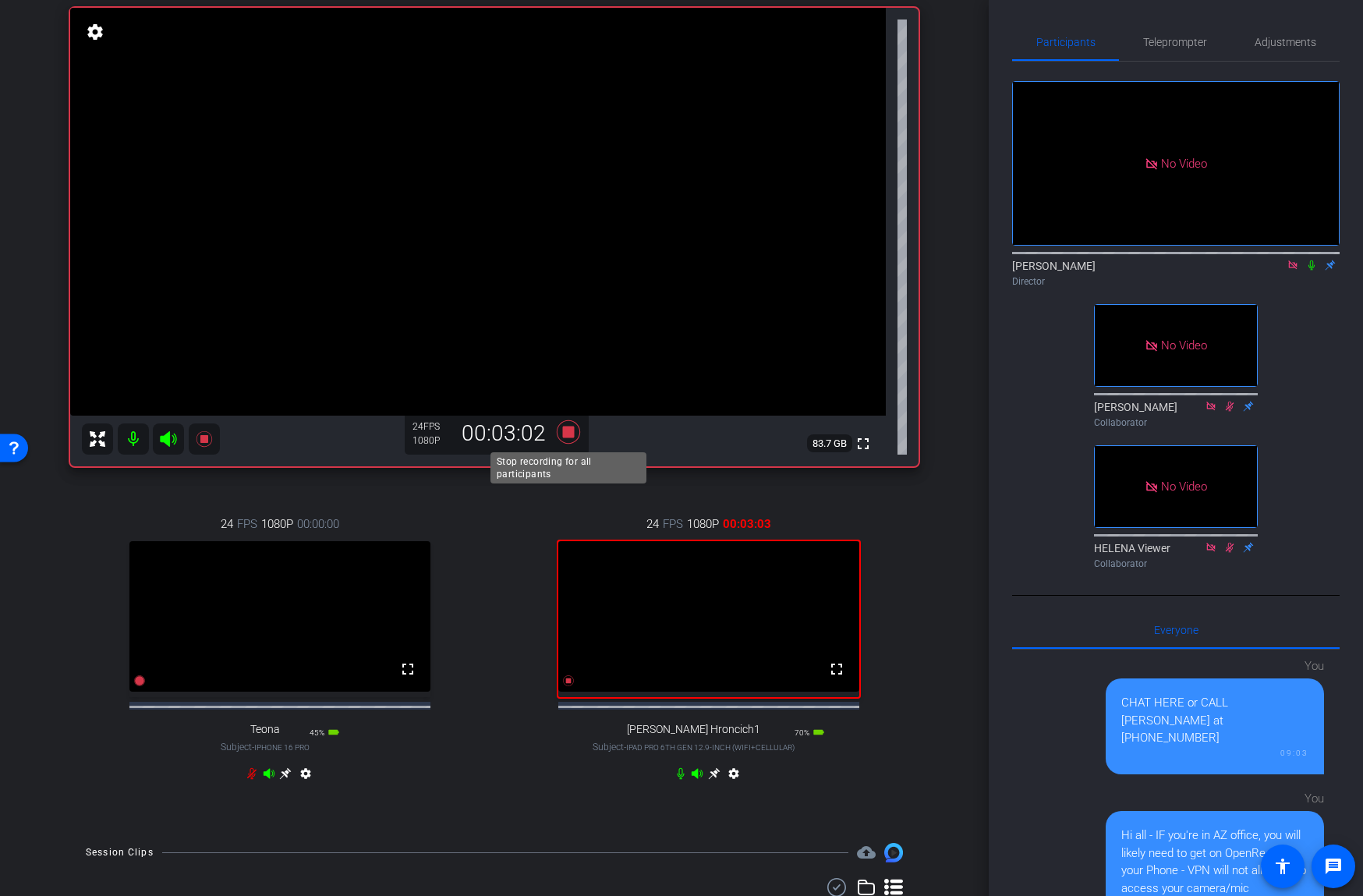
click at [571, 430] on icon at bounding box center [568, 431] width 24 height 24
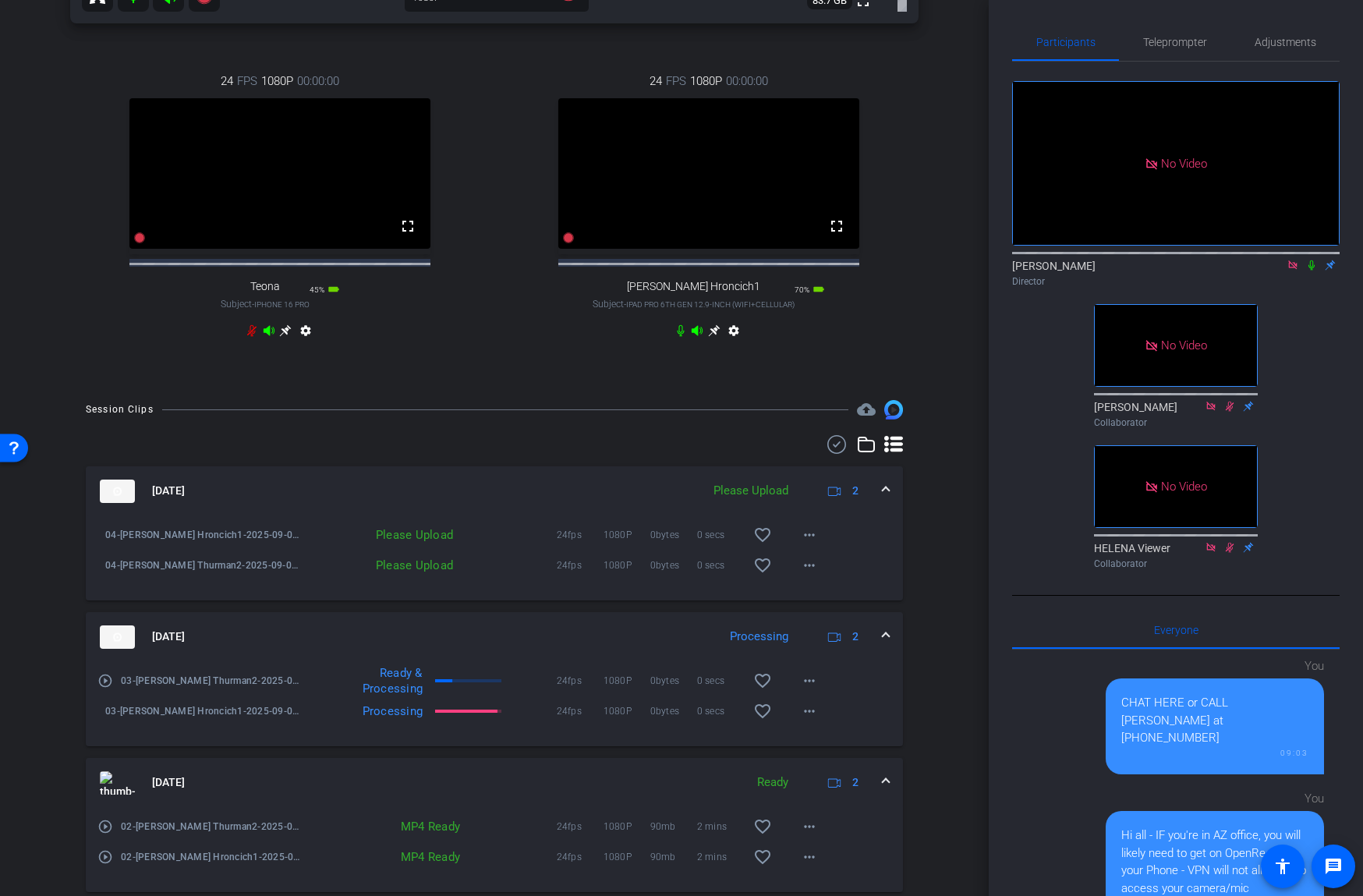
scroll to position [670, 0]
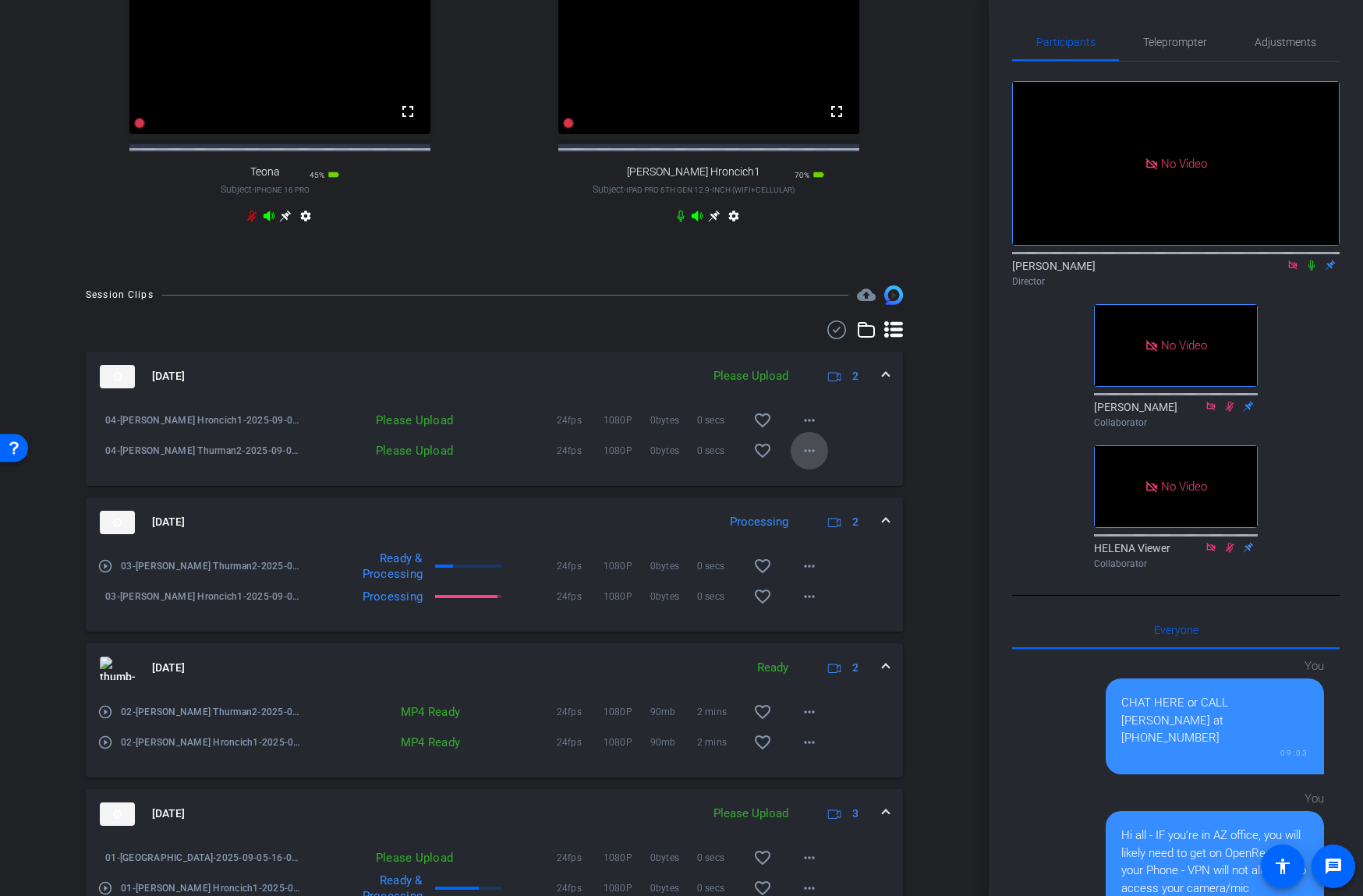
click at [802, 460] on mat-icon "more_horiz" at bounding box center [809, 450] width 19 height 19
click at [815, 492] on span "Upload" at bounding box center [834, 496] width 62 height 19
click at [808, 430] on mat-icon "more_horiz" at bounding box center [809, 420] width 19 height 19
click at [817, 461] on span "Upload" at bounding box center [834, 465] width 62 height 19
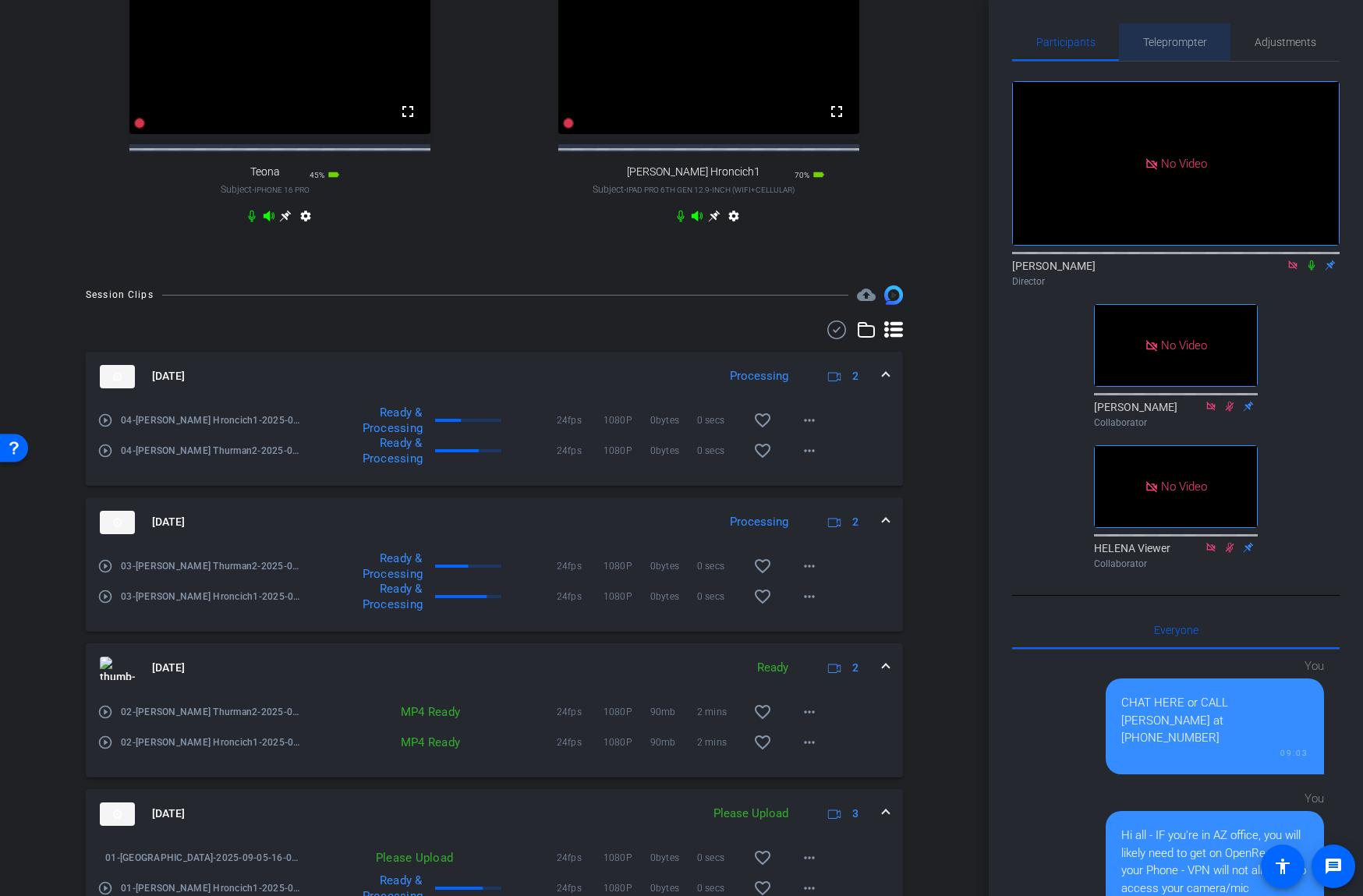
drag, startPoint x: 1178, startPoint y: 34, endPoint x: 1181, endPoint y: 45, distance: 11.4
click at [1179, 34] on span "Teleprompter" at bounding box center [1175, 42] width 64 height 37
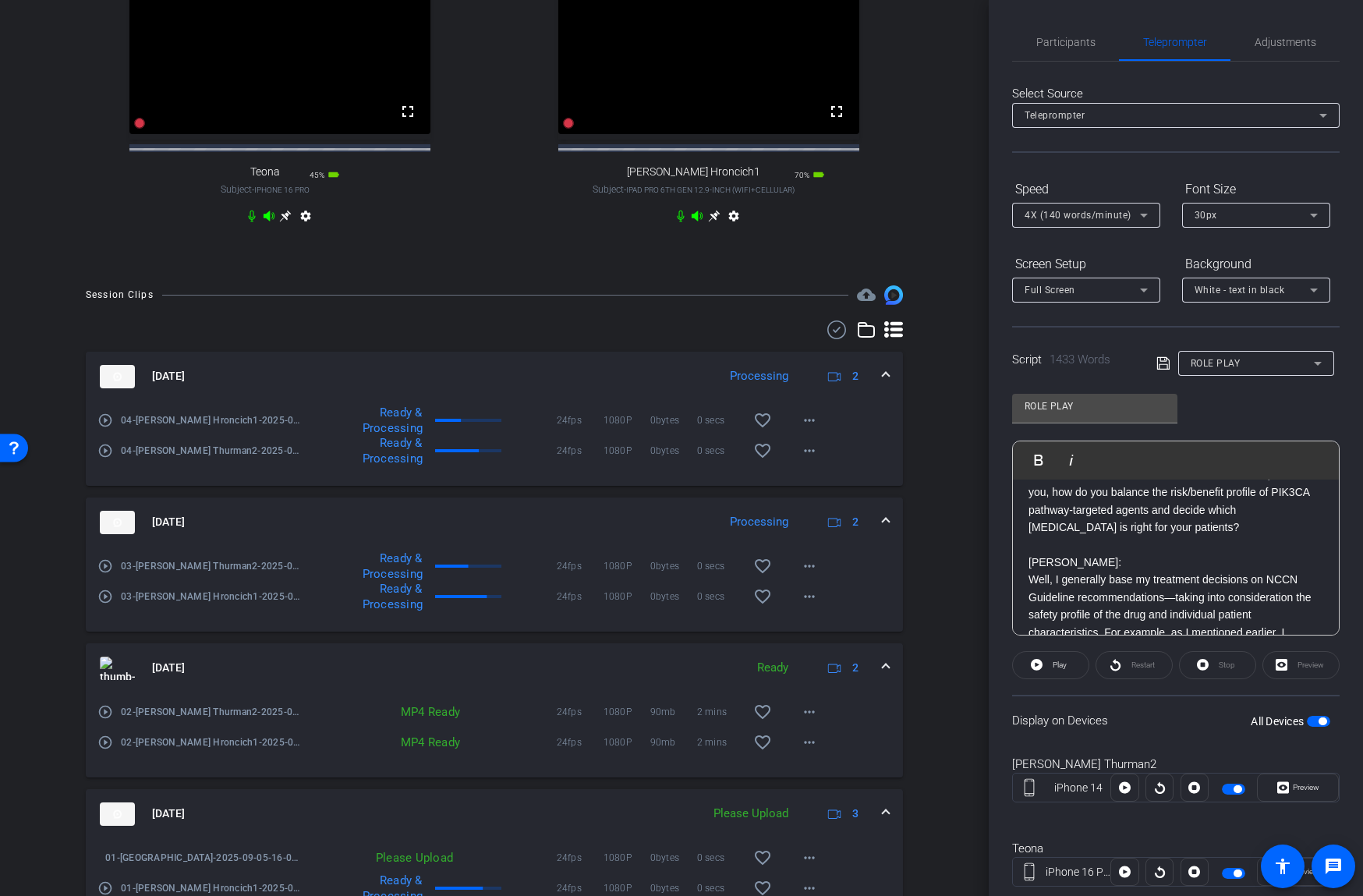
click at [1104, 495] on p "Now that we have covered some of the trial design differences between SOLAR-1 a…" at bounding box center [1175, 493] width 294 height 88
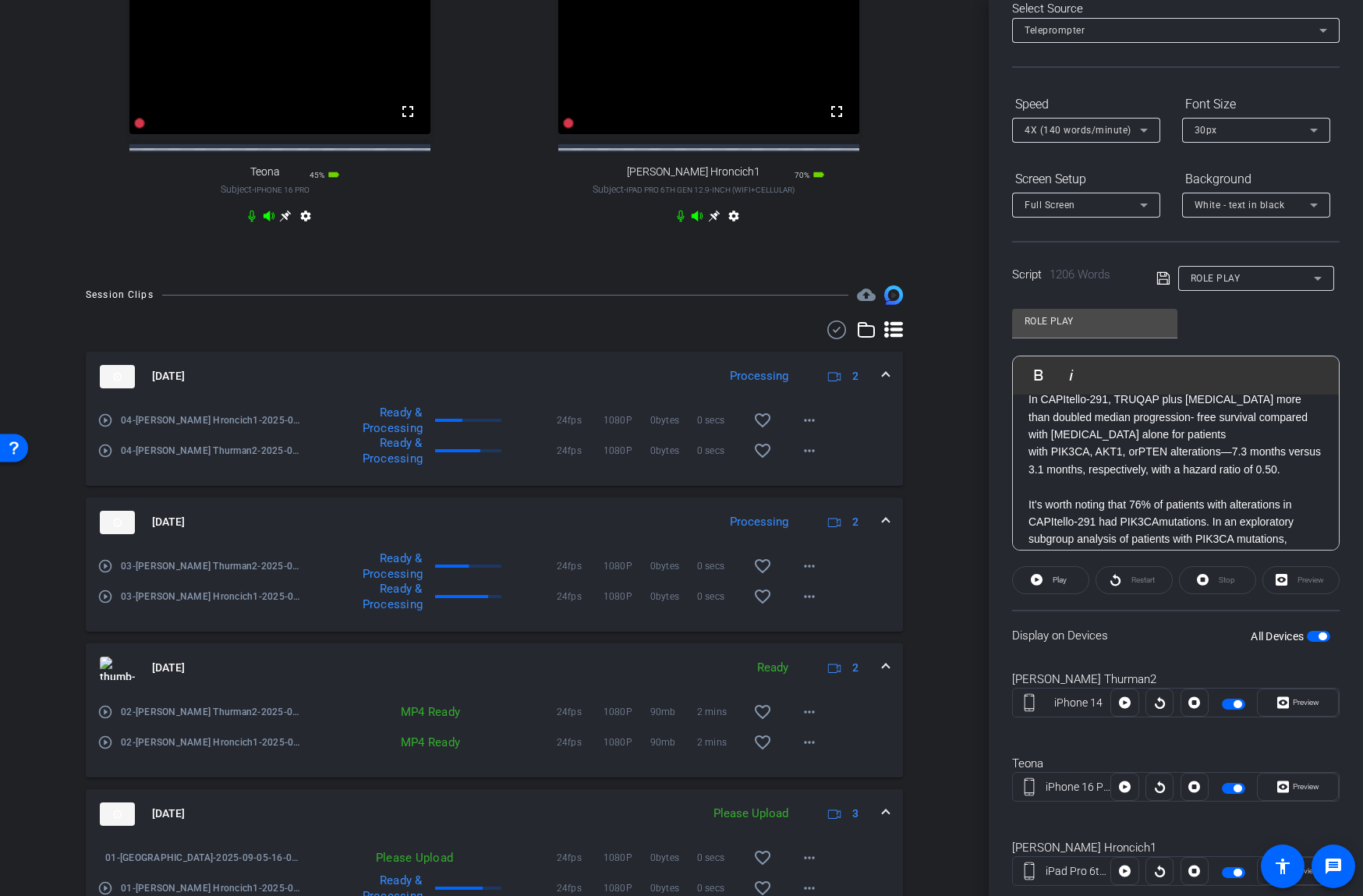
scroll to position [125, 0]
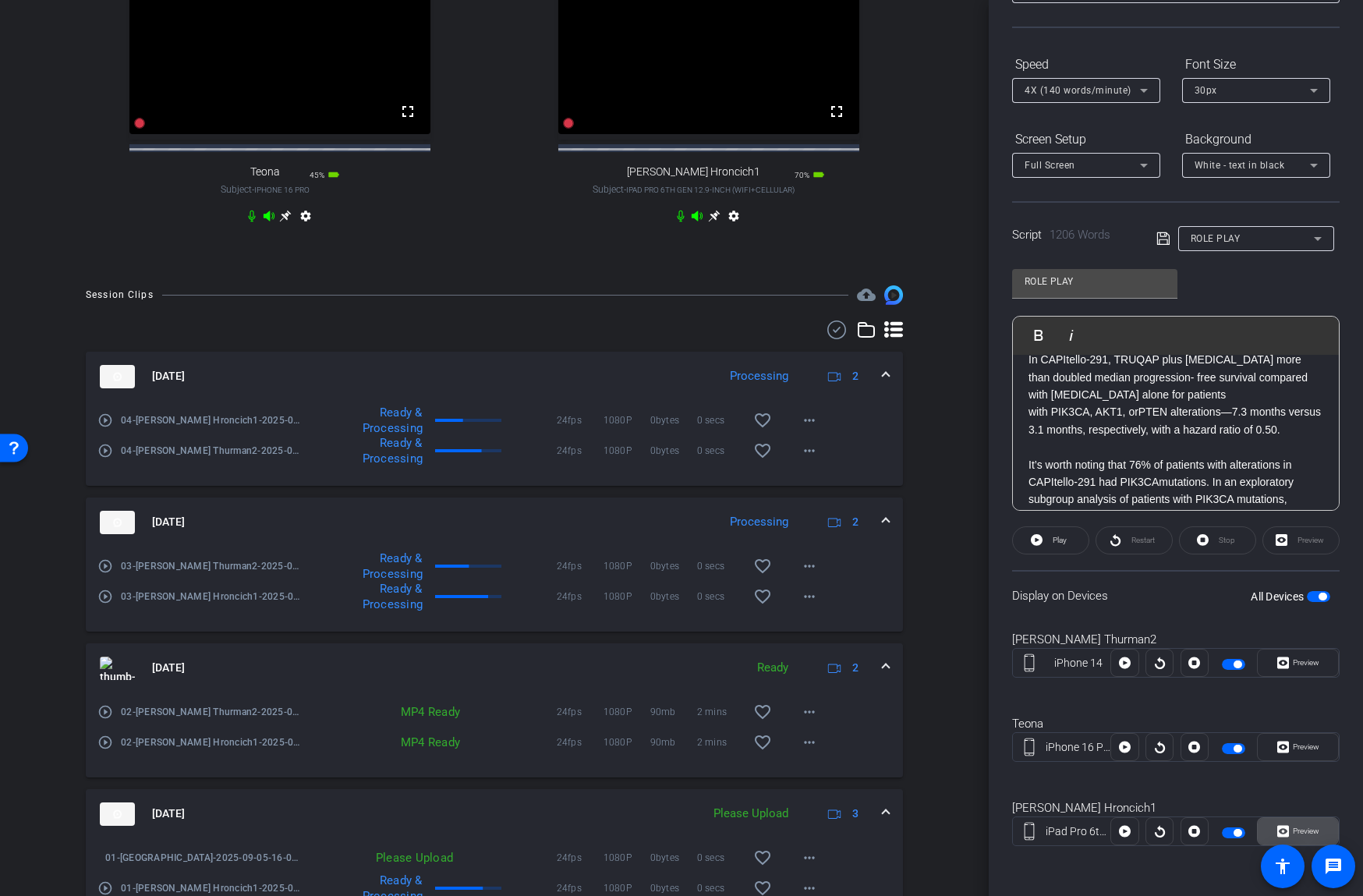
click at [1309, 826] on span "Preview" at bounding box center [1305, 830] width 27 height 9
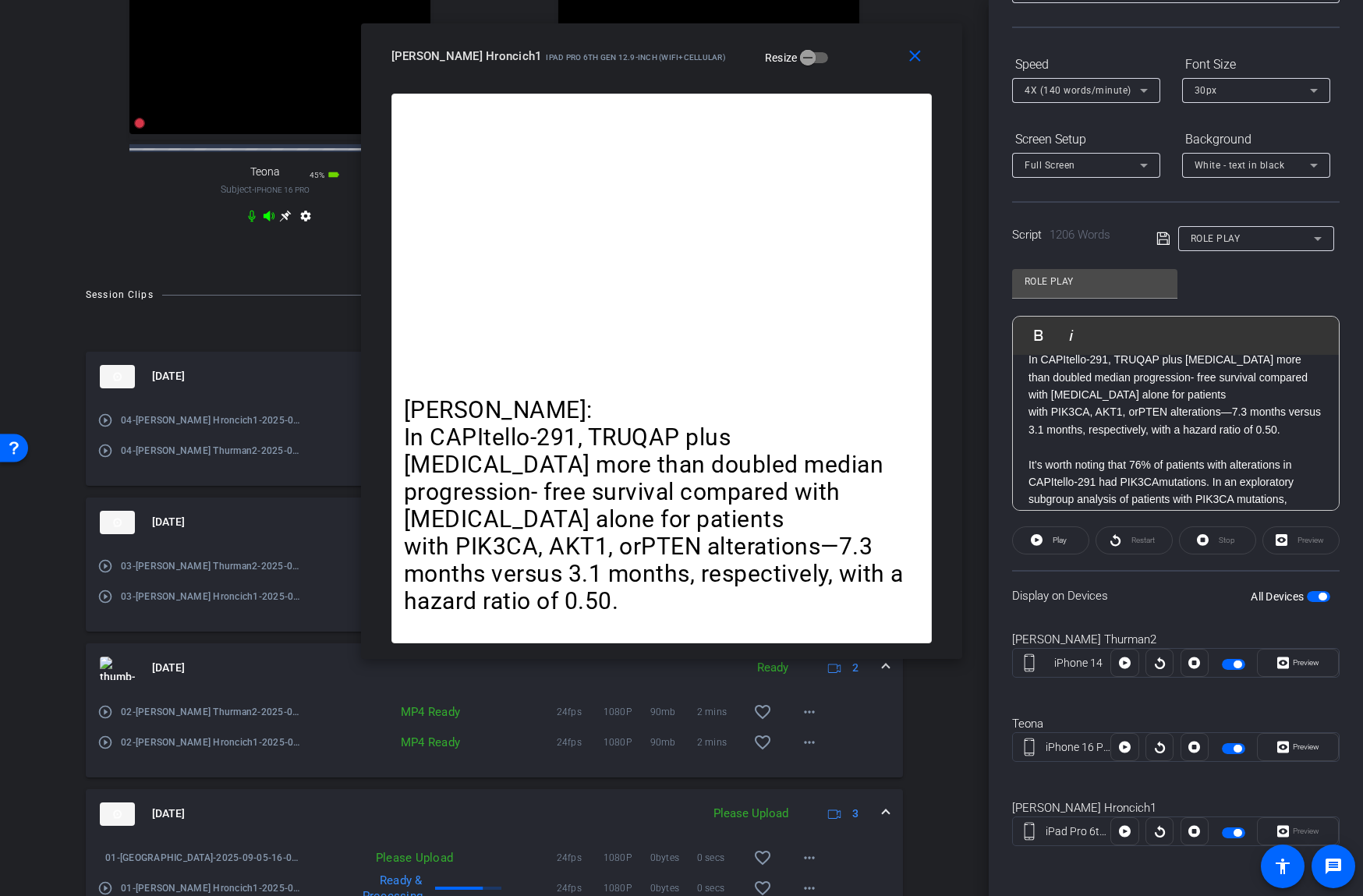
drag, startPoint x: 838, startPoint y: 161, endPoint x: 817, endPoint y: 54, distance: 109.0
click at [817, 54] on div "[PERSON_NAME] Hroncich1 iPad Pro 6th Gen 12.9-inch (WiFi+Cellular) Resize" at bounding box center [667, 56] width 552 height 28
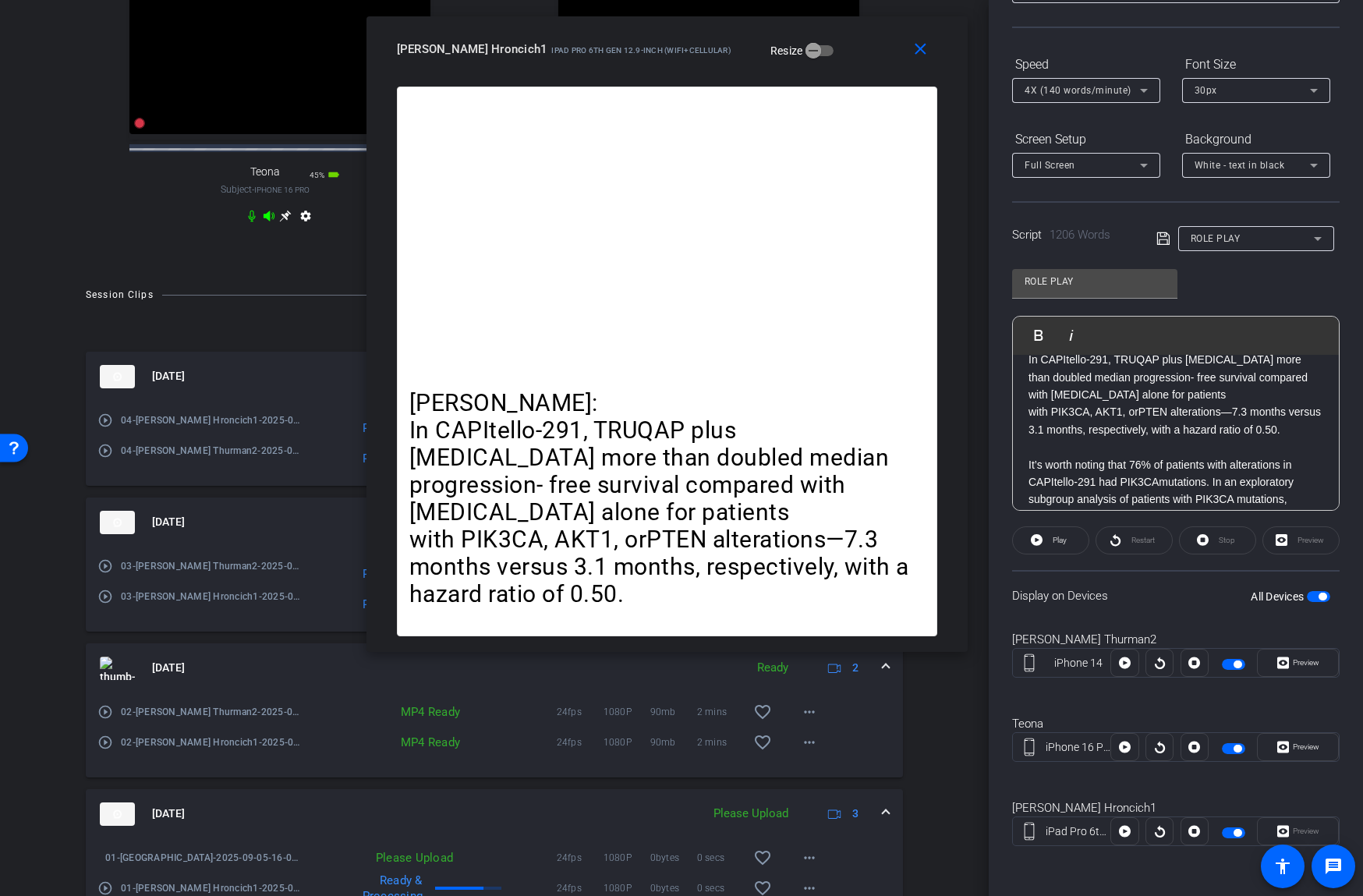
drag, startPoint x: 828, startPoint y: 62, endPoint x: 834, endPoint y: 54, distance: 10.0
click at [834, 54] on div "[PERSON_NAME] Hroncich1 iPad Pro 6th Gen 12.9-inch (WiFi+Cellular) Resize" at bounding box center [672, 49] width 552 height 28
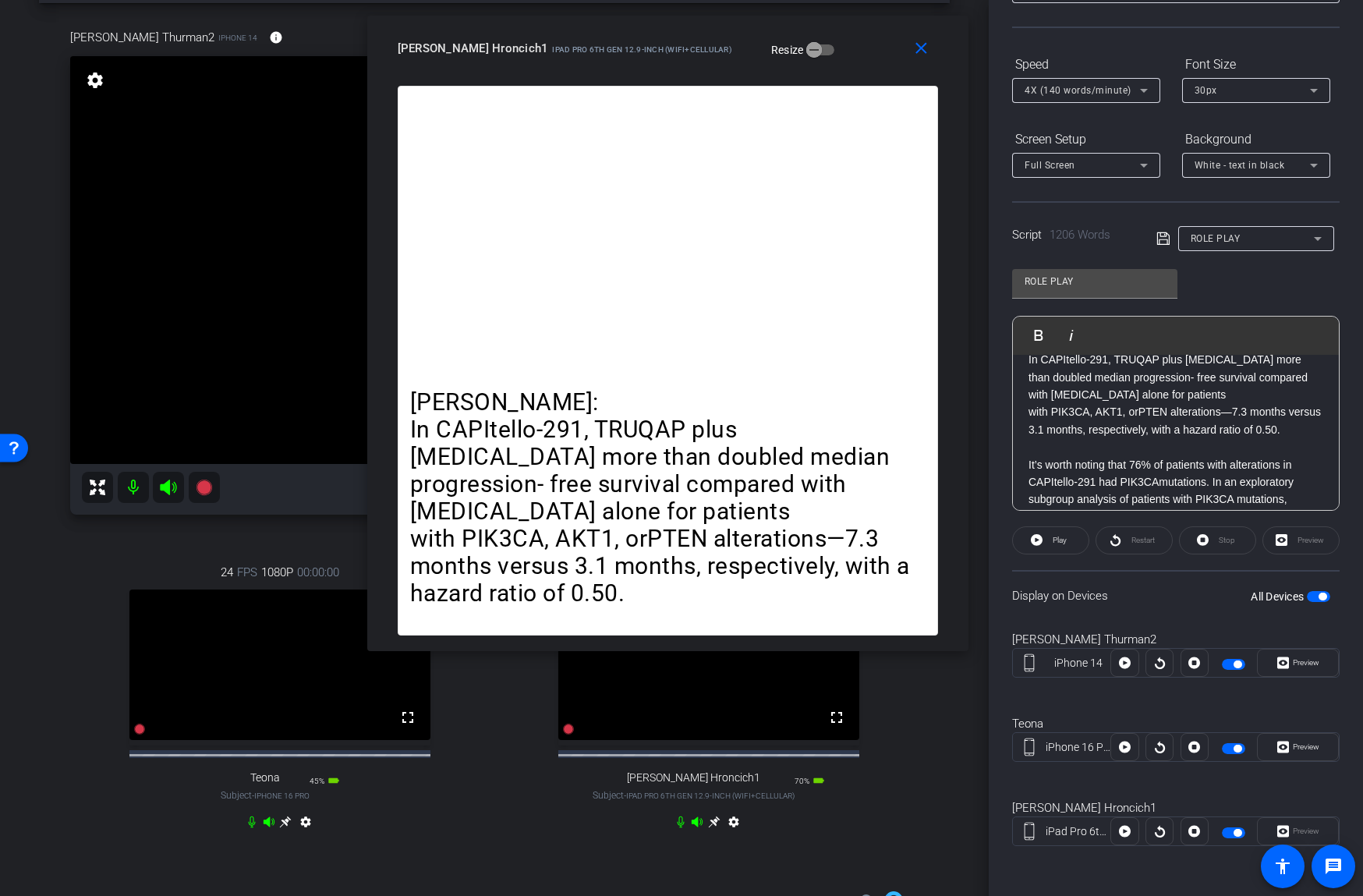
scroll to position [49, 0]
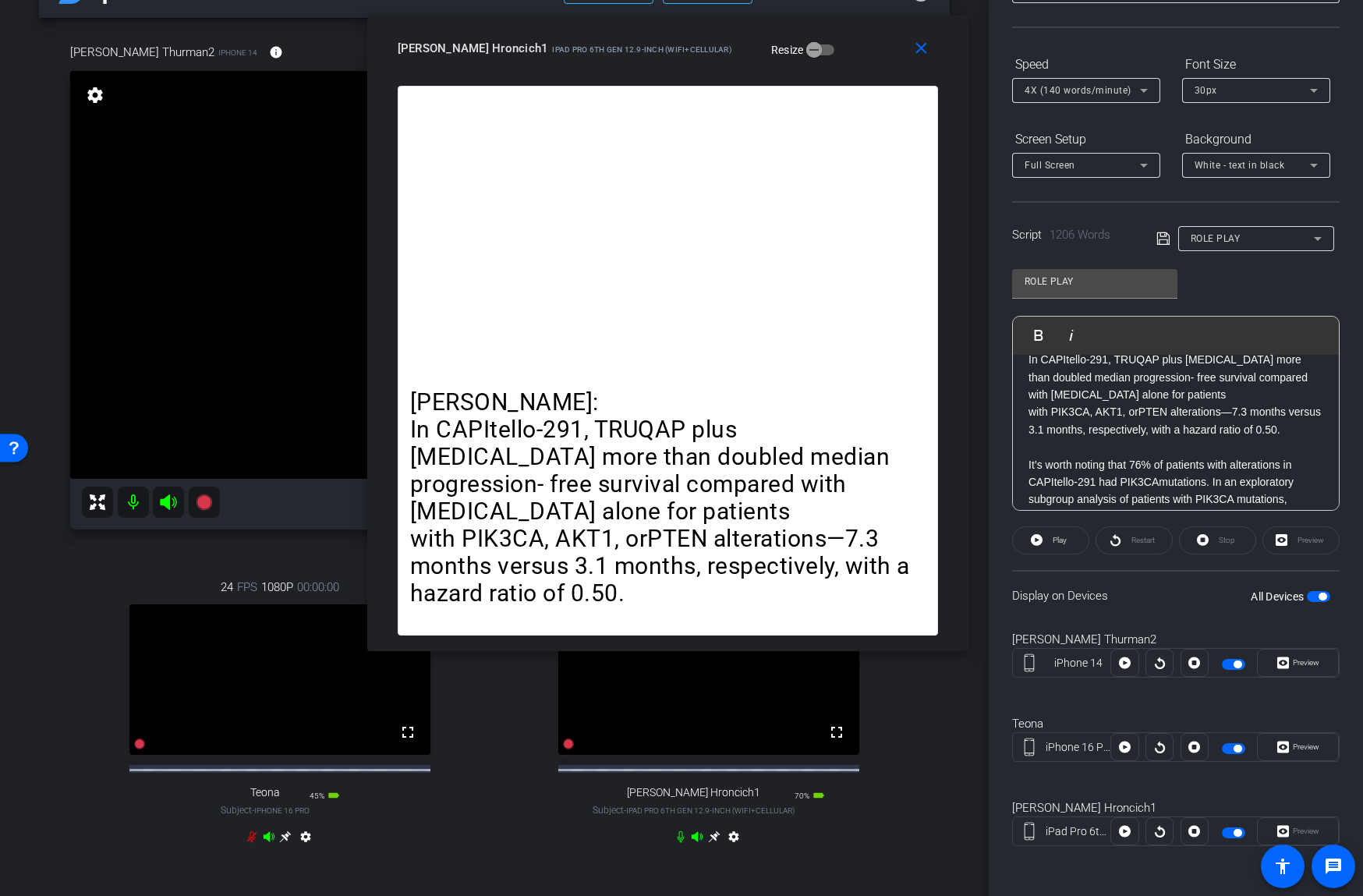
click at [131, 503] on mat-icon at bounding box center [133, 502] width 31 height 31
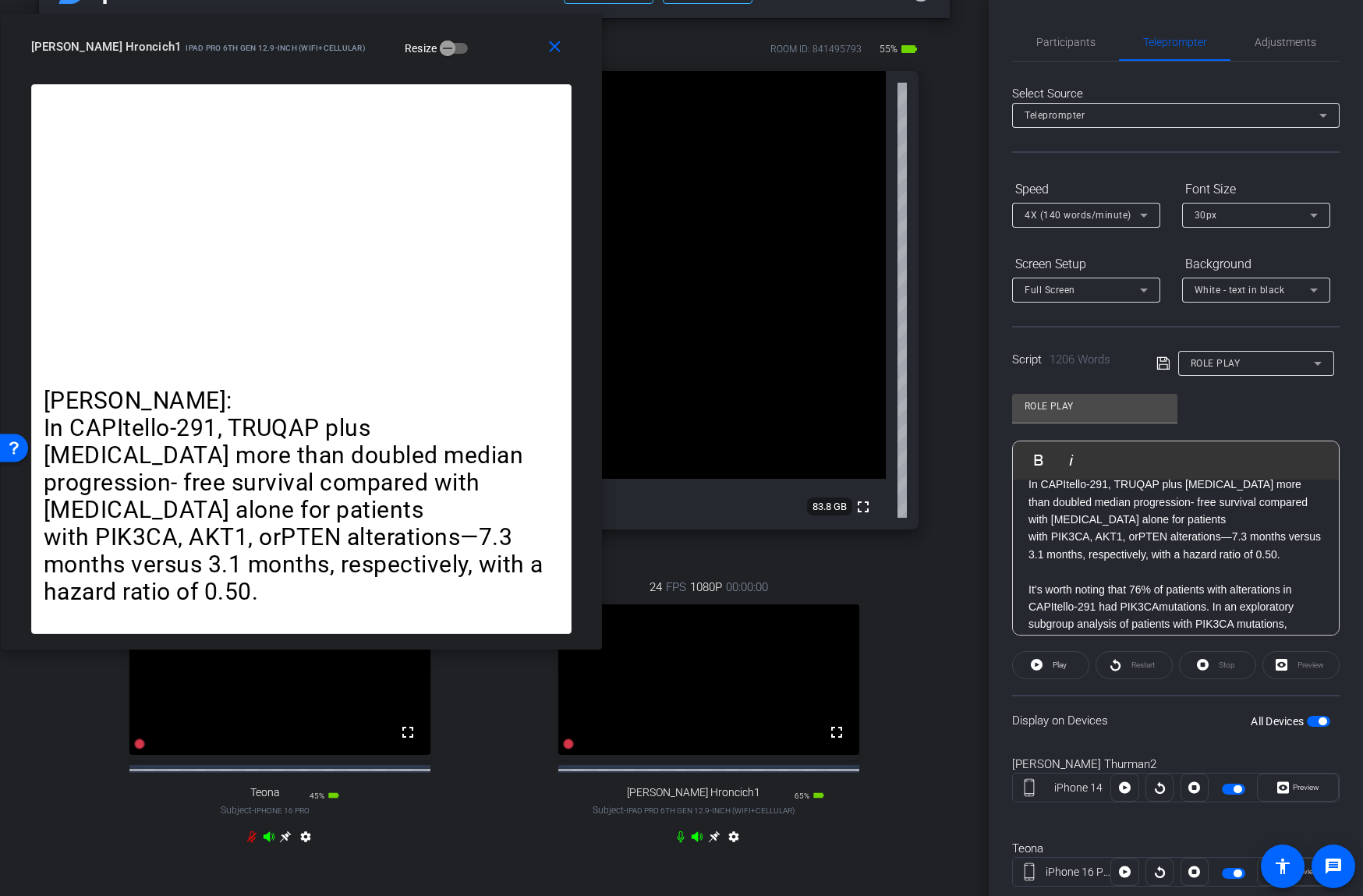
drag, startPoint x: 838, startPoint y: 48, endPoint x: 359, endPoint y: 42, distance: 479.0
click at [359, 42] on div "[PERSON_NAME] Hroncich1 iPad Pro 6th Gen 12.9-inch (WiFi+Cellular) Resize" at bounding box center [306, 46] width 552 height 28
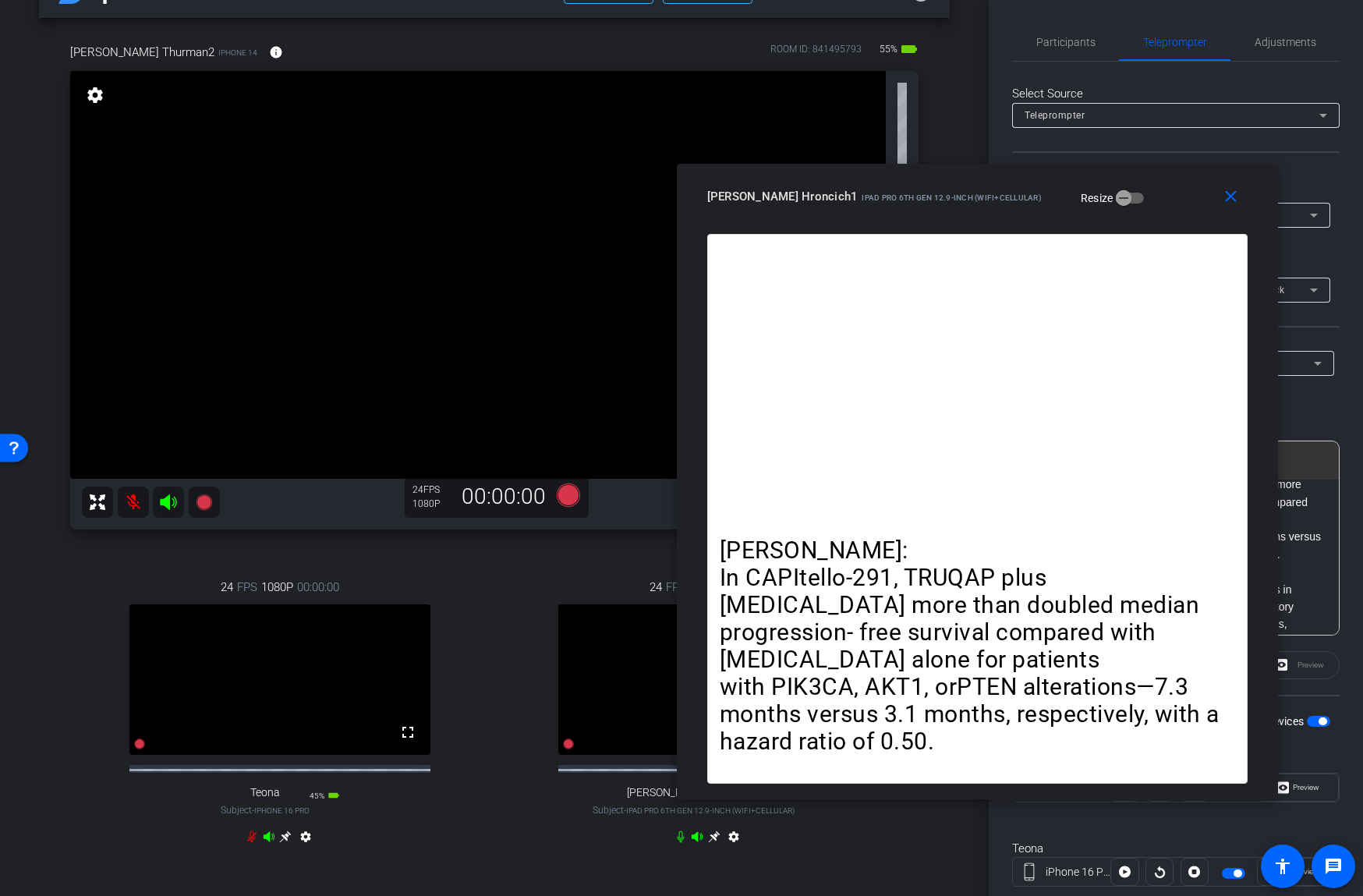
drag, startPoint x: 502, startPoint y: 52, endPoint x: 1137, endPoint y: 231, distance: 659.7
click at [1178, 201] on div "[PERSON_NAME] Hroncich1 iPad Pro 6th Gen 12.9-inch (WiFi+Cellular) Resize" at bounding box center [983, 196] width 552 height 28
click at [568, 498] on icon at bounding box center [568, 495] width 24 height 24
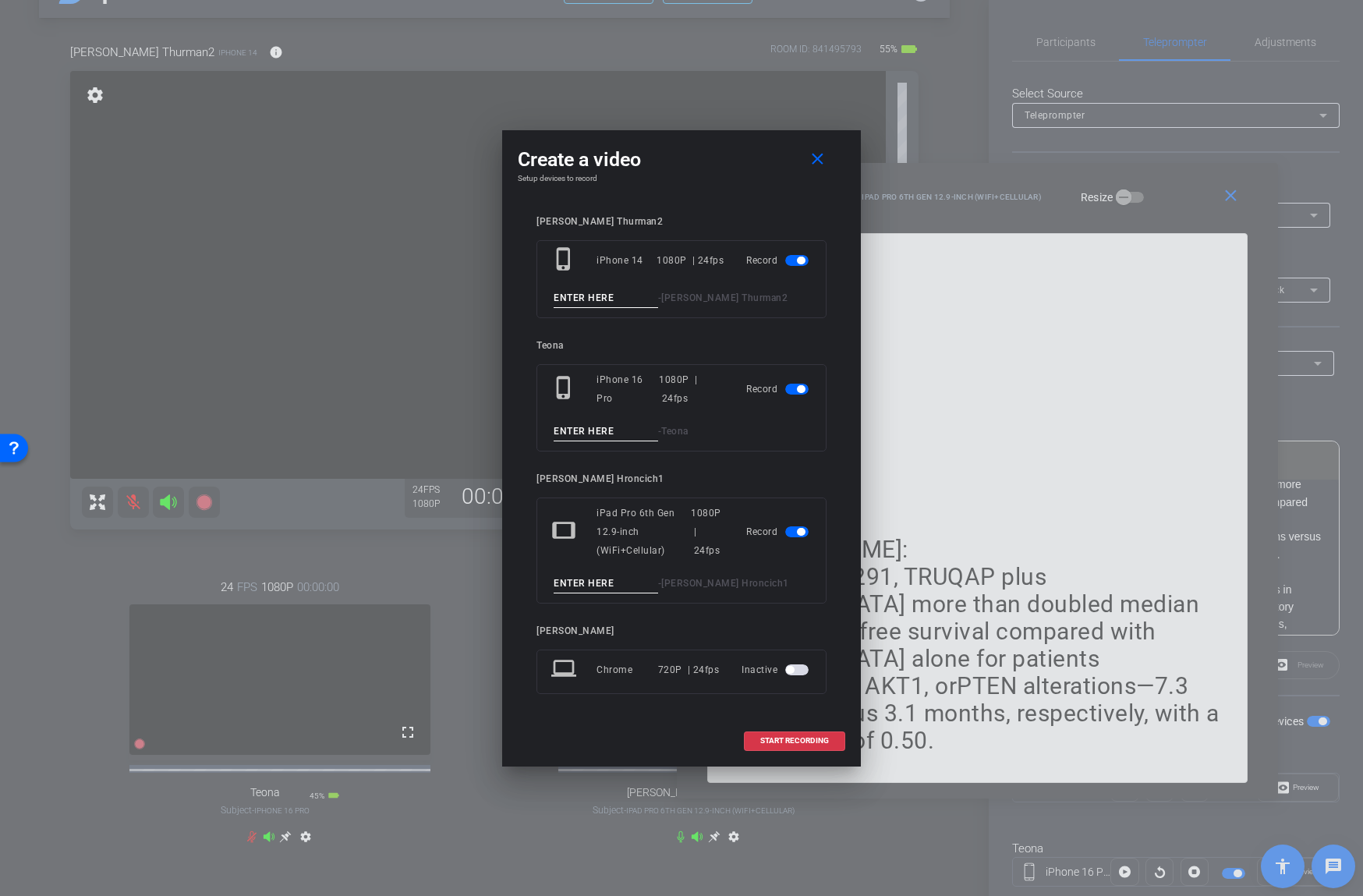
click at [598, 298] on input at bounding box center [606, 298] width 105 height 19
type input "04b"
click at [583, 589] on input at bounding box center [606, 584] width 105 height 19
type input "04b"
click at [782, 387] on div "Record" at bounding box center [778, 389] width 66 height 37
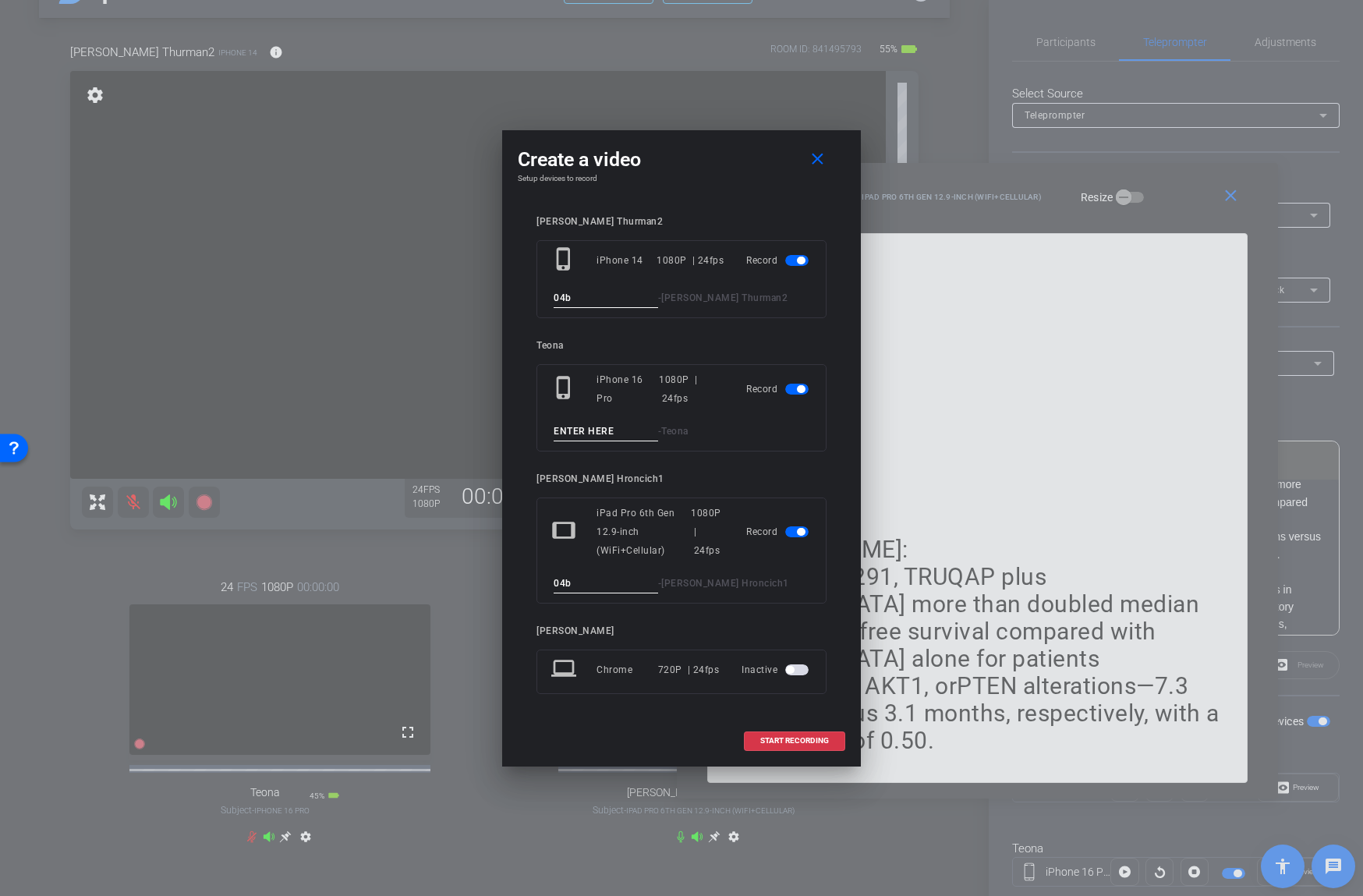
click at [785, 388] on span "button" at bounding box center [796, 388] width 24 height 11
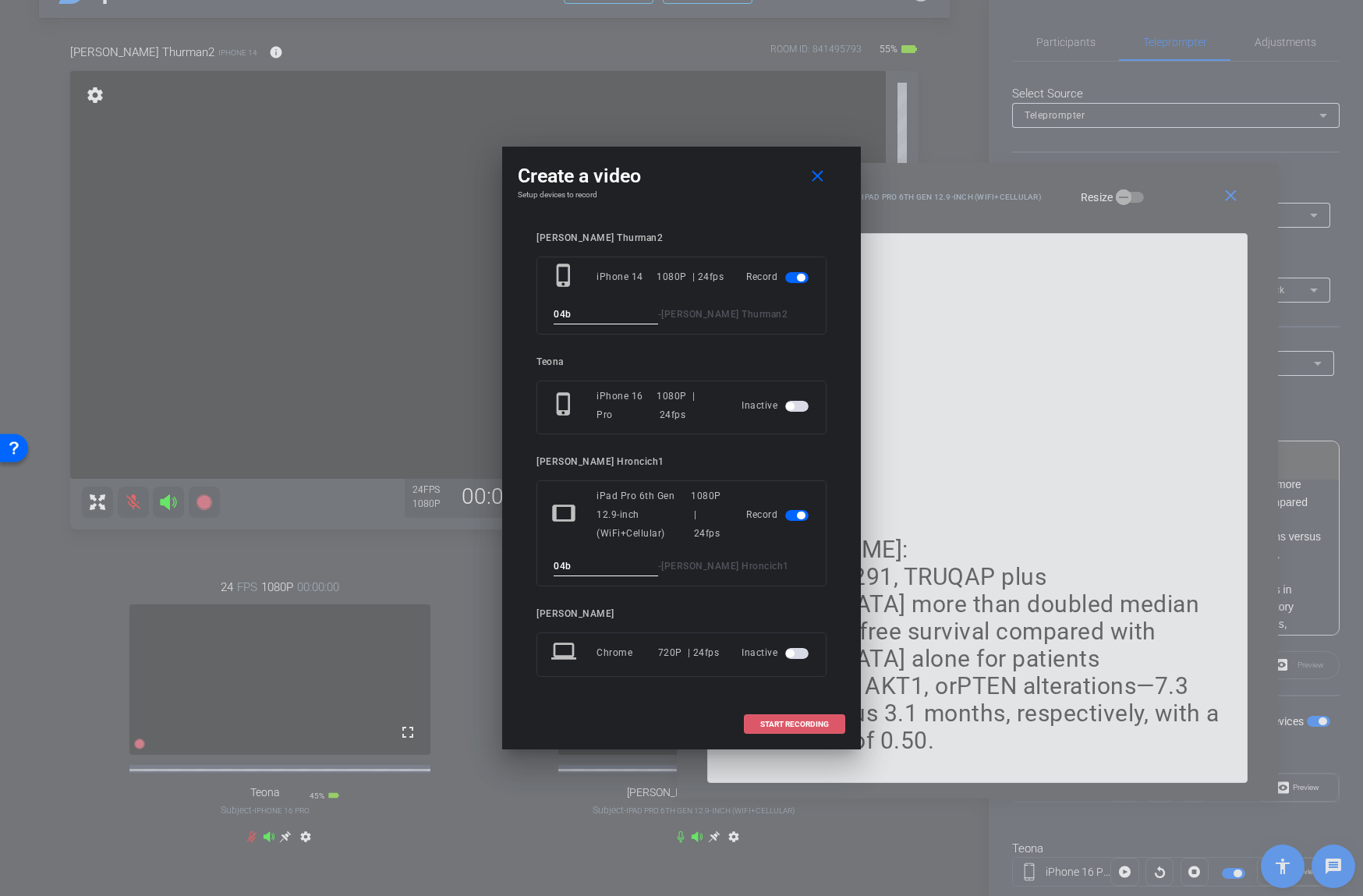
click at [789, 720] on span "START RECORDING" at bounding box center [794, 724] width 69 height 8
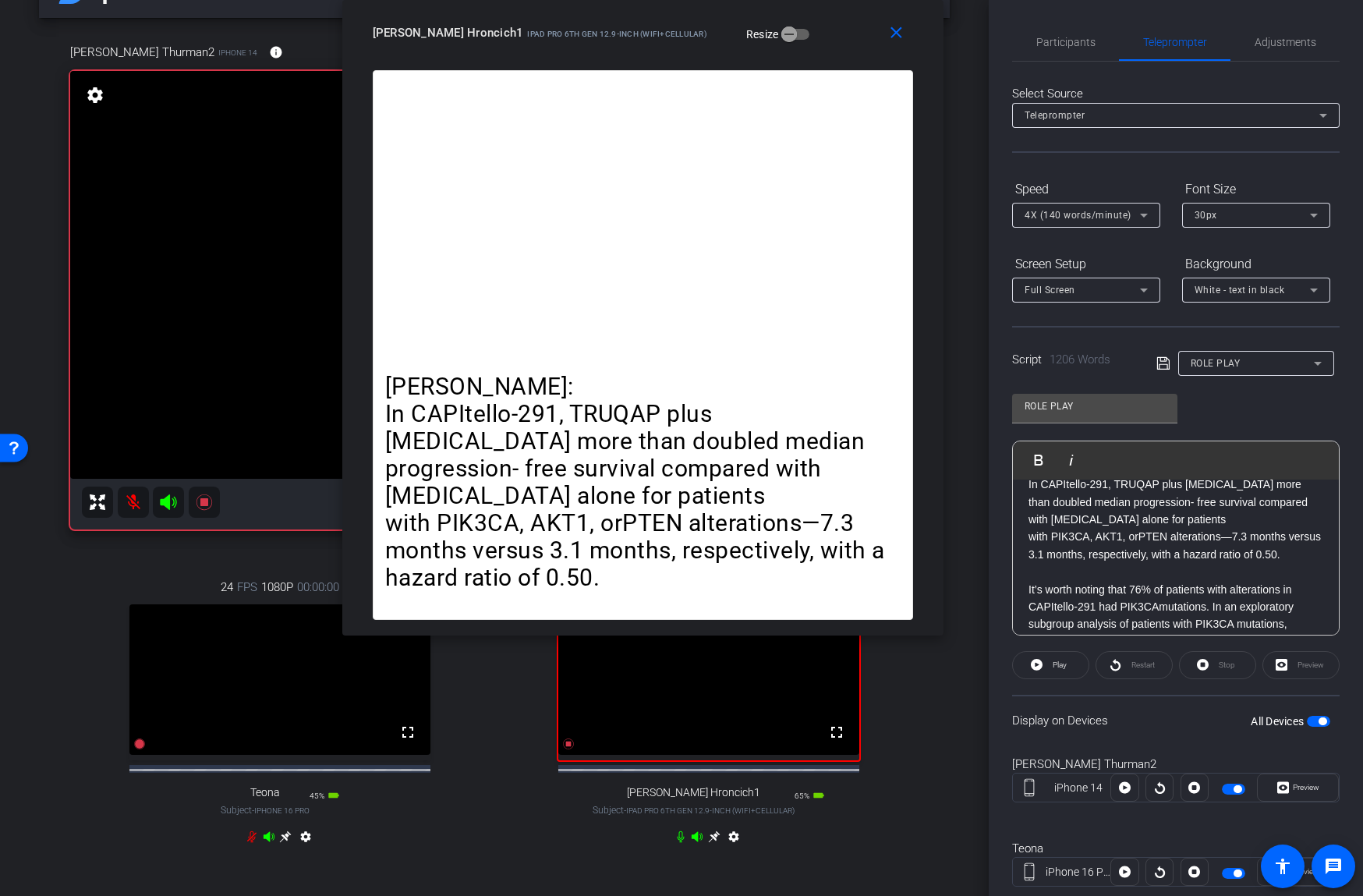
drag, startPoint x: 979, startPoint y: 183, endPoint x: 641, endPoint y: 4, distance: 382.5
click at [641, 4] on div "close [PERSON_NAME] Hroncich1 iPad Pro 6th Gen 12.9-inch (WiFi+Cellular) Resize" at bounding box center [642, 35] width 601 height 71
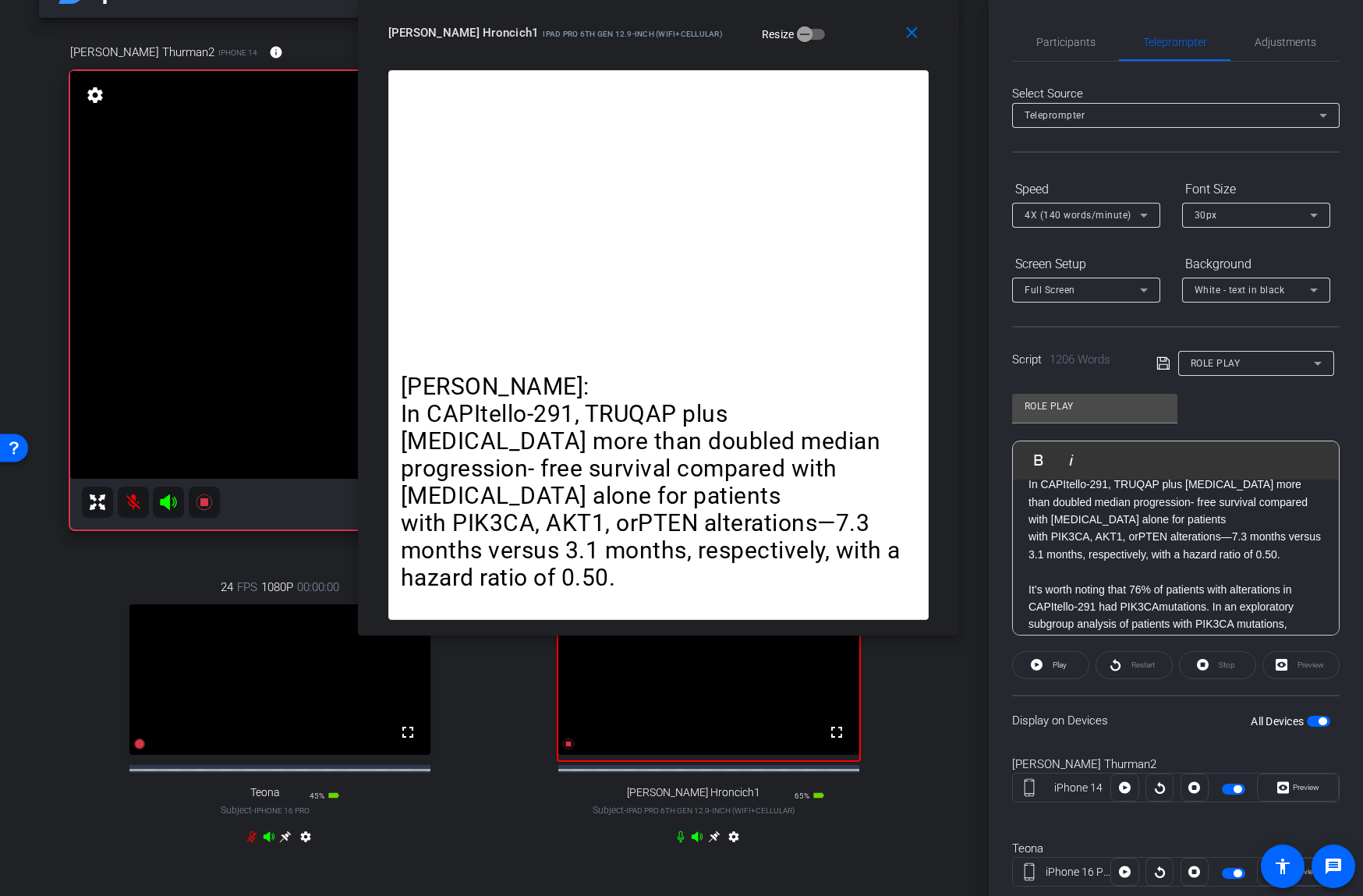
drag, startPoint x: 837, startPoint y: 30, endPoint x: 874, endPoint y: 28, distance: 37.1
click at [872, 25] on div "[PERSON_NAME] Hroncich1 iPad Pro 6th Gen 12.9-inch (WiFi+Cellular) Resize" at bounding box center [664, 32] width 552 height 28
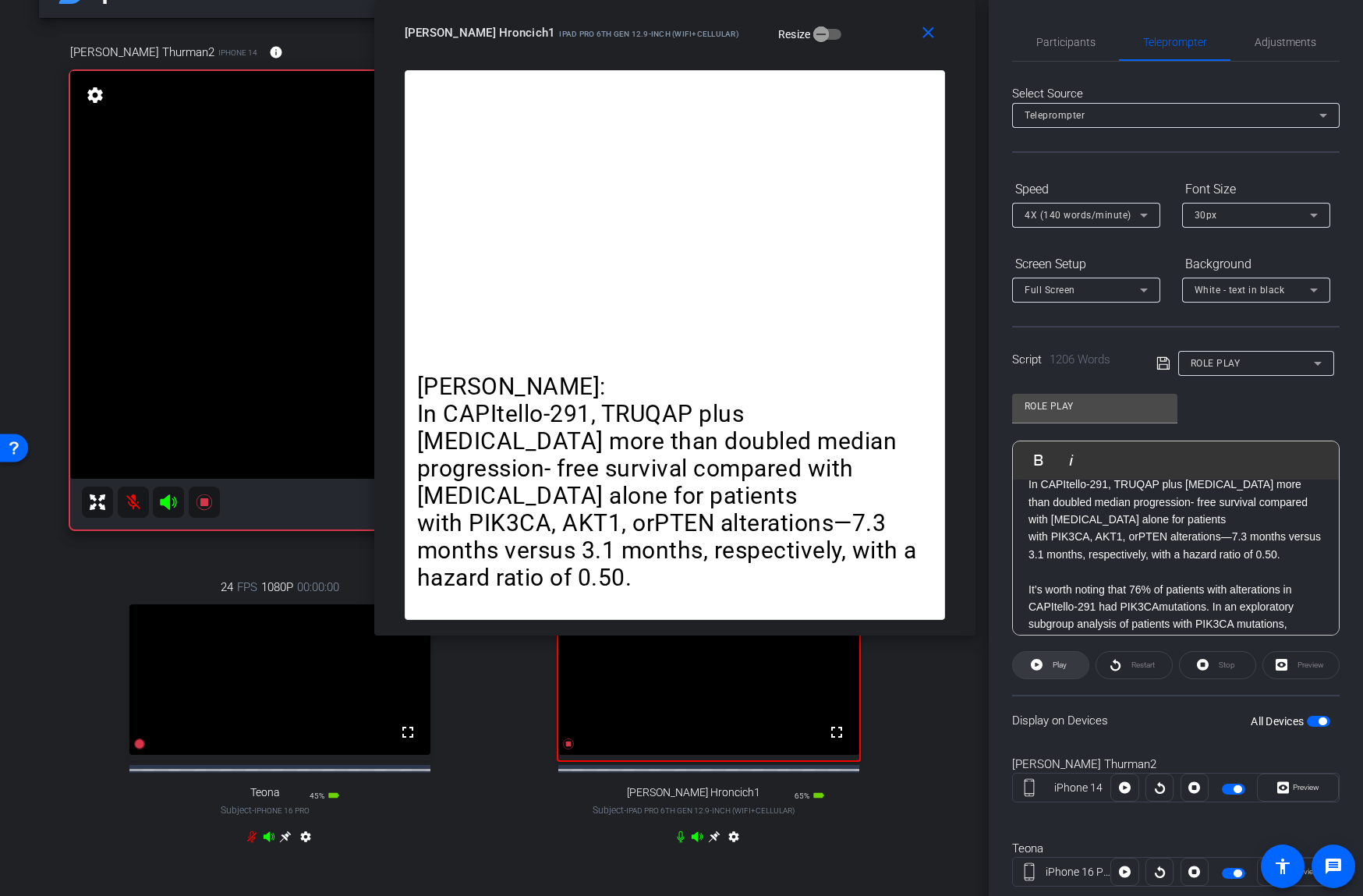
click at [1068, 670] on span at bounding box center [1050, 665] width 75 height 37
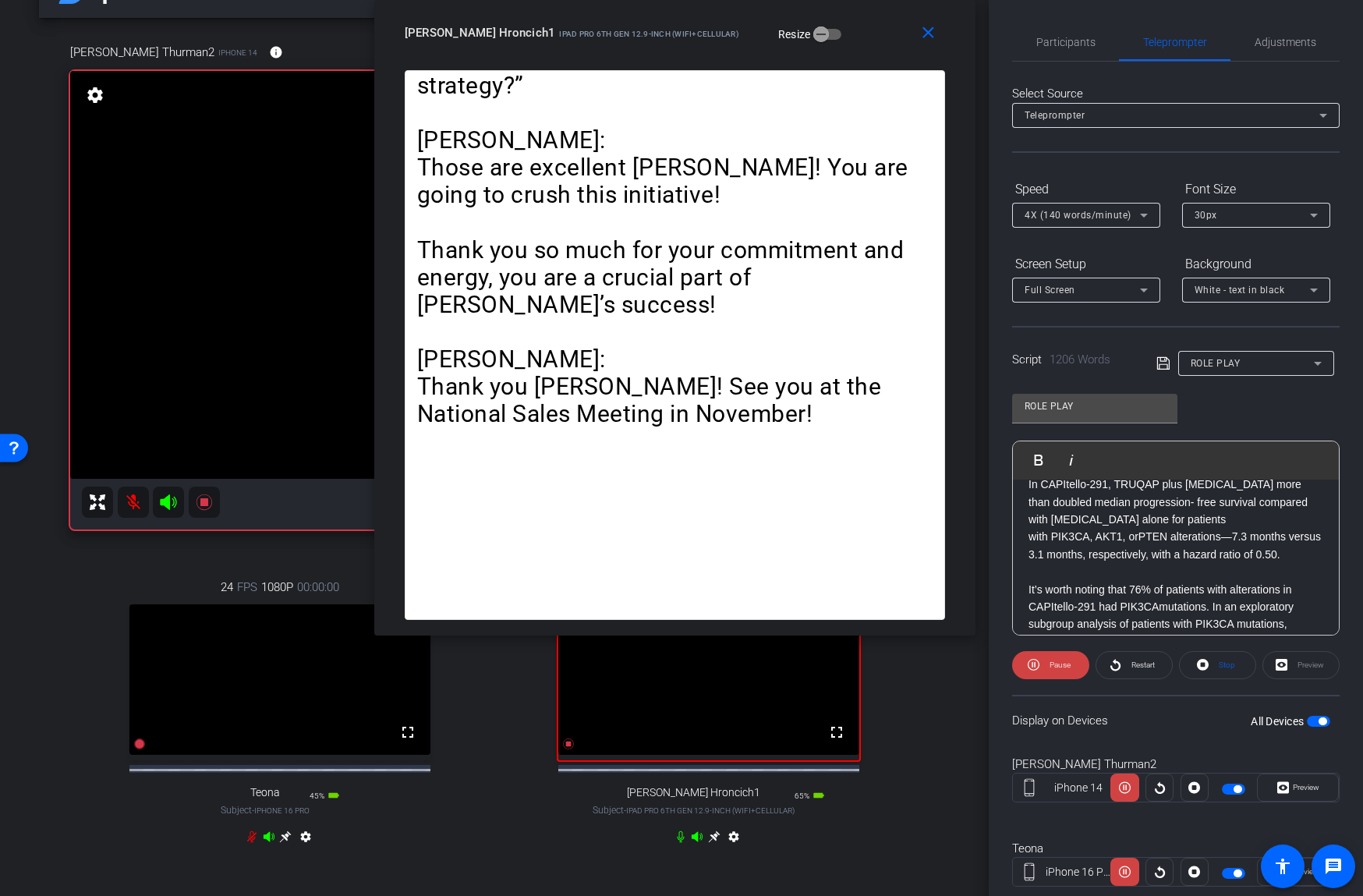
click at [1066, 670] on span "Pause" at bounding box center [1057, 665] width 25 height 22
click at [1066, 669] on span at bounding box center [1050, 665] width 75 height 37
click at [1067, 669] on span "Pause" at bounding box center [1057, 665] width 25 height 22
click at [1068, 669] on span at bounding box center [1050, 665] width 75 height 37
click at [1125, 662] on span at bounding box center [1134, 665] width 75 height 37
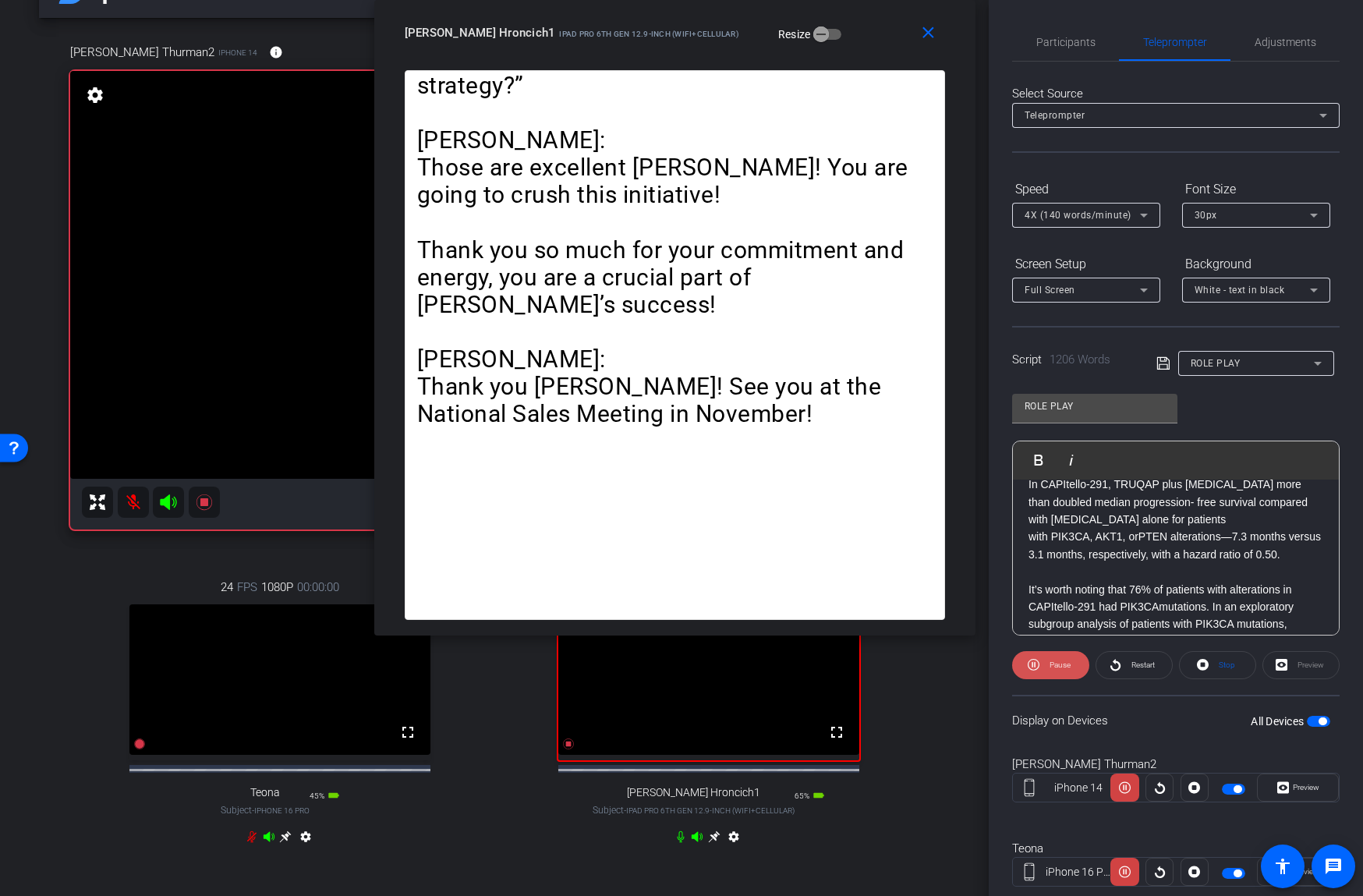
click at [1058, 665] on span "Pause" at bounding box center [1060, 664] width 21 height 9
click at [1076, 41] on span "Participants" at bounding box center [1065, 41] width 59 height 11
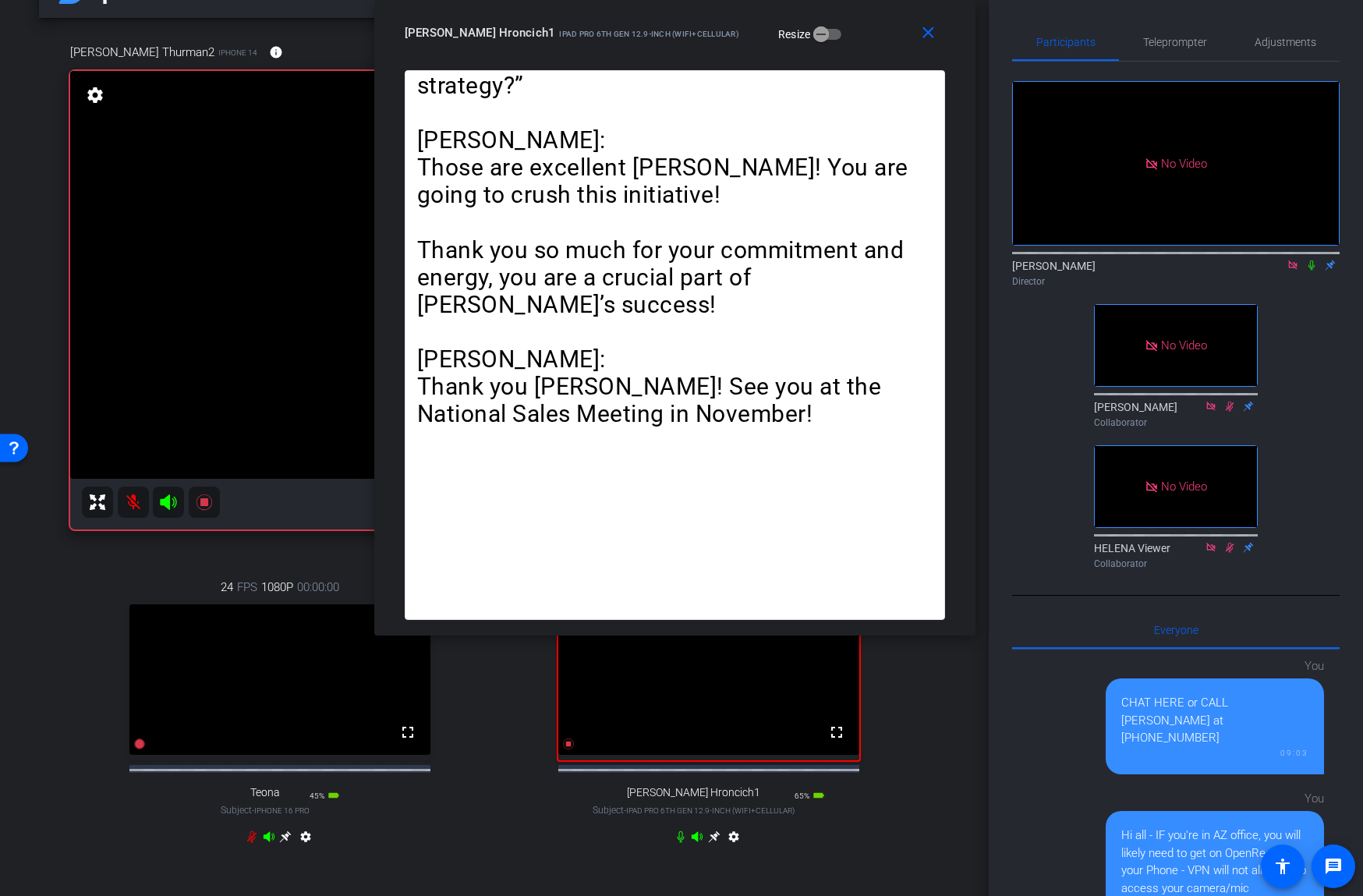
click at [1312, 265] on icon at bounding box center [1311, 264] width 12 height 11
click at [1171, 44] on span "Teleprompter" at bounding box center [1175, 41] width 64 height 11
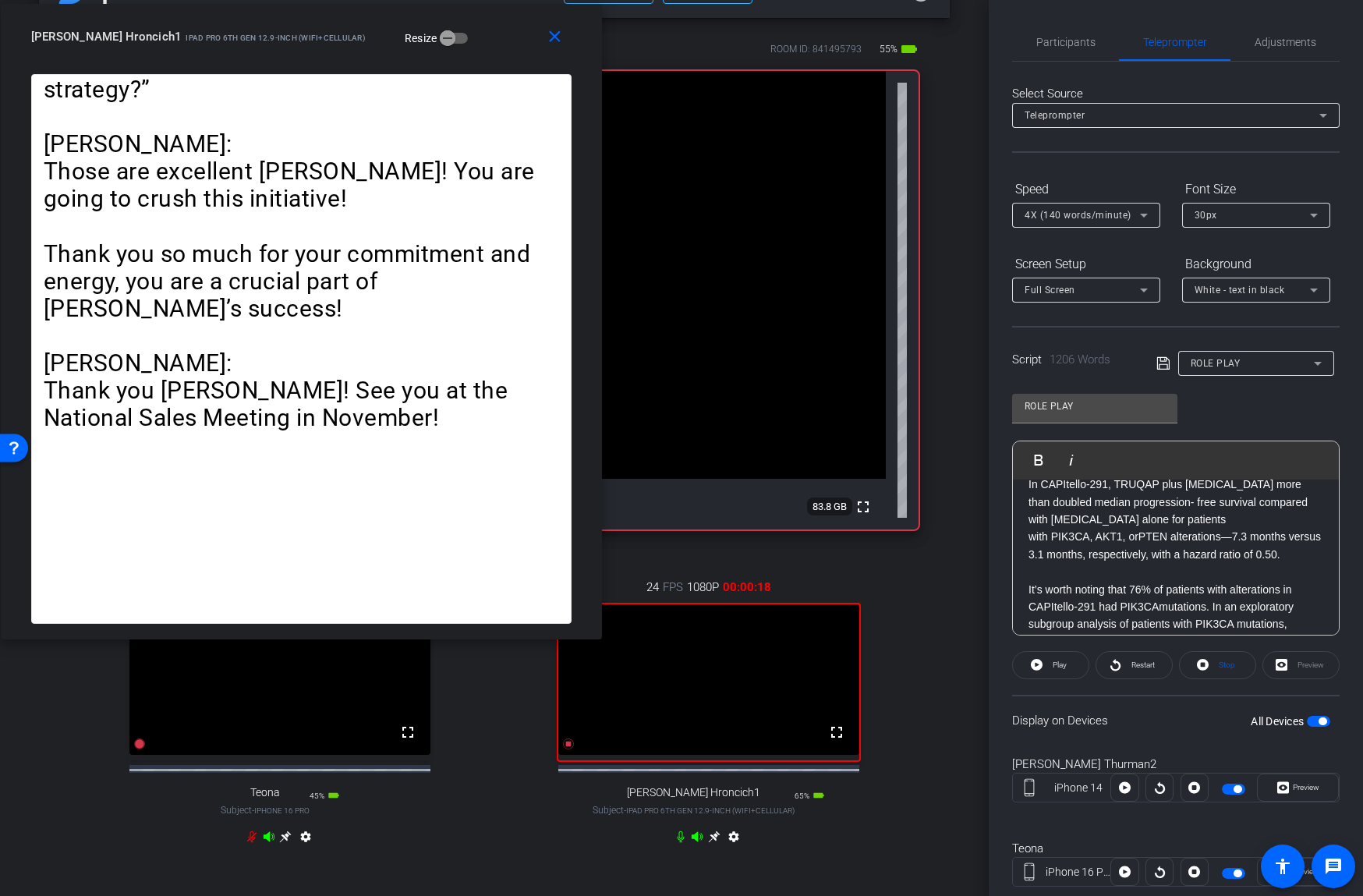
drag, startPoint x: 859, startPoint y: 45, endPoint x: 415, endPoint y: 55, distance: 444.1
click at [415, 46] on div "[PERSON_NAME] Hroncich1 iPad Pro 6th Gen 12.9-inch (WiFi+Cellular) Resize" at bounding box center [306, 36] width 552 height 28
click at [1061, 661] on span "Play" at bounding box center [1059, 664] width 14 height 9
click at [1060, 663] on span "Pause" at bounding box center [1060, 664] width 21 height 9
click at [1059, 663] on span "Play" at bounding box center [1059, 664] width 14 height 9
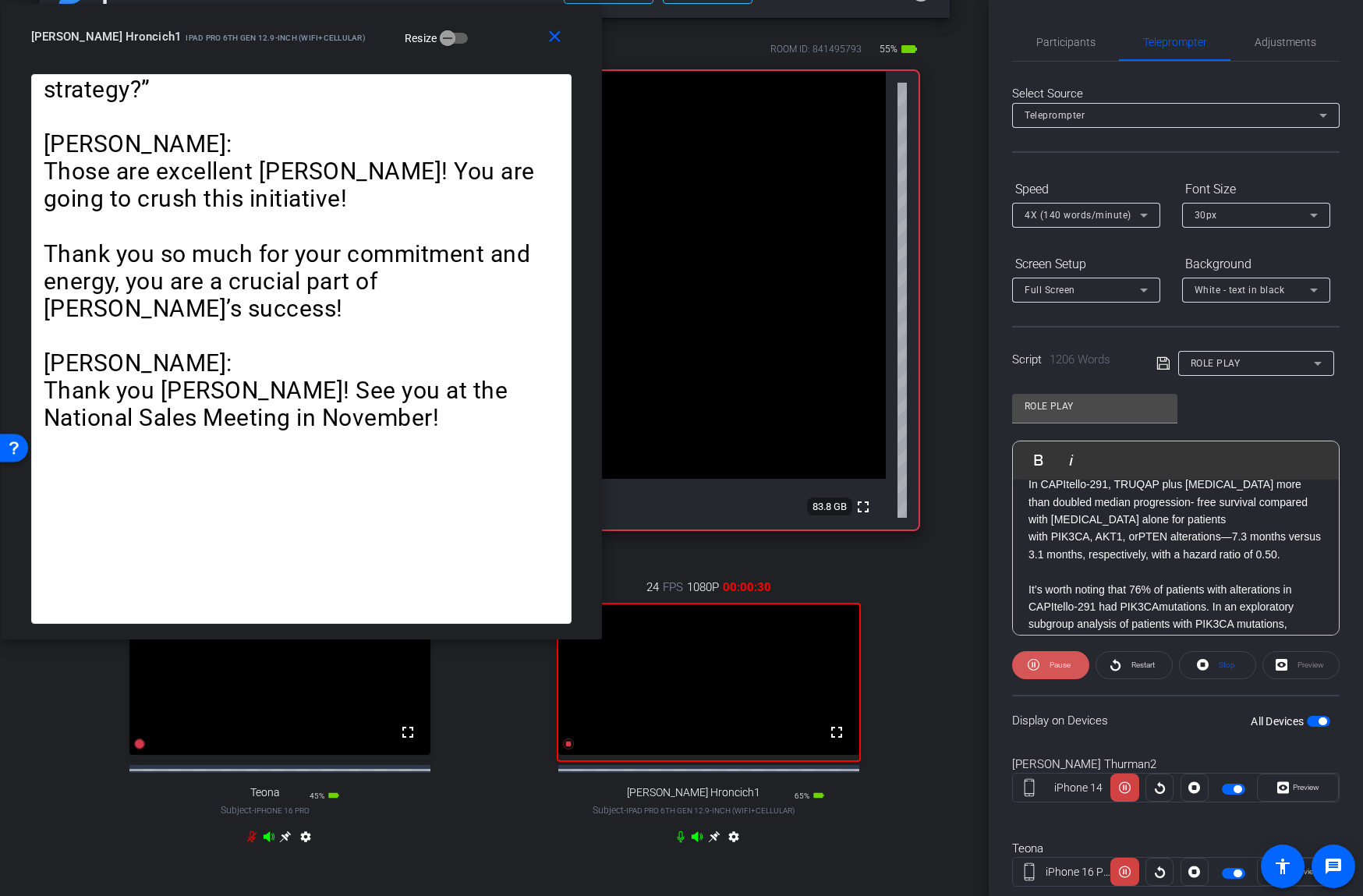
click at [1059, 663] on span "Pause" at bounding box center [1060, 664] width 21 height 9
click at [1129, 663] on span "Restart" at bounding box center [1141, 665] width 28 height 22
click at [1048, 664] on span "Pause" at bounding box center [1057, 665] width 25 height 22
click at [1072, 44] on span "Participants" at bounding box center [1065, 41] width 59 height 11
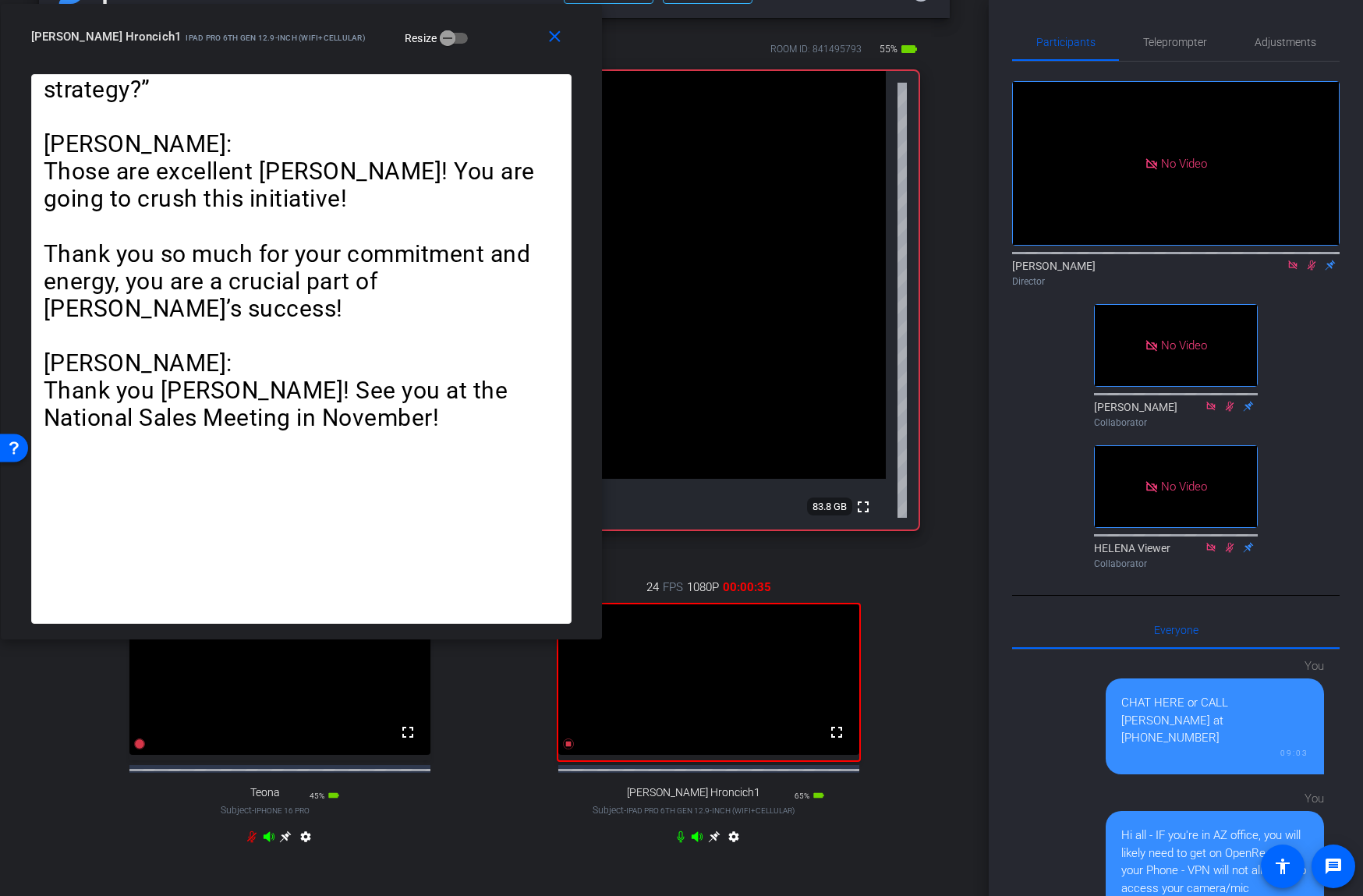
click at [1316, 268] on icon at bounding box center [1311, 264] width 12 height 11
click at [1310, 265] on icon at bounding box center [1311, 264] width 12 height 11
click at [1163, 47] on span "Teleprompter" at bounding box center [1175, 41] width 64 height 11
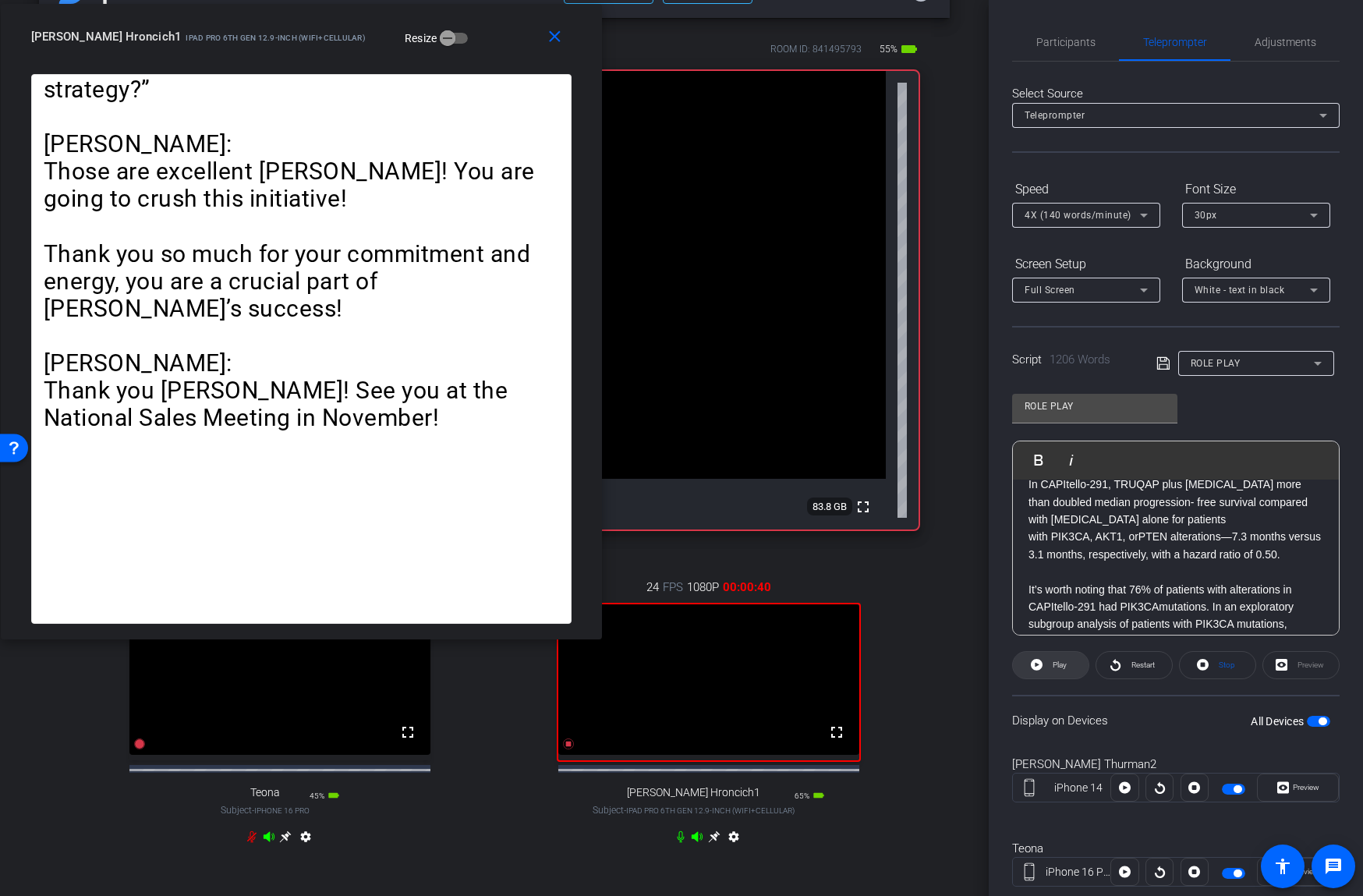
click at [1059, 669] on span "Play" at bounding box center [1057, 665] width 18 height 22
click at [1059, 665] on span "Play" at bounding box center [1059, 664] width 14 height 9
click at [1049, 664] on span "Pause" at bounding box center [1060, 664] width 21 height 9
drag, startPoint x: 1078, startPoint y: 42, endPoint x: 1120, endPoint y: 78, distance: 55.3
click at [1078, 42] on span "Participants" at bounding box center [1065, 41] width 59 height 11
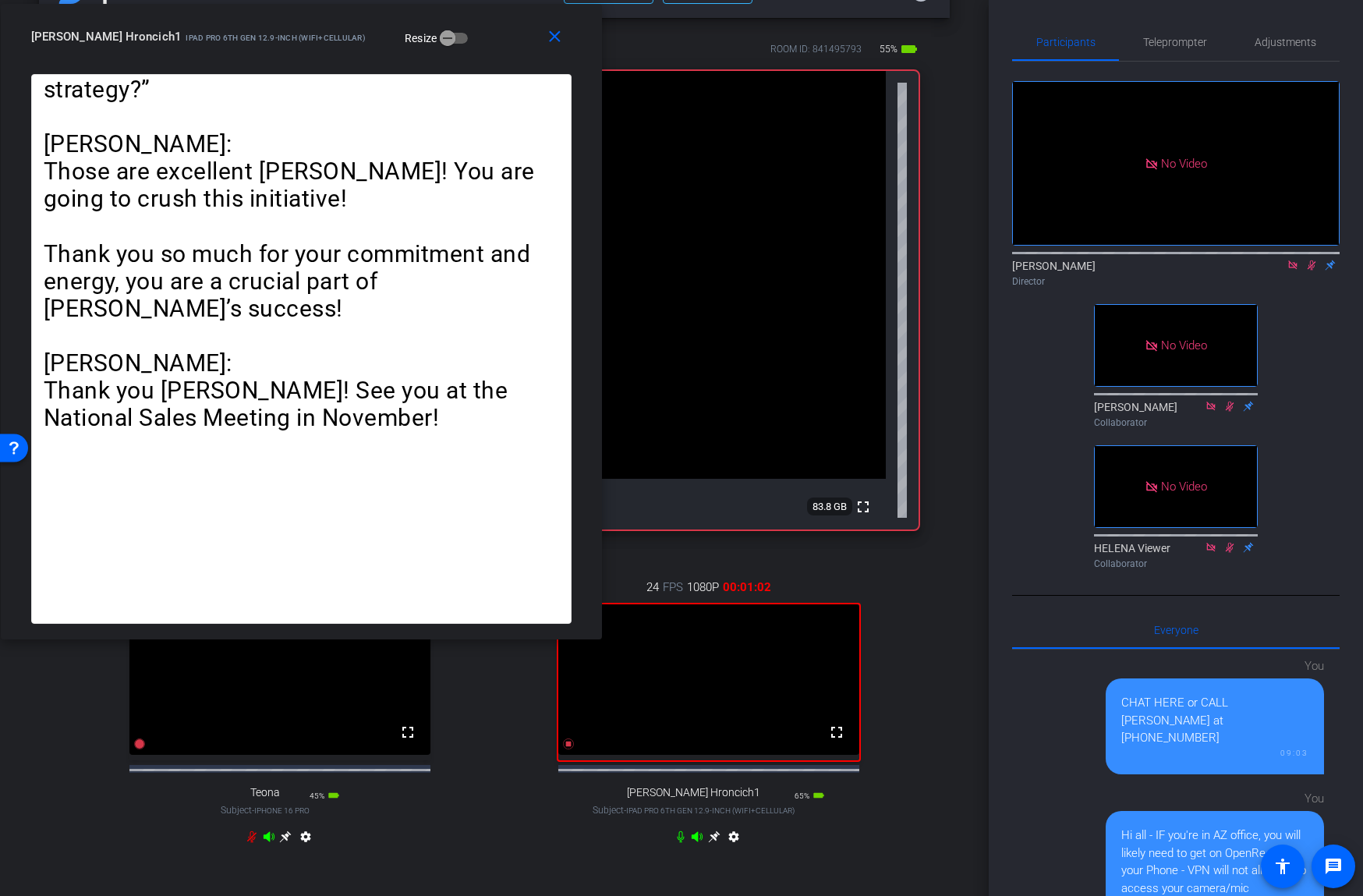
click at [1314, 264] on icon at bounding box center [1311, 264] width 12 height 11
drag, startPoint x: 1310, startPoint y: 264, endPoint x: 1232, endPoint y: 114, distance: 169.1
click at [1310, 264] on icon at bounding box center [1311, 264] width 12 height 11
click at [1182, 37] on span "Teleprompter" at bounding box center [1175, 41] width 64 height 11
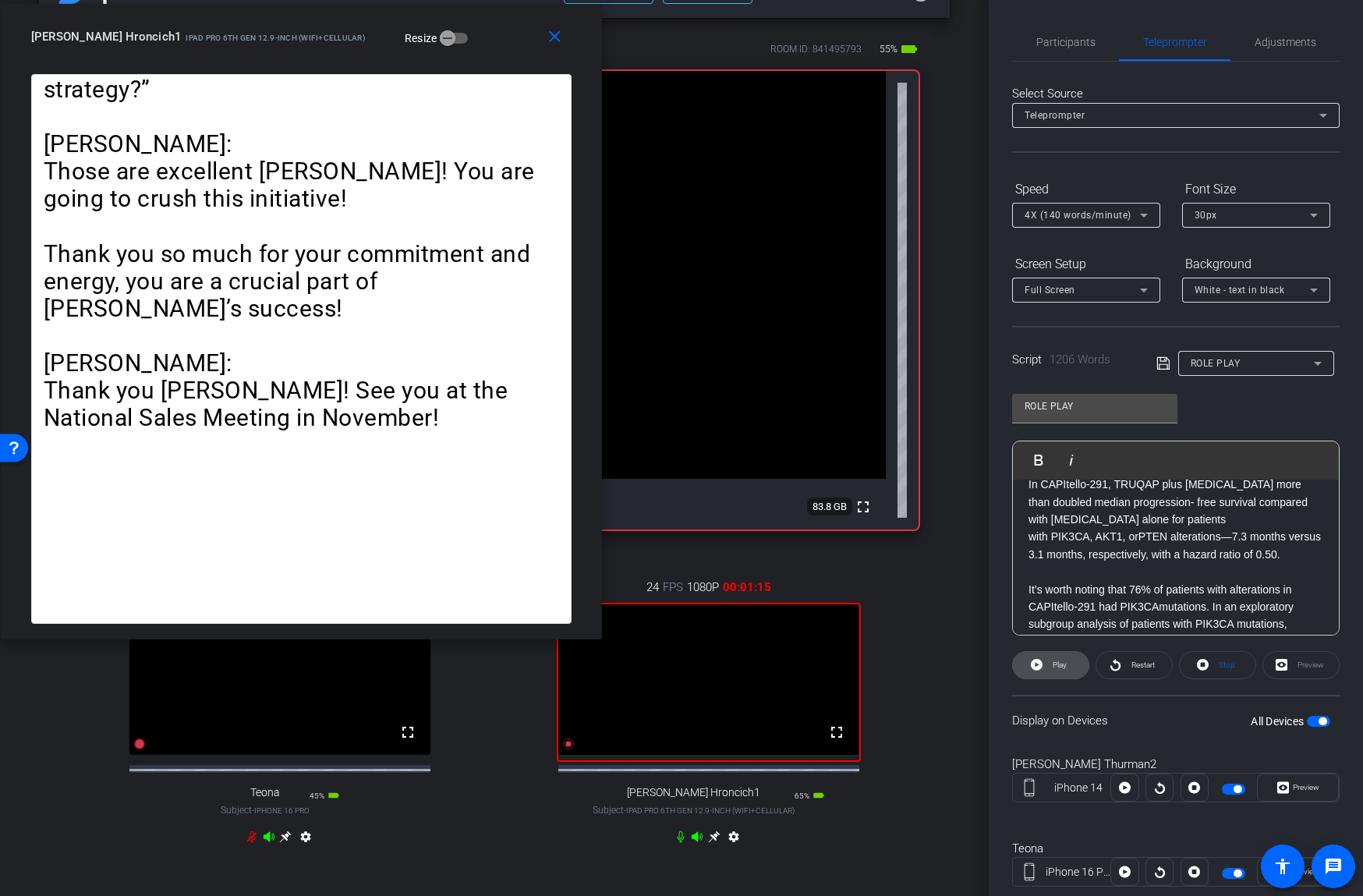
click at [1058, 660] on span "Play" at bounding box center [1059, 664] width 14 height 9
click at [1134, 658] on span "Restart" at bounding box center [1141, 665] width 28 height 22
click at [1073, 661] on span at bounding box center [1050, 665] width 77 height 37
click at [1068, 662] on span at bounding box center [1050, 665] width 75 height 37
click at [1056, 662] on span "Pause" at bounding box center [1060, 664] width 21 height 9
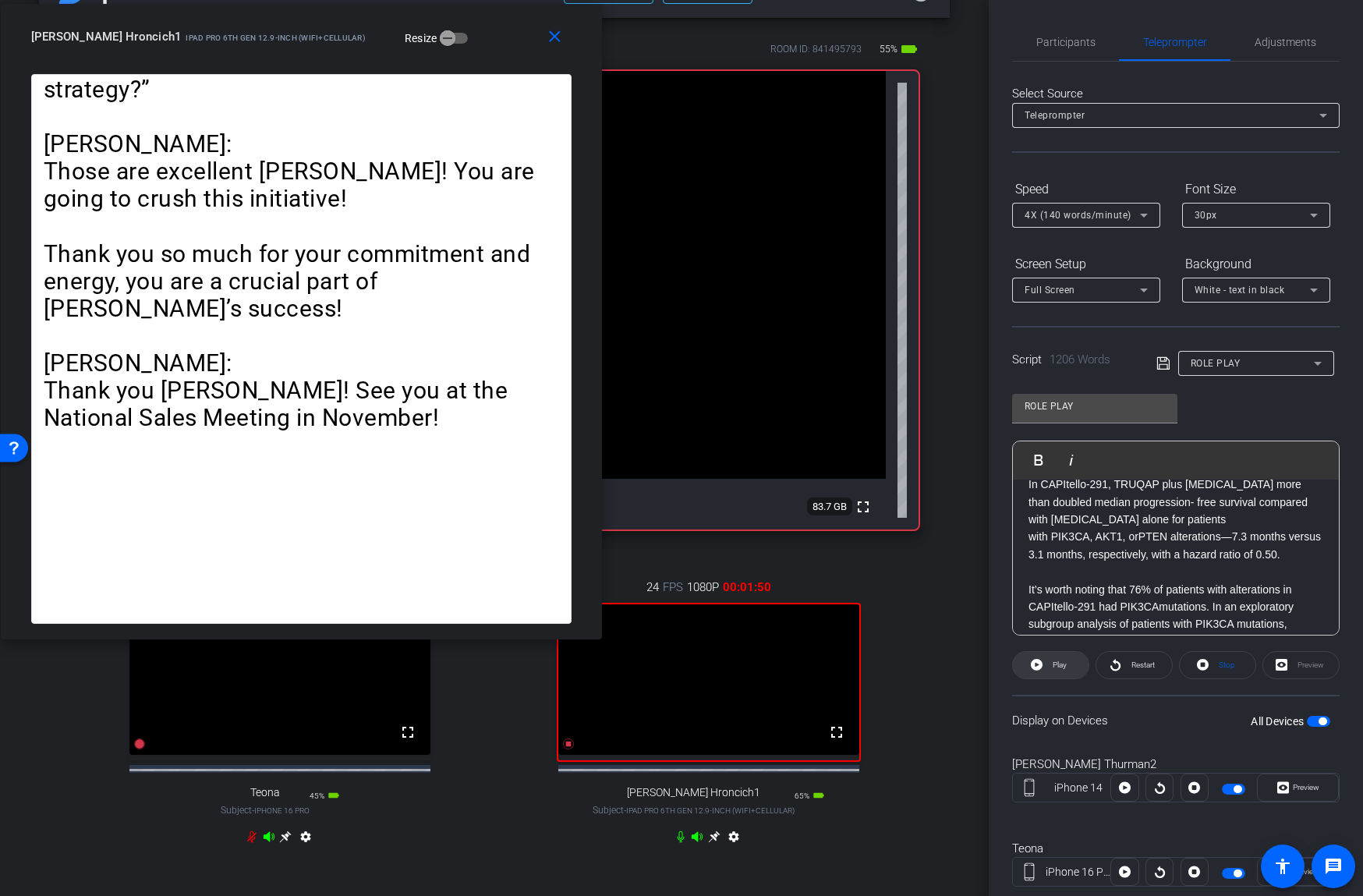
click at [1053, 662] on span "Play" at bounding box center [1059, 664] width 14 height 9
click at [1053, 662] on span "Pause" at bounding box center [1060, 664] width 21 height 9
click at [1053, 662] on span "Play" at bounding box center [1059, 664] width 14 height 9
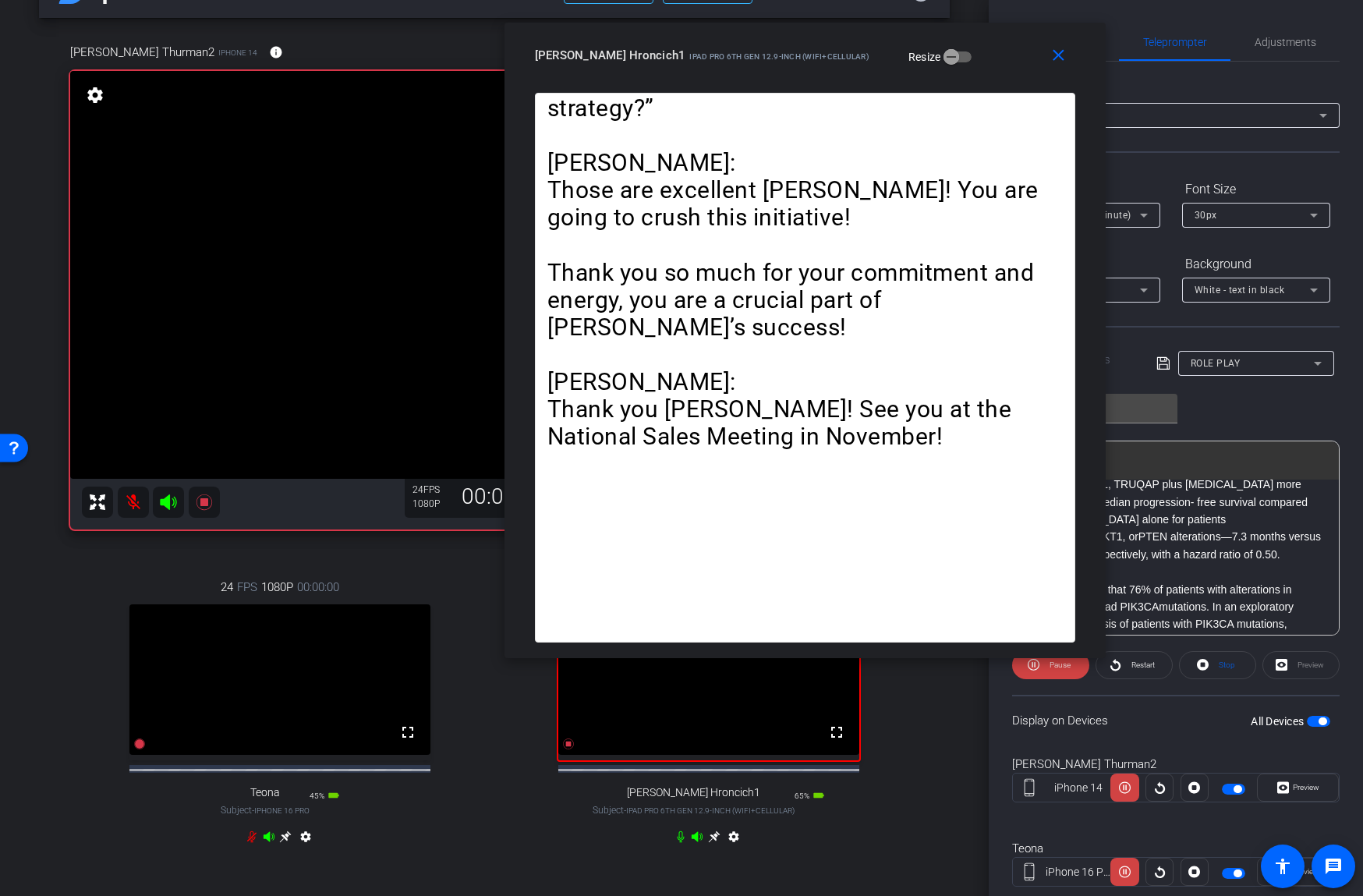
drag, startPoint x: 482, startPoint y: 24, endPoint x: 980, endPoint y: 55, distance: 499.0
click at [985, 44] on div "[PERSON_NAME] Hroncich1 iPad Pro 6th Gen 12.9-inch (WiFi+Cellular) Resize" at bounding box center [811, 55] width 552 height 28
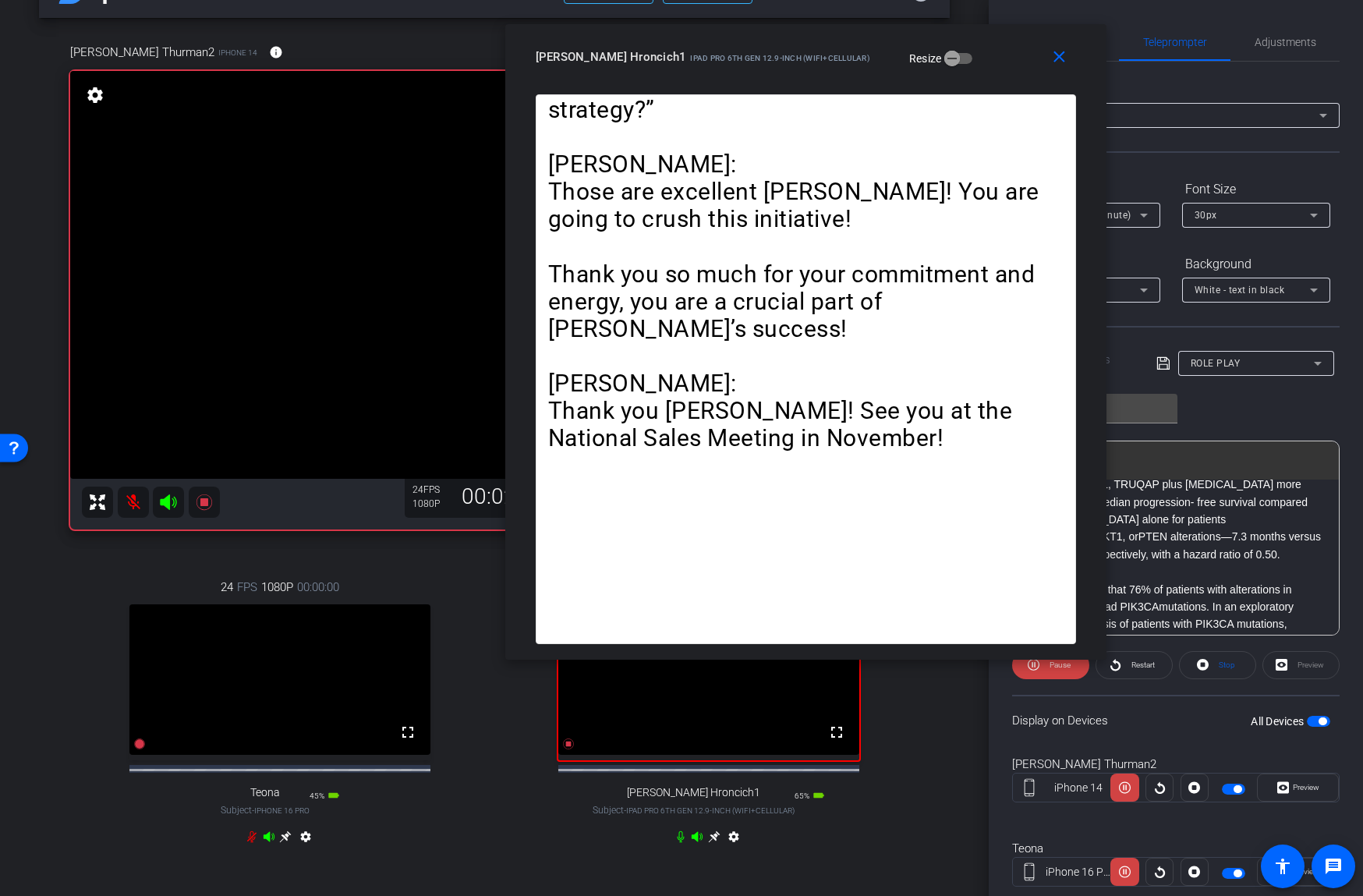
click at [126, 503] on mat-icon at bounding box center [133, 502] width 31 height 31
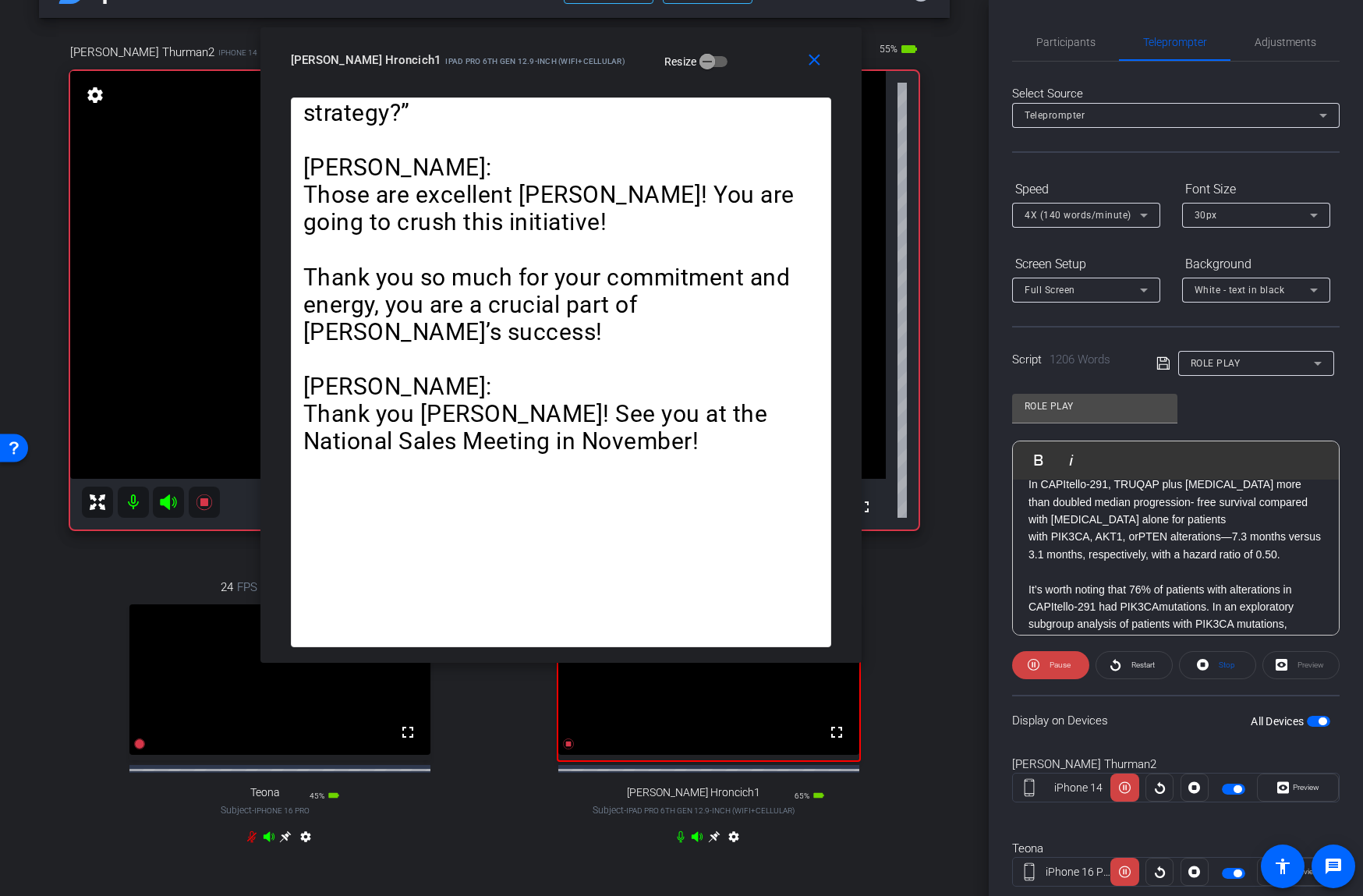
drag, startPoint x: 1003, startPoint y: 42, endPoint x: 945, endPoint y: 46, distance: 58.1
click at [714, 45] on div "close [PERSON_NAME] Hroncich1 iPad Pro 6th Gen 12.9-inch (WiFi+Cellular) Resize" at bounding box center [560, 62] width 601 height 71
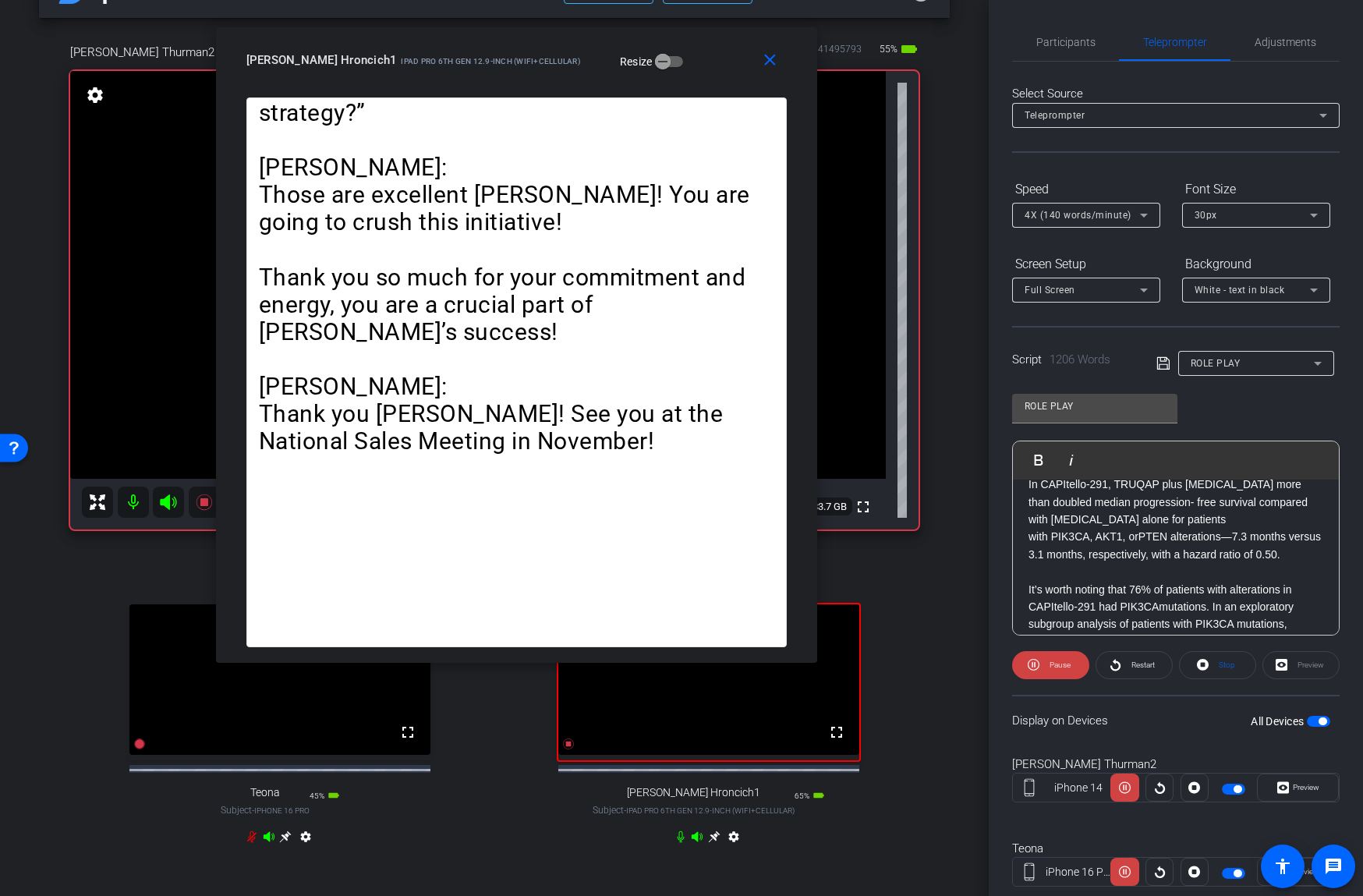
drag, startPoint x: 1053, startPoint y: 45, endPoint x: 1138, endPoint y: 80, distance: 91.9
click at [1054, 45] on span "Participants" at bounding box center [1065, 41] width 59 height 11
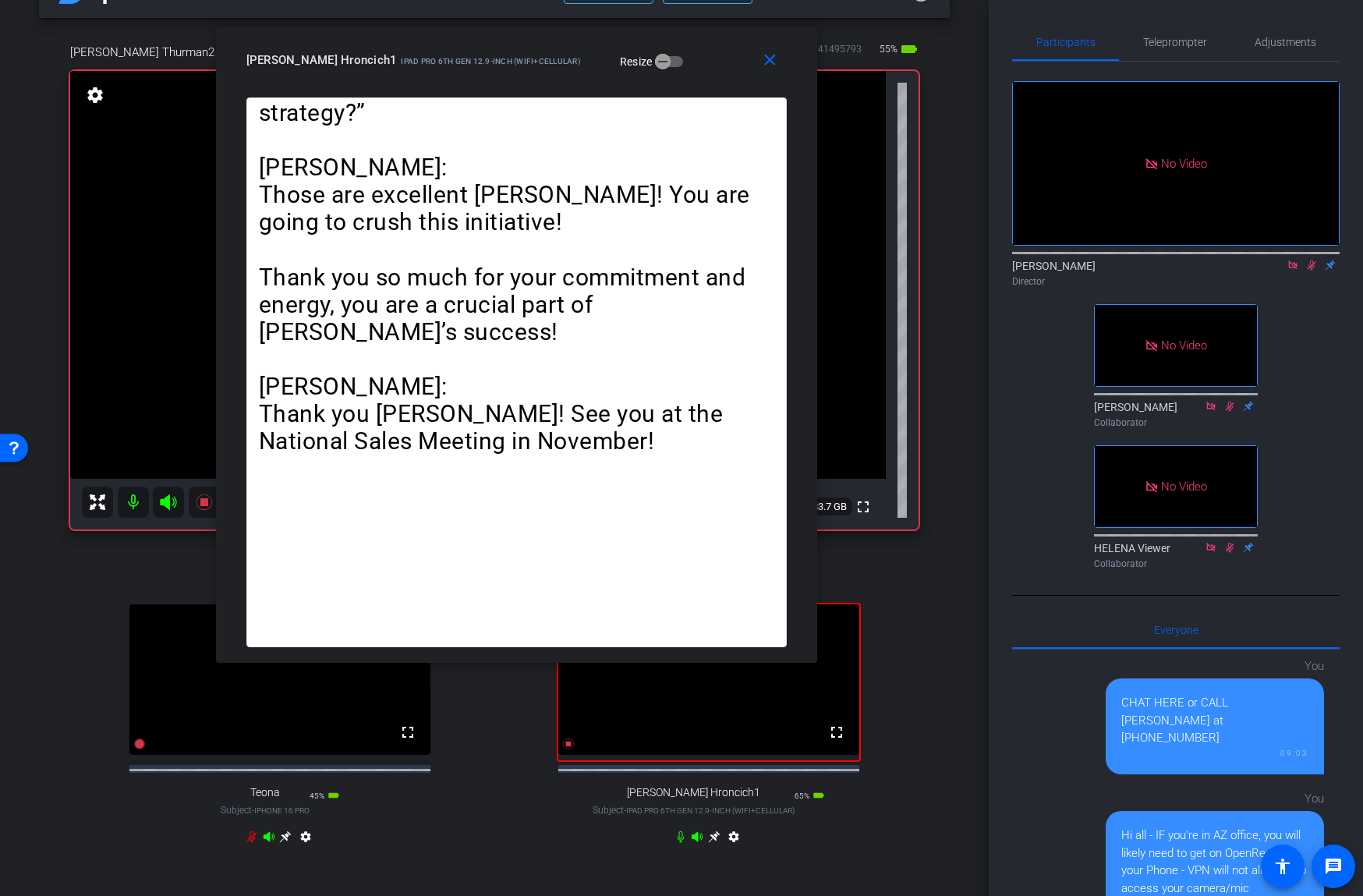
click at [1312, 264] on icon at bounding box center [1311, 265] width 9 height 10
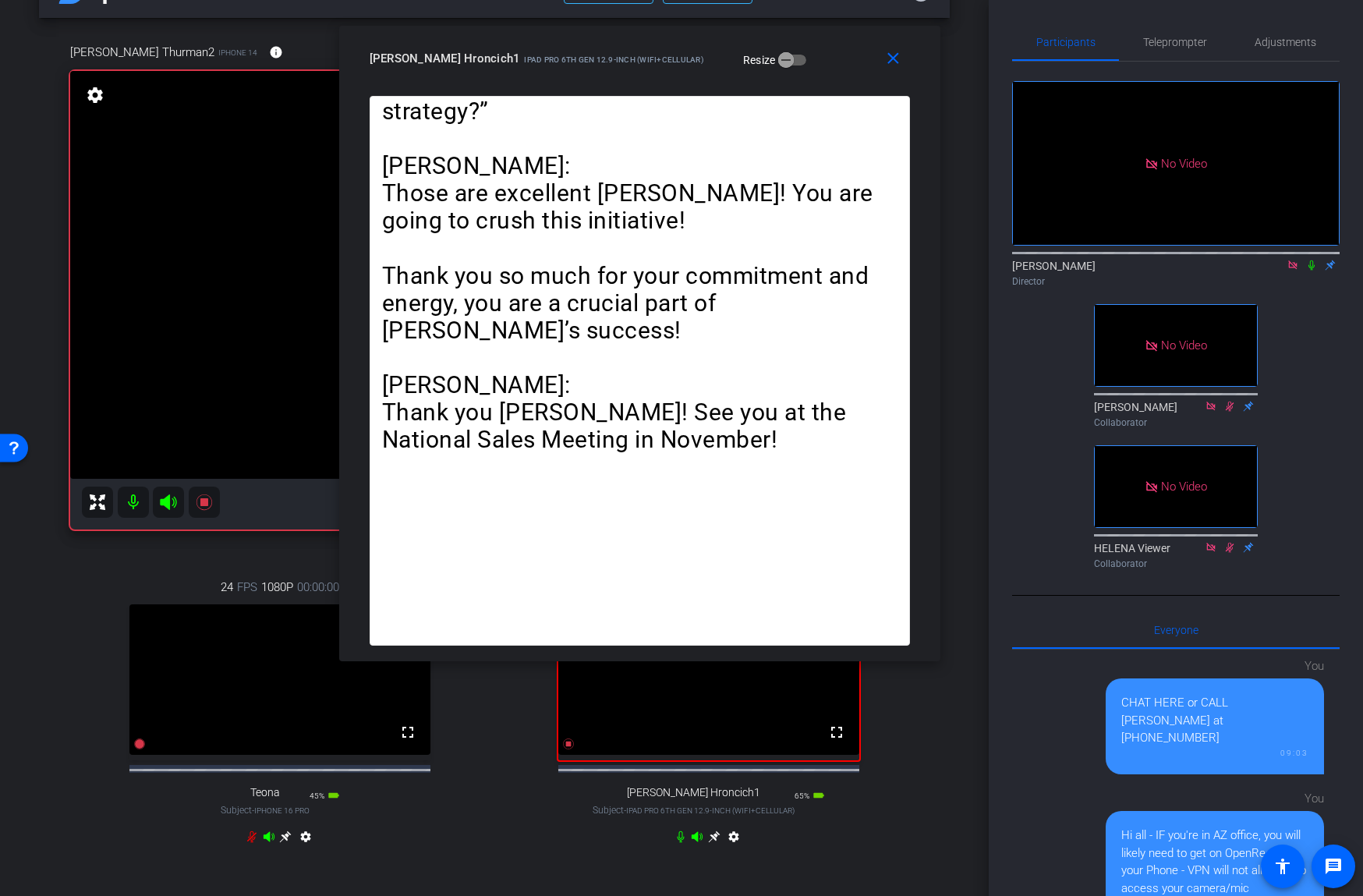
drag, startPoint x: 688, startPoint y: 50, endPoint x: 827, endPoint y: 47, distance: 139.0
click at [825, 47] on div "[PERSON_NAME] Hroncich1 iPad Pro 6th Gen 12.9-inch (WiFi+Cellular) Resize" at bounding box center [645, 58] width 552 height 28
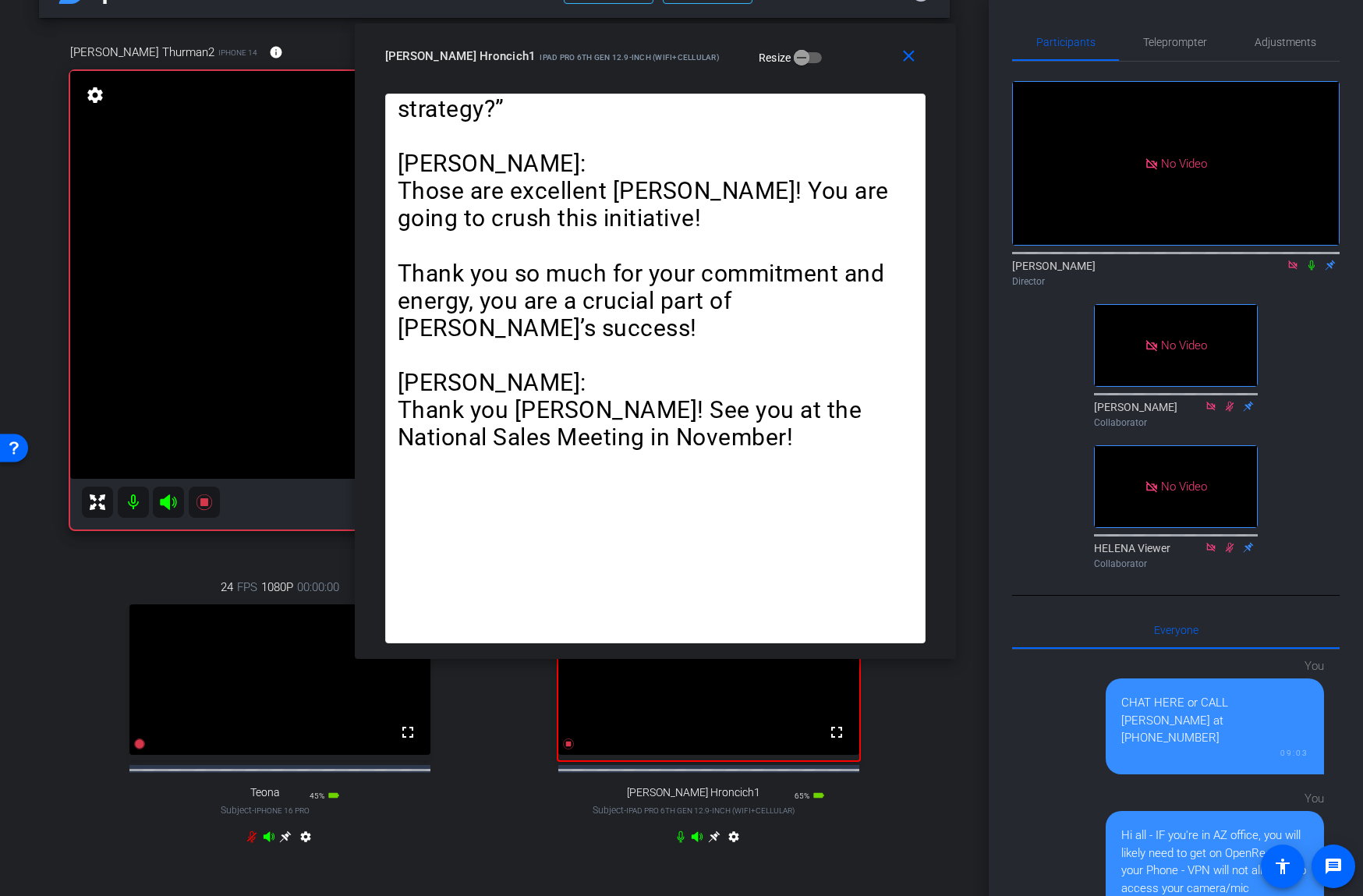
drag, startPoint x: 1172, startPoint y: 45, endPoint x: 1152, endPoint y: 166, distance: 122.6
click at [1172, 47] on span "Teleprompter" at bounding box center [1175, 41] width 64 height 11
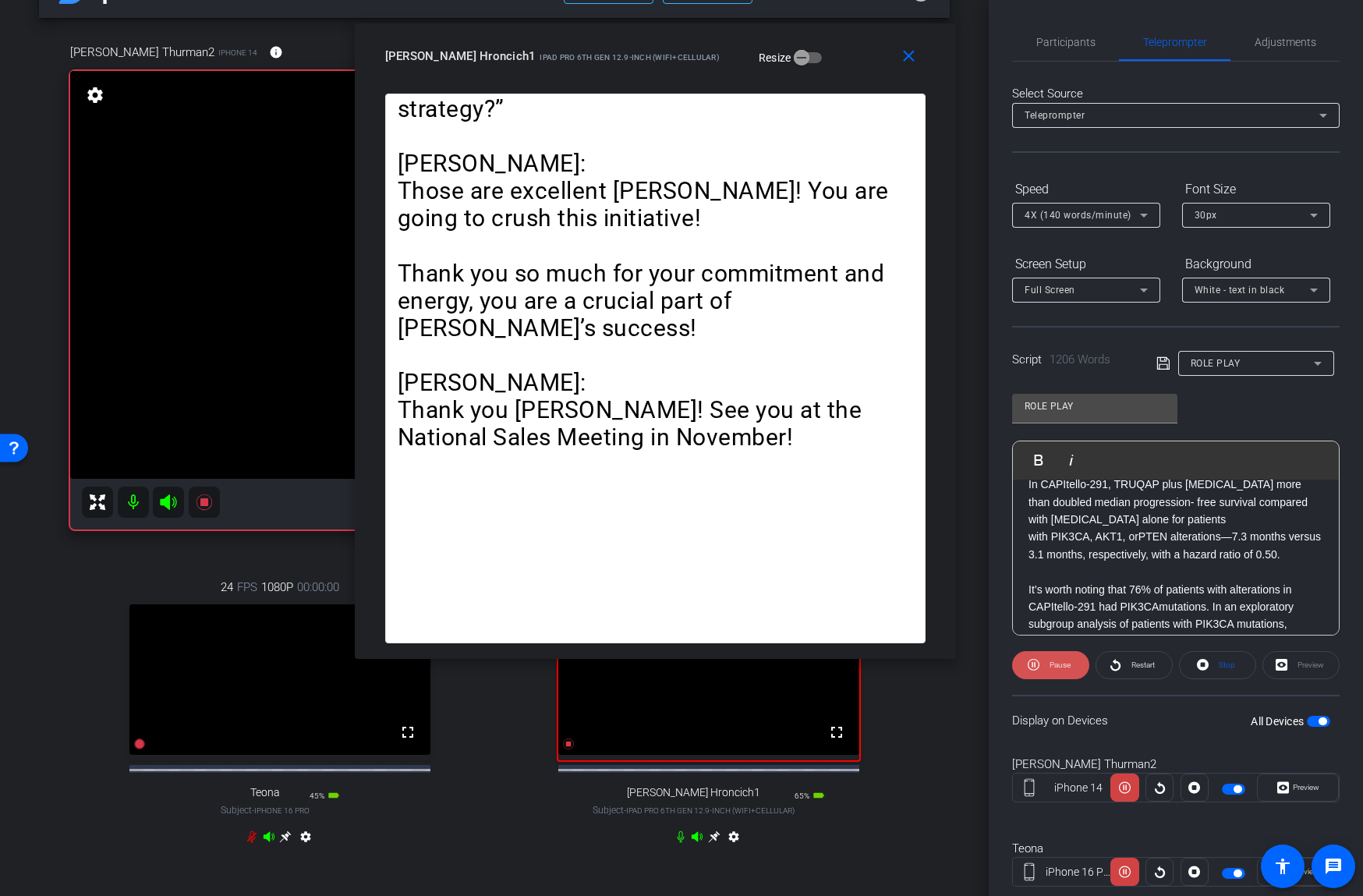
click at [1058, 664] on span "Pause" at bounding box center [1060, 664] width 21 height 9
click at [1074, 43] on span "Participants" at bounding box center [1065, 41] width 59 height 11
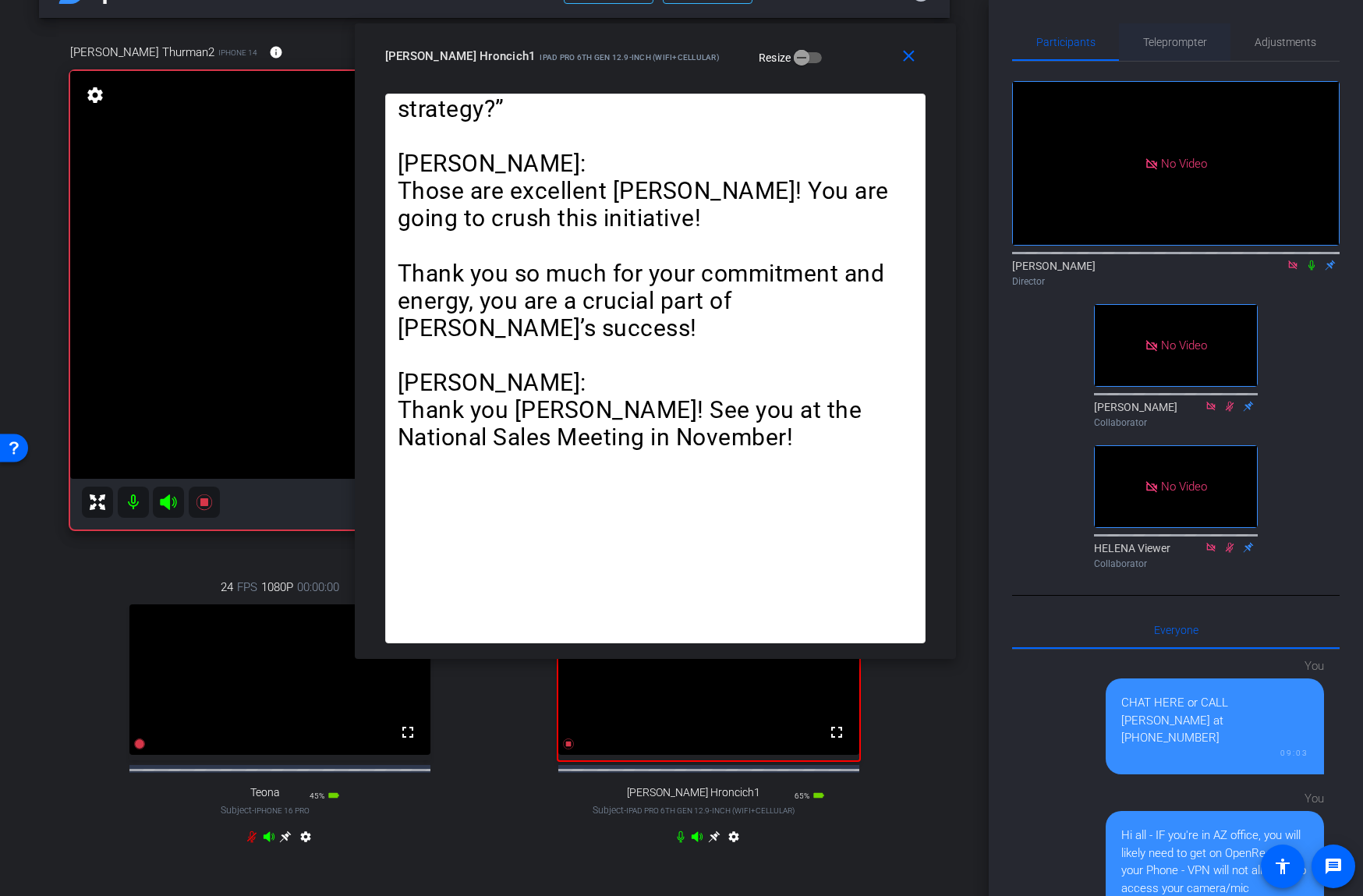
click at [1167, 41] on span "Teleprompter" at bounding box center [1175, 41] width 64 height 11
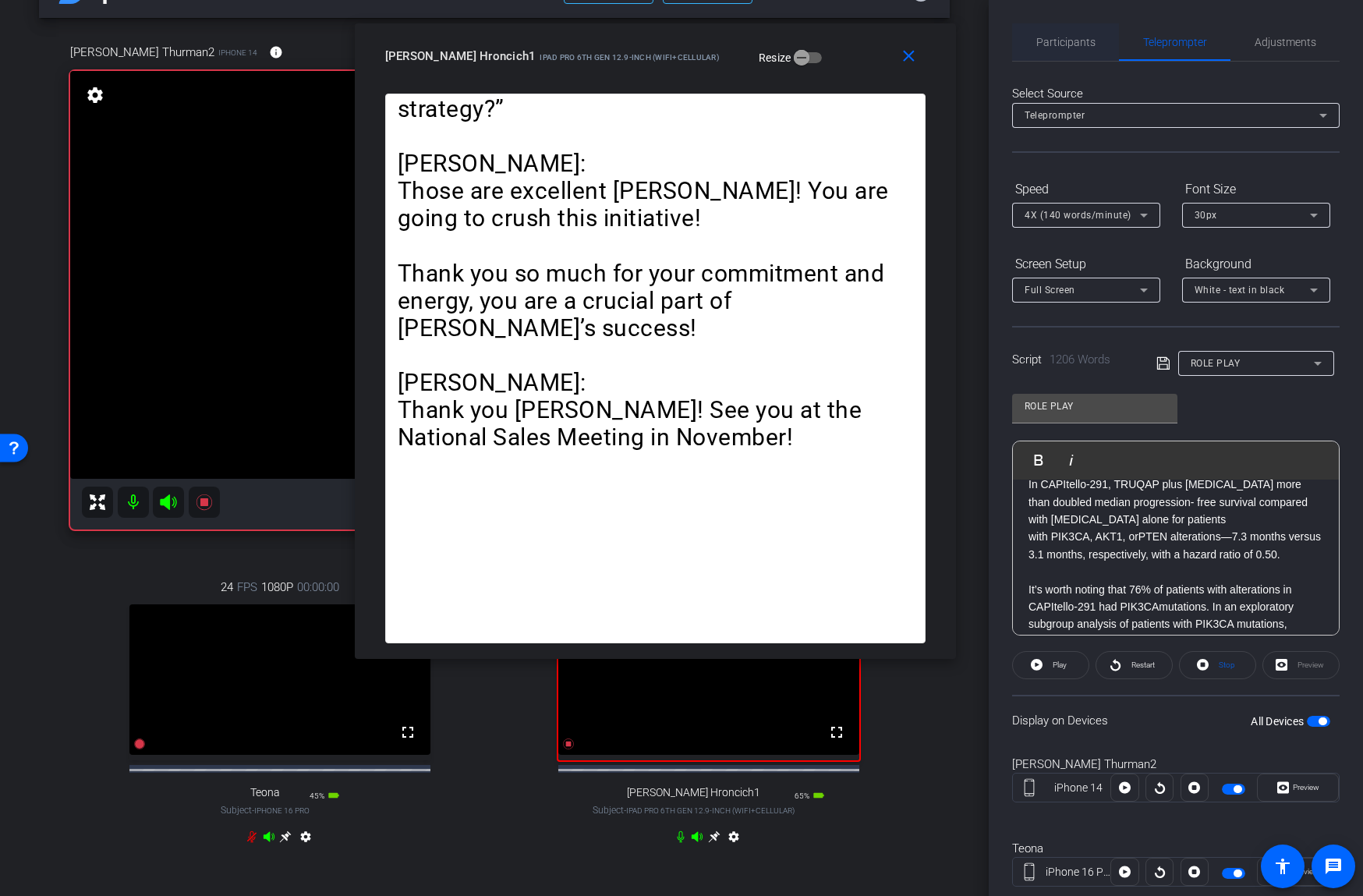
drag, startPoint x: 1079, startPoint y: 45, endPoint x: 1087, endPoint y: 47, distance: 8.2
click at [1079, 45] on span "Participants" at bounding box center [1065, 41] width 59 height 11
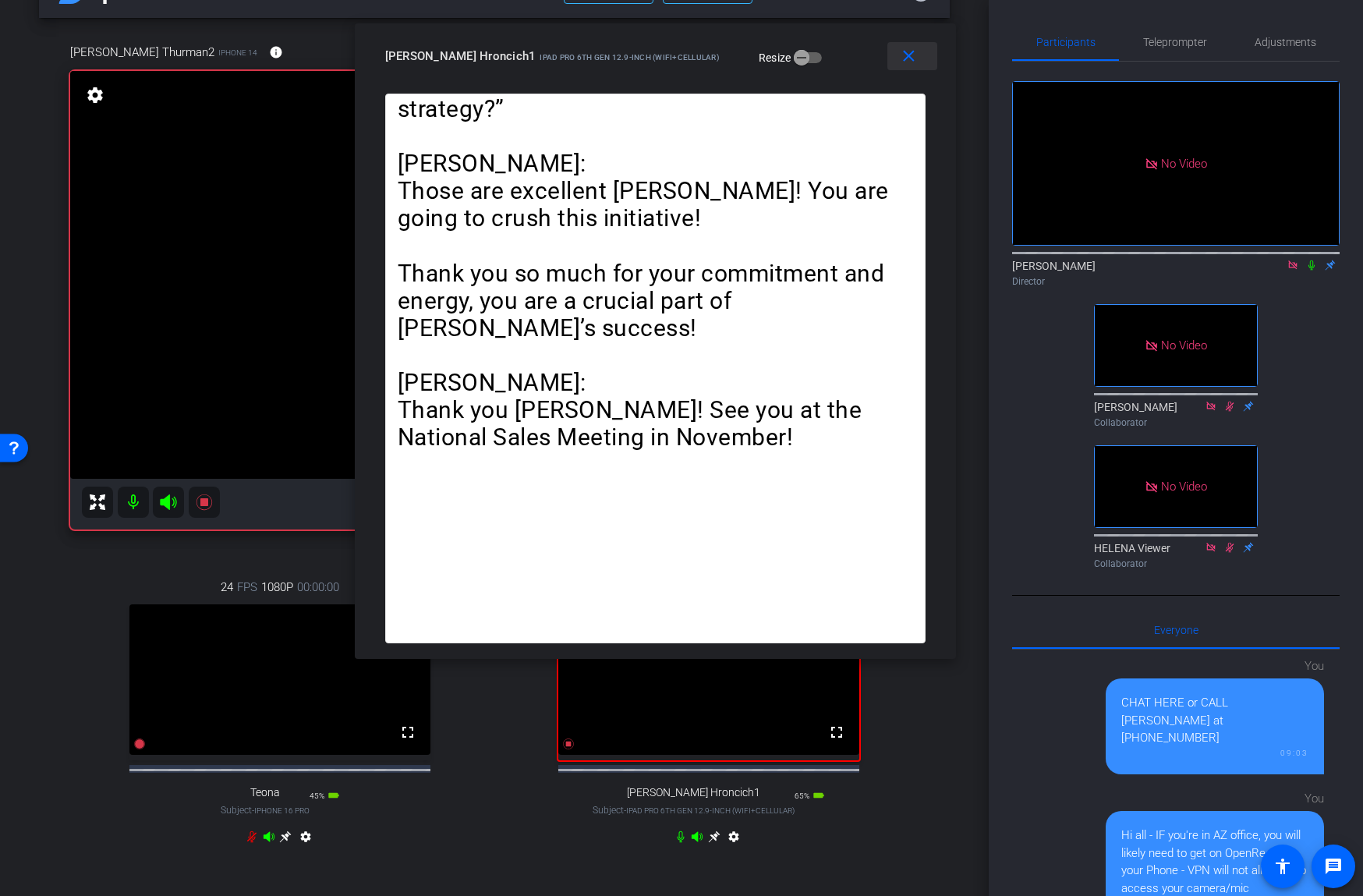
click at [907, 58] on mat-icon "close" at bounding box center [909, 57] width 19 height 19
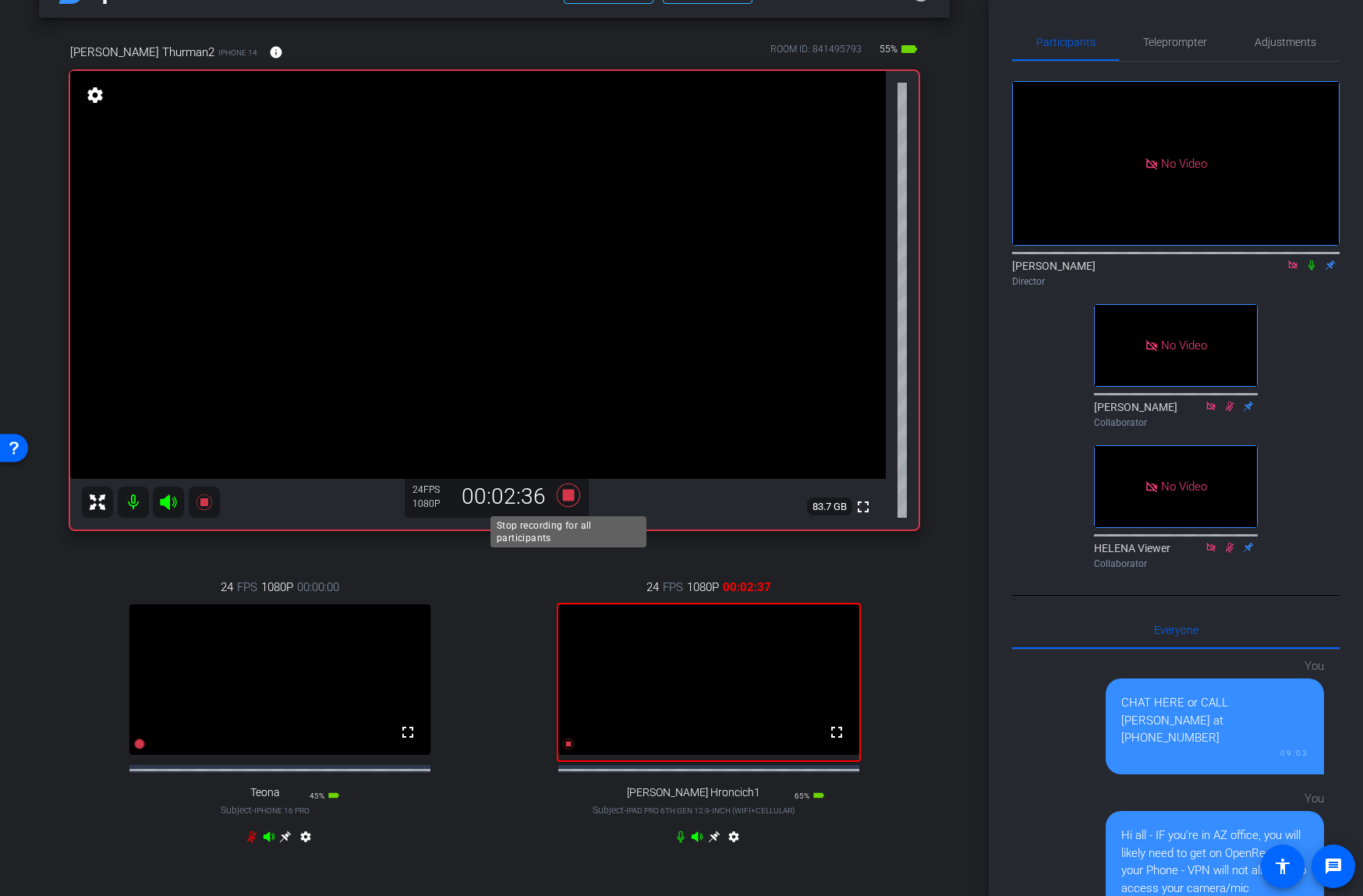
click at [568, 495] on icon at bounding box center [568, 495] width 24 height 24
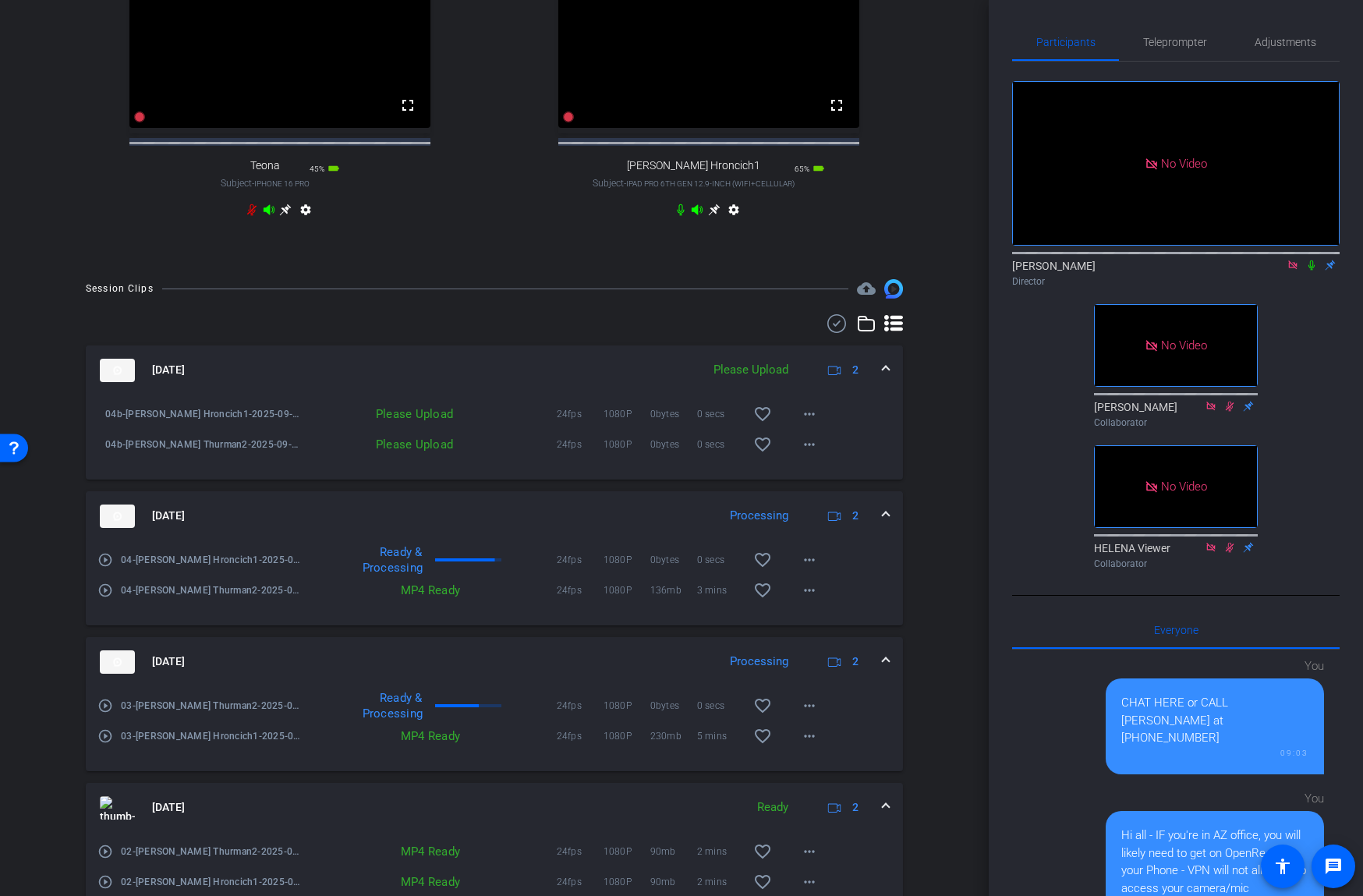
scroll to position [692, 0]
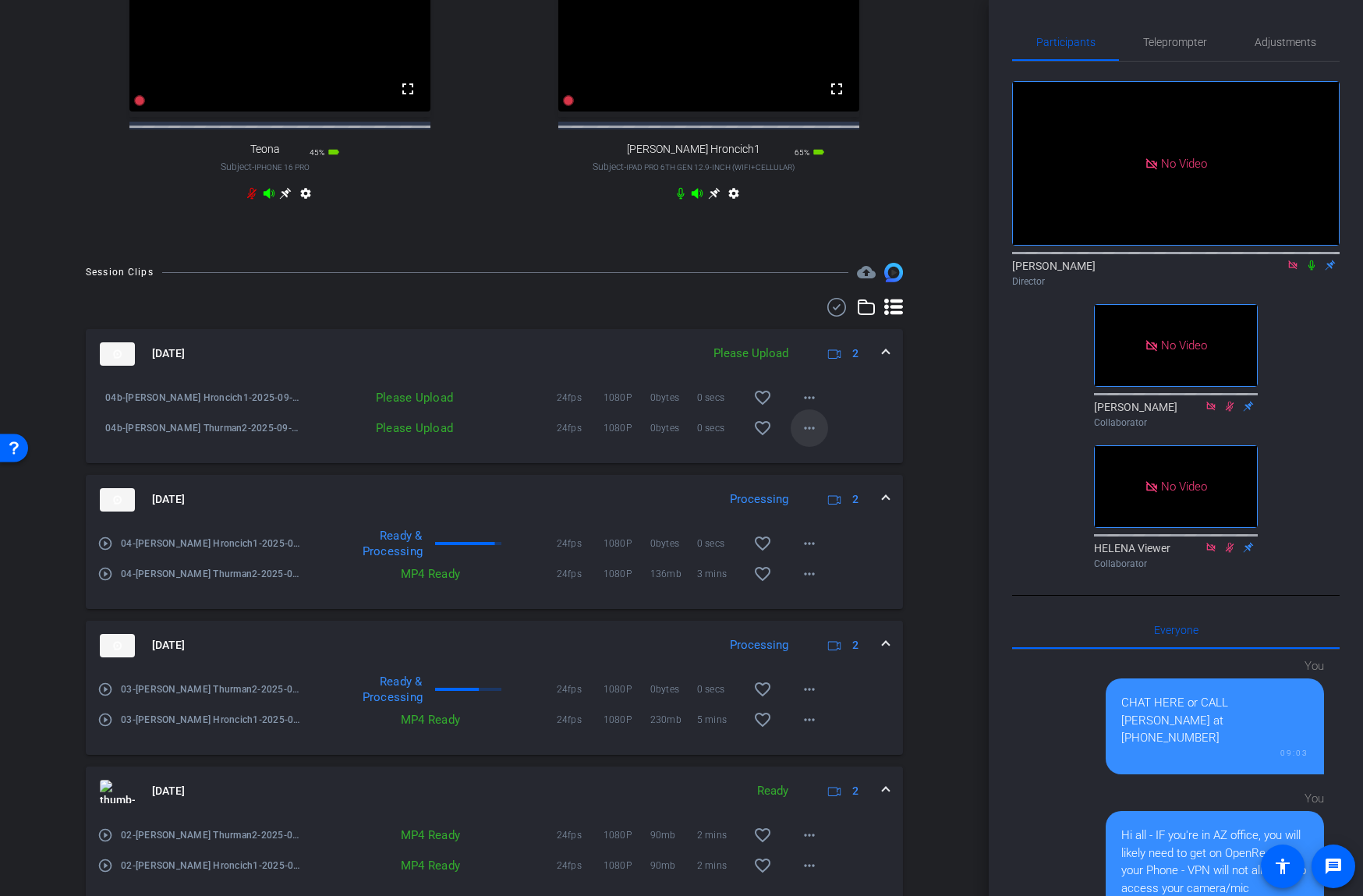
click at [812, 437] on mat-icon "more_horiz" at bounding box center [809, 427] width 19 height 19
click at [823, 477] on span "Upload" at bounding box center [834, 474] width 62 height 19
click at [812, 407] on mat-icon "more_horiz" at bounding box center [809, 397] width 19 height 19
click at [820, 439] on span "Upload" at bounding box center [834, 444] width 62 height 19
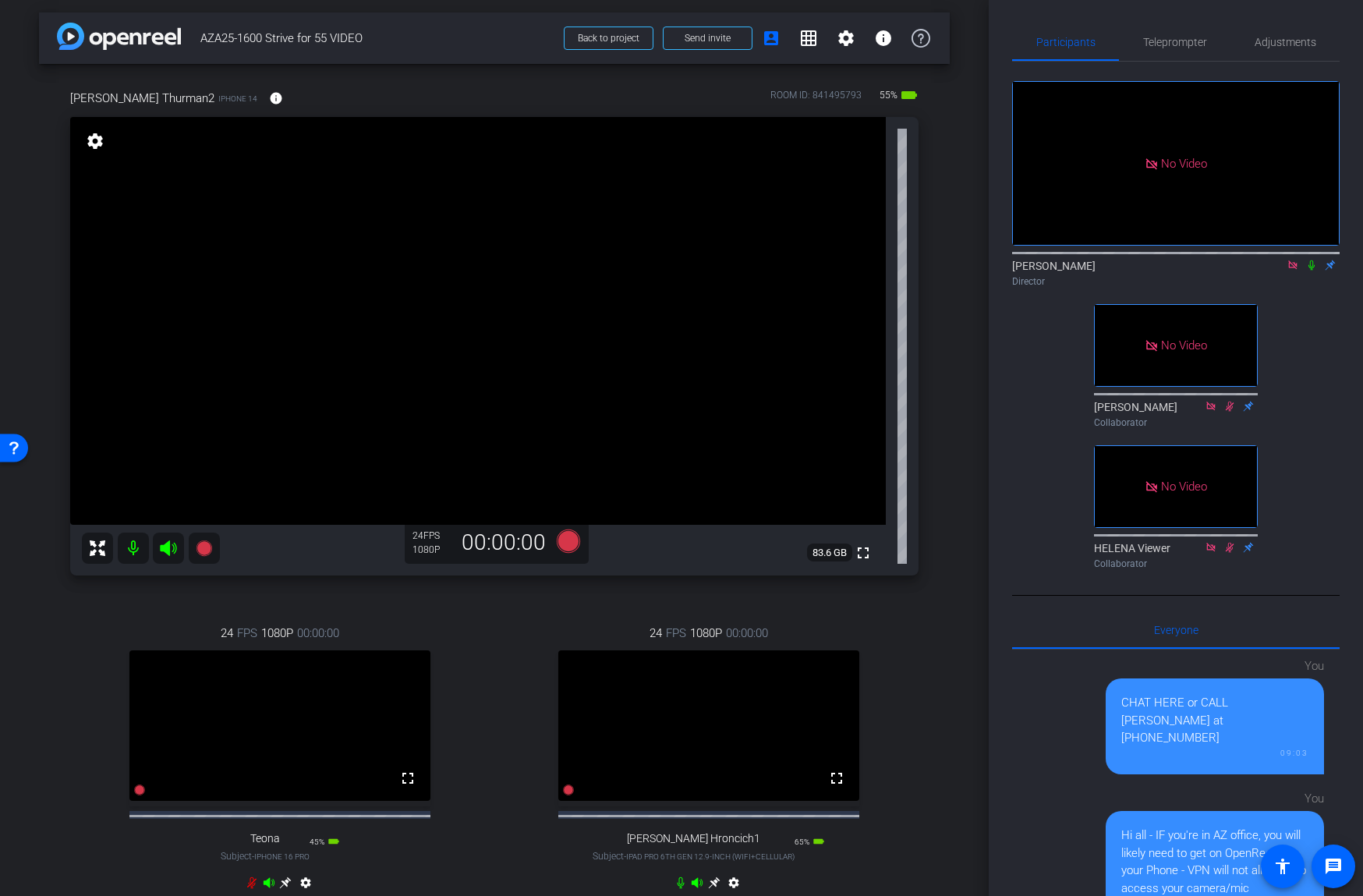
scroll to position [3, 0]
click at [1190, 51] on span "Teleprompter" at bounding box center [1175, 42] width 64 height 37
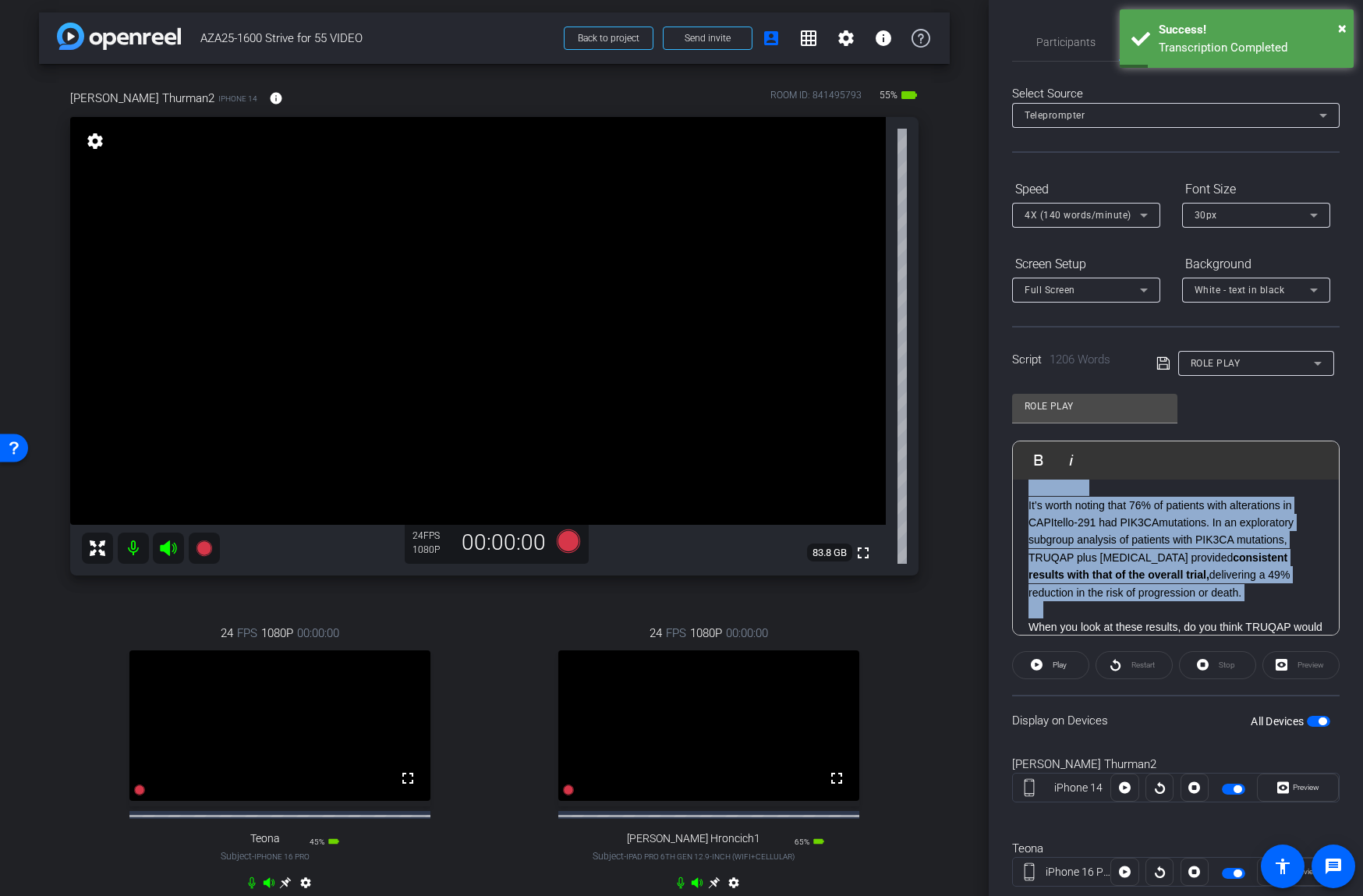
scroll to position [0, 0]
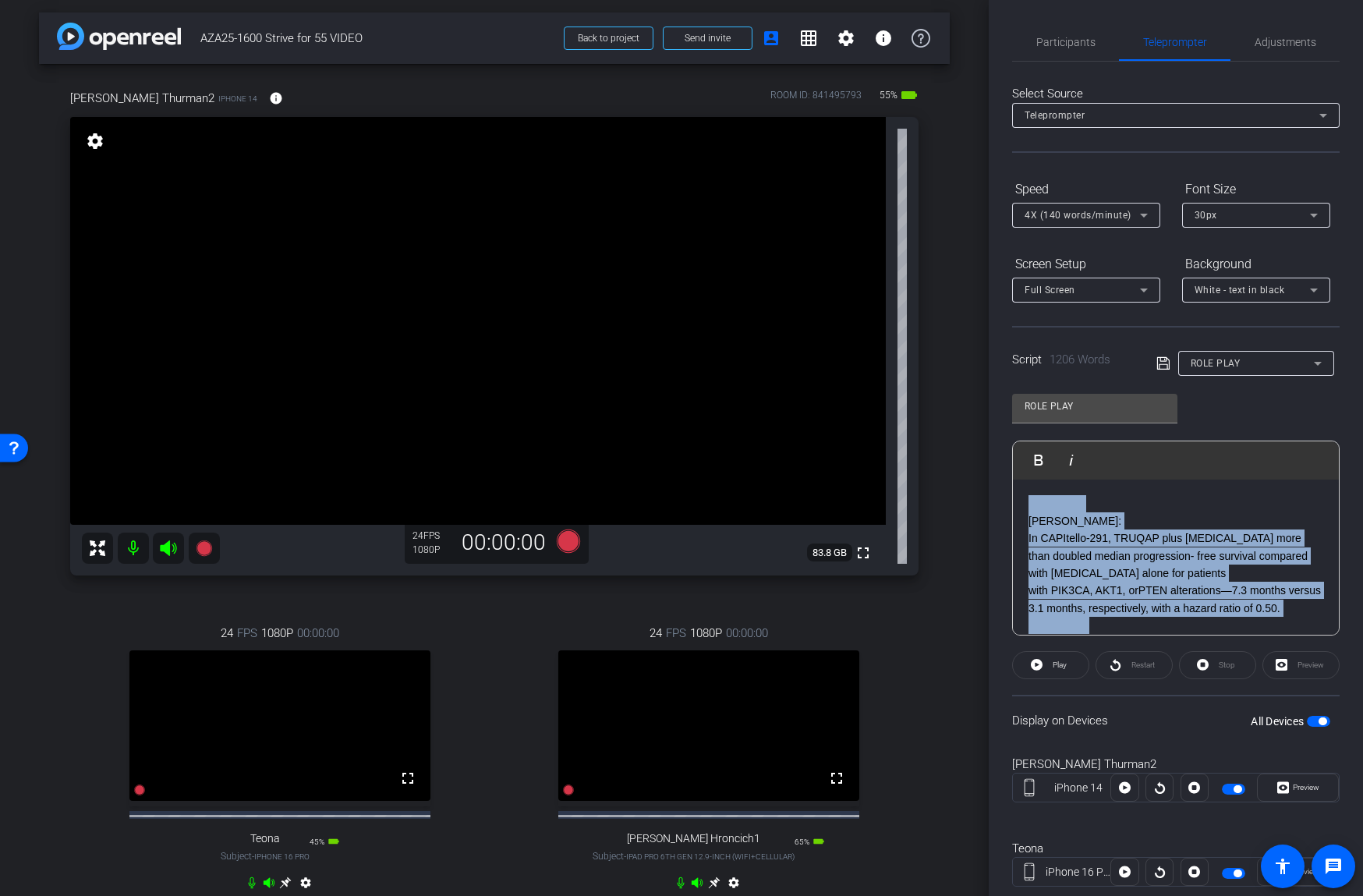
drag, startPoint x: 1044, startPoint y: 518, endPoint x: 1003, endPoint y: 441, distance: 87.2
click at [1003, 441] on div "Participants Teleprompter Adjustments Ken Blando Director Ryan Obringer Collabo…" at bounding box center [1176, 448] width 375 height 896
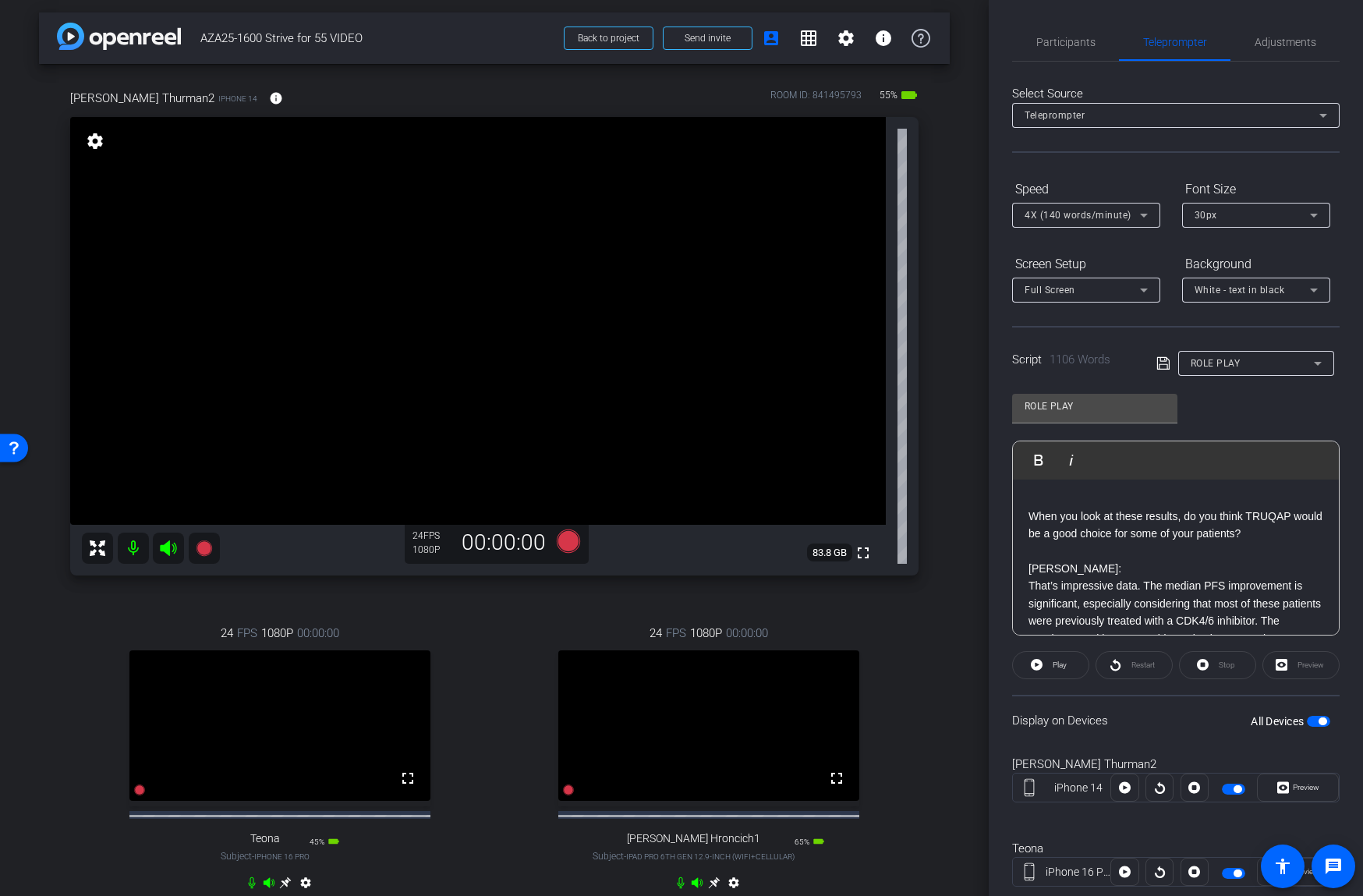
scroll to position [15, 0]
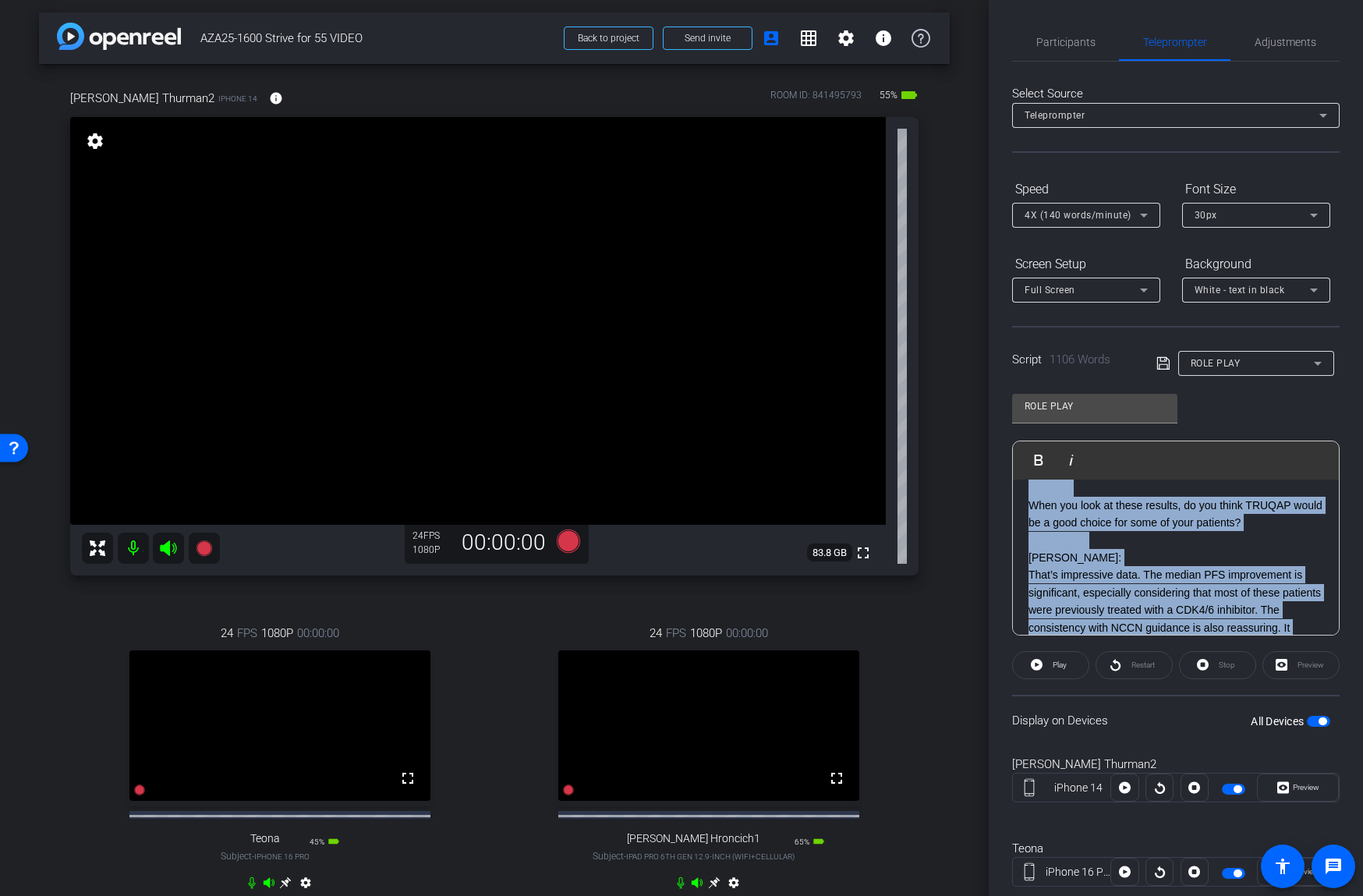
click at [1141, 538] on p at bounding box center [1175, 540] width 294 height 17
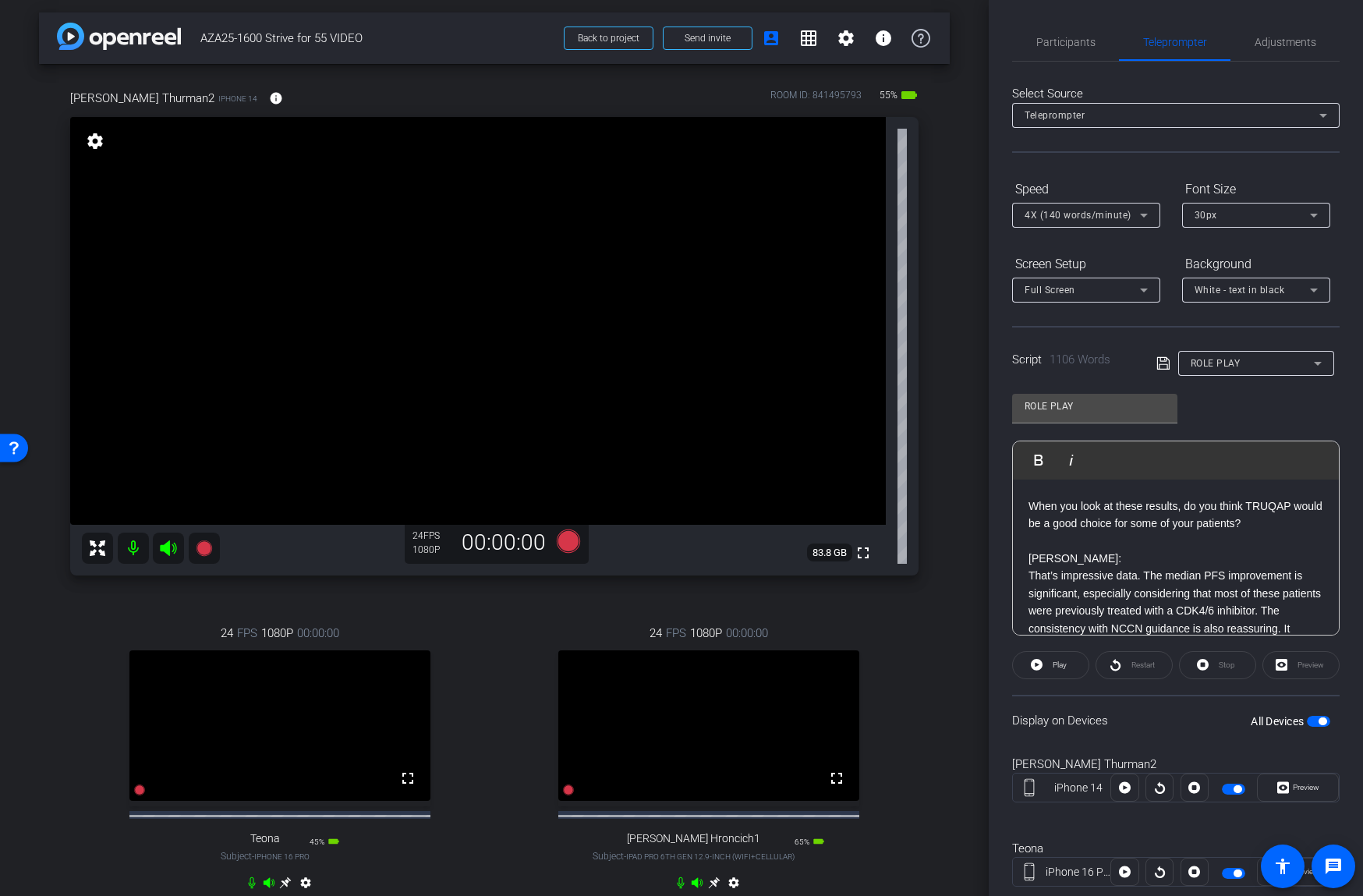
scroll to position [16, 0]
click at [1301, 791] on span "Preview" at bounding box center [1305, 787] width 27 height 9
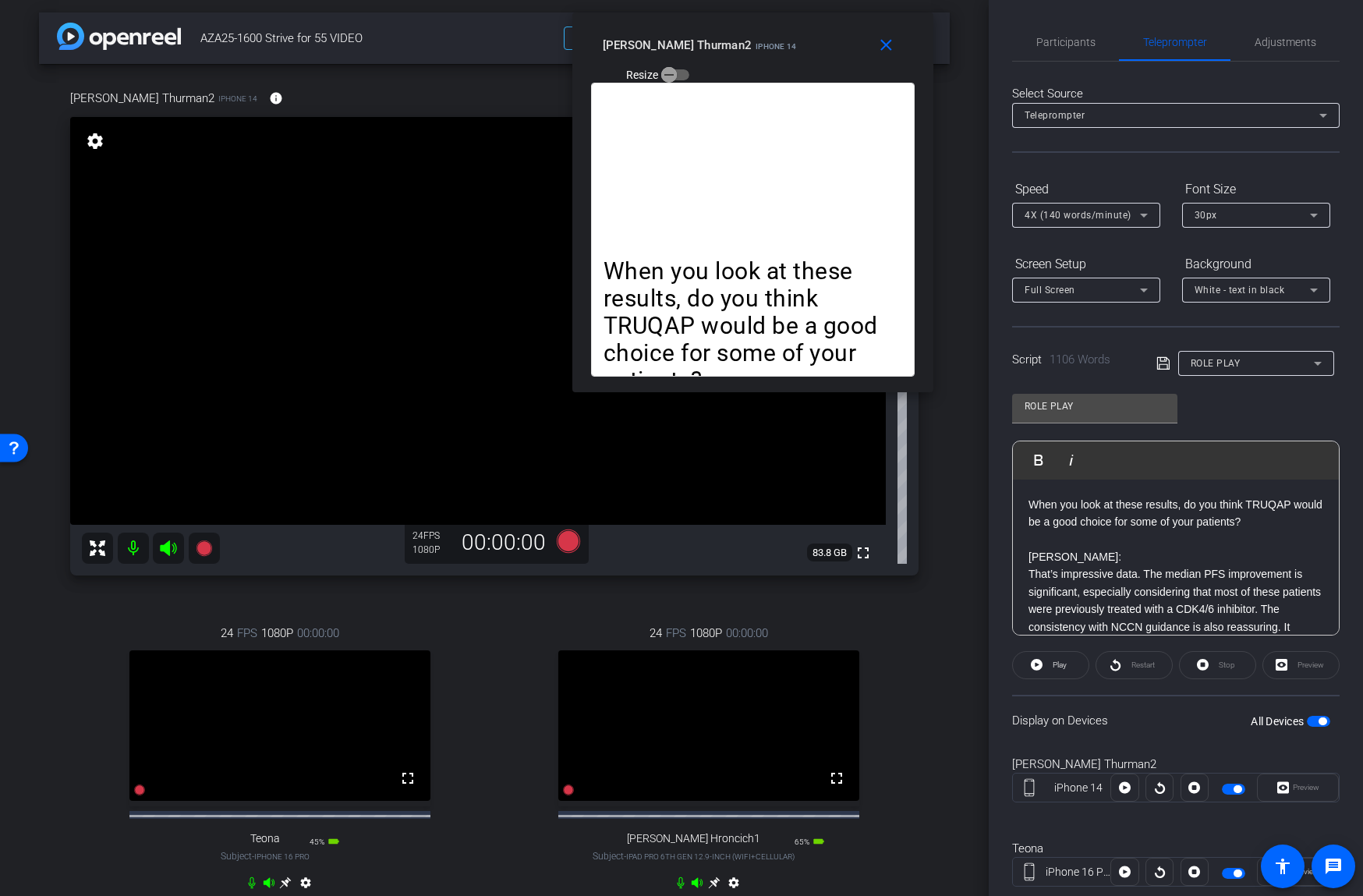
drag, startPoint x: 765, startPoint y: 274, endPoint x: 838, endPoint y: 27, distance: 257.6
click at [838, 27] on div "close joe Thurman2 iPhone 14 Resize" at bounding box center [752, 47] width 361 height 71
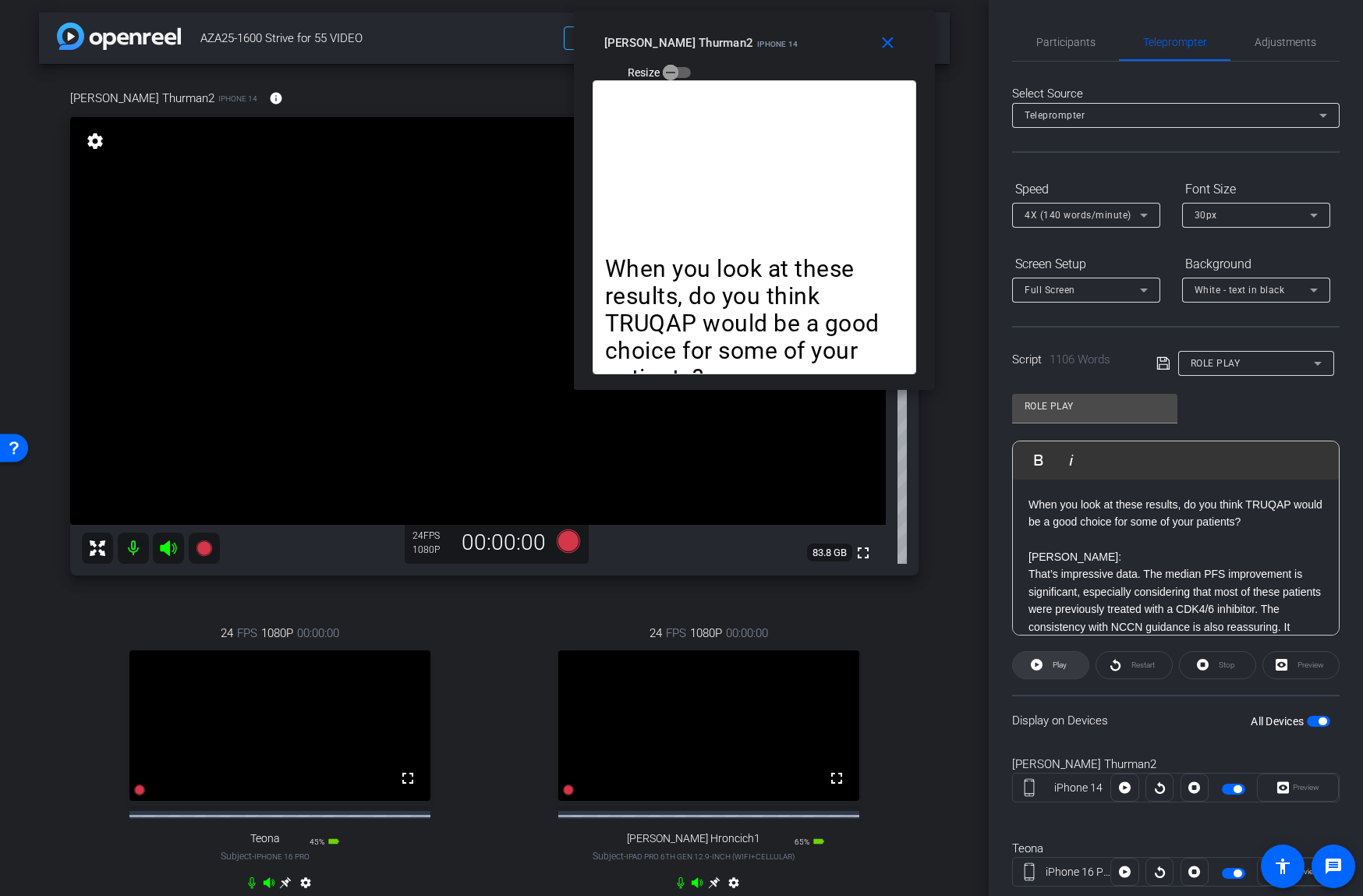
click at [1050, 649] on openreel-capture-teleprompter "Speed 4X (140 words/minute) Font Size 30px Screen Setup Full Screen Background …" at bounding box center [1176, 586] width 328 height 821
click at [1052, 656] on span "Play" at bounding box center [1057, 665] width 18 height 22
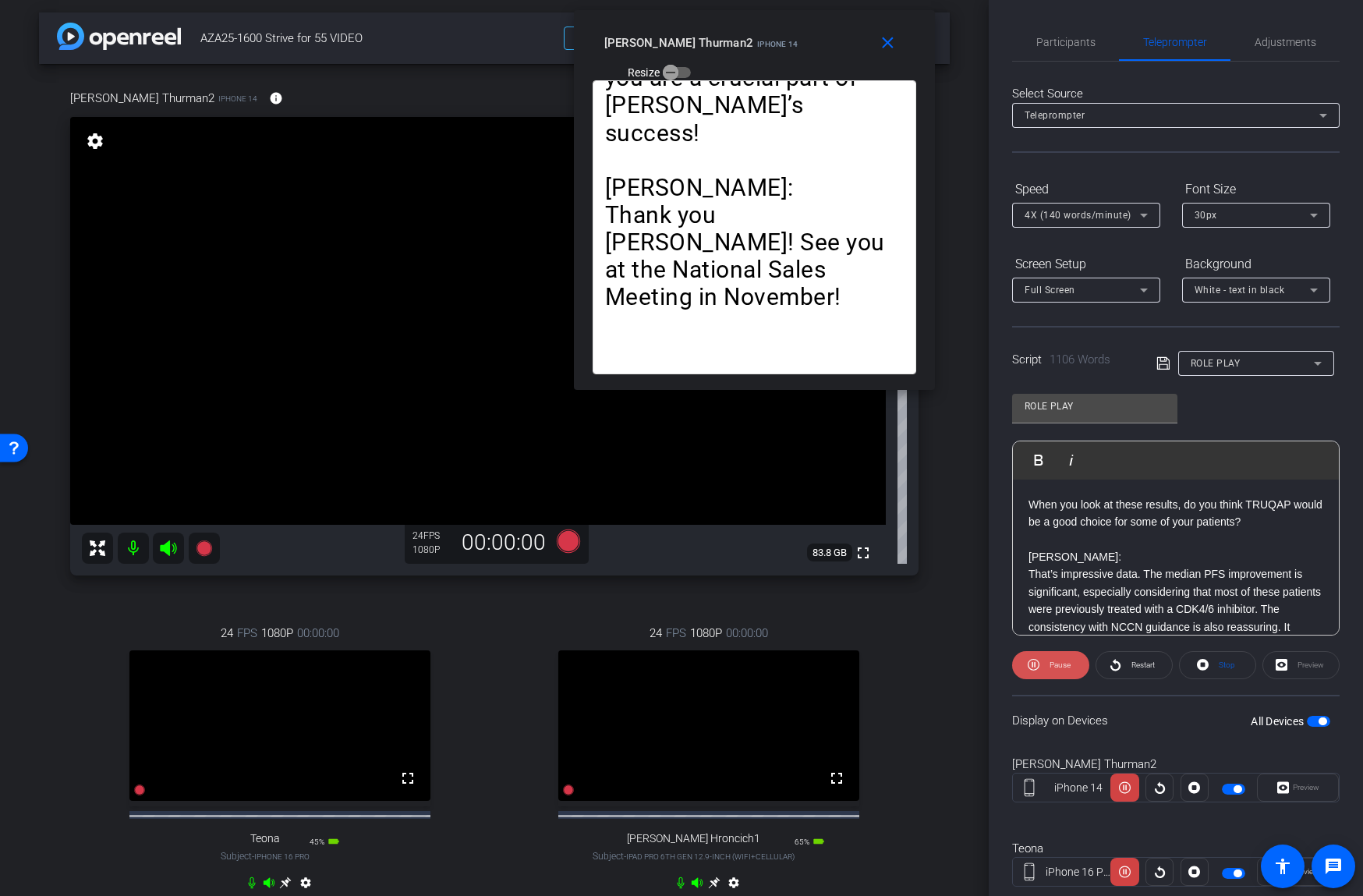
click at [1052, 658] on span "Pause" at bounding box center [1057, 665] width 25 height 22
click at [1066, 27] on span "Participants" at bounding box center [1065, 42] width 59 height 37
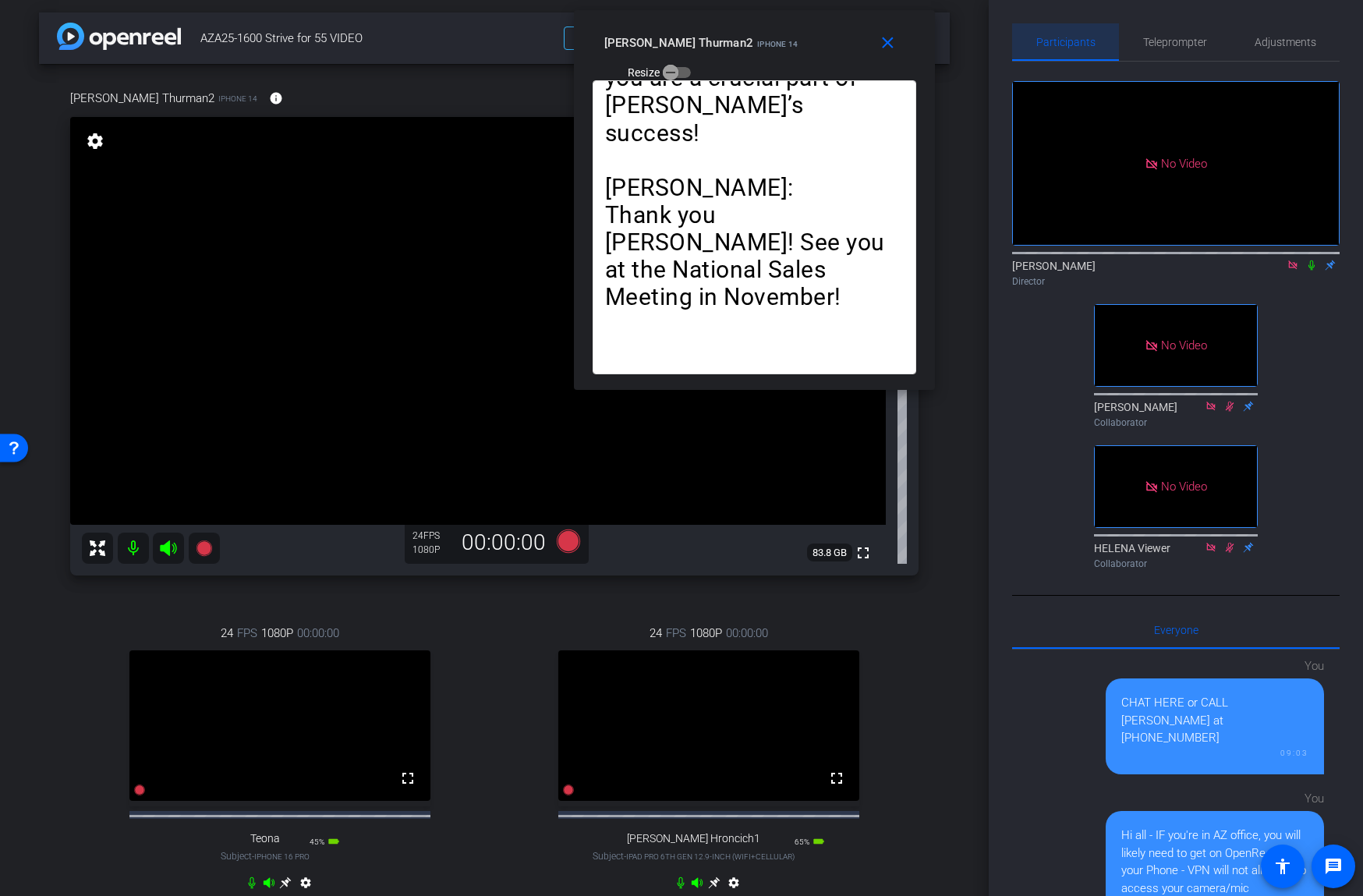
click at [1069, 32] on span "Participants" at bounding box center [1065, 42] width 59 height 37
click at [1177, 45] on span "Teleprompter" at bounding box center [1175, 41] width 64 height 11
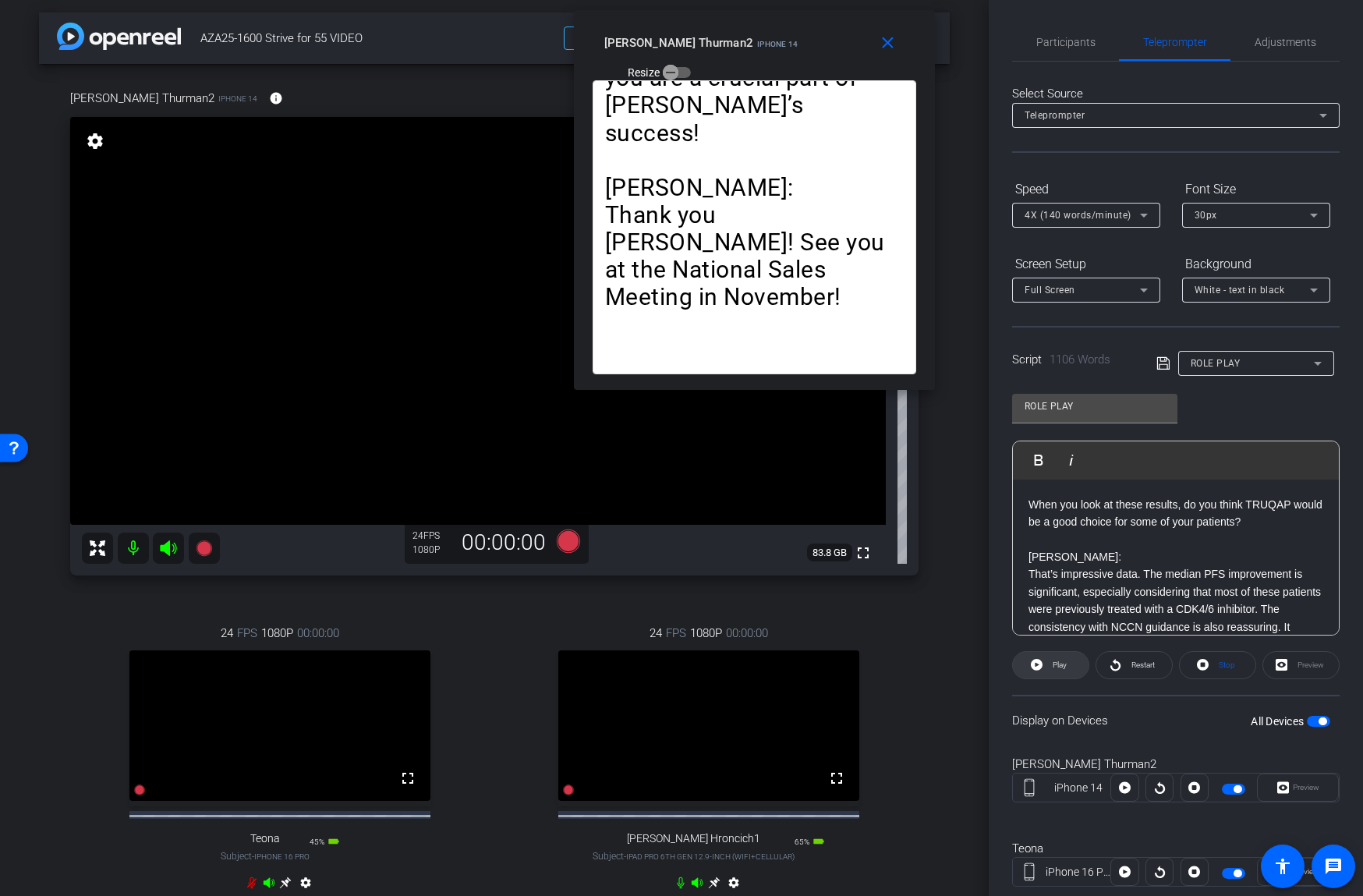
click at [1052, 667] on span "Play" at bounding box center [1057, 665] width 18 height 22
click at [1052, 667] on span "Pause" at bounding box center [1060, 664] width 21 height 9
click at [1137, 662] on span "Restart" at bounding box center [1142, 664] width 24 height 9
click at [1042, 665] on span at bounding box center [1050, 665] width 77 height 37
click at [1070, 36] on span "Participants" at bounding box center [1065, 41] width 59 height 11
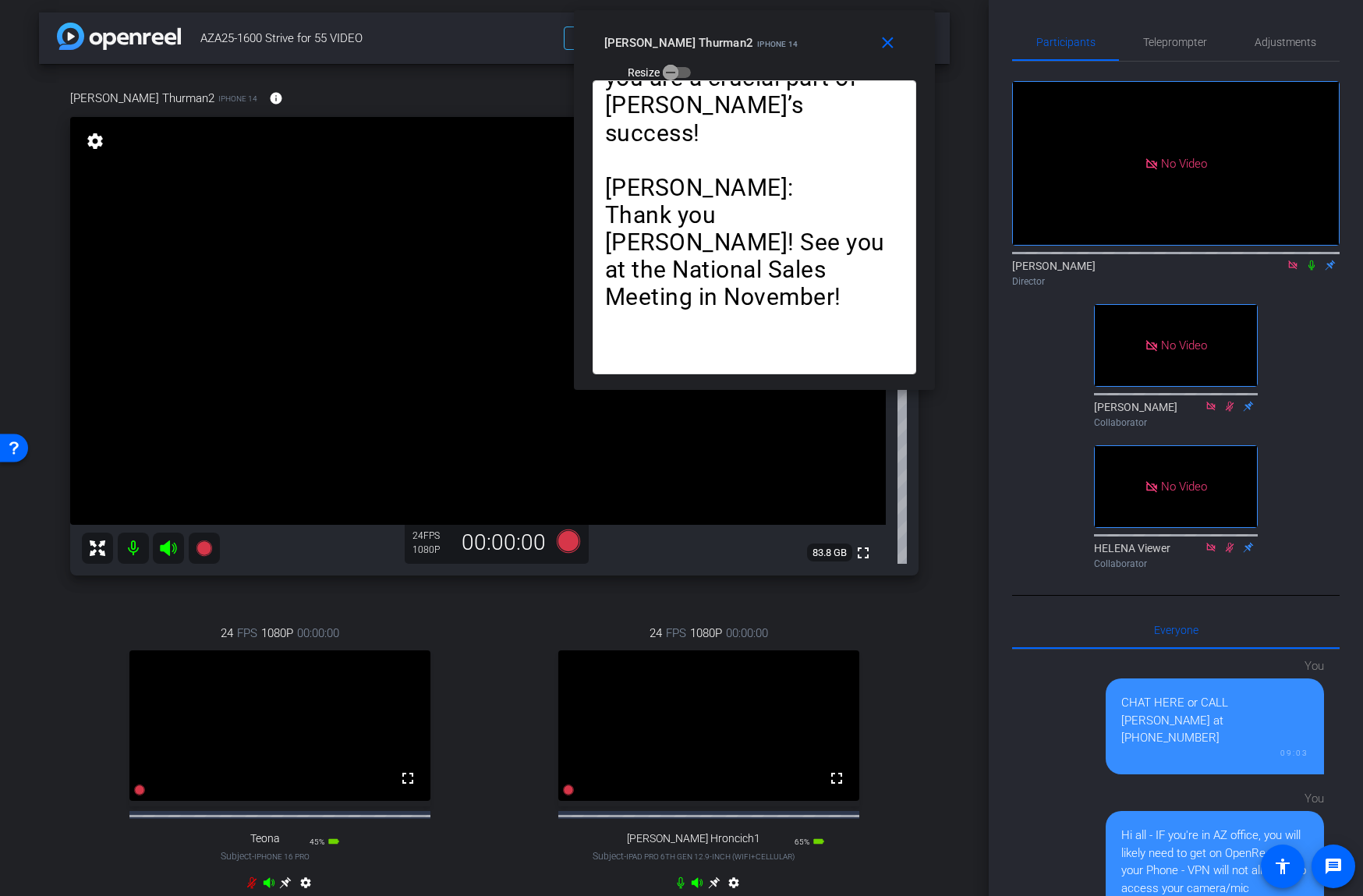
click at [1315, 263] on icon at bounding box center [1311, 264] width 12 height 11
click at [1306, 264] on icon at bounding box center [1311, 264] width 12 height 11
click at [1309, 266] on icon at bounding box center [1311, 265] width 6 height 10
click at [1307, 265] on icon at bounding box center [1311, 264] width 12 height 11
click at [572, 534] on icon at bounding box center [568, 541] width 24 height 24
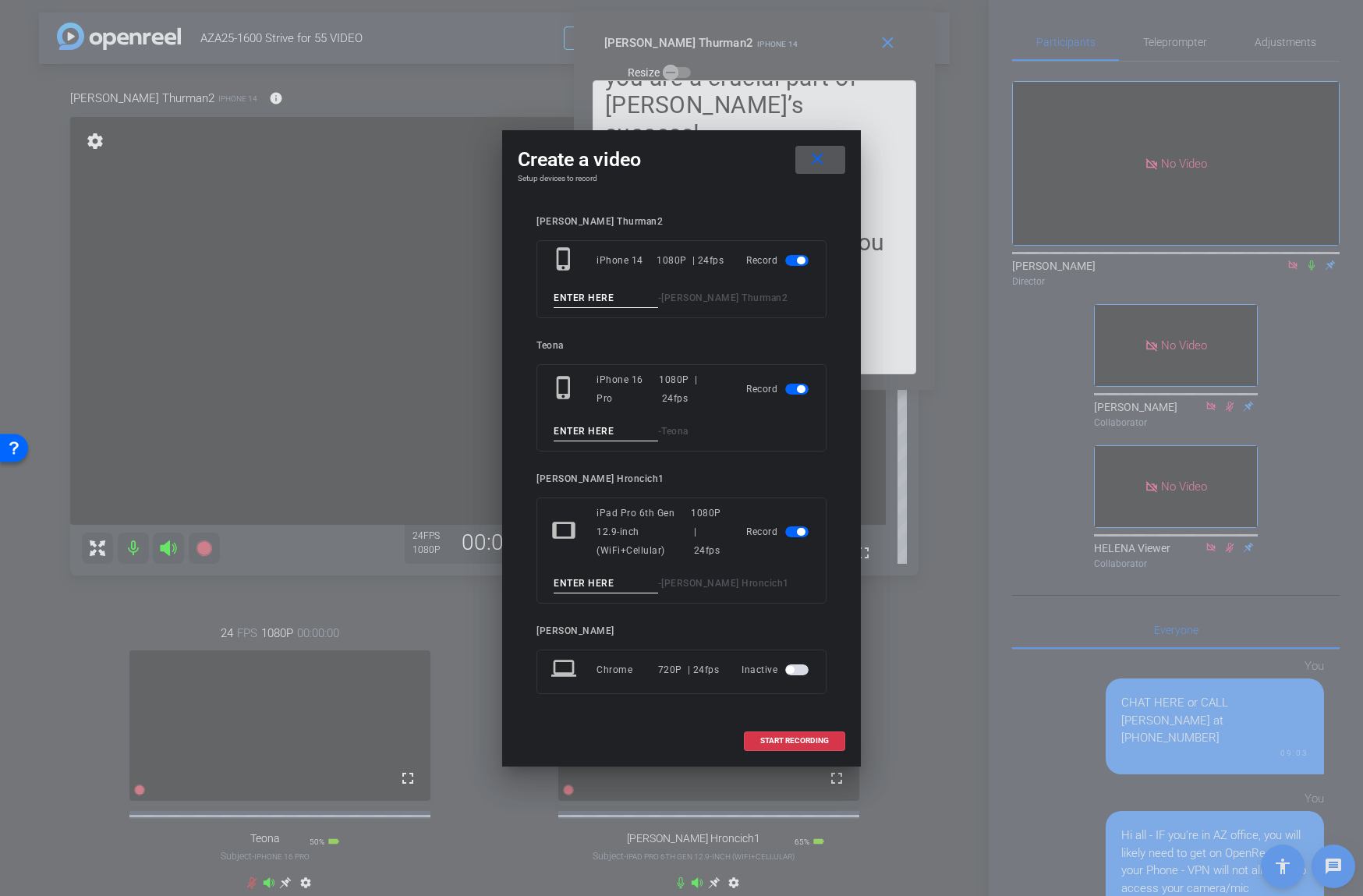
click at [600, 301] on input at bounding box center [606, 298] width 105 height 19
type input "05"
click at [594, 577] on input at bounding box center [606, 584] width 105 height 19
type input "05"
click at [794, 392] on span "button" at bounding box center [796, 388] width 24 height 11
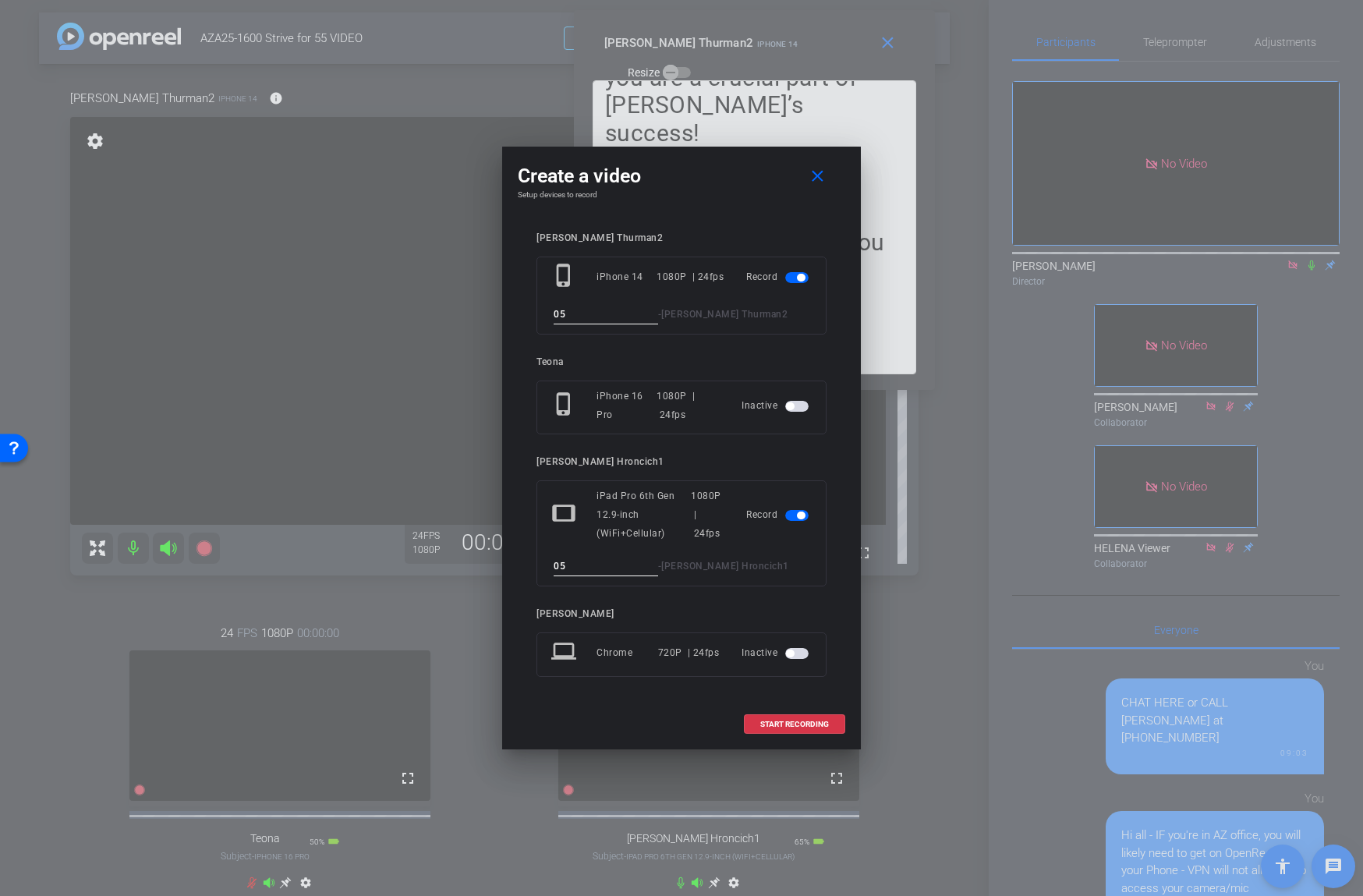
click at [783, 724] on span "START RECORDING" at bounding box center [794, 724] width 69 height 8
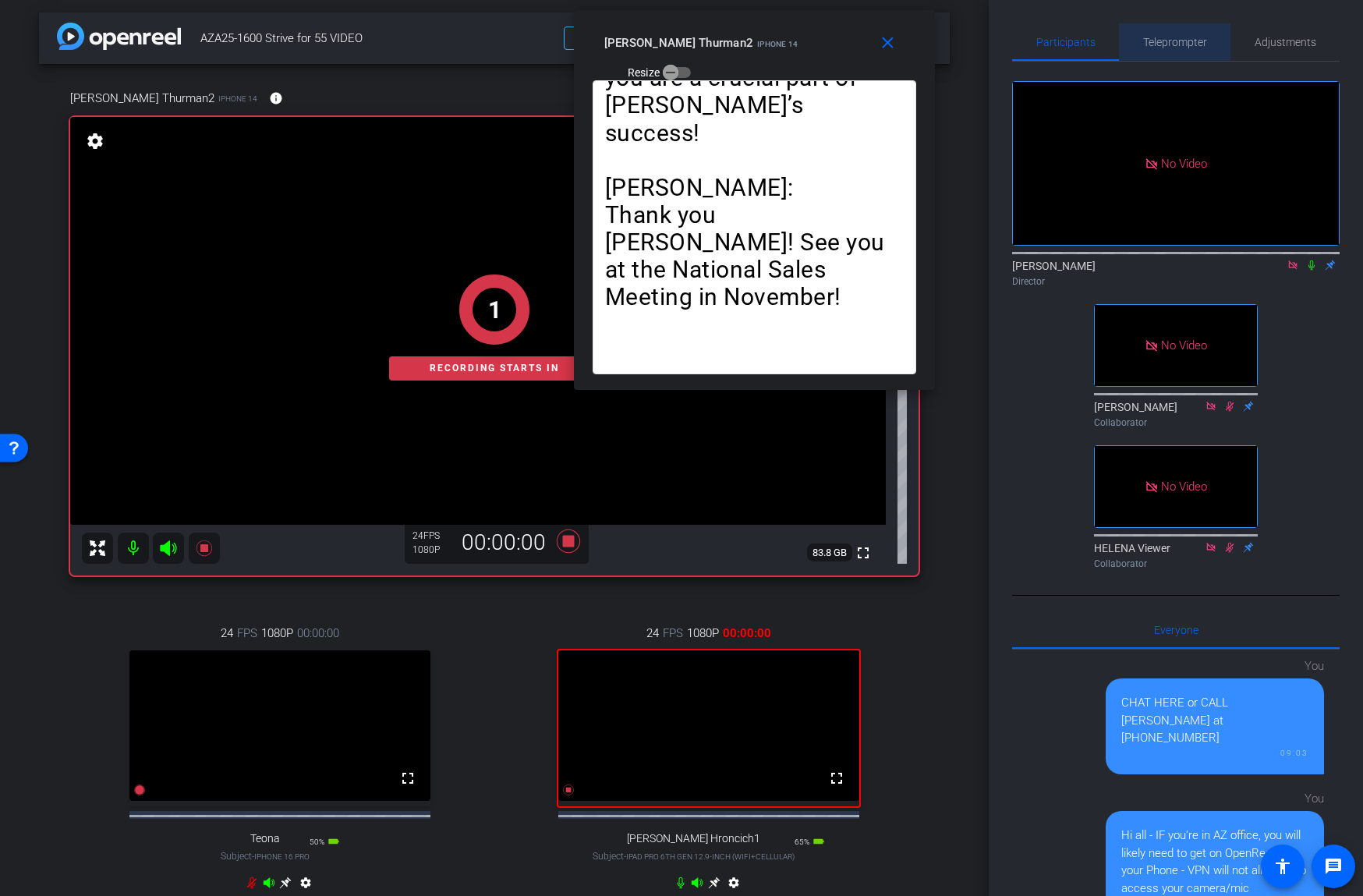
click at [1179, 51] on span "Teleprompter" at bounding box center [1175, 42] width 64 height 37
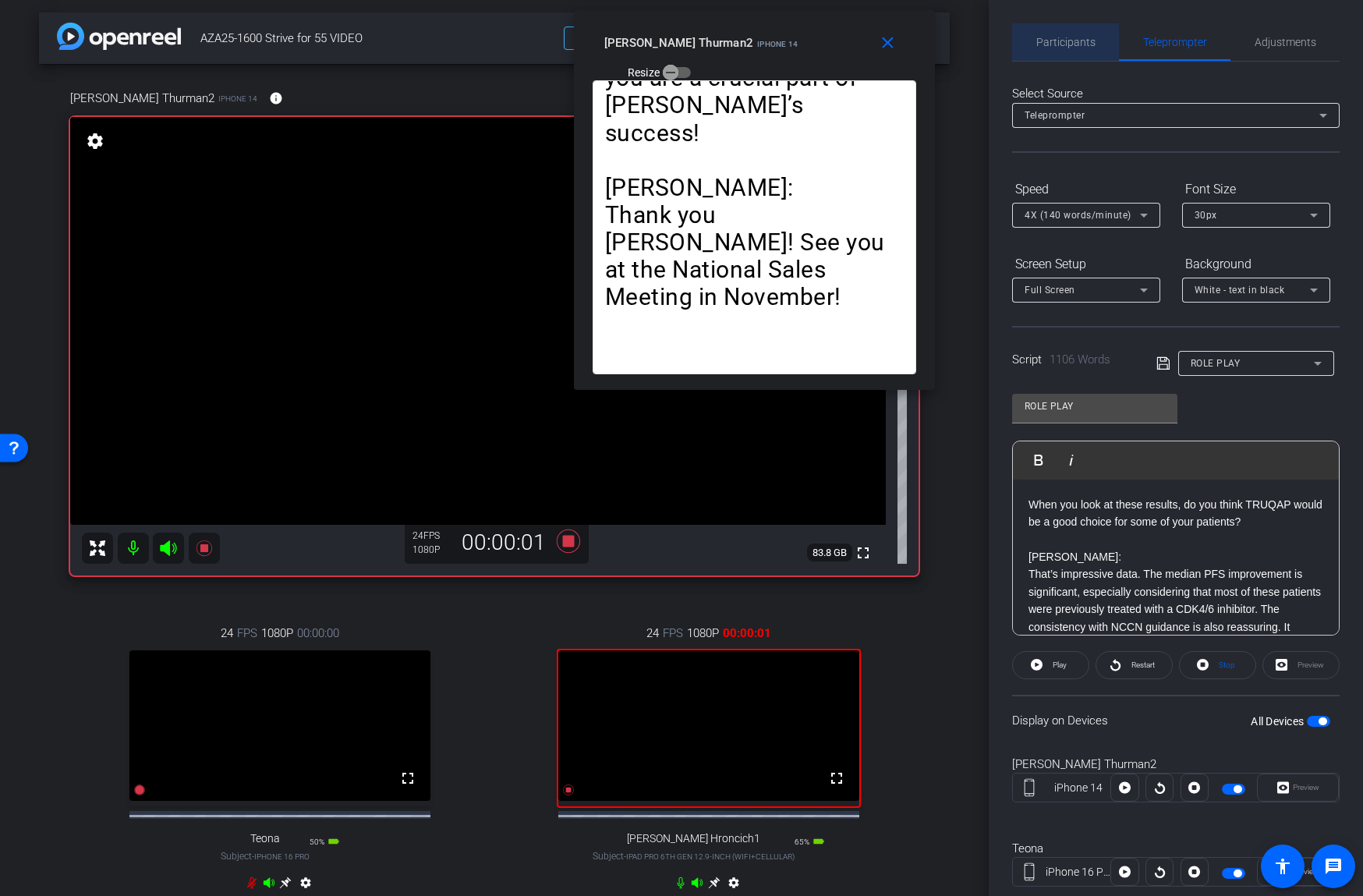
click at [1062, 36] on span "Participants" at bounding box center [1065, 41] width 59 height 11
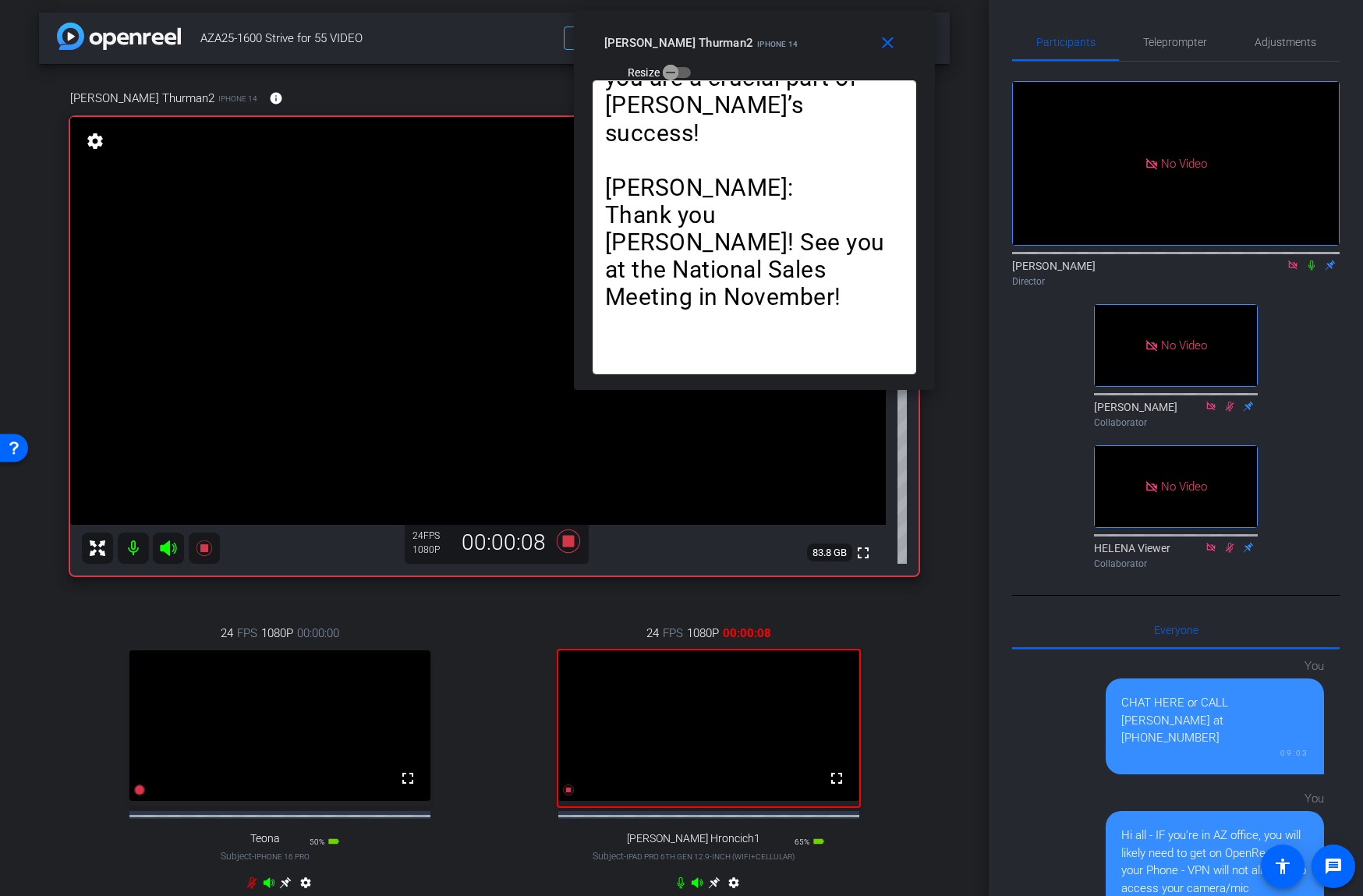
click at [1310, 266] on icon at bounding box center [1311, 265] width 6 height 10
click at [1181, 45] on span "Teleprompter" at bounding box center [1175, 41] width 64 height 11
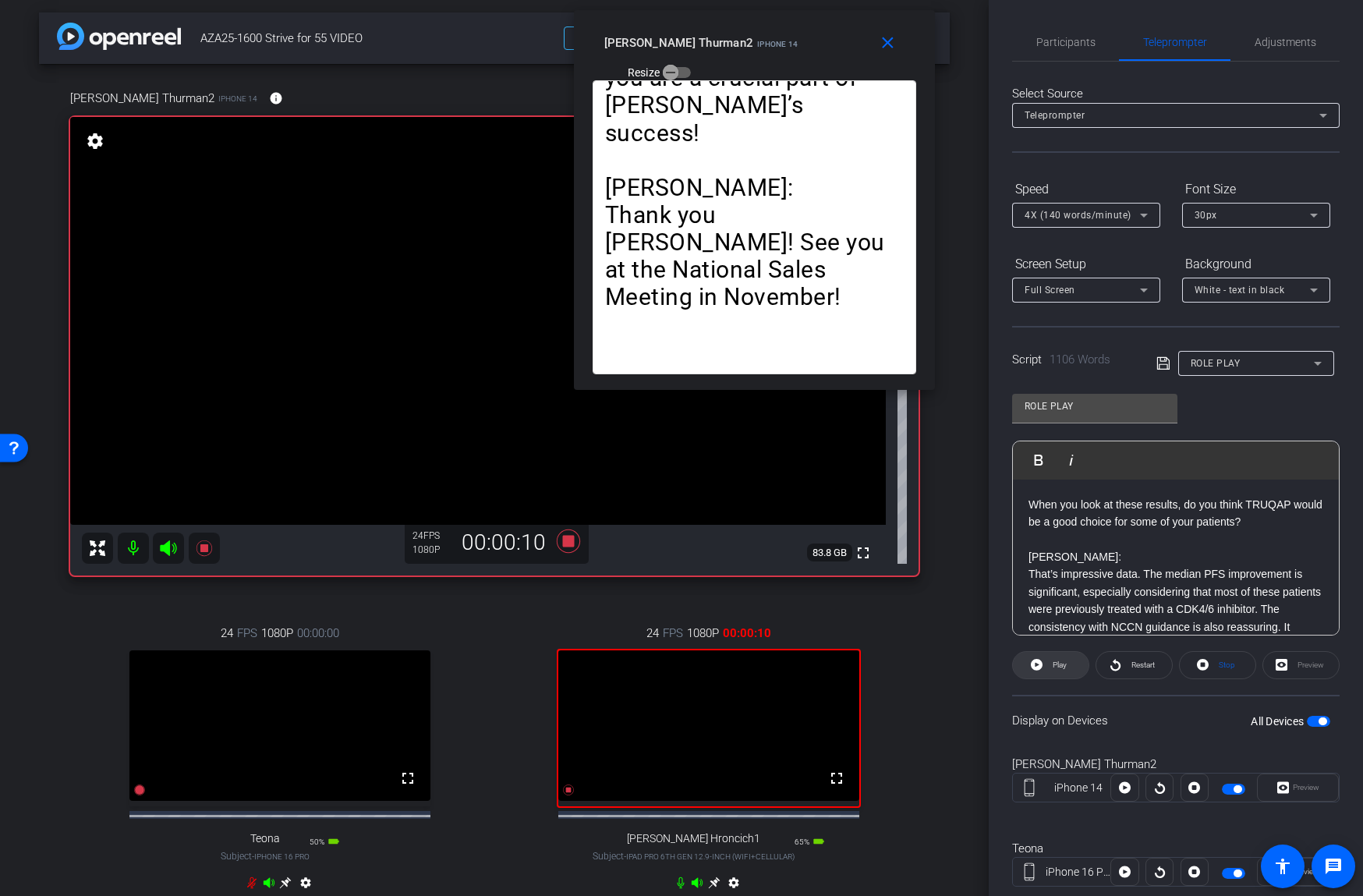
click at [1049, 671] on span "Play" at bounding box center [1057, 665] width 18 height 22
click at [1049, 671] on span "Pause" at bounding box center [1057, 665] width 25 height 22
click at [1055, 664] on span "Play" at bounding box center [1059, 664] width 14 height 9
click at [1053, 665] on span "Pause" at bounding box center [1060, 664] width 21 height 9
drag, startPoint x: 1075, startPoint y: 38, endPoint x: 1130, endPoint y: 68, distance: 62.6
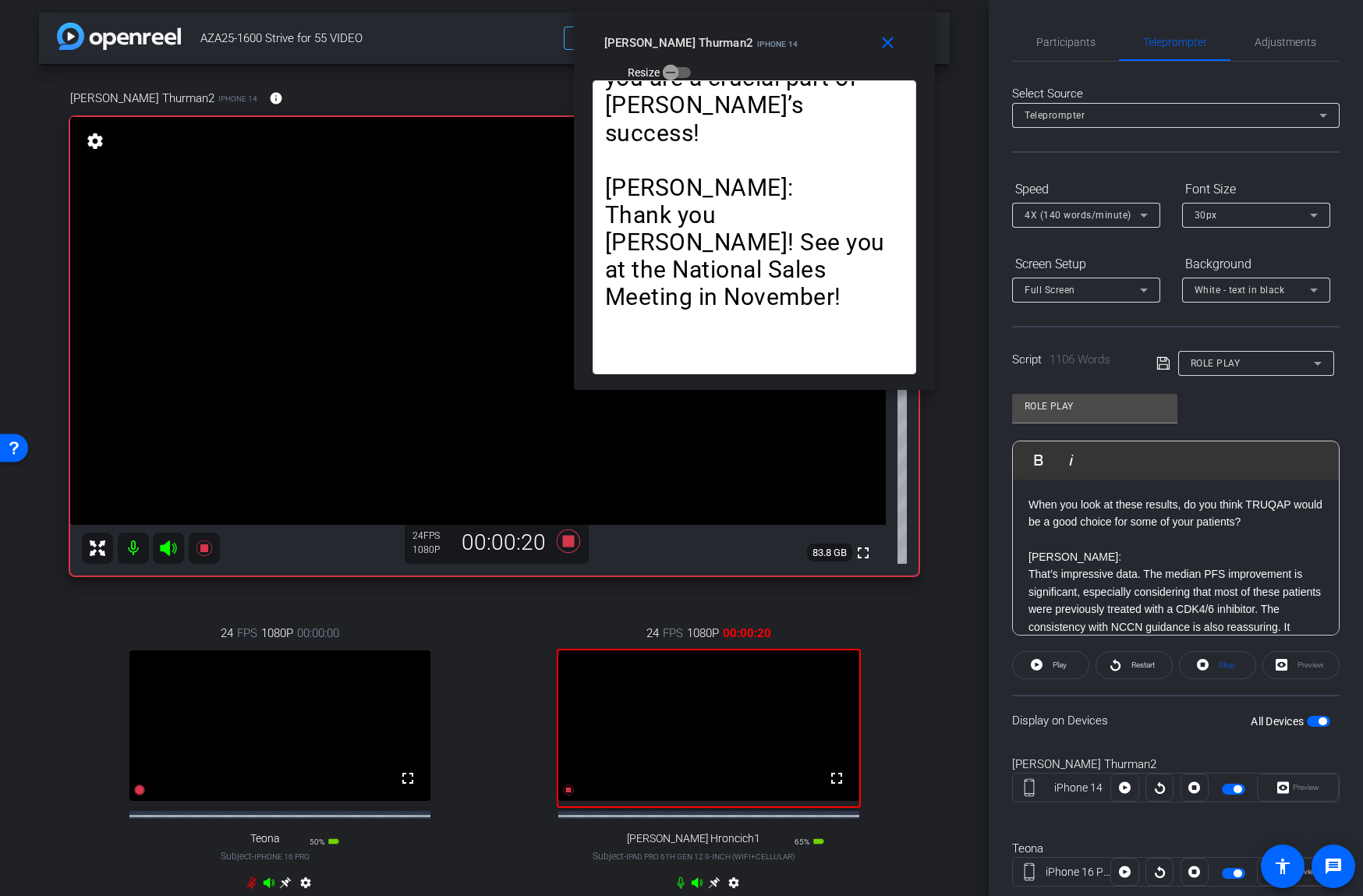
click at [1075, 38] on span "Participants" at bounding box center [1065, 41] width 59 height 11
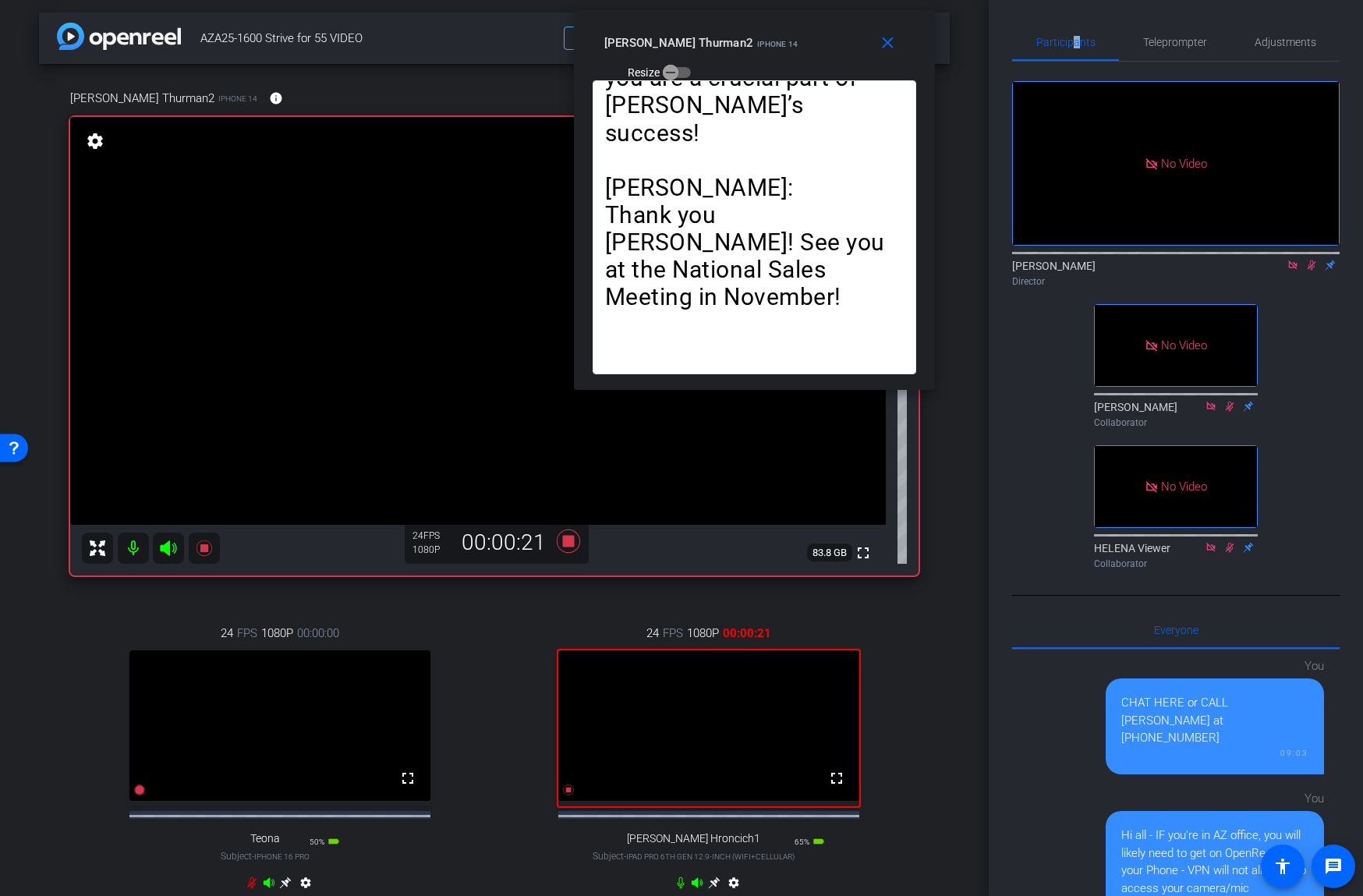
click at [1309, 263] on icon at bounding box center [1311, 264] width 12 height 11
click at [1175, 40] on span "Teleprompter" at bounding box center [1175, 41] width 64 height 11
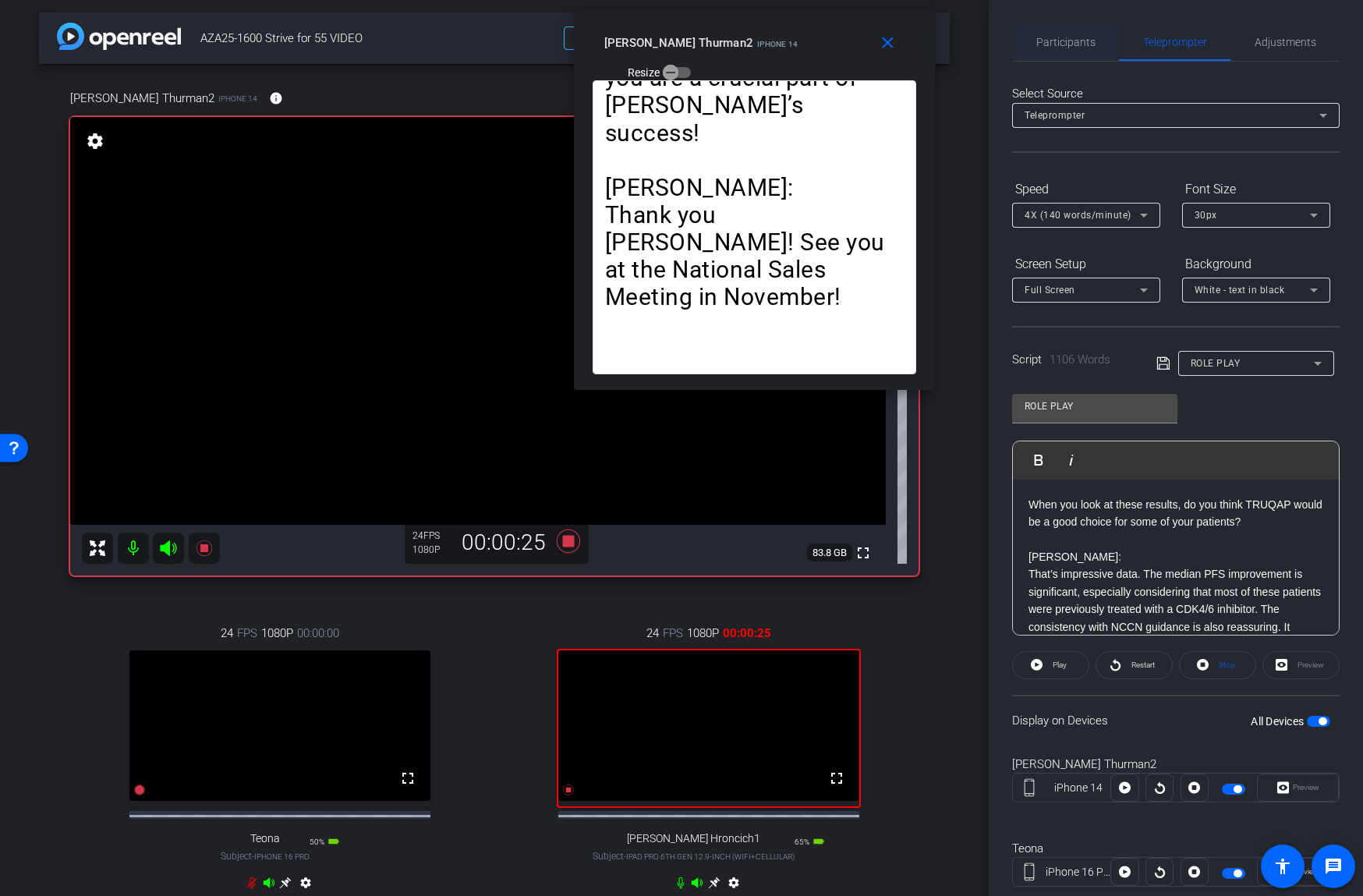
click at [1061, 41] on span "Participants" at bounding box center [1065, 41] width 59 height 11
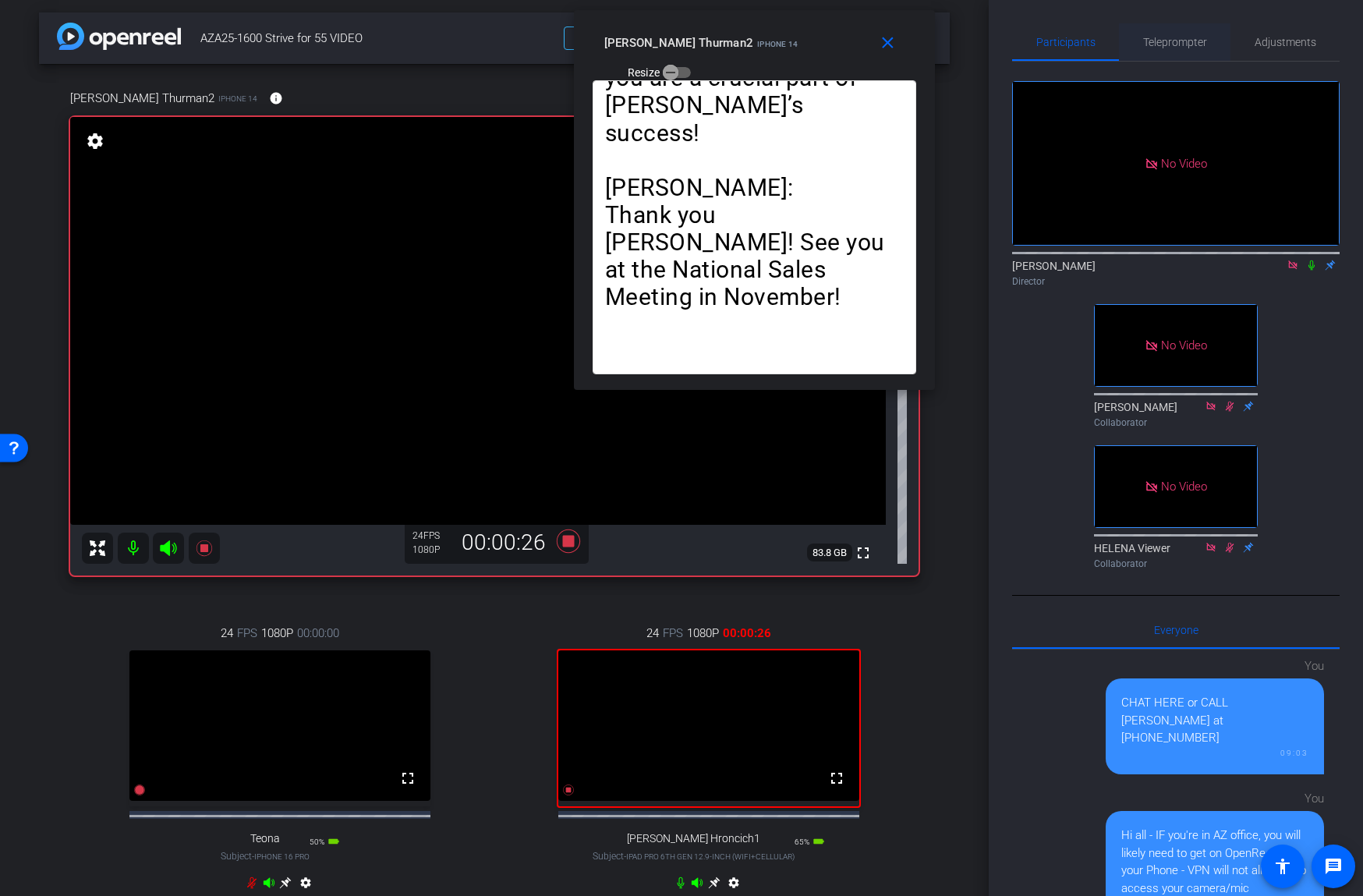
click at [1133, 35] on div "Teleprompter" at bounding box center [1174, 42] width 111 height 37
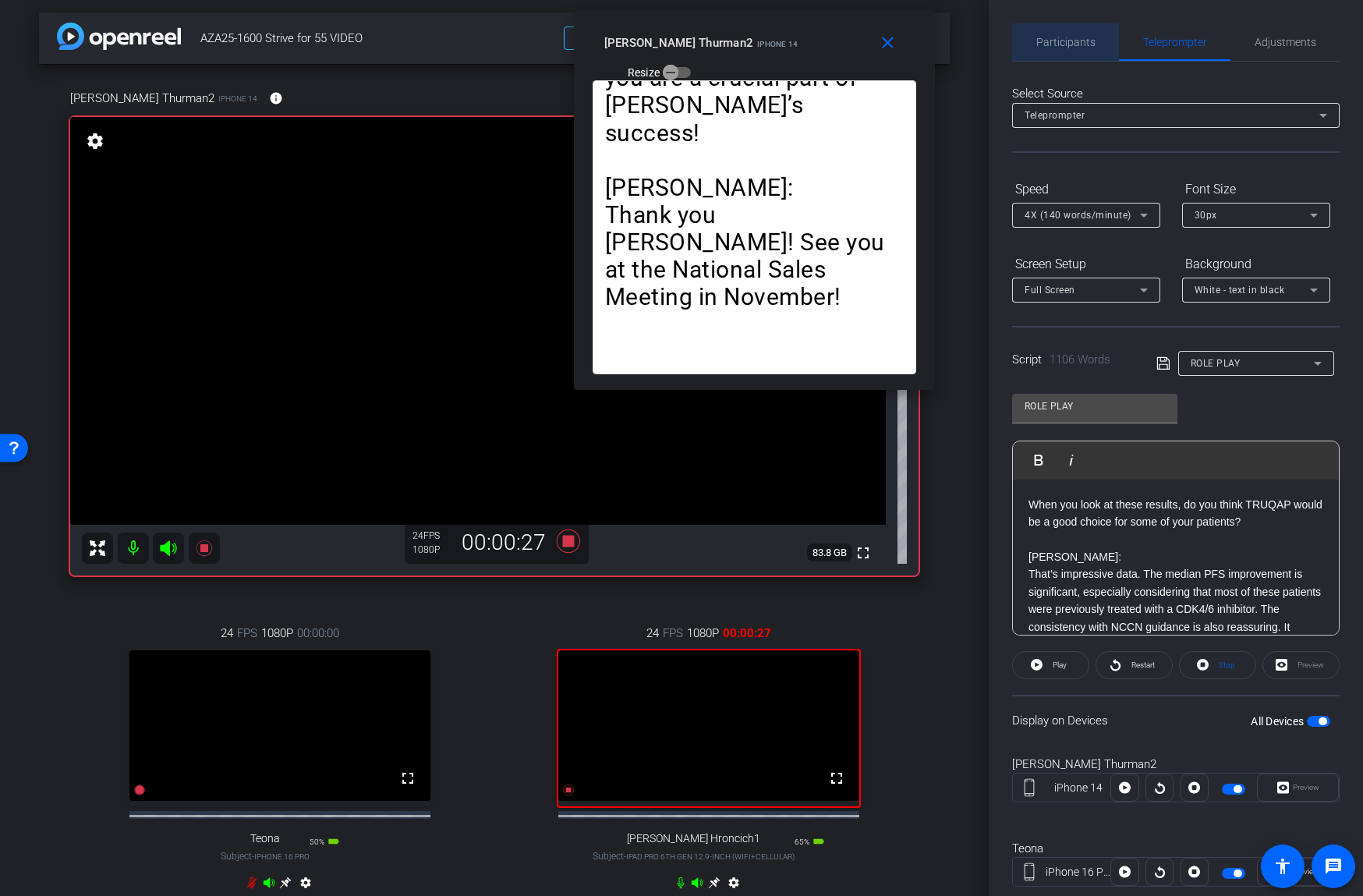
click at [1037, 49] on span "Participants" at bounding box center [1065, 42] width 59 height 37
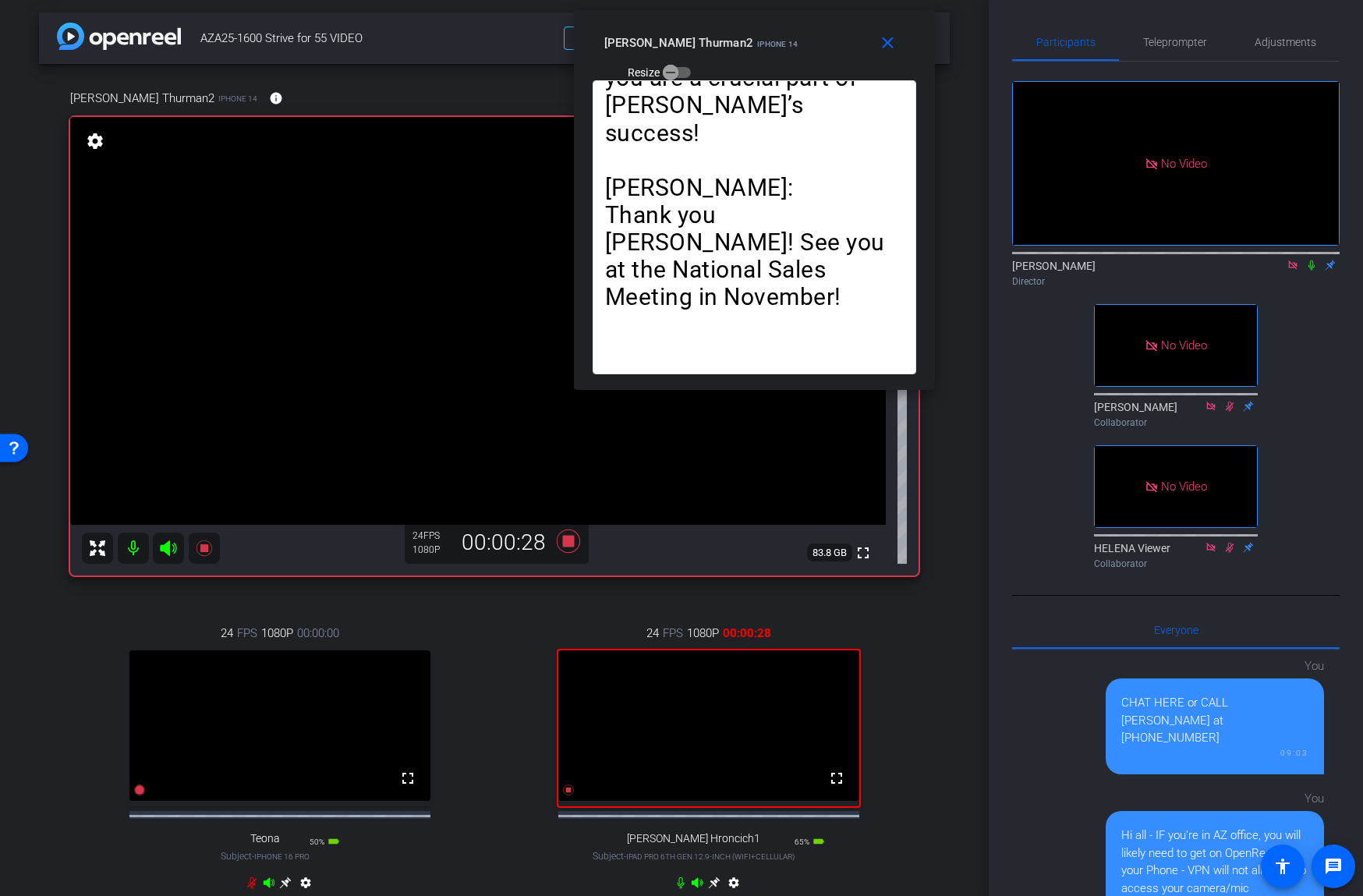
click at [1309, 264] on icon at bounding box center [1311, 264] width 12 height 11
click at [1309, 264] on icon at bounding box center [1311, 264] width 12 height 11
click at [1311, 266] on icon at bounding box center [1311, 264] width 12 height 11
click at [1175, 36] on span "Teleprompter" at bounding box center [1175, 41] width 64 height 11
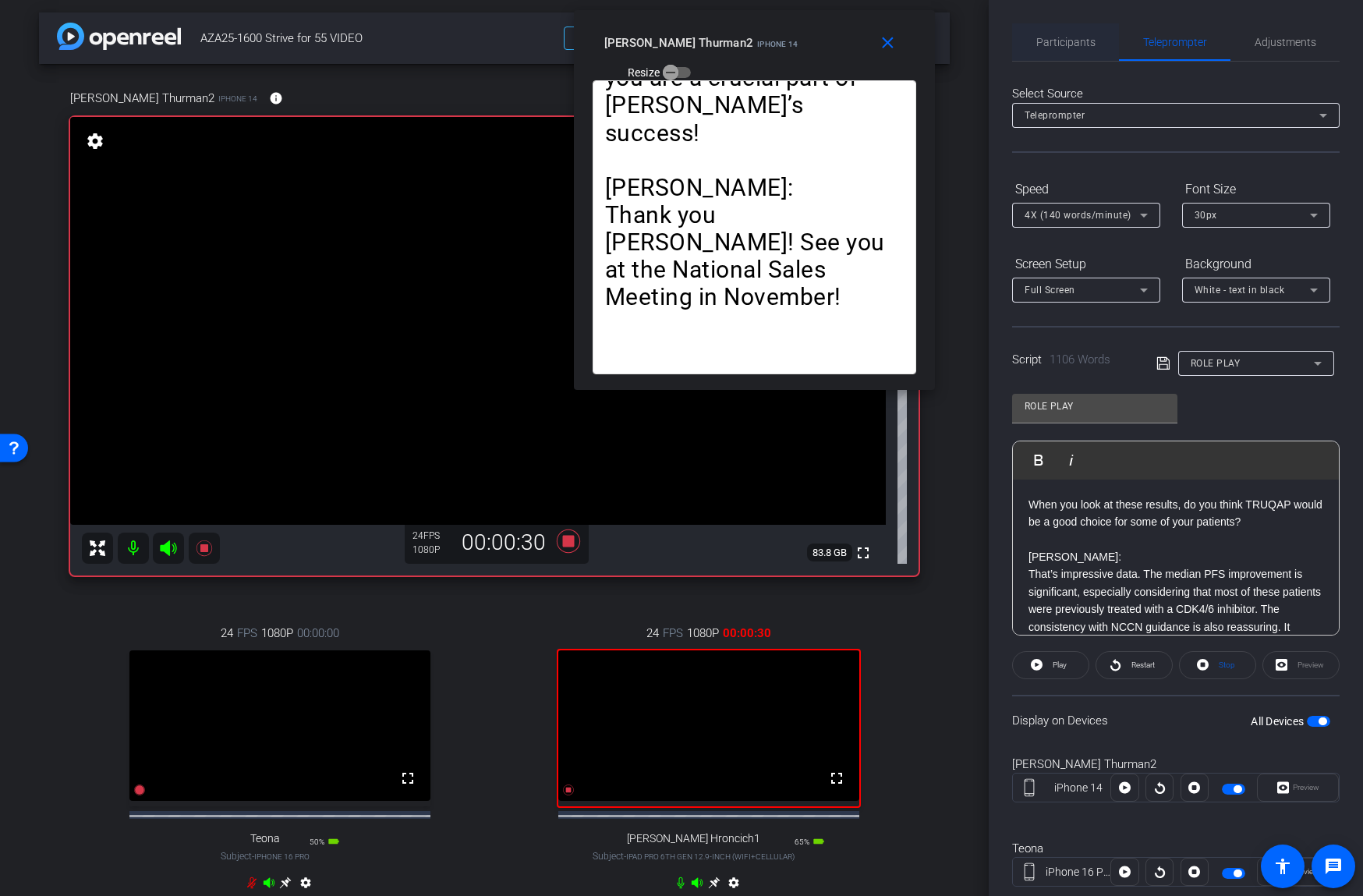
click at [1072, 52] on span "Participants" at bounding box center [1065, 42] width 59 height 37
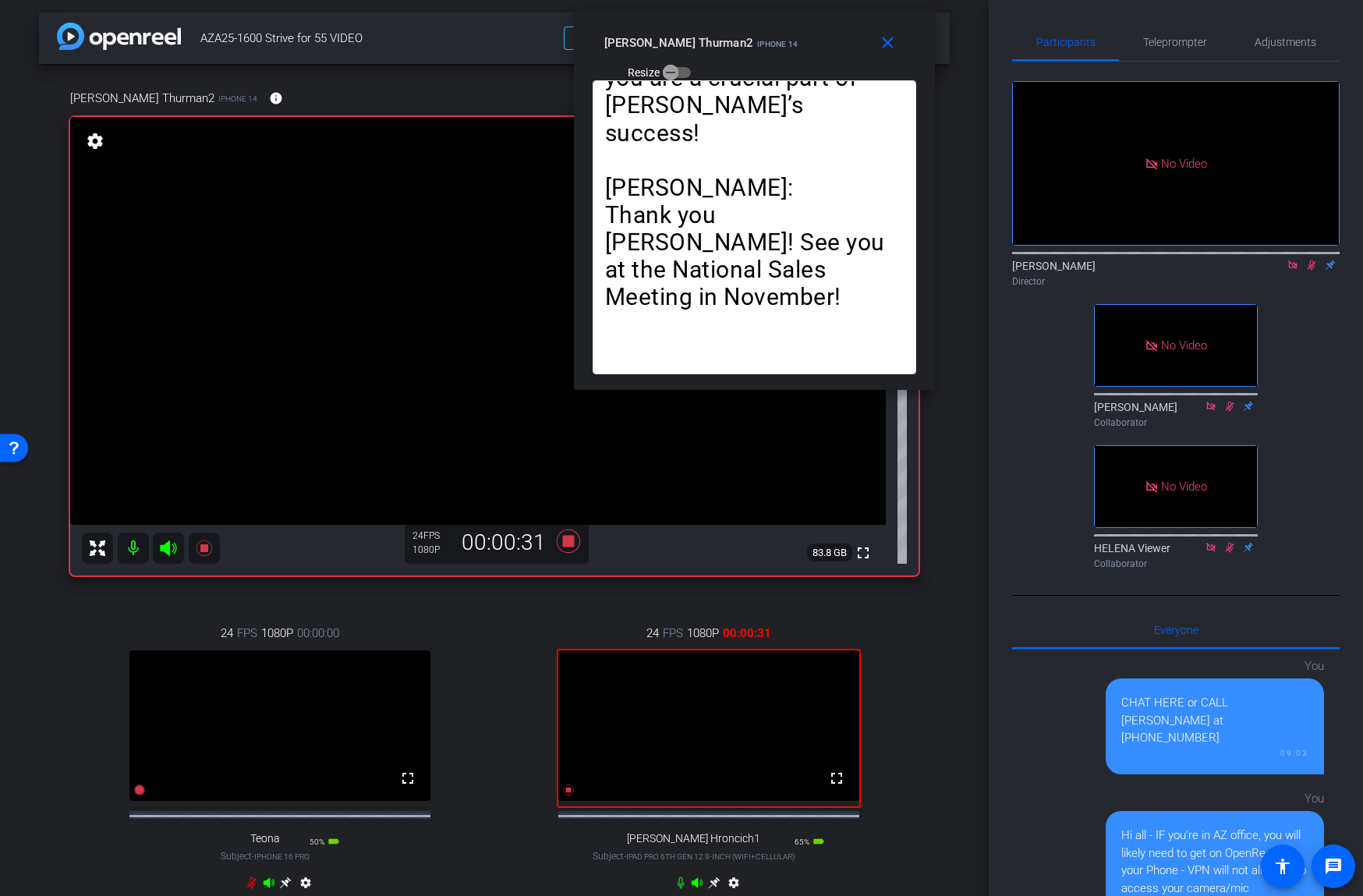
click at [1195, 41] on span "Teleprompter" at bounding box center [1175, 41] width 64 height 11
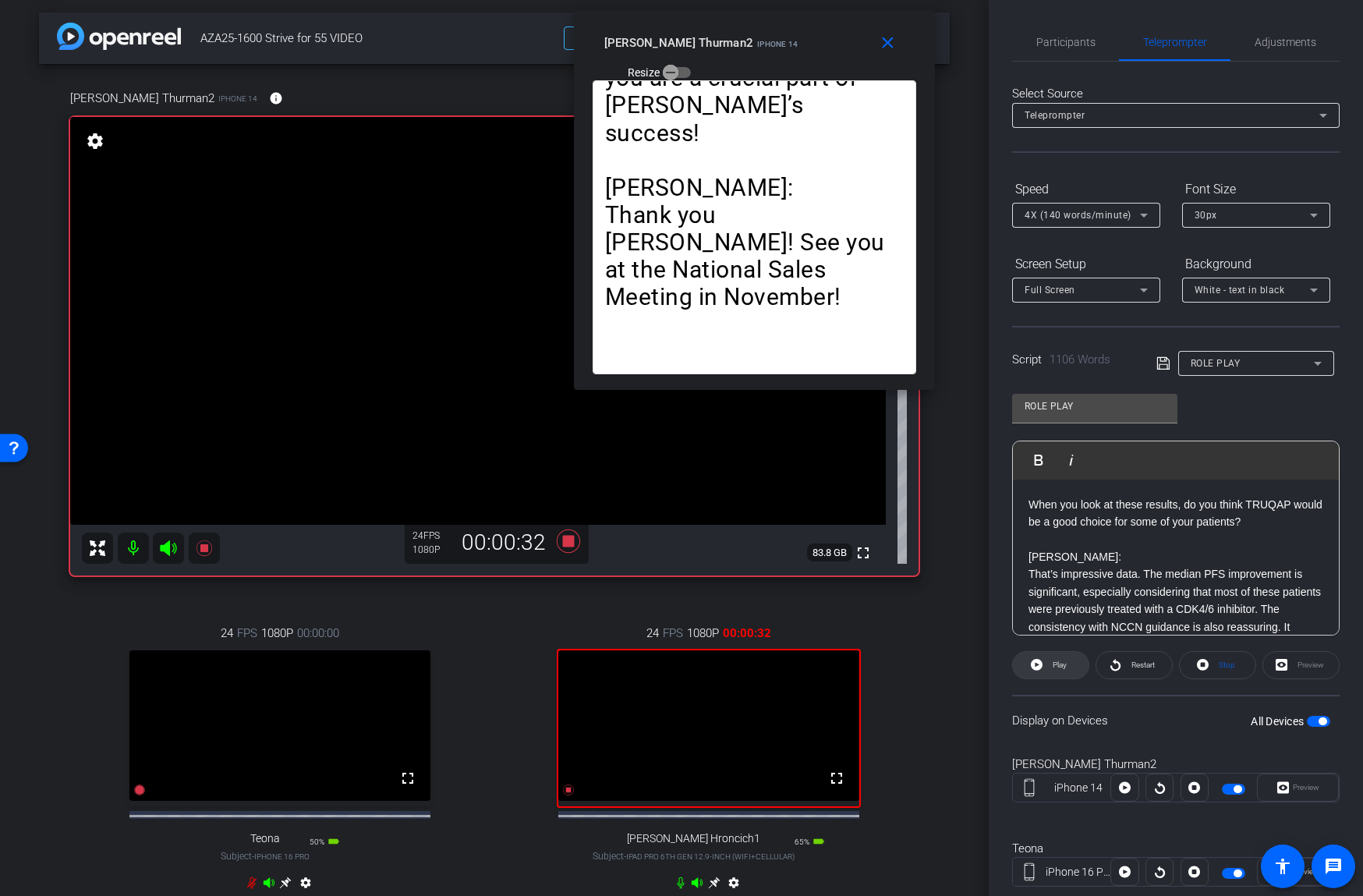
click at [1052, 658] on span "Play" at bounding box center [1057, 665] width 18 height 22
click at [1052, 660] on span "Pause" at bounding box center [1060, 664] width 21 height 9
click at [1059, 665] on span "Play" at bounding box center [1059, 664] width 14 height 9
click at [1058, 665] on span "Pause" at bounding box center [1060, 664] width 21 height 9
click at [1060, 665] on span "Play" at bounding box center [1059, 664] width 14 height 9
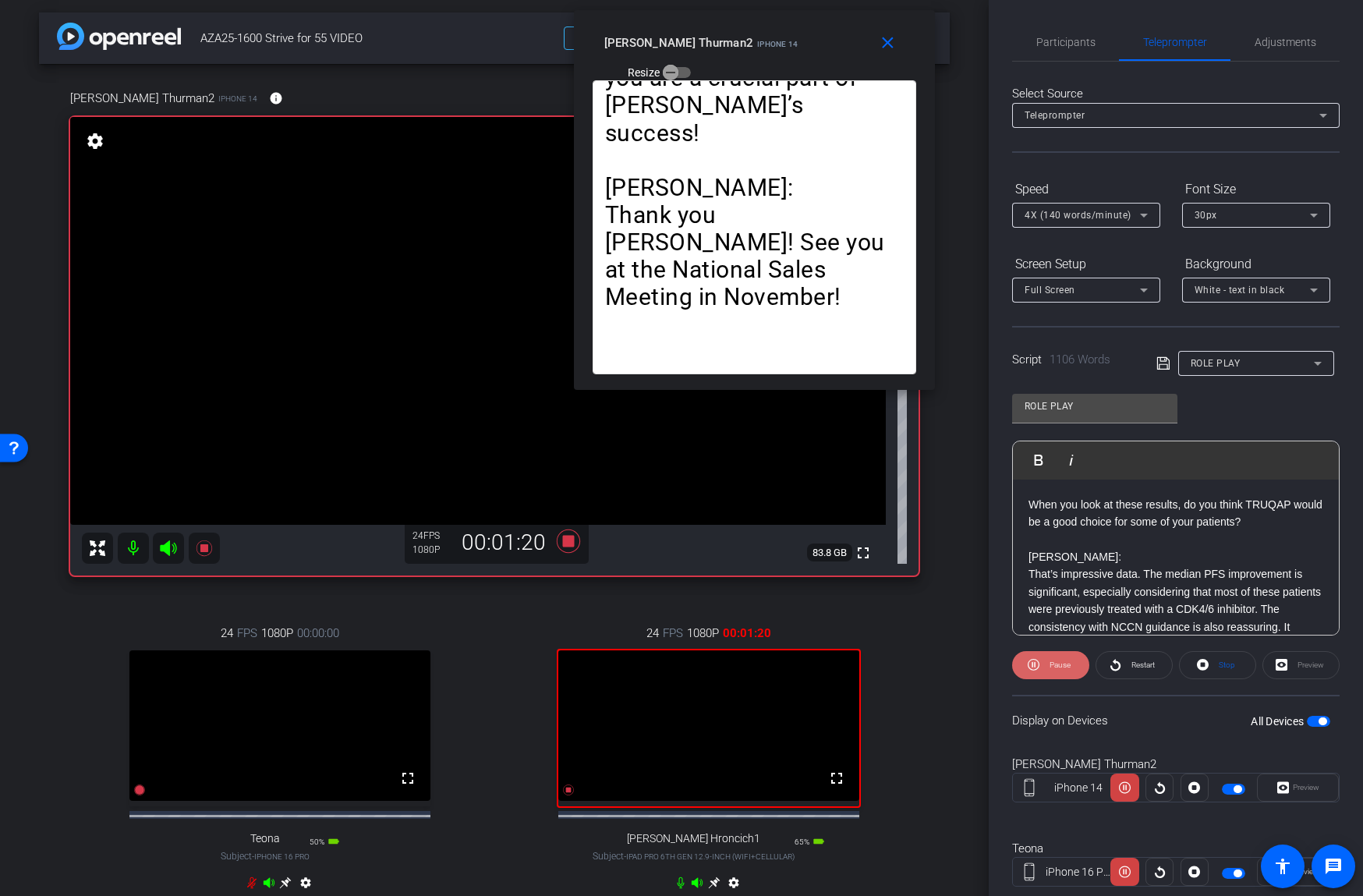
click at [1059, 666] on span "Pause" at bounding box center [1060, 664] width 21 height 9
click at [1059, 666] on span "Play" at bounding box center [1059, 664] width 14 height 9
click at [1059, 666] on span "Pause" at bounding box center [1060, 664] width 21 height 9
click at [1059, 666] on span "Play" at bounding box center [1059, 664] width 14 height 9
click at [1059, 666] on span "Pause" at bounding box center [1060, 664] width 21 height 9
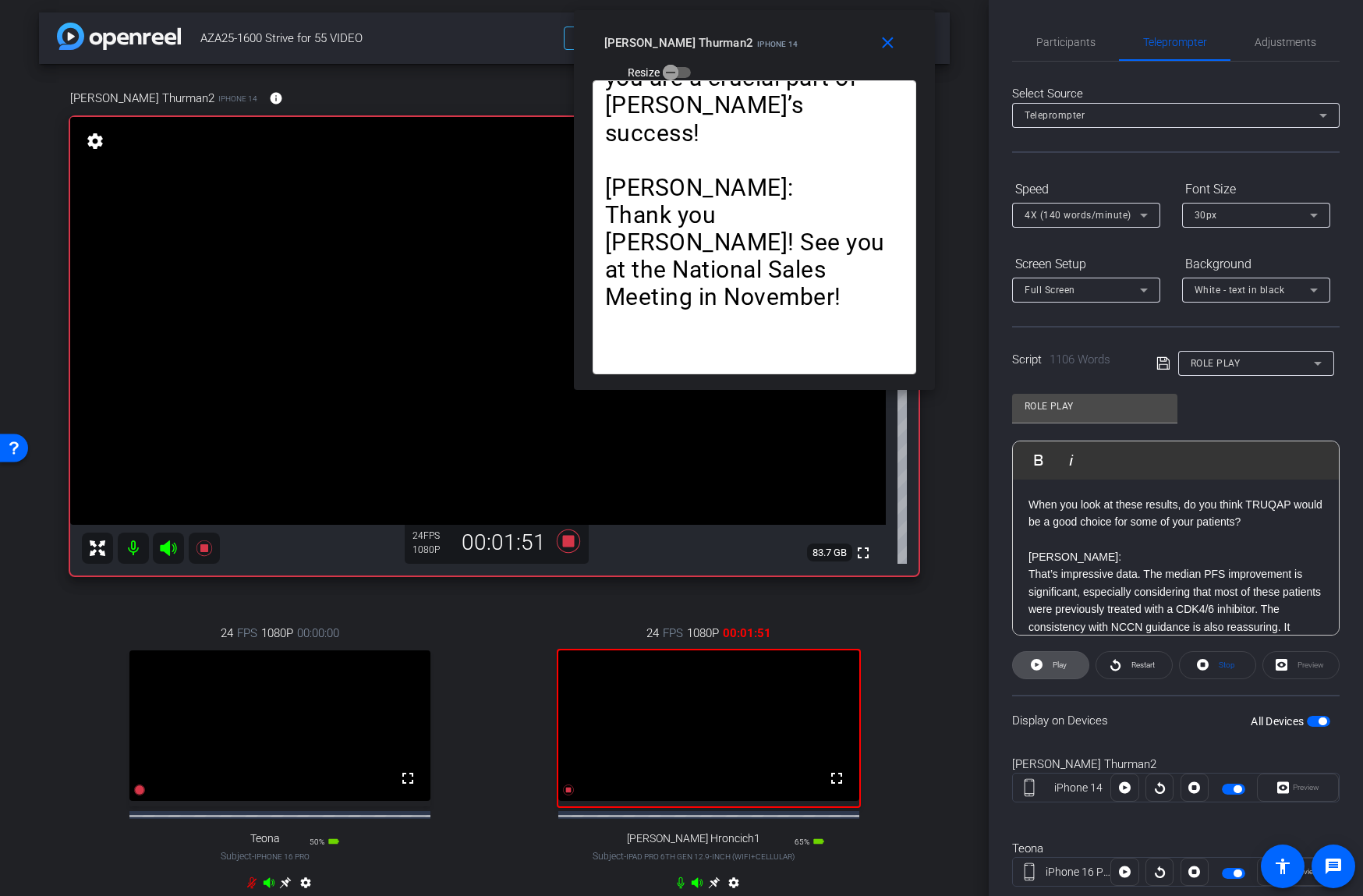
click at [1057, 662] on span "Play" at bounding box center [1059, 664] width 14 height 9
click at [1057, 663] on span "Pause" at bounding box center [1060, 664] width 21 height 9
click at [1057, 663] on span "Play" at bounding box center [1059, 664] width 14 height 9
click at [1074, 43] on span "Participants" at bounding box center [1065, 41] width 59 height 11
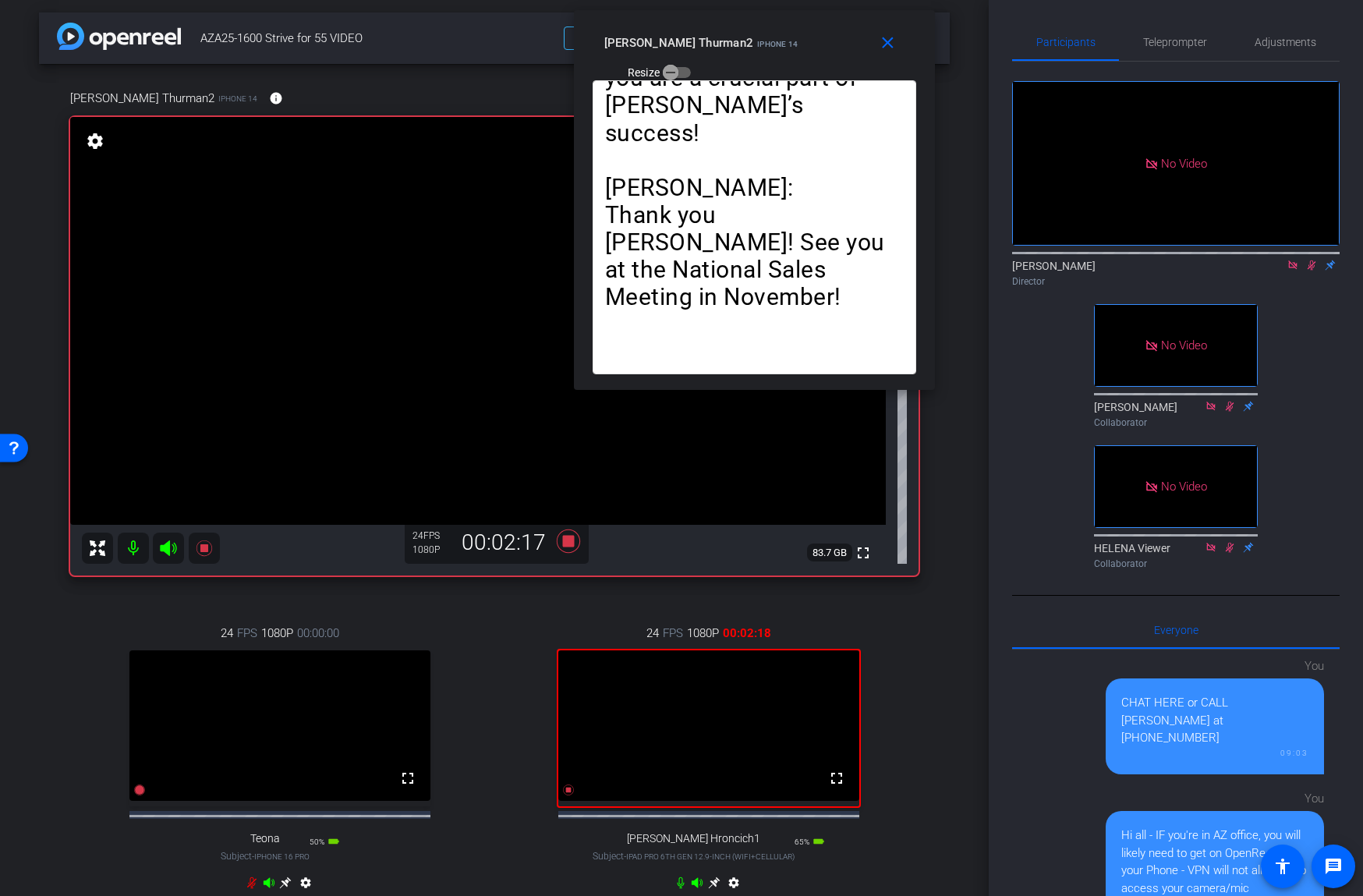
click at [1313, 265] on icon at bounding box center [1311, 264] width 12 height 11
click at [1148, 42] on span "Teleprompter" at bounding box center [1175, 41] width 64 height 11
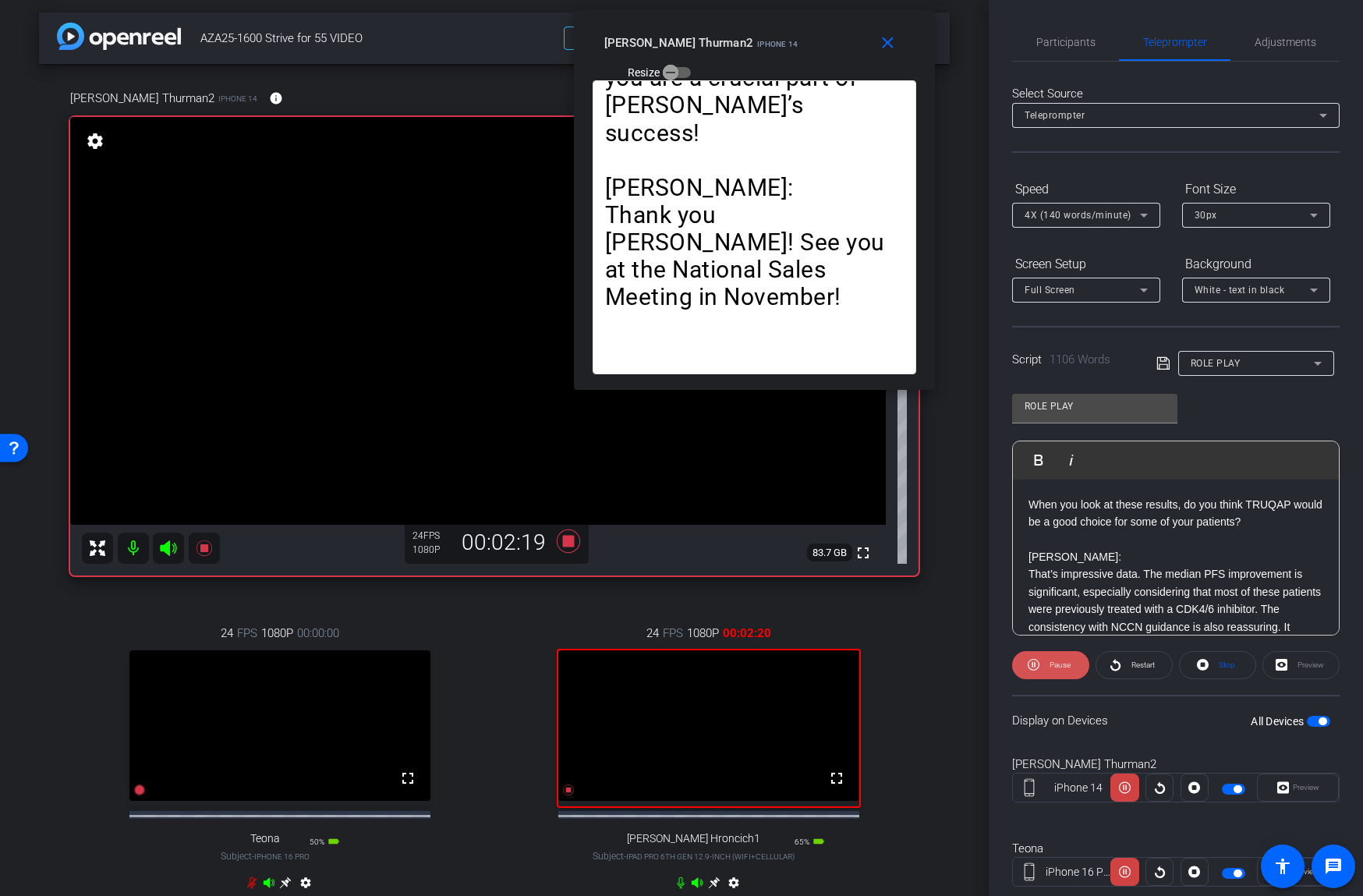
click at [1052, 663] on span "Pause" at bounding box center [1060, 664] width 21 height 9
click at [571, 542] on icon at bounding box center [568, 541] width 24 height 24
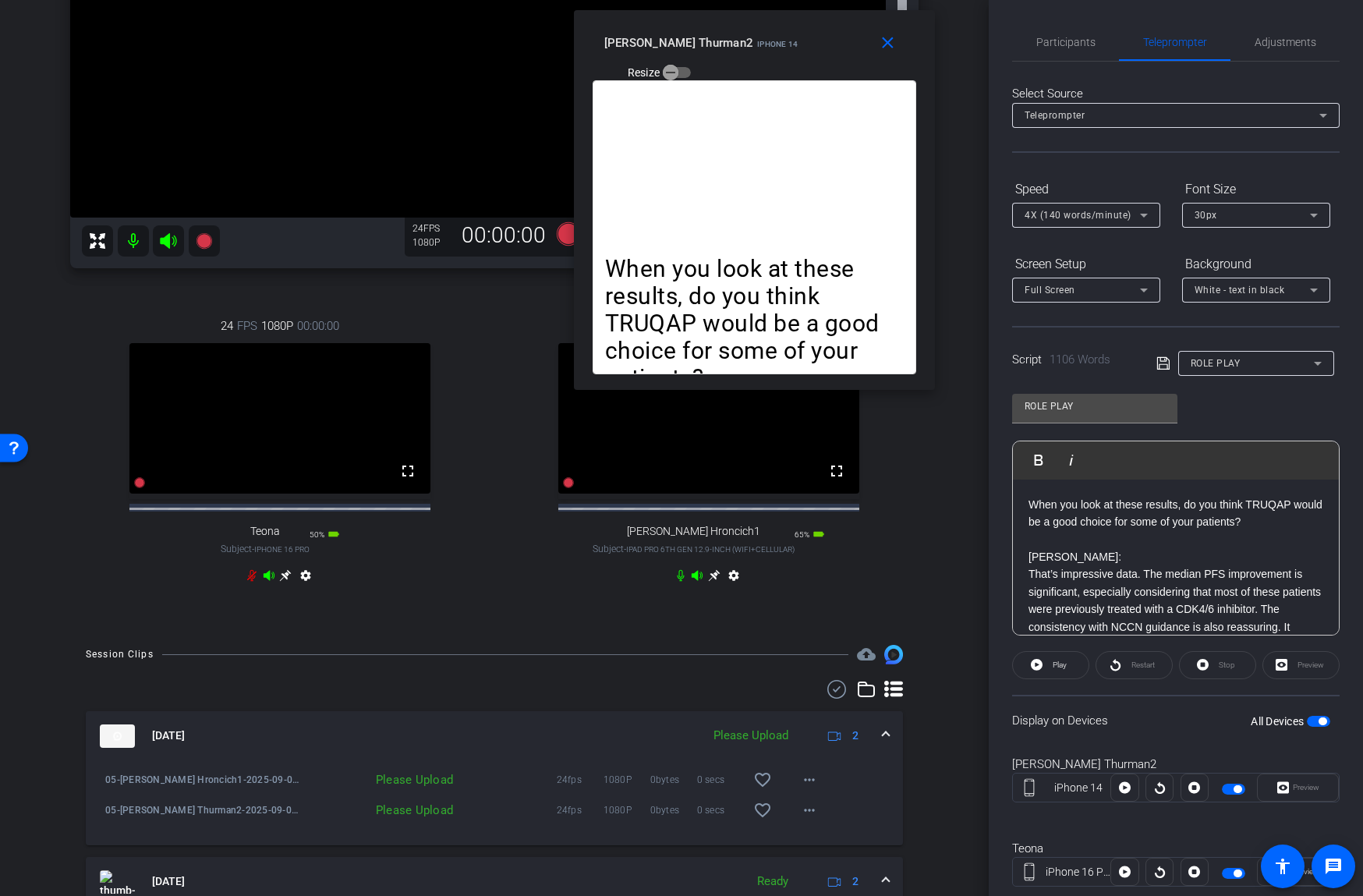
scroll to position [472, 0]
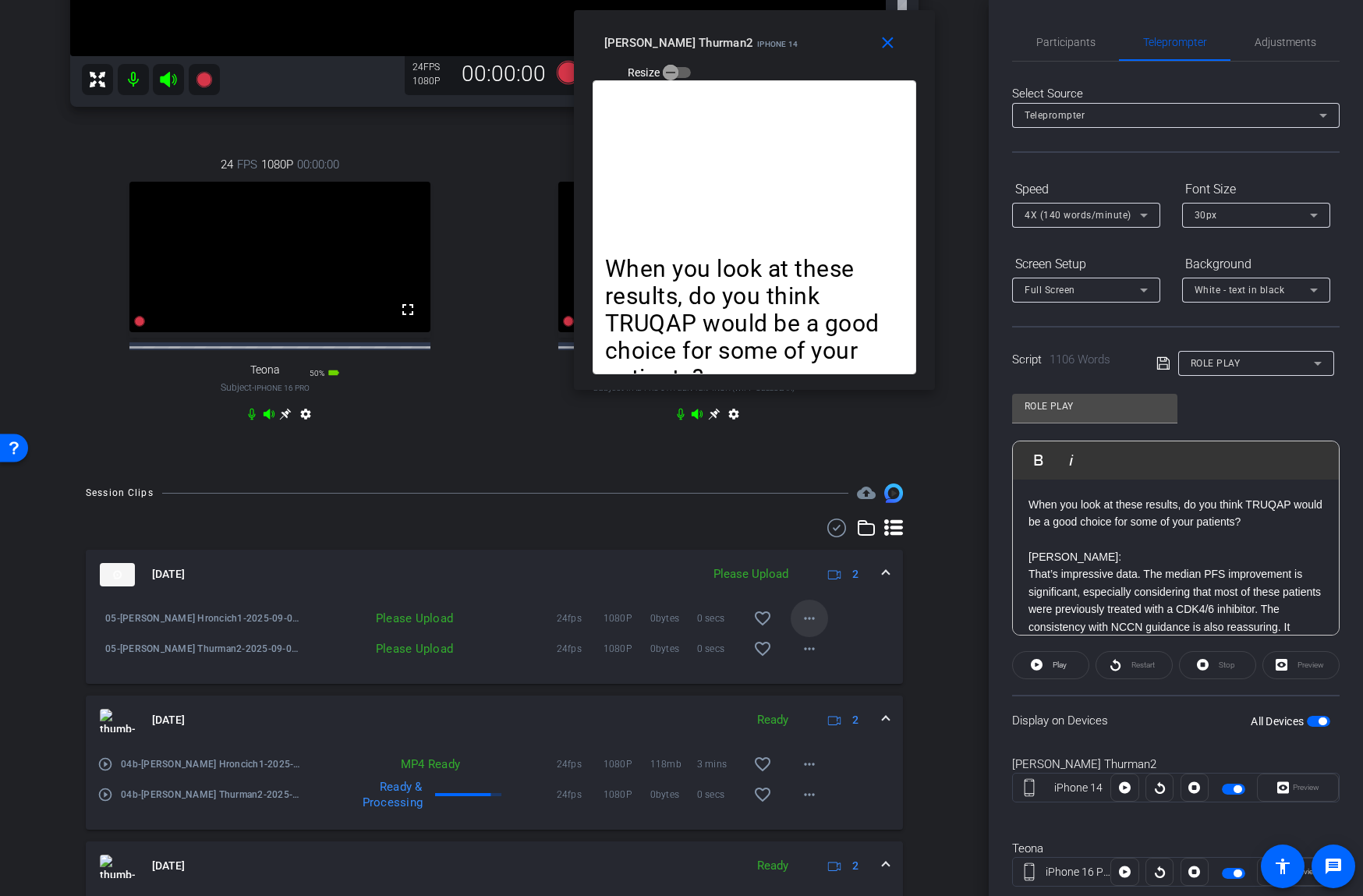
click at [811, 628] on mat-icon "more_horiz" at bounding box center [809, 618] width 19 height 19
click at [822, 661] on span "Upload" at bounding box center [834, 664] width 62 height 19
click at [812, 658] on mat-icon "more_horiz" at bounding box center [809, 648] width 19 height 19
click at [816, 691] on span "Upload" at bounding box center [834, 694] width 62 height 19
click at [889, 44] on mat-icon "close" at bounding box center [888, 43] width 19 height 19
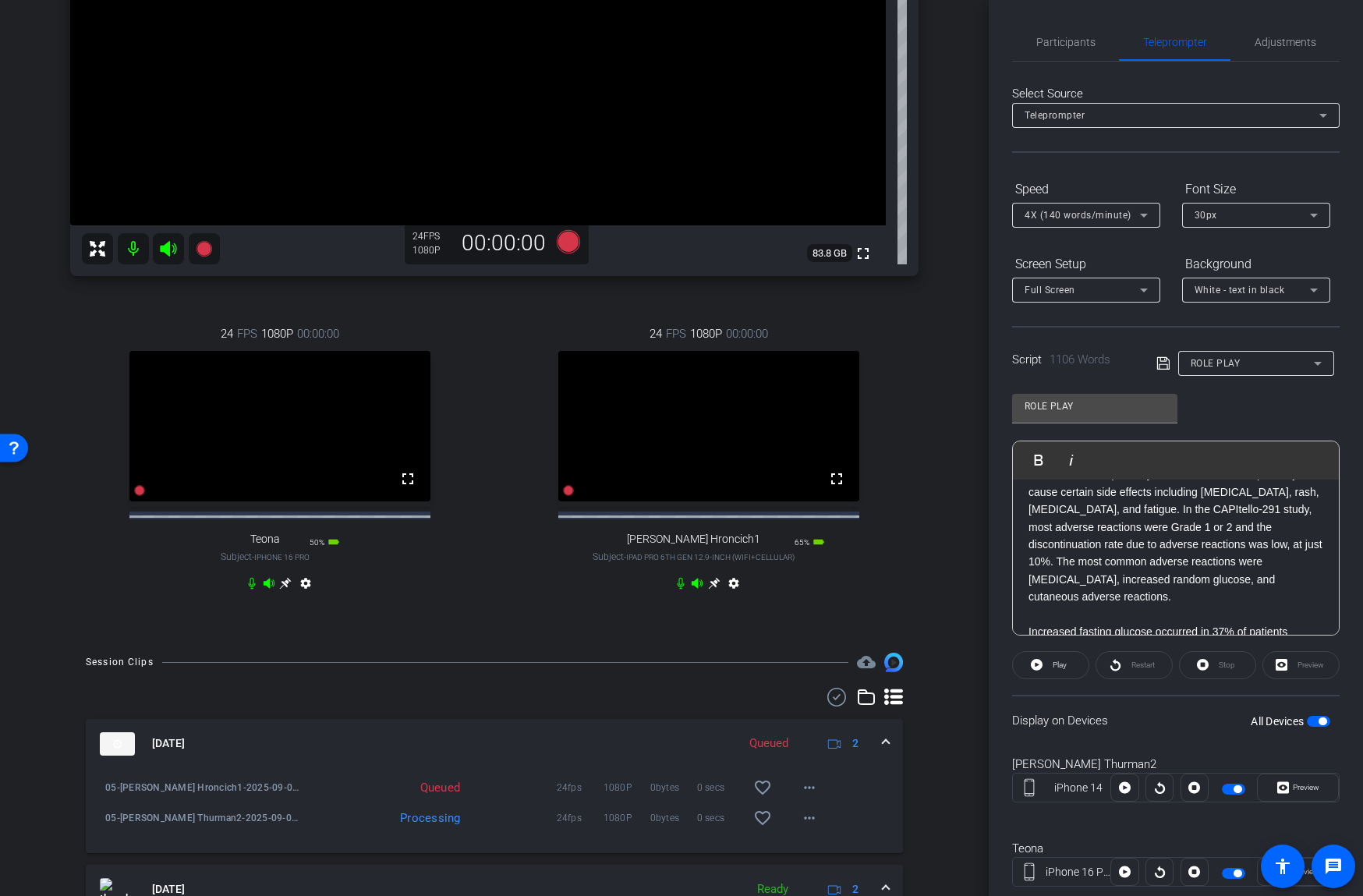
scroll to position [290, 0]
click at [1048, 564] on p "Absolutely, safety is critical. TRUQAP works directly on the PI3K/AKT/PTEN path…" at bounding box center [1175, 528] width 294 height 157
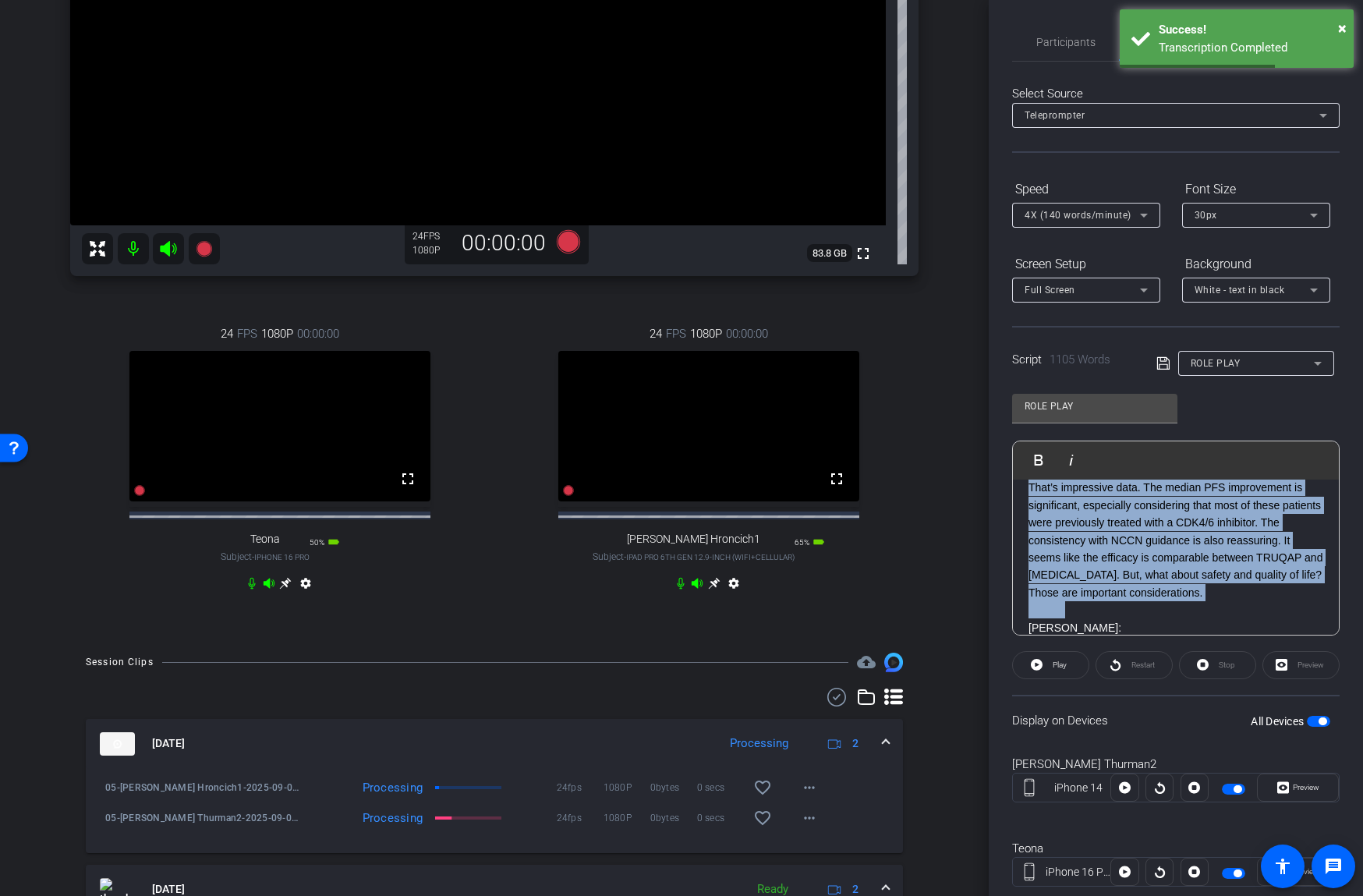
scroll to position [0, 0]
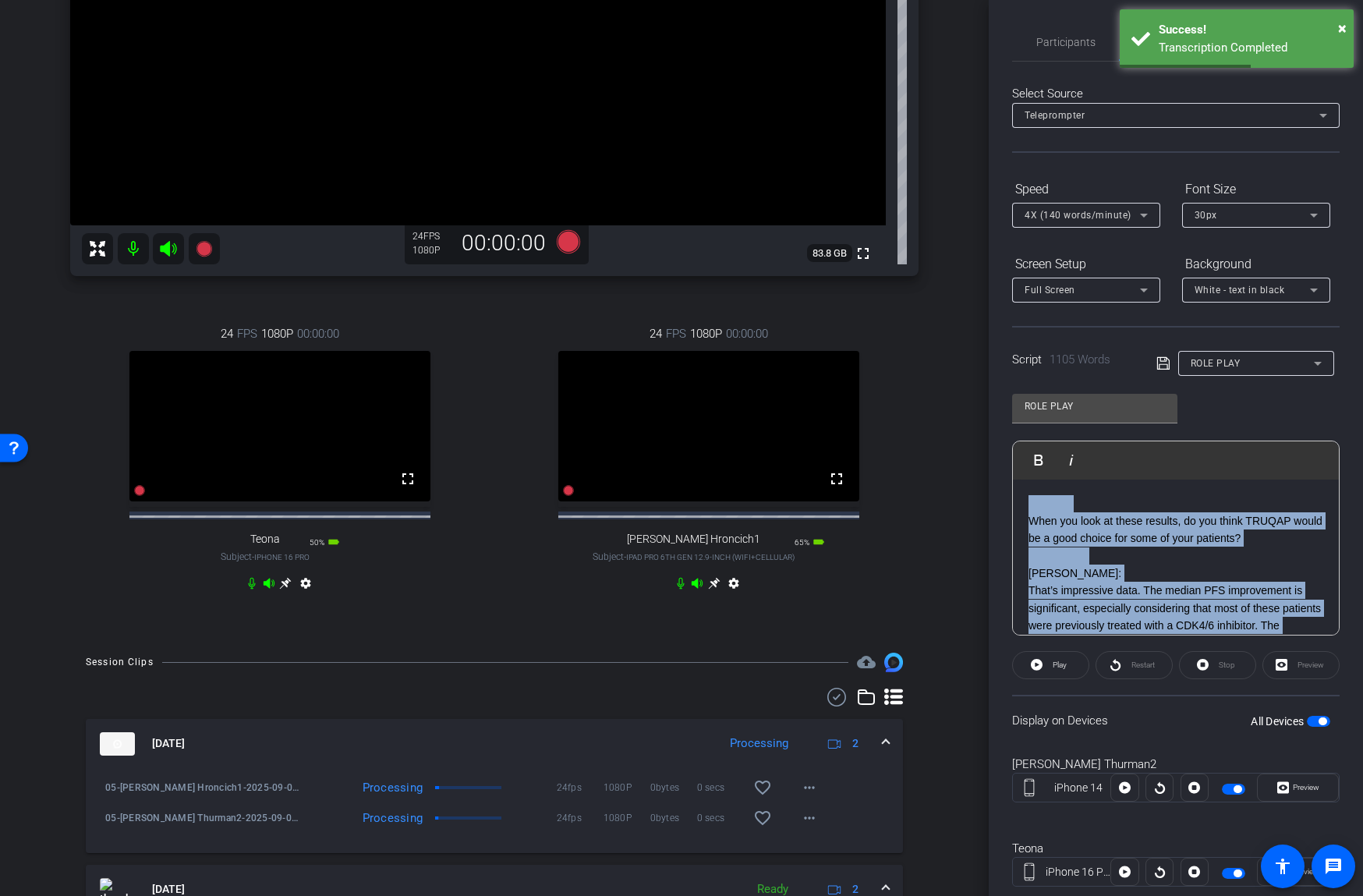
drag, startPoint x: 1063, startPoint y: 517, endPoint x: 980, endPoint y: 421, distance: 126.9
click at [980, 421] on div "arrow_back AZA25-1600 Strive for 55 VIDEO Back to project Send invite account_b…" at bounding box center [681, 448] width 1363 height 896
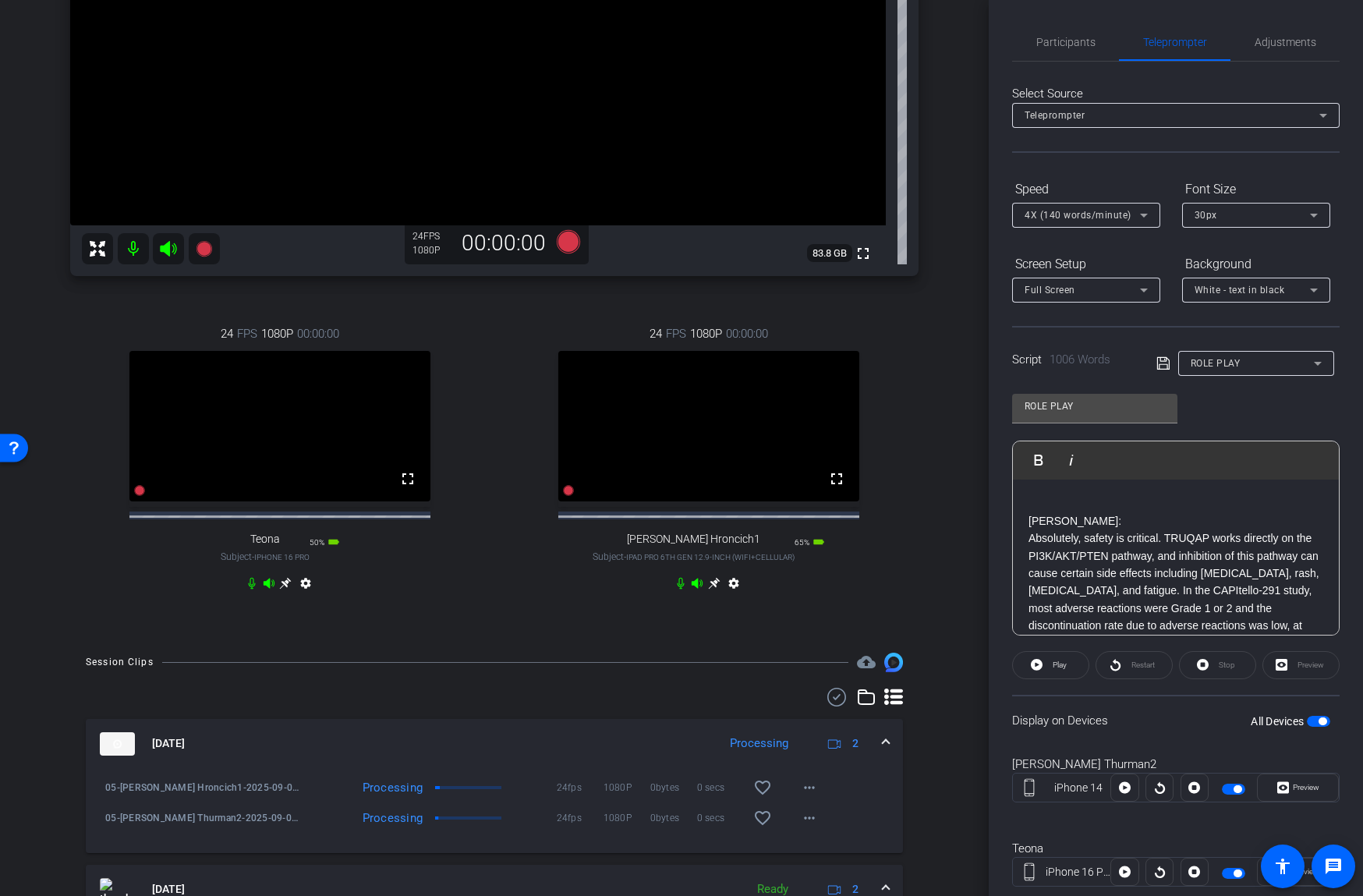
click at [1120, 507] on p at bounding box center [1175, 504] width 294 height 17
click at [1088, 495] on p at bounding box center [1175, 504] width 294 height 17
click at [573, 246] on icon at bounding box center [568, 242] width 24 height 24
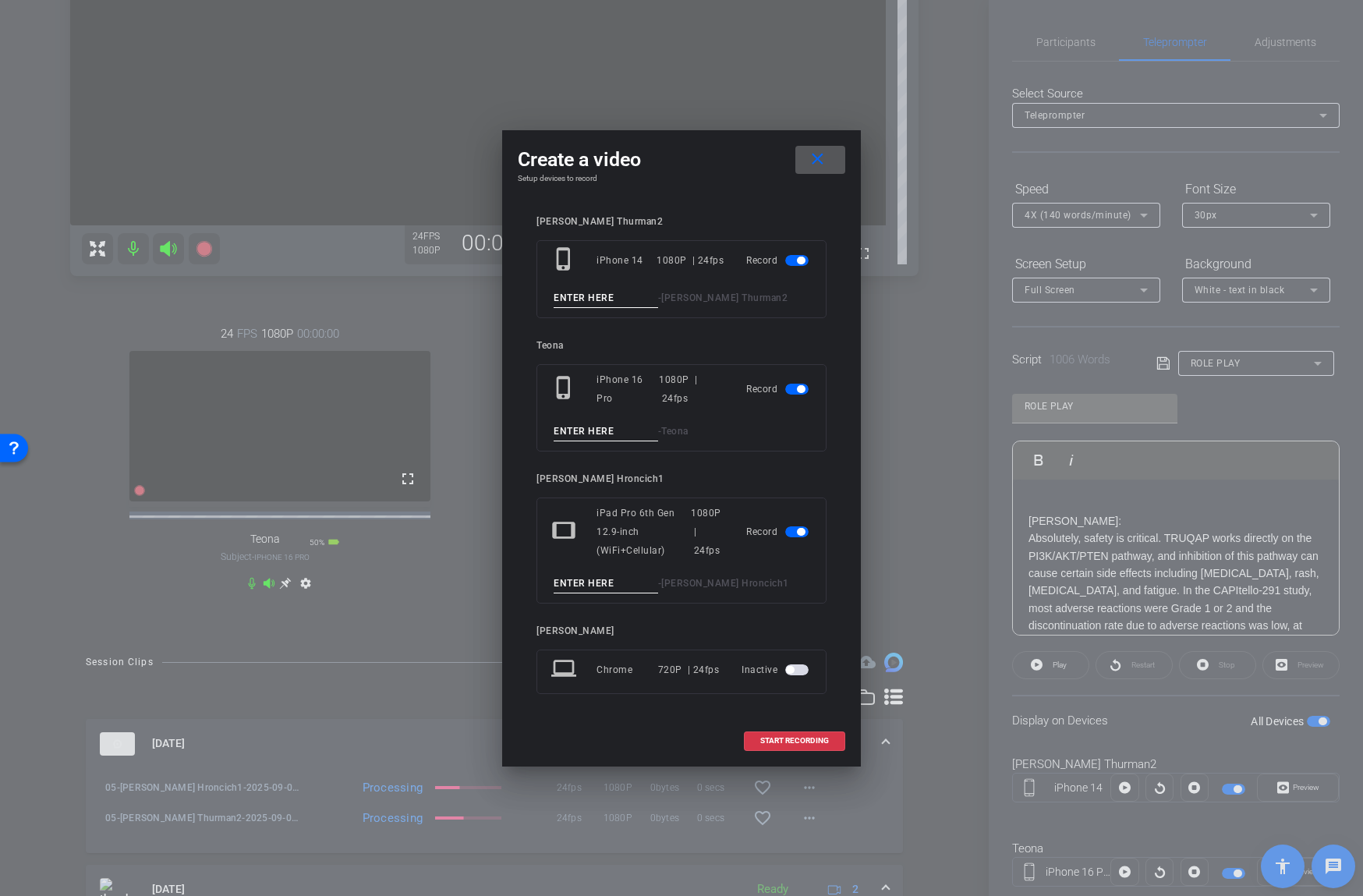
click at [596, 291] on input at bounding box center [606, 298] width 105 height 19
type input "06"
click at [613, 578] on input at bounding box center [606, 584] width 105 height 19
type input "06"
click at [790, 392] on span "button" at bounding box center [796, 388] width 24 height 11
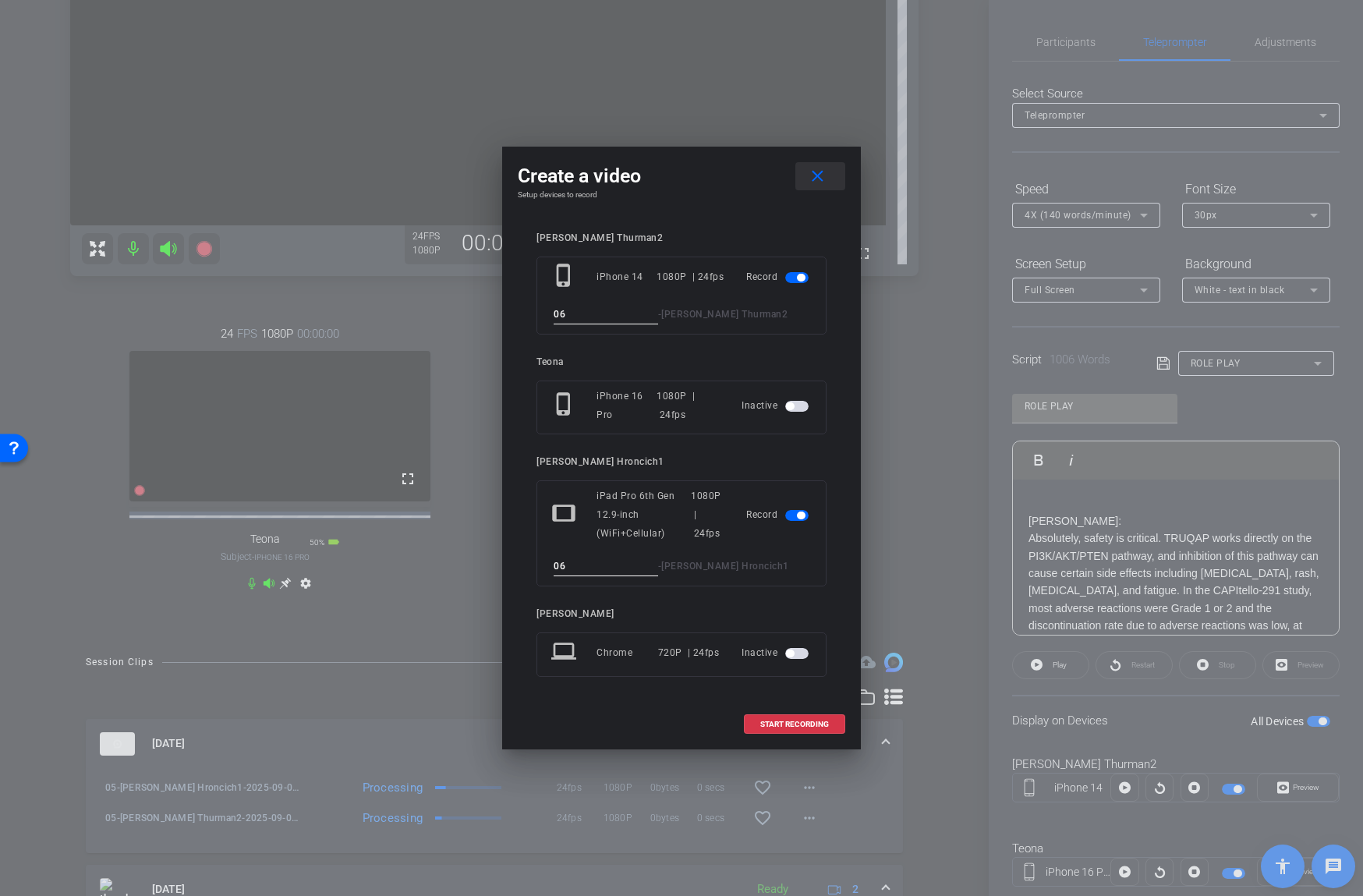
click at [817, 176] on mat-icon "close" at bounding box center [817, 177] width 19 height 19
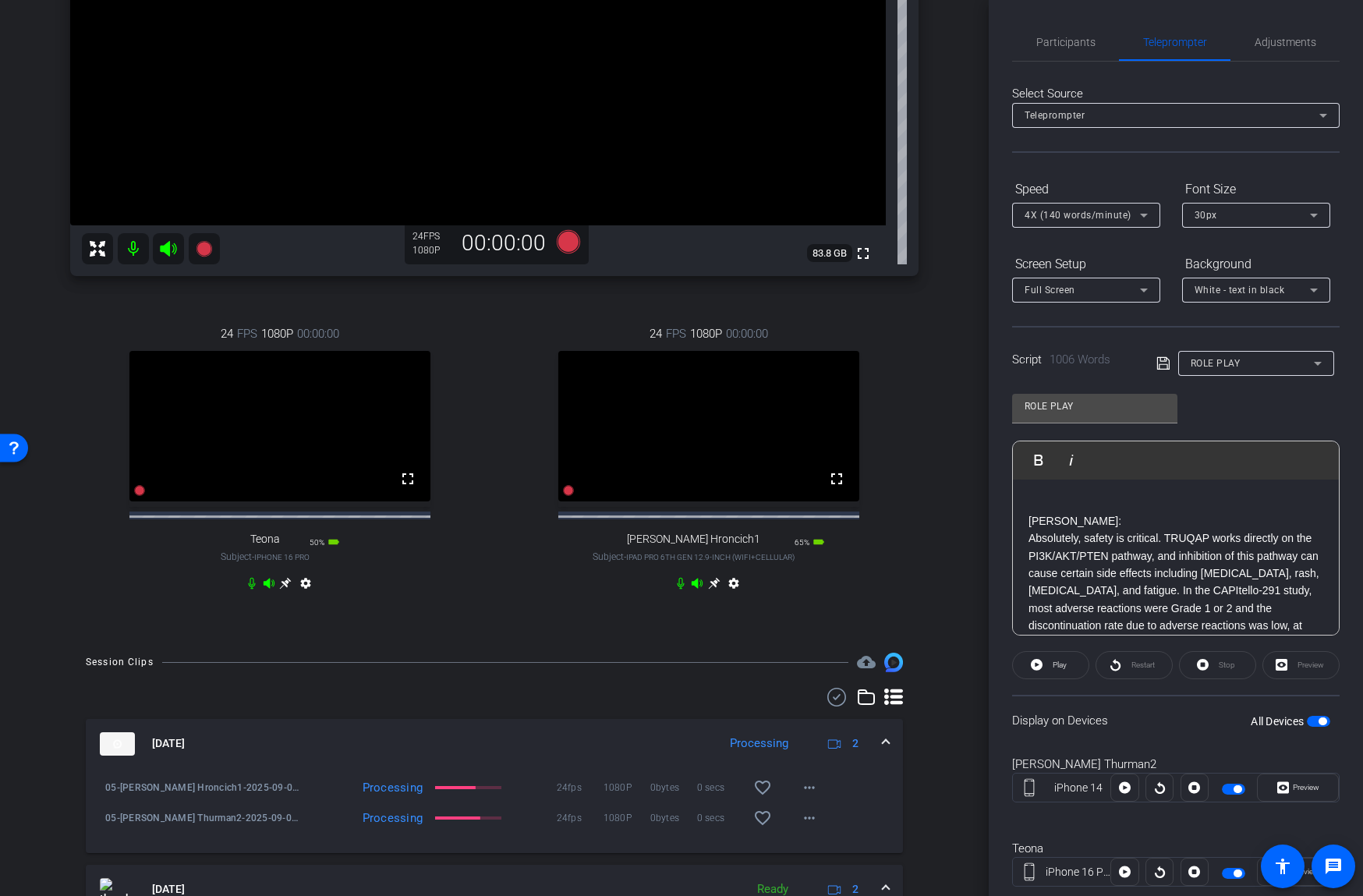
click at [1164, 568] on p "Absolutely, safety is critical. TRUQAP works directly on the PI3K/AKT/PTEN path…" at bounding box center [1175, 608] width 294 height 157
click at [1081, 40] on span "Participants" at bounding box center [1065, 41] width 59 height 11
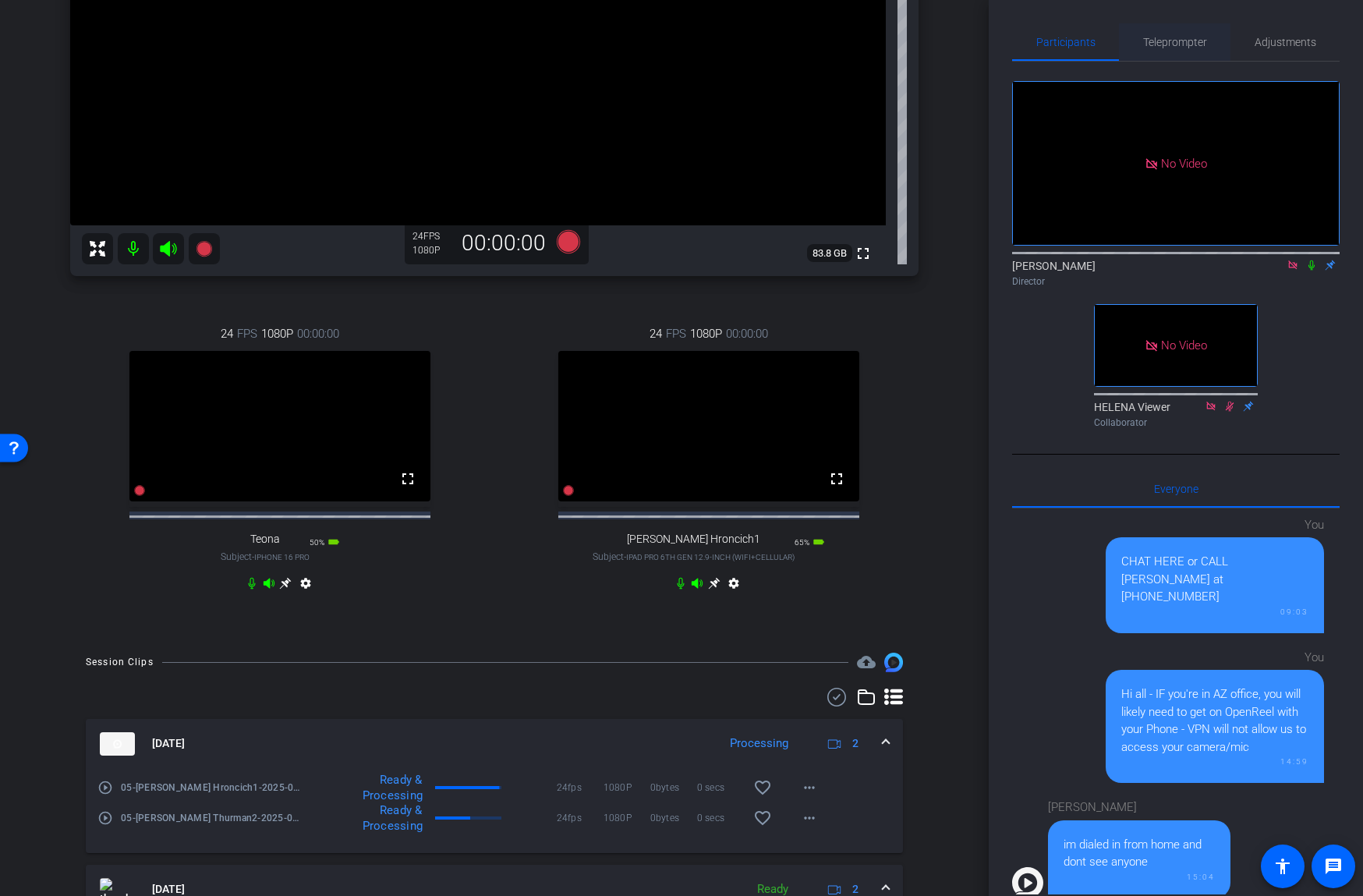
click at [1175, 37] on span "Teleprompter" at bounding box center [1175, 41] width 64 height 11
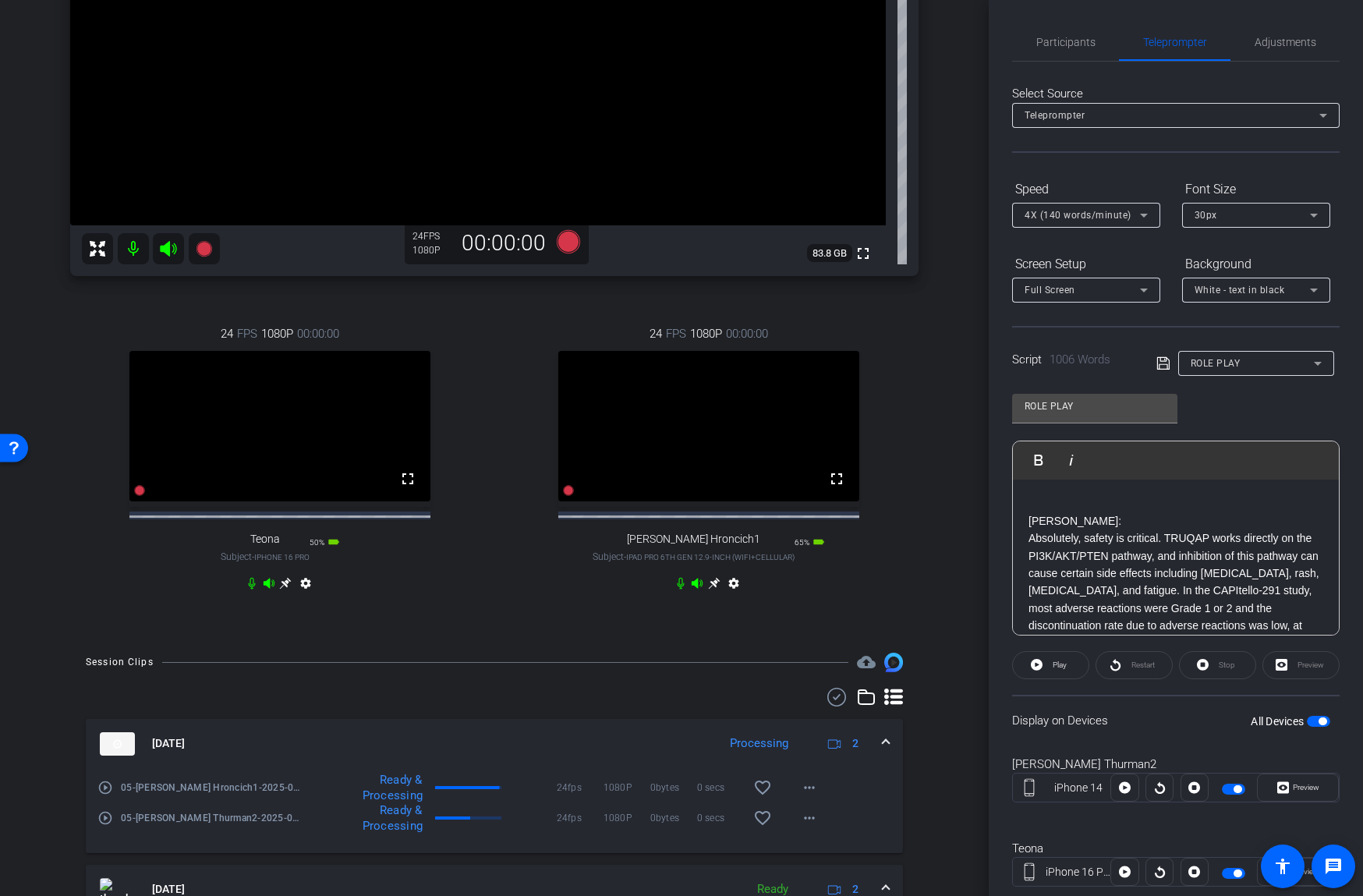
click at [1063, 512] on p at bounding box center [1175, 504] width 294 height 17
click at [1125, 498] on p at bounding box center [1175, 504] width 294 height 17
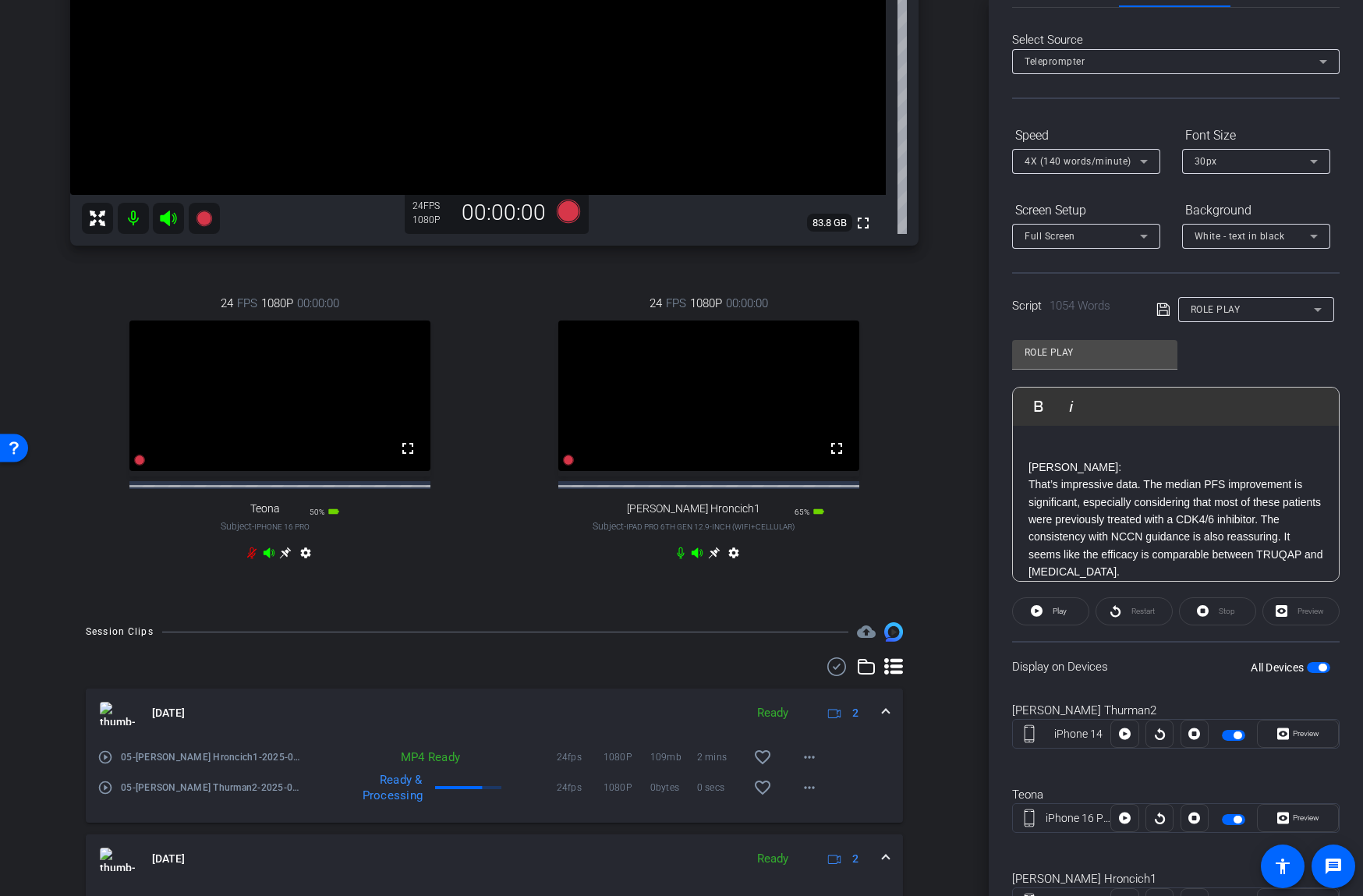
scroll to position [125, 0]
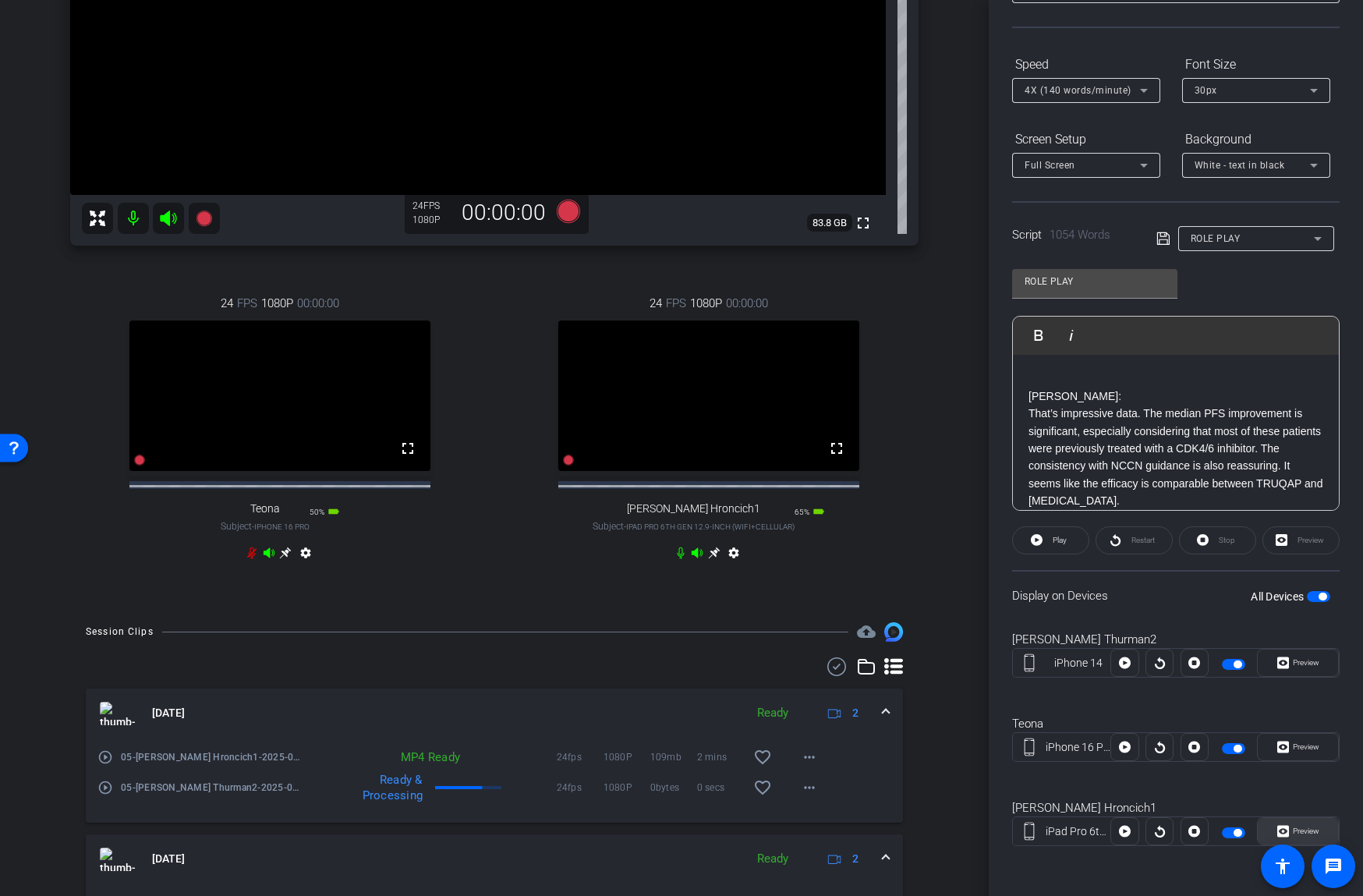
click at [1318, 828] on span "Preview" at bounding box center [1305, 830] width 27 height 9
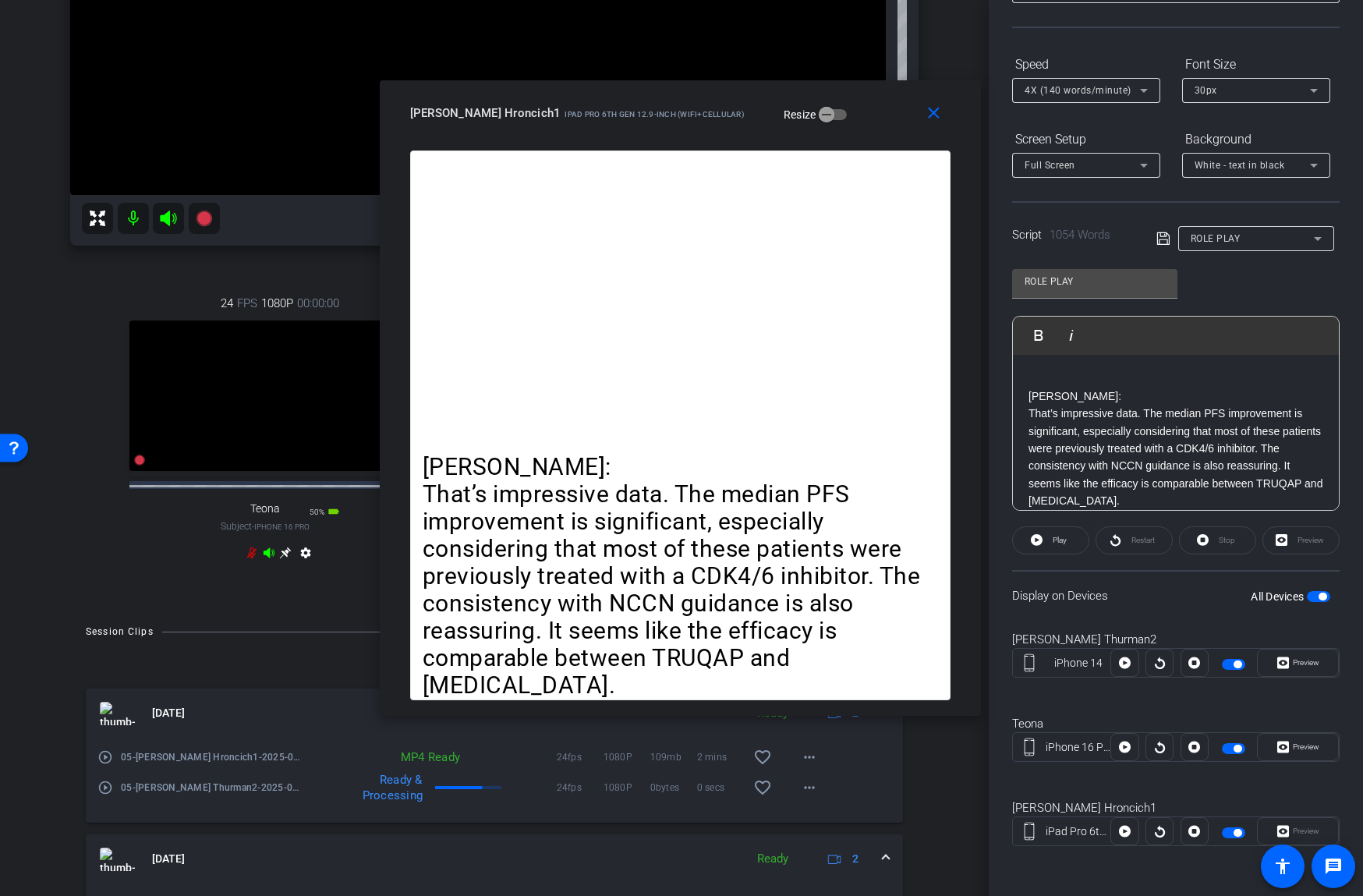
drag, startPoint x: 838, startPoint y: 154, endPoint x: 837, endPoint y: 105, distance: 49.0
click at [837, 105] on div "[PERSON_NAME] Hroncich1 iPad Pro 6th Gen 12.9-inch (WiFi+Cellular) Resize" at bounding box center [686, 113] width 552 height 28
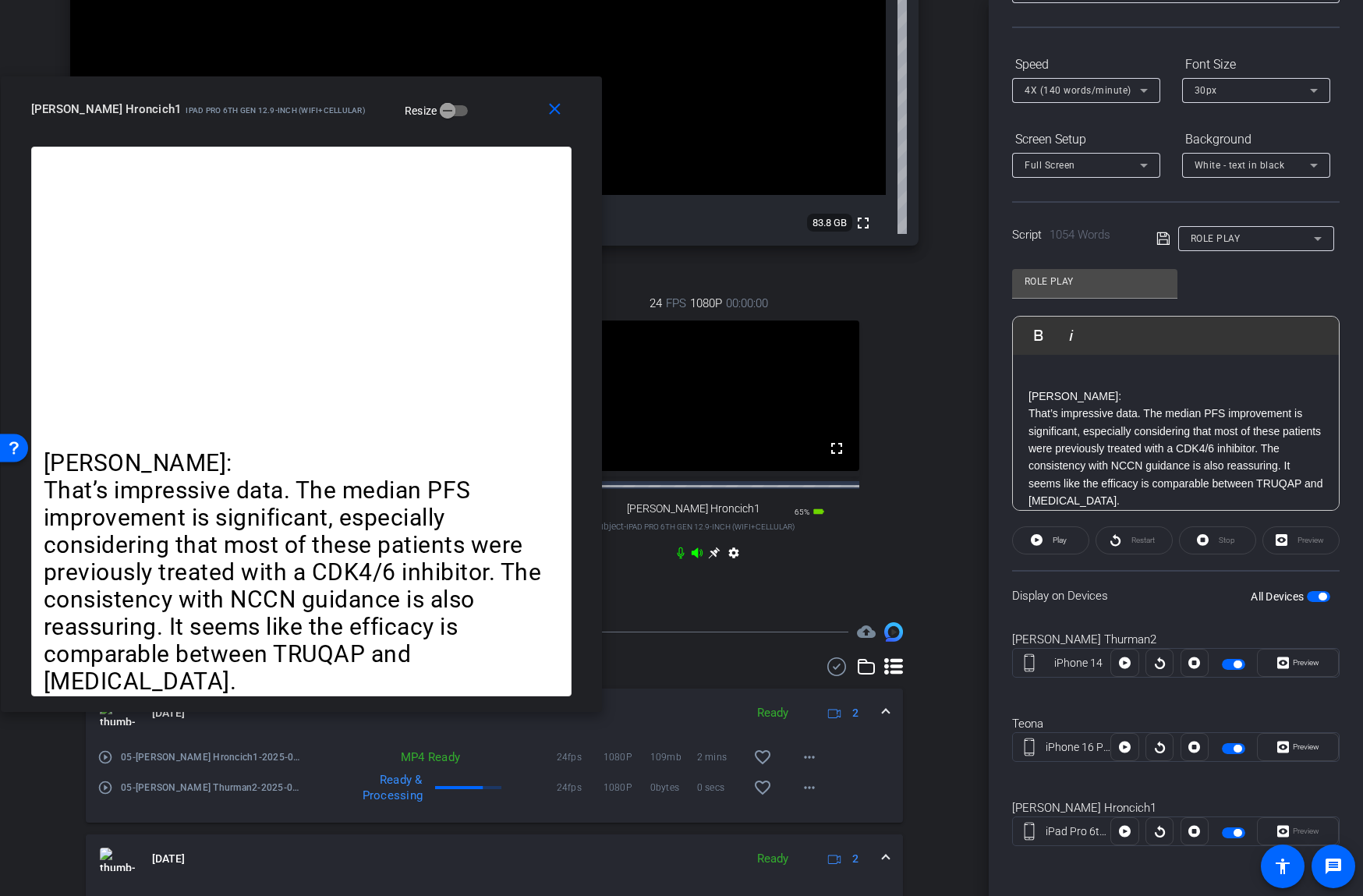
drag, startPoint x: 841, startPoint y: 107, endPoint x: 462, endPoint y: 104, distance: 379.0
click at [462, 104] on div "[PERSON_NAME] Hroncich1 iPad Pro 6th Gen 12.9-inch (WiFi+Cellular) Resize" at bounding box center [306, 109] width 552 height 28
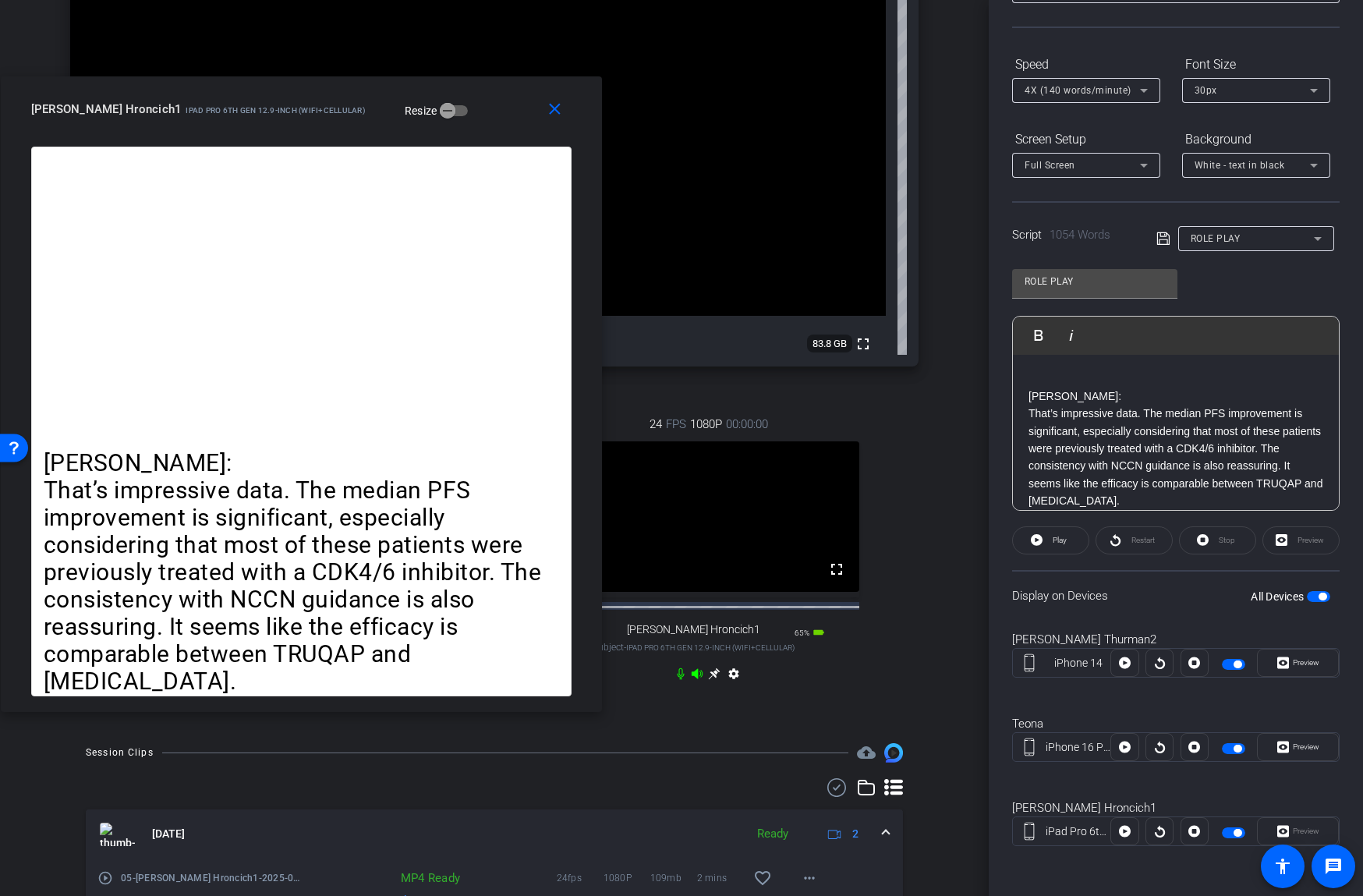
scroll to position [209, 0]
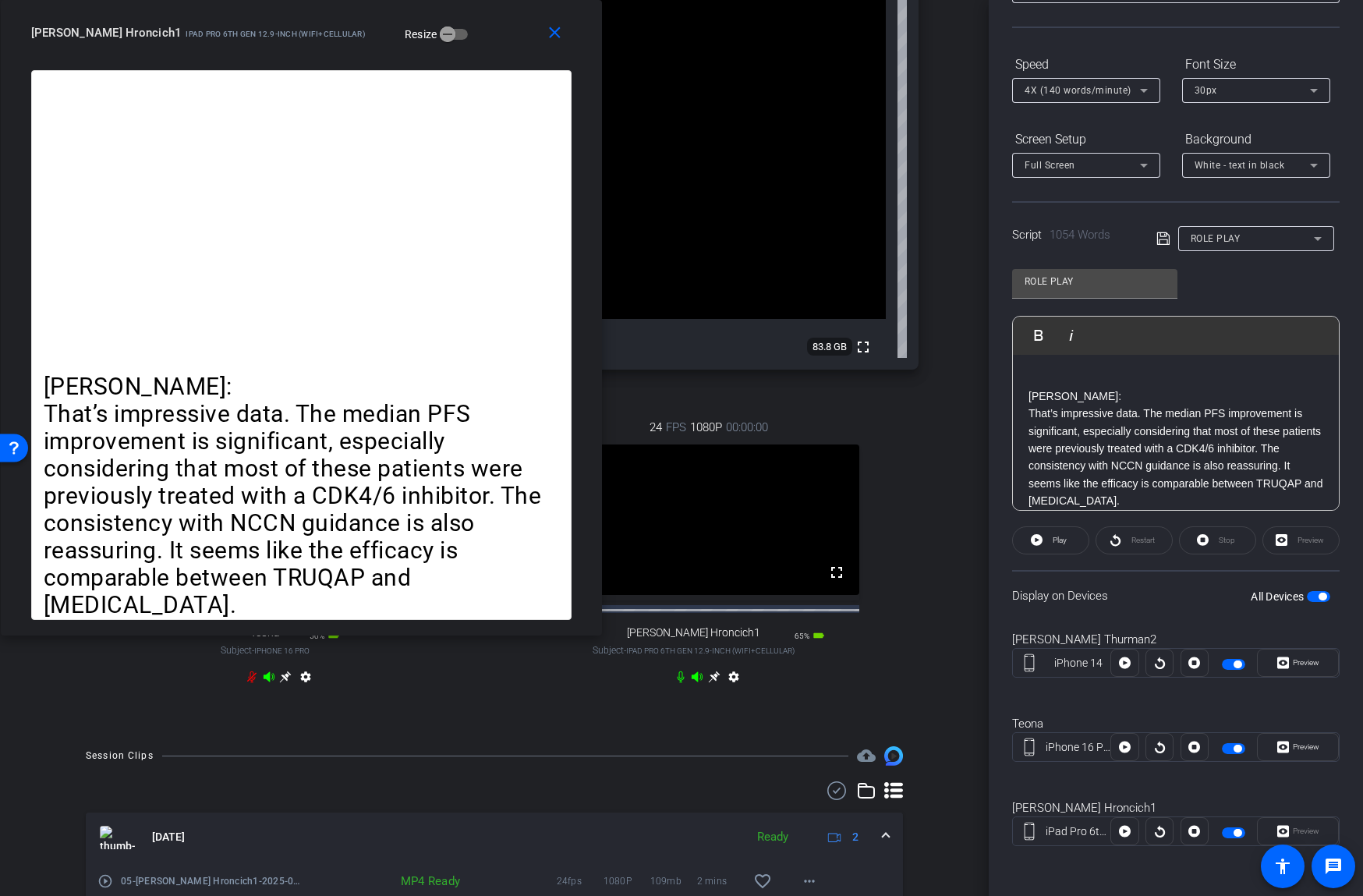
drag, startPoint x: 483, startPoint y: 121, endPoint x: 464, endPoint y: 41, distance: 82.2
click at [464, 41] on div "[PERSON_NAME] Hroncich1 iPad Pro 6th Gen 12.9-inch (WiFi+Cellular) Resize" at bounding box center [306, 32] width 552 height 28
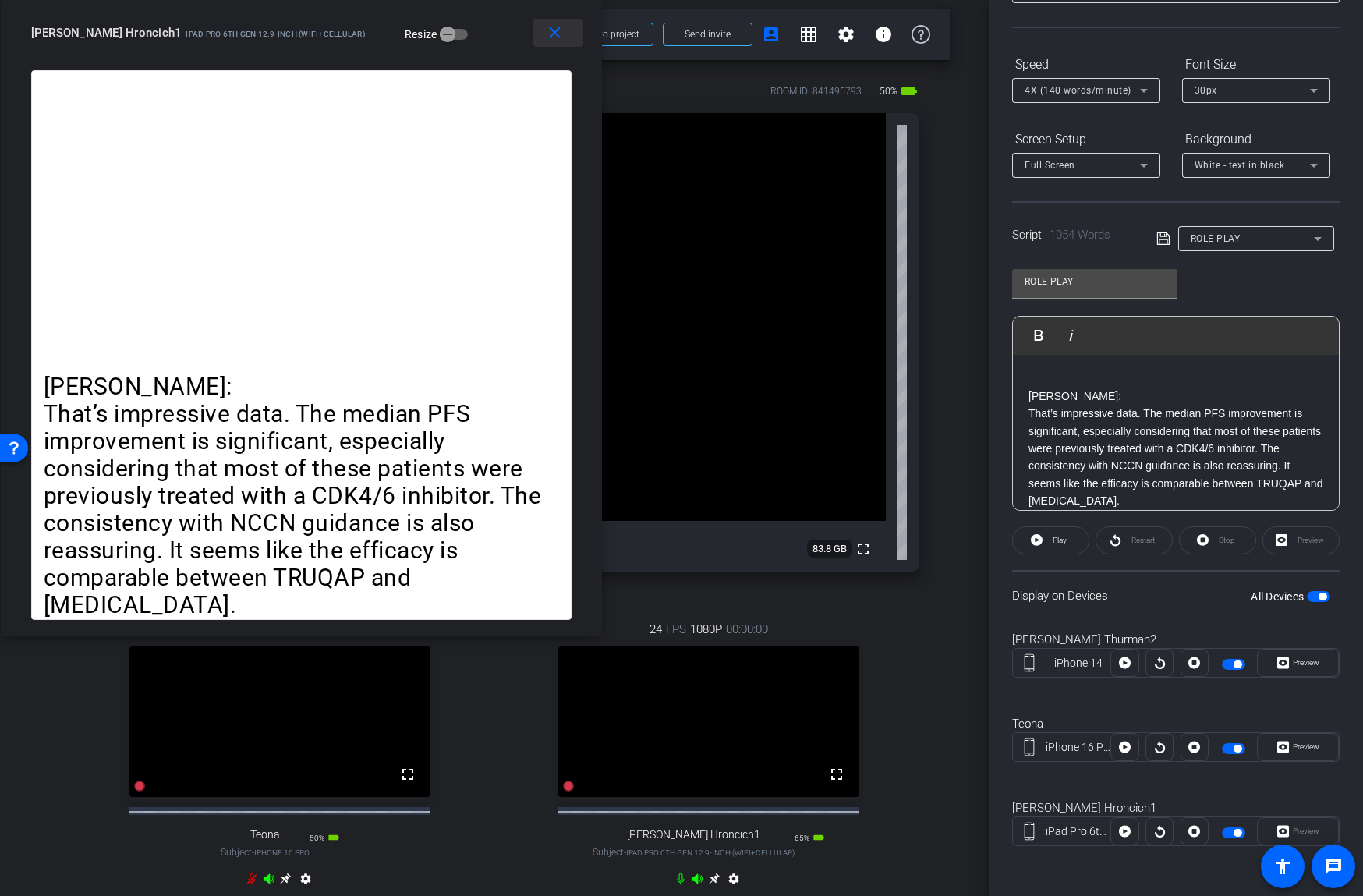
scroll to position [0, 0]
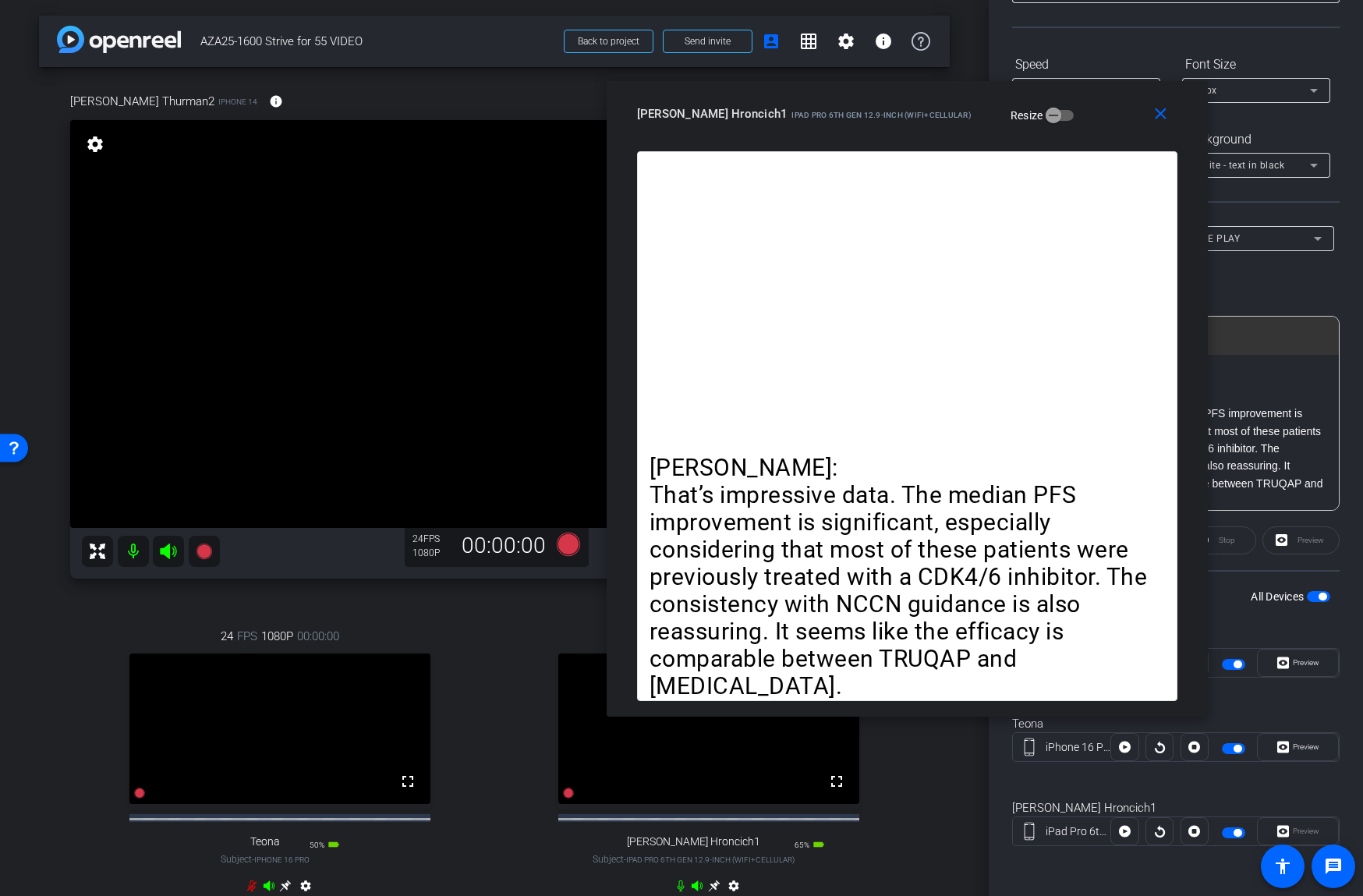
drag, startPoint x: 491, startPoint y: 35, endPoint x: 1092, endPoint y: 121, distance: 607.1
click at [1096, 117] on div "[PERSON_NAME] Hroncich1 iPad Pro 6th Gen 12.9-inch (WiFi+Cellular) Resize" at bounding box center [913, 114] width 552 height 28
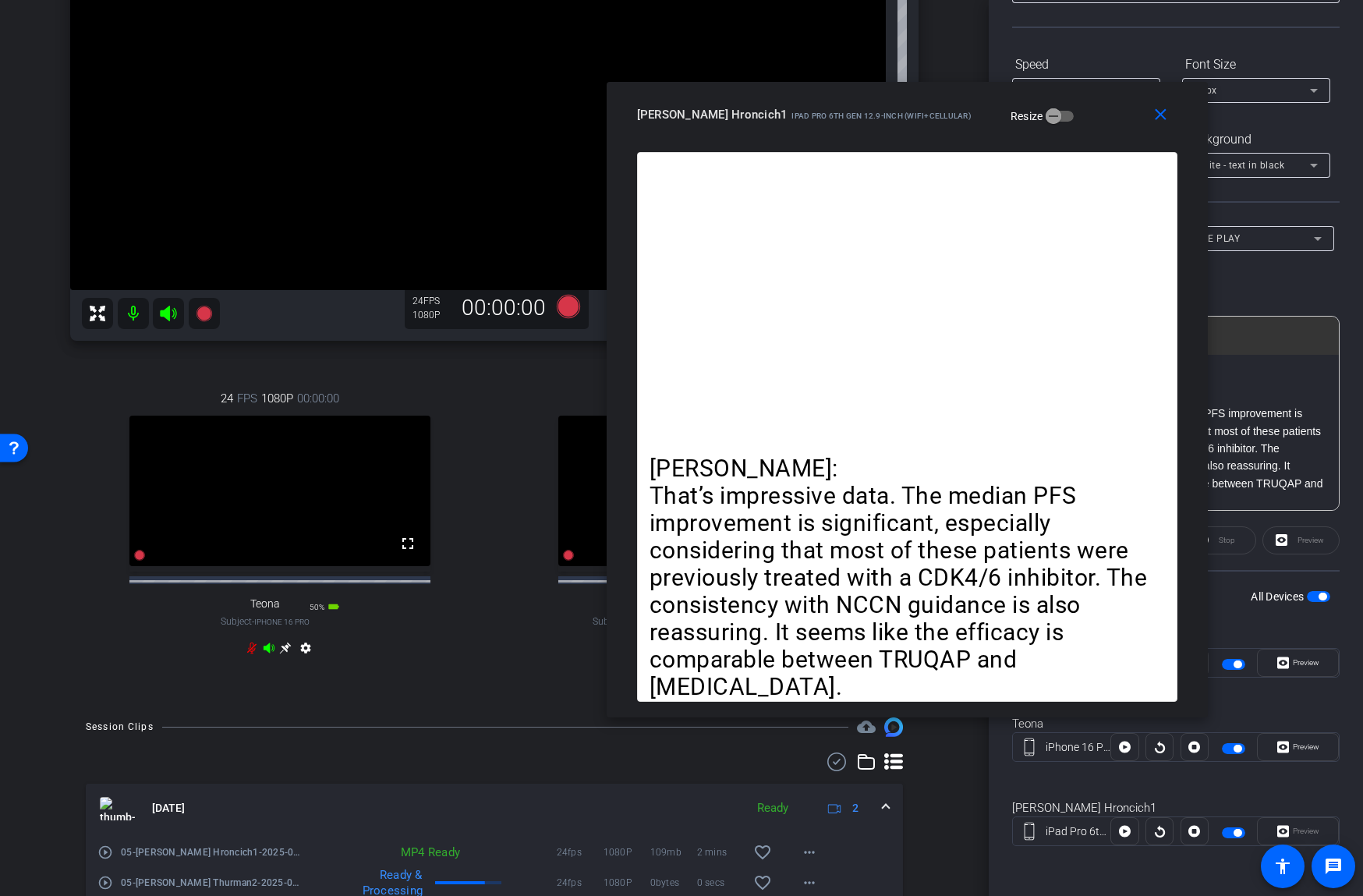
scroll to position [218, 0]
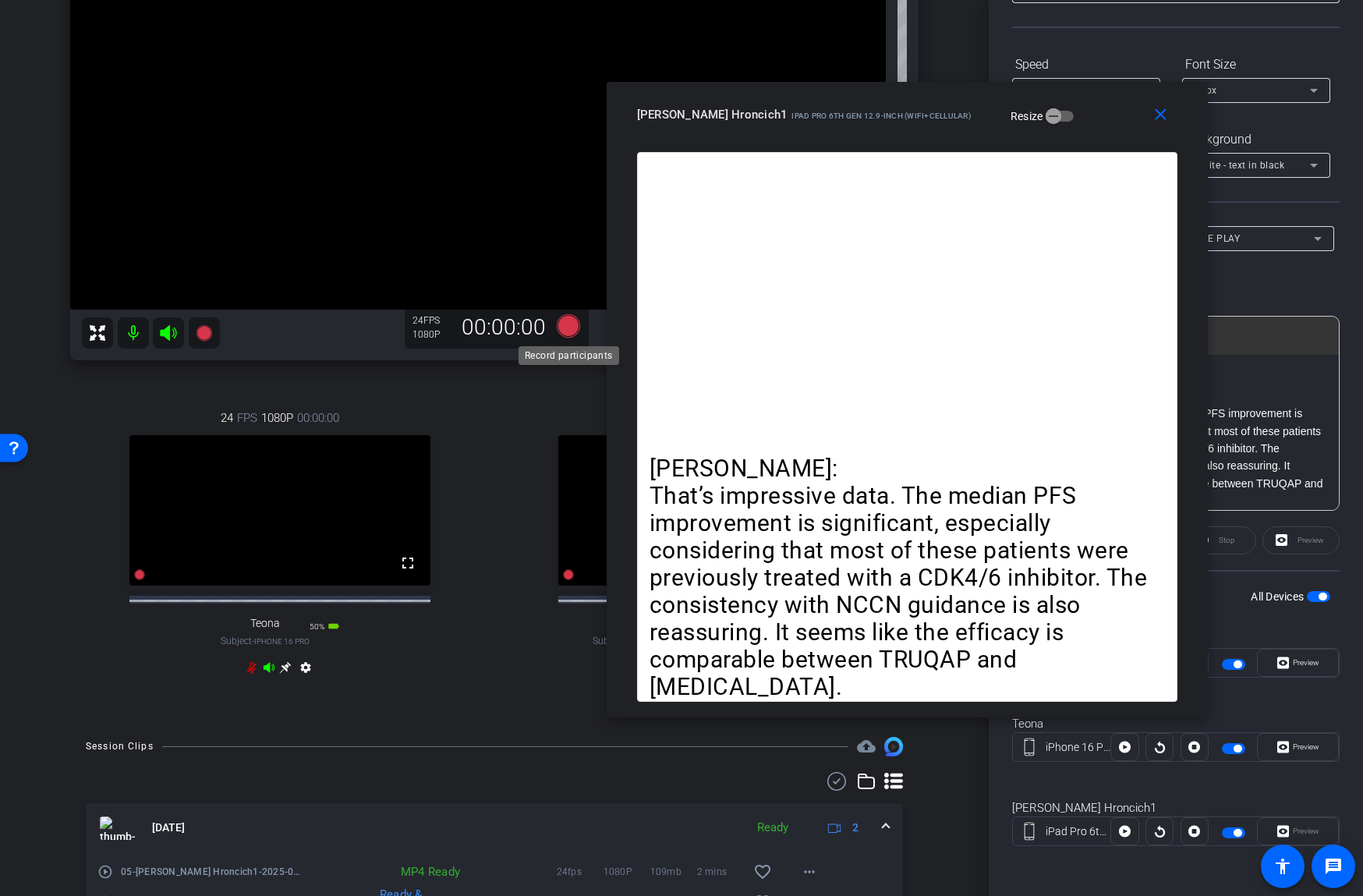
click at [575, 323] on icon at bounding box center [568, 325] width 24 height 24
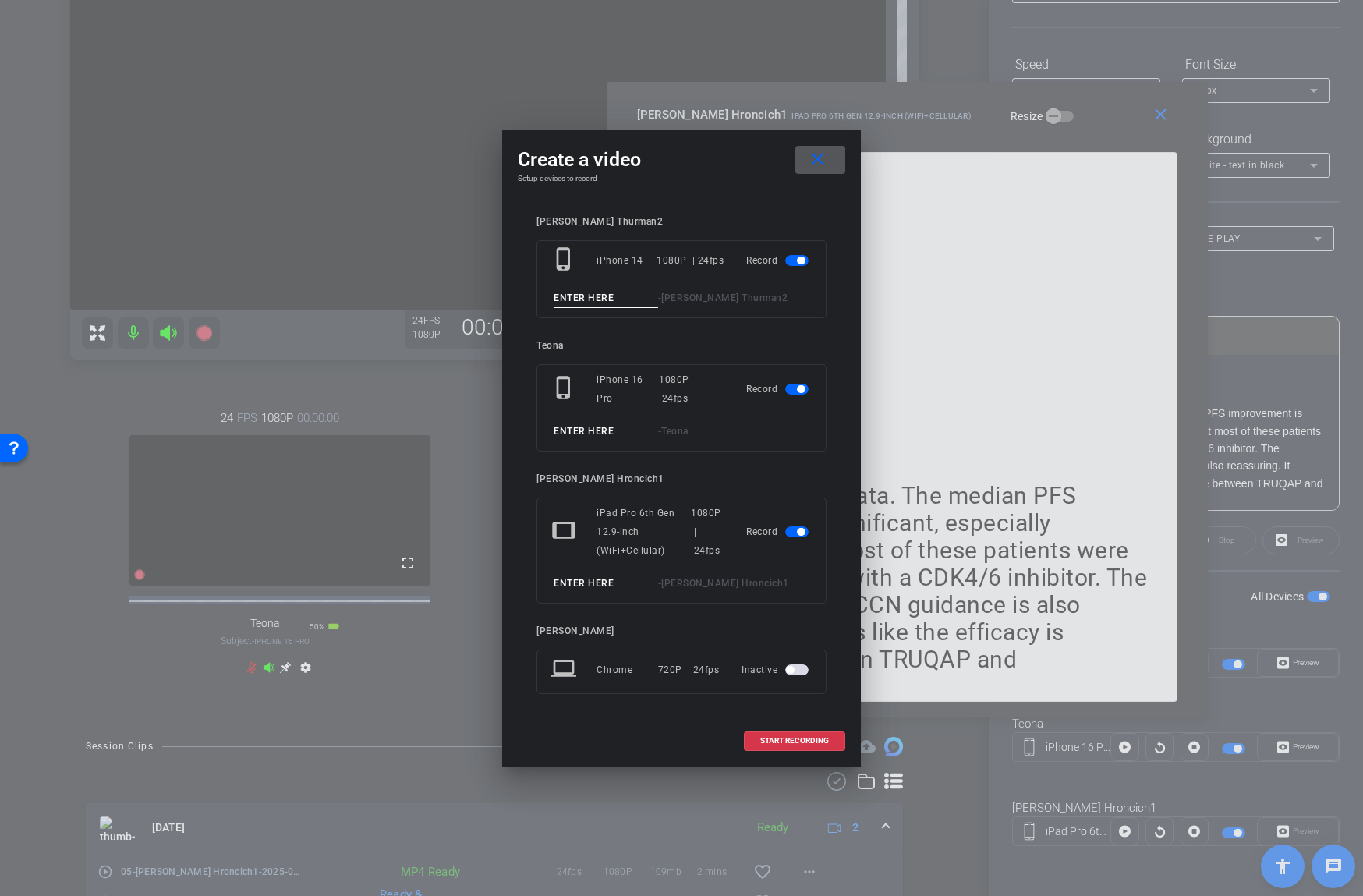
click at [602, 298] on input at bounding box center [606, 298] width 105 height 19
type input "06"
click at [597, 584] on input at bounding box center [606, 584] width 105 height 19
type input "06"
click at [799, 388] on span "button" at bounding box center [801, 389] width 8 height 8
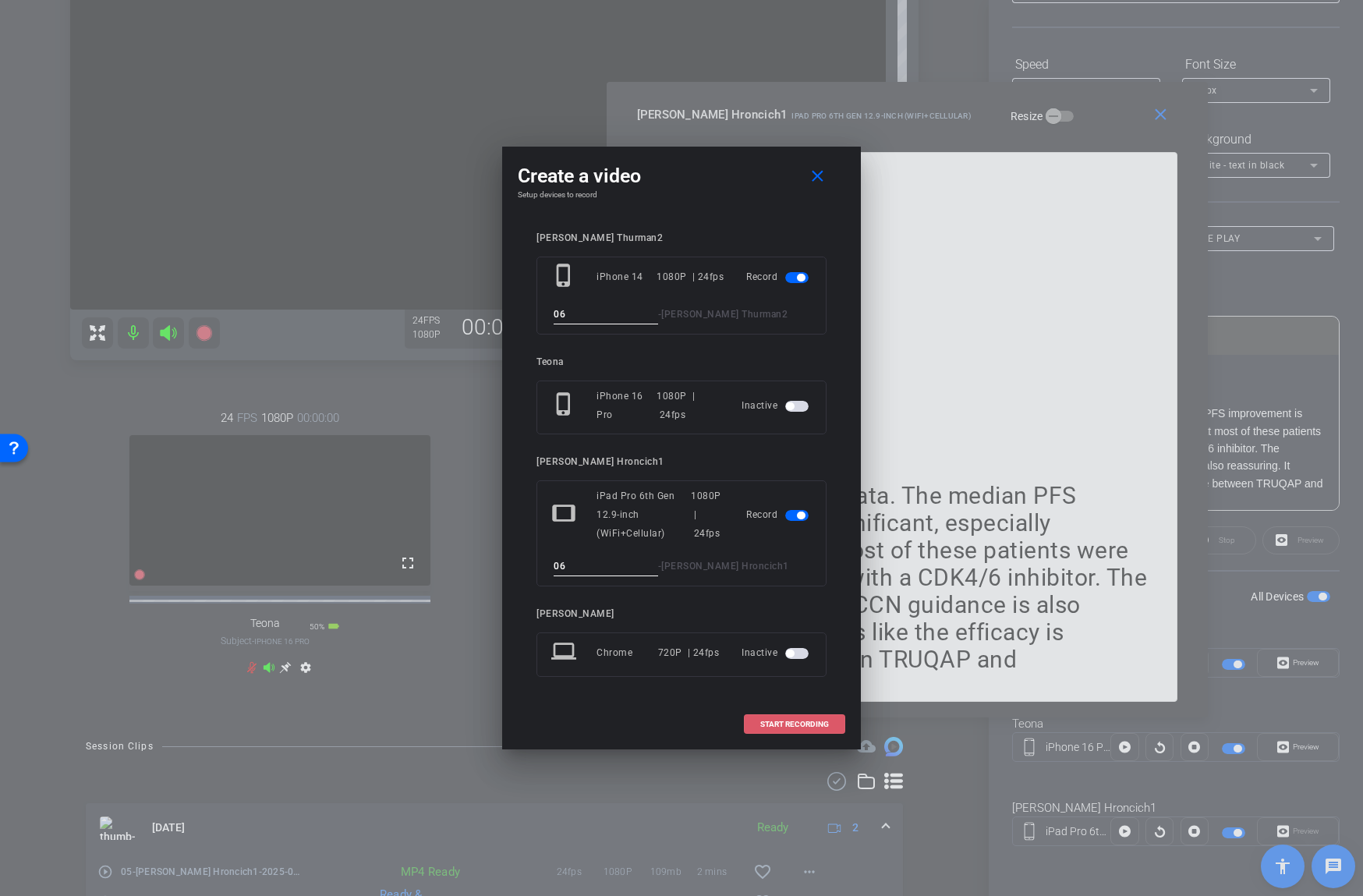
click at [786, 721] on span "START RECORDING" at bounding box center [794, 724] width 69 height 8
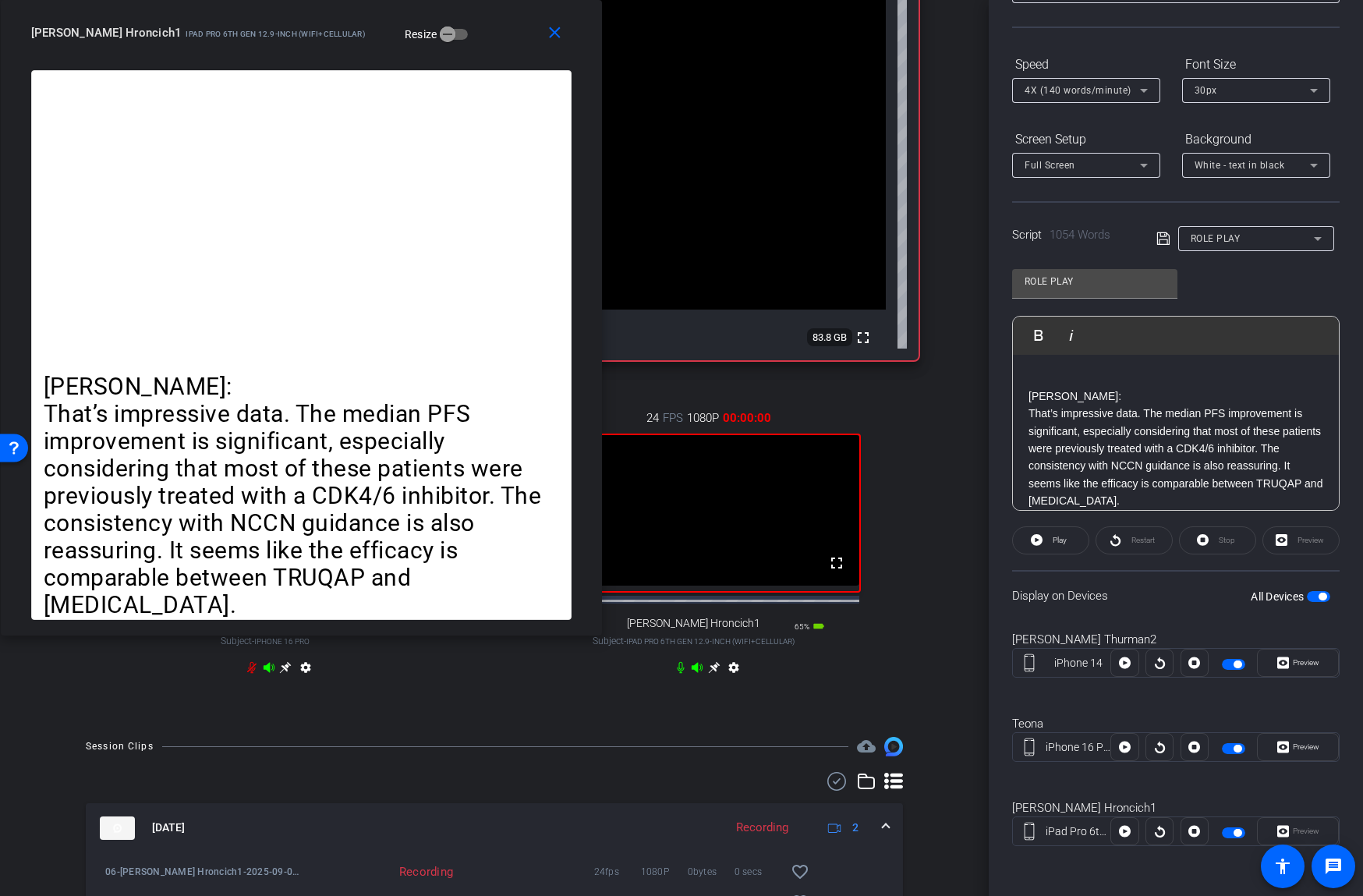
drag, startPoint x: 1104, startPoint y: 116, endPoint x: 477, endPoint y: 32, distance: 632.6
click at [476, 19] on div "[PERSON_NAME] Hroncich1 iPad Pro 6th Gen 12.9-inch (WiFi+Cellular) Resize" at bounding box center [306, 32] width 552 height 28
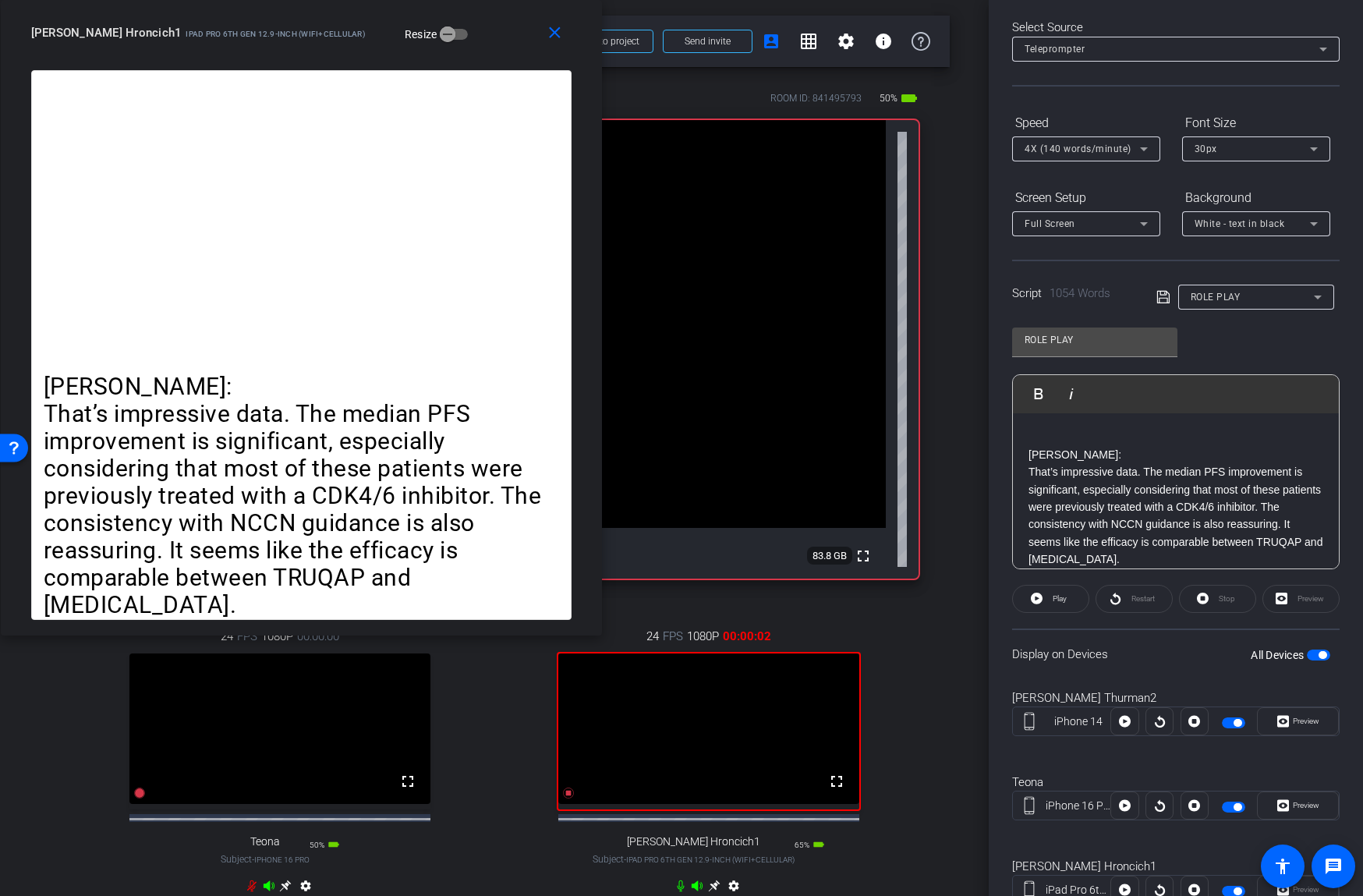
scroll to position [0, 0]
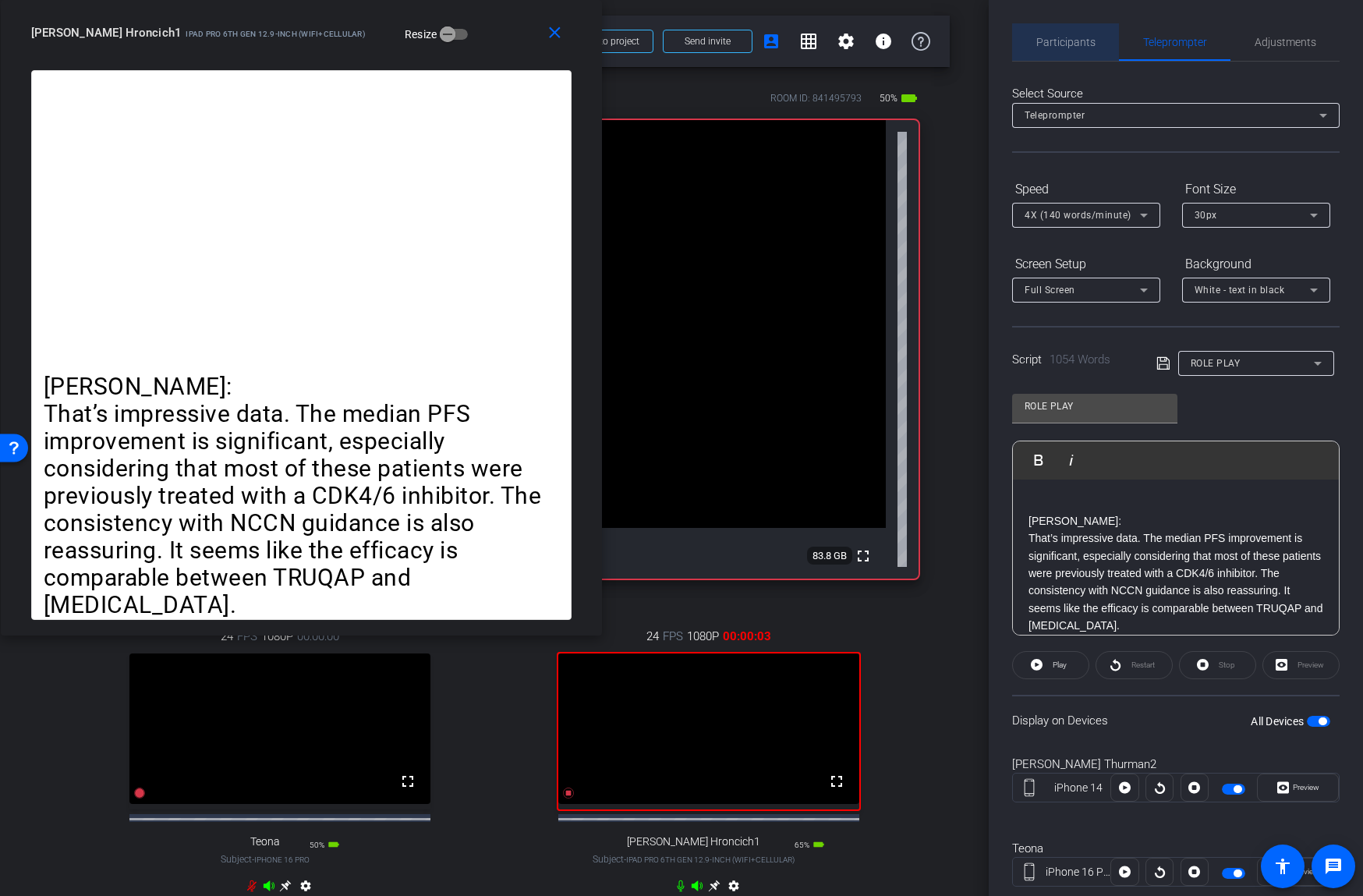
click at [1080, 40] on span "Participants" at bounding box center [1065, 41] width 59 height 11
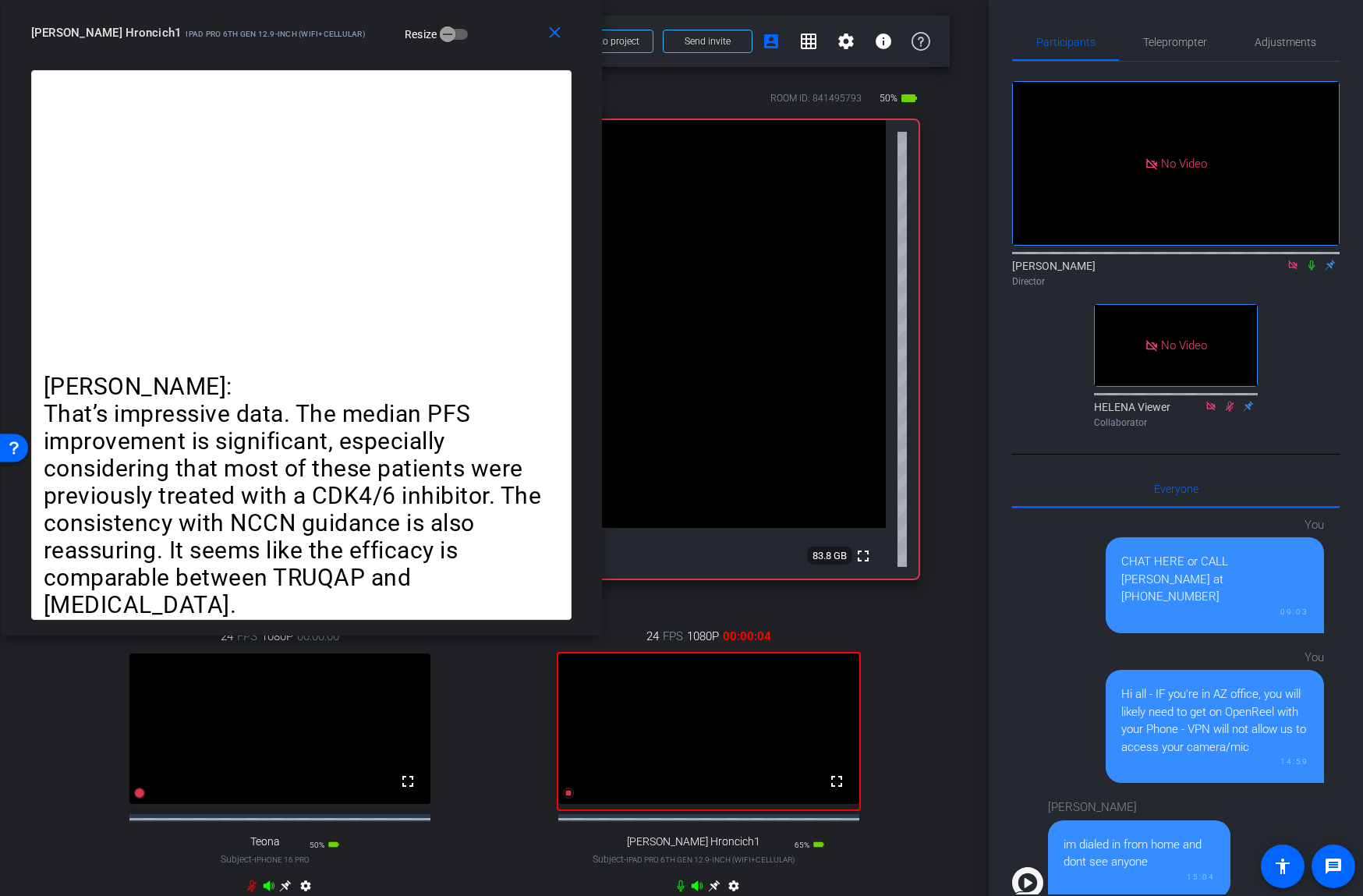
click at [1311, 266] on icon at bounding box center [1311, 265] width 6 height 10
click at [1167, 37] on span "Teleprompter" at bounding box center [1175, 41] width 64 height 11
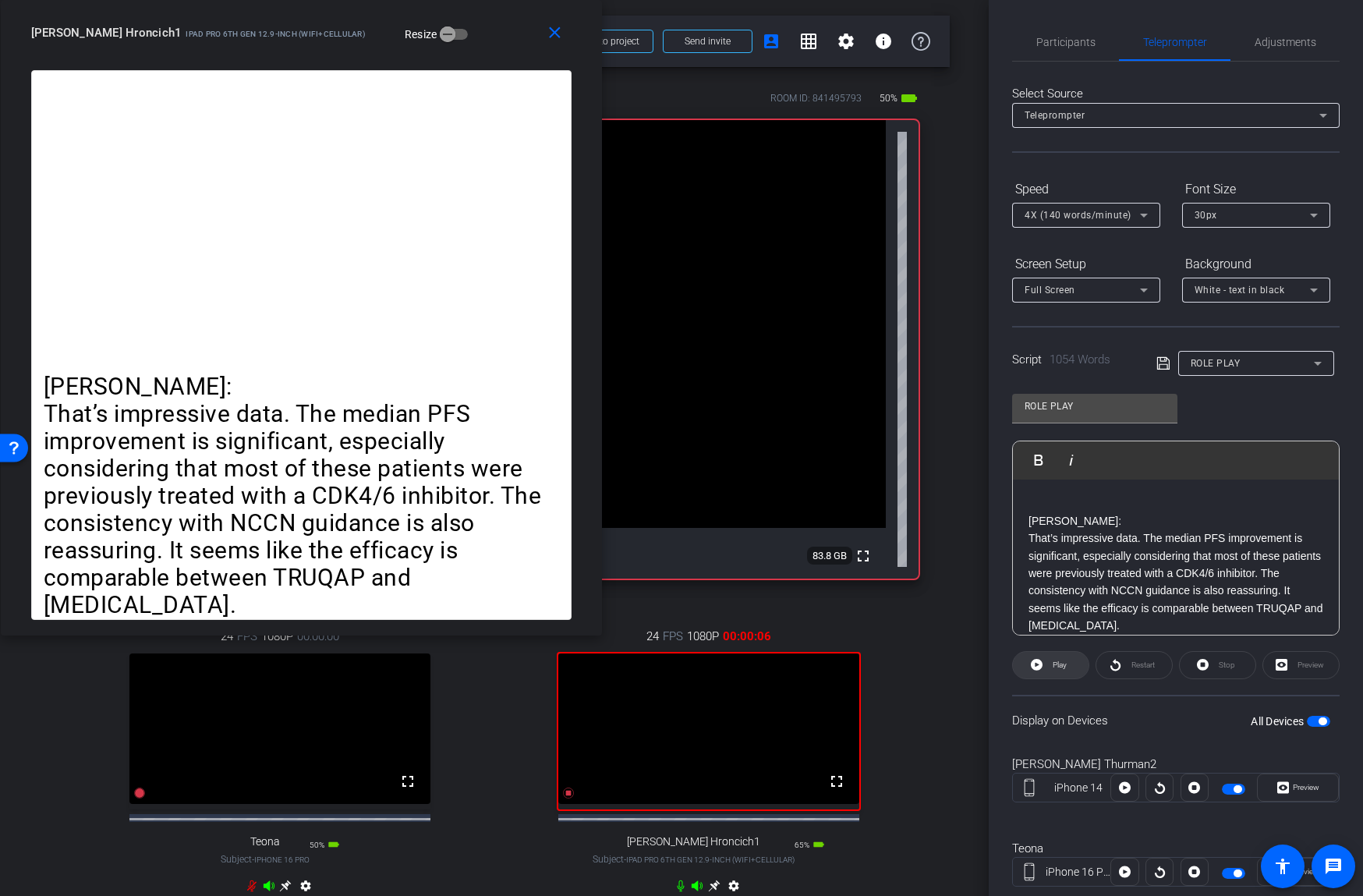
click at [1046, 672] on span at bounding box center [1050, 665] width 75 height 37
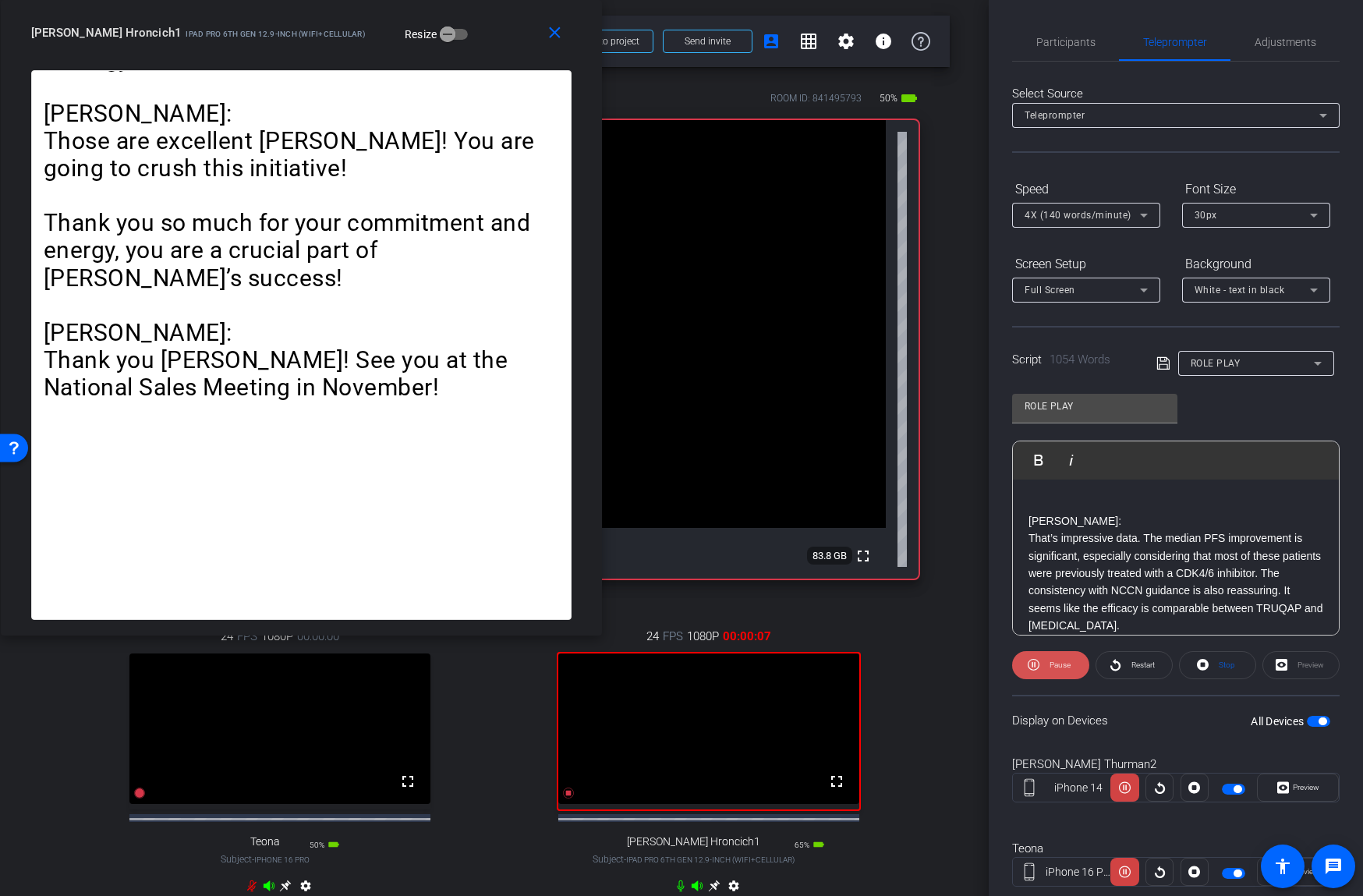
click at [1046, 665] on span "Pause" at bounding box center [1057, 665] width 25 height 22
drag, startPoint x: 489, startPoint y: 43, endPoint x: 542, endPoint y: 41, distance: 53.0
click at [542, 41] on div "[PERSON_NAME] Hroncich1 iPad Pro 6th Gen 12.9-inch (WiFi+Cellular) Resize" at bounding box center [306, 32] width 552 height 28
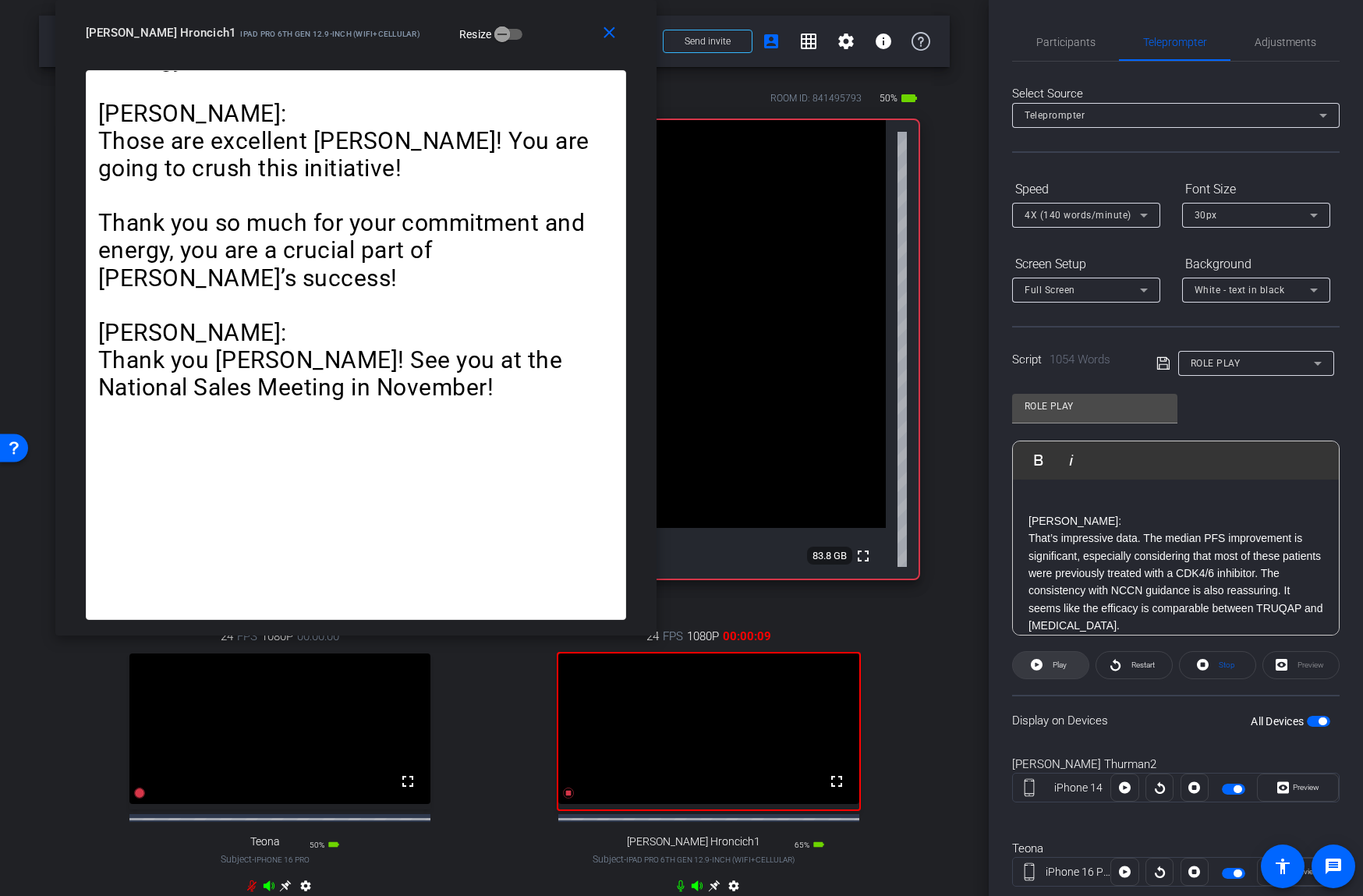
click at [1053, 658] on span "Play" at bounding box center [1057, 665] width 18 height 22
click at [1041, 662] on span at bounding box center [1050, 665] width 77 height 37
click at [1041, 662] on icon at bounding box center [1036, 664] width 11 height 11
click at [1041, 662] on span at bounding box center [1050, 665] width 77 height 37
click at [1047, 664] on span at bounding box center [1050, 665] width 75 height 37
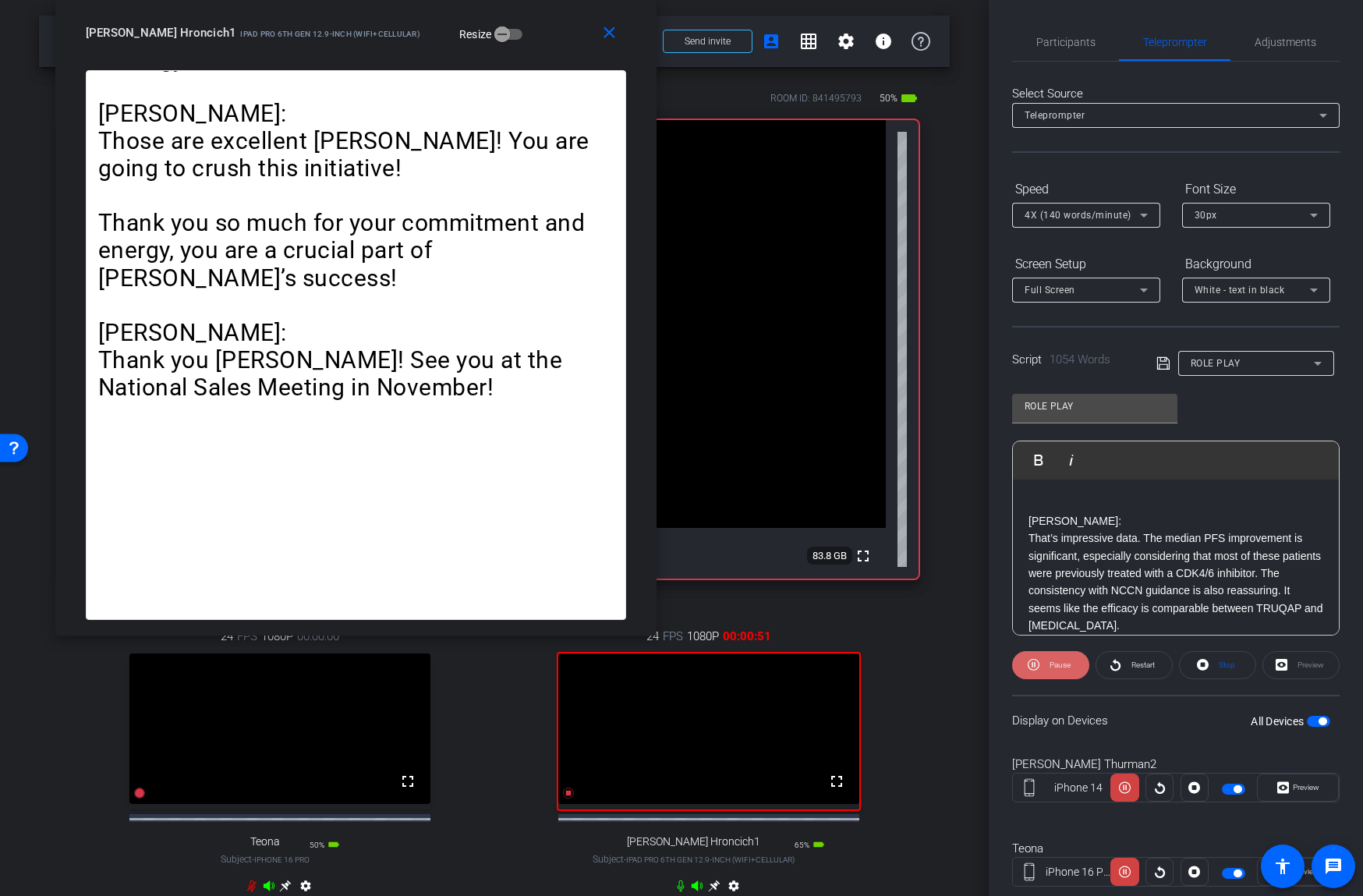
click at [1052, 661] on span "Pause" at bounding box center [1060, 664] width 21 height 9
click at [1073, 48] on span "Participants" at bounding box center [1065, 41] width 59 height 11
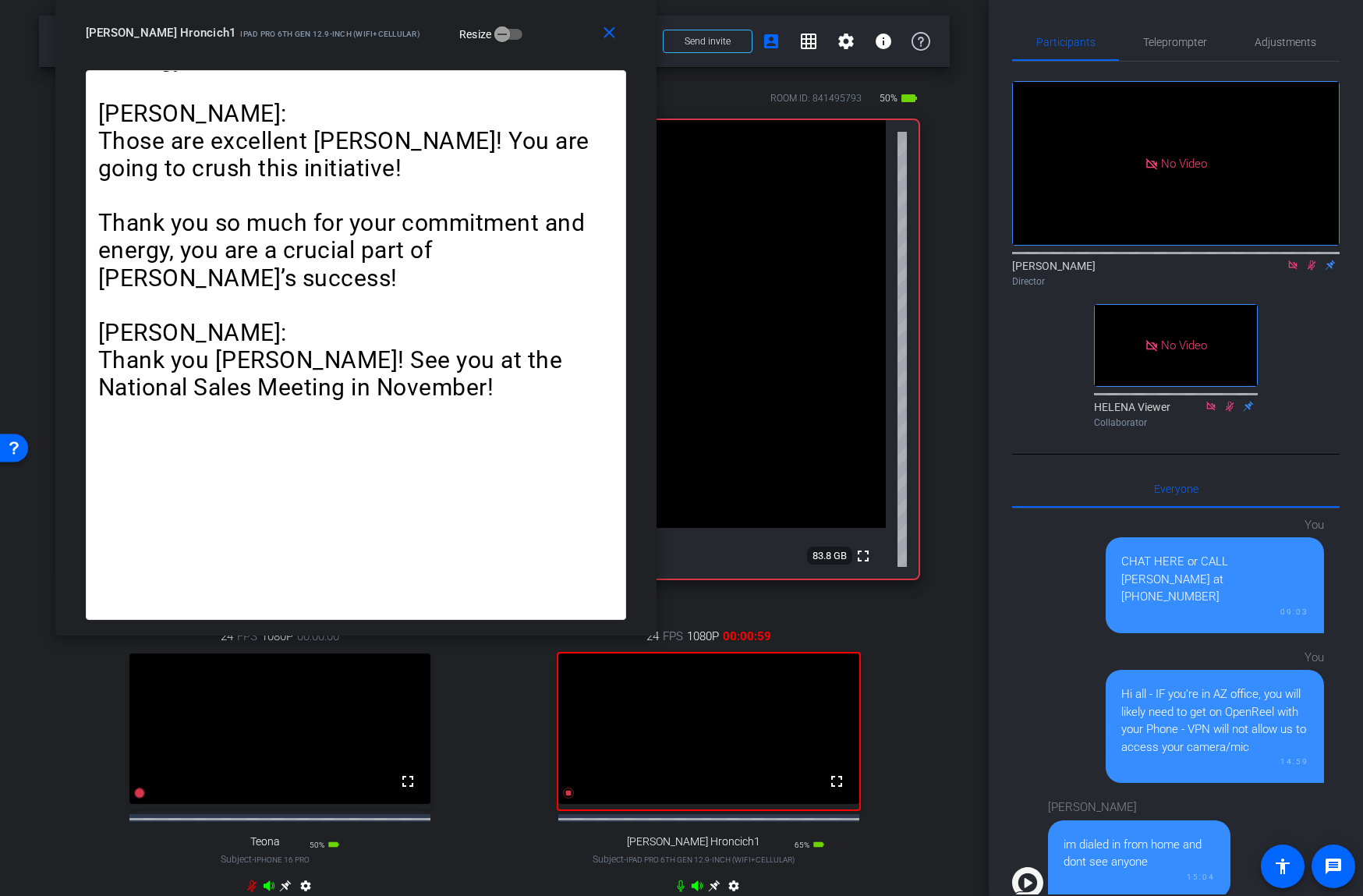
click at [1313, 265] on icon at bounding box center [1311, 264] width 12 height 11
drag, startPoint x: 1314, startPoint y: 266, endPoint x: 1290, endPoint y: 234, distance: 40.0
click at [1314, 267] on icon at bounding box center [1311, 264] width 12 height 11
click at [1189, 47] on span "Teleprompter" at bounding box center [1175, 41] width 64 height 11
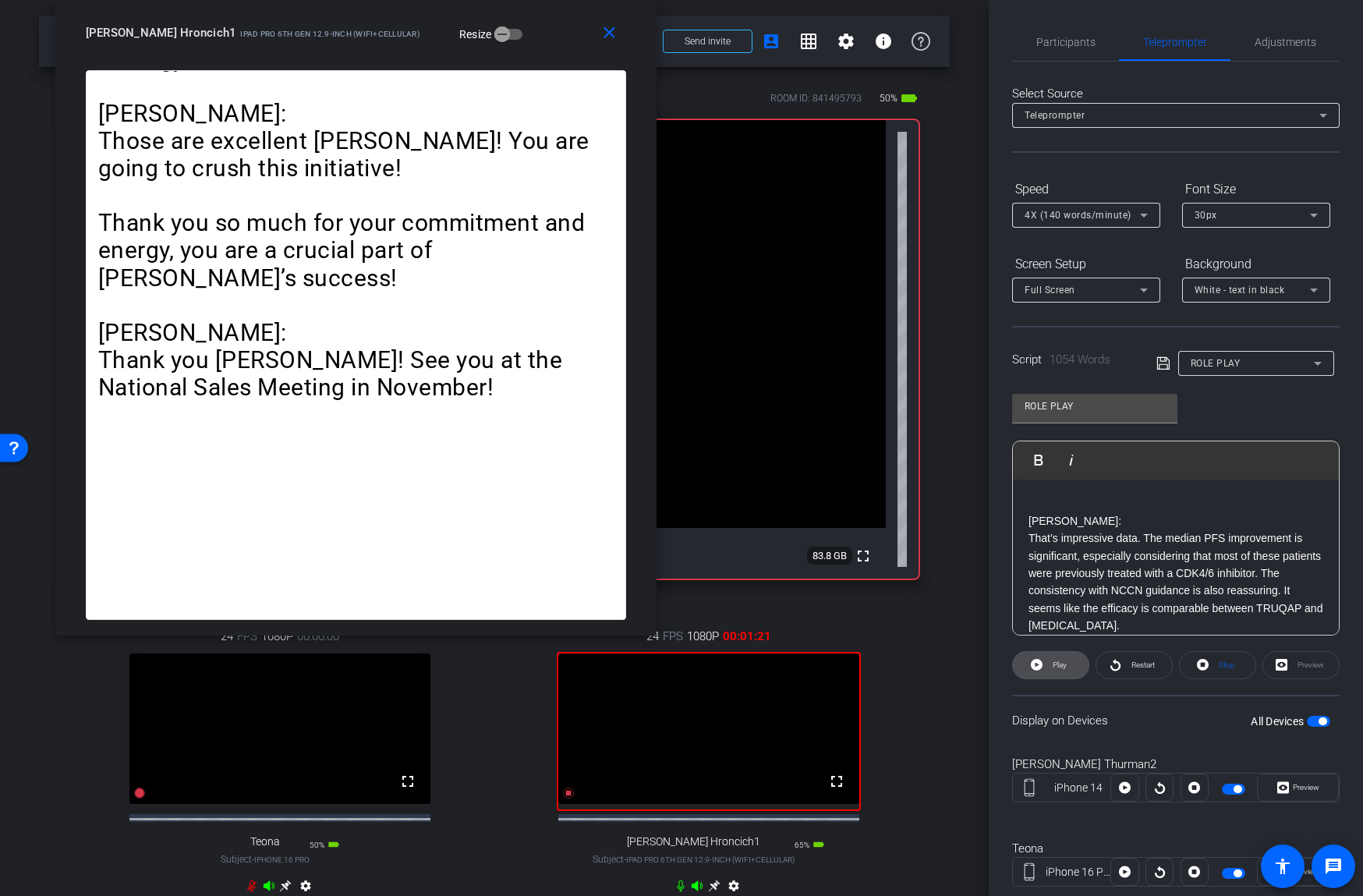
click at [1051, 667] on span "Play" at bounding box center [1057, 665] width 18 height 22
click at [1051, 667] on span "Pause" at bounding box center [1060, 664] width 21 height 9
click at [1055, 667] on span "Play" at bounding box center [1059, 664] width 14 height 9
click at [1055, 667] on span "Pause" at bounding box center [1060, 664] width 21 height 9
click at [609, 30] on mat-icon "close" at bounding box center [609, 33] width 19 height 19
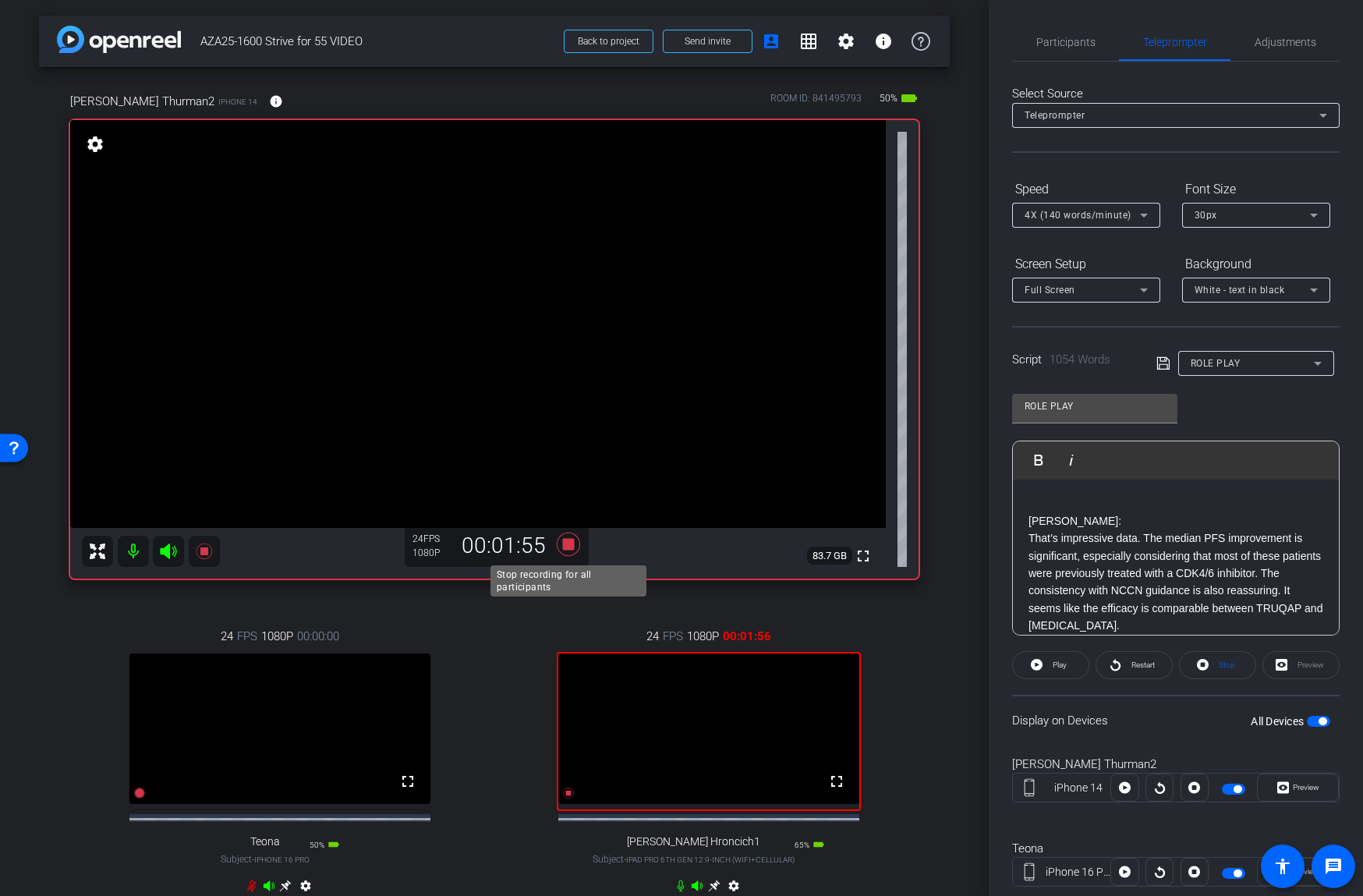
click at [562, 547] on icon at bounding box center [568, 544] width 24 height 24
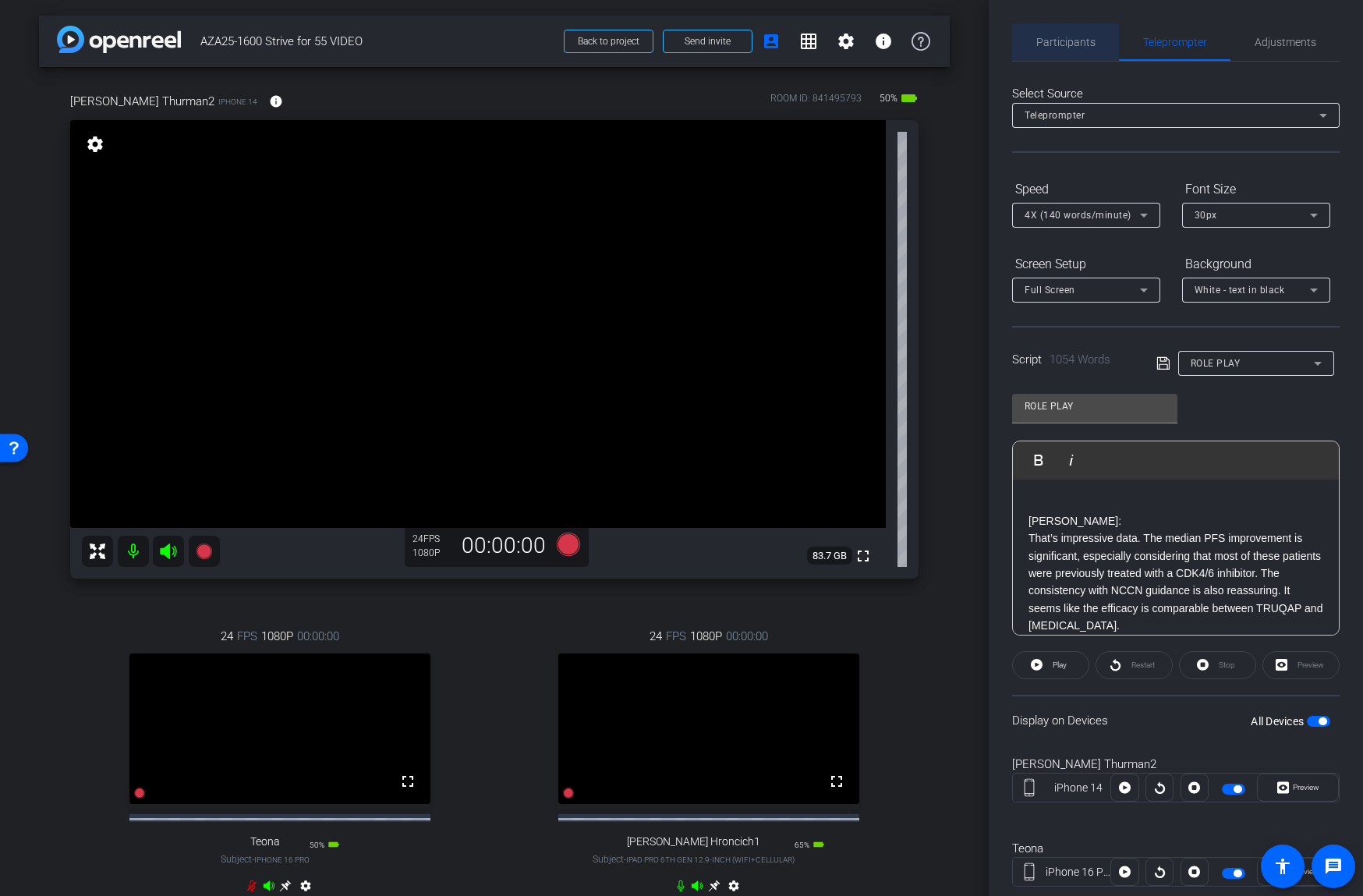
drag, startPoint x: 1070, startPoint y: 45, endPoint x: 1119, endPoint y: 71, distance: 55.5
click at [1071, 45] on span "Participants" at bounding box center [1065, 41] width 59 height 11
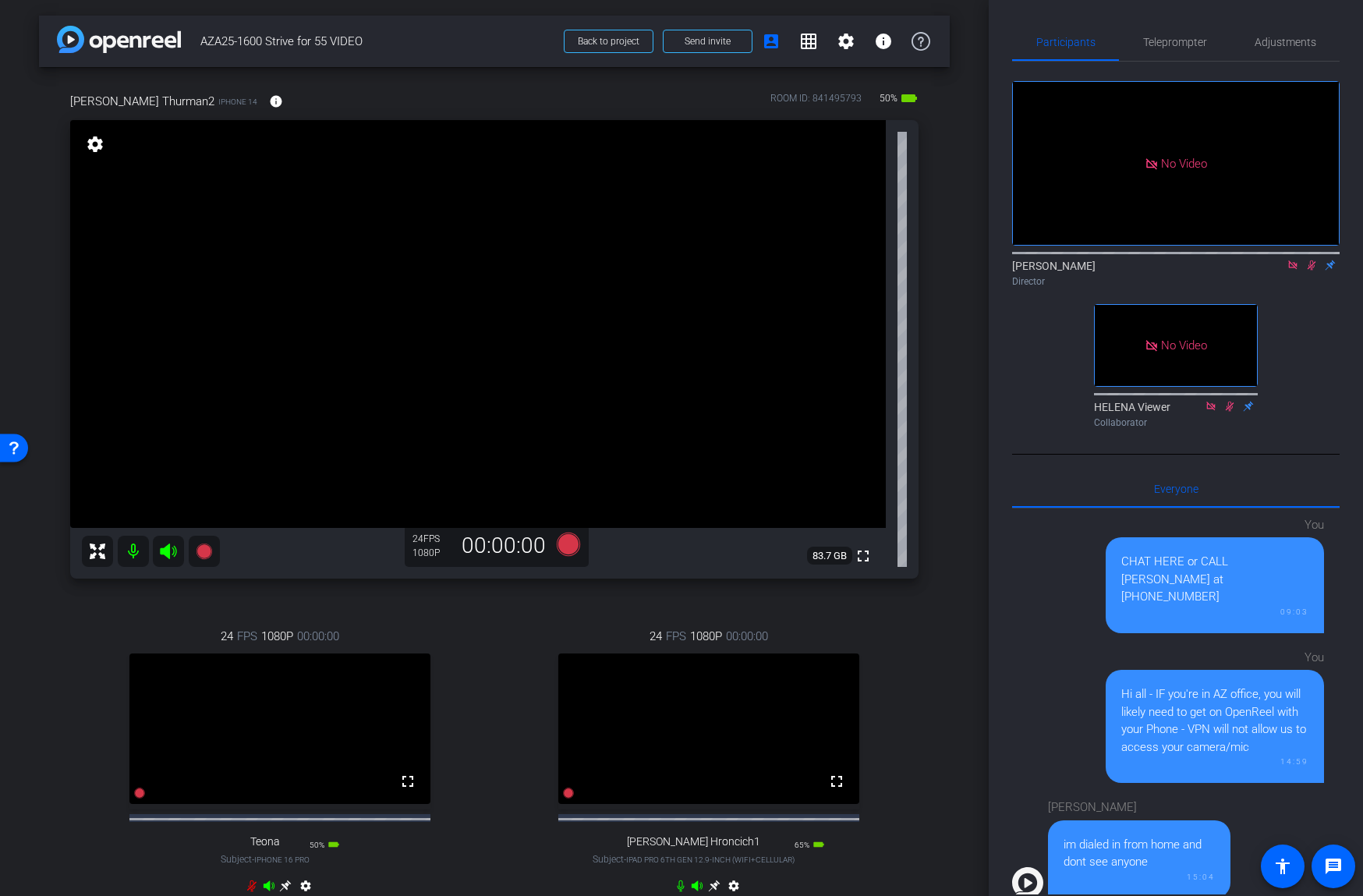
click at [1309, 263] on icon at bounding box center [1311, 264] width 12 height 11
click at [1167, 37] on span "Teleprompter" at bounding box center [1175, 41] width 64 height 11
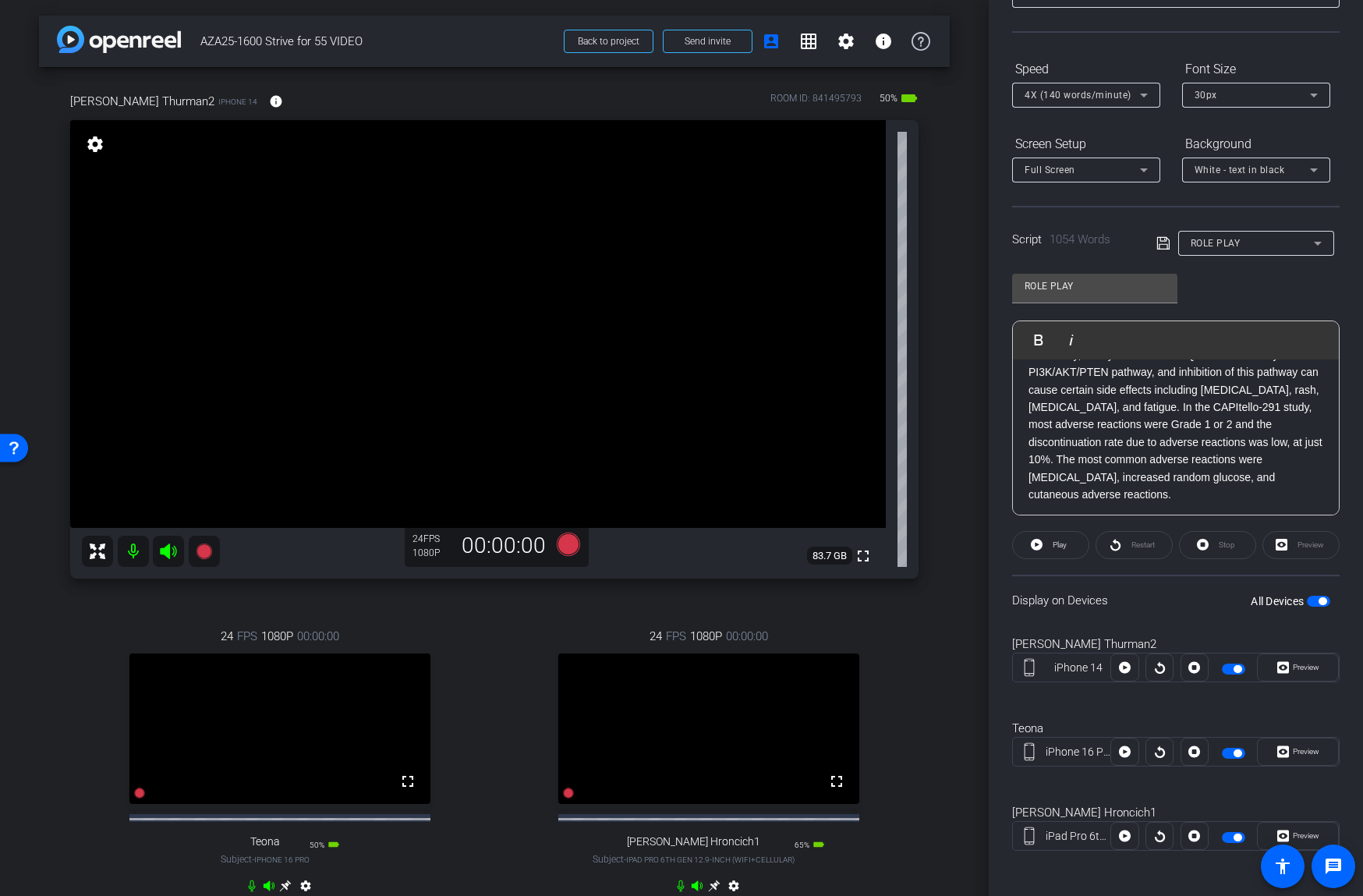
scroll to position [221, 0]
drag, startPoint x: 1035, startPoint y: 461, endPoint x: 1005, endPoint y: 464, distance: 30.1
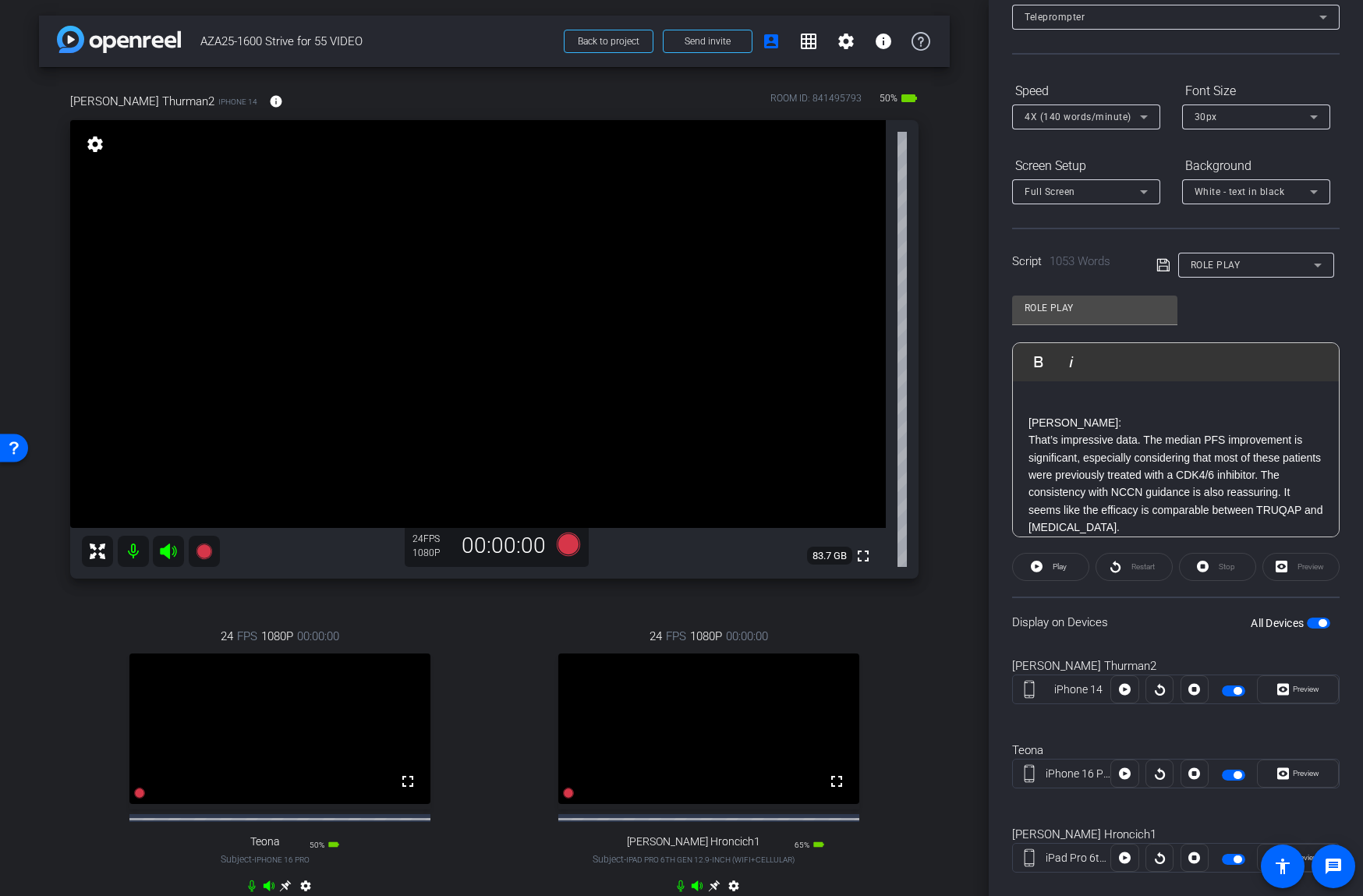
scroll to position [97, 0]
click at [1139, 407] on p at bounding box center [1175, 405] width 294 height 17
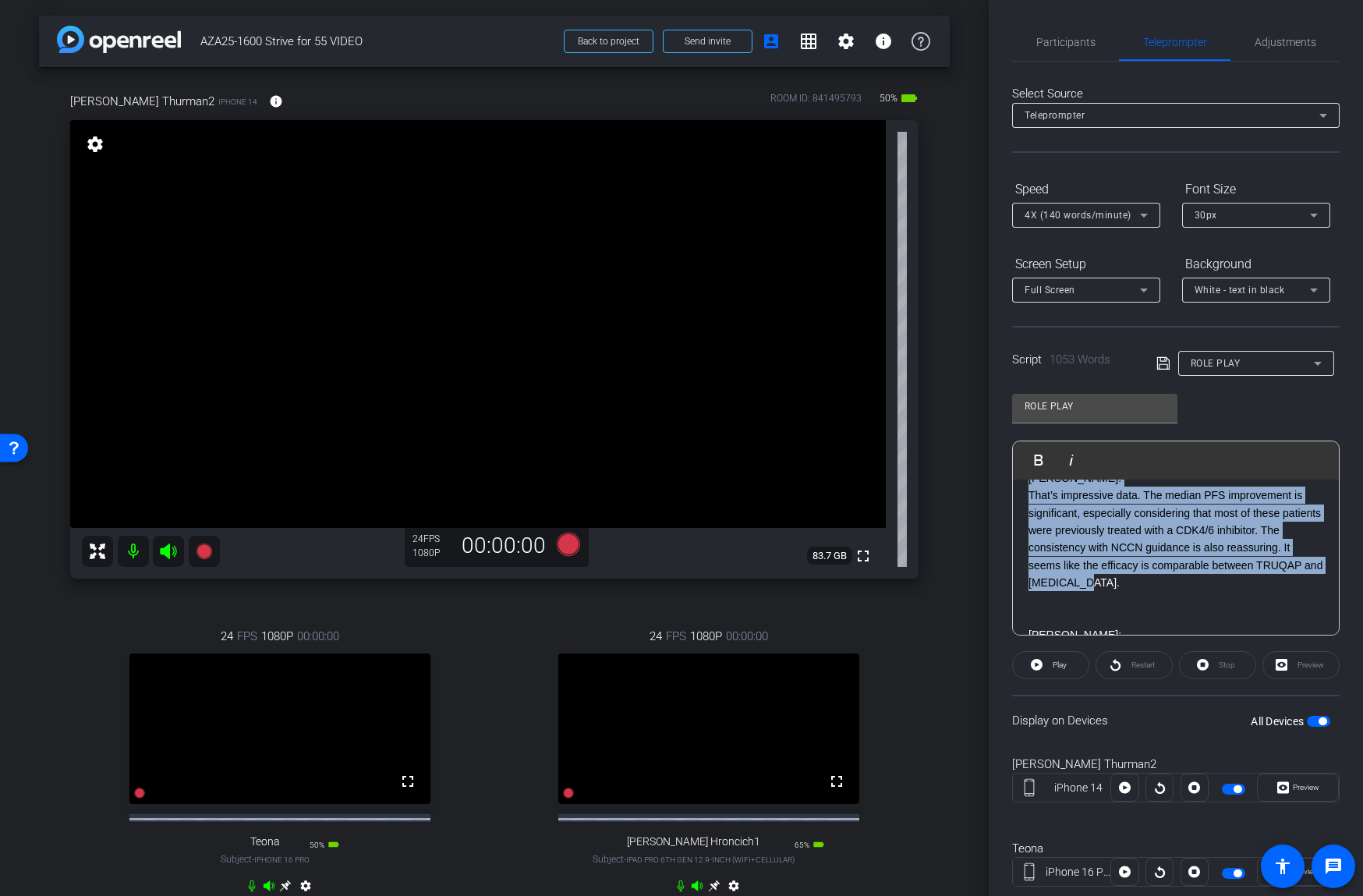
scroll to position [0, 0]
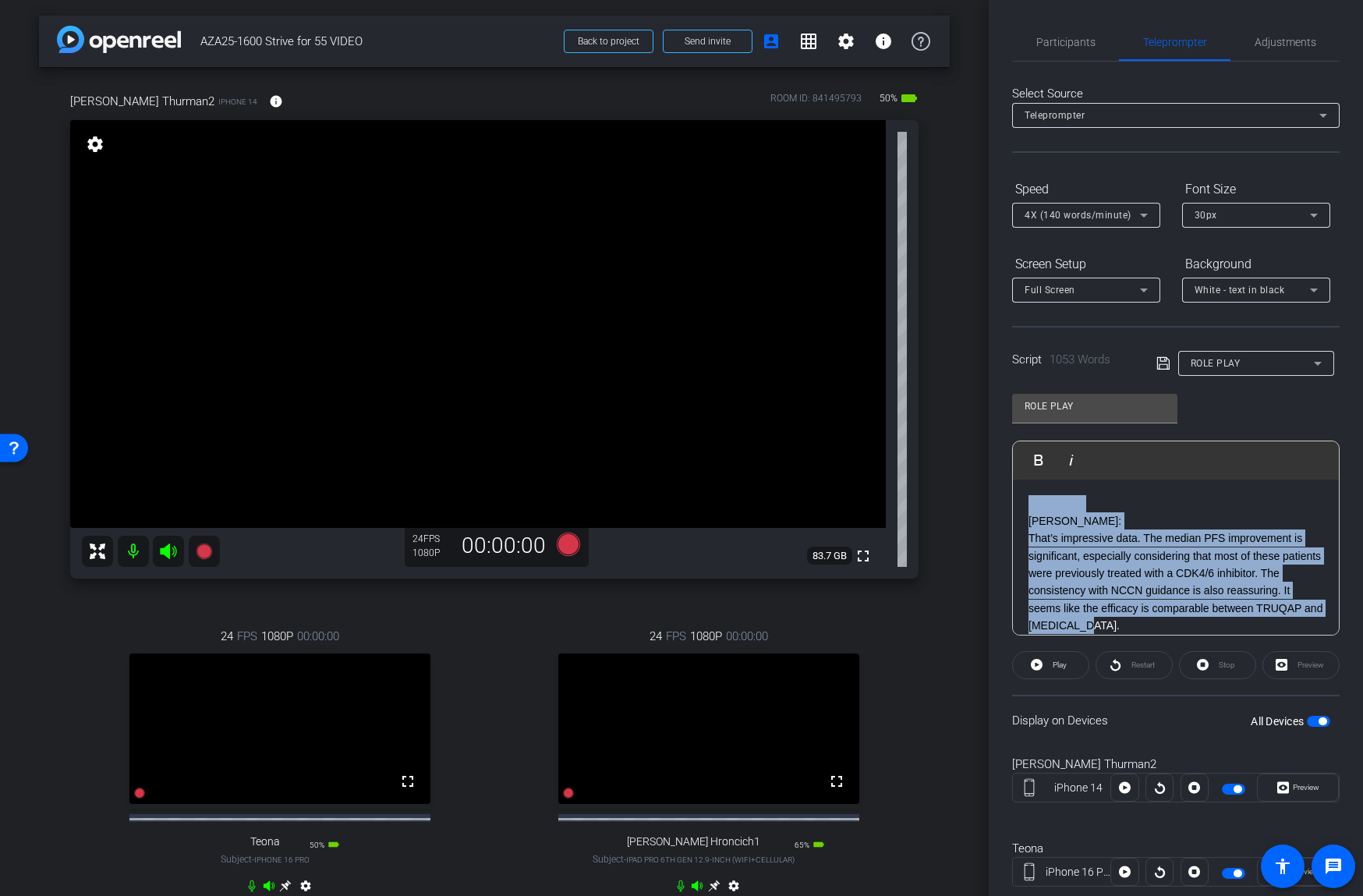
drag, startPoint x: 1076, startPoint y: 570, endPoint x: 975, endPoint y: 459, distance: 150.1
click at [975, 459] on div "arrow_back AZA25-1600 Strive for 55 VIDEO Back to project Send invite account_b…" at bounding box center [681, 448] width 1363 height 896
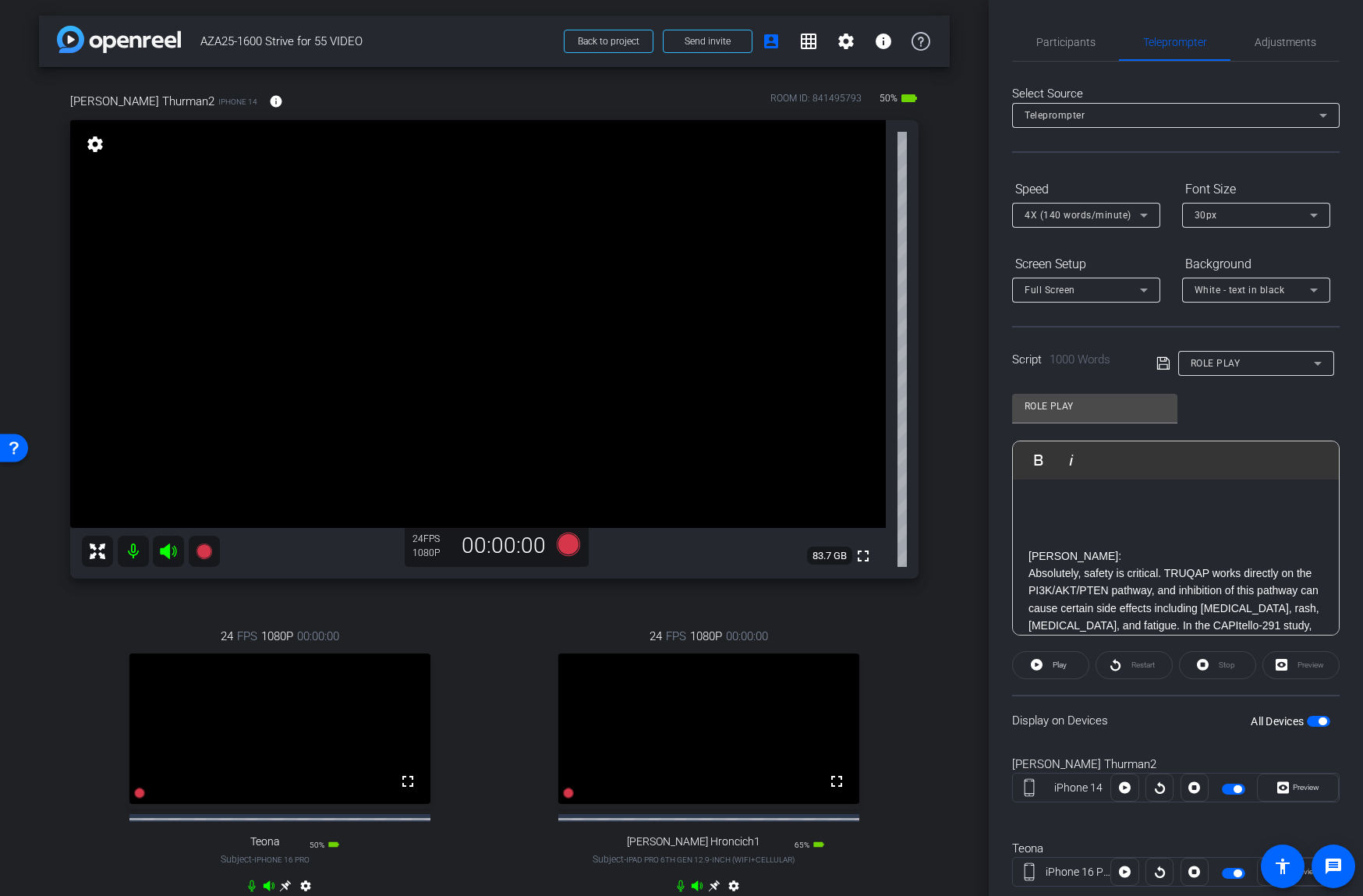
click at [1091, 554] on p "[PERSON_NAME]:" at bounding box center [1175, 555] width 294 height 17
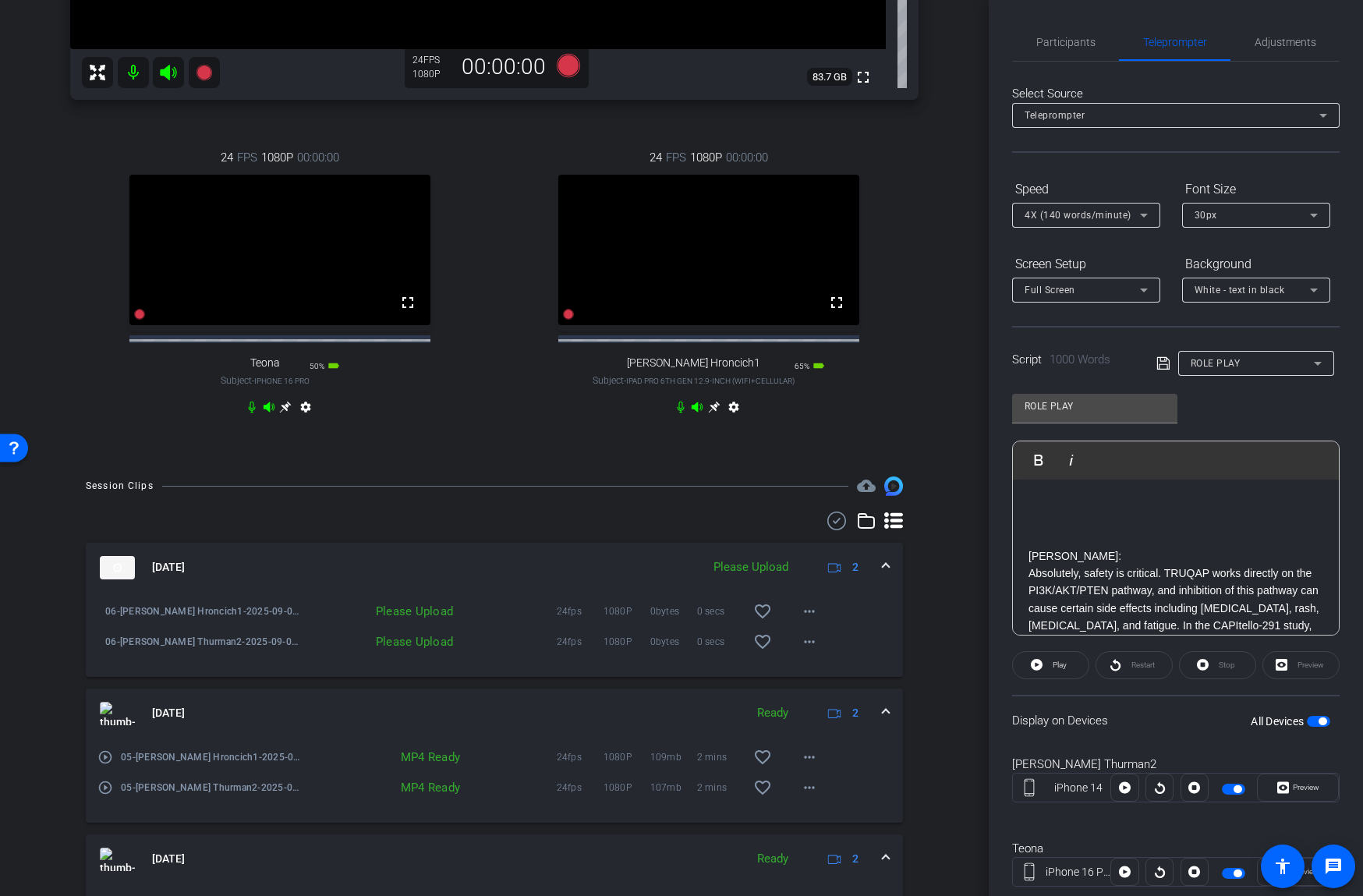
scroll to position [521, 0]
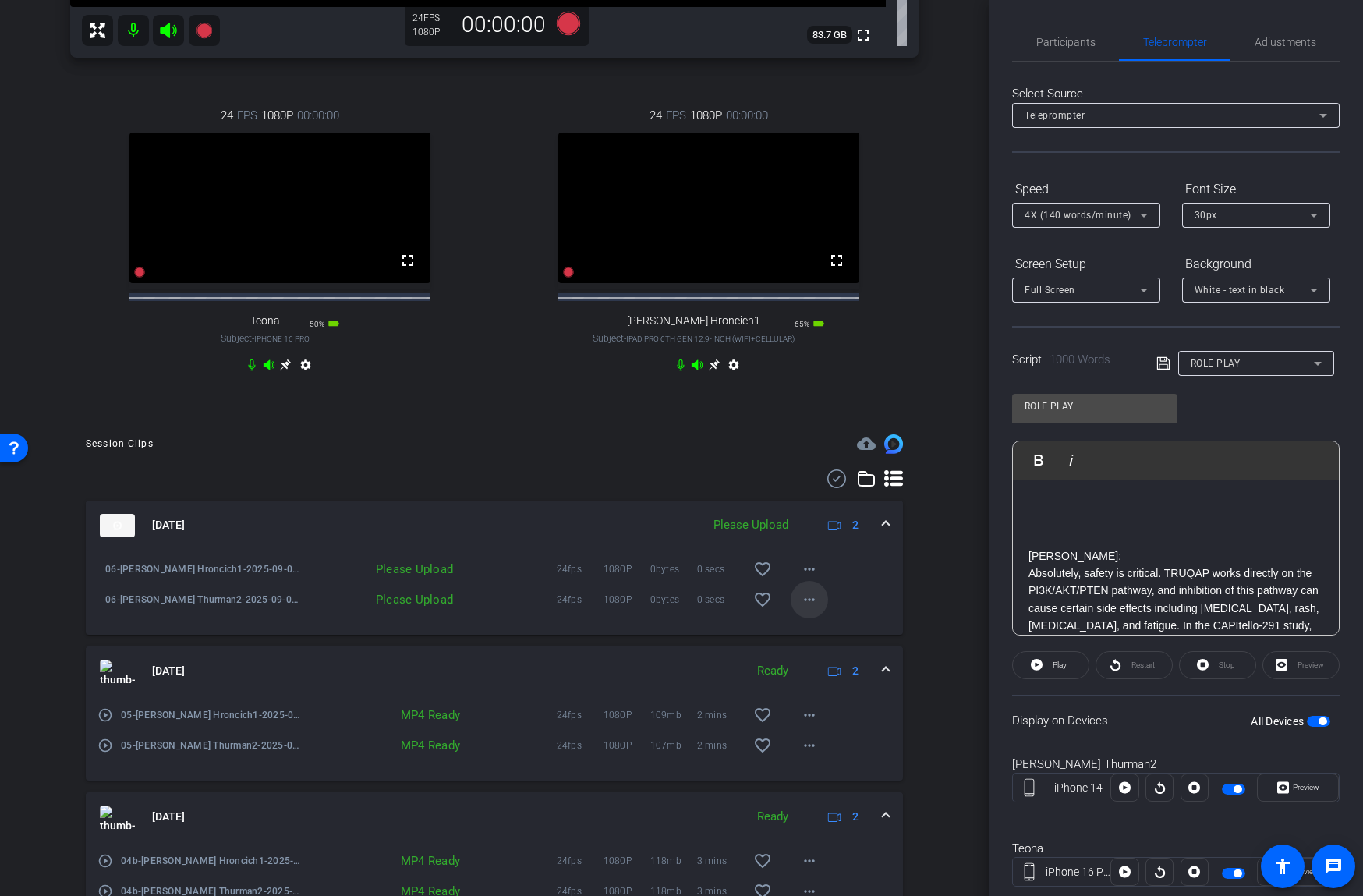
click at [808, 609] on mat-icon "more_horiz" at bounding box center [809, 599] width 19 height 19
click at [810, 641] on span "Upload" at bounding box center [834, 645] width 62 height 19
click at [808, 578] on mat-icon "more_horiz" at bounding box center [809, 568] width 19 height 19
click at [816, 613] on span "Upload" at bounding box center [834, 615] width 62 height 19
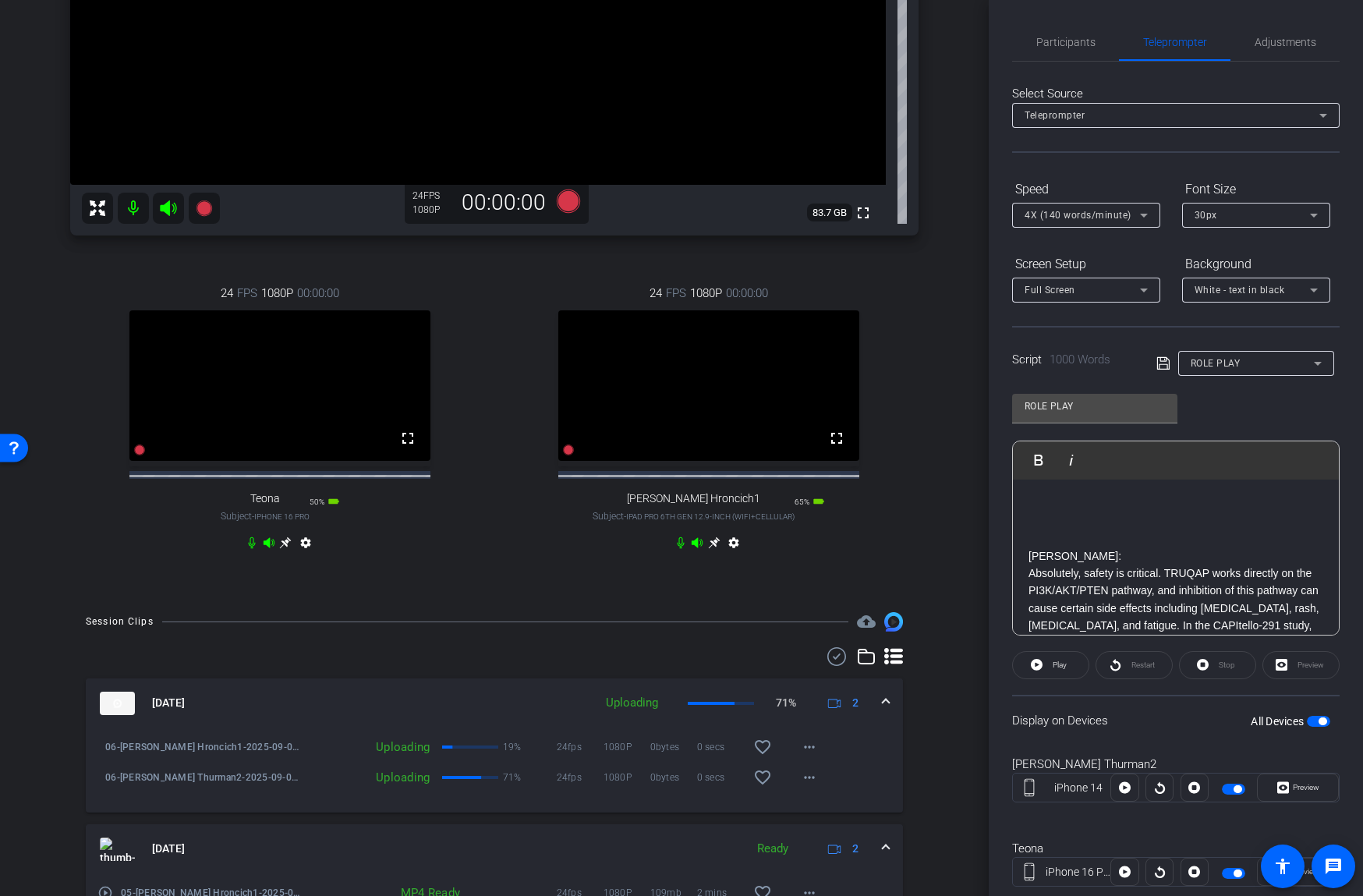
scroll to position [342, 0]
click at [1065, 513] on p at bounding box center [1175, 521] width 294 height 17
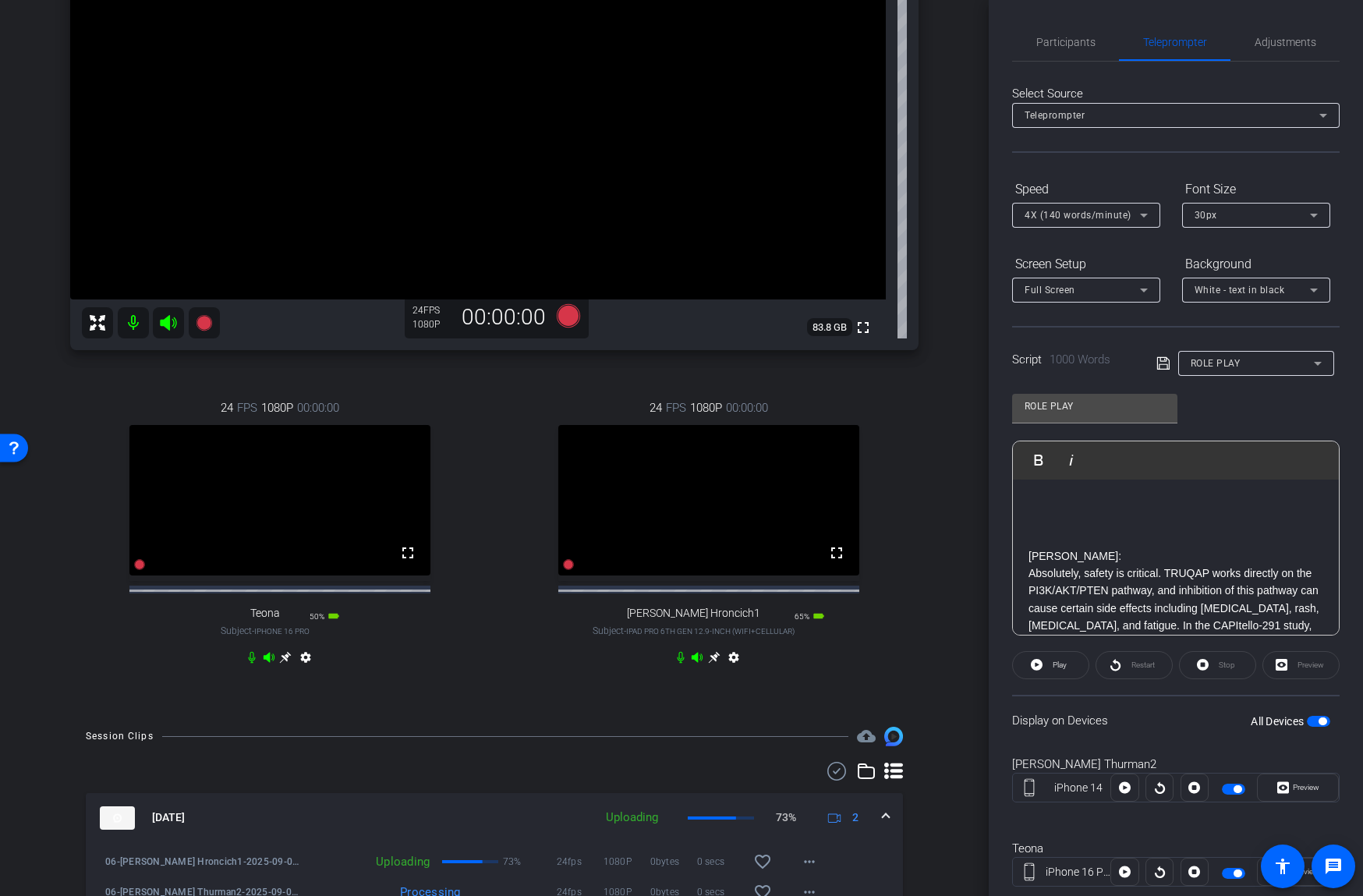
scroll to position [199, 0]
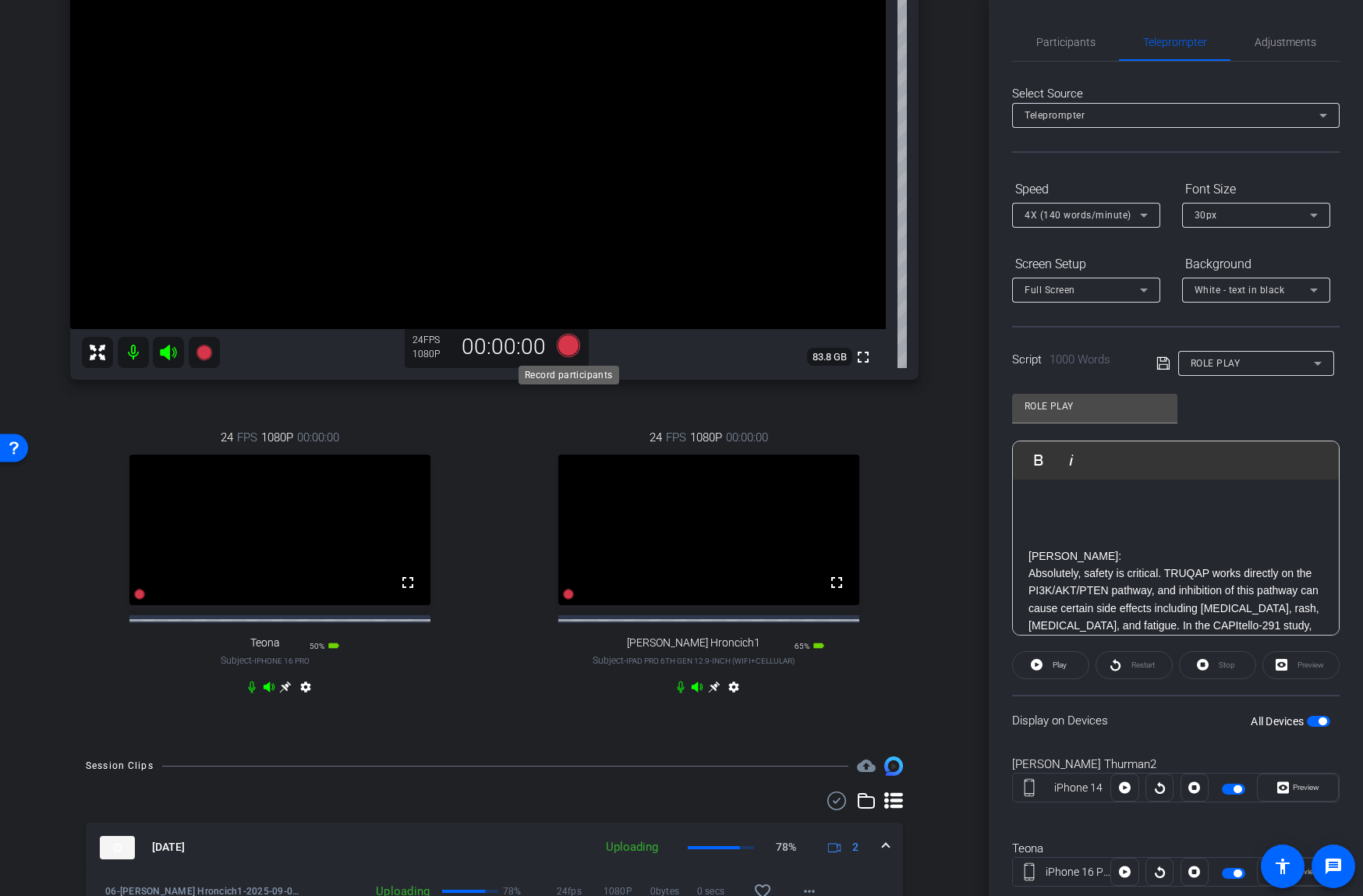
click at [570, 338] on icon at bounding box center [568, 345] width 24 height 24
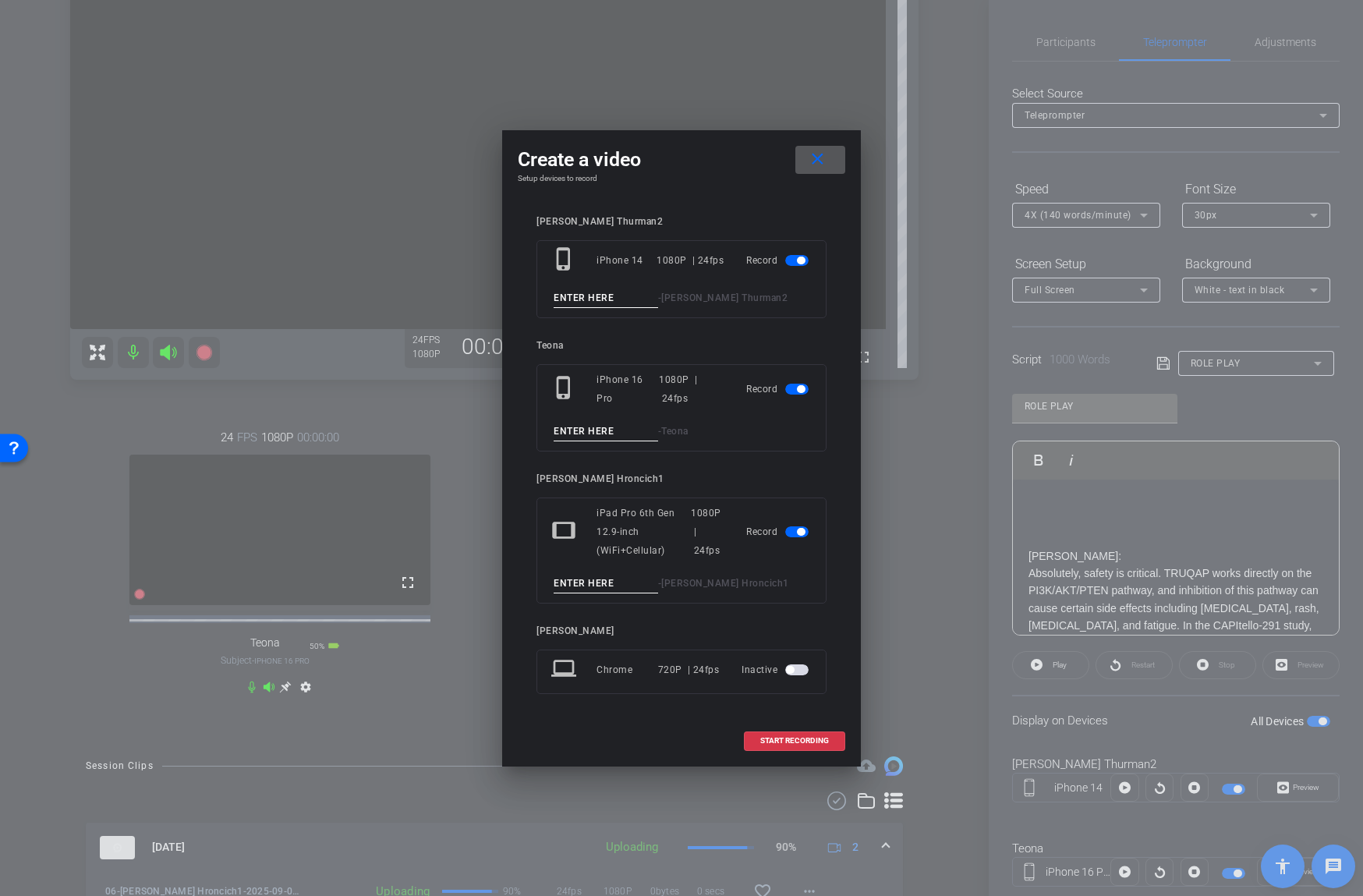
click at [604, 297] on input at bounding box center [606, 298] width 105 height 19
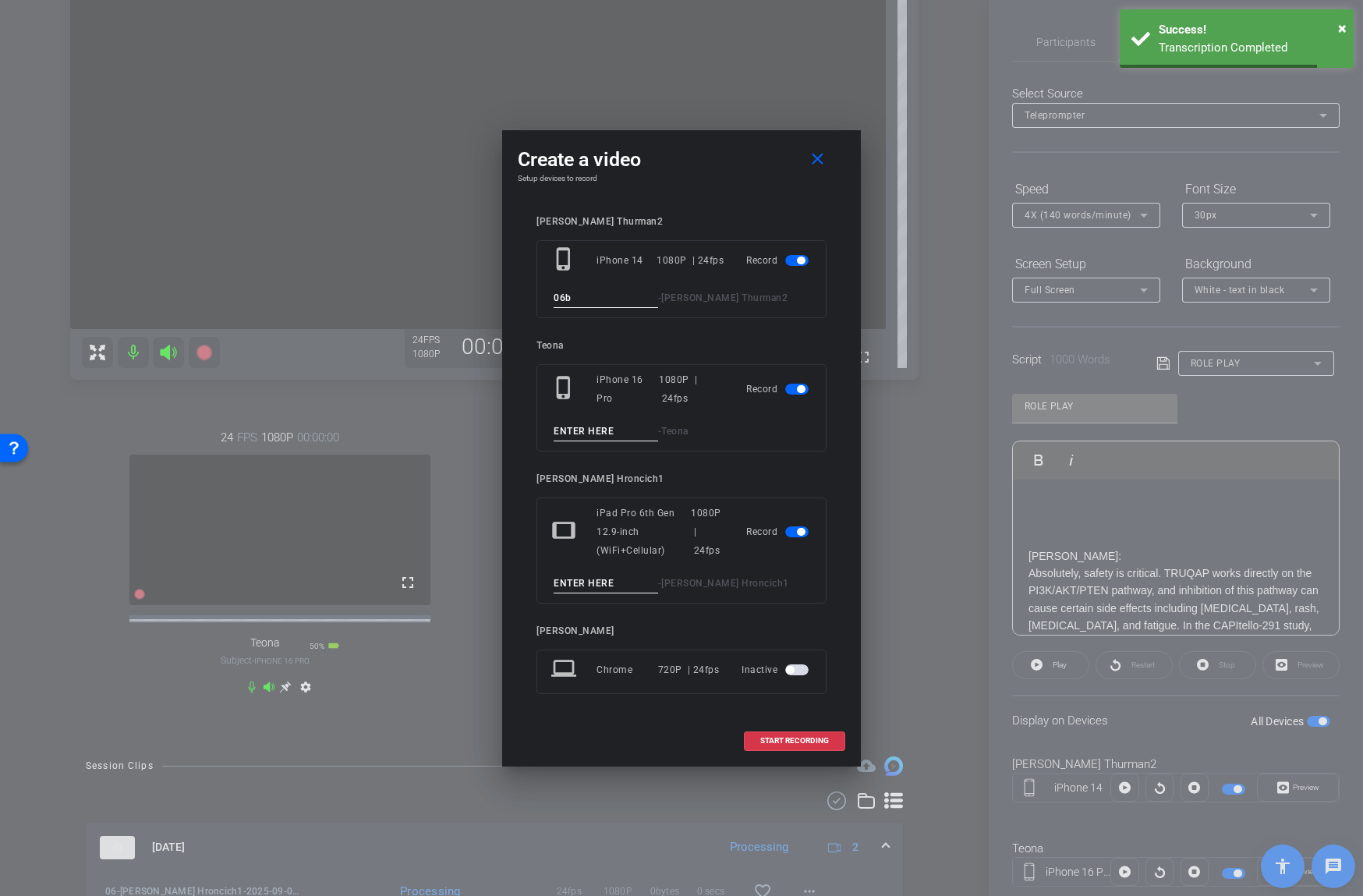
type input "06b"
click at [795, 388] on span "button" at bounding box center [796, 388] width 24 height 11
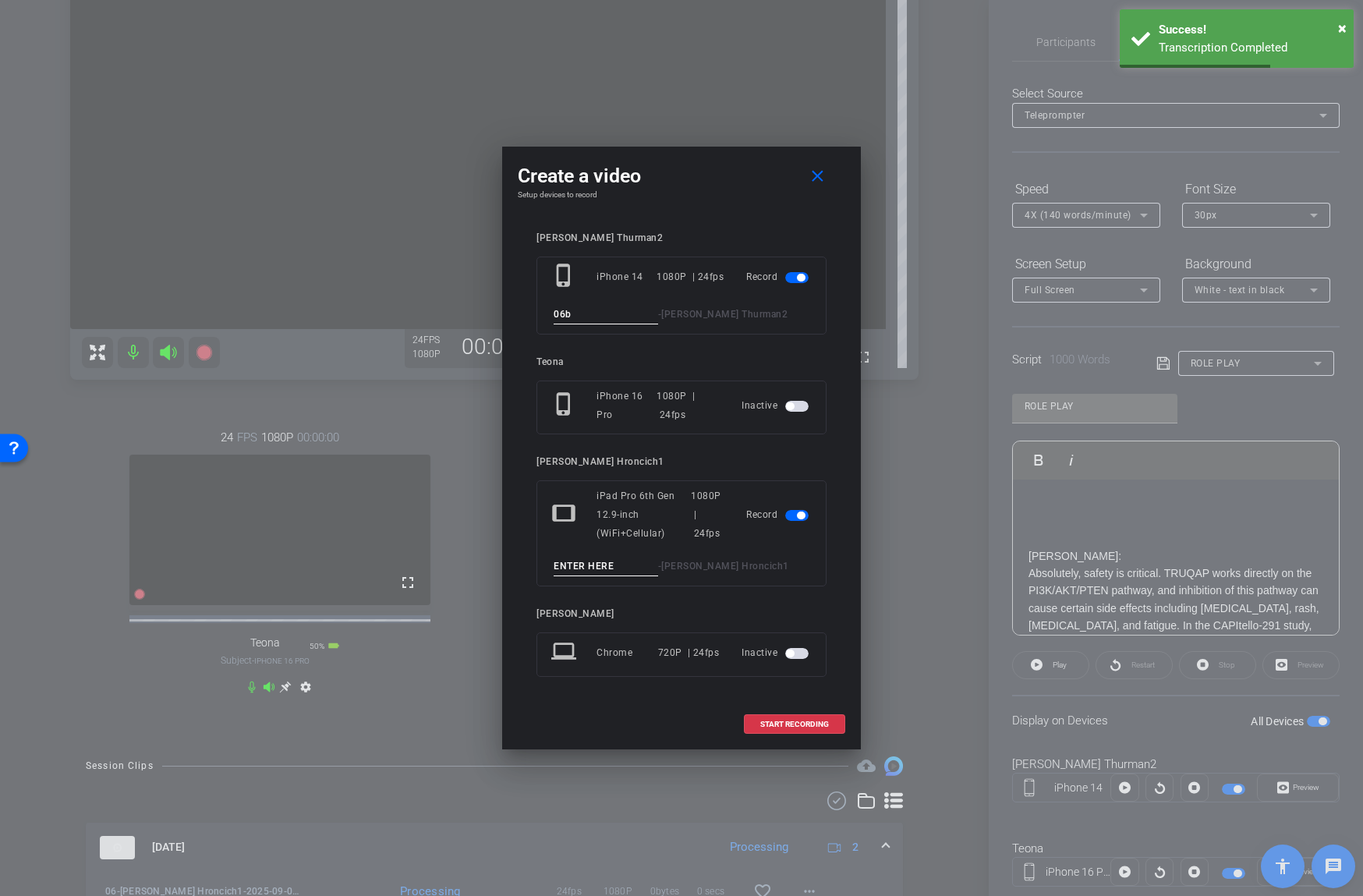
click at [609, 565] on input at bounding box center [606, 567] width 105 height 19
type input "06b"
click at [782, 728] on span "START RECORDING" at bounding box center [794, 724] width 69 height 8
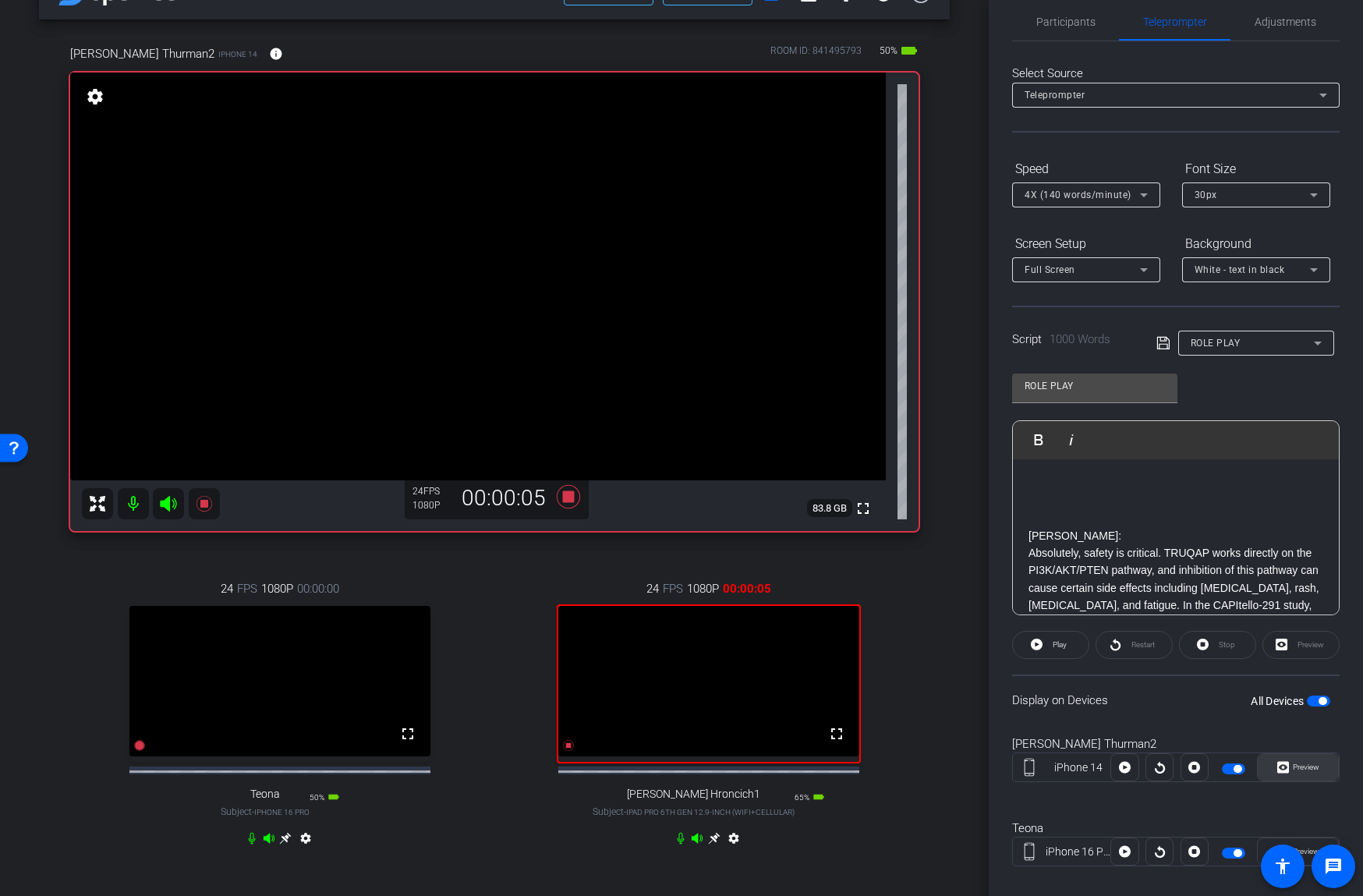
scroll to position [125, 0]
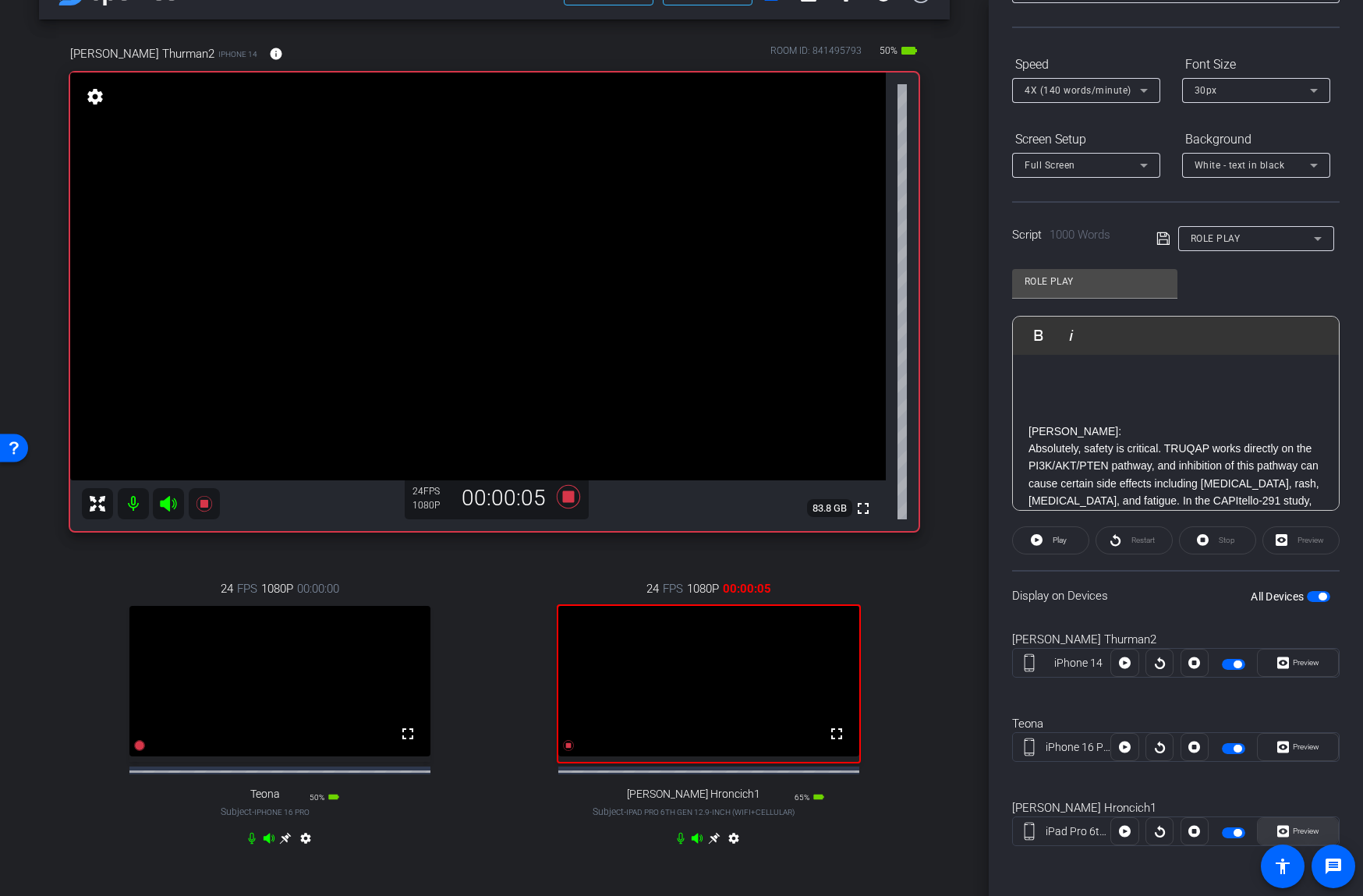
click at [1301, 824] on span "Preview" at bounding box center [1303, 831] width 30 height 22
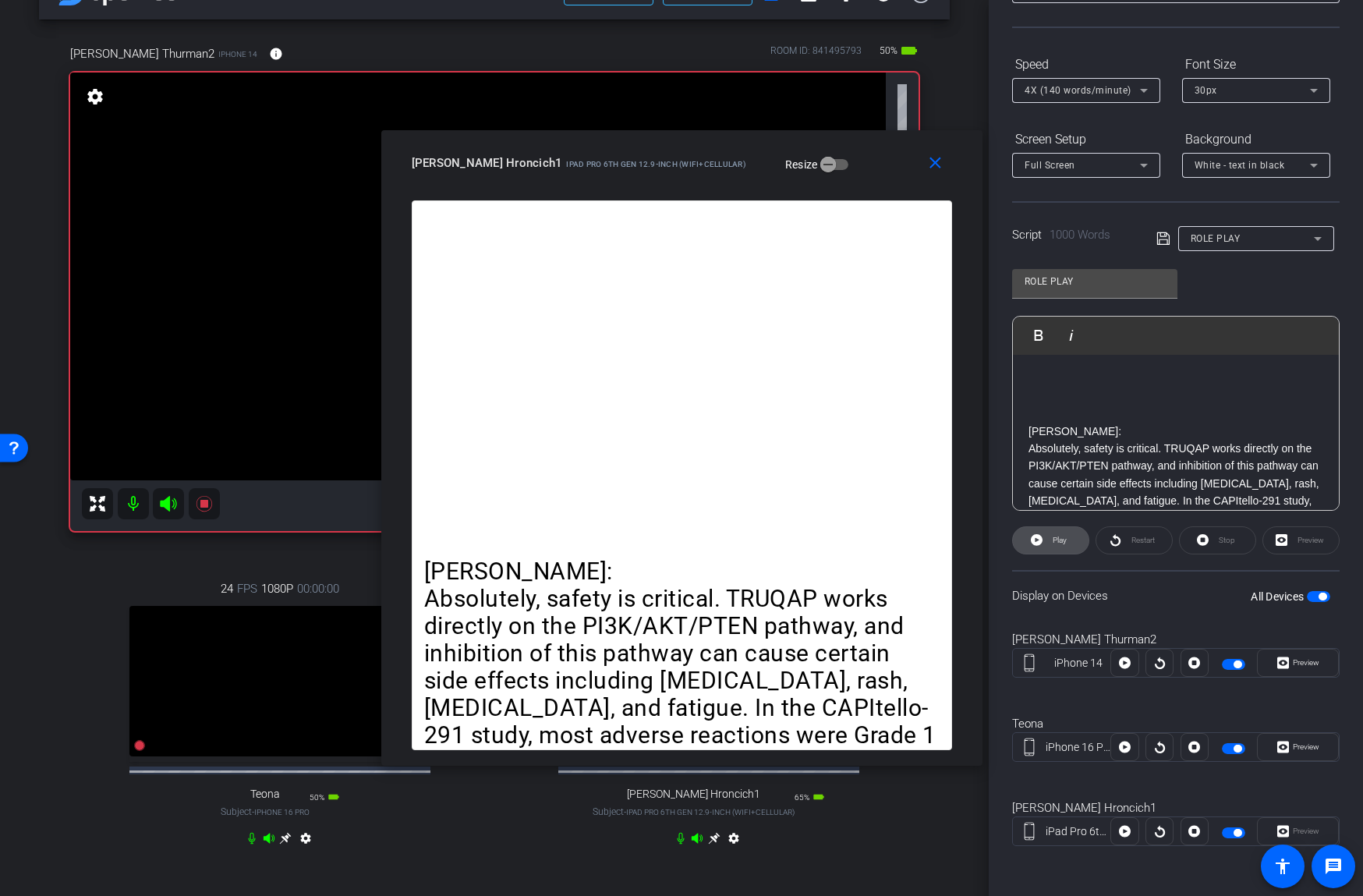
click at [1046, 530] on span at bounding box center [1050, 540] width 75 height 37
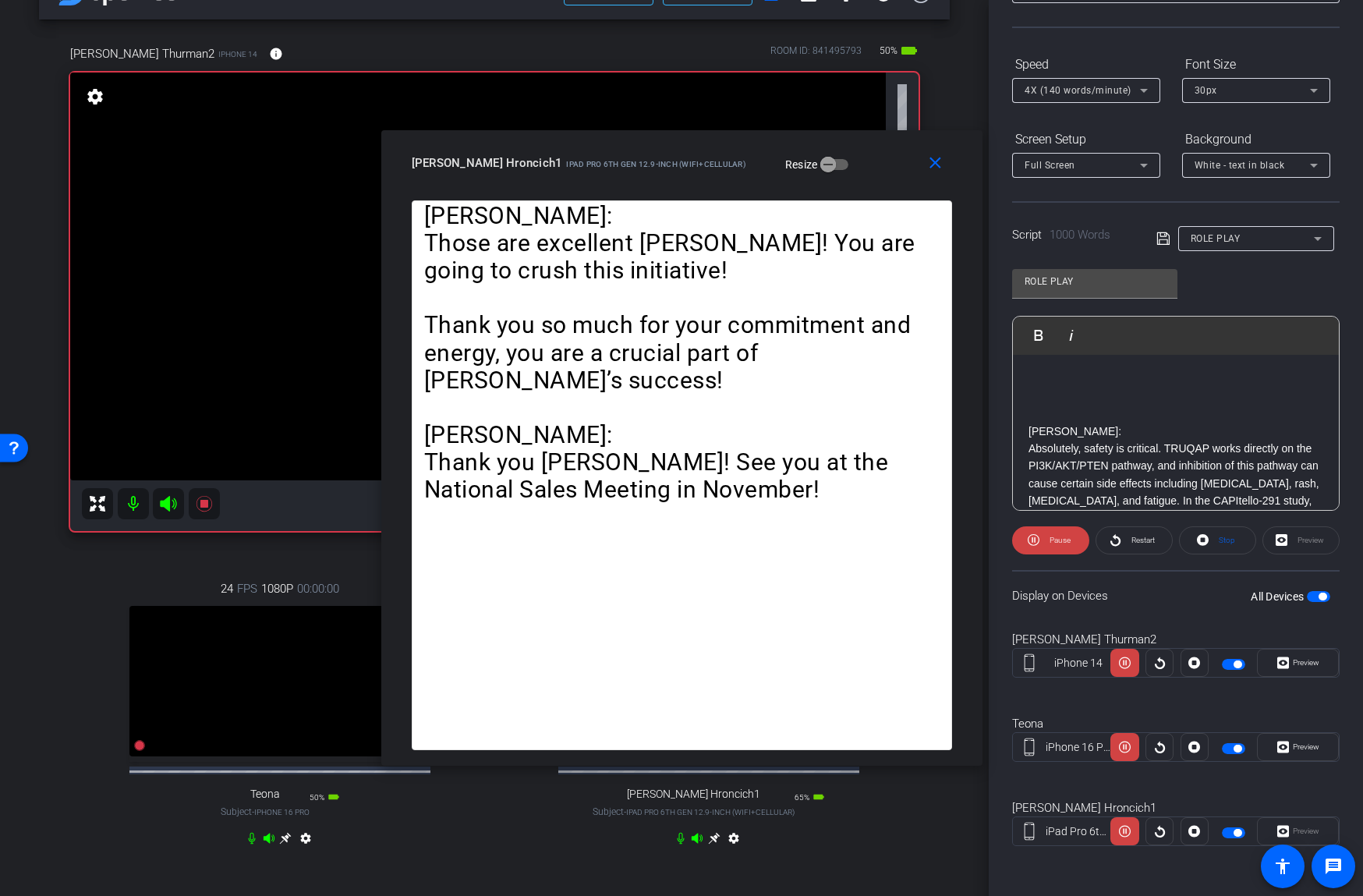
scroll to position [0, 0]
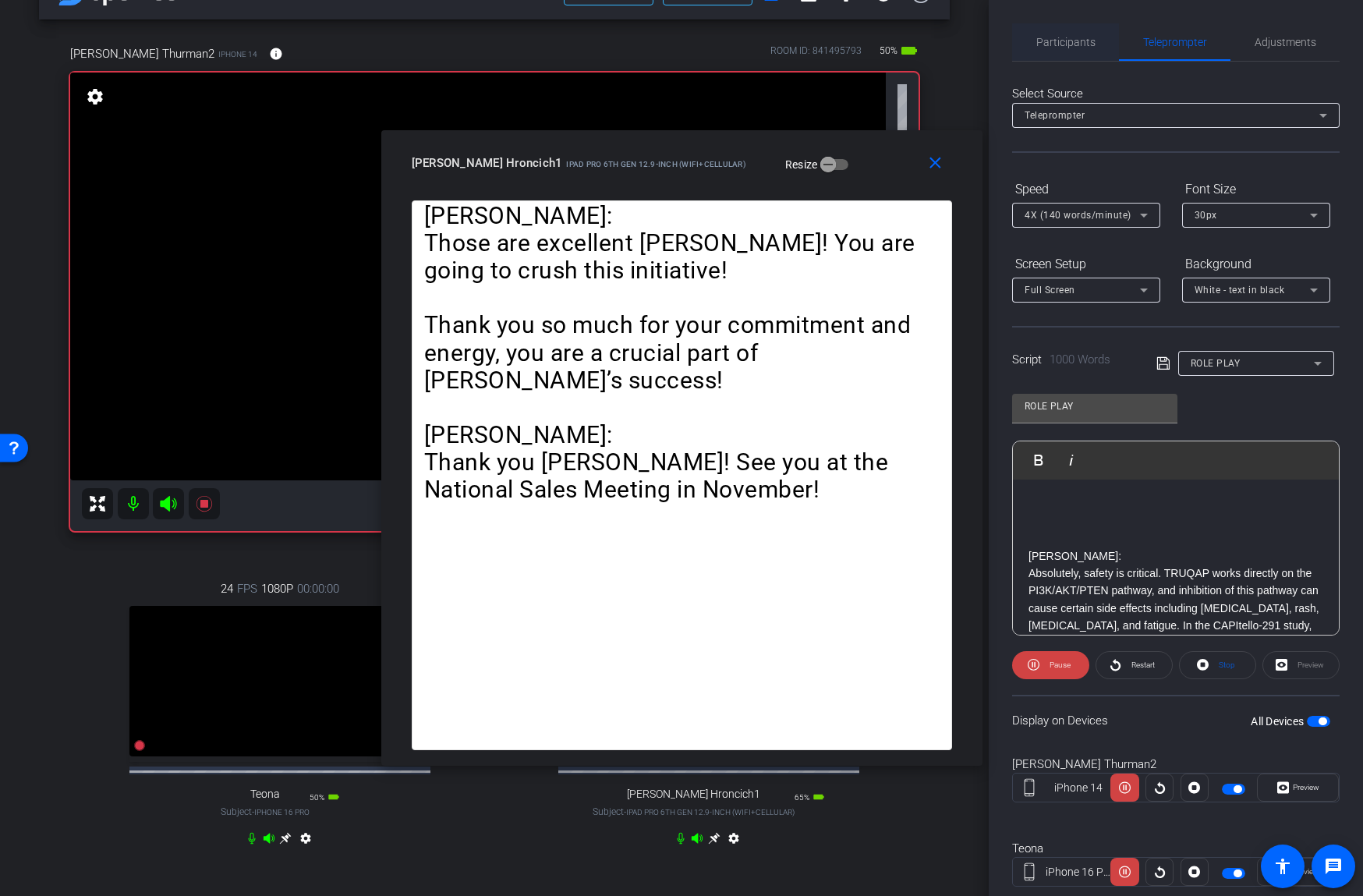
drag, startPoint x: 1078, startPoint y: 34, endPoint x: 1091, endPoint y: 59, distance: 28.2
click at [1078, 35] on span "Participants" at bounding box center [1065, 42] width 59 height 37
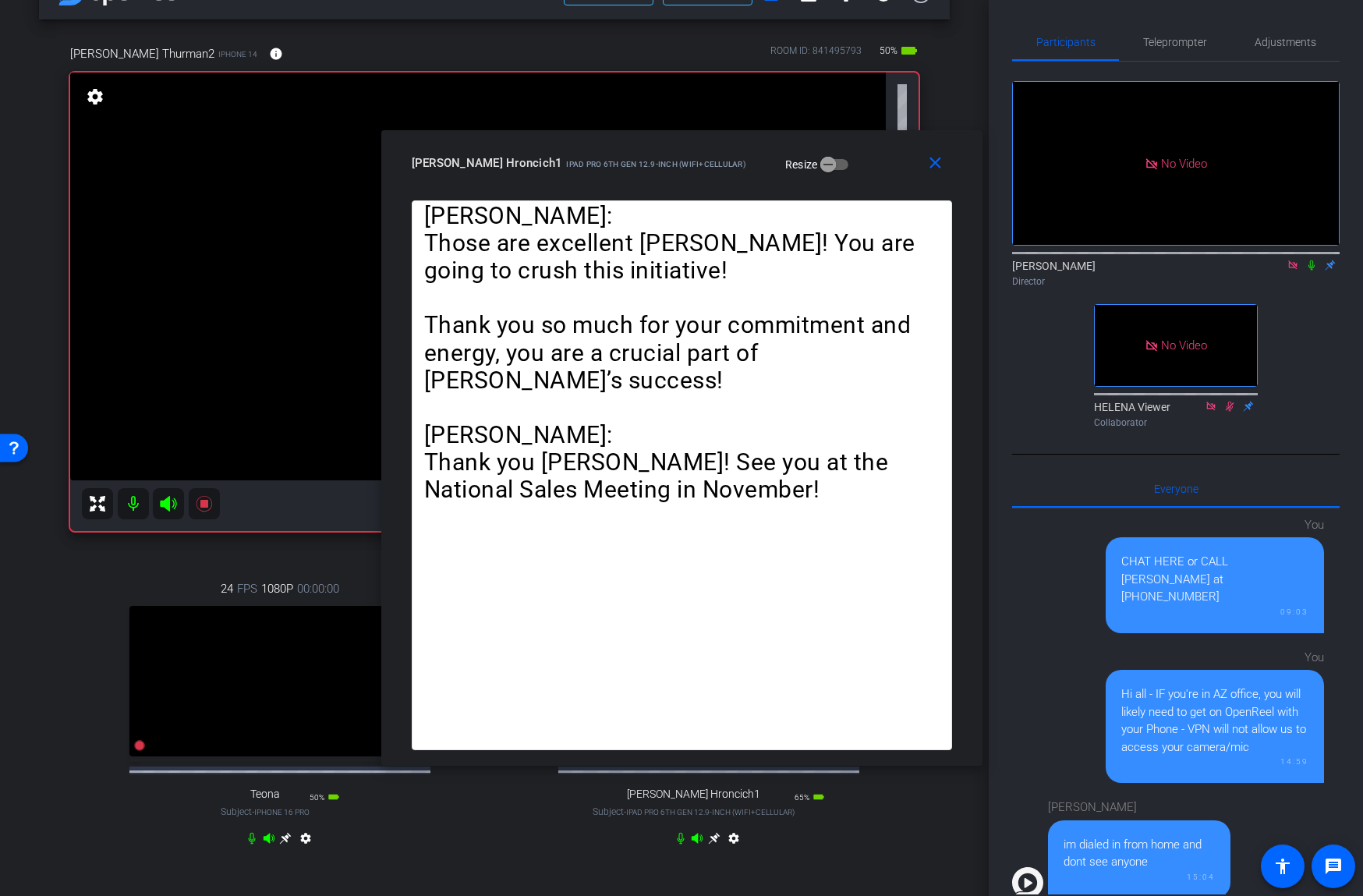
click at [1309, 262] on icon at bounding box center [1311, 264] width 12 height 11
click at [1173, 45] on span "Teleprompter" at bounding box center [1175, 41] width 64 height 11
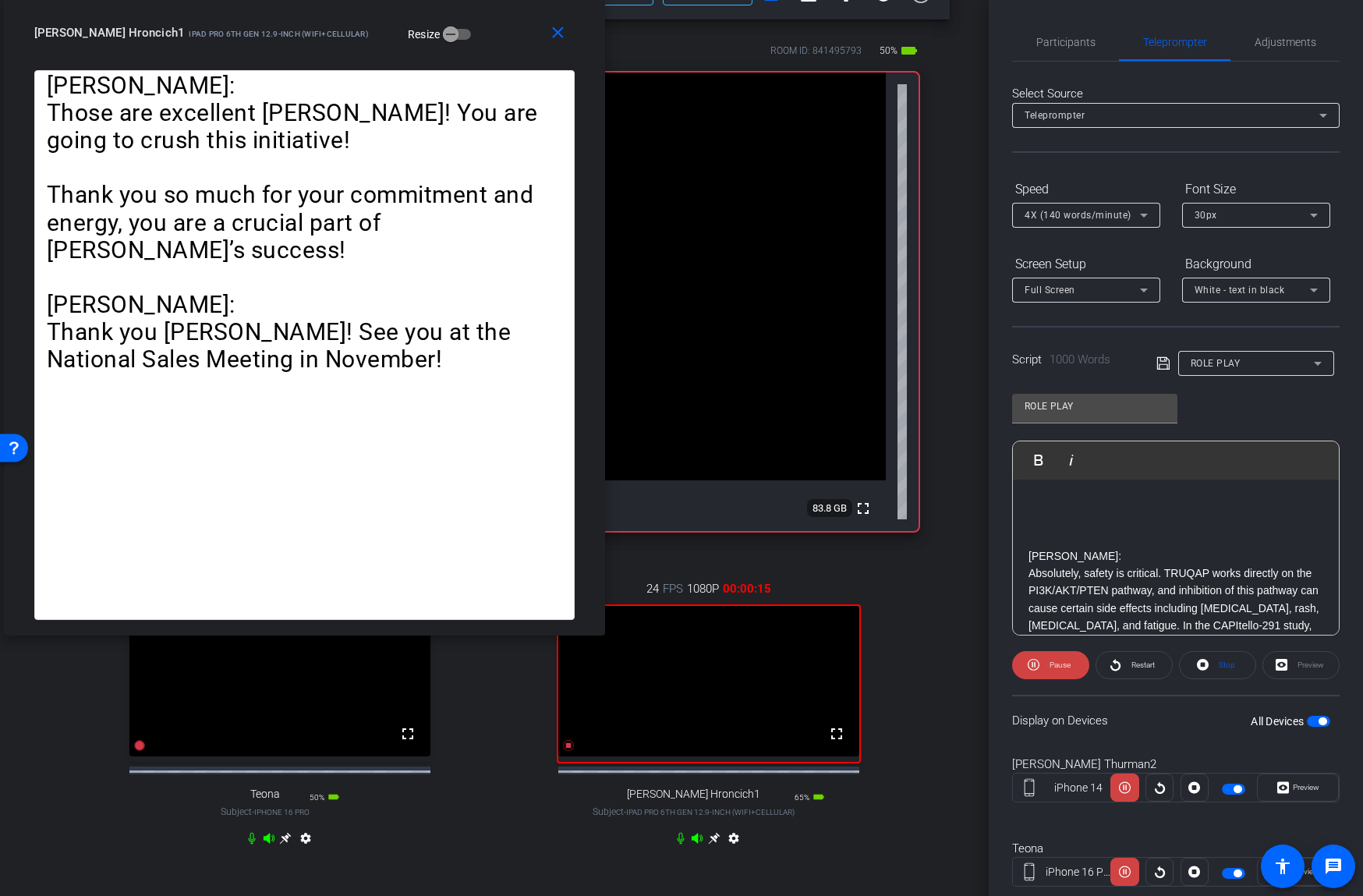
drag, startPoint x: 879, startPoint y: 163, endPoint x: 501, endPoint y: 32, distance: 400.1
click at [501, 32] on div "[PERSON_NAME] Hroncich1 iPad Pro 6th Gen 12.9-inch (WiFi+Cellular) Resize" at bounding box center [310, 32] width 552 height 28
click at [1057, 666] on span "Pause" at bounding box center [1060, 664] width 21 height 9
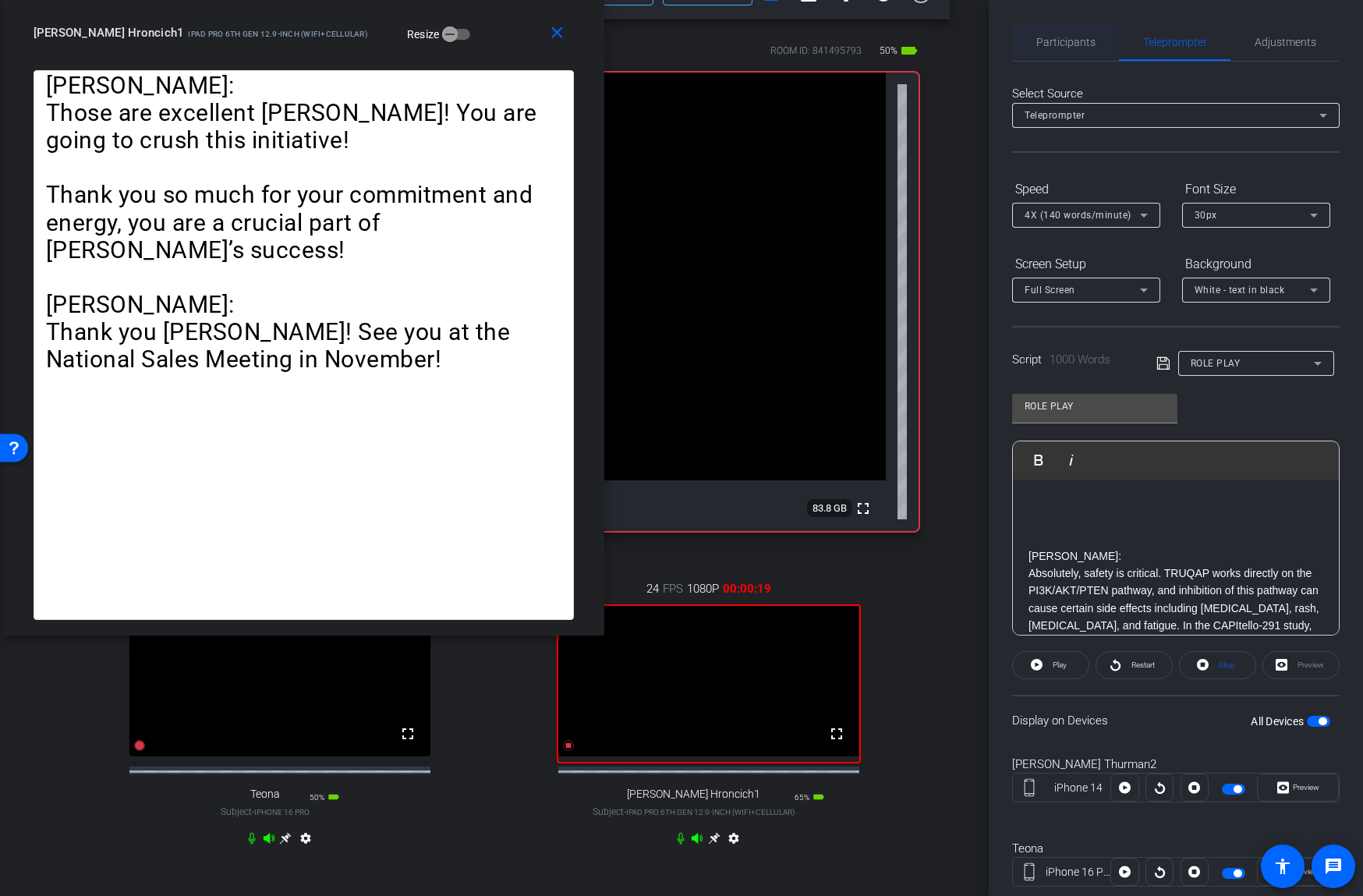
drag, startPoint x: 1082, startPoint y: 38, endPoint x: 1114, endPoint y: 64, distance: 41.2
click at [1083, 38] on span "Participants" at bounding box center [1065, 41] width 59 height 11
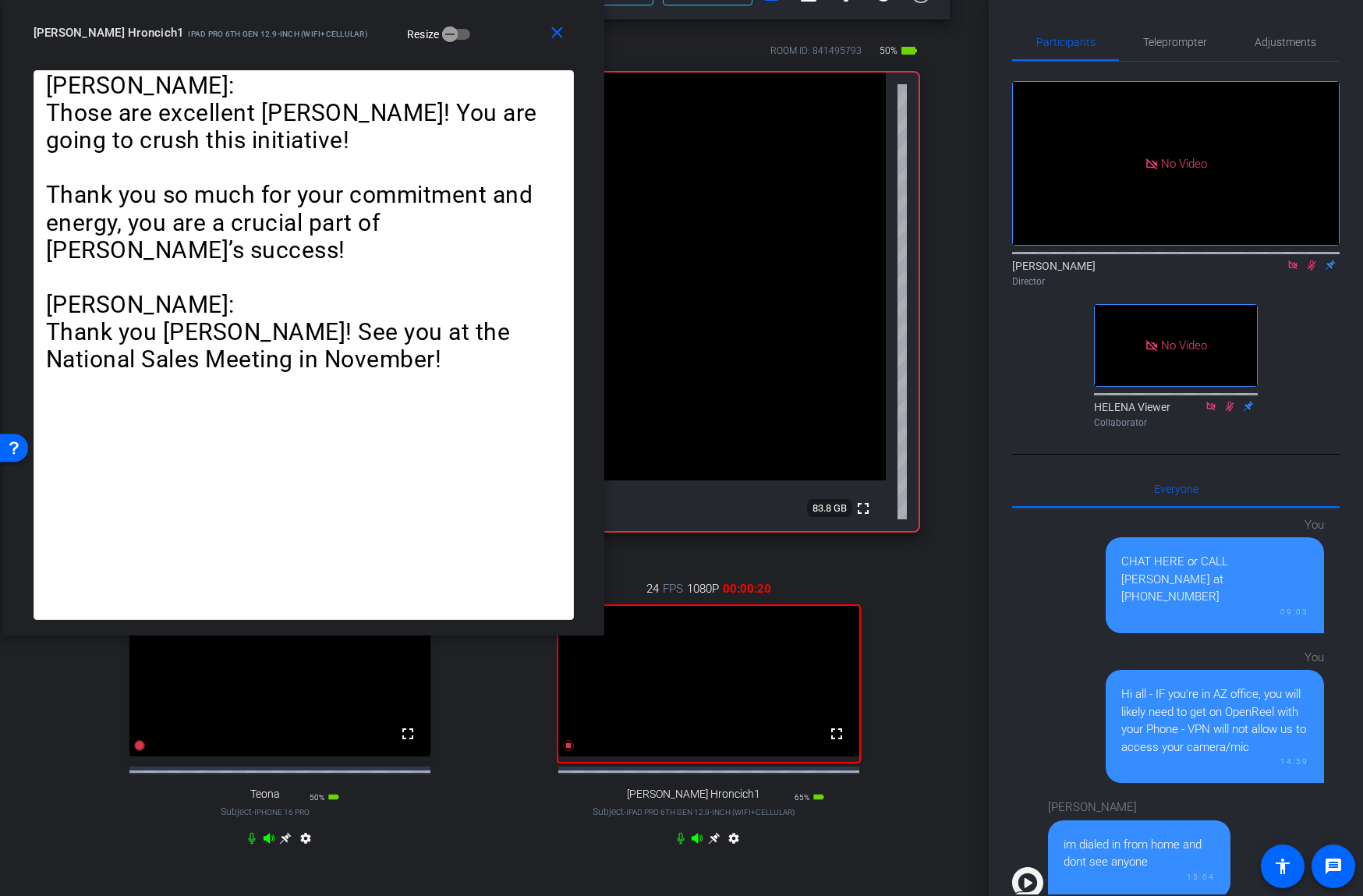
click at [1306, 264] on icon at bounding box center [1311, 264] width 12 height 11
click at [1147, 36] on span "Teleprompter" at bounding box center [1175, 41] width 64 height 11
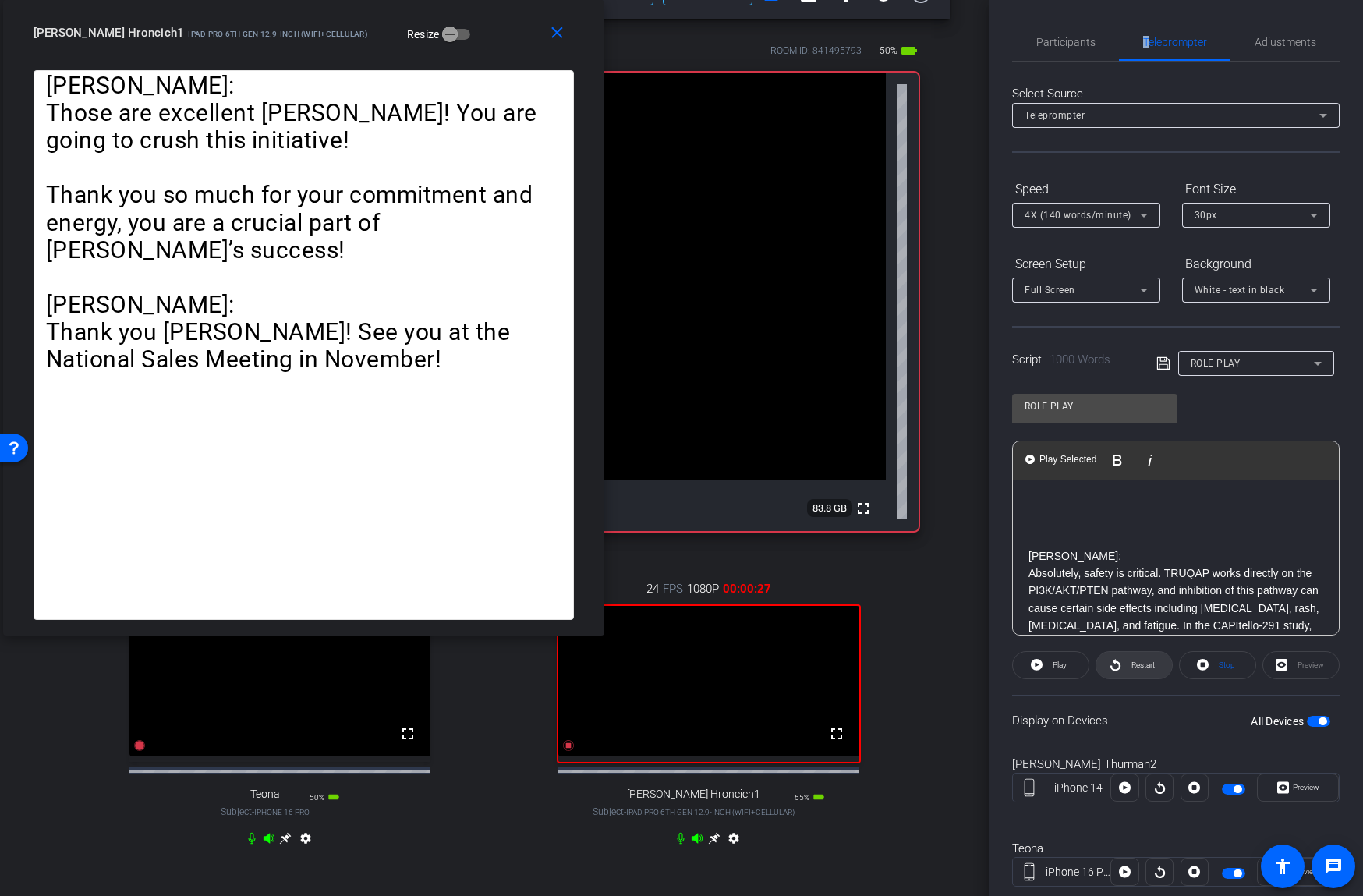
click at [1109, 670] on icon at bounding box center [1115, 665] width 11 height 19
click at [1065, 42] on span "Participants" at bounding box center [1065, 41] width 59 height 11
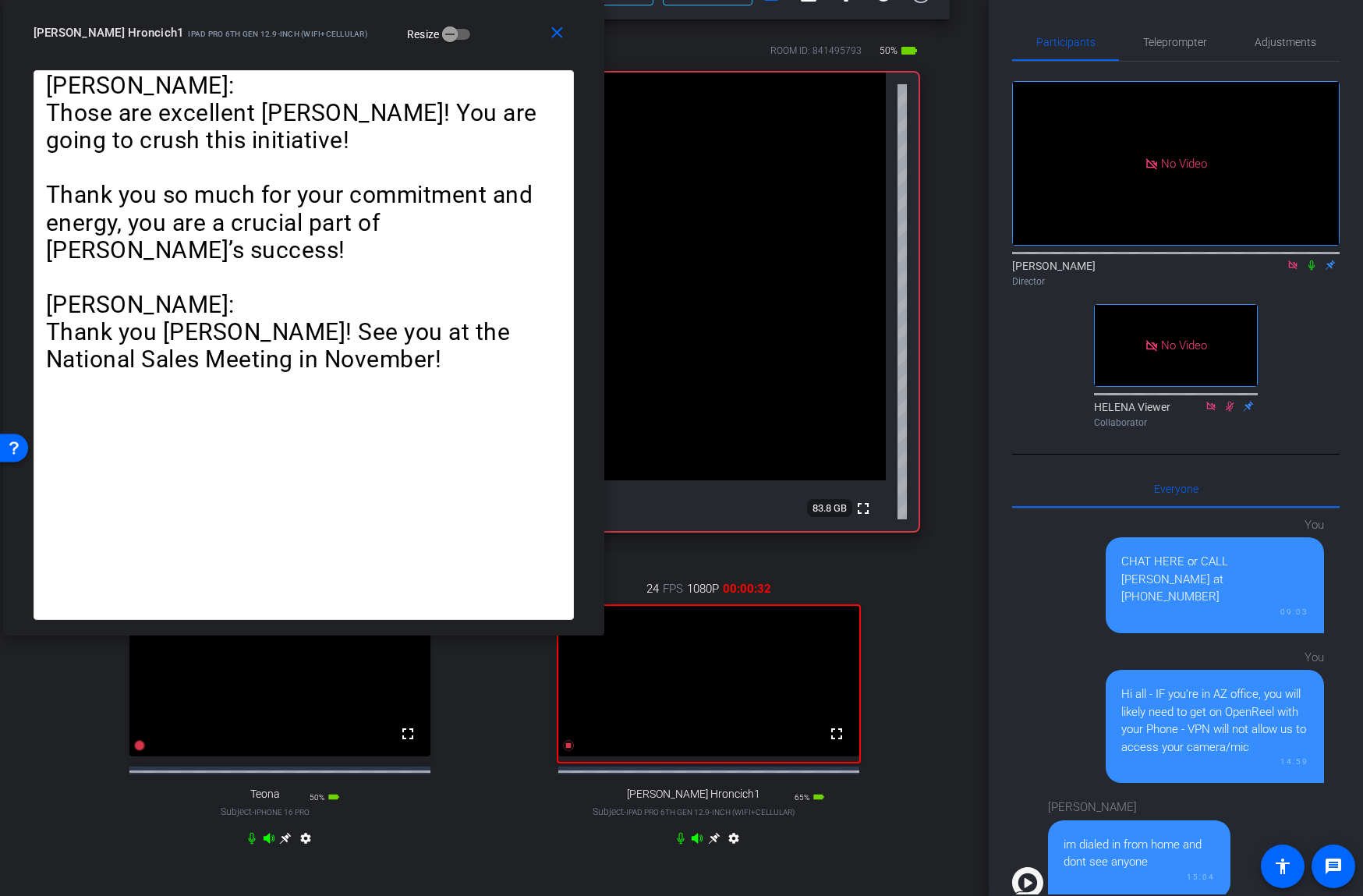
click at [1311, 264] on icon at bounding box center [1311, 264] width 12 height 11
click at [1181, 47] on span "Teleprompter" at bounding box center [1175, 41] width 64 height 11
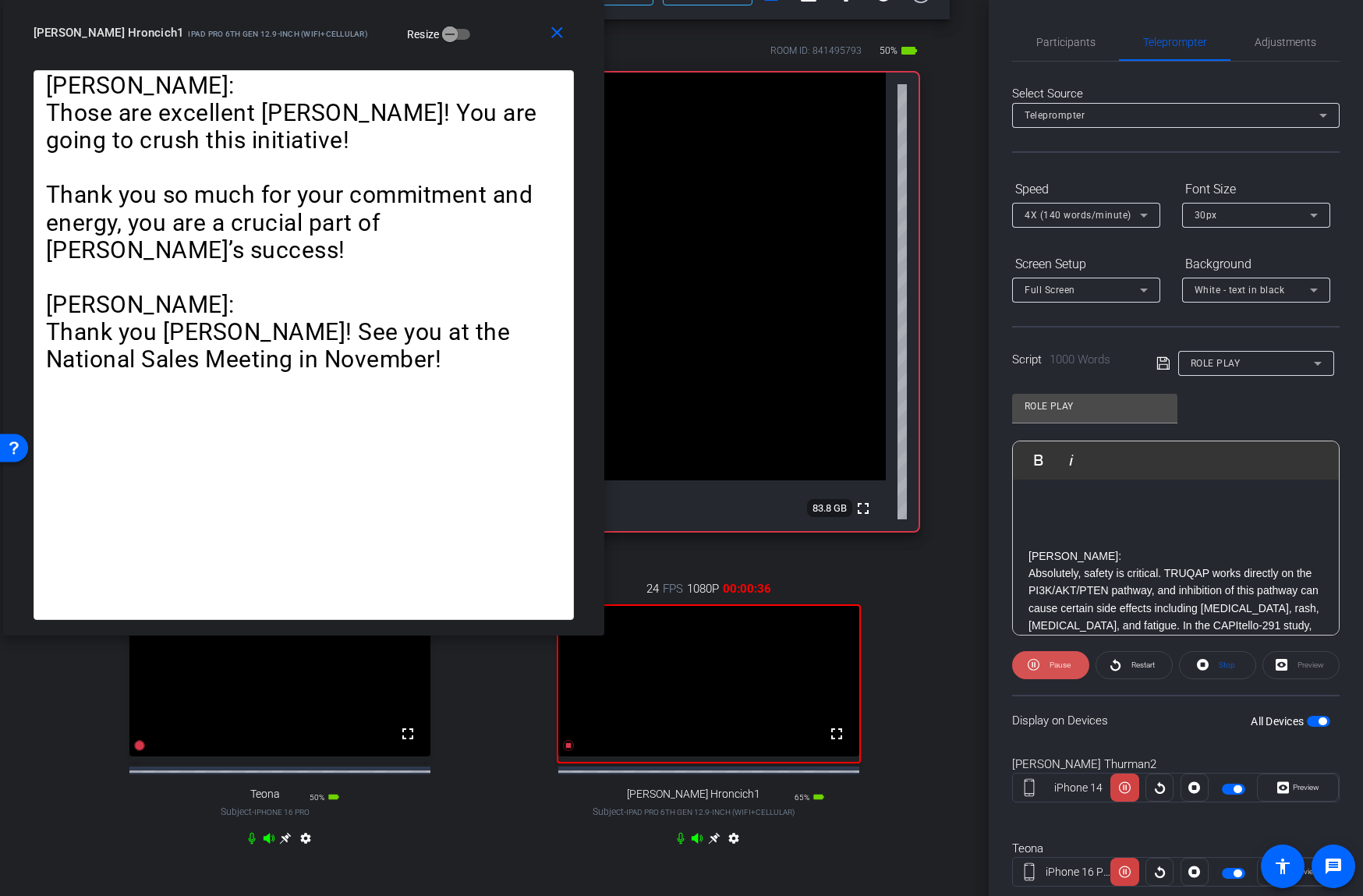
click at [1049, 662] on span "Pause" at bounding box center [1060, 664] width 21 height 9
click at [1049, 662] on span "Play" at bounding box center [1057, 665] width 18 height 22
click at [249, 844] on icon at bounding box center [251, 838] width 12 height 12
click at [1076, 41] on span "Participants" at bounding box center [1065, 41] width 59 height 11
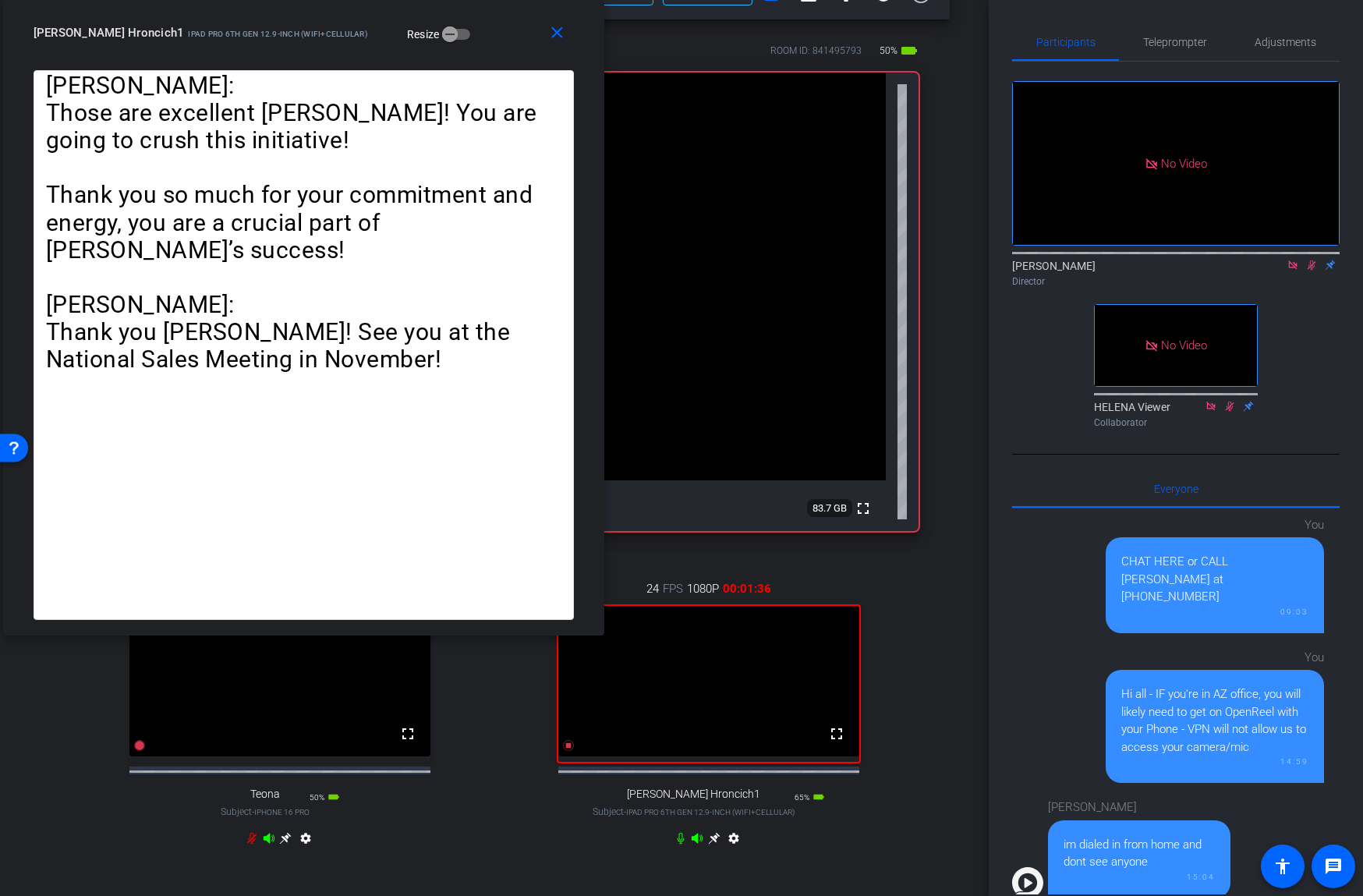
click at [1309, 264] on icon at bounding box center [1311, 265] width 9 height 10
click at [1183, 46] on span "Teleprompter" at bounding box center [1175, 41] width 64 height 11
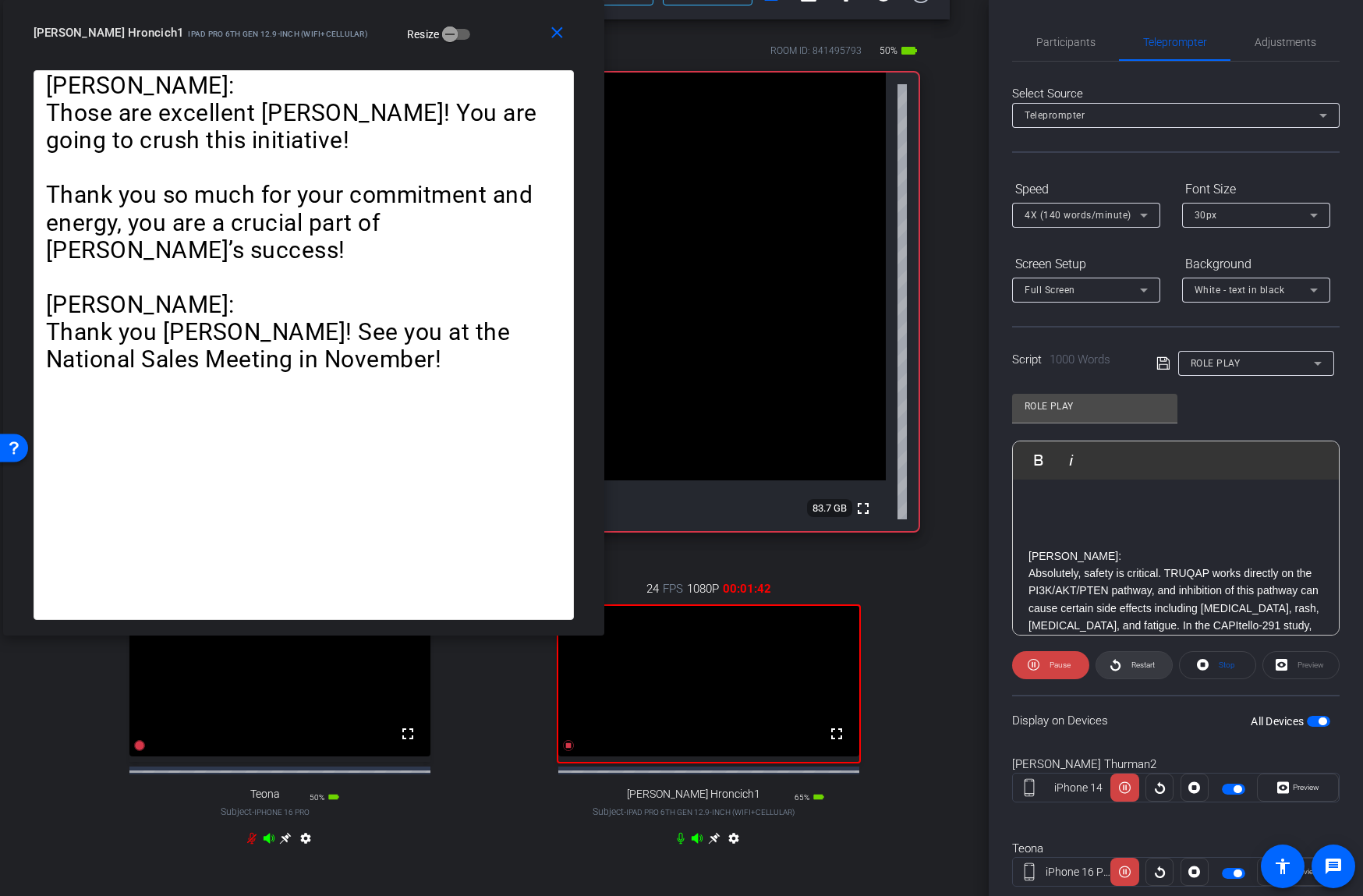
click at [1145, 669] on span "Restart" at bounding box center [1142, 664] width 24 height 9
click at [1049, 666] on span "Pause" at bounding box center [1060, 664] width 21 height 9
click at [1071, 40] on span "Participants" at bounding box center [1065, 41] width 59 height 11
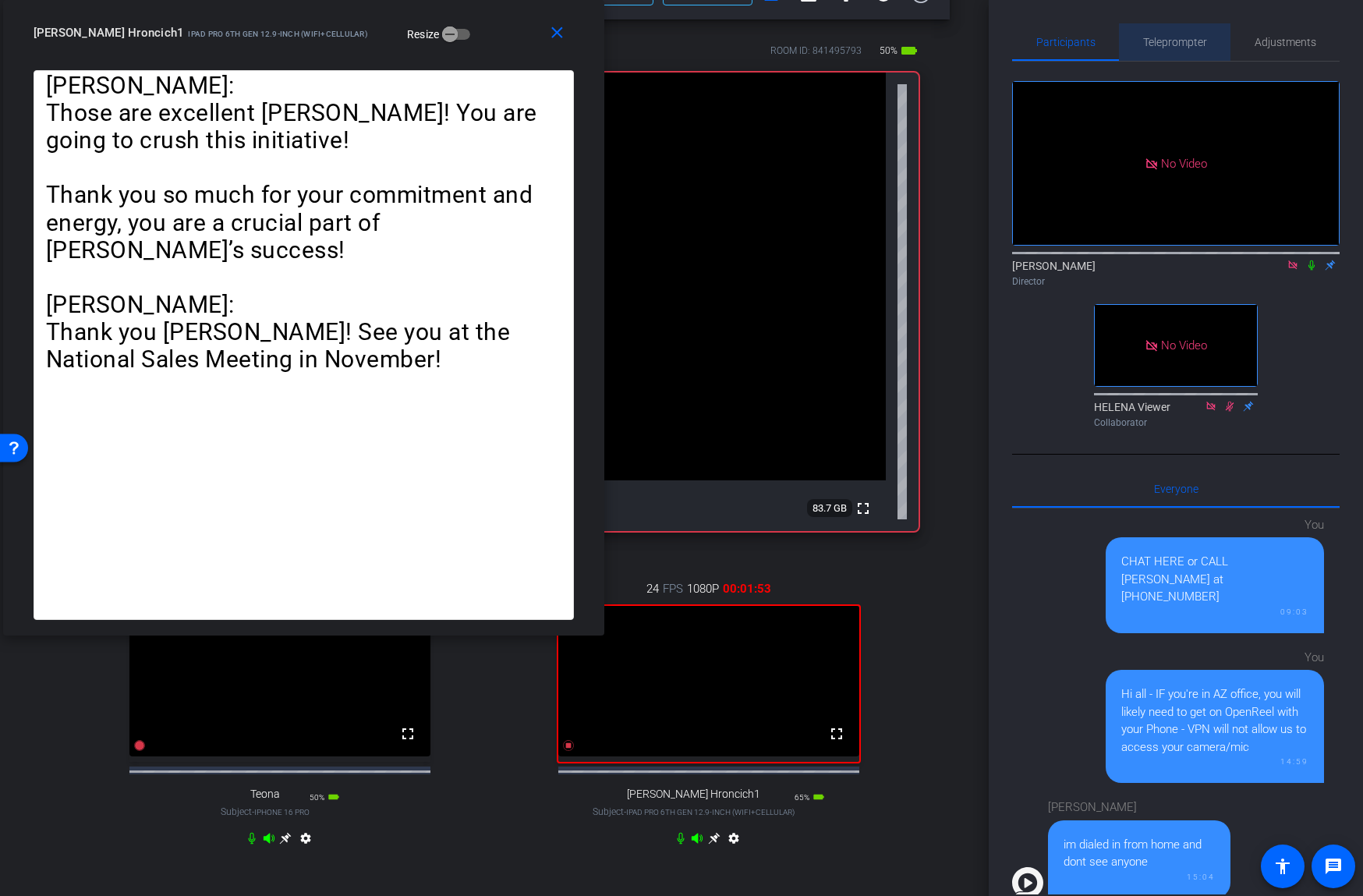
click at [1185, 46] on span "Teleprompter" at bounding box center [1175, 41] width 64 height 11
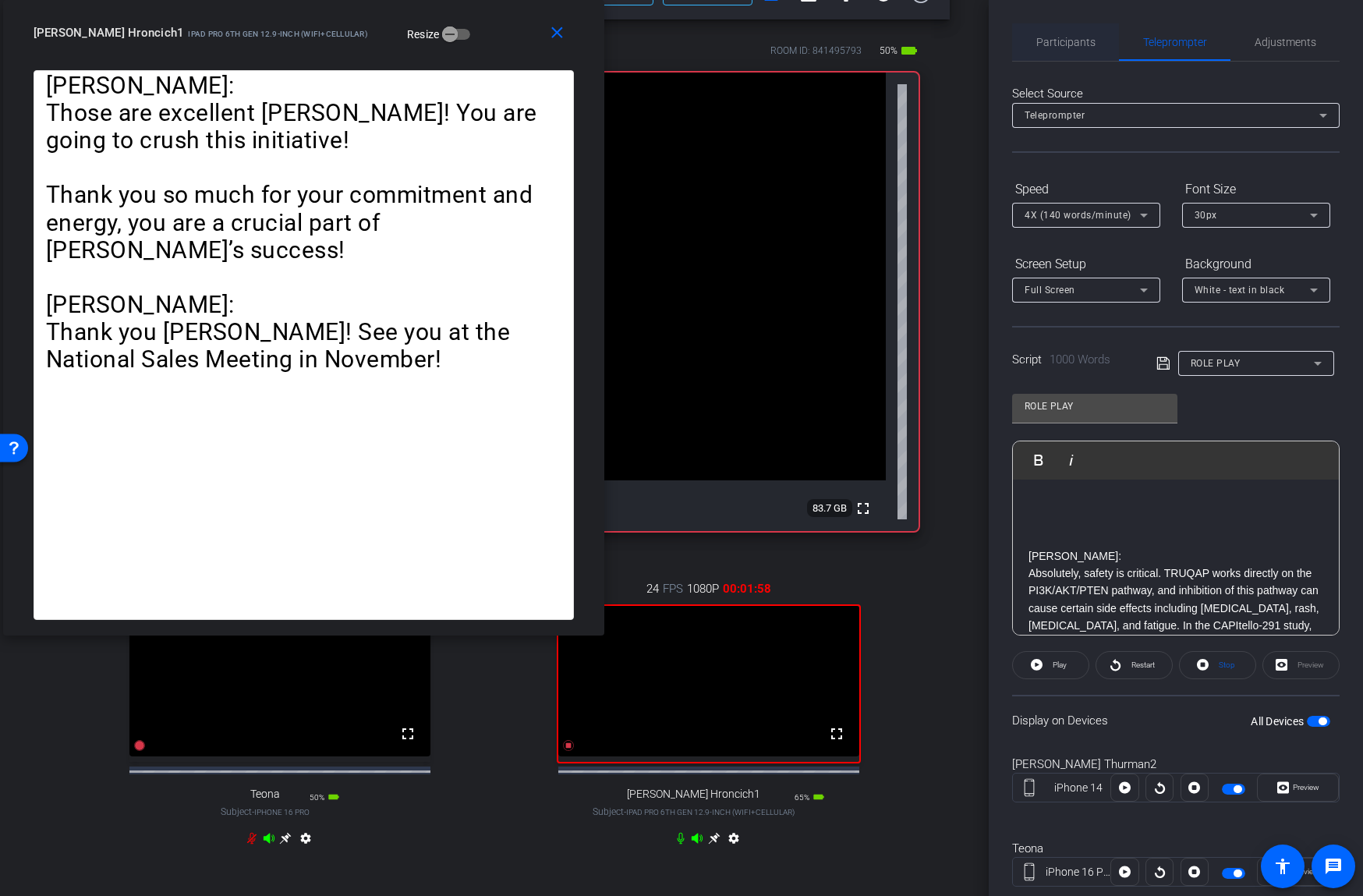
drag, startPoint x: 1082, startPoint y: 41, endPoint x: 1086, endPoint y: 49, distance: 8.9
click at [1082, 41] on span "Participants" at bounding box center [1065, 41] width 59 height 11
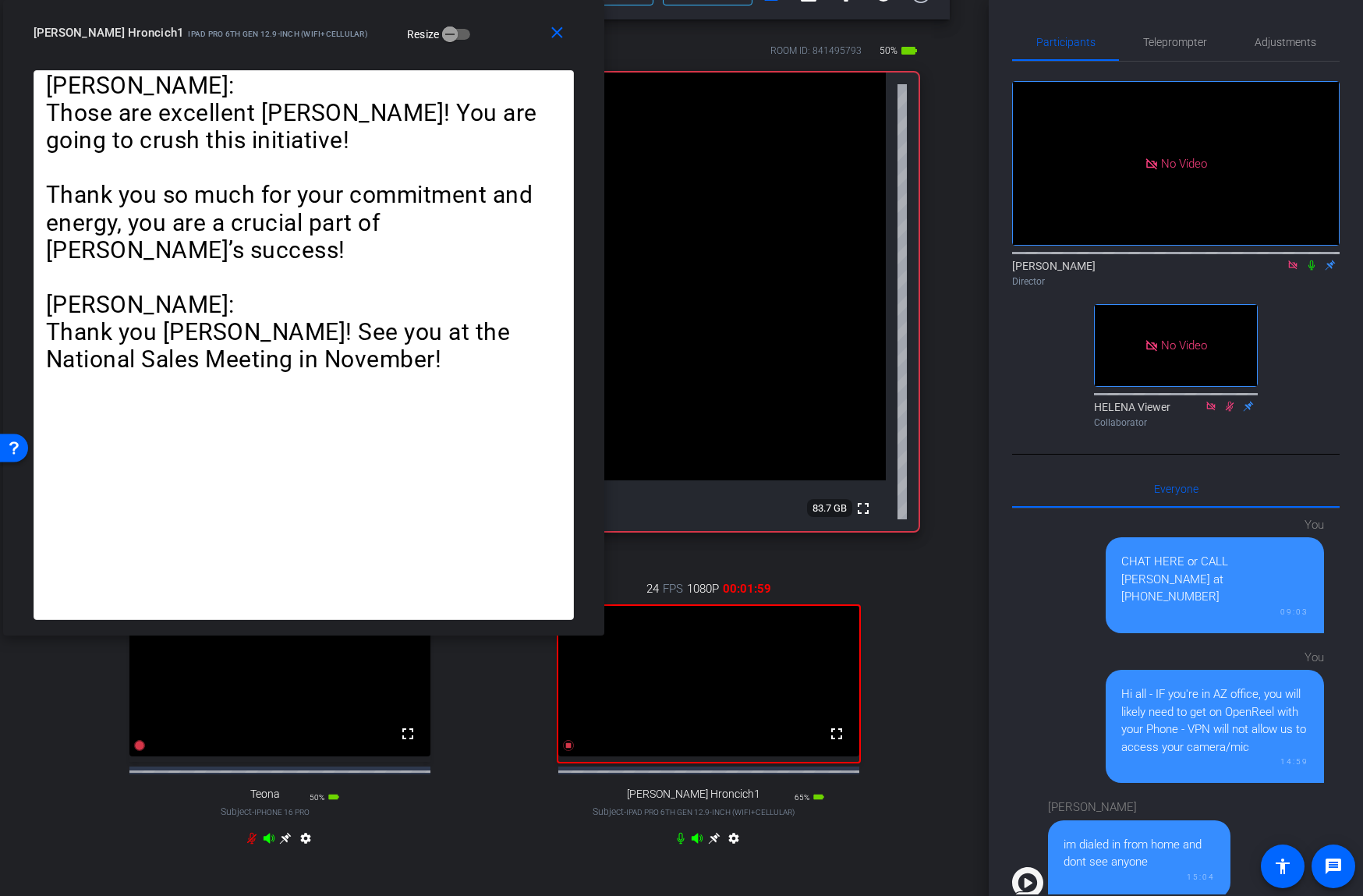
click at [1310, 263] on icon at bounding box center [1311, 264] width 12 height 11
click at [1164, 51] on span "Teleprompter" at bounding box center [1175, 42] width 64 height 37
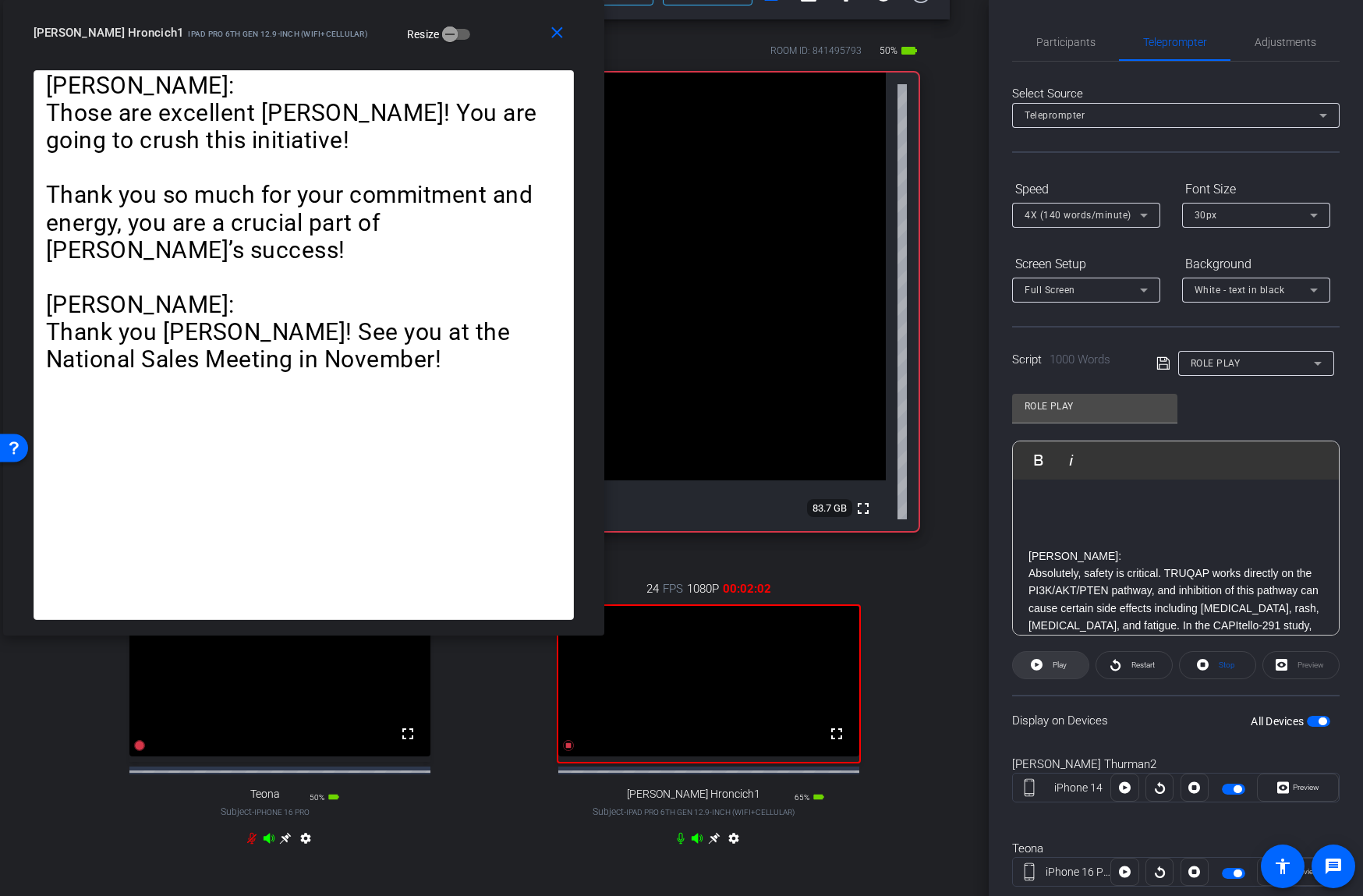
click at [1039, 660] on icon at bounding box center [1036, 664] width 11 height 11
click at [1040, 658] on span at bounding box center [1050, 665] width 77 height 37
click at [1044, 661] on span at bounding box center [1050, 665] width 75 height 37
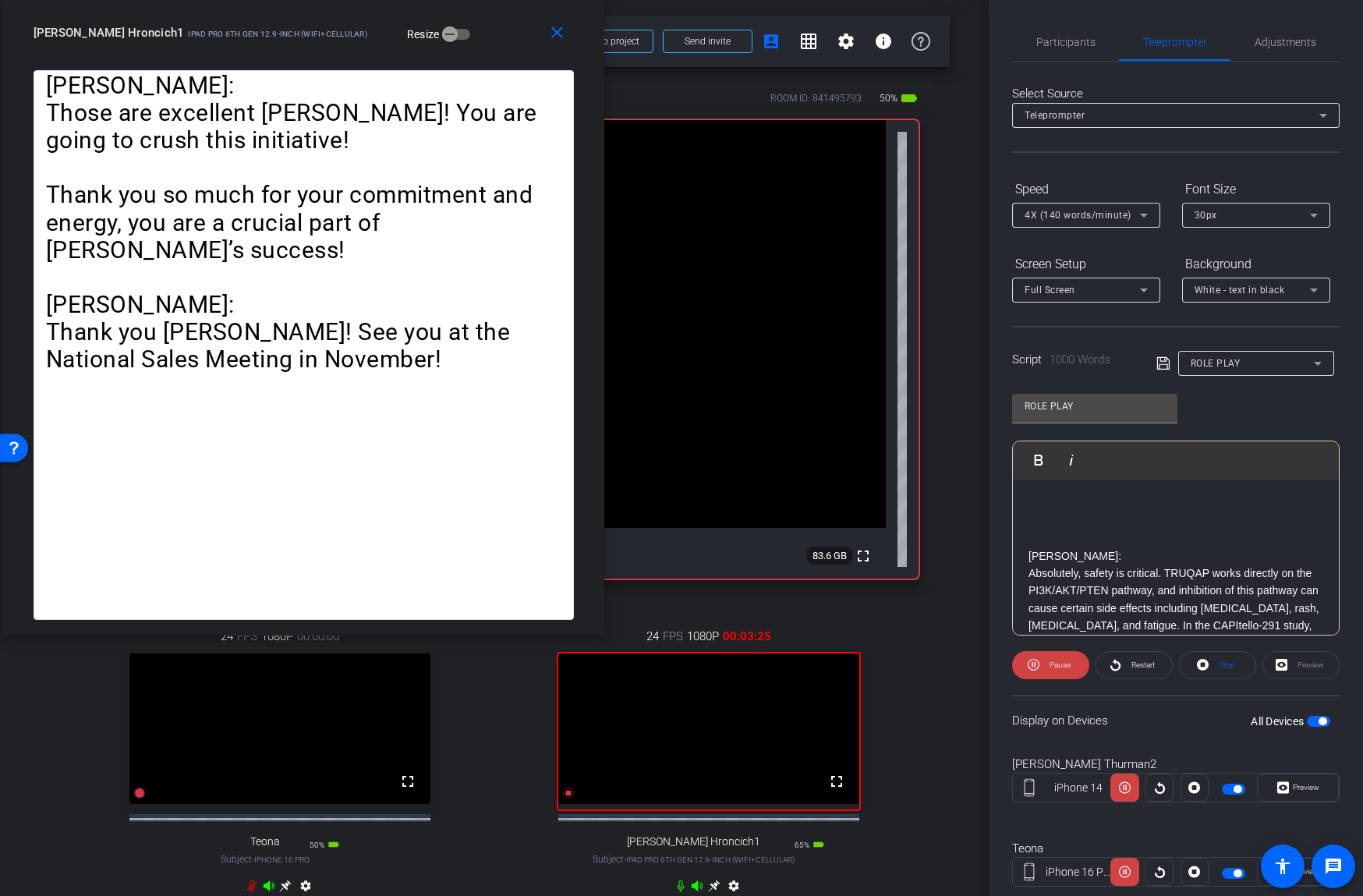
scroll to position [48, 0]
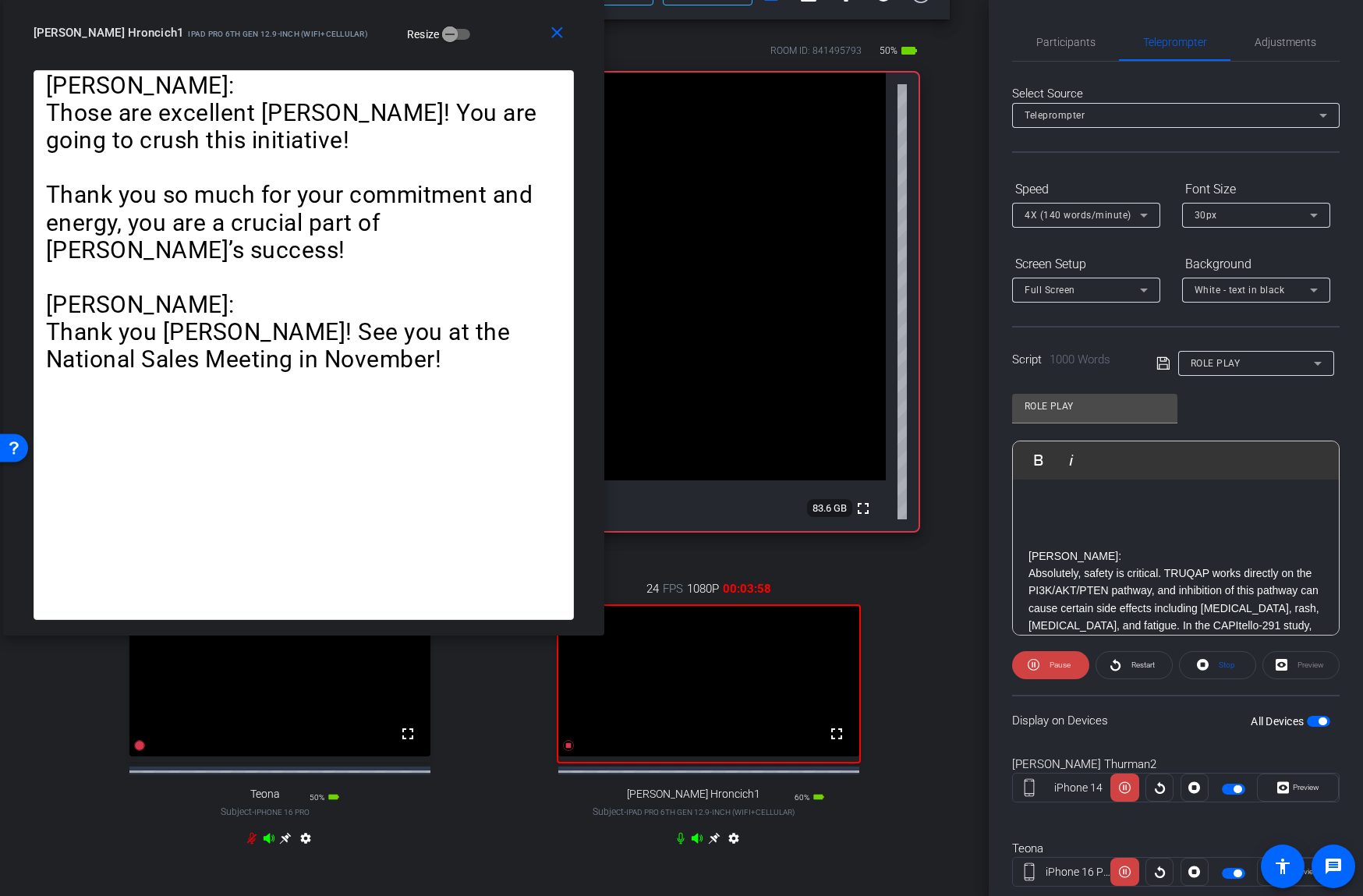
click at [1044, 661] on span at bounding box center [1050, 665] width 77 height 37
click at [1059, 662] on span "Play" at bounding box center [1059, 664] width 14 height 9
click at [1082, 48] on span "Participants" at bounding box center [1065, 42] width 59 height 37
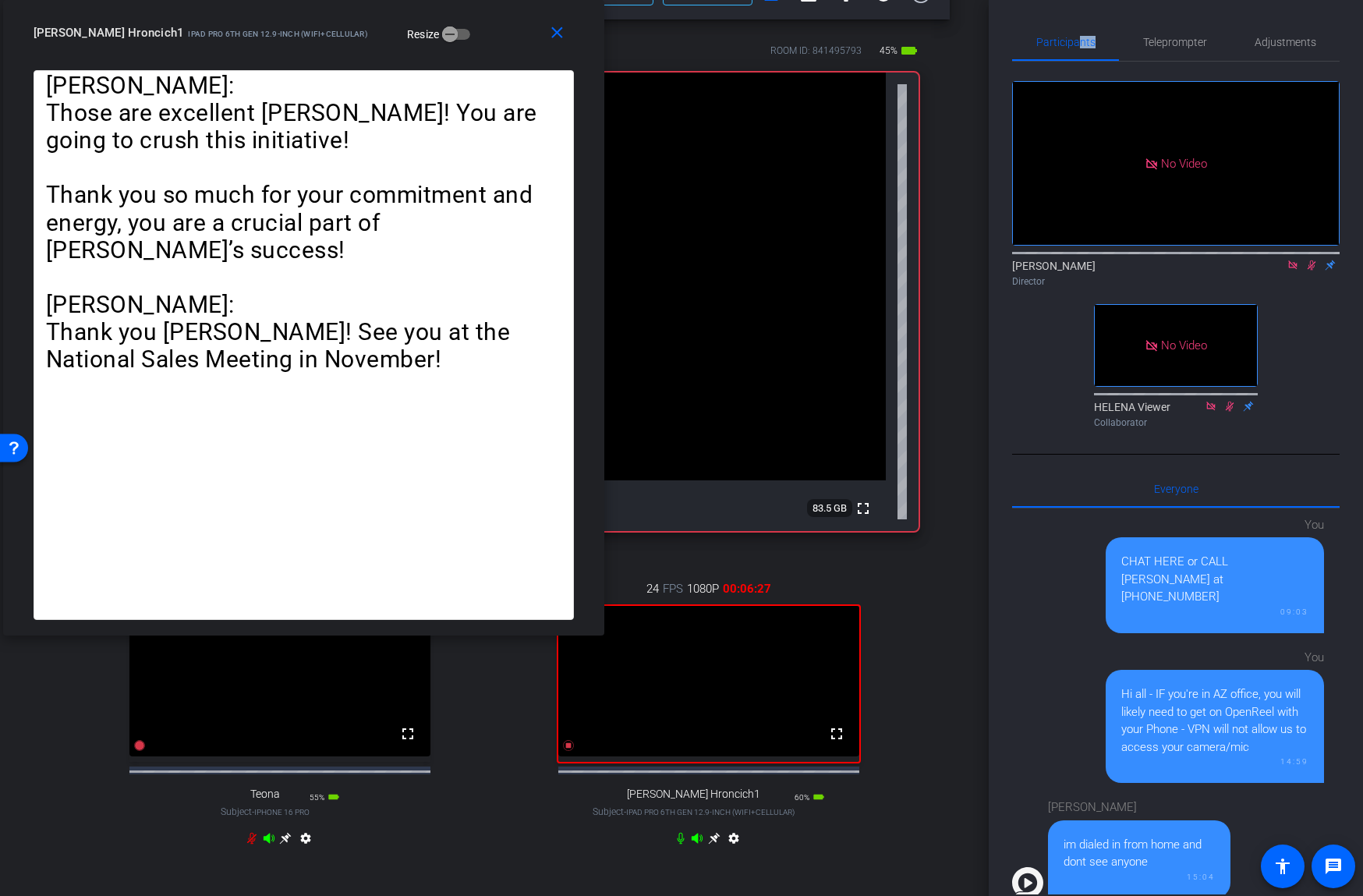
click at [1308, 263] on icon at bounding box center [1311, 264] width 12 height 11
click at [558, 31] on mat-icon "close" at bounding box center [557, 33] width 19 height 19
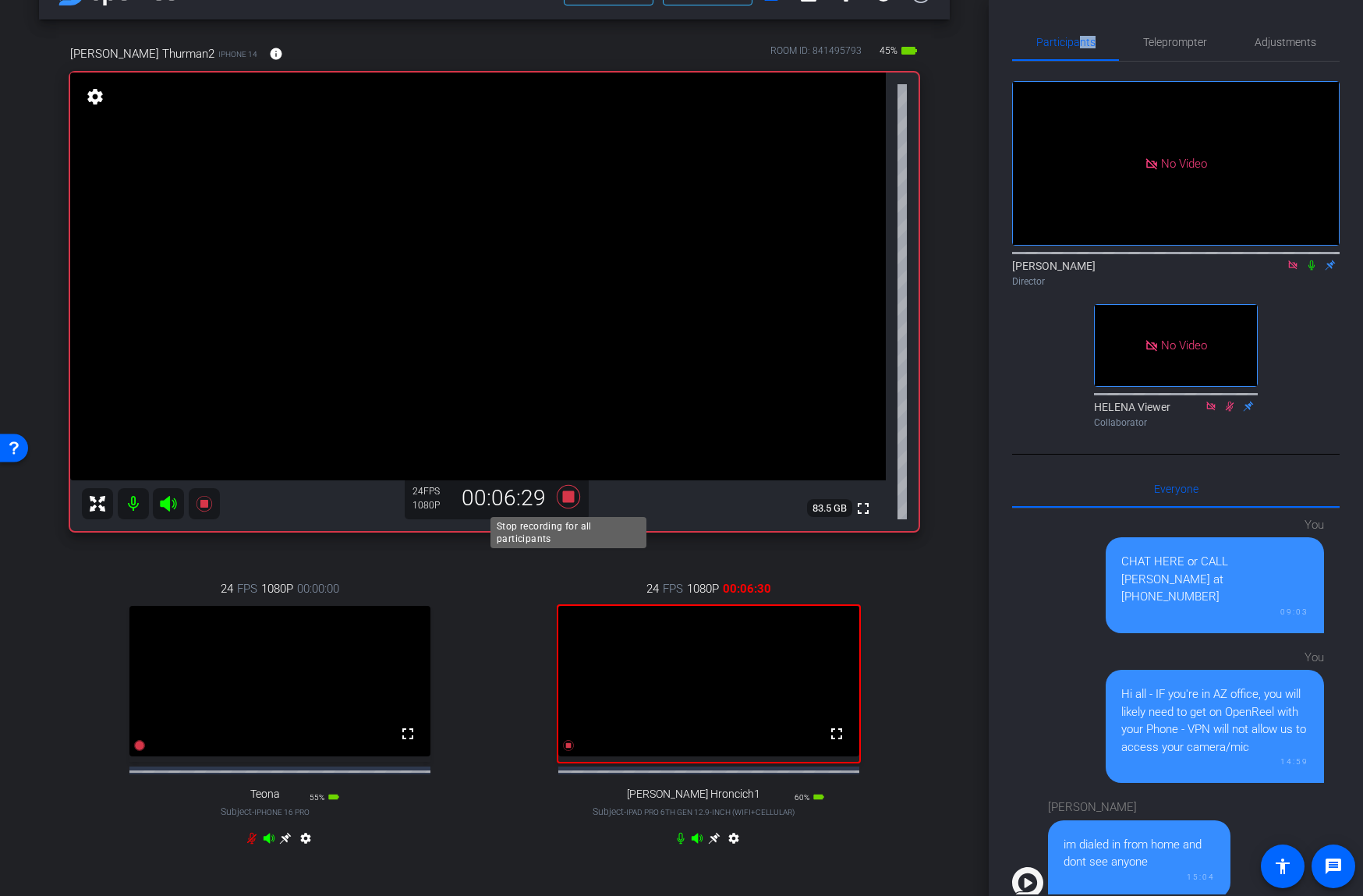
click at [560, 498] on icon at bounding box center [568, 496] width 37 height 28
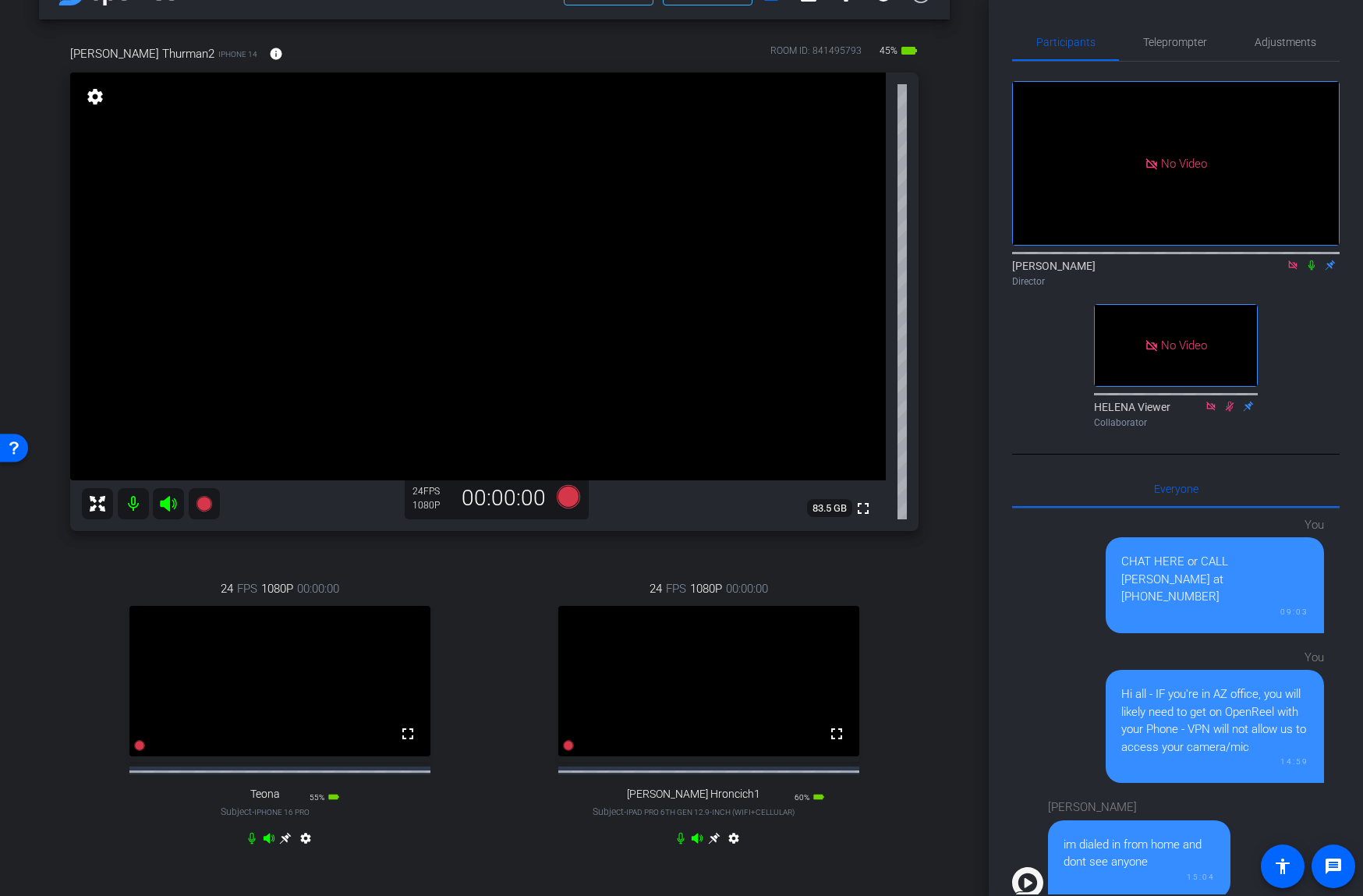
drag, startPoint x: 1170, startPoint y: 32, endPoint x: 1170, endPoint y: 71, distance: 39.0
click at [1170, 34] on span "Teleprompter" at bounding box center [1175, 42] width 64 height 37
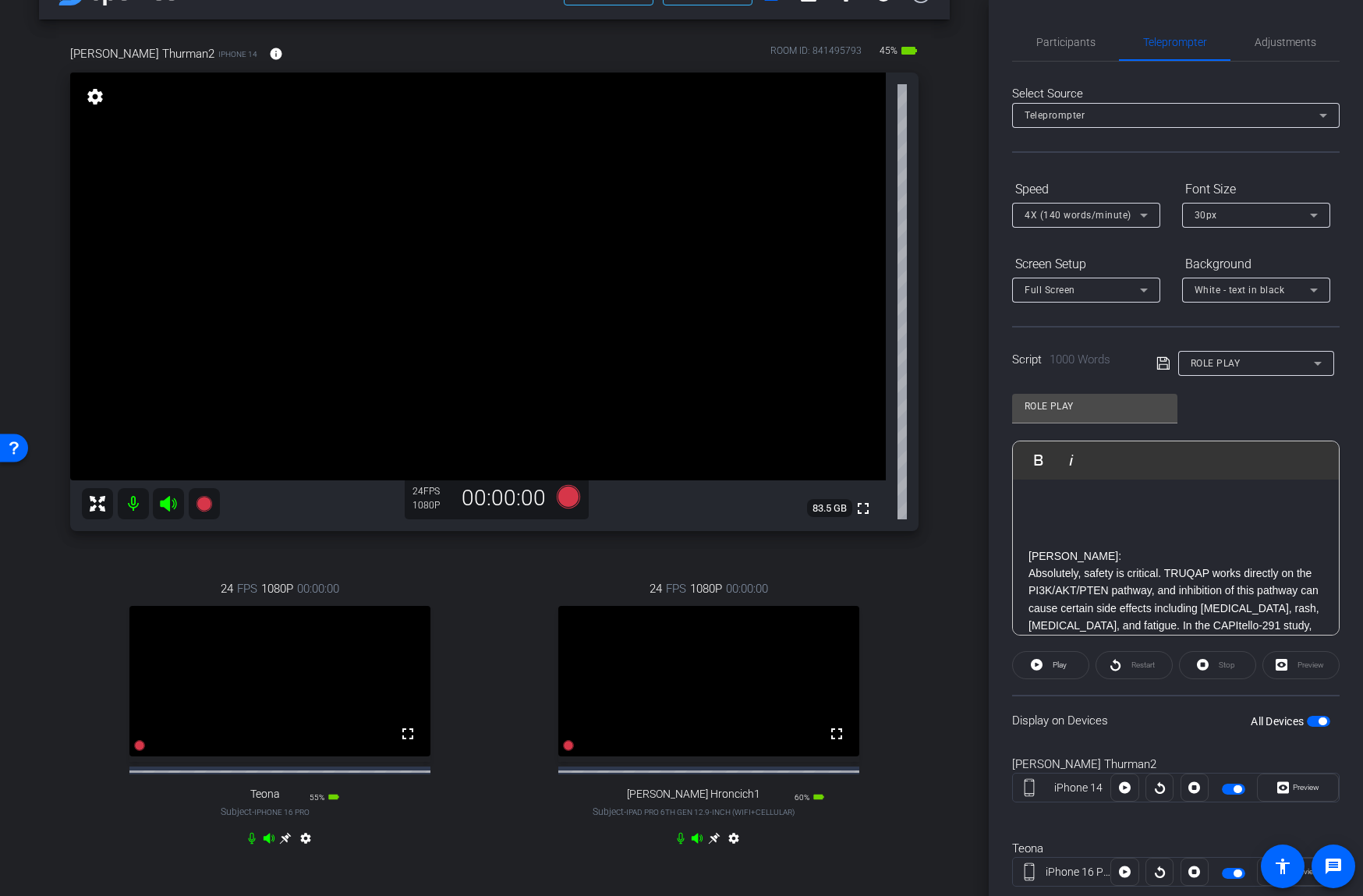
click at [1091, 534] on p at bounding box center [1175, 538] width 294 height 17
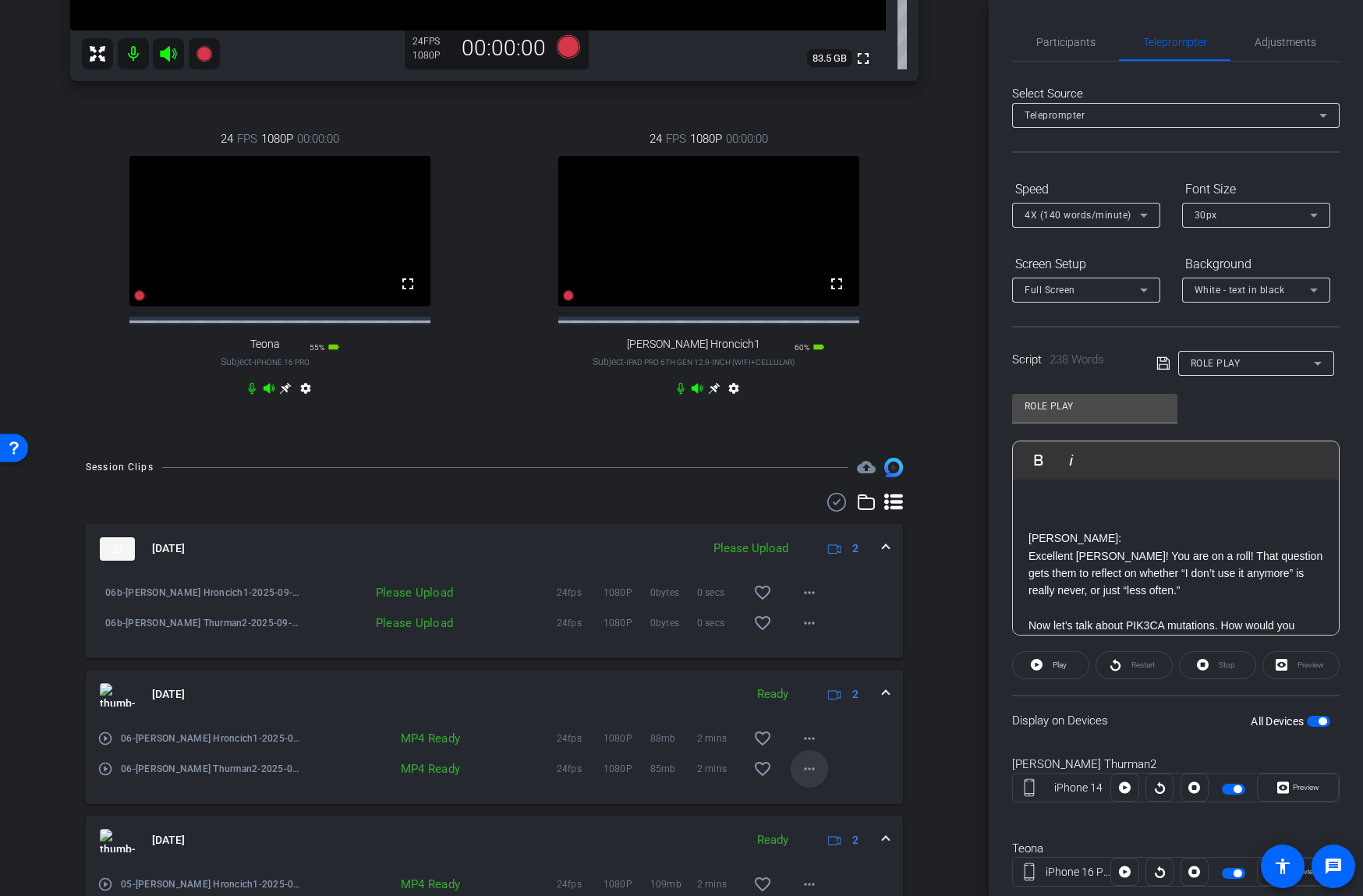
scroll to position [512, 0]
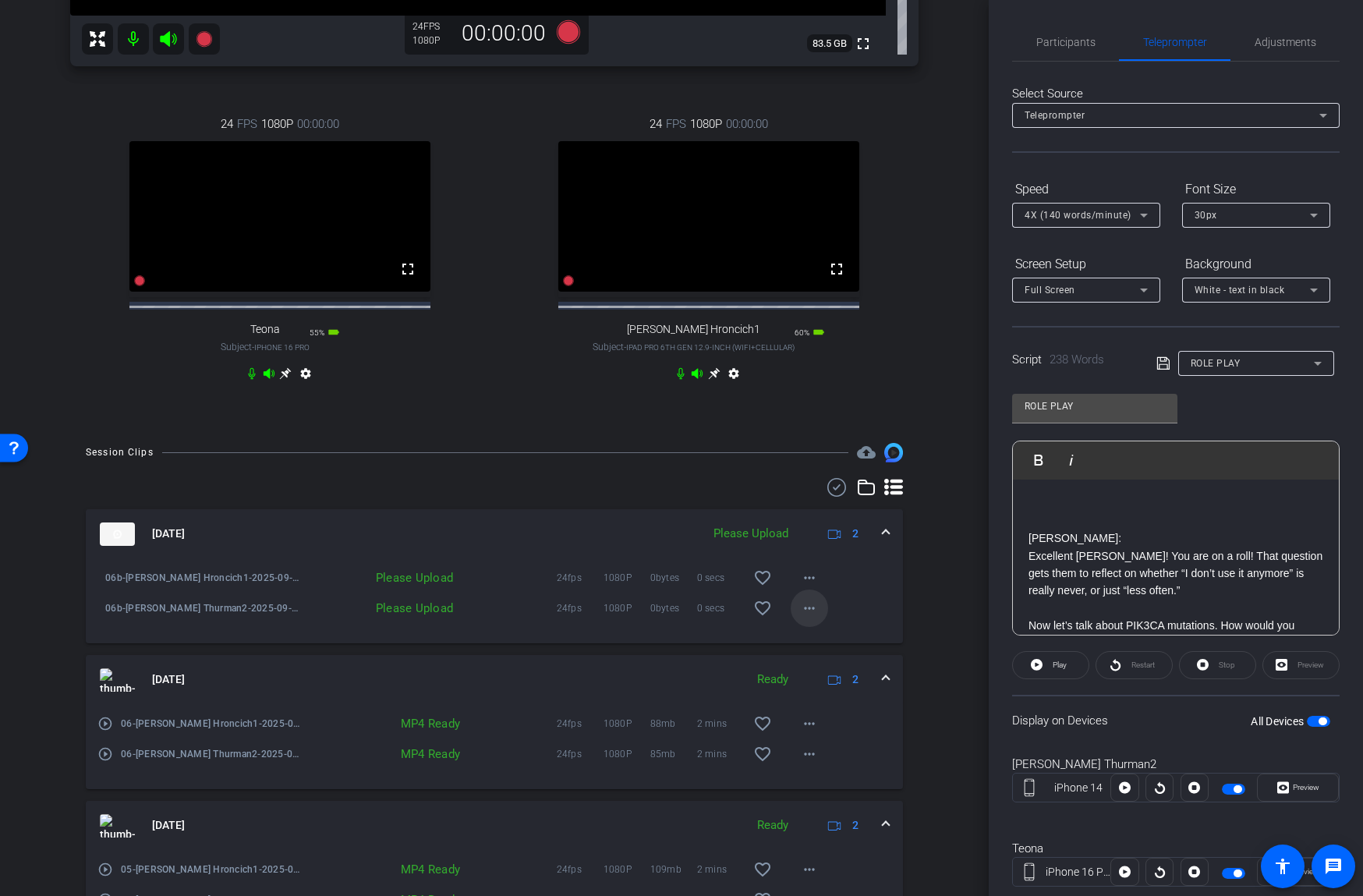
click at [815, 618] on mat-icon "more_horiz" at bounding box center [809, 607] width 19 height 19
drag, startPoint x: 824, startPoint y: 654, endPoint x: 819, endPoint y: 641, distance: 13.9
click at [824, 654] on span "Upload" at bounding box center [834, 654] width 62 height 19
click at [806, 587] on mat-icon "more_horiz" at bounding box center [809, 577] width 19 height 19
click at [820, 620] on span "Upload" at bounding box center [834, 624] width 62 height 19
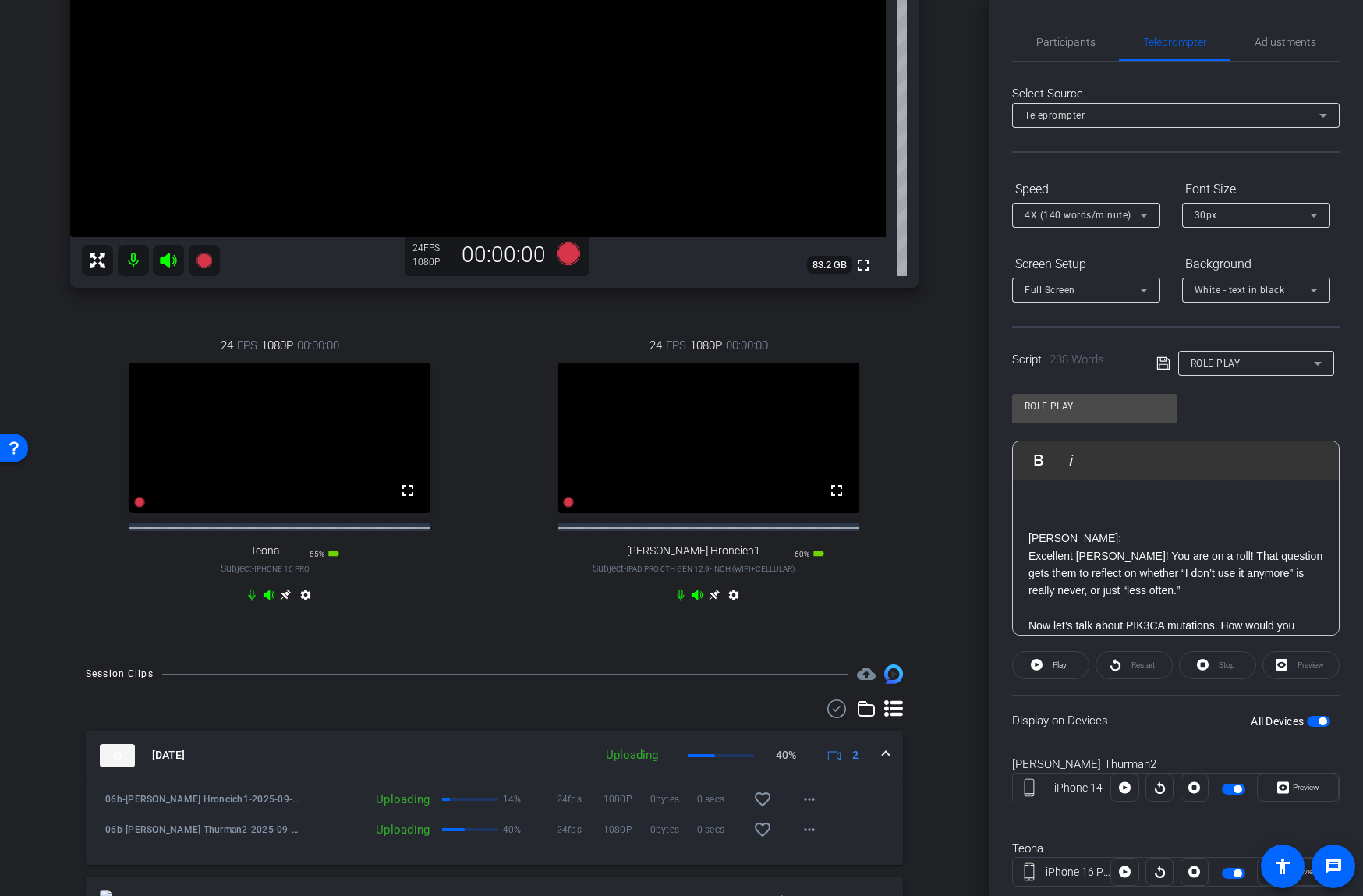
scroll to position [138, 0]
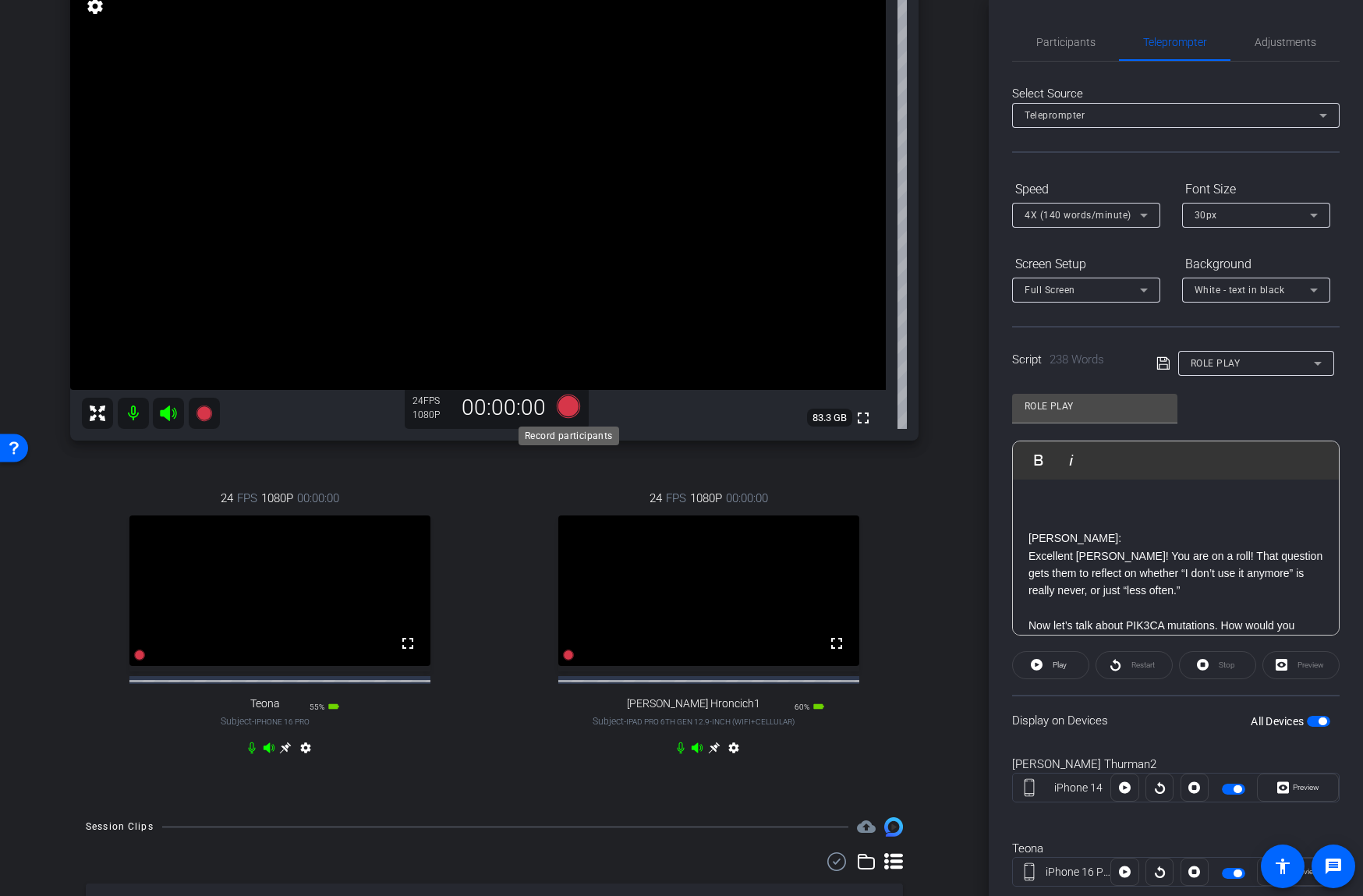
click at [566, 409] on icon at bounding box center [568, 406] width 24 height 24
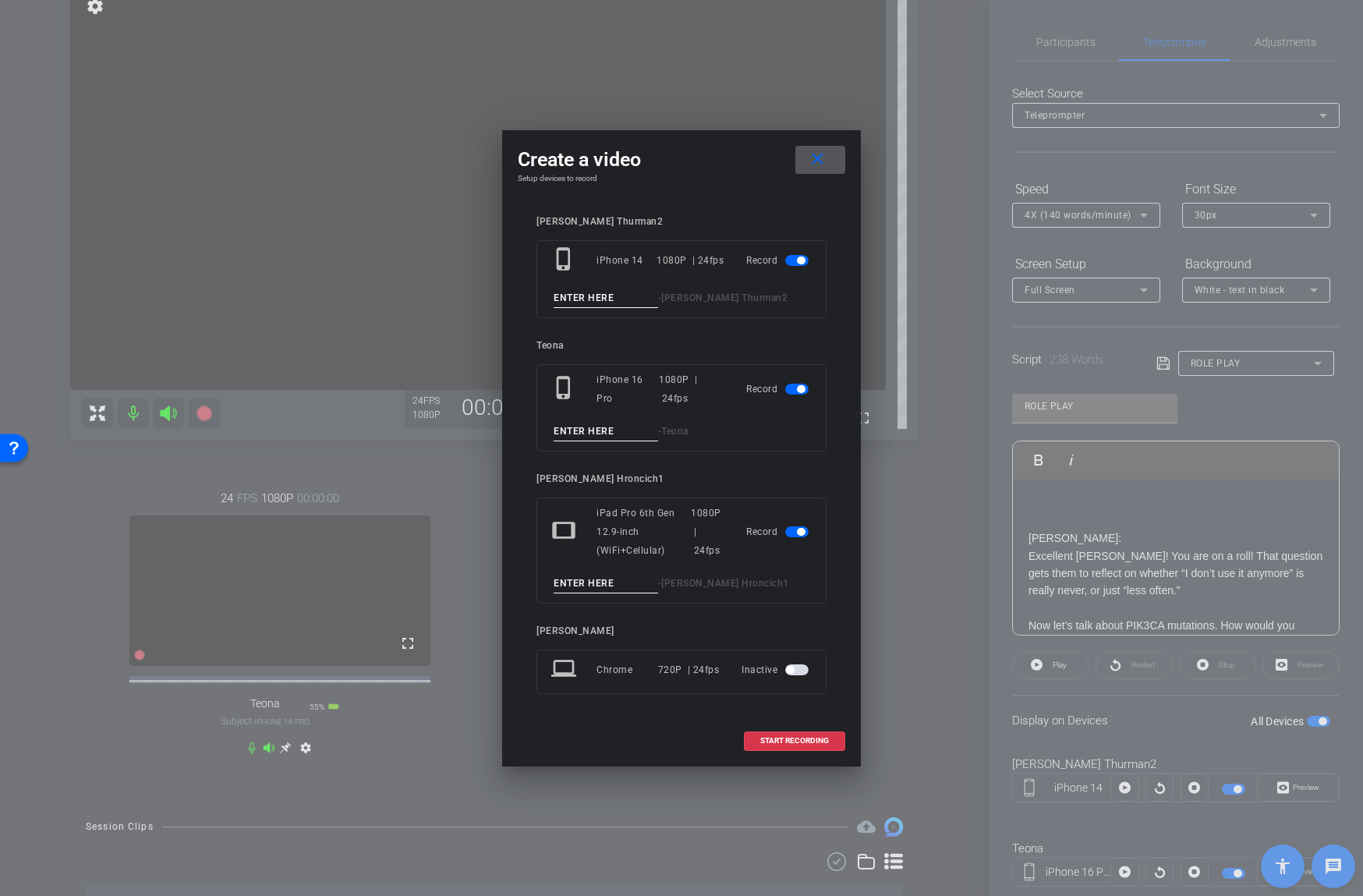
click at [608, 294] on input at bounding box center [606, 298] width 105 height 19
type input "07"
click at [585, 577] on input at bounding box center [606, 584] width 105 height 19
type input "07"
click at [793, 385] on span "button" at bounding box center [796, 388] width 24 height 11
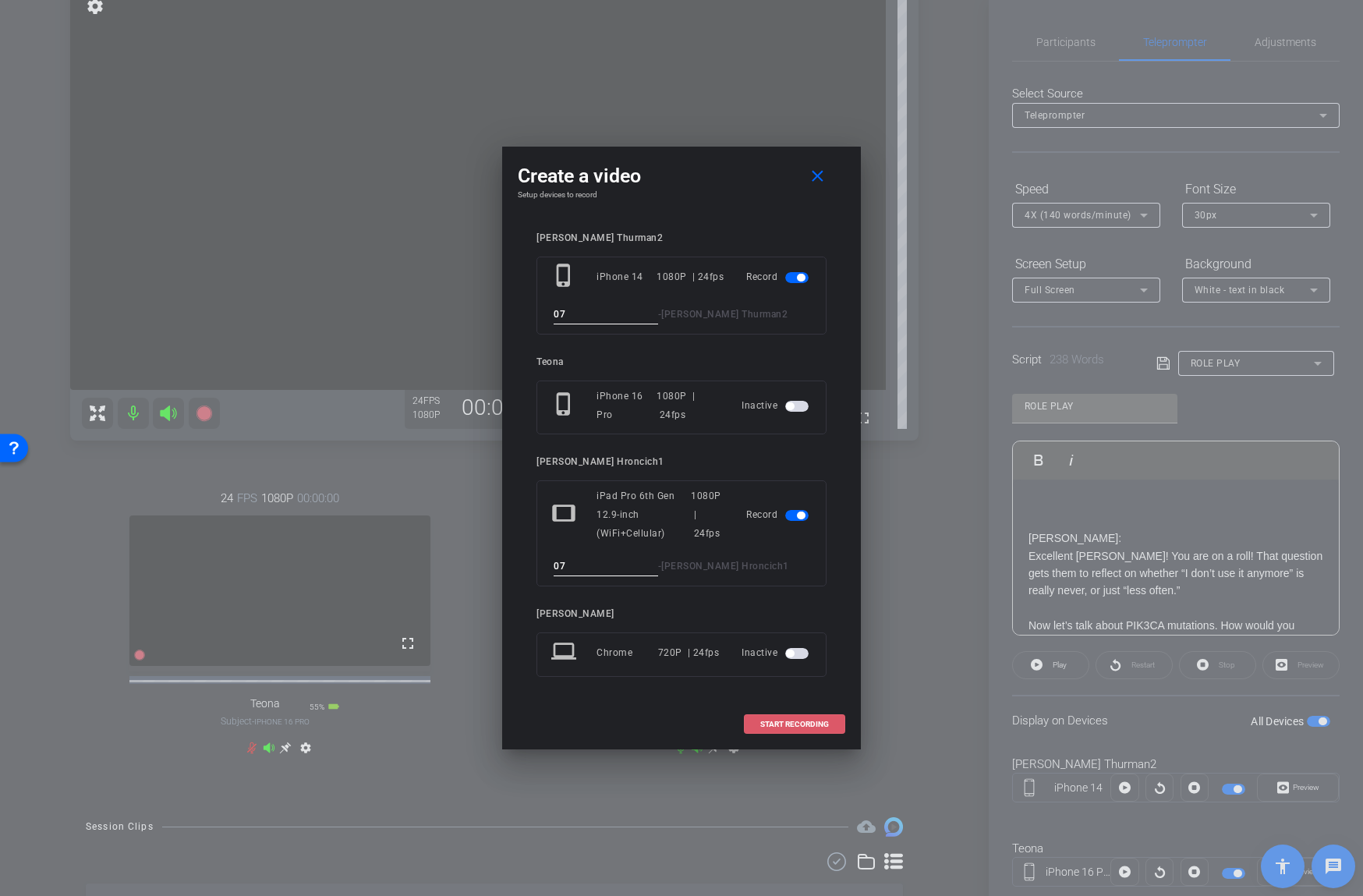
click at [813, 720] on span "START RECORDING" at bounding box center [794, 724] width 69 height 8
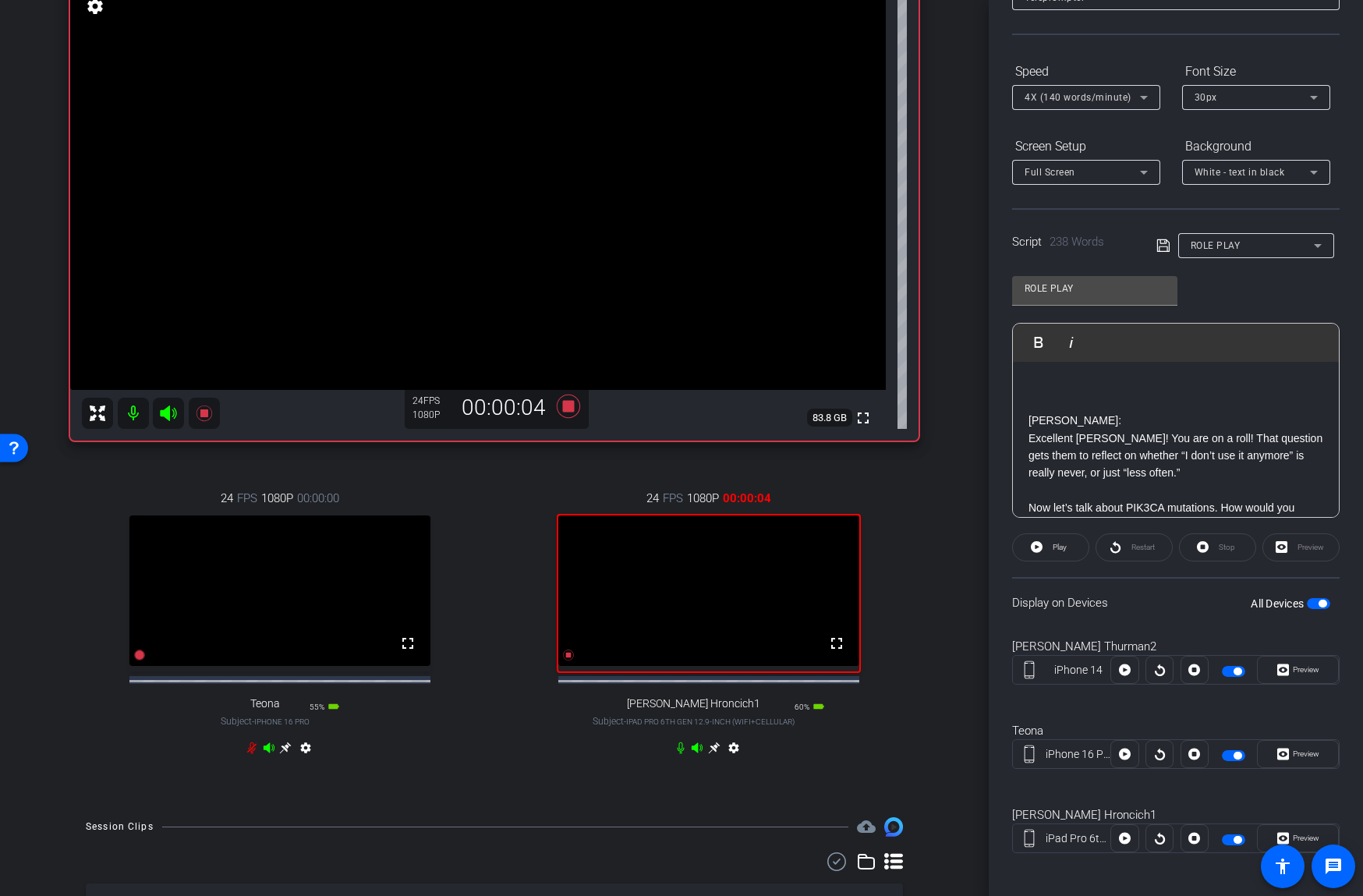
scroll to position [118, 0]
click at [1305, 834] on span "Preview" at bounding box center [1305, 837] width 27 height 9
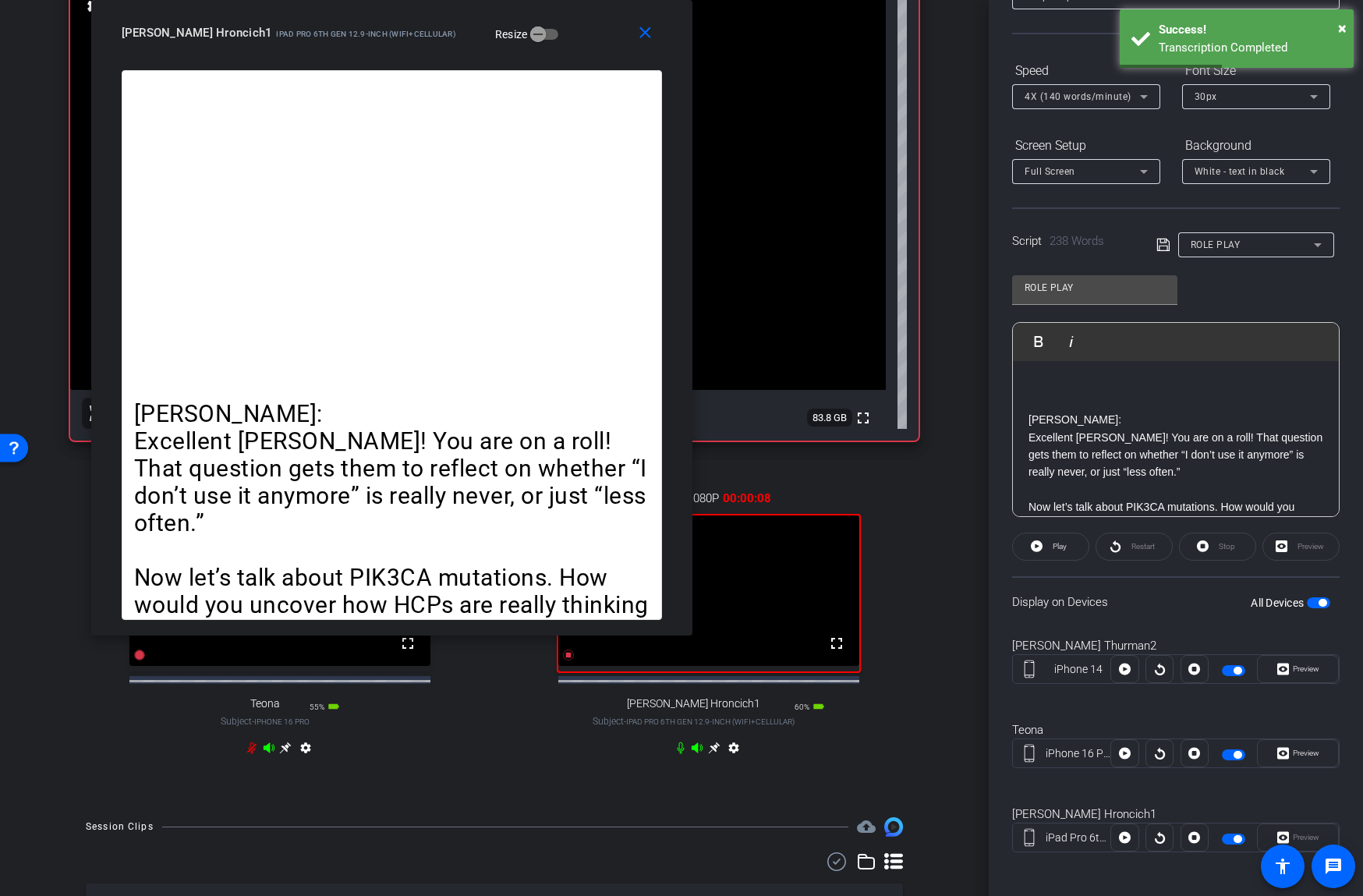
drag, startPoint x: 848, startPoint y: 170, endPoint x: 512, endPoint y: 41, distance: 359.9
click at [513, 34] on div "[PERSON_NAME] Hroncich1 iPad Pro 6th Gen 12.9-inch (WiFi+Cellular) Resize" at bounding box center [397, 32] width 552 height 28
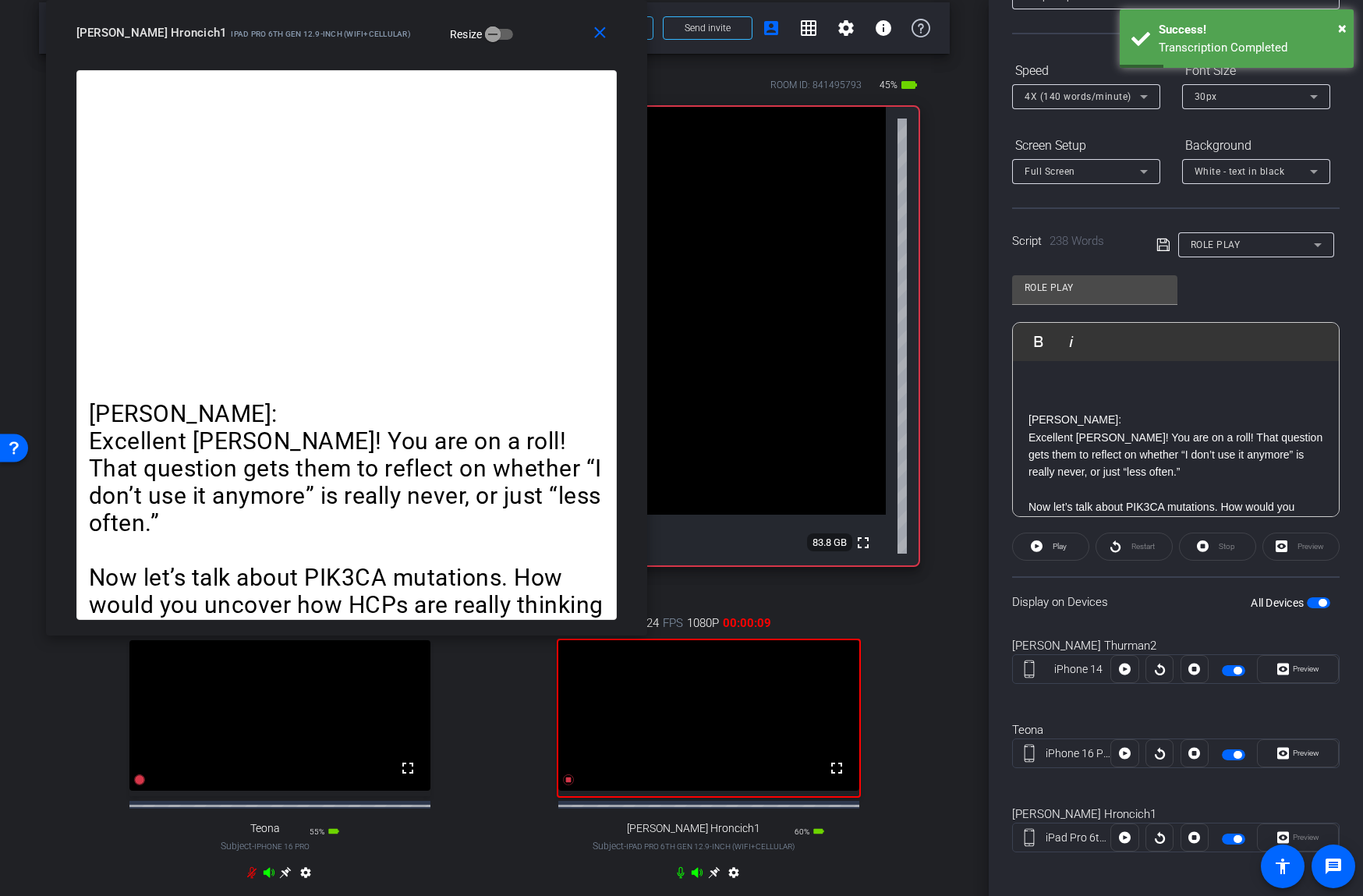
scroll to position [0, 0]
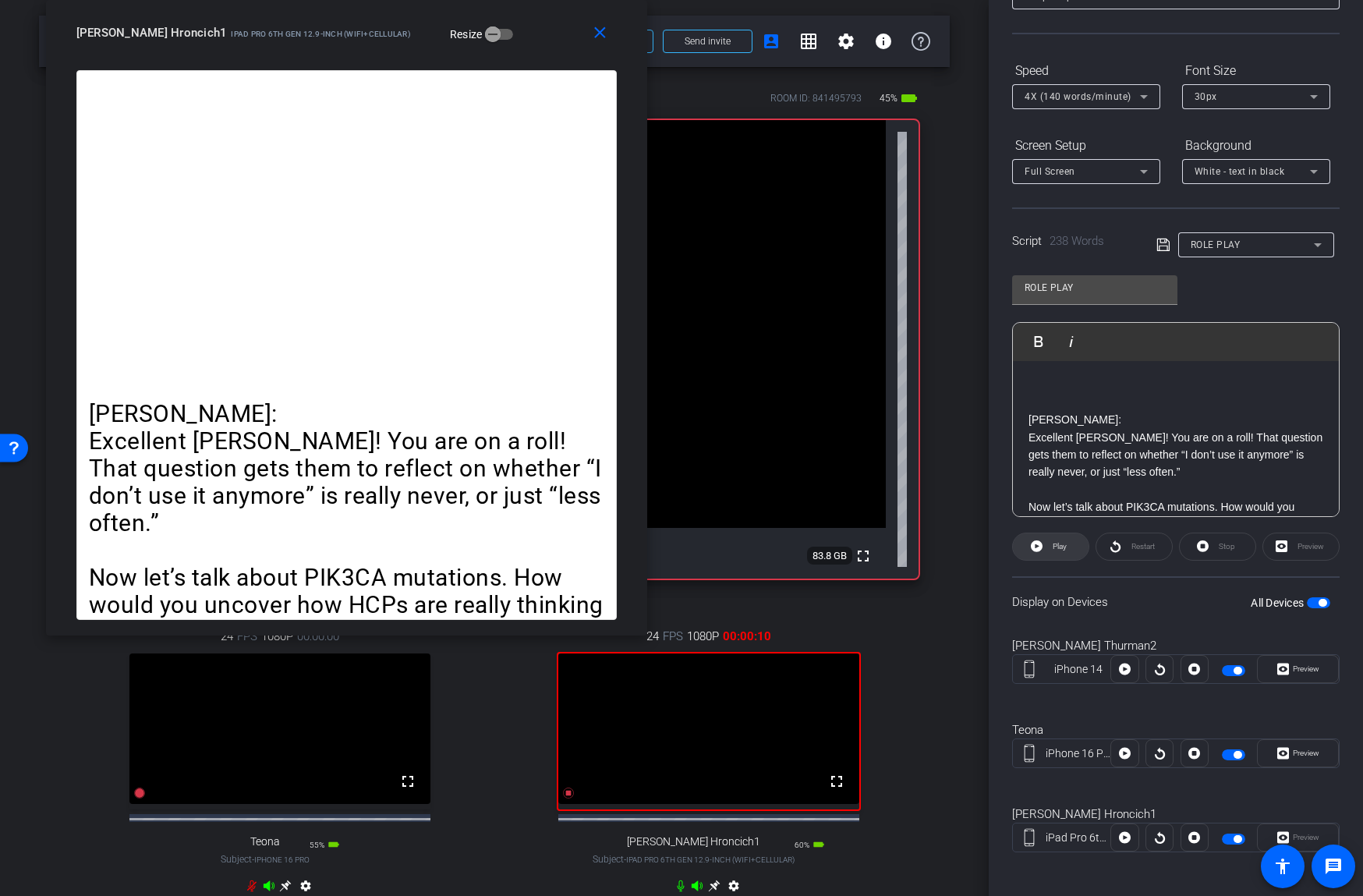
click at [1061, 542] on span "Play" at bounding box center [1059, 546] width 14 height 9
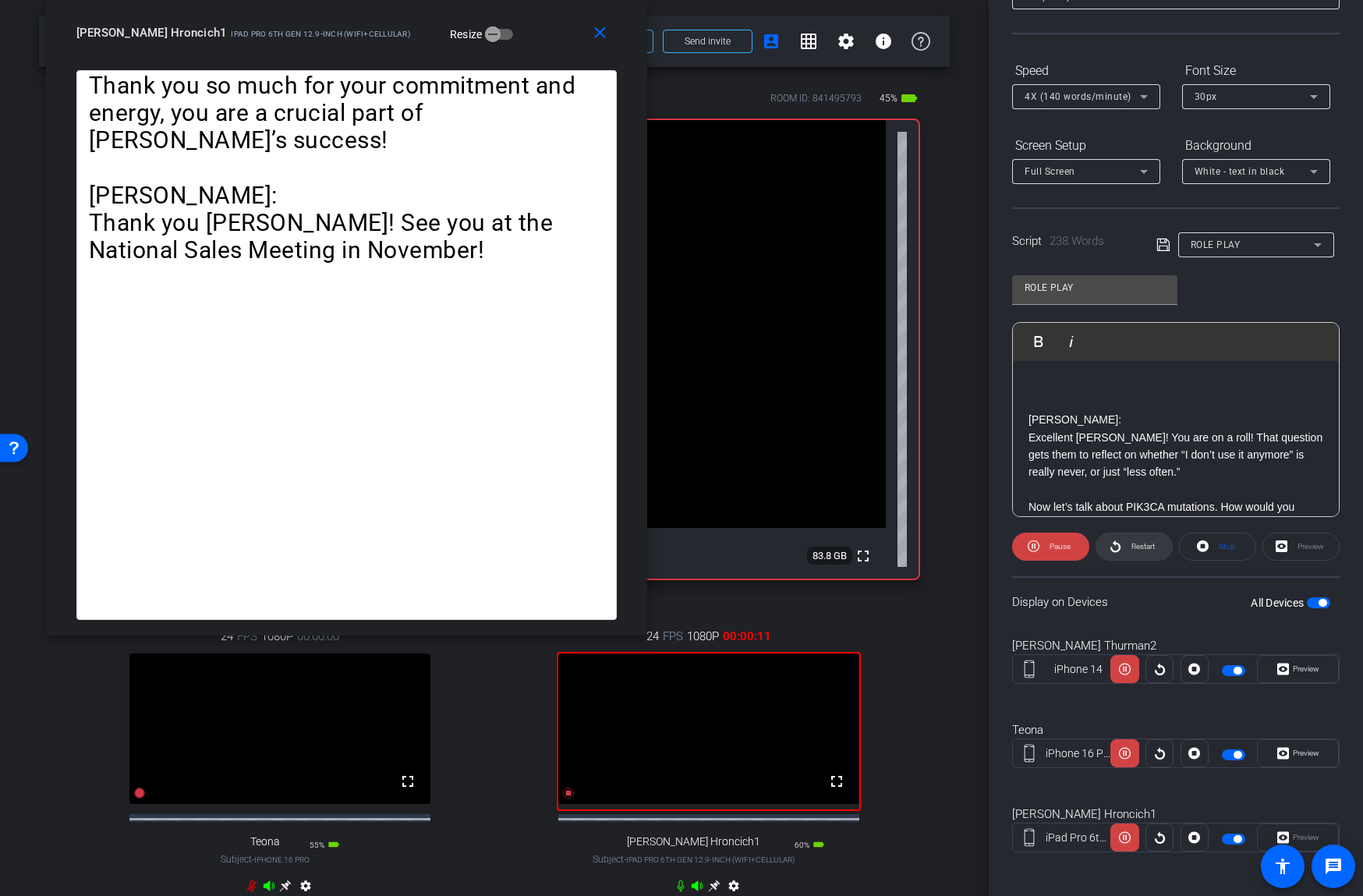
click at [1121, 546] on span at bounding box center [1134, 547] width 75 height 37
click at [1052, 546] on span "Pause" at bounding box center [1060, 546] width 21 height 9
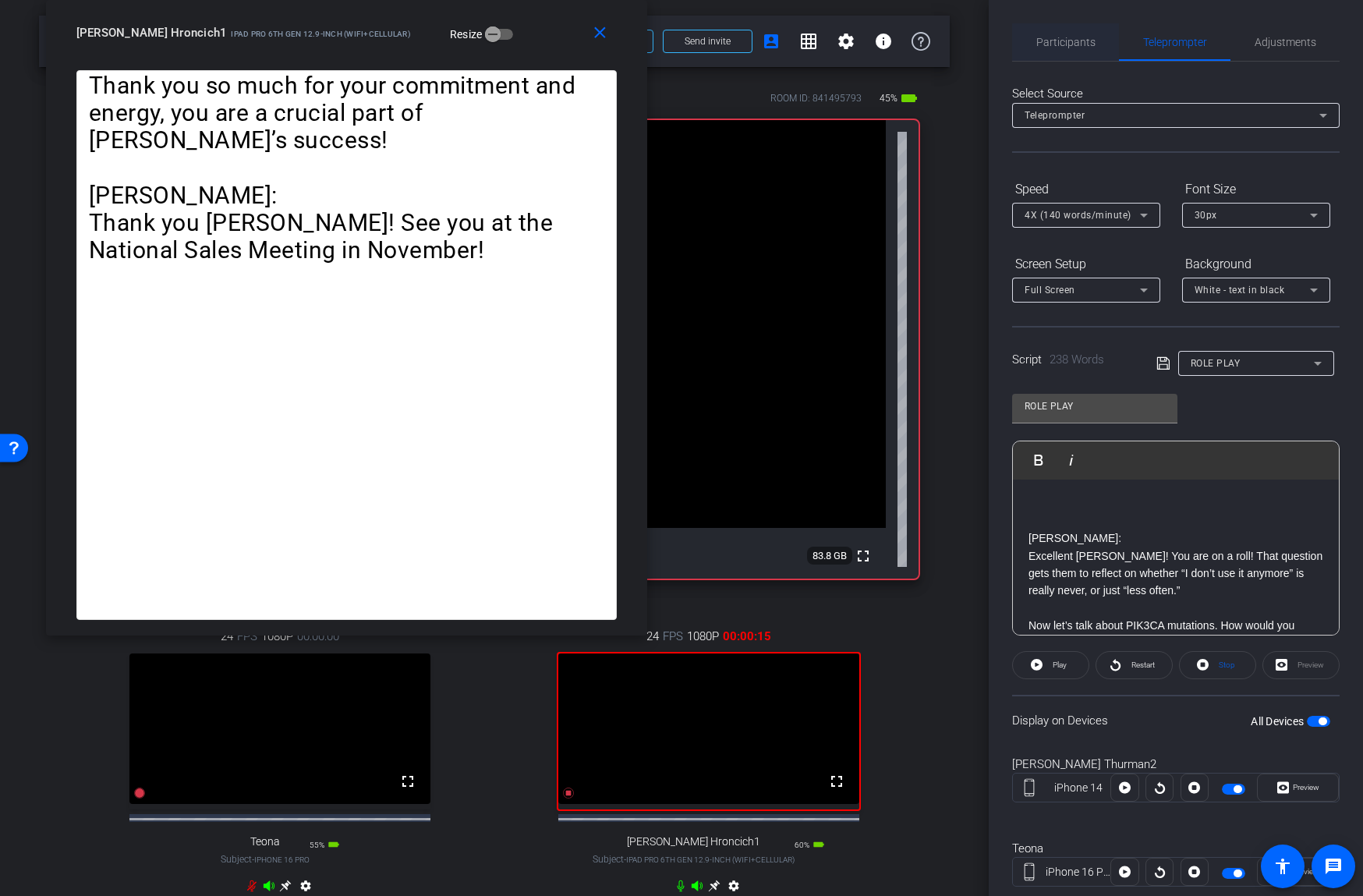
click at [1069, 44] on span "Participants" at bounding box center [1065, 41] width 59 height 11
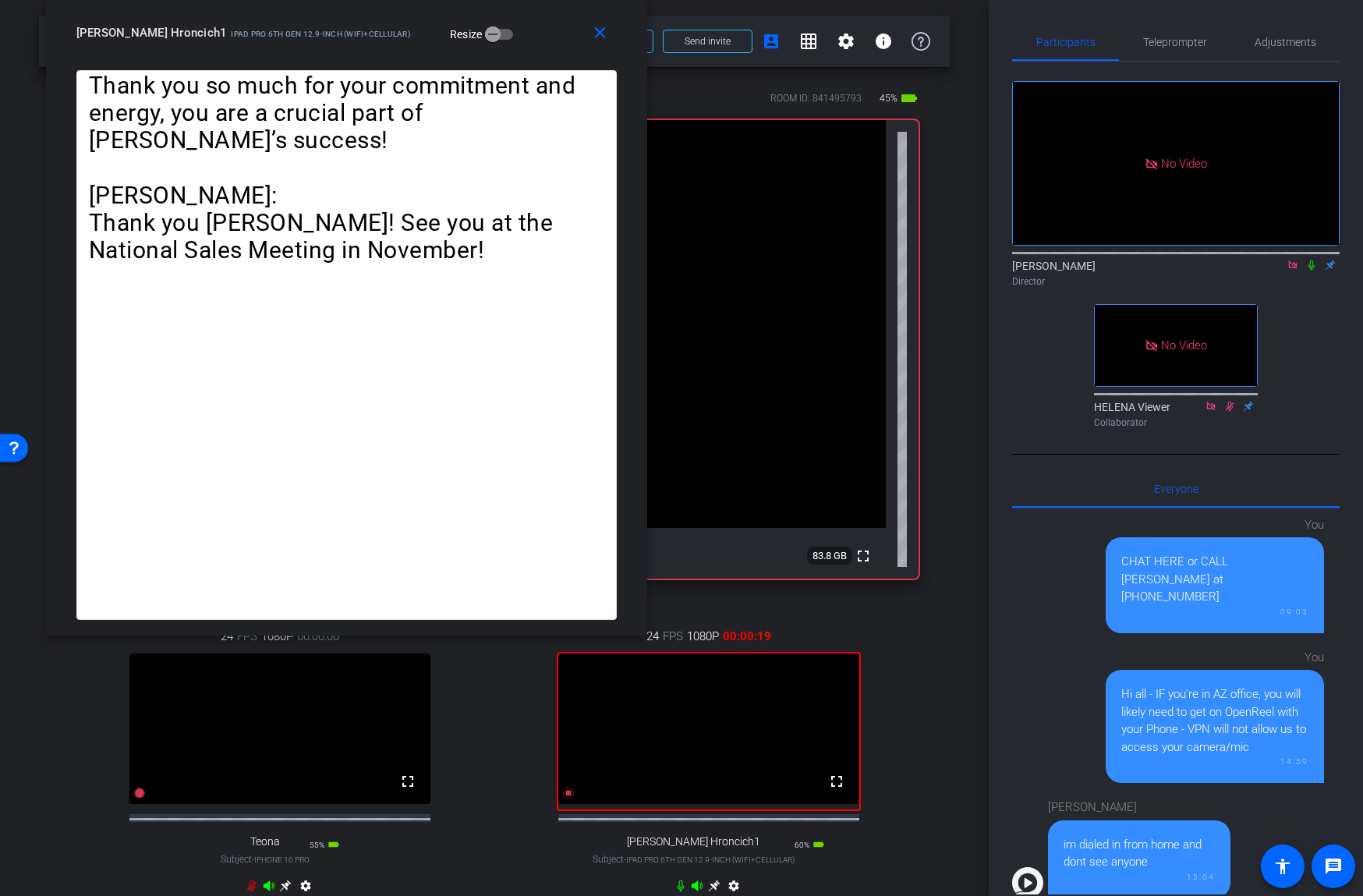
drag, startPoint x: 1311, startPoint y: 267, endPoint x: 1214, endPoint y: 135, distance: 163.8
click at [1308, 263] on icon at bounding box center [1311, 264] width 12 height 11
click at [1159, 49] on span "Teleprompter" at bounding box center [1175, 42] width 64 height 37
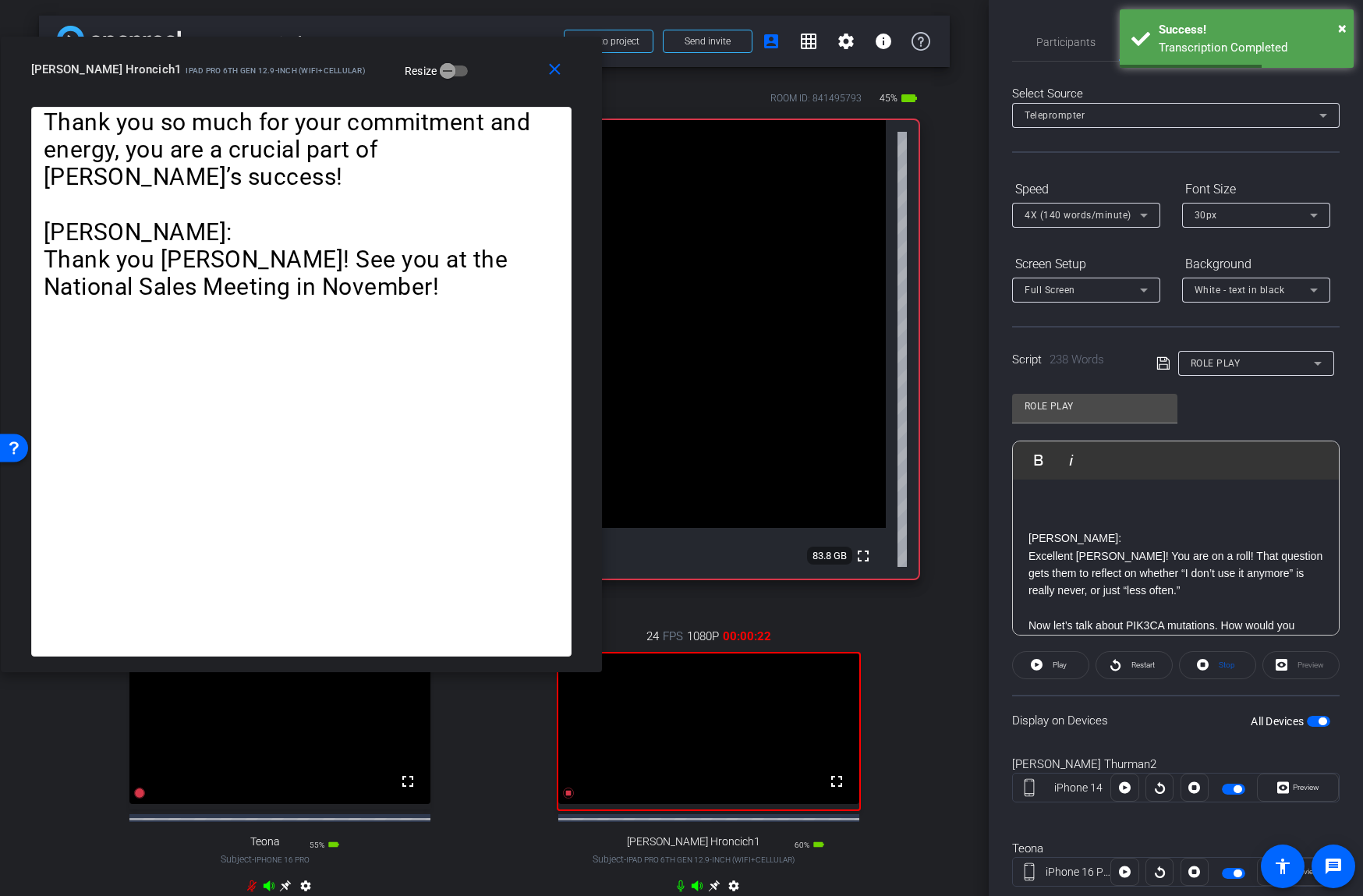
drag, startPoint x: 525, startPoint y: 39, endPoint x: 427, endPoint y: 73, distance: 103.7
click at [427, 73] on div "[PERSON_NAME] Hroncich1 iPad Pro 6th Gen 12.9-inch (WiFi+Cellular) Resize" at bounding box center [306, 69] width 552 height 28
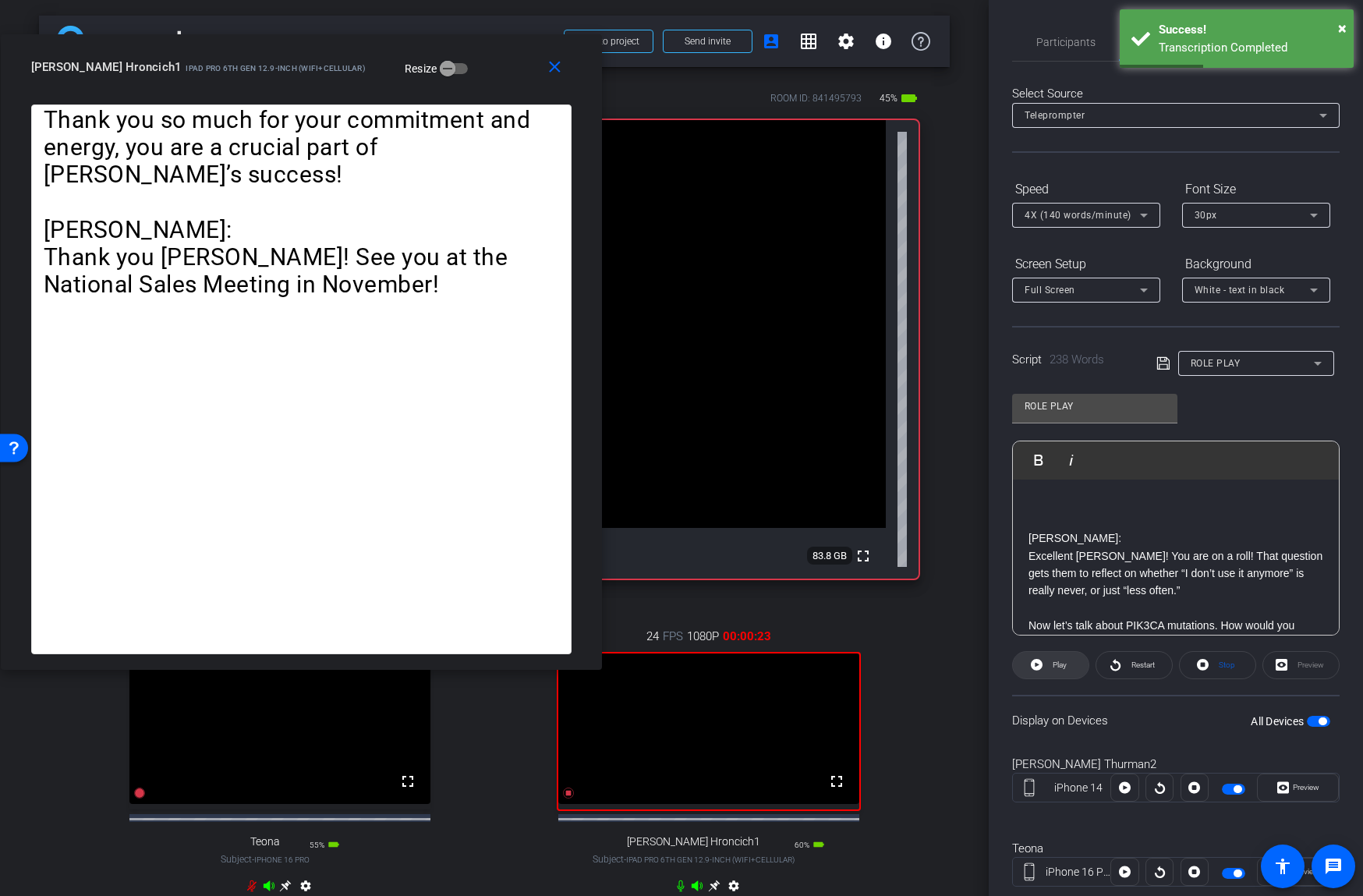
click at [1042, 659] on icon at bounding box center [1036, 665] width 11 height 19
click at [1039, 660] on icon at bounding box center [1033, 665] width 11 height 19
click at [1055, 661] on span "Play" at bounding box center [1059, 664] width 14 height 9
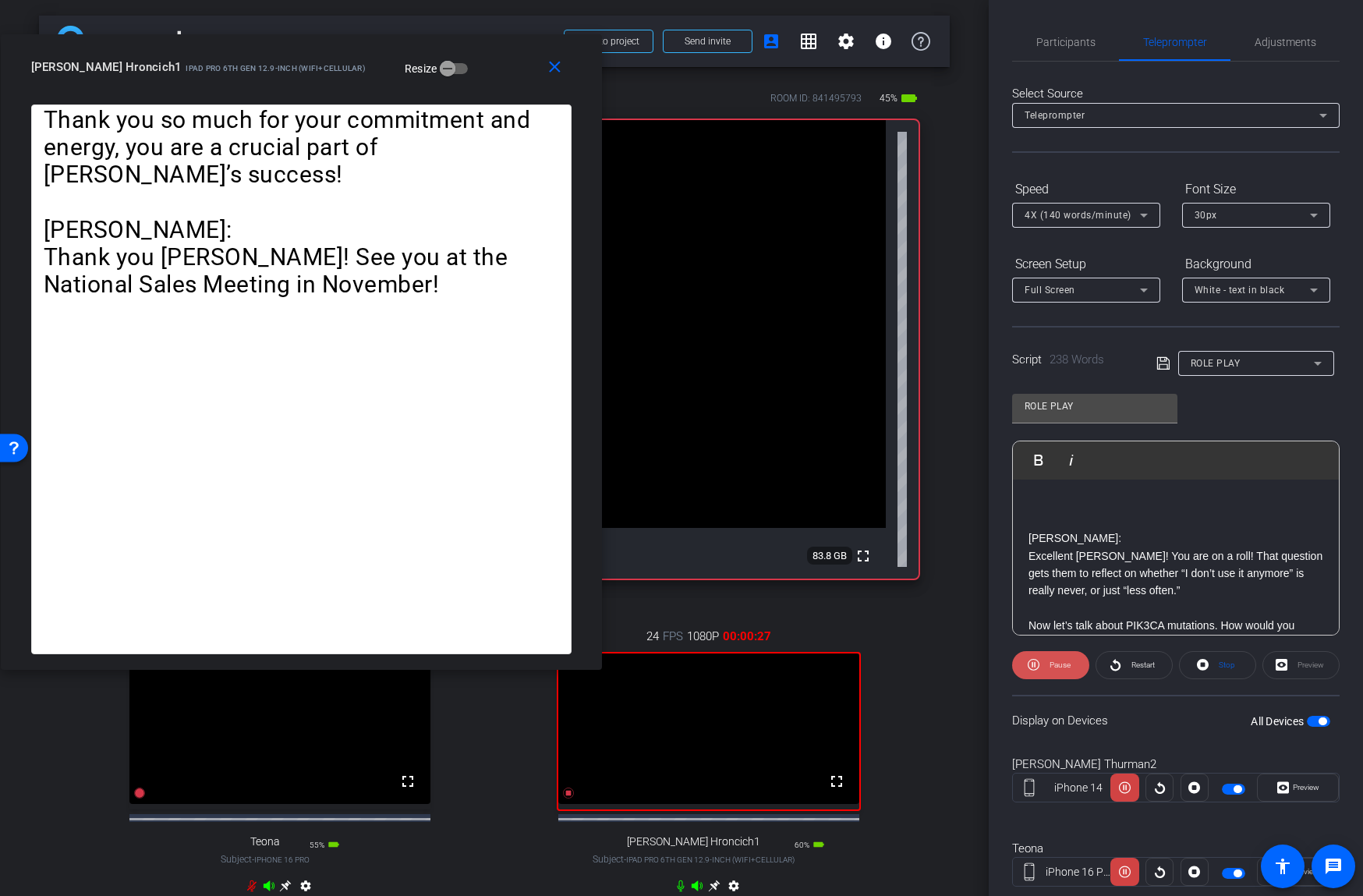
click at [1055, 662] on span "Pause" at bounding box center [1060, 664] width 21 height 9
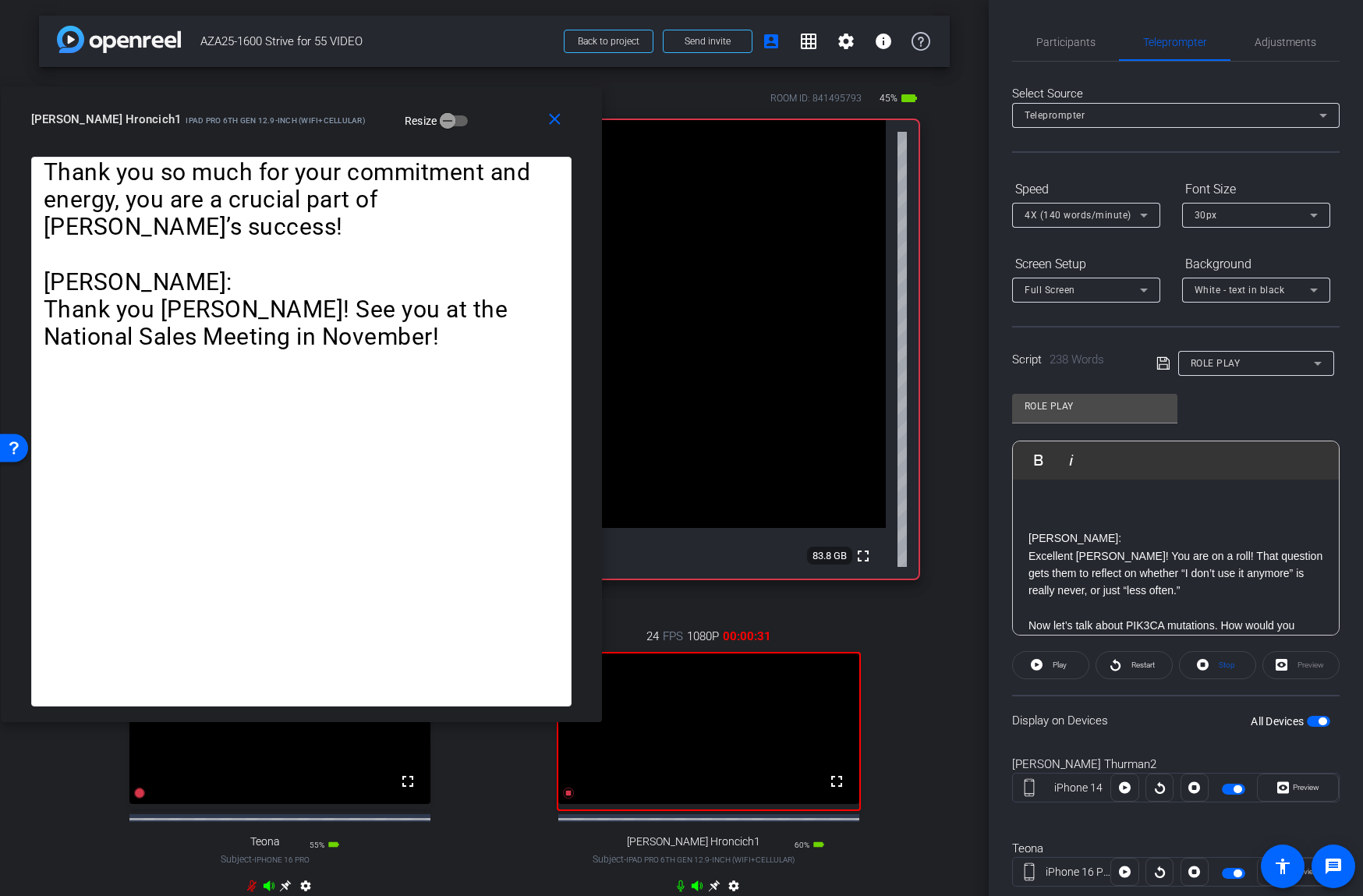
drag, startPoint x: 486, startPoint y: 69, endPoint x: 448, endPoint y: 88, distance: 42.5
click at [448, 105] on div "[PERSON_NAME] Hroncich1 iPad Pro 6th Gen 12.9-inch (WiFi+Cellular) Resize" at bounding box center [306, 119] width 552 height 28
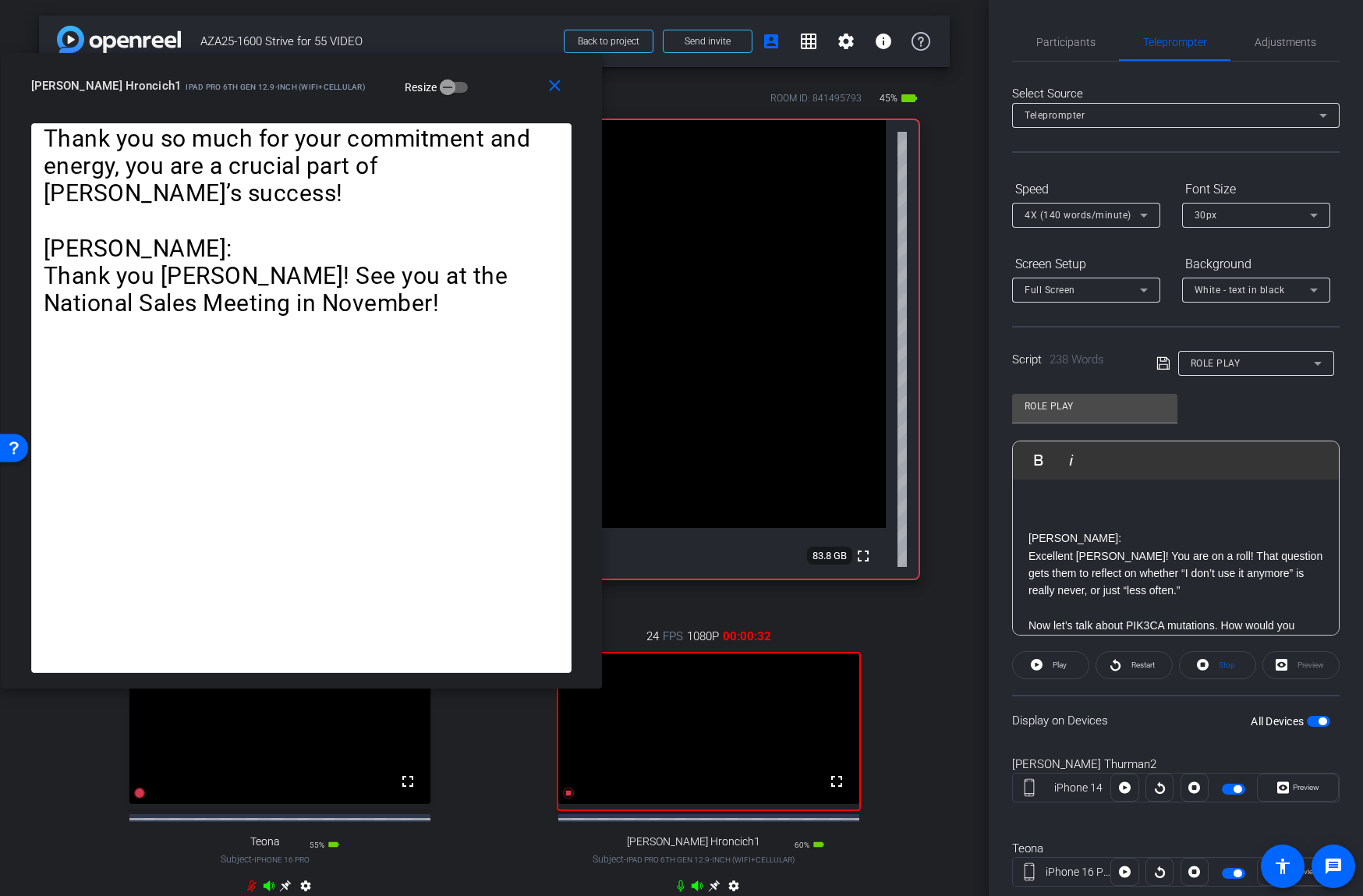
drag, startPoint x: 1059, startPoint y: 40, endPoint x: 1151, endPoint y: 77, distance: 99.2
click at [1061, 40] on span "Participants" at bounding box center [1065, 41] width 59 height 11
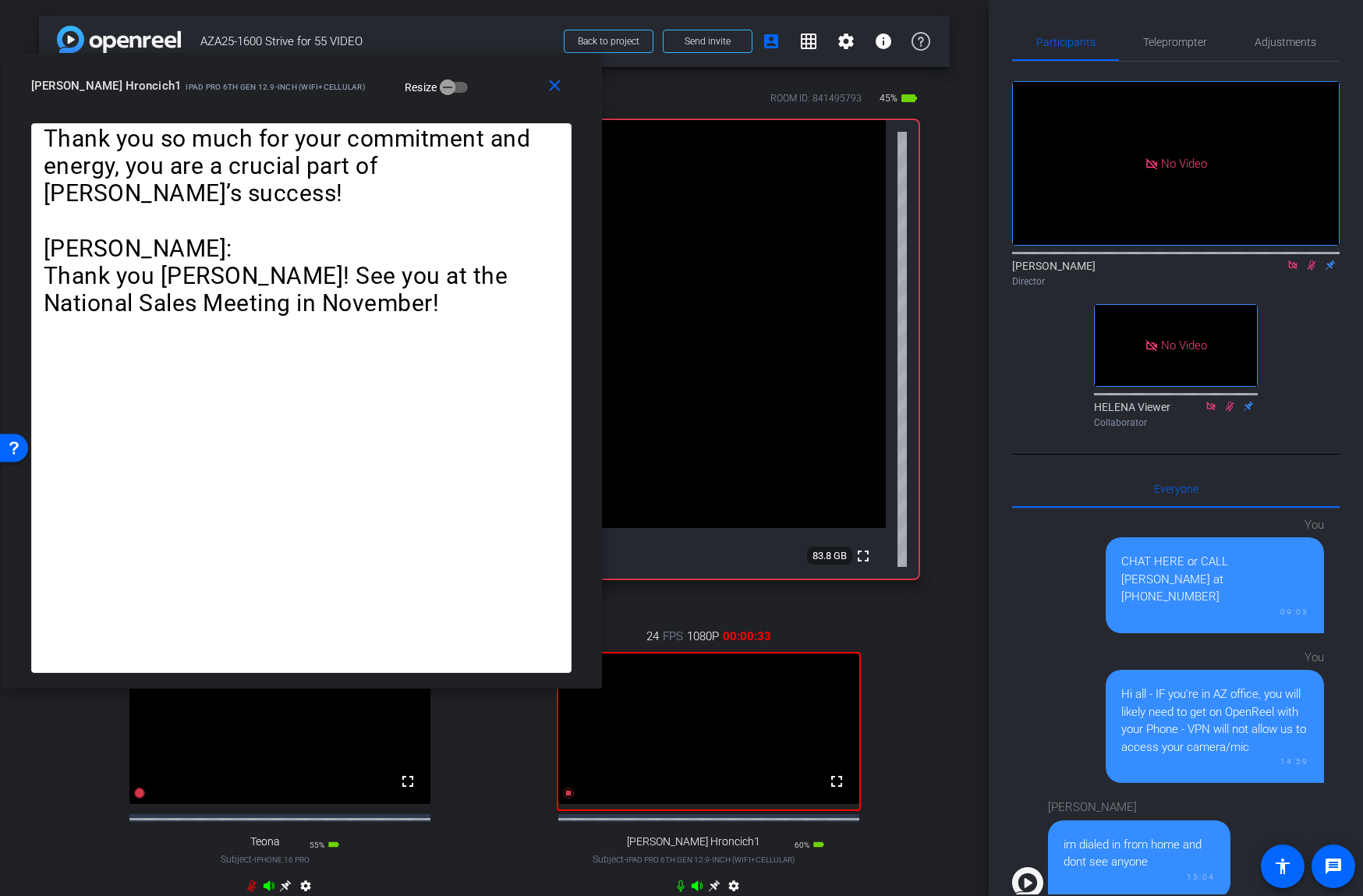
click at [1309, 264] on icon at bounding box center [1311, 265] width 9 height 10
click at [1311, 264] on icon at bounding box center [1311, 264] width 12 height 11
click at [461, 97] on div "[PERSON_NAME] Hroncich1 iPad Pro 6th Gen 12.9-inch (WiFi+Cellular) Resize" at bounding box center [306, 85] width 552 height 28
drag, startPoint x: 1165, startPoint y: 38, endPoint x: 1156, endPoint y: 91, distance: 53.8
click at [1165, 38] on span "Teleprompter" at bounding box center [1175, 41] width 64 height 11
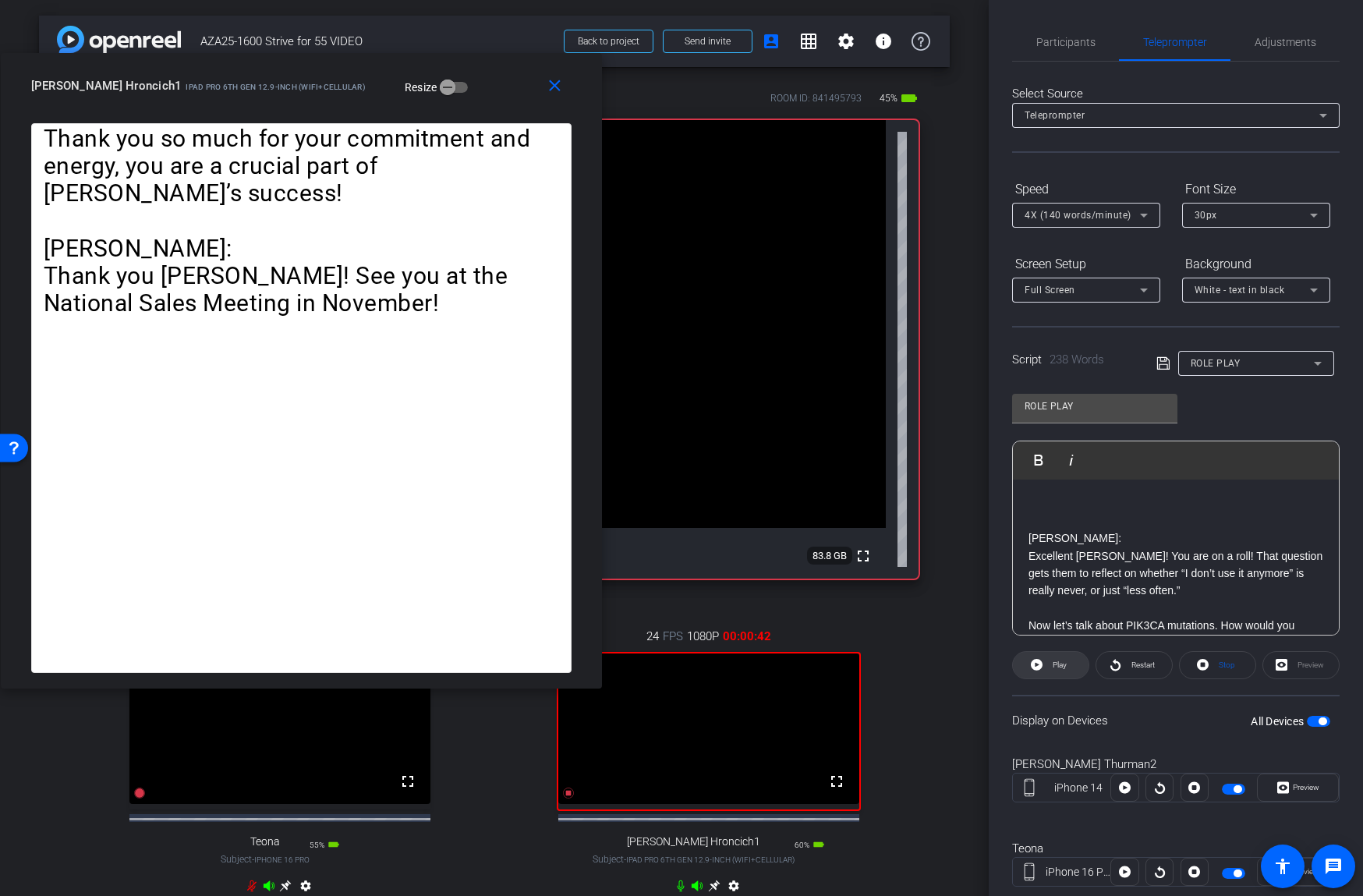
click at [1069, 667] on span at bounding box center [1050, 665] width 75 height 37
click at [1065, 667] on span "Pause" at bounding box center [1060, 664] width 21 height 9
click at [1052, 51] on span "Participants" at bounding box center [1065, 42] width 59 height 37
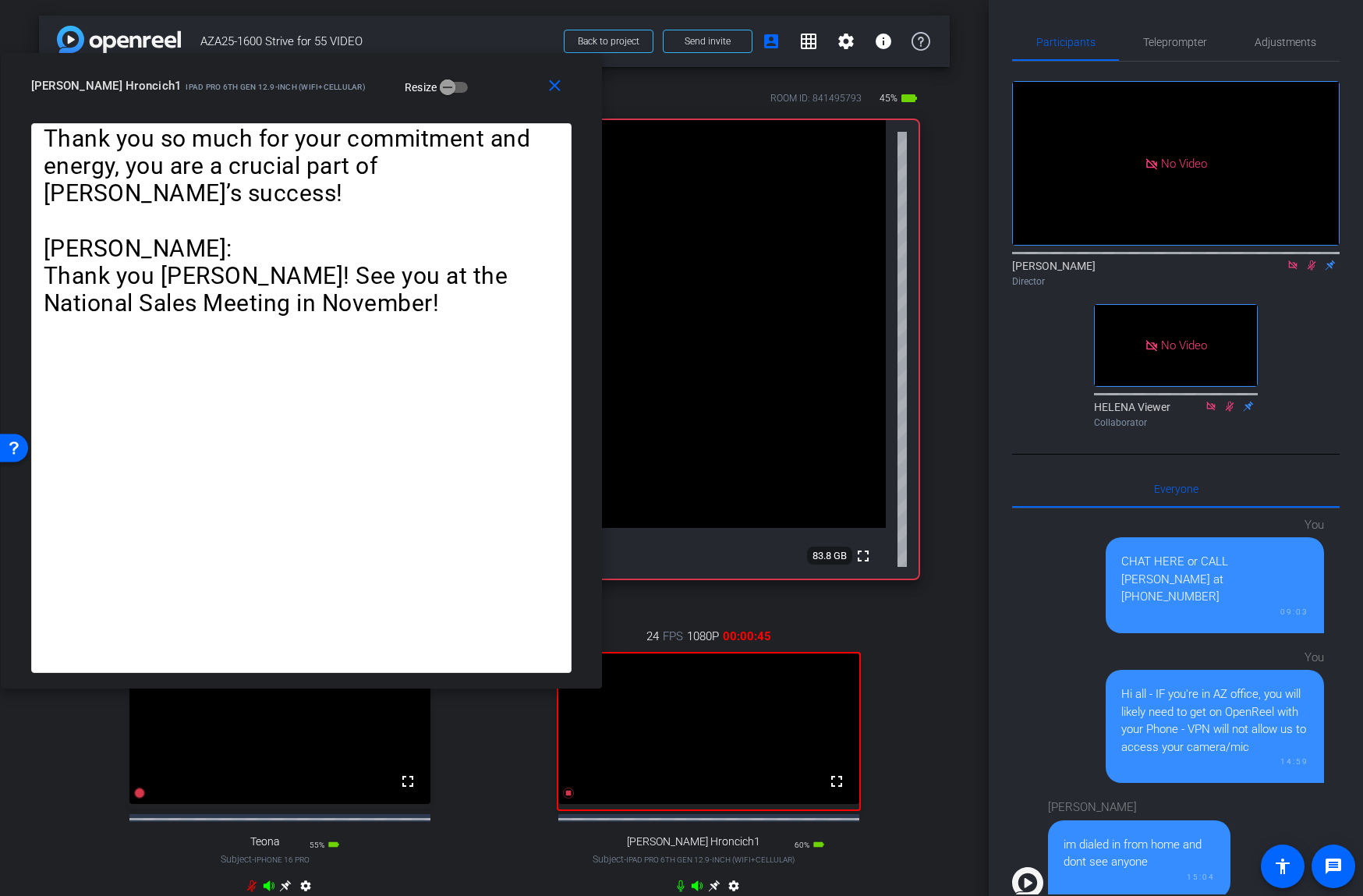
click at [1308, 265] on icon at bounding box center [1311, 265] width 9 height 10
click at [1182, 45] on span "Teleprompter" at bounding box center [1175, 41] width 64 height 11
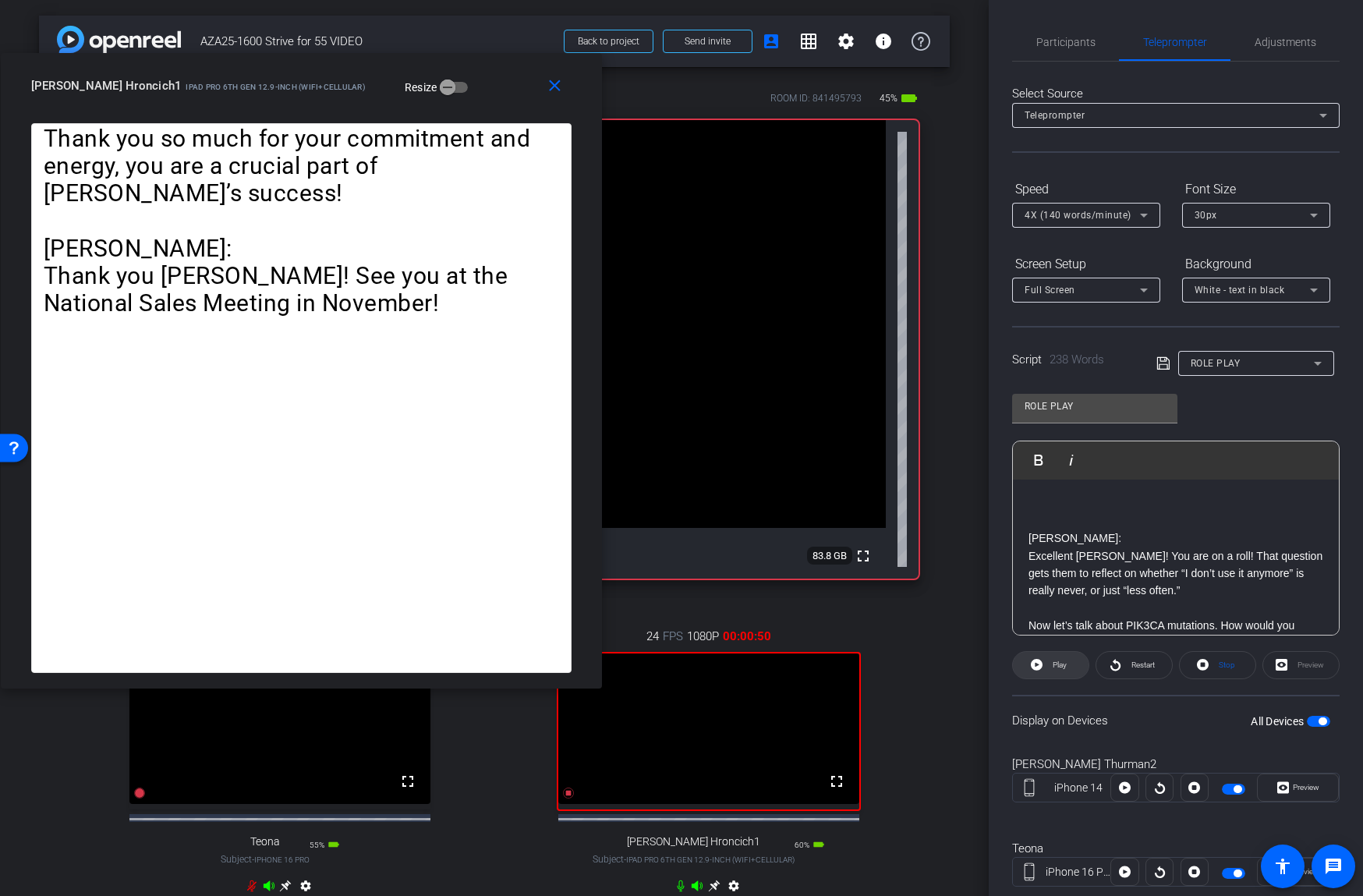
click at [1044, 669] on span at bounding box center [1050, 665] width 75 height 37
click at [1056, 662] on span "Pause" at bounding box center [1060, 664] width 21 height 9
click at [1052, 664] on span "Play" at bounding box center [1059, 664] width 14 height 9
click at [1055, 663] on span "Pause" at bounding box center [1060, 664] width 21 height 9
click at [1052, 41] on span "Participants" at bounding box center [1065, 41] width 59 height 11
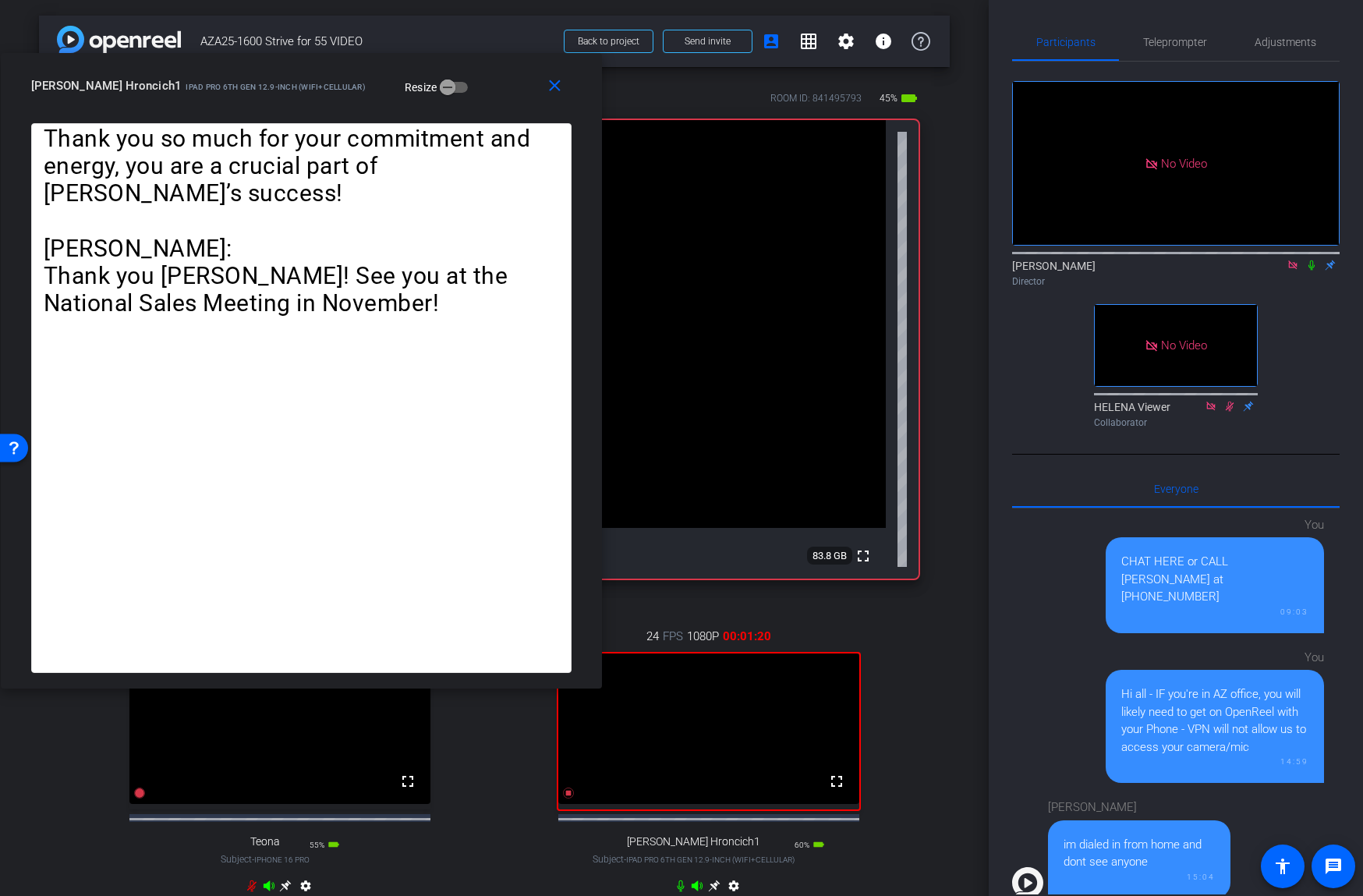
click at [1305, 261] on icon at bounding box center [1311, 264] width 12 height 11
click at [1307, 261] on icon at bounding box center [1311, 264] width 12 height 11
click at [1308, 265] on icon at bounding box center [1311, 264] width 12 height 11
click at [1311, 265] on icon at bounding box center [1311, 265] width 9 height 10
click at [1312, 266] on icon at bounding box center [1311, 265] width 6 height 10
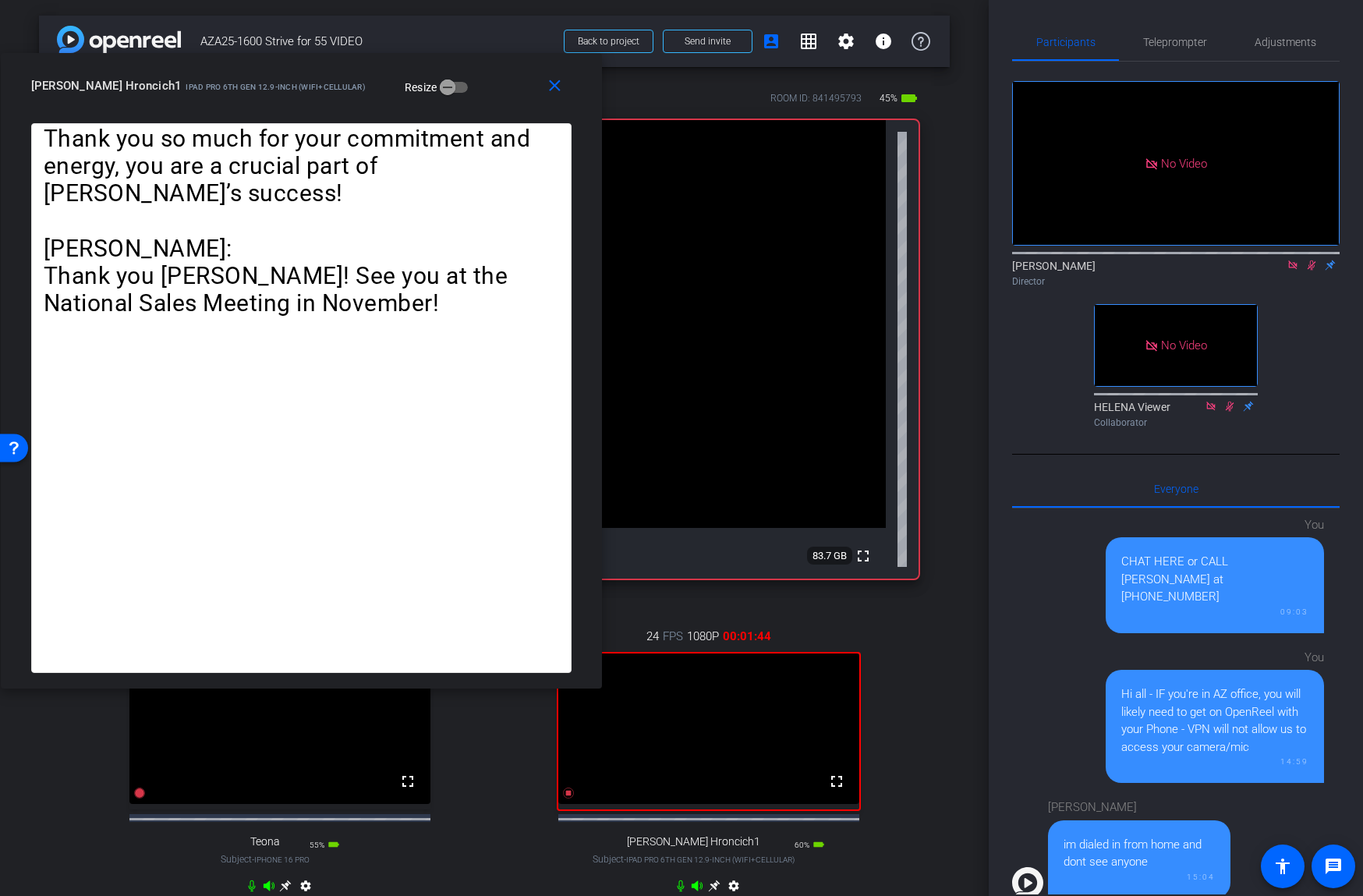
drag, startPoint x: 1314, startPoint y: 268, endPoint x: 1289, endPoint y: 292, distance: 34.7
click at [1314, 268] on icon at bounding box center [1311, 264] width 12 height 11
click at [1167, 52] on span "Teleprompter" at bounding box center [1175, 42] width 64 height 37
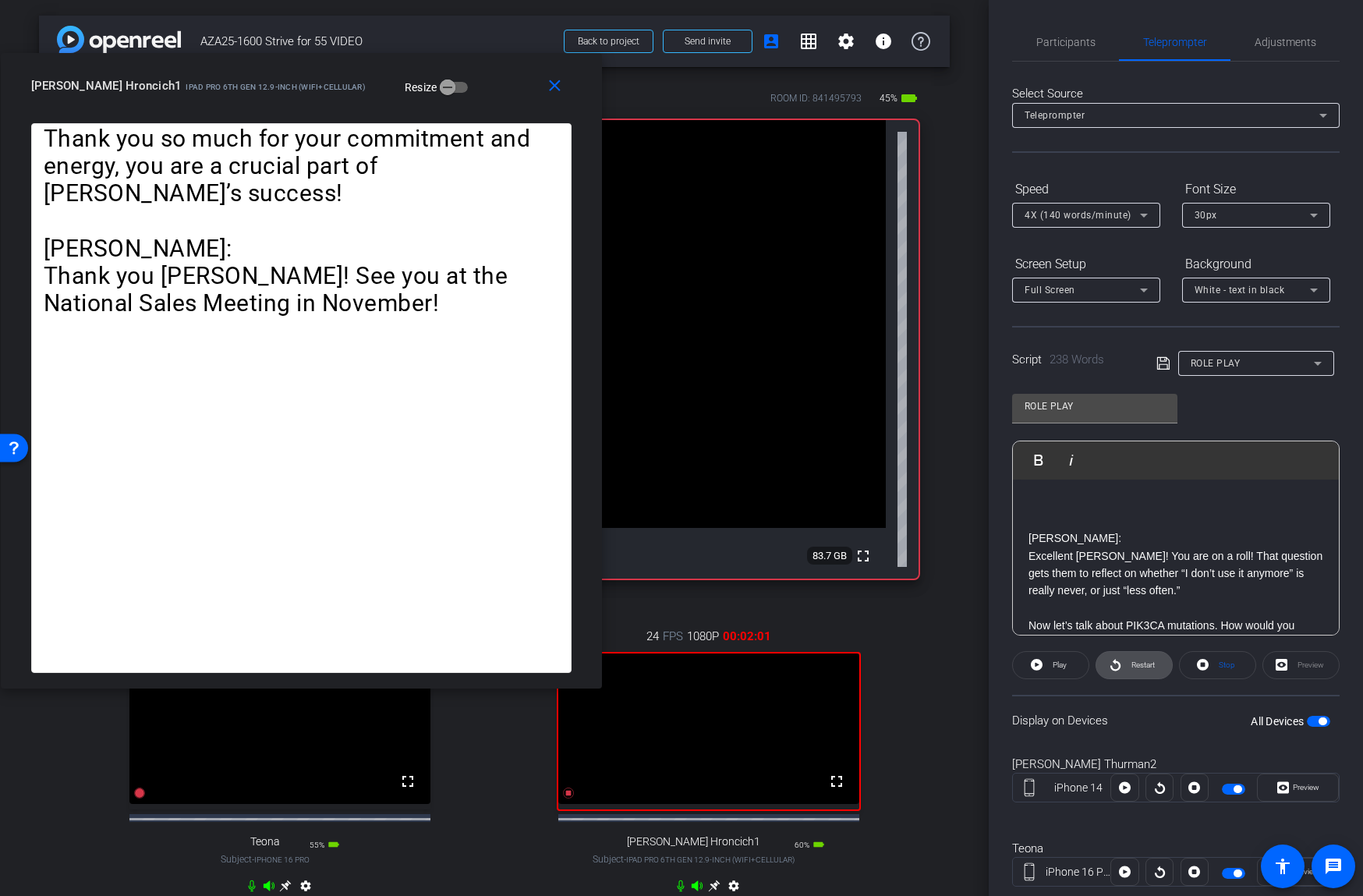
click at [1142, 658] on span "Restart" at bounding box center [1141, 665] width 28 height 22
click at [1048, 660] on span "Pause" at bounding box center [1057, 665] width 25 height 22
click at [1083, 45] on span "Participants" at bounding box center [1065, 41] width 59 height 11
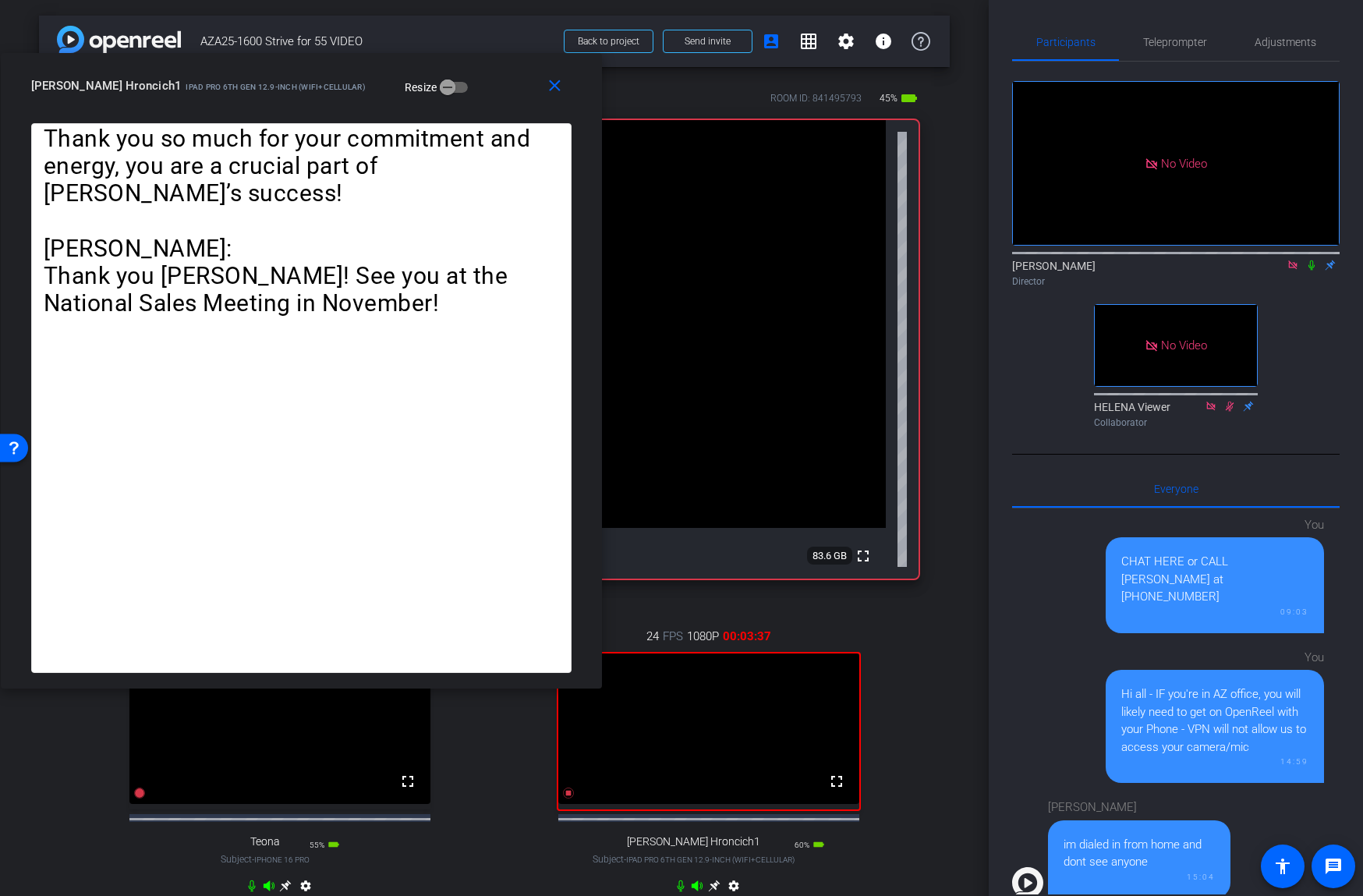
click at [769, 483] on video at bounding box center [478, 324] width 816 height 408
click at [551, 86] on mat-icon "close" at bounding box center [555, 86] width 19 height 19
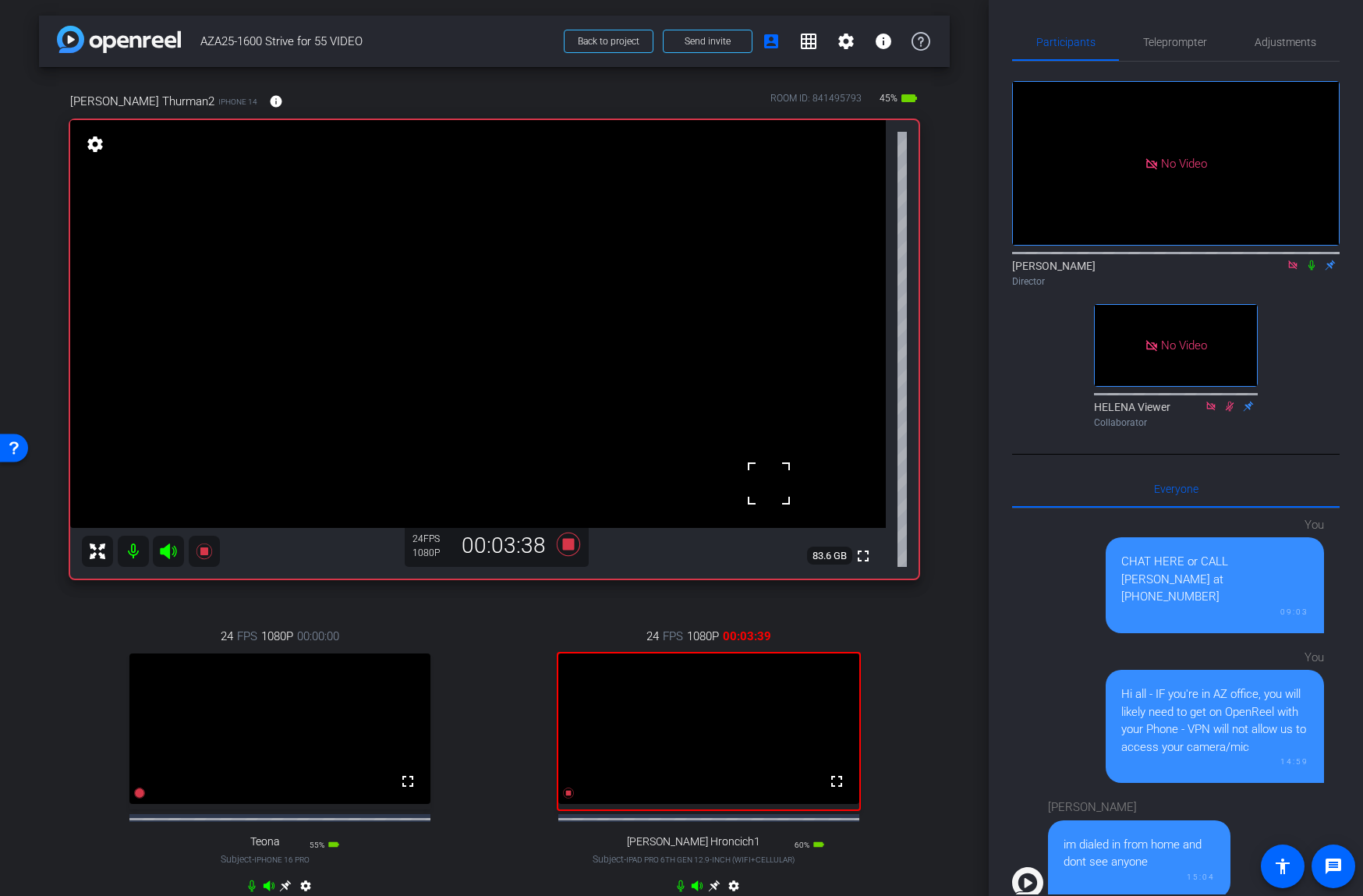
click at [572, 538] on icon at bounding box center [568, 544] width 37 height 28
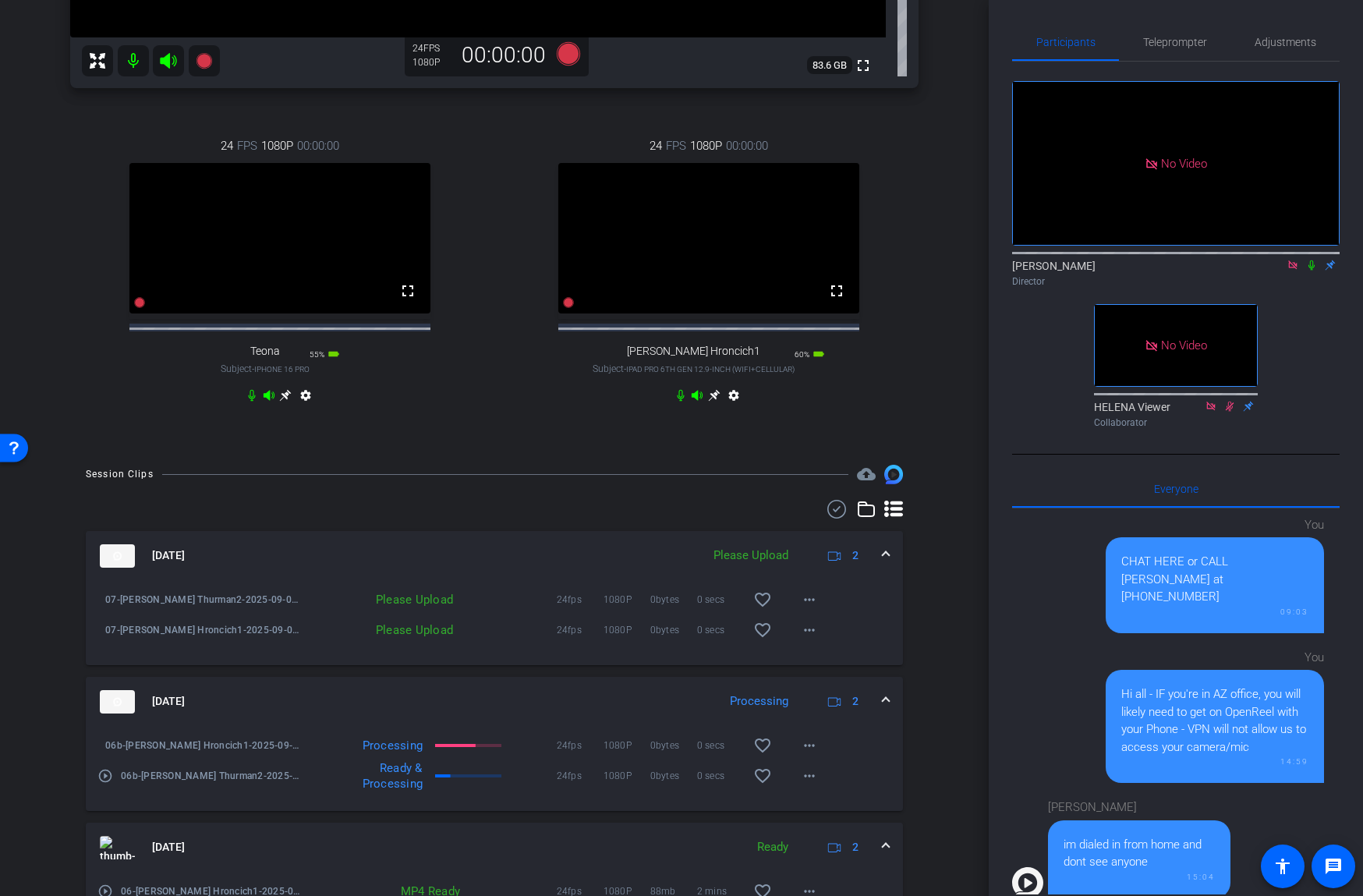
scroll to position [494, 0]
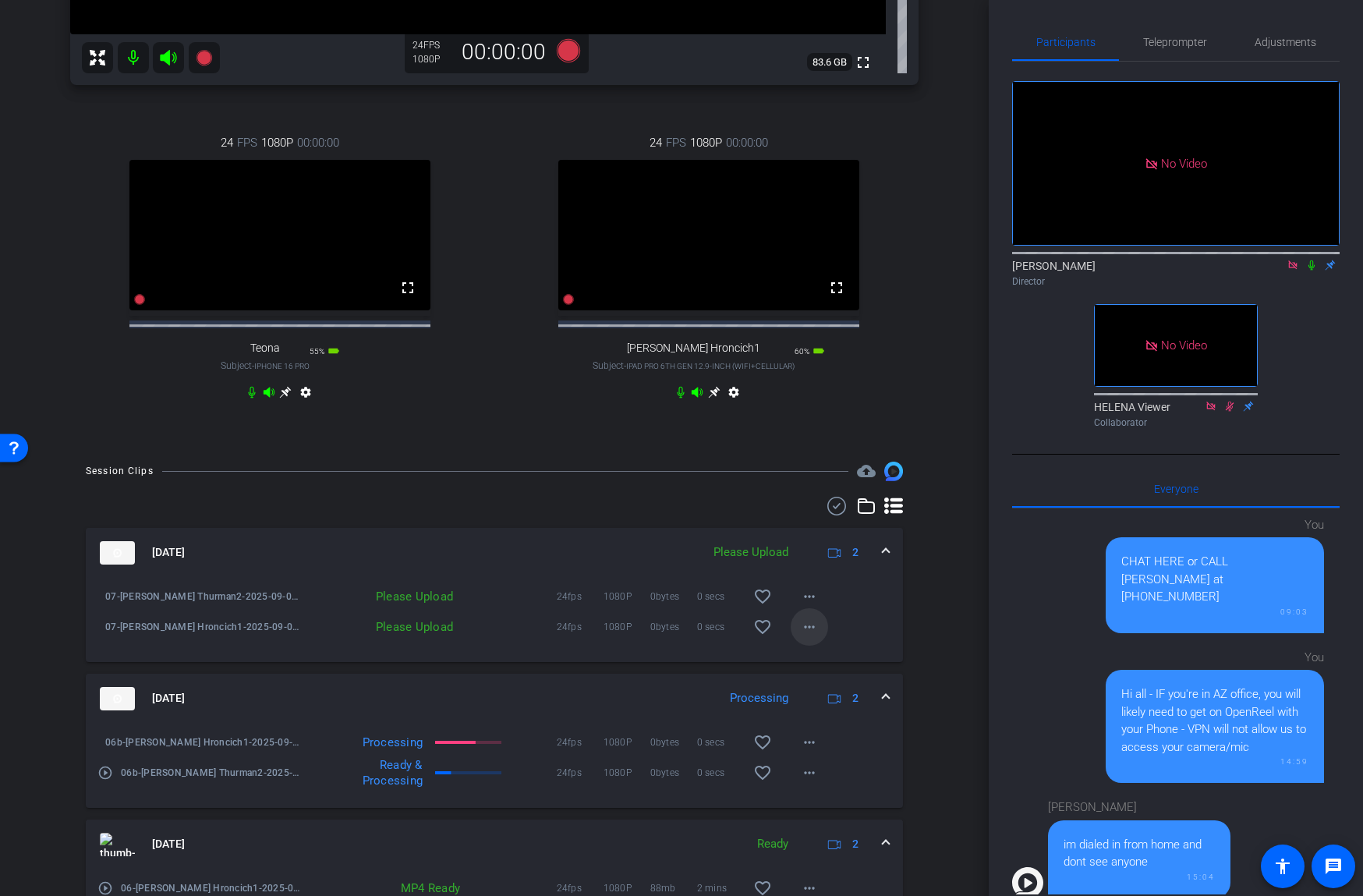
click at [812, 637] on mat-icon "more_horiz" at bounding box center [809, 627] width 19 height 19
click at [699, 506] on div at bounding box center [681, 448] width 1363 height 896
click at [811, 637] on mat-icon "more_horiz" at bounding box center [809, 627] width 19 height 19
click at [823, 671] on span "Upload" at bounding box center [834, 672] width 62 height 19
click at [809, 606] on mat-icon "more_horiz" at bounding box center [809, 596] width 19 height 19
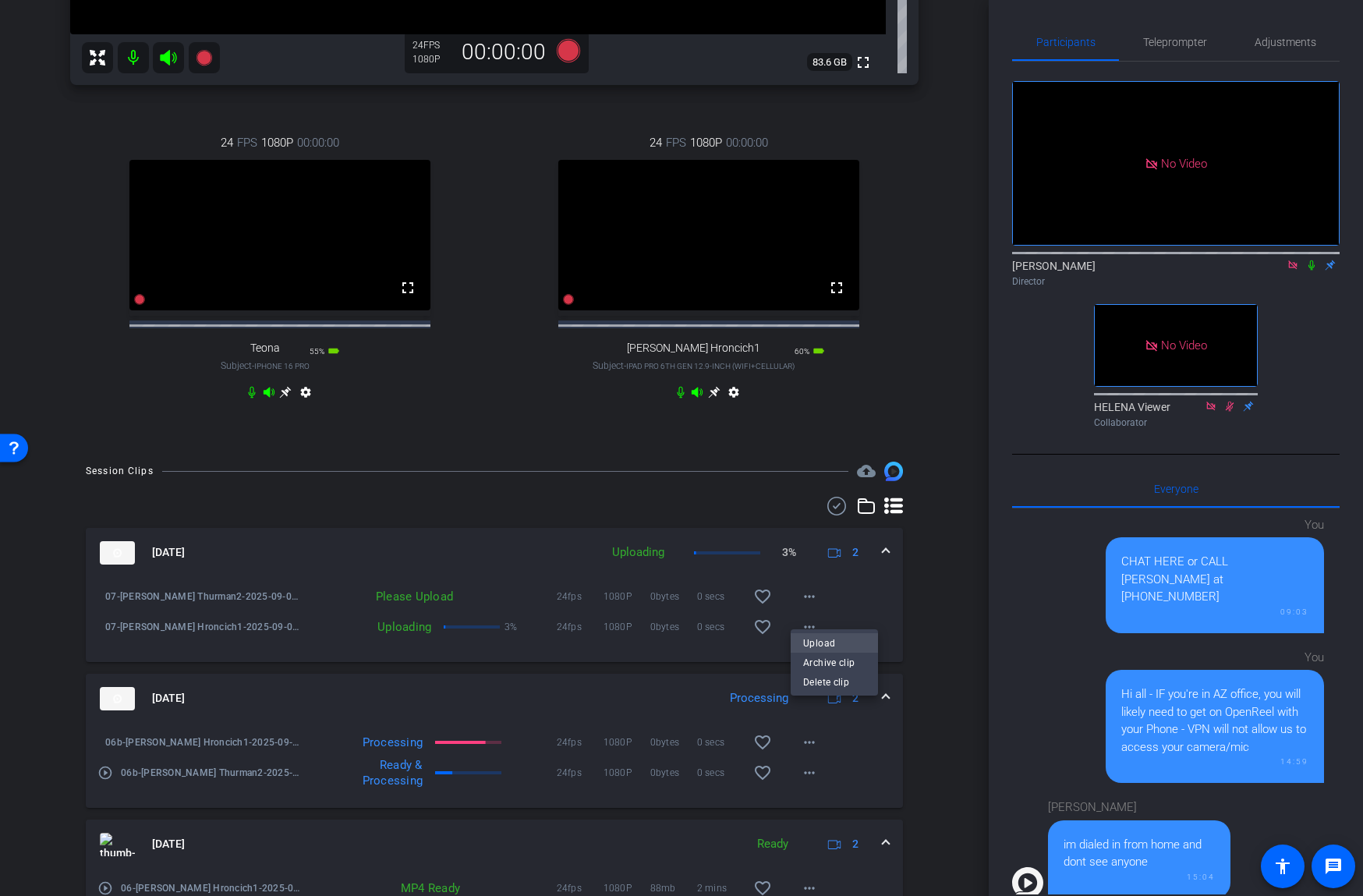
click at [817, 641] on span "Upload" at bounding box center [834, 642] width 62 height 19
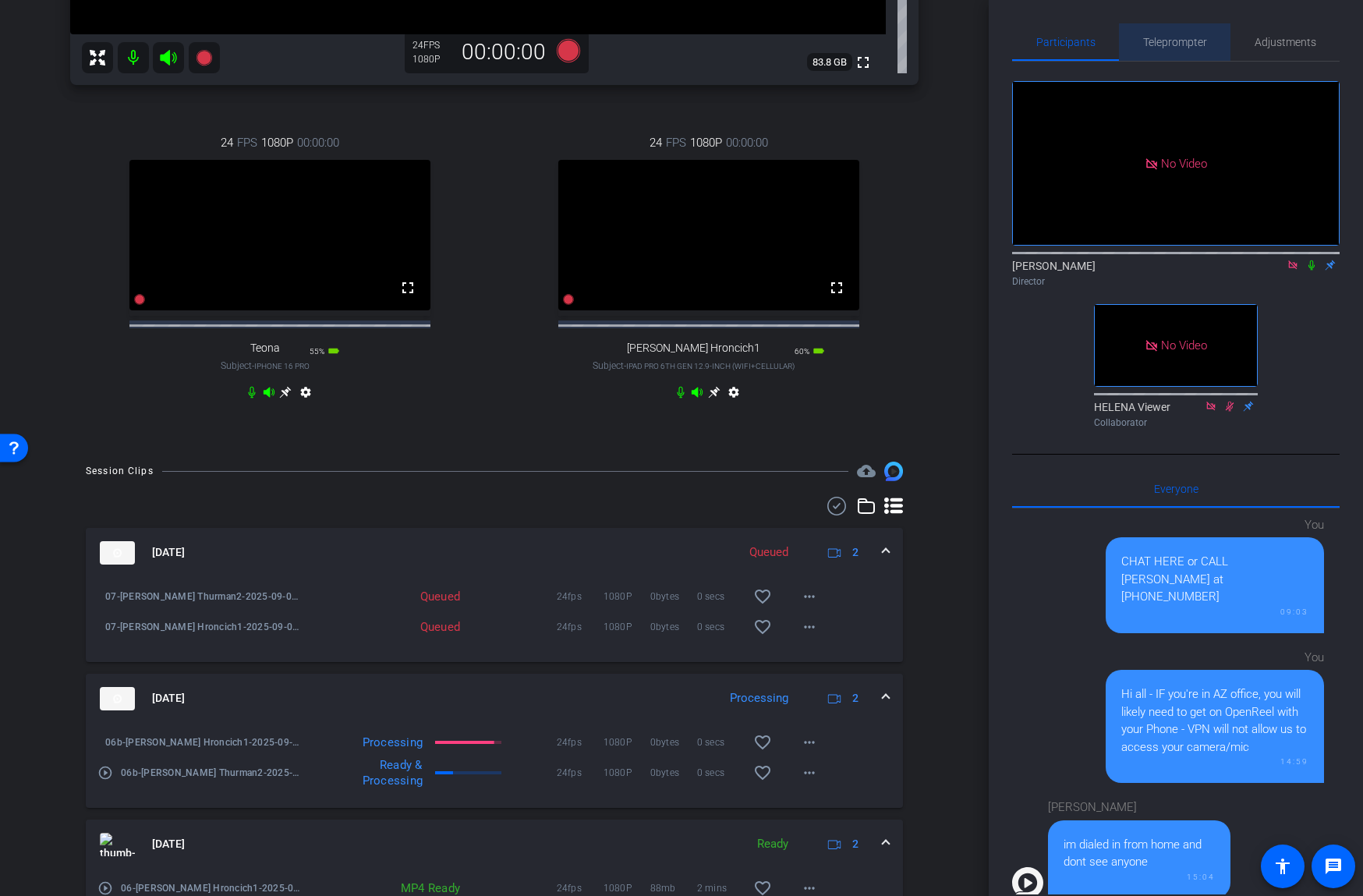
click at [1185, 41] on span "Teleprompter" at bounding box center [1175, 41] width 64 height 11
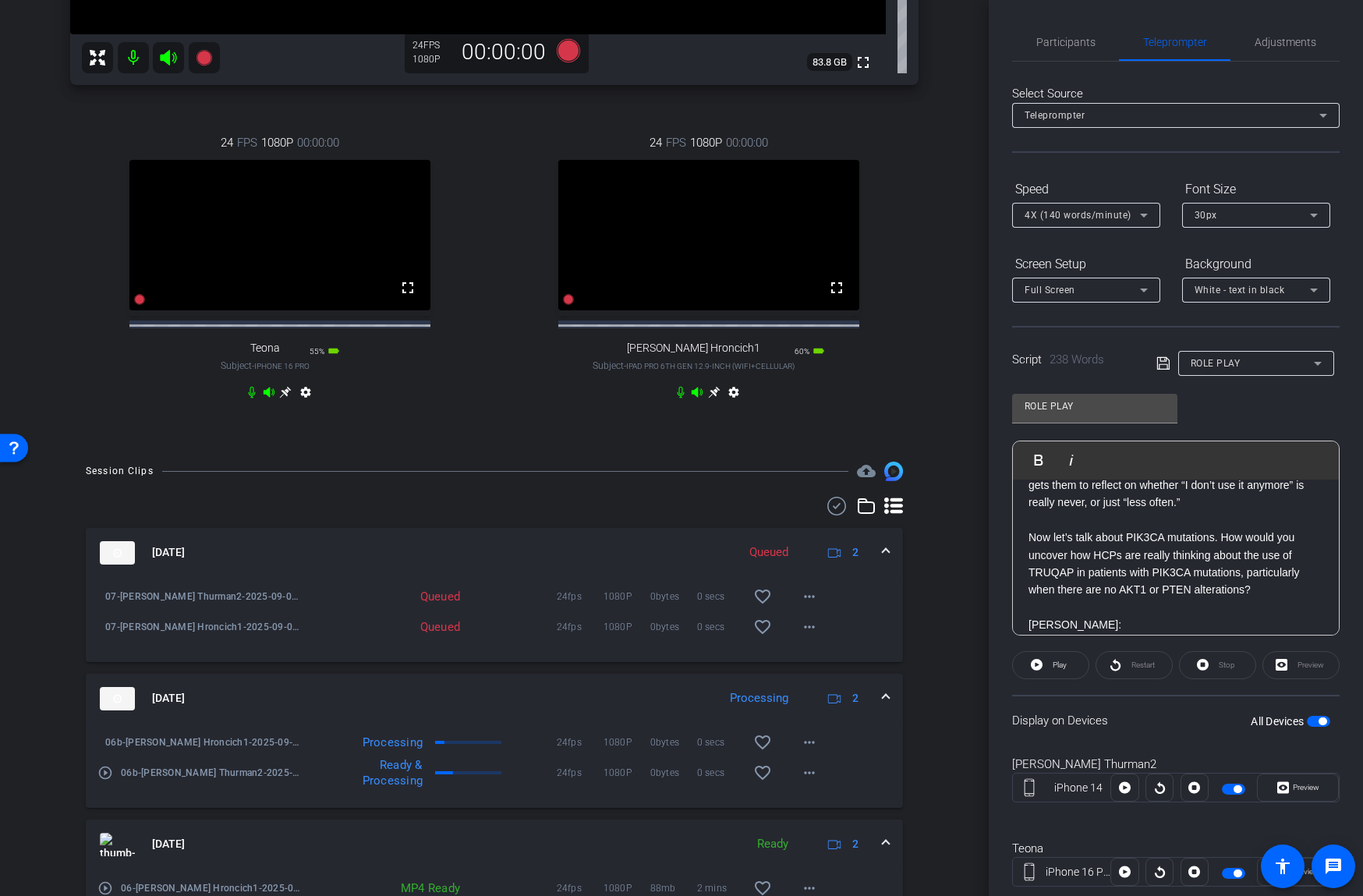
scroll to position [92, 0]
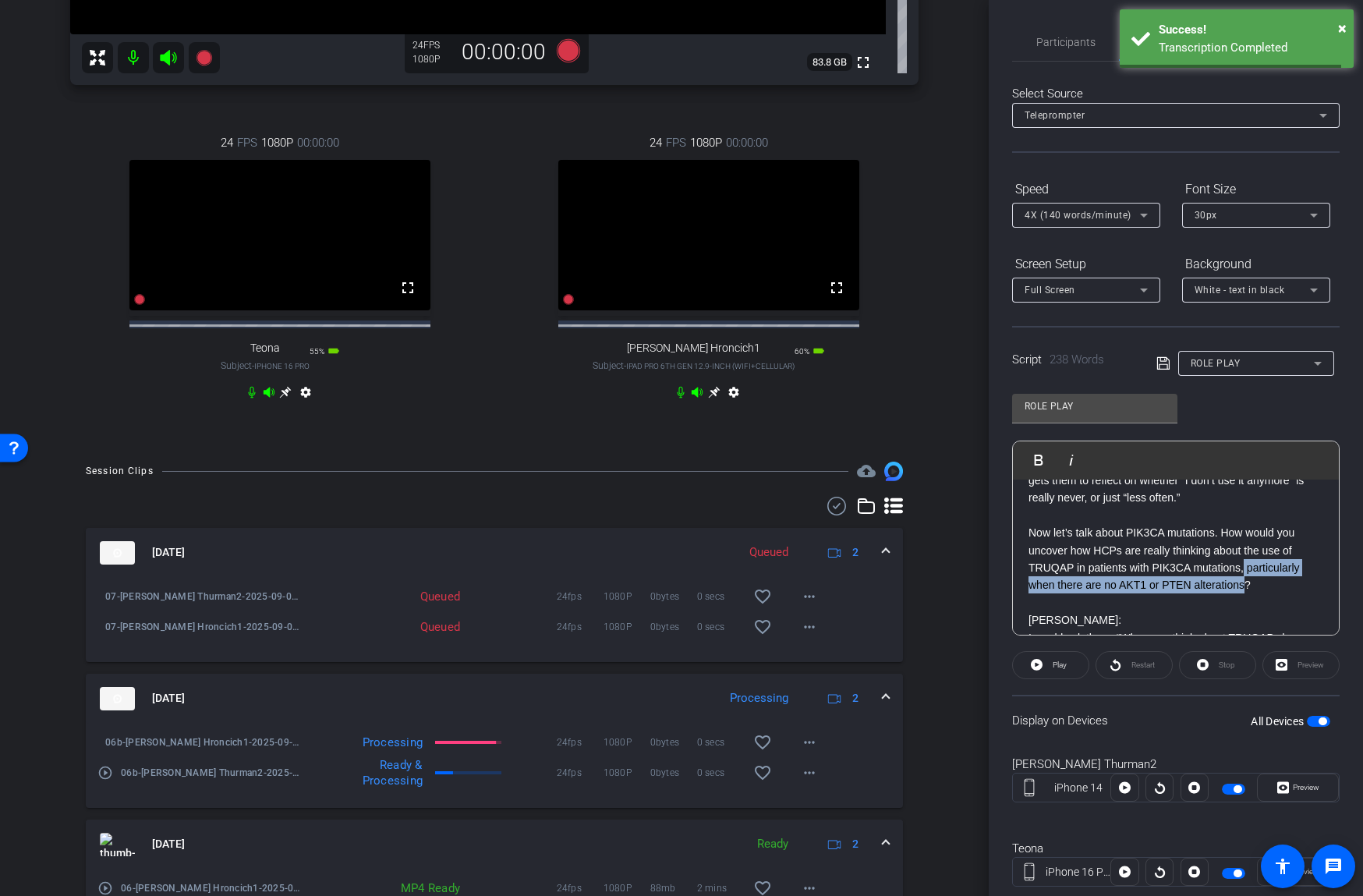
drag, startPoint x: 1242, startPoint y: 570, endPoint x: 1242, endPoint y: 581, distance: 11.0
click at [1242, 581] on p "Now let’s talk about PIK3CA mutations. How would you uncover how HCPs are reall…" at bounding box center [1175, 559] width 294 height 71
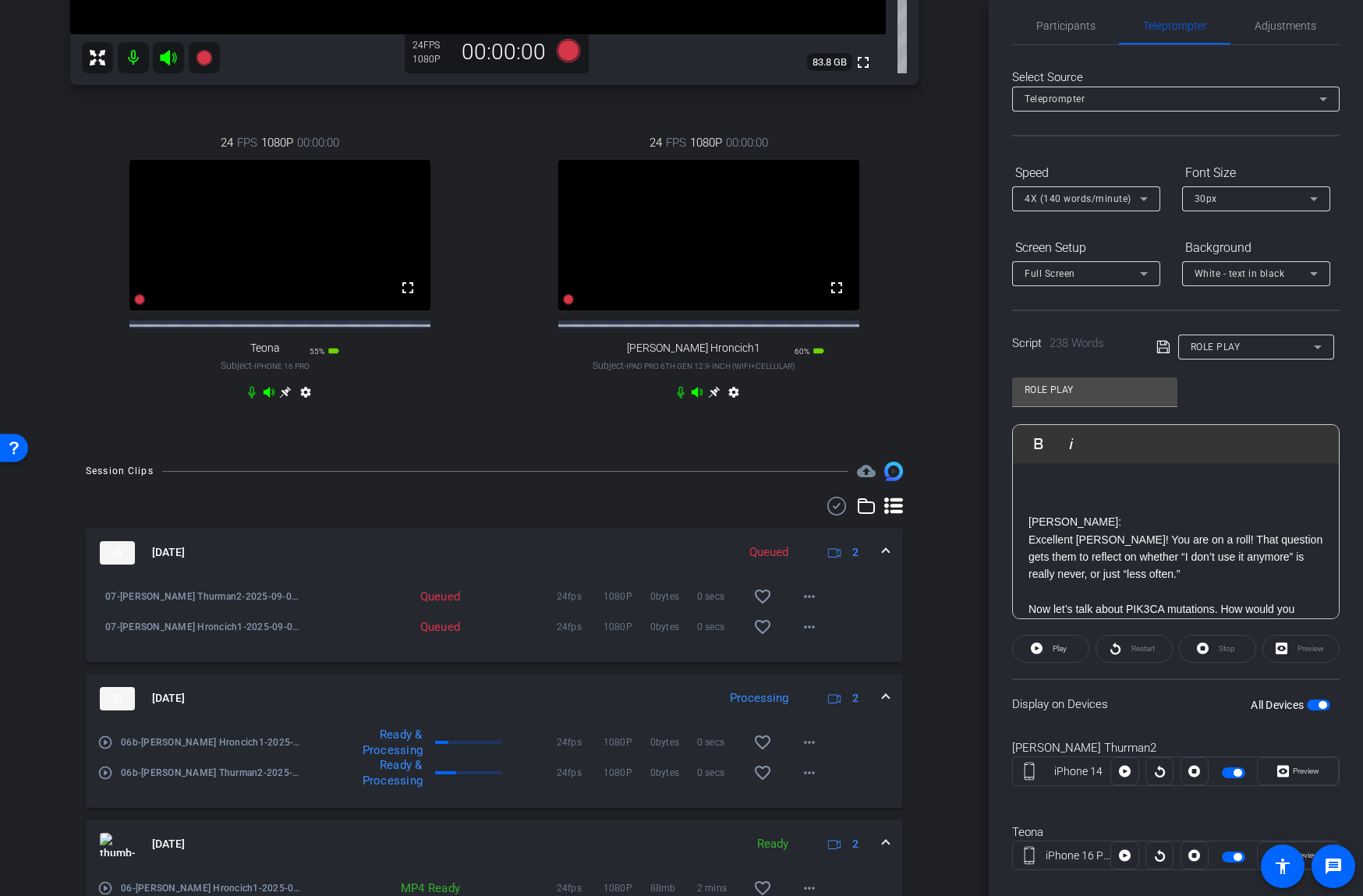
scroll to position [125, 0]
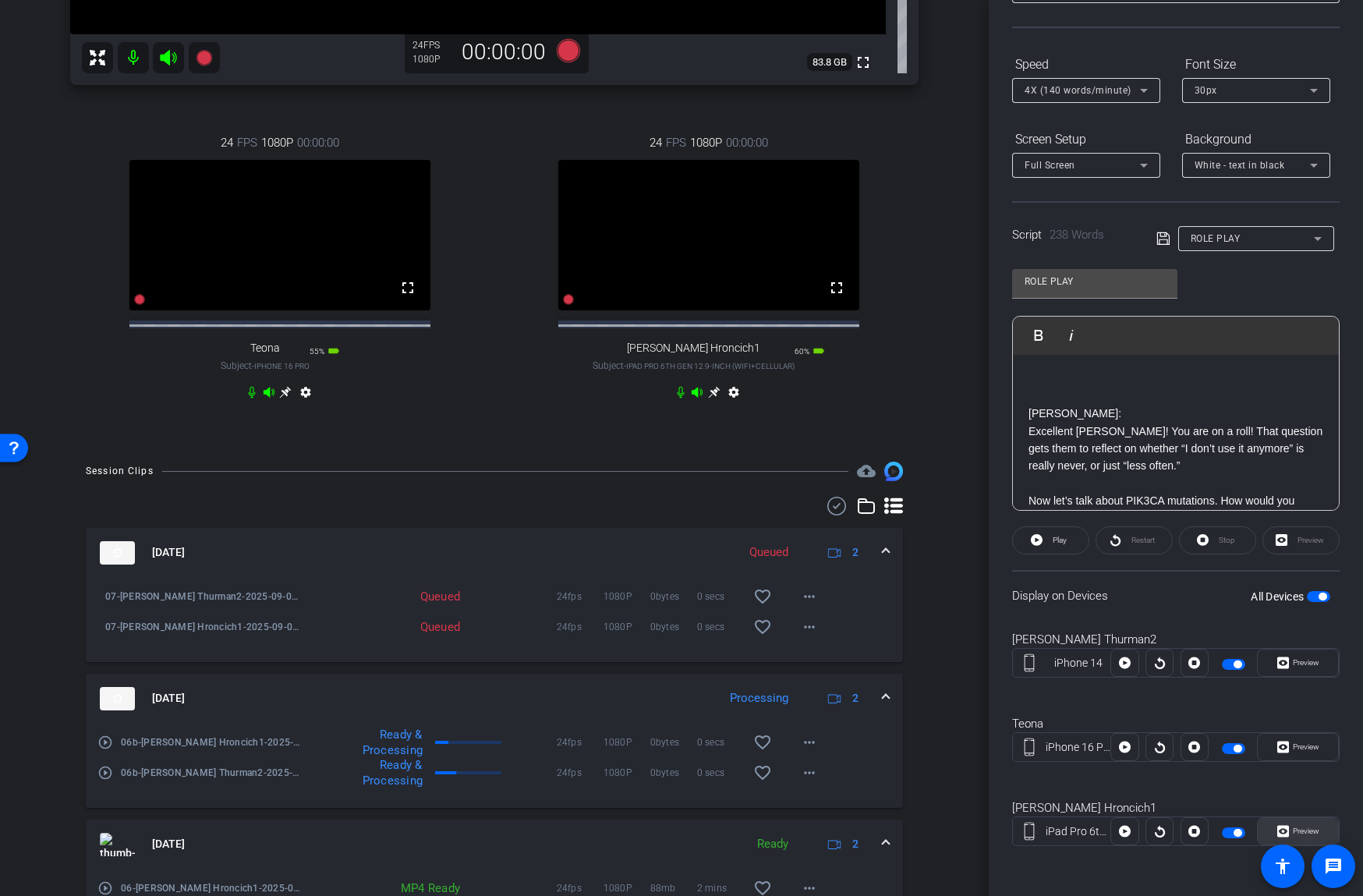
click at [1301, 823] on span "Preview" at bounding box center [1303, 831] width 30 height 22
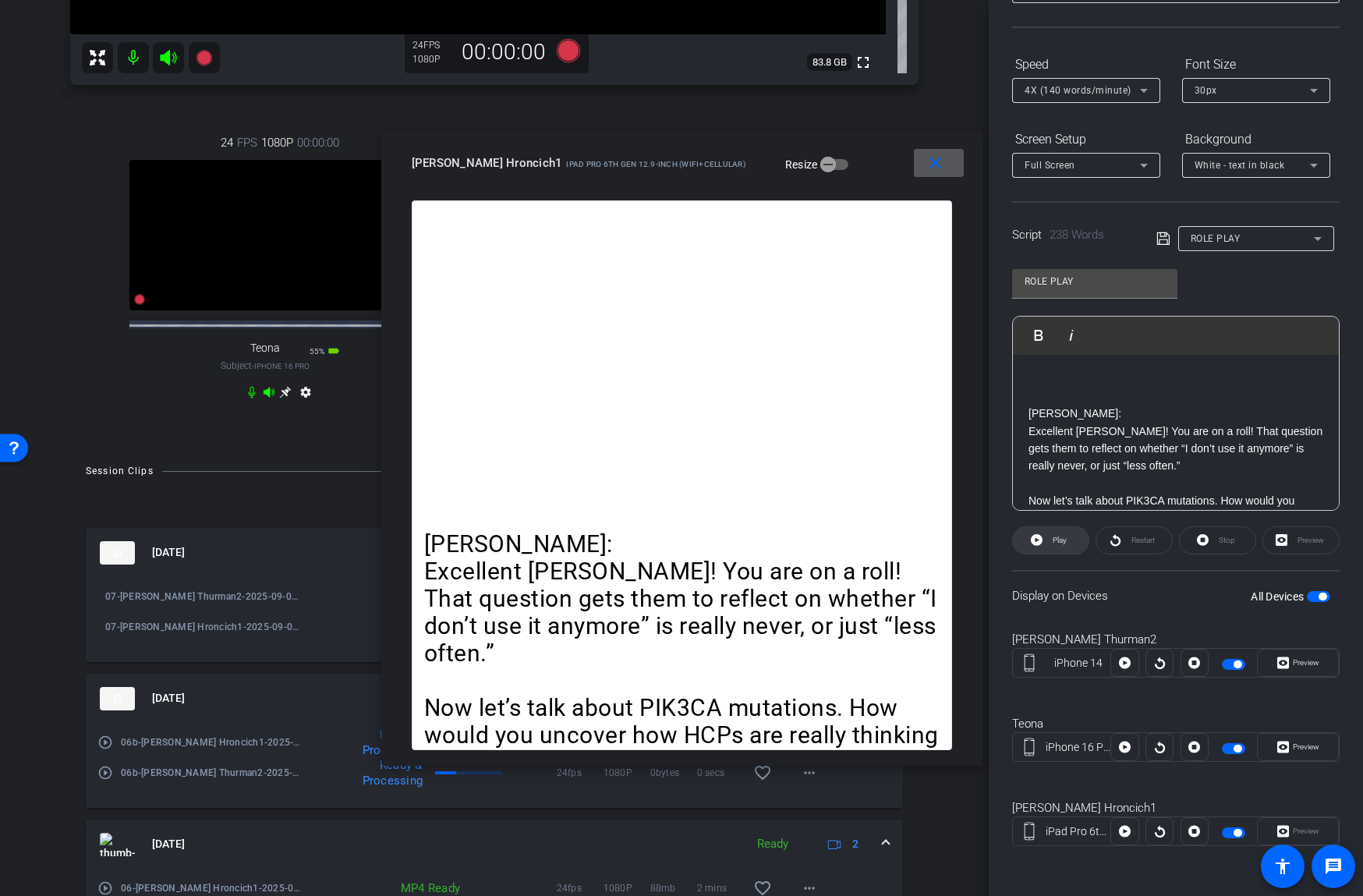
click at [1064, 549] on span "Play" at bounding box center [1057, 540] width 18 height 22
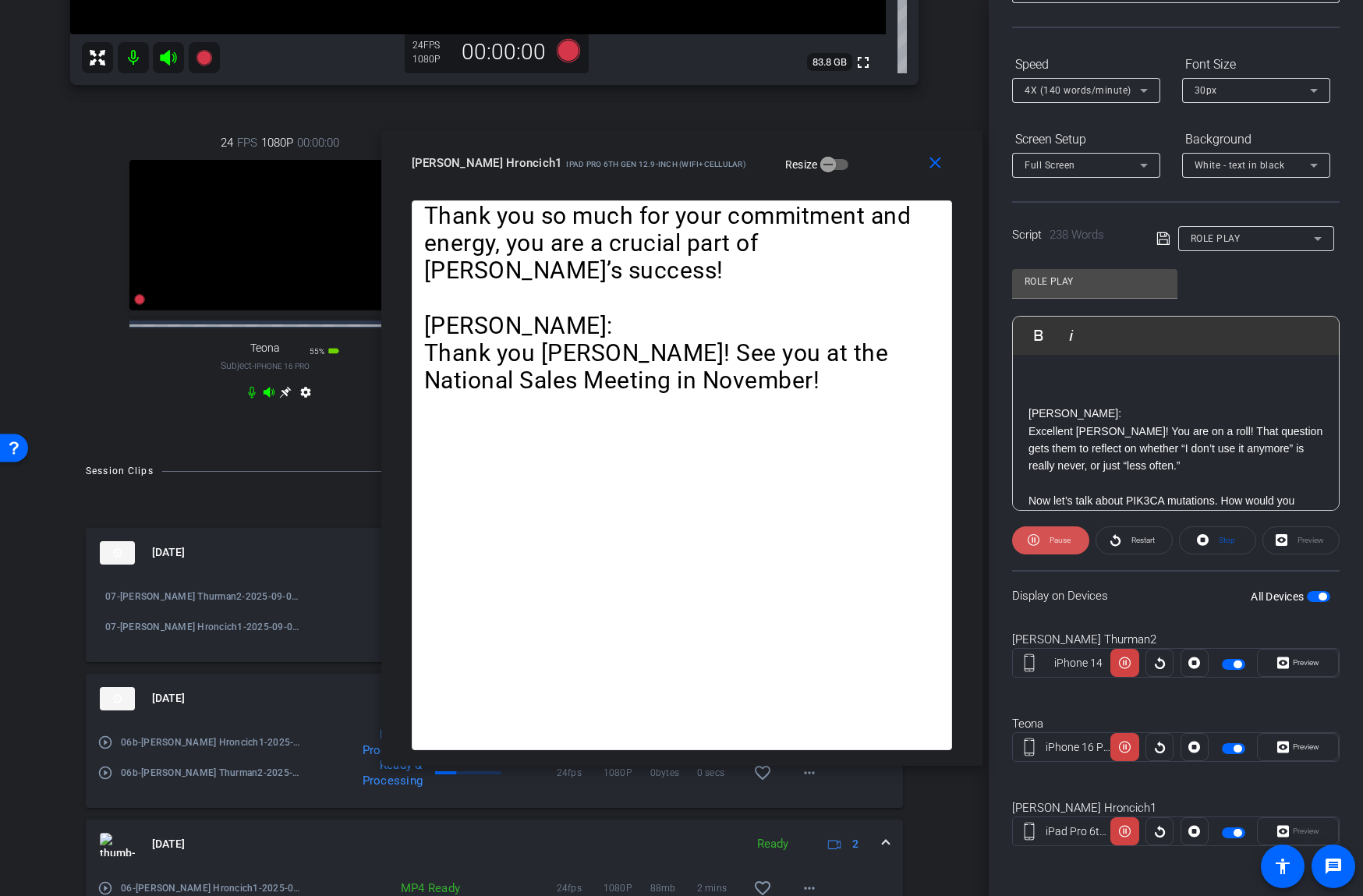
click at [1061, 542] on span "Pause" at bounding box center [1060, 540] width 21 height 9
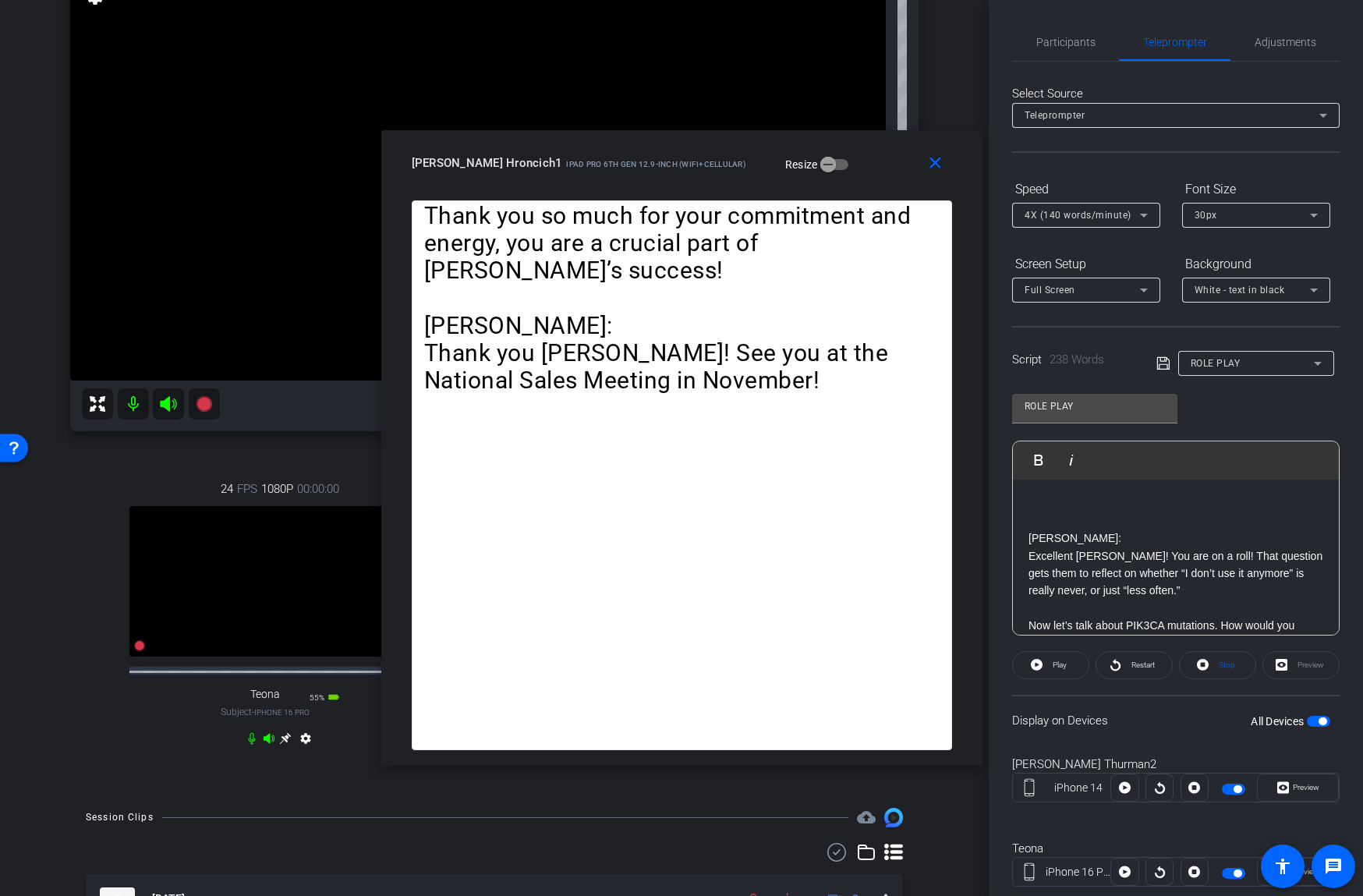
scroll to position [0, 0]
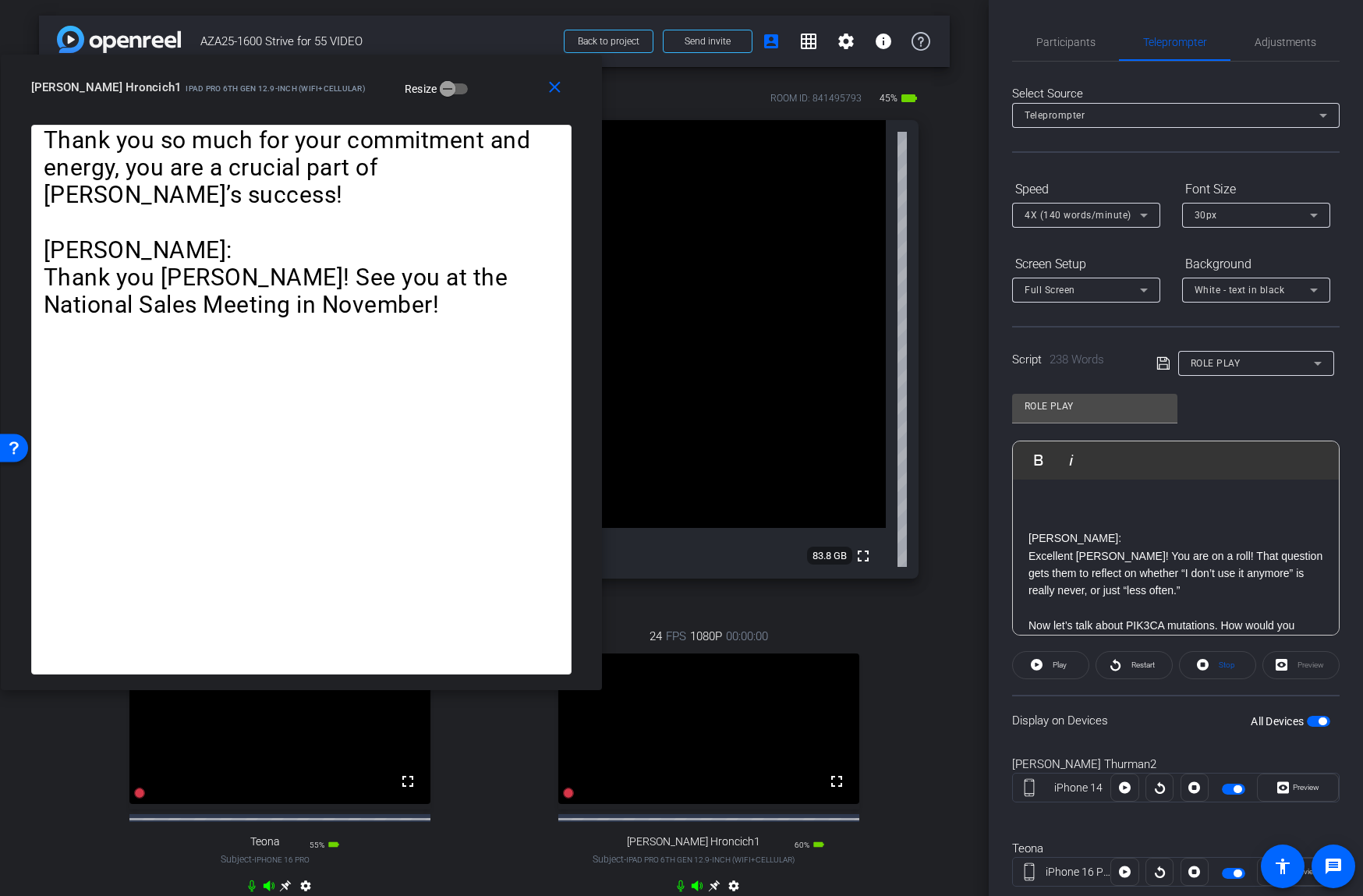
drag, startPoint x: 850, startPoint y: 170, endPoint x: 364, endPoint y: 93, distance: 492.1
click at [363, 94] on div "[PERSON_NAME] Hroncich1 iPad Pro 6th Gen 12.9-inch (WiFi+Cellular) Resize" at bounding box center [306, 87] width 552 height 28
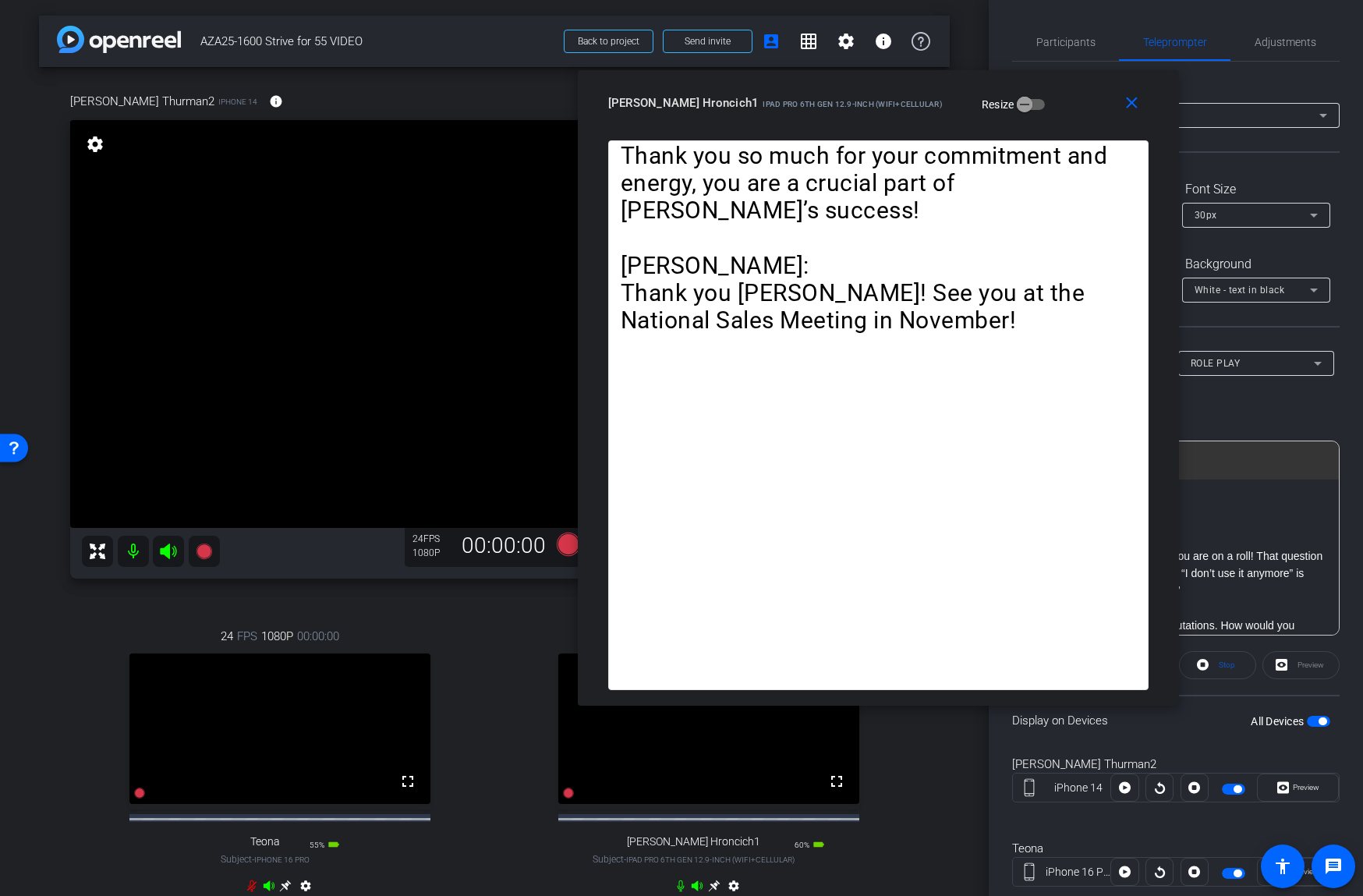
drag, startPoint x: 482, startPoint y: 89, endPoint x: 1058, endPoint y: 110, distance: 576.4
click at [1061, 105] on div "[PERSON_NAME] Hroncich1 iPad Pro 6th Gen 12.9-inch (WiFi+Cellular) Resize" at bounding box center [884, 103] width 552 height 28
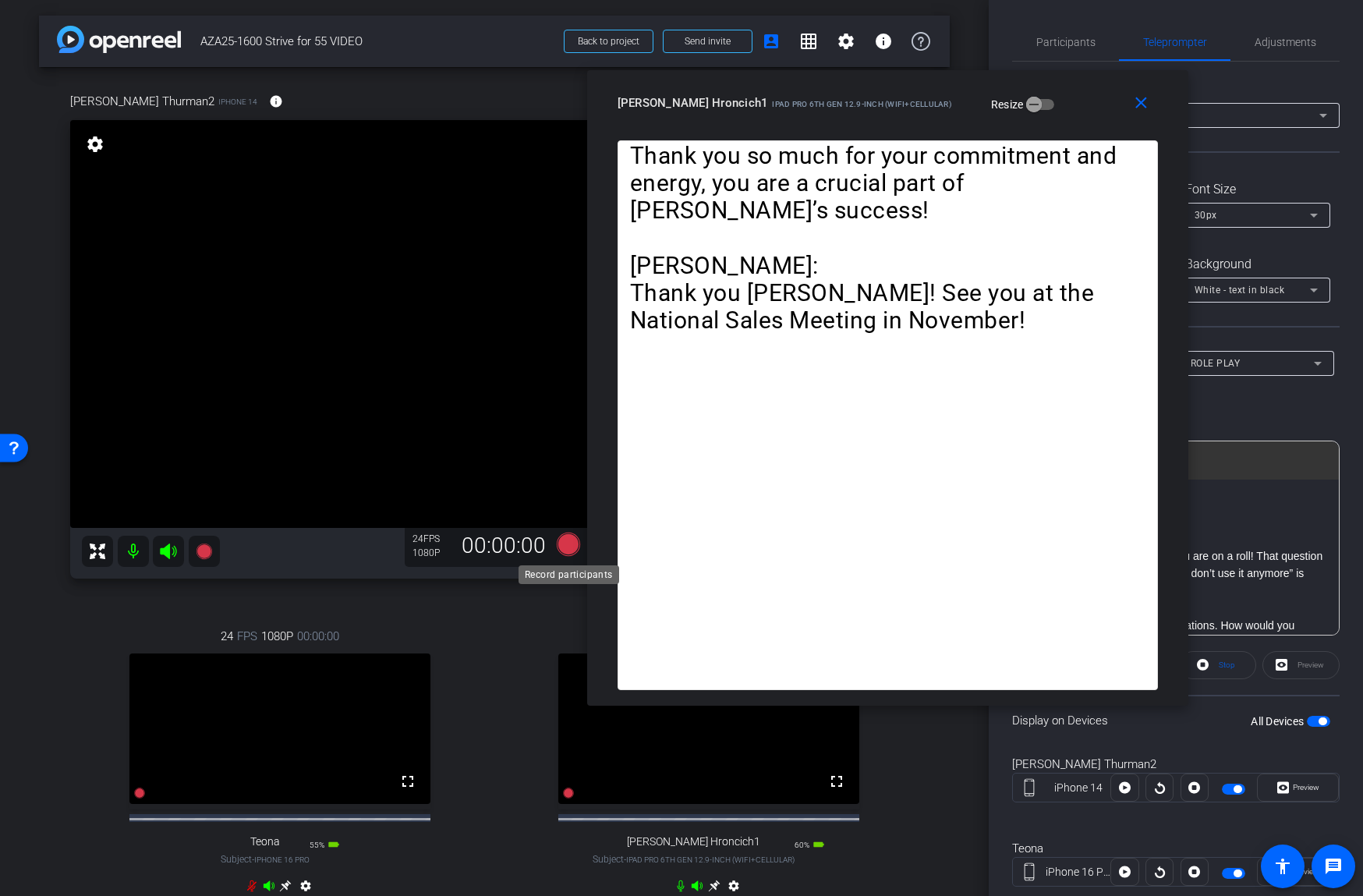
click at [564, 538] on icon at bounding box center [568, 544] width 24 height 24
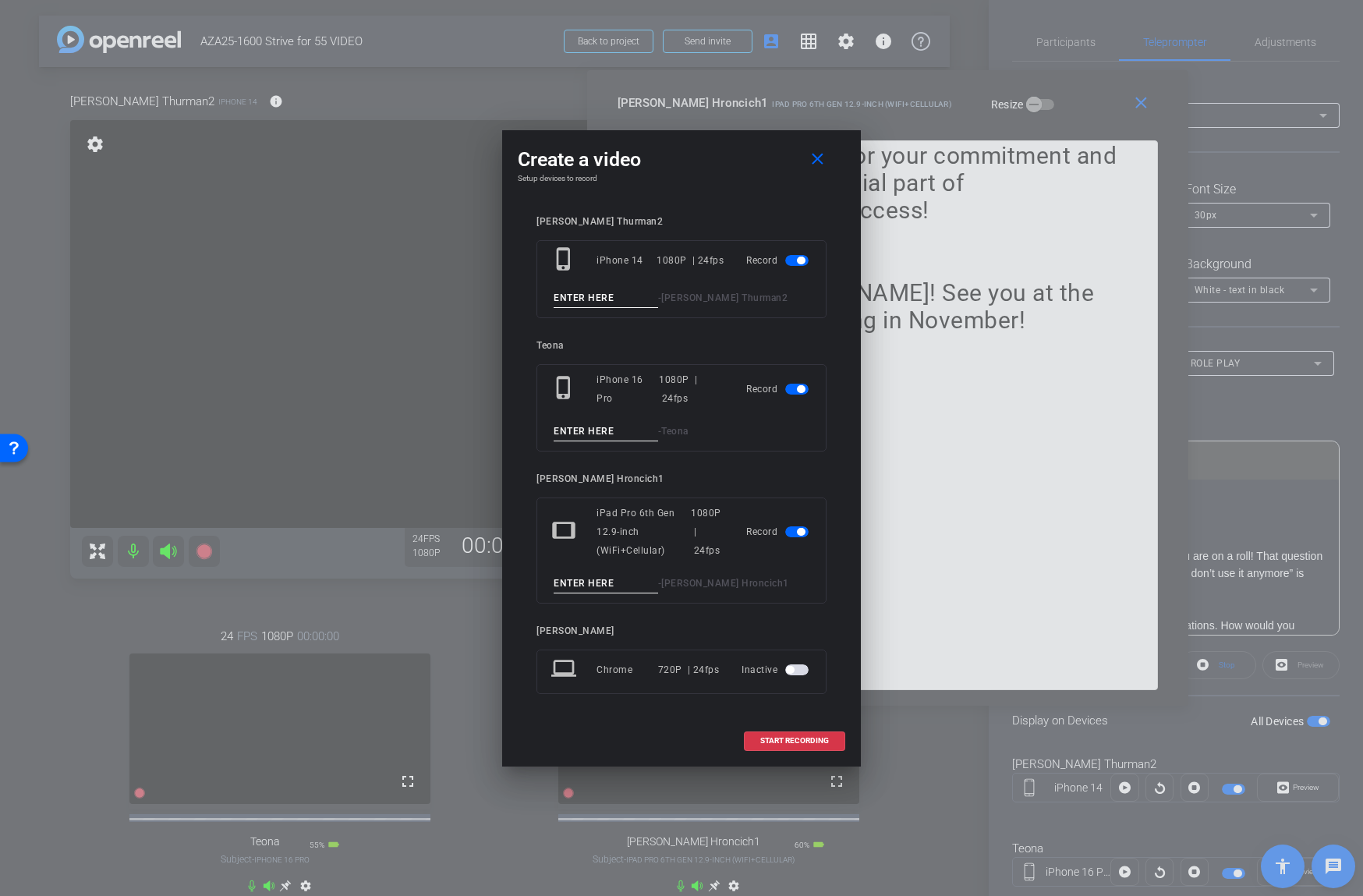
click at [609, 298] on input at bounding box center [606, 298] width 105 height 19
type input "08"
click at [594, 585] on input at bounding box center [606, 584] width 105 height 19
type input "08"
click at [795, 388] on span "button" at bounding box center [796, 388] width 24 height 11
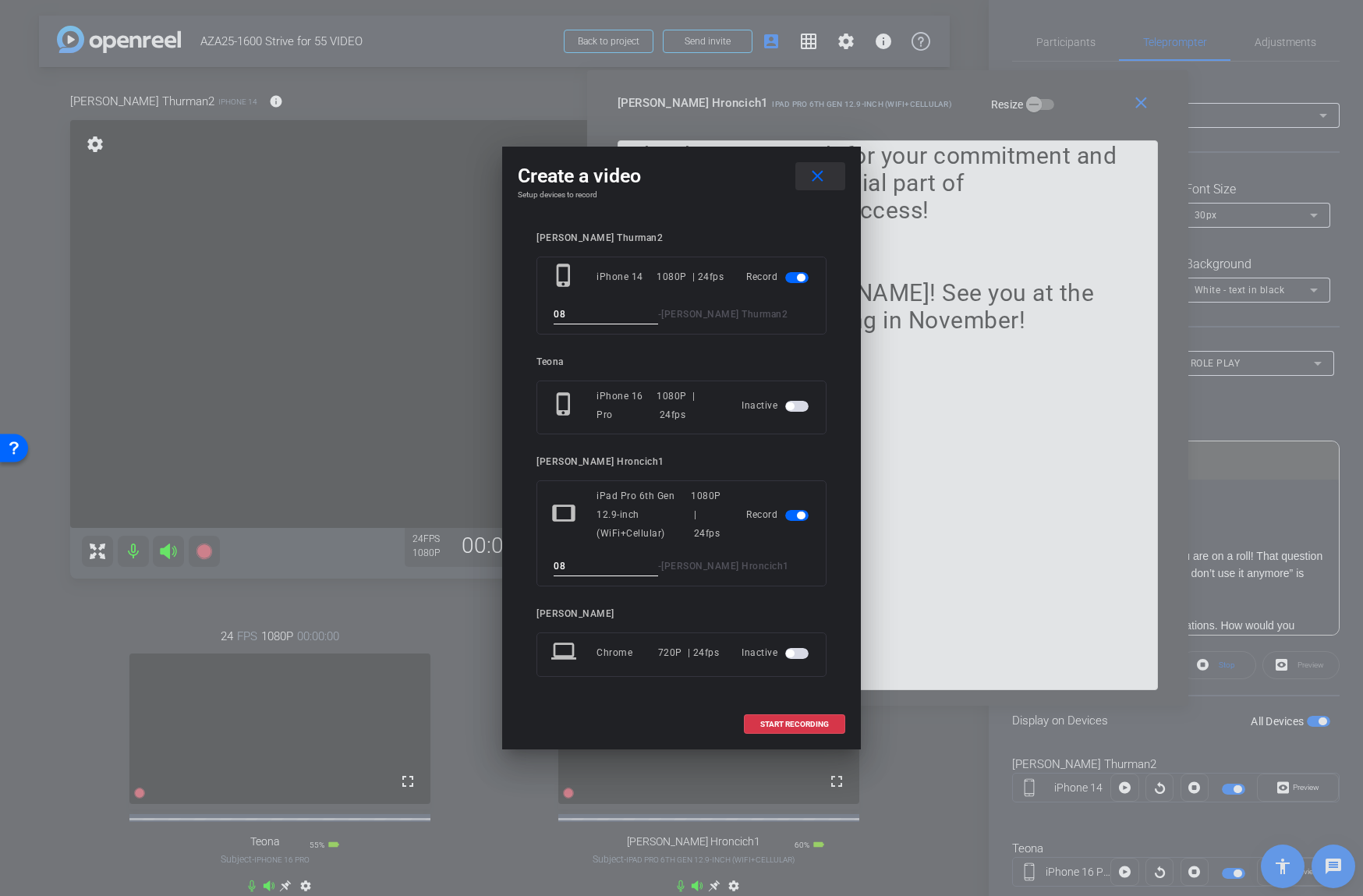
click at [814, 174] on mat-icon "close" at bounding box center [817, 177] width 19 height 19
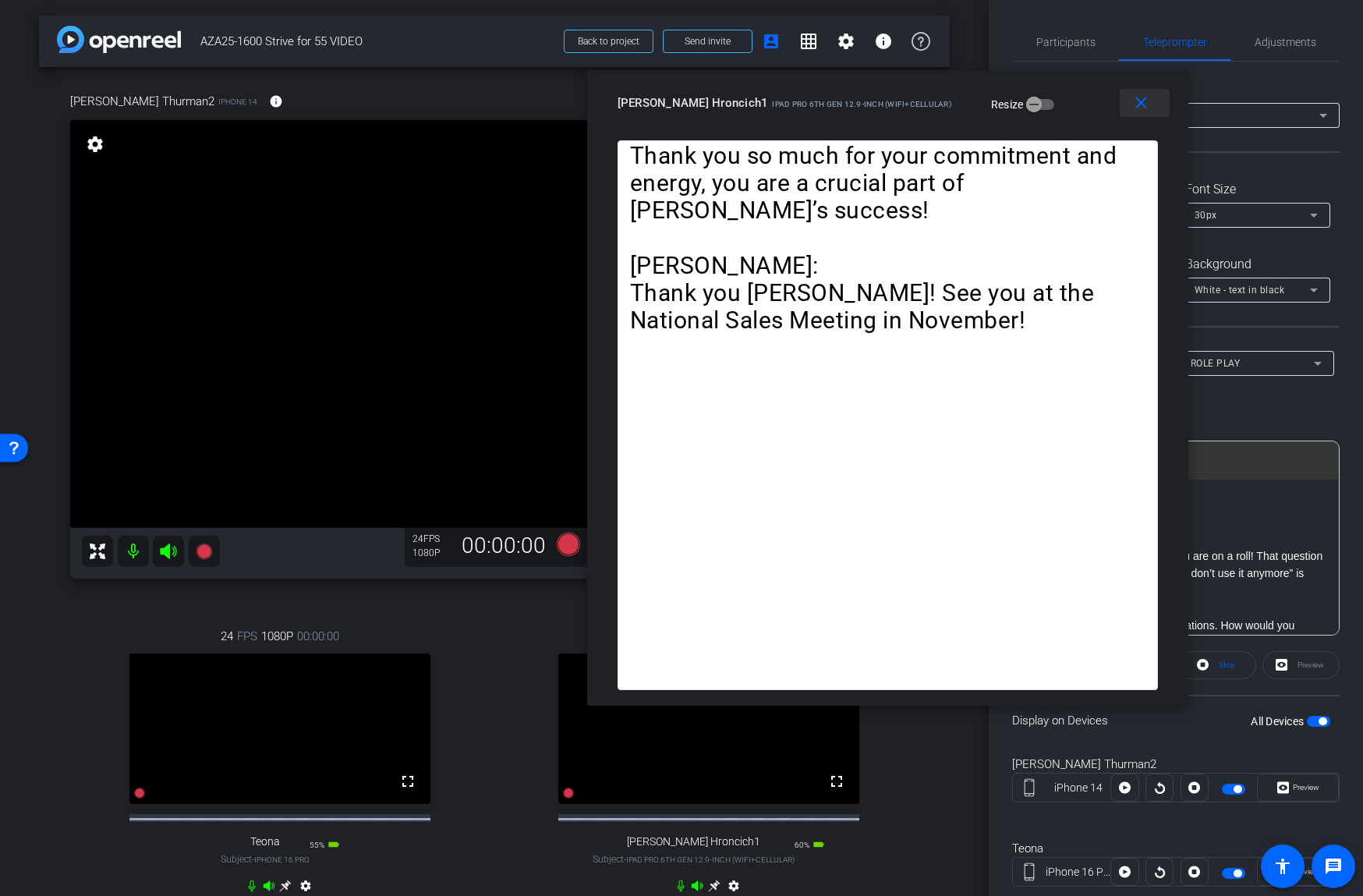
click at [1136, 105] on mat-icon "close" at bounding box center [1141, 103] width 19 height 19
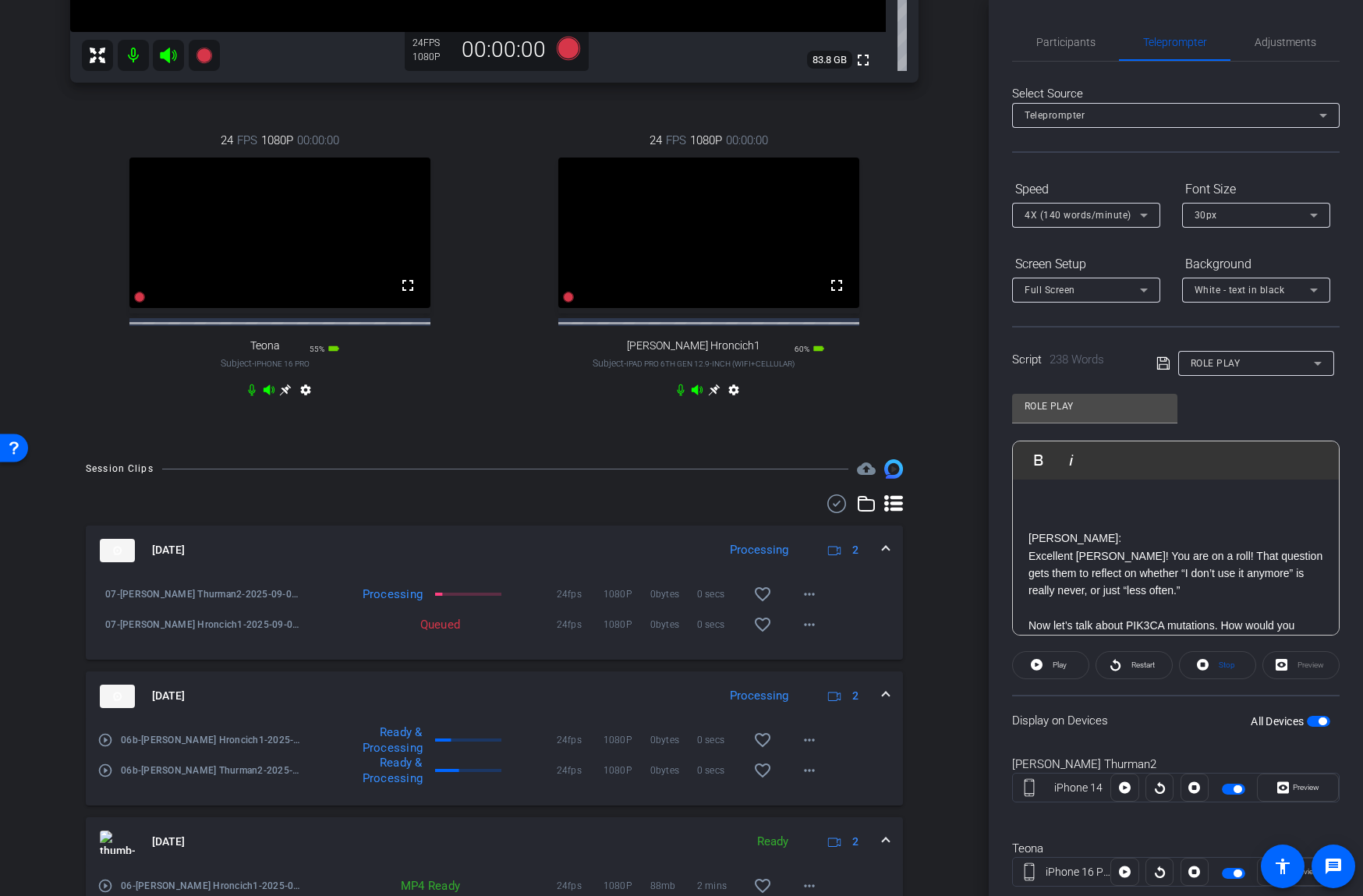
scroll to position [619, 0]
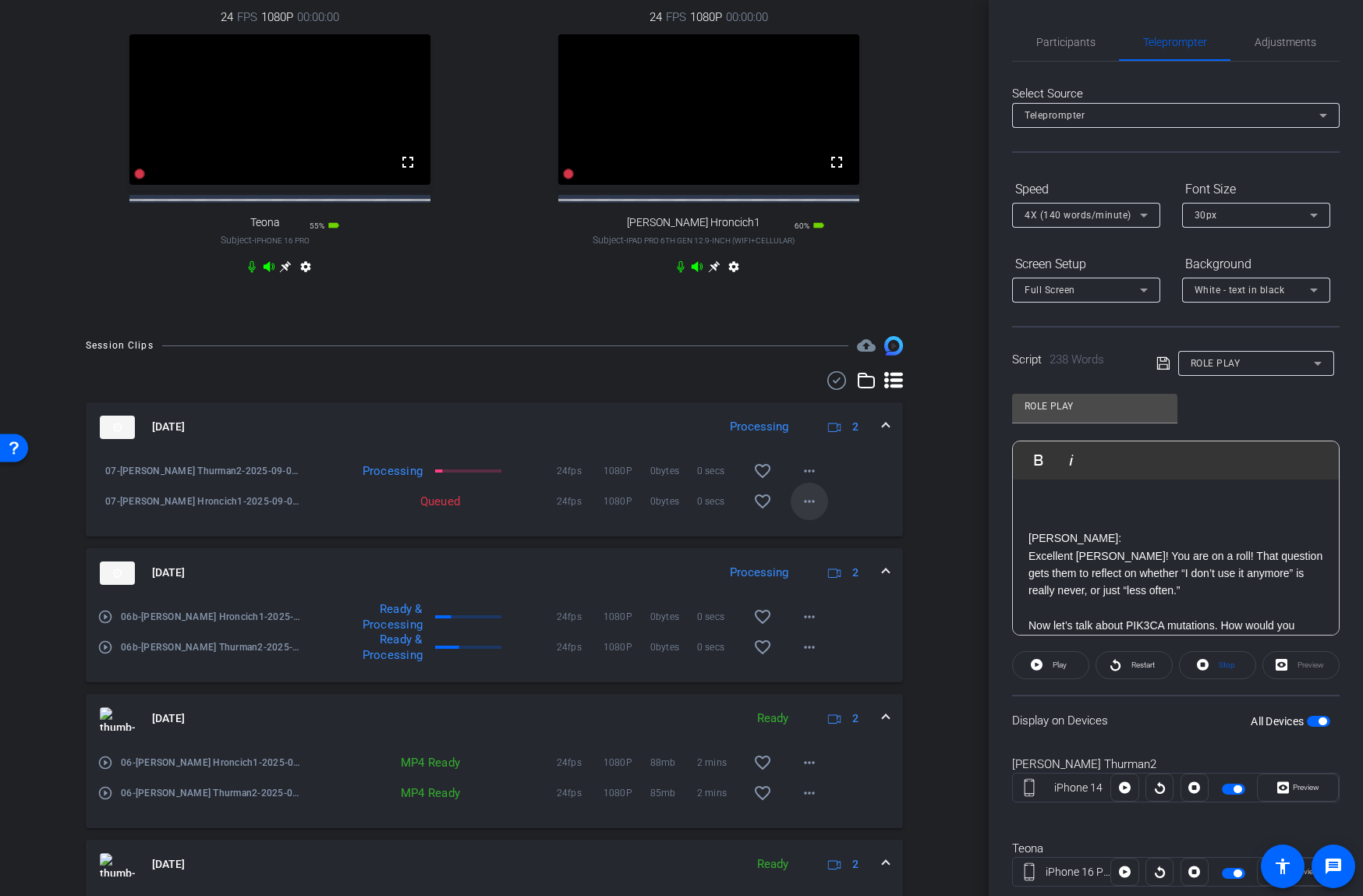
click at [813, 511] on mat-icon "more_horiz" at bounding box center [809, 501] width 19 height 19
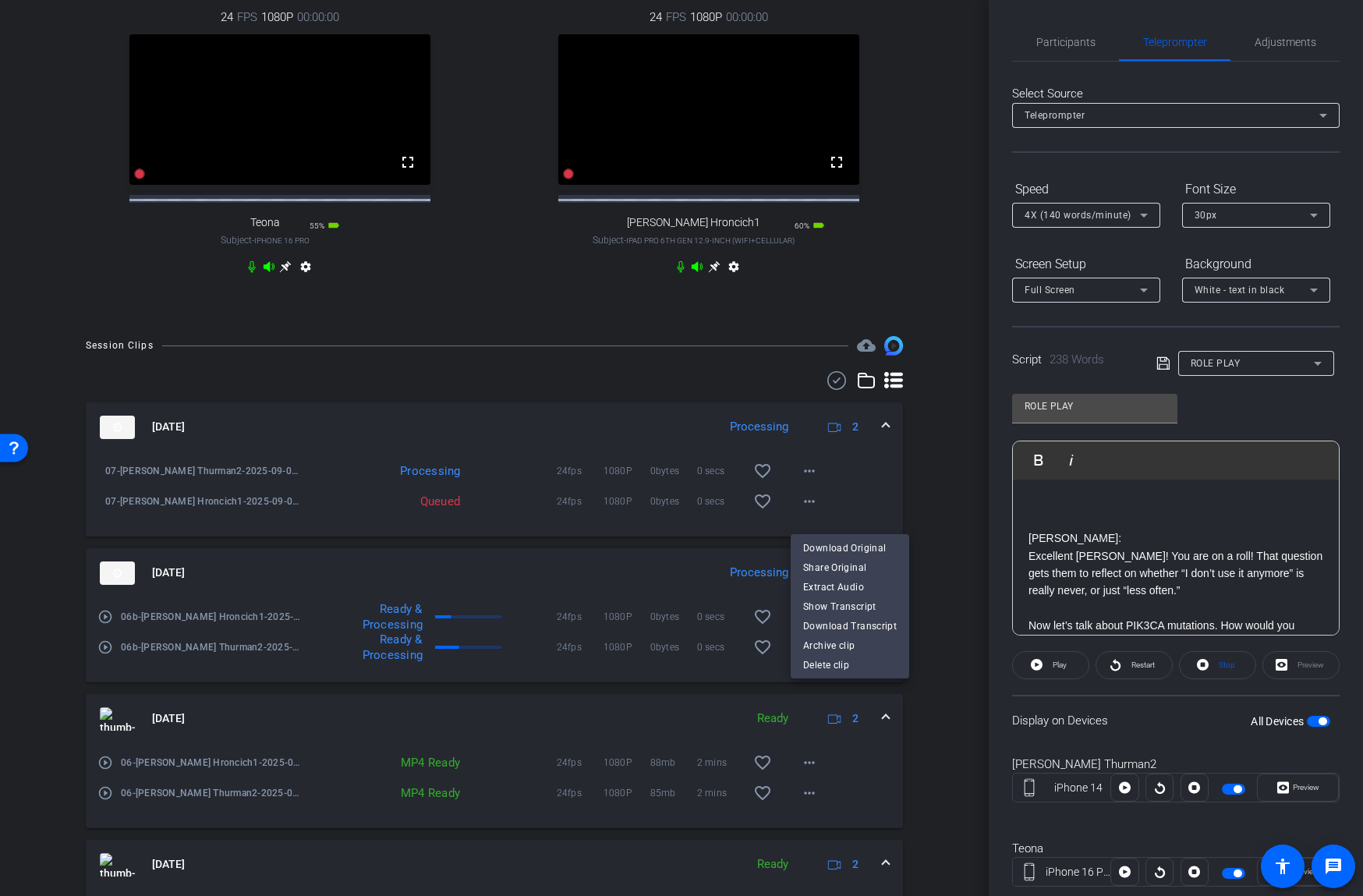
click at [782, 397] on div at bounding box center [681, 448] width 1363 height 896
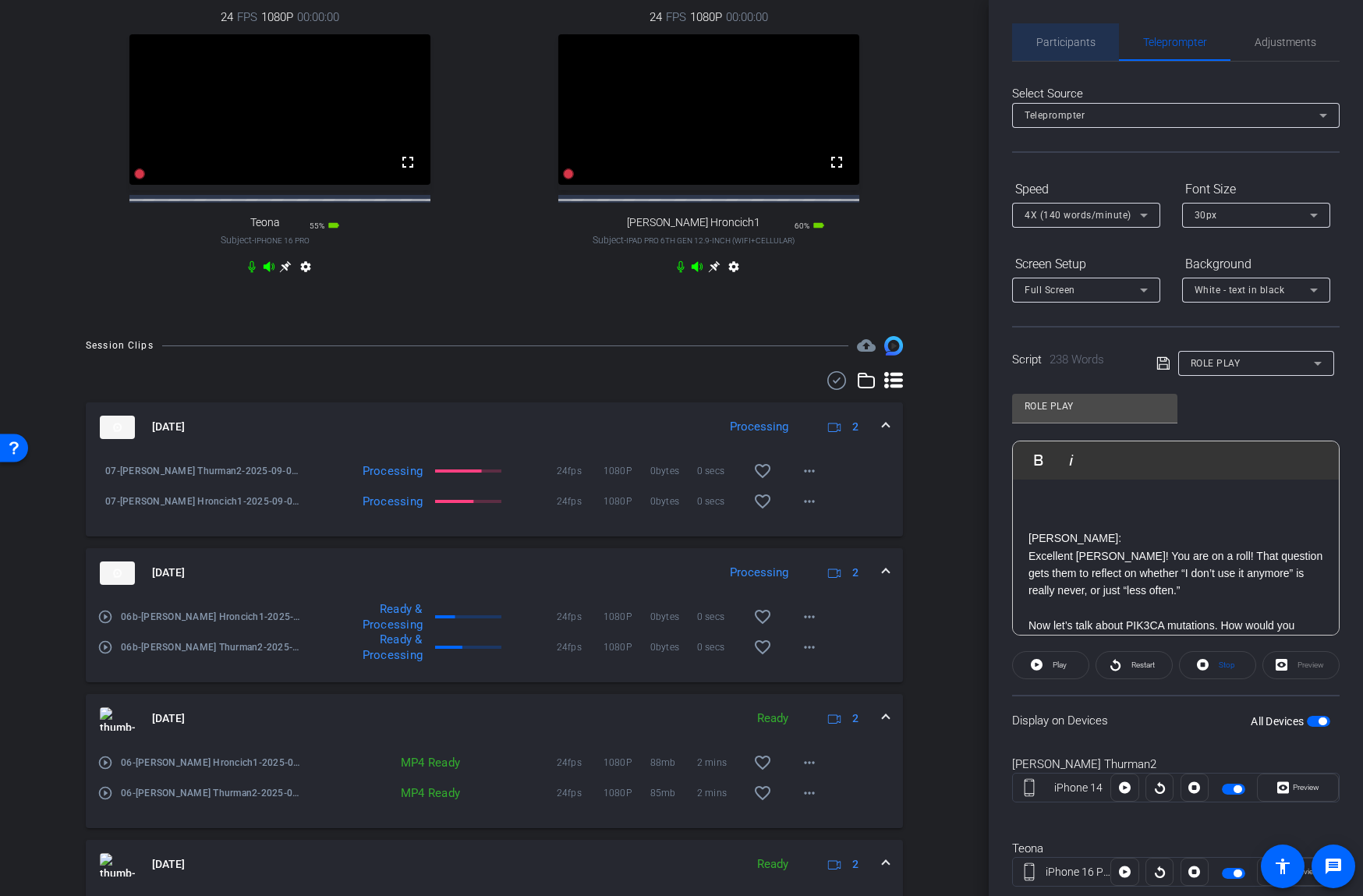
click at [1084, 36] on span "Participants" at bounding box center [1065, 41] width 59 height 11
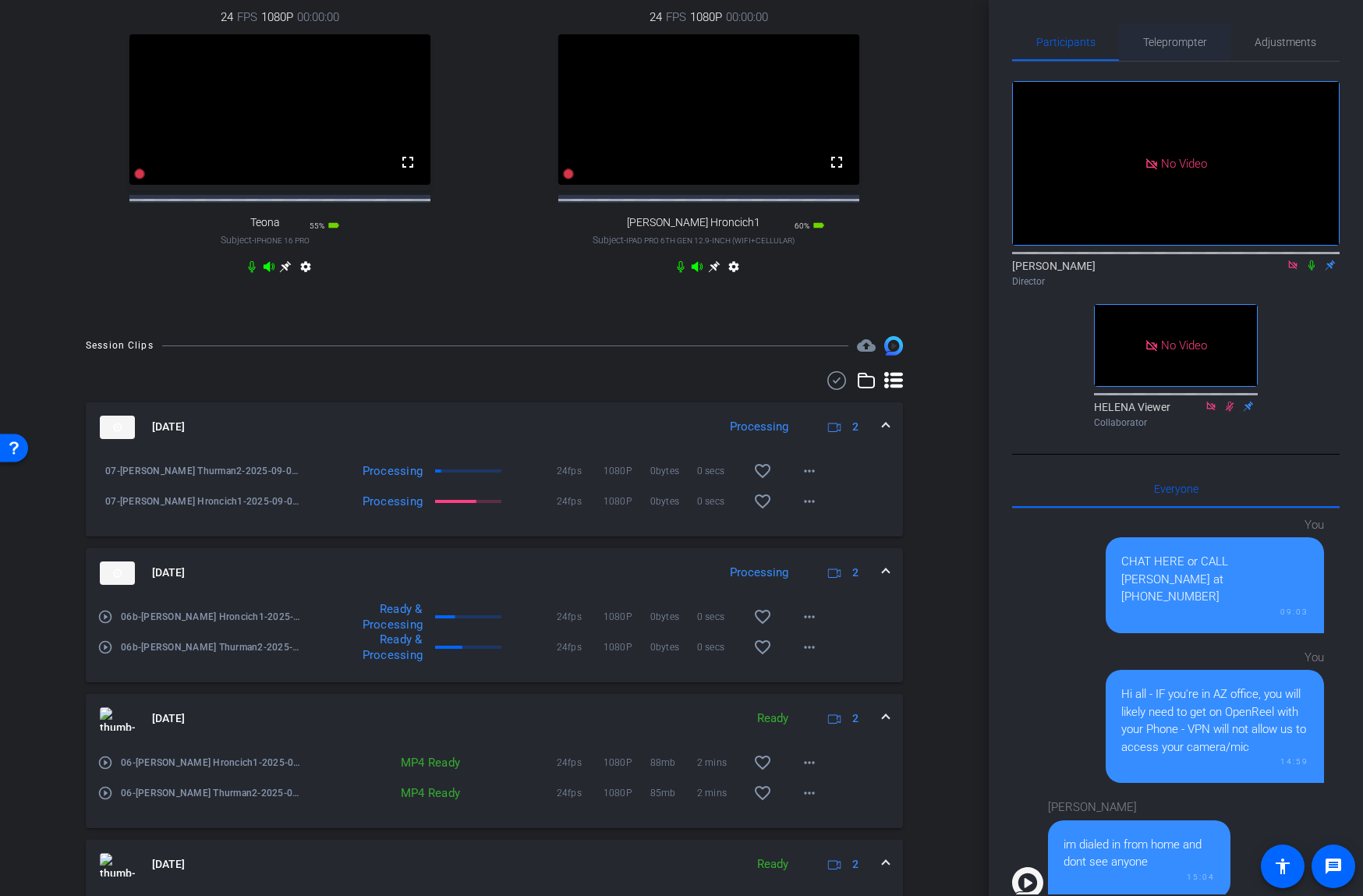
click at [1185, 46] on span "Teleprompter" at bounding box center [1175, 41] width 64 height 11
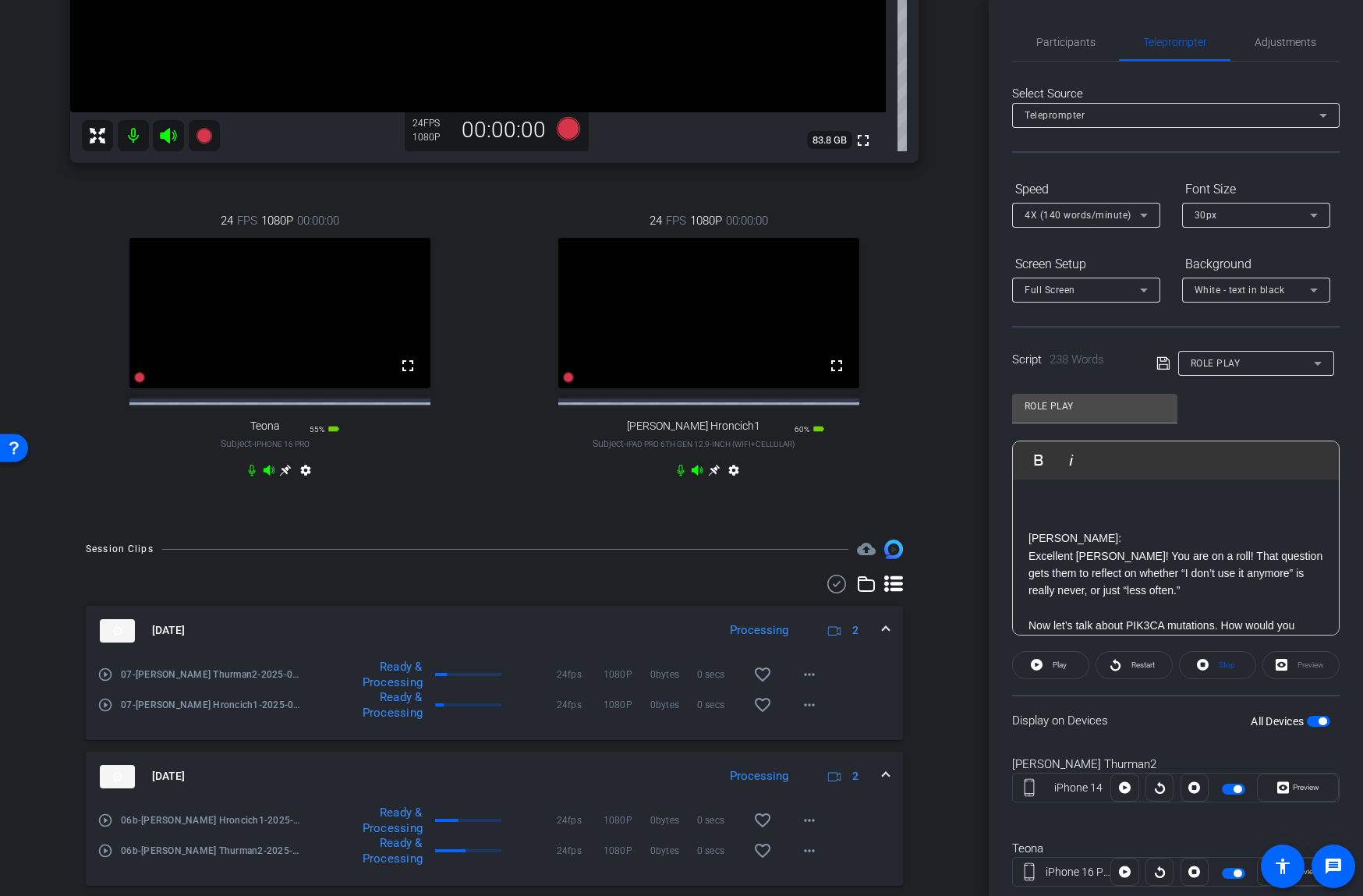
scroll to position [500, 0]
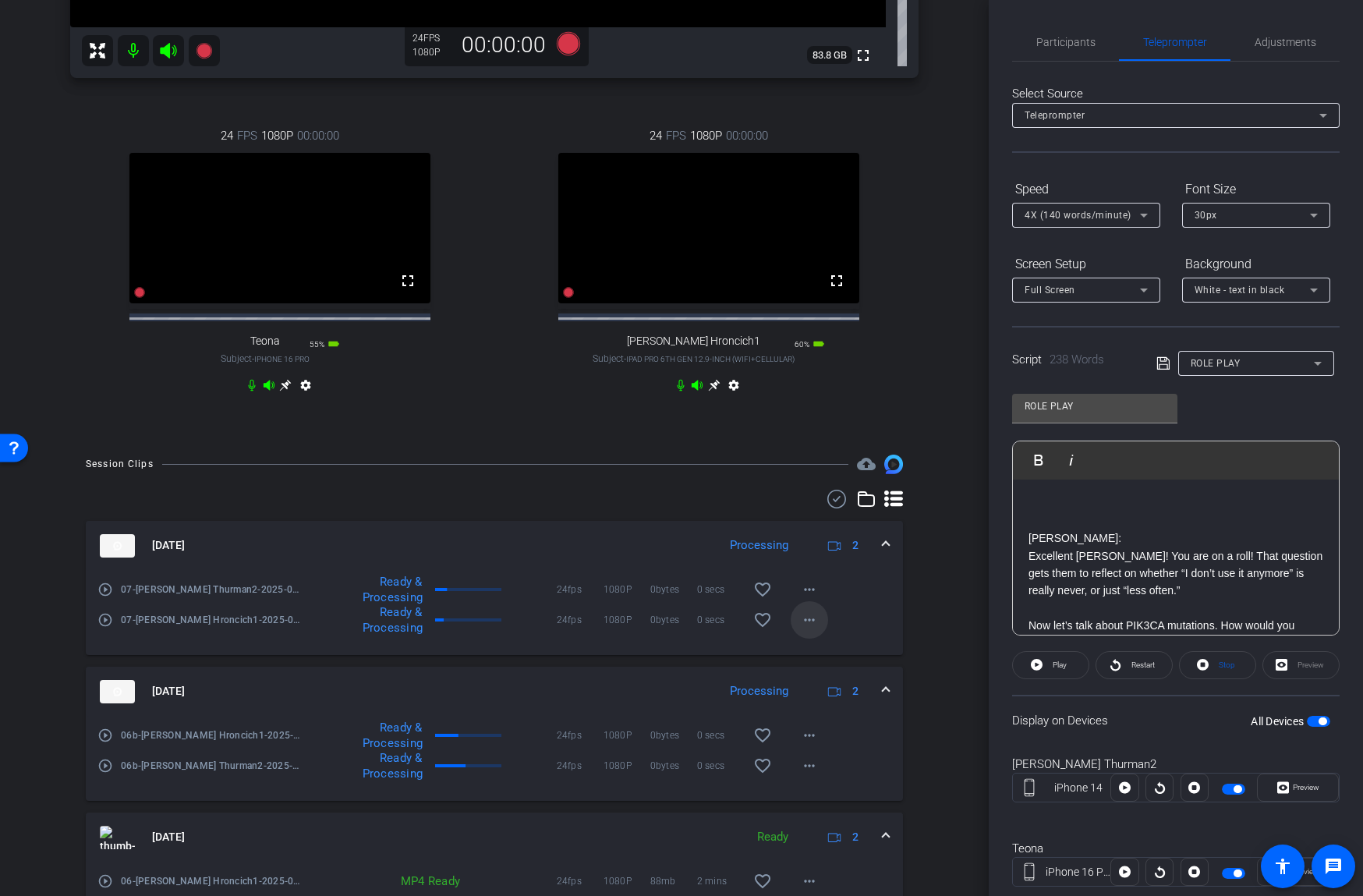
click at [822, 633] on span at bounding box center [809, 619] width 37 height 37
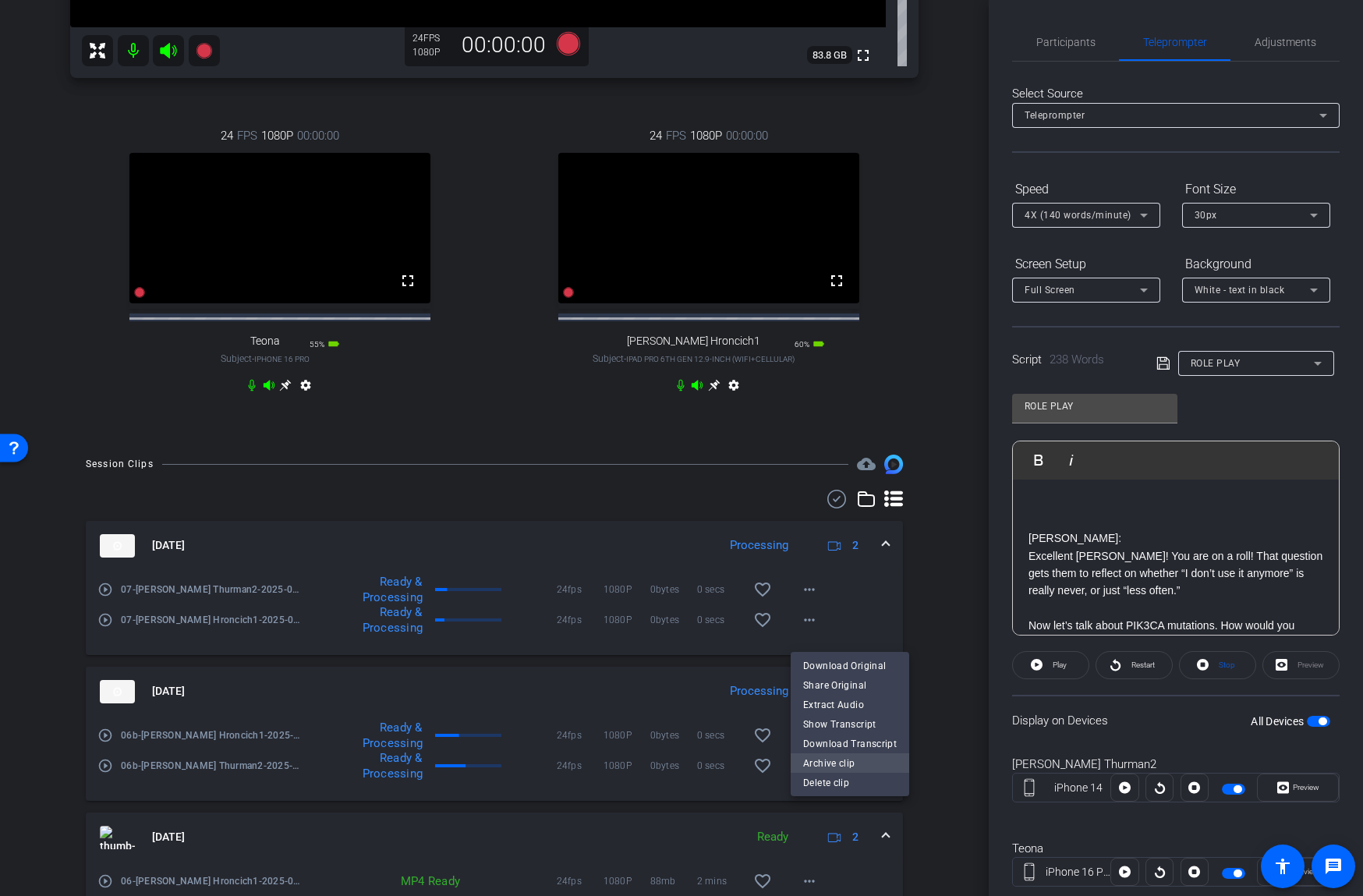
click at [821, 760] on span "Archive clip" at bounding box center [849, 763] width 93 height 19
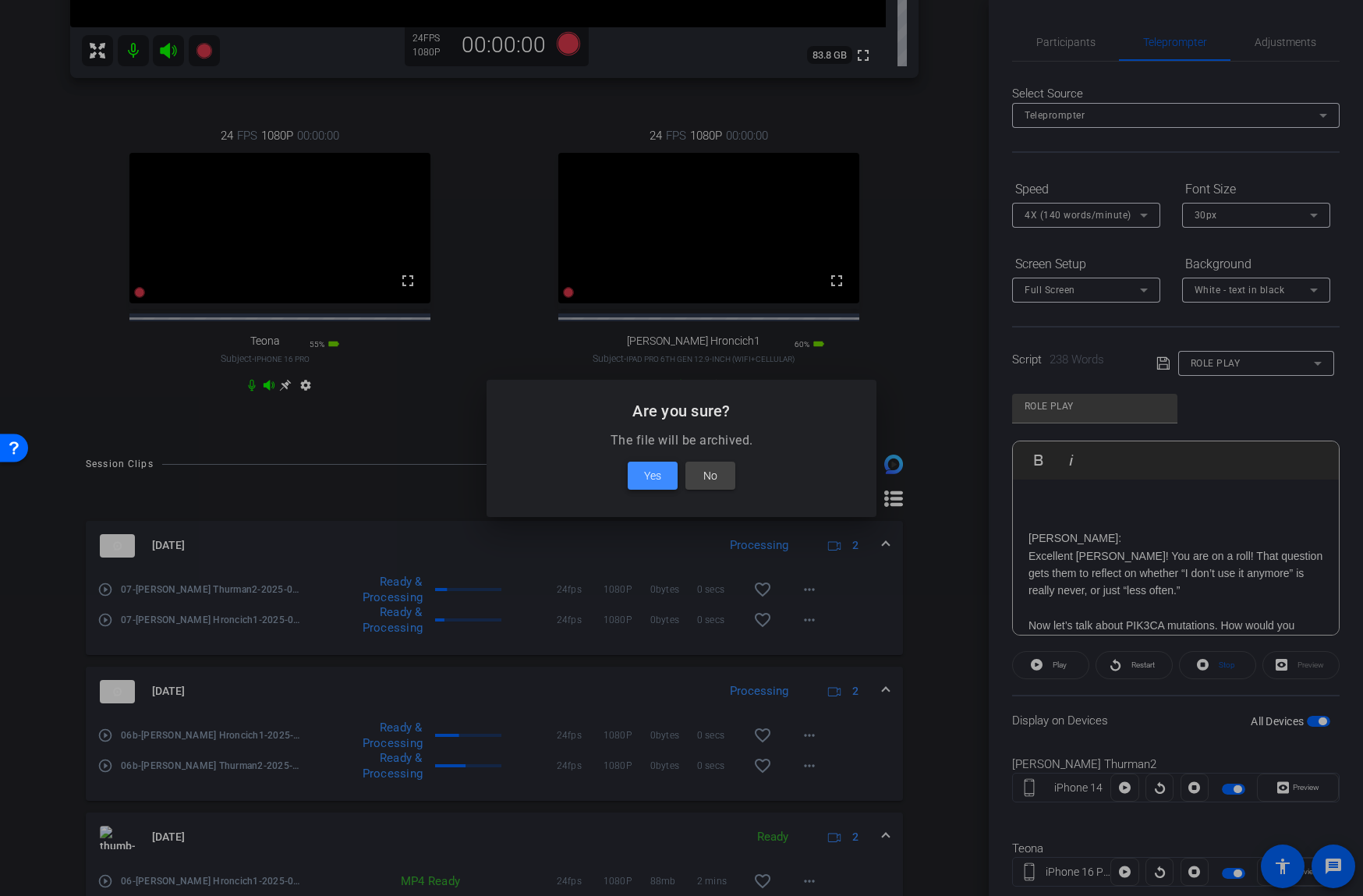
click at [642, 471] on span at bounding box center [653, 475] width 50 height 37
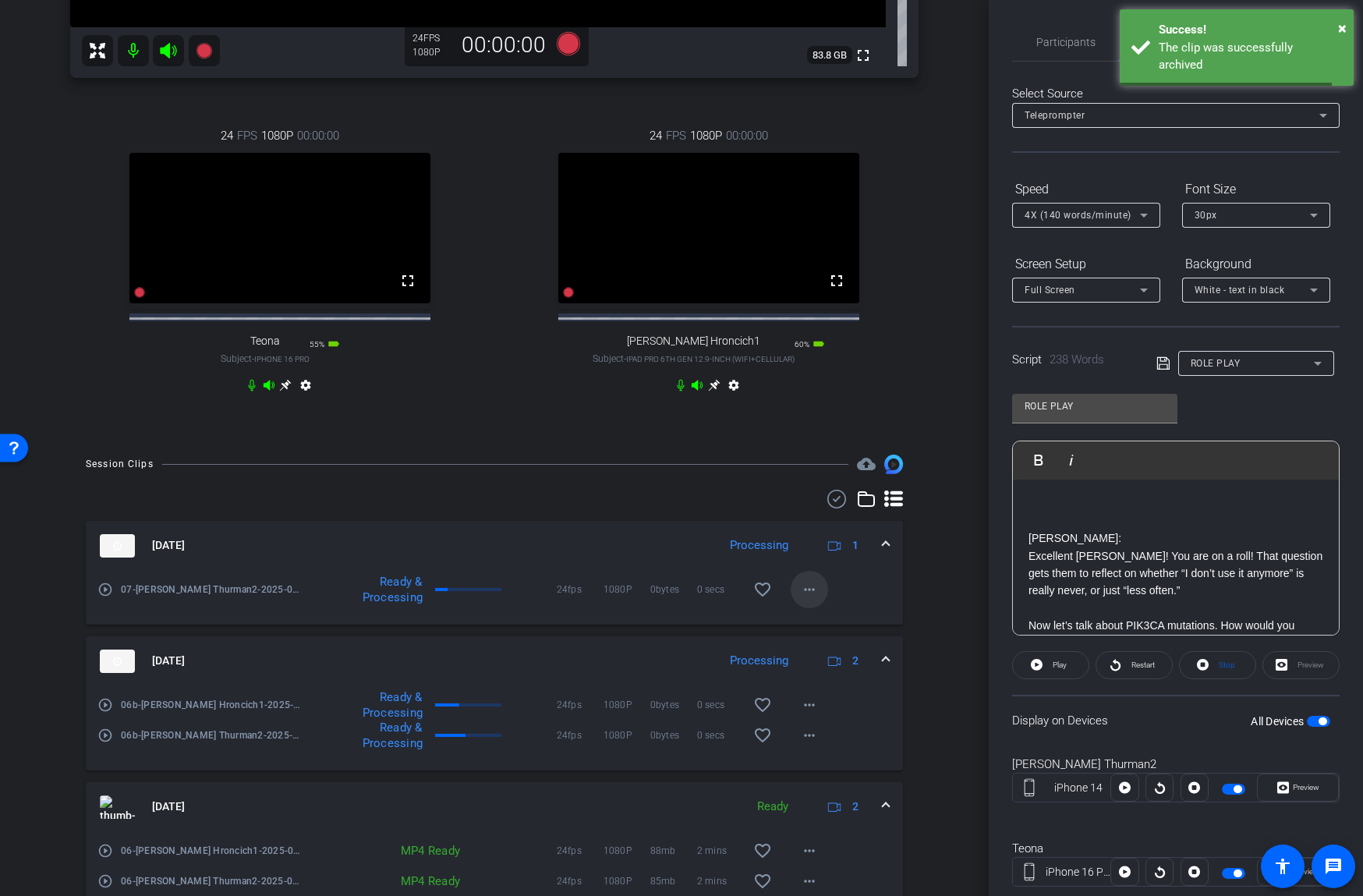
click at [799, 601] on span at bounding box center [809, 589] width 37 height 37
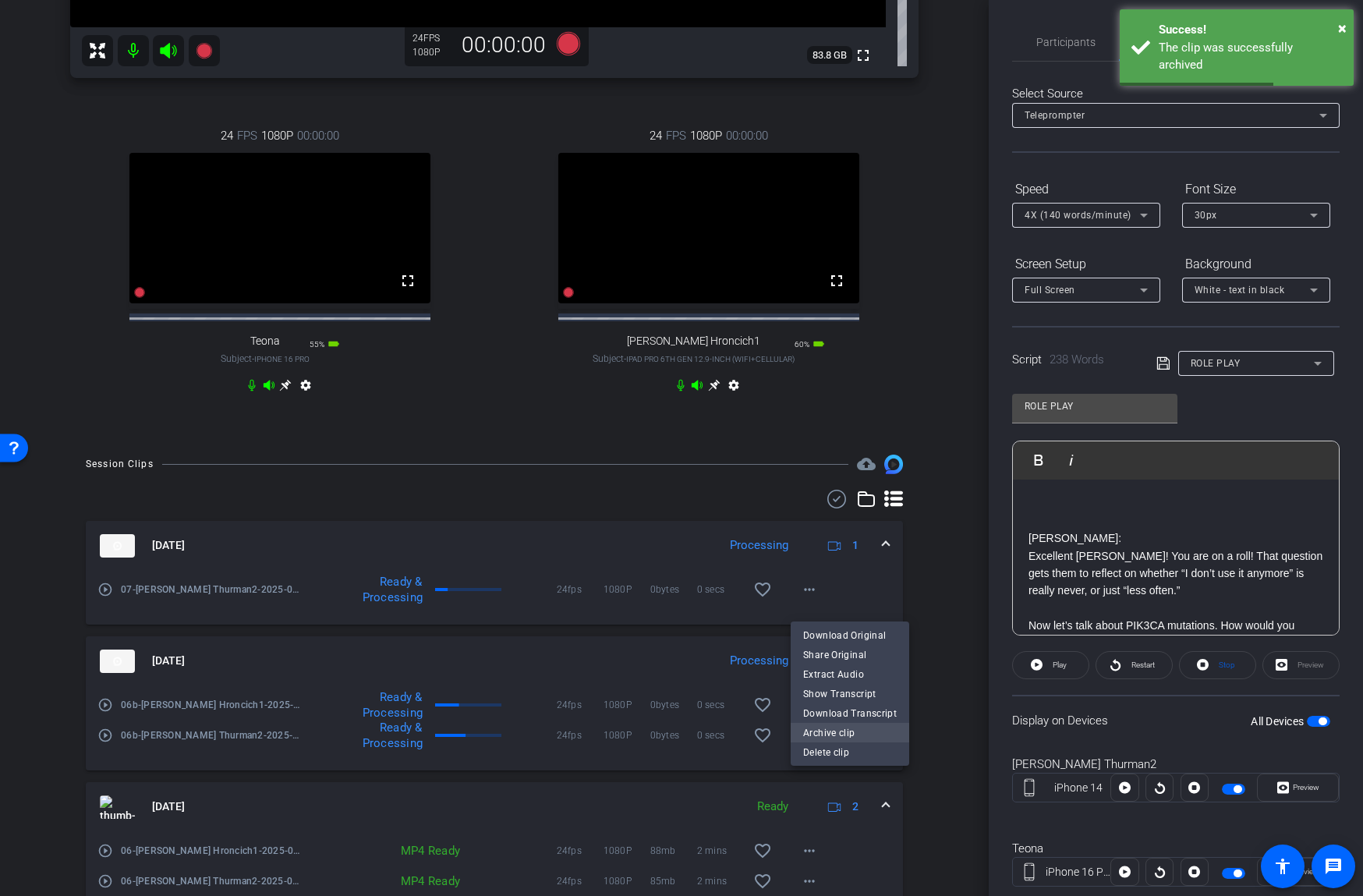
click at [805, 727] on span "Archive clip" at bounding box center [849, 732] width 93 height 19
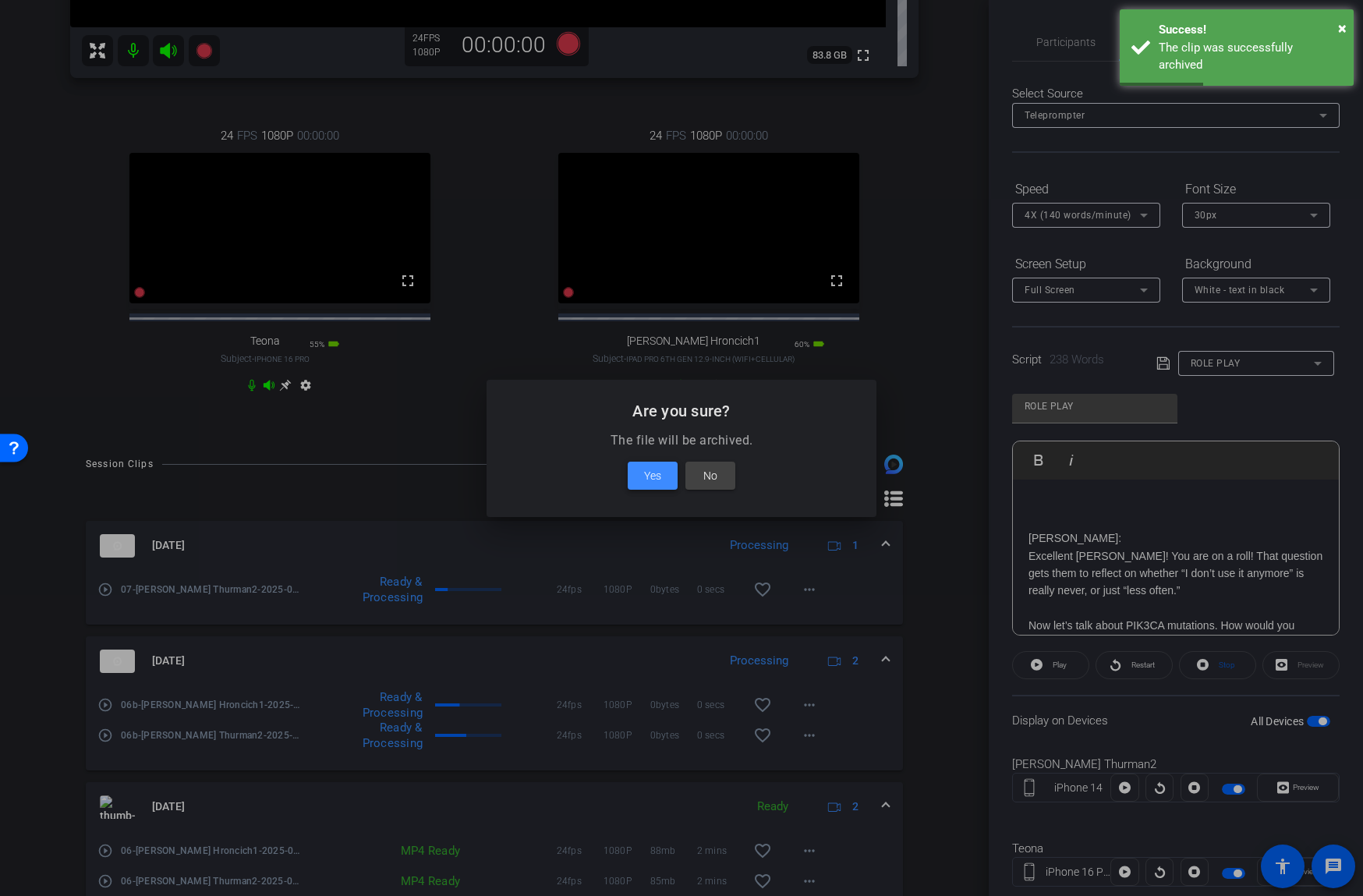
click at [652, 476] on span "Yes" at bounding box center [652, 475] width 17 height 19
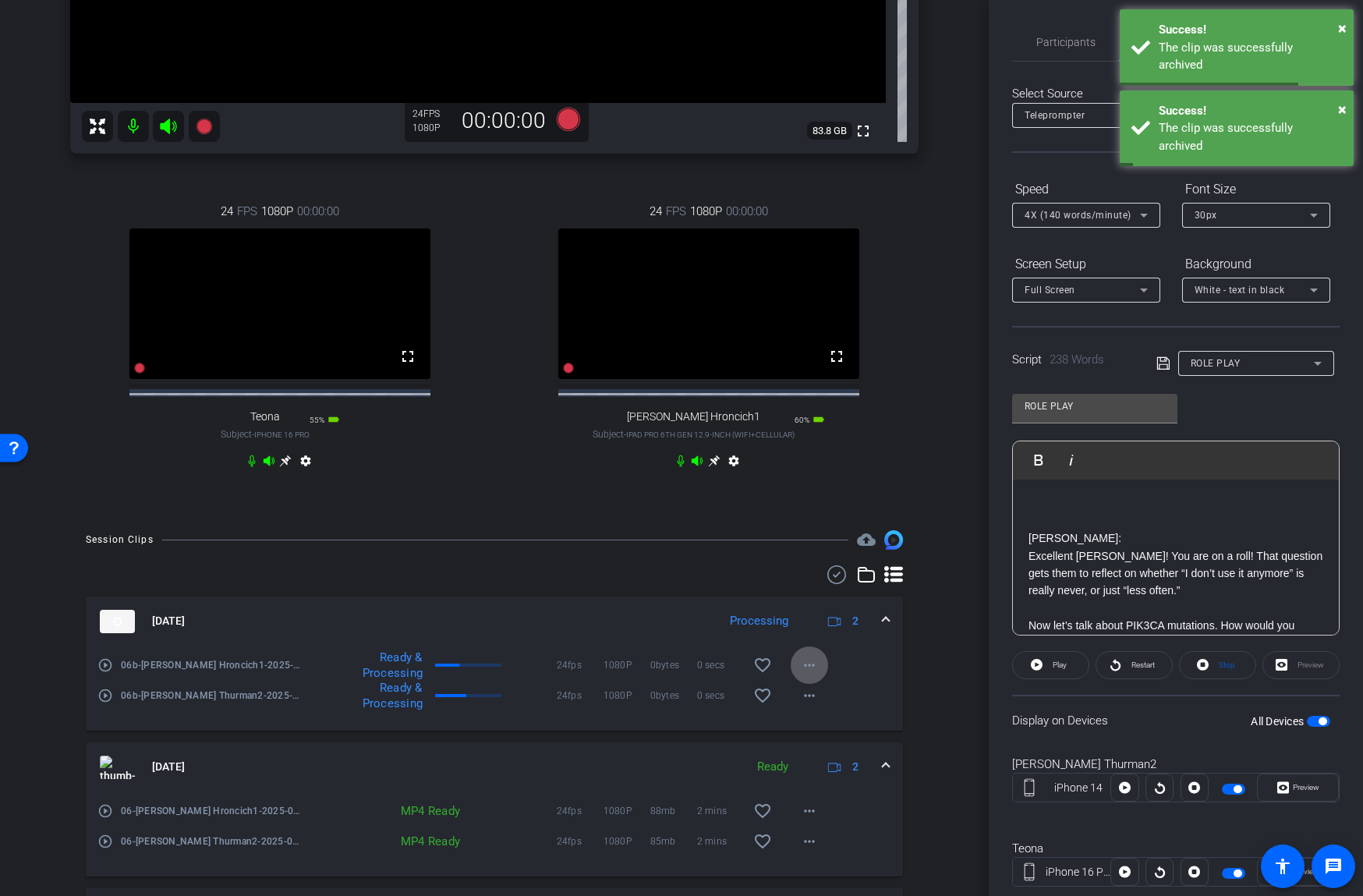
scroll to position [367, 0]
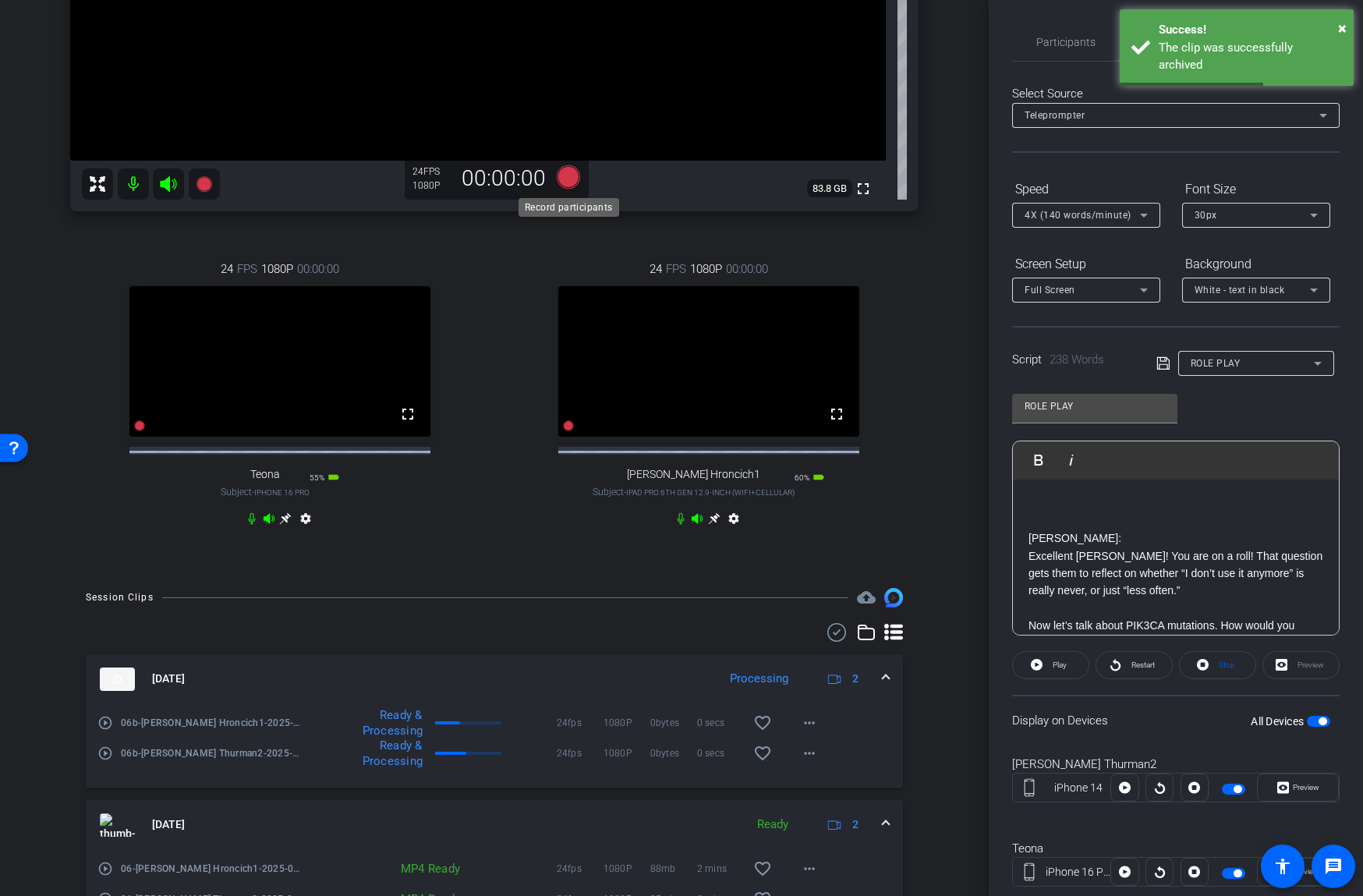
click at [562, 180] on icon at bounding box center [568, 177] width 24 height 24
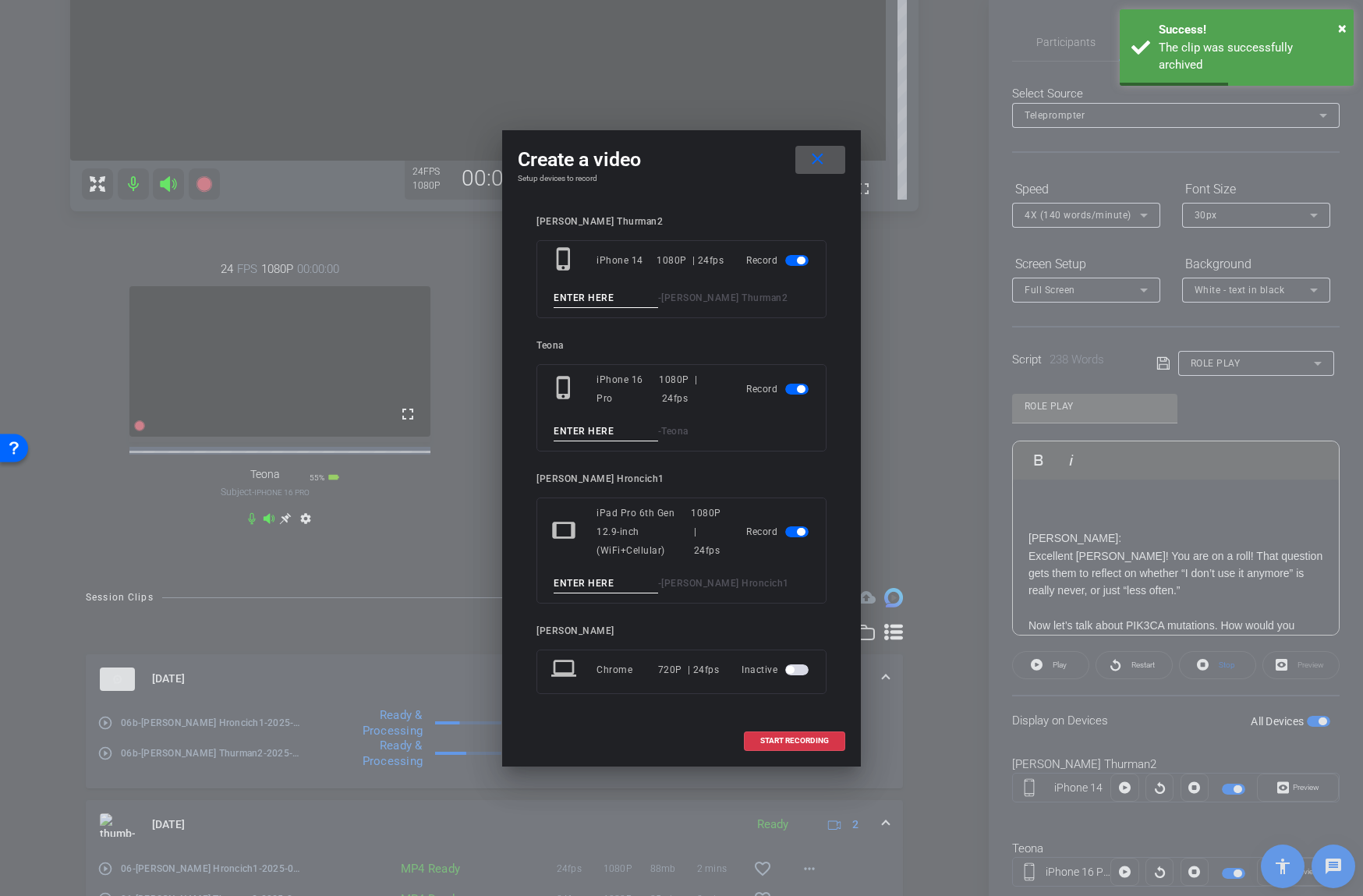
click at [578, 294] on input at bounding box center [606, 298] width 105 height 19
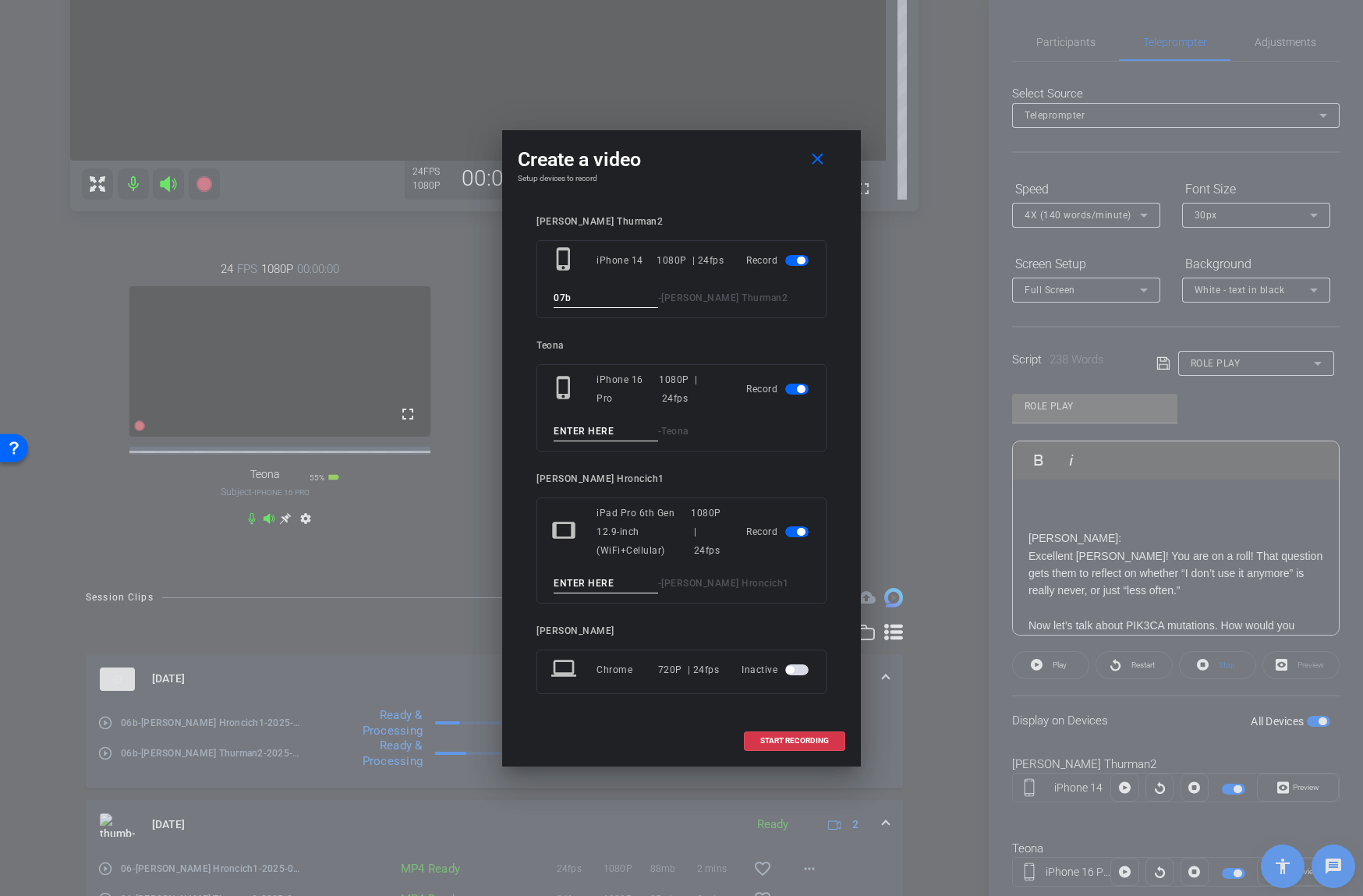
type input "07b"
click at [577, 588] on input at bounding box center [606, 584] width 105 height 19
type input "07b"
click at [792, 392] on span "button" at bounding box center [796, 388] width 24 height 11
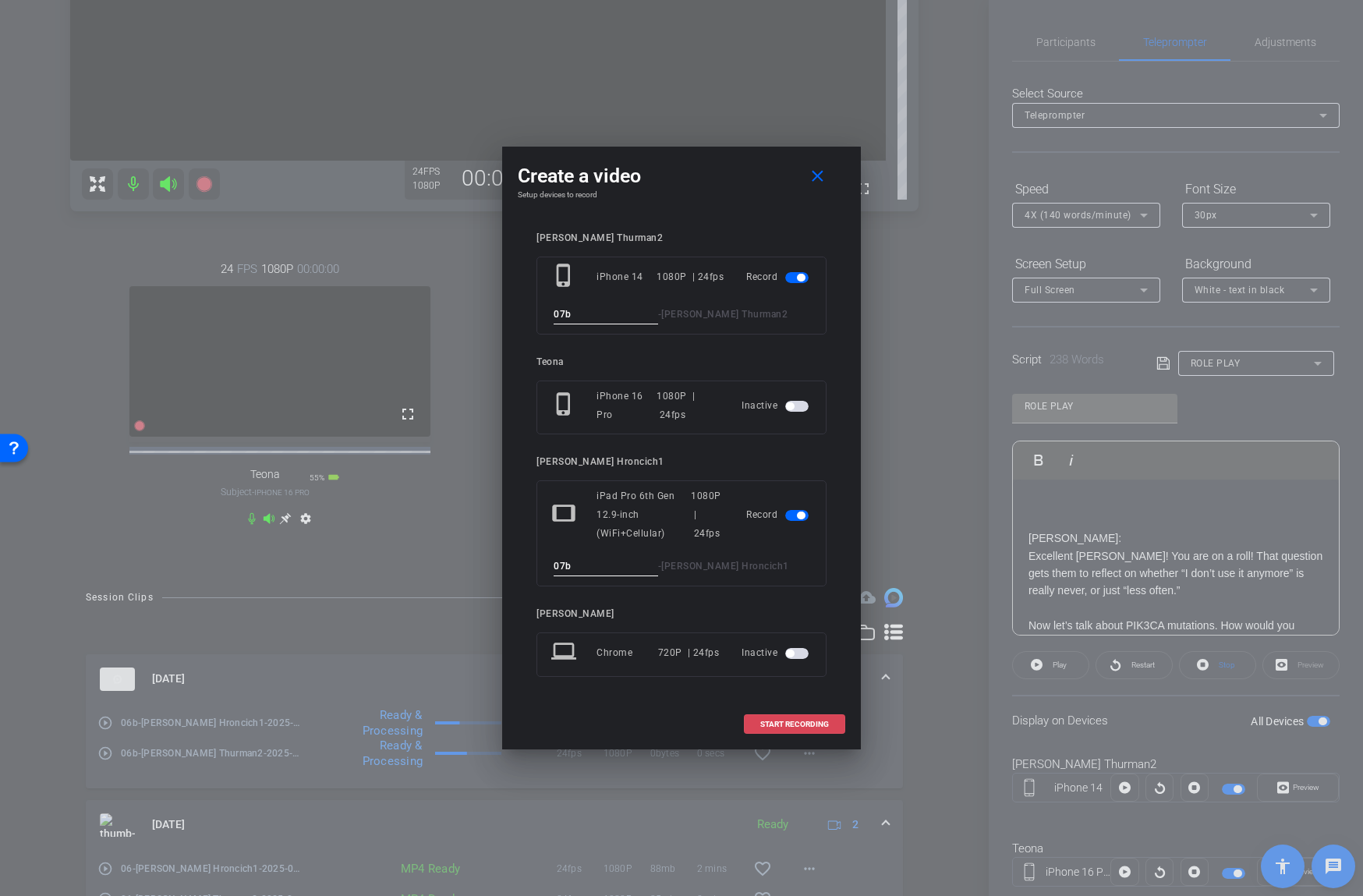
click at [774, 720] on span "START RECORDING" at bounding box center [794, 724] width 69 height 8
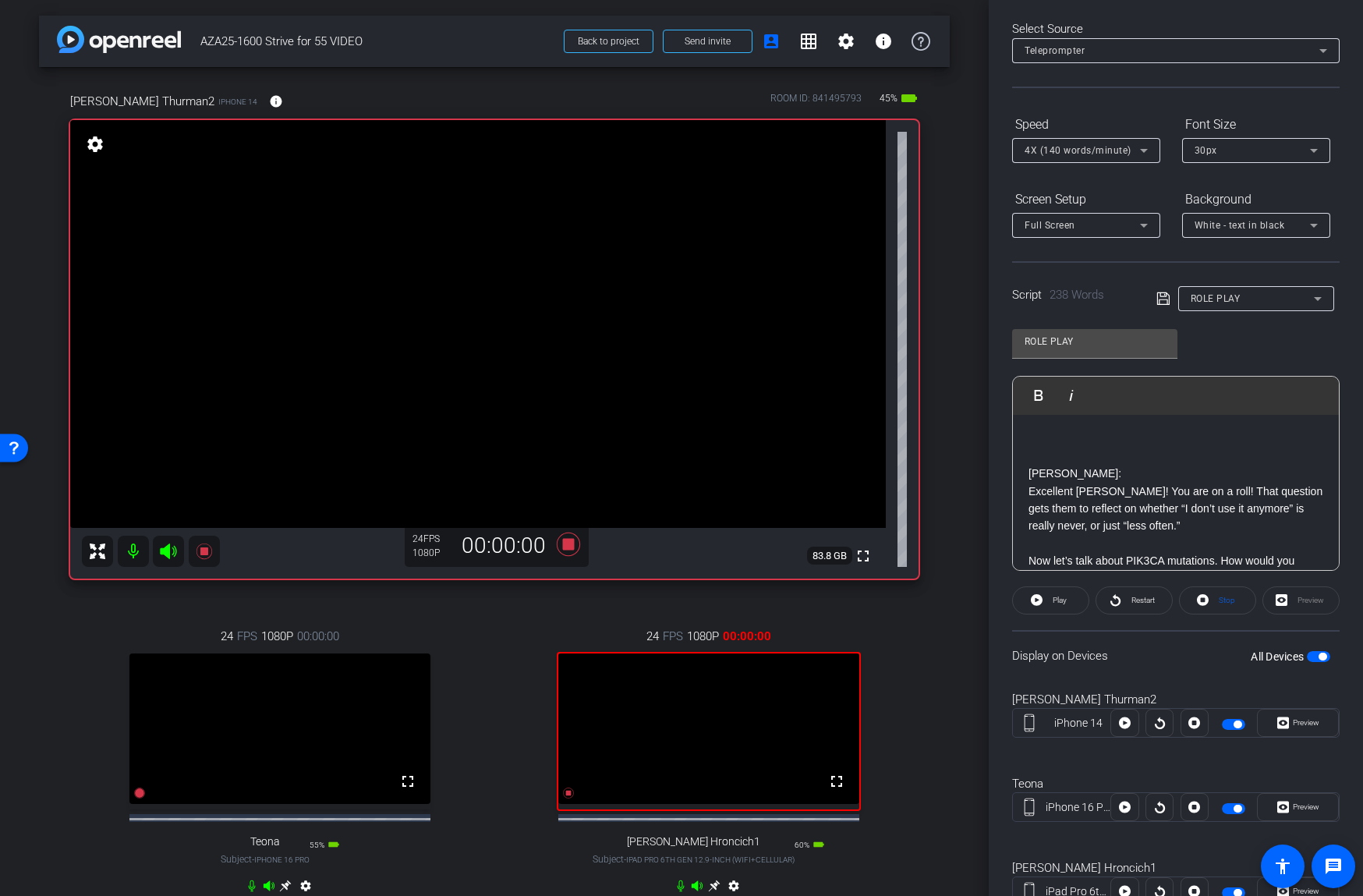
scroll to position [125, 0]
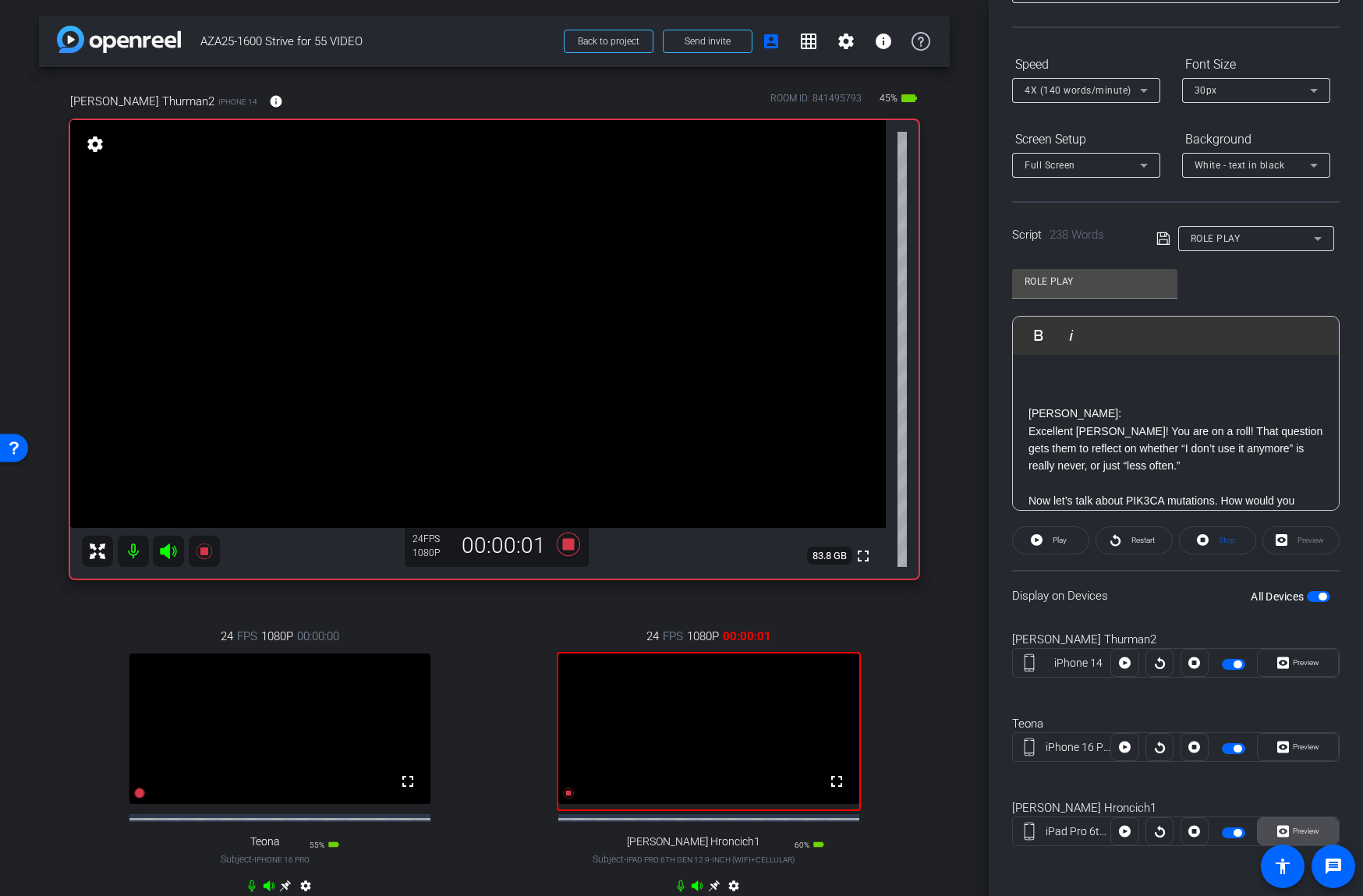
click at [1304, 831] on span "Preview" at bounding box center [1305, 830] width 27 height 9
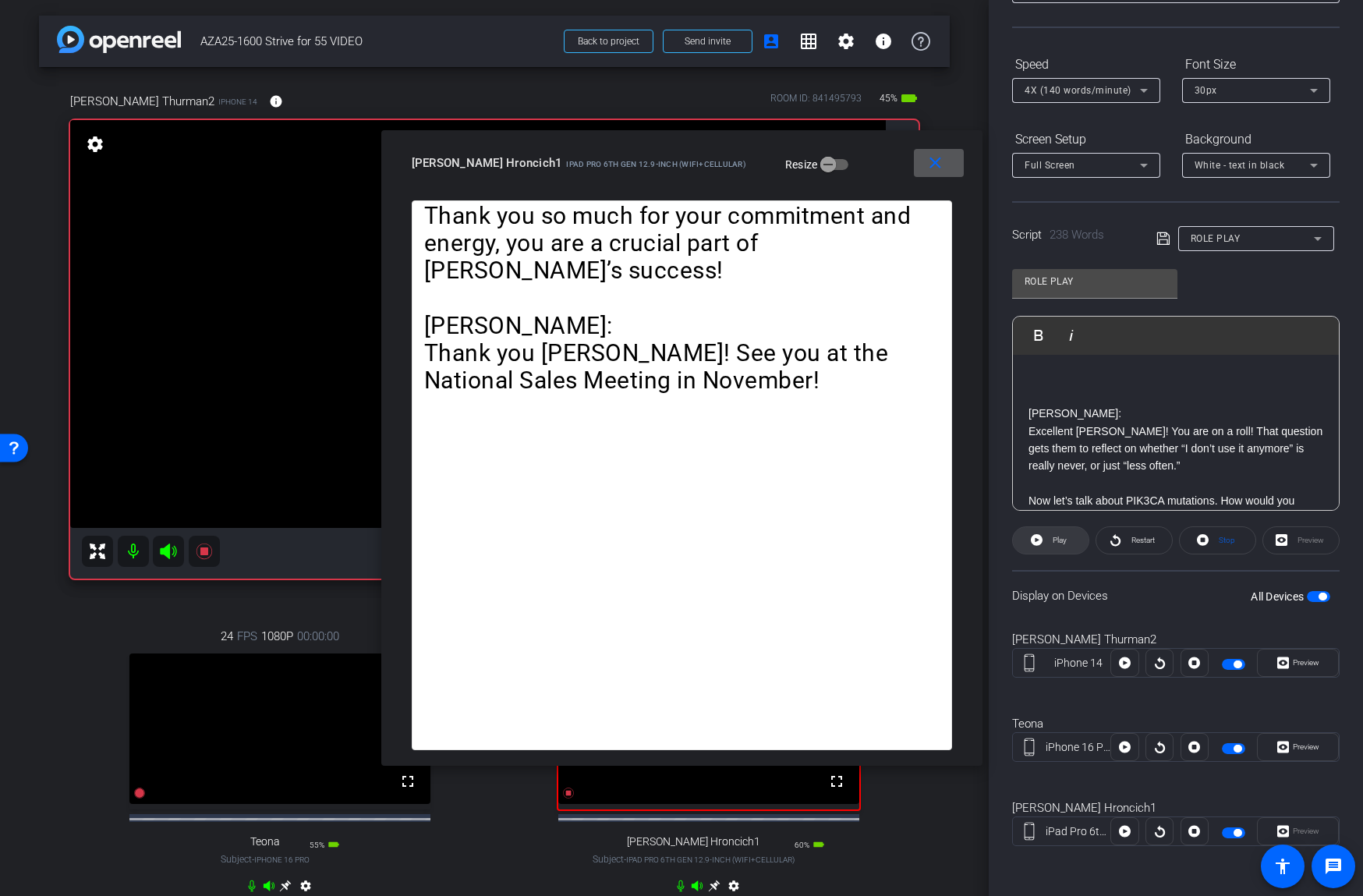
click at [1078, 535] on span at bounding box center [1050, 540] width 75 height 37
click at [1117, 538] on icon at bounding box center [1115, 540] width 10 height 11
click at [933, 161] on mat-icon "close" at bounding box center [935, 163] width 19 height 19
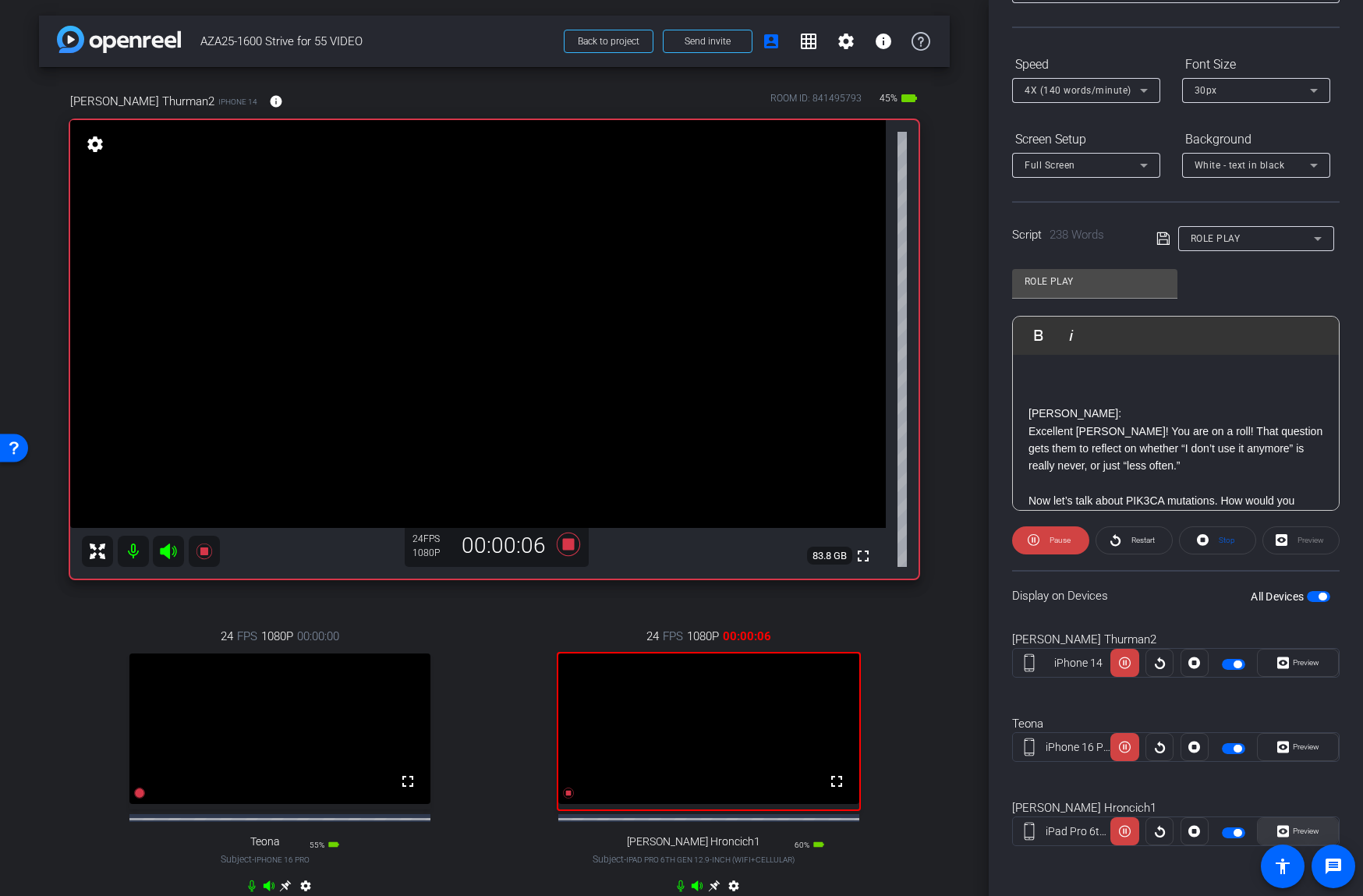
click at [1301, 821] on span "Preview" at bounding box center [1303, 831] width 30 height 22
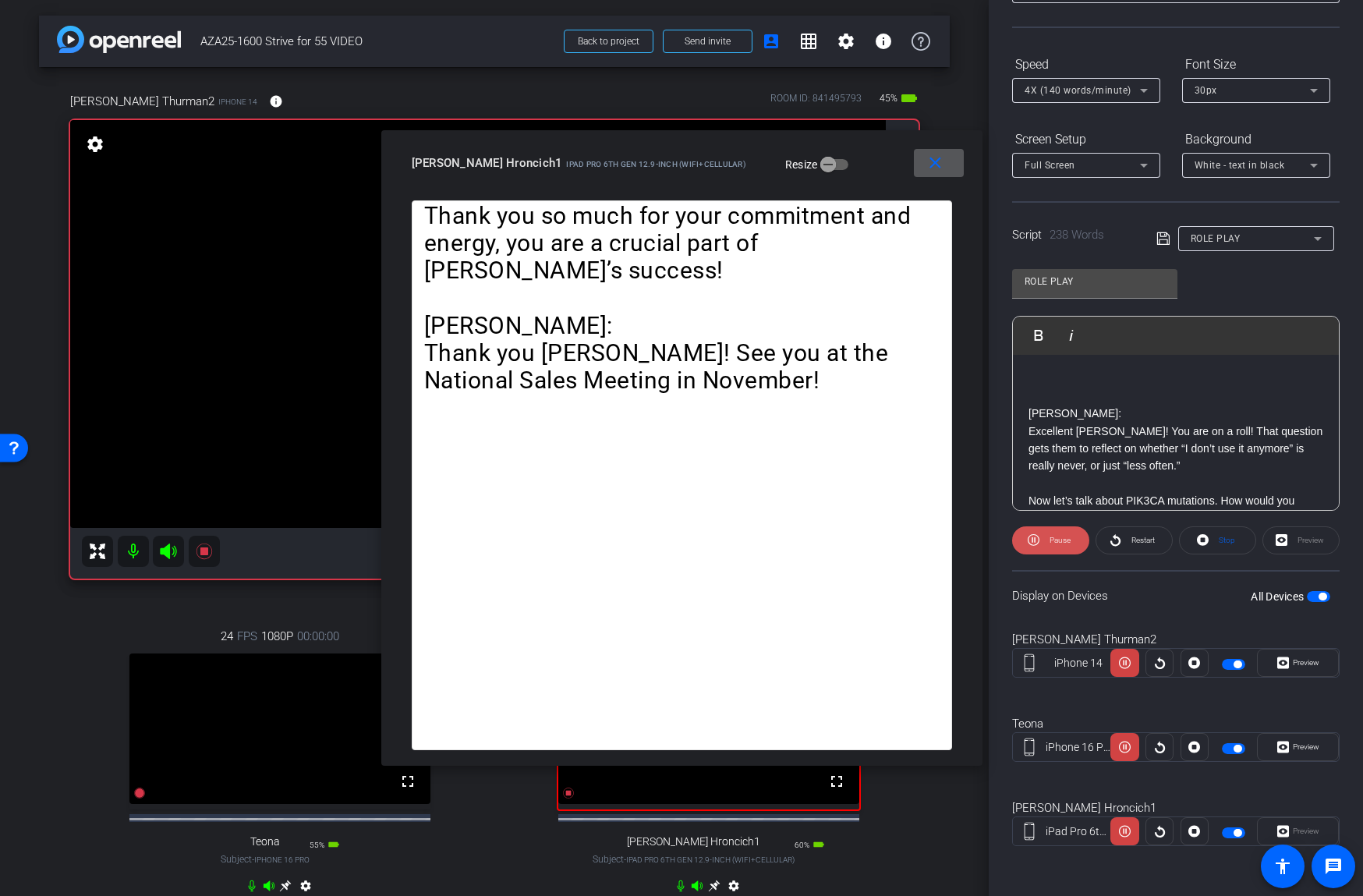
click at [1050, 543] on span "Pause" at bounding box center [1060, 540] width 21 height 9
click at [1110, 542] on icon at bounding box center [1115, 540] width 10 height 11
click at [1054, 538] on span "Pause" at bounding box center [1060, 540] width 21 height 9
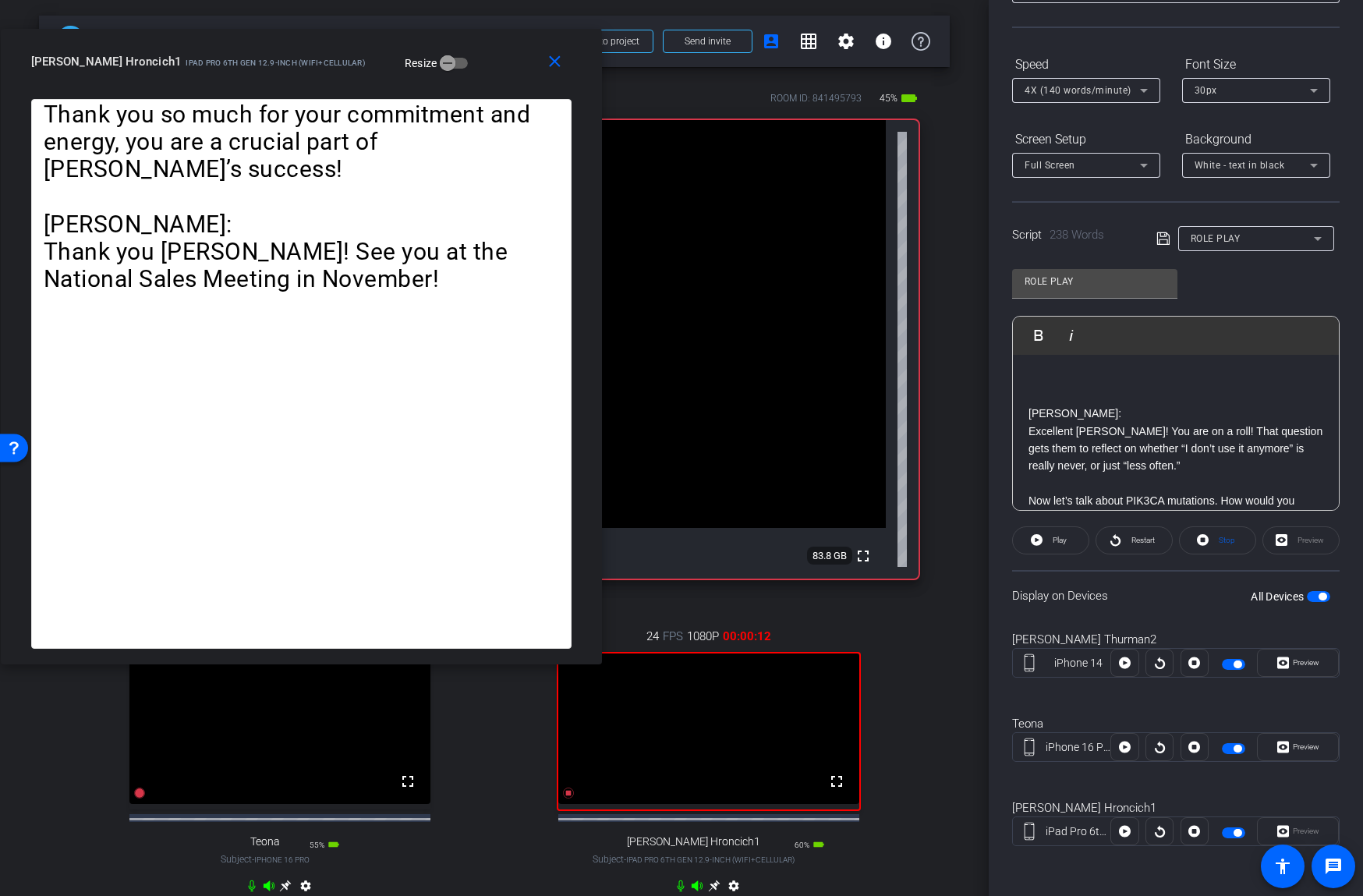
drag, startPoint x: 864, startPoint y: 159, endPoint x: 434, endPoint y: 53, distance: 442.9
click at [431, 54] on div "[PERSON_NAME] Hroncich1 iPad Pro 6th Gen 12.9-inch (WiFi+Cellular) Resize" at bounding box center [306, 62] width 552 height 28
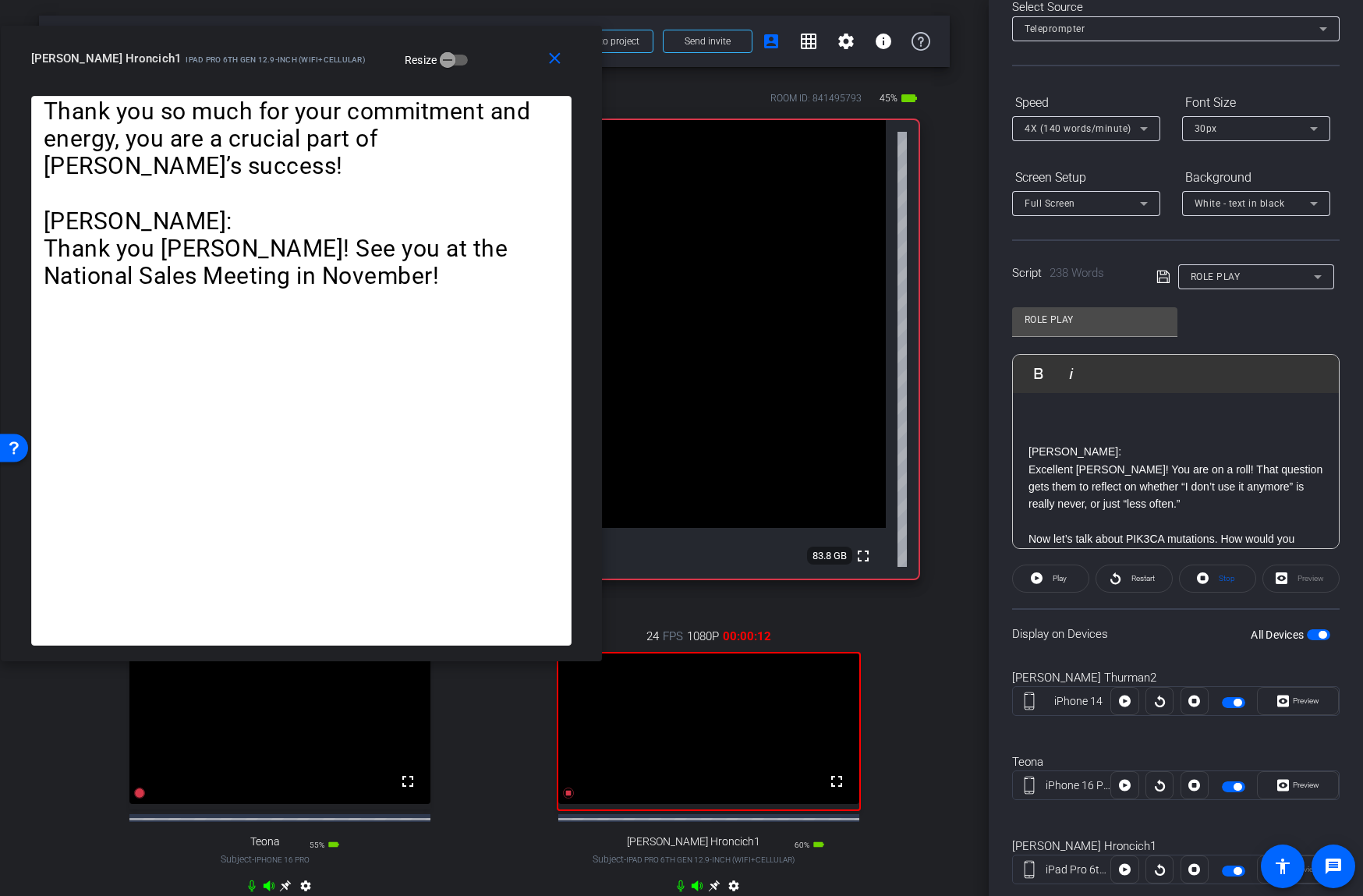
scroll to position [0, 0]
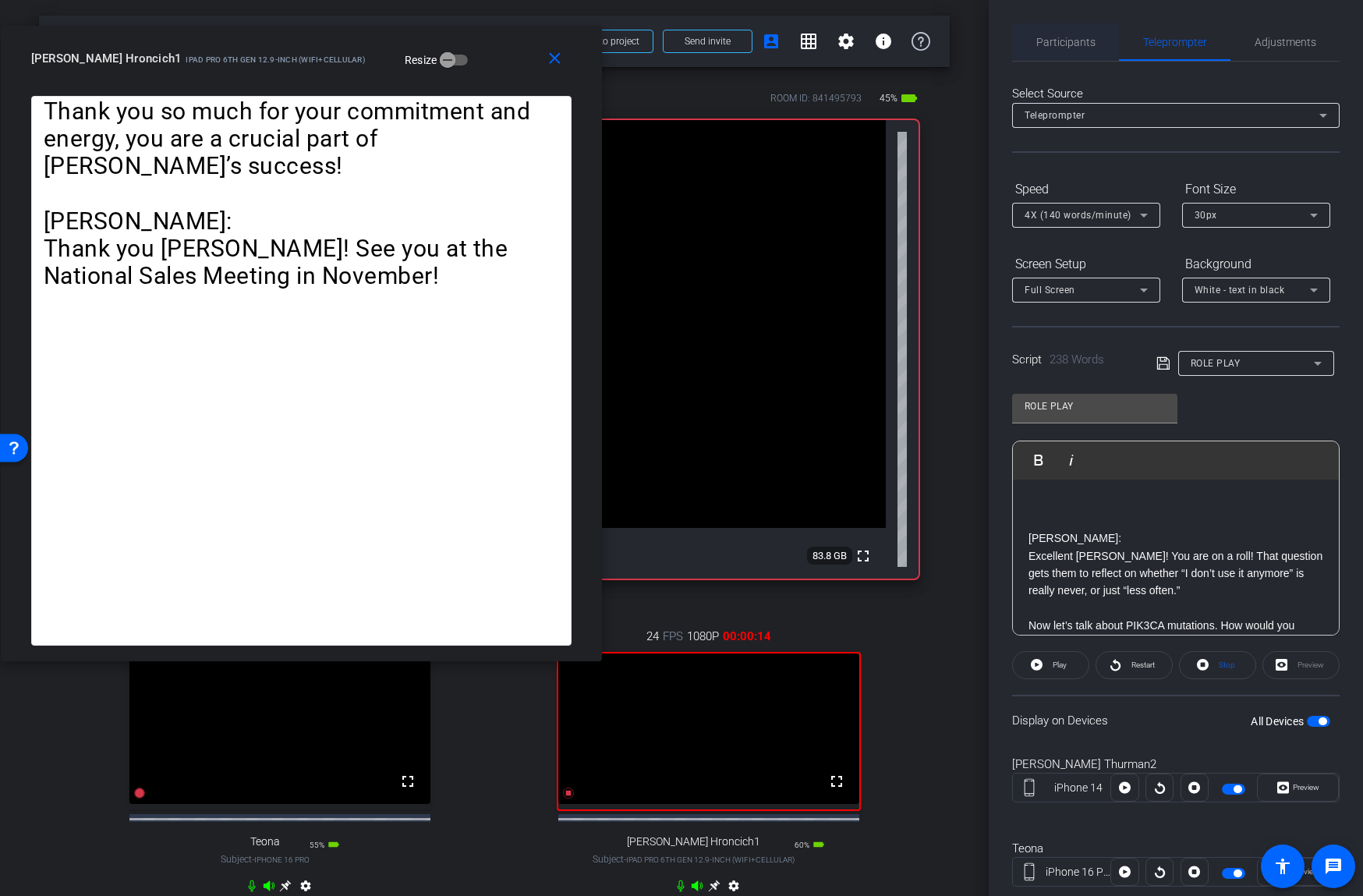
click at [1071, 46] on span "Participants" at bounding box center [1065, 41] width 59 height 11
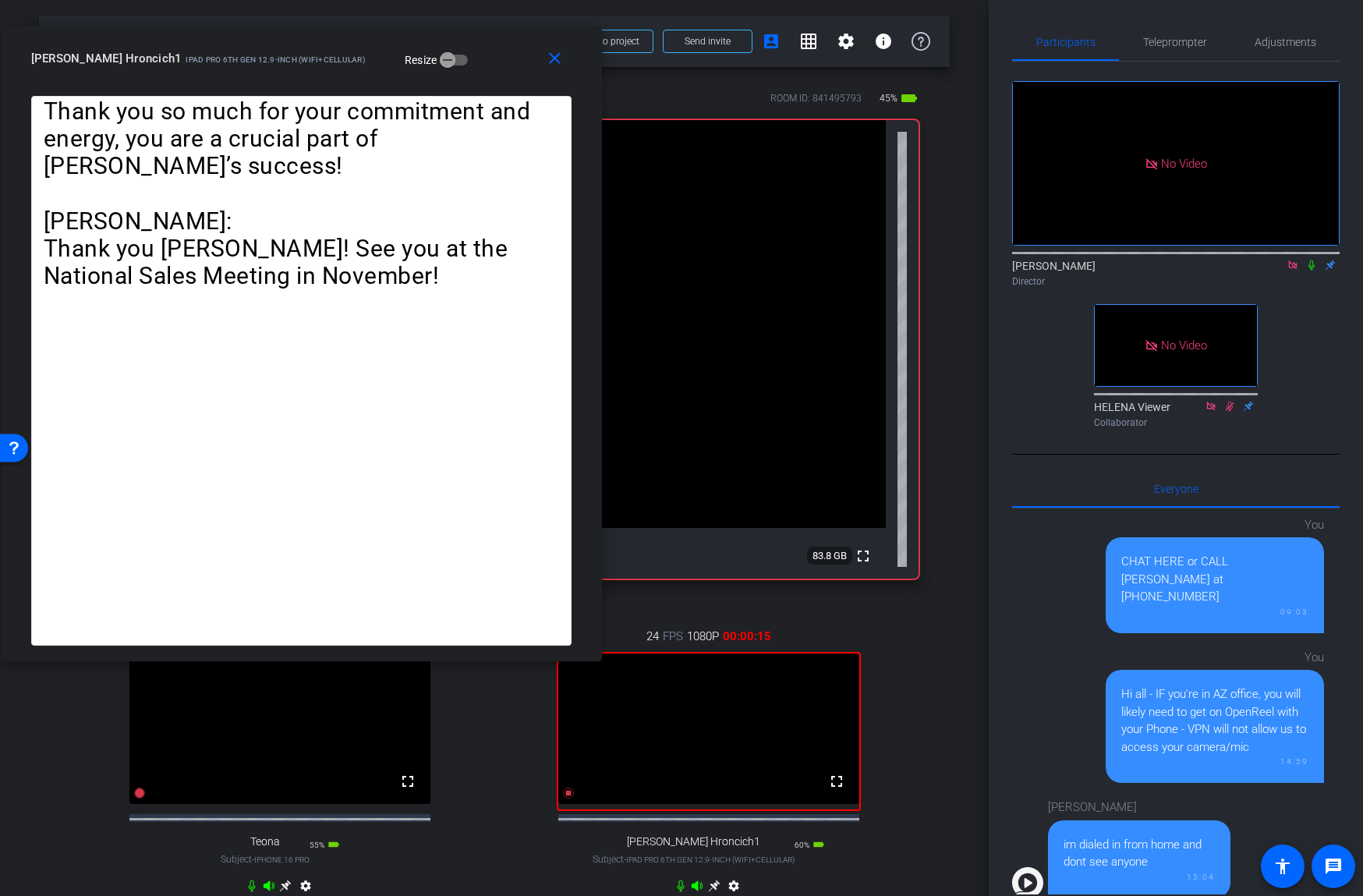
drag, startPoint x: 1309, startPoint y: 268, endPoint x: 1268, endPoint y: 290, distance: 46.5
click at [1309, 268] on icon at bounding box center [1311, 264] width 12 height 11
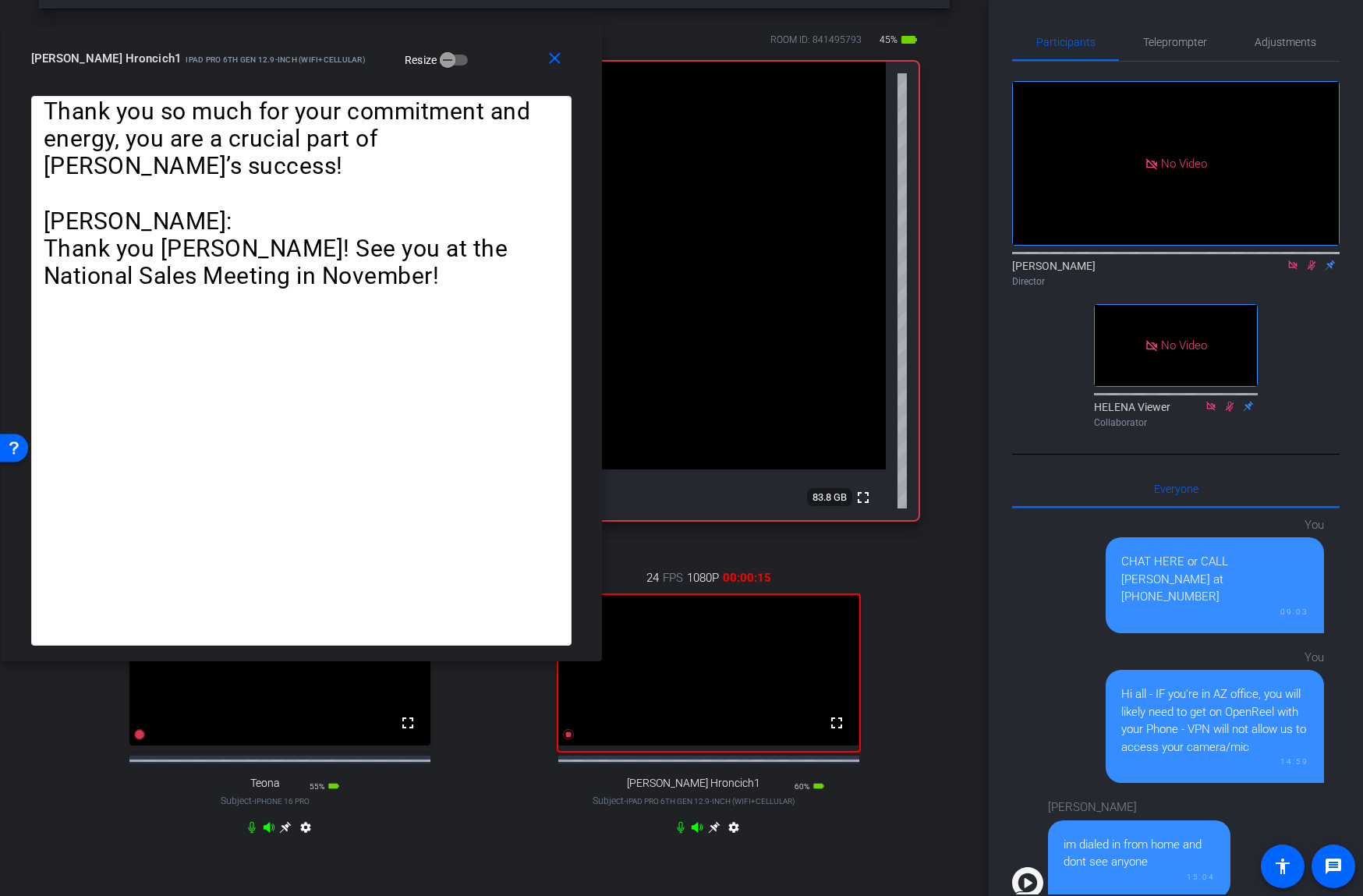
scroll to position [66, 0]
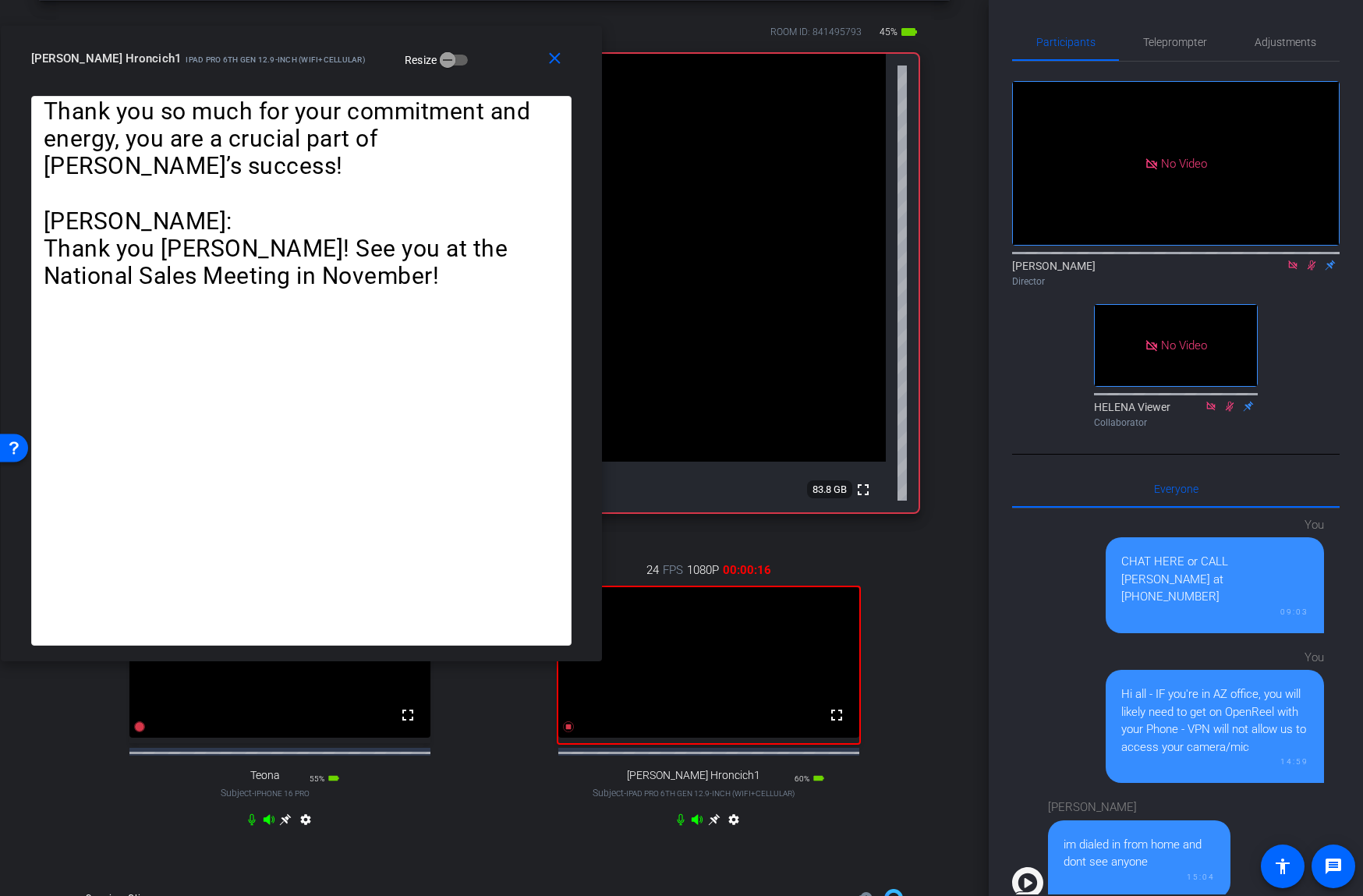
click at [248, 825] on icon at bounding box center [251, 819] width 12 height 12
drag, startPoint x: 1172, startPoint y: 35, endPoint x: 1147, endPoint y: 242, distance: 208.5
click at [1171, 37] on span "Teleprompter" at bounding box center [1175, 41] width 64 height 11
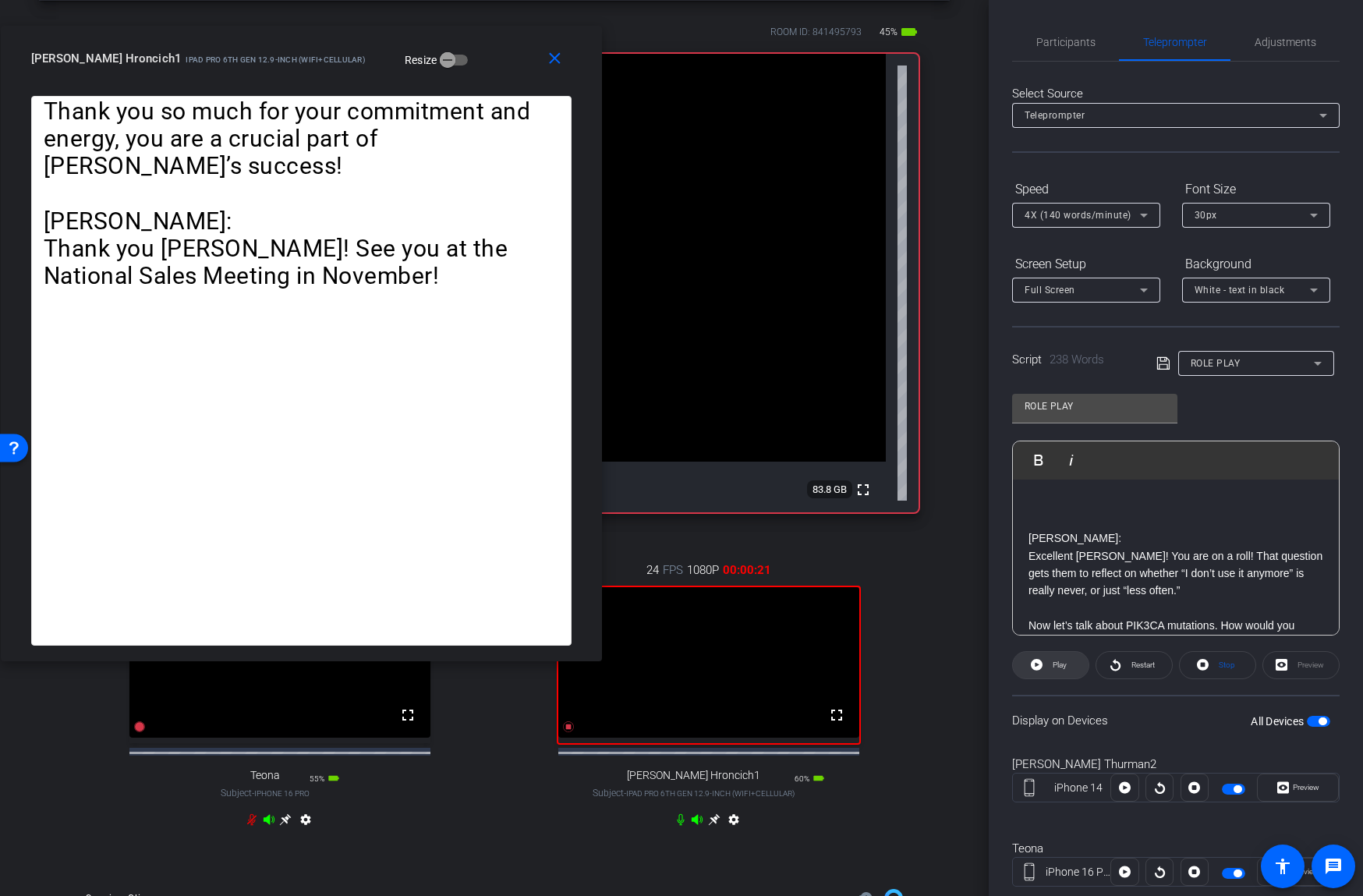
click at [1040, 662] on icon at bounding box center [1036, 664] width 11 height 11
click at [1045, 665] on span "Pause" at bounding box center [1057, 665] width 25 height 22
click at [1044, 664] on span at bounding box center [1050, 665] width 75 height 37
click at [1044, 665] on span at bounding box center [1050, 665] width 77 height 37
click at [1044, 665] on span at bounding box center [1050, 665] width 75 height 37
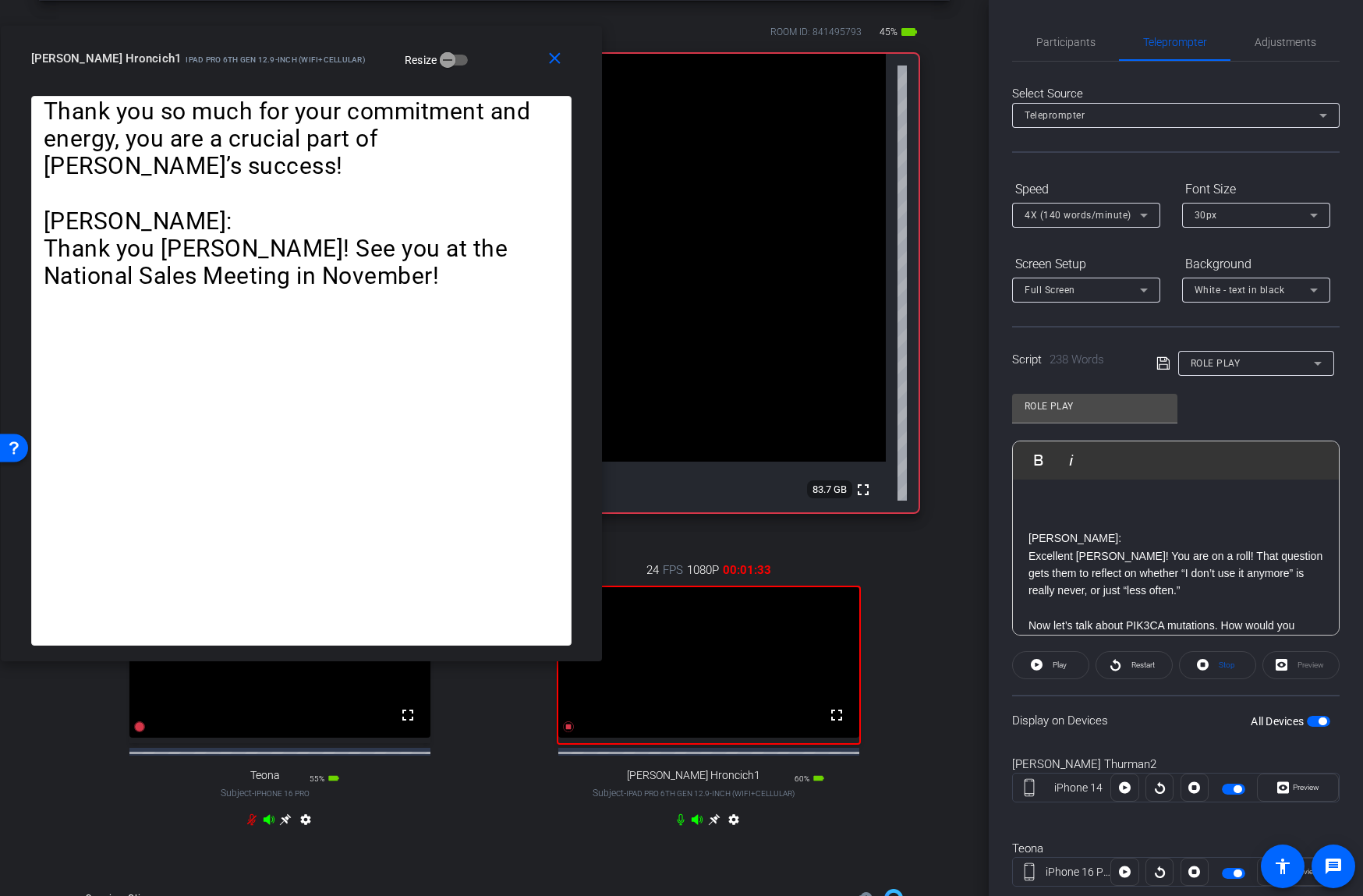
click at [682, 461] on video at bounding box center [478, 257] width 816 height 408
click at [556, 54] on mat-icon "close" at bounding box center [555, 59] width 19 height 19
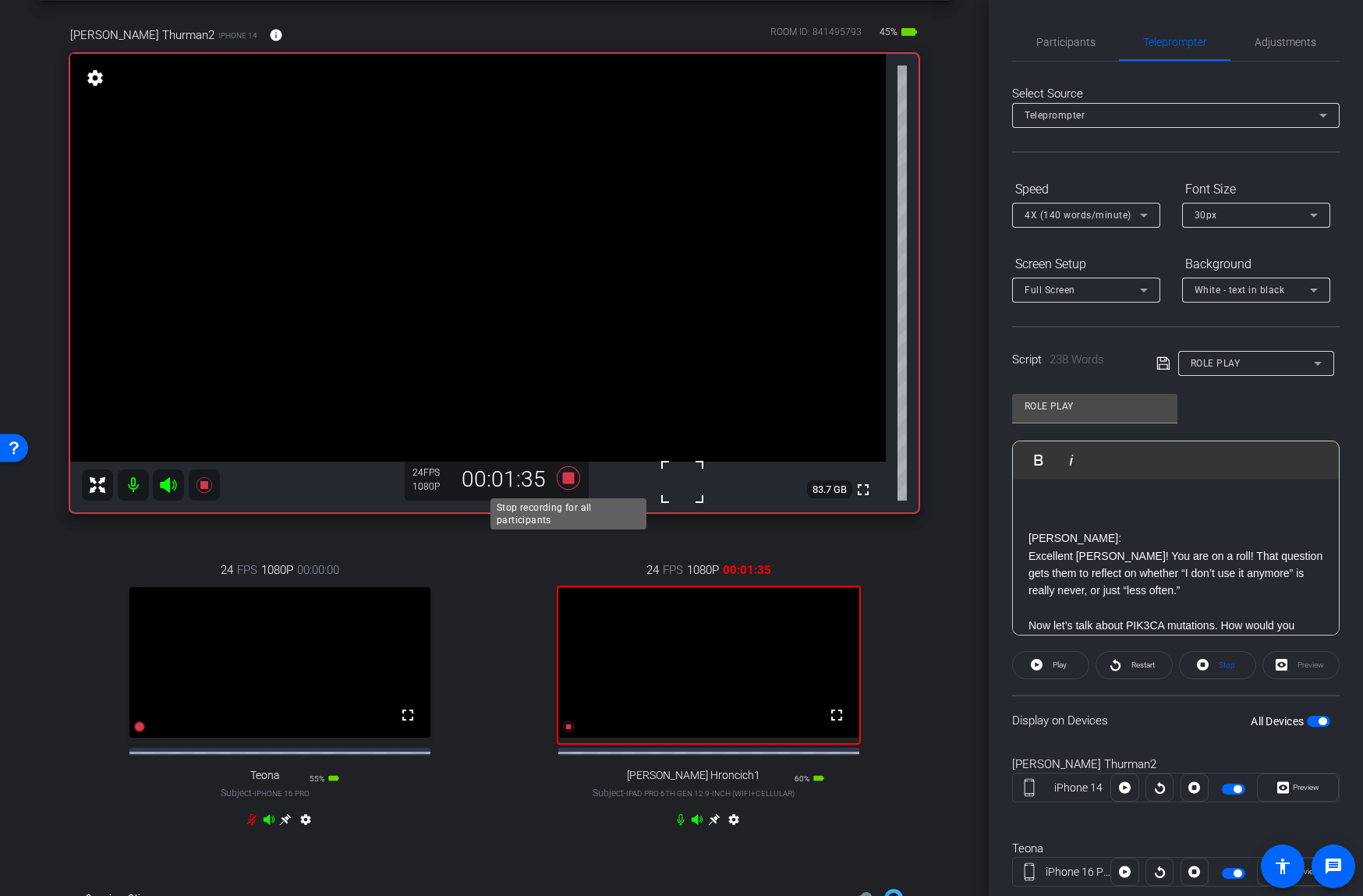
click at [576, 475] on icon at bounding box center [568, 478] width 37 height 28
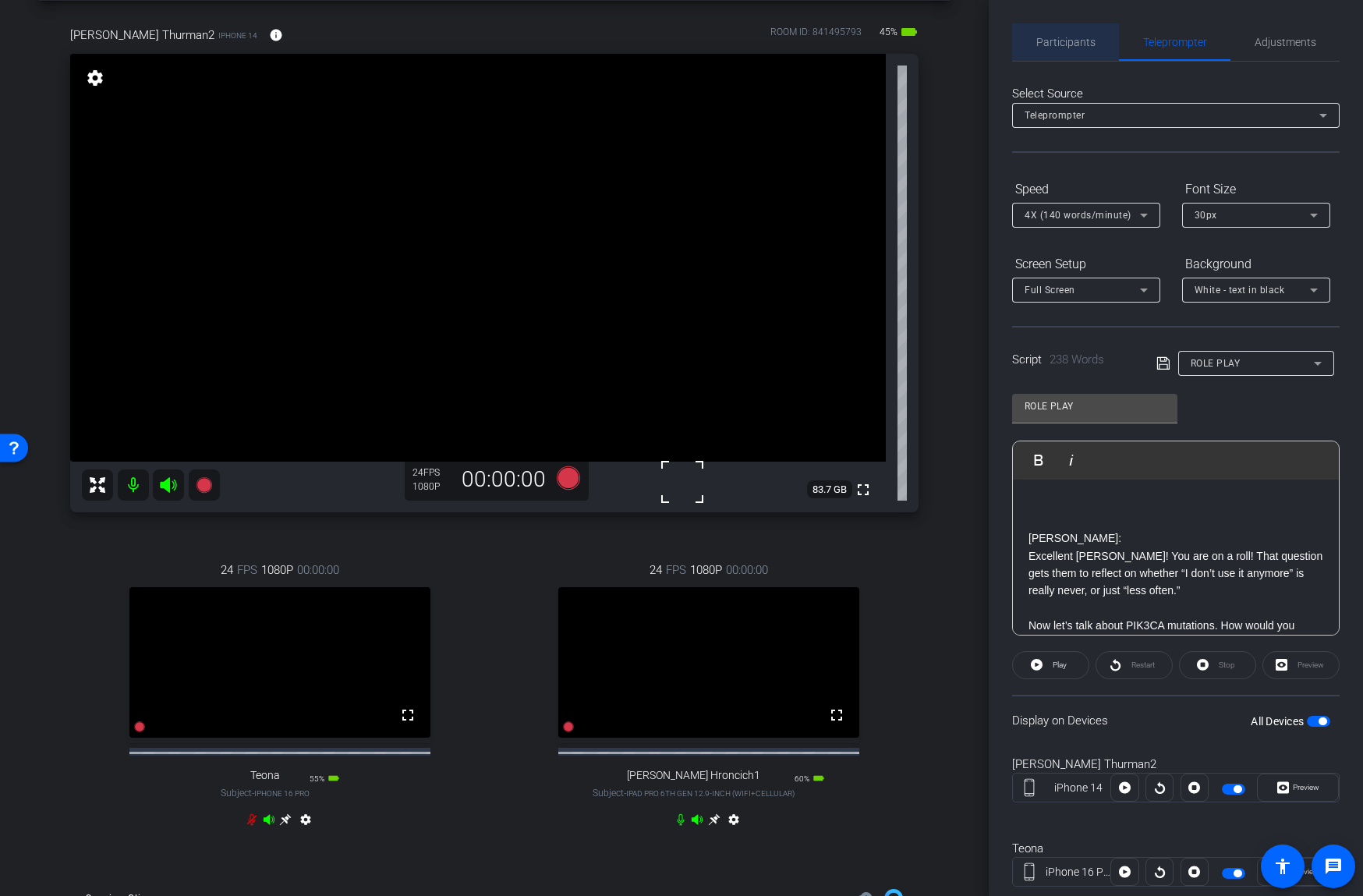
drag, startPoint x: 1083, startPoint y: 38, endPoint x: 1114, endPoint y: 71, distance: 45.3
click at [1083, 38] on span "Participants" at bounding box center [1065, 41] width 59 height 11
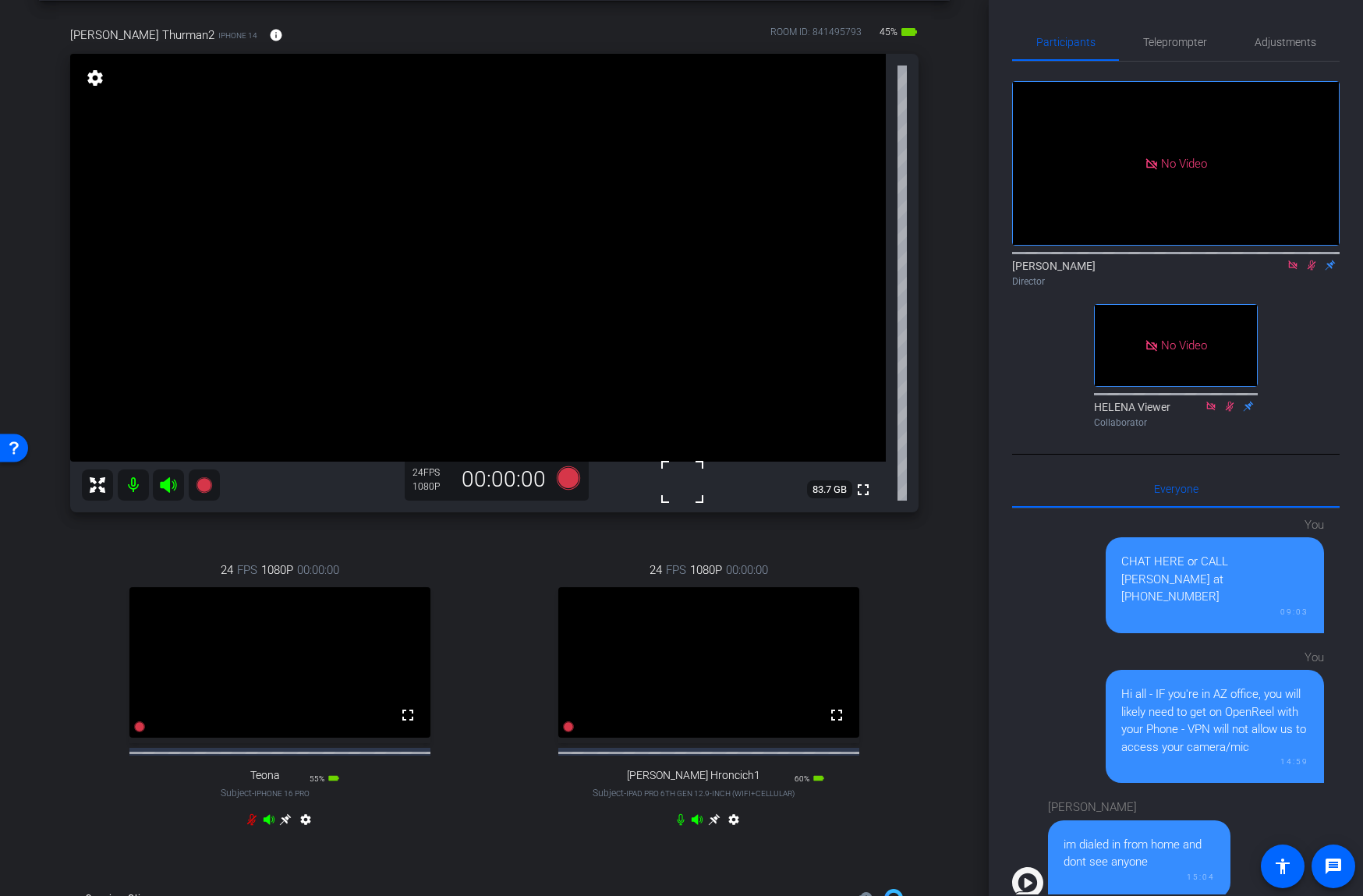
click at [1306, 265] on icon at bounding box center [1311, 264] width 12 height 11
drag, startPoint x: 1158, startPoint y: 49, endPoint x: 1143, endPoint y: 75, distance: 30.0
click at [1158, 50] on span "Teleprompter" at bounding box center [1175, 42] width 64 height 37
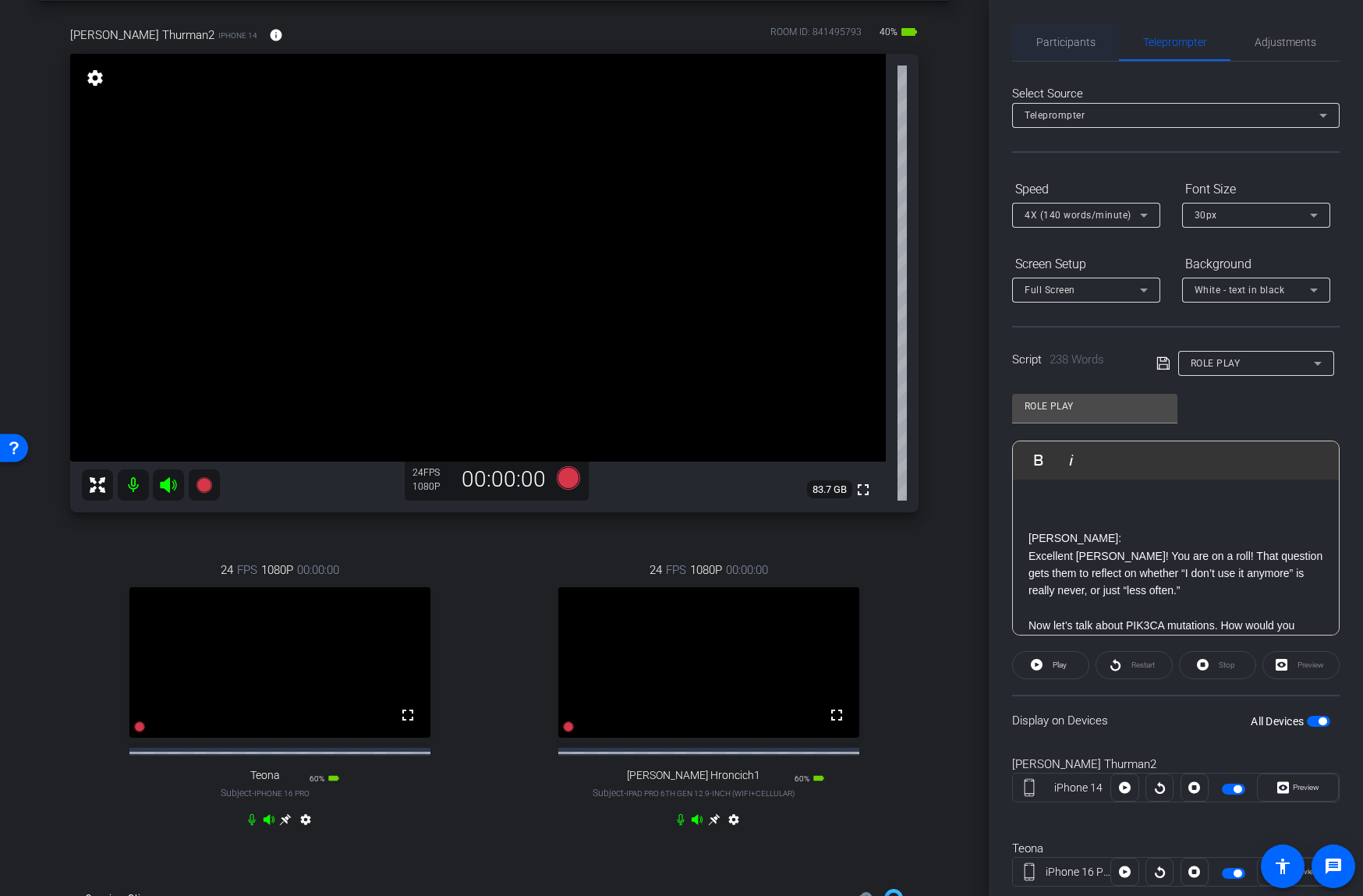
click at [1082, 44] on span "Participants" at bounding box center [1065, 41] width 59 height 11
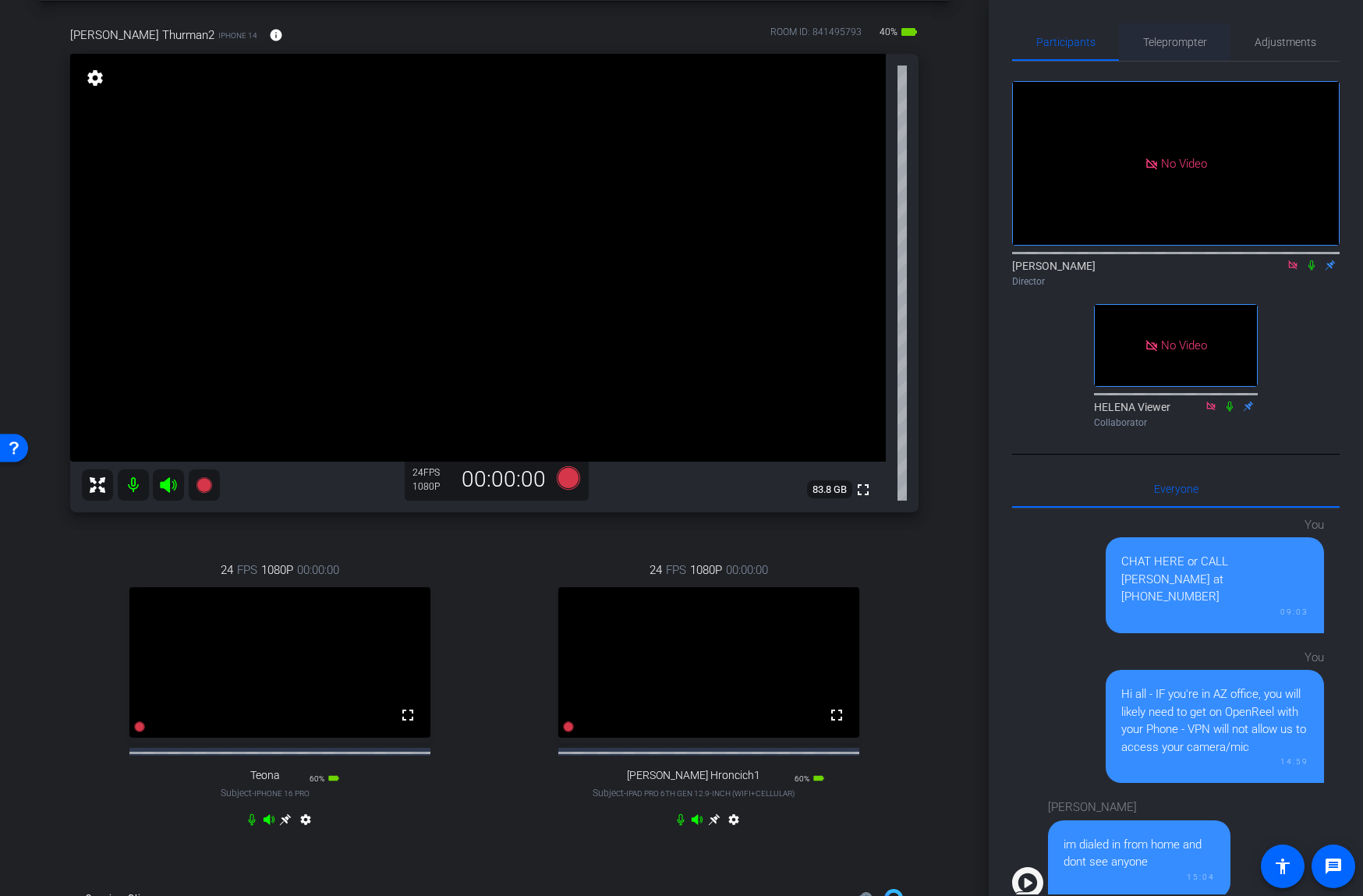
click at [1172, 42] on span "Teleprompter" at bounding box center [1175, 41] width 64 height 11
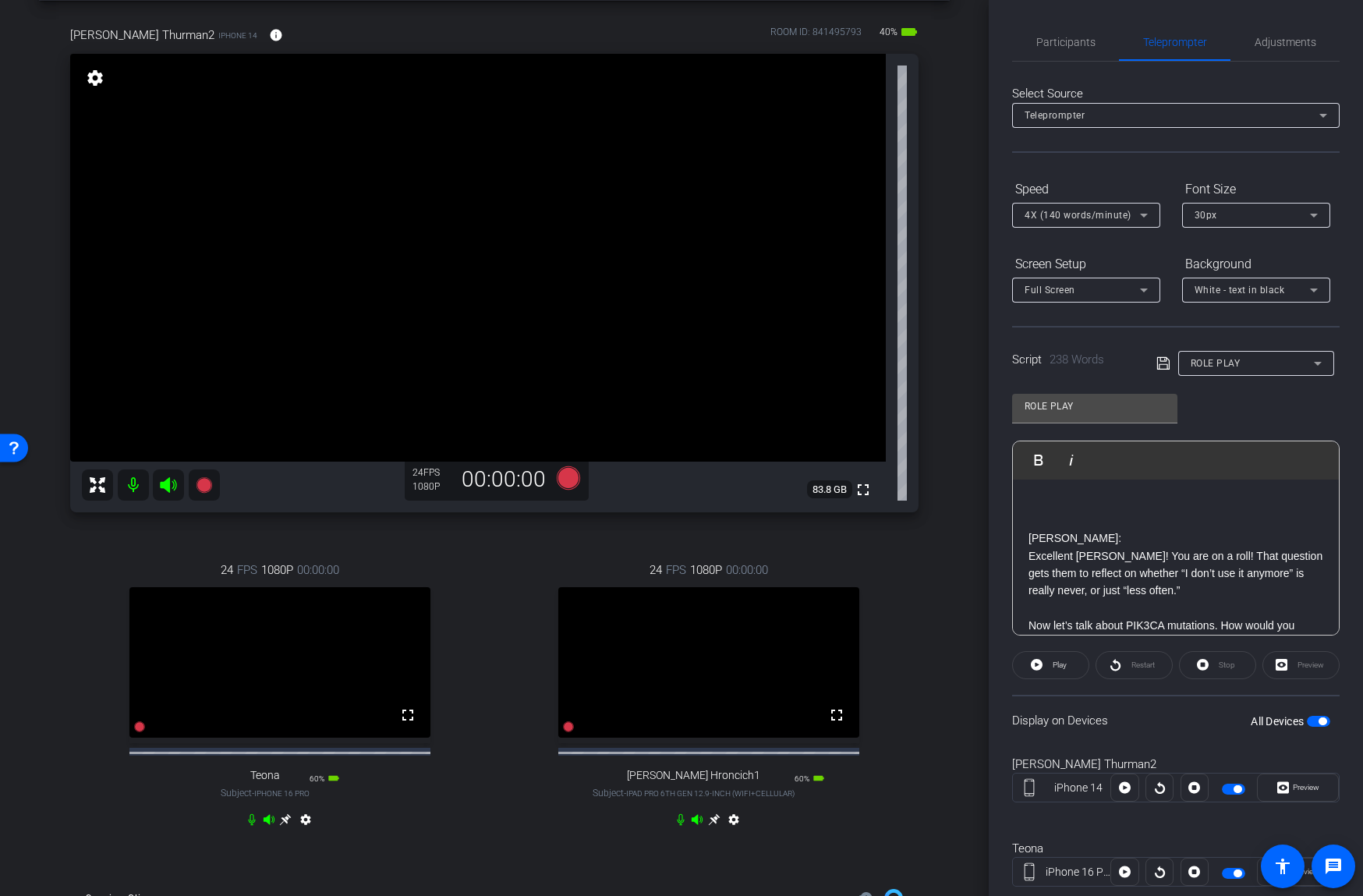
click at [1135, 561] on p "Excellent [PERSON_NAME]! You are on a roll! That question gets them to reflect …" at bounding box center [1175, 573] width 294 height 52
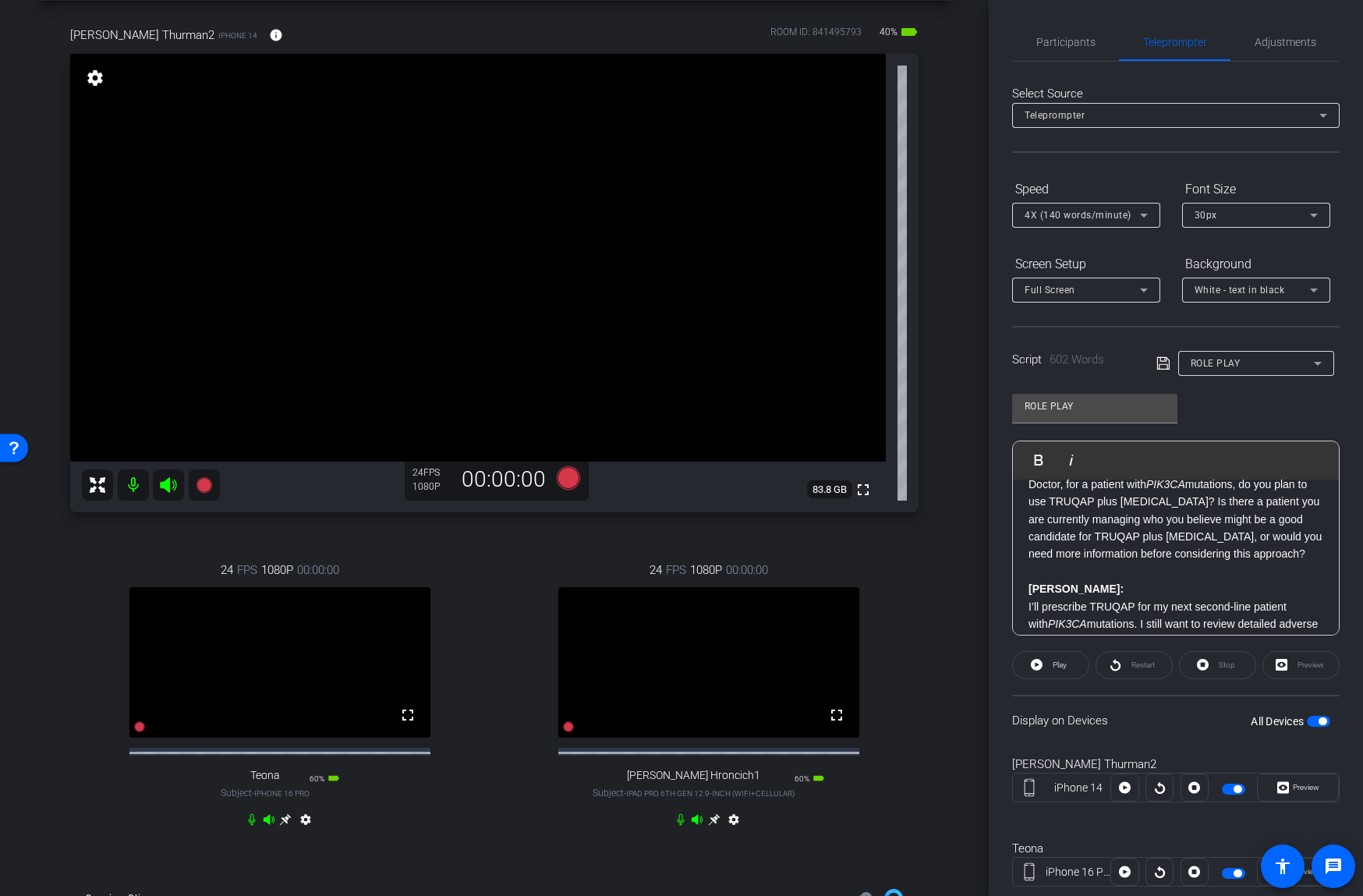
scroll to position [0, 0]
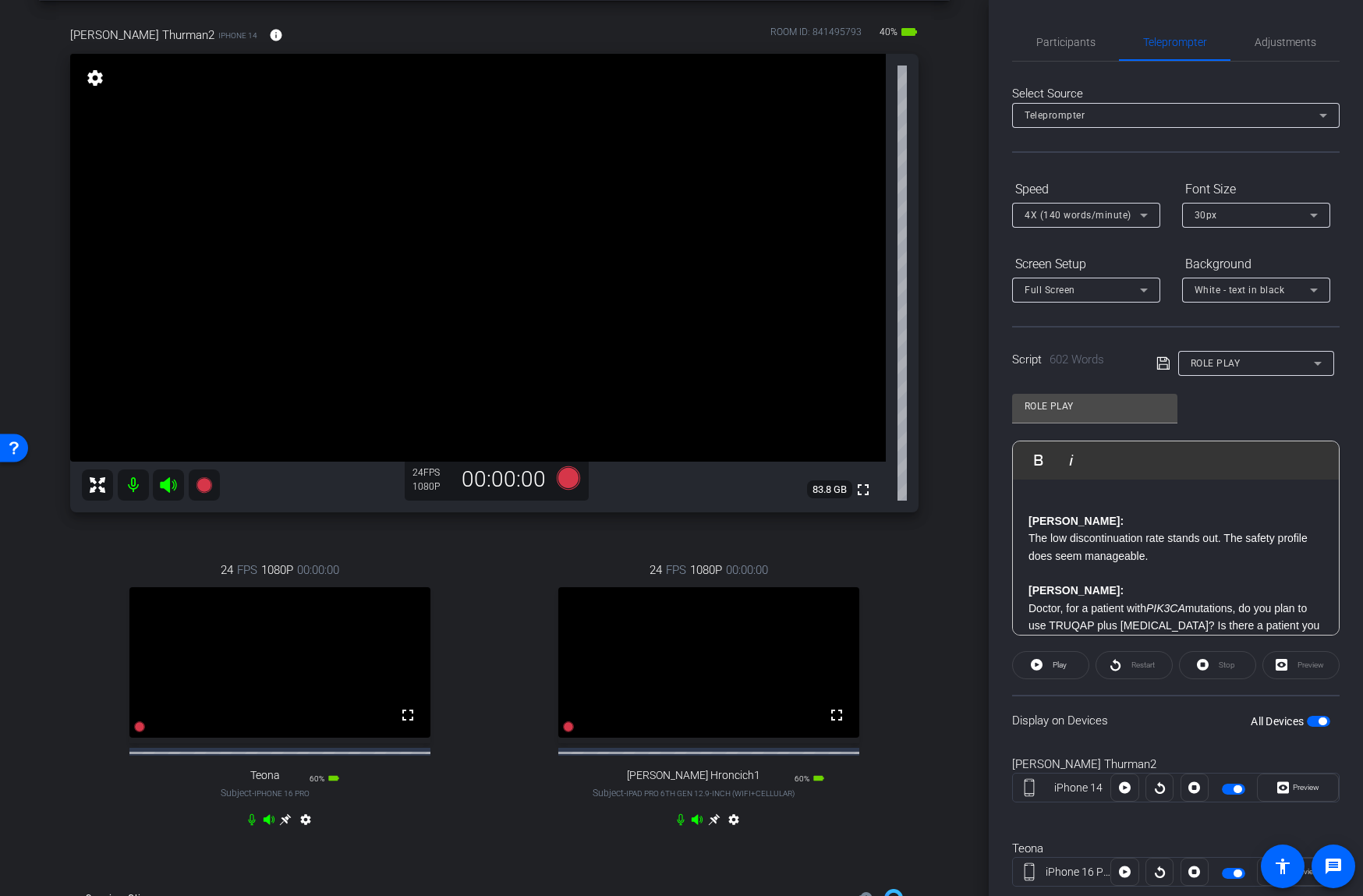
click at [1044, 501] on p at bounding box center [1175, 504] width 294 height 17
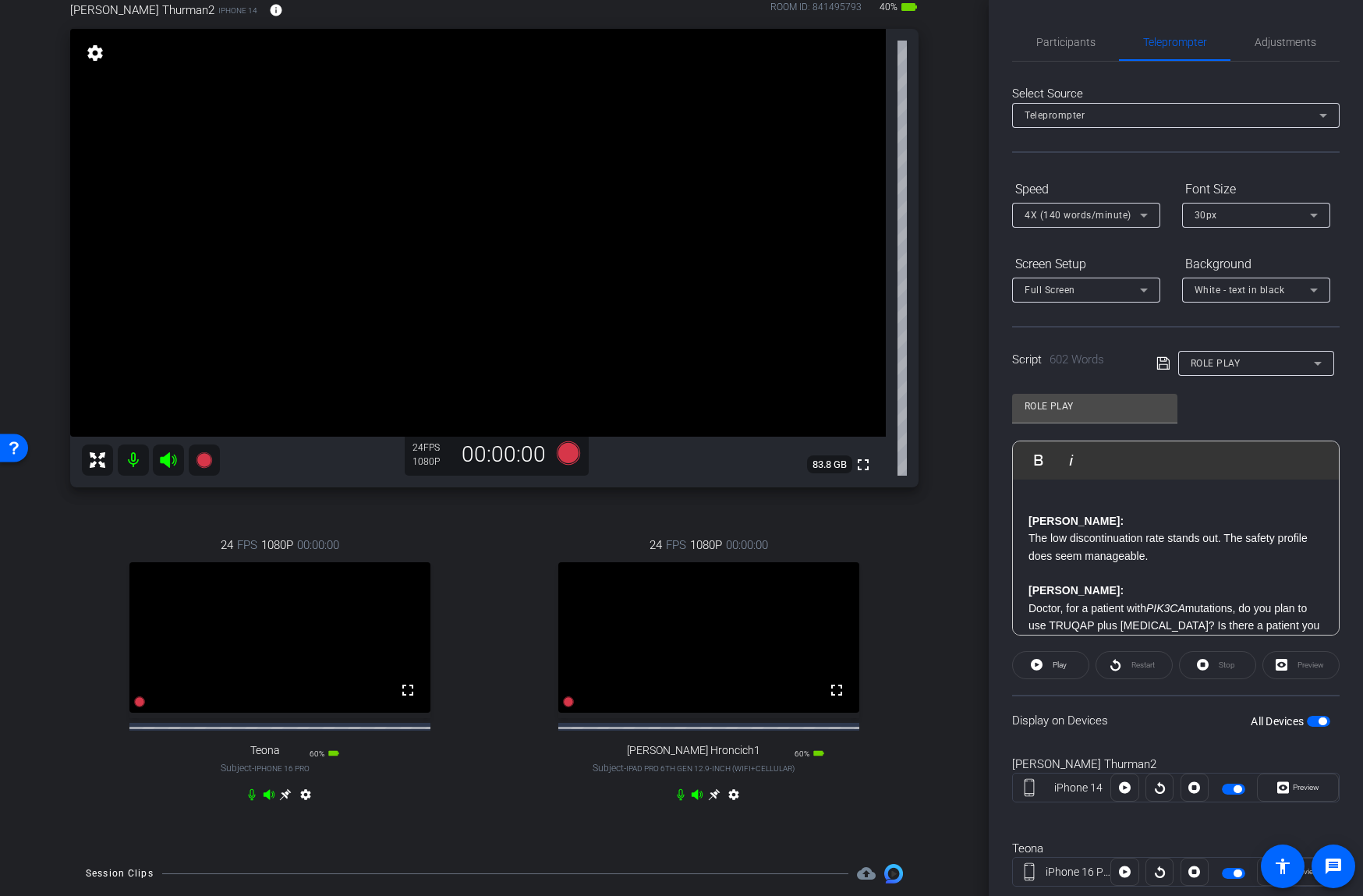
scroll to position [91, 0]
drag, startPoint x: 252, startPoint y: 809, endPoint x: 268, endPoint y: 805, distance: 16.5
click at [252, 800] on icon at bounding box center [251, 794] width 12 height 12
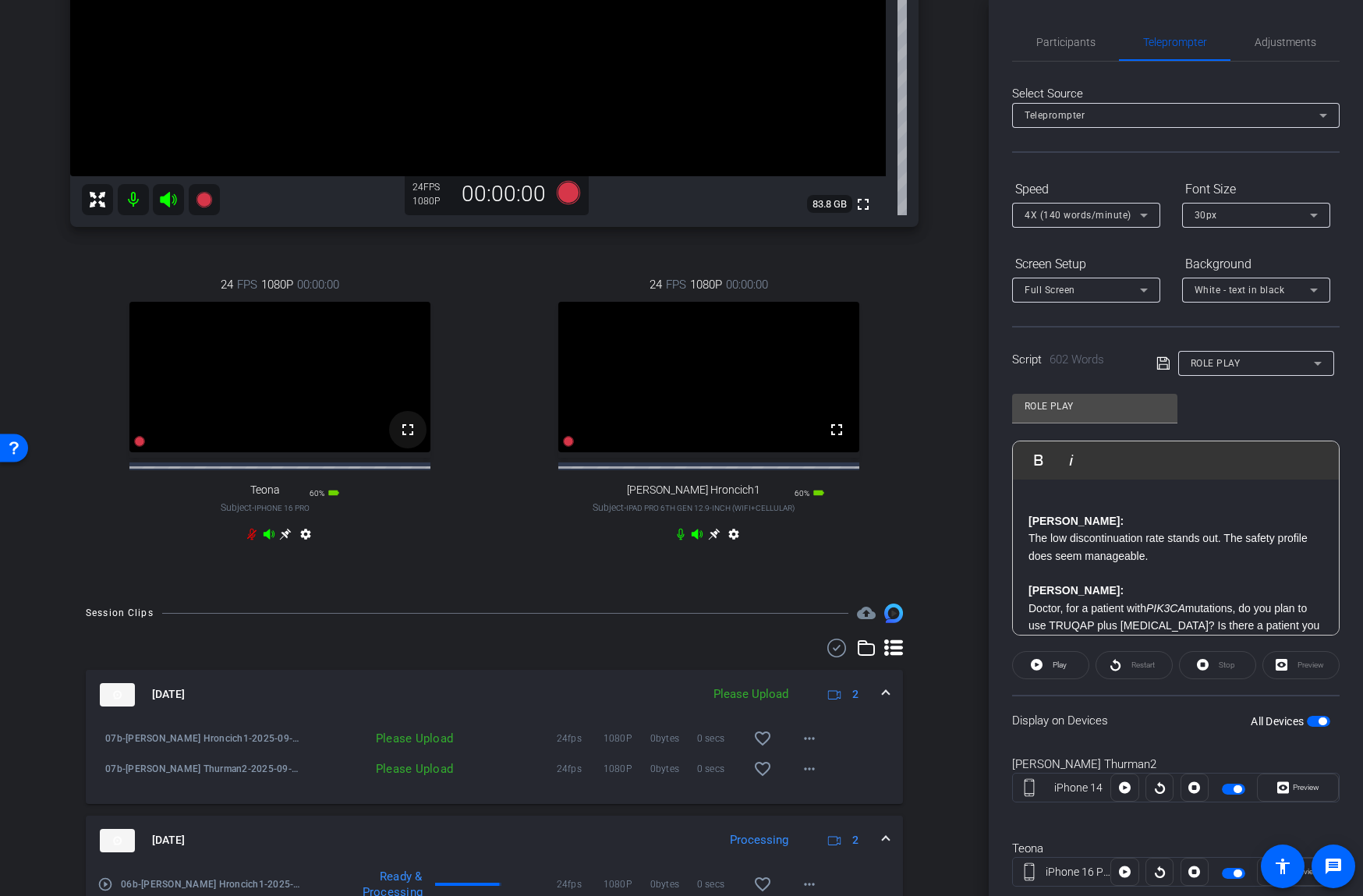
scroll to position [462, 0]
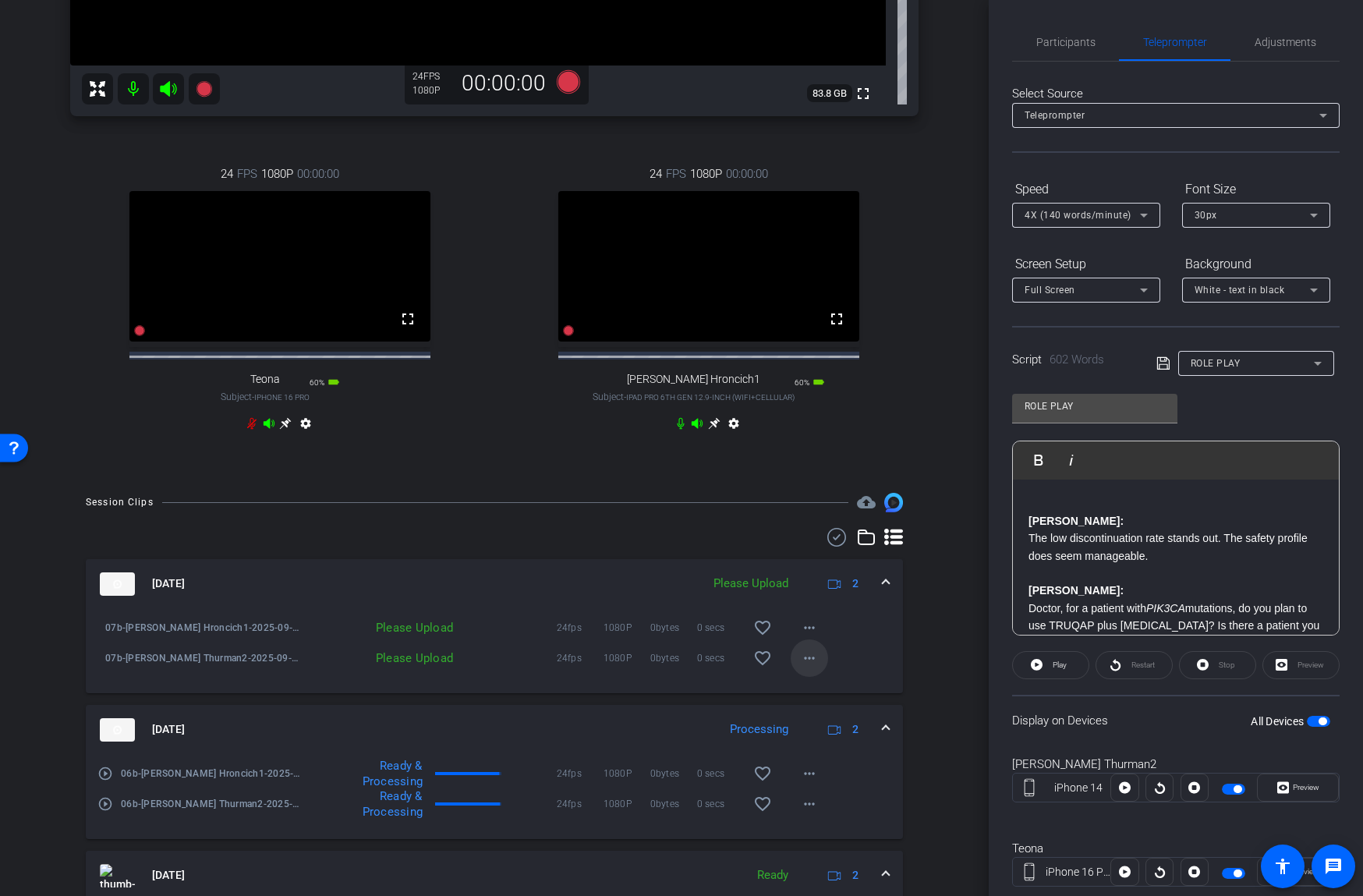
click at [809, 667] on mat-icon "more_horiz" at bounding box center [809, 658] width 19 height 19
click at [814, 705] on span "Upload" at bounding box center [834, 704] width 62 height 19
click at [805, 637] on mat-icon "more_horiz" at bounding box center [809, 627] width 19 height 19
click at [819, 674] on span "Upload" at bounding box center [834, 673] width 62 height 19
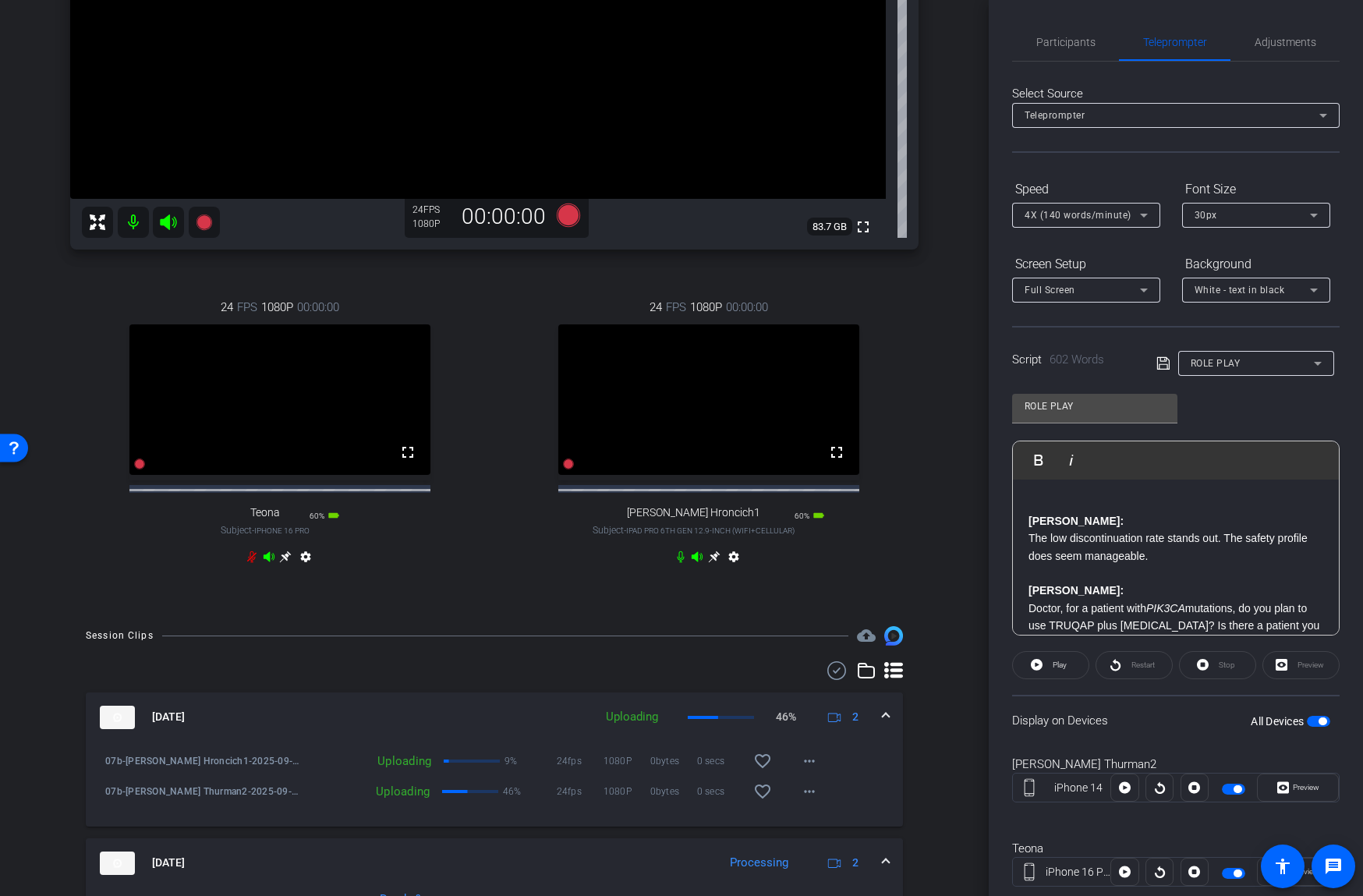
scroll to position [0, 0]
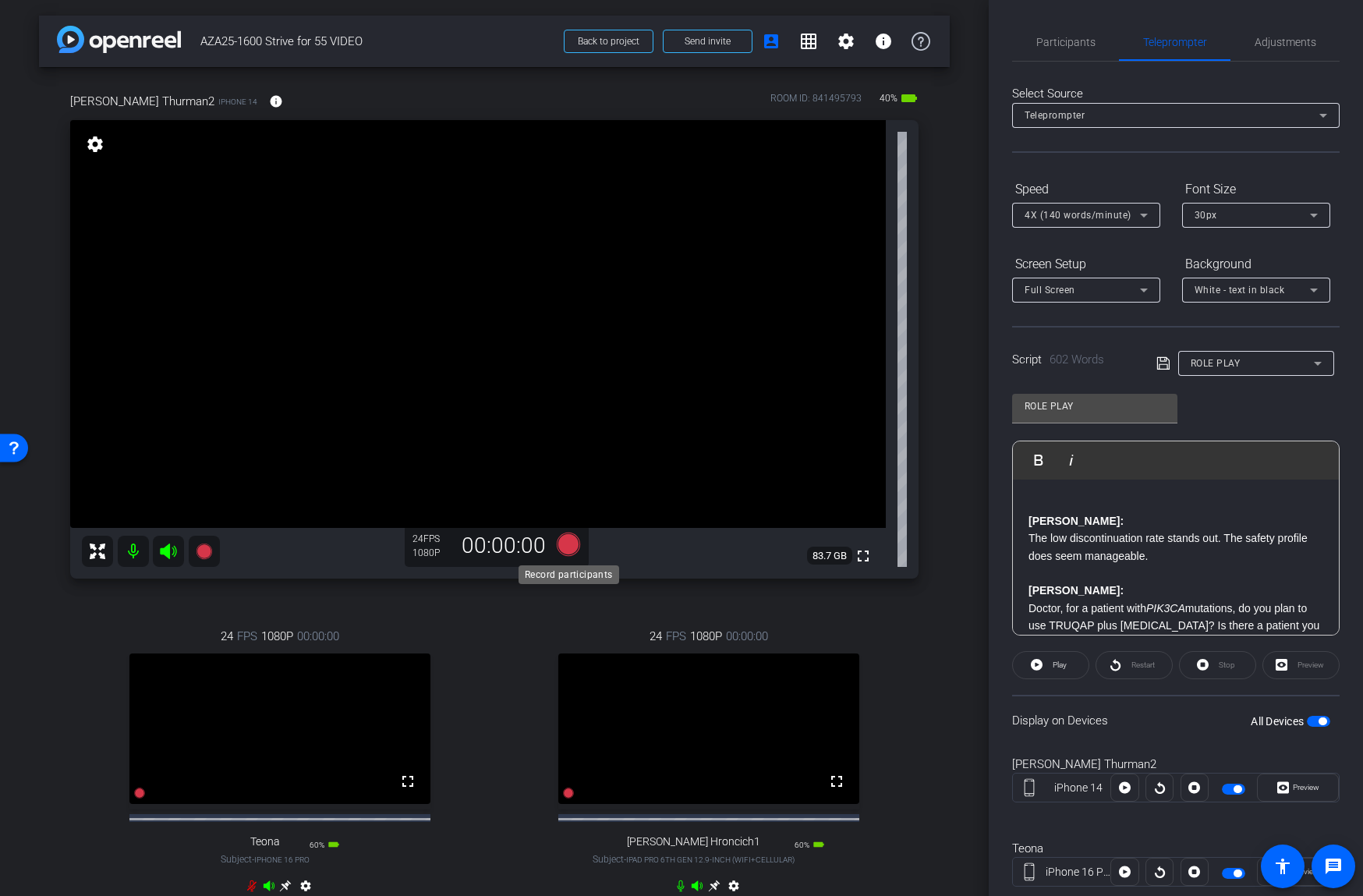
click at [565, 547] on icon at bounding box center [568, 544] width 24 height 24
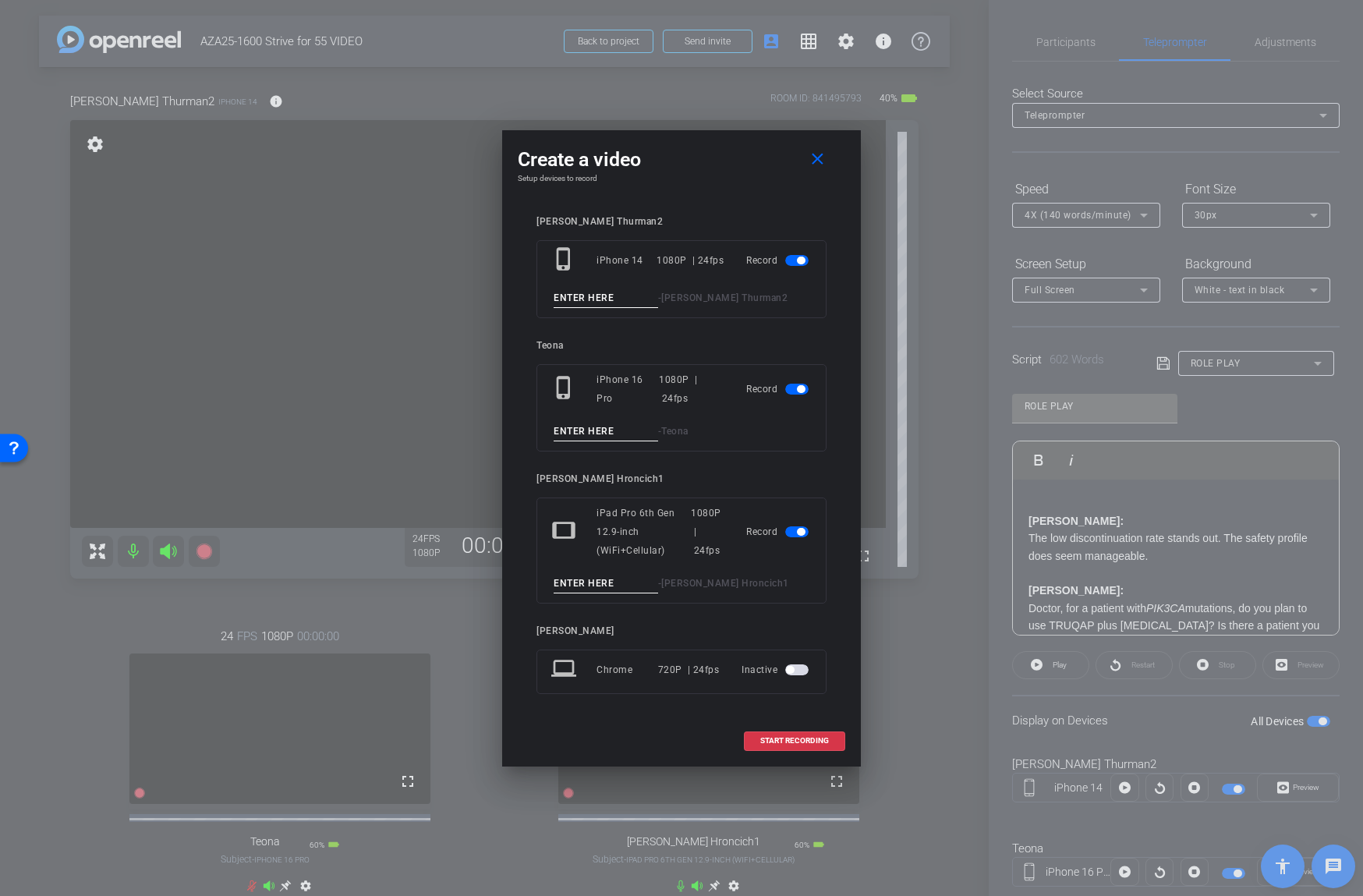
click at [623, 289] on input at bounding box center [606, 298] width 105 height 19
type input "08"
click at [598, 583] on input at bounding box center [606, 584] width 105 height 19
type input "08"
click at [606, 301] on input "08" at bounding box center [606, 298] width 105 height 19
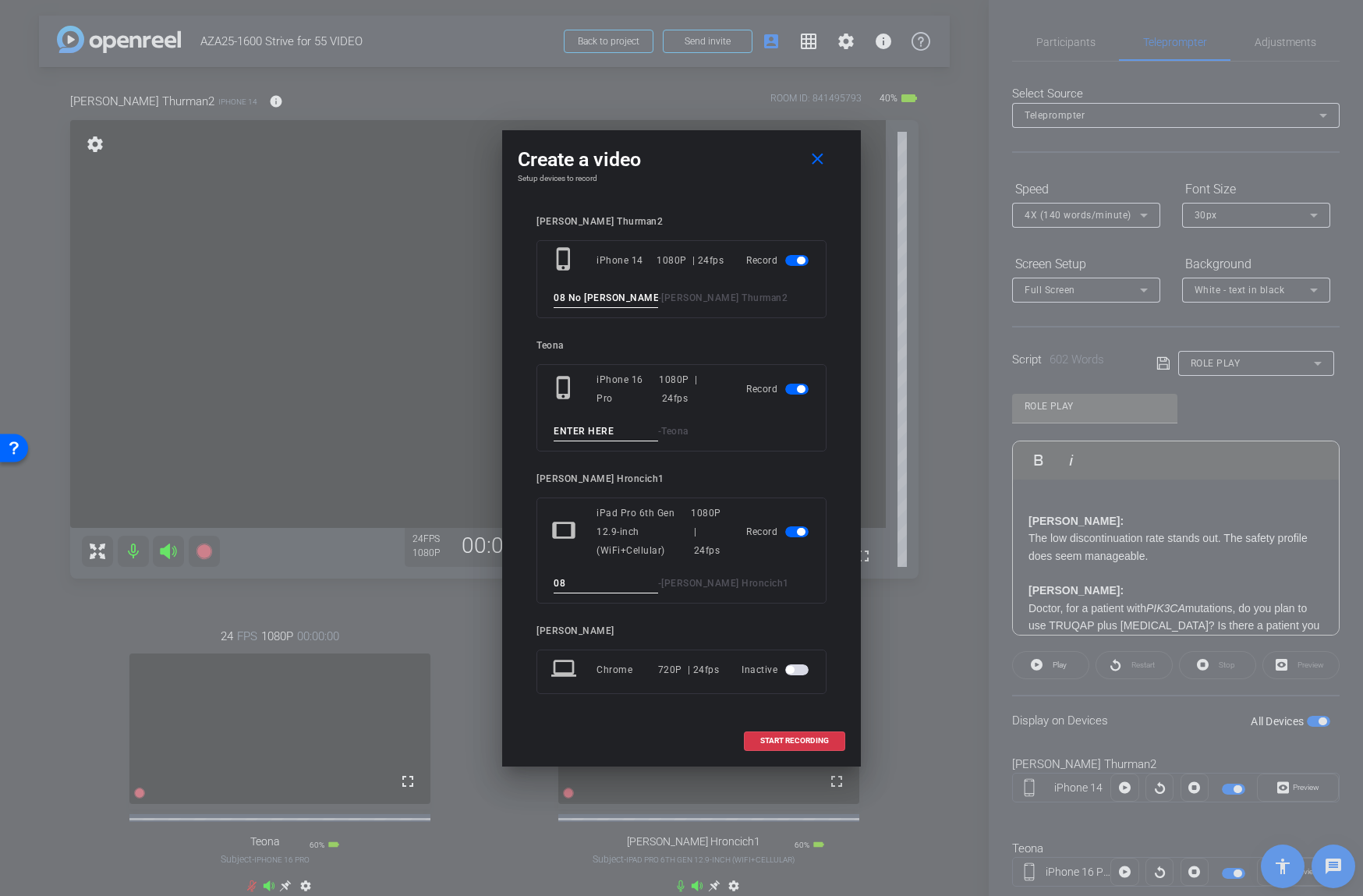
type input "08 No [PERSON_NAME]"
click at [788, 391] on span "button" at bounding box center [796, 388] width 24 height 11
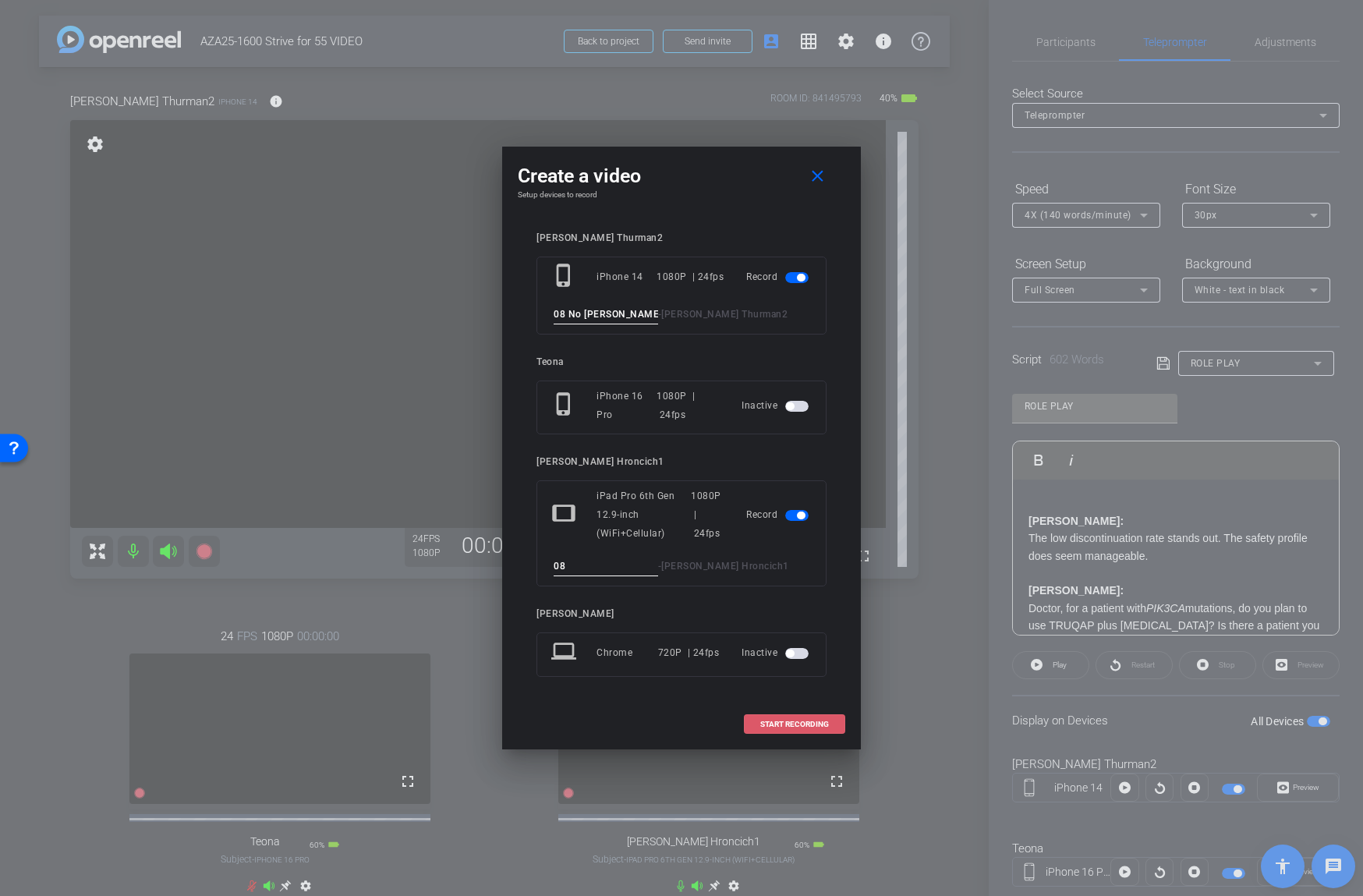
click at [787, 720] on span "START RECORDING" at bounding box center [794, 724] width 69 height 8
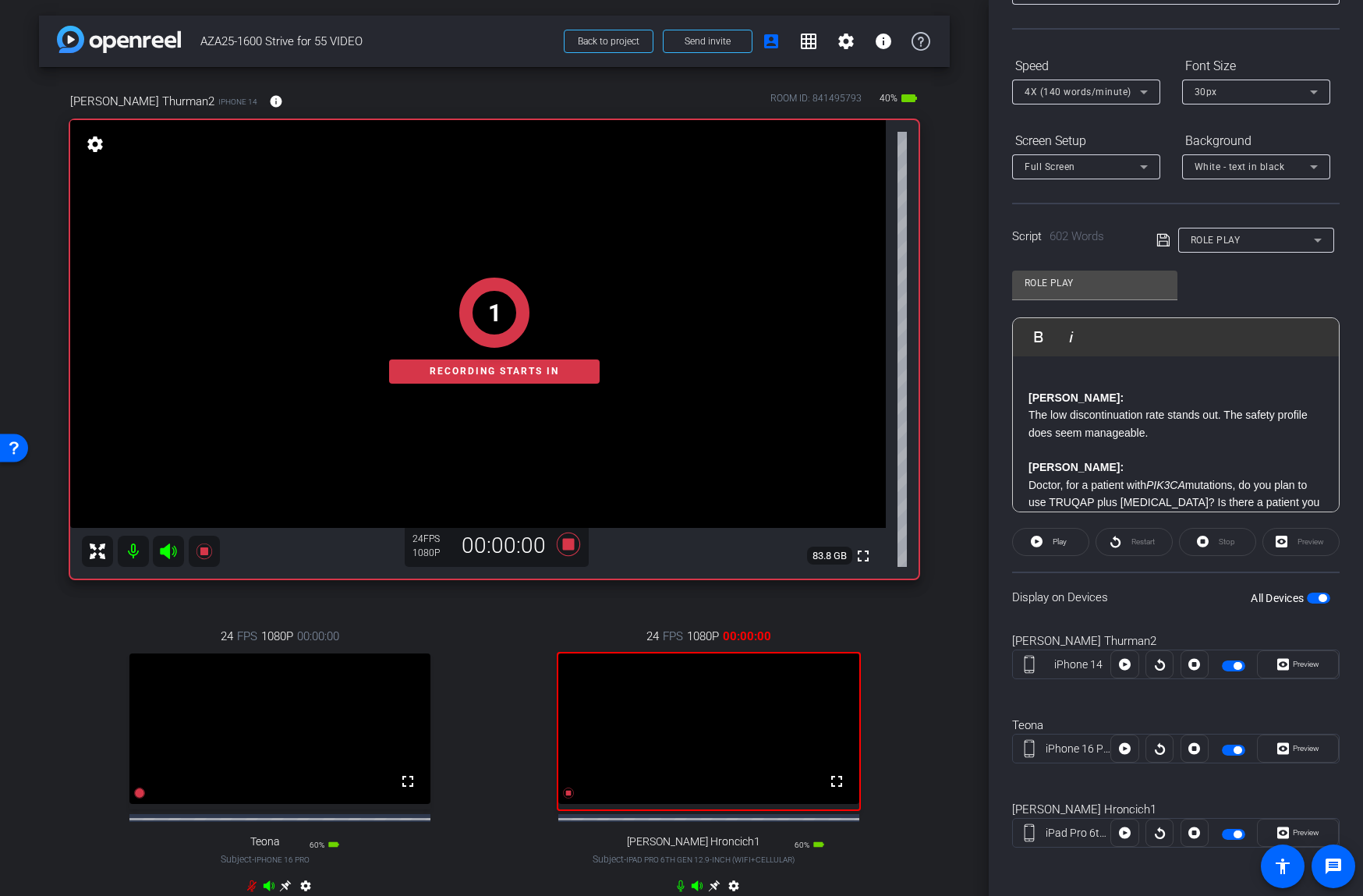
scroll to position [125, 0]
click at [1296, 821] on span "Preview" at bounding box center [1303, 831] width 30 height 22
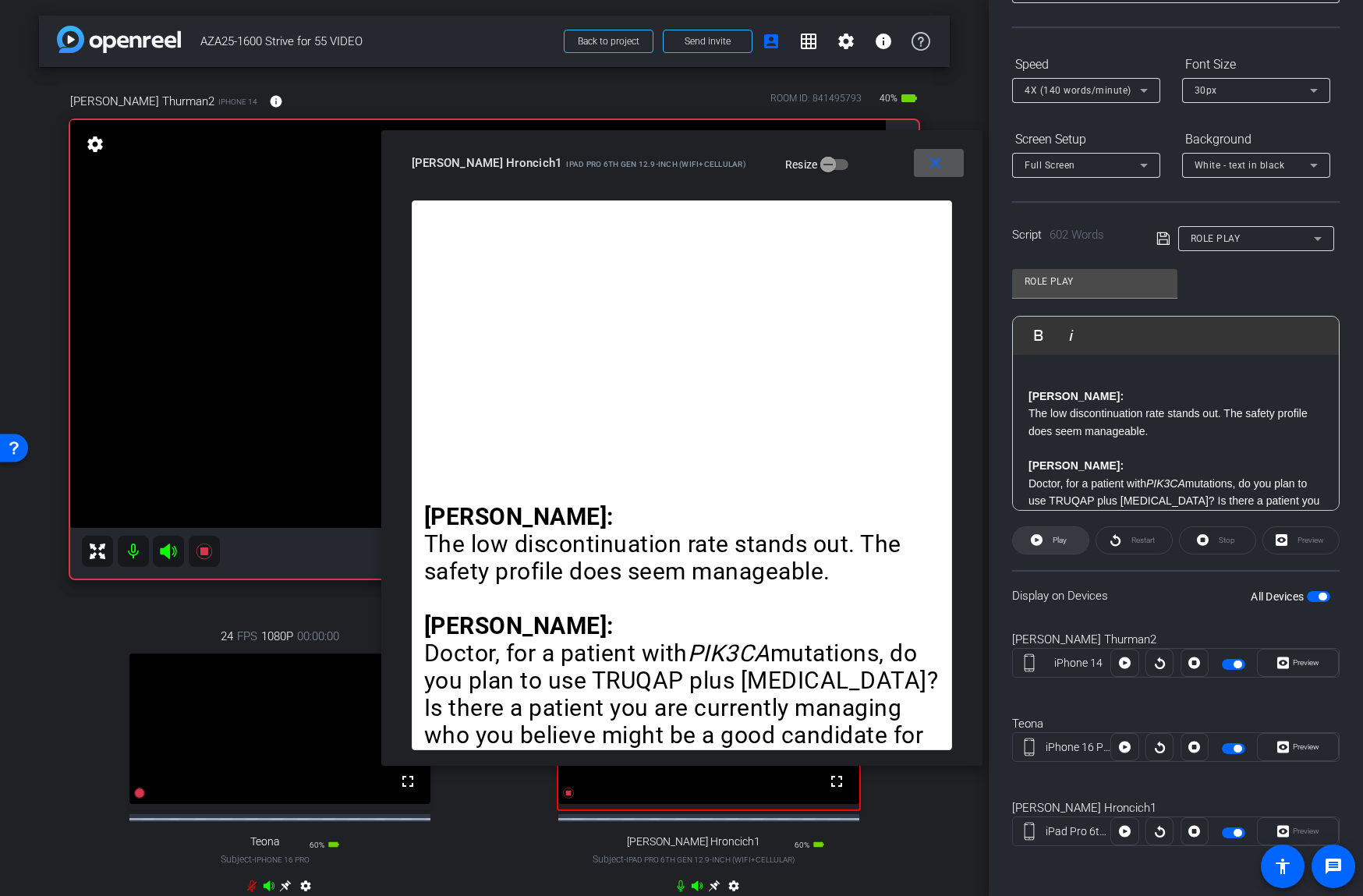
click at [1053, 534] on span "Play" at bounding box center [1057, 540] width 18 height 22
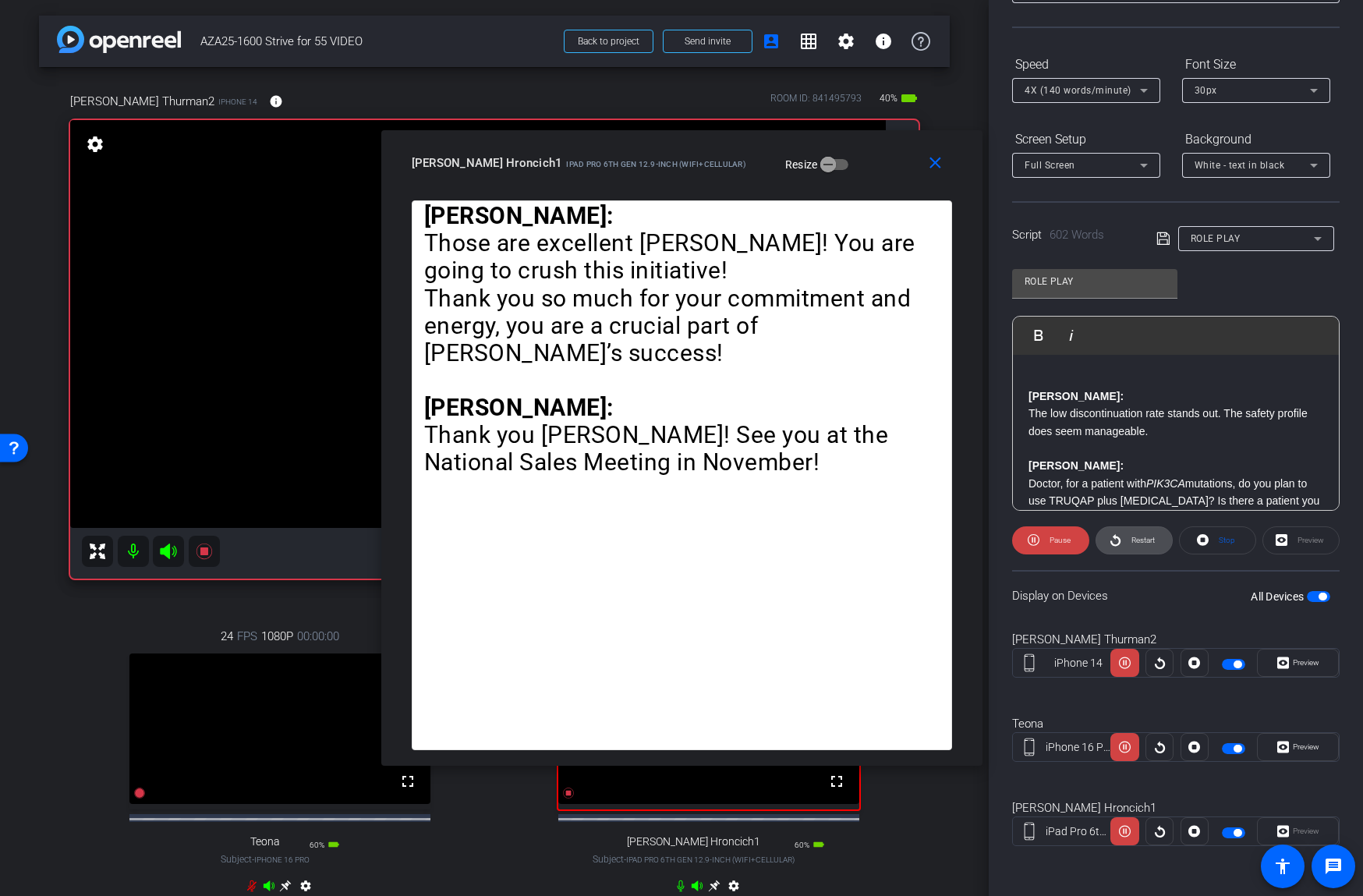
click at [1134, 537] on span "Restart" at bounding box center [1142, 540] width 24 height 9
click at [1038, 542] on icon at bounding box center [1033, 540] width 11 height 11
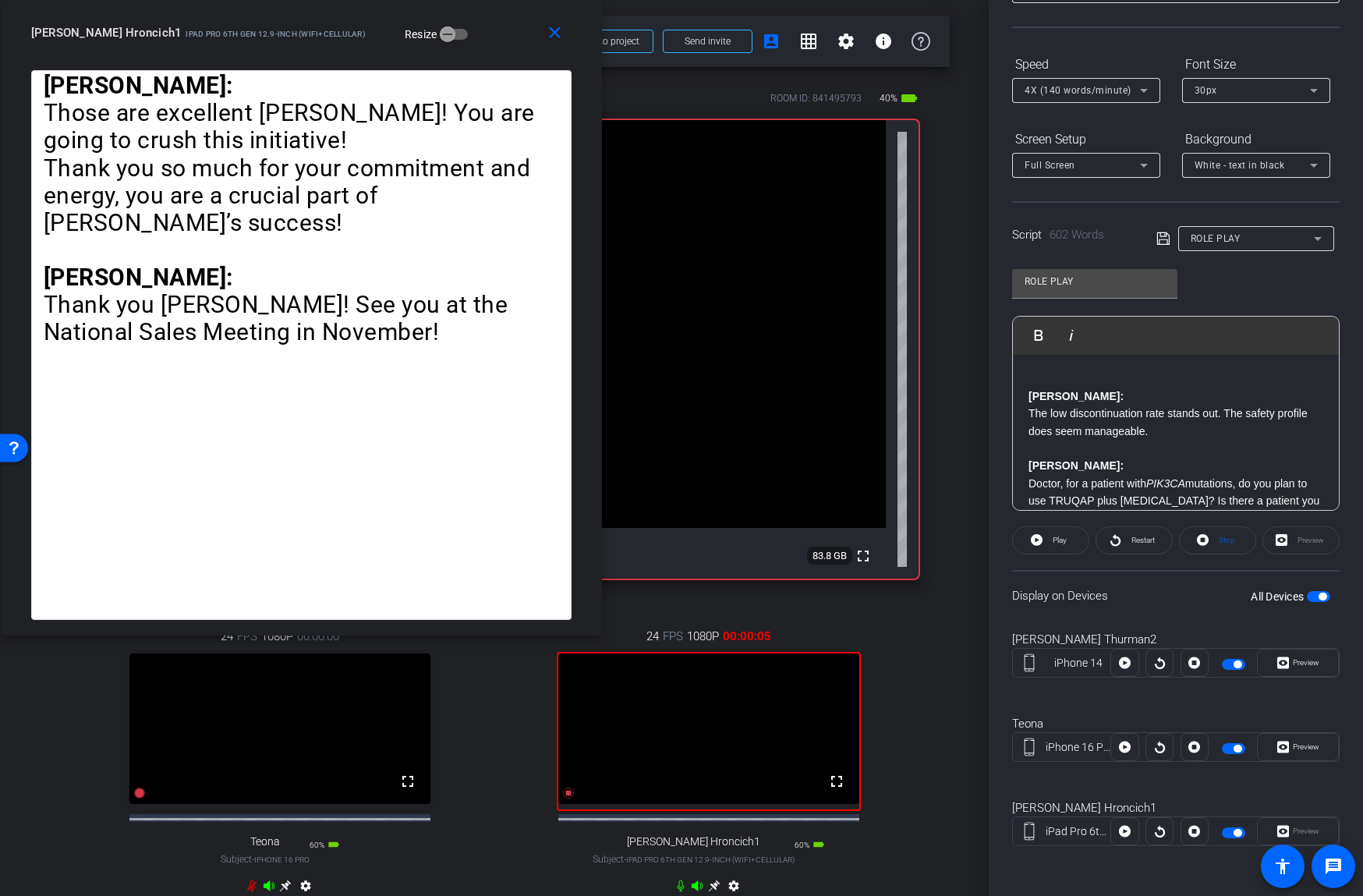
drag, startPoint x: 886, startPoint y: 166, endPoint x: 465, endPoint y: 31, distance: 442.1
click at [465, 31] on div "[PERSON_NAME] Hroncich1 iPad Pro 6th Gen 12.9-inch (WiFi+Cellular) Resize" at bounding box center [306, 32] width 552 height 28
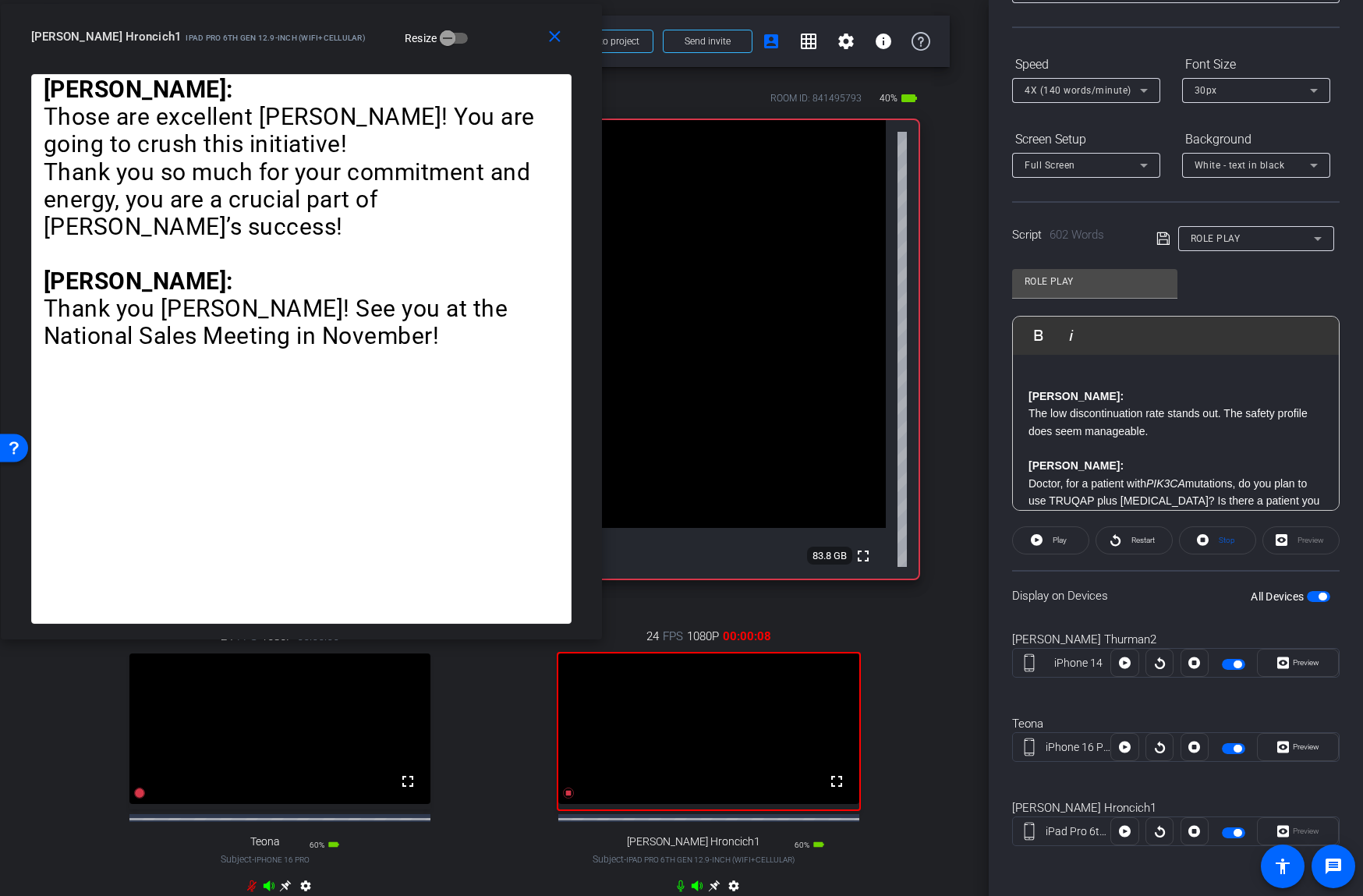
drag, startPoint x: 495, startPoint y: 49, endPoint x: 469, endPoint y: 52, distance: 26.2
click at [469, 52] on div "close [PERSON_NAME] Hroncich1 iPad Pro 6th Gen 12.9-inch (WiFi+Cellular) Resize" at bounding box center [301, 39] width 601 height 71
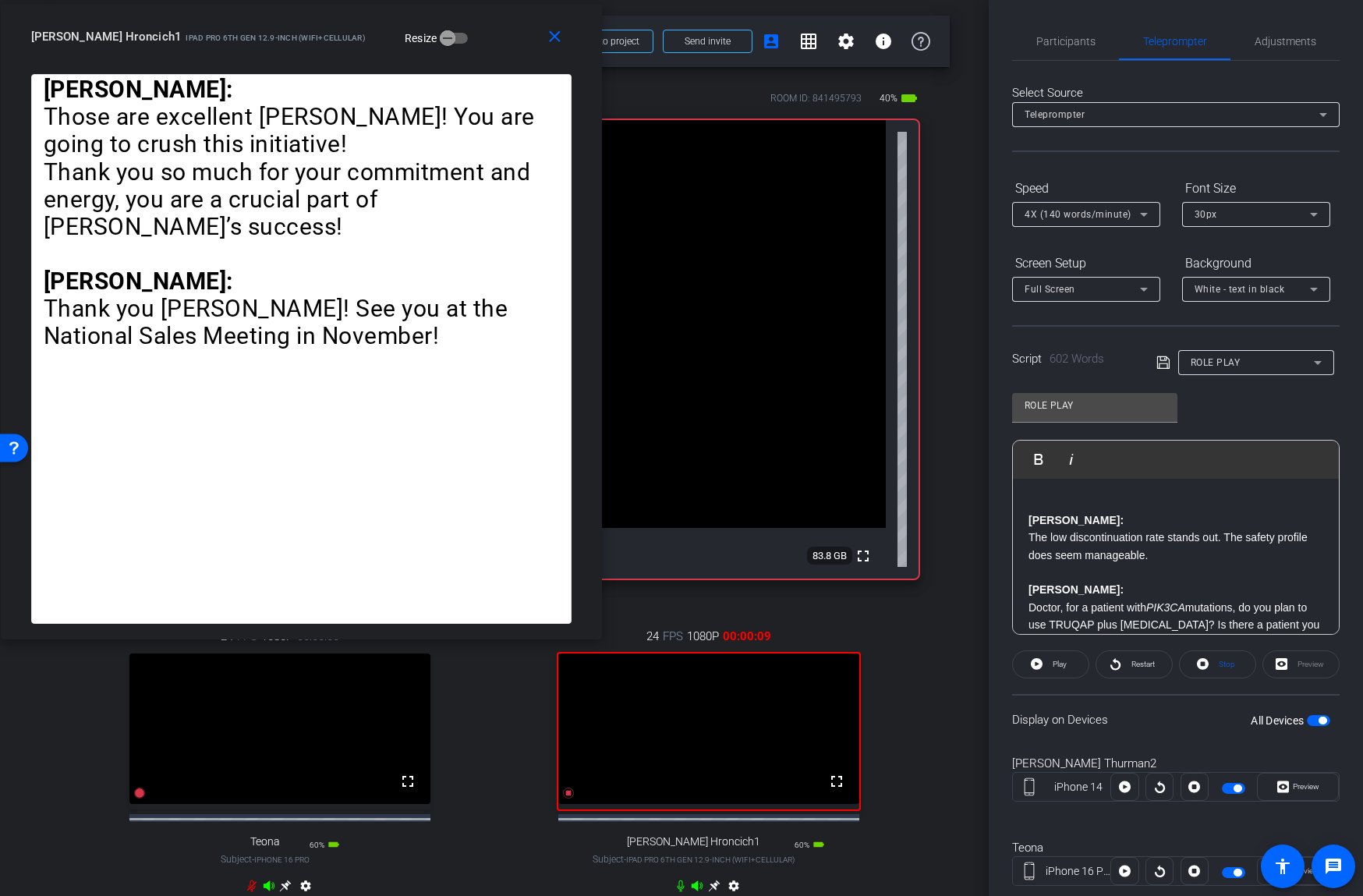
scroll to position [0, 0]
click at [1075, 37] on span "Participants" at bounding box center [1065, 41] width 59 height 11
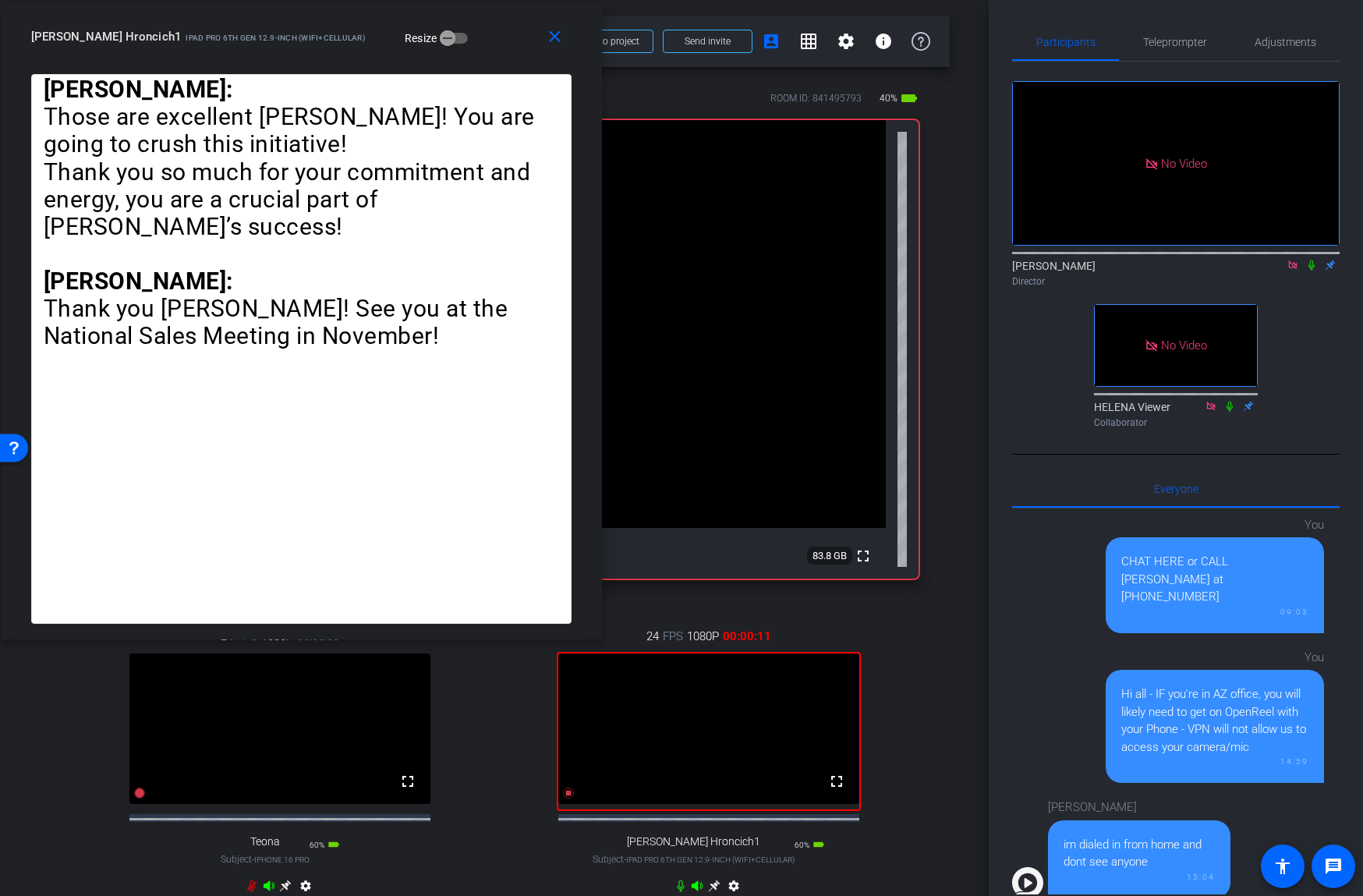
click at [1310, 264] on icon at bounding box center [1311, 264] width 12 height 11
click at [1185, 45] on span "Teleprompter" at bounding box center [1175, 41] width 64 height 11
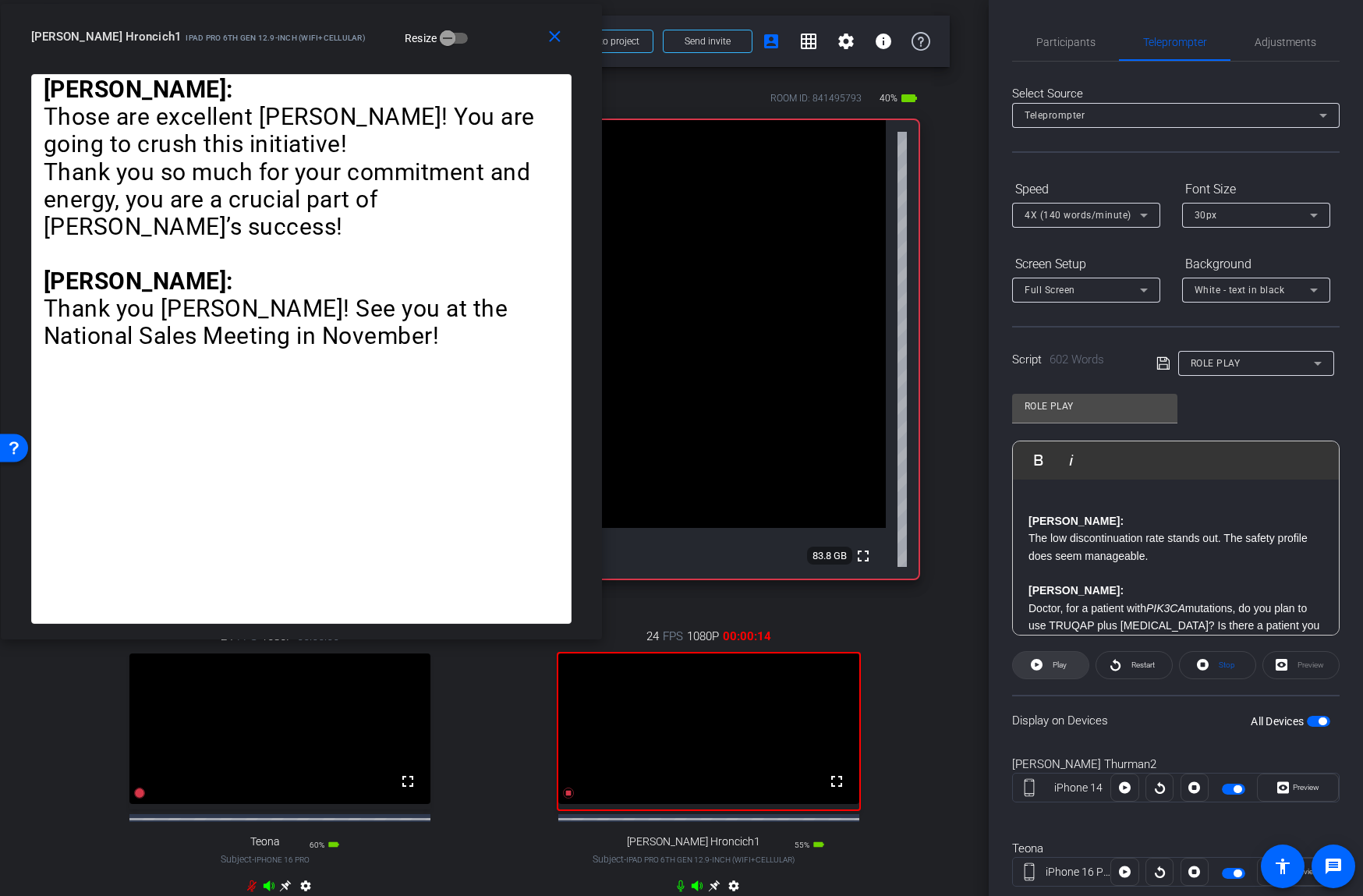
click at [1044, 664] on span at bounding box center [1050, 665] width 75 height 37
click at [1040, 664] on span at bounding box center [1050, 665] width 77 height 37
click at [1039, 666] on icon at bounding box center [1036, 664] width 11 height 11
click at [1039, 666] on icon at bounding box center [1033, 664] width 11 height 11
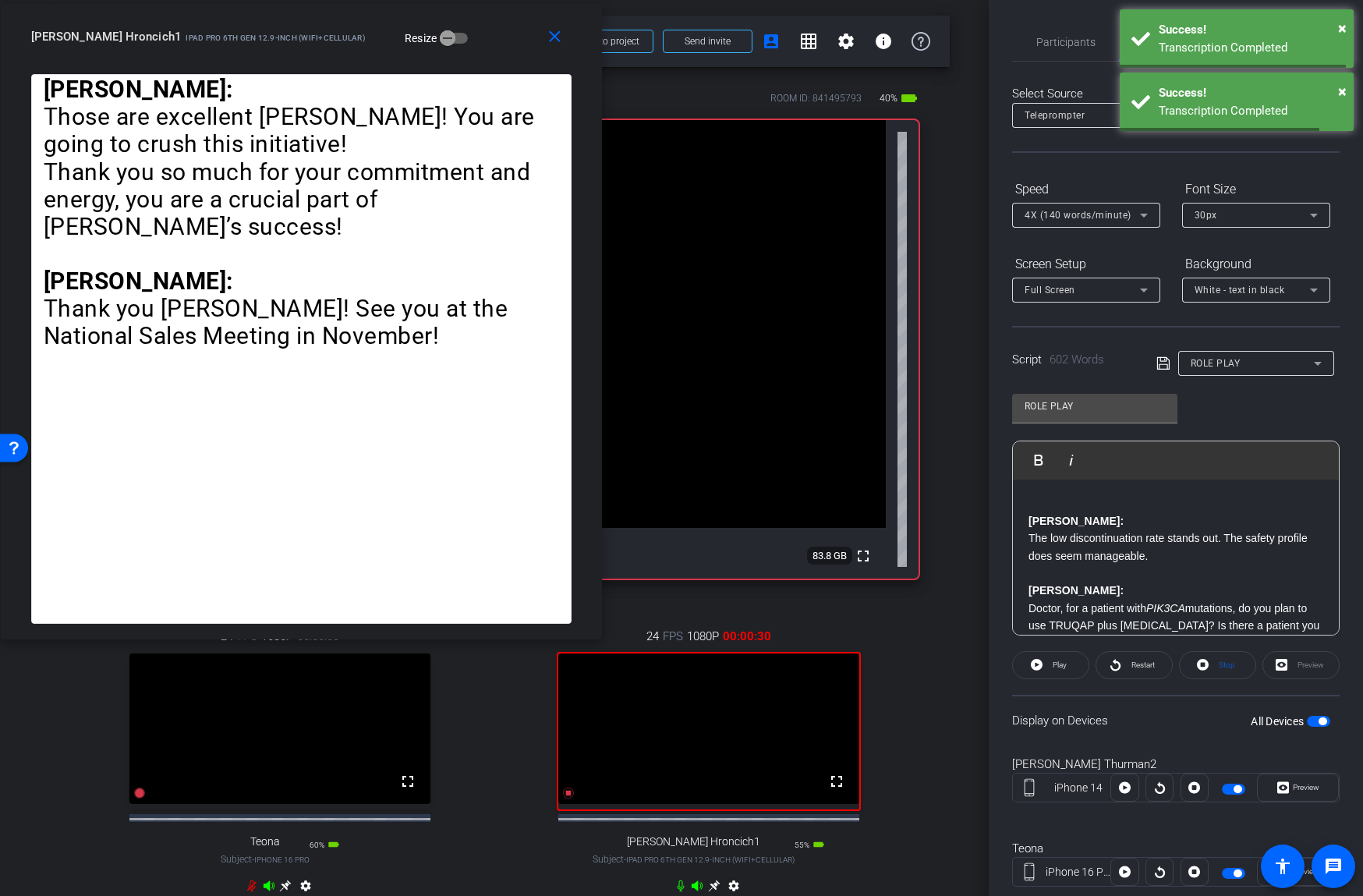
click at [1039, 666] on icon at bounding box center [1036, 664] width 11 height 11
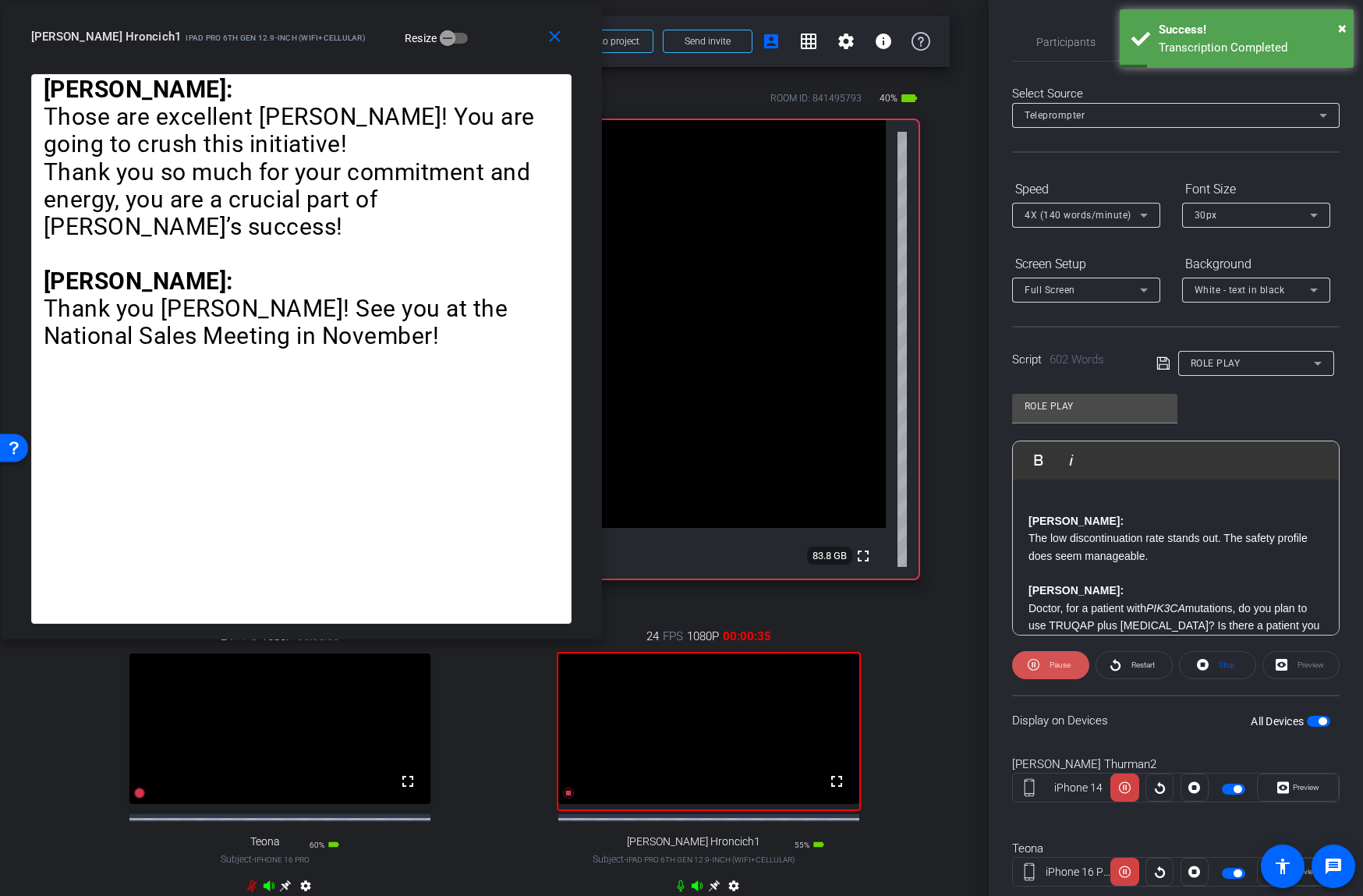
click at [1039, 666] on icon at bounding box center [1033, 664] width 11 height 11
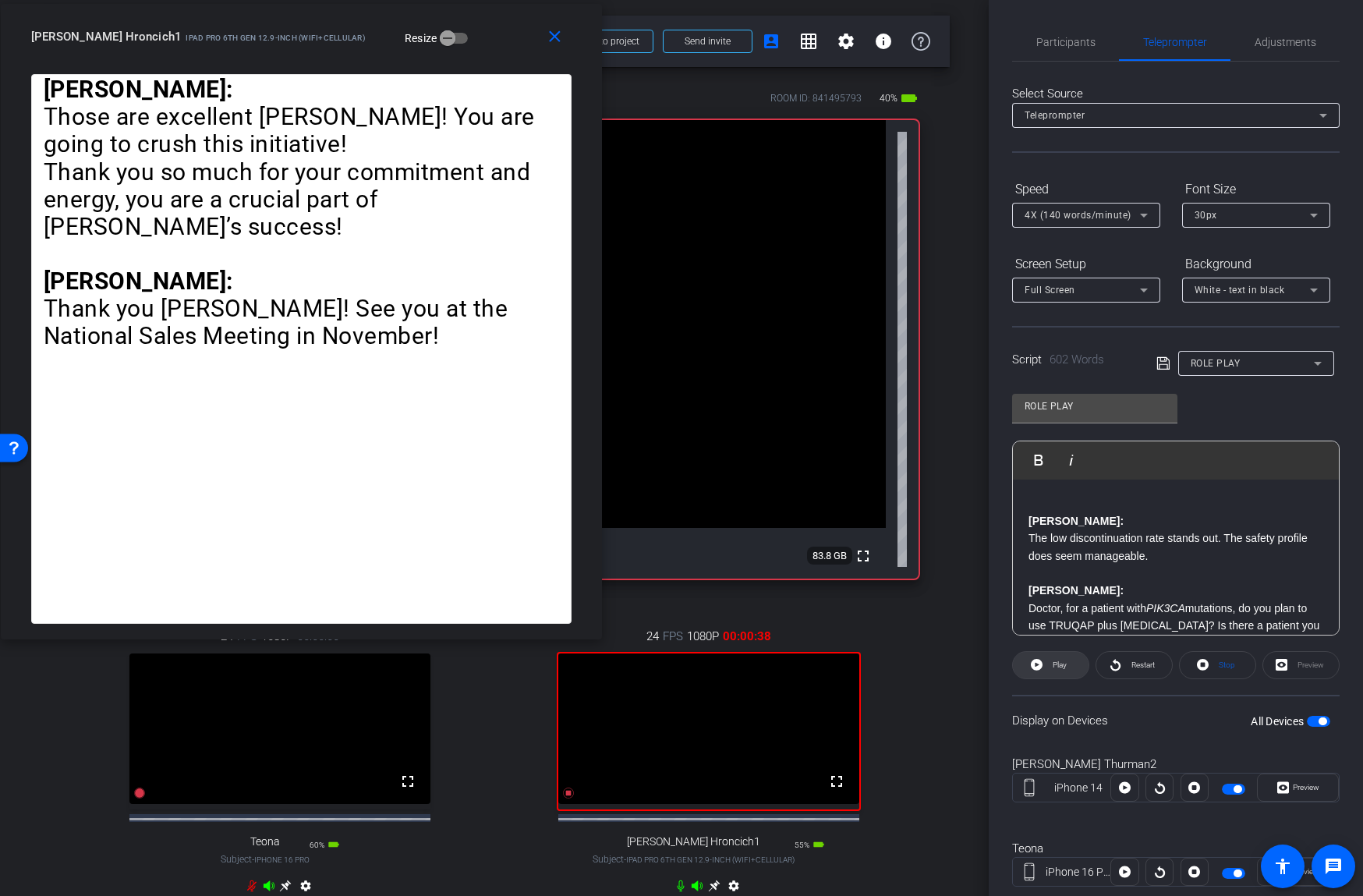
click at [1047, 665] on span at bounding box center [1050, 665] width 75 height 37
click at [1082, 39] on span "Participants" at bounding box center [1065, 41] width 59 height 11
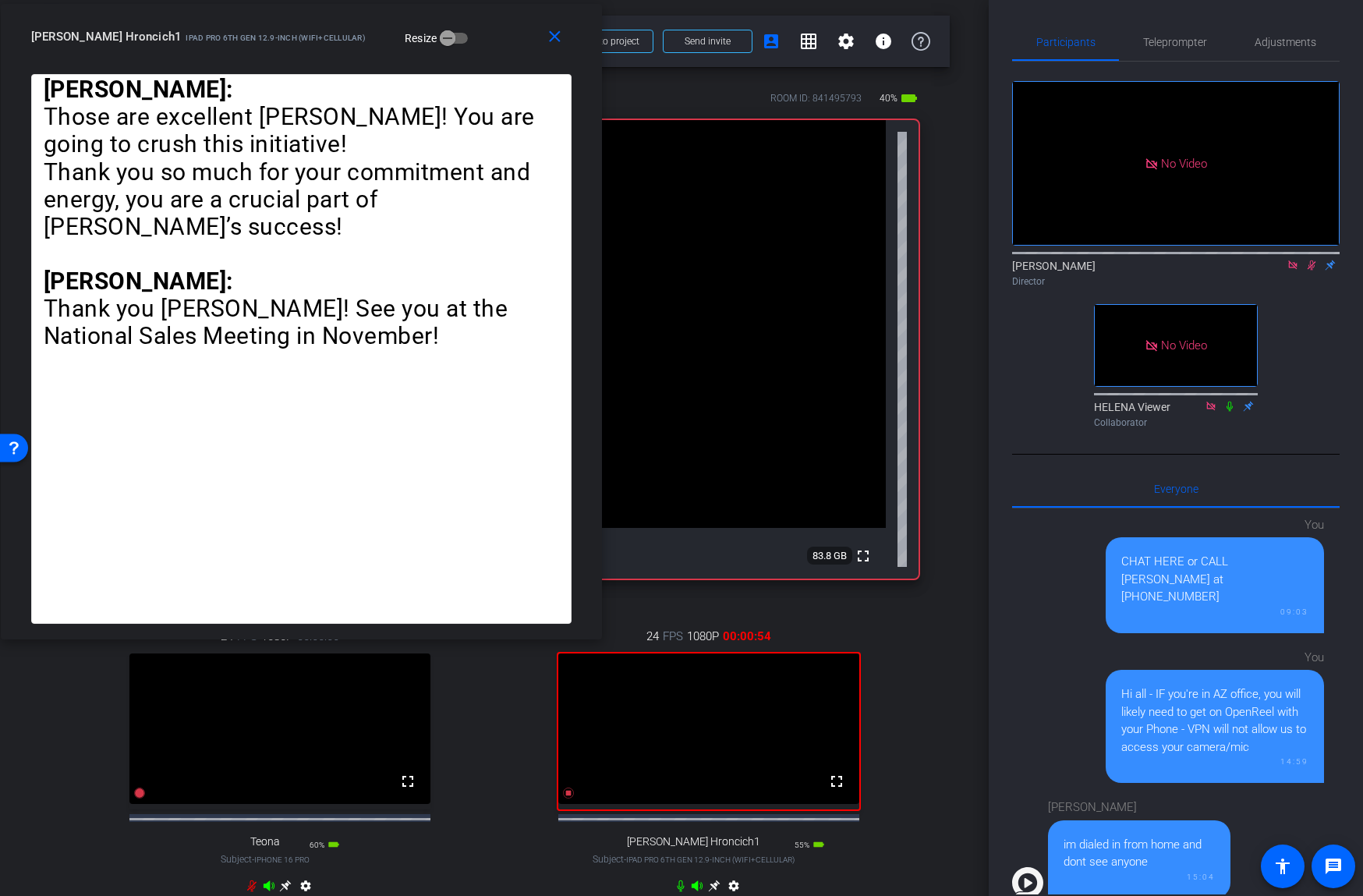
click at [1230, 409] on icon at bounding box center [1229, 405] width 6 height 10
click at [1170, 46] on span "Teleprompter" at bounding box center [1175, 41] width 64 height 11
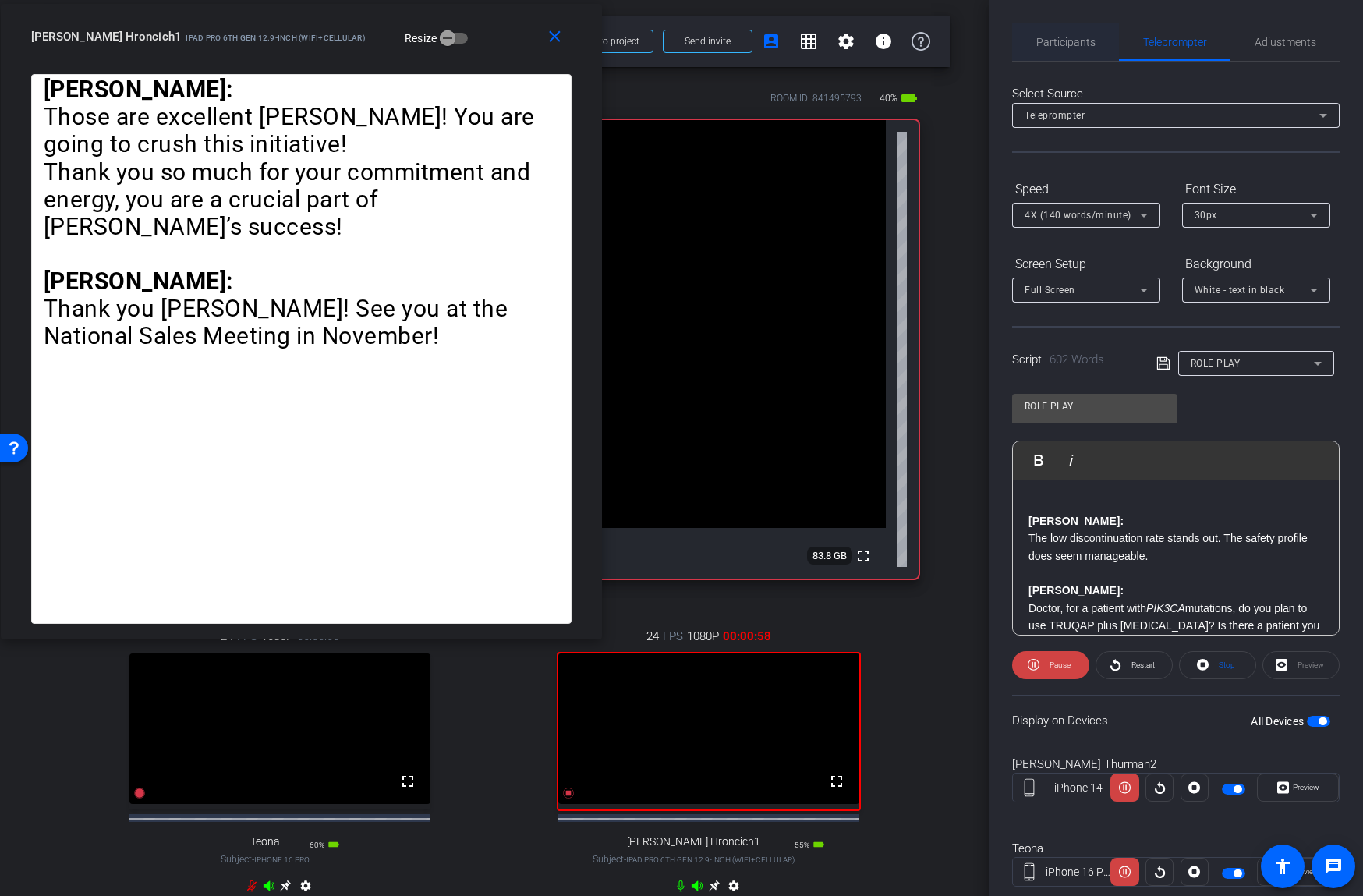
click at [1060, 43] on span "Participants" at bounding box center [1065, 41] width 59 height 11
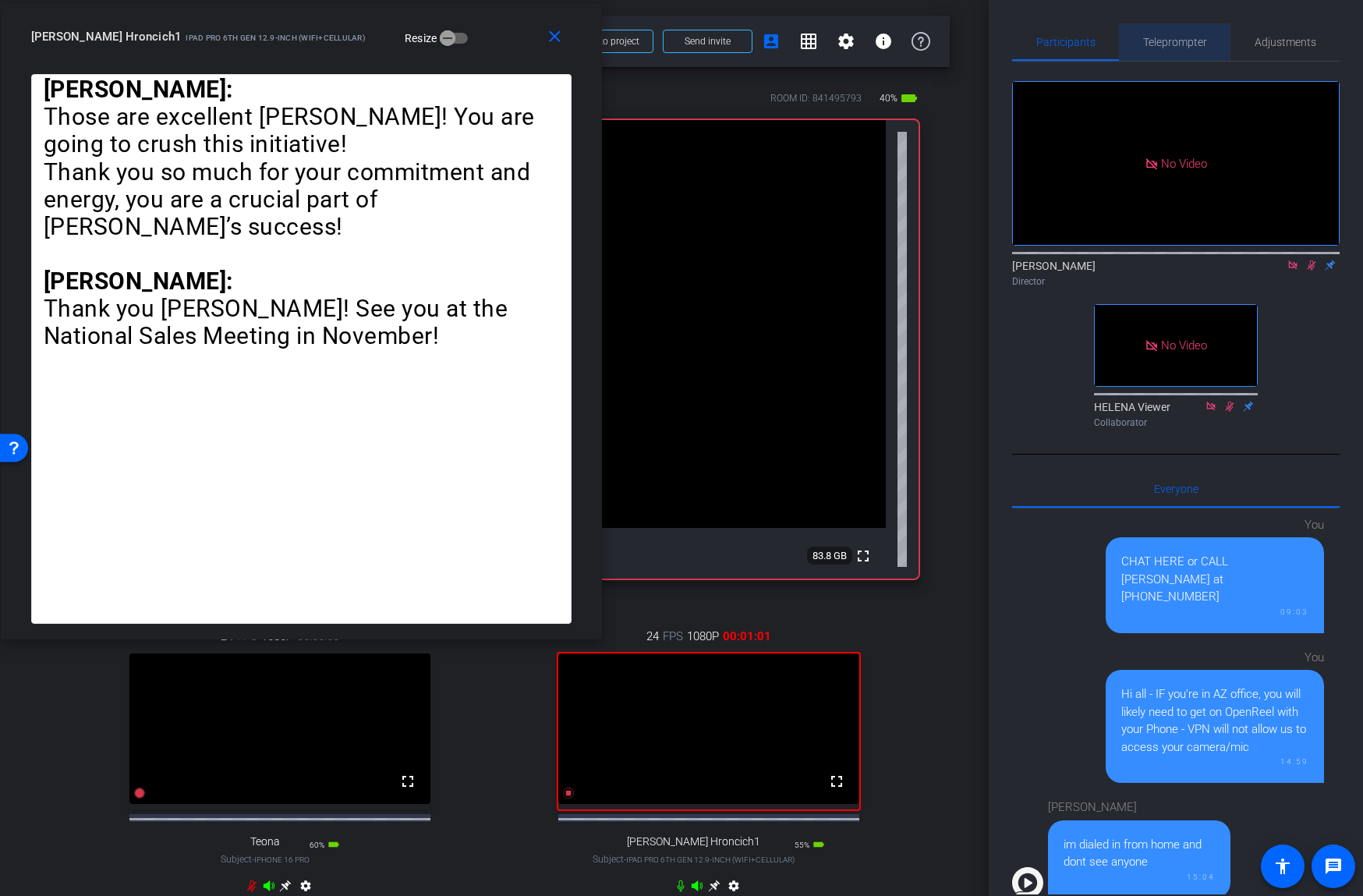
click at [1154, 31] on span "Teleprompter" at bounding box center [1175, 42] width 64 height 37
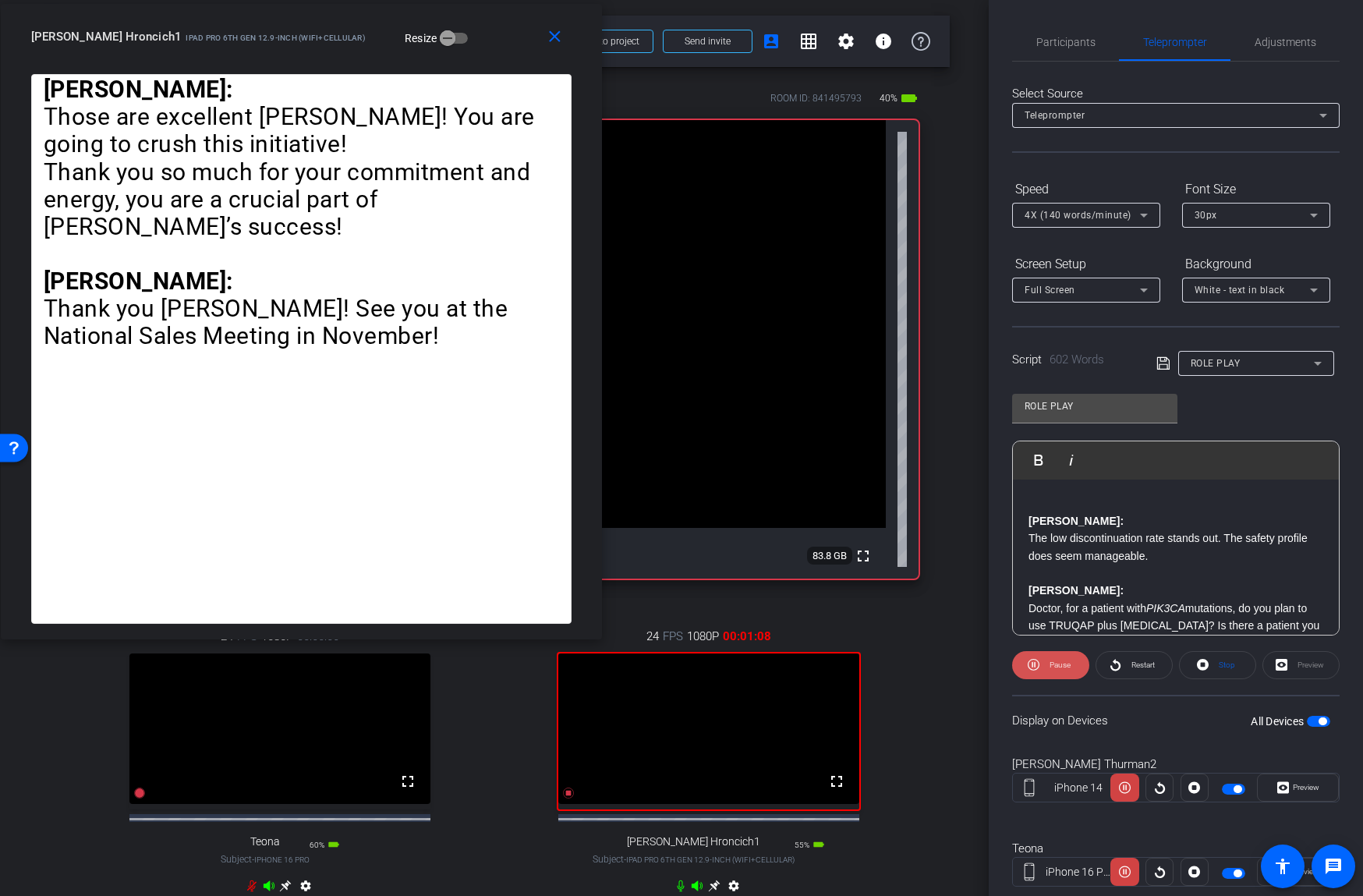
click at [1045, 658] on span "Pause" at bounding box center [1057, 665] width 25 height 22
click at [1045, 663] on span at bounding box center [1050, 665] width 75 height 37
click at [1045, 663] on span "Pause" at bounding box center [1057, 665] width 25 height 22
click at [1045, 663] on span at bounding box center [1050, 665] width 75 height 37
click at [1028, 664] on icon at bounding box center [1033, 665] width 11 height 19
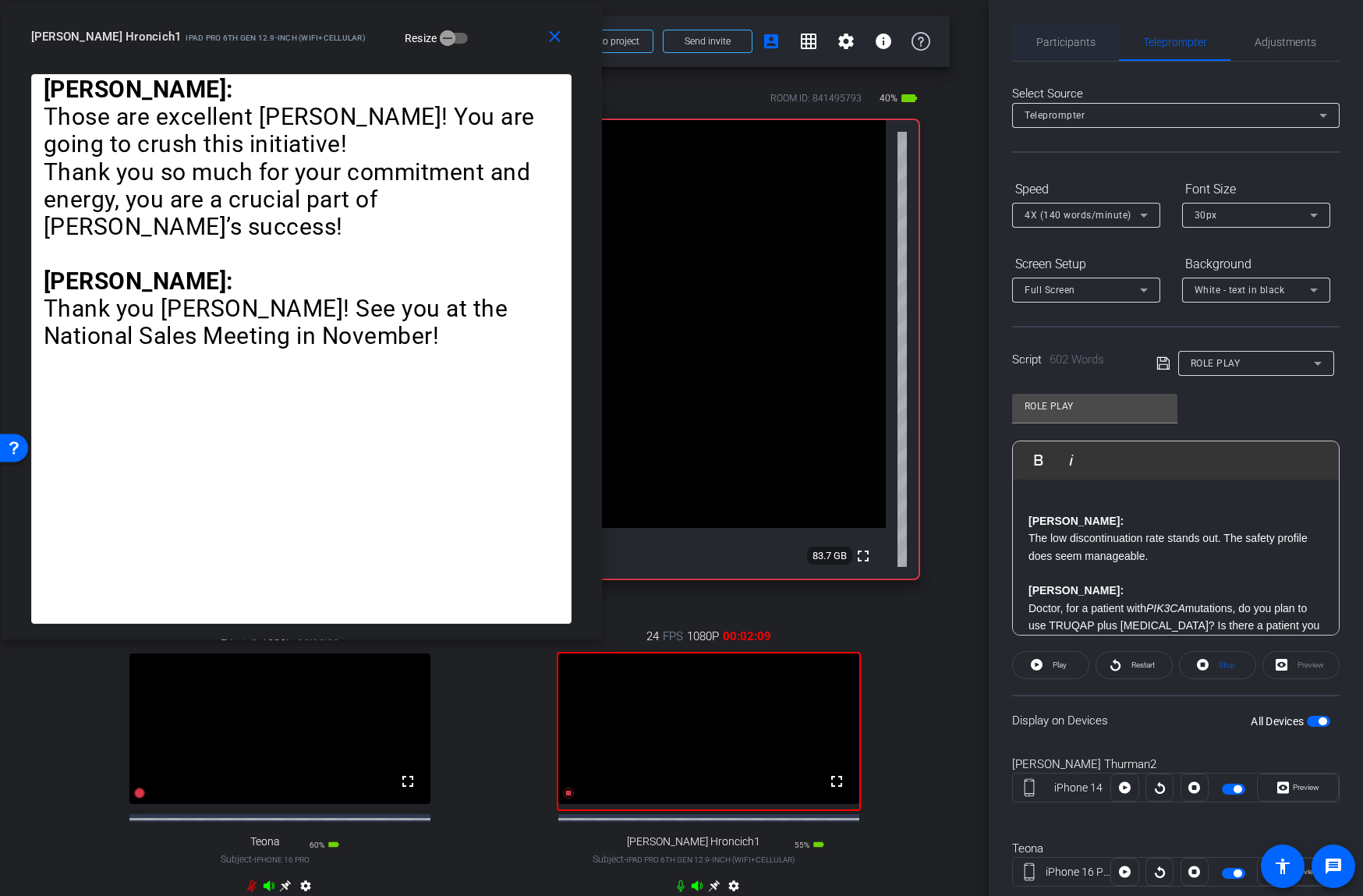
click at [1101, 41] on div "Participants" at bounding box center [1065, 42] width 107 height 37
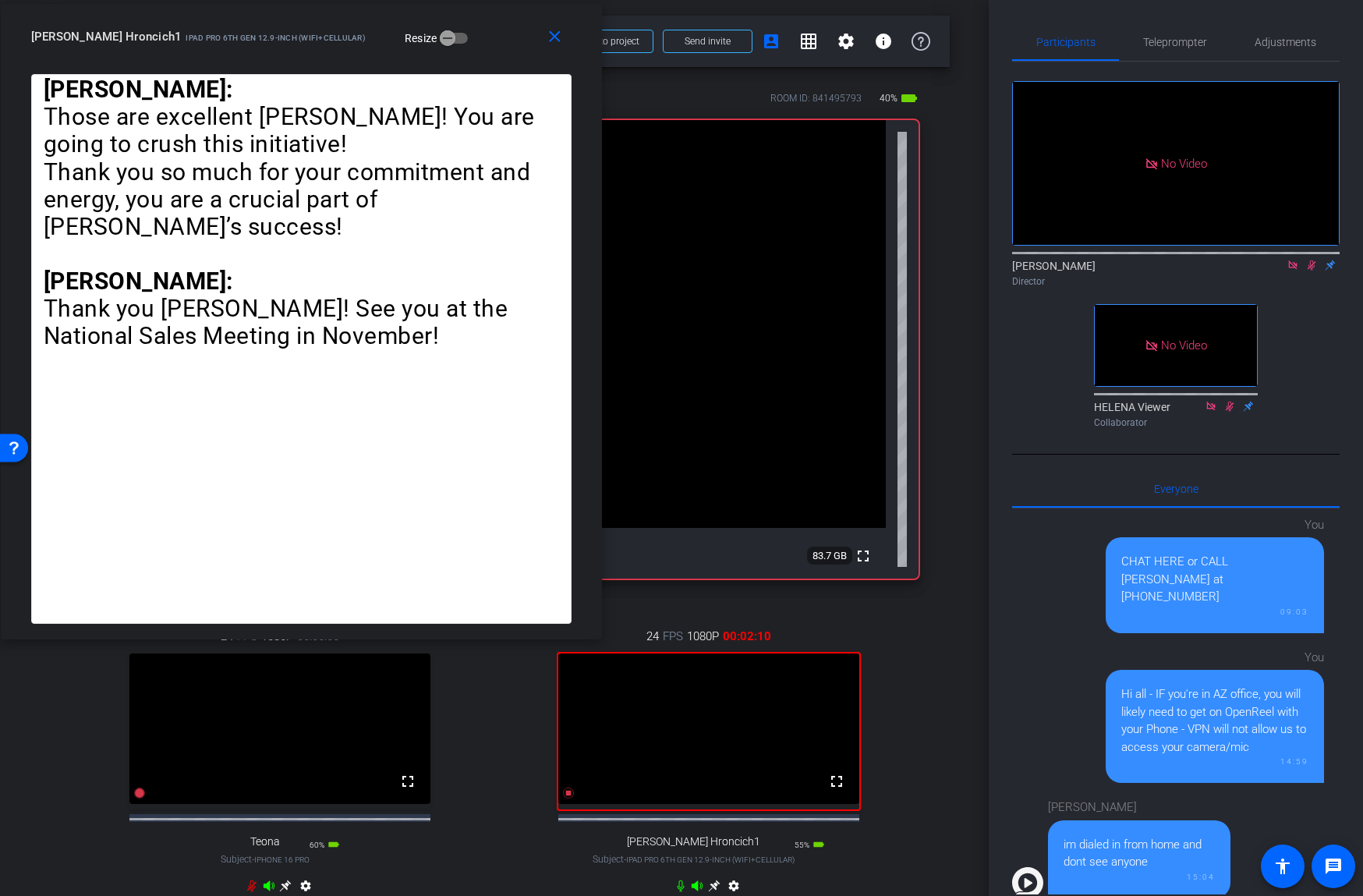
click at [1314, 268] on icon at bounding box center [1311, 264] width 12 height 11
click at [1309, 264] on icon at bounding box center [1311, 264] width 12 height 11
click at [1166, 51] on span "Teleprompter" at bounding box center [1175, 42] width 64 height 37
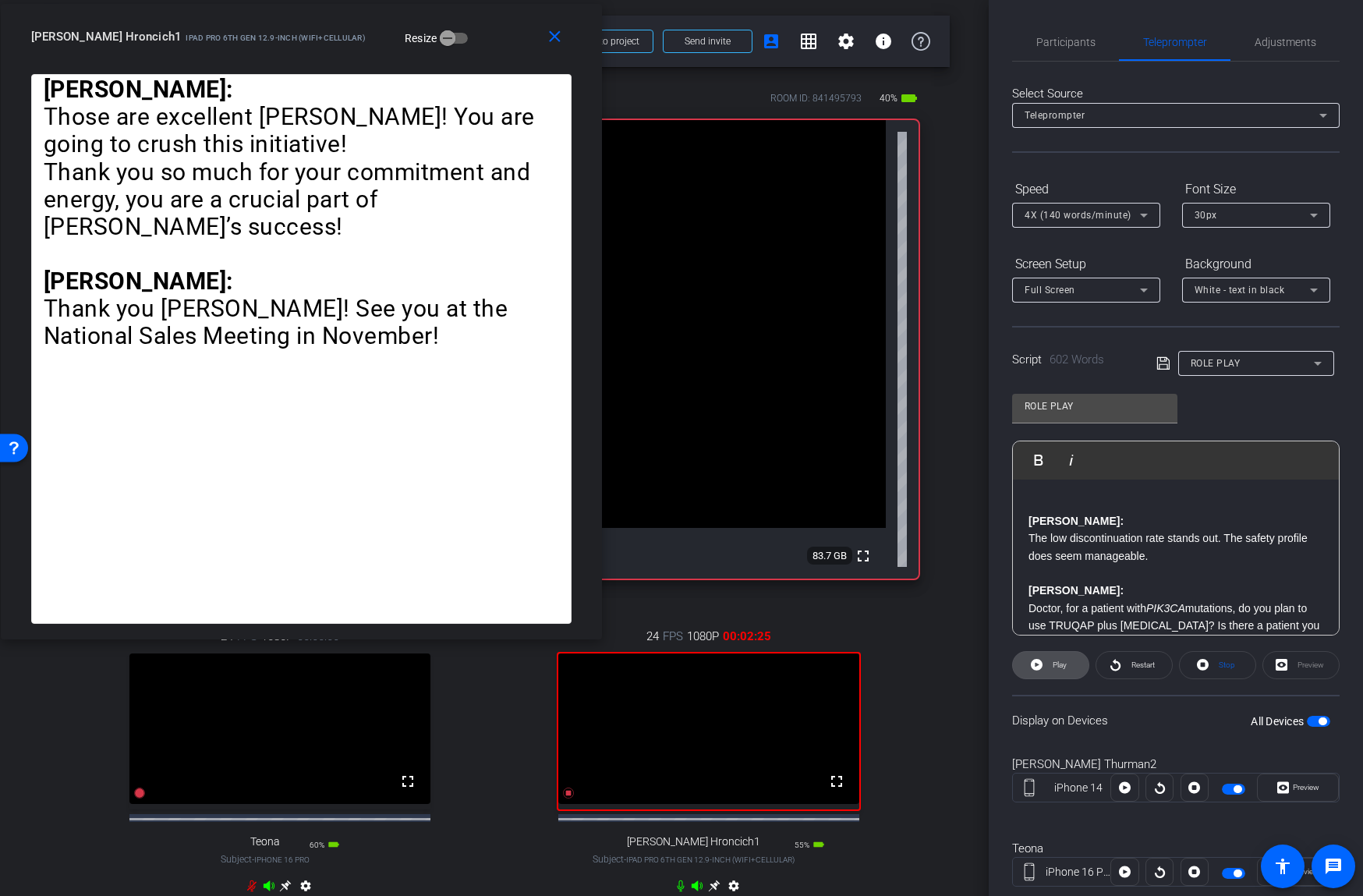
click at [1039, 666] on icon at bounding box center [1036, 664] width 11 height 11
click at [1044, 664] on span at bounding box center [1050, 665] width 77 height 37
click at [1048, 663] on span at bounding box center [1050, 665] width 75 height 37
click at [1048, 663] on span "Pause" at bounding box center [1057, 665] width 25 height 22
click at [1041, 663] on icon at bounding box center [1036, 664] width 11 height 11
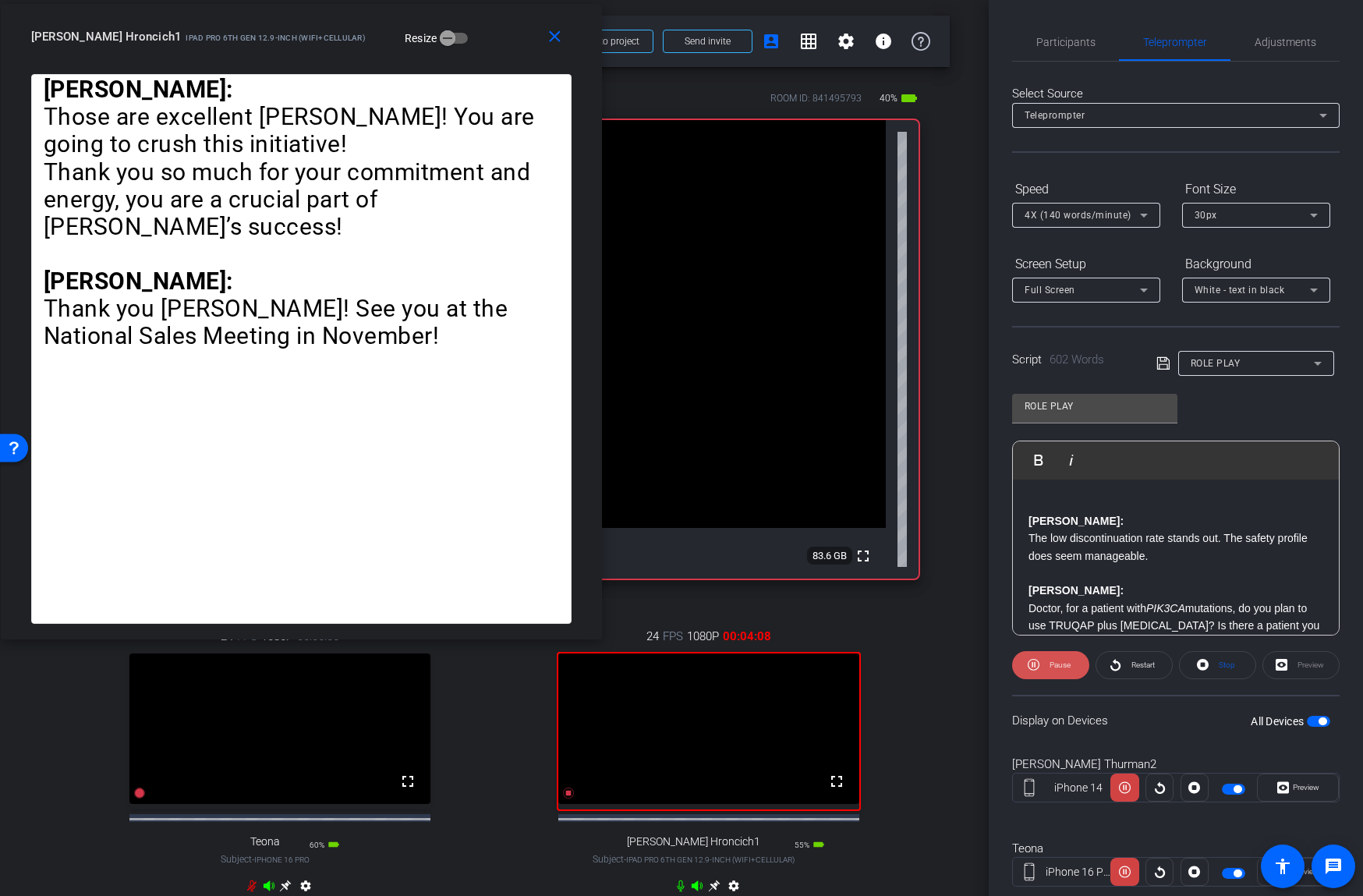
click at [1043, 667] on span at bounding box center [1050, 665] width 77 height 37
click at [1048, 666] on span at bounding box center [1050, 665] width 75 height 37
click at [1045, 667] on span "Pause" at bounding box center [1057, 665] width 25 height 22
click at [1051, 665] on span "Play" at bounding box center [1057, 665] width 18 height 22
click at [1051, 665] on span "Pause" at bounding box center [1060, 664] width 21 height 9
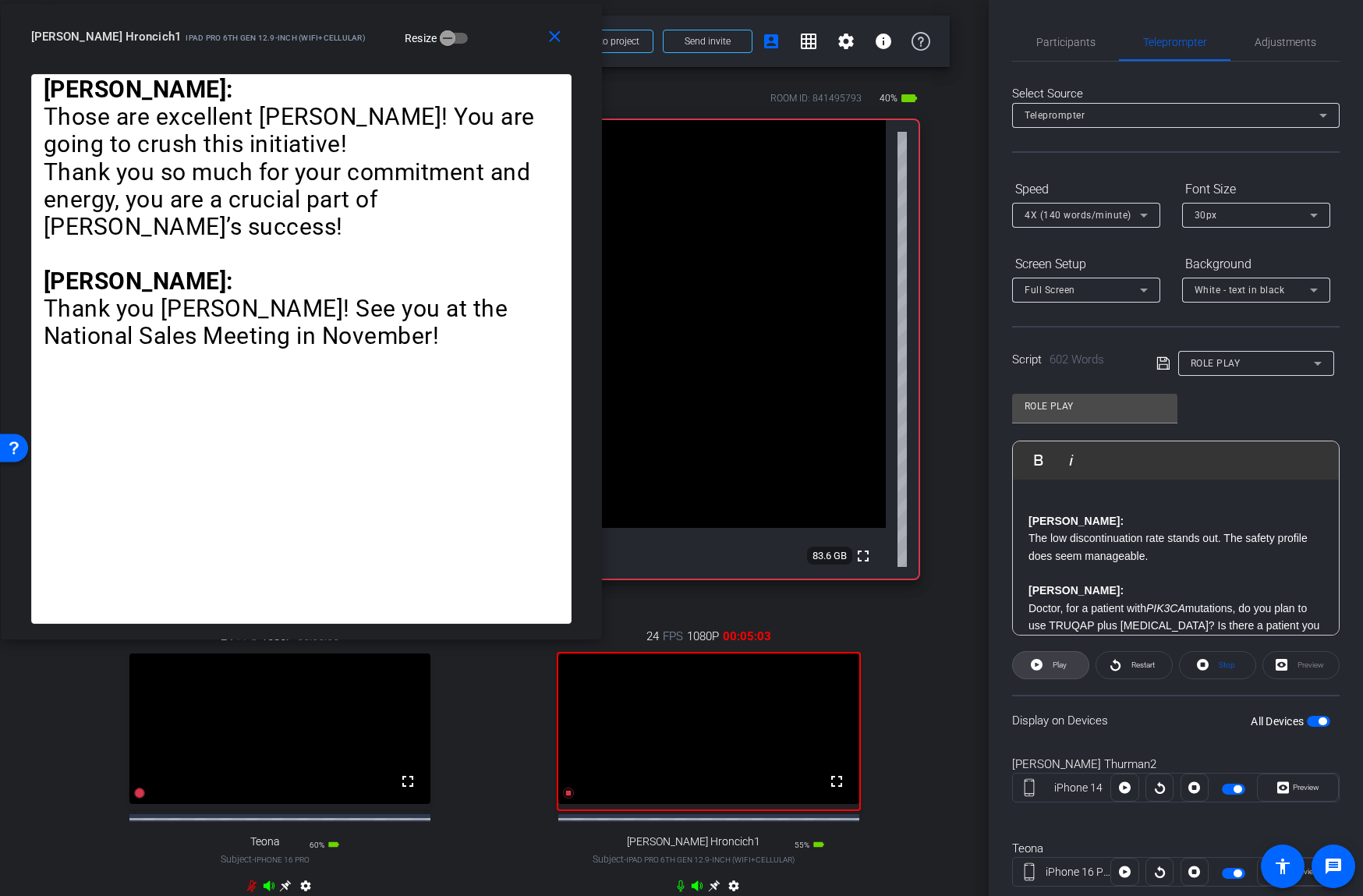
click at [1051, 665] on span "Play" at bounding box center [1057, 665] width 18 height 22
click at [1051, 665] on span "Pause" at bounding box center [1060, 664] width 21 height 9
click at [1069, 41] on span "Participants" at bounding box center [1065, 41] width 59 height 11
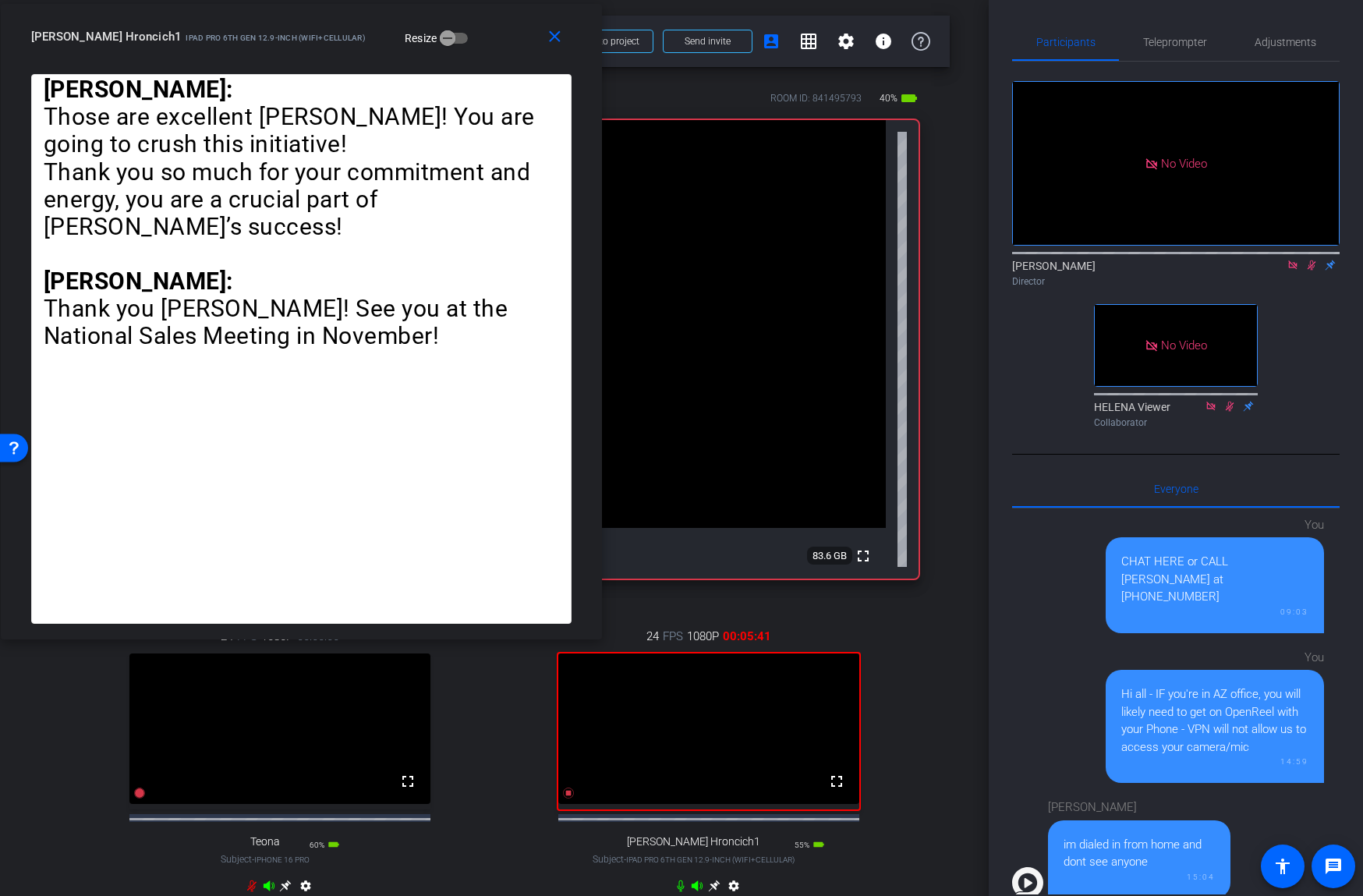
click at [1314, 262] on icon at bounding box center [1311, 265] width 9 height 10
click at [1171, 43] on span "Teleprompter" at bounding box center [1175, 41] width 64 height 11
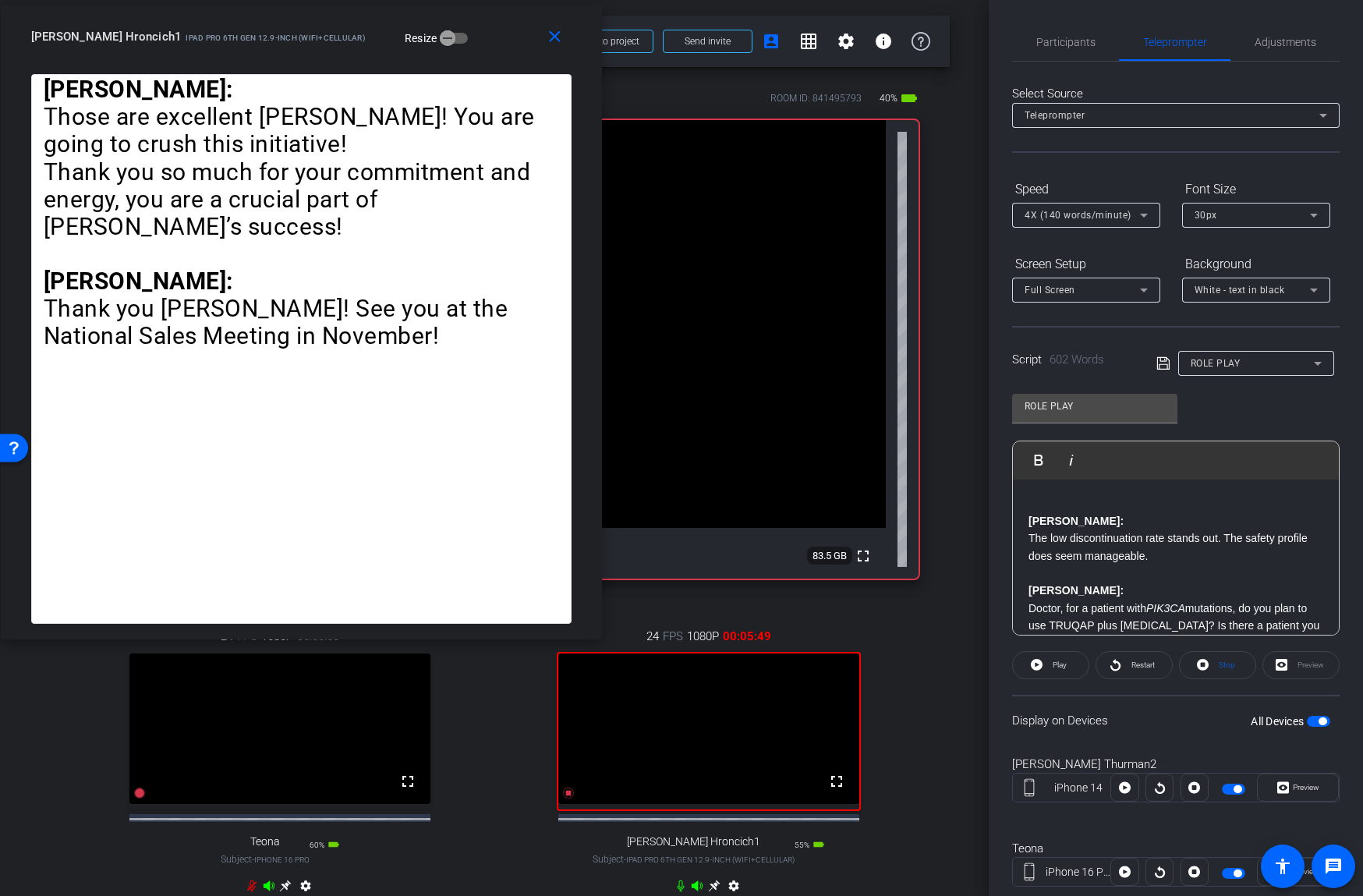
click at [1094, 550] on p "[PERSON_NAME]: The low discontinuation rate stands out. The safety profile does…" at bounding box center [1175, 538] width 294 height 52
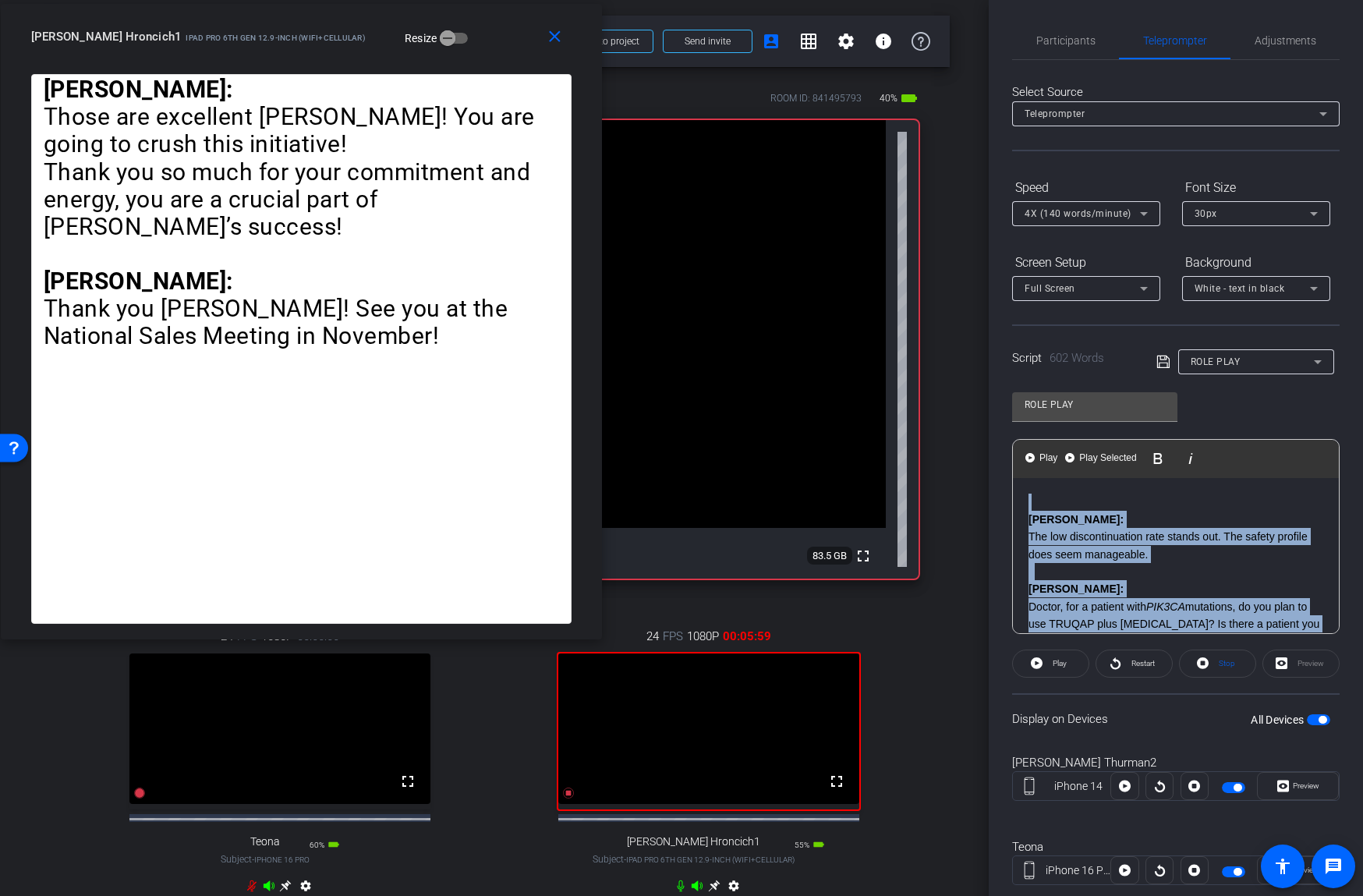
drag, startPoint x: 1052, startPoint y: 508, endPoint x: 985, endPoint y: 431, distance: 102.1
click at [985, 431] on div "arrow_back AZA25-1600 Strive for 55 VIDEO Back to project Send invite account_b…" at bounding box center [681, 448] width 1363 height 896
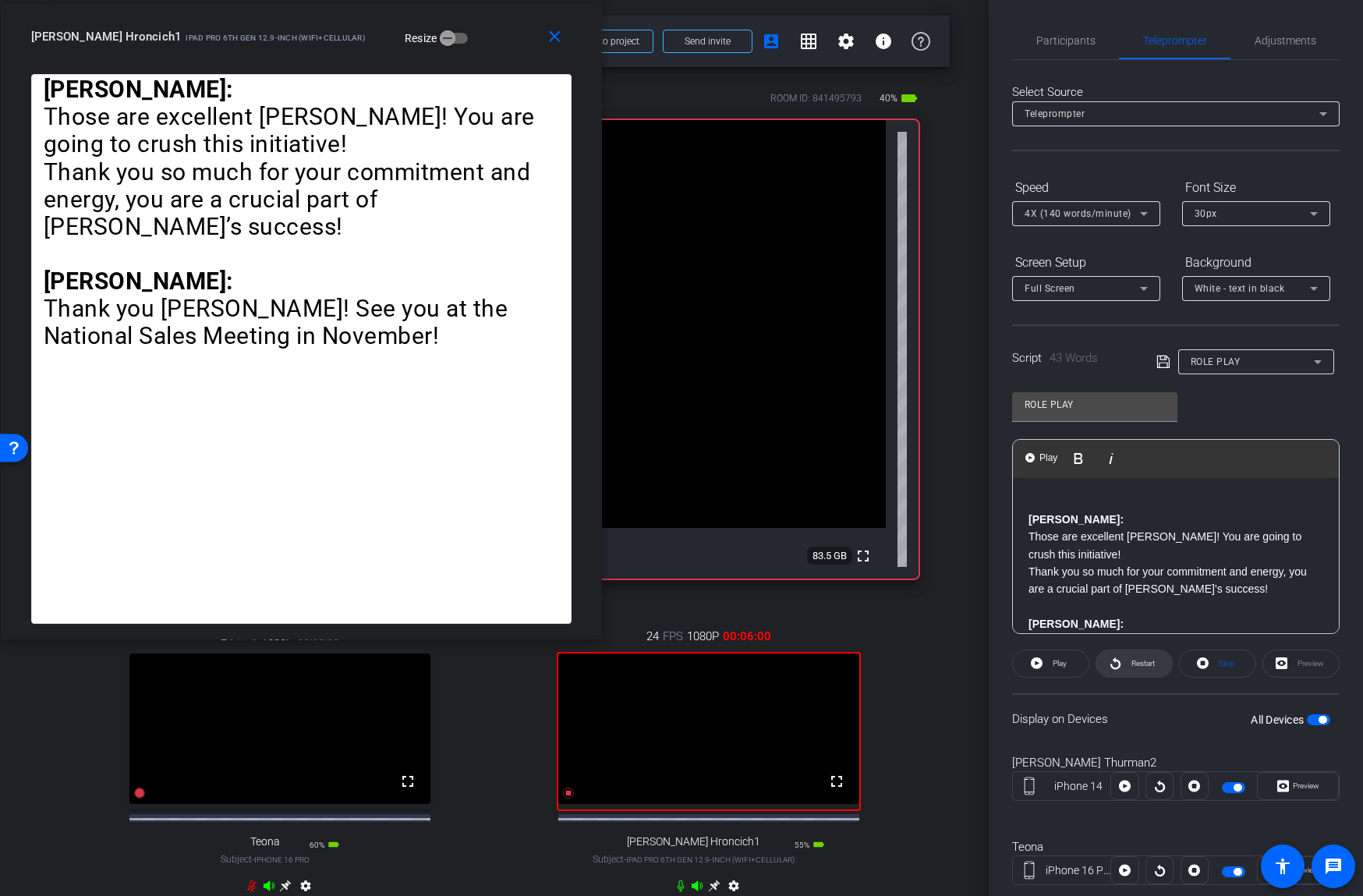
click at [1131, 662] on span "Restart" at bounding box center [1142, 662] width 24 height 9
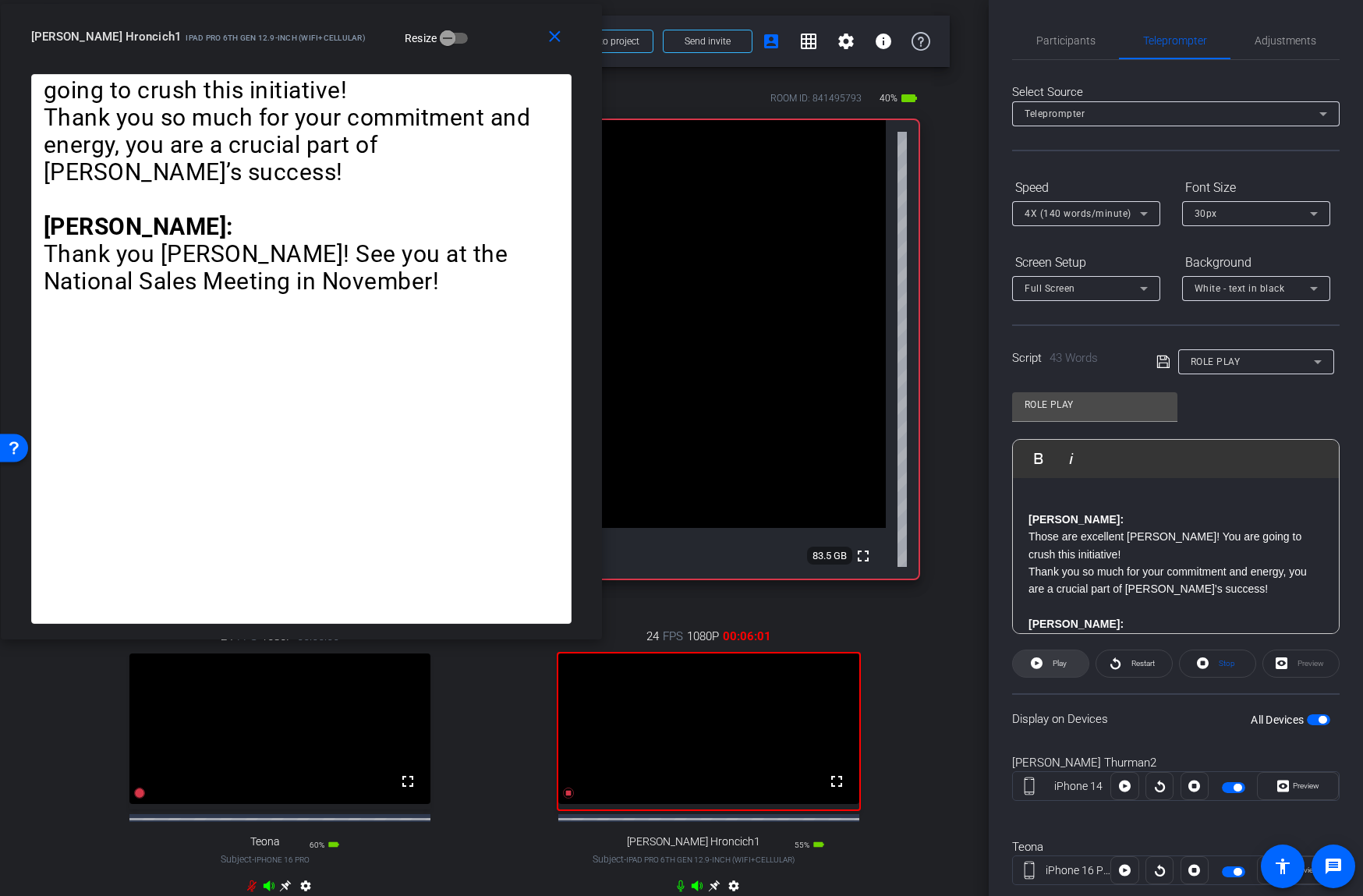
click at [1065, 665] on span "Play" at bounding box center [1059, 662] width 14 height 9
click at [1127, 664] on span "Restart" at bounding box center [1141, 663] width 28 height 22
click at [1045, 662] on span "Pause" at bounding box center [1057, 663] width 25 height 22
drag, startPoint x: 1065, startPoint y: 35, endPoint x: 1092, endPoint y: 66, distance: 41.1
click at [1065, 36] on span "Participants" at bounding box center [1065, 40] width 59 height 11
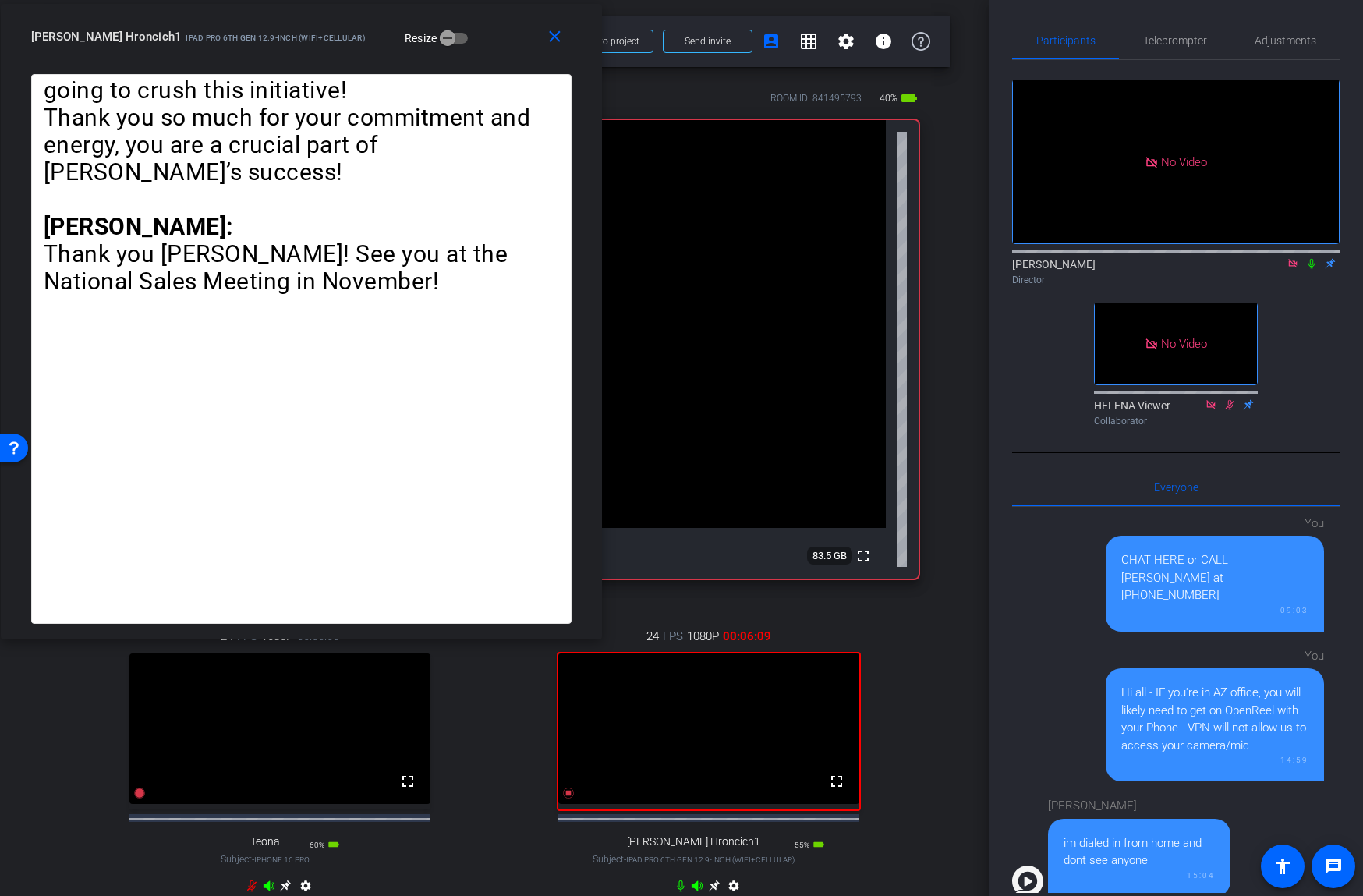
click at [1312, 263] on icon at bounding box center [1311, 264] width 6 height 10
click at [1173, 45] on span "Teleprompter" at bounding box center [1175, 40] width 64 height 11
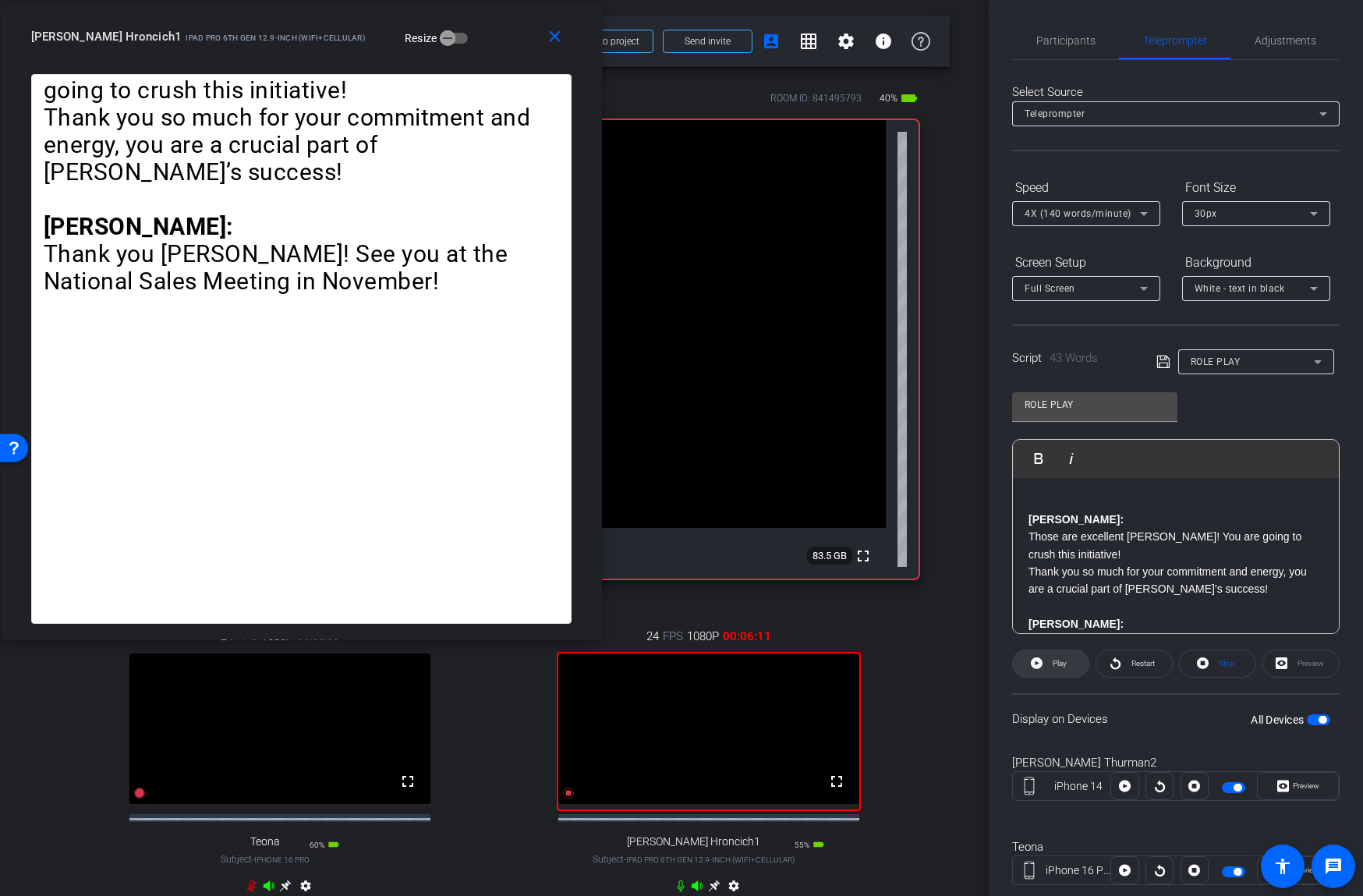
click at [1037, 669] on icon at bounding box center [1036, 663] width 11 height 19
click at [1041, 663] on span at bounding box center [1050, 663] width 77 height 37
click at [1041, 663] on icon at bounding box center [1036, 663] width 11 height 11
click at [1045, 663] on span "Pause" at bounding box center [1057, 663] width 25 height 22
click at [1048, 663] on span at bounding box center [1050, 663] width 75 height 37
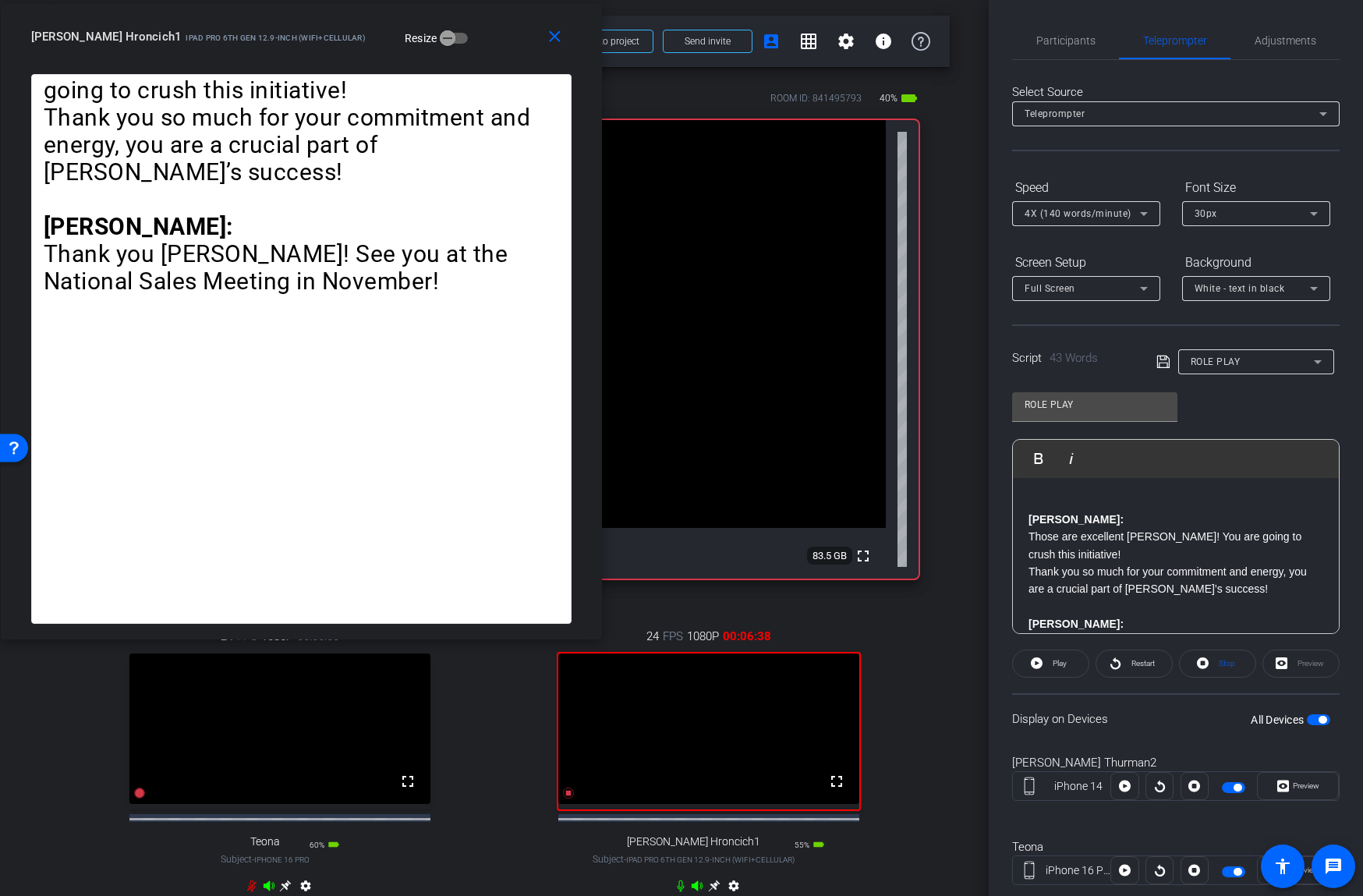
click at [903, 666] on div "24 FPS 1080P 00:06:38 fullscreen [PERSON_NAME] Hroncich1 Subject - iPad Pro 6th…" at bounding box center [709, 762] width 420 height 322
click at [559, 41] on mat-icon "close" at bounding box center [555, 37] width 19 height 19
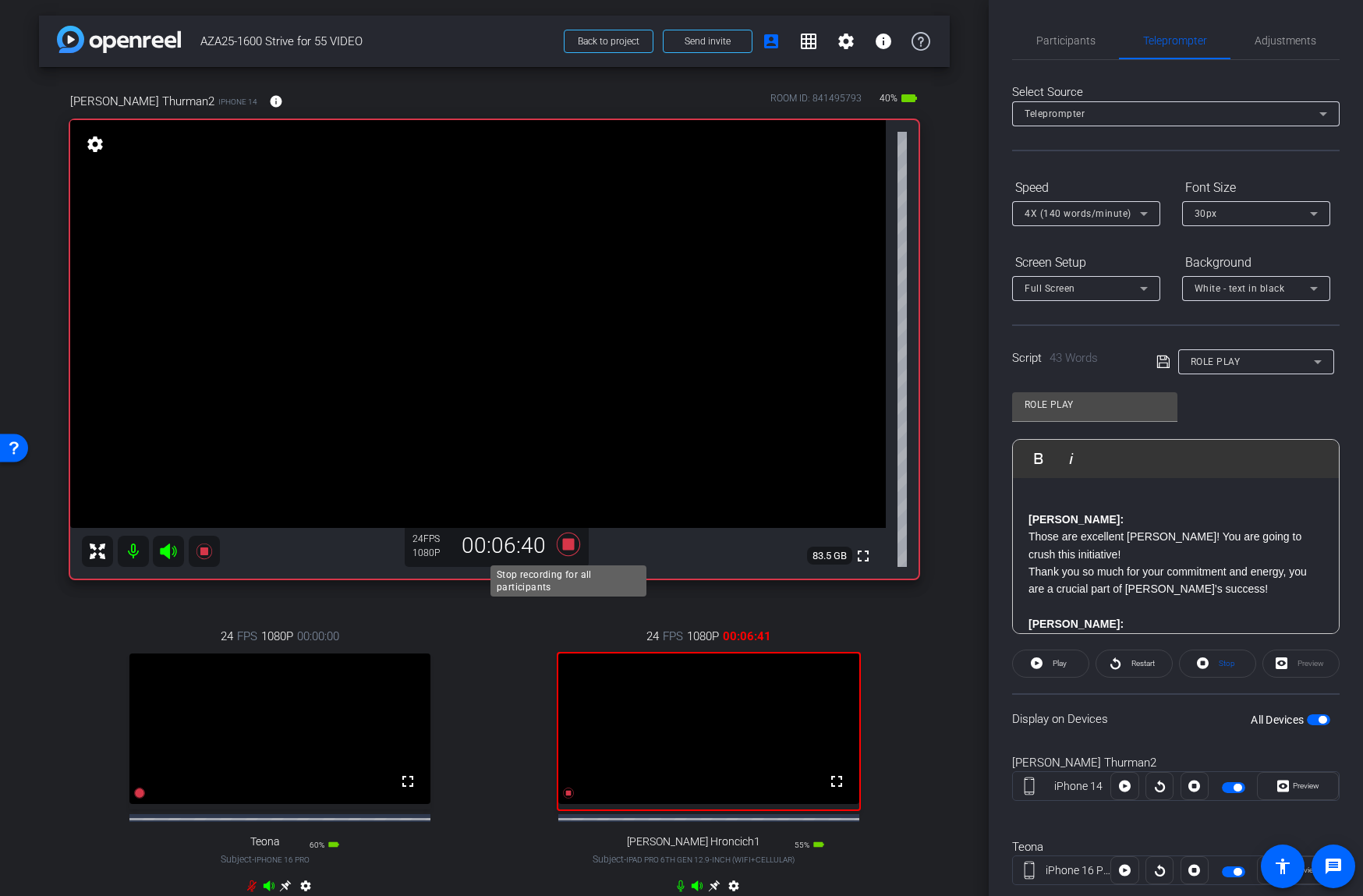
click at [572, 541] on icon at bounding box center [568, 544] width 24 height 24
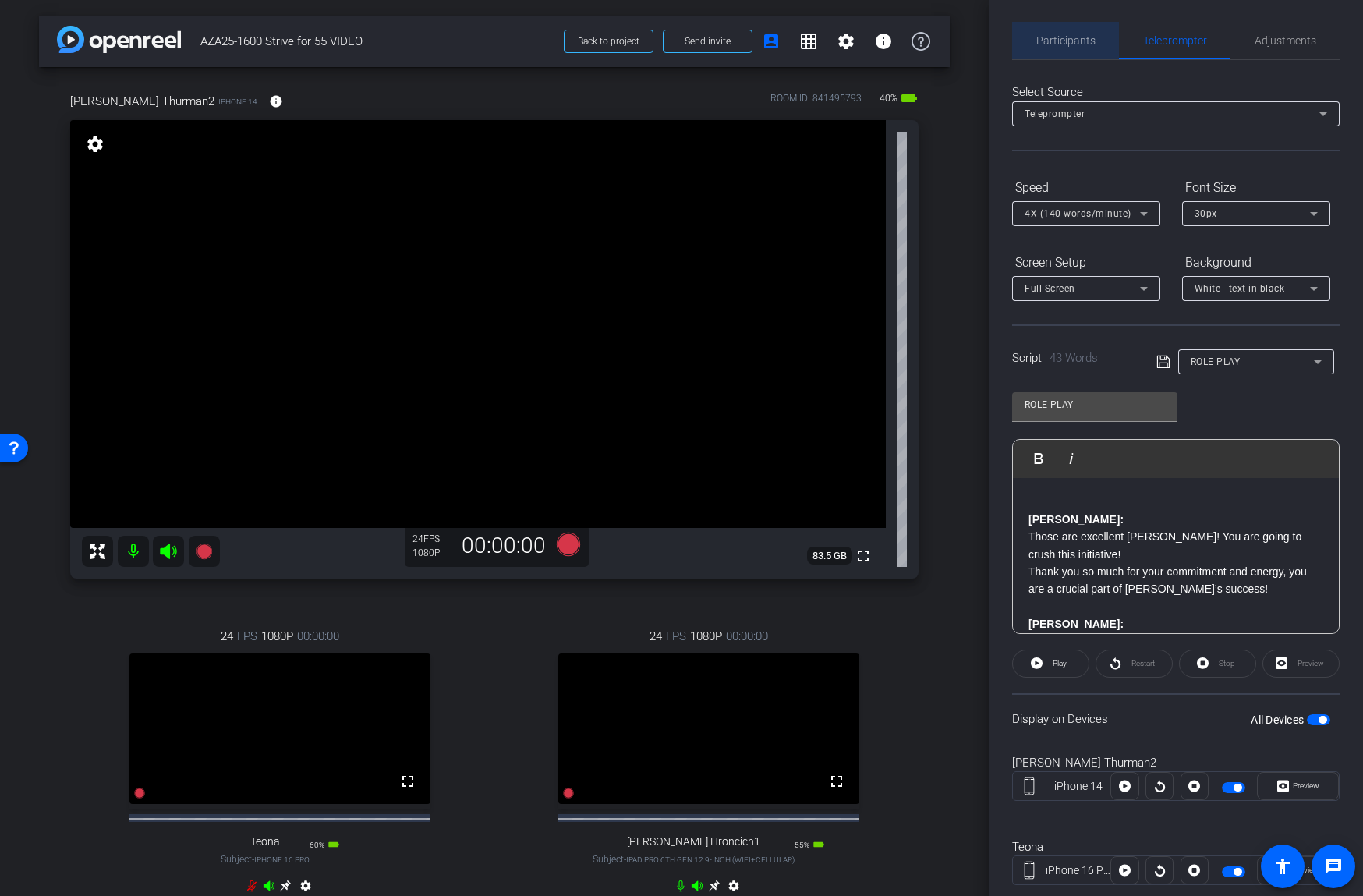
click at [1077, 32] on span "Participants" at bounding box center [1065, 41] width 59 height 37
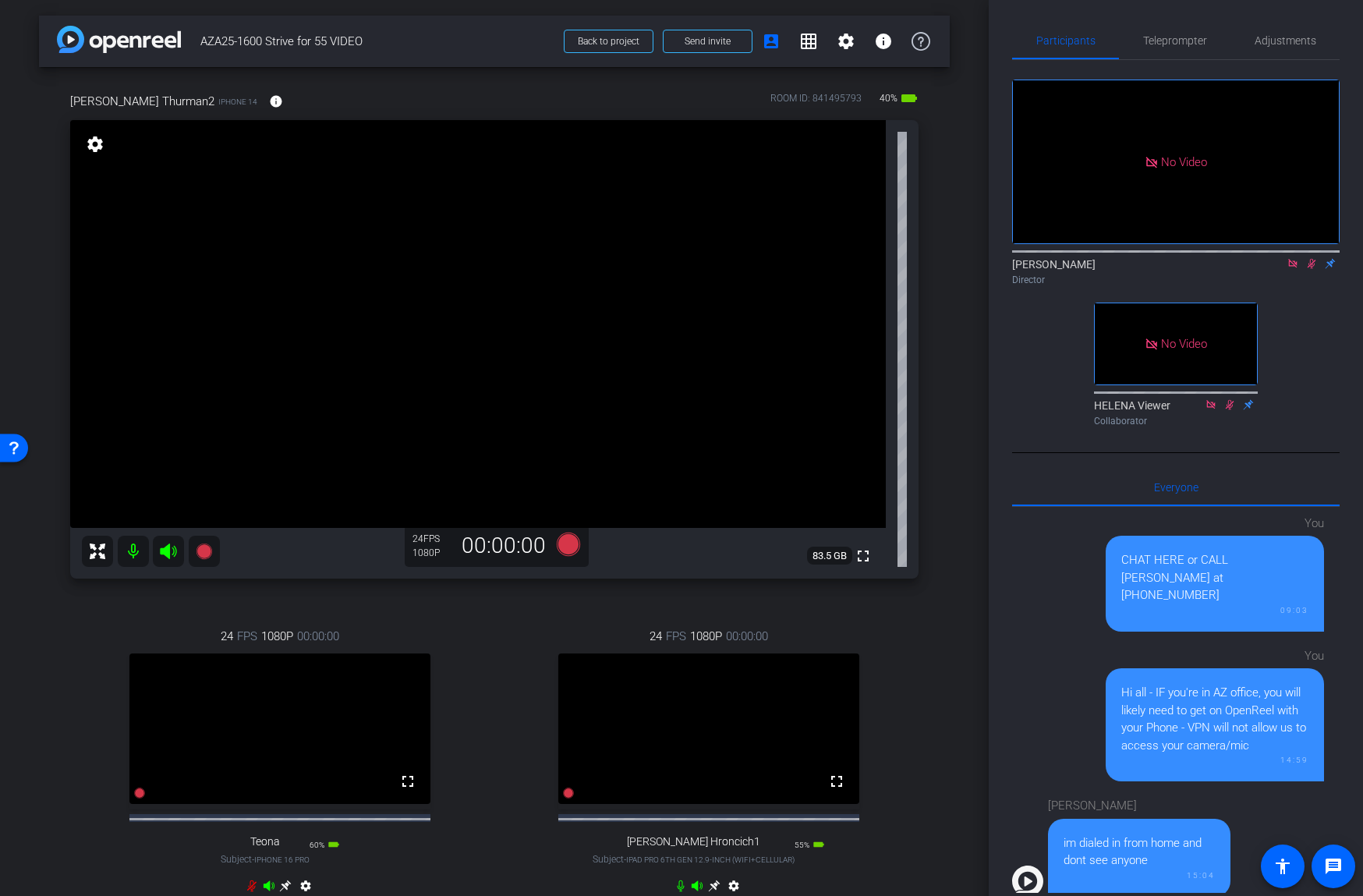
click at [1307, 261] on icon at bounding box center [1311, 263] width 12 height 11
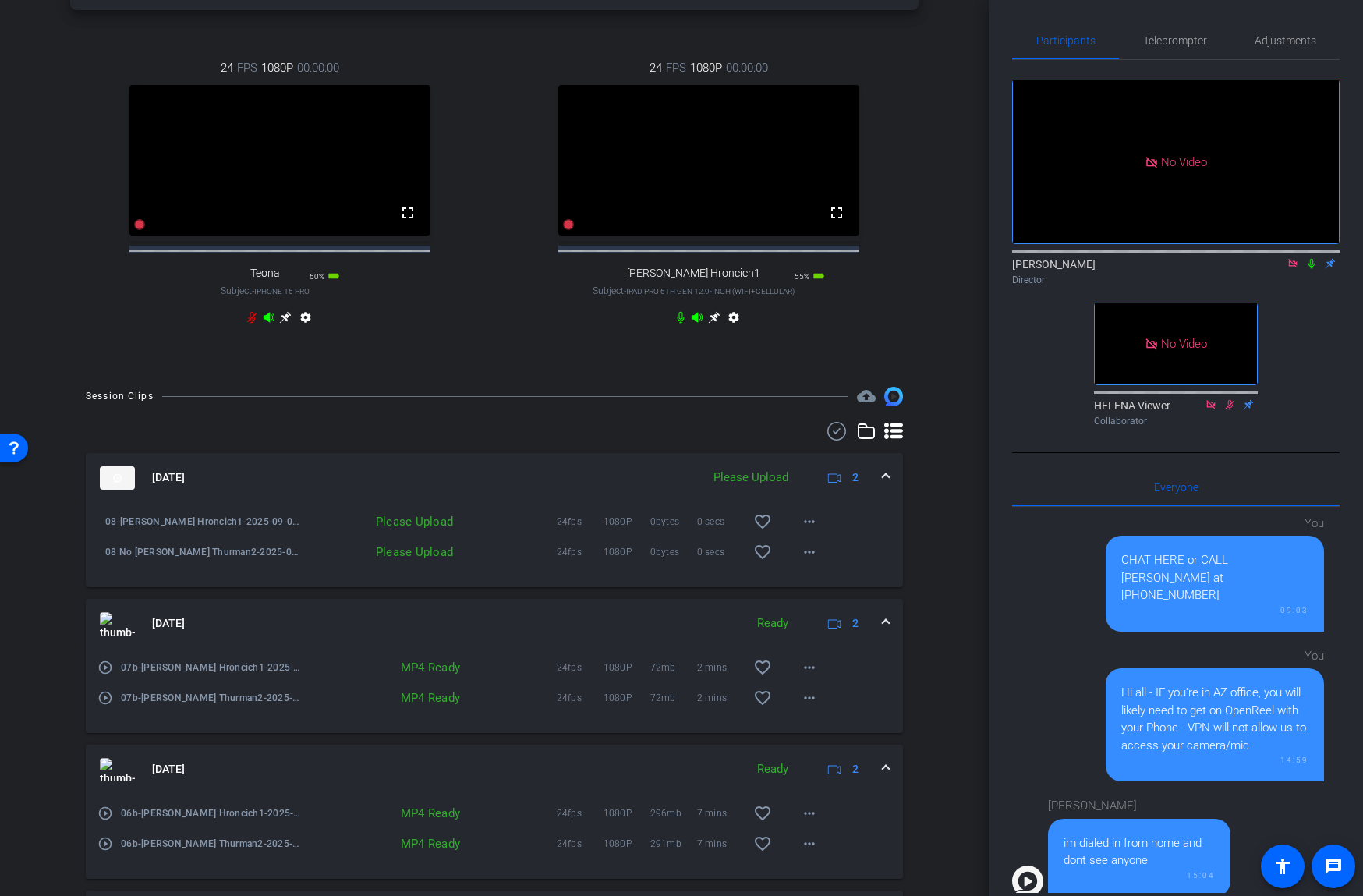
scroll to position [577, 0]
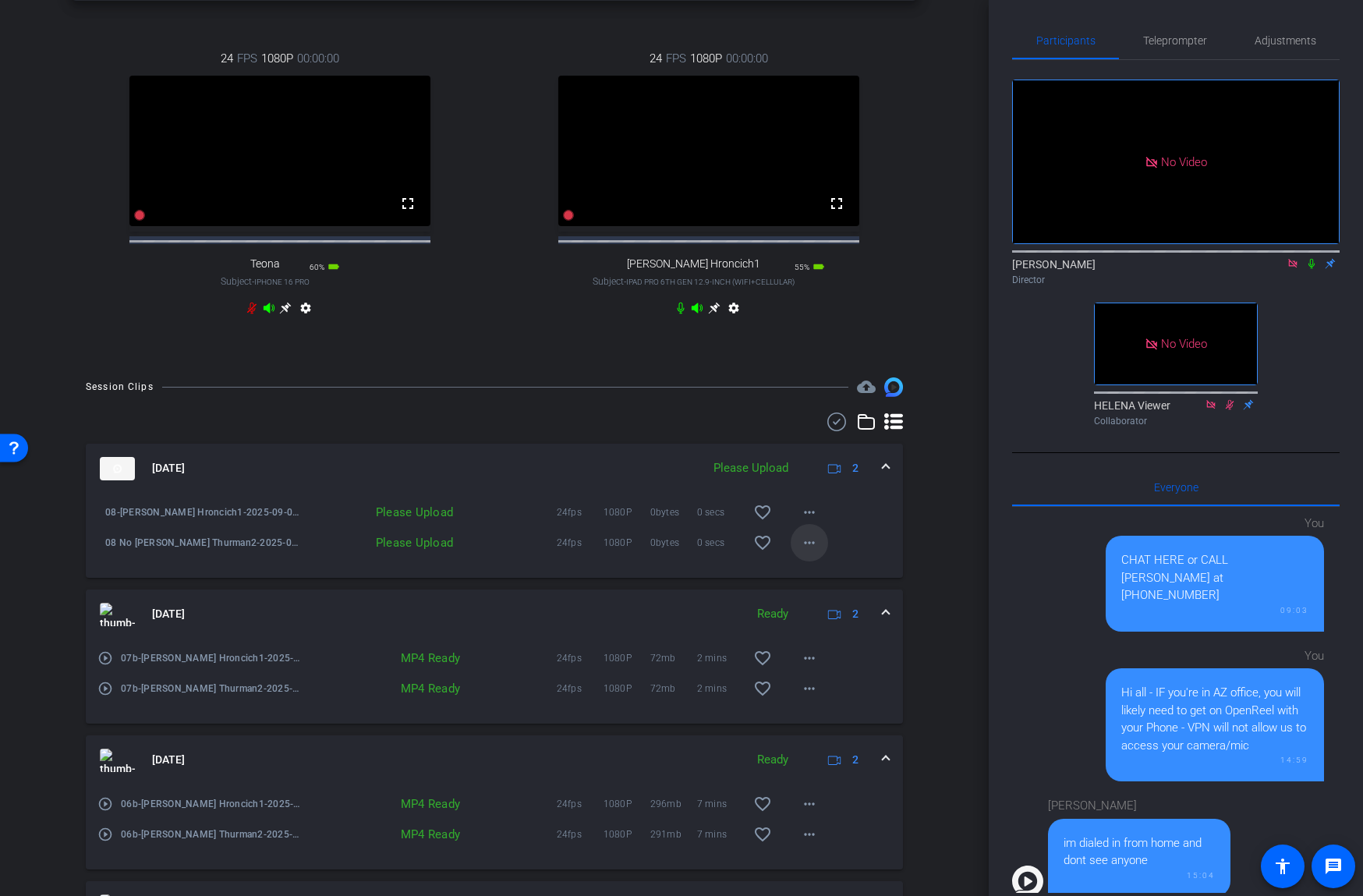
click at [812, 552] on mat-icon "more_horiz" at bounding box center [809, 542] width 19 height 19
click at [821, 584] on span "Upload" at bounding box center [834, 588] width 62 height 19
click at [812, 521] on mat-icon "more_horiz" at bounding box center [809, 512] width 19 height 19
click at [821, 555] on span "Upload" at bounding box center [834, 558] width 62 height 19
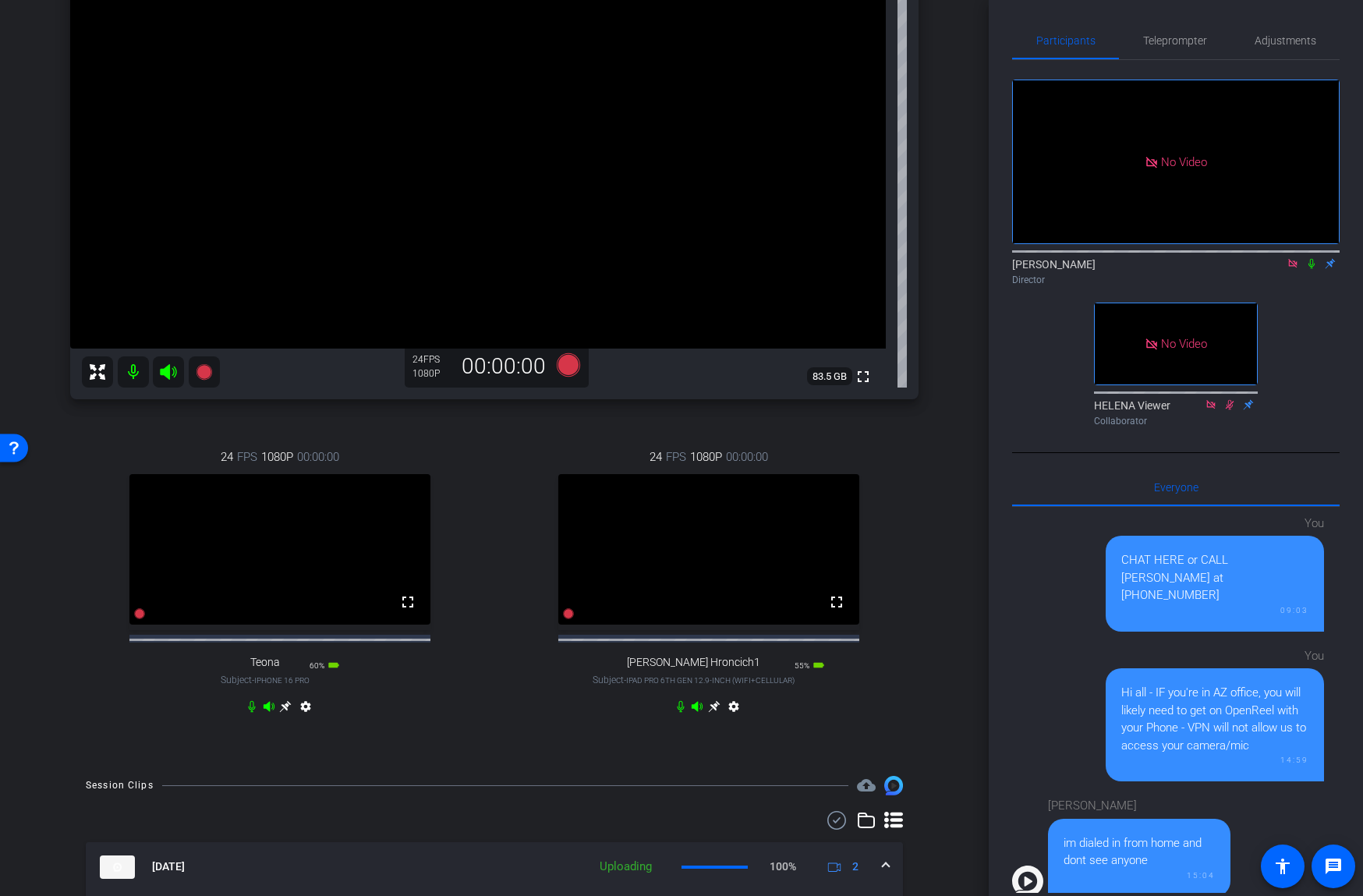
scroll to position [180, 0]
click at [1183, 45] on span "Teleprompter" at bounding box center [1175, 40] width 64 height 11
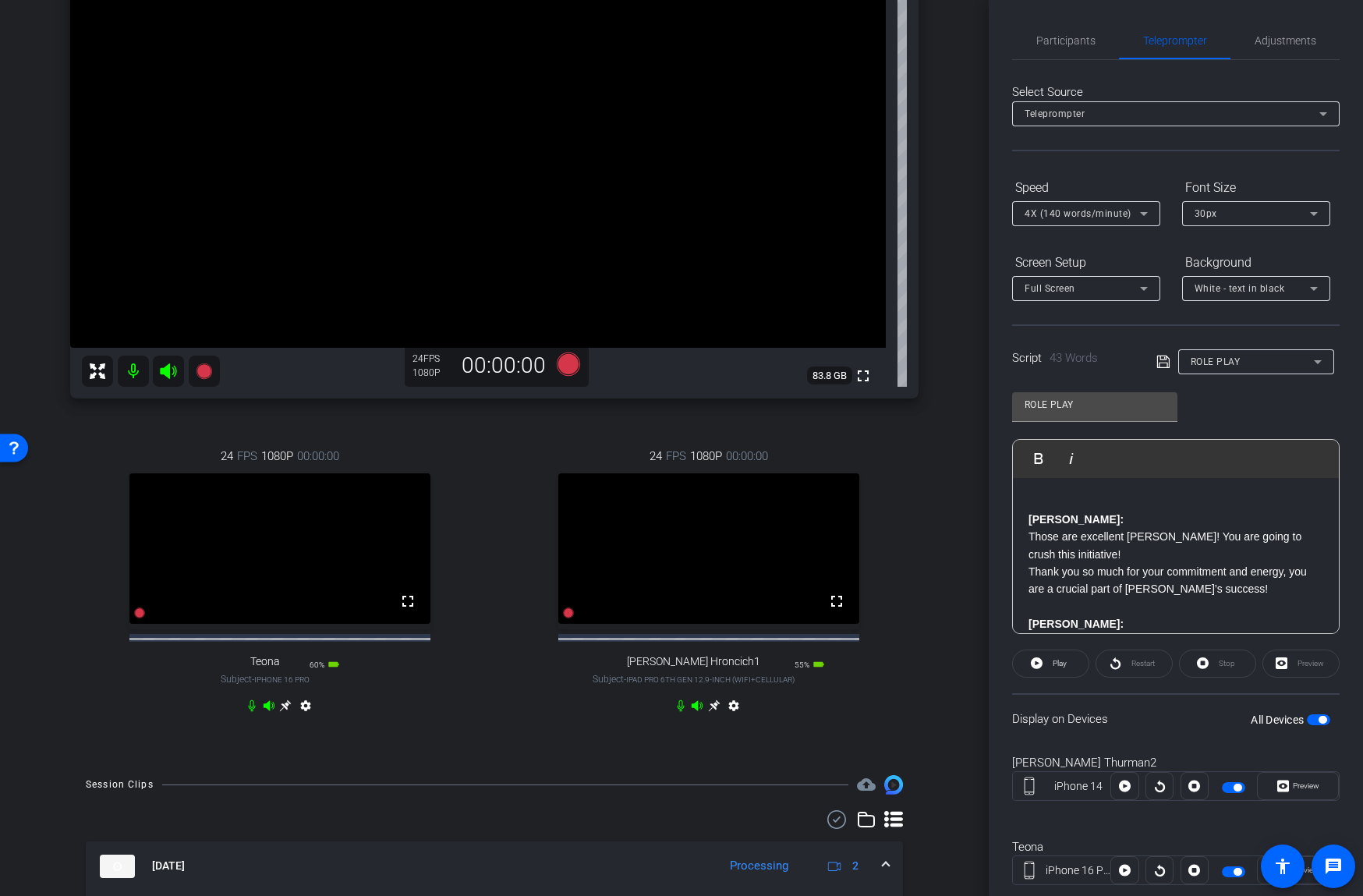
click at [1083, 538] on p "[PERSON_NAME]: Those are excellent [PERSON_NAME]! You are going to crush this i…" at bounding box center [1175, 537] width 294 height 52
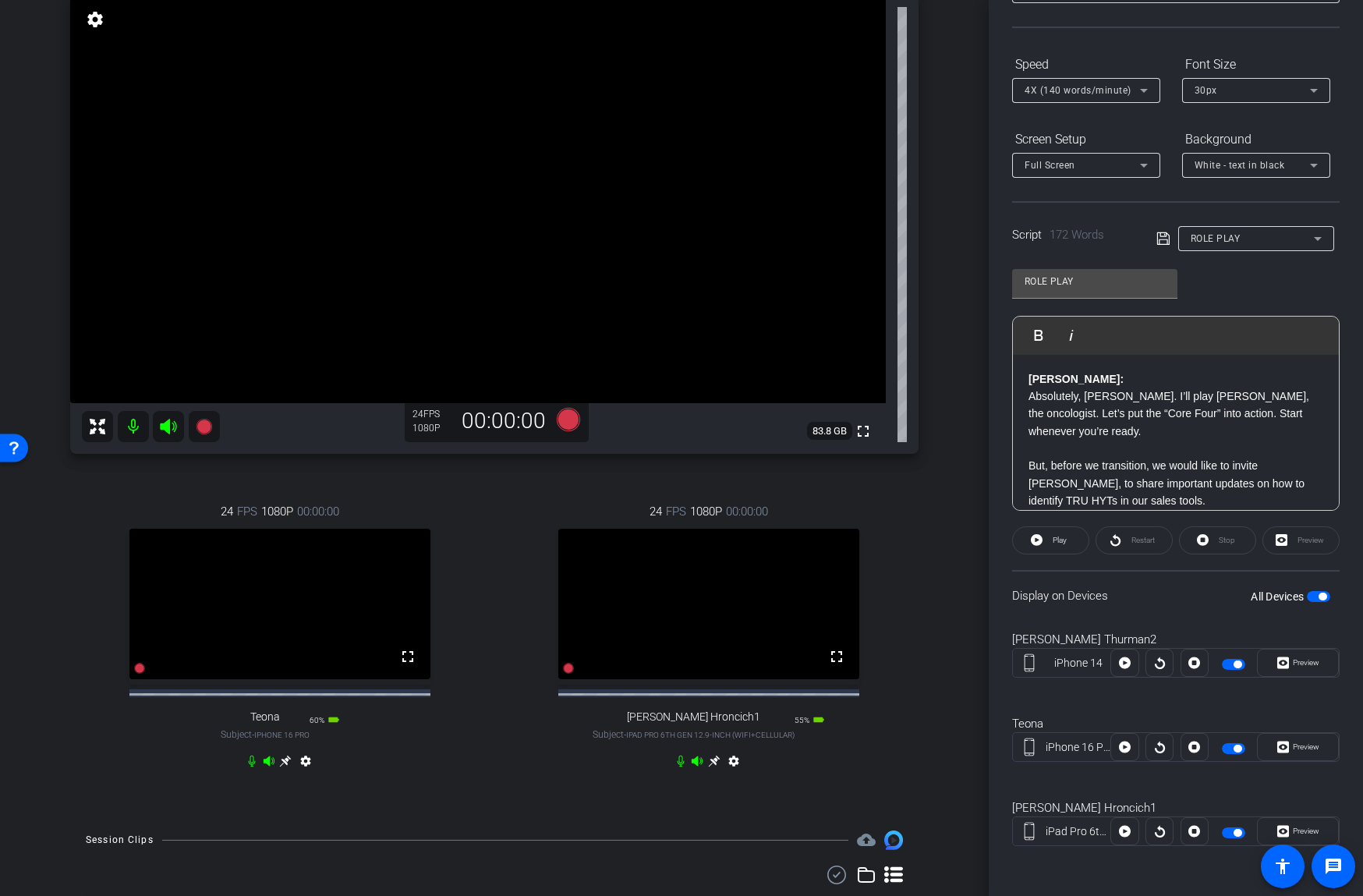
scroll to position [184, 0]
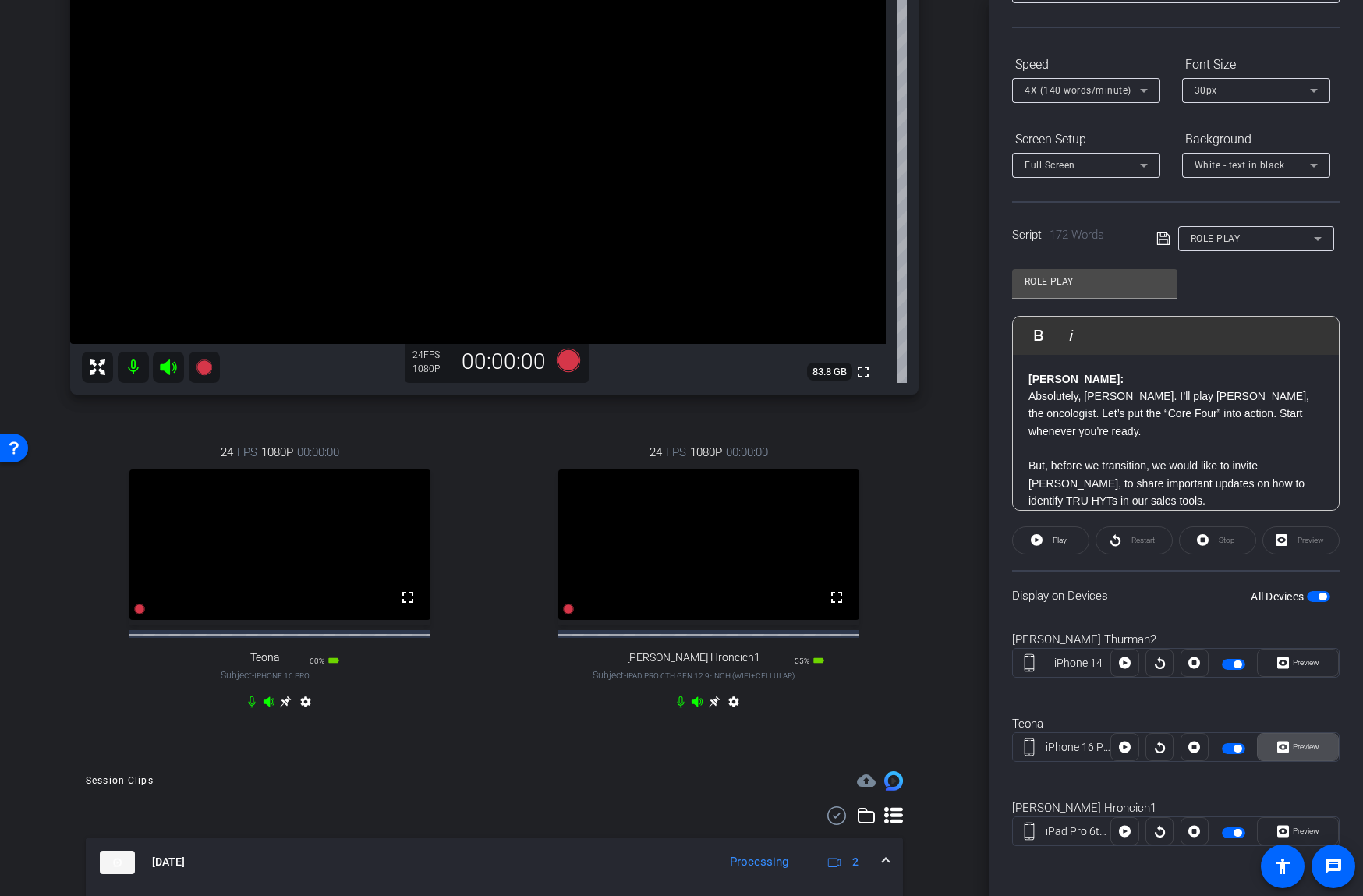
click at [1303, 740] on span "Preview" at bounding box center [1303, 747] width 30 height 22
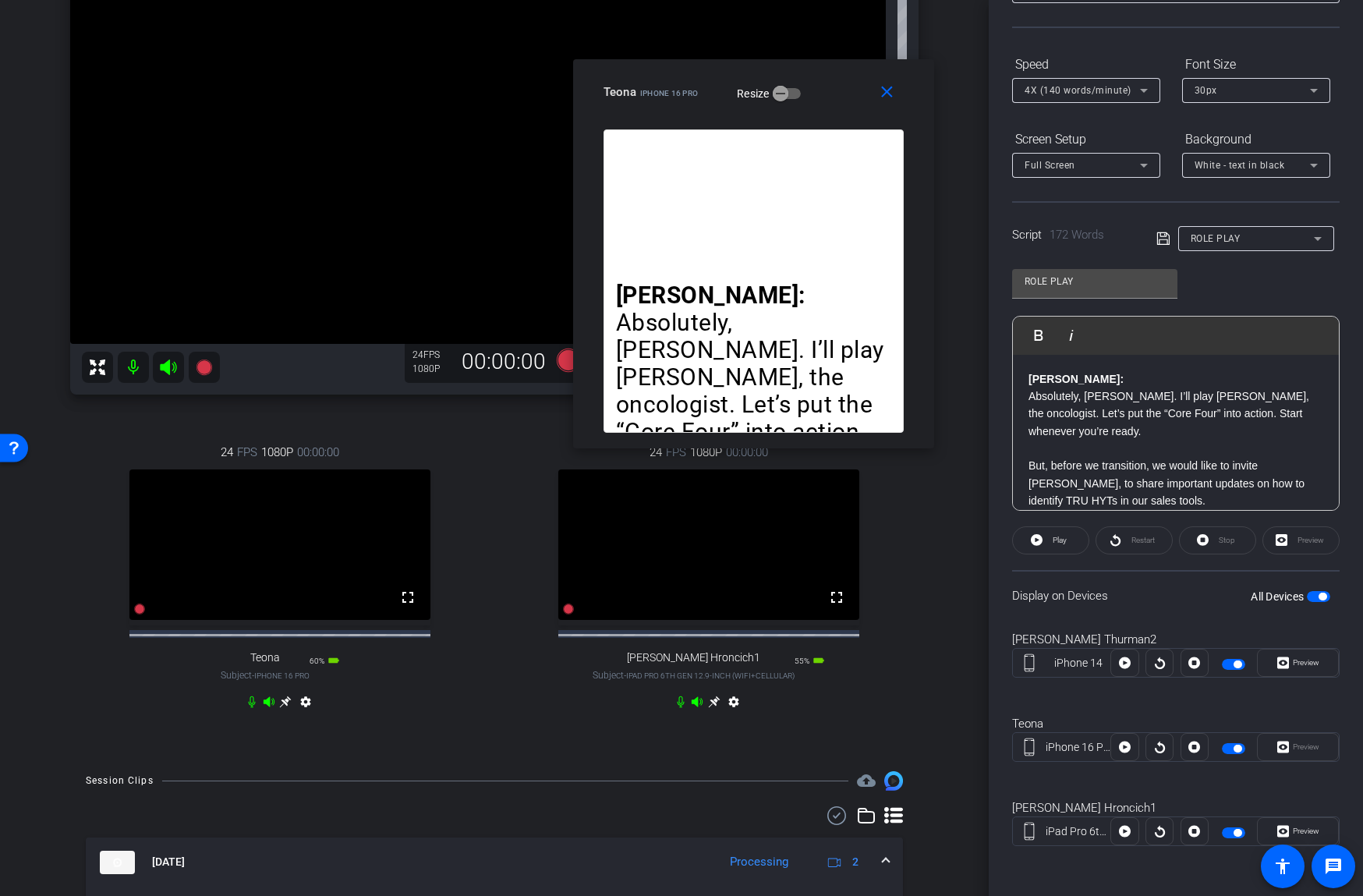
drag, startPoint x: 756, startPoint y: 274, endPoint x: 827, endPoint y: 80, distance: 206.6
click at [827, 80] on div "Teona iPhone 16 Pro Resize" at bounding box center [759, 92] width 312 height 28
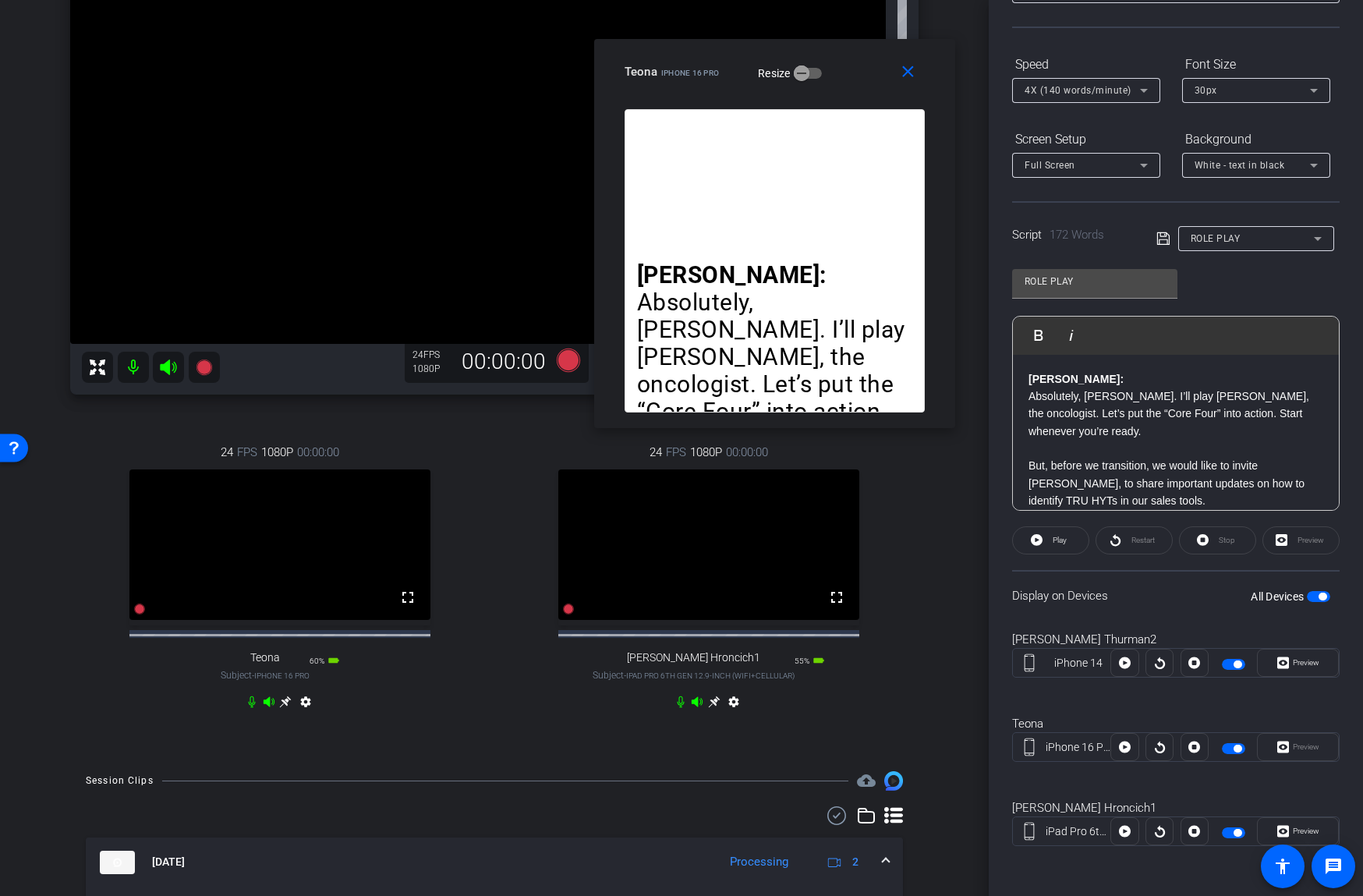
drag, startPoint x: 841, startPoint y: 79, endPoint x: 862, endPoint y: 59, distance: 29.0
click at [862, 59] on div "Teona iPhone 16 Pro Resize" at bounding box center [780, 71] width 312 height 28
click at [1067, 545] on span at bounding box center [1050, 540] width 75 height 37
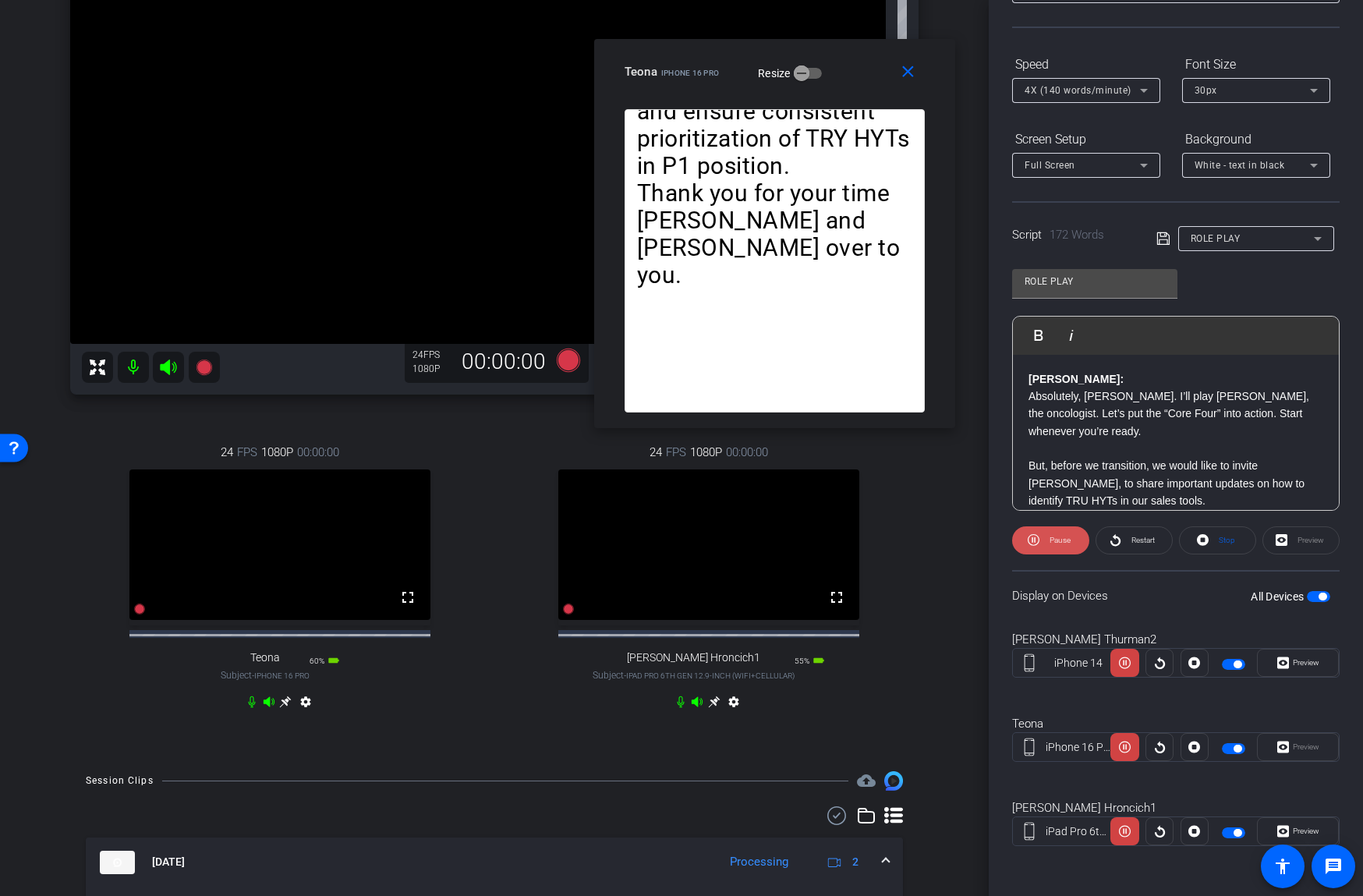
click at [1062, 543] on span "Pause" at bounding box center [1060, 540] width 21 height 9
click at [1046, 535] on span at bounding box center [1050, 540] width 75 height 37
click at [1140, 528] on span at bounding box center [1134, 540] width 75 height 37
click at [1134, 546] on span "Restart" at bounding box center [1141, 540] width 28 height 22
click at [1044, 542] on span at bounding box center [1050, 540] width 77 height 37
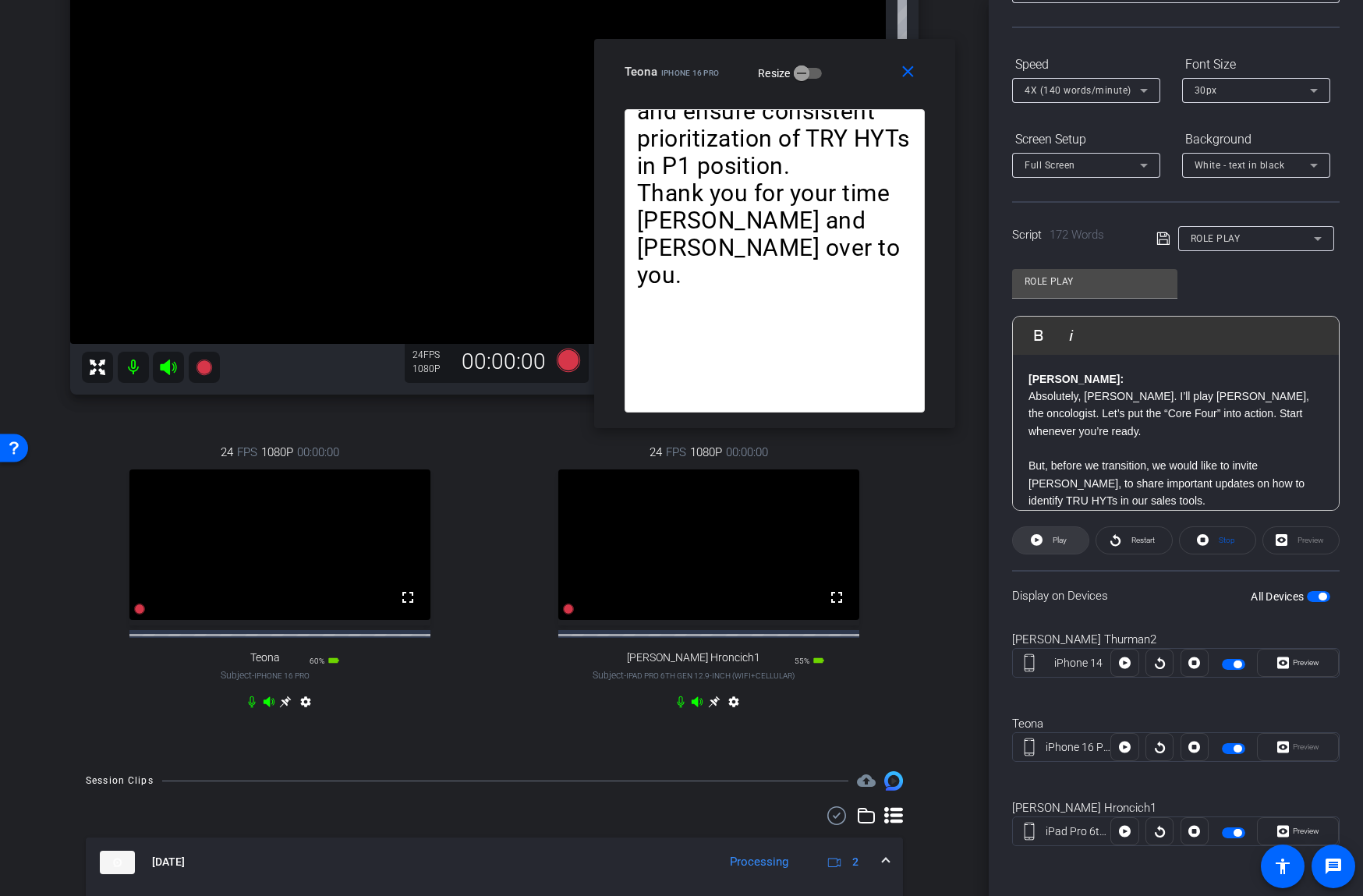
click at [1035, 542] on icon at bounding box center [1036, 540] width 11 height 11
click at [1036, 542] on icon at bounding box center [1033, 540] width 11 height 19
click at [1051, 537] on span "Play" at bounding box center [1057, 540] width 18 height 22
click at [1051, 537] on span "Pause" at bounding box center [1060, 540] width 21 height 9
click at [572, 362] on icon at bounding box center [568, 360] width 24 height 24
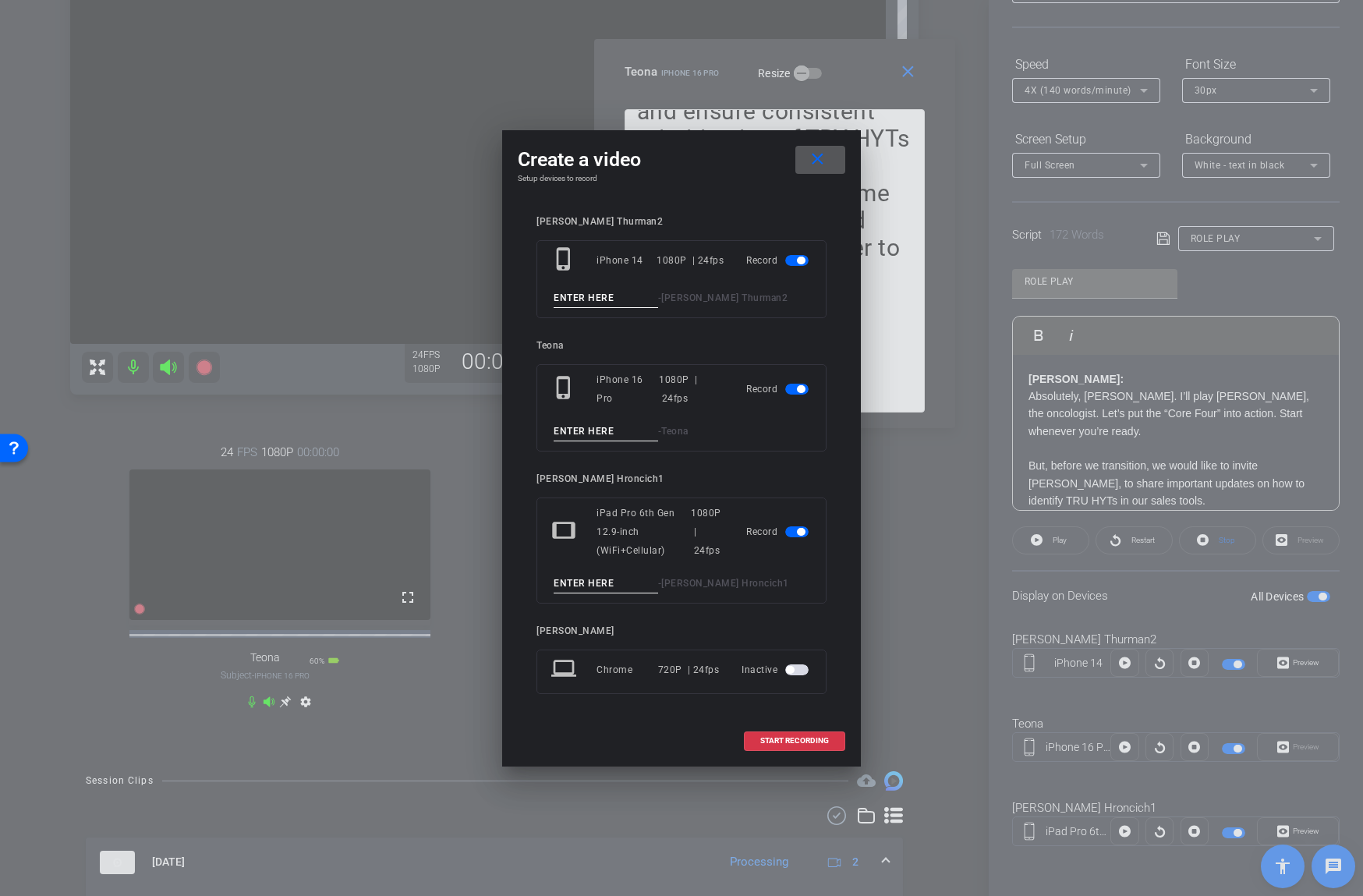
click at [612, 298] on input at bounding box center [606, 298] width 105 height 19
drag, startPoint x: 632, startPoint y: 302, endPoint x: 527, endPoint y: 300, distance: 105.0
click at [530, 298] on div "[PERSON_NAME] Thurman2 phone_iphone iPhone 14 1080P | 24fps Record 10 New [PERS…" at bounding box center [681, 465] width 328 height 531
type input "10 [GEOGRAPHIC_DATA]"
click at [598, 435] on input at bounding box center [606, 431] width 105 height 19
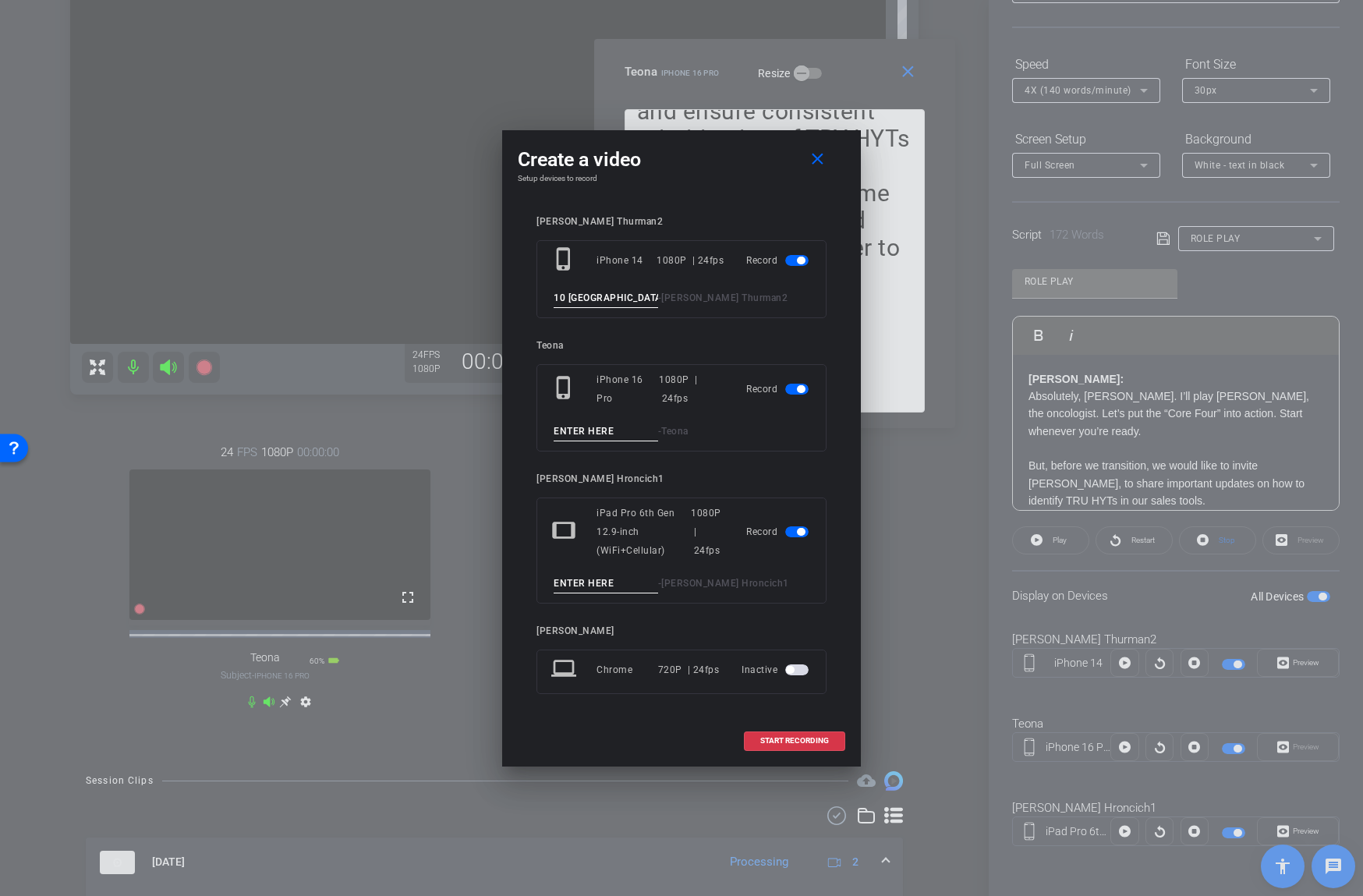
paste input "10 [GEOGRAPHIC_DATA]"
type input "10 [GEOGRAPHIC_DATA]"
click at [594, 580] on input at bounding box center [606, 584] width 105 height 19
paste input "10 [GEOGRAPHIC_DATA]"
type input "10 [GEOGRAPHIC_DATA]"
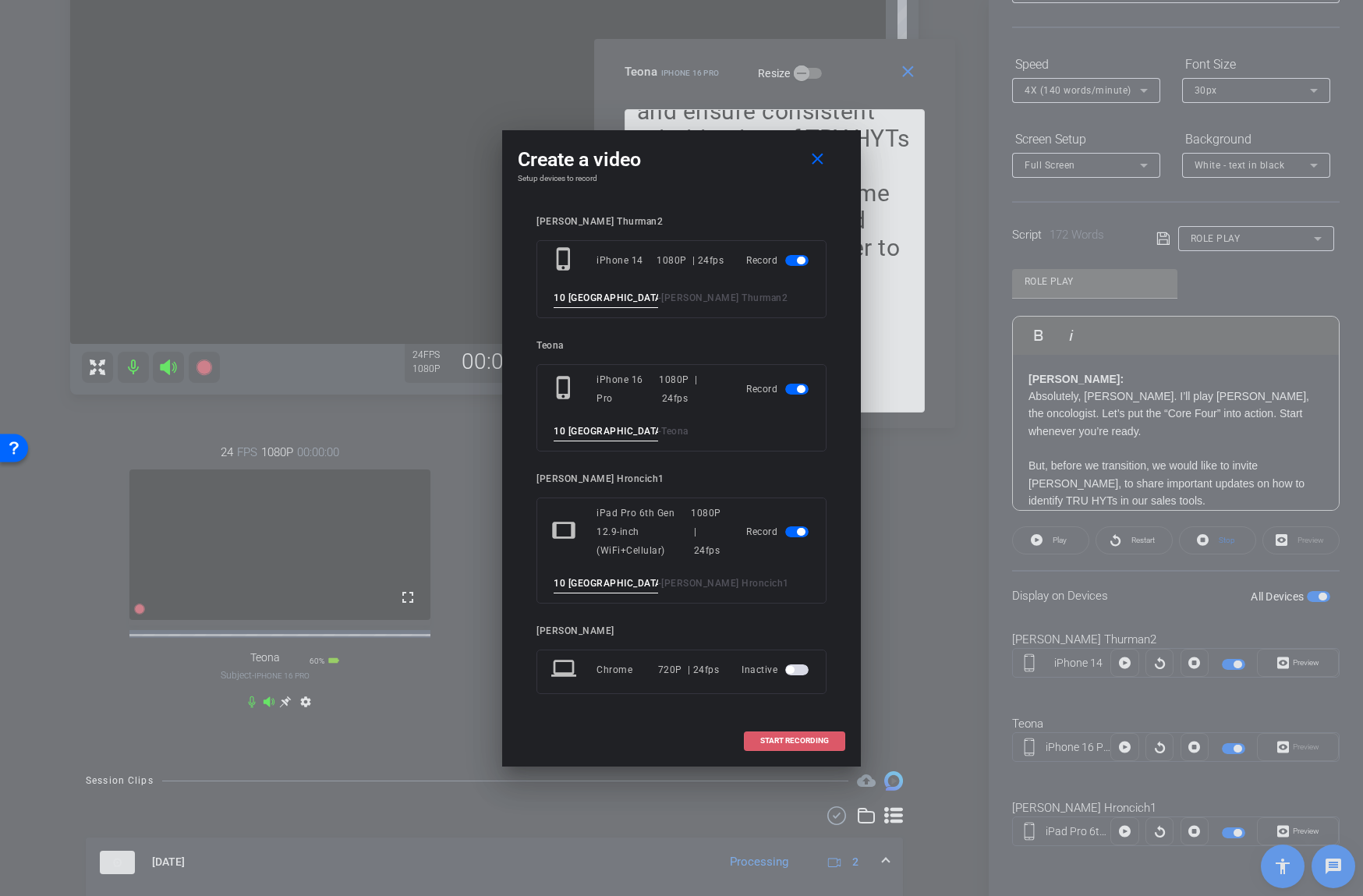
click at [779, 740] on span "START RECORDING" at bounding box center [794, 741] width 69 height 8
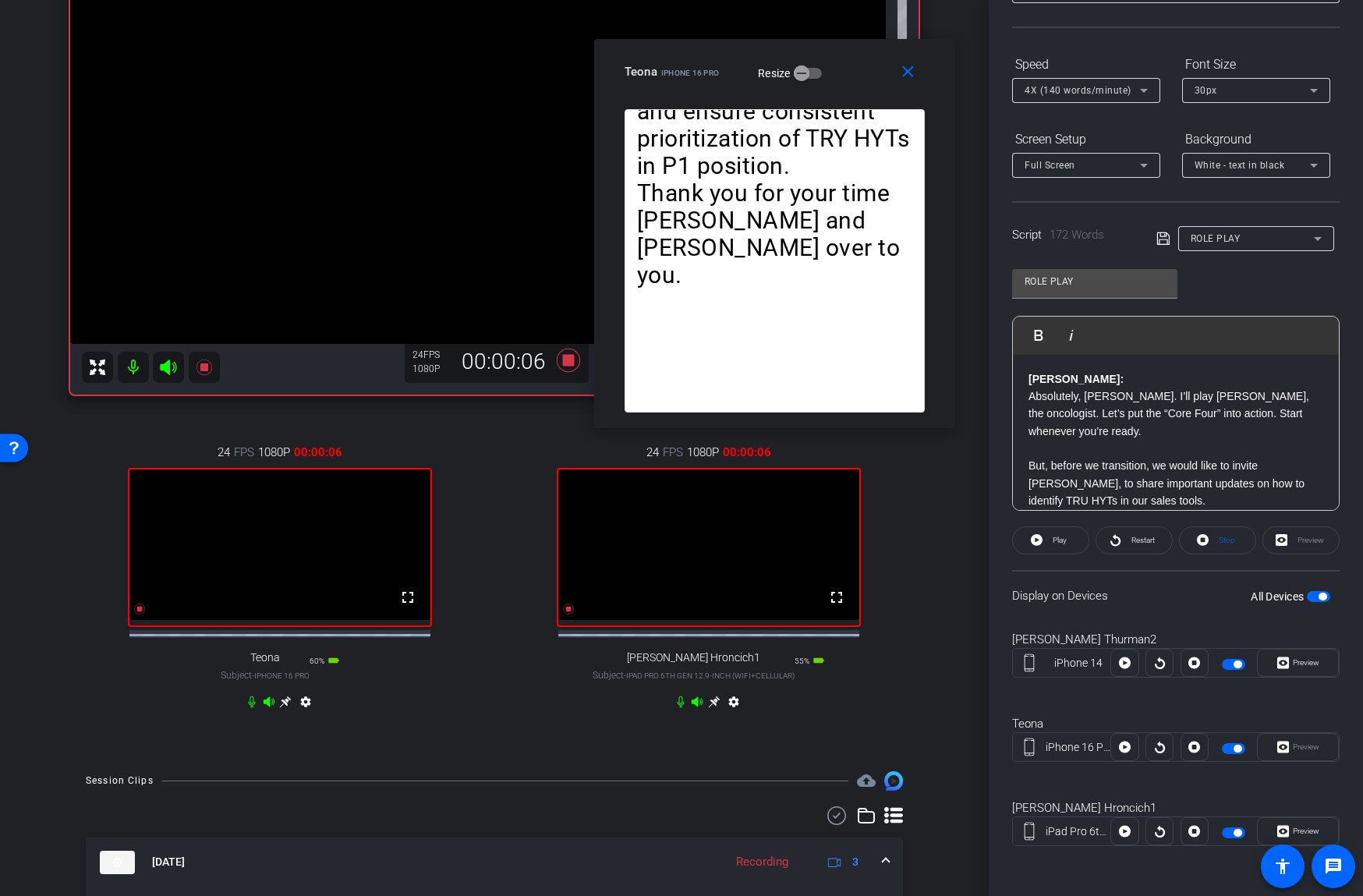
click at [679, 708] on icon at bounding box center [680, 701] width 12 height 12
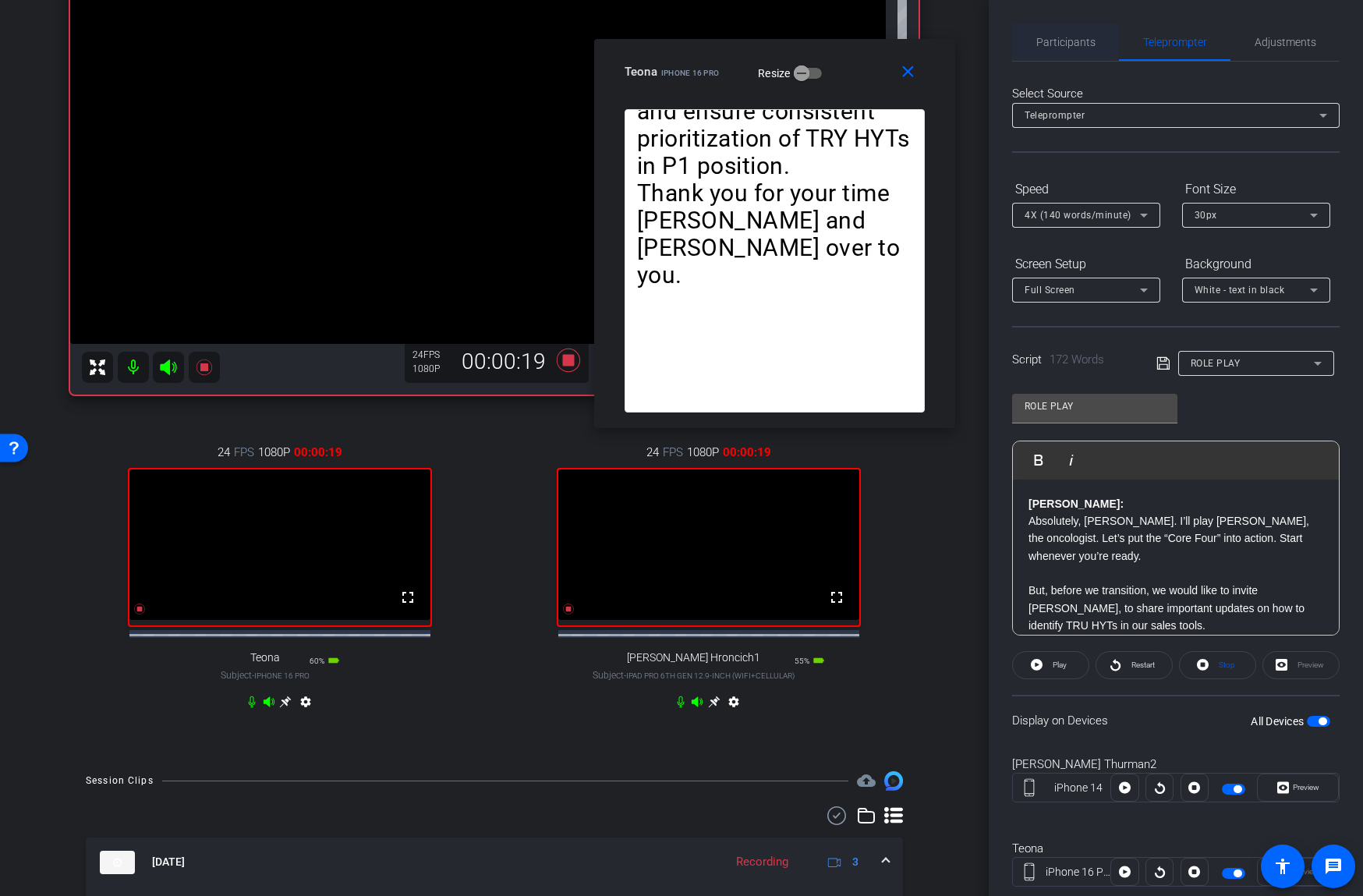
click at [1065, 34] on span "Participants" at bounding box center [1065, 42] width 59 height 37
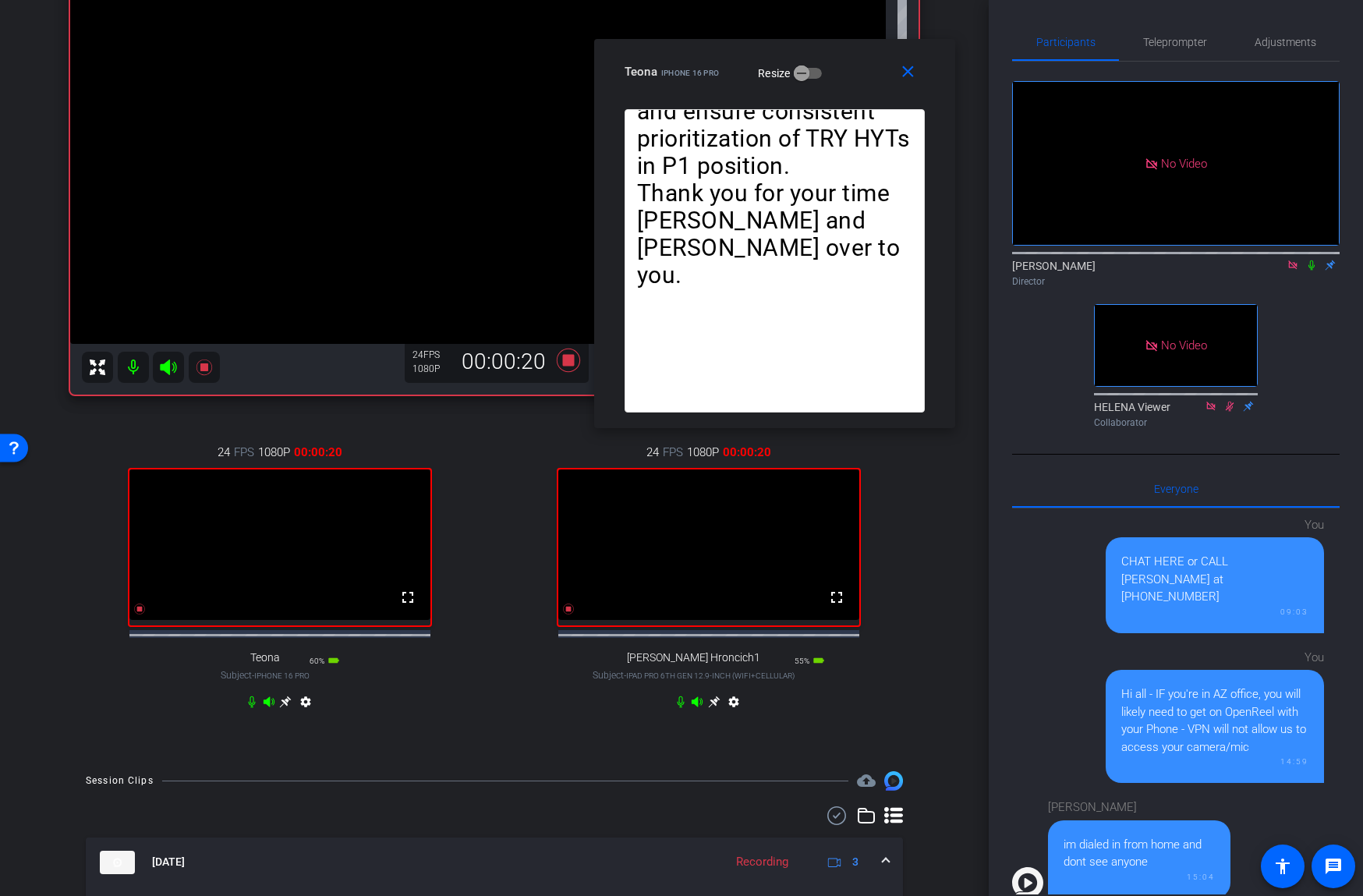
drag, startPoint x: 1307, startPoint y: 266, endPoint x: 1238, endPoint y: 189, distance: 103.4
click at [1308, 265] on icon at bounding box center [1311, 264] width 12 height 11
click at [1161, 45] on span "Teleprompter" at bounding box center [1175, 41] width 64 height 11
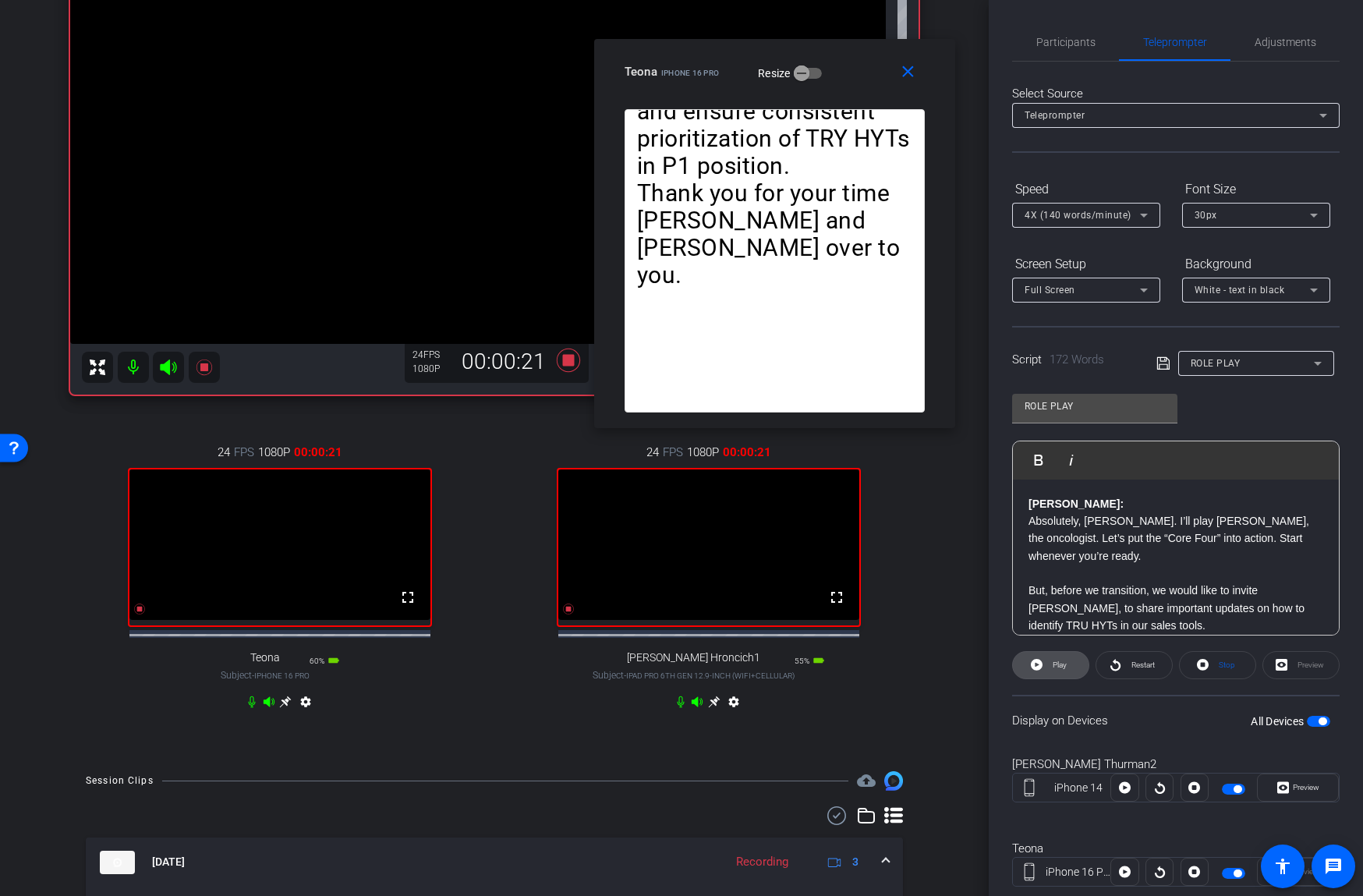
click at [1051, 665] on span "Play" at bounding box center [1057, 665] width 18 height 22
click at [1051, 665] on span "Pause" at bounding box center [1060, 664] width 21 height 9
click at [1069, 212] on span "4X (140 words/minute)" at bounding box center [1078, 215] width 107 height 11
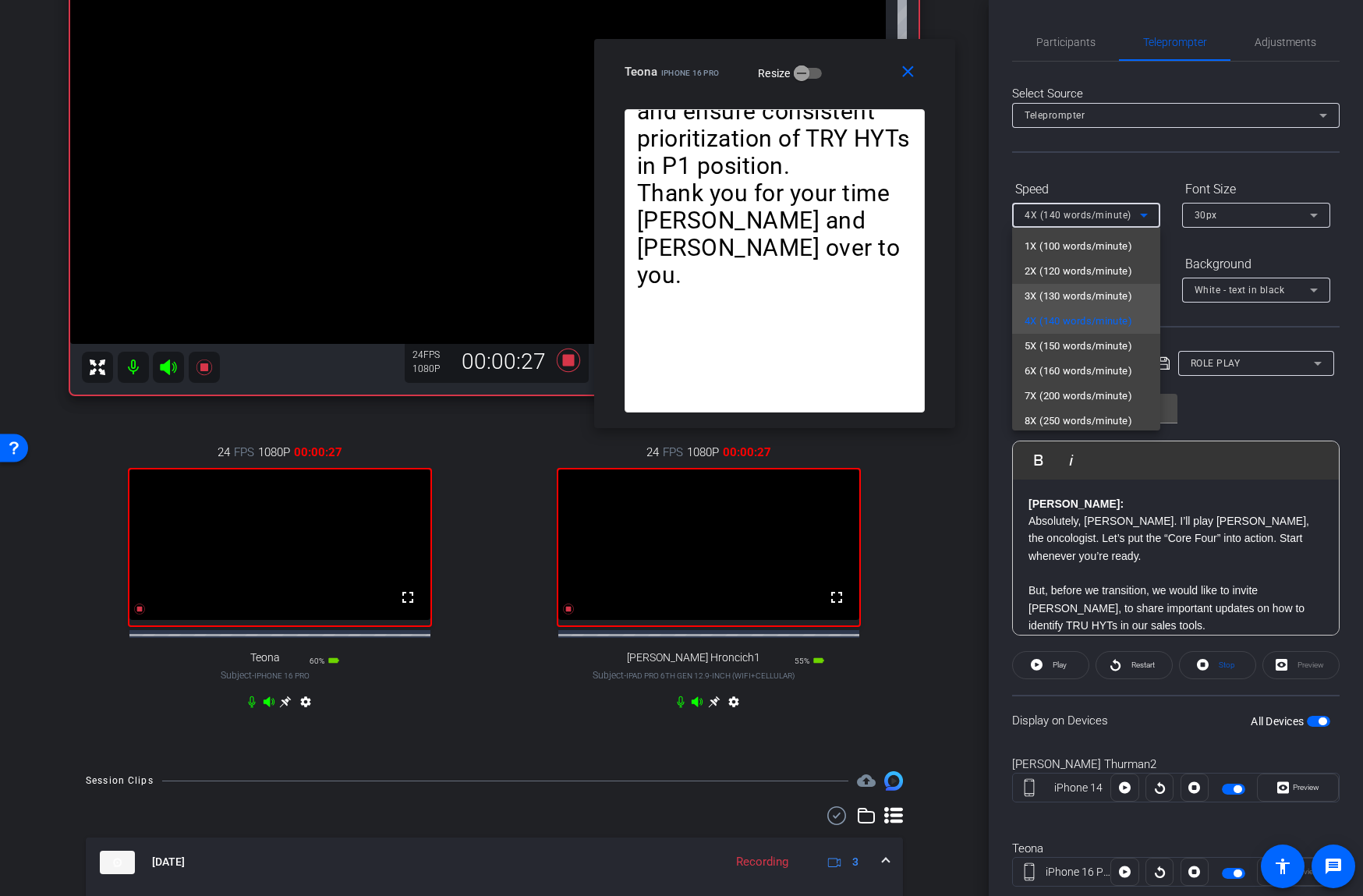
click at [1064, 292] on span "3X (130 words/minute)" at bounding box center [1078, 296] width 108 height 19
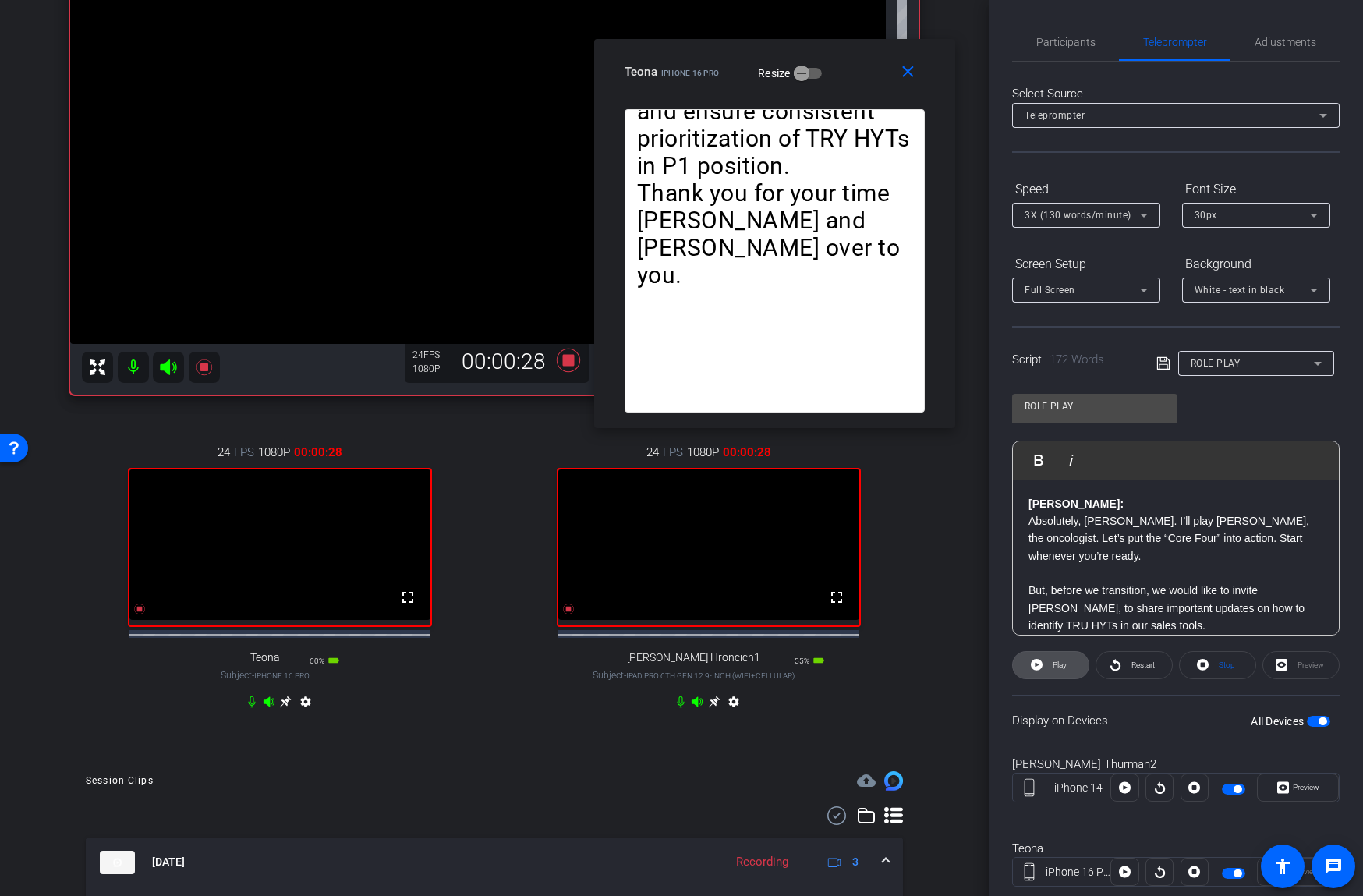
click at [1057, 658] on span "Play" at bounding box center [1057, 665] width 18 height 22
click at [1052, 662] on span "Pause" at bounding box center [1060, 664] width 21 height 9
click at [1052, 662] on span "Play" at bounding box center [1059, 664] width 14 height 9
click at [1052, 662] on span "Pause" at bounding box center [1060, 664] width 21 height 9
click at [1052, 663] on span "Play" at bounding box center [1059, 664] width 14 height 9
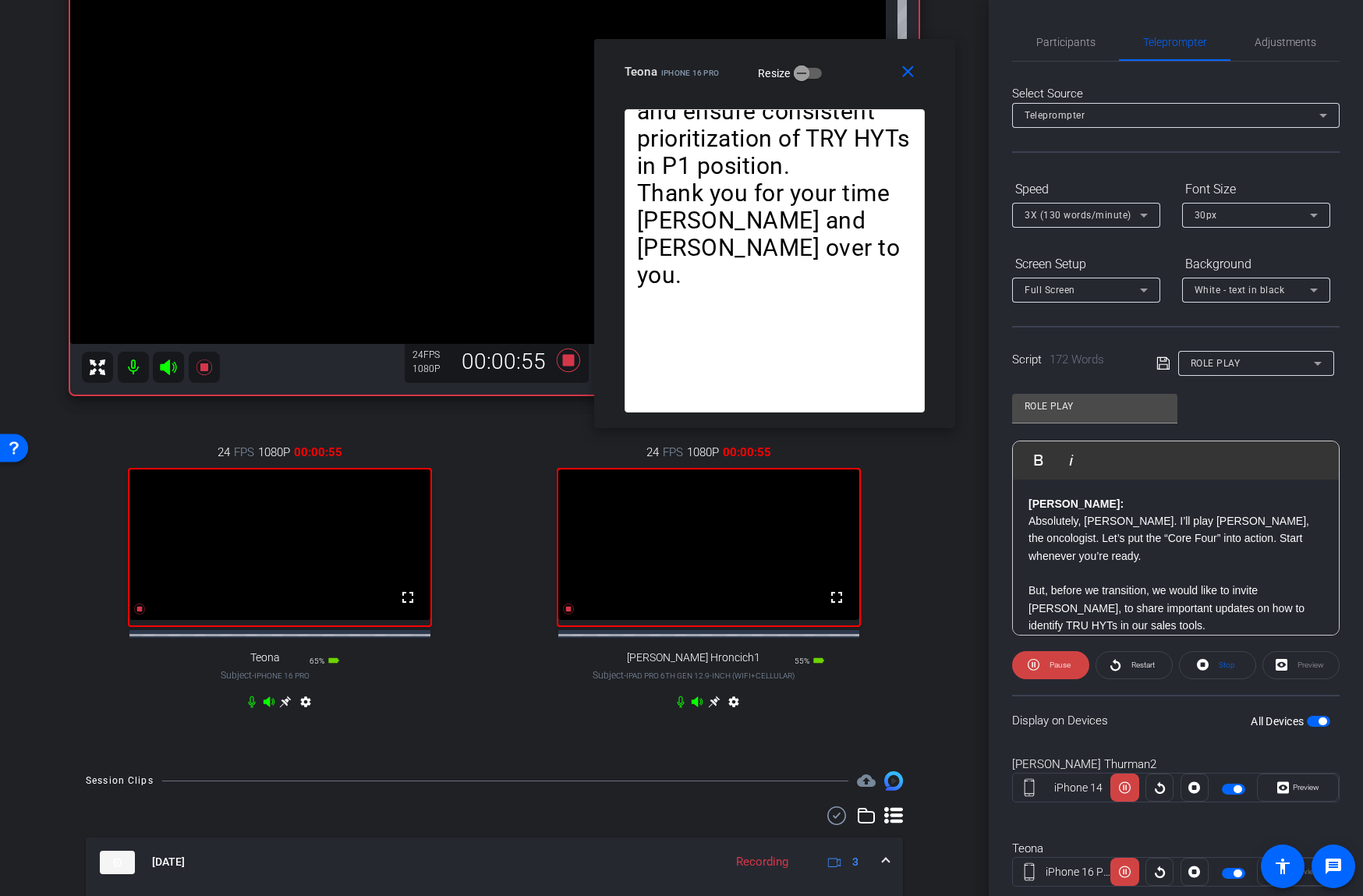
click at [1052, 663] on span "Pause" at bounding box center [1060, 664] width 21 height 9
click at [1052, 663] on span "Play" at bounding box center [1059, 664] width 14 height 9
click at [1052, 663] on span "Pause" at bounding box center [1060, 664] width 21 height 9
click at [1052, 663] on span "Play" at bounding box center [1059, 664] width 14 height 9
click at [1052, 663] on span "Pause" at bounding box center [1060, 664] width 21 height 9
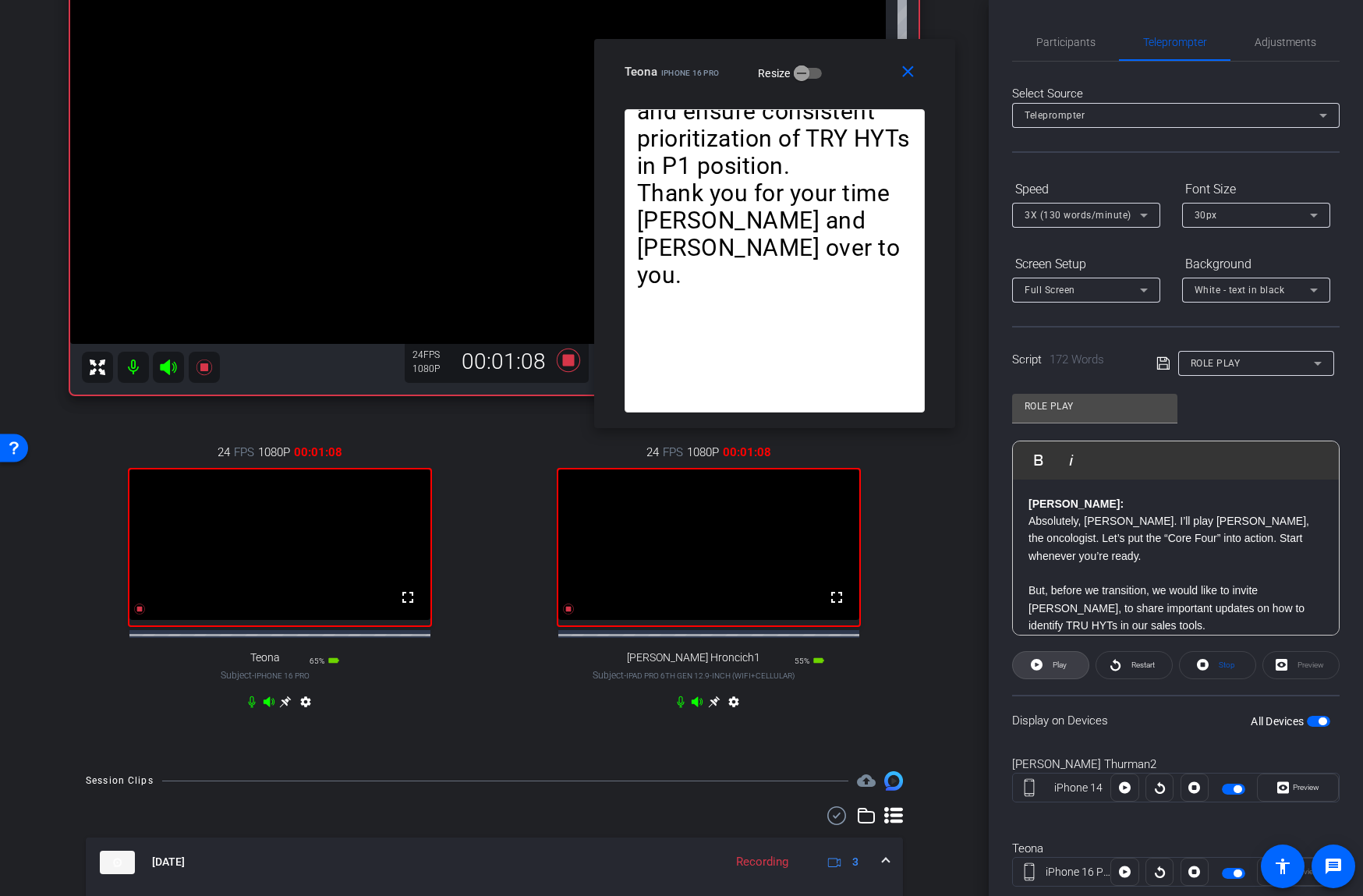
click at [1052, 663] on span "Play" at bounding box center [1059, 664] width 14 height 9
click at [135, 370] on mat-icon at bounding box center [133, 367] width 31 height 31
click at [1044, 667] on span at bounding box center [1050, 665] width 77 height 37
click at [1044, 666] on span at bounding box center [1050, 665] width 75 height 37
click at [131, 367] on mat-icon at bounding box center [133, 367] width 31 height 31
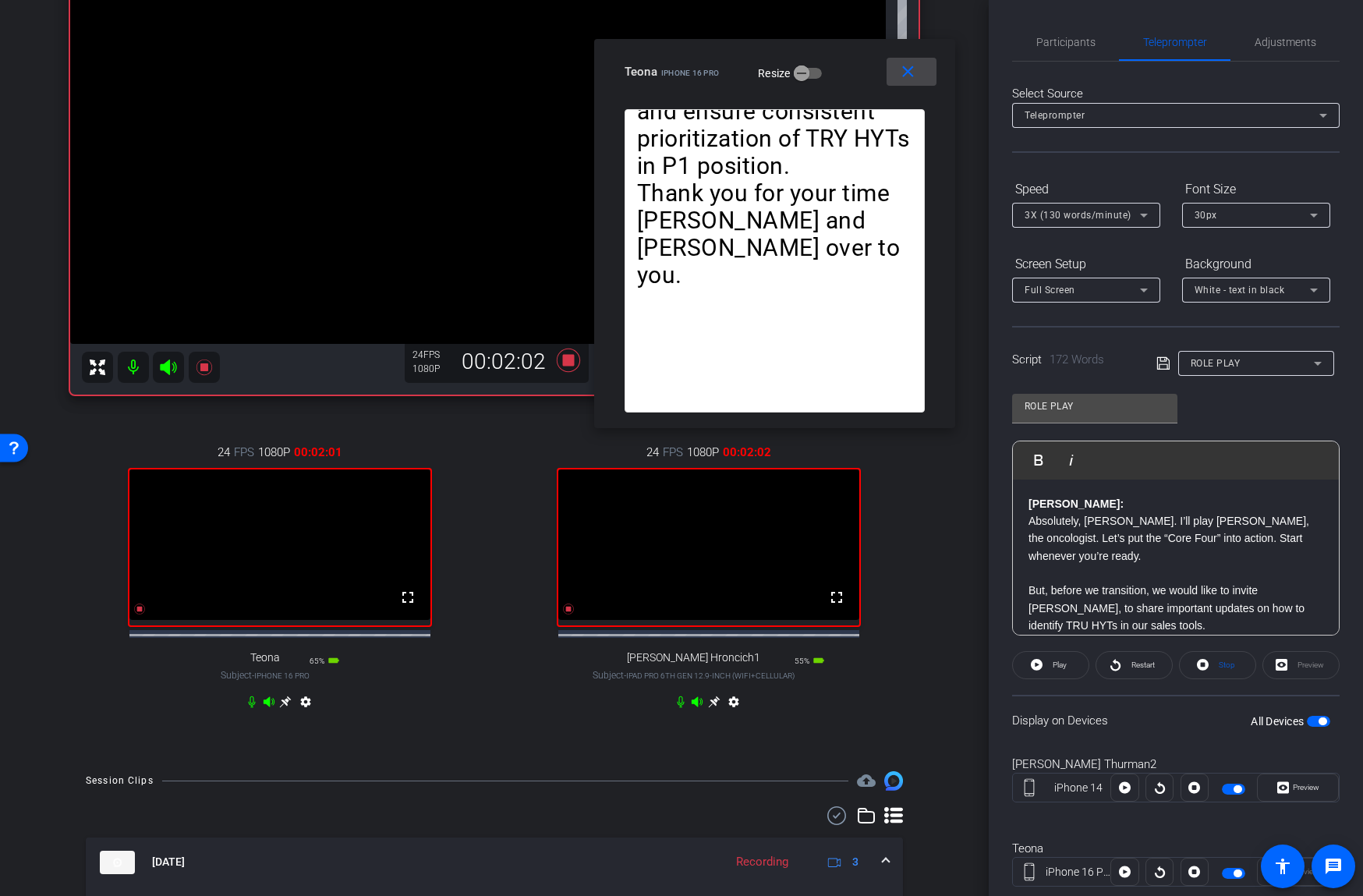
click at [902, 71] on mat-icon "close" at bounding box center [908, 72] width 19 height 19
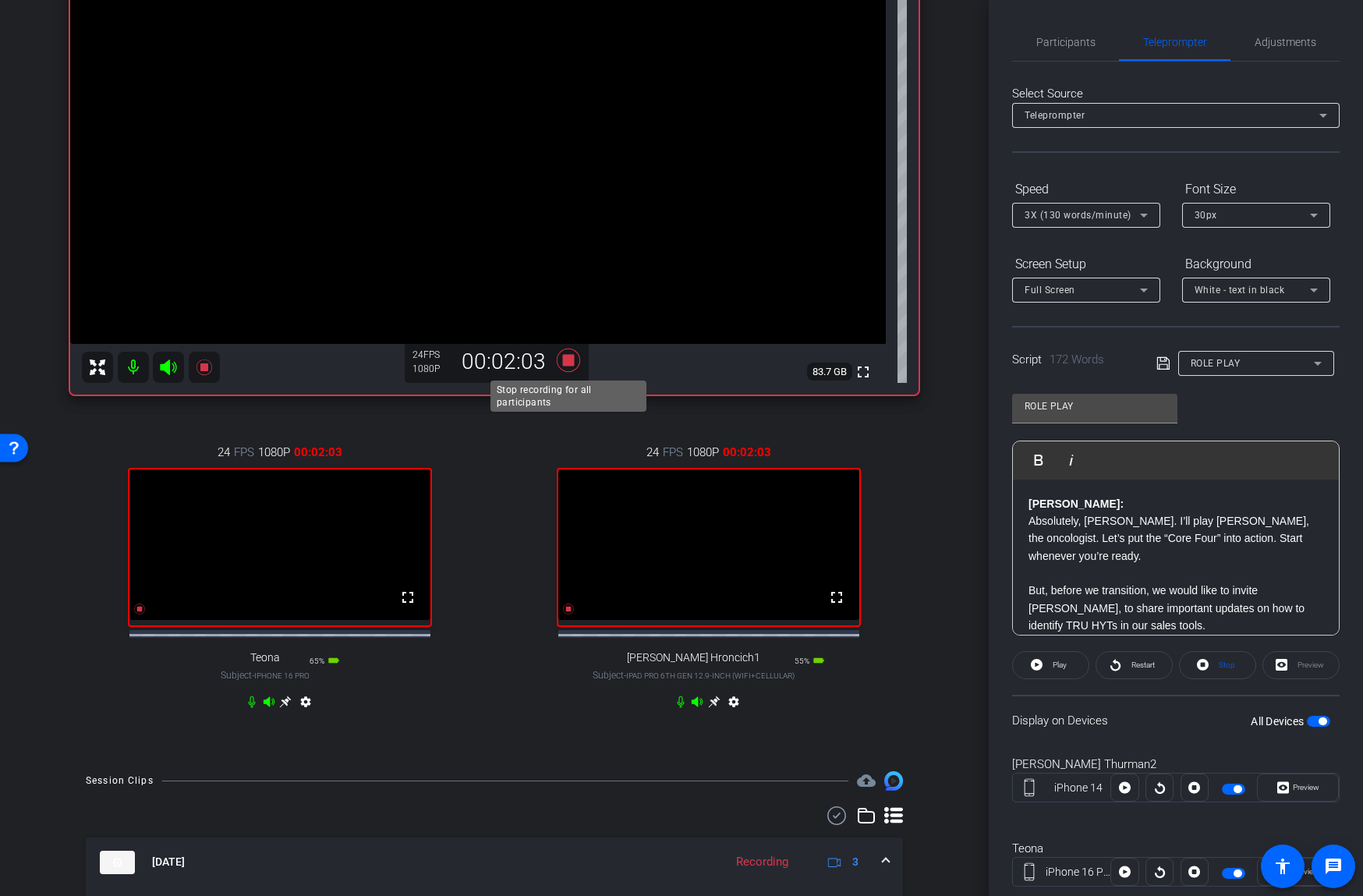
click at [572, 355] on icon at bounding box center [568, 360] width 24 height 24
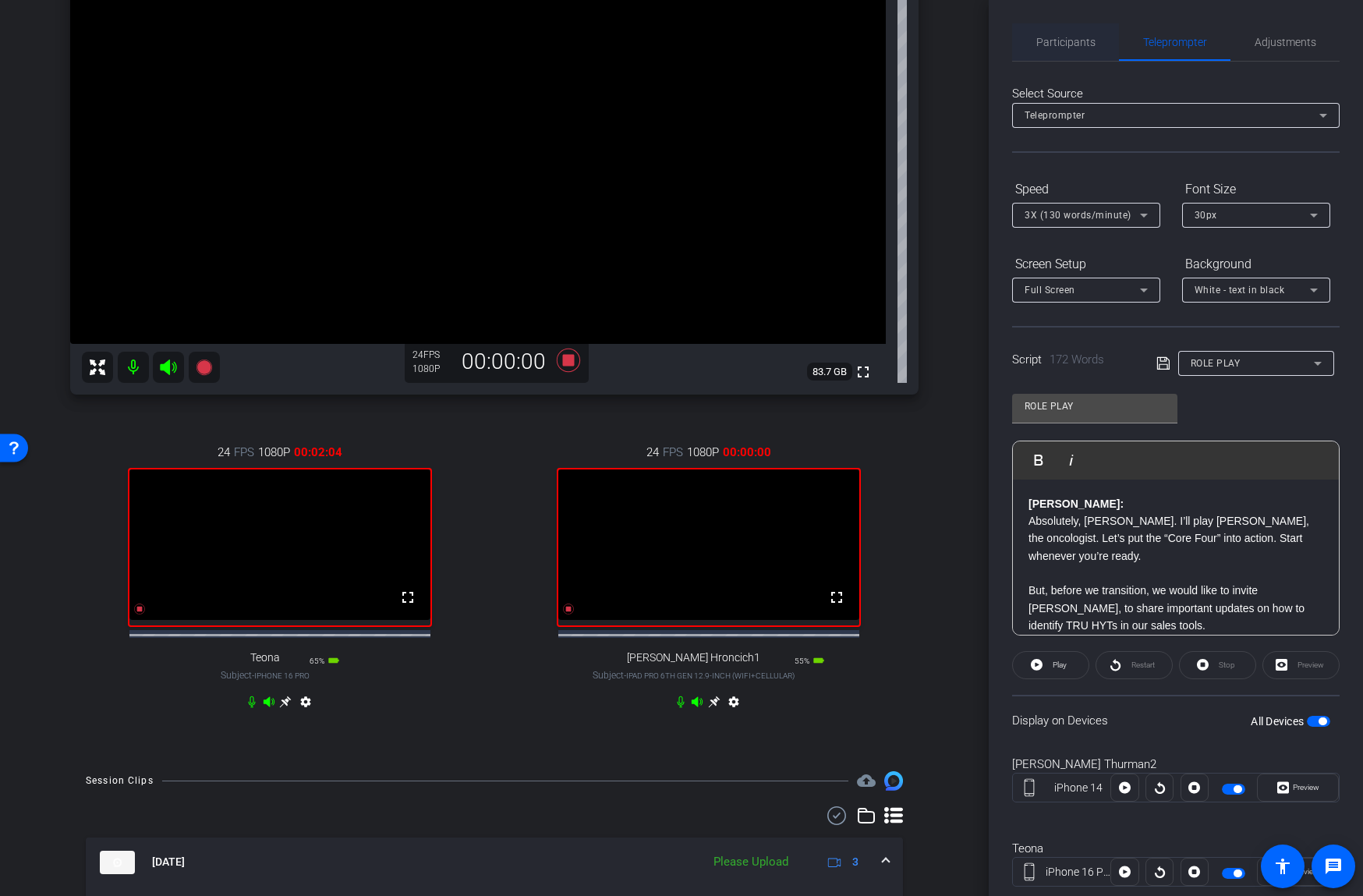
click at [1088, 49] on span "Participants" at bounding box center [1065, 42] width 59 height 37
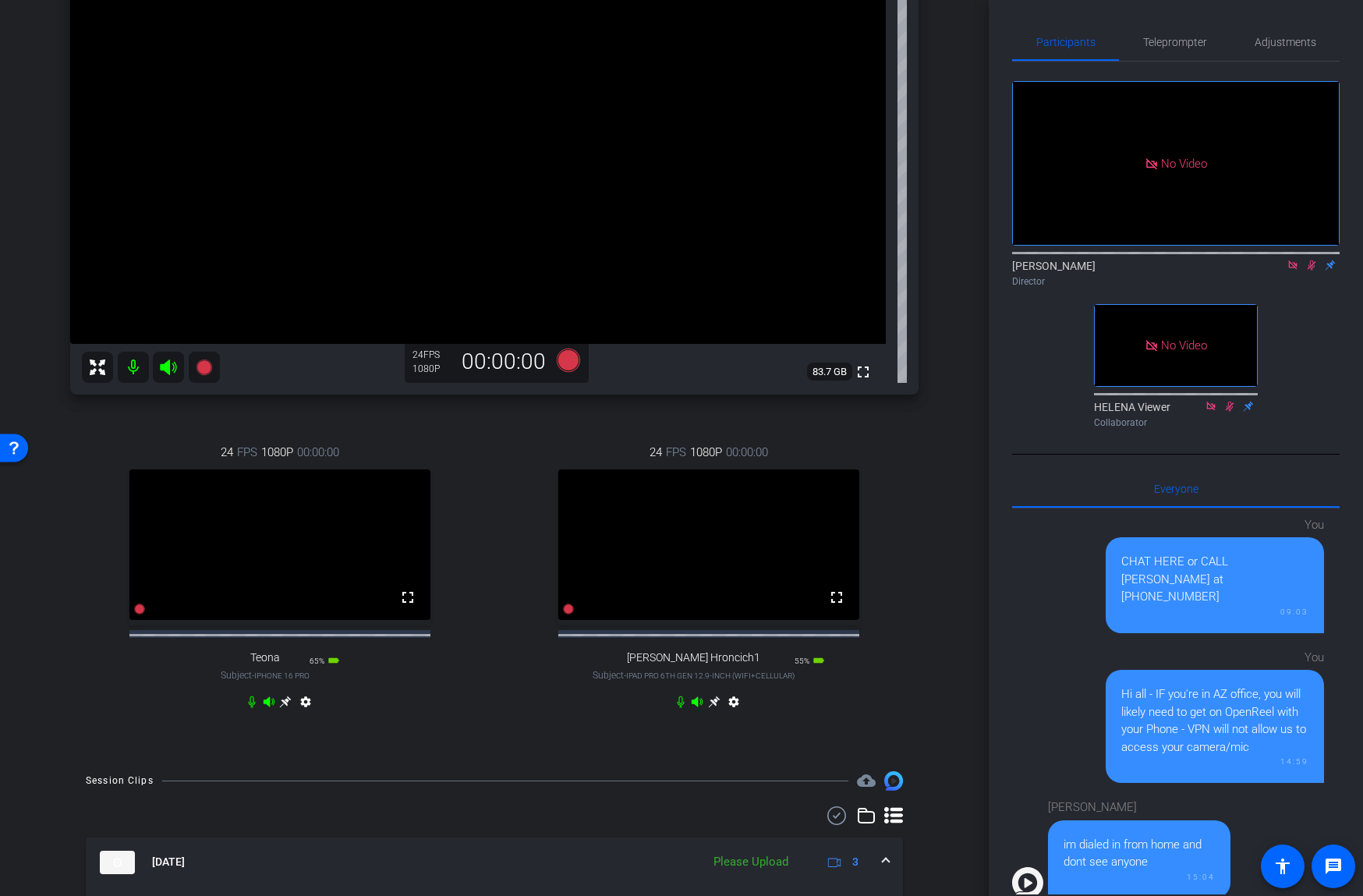
drag, startPoint x: 1311, startPoint y: 264, endPoint x: 1293, endPoint y: 285, distance: 27.7
click at [1311, 265] on icon at bounding box center [1311, 265] width 9 height 10
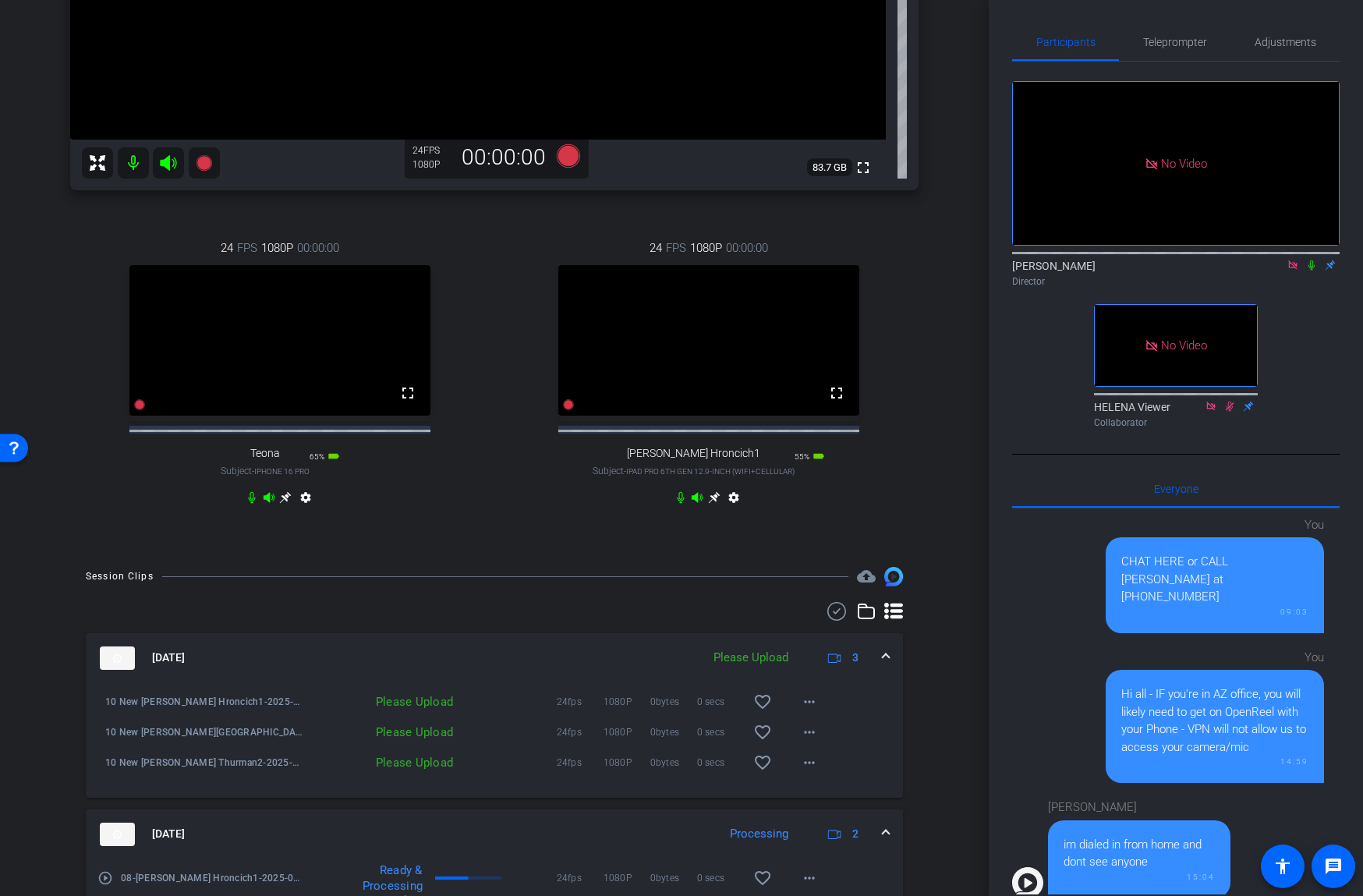
scroll to position [462, 0]
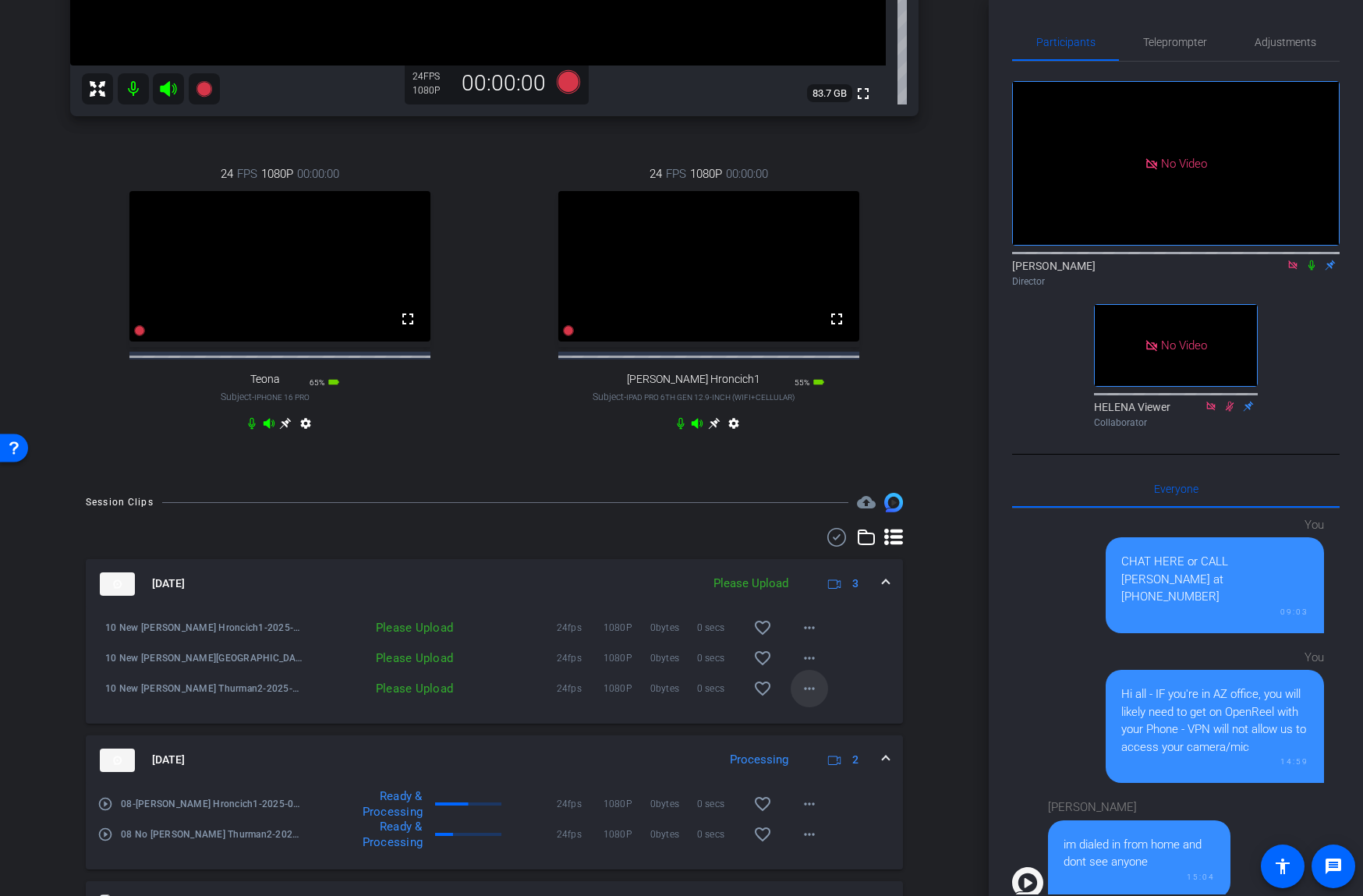
click at [806, 698] on mat-icon "more_horiz" at bounding box center [809, 688] width 19 height 19
click at [811, 731] on span "Upload" at bounding box center [834, 734] width 62 height 19
click at [809, 667] on mat-icon "more_horiz" at bounding box center [809, 658] width 19 height 19
click at [811, 700] on span "Upload" at bounding box center [834, 704] width 62 height 19
click at [808, 637] on mat-icon "more_horiz" at bounding box center [809, 627] width 19 height 19
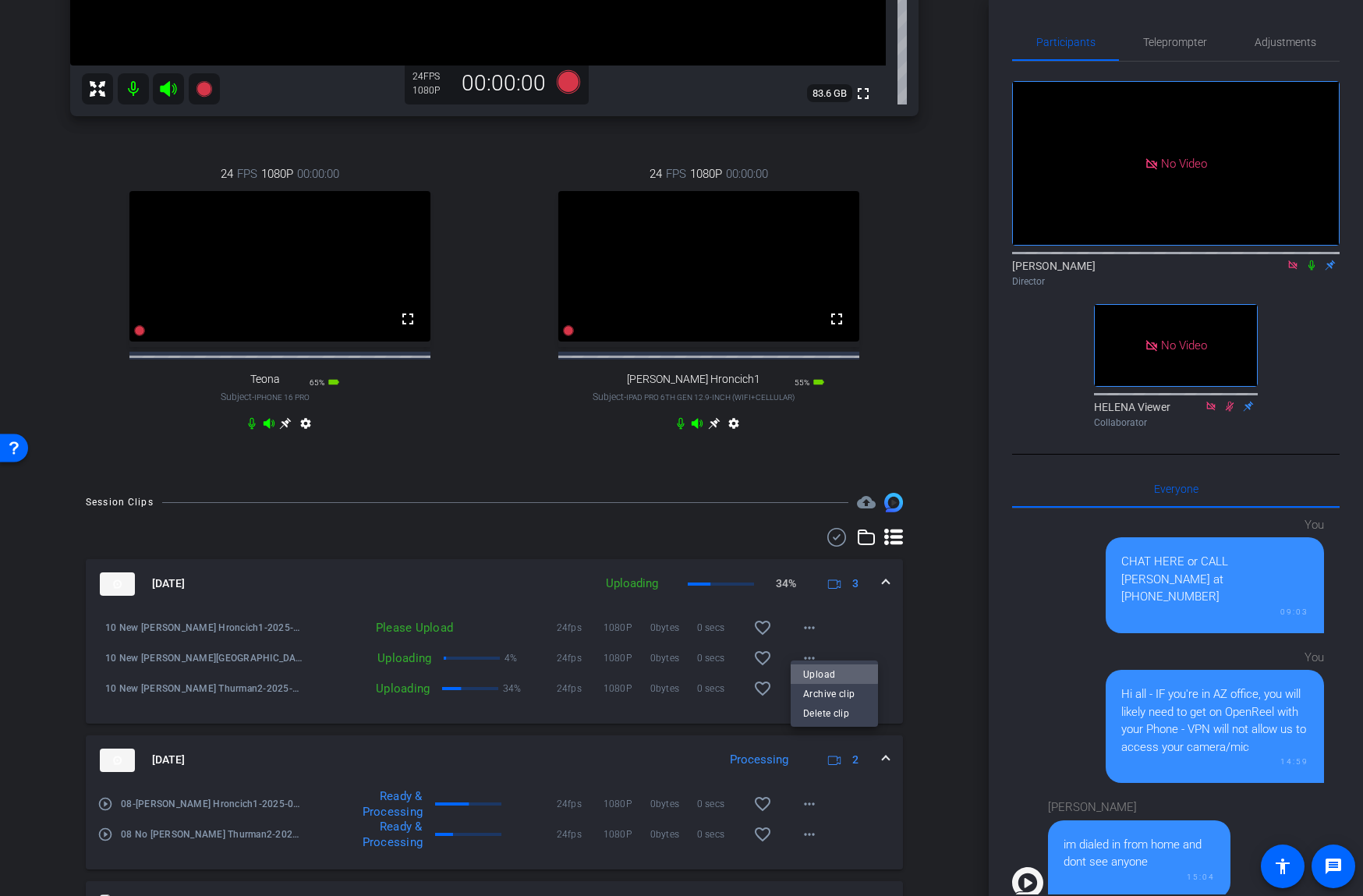
click at [816, 672] on span "Upload" at bounding box center [834, 673] width 62 height 19
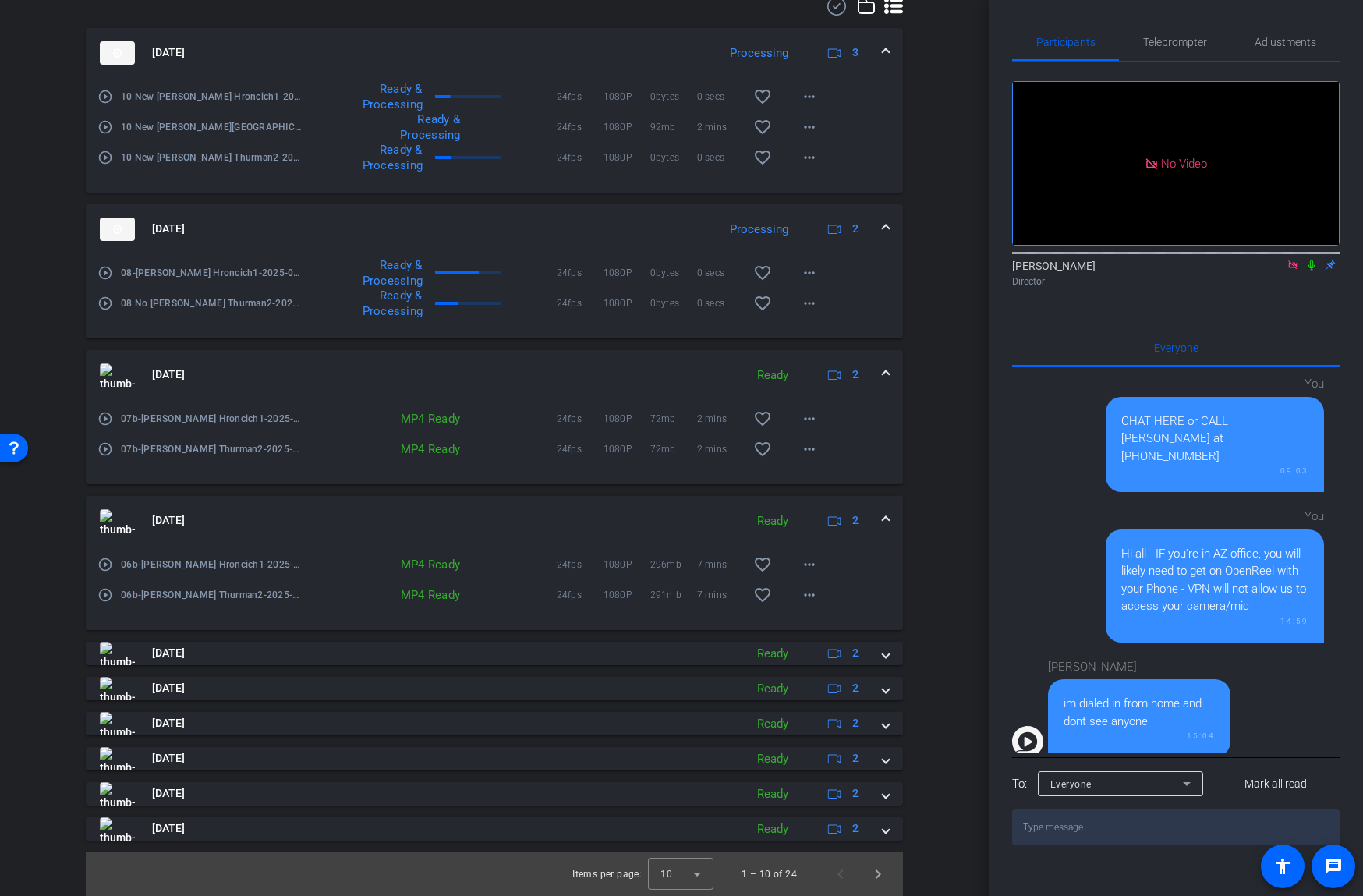
scroll to position [345, 0]
